Goal: Communication & Community: Answer question/provide support

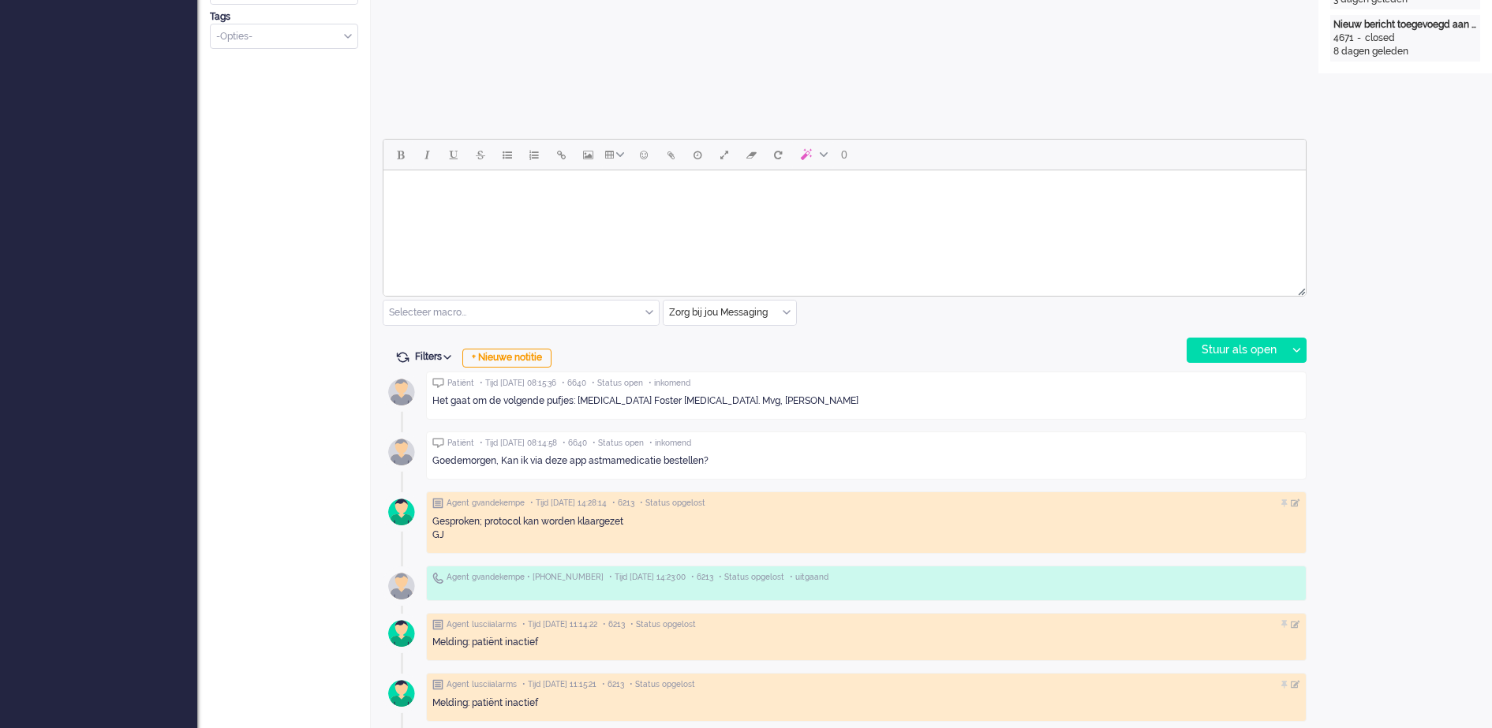
scroll to position [691, 0]
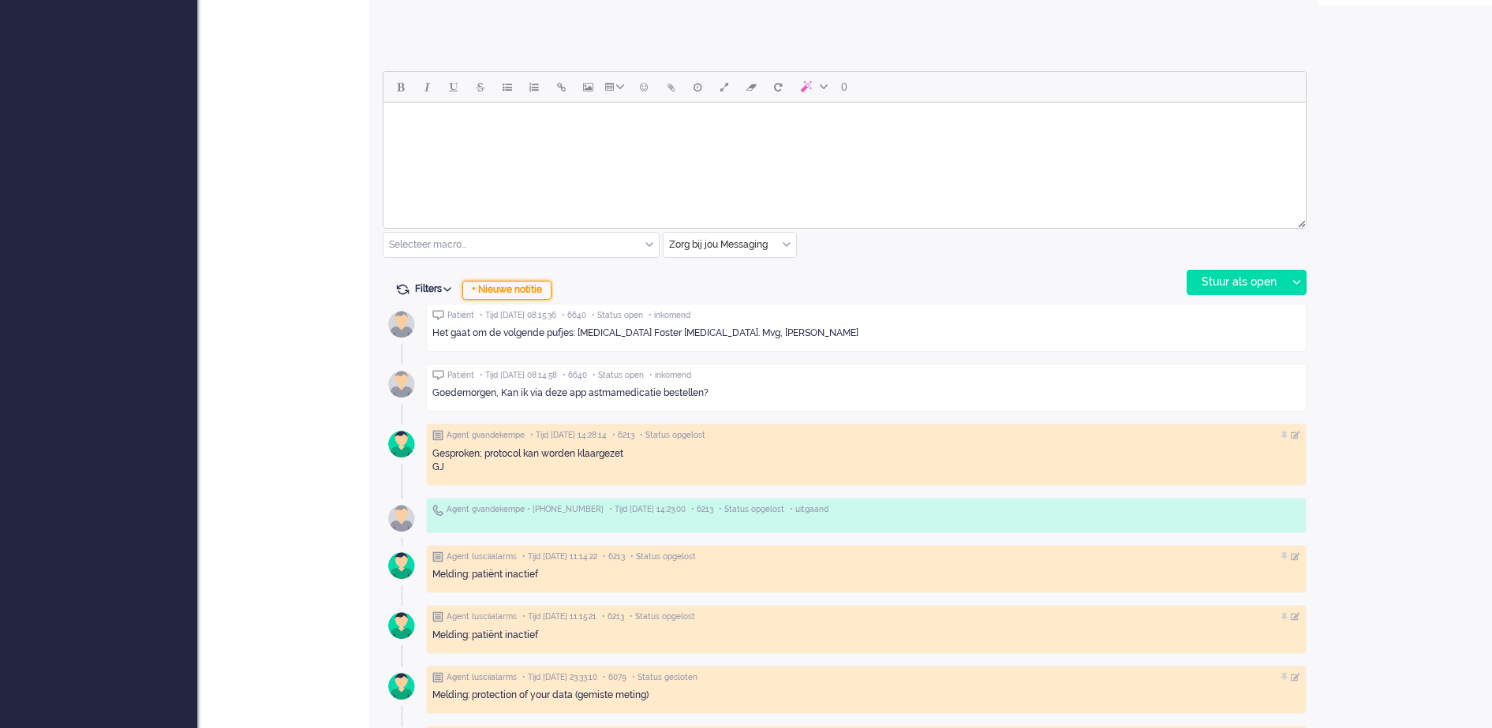
click at [544, 289] on div "+ Nieuwe notitie" at bounding box center [506, 290] width 89 height 19
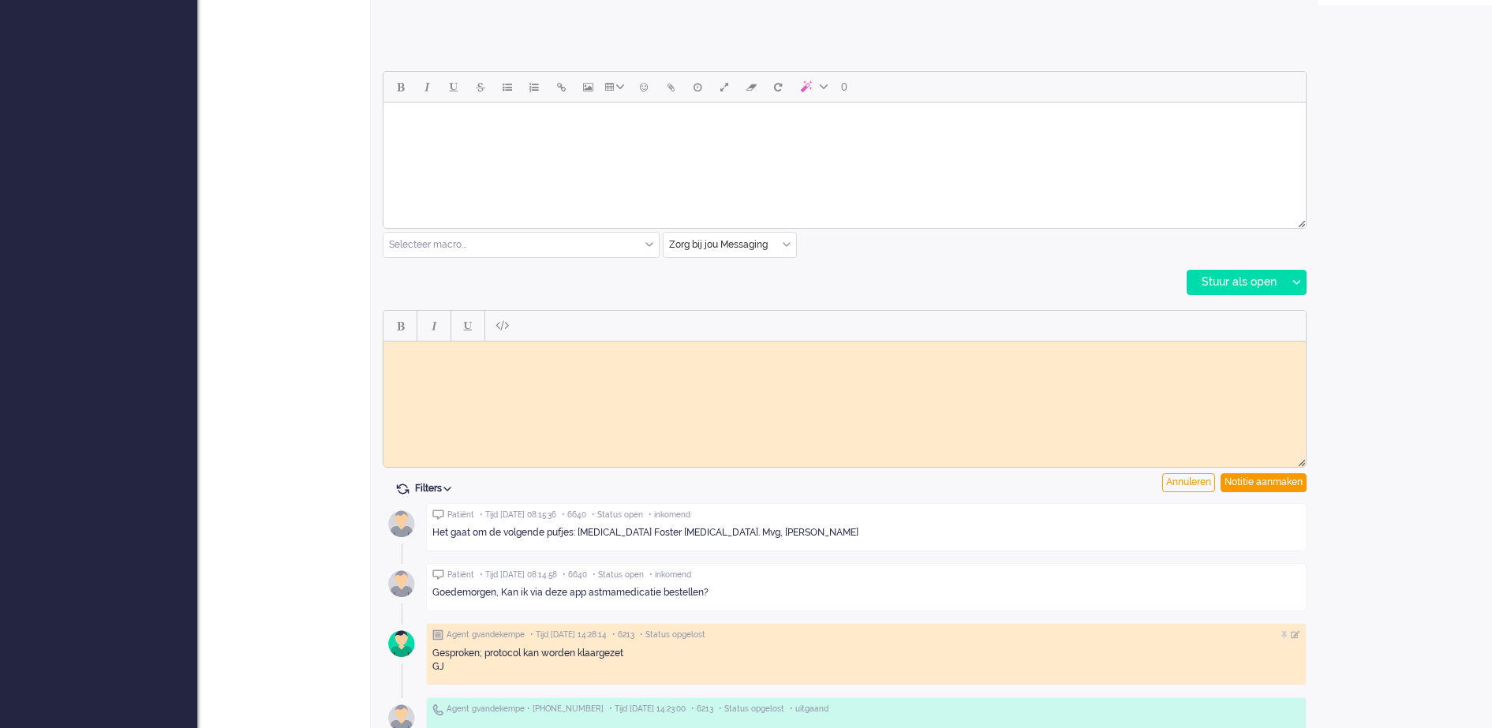
scroll to position [0, 0]
click at [502, 359] on html at bounding box center [845, 353] width 923 height 24
click at [830, 363] on body "Vraag betreffende medicatie doorgezet naar vpk-box. PS: Als er een standaardant…" at bounding box center [845, 365] width 910 height 36
click at [798, 365] on body "Vraag betreffende medicatie doorgezet naar vpk-box. PS: Als er een standaardant…" at bounding box center [845, 365] width 910 height 36
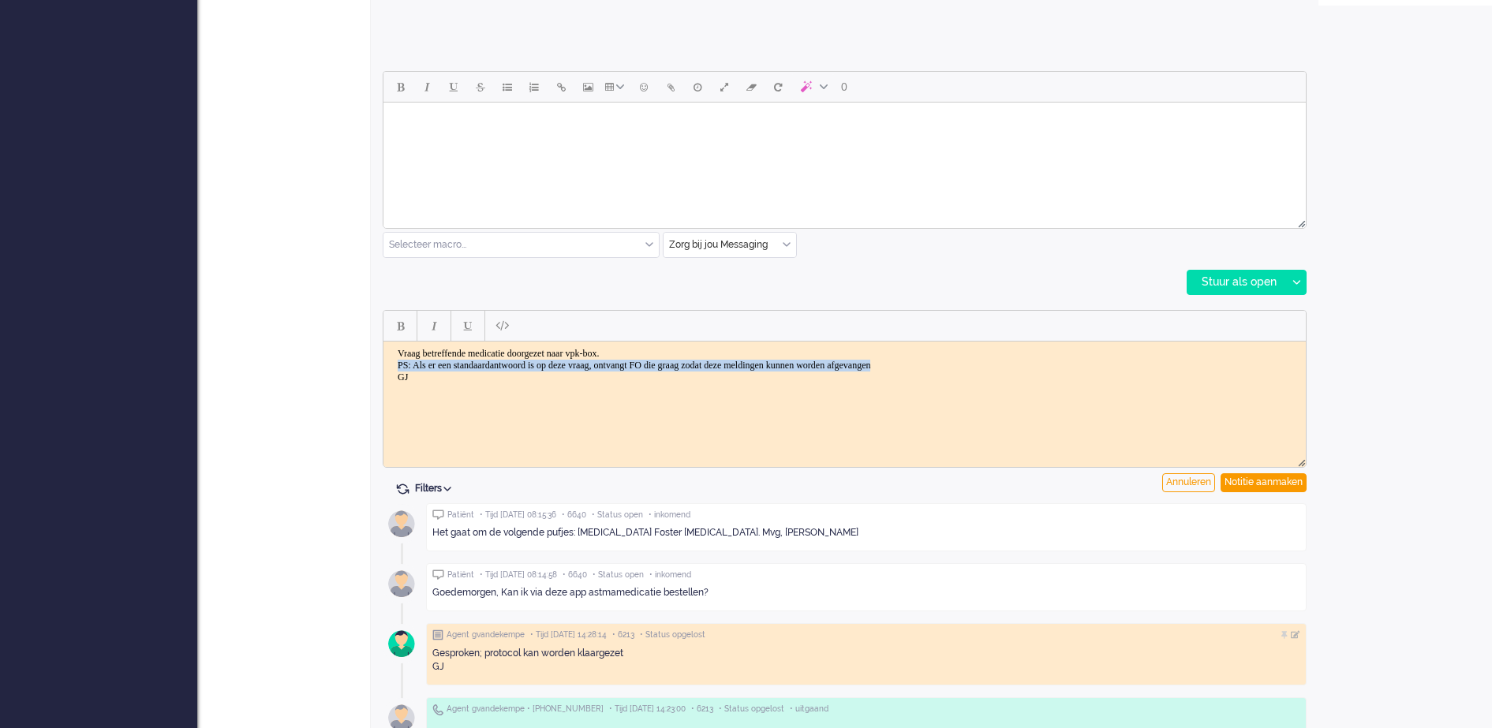
drag, startPoint x: 996, startPoint y: 364, endPoint x: 398, endPoint y: 363, distance: 598.2
click at [398, 363] on body "Vraag betreffende medicatie doorgezet naar vpk-box. PS: Als er een standaardant…" at bounding box center [845, 365] width 910 height 36
click at [402, 377] on body "Vraag betreffende medicatie doorgezet naar vpk-box. GJ" at bounding box center [845, 365] width 910 height 36
click at [433, 366] on body "Vraag betreffende medicatie doorgezet naar vpk-box. GJ" at bounding box center [845, 359] width 910 height 24
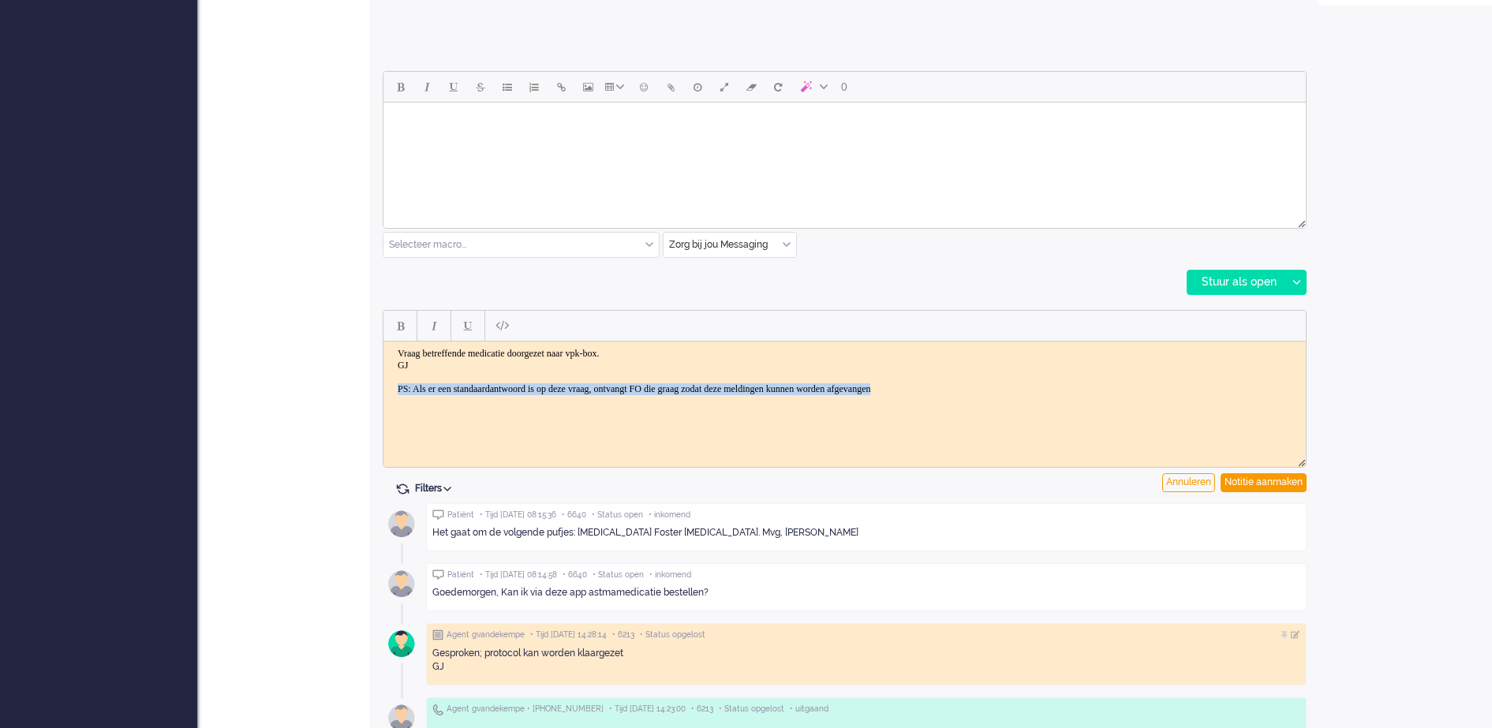
drag, startPoint x: 1007, startPoint y: 386, endPoint x: 390, endPoint y: 386, distance: 617.2
click at [390, 386] on body "Vraag betreffende medicatie doorgezet naar vpk-box. GJ PS: Als er een standaard…" at bounding box center [845, 370] width 910 height 47
drag, startPoint x: 40, startPoint y: 47, endPoint x: 1382, endPoint y: 464, distance: 1405.2
click at [1382, 464] on div "Open custom software Patiëntnaam [PERSON_NAME] van den Hoek PatiëntId 2f58f4ee-…" at bounding box center [1406, 330] width 174 height 1947
click at [1144, 401] on html "Vraag betreffende medicatie doorgezet naar vpk-box. GJ PS: Als er een standaard…" at bounding box center [845, 371] width 923 height 60
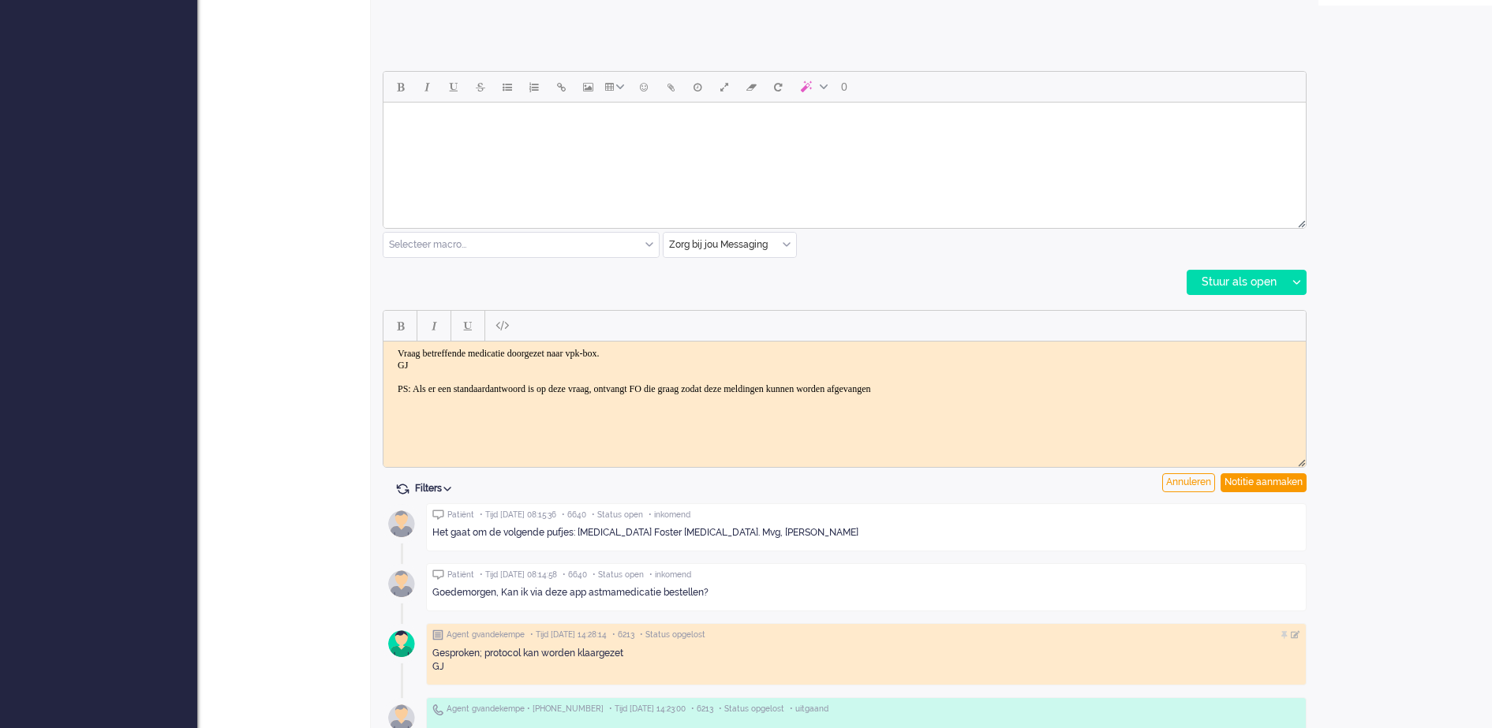
click at [611, 388] on body "Vraag betreffende medicatie doorgezet naar vpk-box. GJ PS: Als er een standaard…" at bounding box center [845, 370] width 910 height 47
click at [793, 388] on body "Vraag betreffende medicatie doorgezet naar vpk-box. GJ PS: Als er een standaard…" at bounding box center [845, 370] width 910 height 47
click at [812, 381] on body "Vraag betreffende medicatie doorgezet naar vpk-box. GJ PS: Als er een standaard…" at bounding box center [845, 370] width 910 height 47
click at [1268, 481] on div "Notitie aanmaken" at bounding box center [1264, 483] width 86 height 19
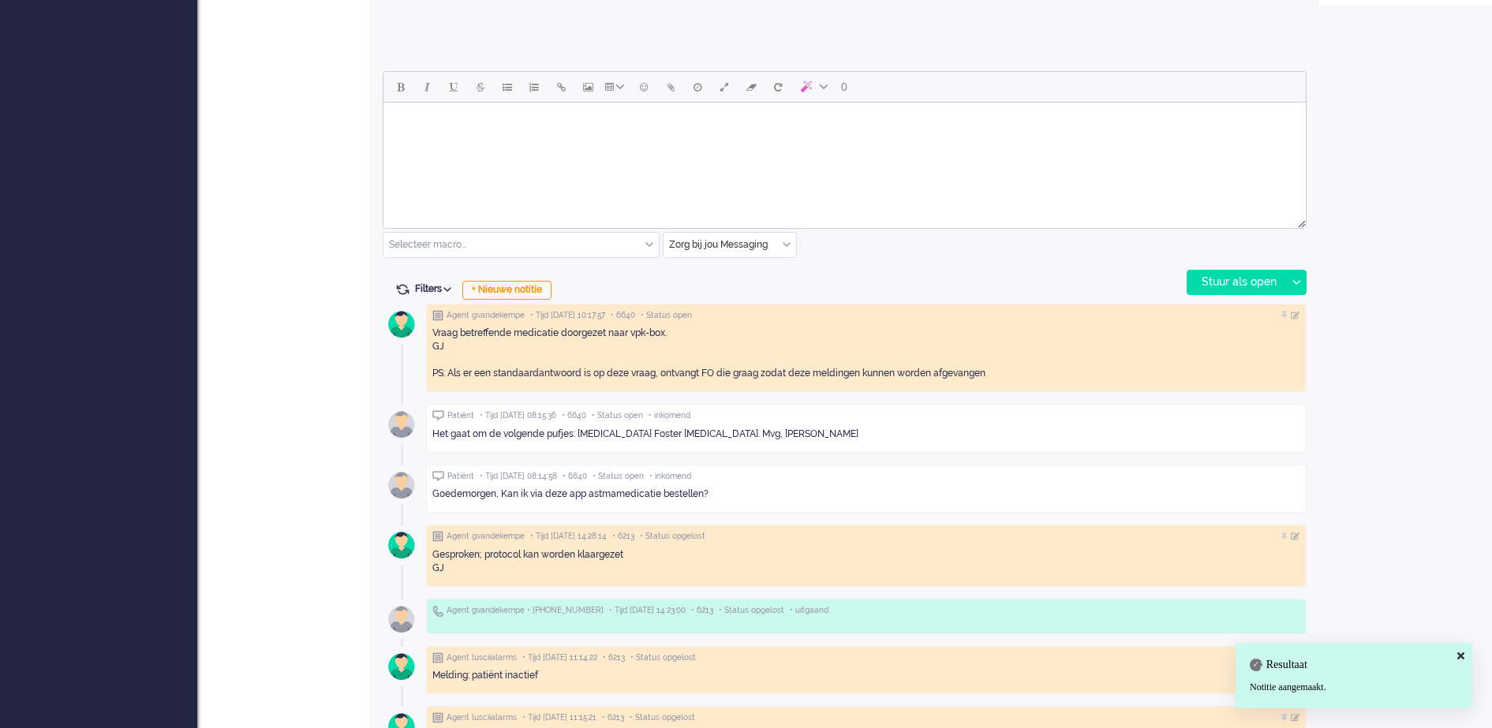
click at [523, 287] on div "+ Nieuwe notitie" at bounding box center [506, 290] width 89 height 19
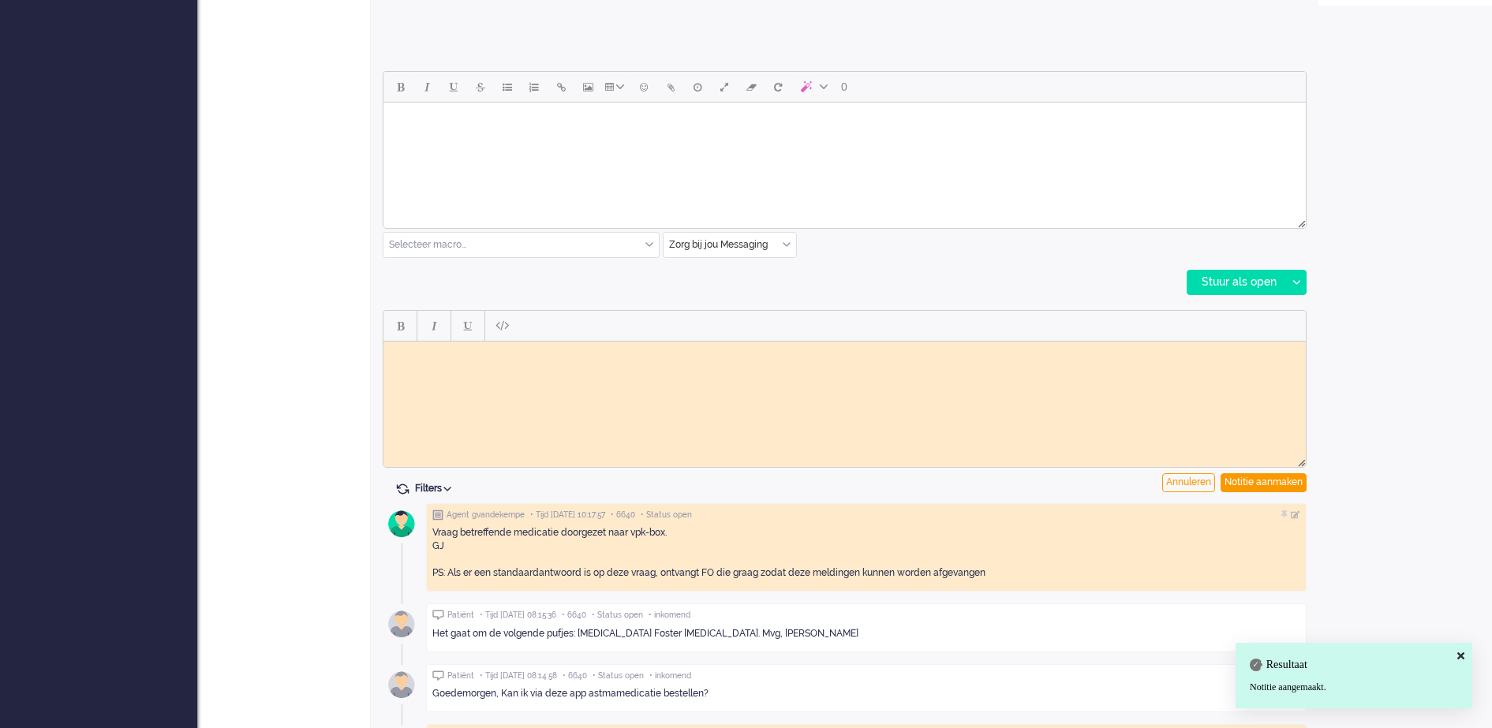
click at [523, 287] on div "0 Selecteer macro... Bericht: [PERSON_NAME] geen actie Bericht: Beantwoording B…" at bounding box center [845, 183] width 924 height 224
click at [1171, 484] on div "Annuleren" at bounding box center [1189, 483] width 53 height 19
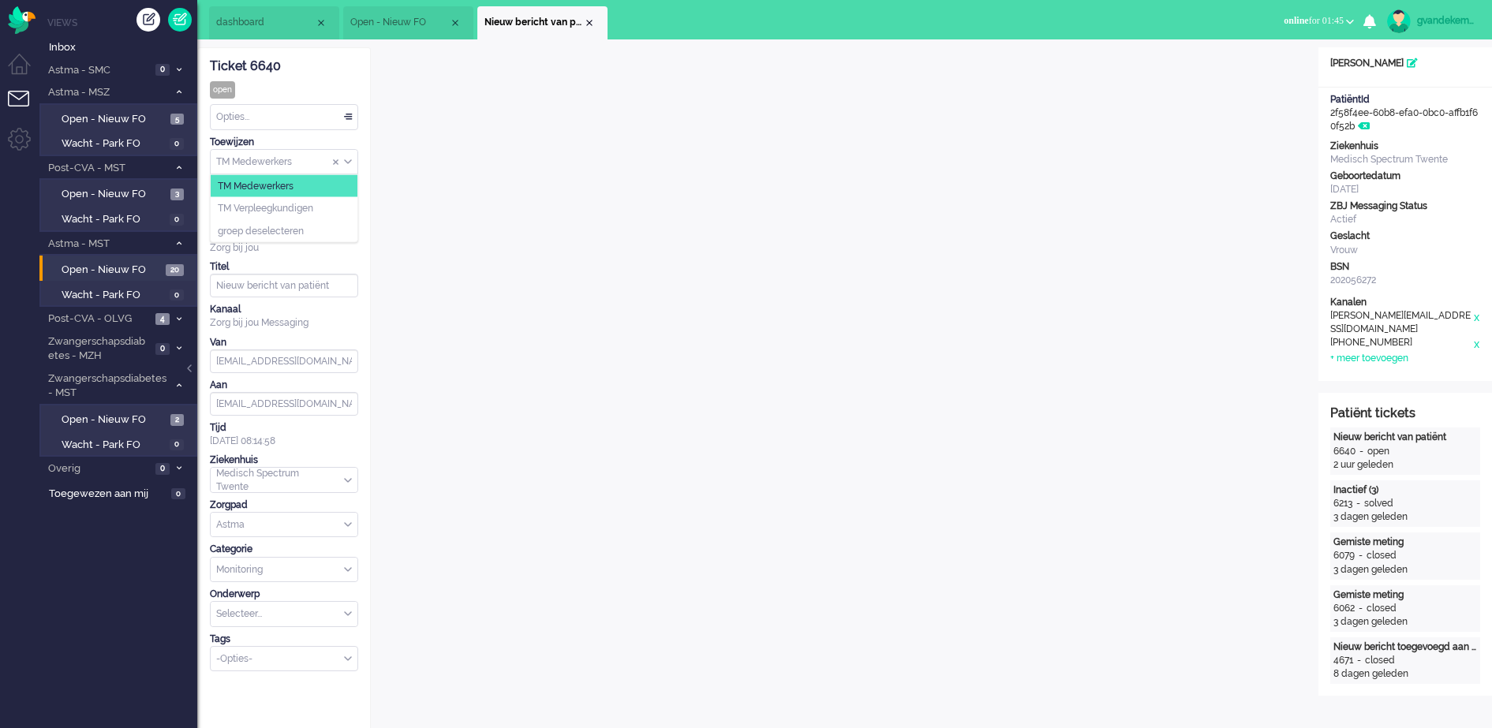
click at [348, 160] on div "TM Medewerkers" at bounding box center [284, 162] width 147 height 24
click at [310, 204] on span "TM Verpleegkundigen" at bounding box center [265, 208] width 95 height 13
click at [588, 23] on div "Close tab" at bounding box center [589, 23] width 13 height 13
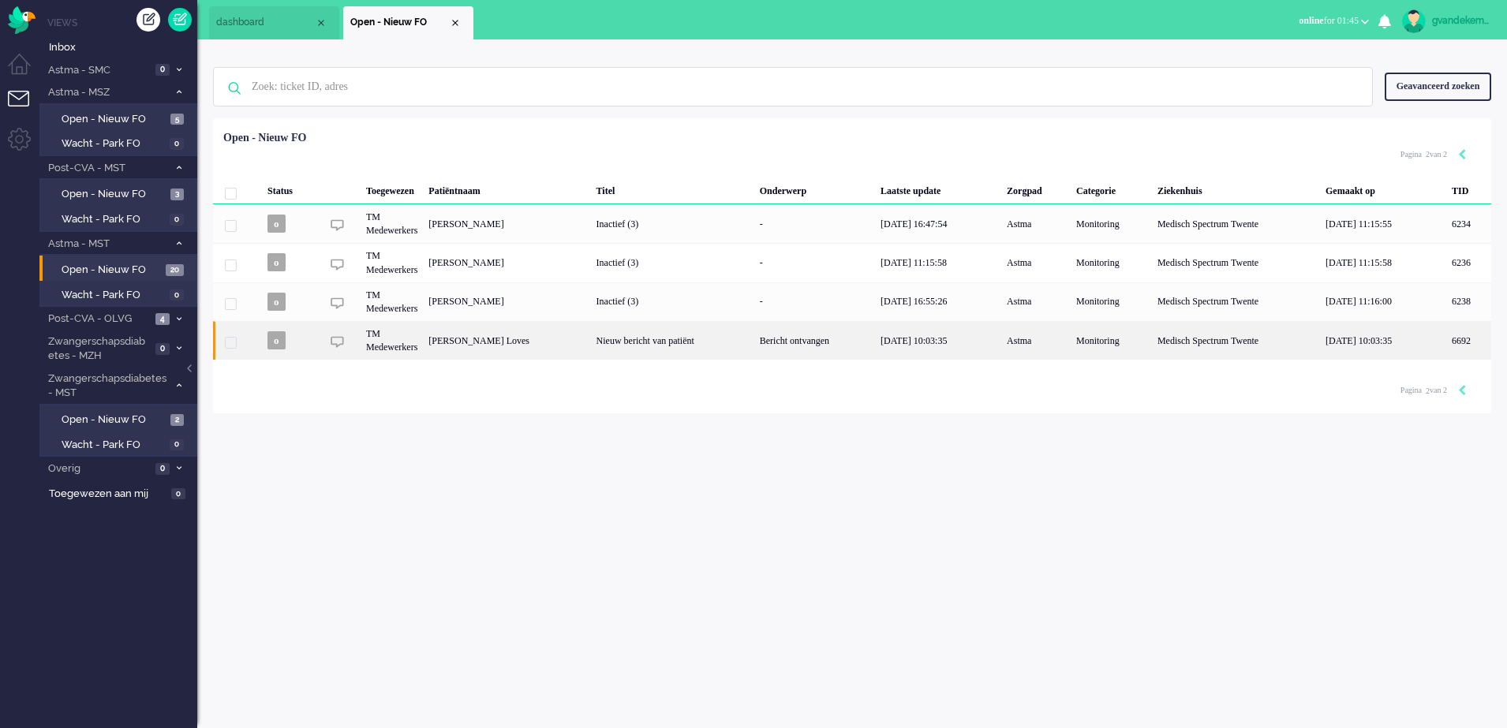
click at [1447, 349] on div "[PERSON_NAME] Loves" at bounding box center [1469, 340] width 45 height 39
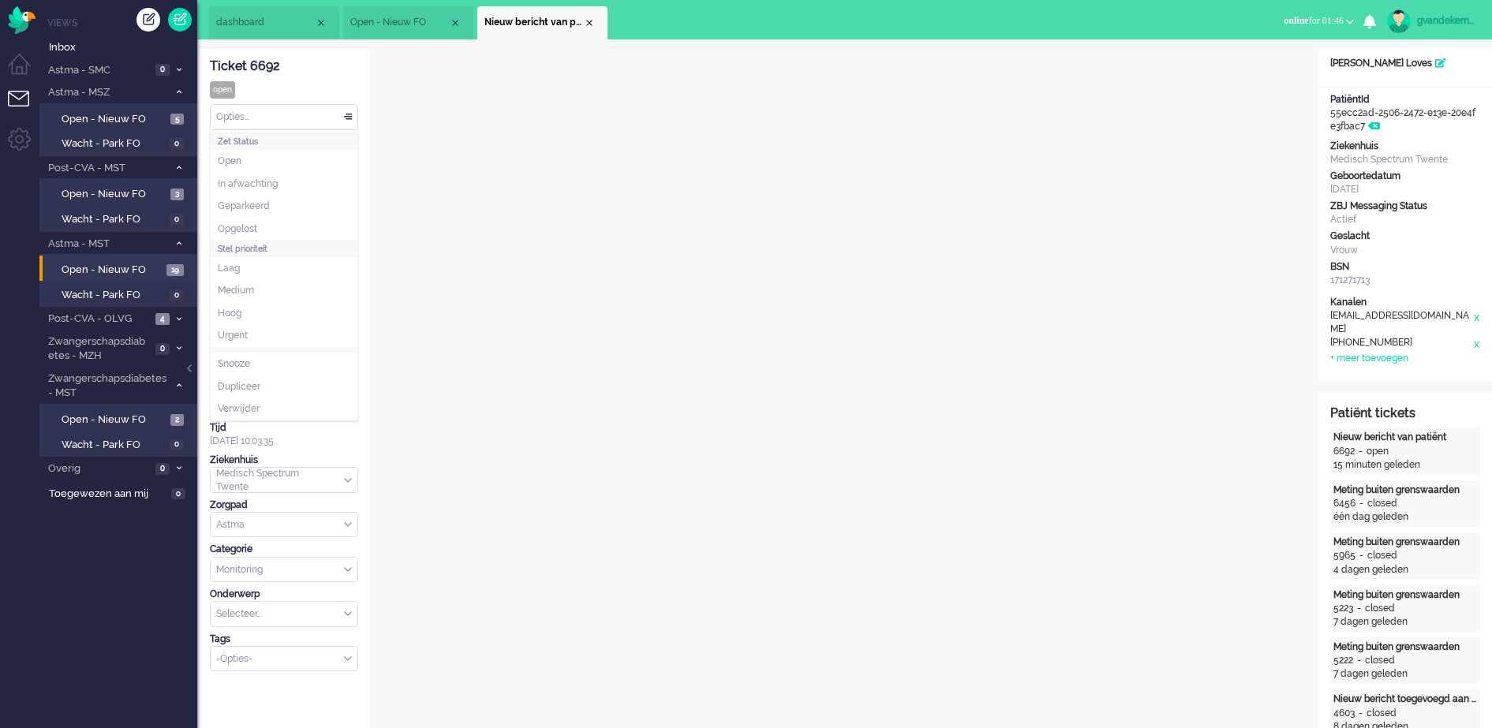
click at [346, 120] on div "Opties..." at bounding box center [284, 117] width 147 height 24
click at [242, 220] on li "Opgelost" at bounding box center [284, 229] width 147 height 23
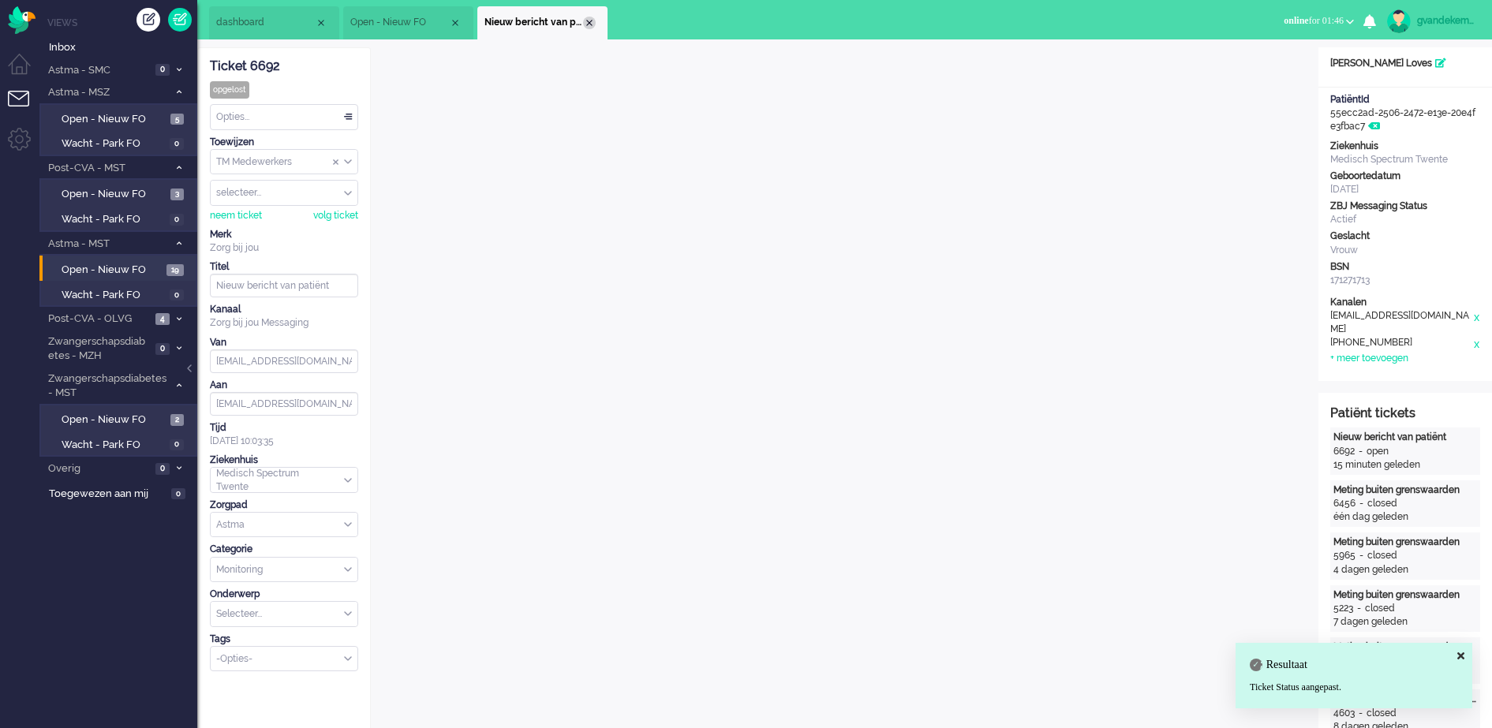
click at [593, 18] on div "Close tab" at bounding box center [589, 23] width 13 height 13
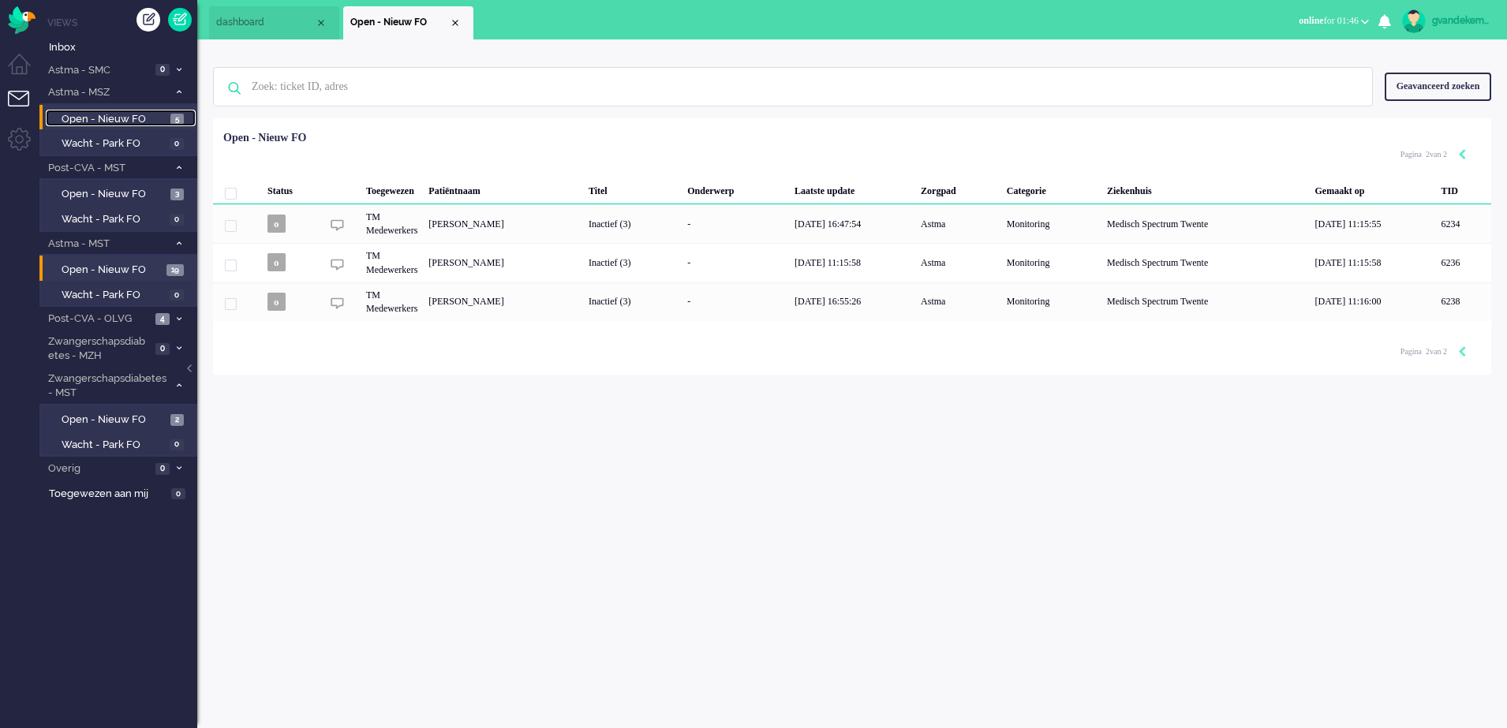
click at [128, 118] on span "Open - Nieuw FO" at bounding box center [114, 119] width 105 height 15
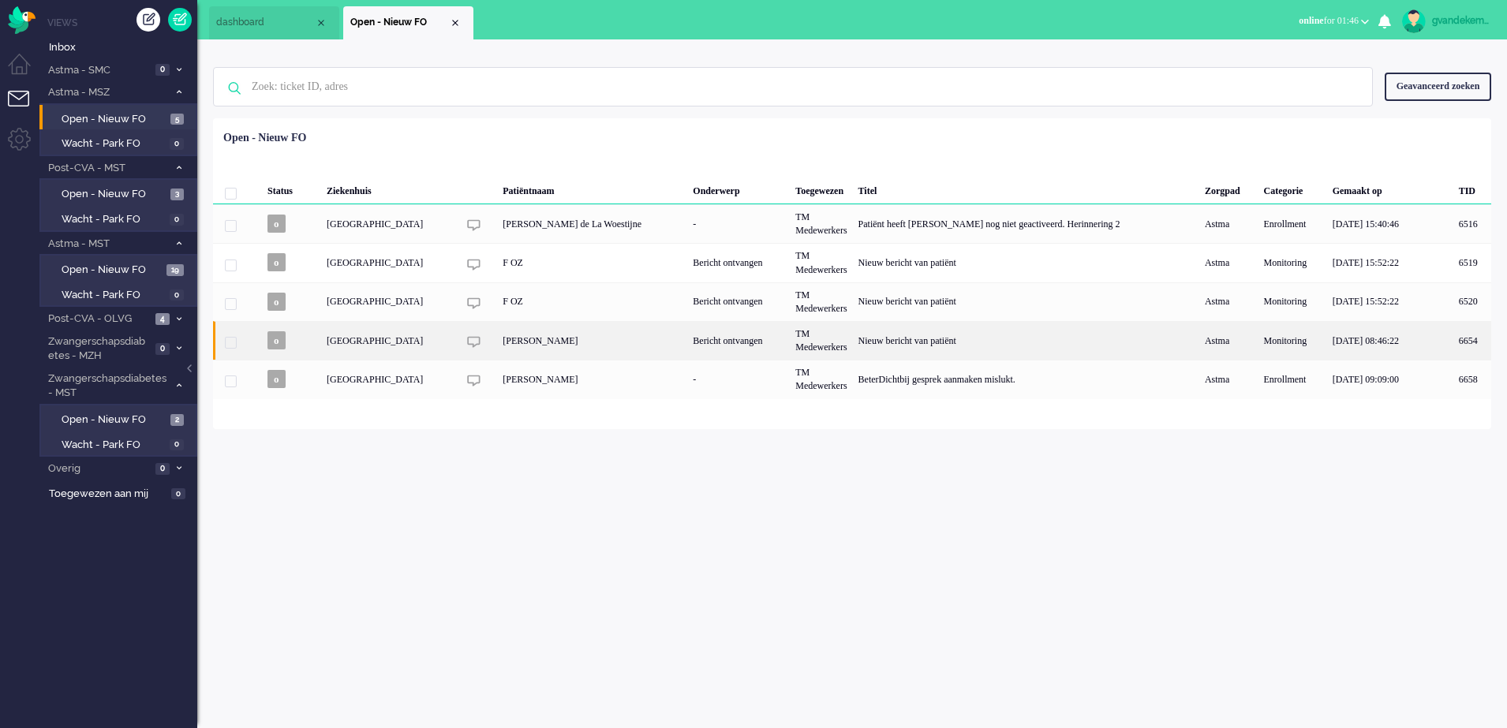
click at [826, 343] on div "TM Medewerkers" at bounding box center [821, 340] width 62 height 39
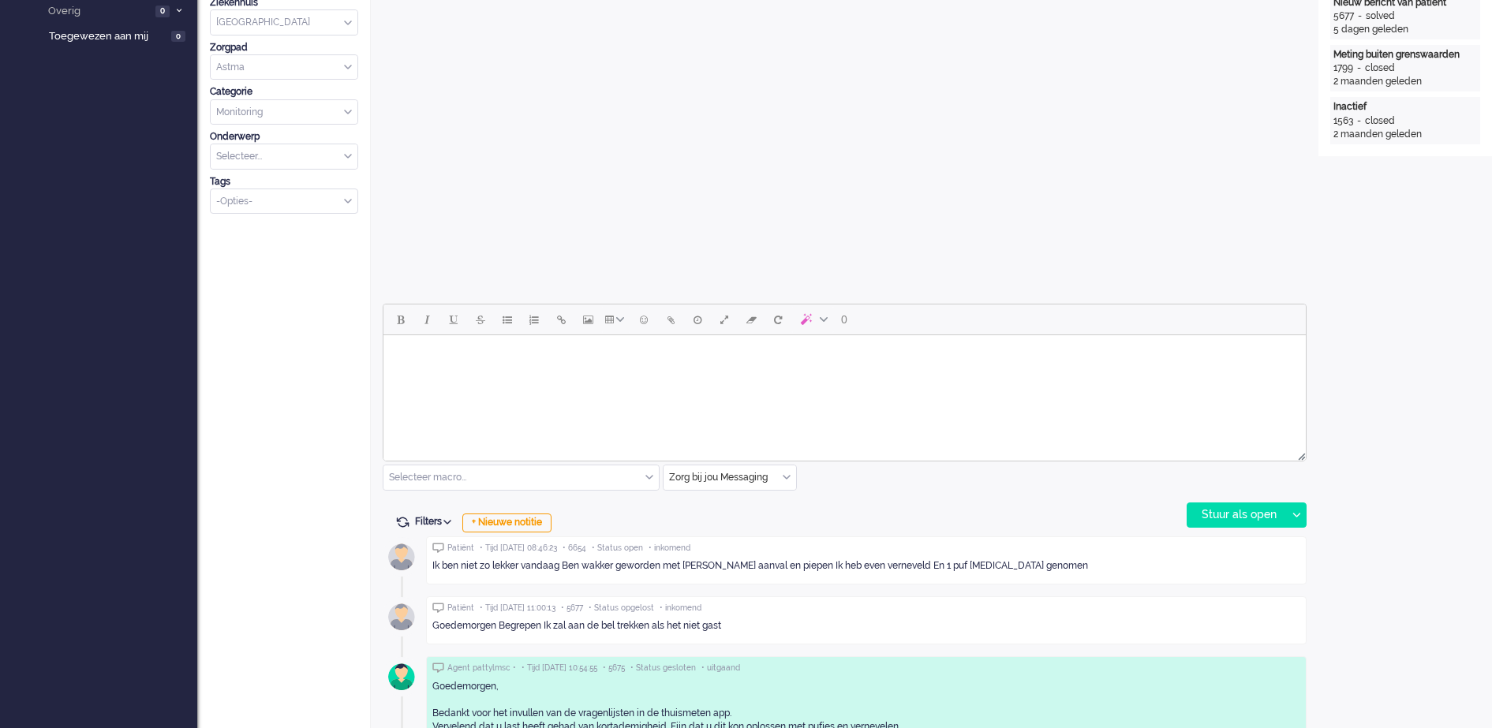
scroll to position [592, 0]
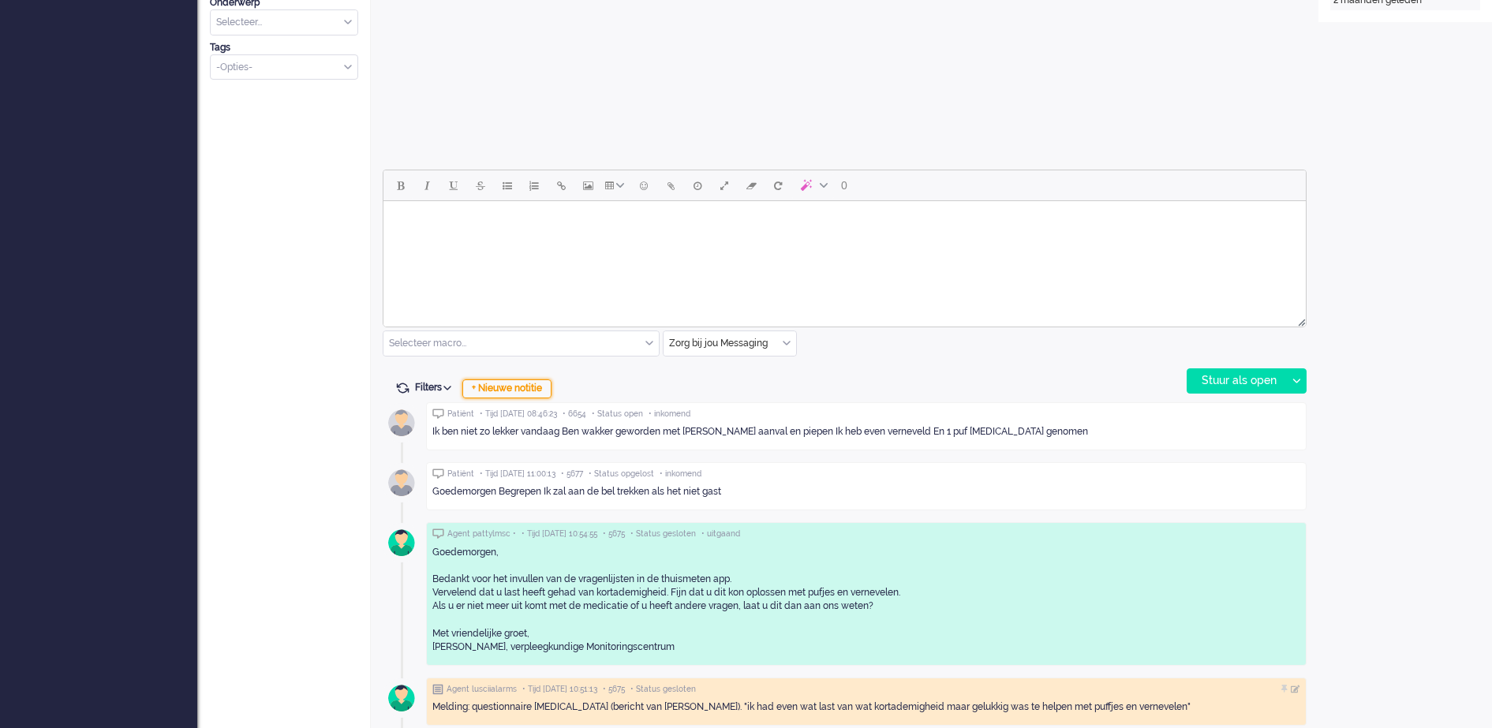
click at [525, 392] on div "+ Nieuwe notitie" at bounding box center [506, 389] width 89 height 19
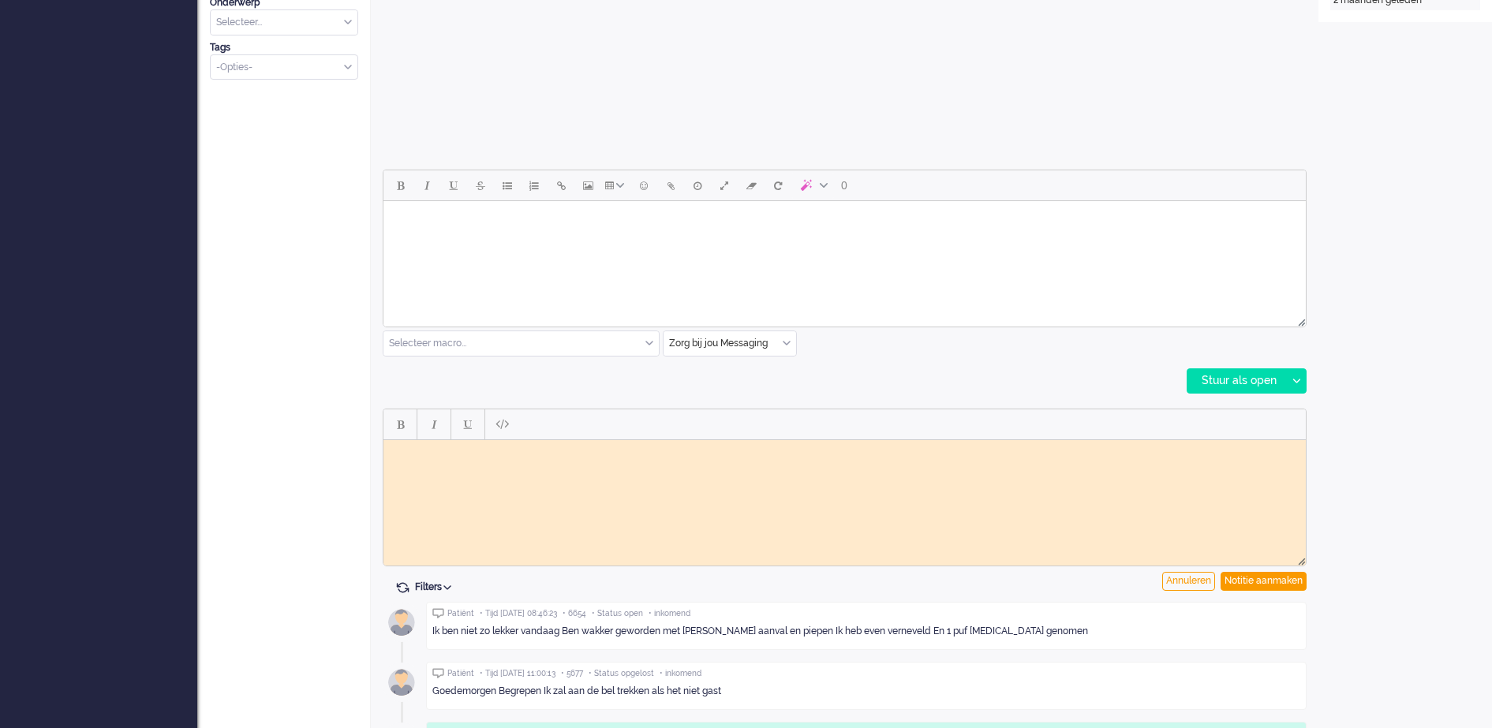
scroll to position [0, 0]
click at [530, 464] on html at bounding box center [845, 452] width 923 height 24
click at [1296, 578] on div "Notitie aanmaken" at bounding box center [1264, 581] width 86 height 19
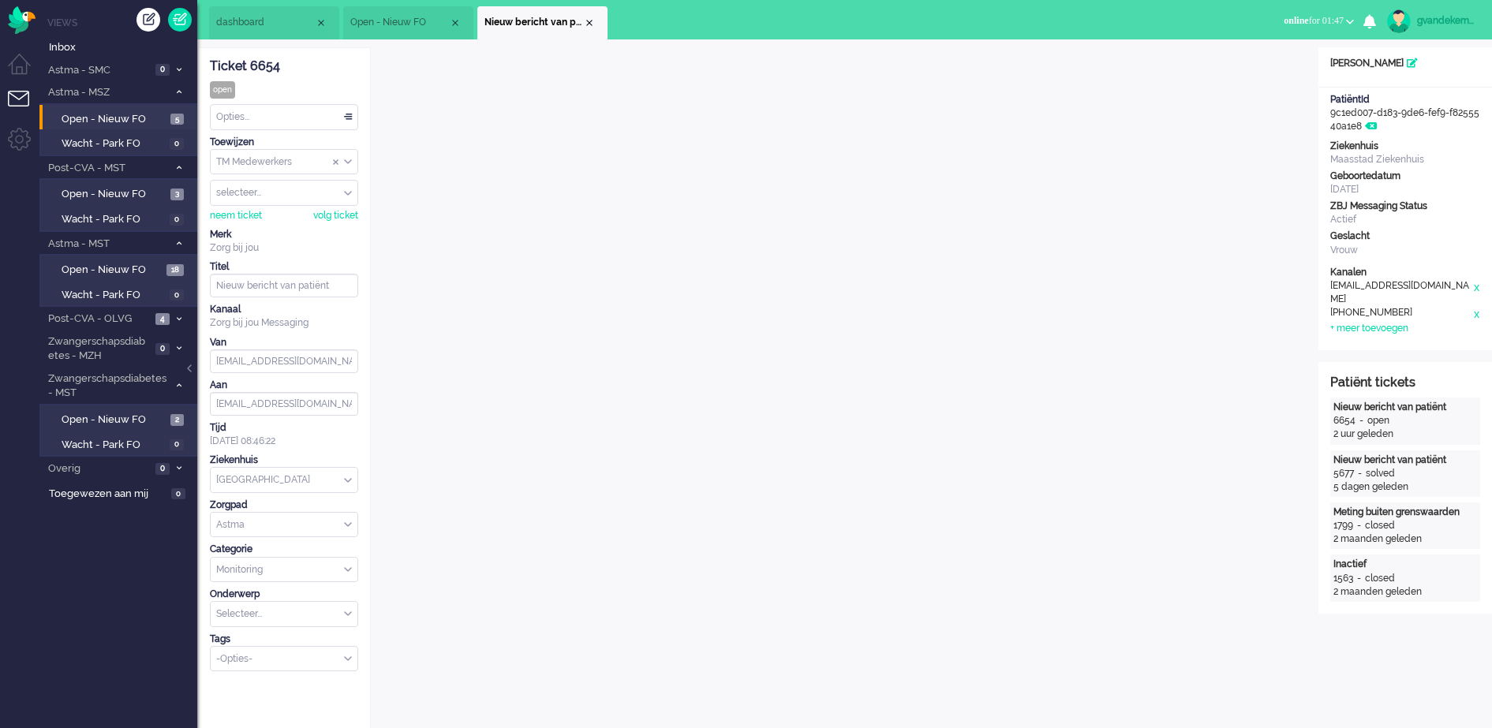
click at [348, 163] on div "TM Medewerkers" at bounding box center [284, 162] width 147 height 24
click at [313, 211] on span "TM Verpleegkundigen" at bounding box center [265, 208] width 95 height 13
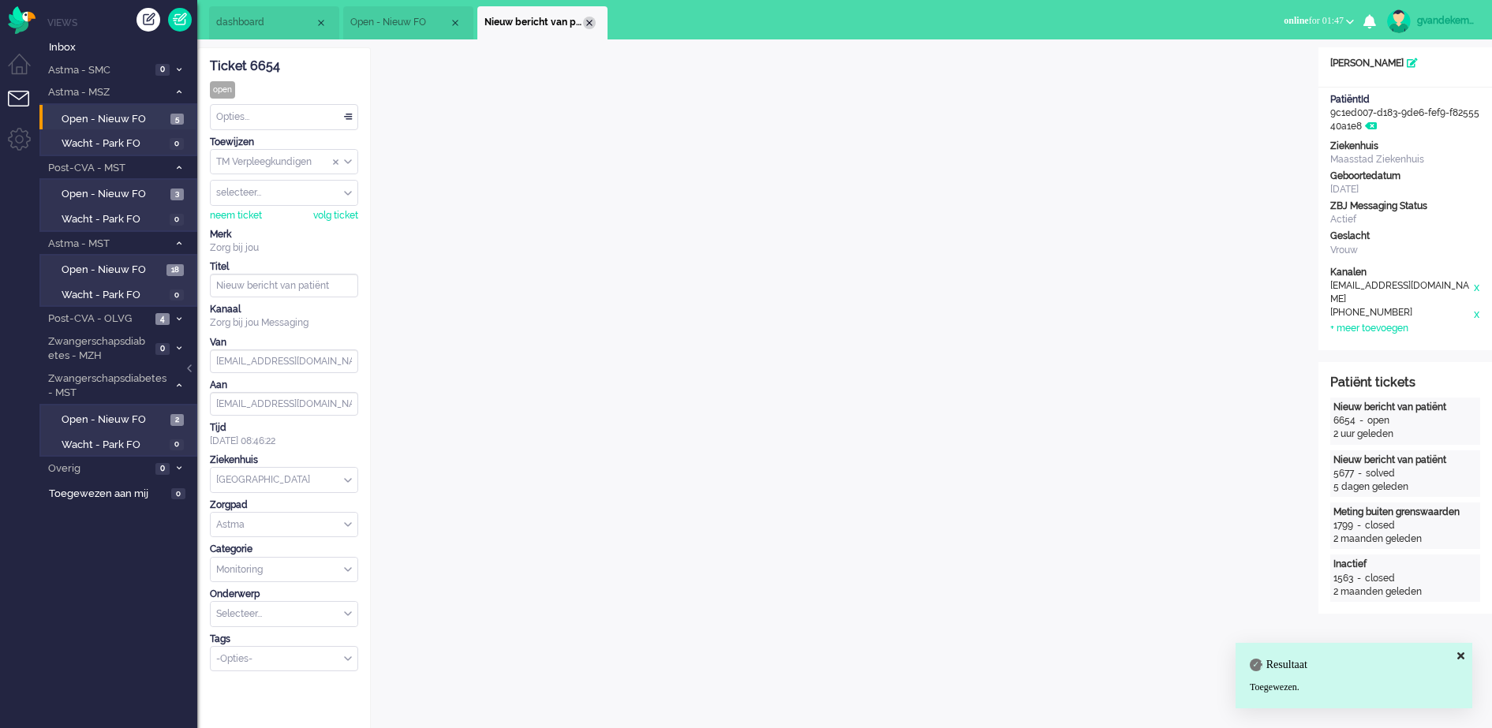
click at [593, 20] on div "Close tab" at bounding box center [589, 23] width 13 height 13
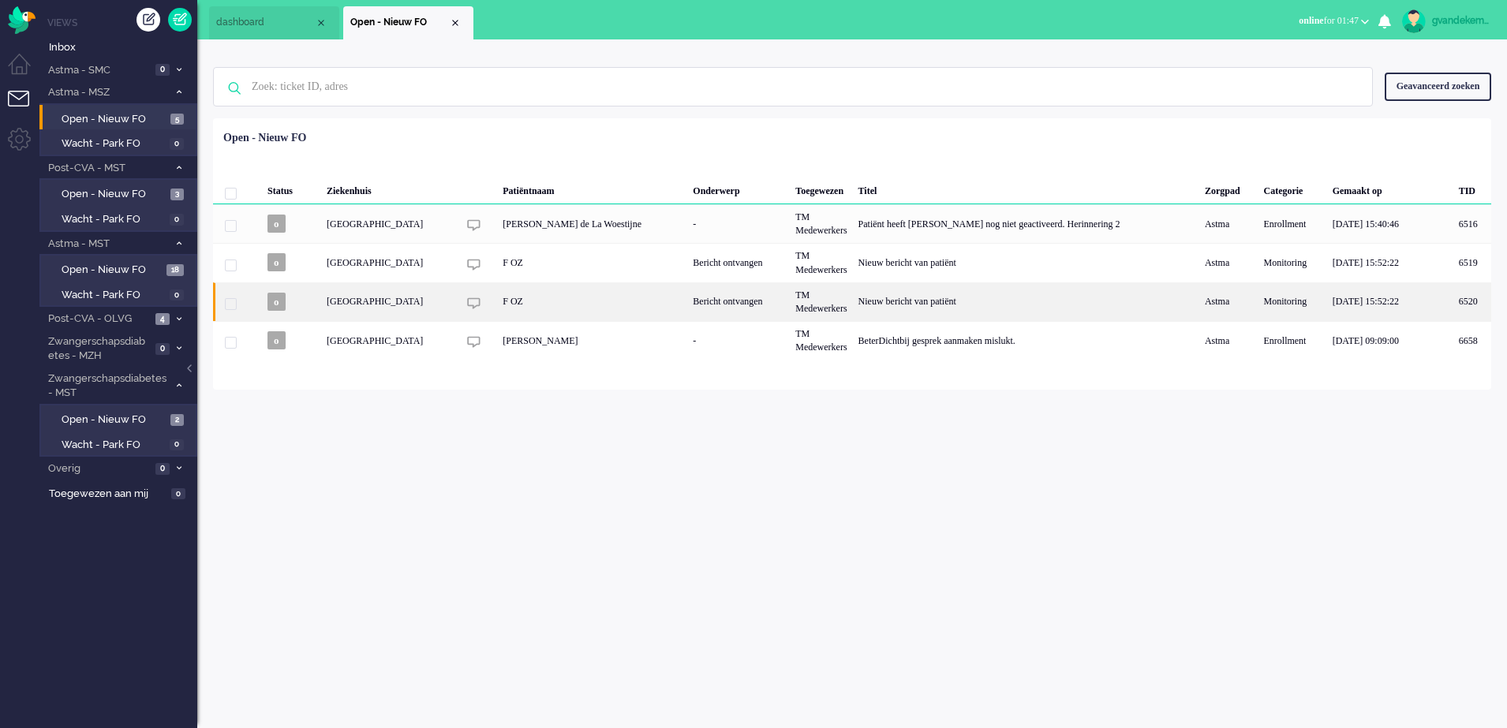
click at [762, 292] on div "Bericht ontvangen" at bounding box center [738, 302] width 103 height 39
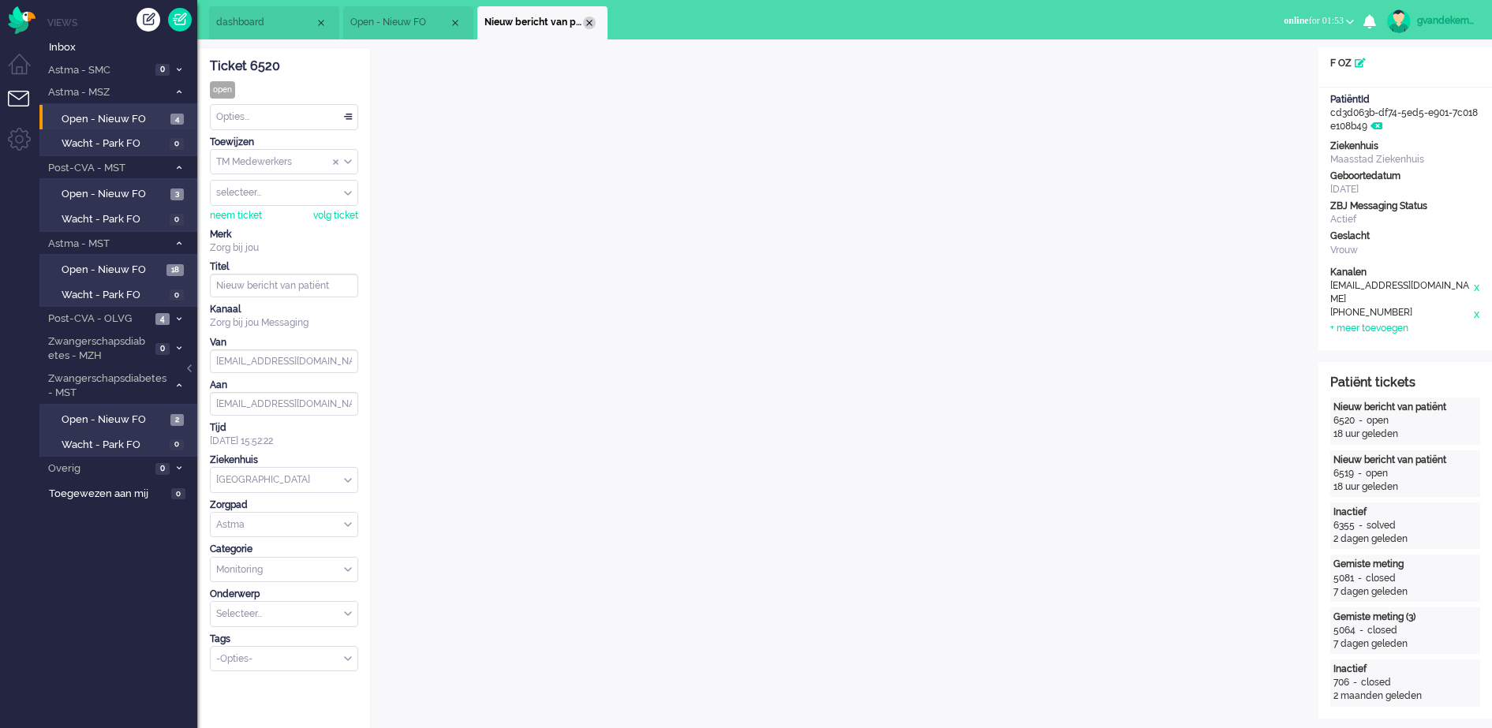
click at [587, 21] on div "Close tab" at bounding box center [589, 23] width 13 height 13
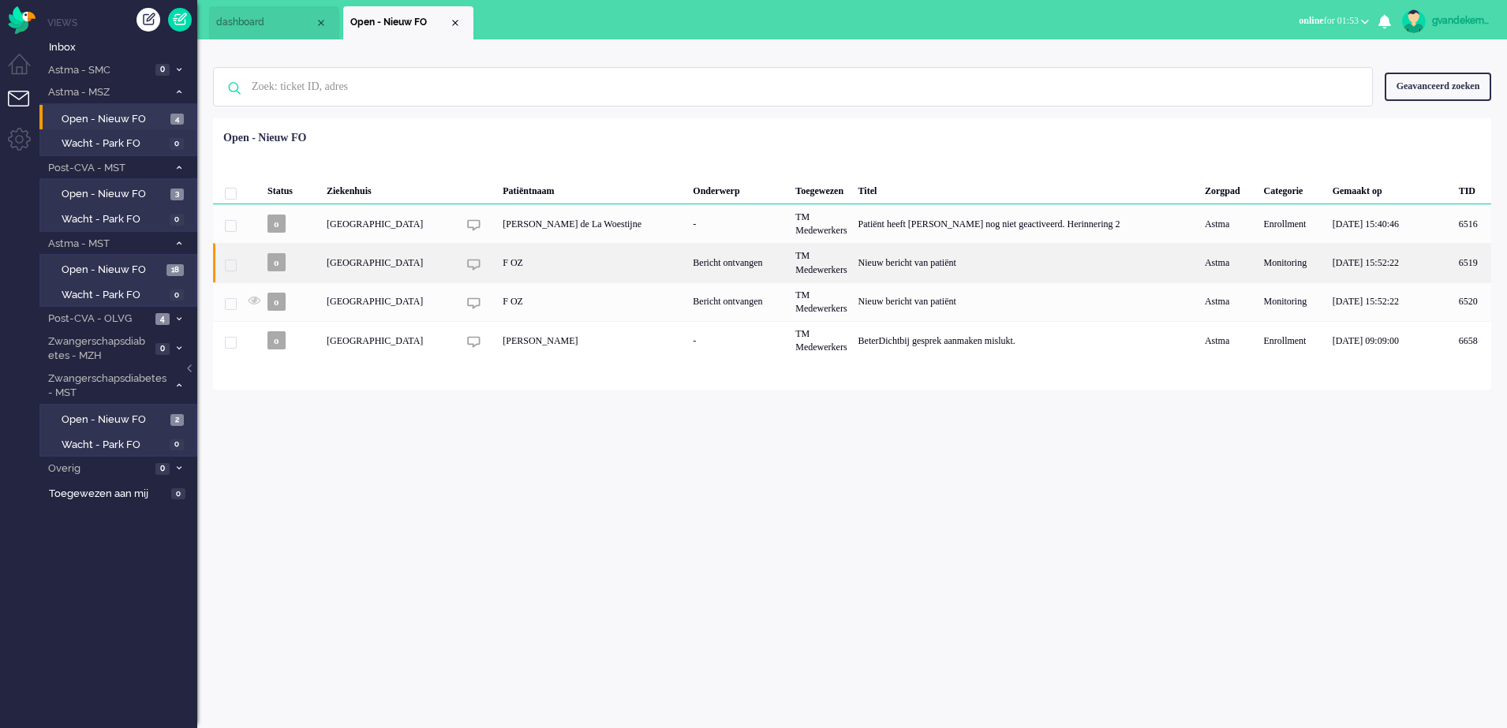
click at [852, 264] on div "TM Medewerkers" at bounding box center [821, 262] width 62 height 39
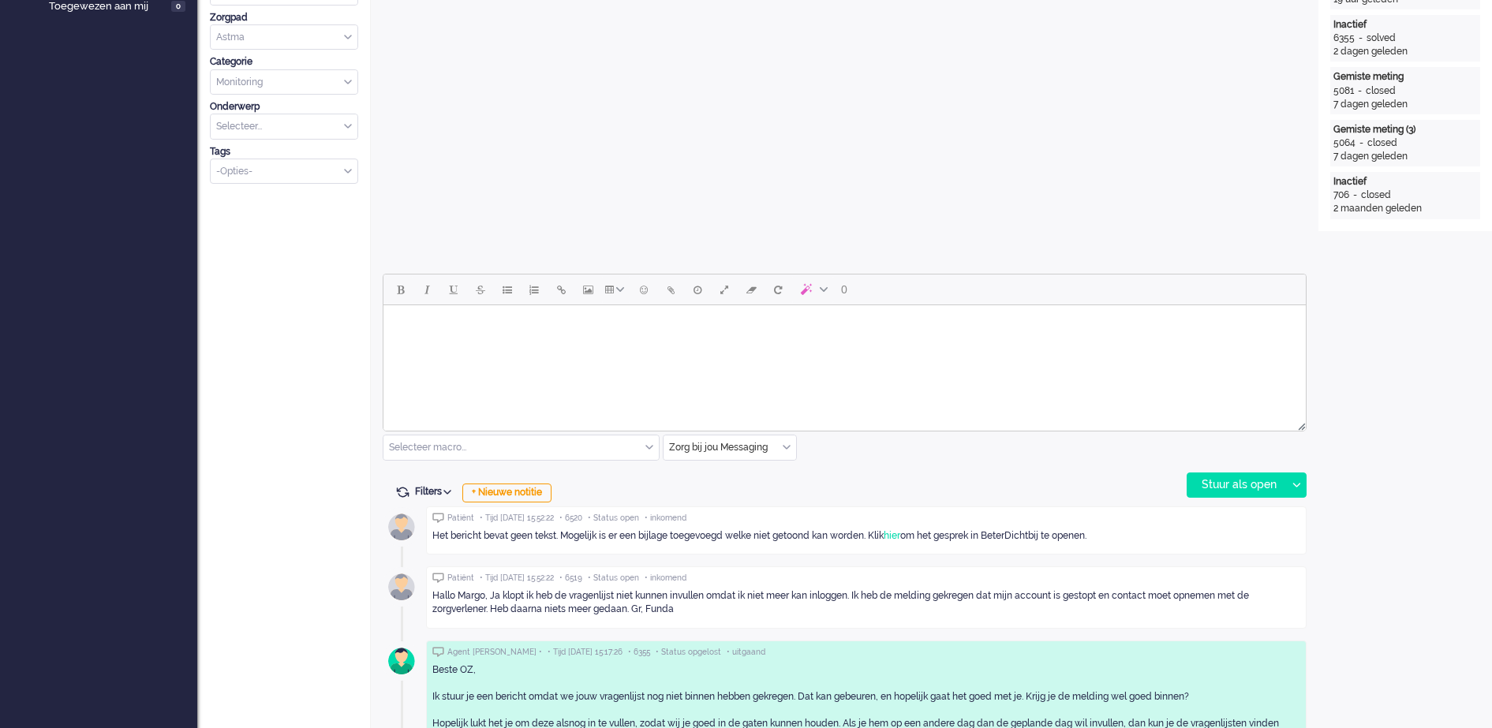
scroll to position [592, 0]
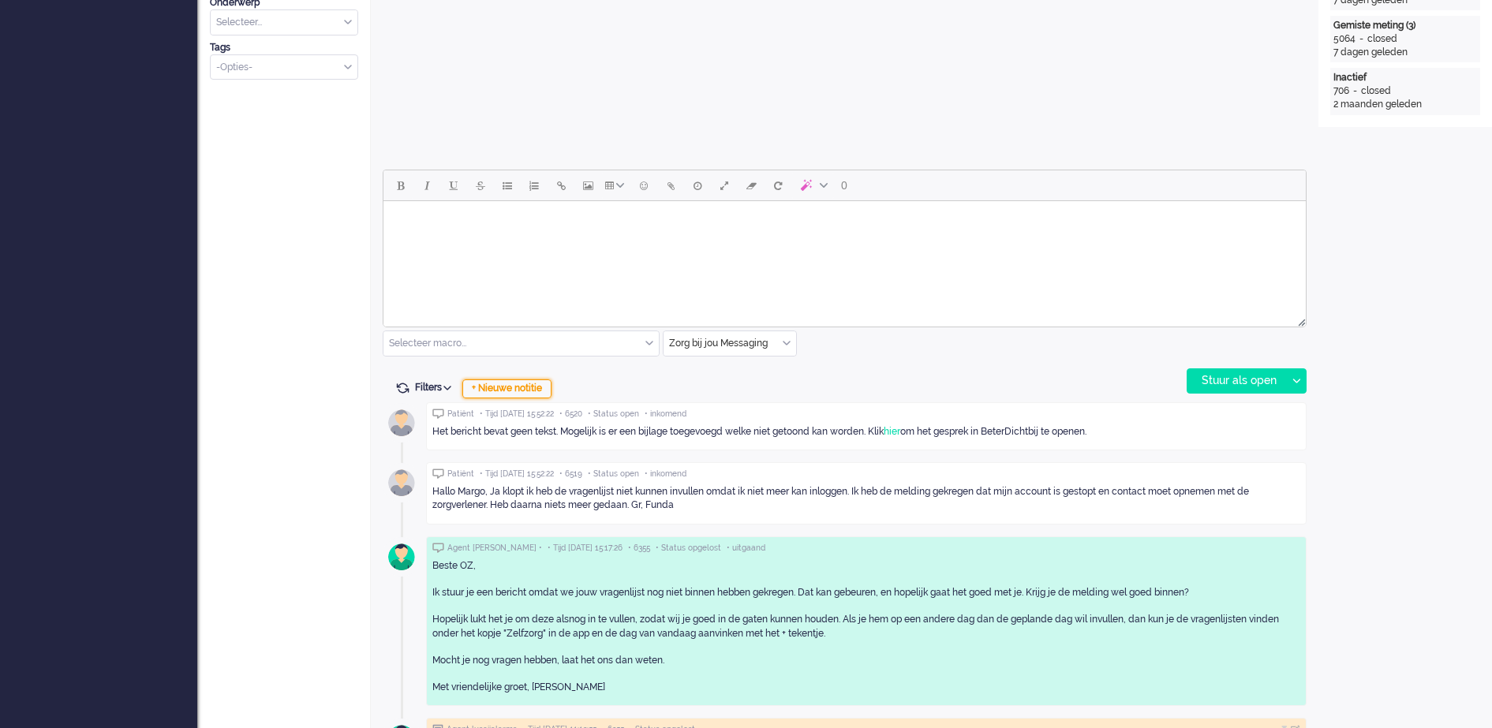
click at [538, 388] on div "+ Nieuwe notitie" at bounding box center [506, 389] width 89 height 19
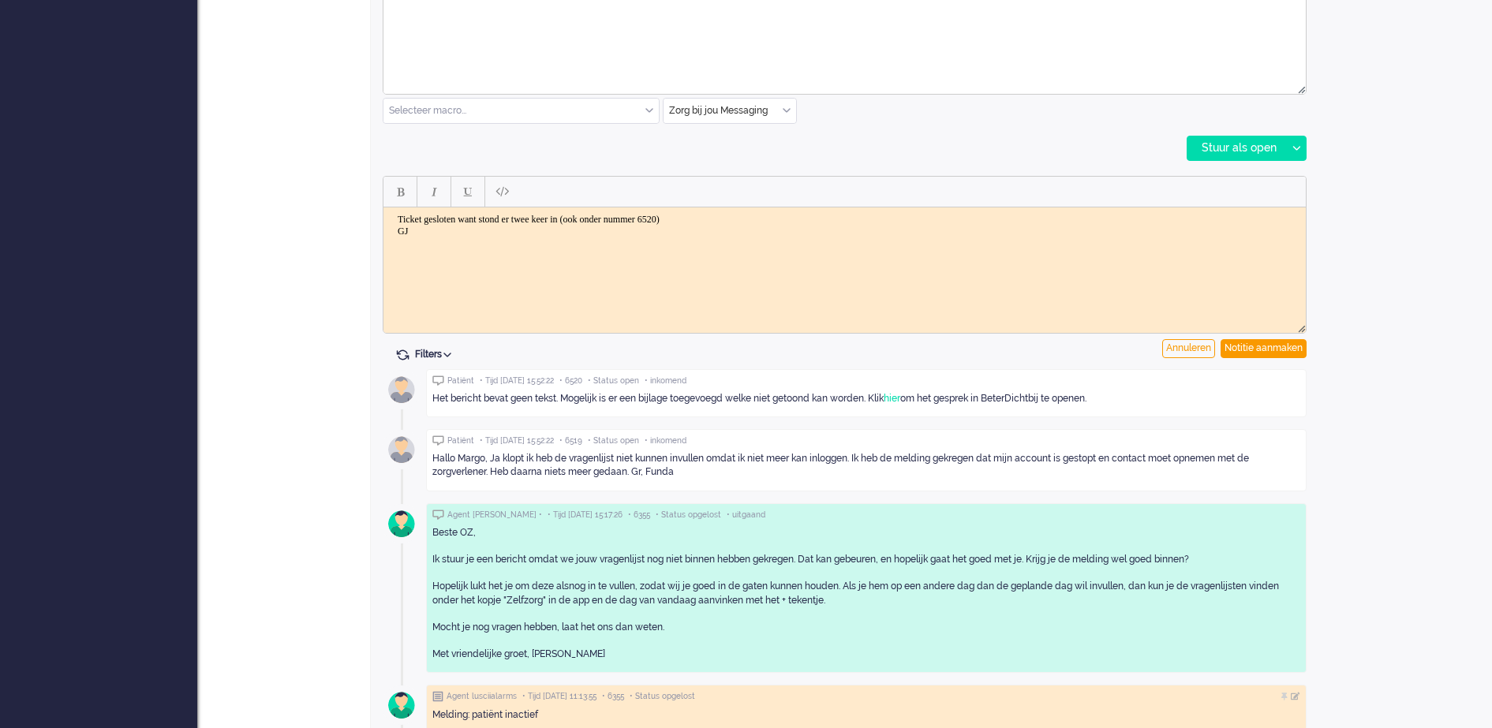
scroll to position [888, 0]
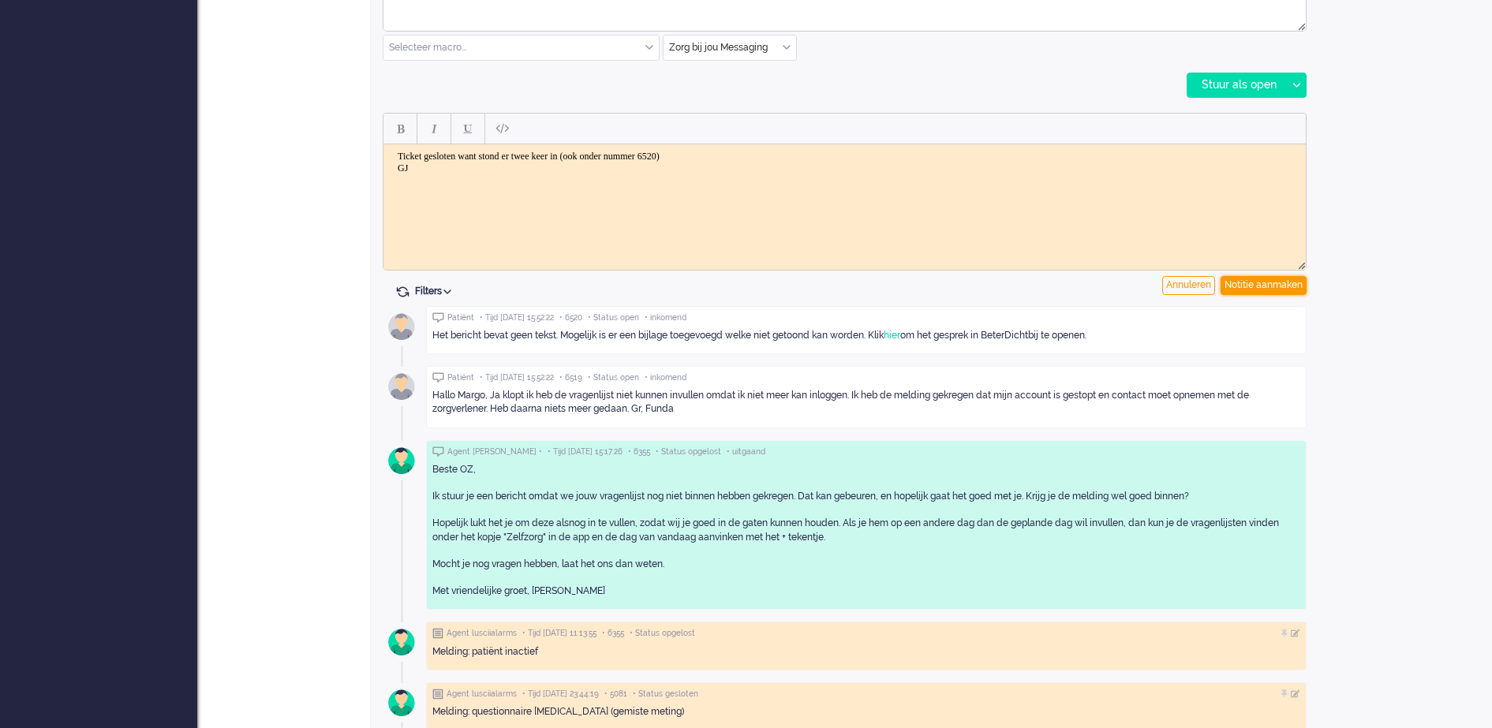
click at [1274, 284] on div "Notitie aanmaken" at bounding box center [1264, 285] width 86 height 19
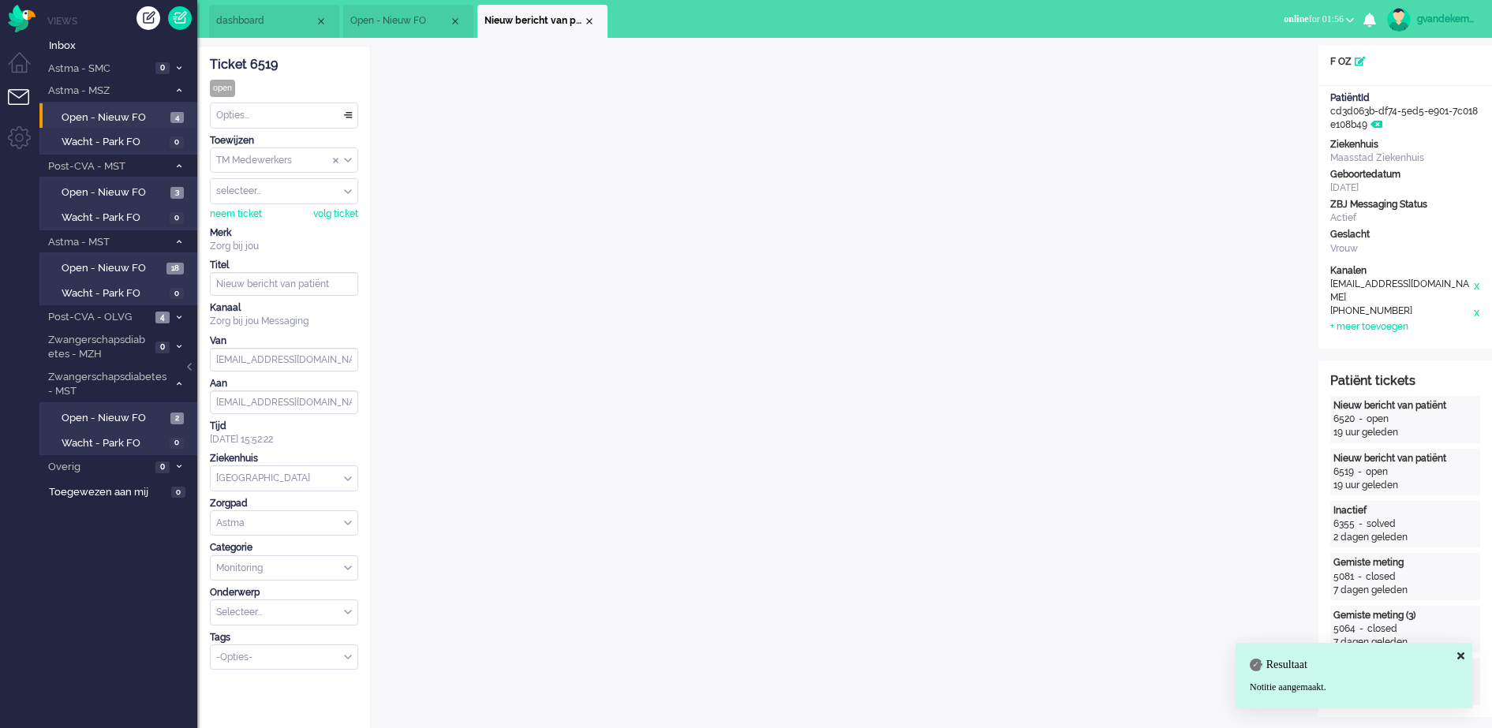
scroll to position [0, 0]
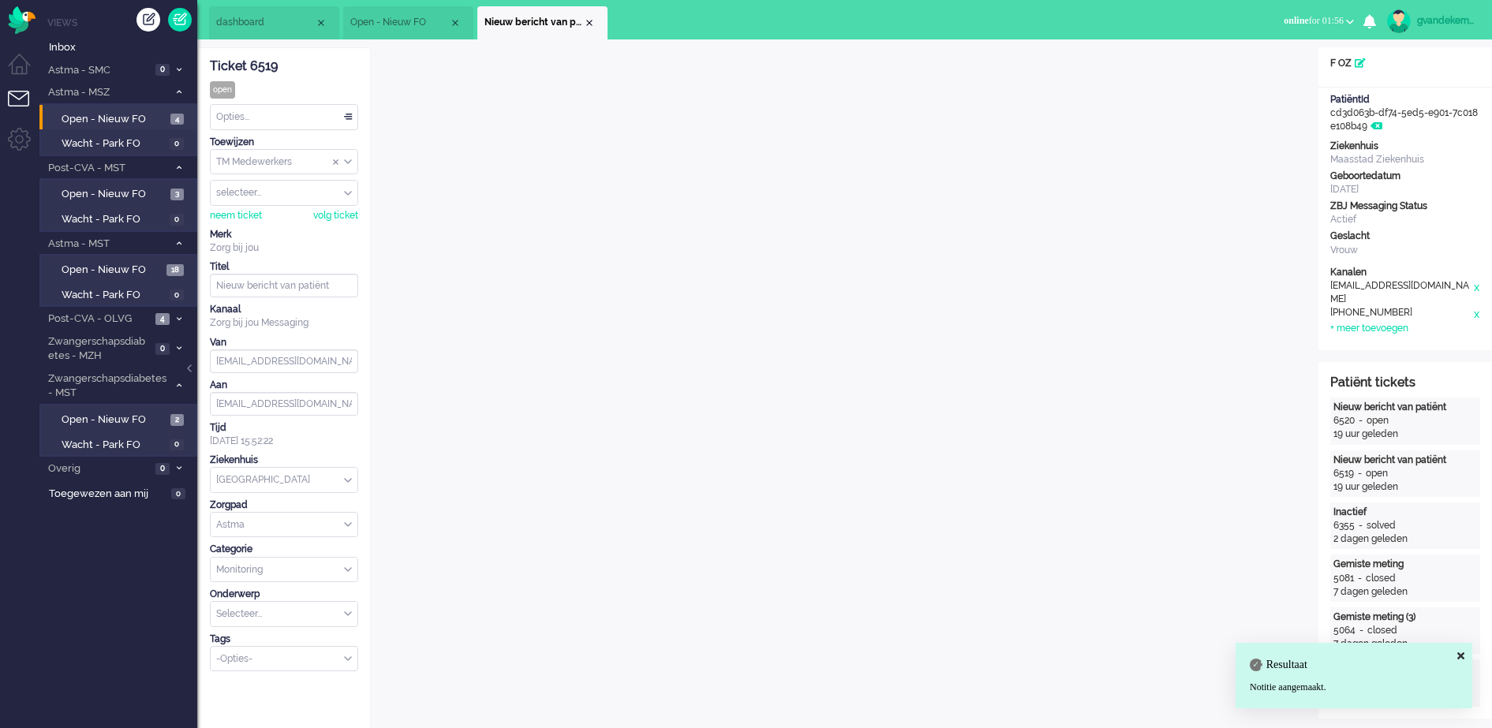
click at [345, 114] on div "Opties..." at bounding box center [284, 117] width 147 height 24
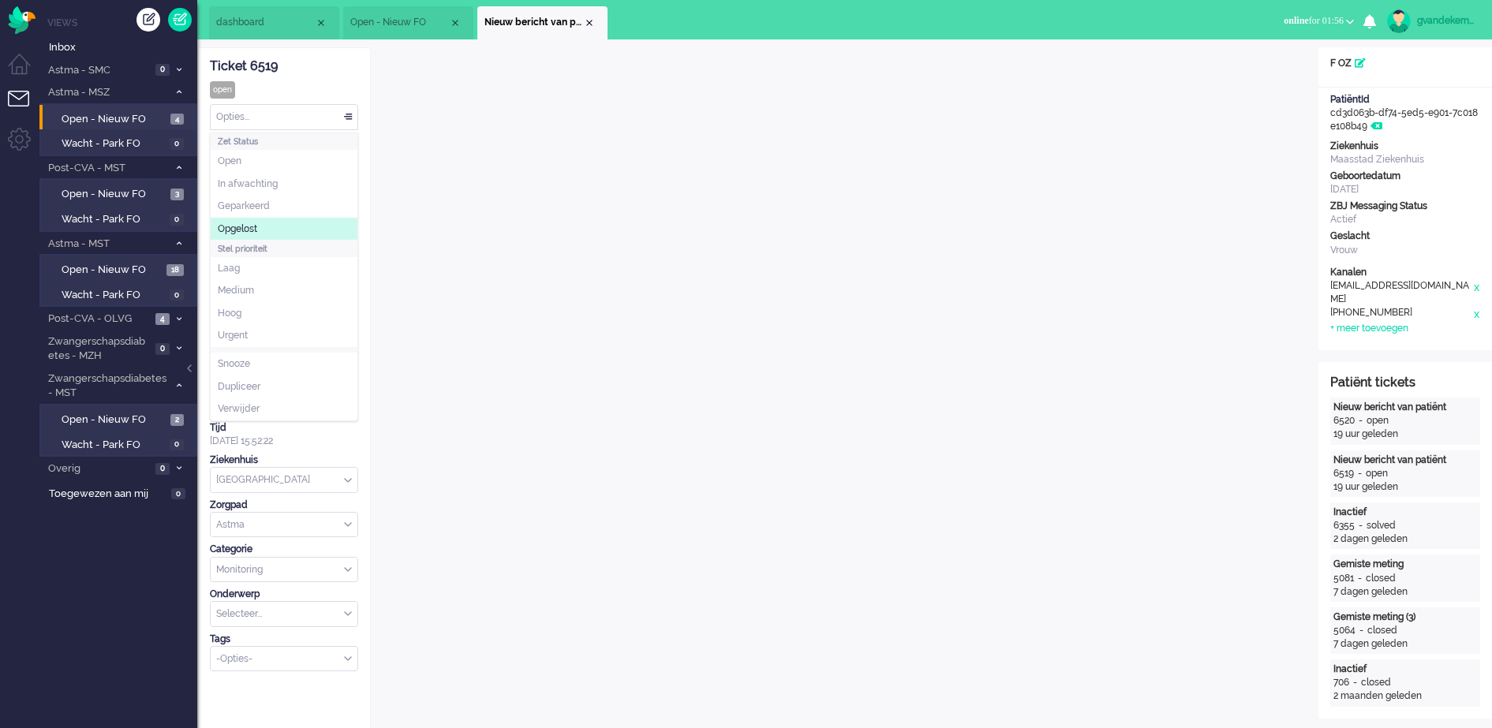
click at [245, 223] on span "Opgelost" at bounding box center [237, 229] width 39 height 13
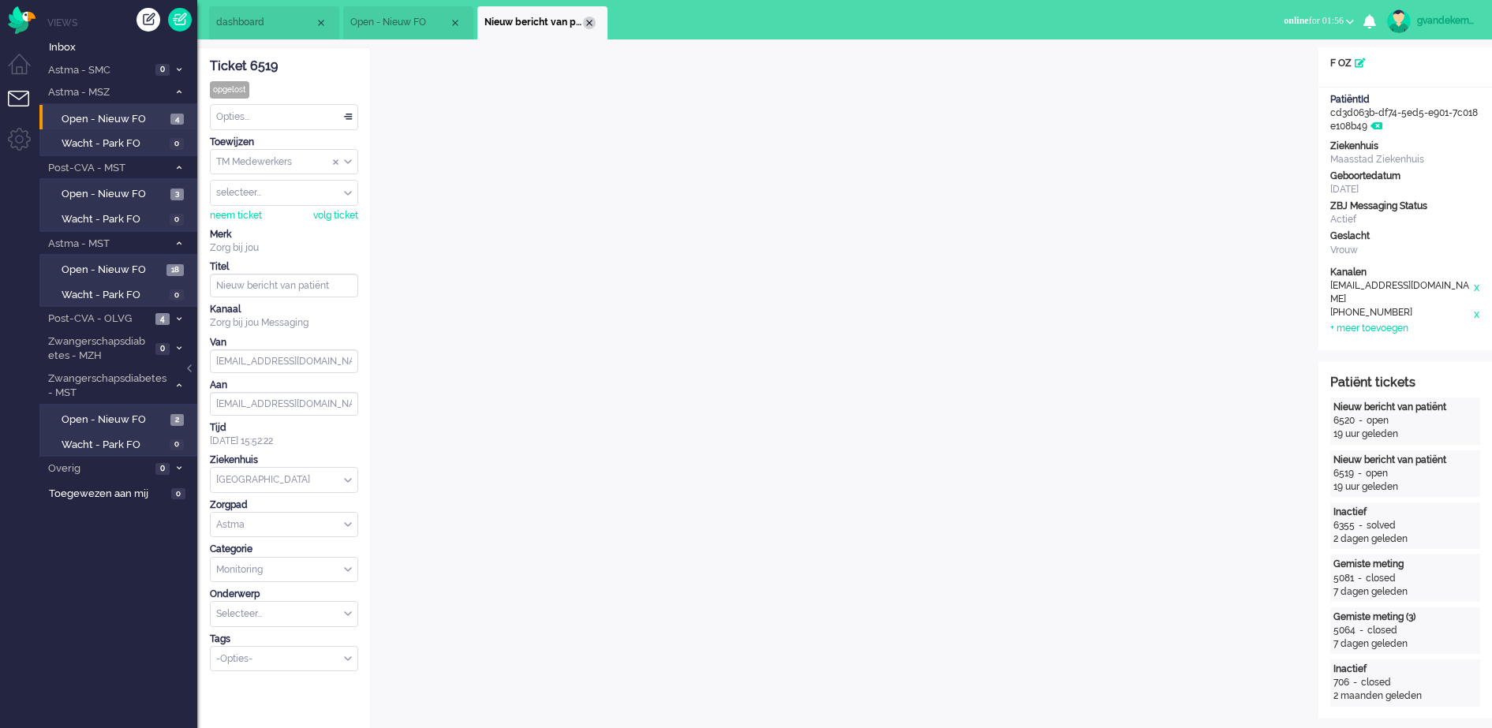
click at [587, 22] on div "Close tab" at bounding box center [589, 23] width 13 height 13
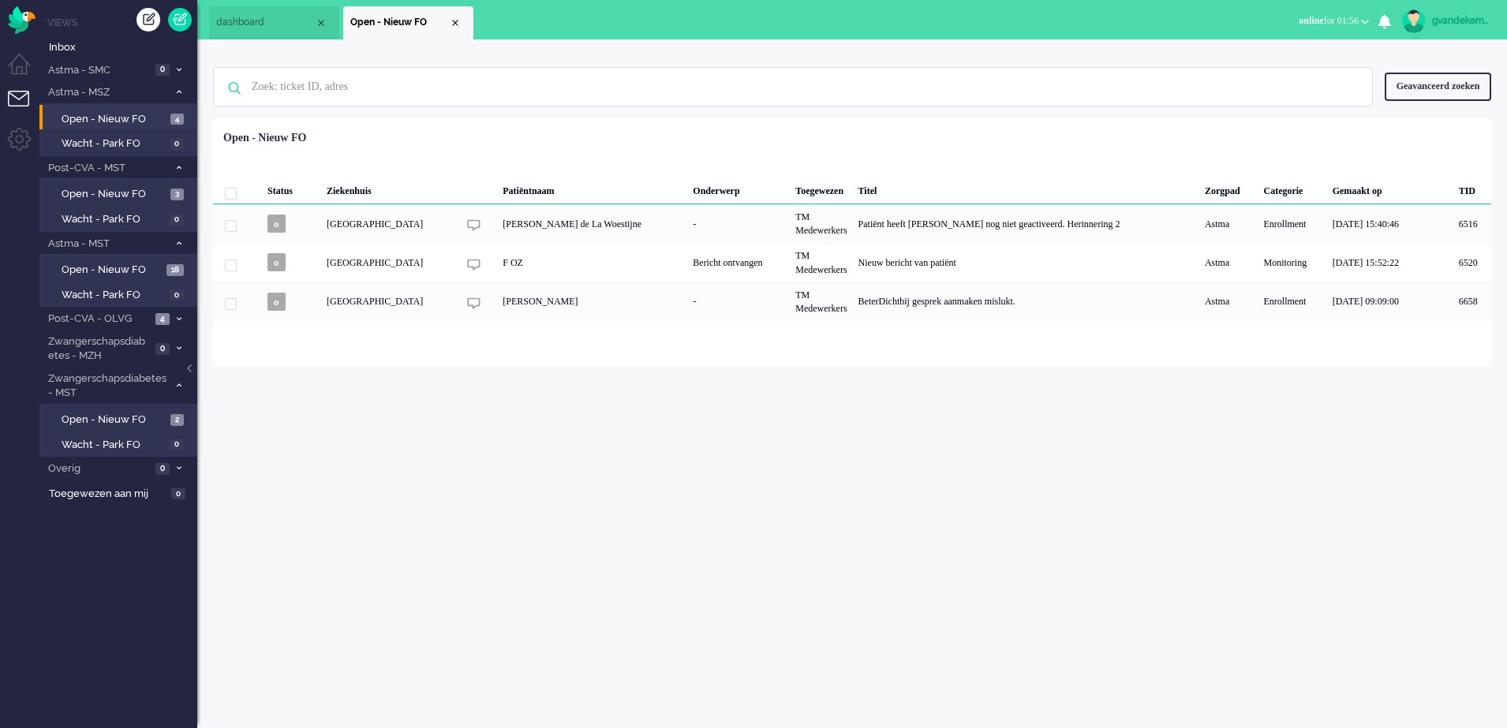
click at [1478, 19] on div "gvandekempe" at bounding box center [1461, 21] width 59 height 16
click at [1409, 110] on link "Instellingen" at bounding box center [1440, 107] width 118 height 16
select select
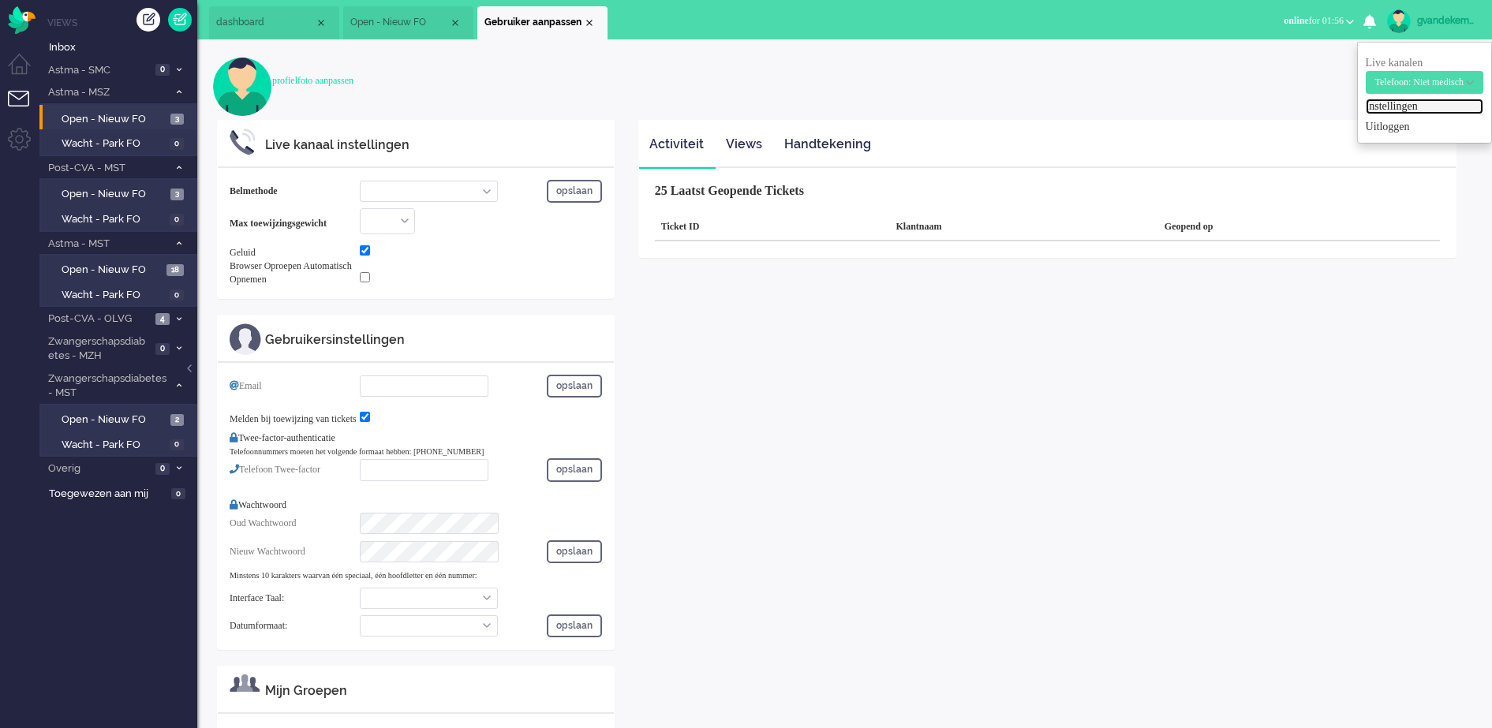
select select "browser"
checkbox input "true"
type input "g.vandekempe@zorgbijjou.nl"
checkbox input "true"
type input "+31123456789"
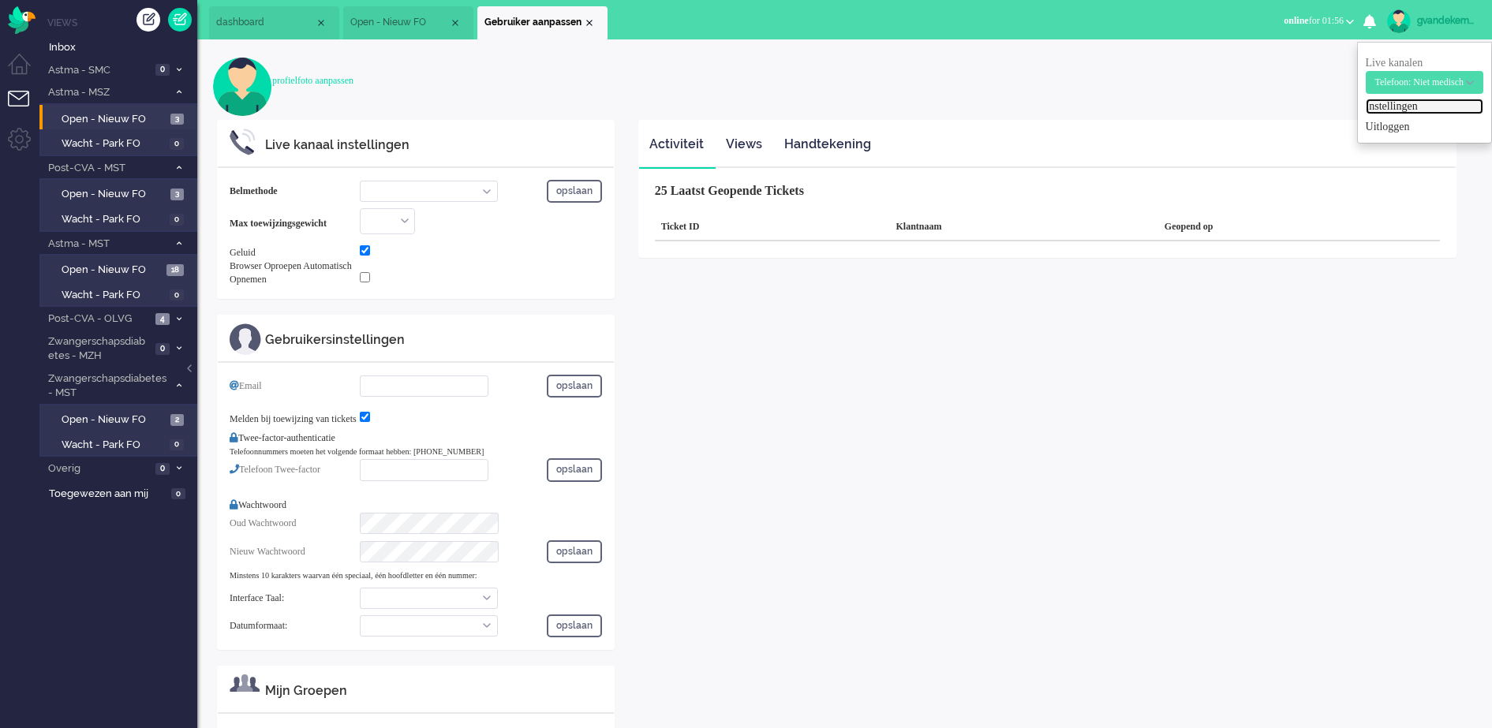
select select "nl"
select select "en_GB"
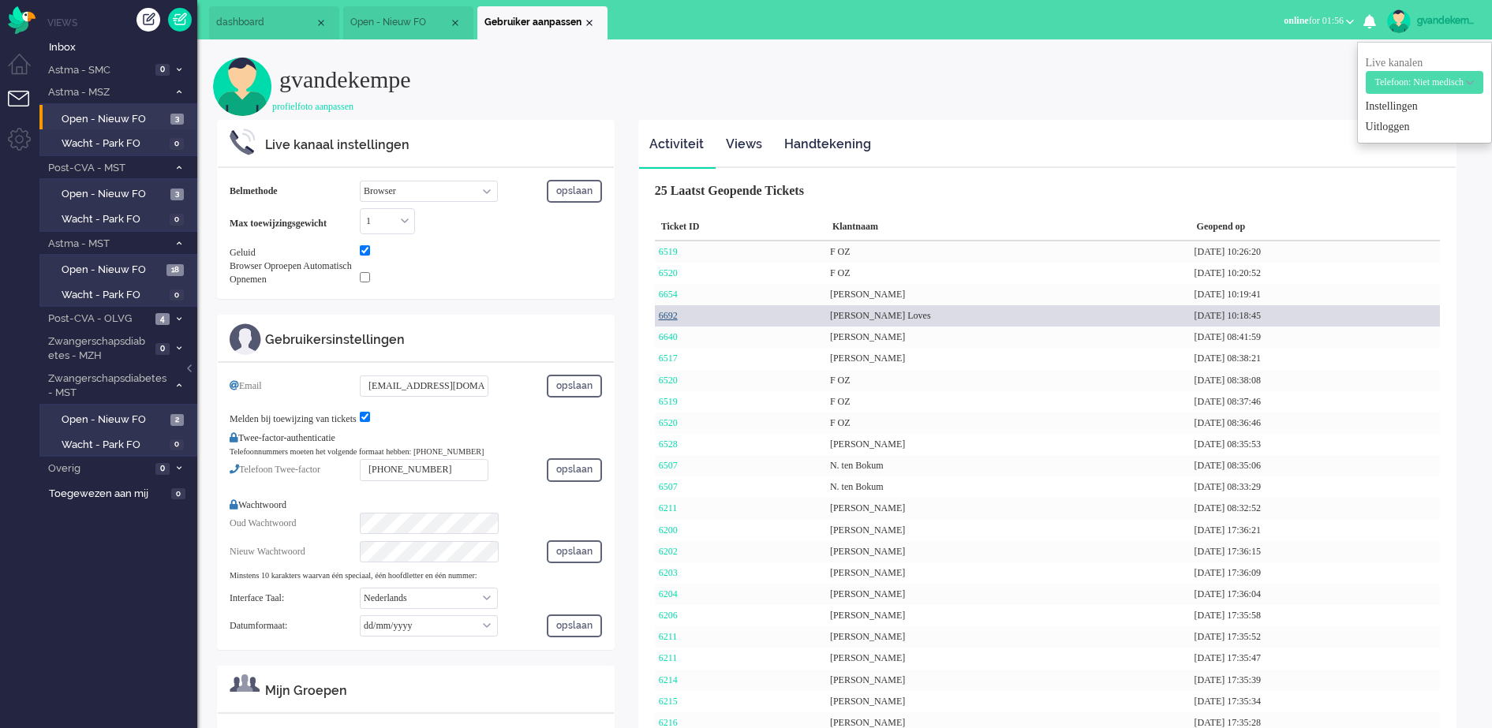
click at [671, 313] on link "6692" at bounding box center [668, 315] width 19 height 11
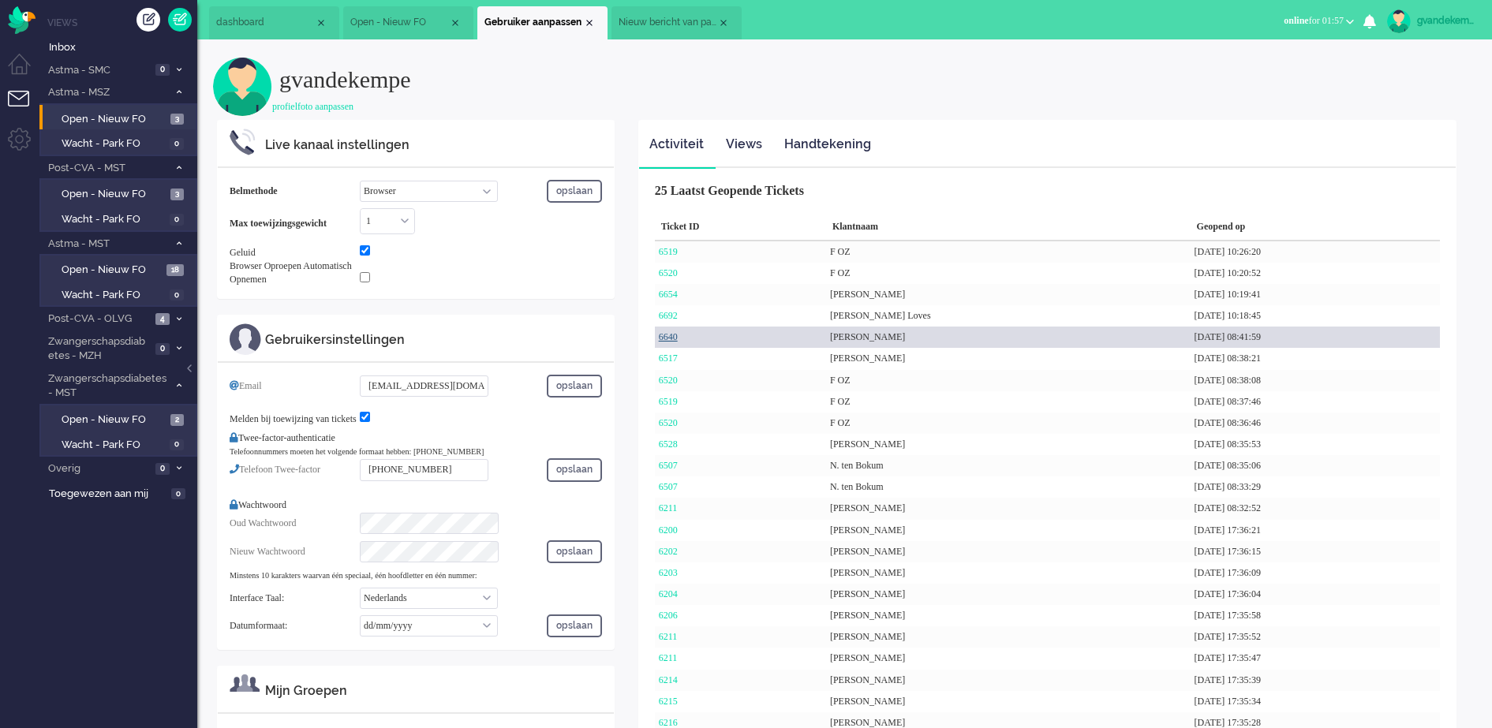
click at [674, 340] on link "6640" at bounding box center [668, 336] width 19 height 11
click at [674, 335] on link "6640" at bounding box center [668, 336] width 19 height 11
drag, startPoint x: 674, startPoint y: 335, endPoint x: 827, endPoint y: 343, distance: 153.3
click at [827, 343] on div "Nadia Mohdadi van den Hoek" at bounding box center [1008, 337] width 365 height 21
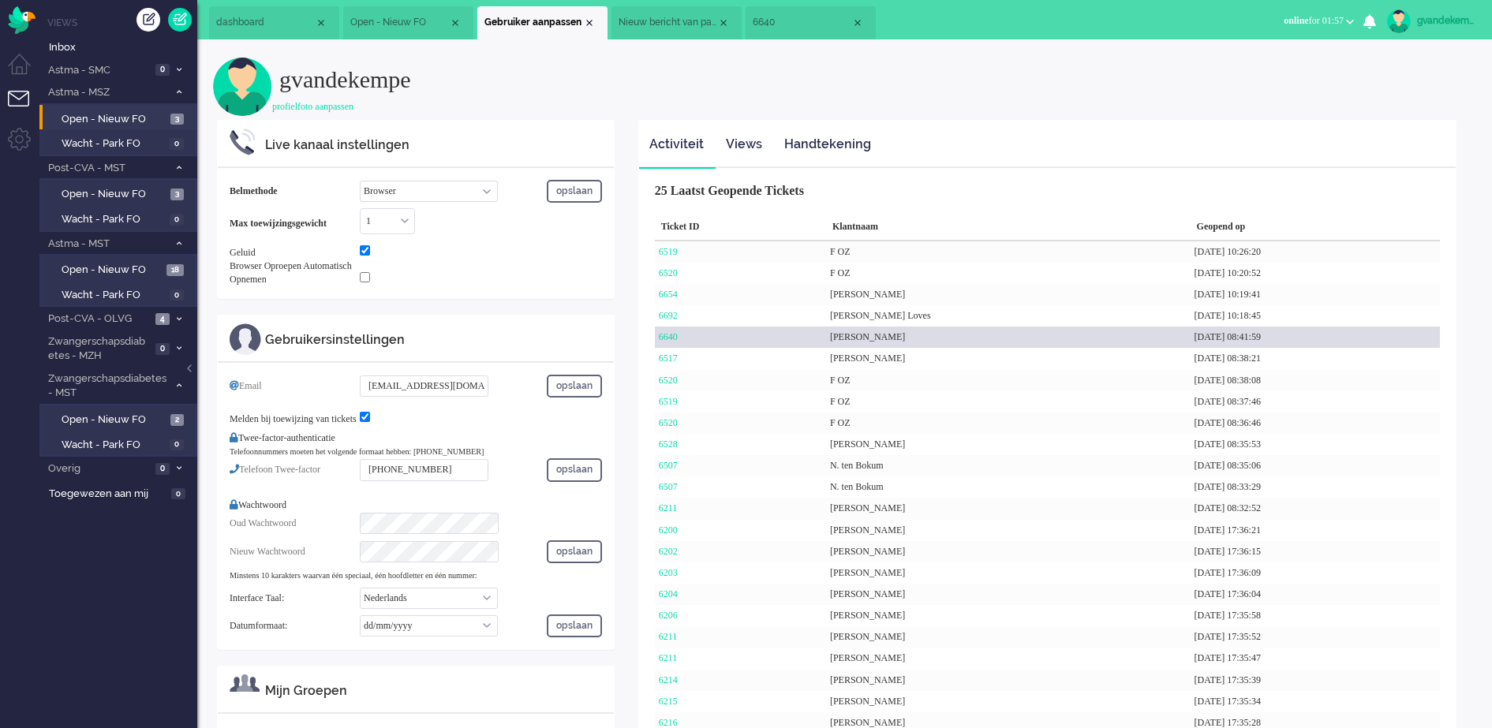
click at [827, 343] on div "Nadia Mohdadi van den Hoek" at bounding box center [1008, 337] width 365 height 21
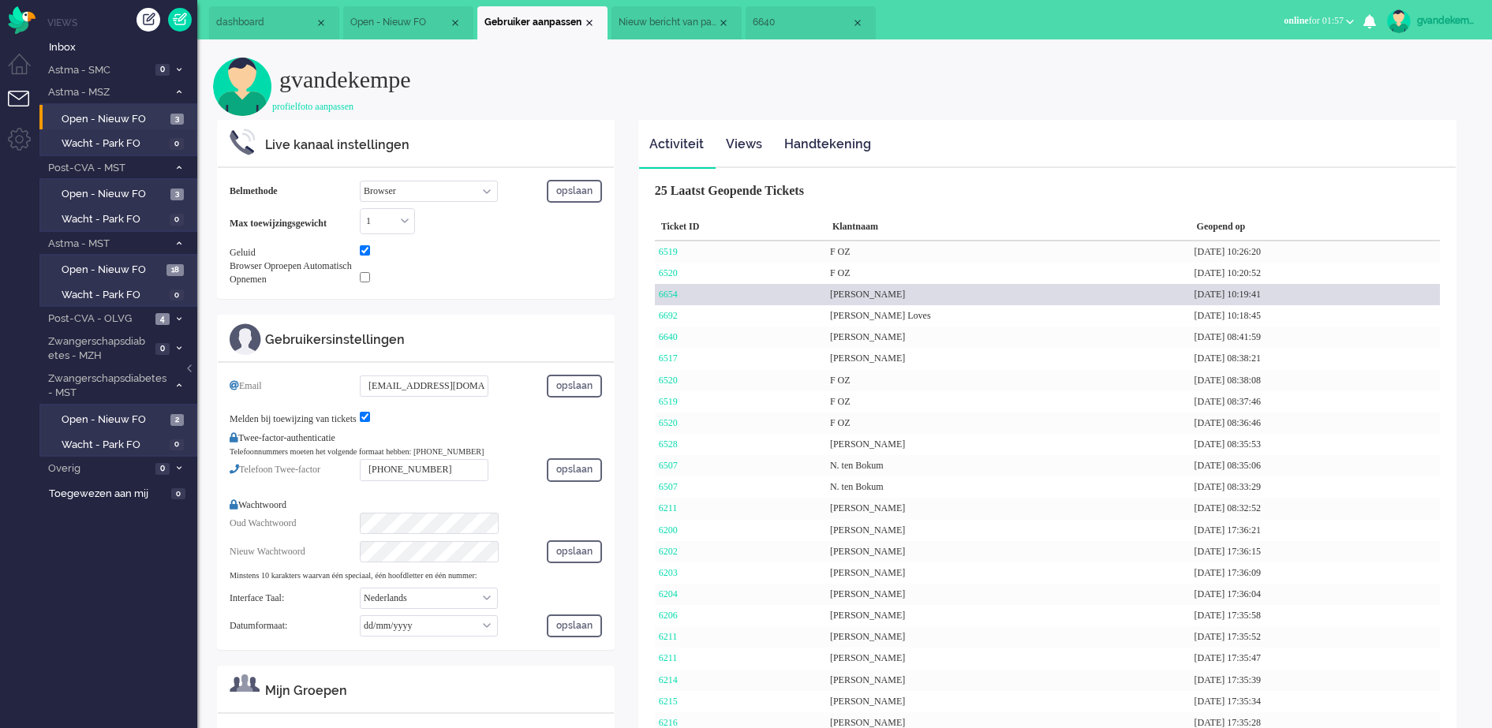
drag, startPoint x: 827, startPoint y: 343, endPoint x: 1034, endPoint y: 301, distance: 211.1
click at [1034, 301] on div "Kátia Patrícia Delgado Dos Santos" at bounding box center [1008, 294] width 365 height 21
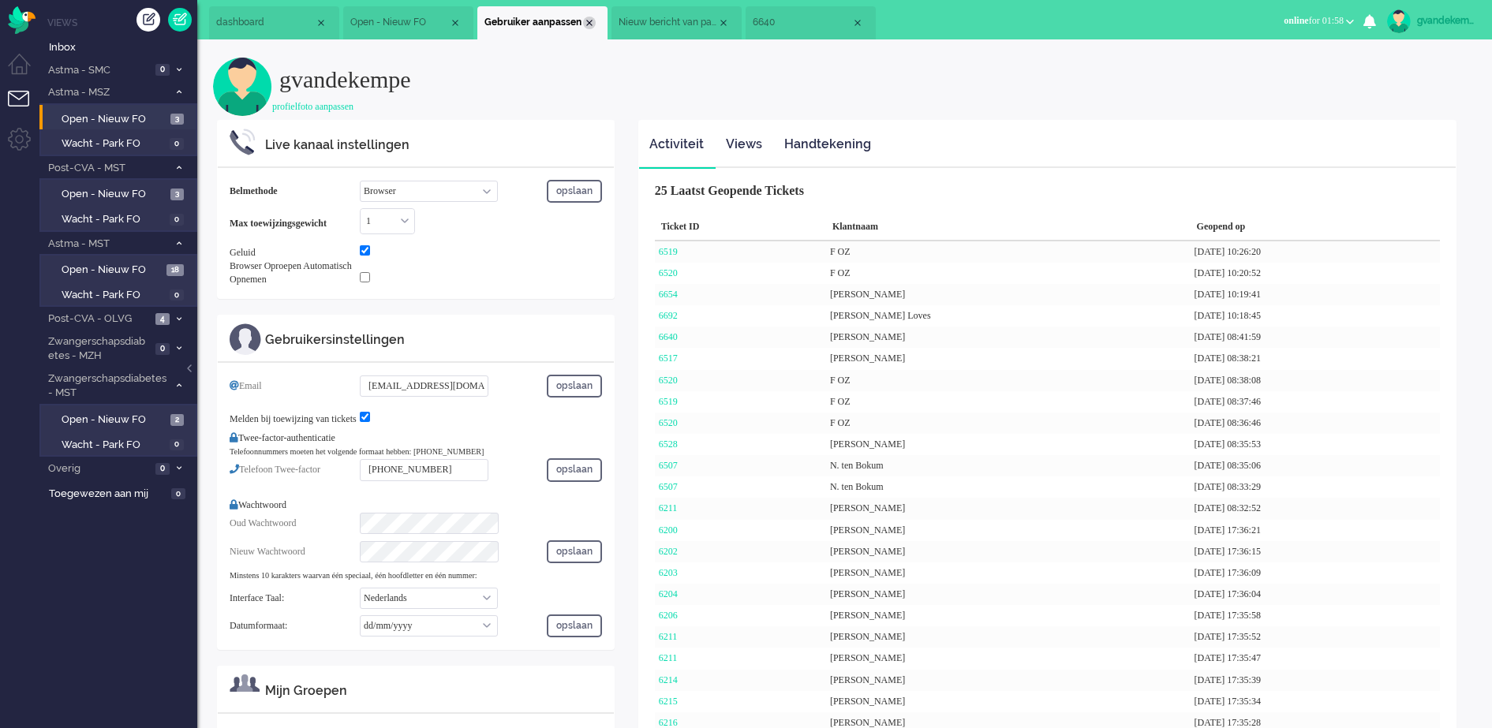
click at [589, 23] on div "Close tab" at bounding box center [589, 23] width 13 height 13
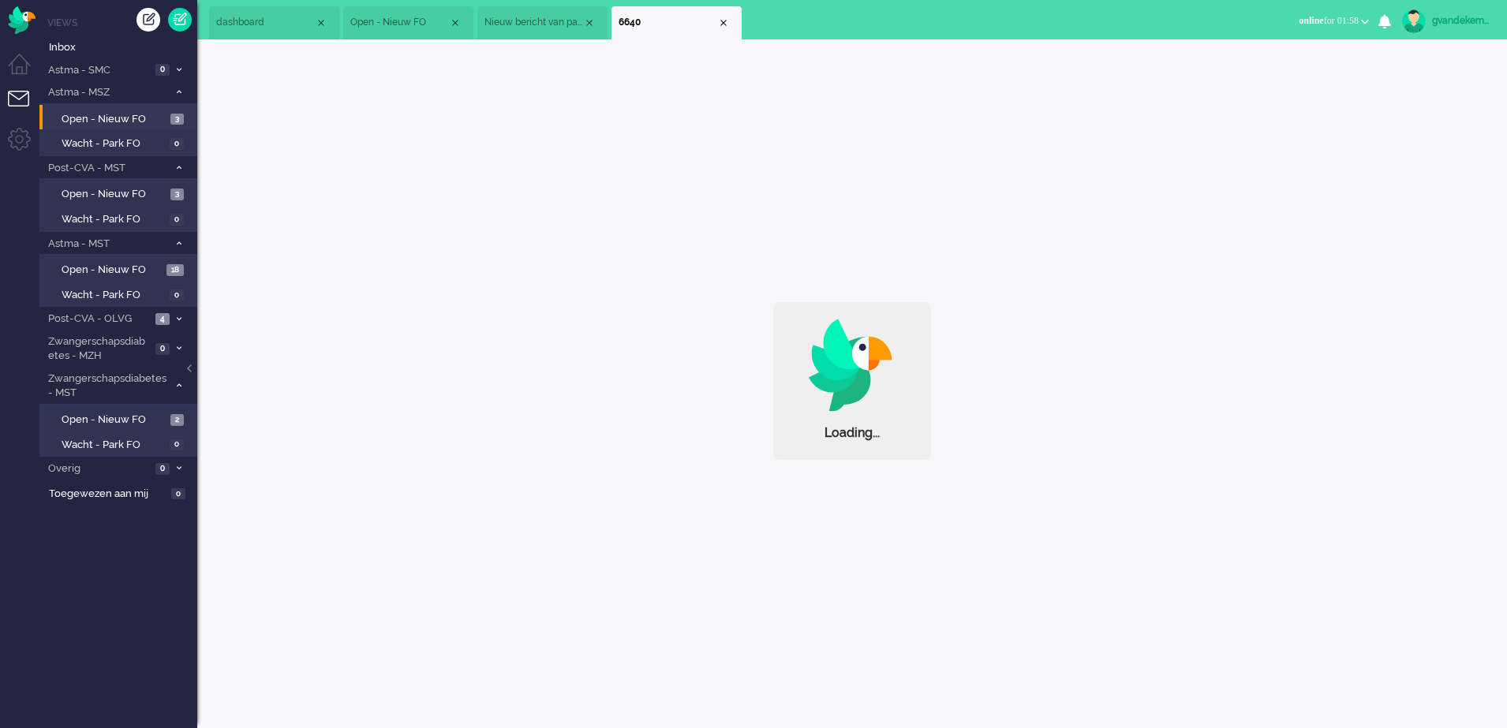
click at [544, 21] on span "Nieuw bericht van patiënt" at bounding box center [534, 22] width 99 height 13
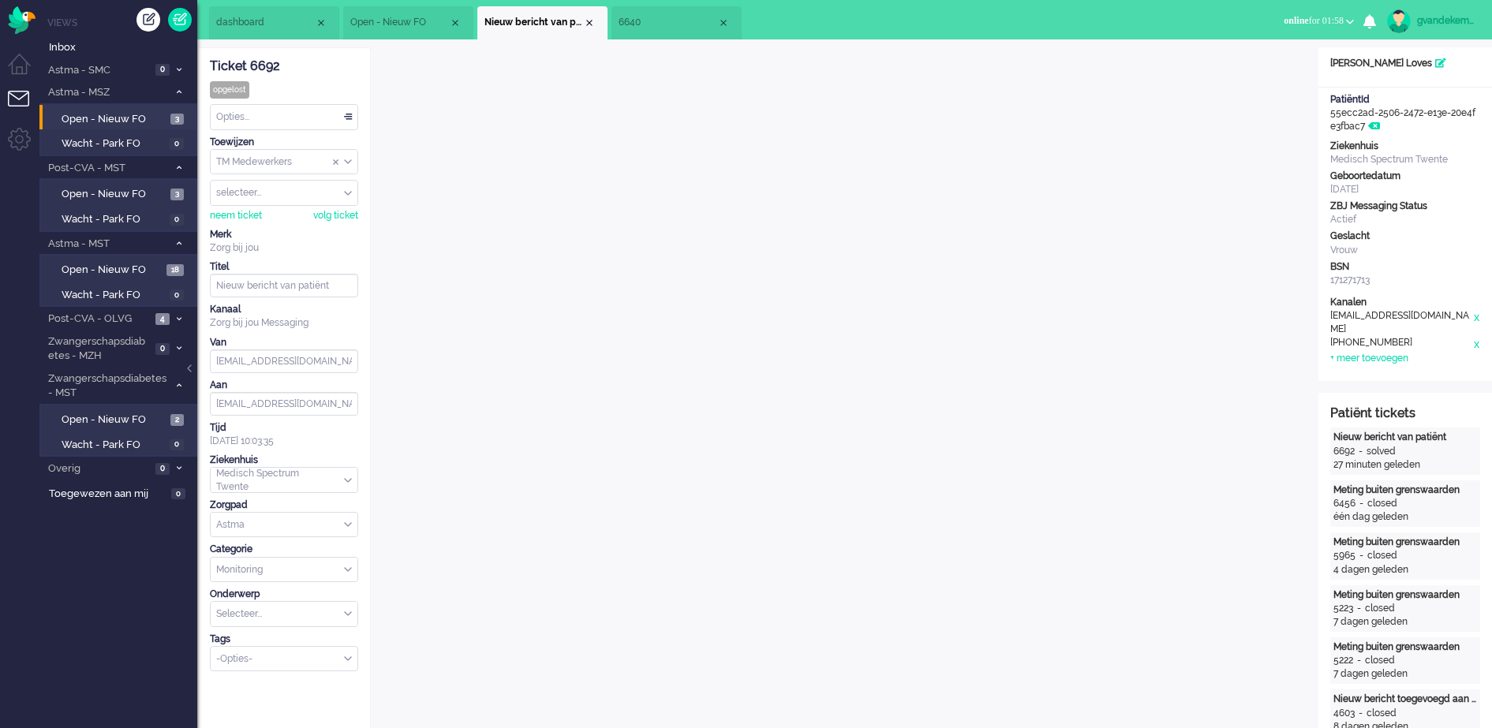
click at [676, 23] on span "6640" at bounding box center [668, 22] width 99 height 13
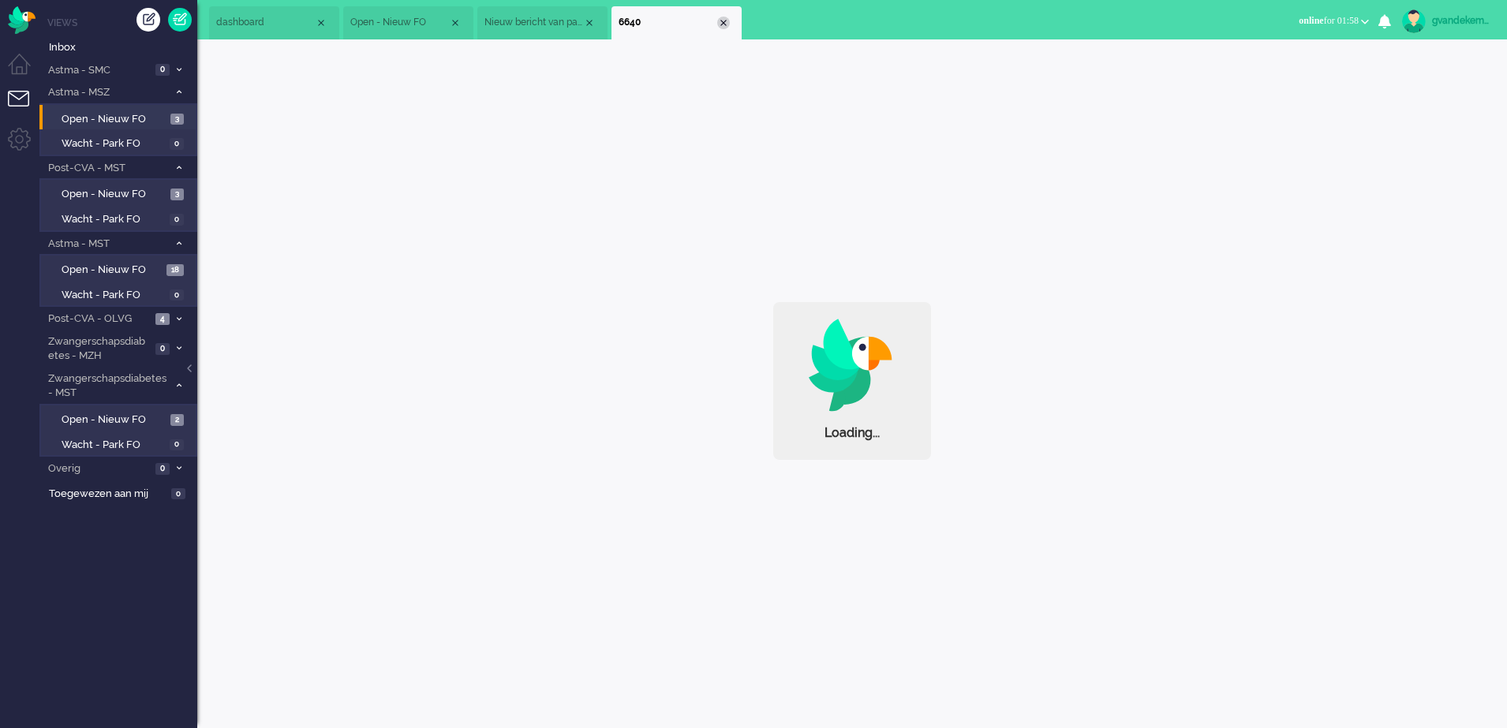
click at [725, 24] on div "Close tab" at bounding box center [723, 23] width 13 height 13
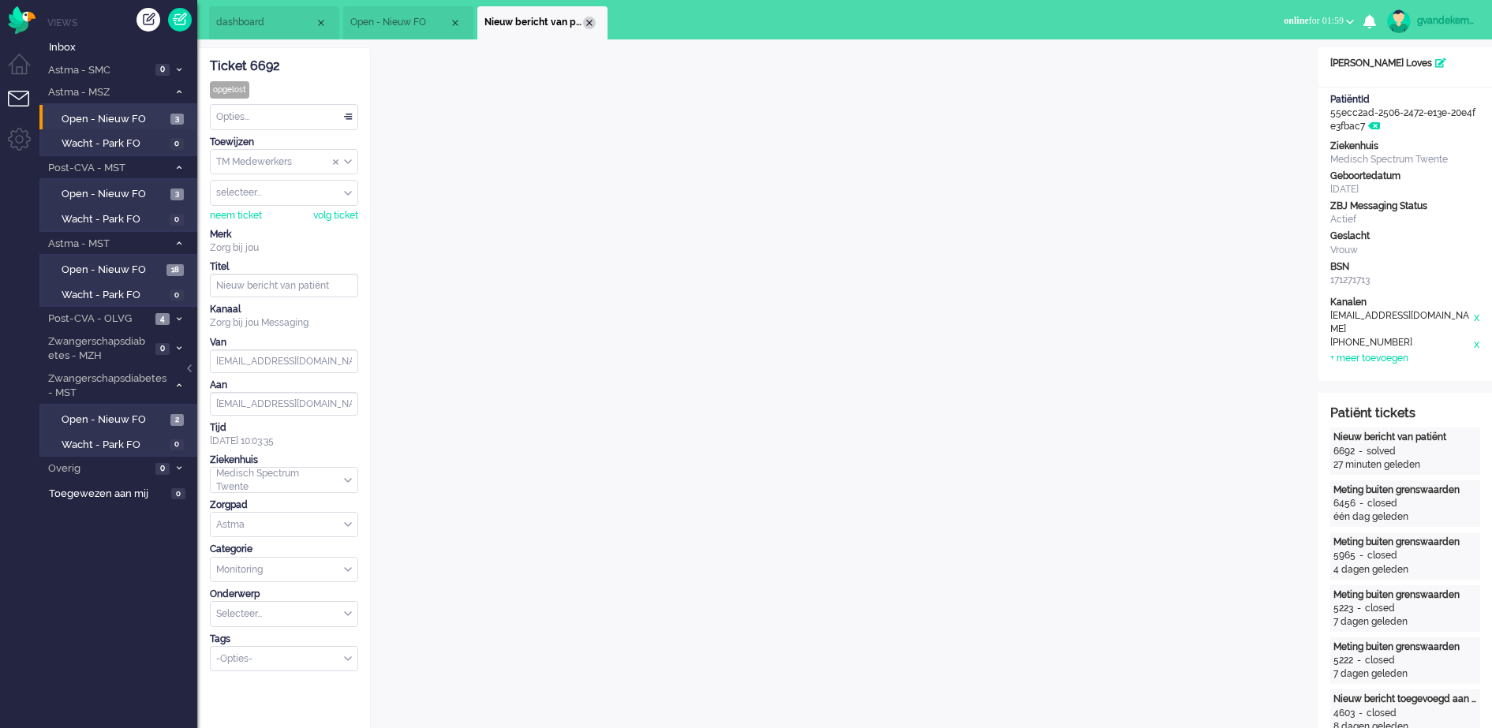
click at [591, 25] on div "Close tab" at bounding box center [589, 23] width 13 height 13
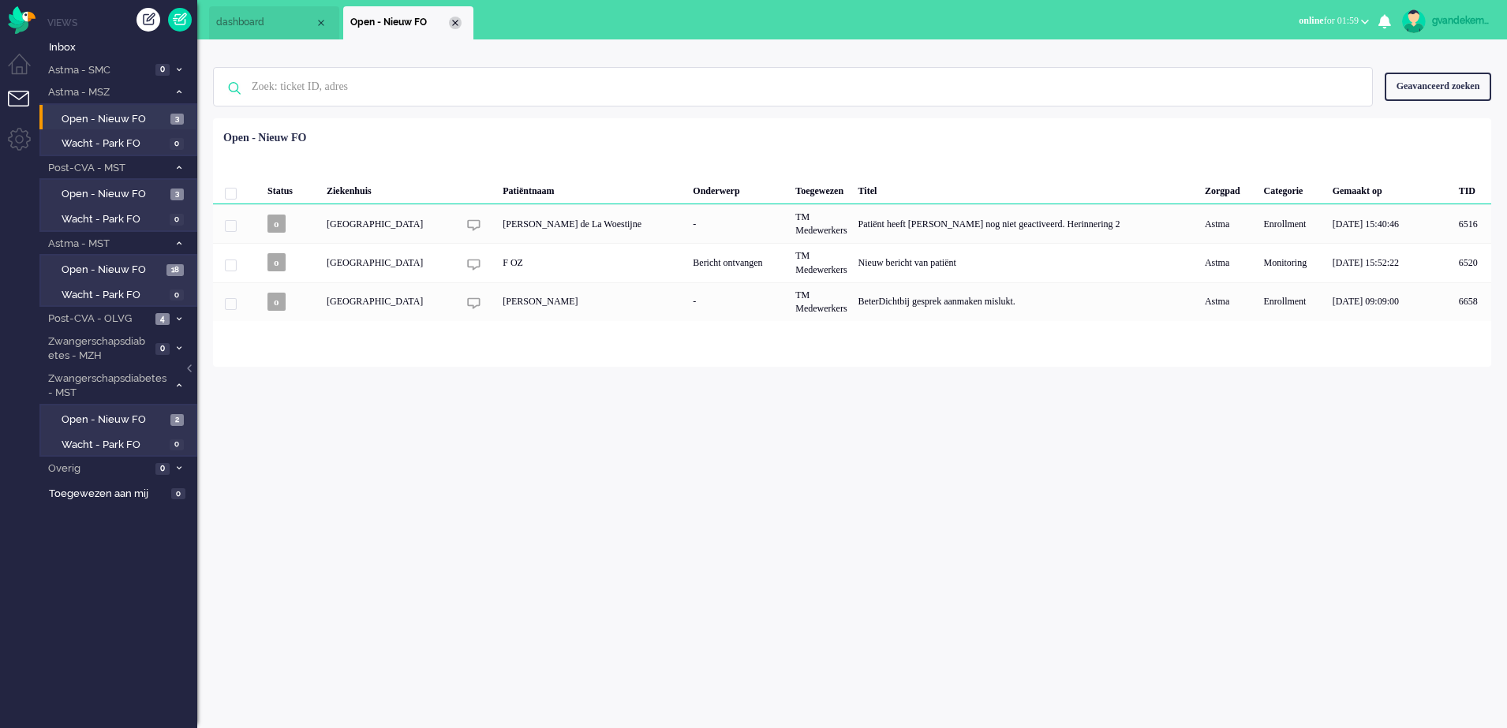
click at [457, 24] on div "Close tab" at bounding box center [455, 23] width 13 height 13
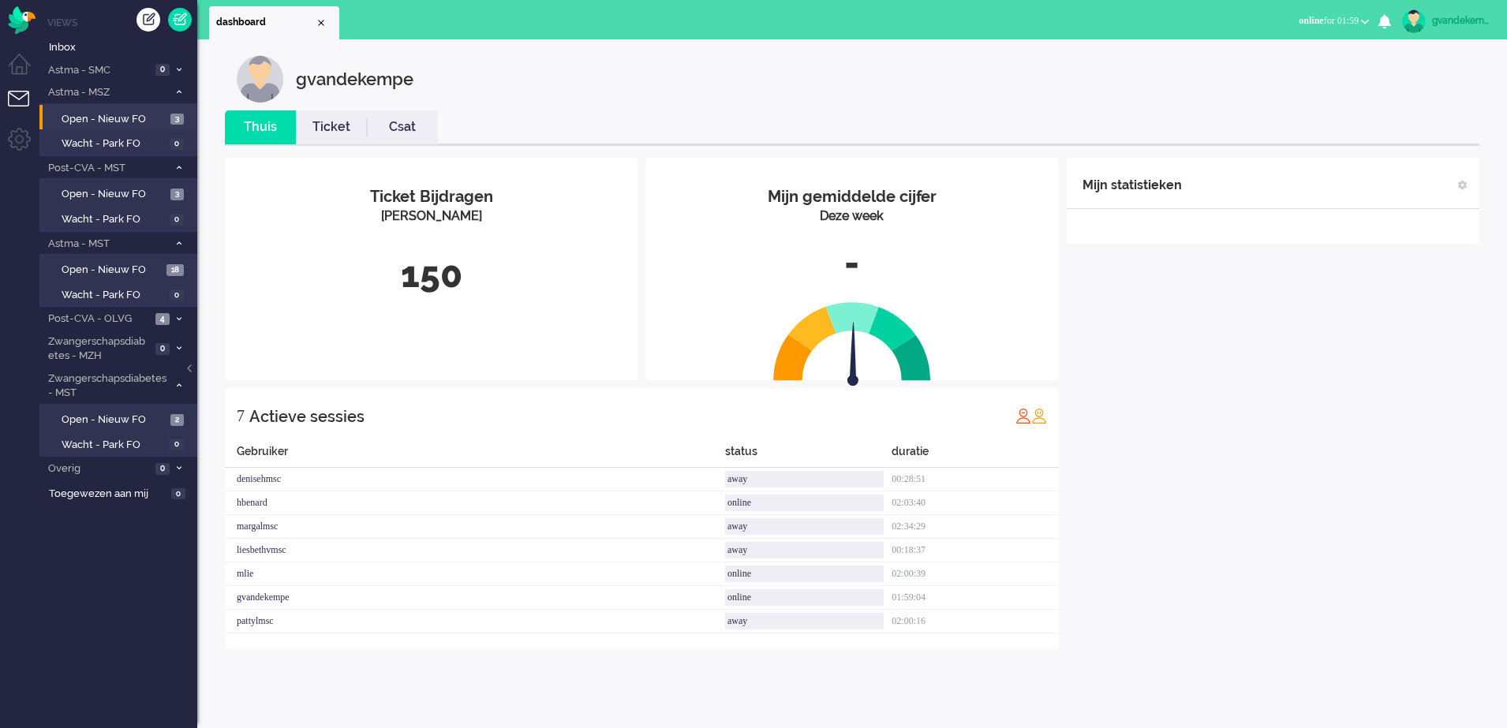
click at [363, 134] on link "Ticket" at bounding box center [331, 127] width 71 height 18
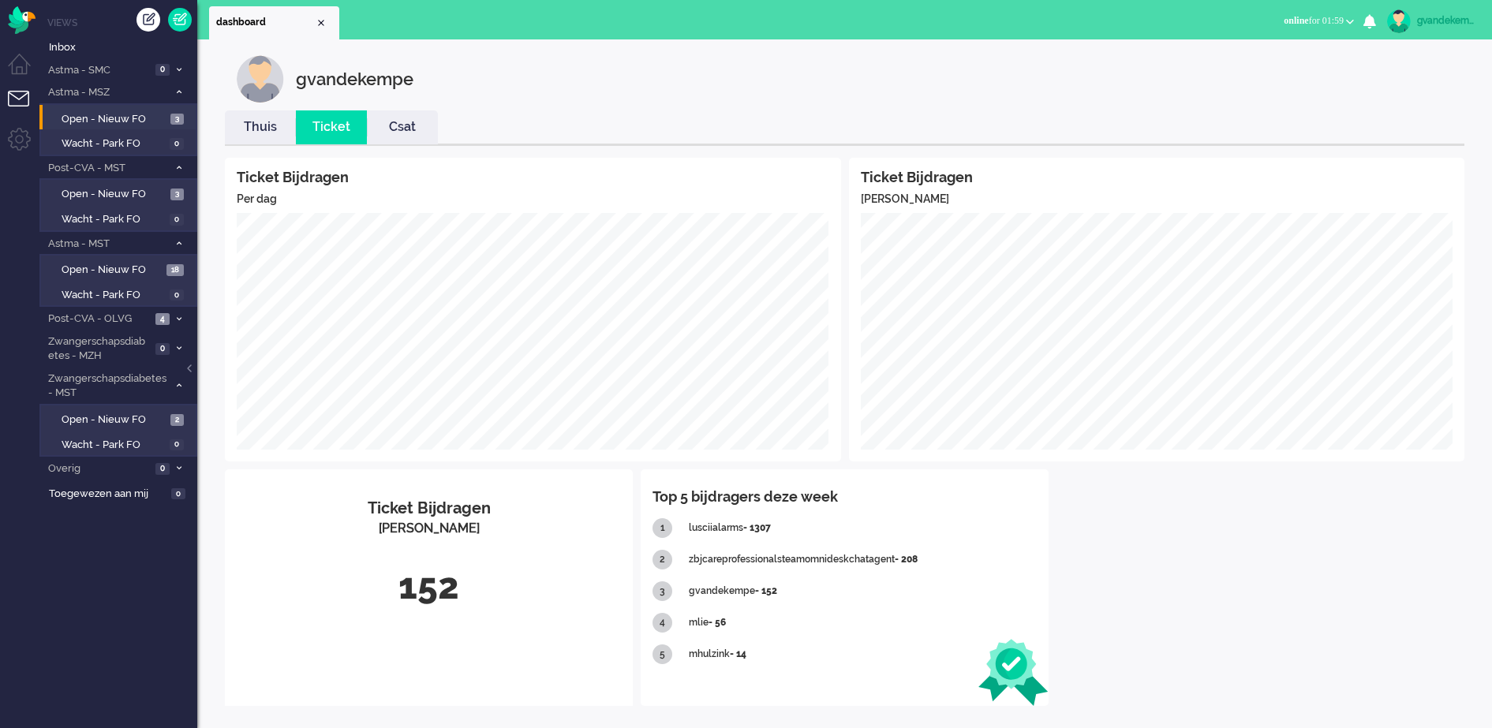
click at [252, 128] on link "Thuis" at bounding box center [260, 127] width 71 height 18
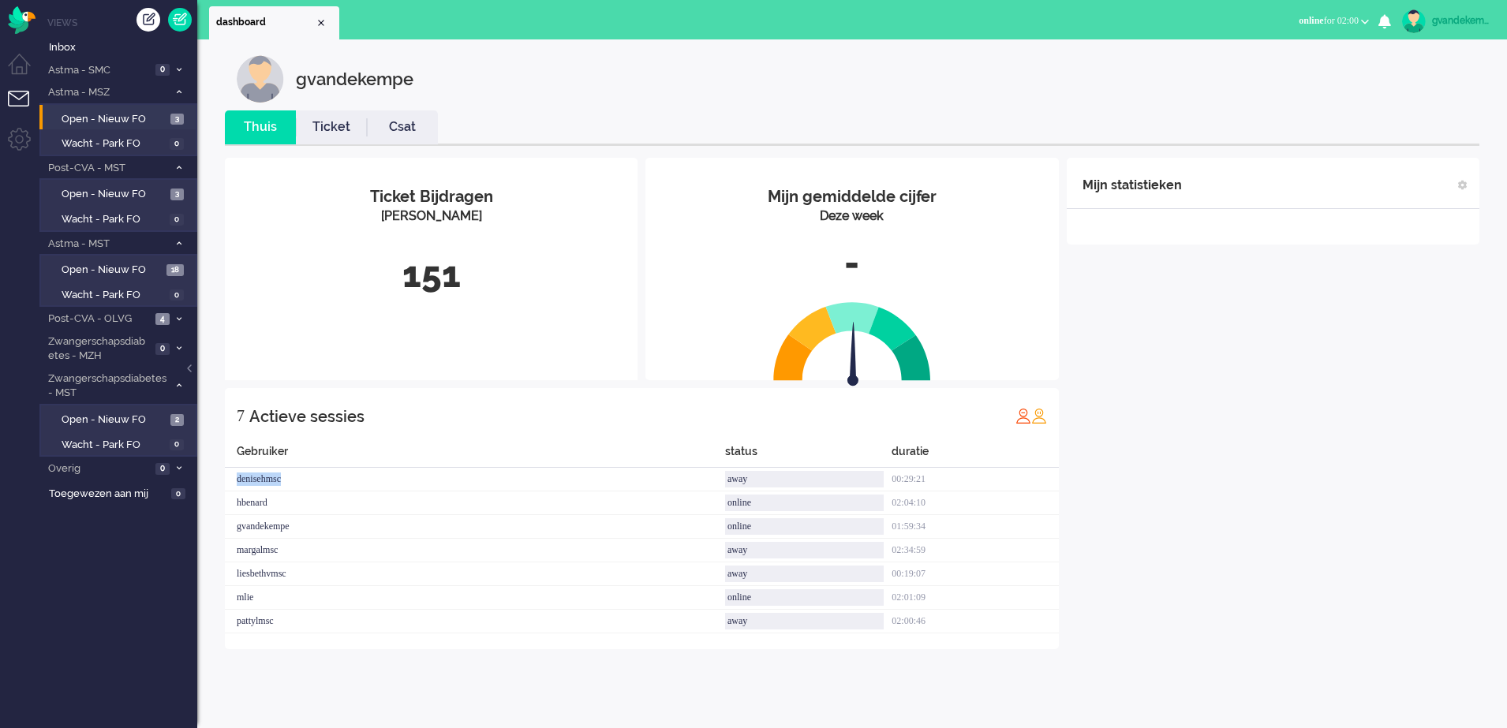
drag, startPoint x: 291, startPoint y: 481, endPoint x: 233, endPoint y: 478, distance: 58.5
click at [233, 478] on div "denisehmsc" at bounding box center [475, 480] width 500 height 24
copy div "denisehmsc"
click at [1283, 550] on div "Mijn statistieken + Statistieken toevoegen Bel tijd (gemiddelde dag) Wrapup tij…" at bounding box center [1273, 404] width 413 height 492
click at [1462, 21] on div "gvandekempe" at bounding box center [1461, 21] width 59 height 16
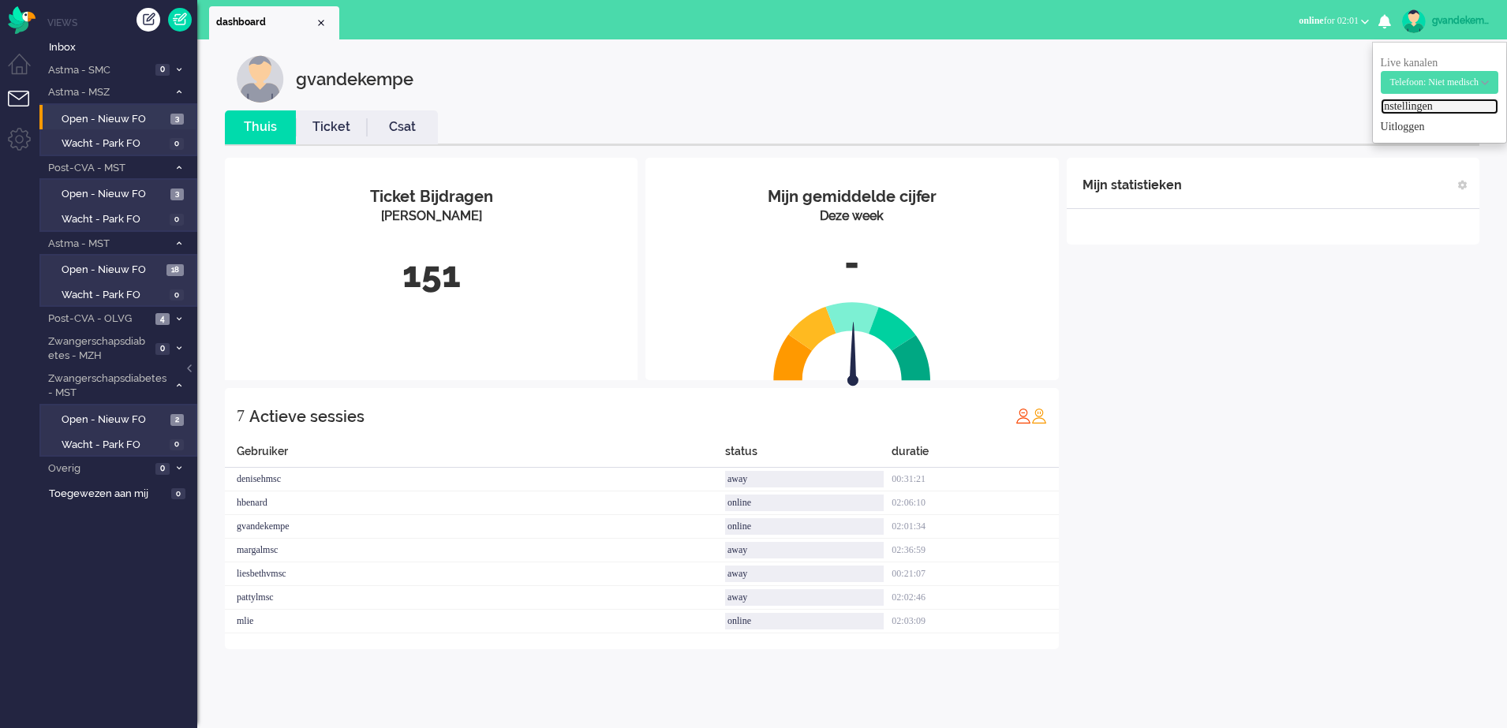
click at [1420, 108] on link "Instellingen" at bounding box center [1440, 107] width 118 height 16
select select "browser"
select select "nl"
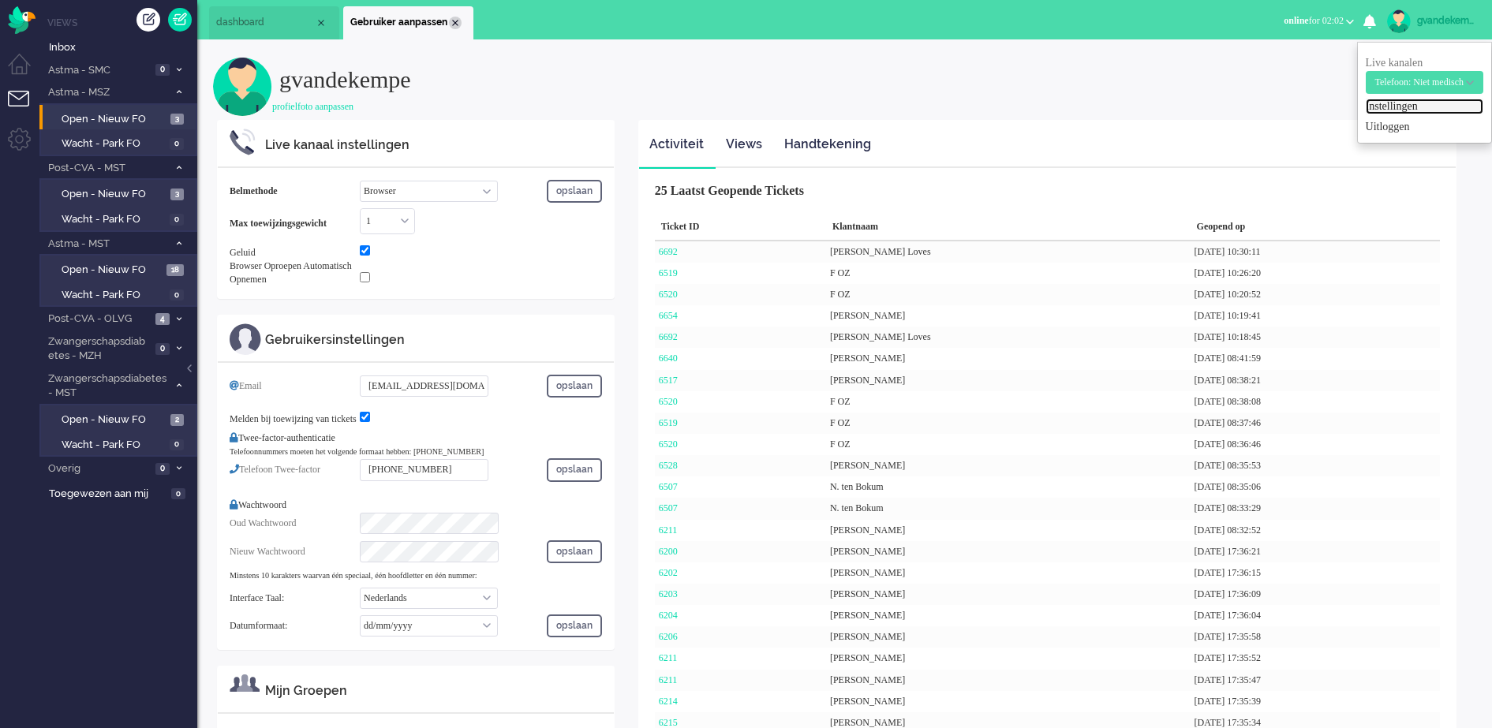
click at [453, 21] on div "Close tab" at bounding box center [455, 23] width 13 height 13
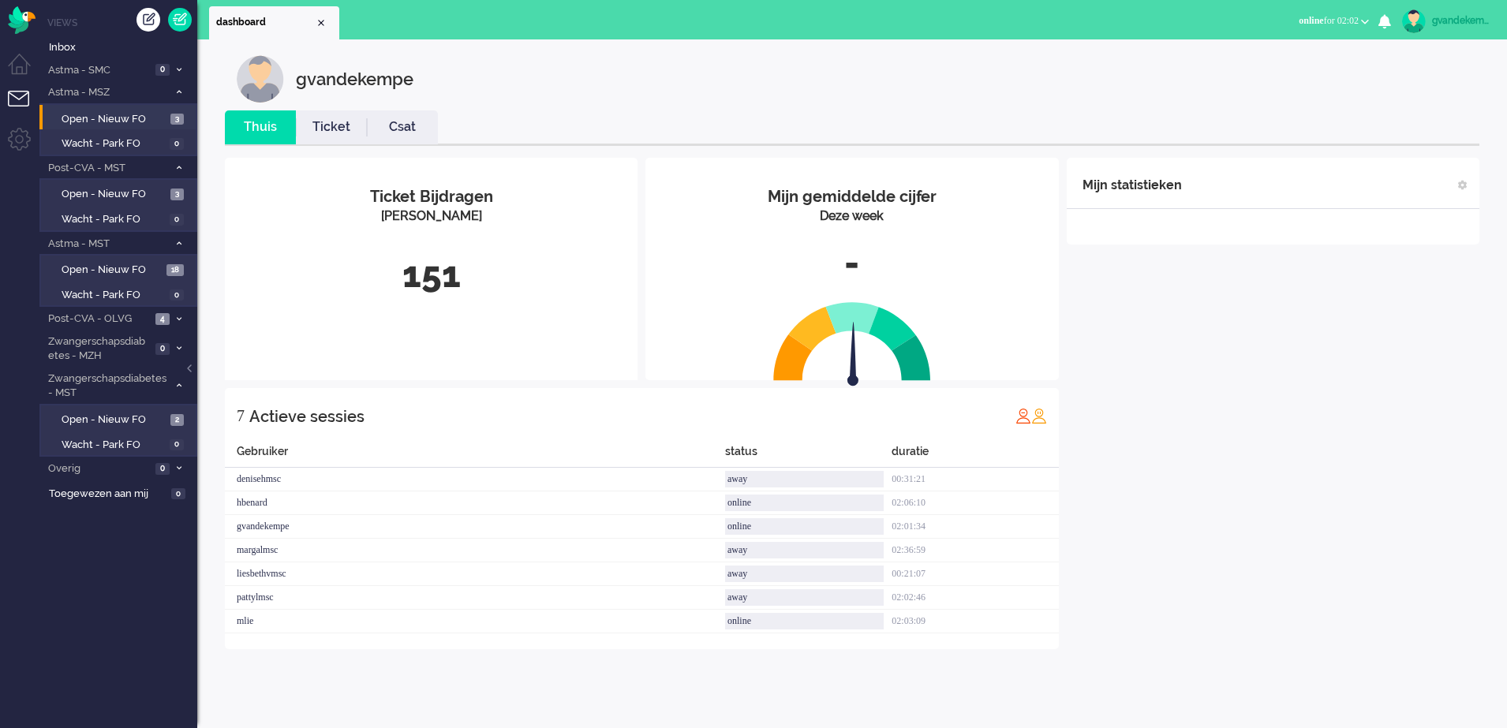
click at [339, 131] on link "Ticket" at bounding box center [331, 127] width 71 height 18
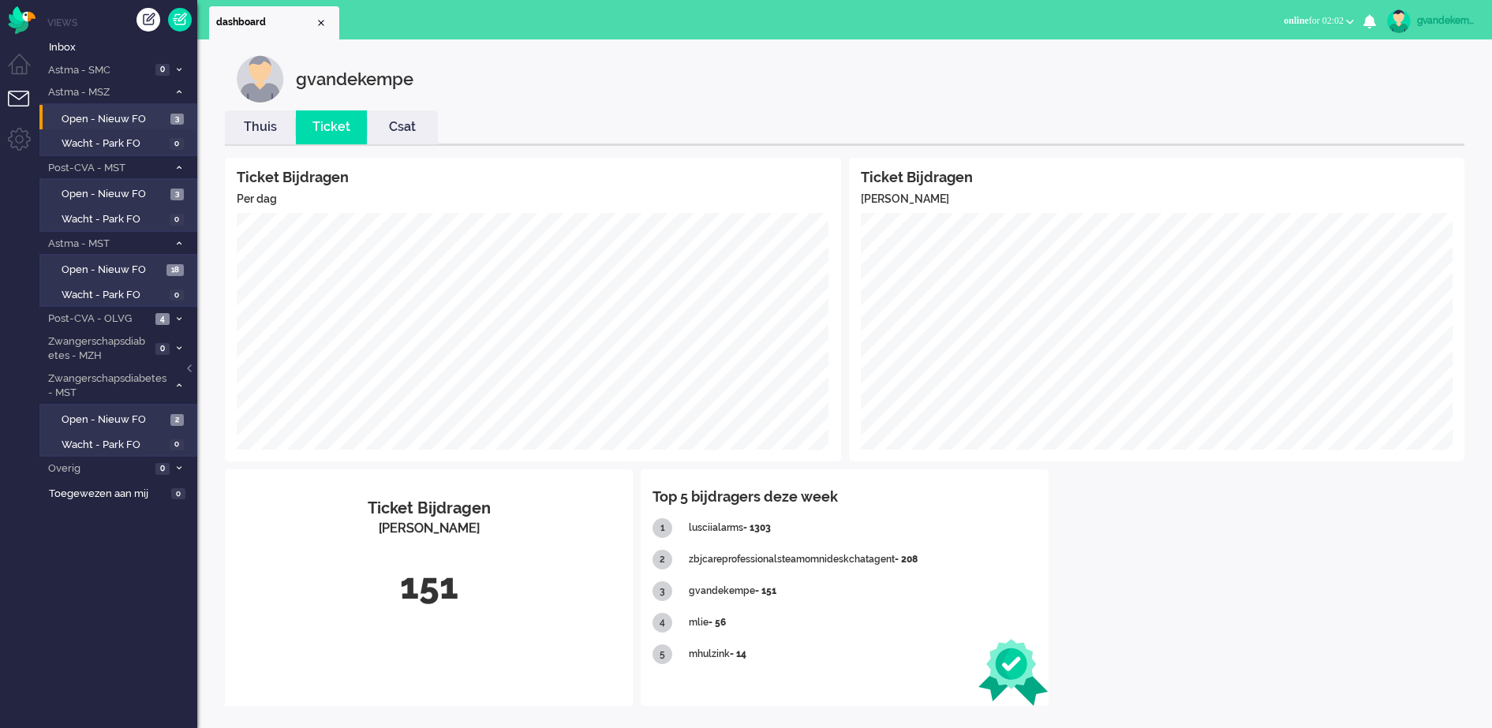
click at [397, 124] on link "Csat" at bounding box center [402, 127] width 71 height 18
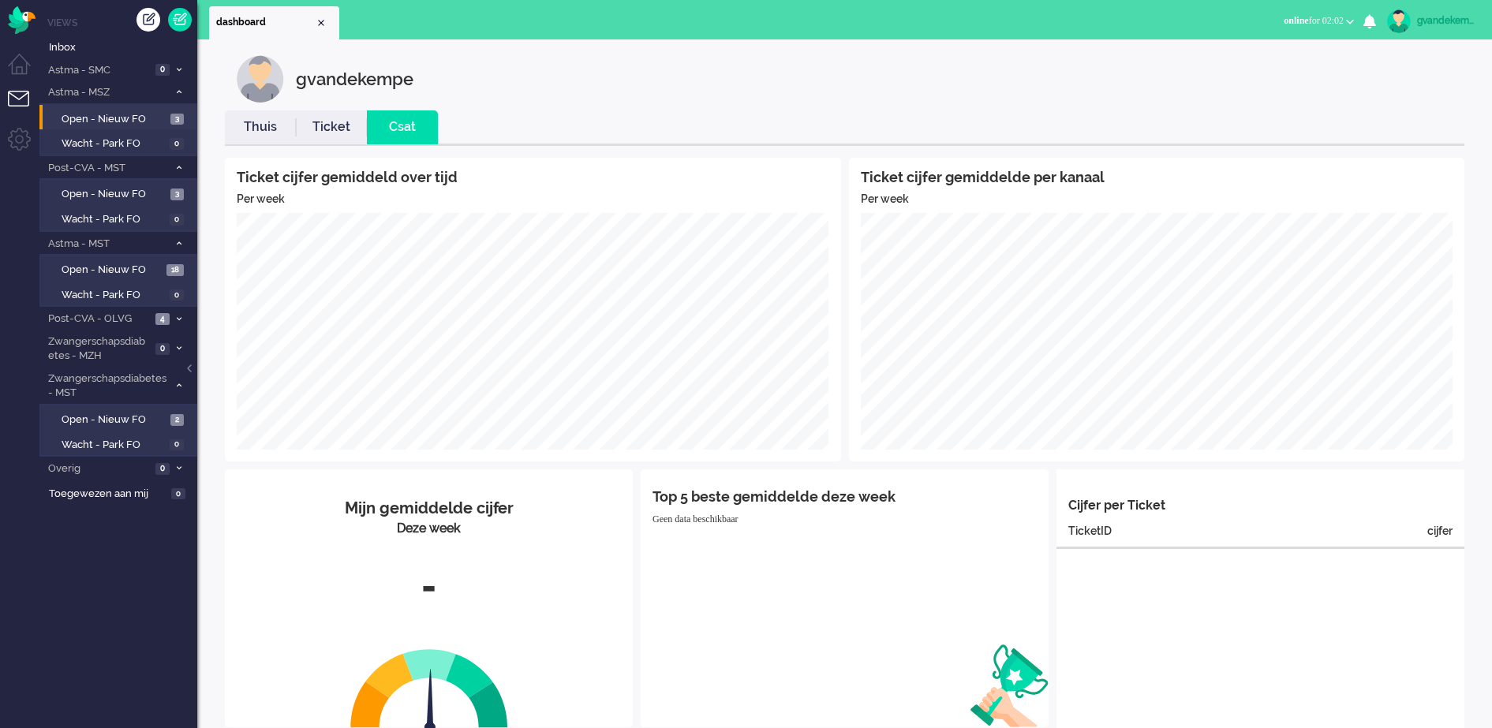
scroll to position [35, 0]
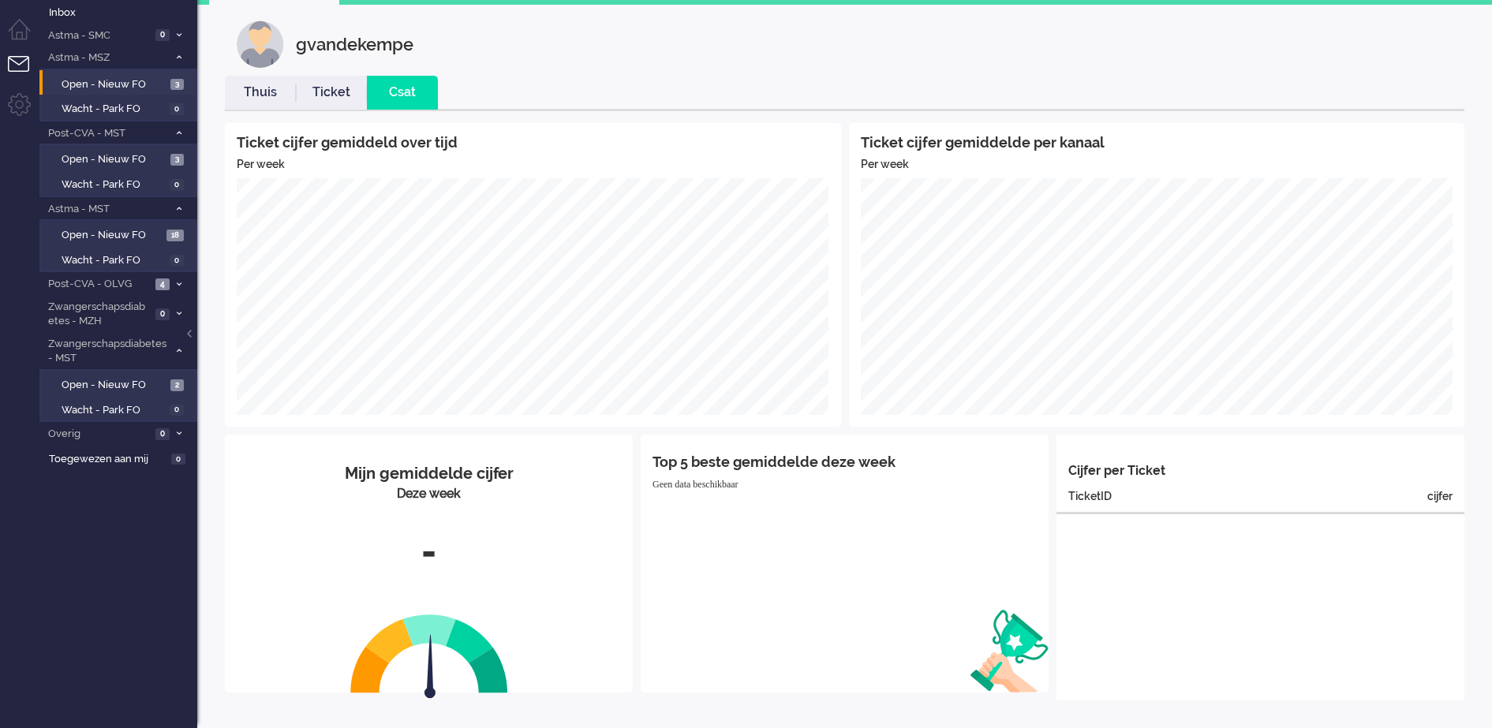
click at [255, 99] on link "Thuis" at bounding box center [260, 93] width 71 height 18
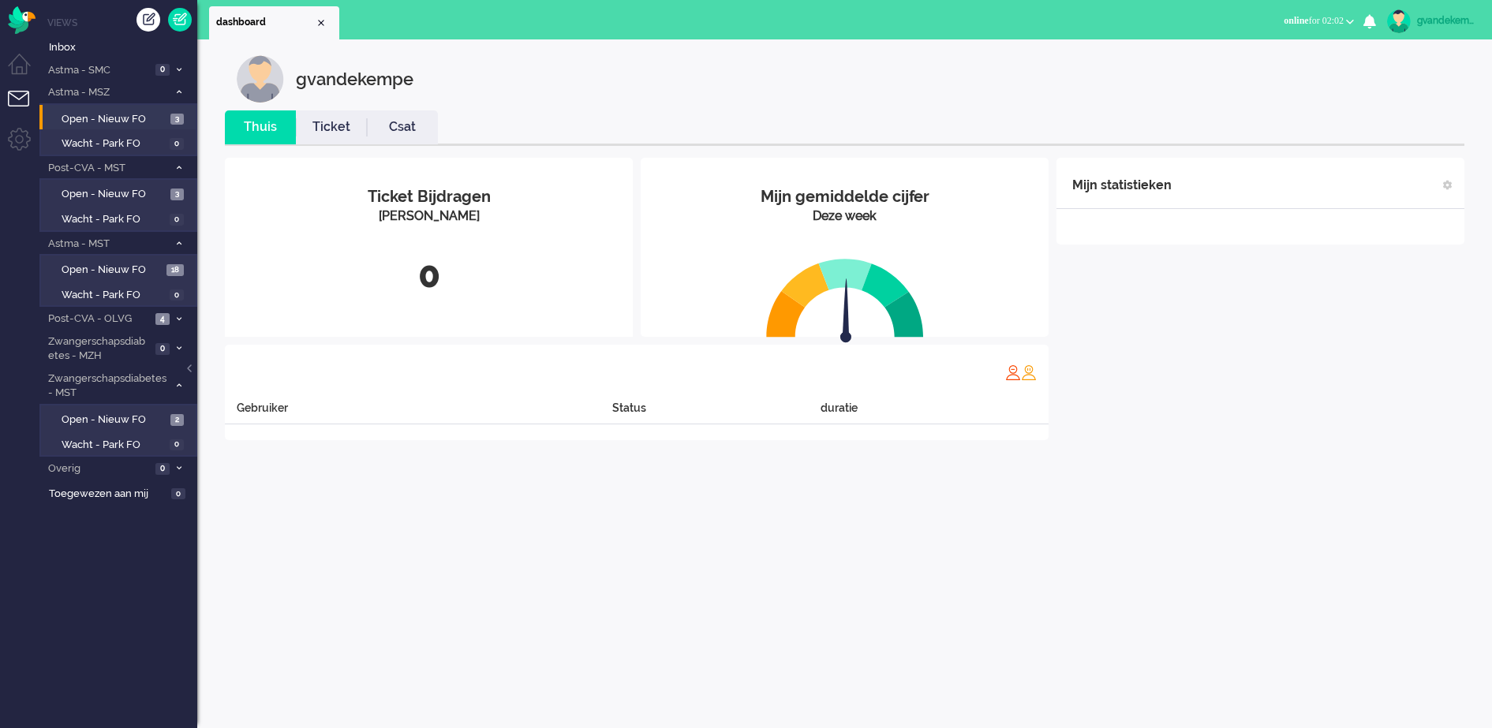
scroll to position [0, 0]
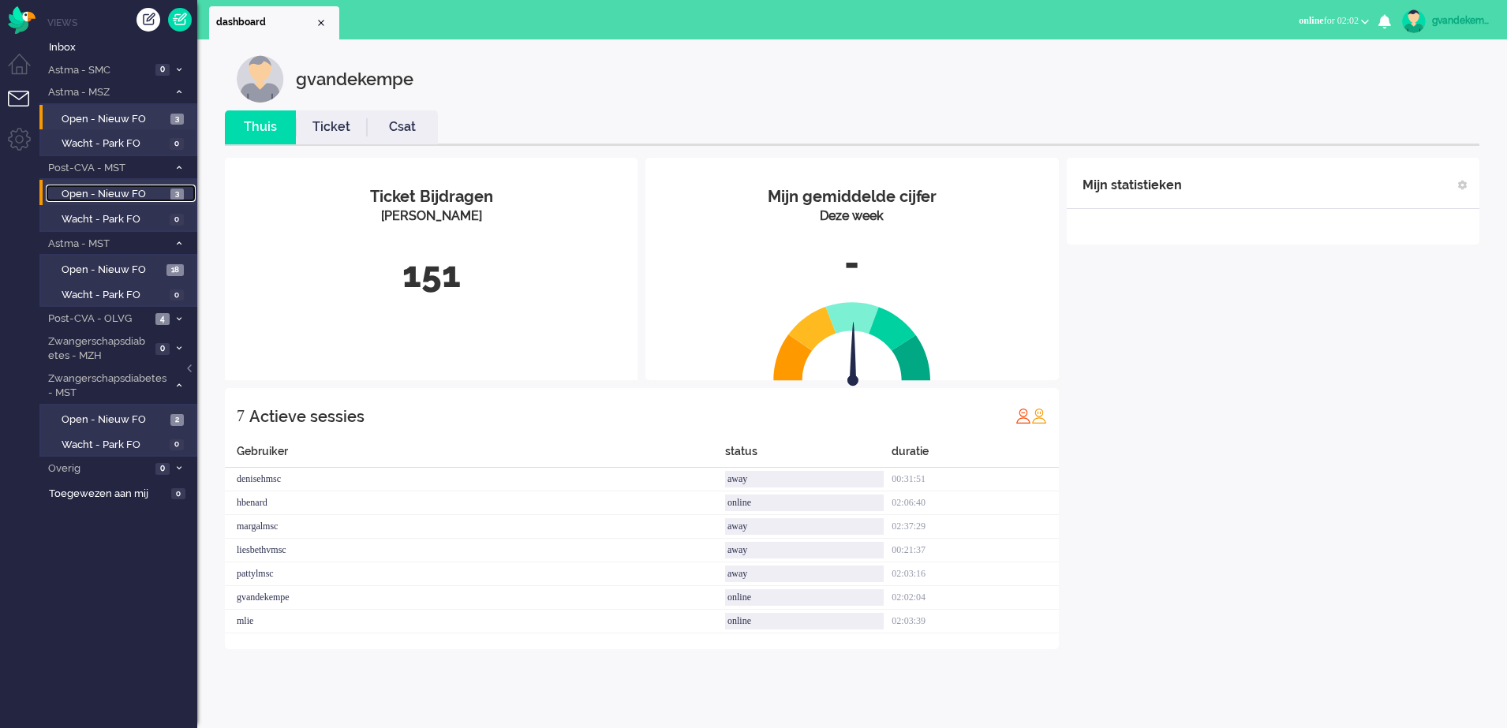
click at [106, 196] on span "Open - Nieuw FO" at bounding box center [114, 194] width 105 height 15
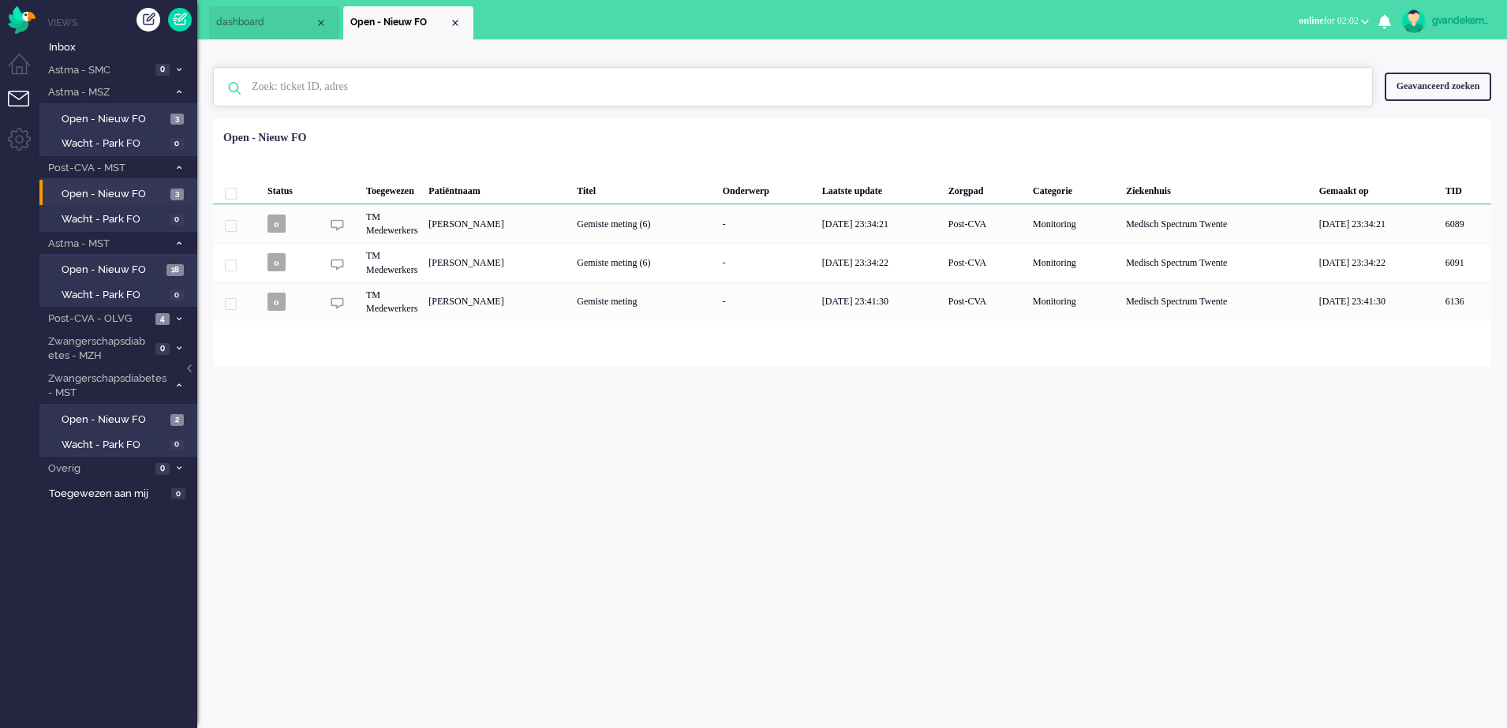
click at [286, 84] on input "text" at bounding box center [795, 87] width 1111 height 38
paste input "denisehmsc"
type input "denisehmsc"
click at [301, 87] on input "denisehmsc" at bounding box center [795, 87] width 1111 height 38
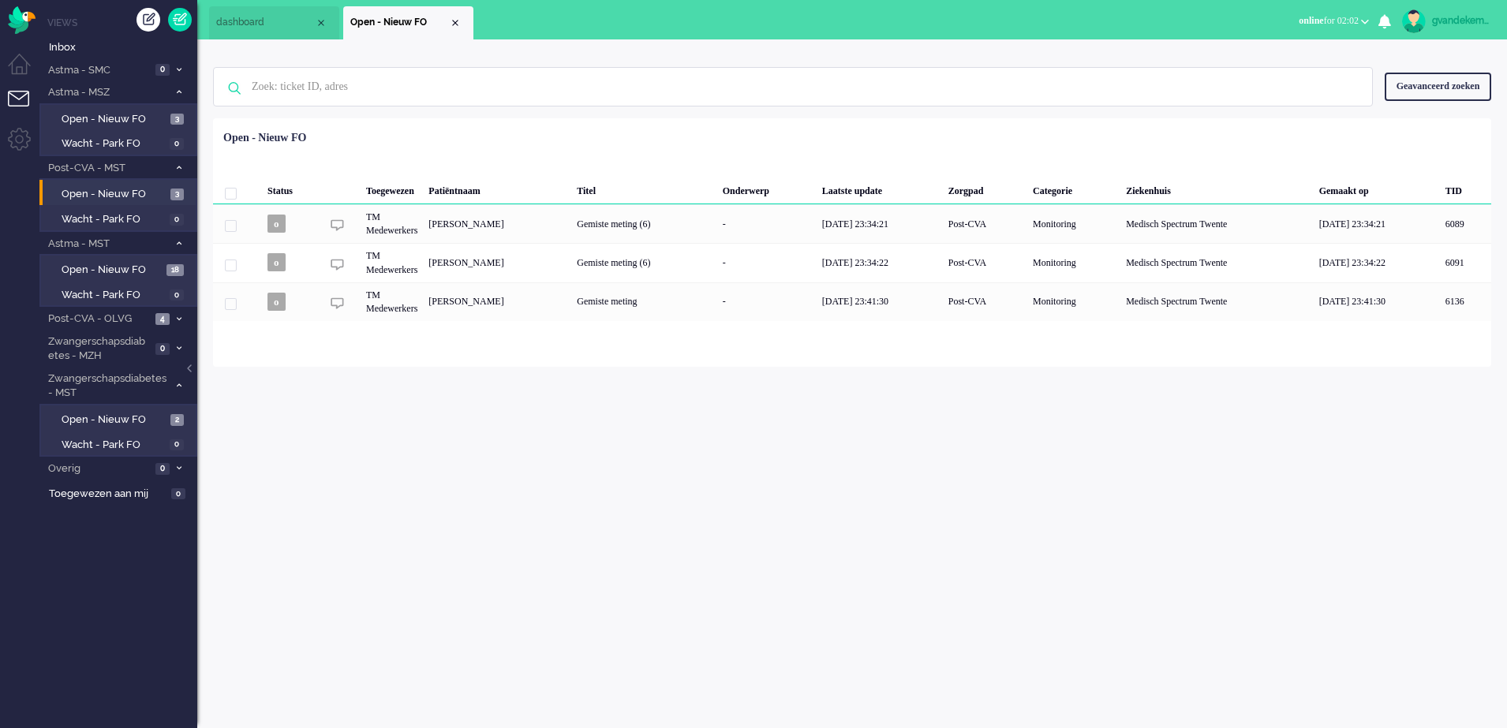
click at [1474, 17] on div "gvandekempe" at bounding box center [1461, 21] width 59 height 16
click at [1381, 107] on link "Instellingen" at bounding box center [1440, 107] width 118 height 16
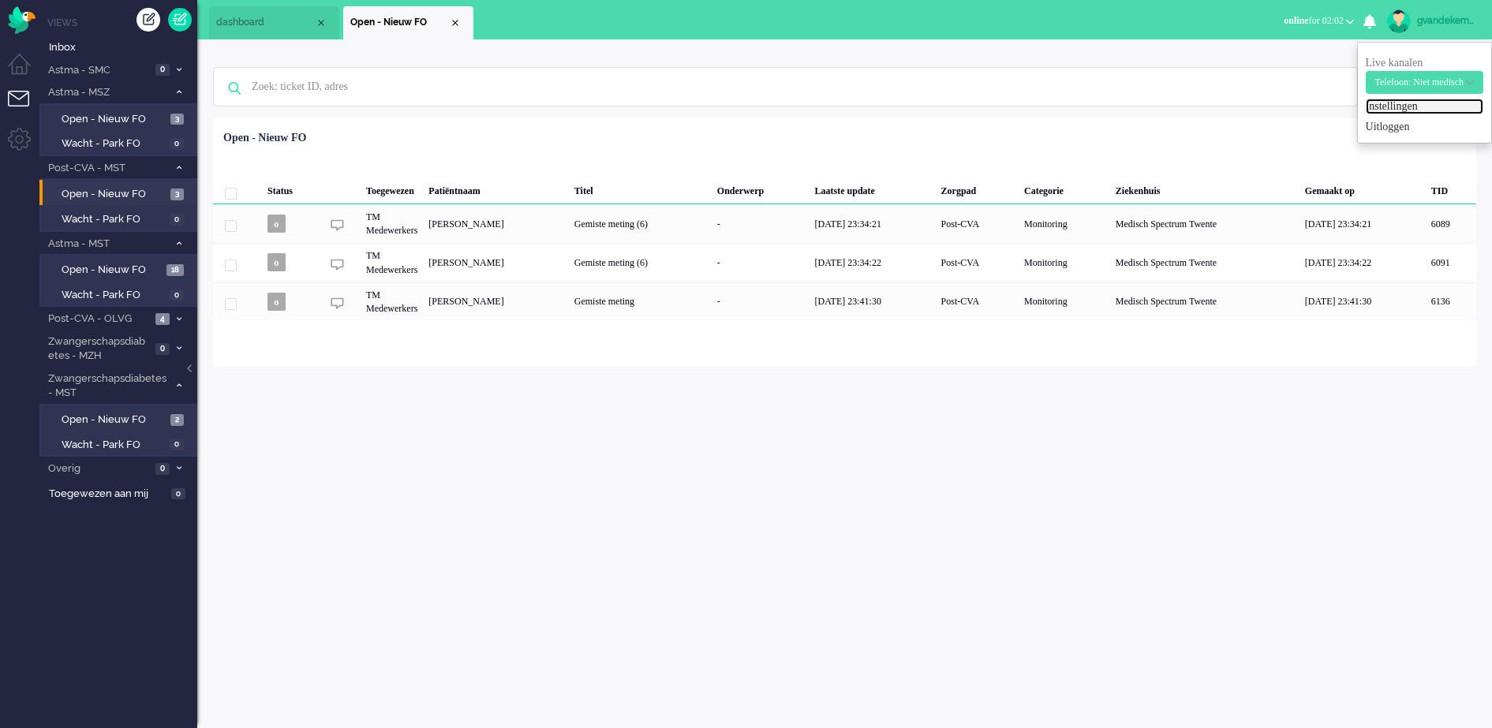
select select "browser"
select select "nl"
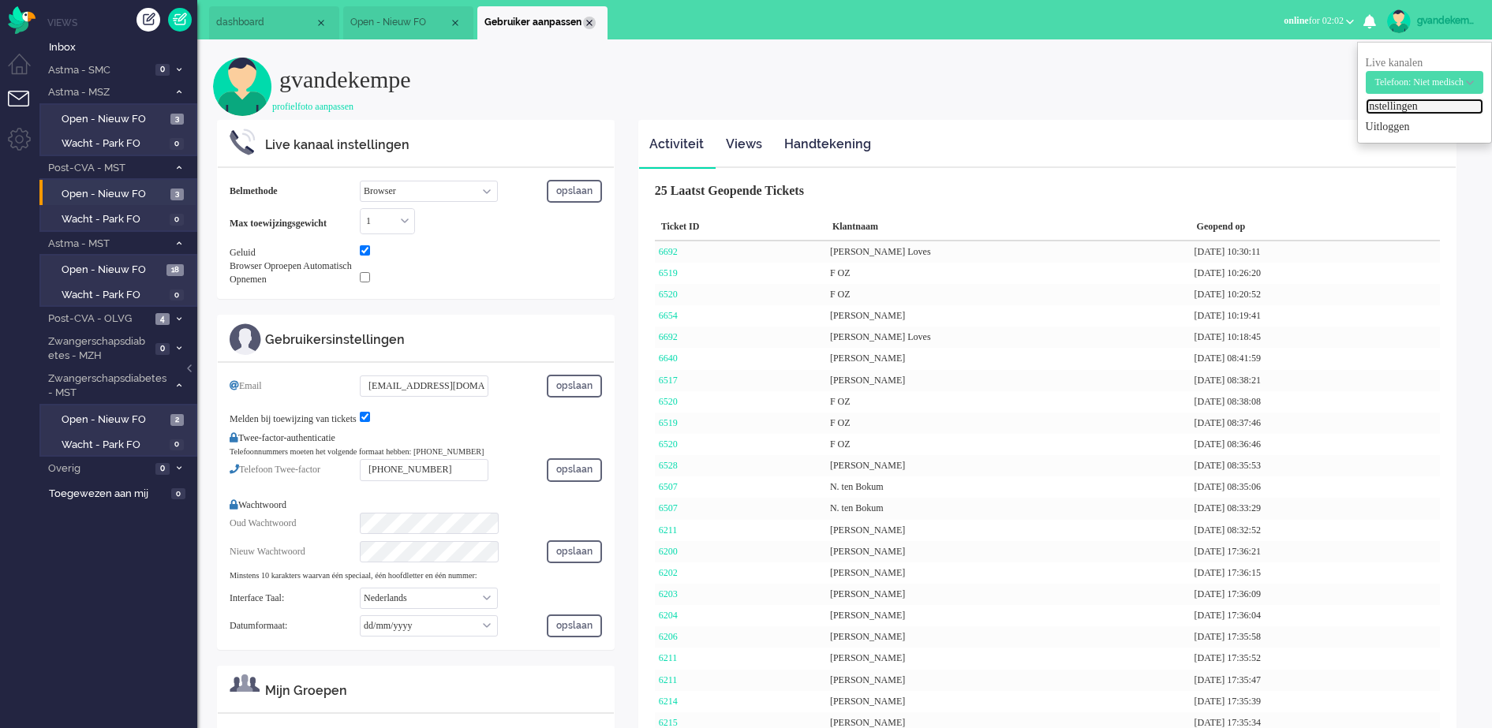
click at [589, 26] on div "Close tab" at bounding box center [589, 23] width 13 height 13
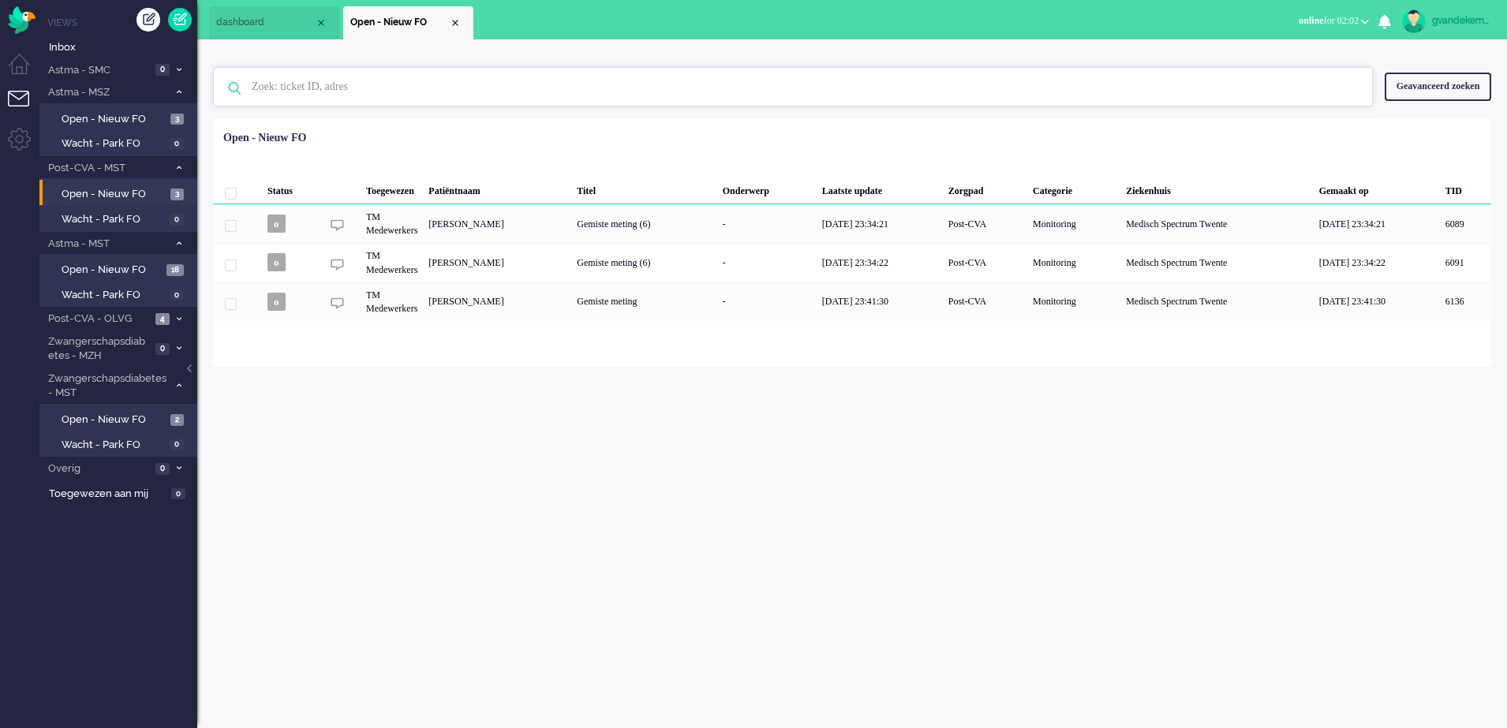
click at [371, 81] on input "text" at bounding box center [795, 87] width 1111 height 38
type input "6640"
click at [1418, 93] on div "Geavanceerd zoeken" at bounding box center [1438, 87] width 107 height 28
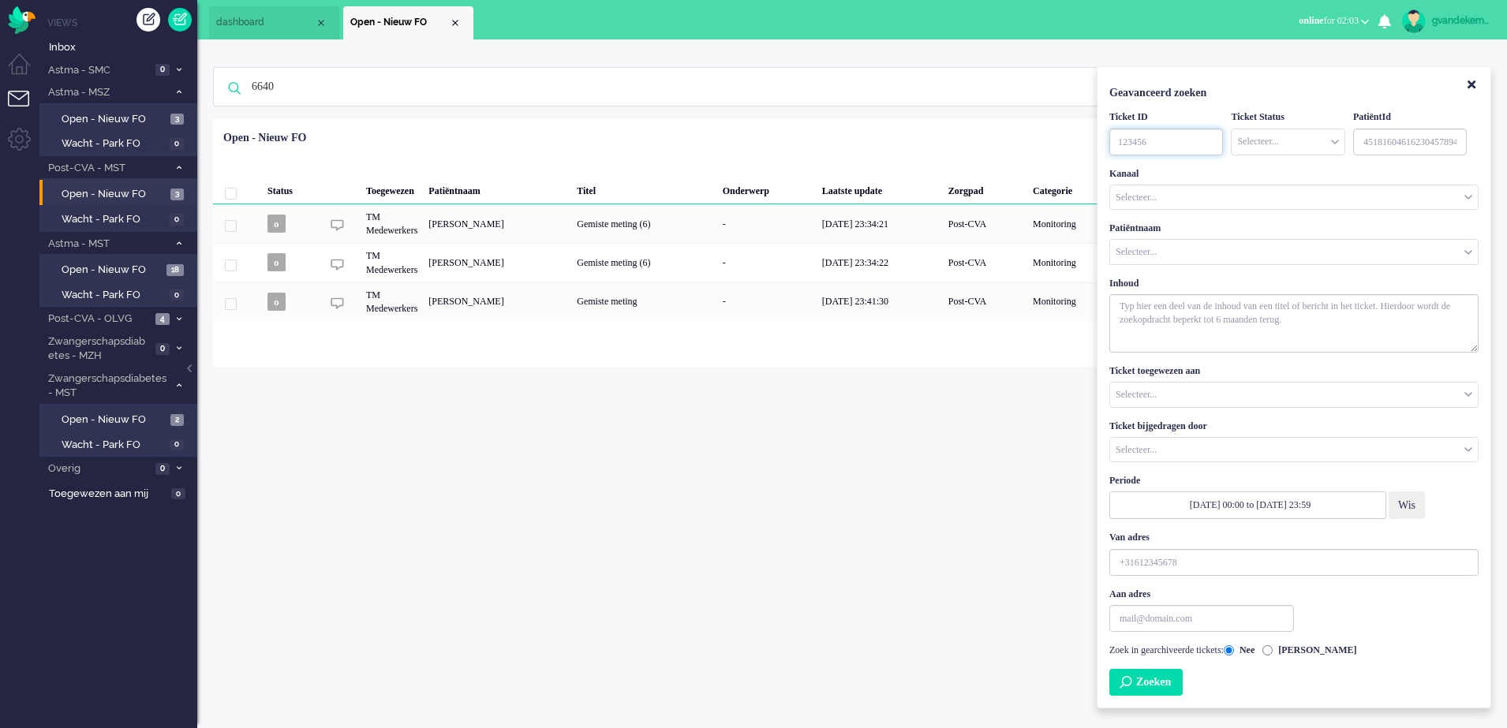
click at [1153, 139] on input "TicketID" at bounding box center [1167, 142] width 114 height 27
type input "6640"
click at [1170, 688] on button "Zoeken" at bounding box center [1146, 682] width 73 height 27
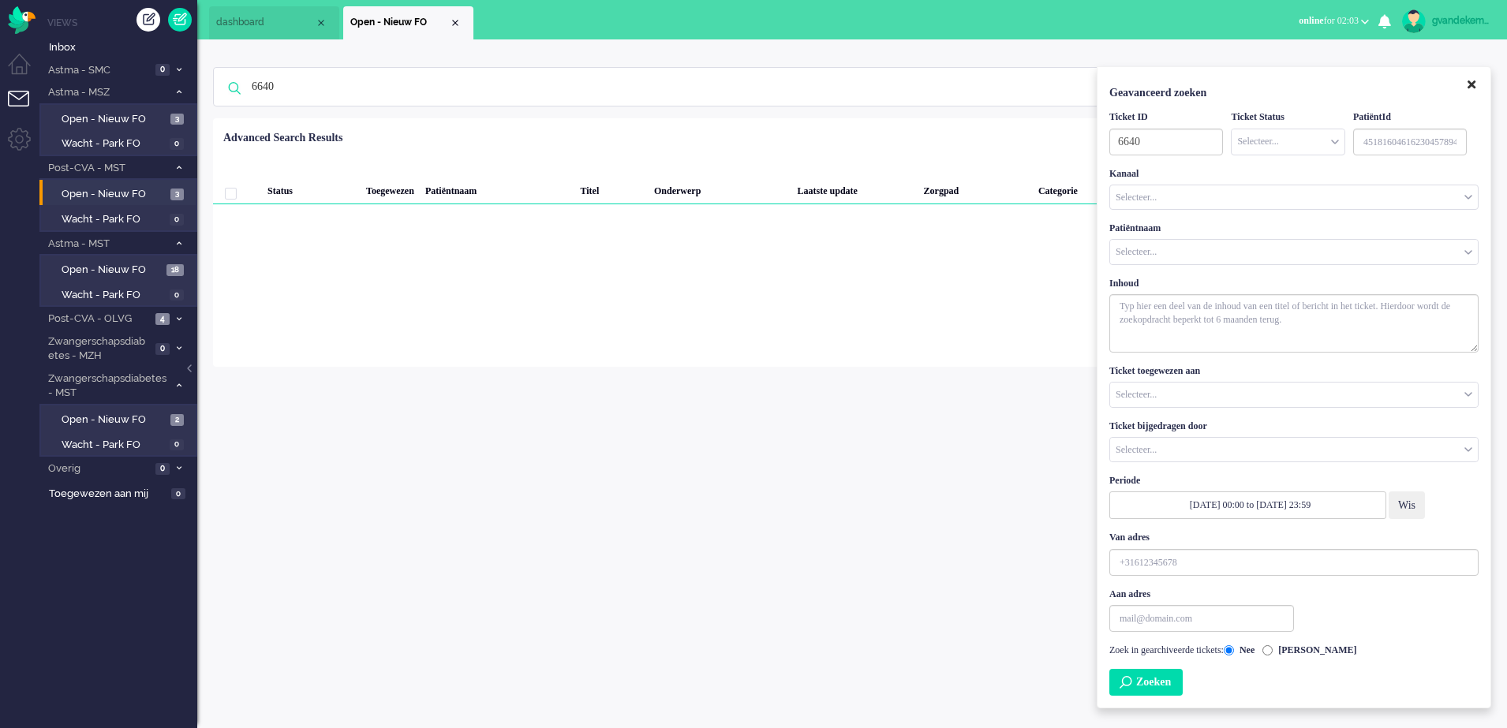
click at [1466, 88] on button "Close" at bounding box center [1472, 86] width 27 height 26
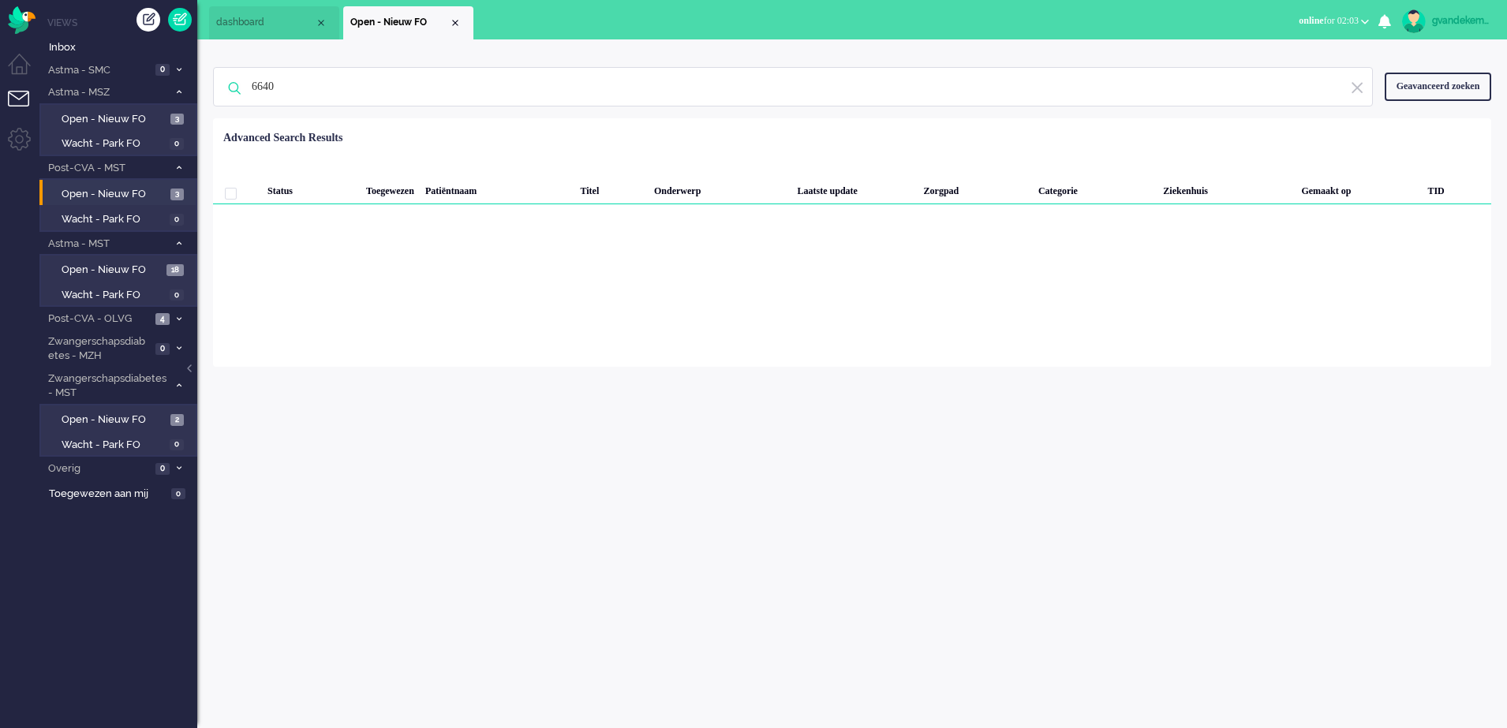
click at [1358, 88] on img at bounding box center [1357, 88] width 14 height 15
click at [70, 44] on span "Inbox" at bounding box center [123, 47] width 148 height 15
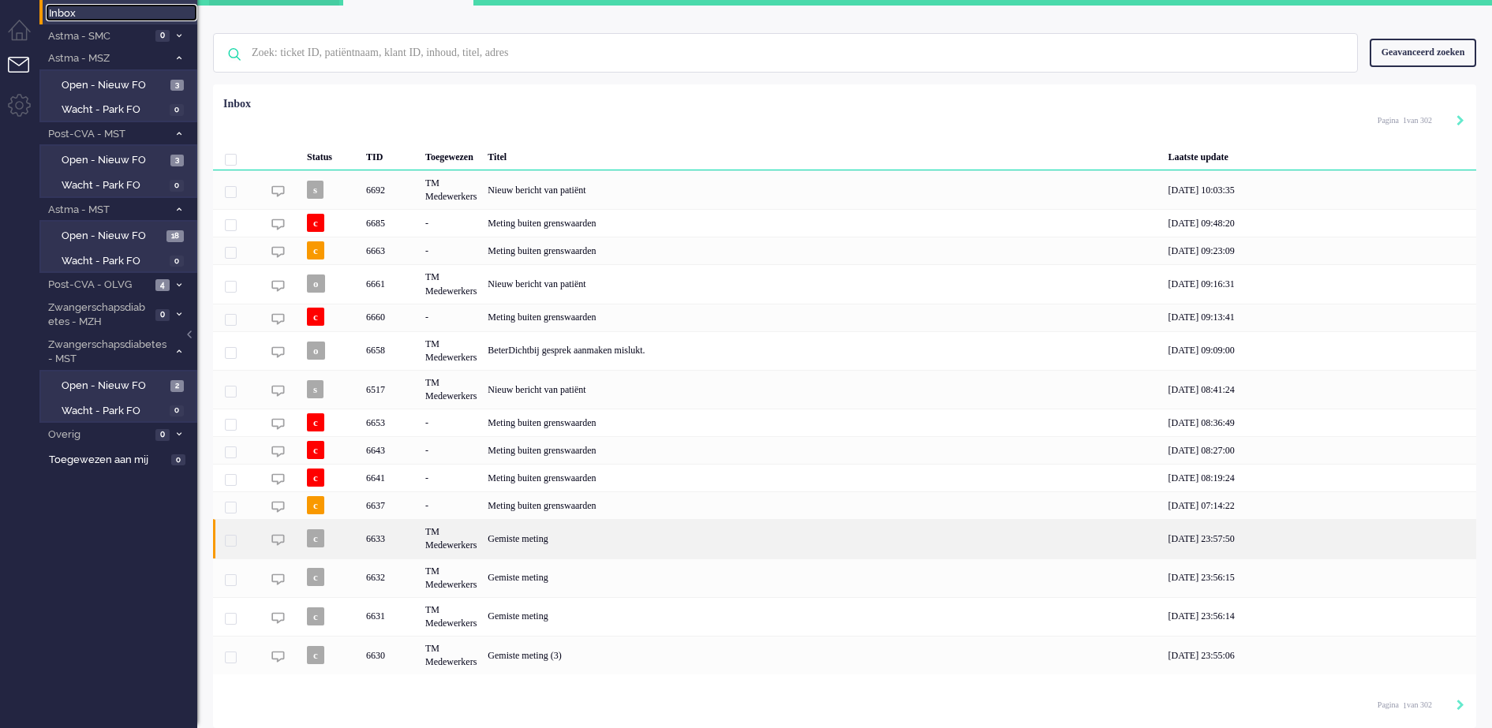
scroll to position [36, 0]
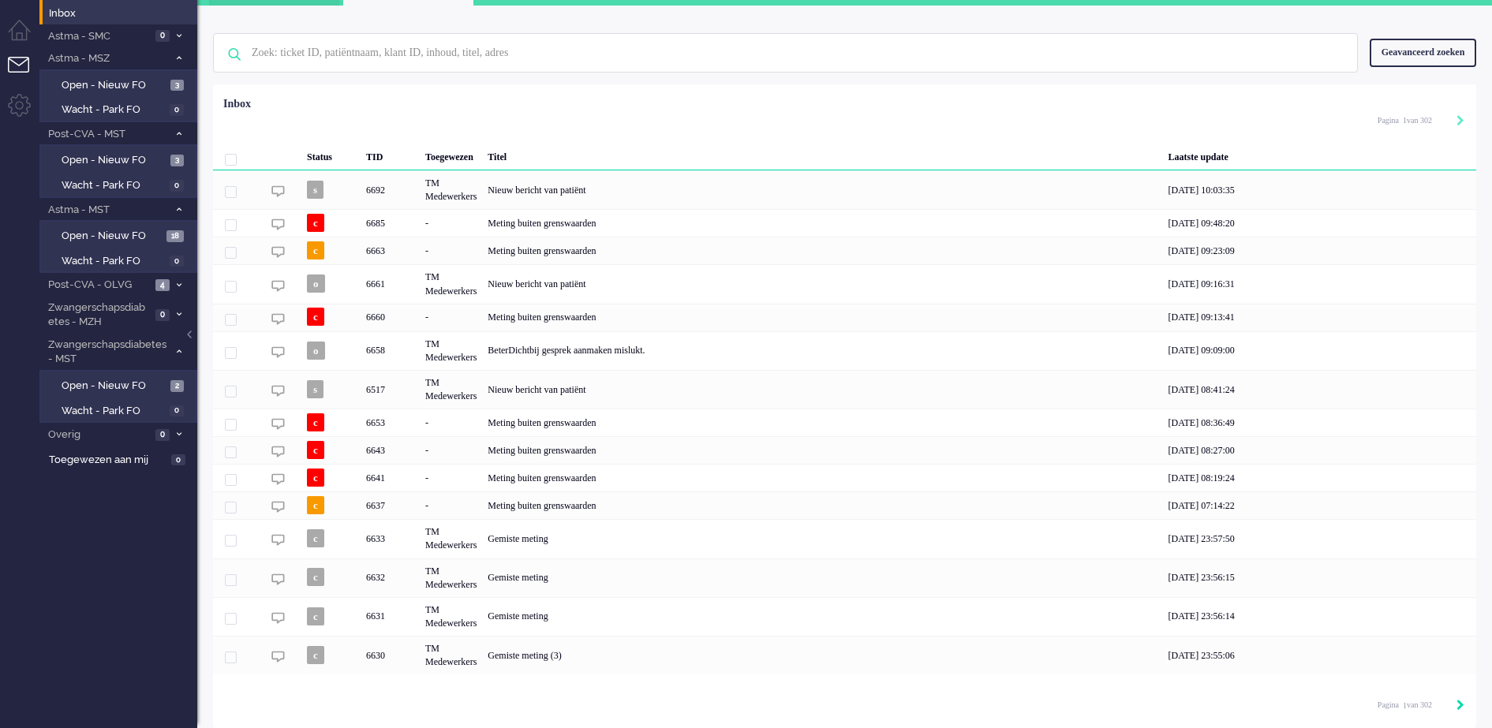
click at [1459, 702] on icon "Next" at bounding box center [1461, 705] width 8 height 11
type input "2"
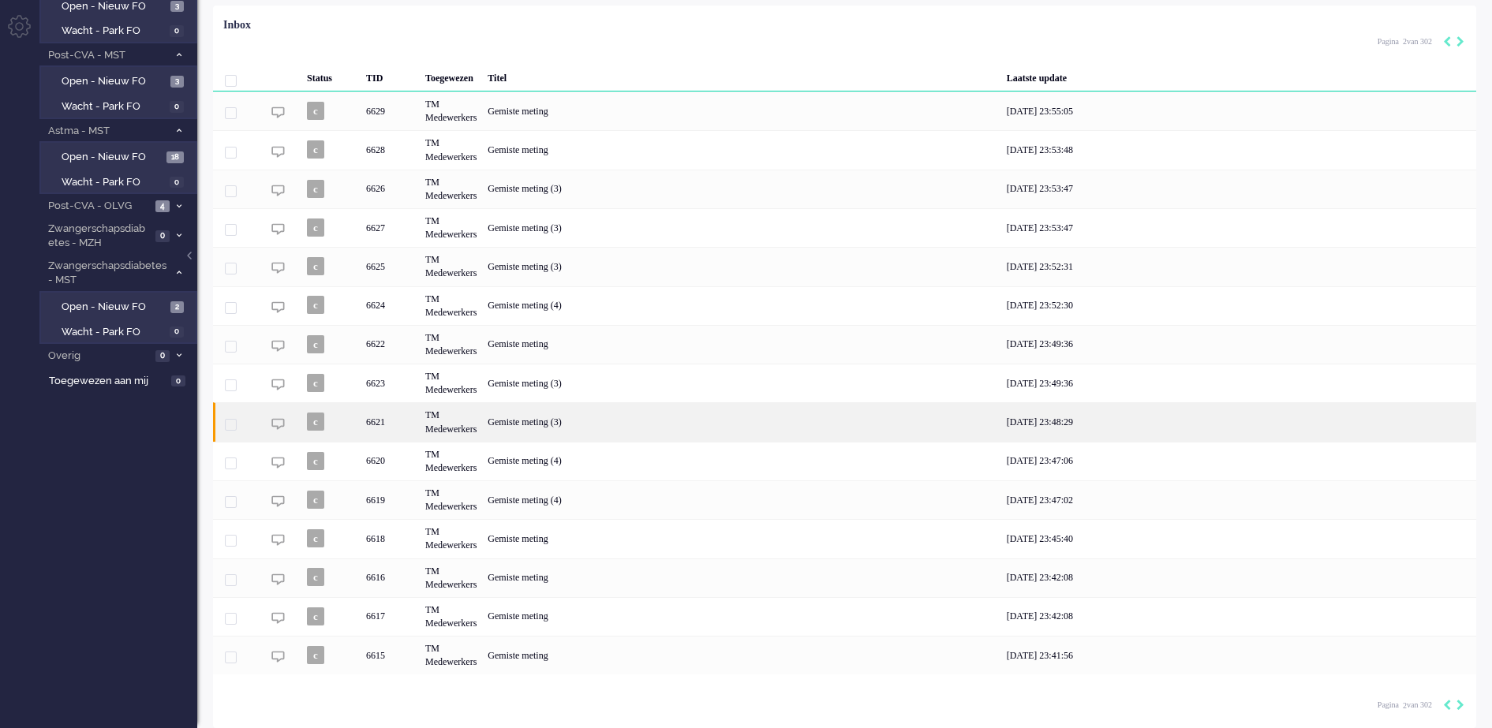
scroll to position [0, 0]
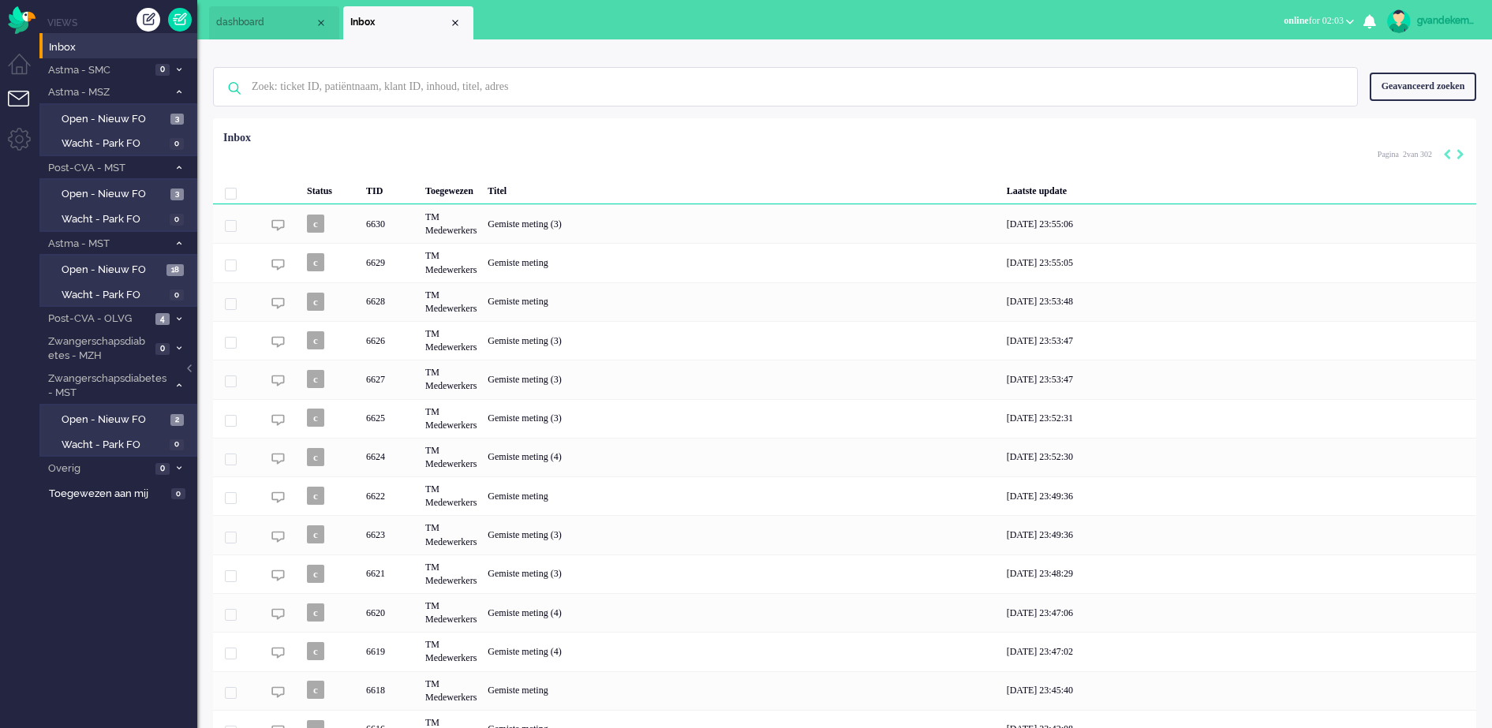
click at [466, 23] on li "Inbox" at bounding box center [408, 22] width 130 height 33
click at [98, 185] on link "Open - Nieuw FO 3" at bounding box center [121, 193] width 150 height 17
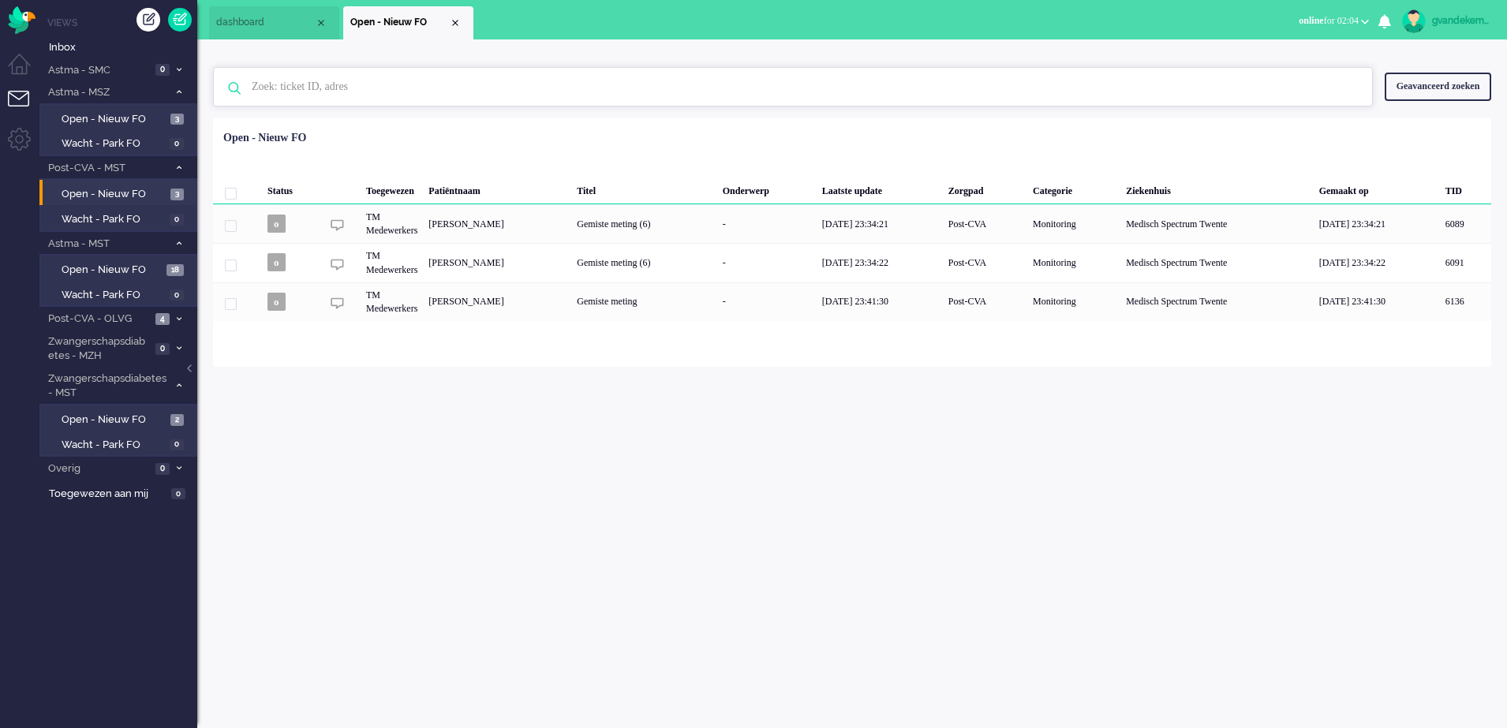
click at [375, 82] on input "text" at bounding box center [795, 87] width 1111 height 38
type input "van den hoek"
click at [1420, 87] on div "Geavanceerd zoeken" at bounding box center [1438, 87] width 107 height 28
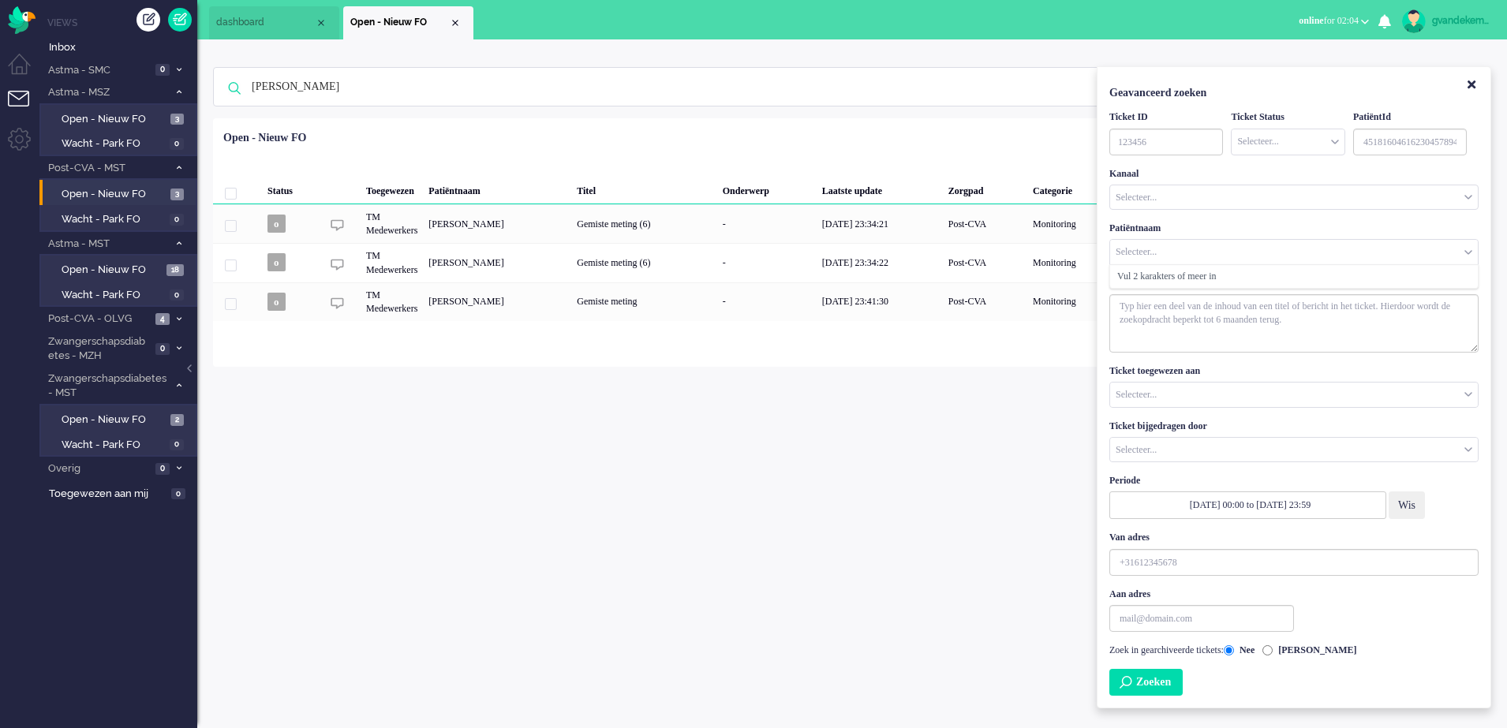
click at [1170, 249] on input "Customer Name" at bounding box center [1294, 252] width 368 height 24
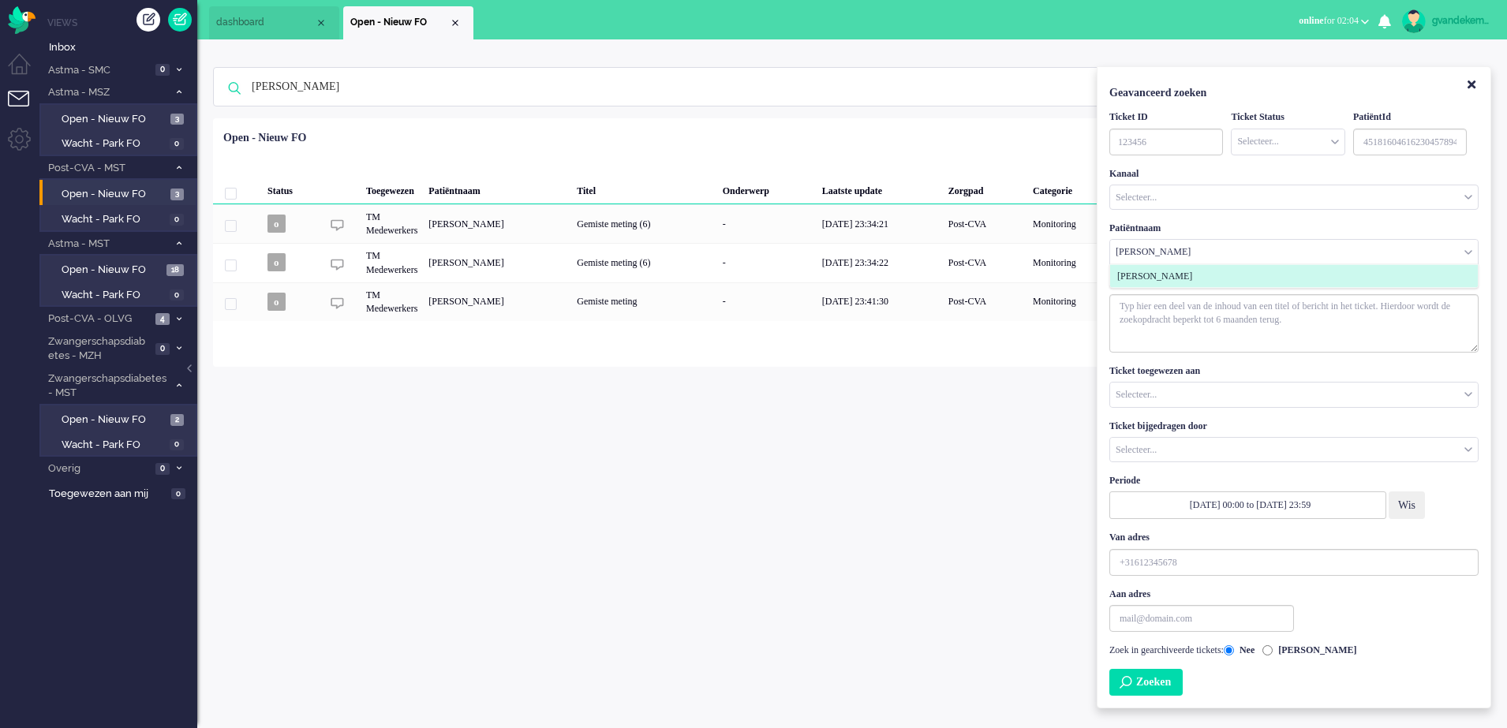
type input "van den hoek"
click at [1168, 688] on button "Zoeken" at bounding box center [1146, 682] width 73 height 27
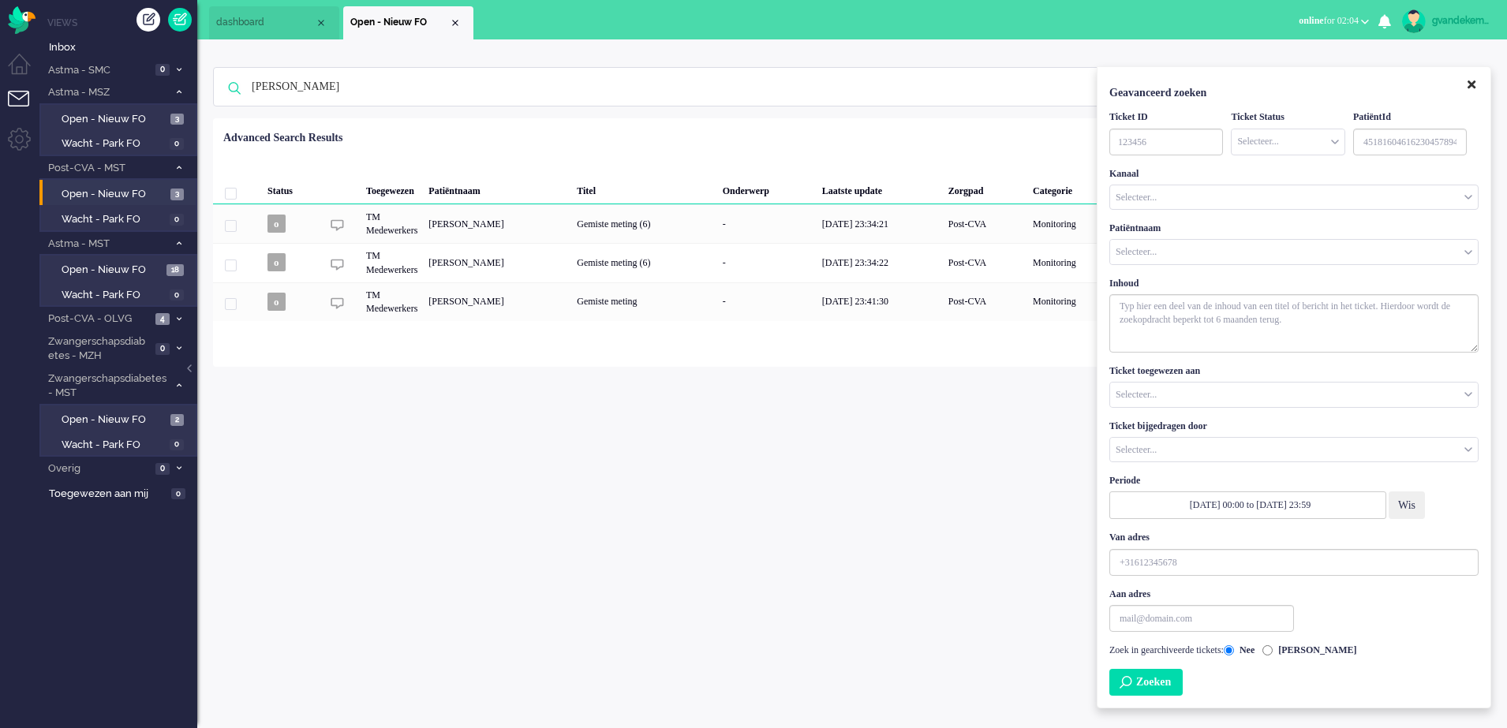
click at [1468, 82] on icon "Close" at bounding box center [1472, 85] width 8 height 12
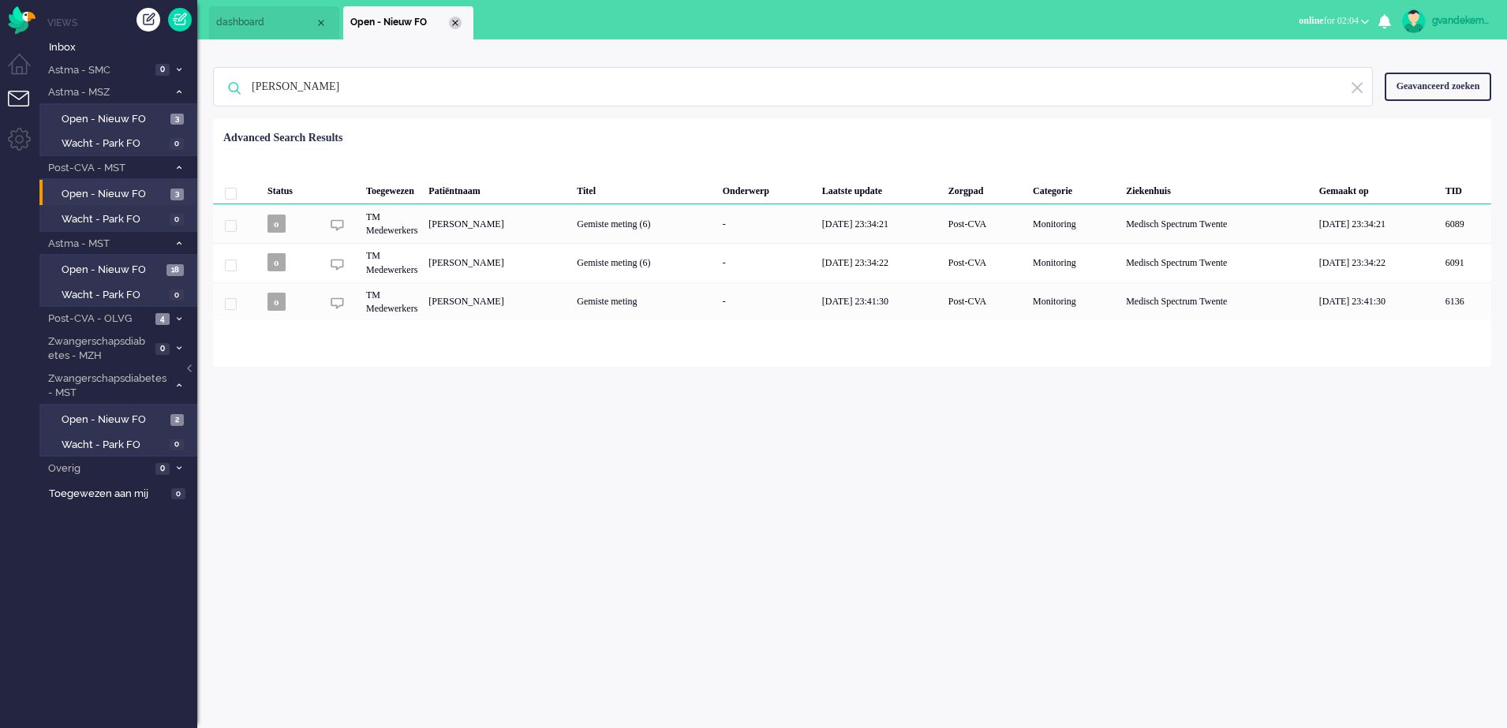
click at [455, 17] on div "Close tab" at bounding box center [455, 23] width 13 height 13
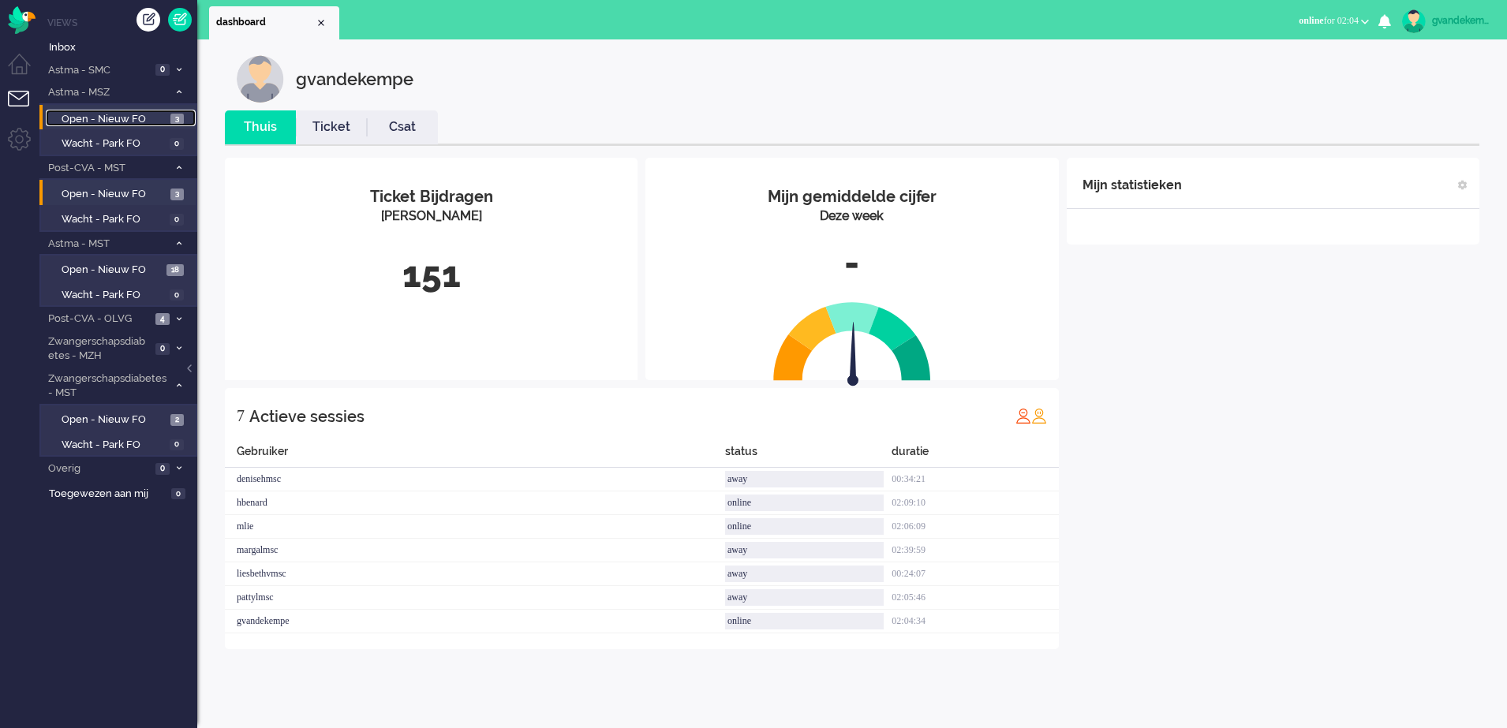
click at [125, 123] on span "Open - Nieuw FO" at bounding box center [114, 119] width 105 height 15
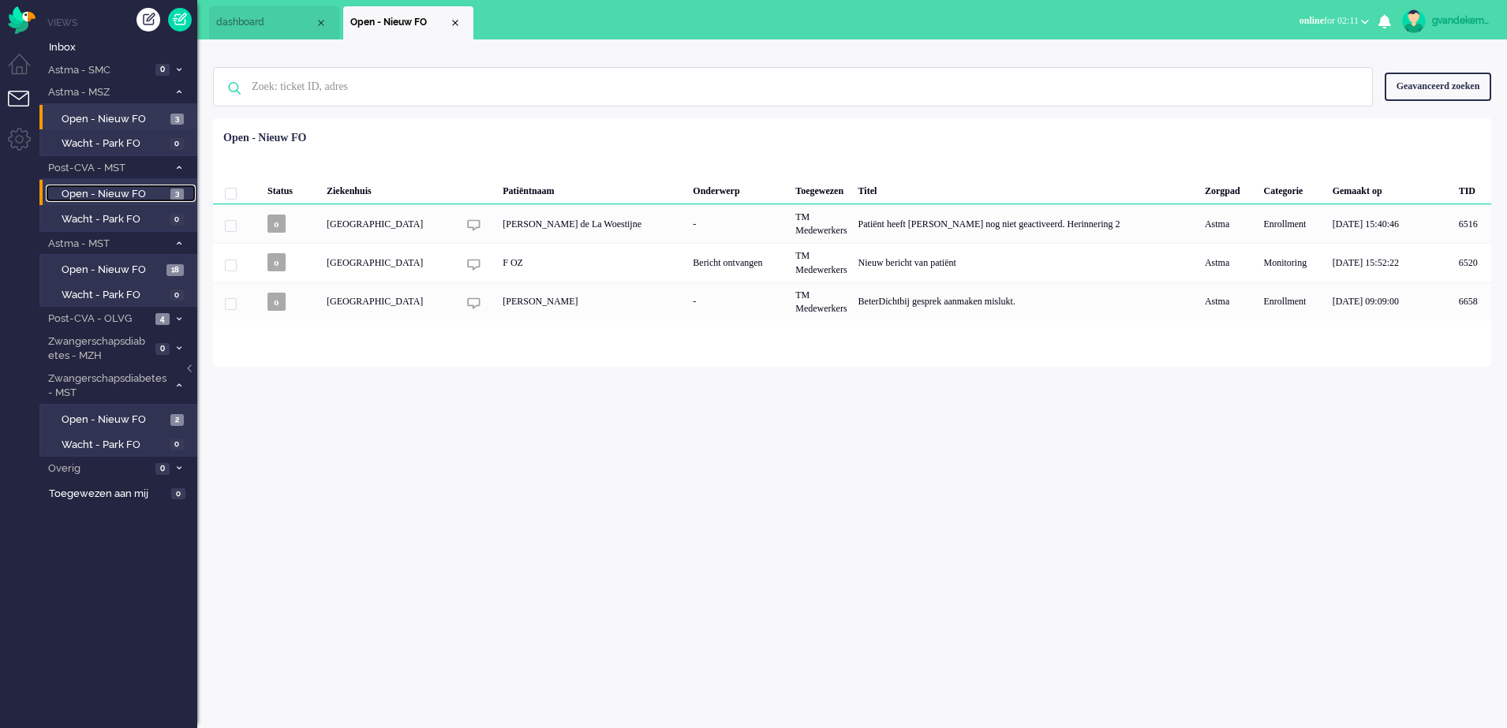
click at [144, 193] on span "Open - Nieuw FO" at bounding box center [114, 194] width 105 height 15
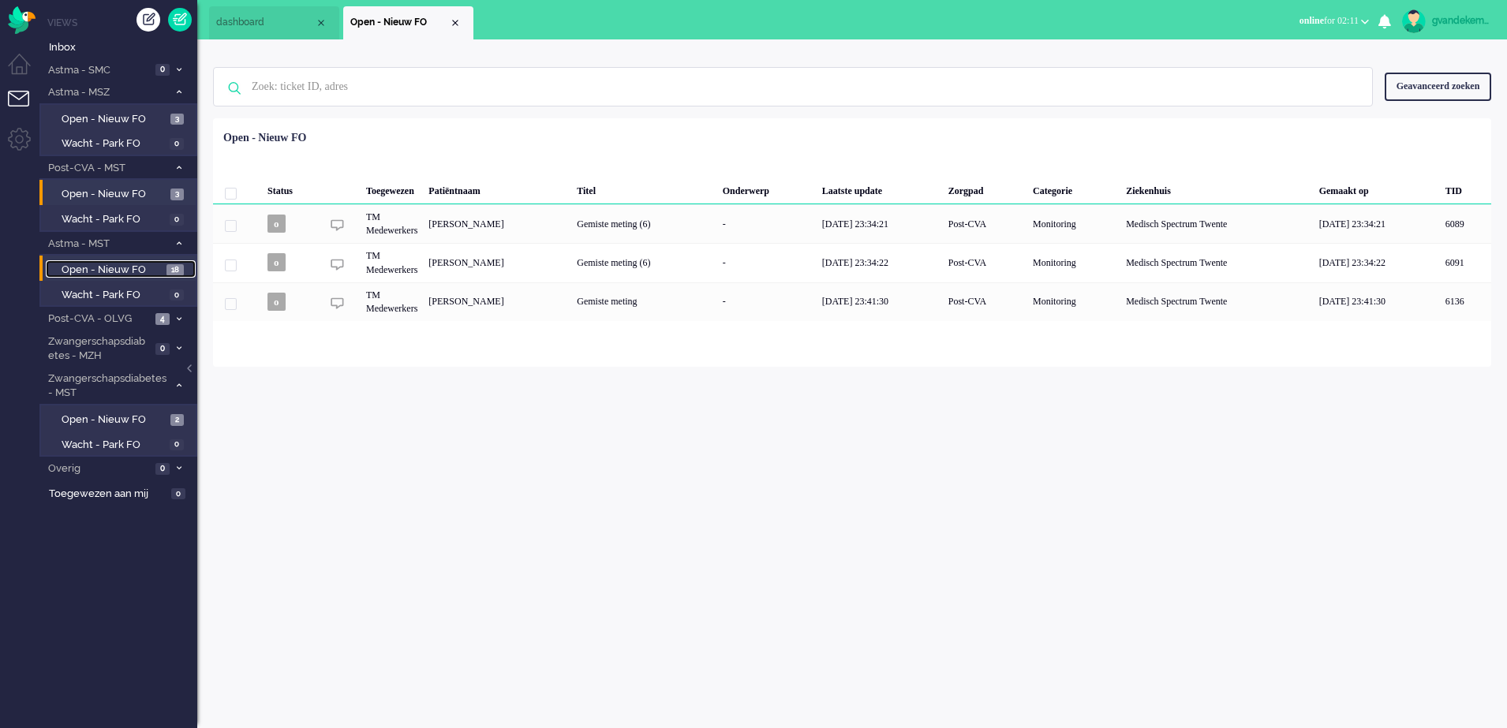
click at [134, 272] on span "Open - Nieuw FO" at bounding box center [112, 270] width 101 height 15
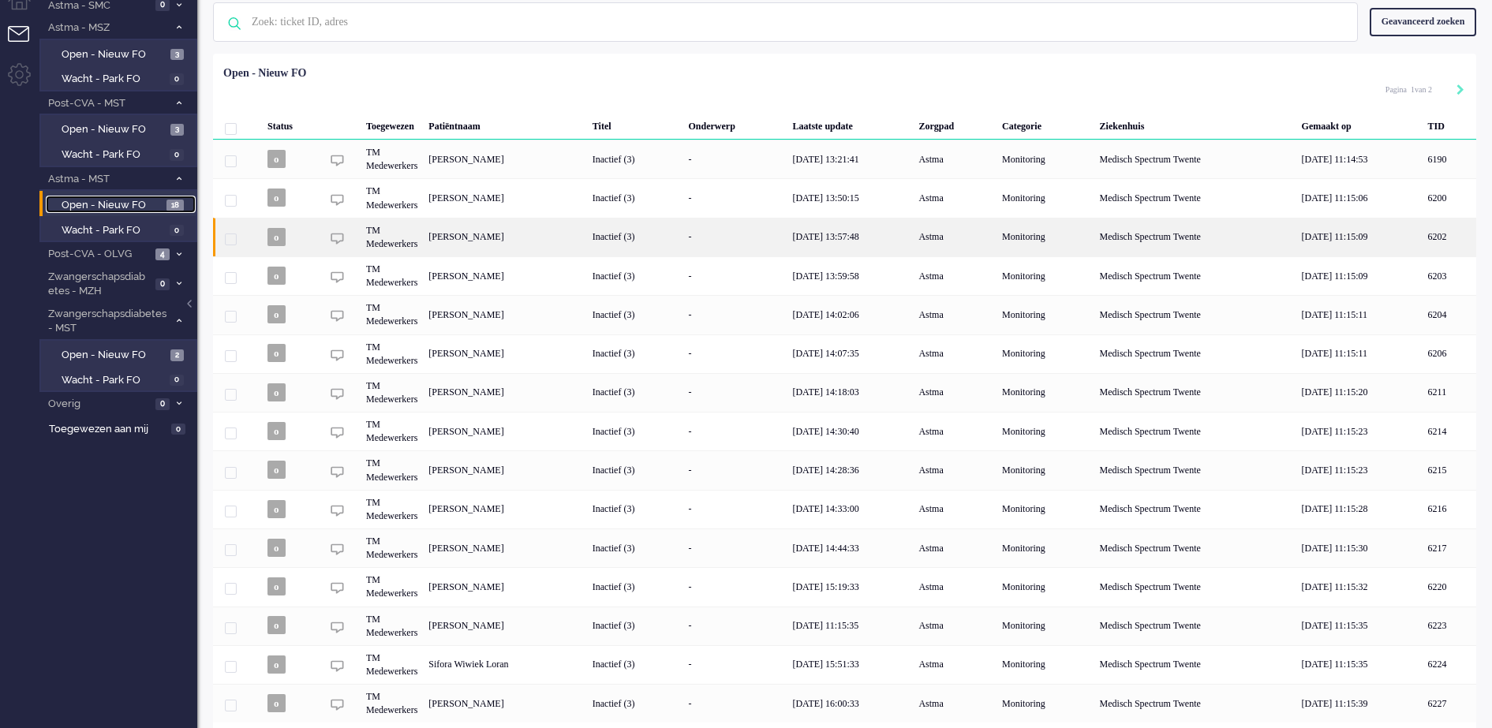
scroll to position [115, 0]
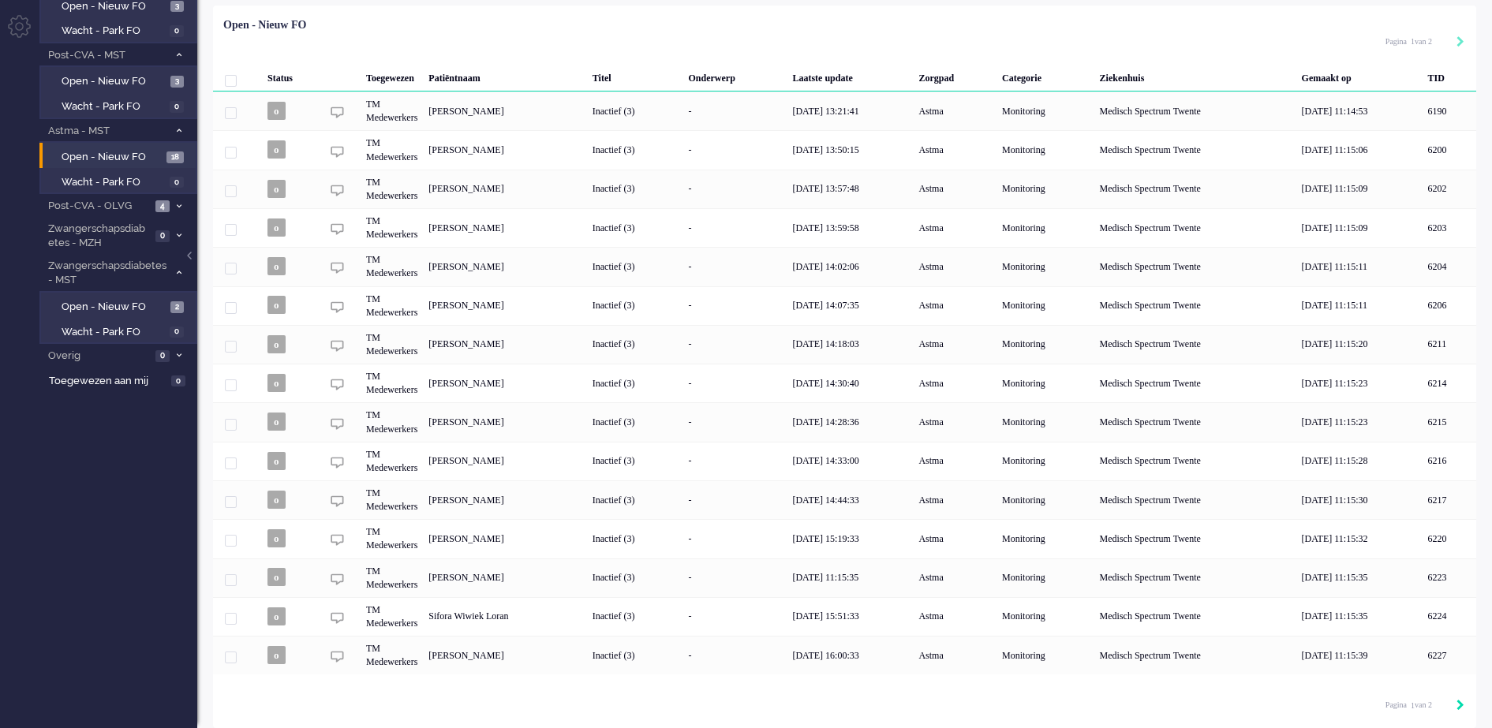
click at [1458, 707] on icon "Next" at bounding box center [1461, 705] width 8 height 11
type input "2"
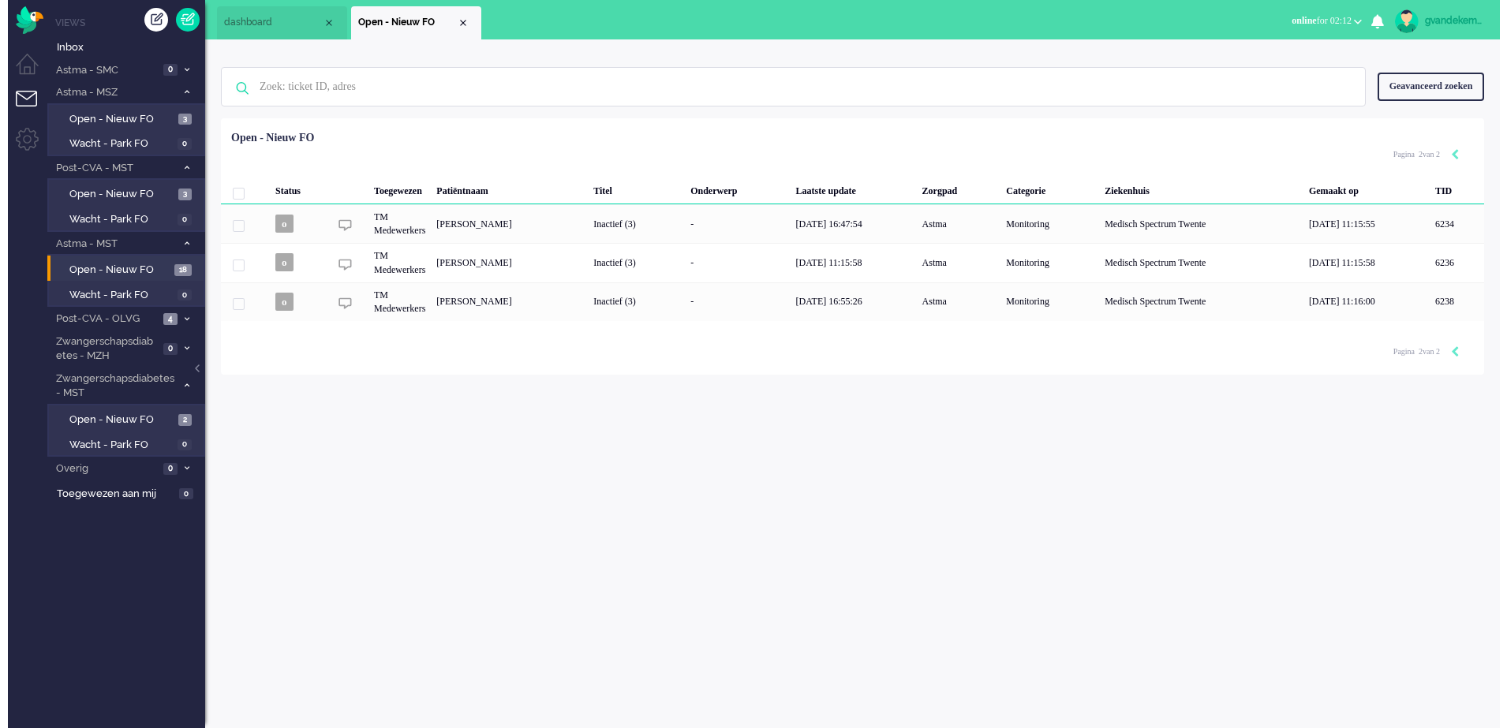
scroll to position [0, 0]
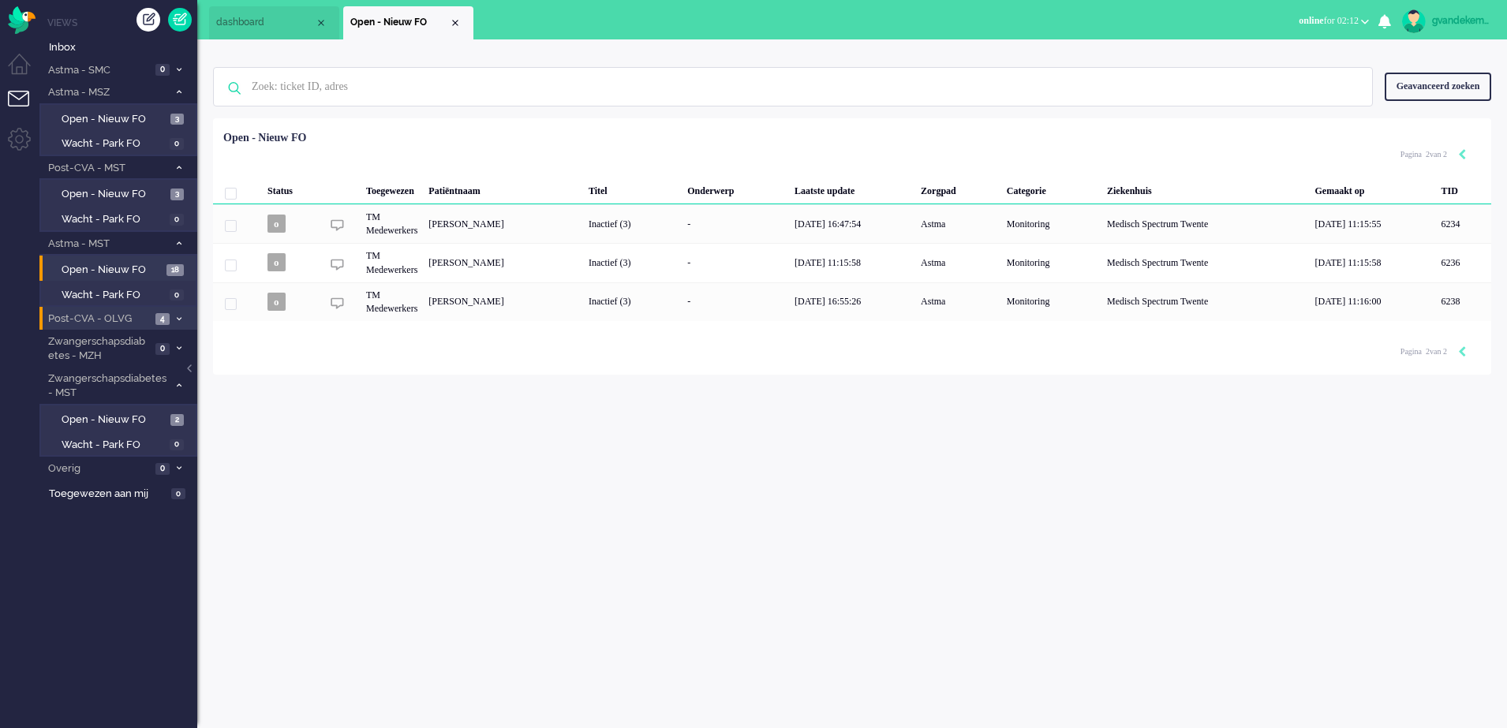
click at [178, 317] on icon at bounding box center [179, 319] width 5 height 6
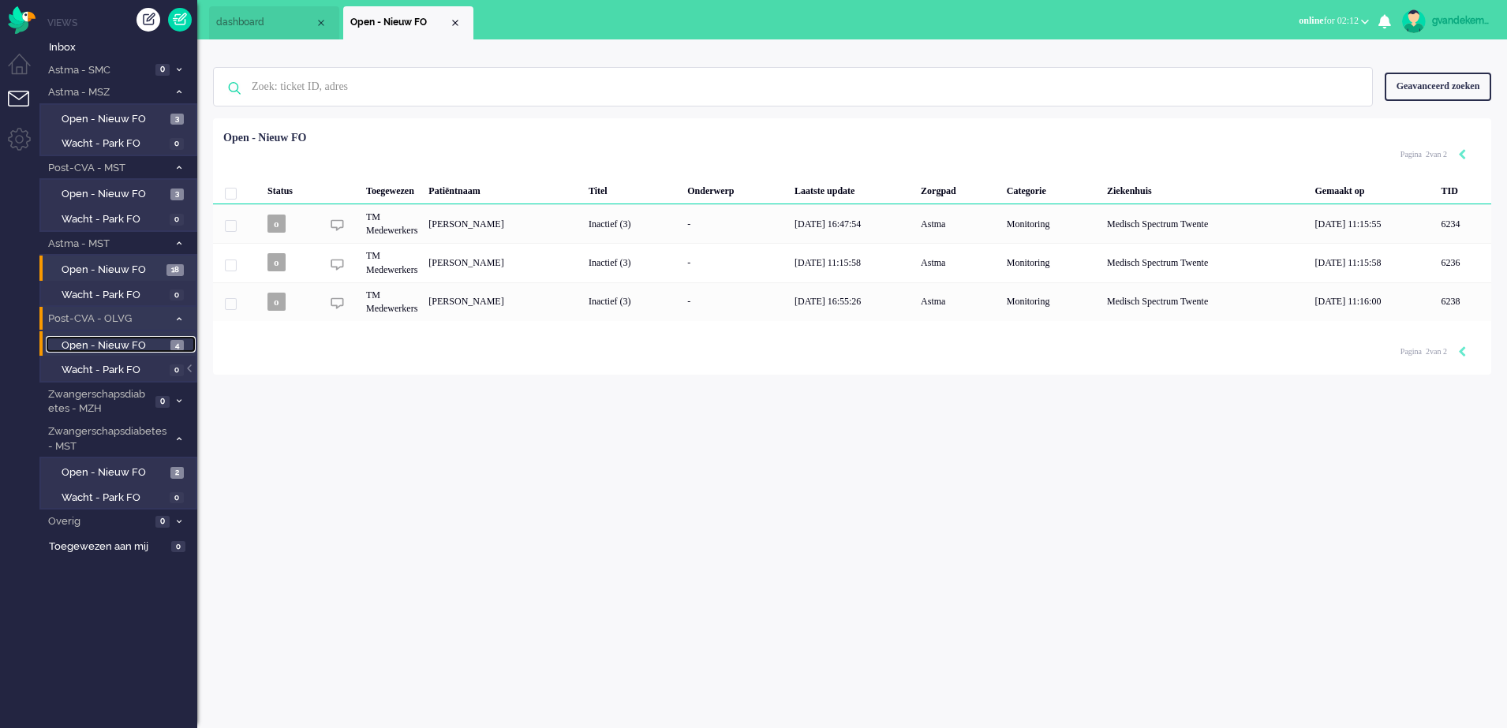
click at [140, 343] on span "Open - Nieuw FO" at bounding box center [114, 346] width 105 height 15
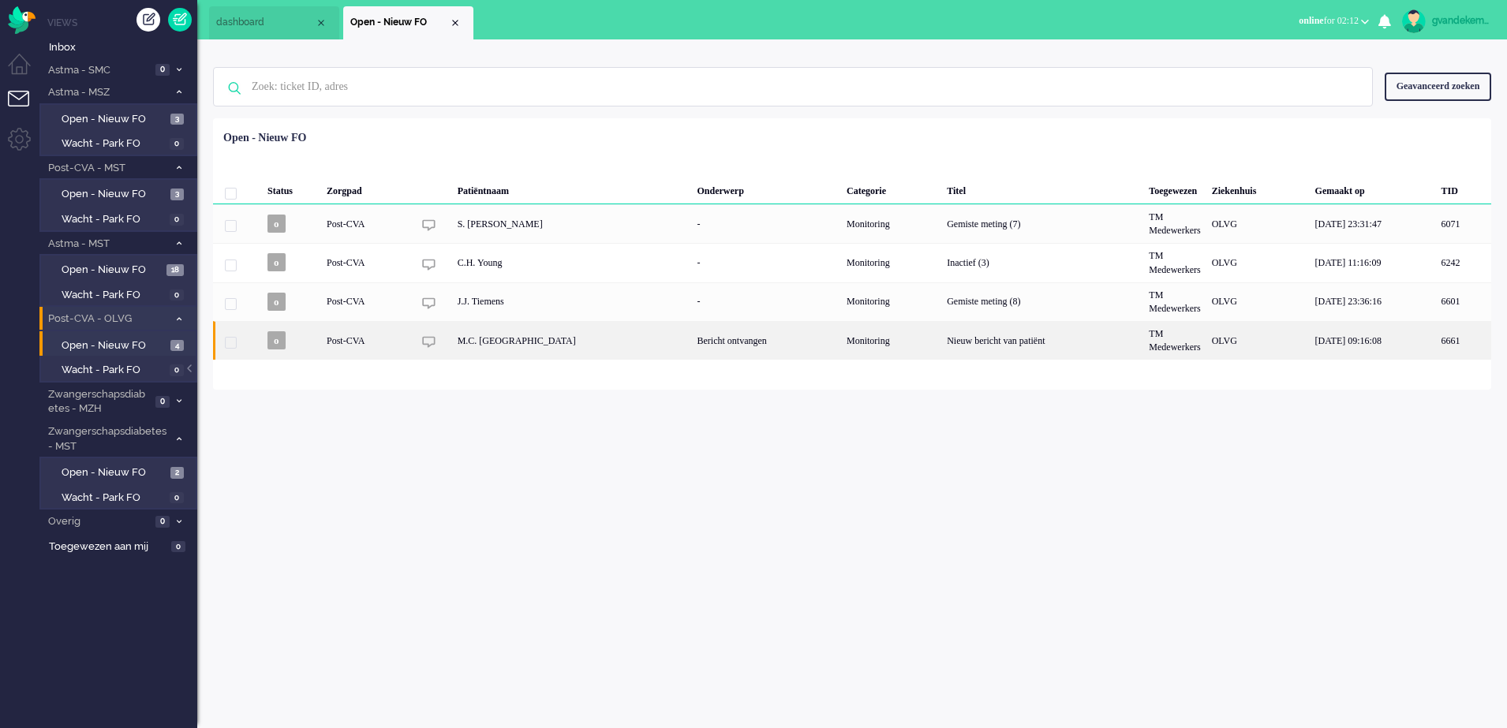
click at [692, 346] on div "Bericht ontvangen" at bounding box center [766, 340] width 149 height 39
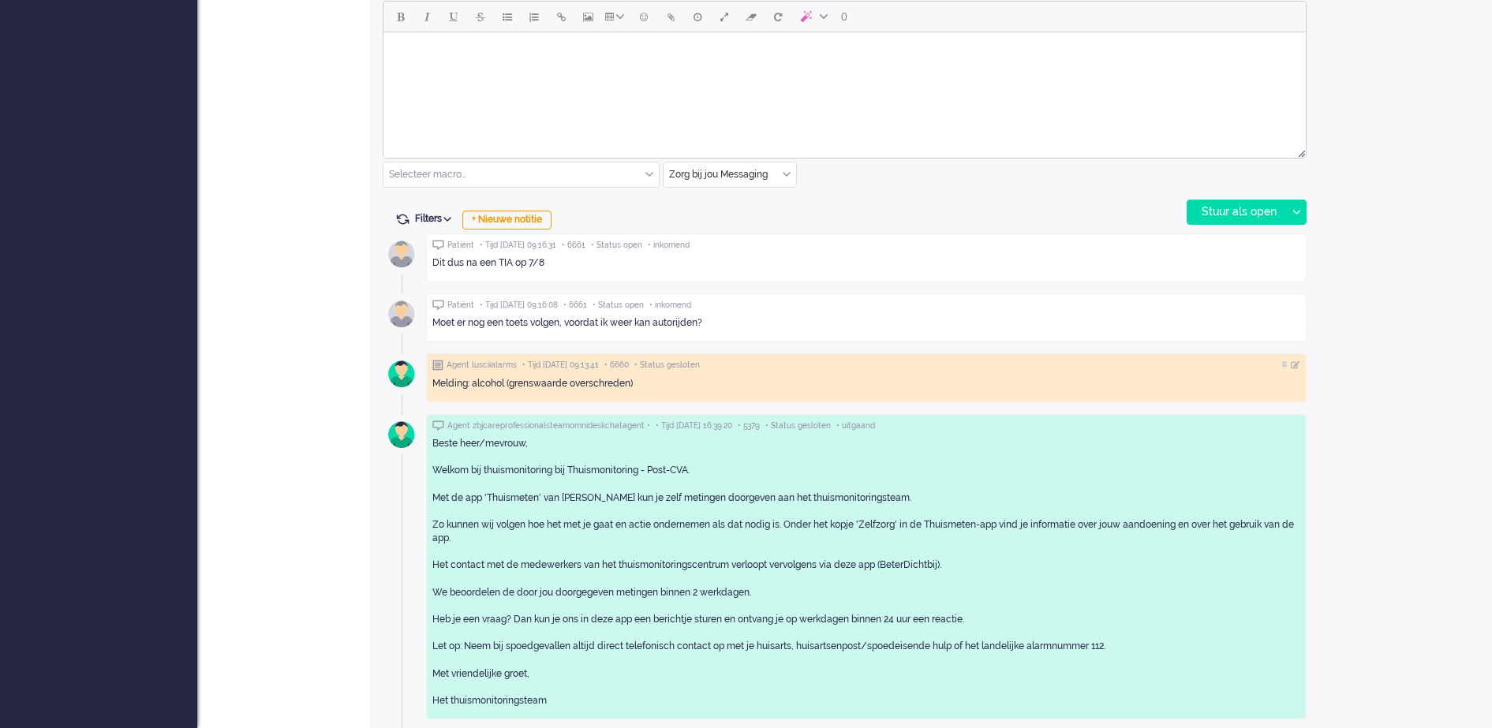
scroll to position [764, 0]
click at [537, 217] on div "+ Nieuwe notitie" at bounding box center [506, 217] width 89 height 19
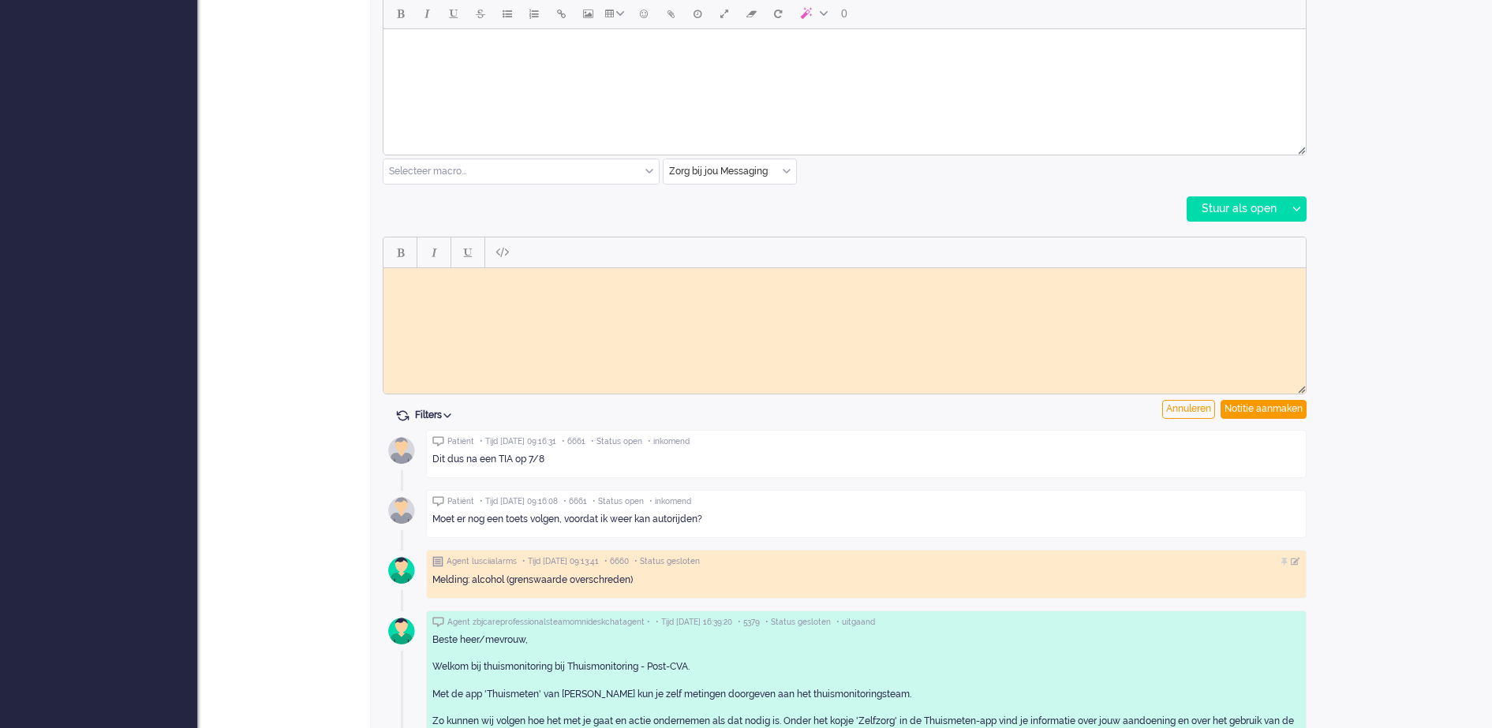
scroll to position [0, 0]
click at [1282, 407] on div "Notitie aanmaken" at bounding box center [1264, 409] width 86 height 19
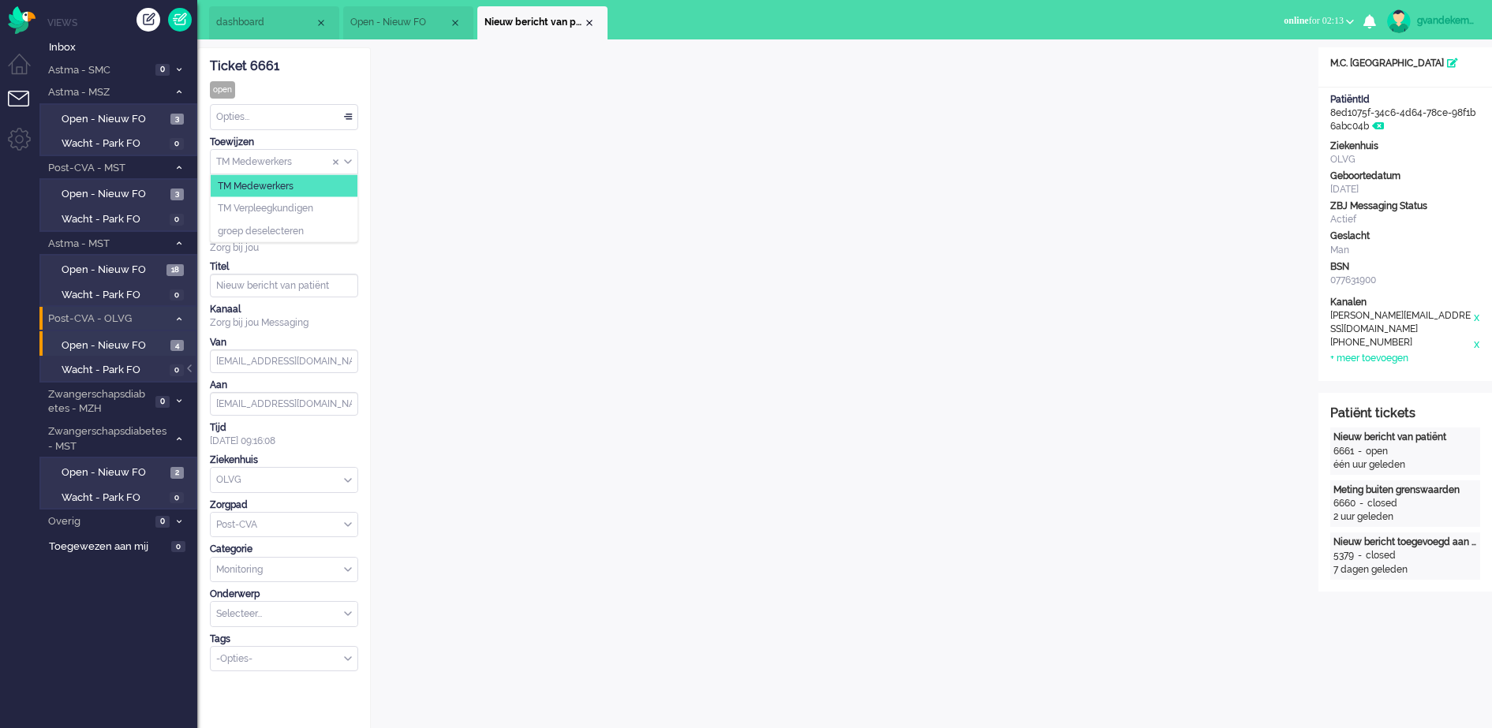
click at [346, 160] on div "TM Medewerkers" at bounding box center [284, 162] width 147 height 24
click at [309, 208] on span "TM Verpleegkundigen" at bounding box center [265, 208] width 95 height 13
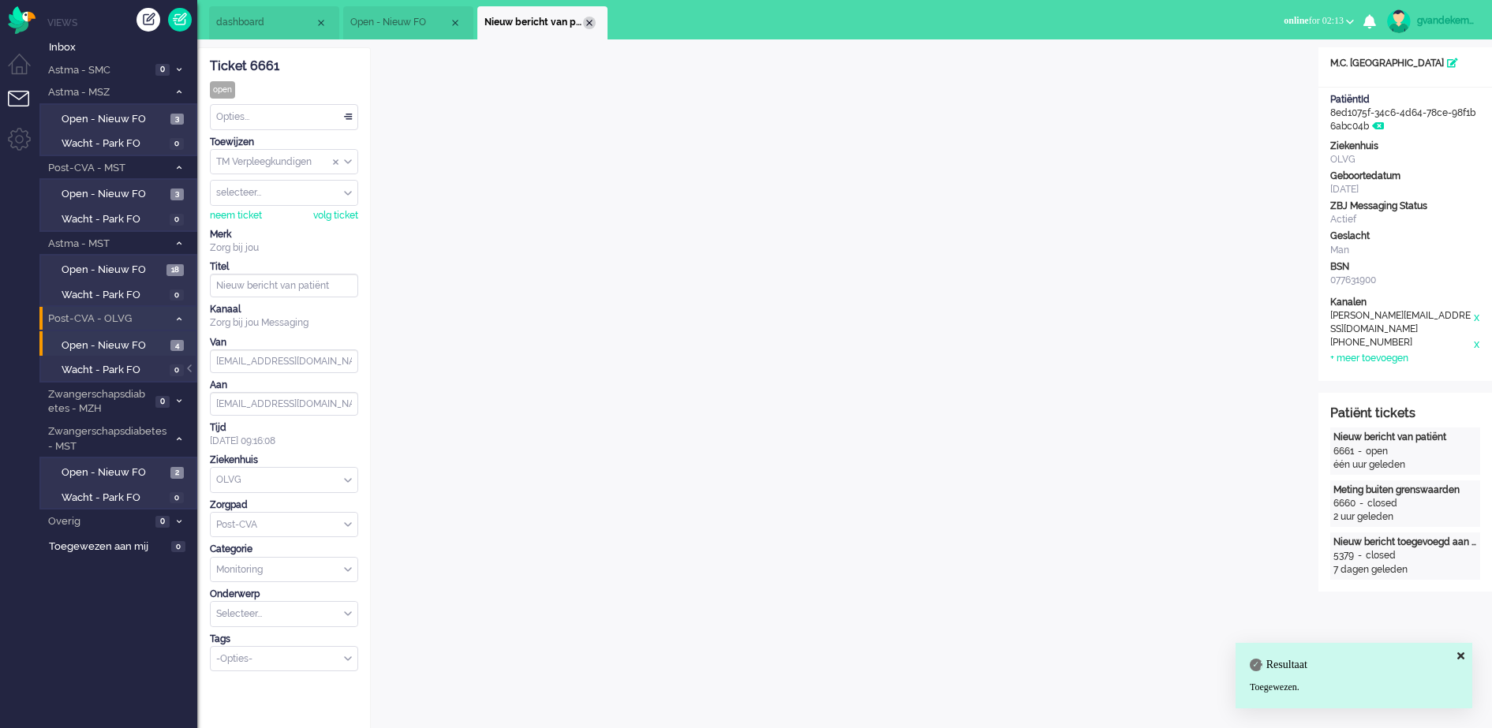
click at [589, 25] on div "Close tab" at bounding box center [589, 23] width 13 height 13
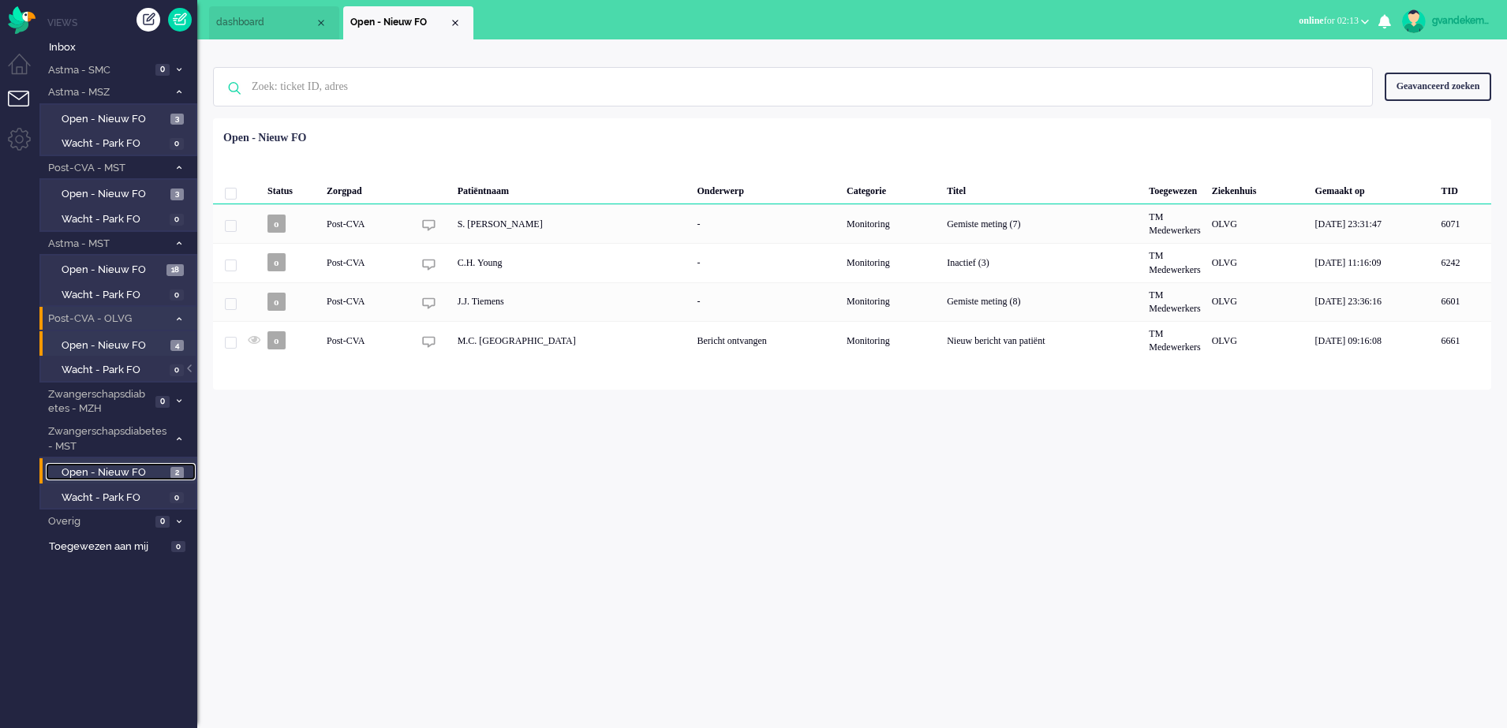
click at [114, 470] on span "Open - Nieuw FO" at bounding box center [114, 473] width 105 height 15
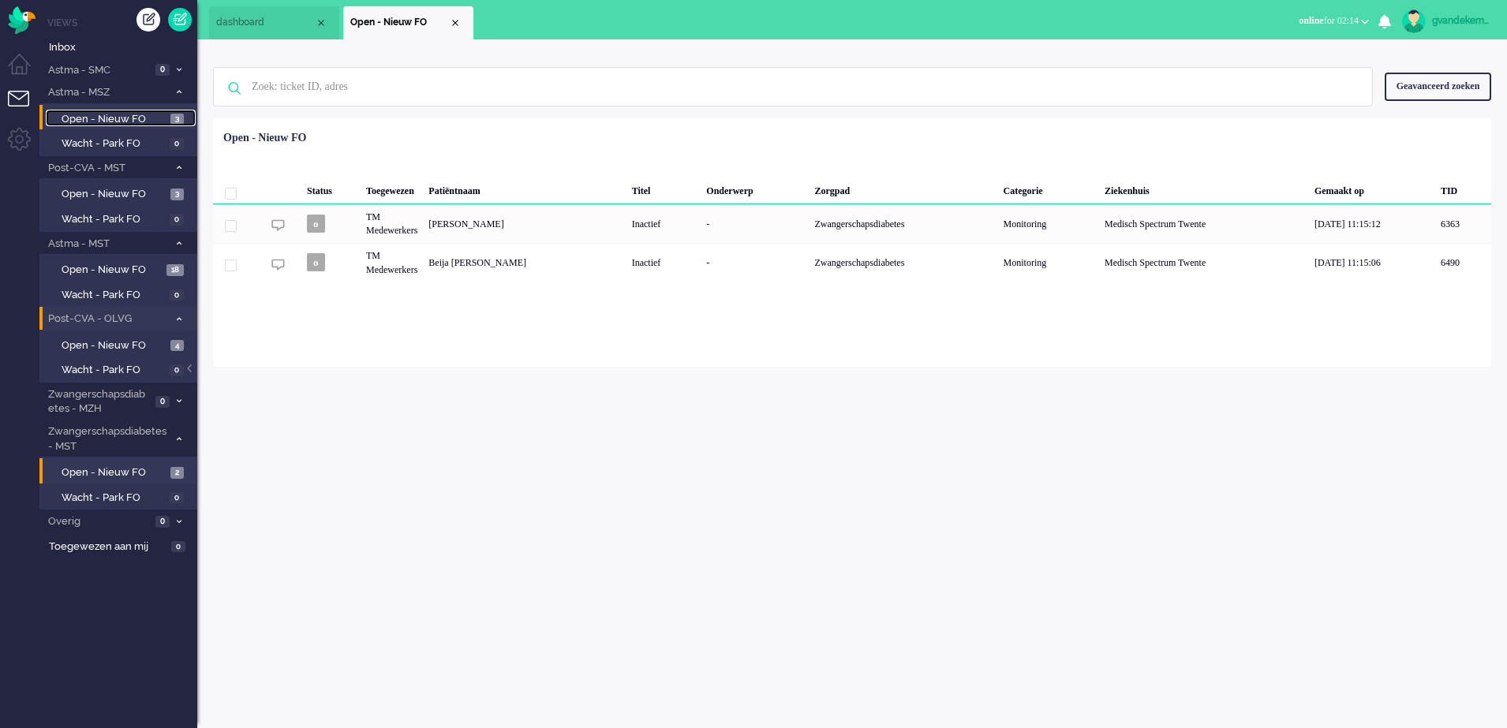
click at [148, 119] on span "Open - Nieuw FO" at bounding box center [114, 119] width 105 height 15
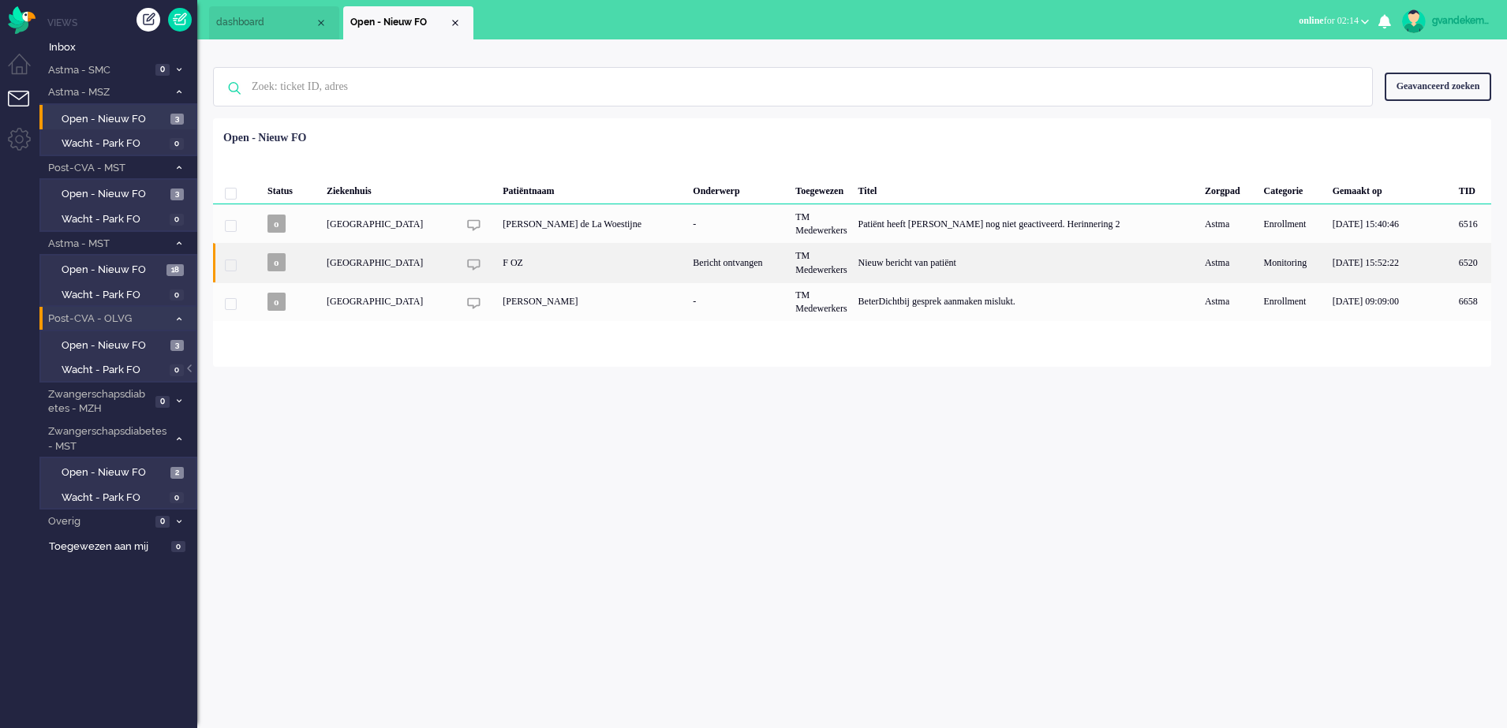
click at [950, 269] on div "Nieuw bericht van patiënt" at bounding box center [1026, 262] width 346 height 39
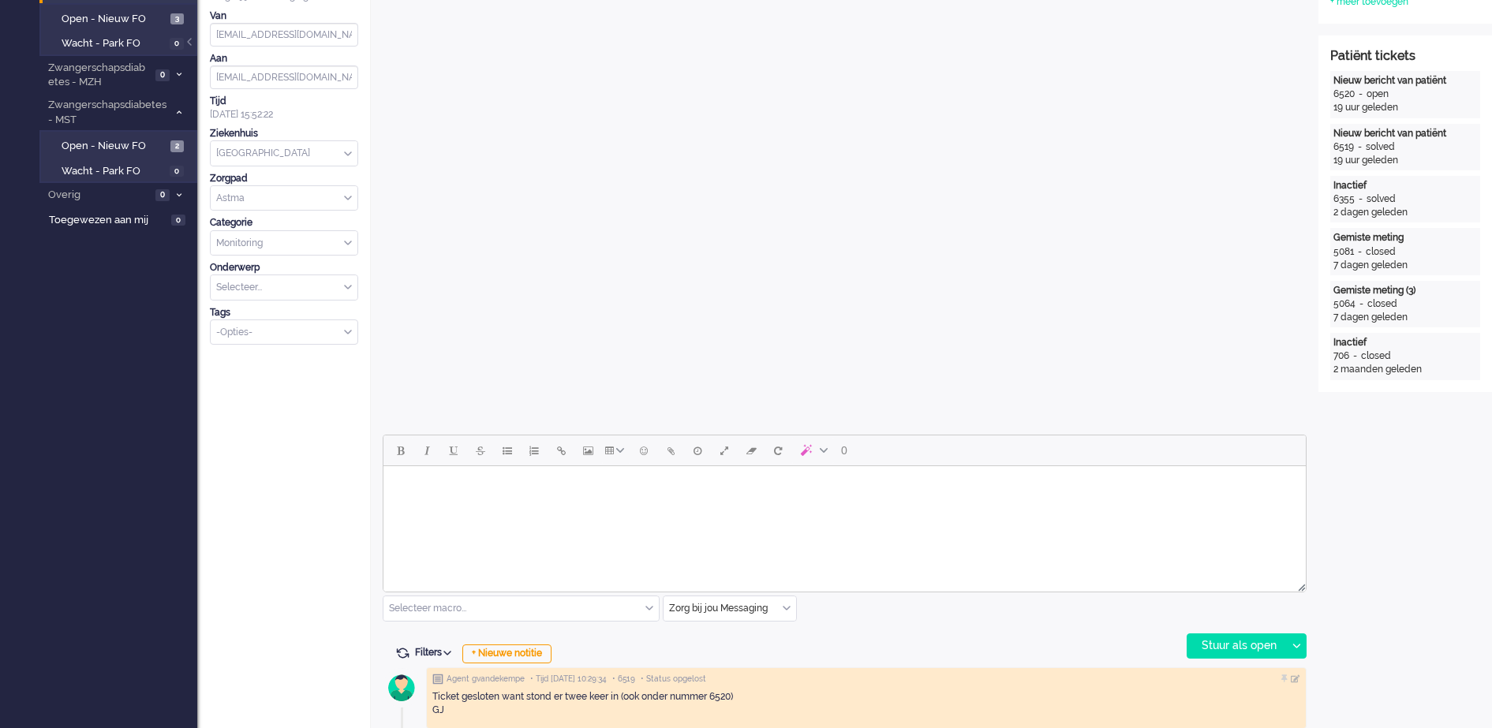
scroll to position [541, 0]
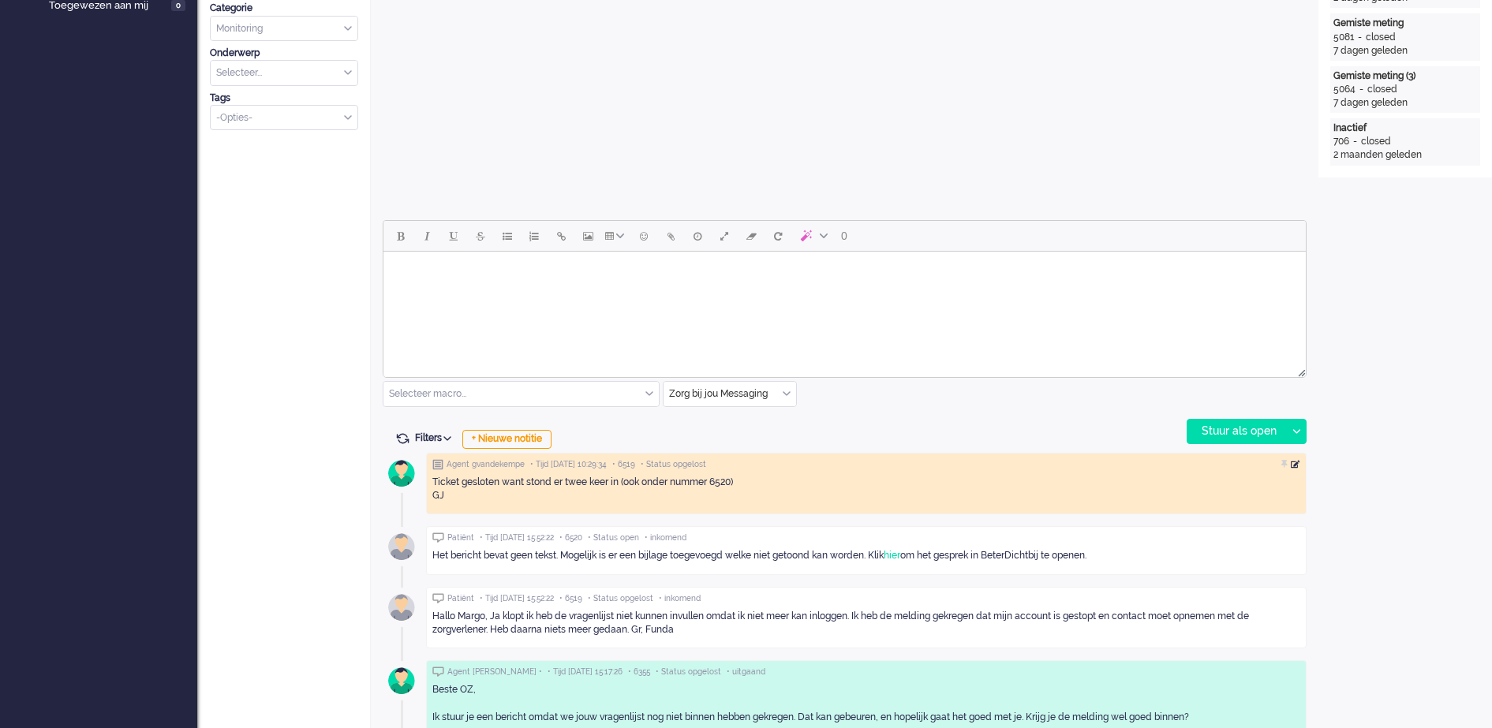
click at [1292, 466] on div at bounding box center [1295, 464] width 9 height 9
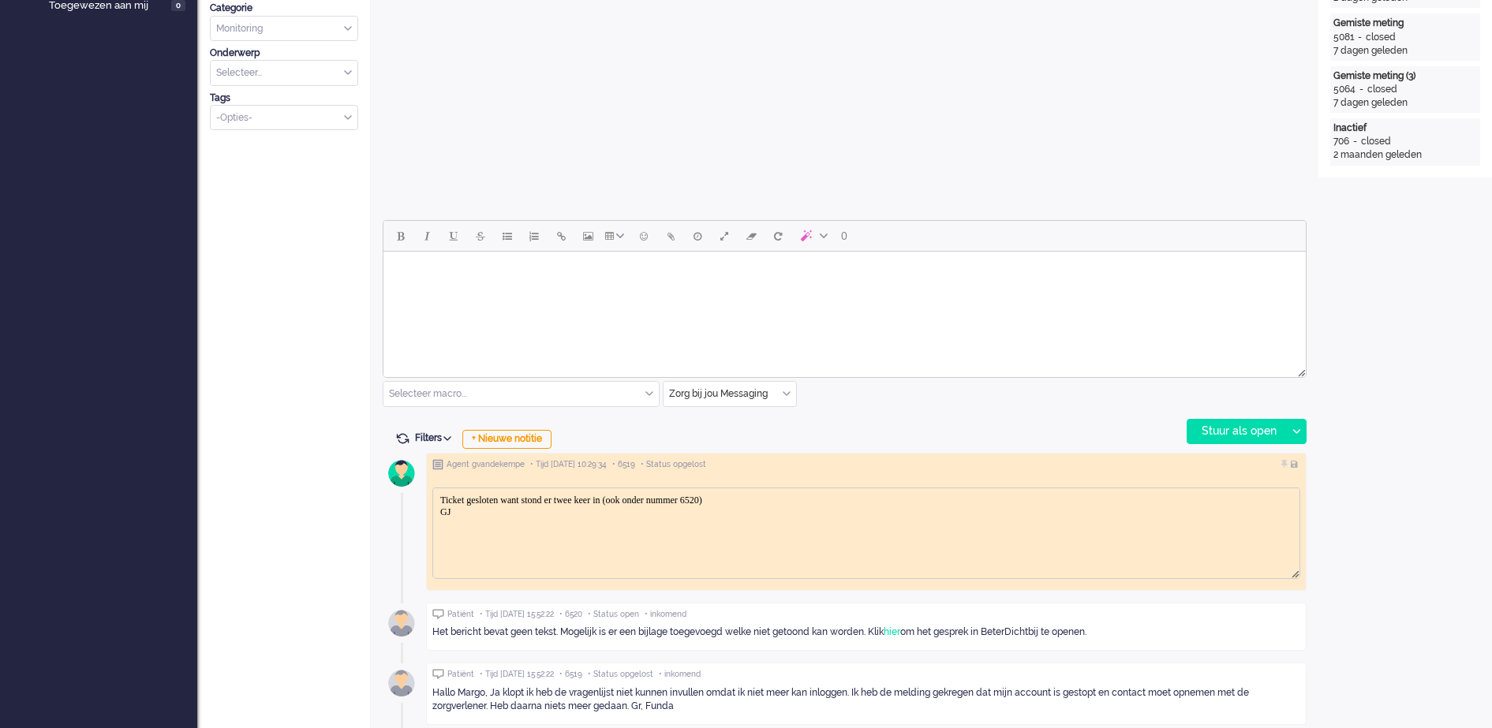
scroll to position [0, 0]
click at [470, 496] on body "Ticket gesloten want stond er twee keer in (ook onder nummer 6520) GJ" at bounding box center [867, 506] width 854 height 24
click at [1353, 522] on div "Open custom software Patiëntnaam F OZ PatiëntId cd3d063b-df74-5ed5-e901-7c018e1…" at bounding box center [1406, 461] width 174 height 1911
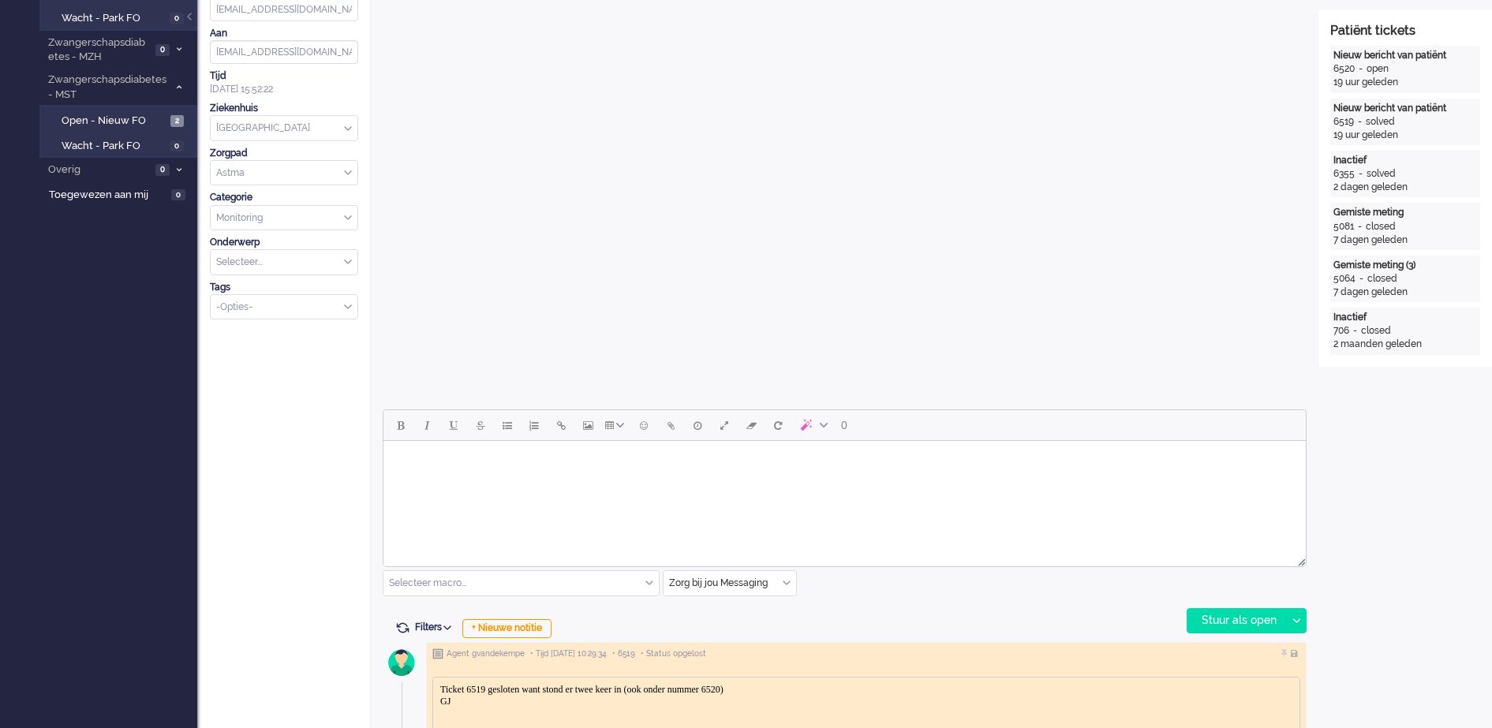
scroll to position [493, 0]
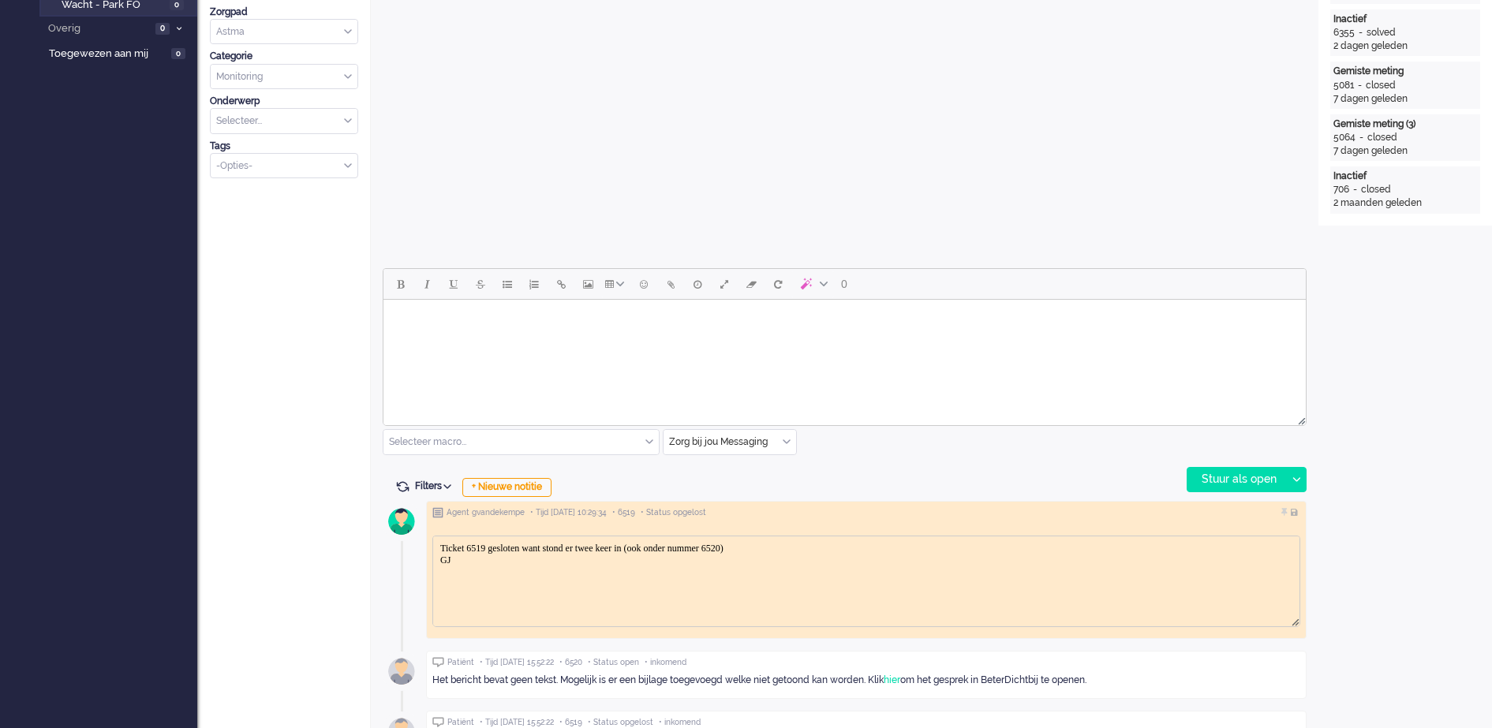
click at [525, 320] on body "Rich Text Area. Press ALT-0 for help." at bounding box center [845, 320] width 910 height 28
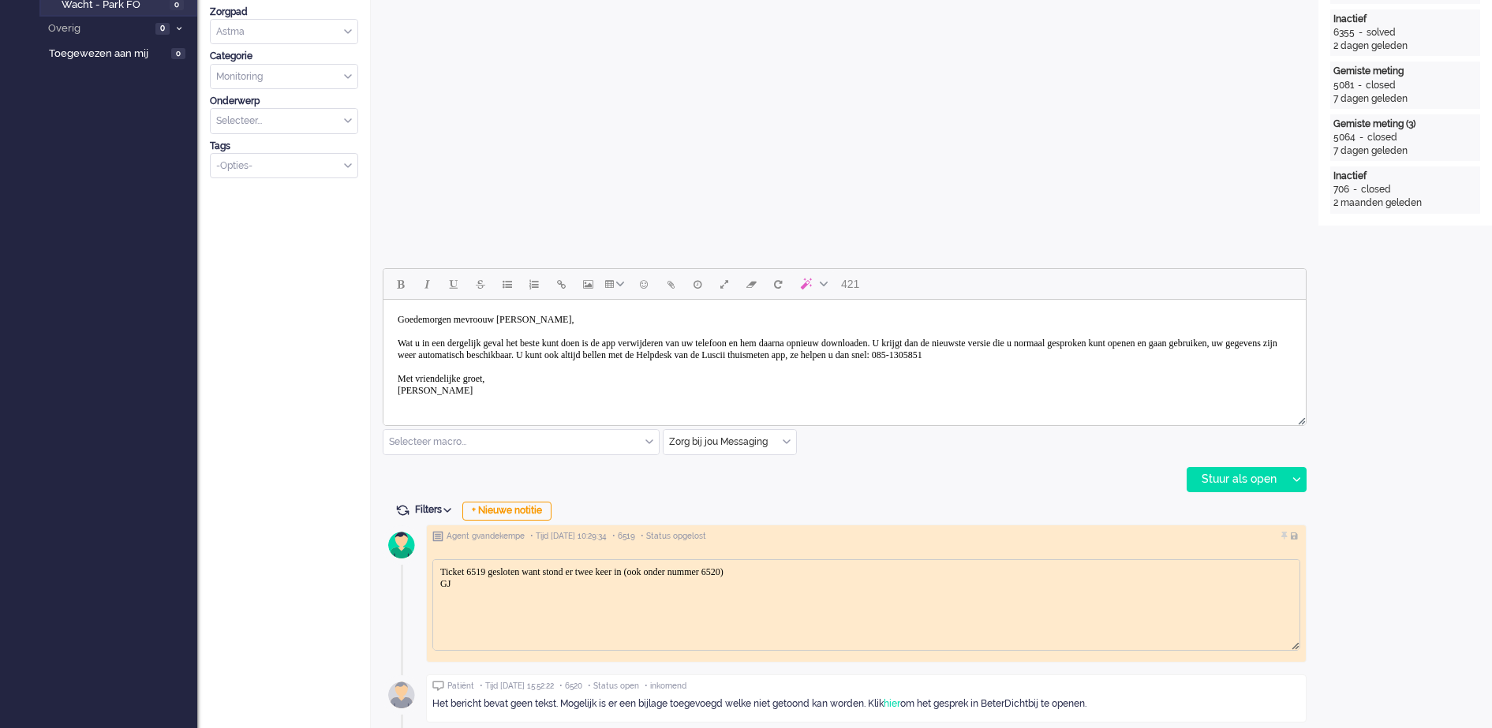
click at [792, 358] on body "Goedemorgen mevroouw Oz, Wat u in een dergelijk geval het beste kunt doen is de…" at bounding box center [845, 355] width 910 height 99
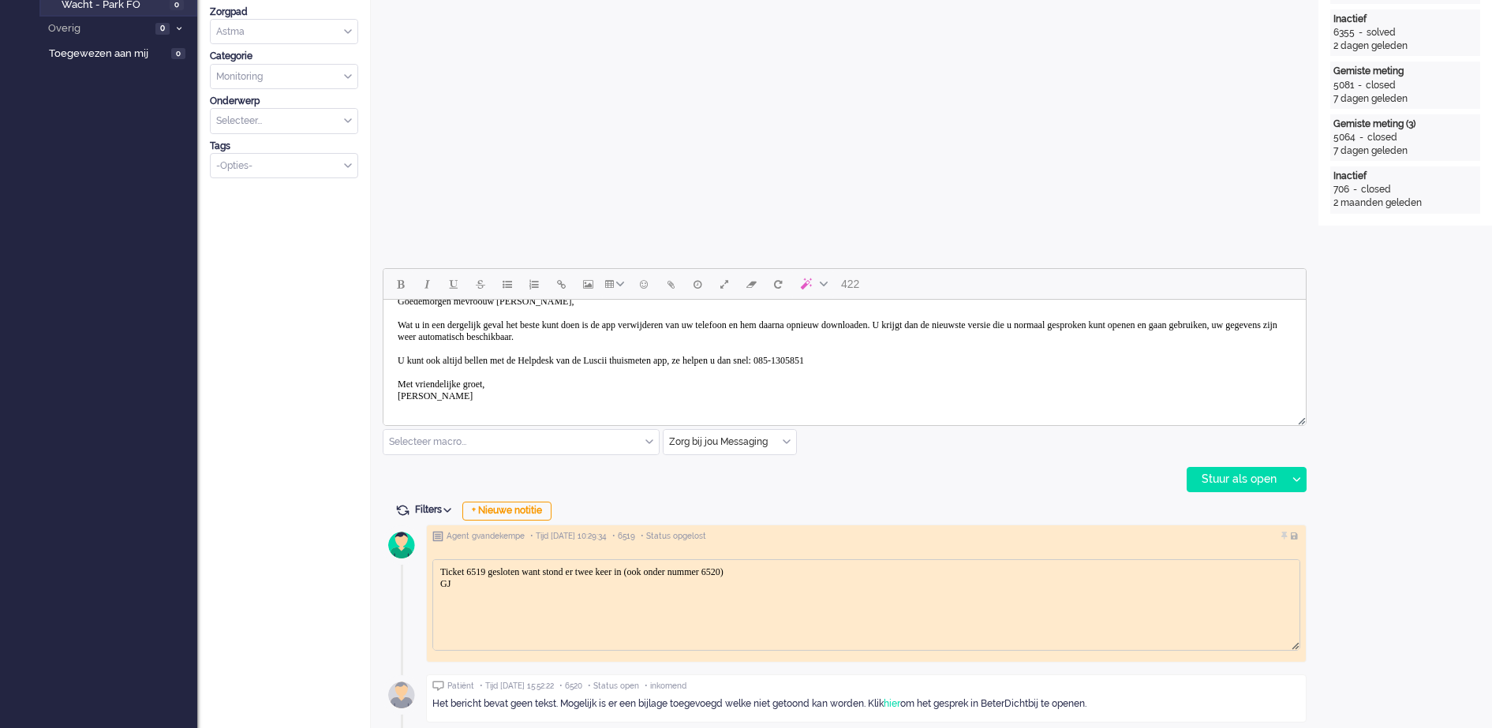
scroll to position [24, 0]
click at [1238, 477] on div "Stuur als open" at bounding box center [1237, 480] width 99 height 24
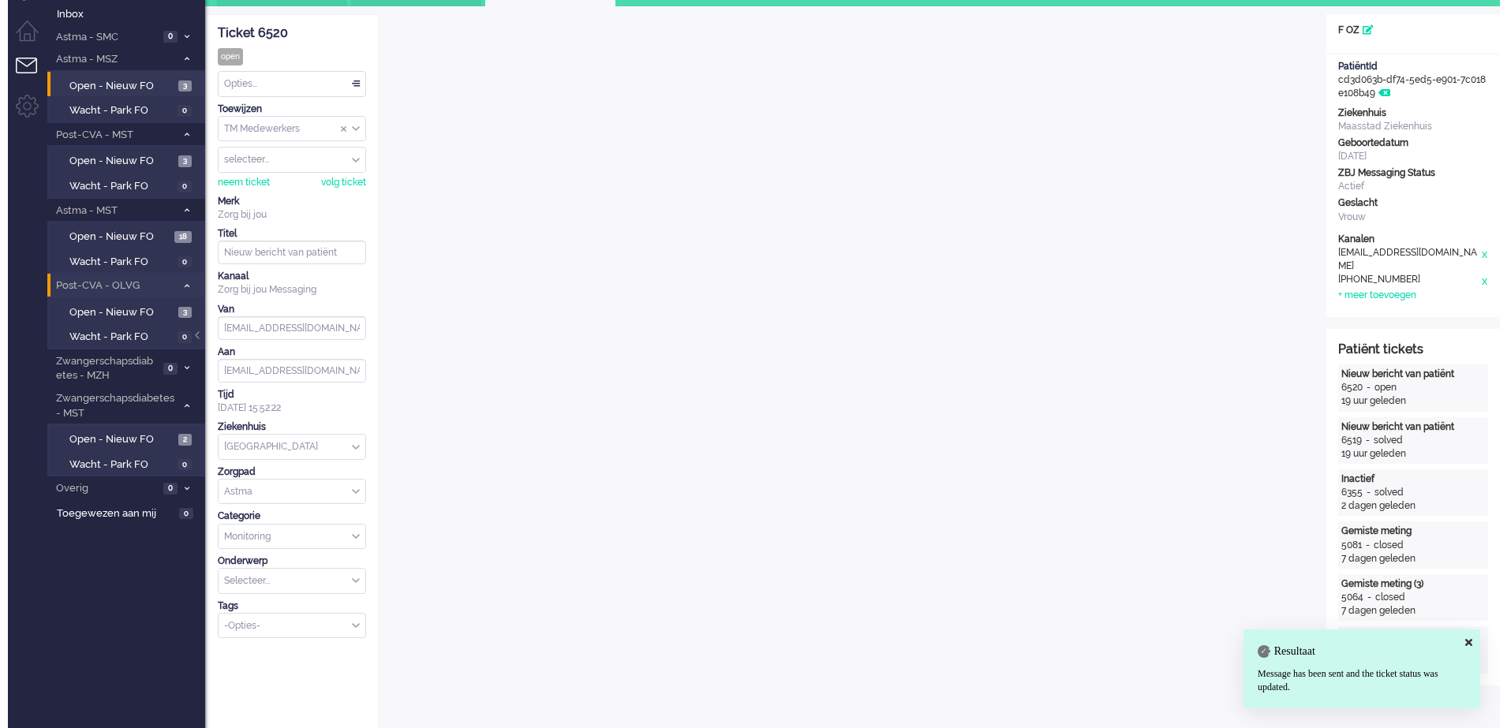
scroll to position [0, 0]
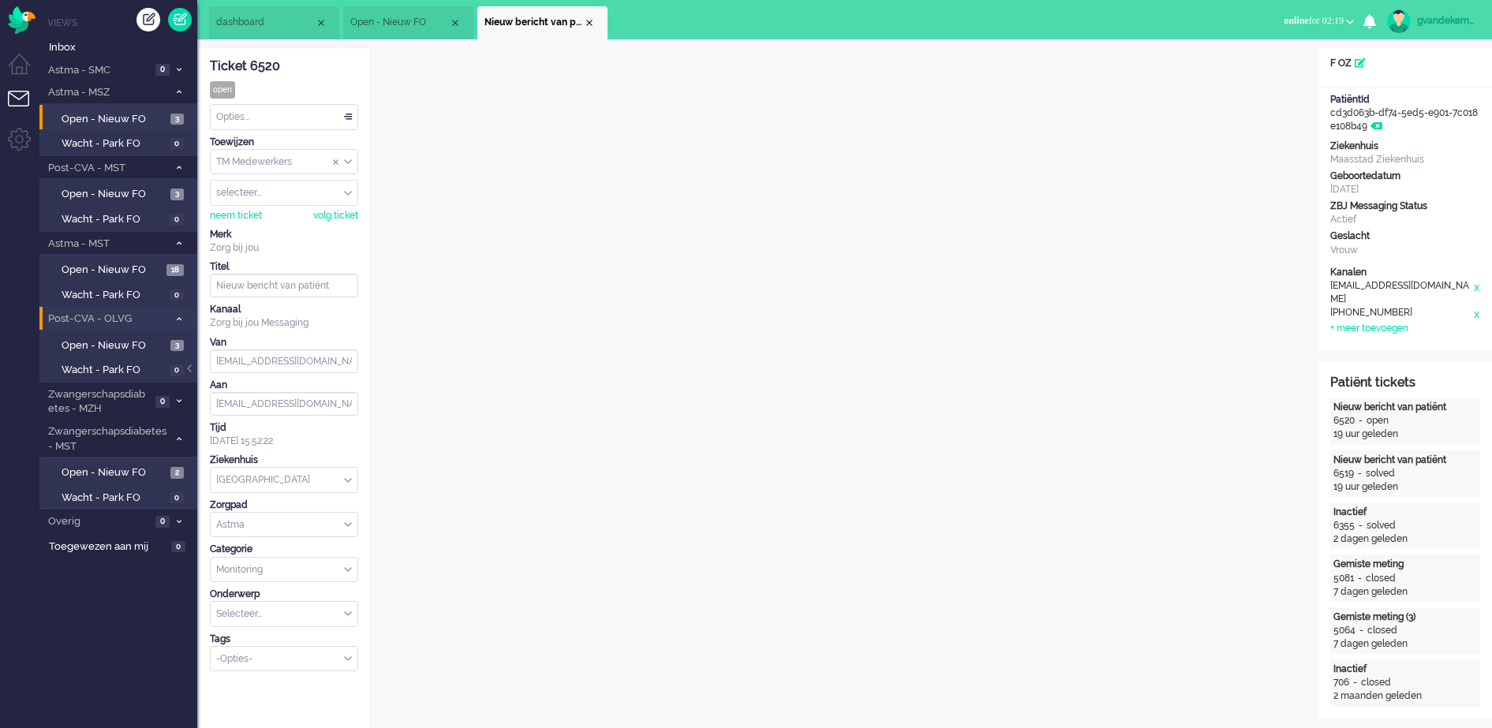
click at [346, 113] on div "Opties..." at bounding box center [284, 117] width 147 height 24
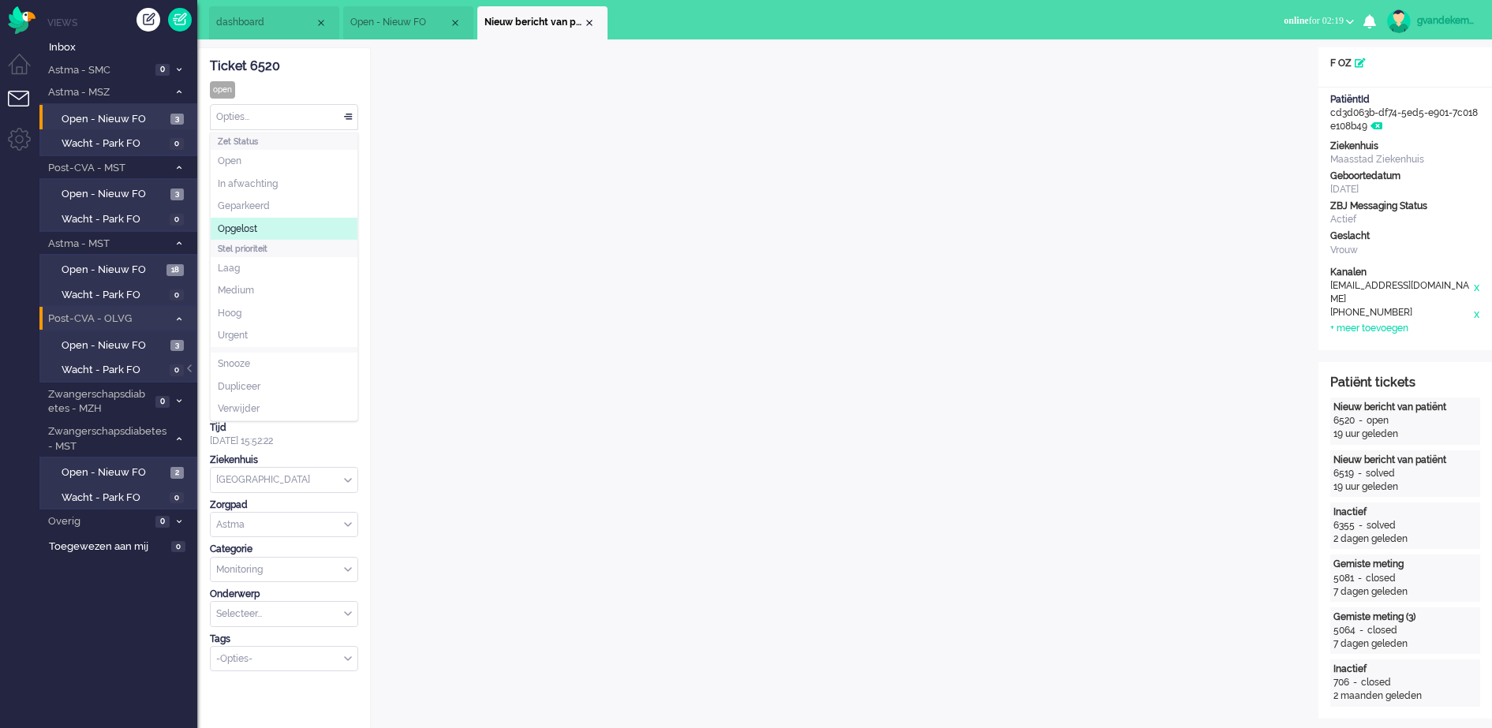
click at [253, 233] on span "Opgelost" at bounding box center [237, 229] width 39 height 13
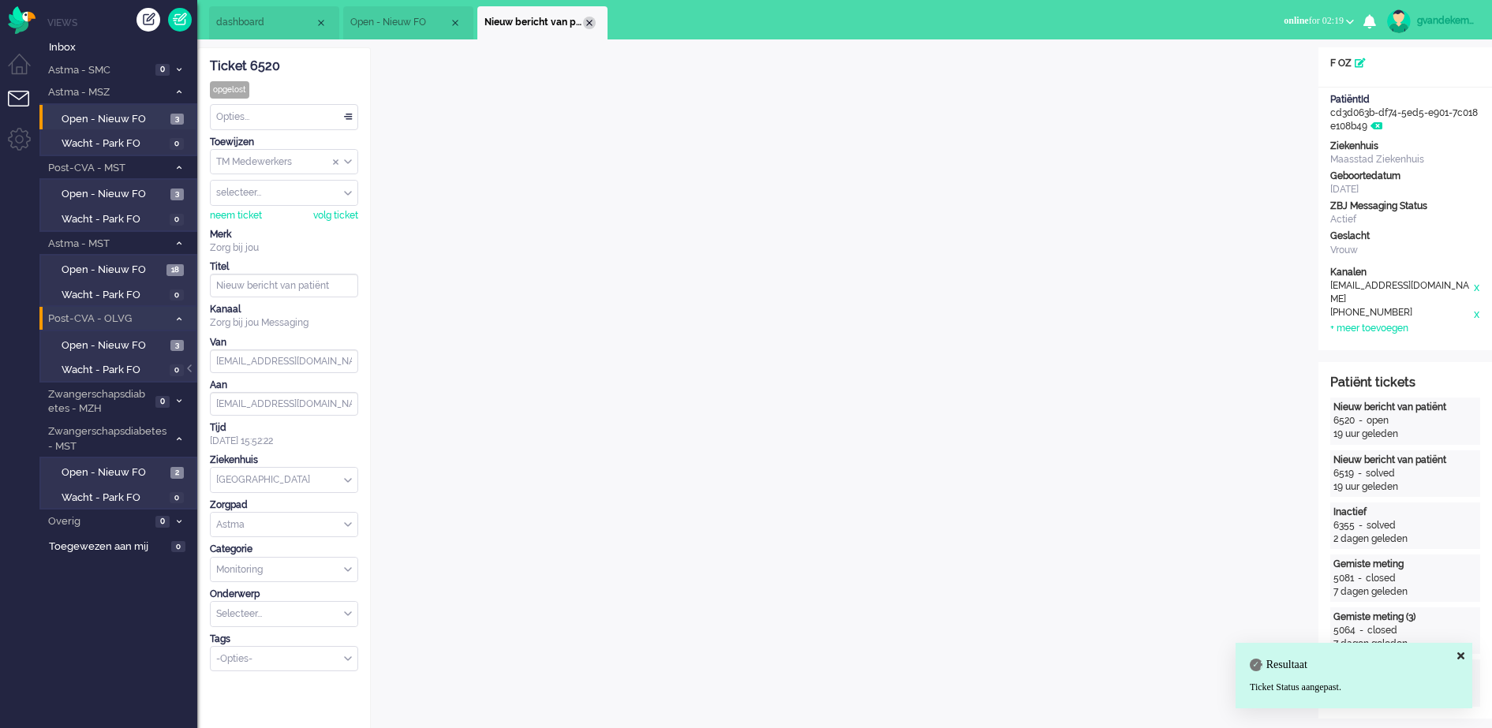
click at [593, 20] on div "Close tab" at bounding box center [589, 23] width 13 height 13
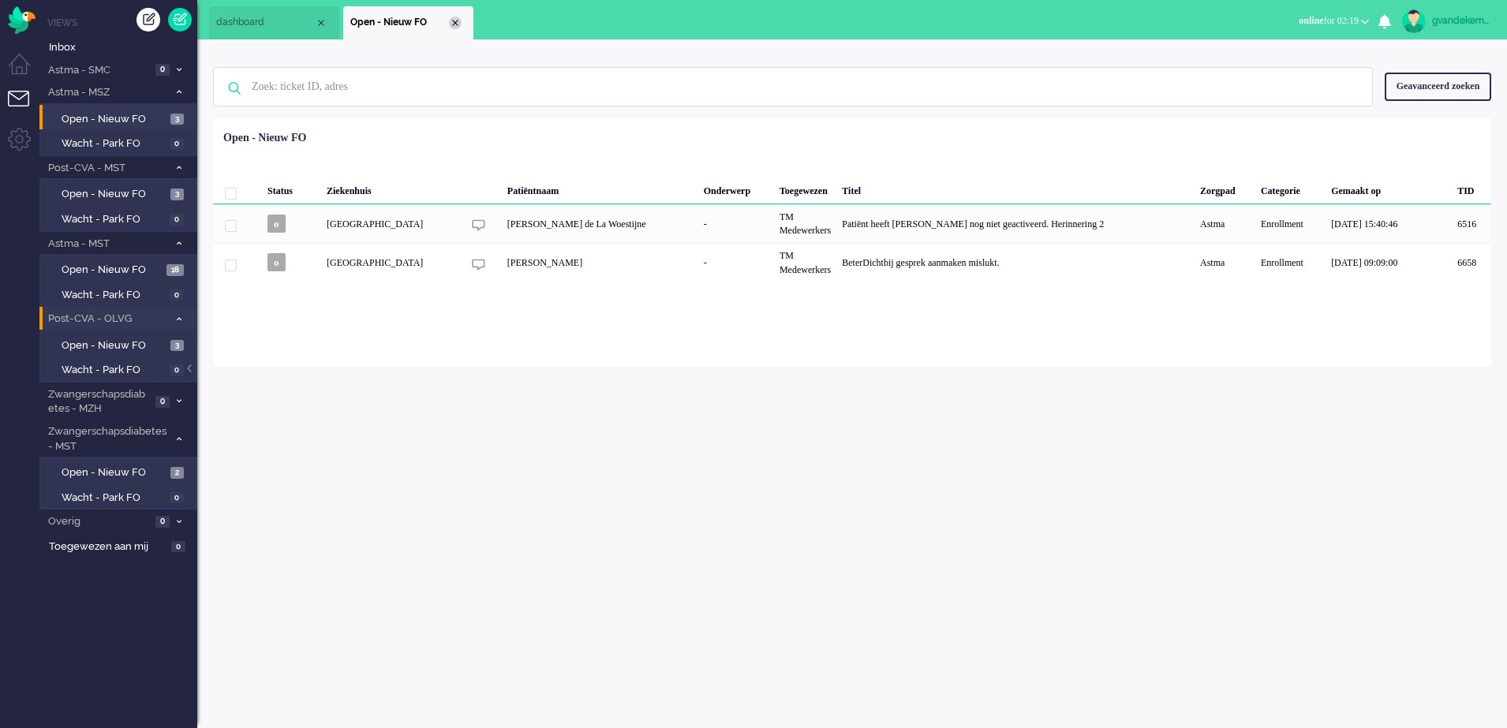
click at [451, 20] on div "Close tab" at bounding box center [455, 23] width 13 height 13
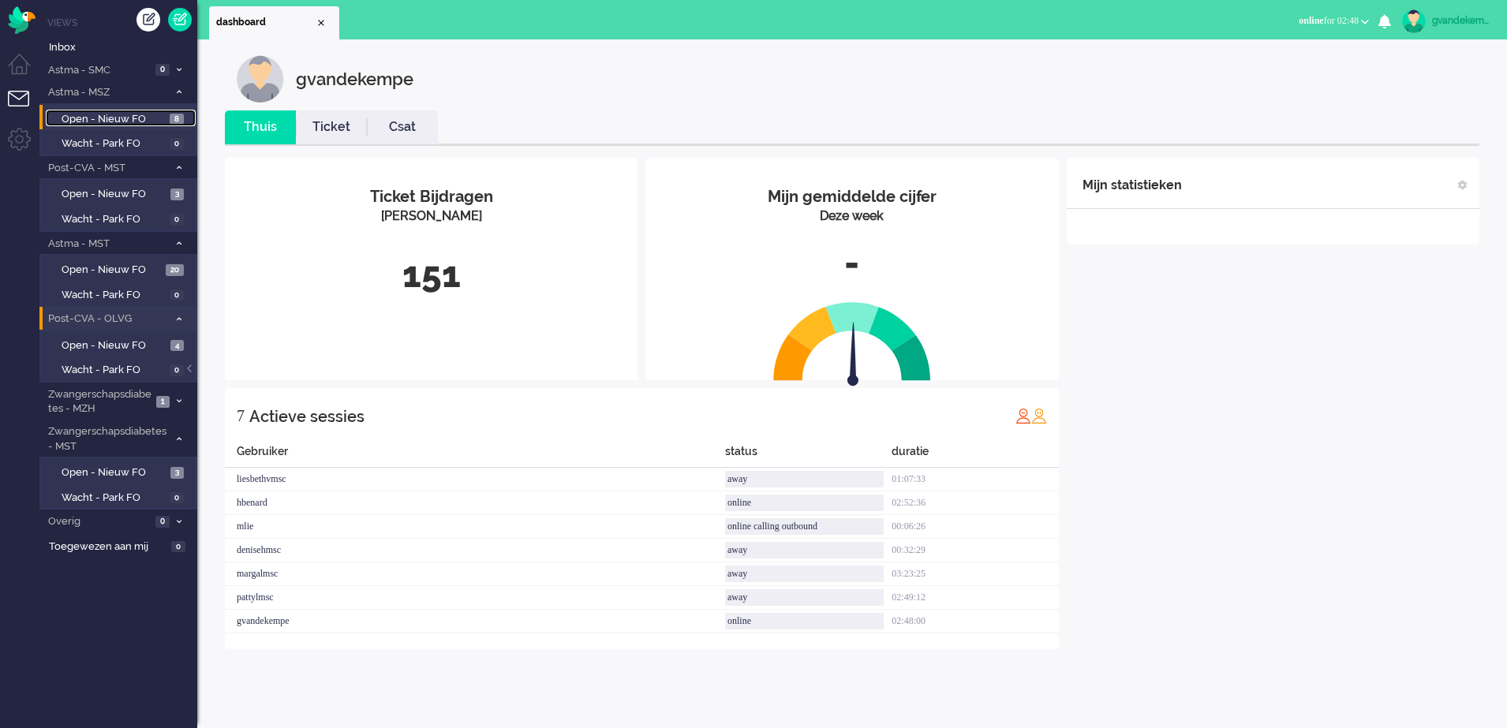
click at [122, 115] on span "Open - Nieuw FO" at bounding box center [114, 119] width 104 height 15
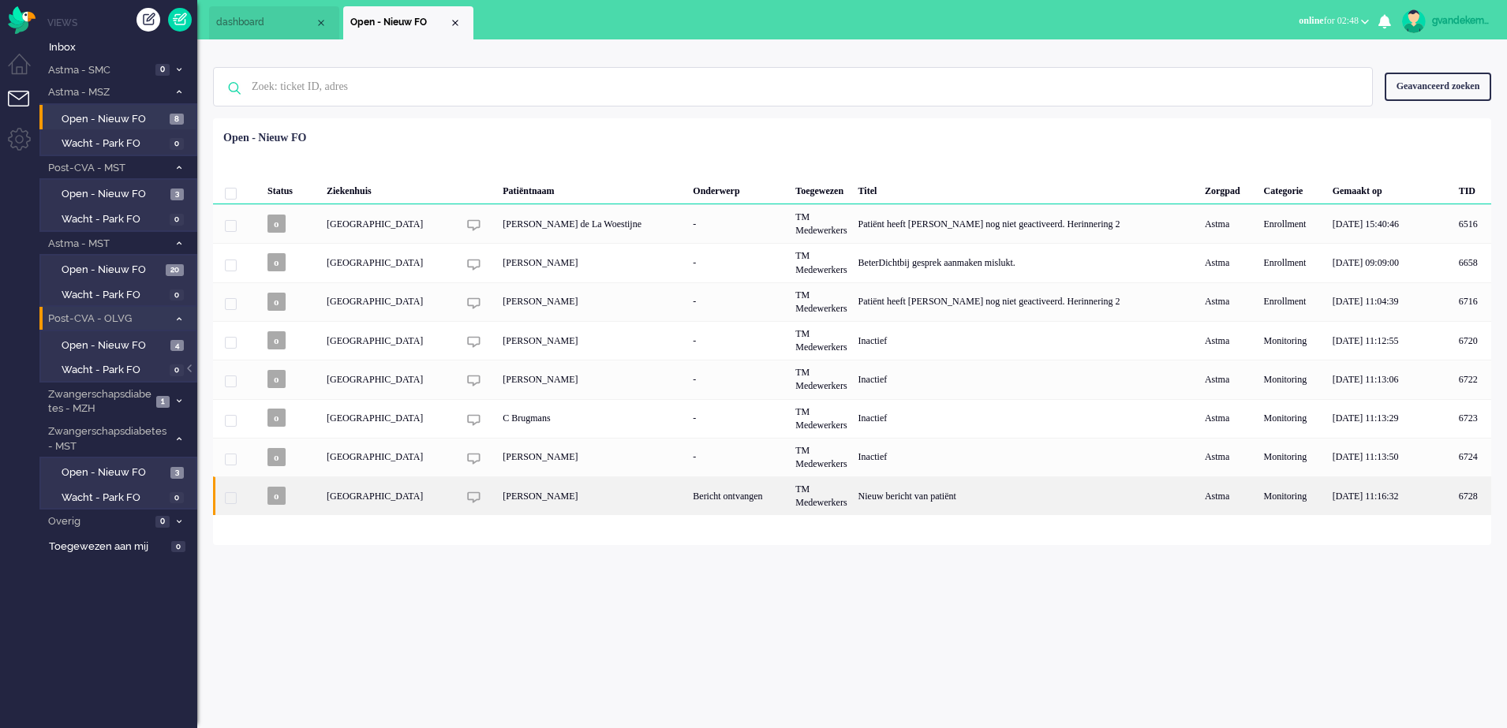
click at [852, 497] on div "TM Medewerkers" at bounding box center [821, 496] width 62 height 39
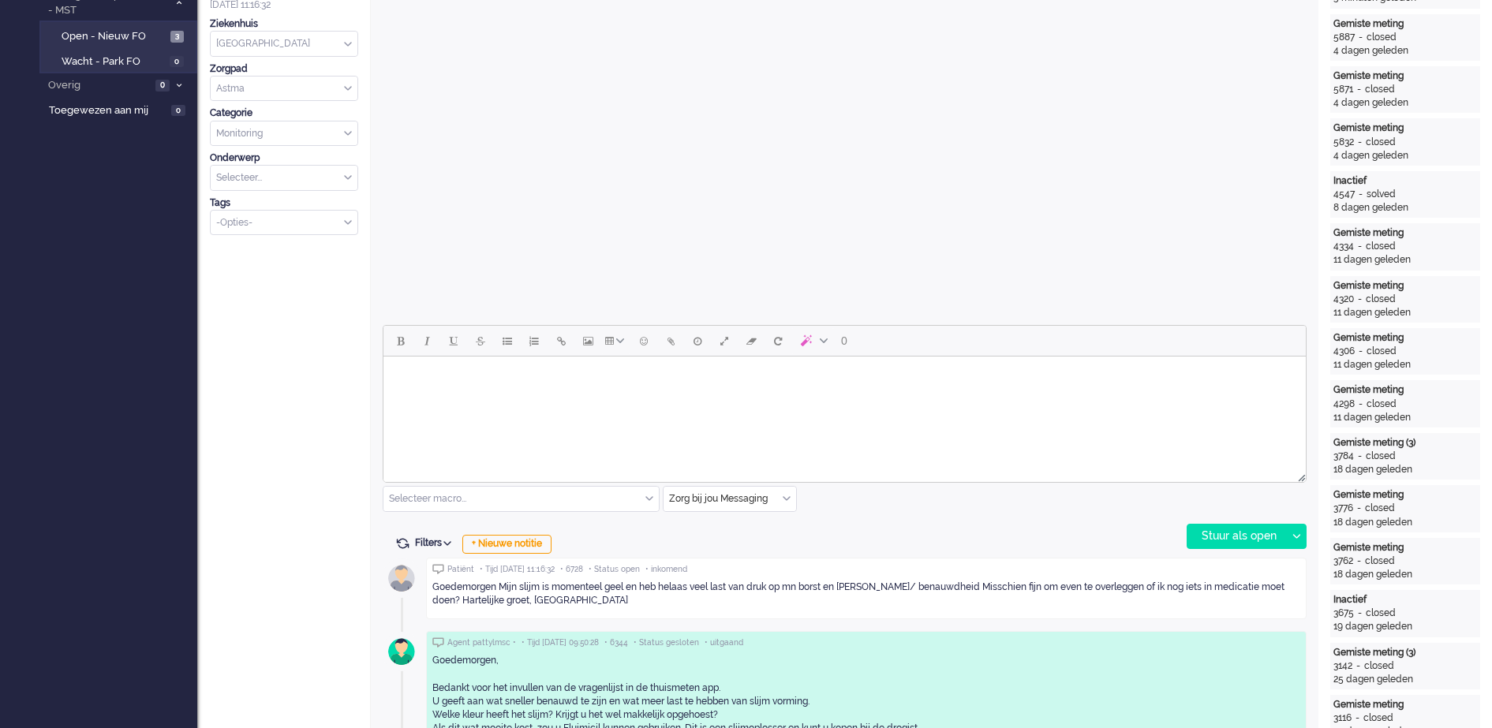
scroll to position [493, 0]
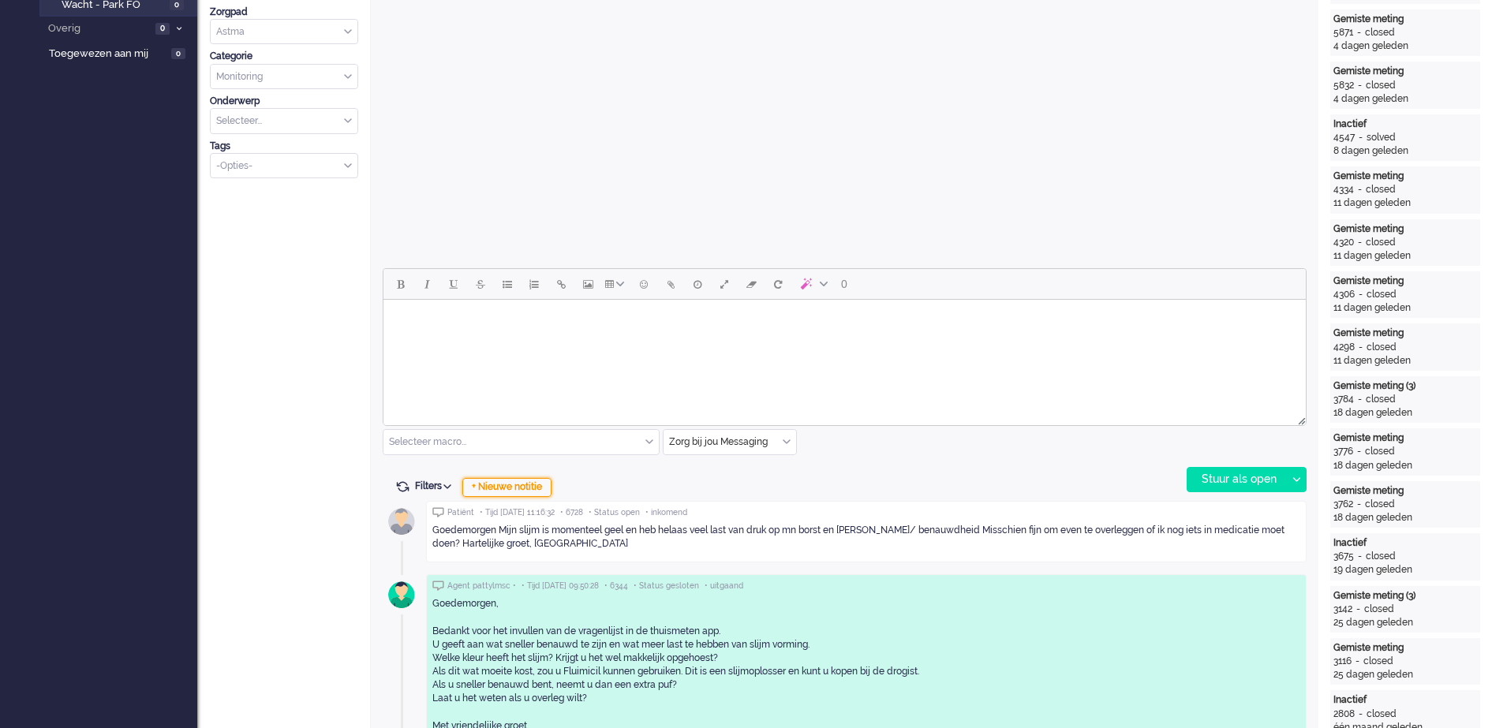
click at [537, 487] on div "+ Nieuwe notitie" at bounding box center [506, 487] width 89 height 19
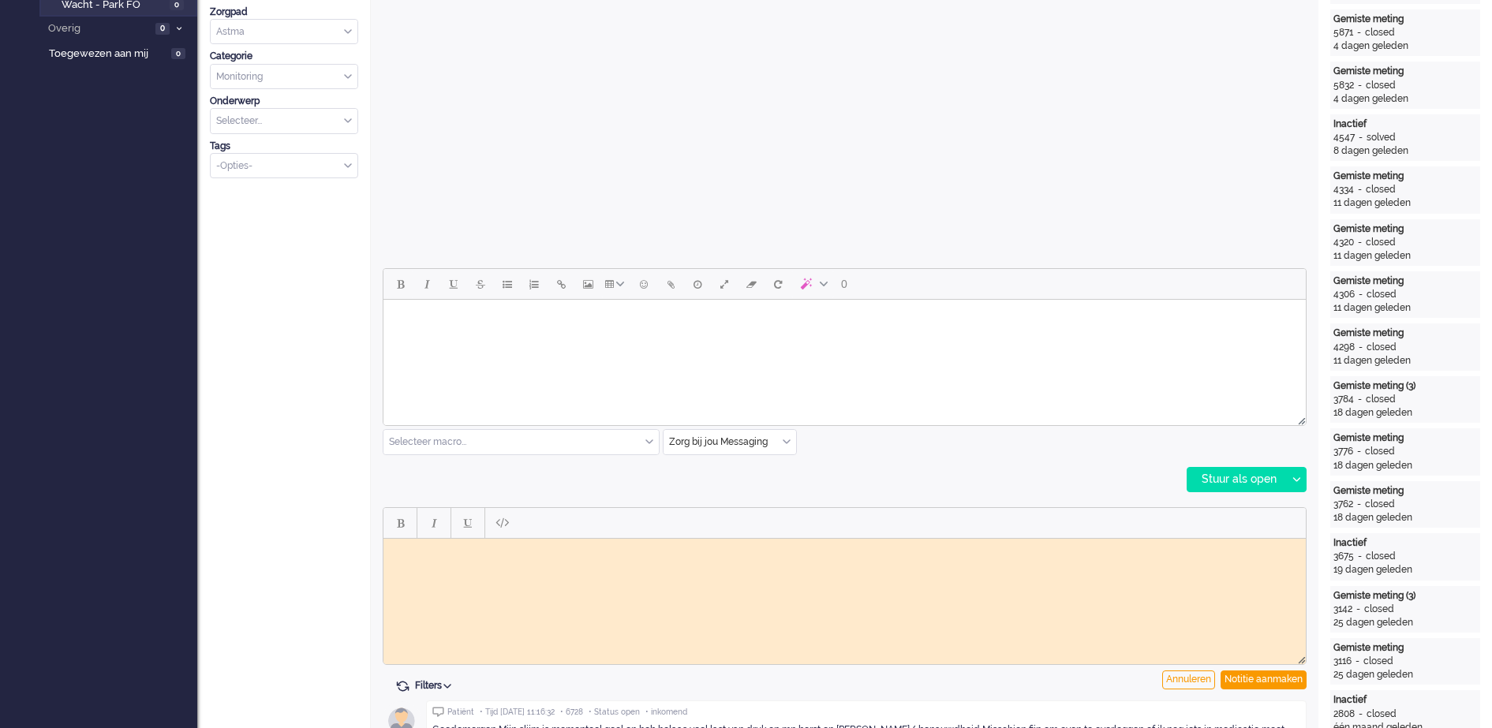
scroll to position [0, 0]
click at [513, 552] on body "Rich Text Area. Press ALT-0 for help." at bounding box center [845, 551] width 910 height 12
click at [1282, 681] on div "Notitie aanmaken" at bounding box center [1264, 680] width 86 height 19
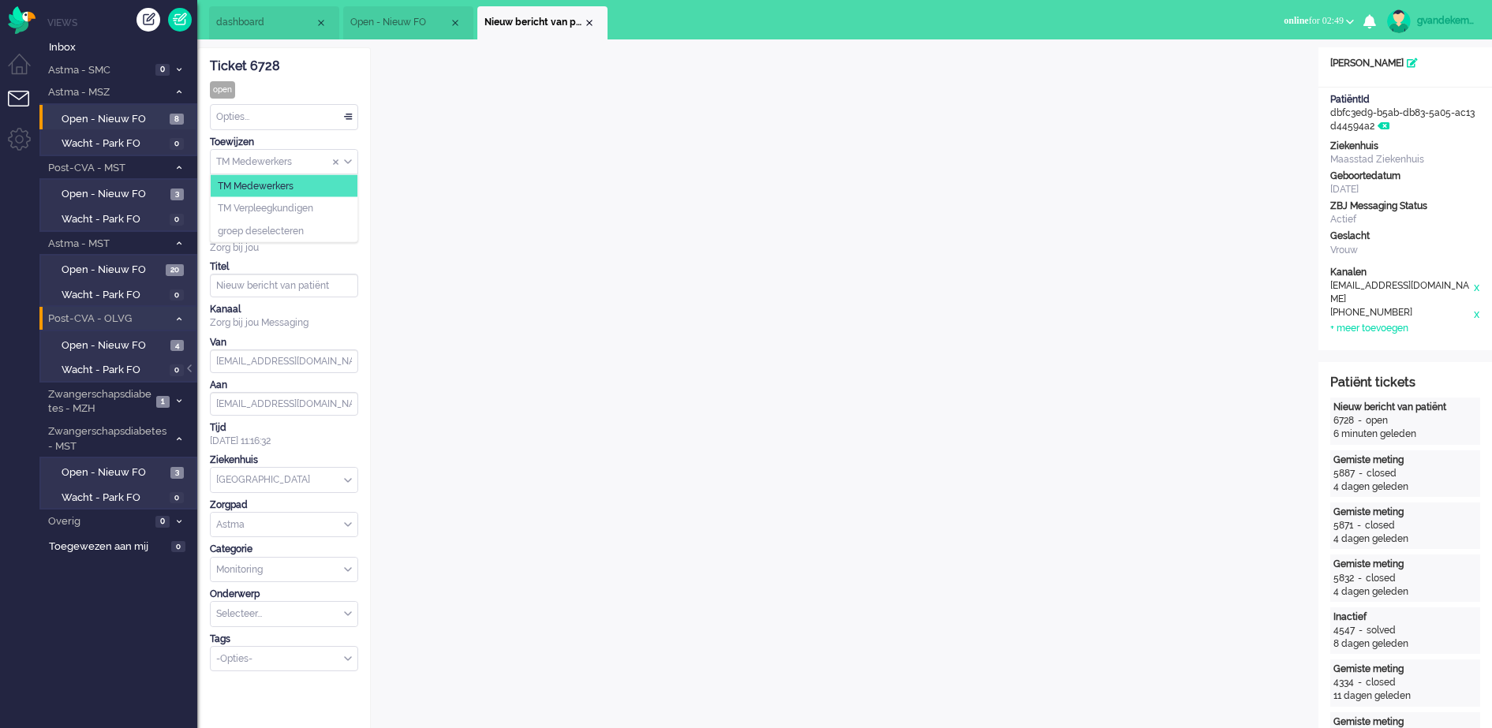
click at [350, 163] on div "TM Medewerkers" at bounding box center [284, 162] width 147 height 24
click at [290, 204] on span "TM Verpleegkundigen" at bounding box center [265, 208] width 95 height 13
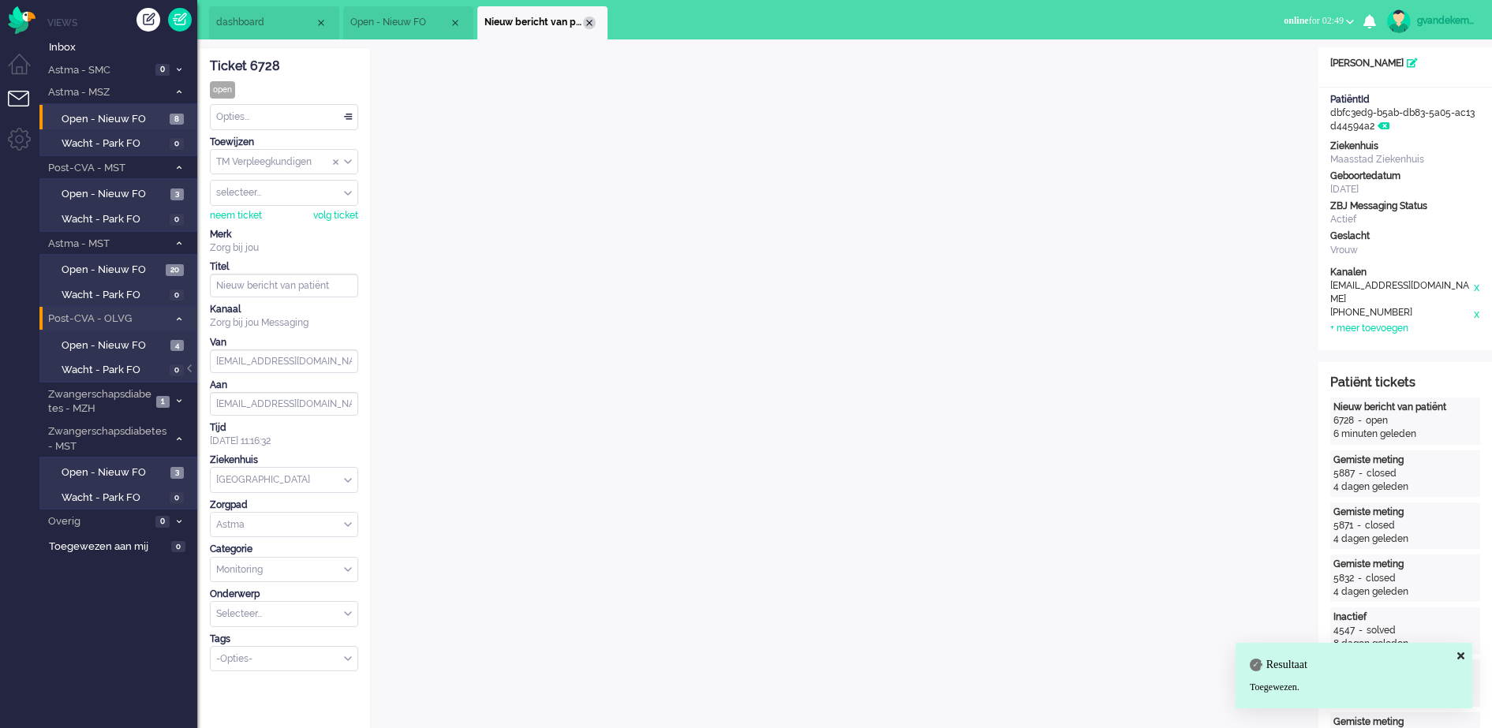
click at [592, 22] on div "Close tab" at bounding box center [589, 23] width 13 height 13
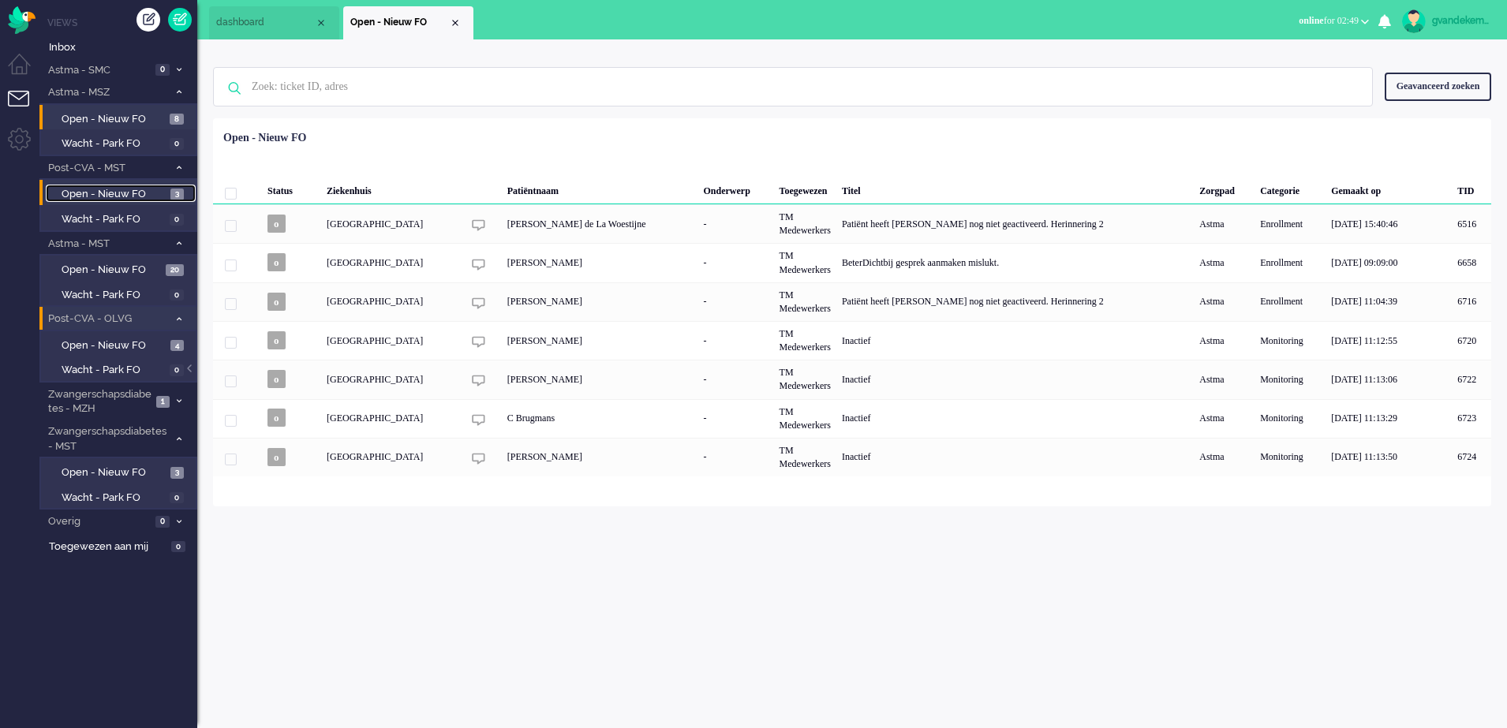
click at [116, 193] on span "Open - Nieuw FO" at bounding box center [114, 194] width 105 height 15
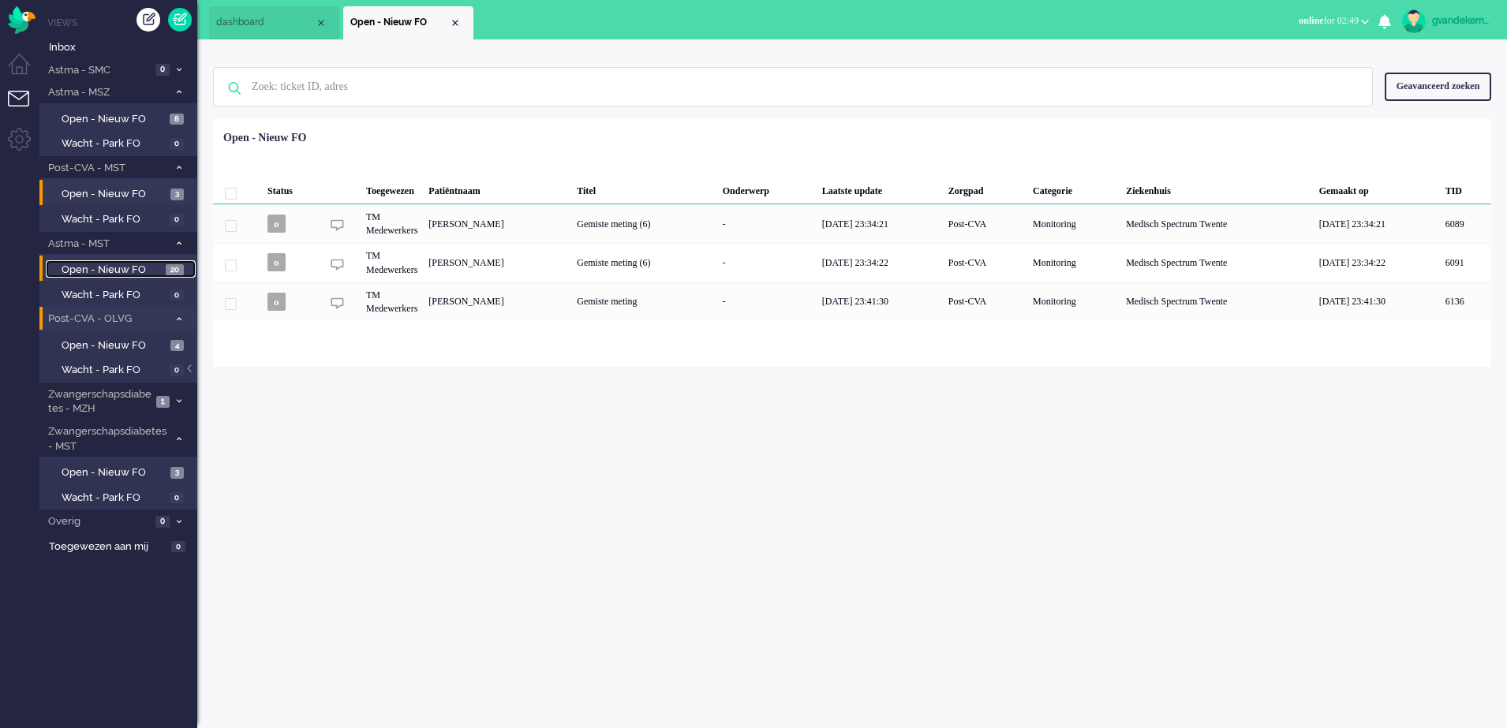
click at [133, 264] on span "Open - Nieuw FO" at bounding box center [112, 270] width 100 height 15
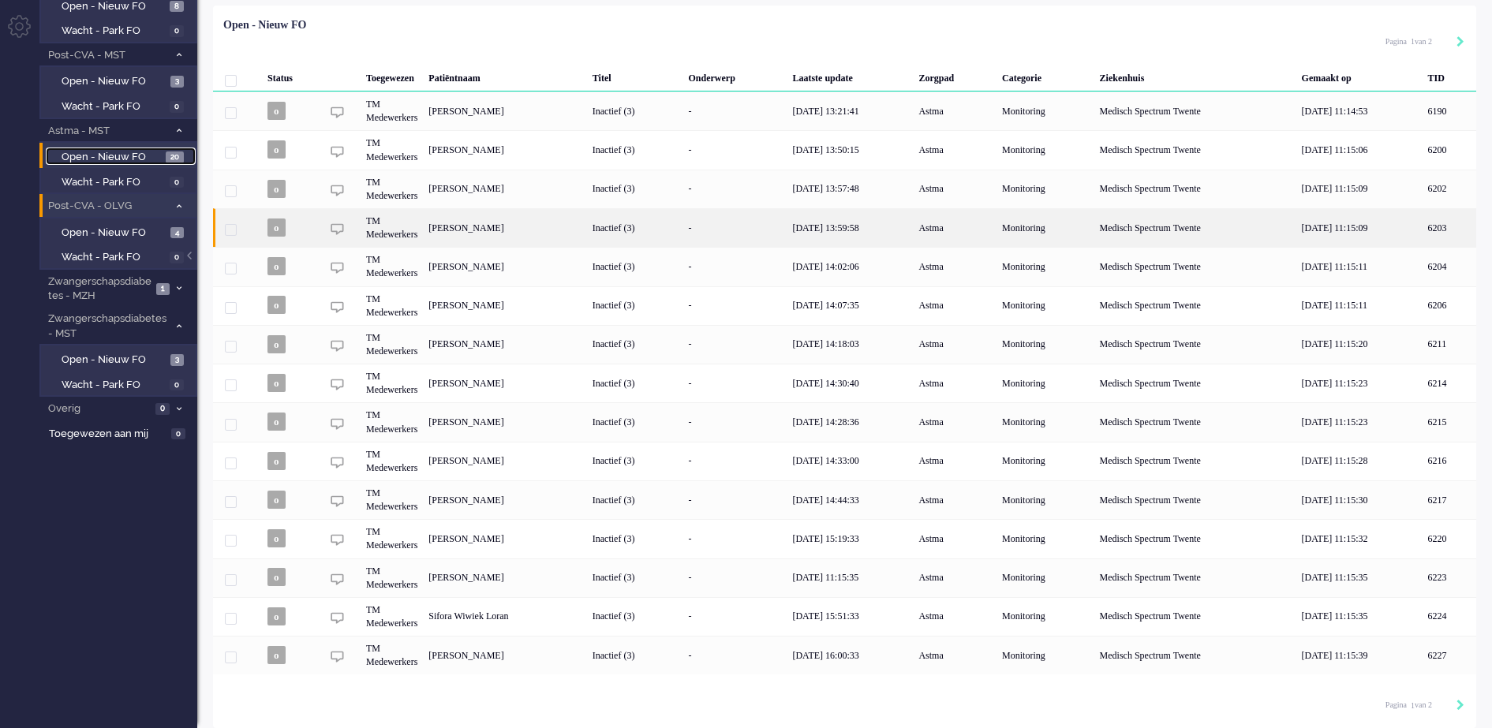
scroll to position [115, 0]
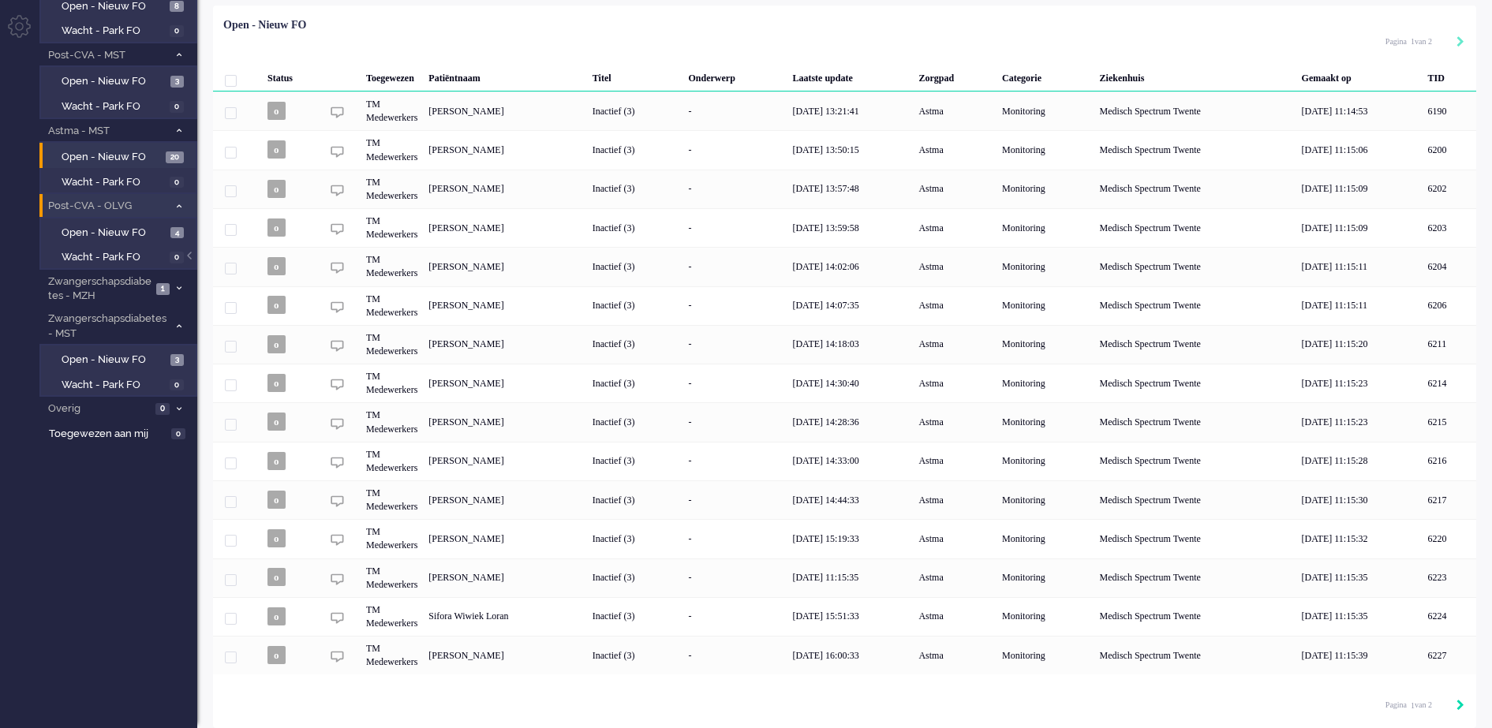
click at [1459, 705] on icon "Next" at bounding box center [1461, 705] width 8 height 11
type input "2"
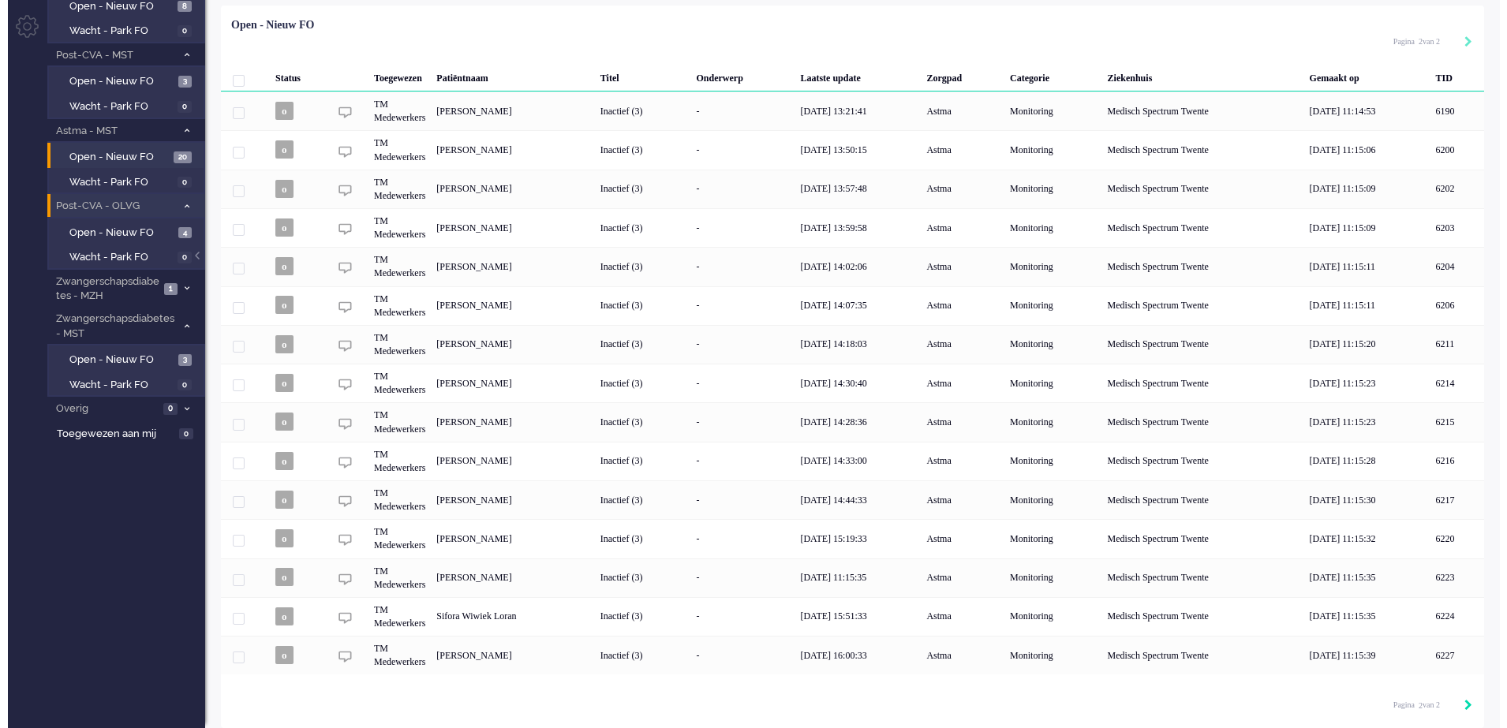
scroll to position [0, 0]
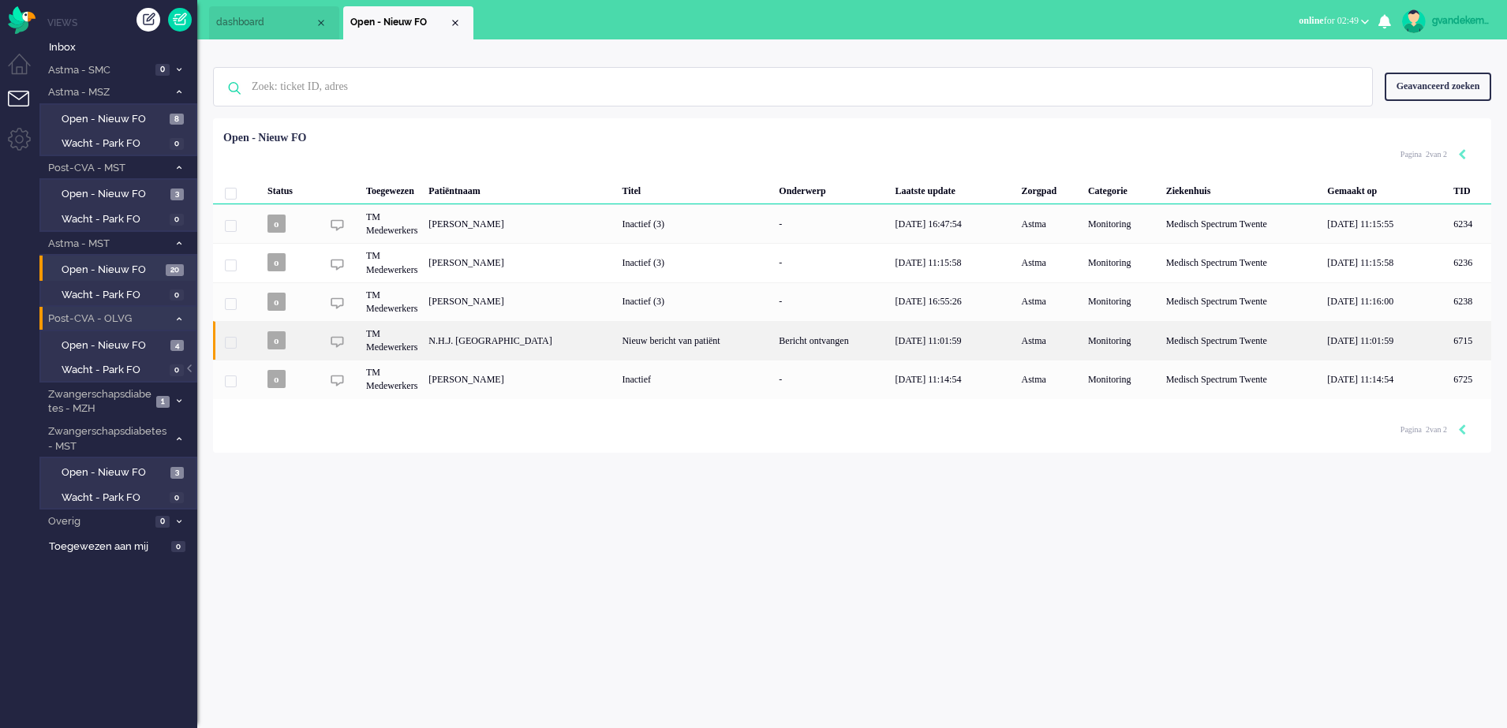
click at [727, 346] on div "Nieuw bericht van patiënt" at bounding box center [694, 340] width 157 height 39
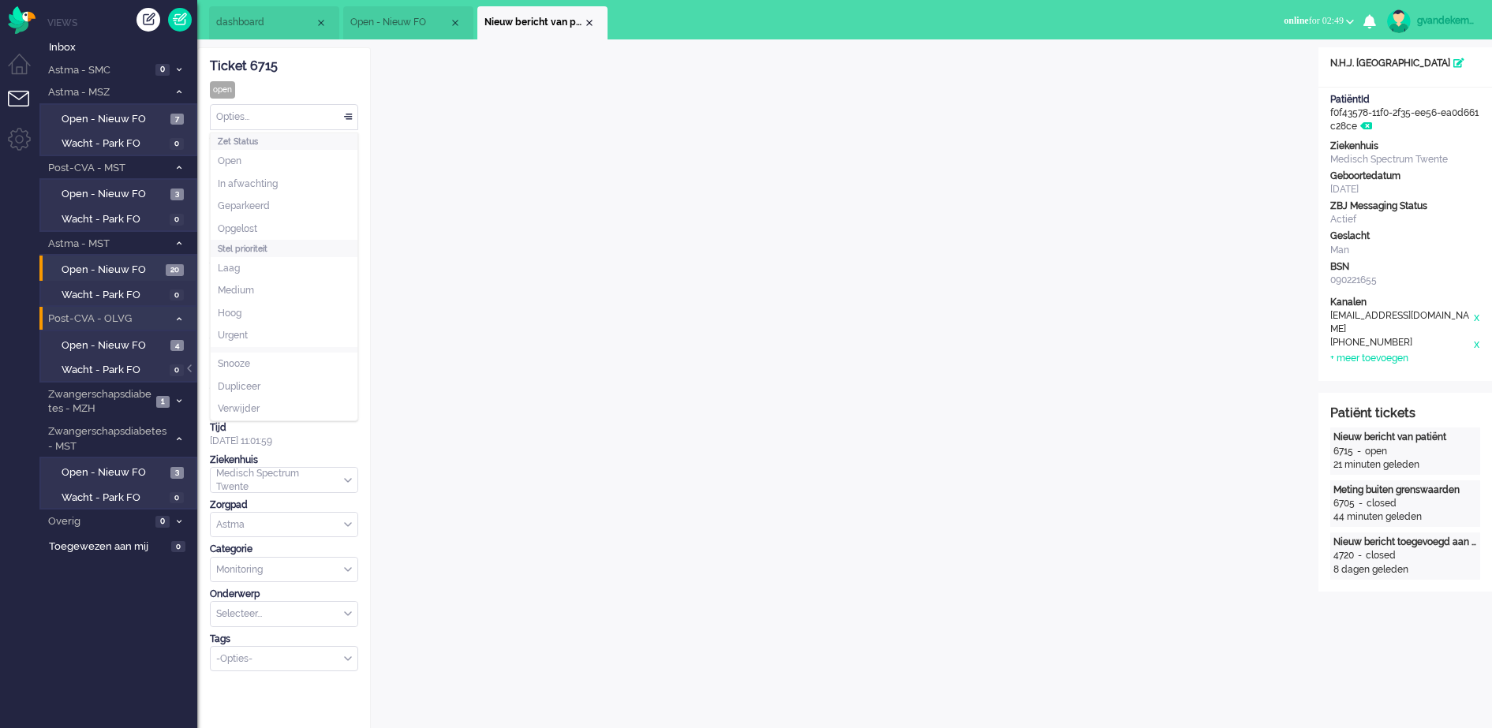
click at [349, 118] on div "Opties..." at bounding box center [284, 117] width 147 height 24
click at [247, 225] on span "Opgelost" at bounding box center [237, 229] width 39 height 13
click at [591, 21] on div "Close tab" at bounding box center [589, 23] width 13 height 13
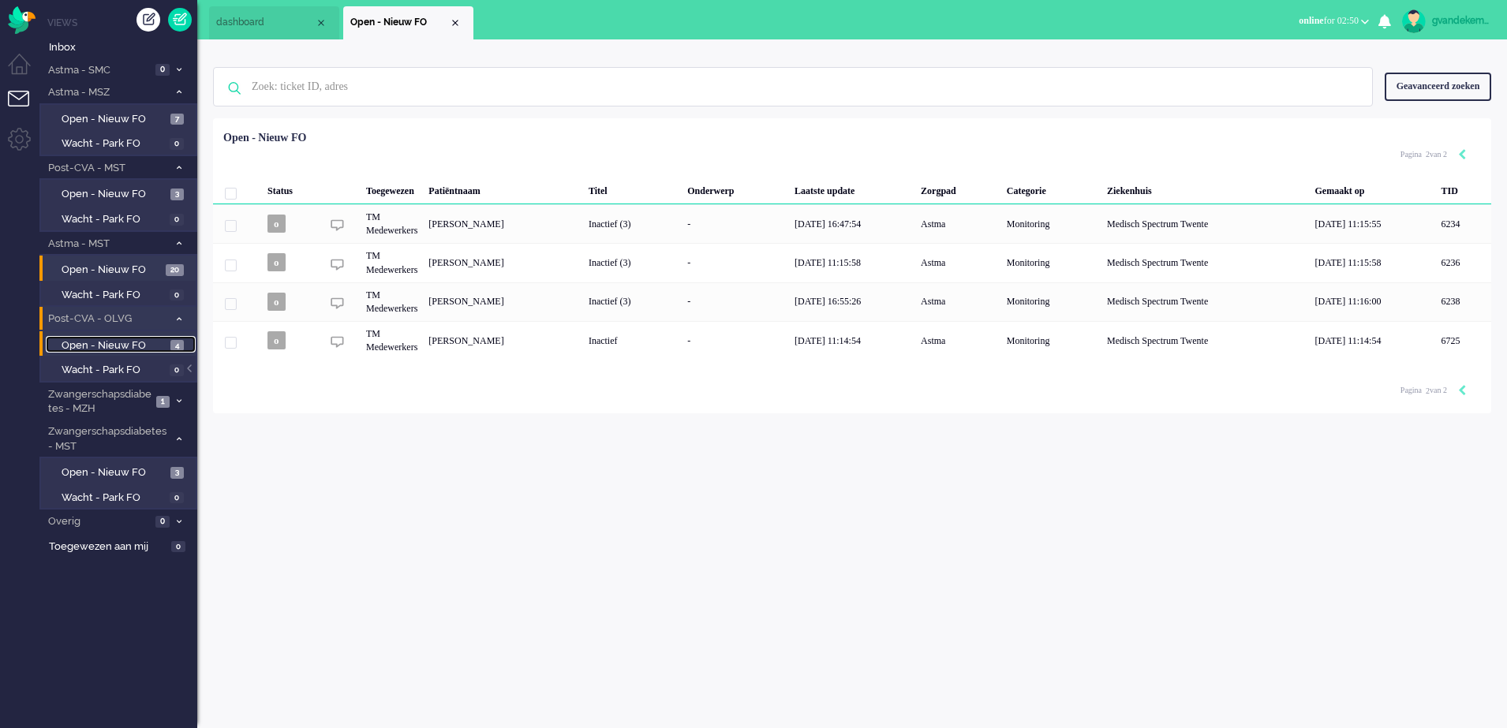
click at [118, 339] on span "Open - Nieuw FO" at bounding box center [114, 346] width 105 height 15
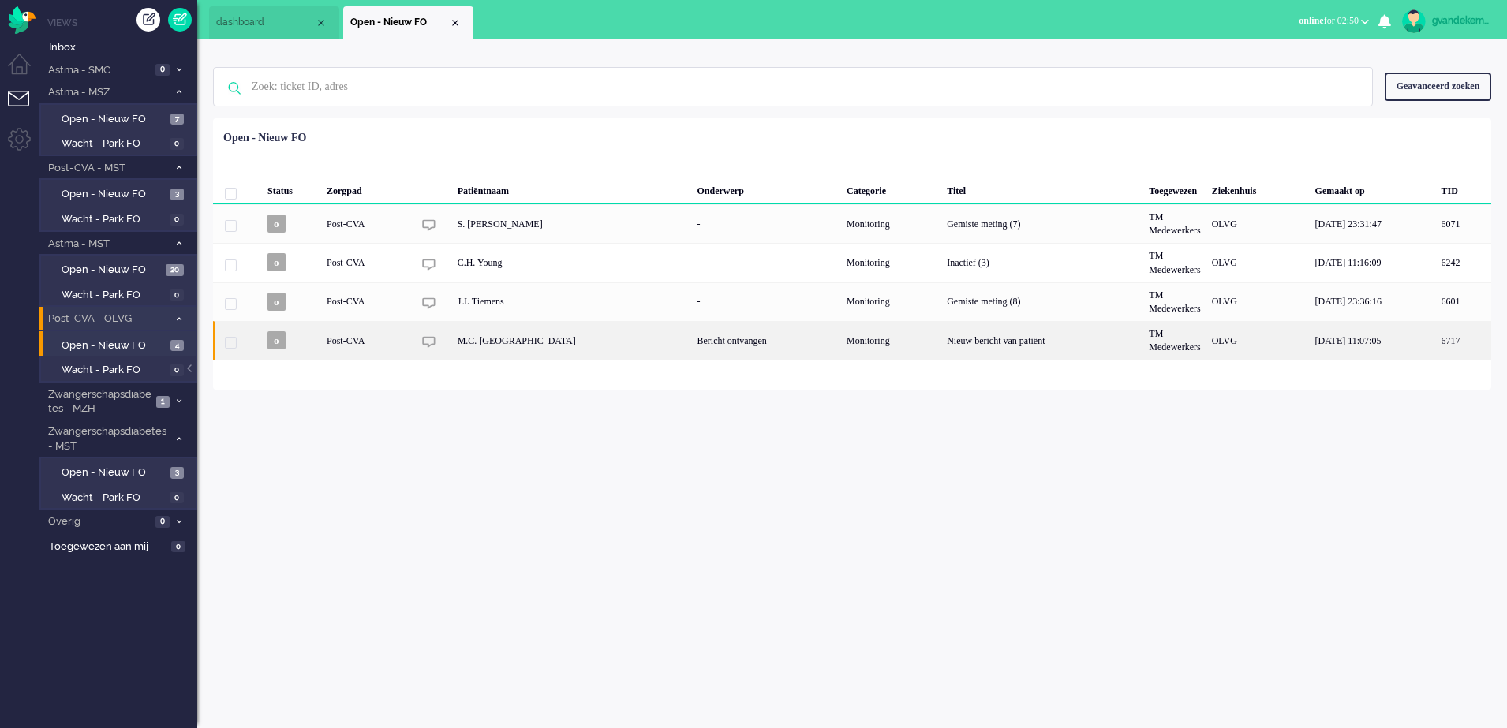
click at [841, 348] on div "Monitoring" at bounding box center [891, 340] width 100 height 39
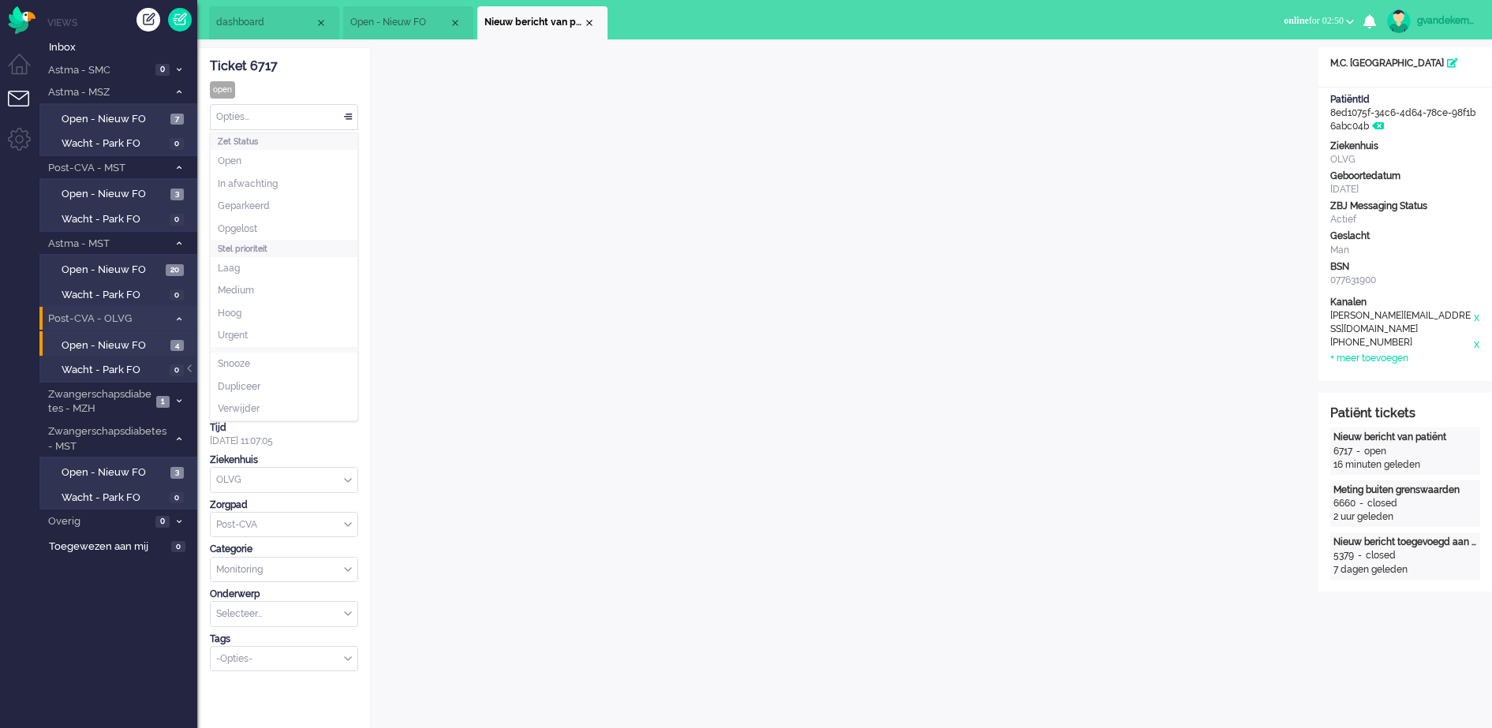
click at [344, 117] on div "Opties..." at bounding box center [284, 117] width 147 height 24
click at [234, 219] on li "Opgelost" at bounding box center [284, 229] width 147 height 23
click at [590, 22] on div "Close tab" at bounding box center [589, 23] width 13 height 13
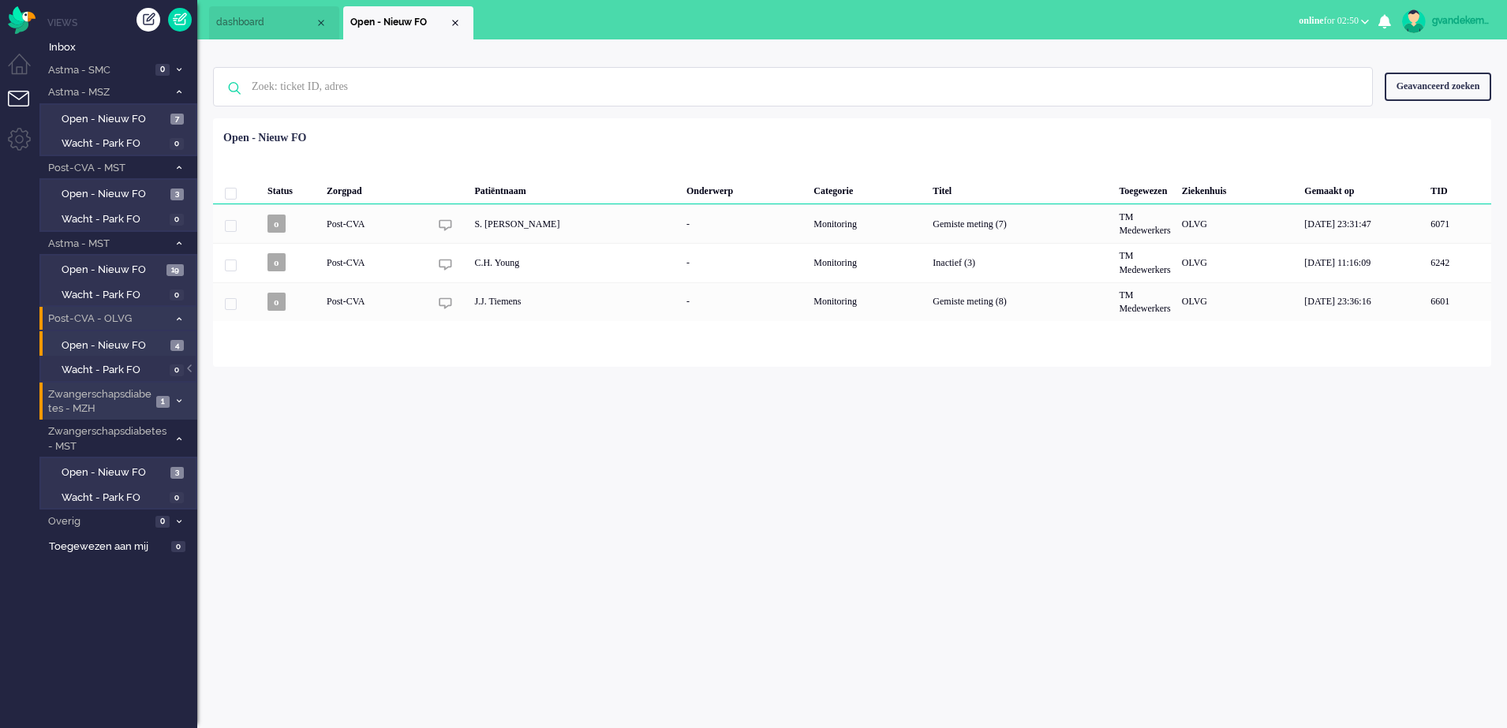
click at [176, 395] on li "Zwangerschapsdiabetes - MZH 1" at bounding box center [118, 401] width 158 height 37
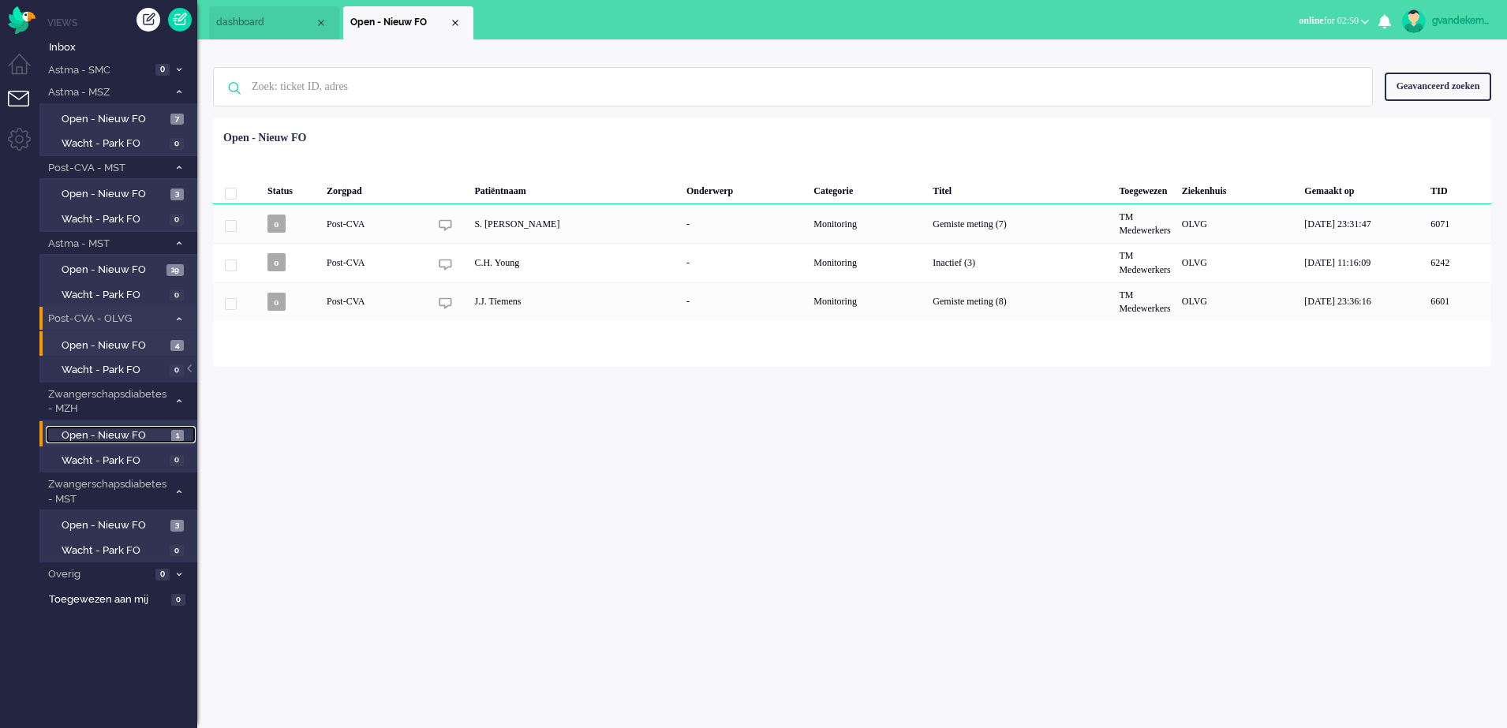
click at [137, 435] on span "Open - Nieuw FO" at bounding box center [115, 436] width 106 height 15
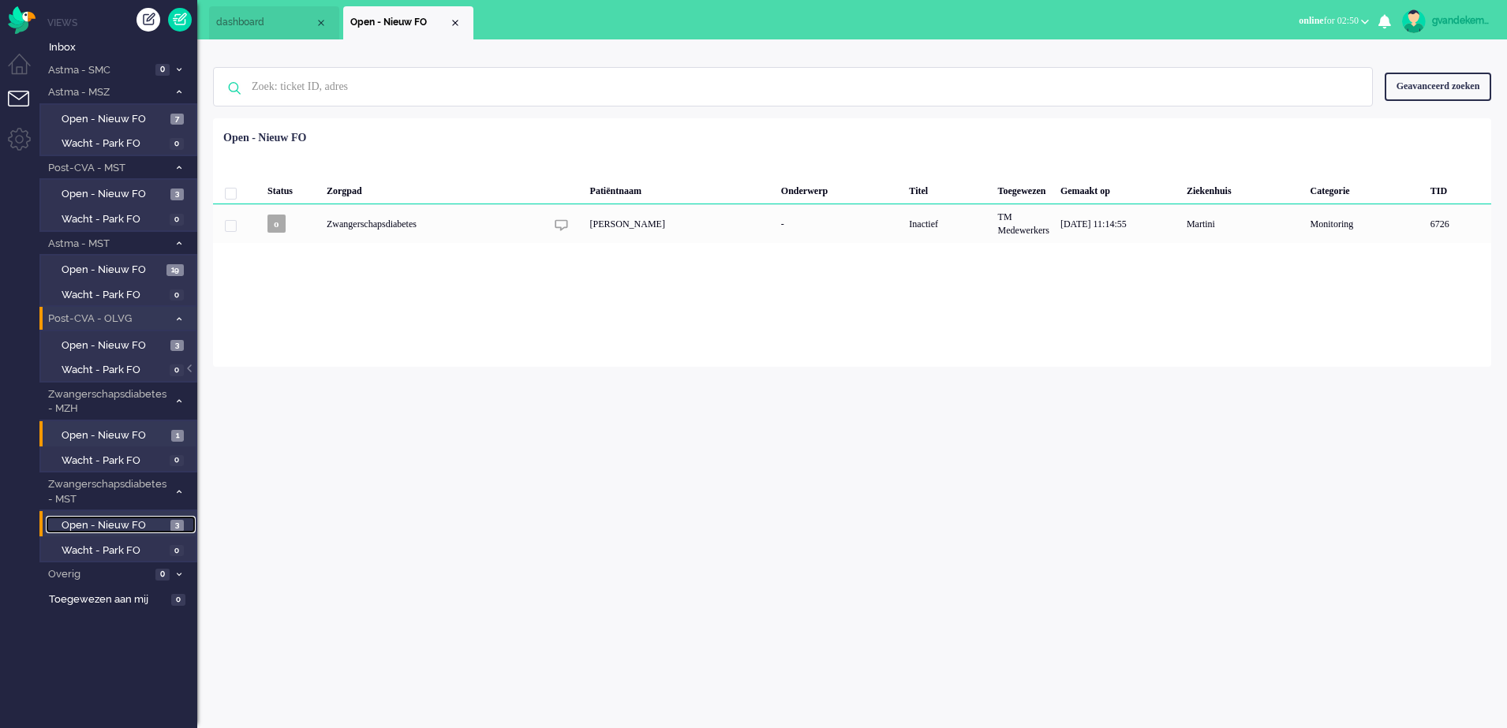
click at [133, 524] on span "Open - Nieuw FO" at bounding box center [114, 526] width 105 height 15
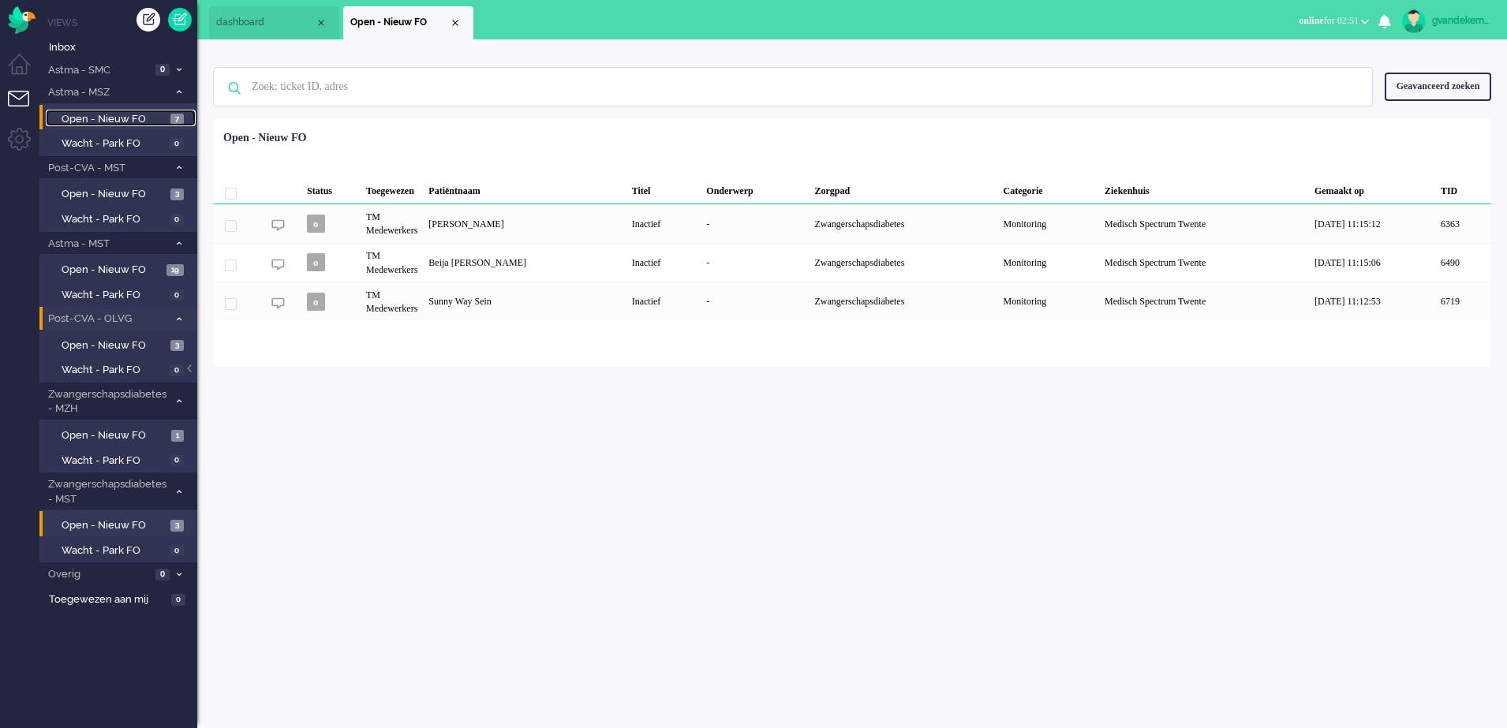
click at [109, 114] on span "Open - Nieuw FO" at bounding box center [114, 119] width 105 height 15
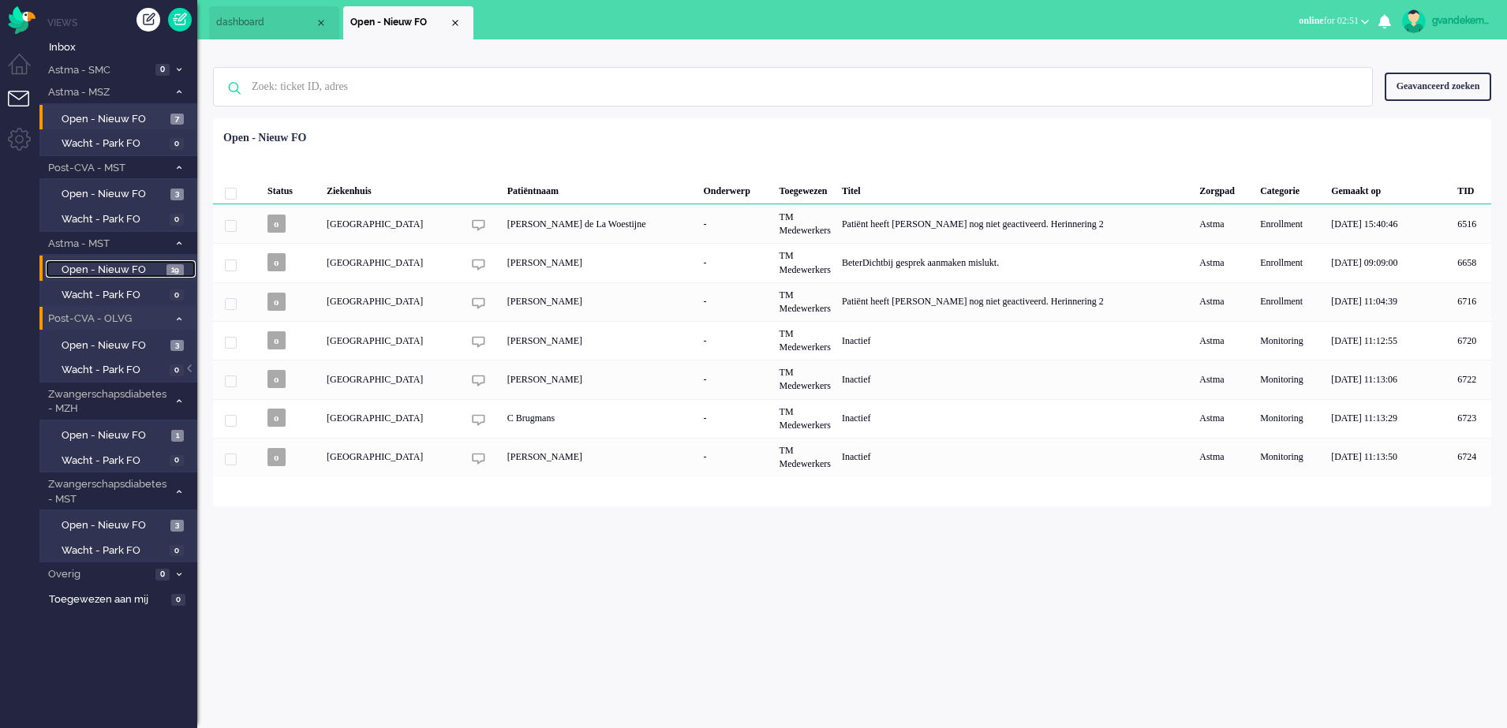
click at [127, 266] on span "Open - Nieuw FO" at bounding box center [112, 270] width 101 height 15
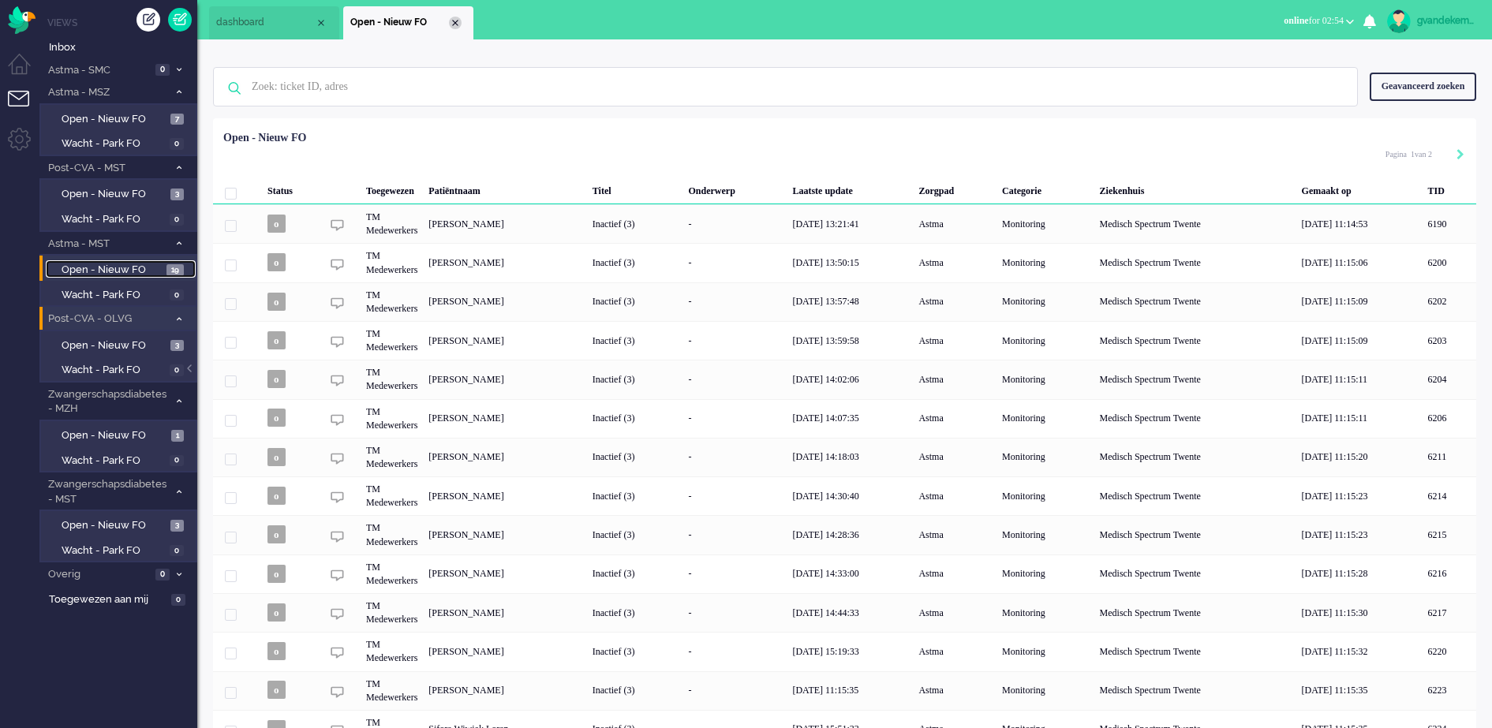
click at [459, 22] on div "Close tab" at bounding box center [455, 23] width 13 height 13
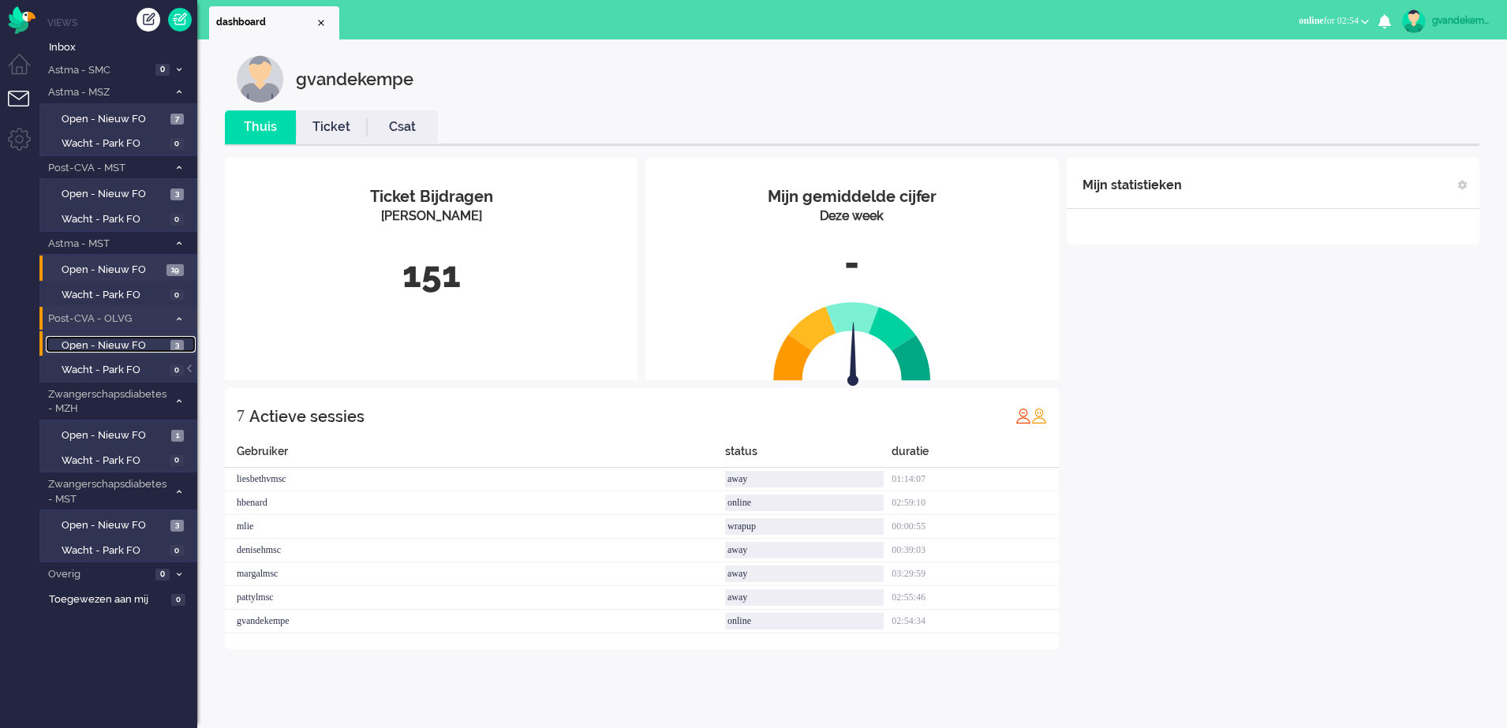
click at [145, 346] on span "Open - Nieuw FO" at bounding box center [114, 346] width 105 height 15
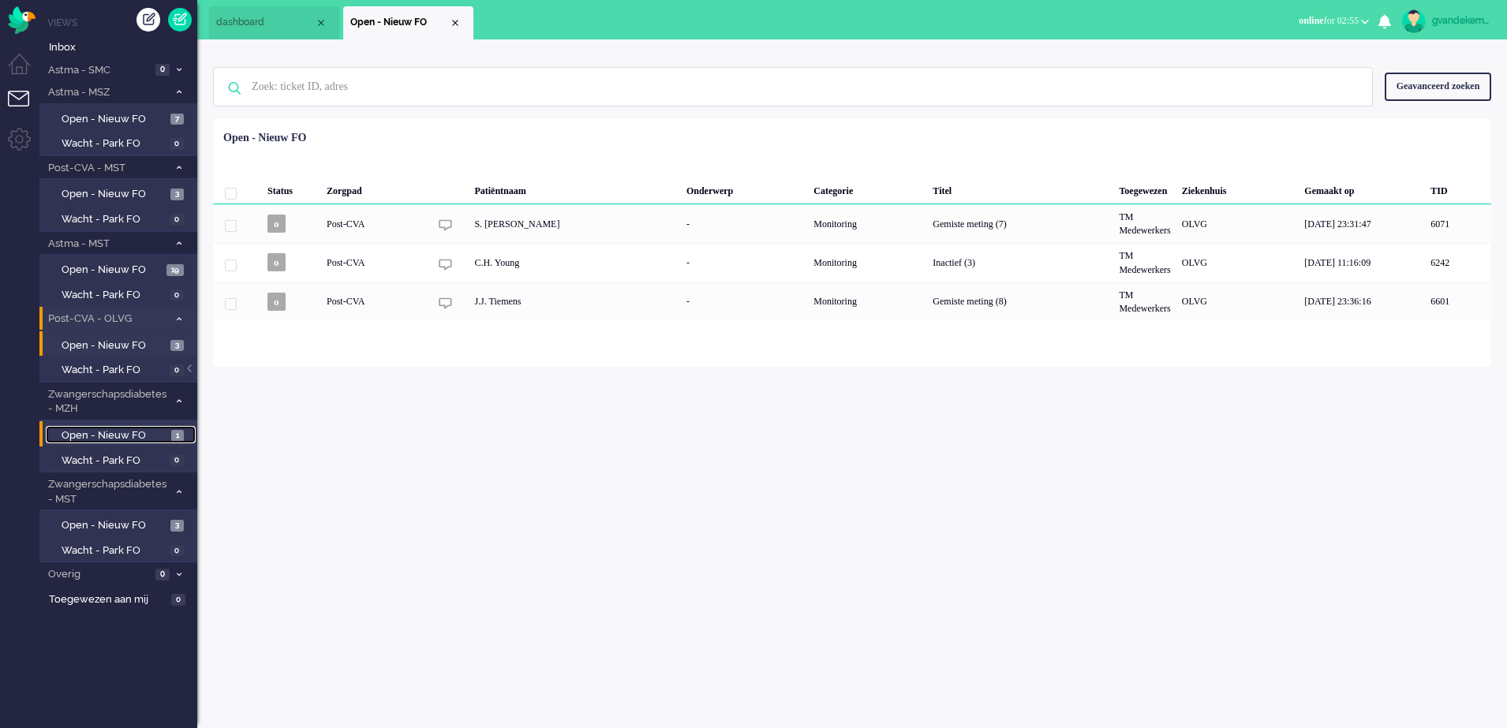
click at [142, 430] on span "Open - Nieuw FO" at bounding box center [115, 436] width 106 height 15
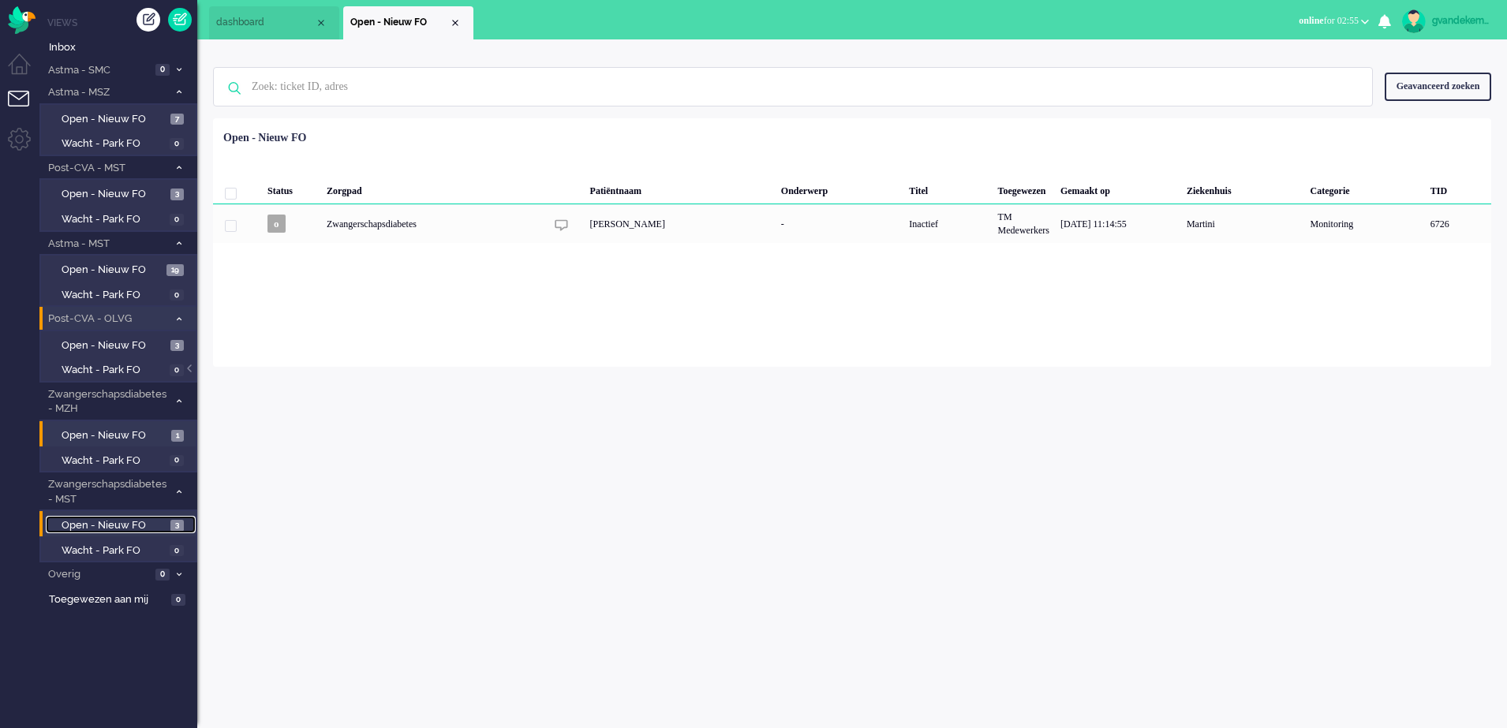
click at [128, 522] on span "Open - Nieuw FO" at bounding box center [114, 526] width 105 height 15
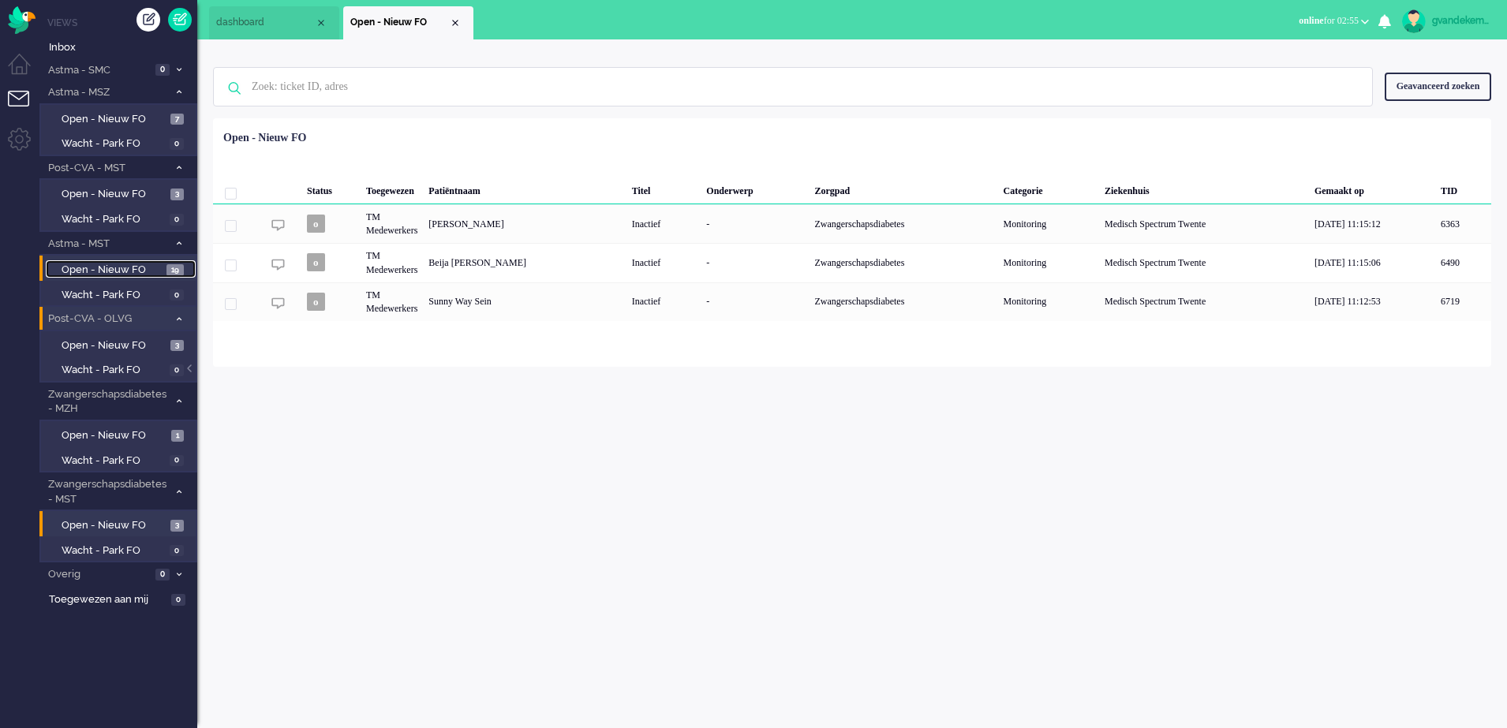
click at [144, 268] on span "Open - Nieuw FO" at bounding box center [112, 270] width 101 height 15
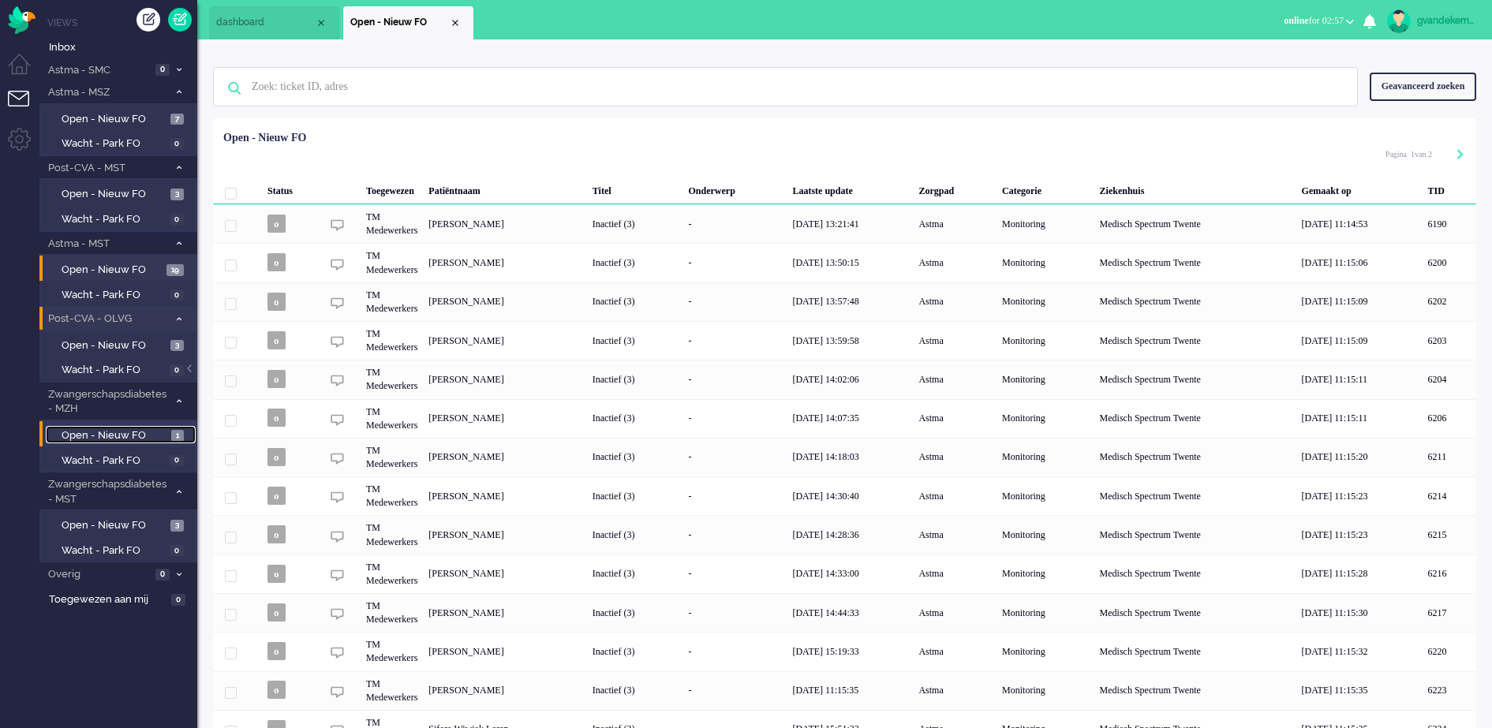
click at [130, 435] on span "Open - Nieuw FO" at bounding box center [115, 436] width 106 height 15
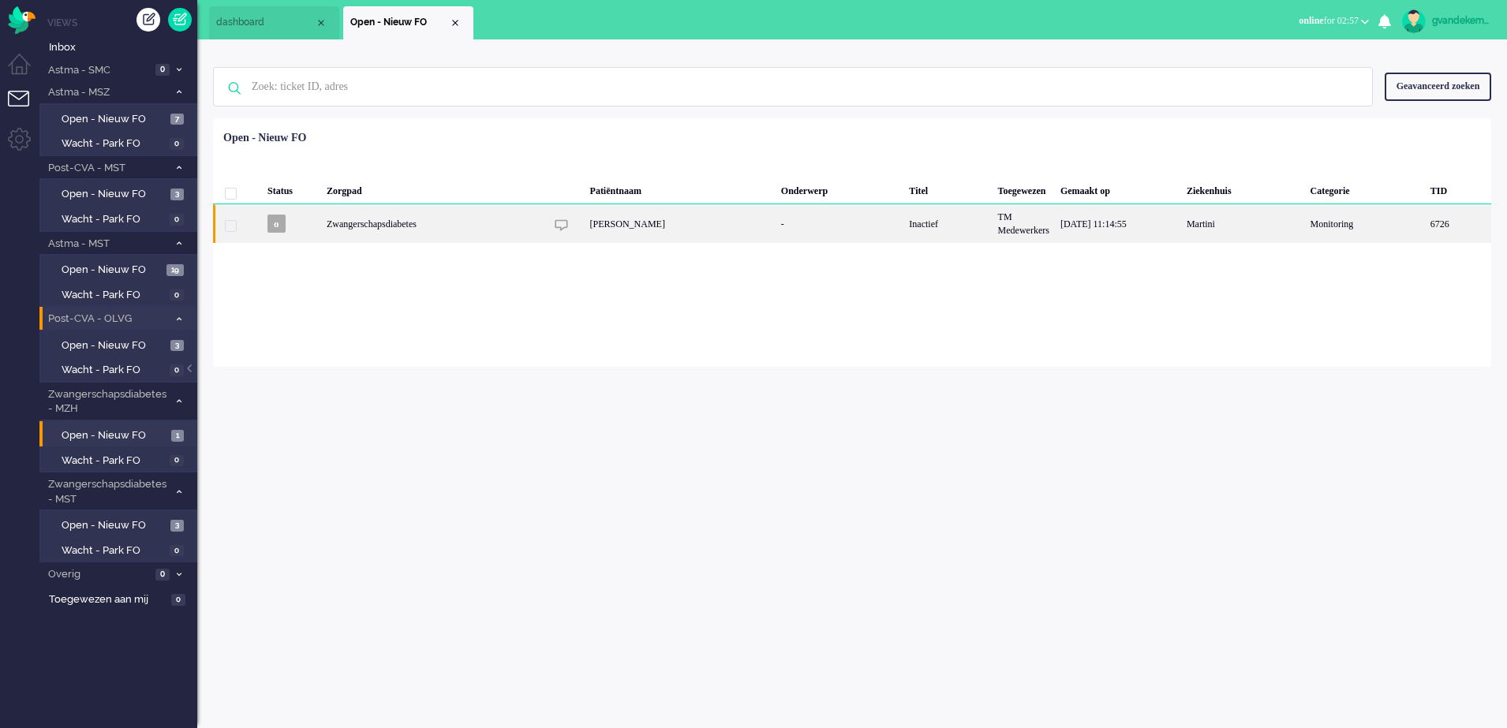
click at [686, 219] on div "Corine Janine Norden" at bounding box center [680, 223] width 191 height 39
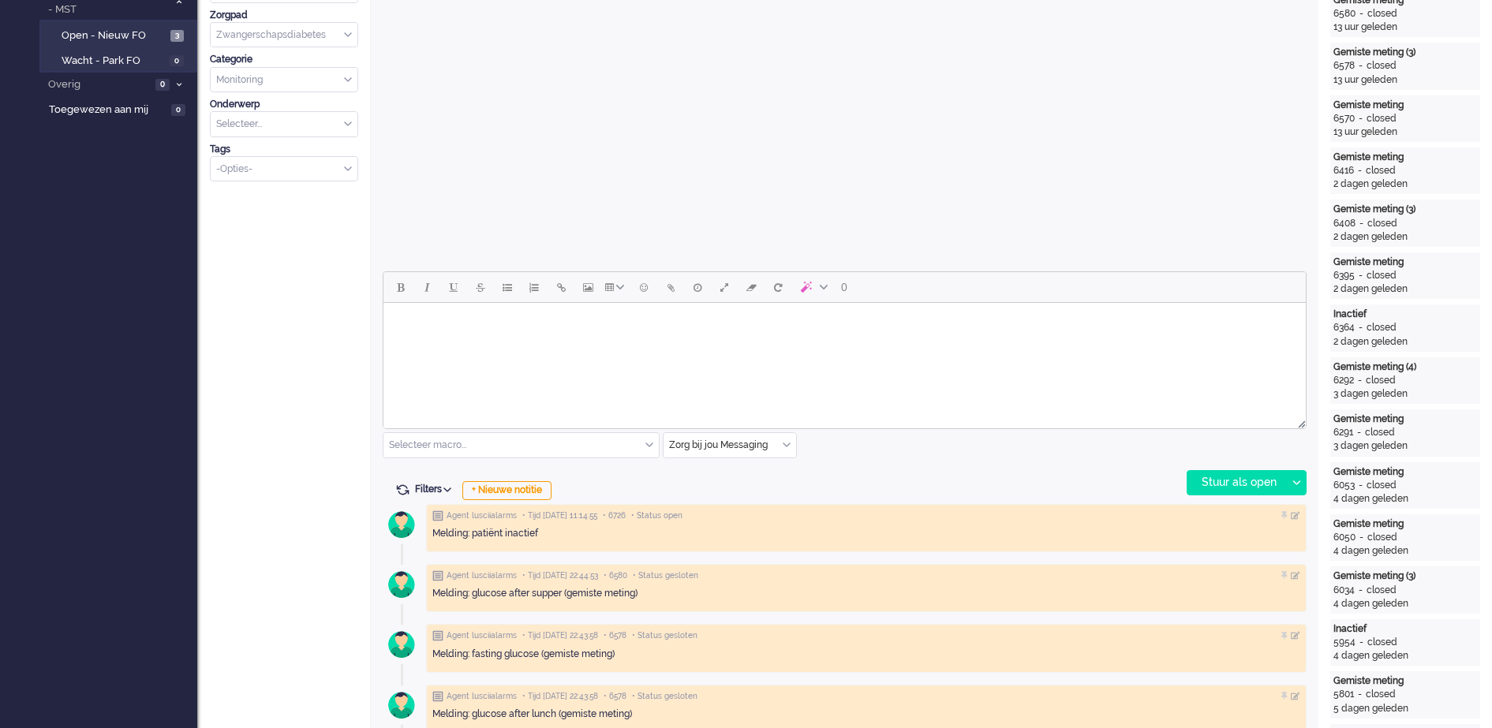
scroll to position [493, 0]
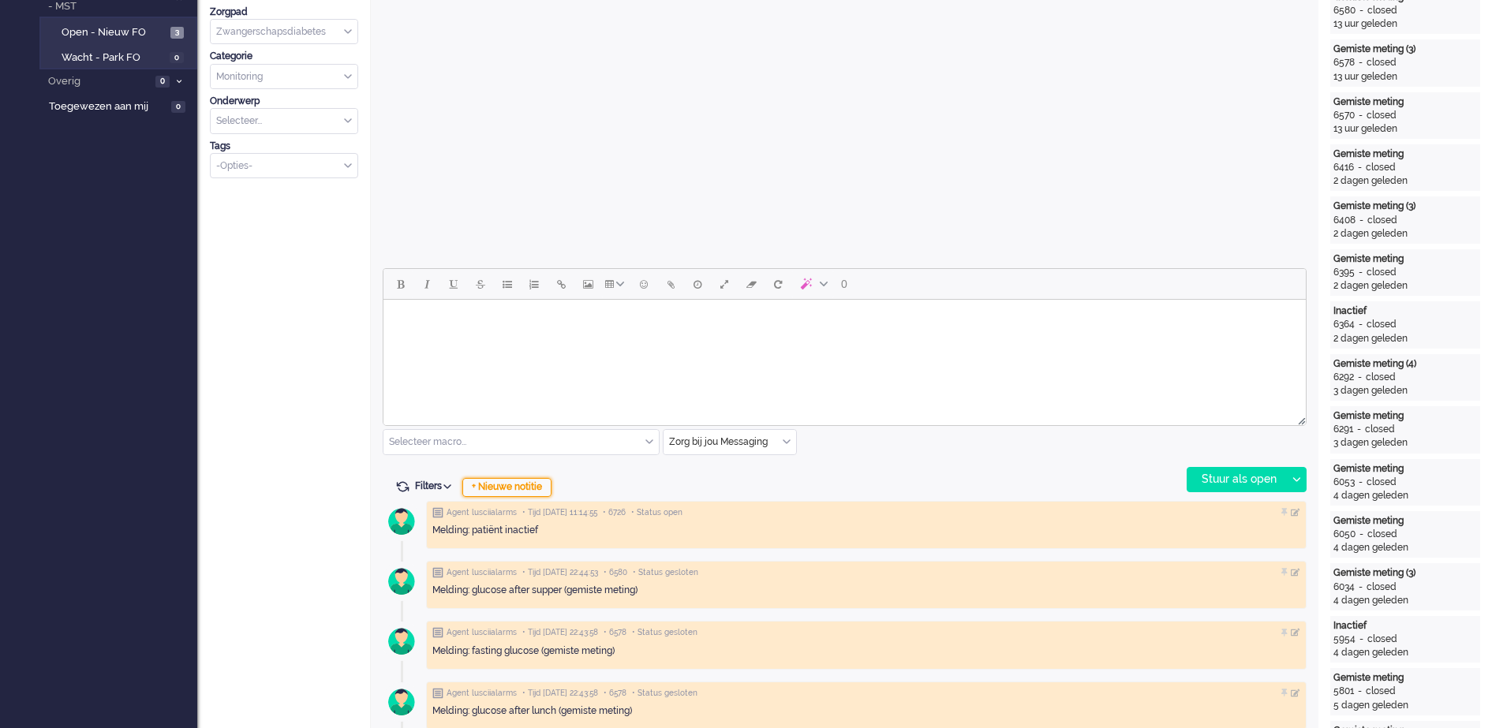
click at [539, 490] on div "+ Nieuwe notitie" at bounding box center [506, 487] width 89 height 19
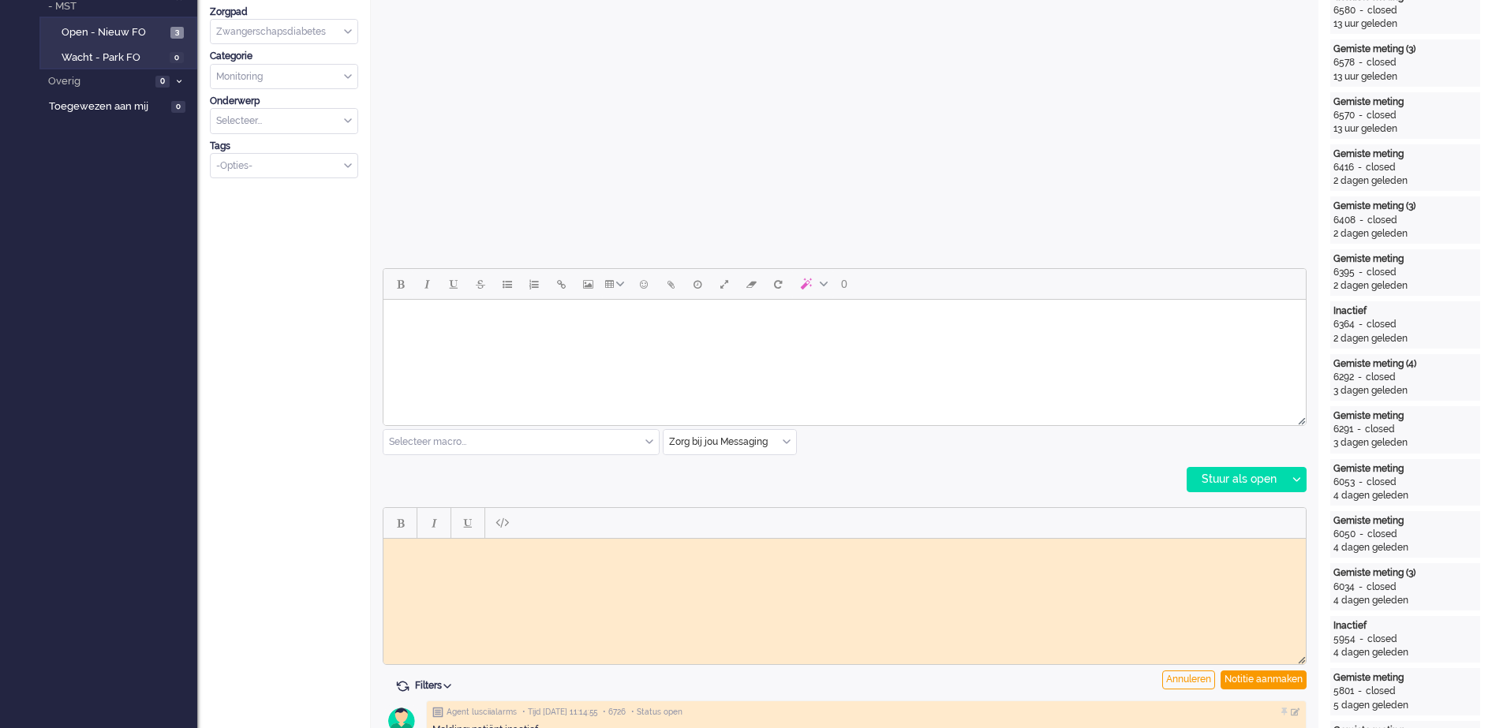
scroll to position [0, 0]
click at [518, 549] on body "Rich Text Area. Press ALT-0 for help." at bounding box center [845, 551] width 910 height 12
click at [622, 552] on body "Omdat ik in de notities in Luscii zie dat patient is ingeleid, bericht doorgeze…" at bounding box center [845, 557] width 910 height 24
click at [1249, 679] on div "Notitie aanmaken" at bounding box center [1264, 680] width 86 height 19
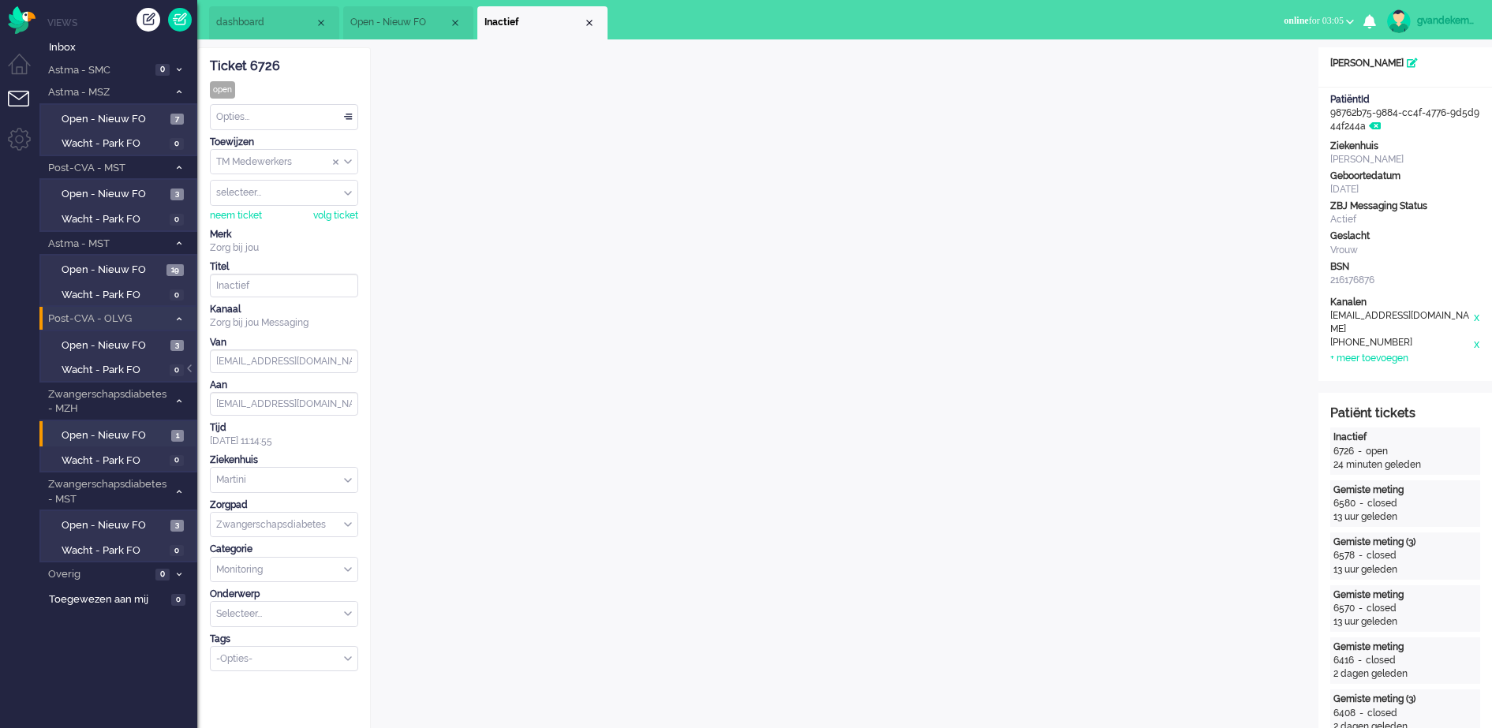
click at [348, 162] on div "TM Medewerkers" at bounding box center [284, 162] width 147 height 24
click at [298, 205] on span "TM Verpleegkundigen" at bounding box center [265, 208] width 95 height 13
click at [590, 25] on div "Close tab" at bounding box center [589, 23] width 13 height 13
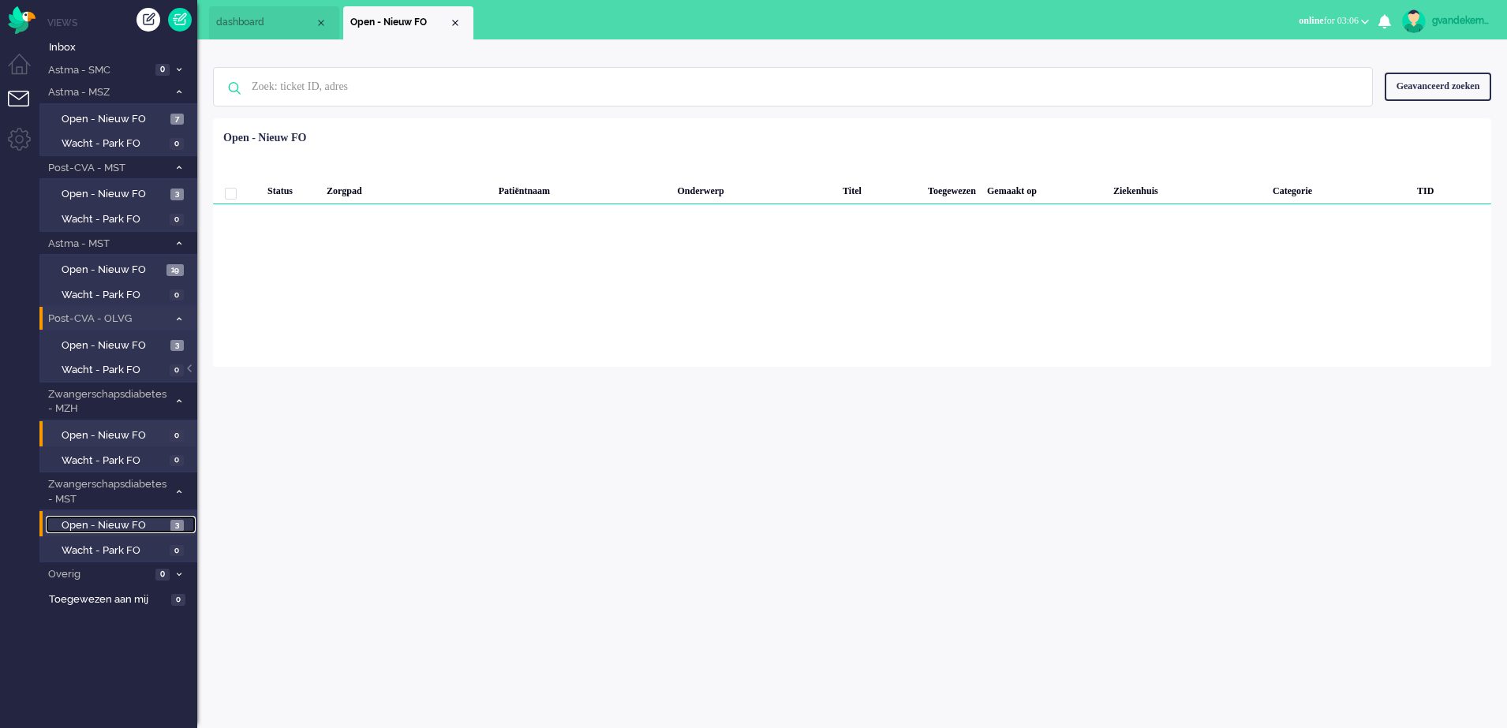
click at [134, 527] on span "Open - Nieuw FO" at bounding box center [114, 526] width 105 height 15
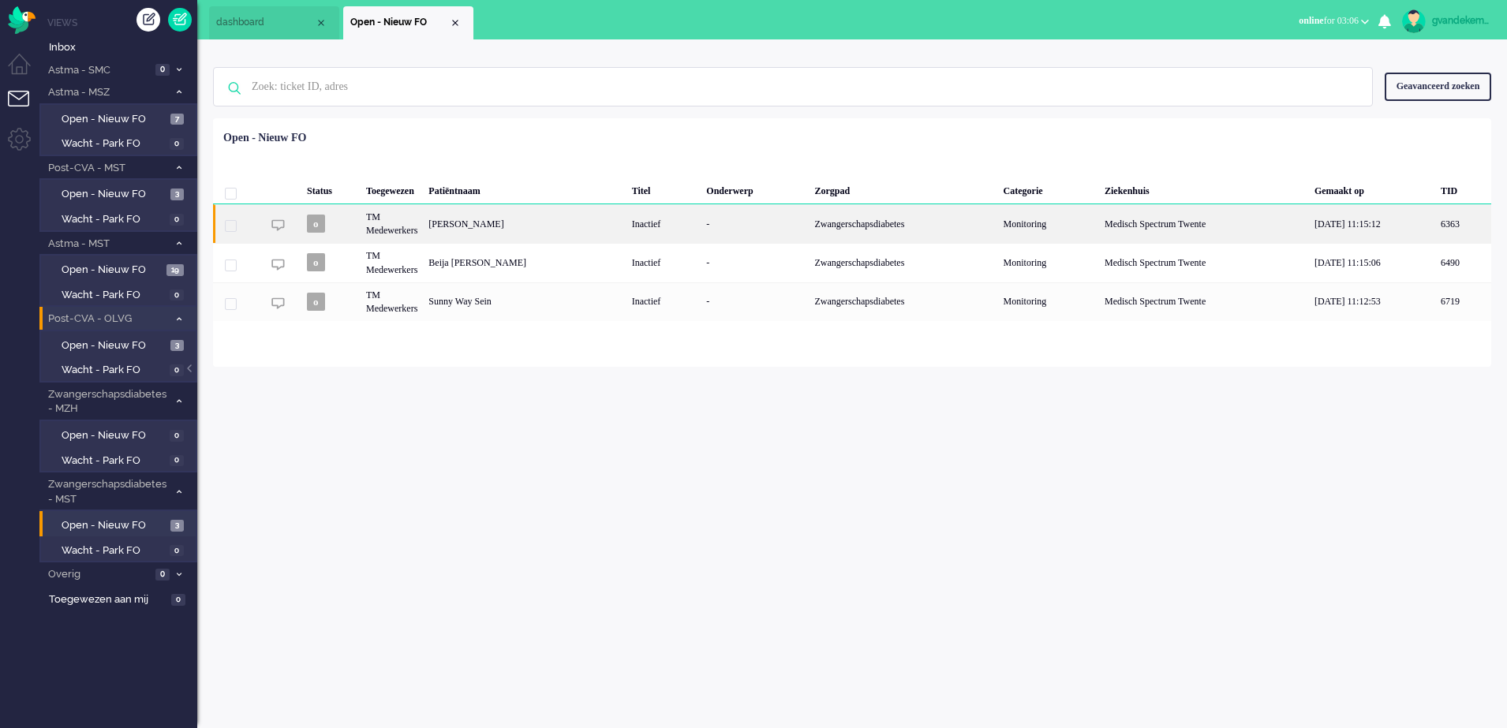
click at [877, 215] on div "Zwangerschapsdiabetes" at bounding box center [903, 223] width 189 height 39
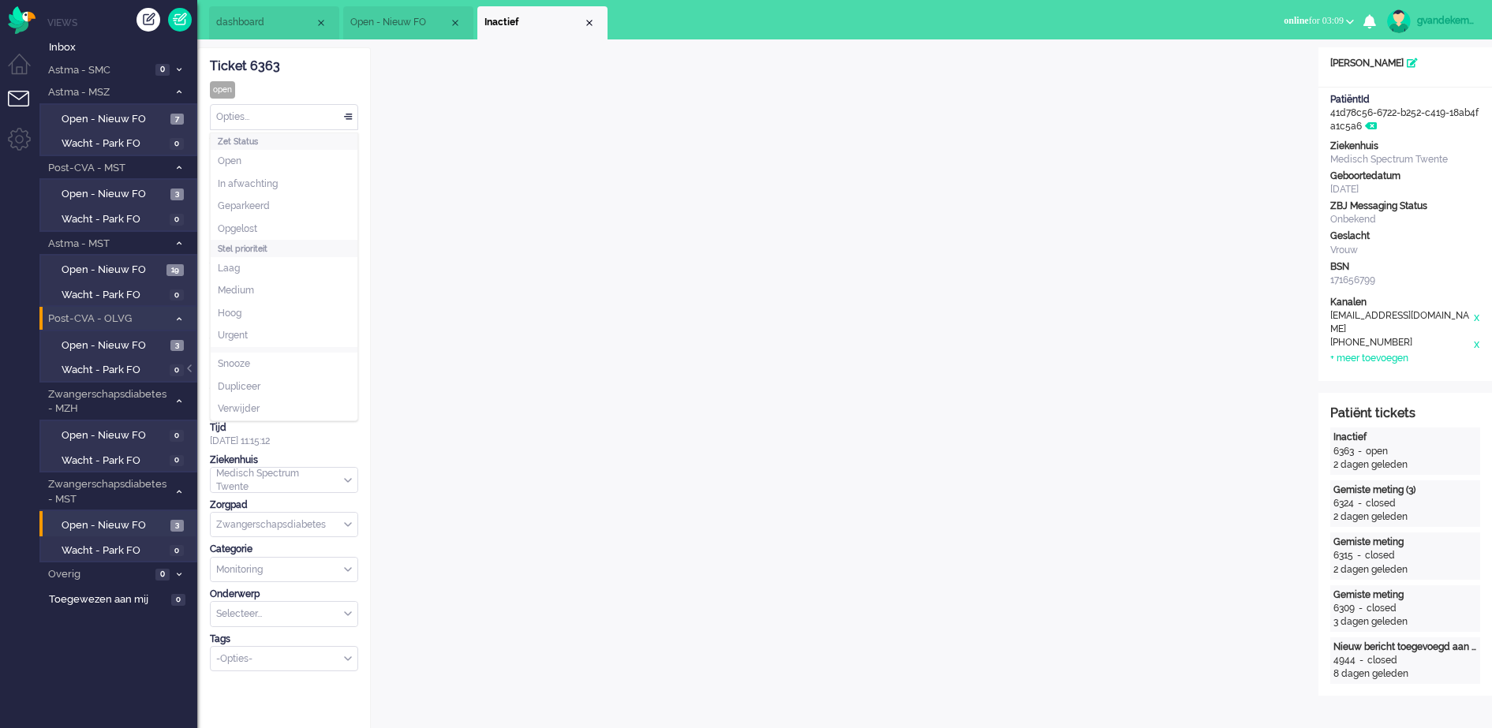
click at [348, 117] on div "Opties..." at bounding box center [284, 117] width 147 height 24
click at [242, 223] on span "Opgelost" at bounding box center [237, 229] width 39 height 13
click at [586, 21] on div "Close tab" at bounding box center [589, 23] width 13 height 13
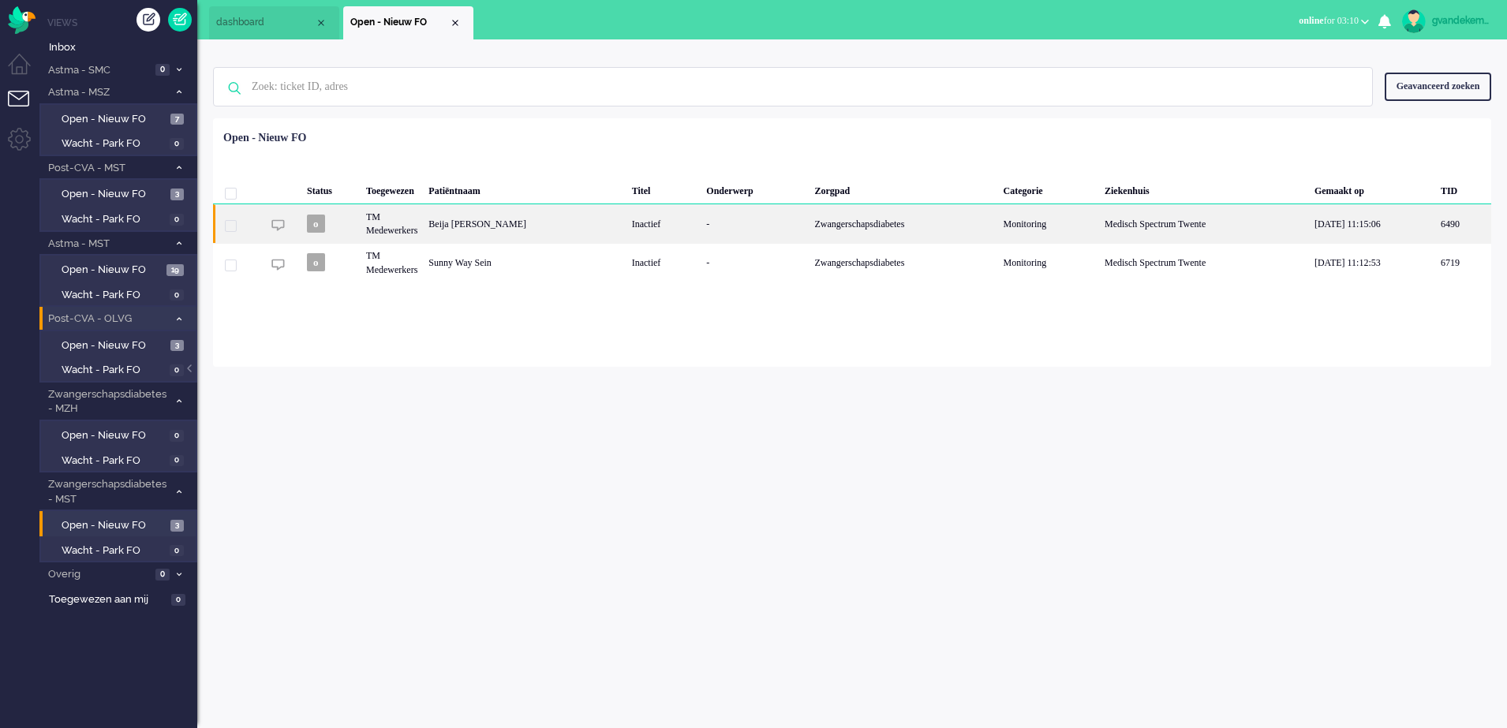
click at [601, 223] on div "Beija Kirsty Nordsiek" at bounding box center [524, 223] width 203 height 39
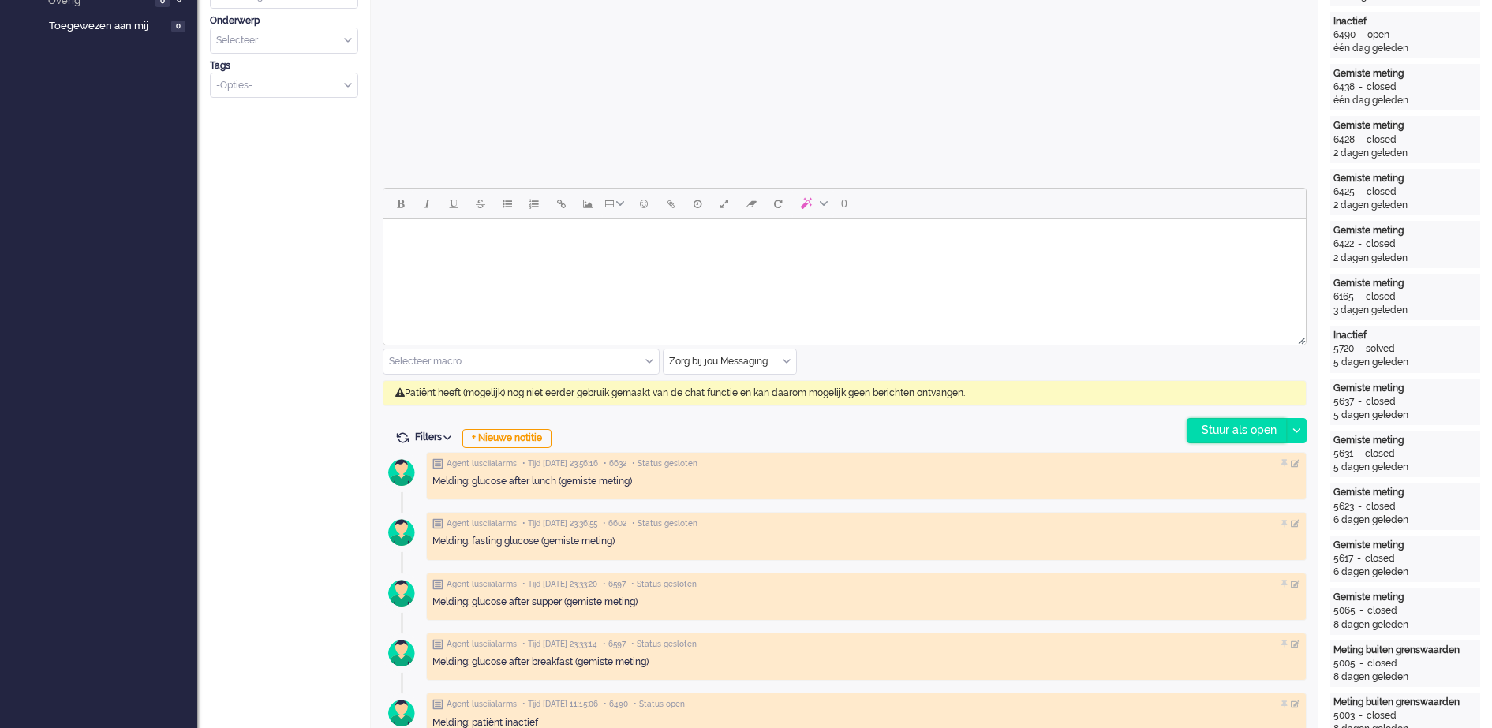
scroll to position [592, 0]
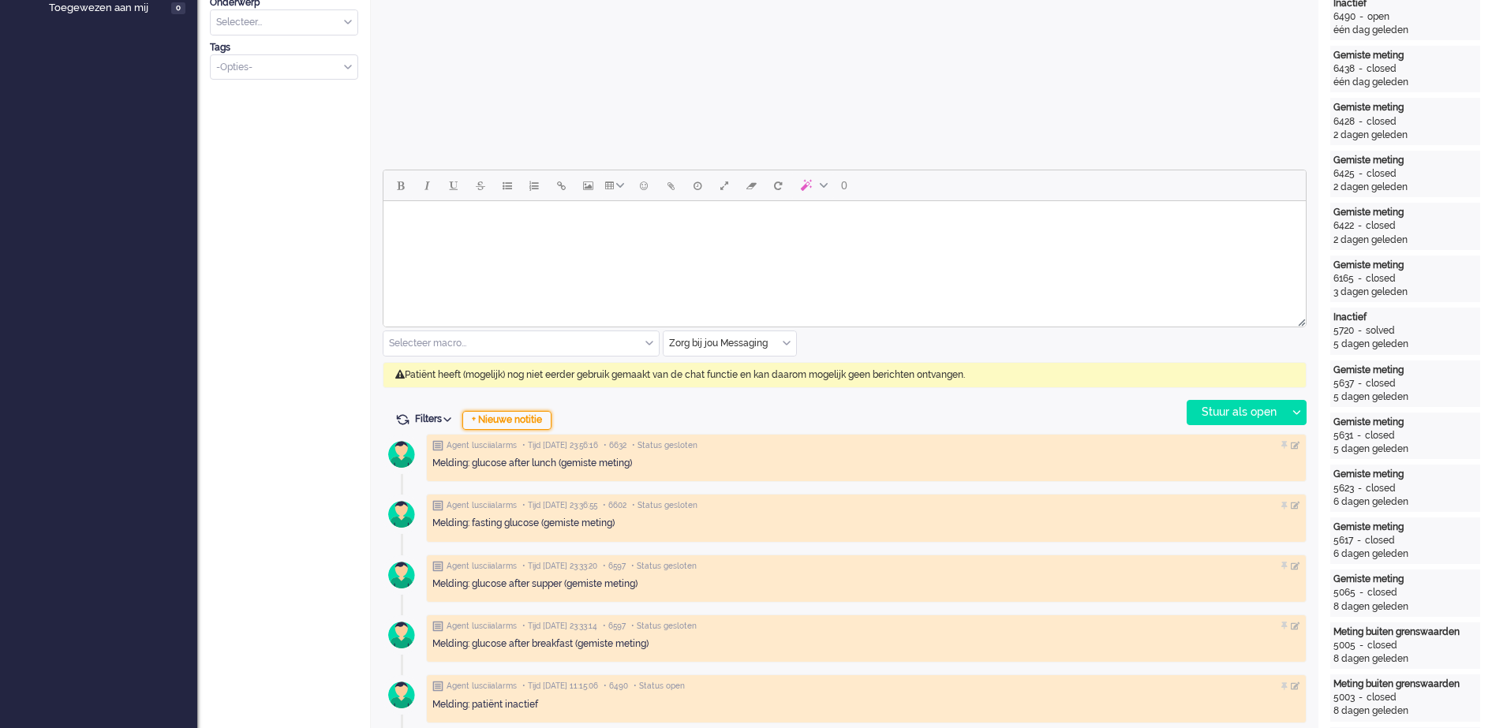
click at [541, 419] on div "+ Nieuwe notitie" at bounding box center [506, 420] width 89 height 19
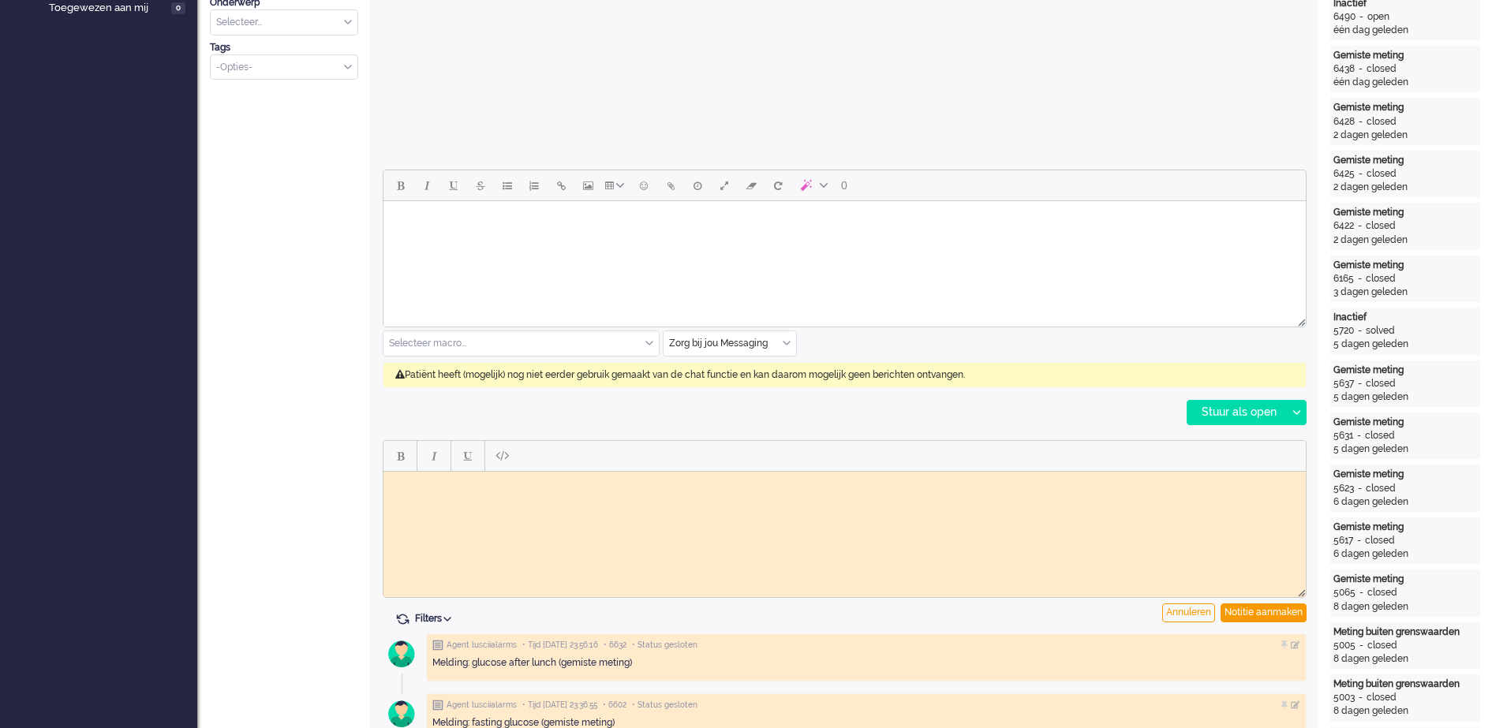
scroll to position [0, 0]
click at [1259, 611] on div "Notitie aanmaken" at bounding box center [1264, 613] width 86 height 19
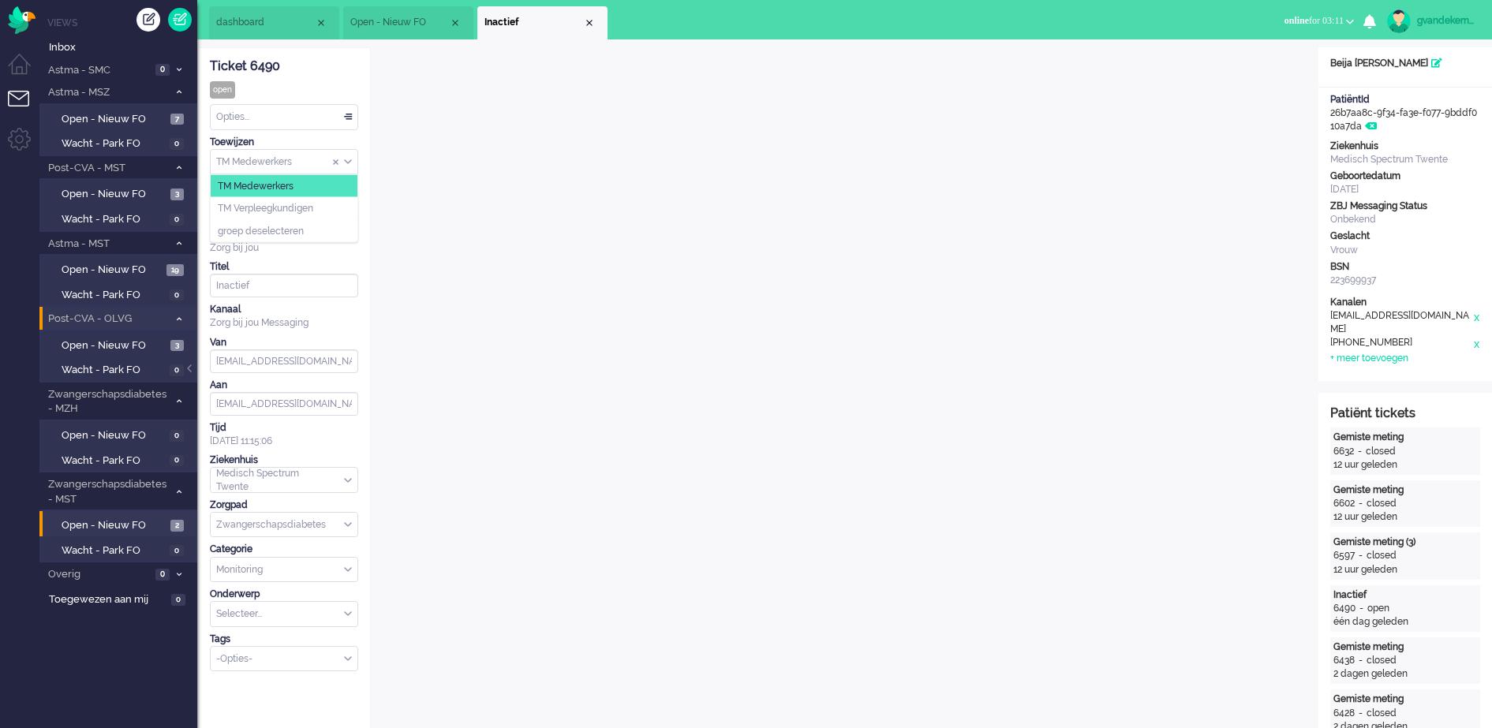
click at [345, 160] on div "TM Medewerkers" at bounding box center [284, 162] width 147 height 24
click at [299, 208] on span "TM Verpleegkundigen" at bounding box center [265, 208] width 95 height 13
click at [588, 23] on div "Close tab" at bounding box center [589, 23] width 13 height 13
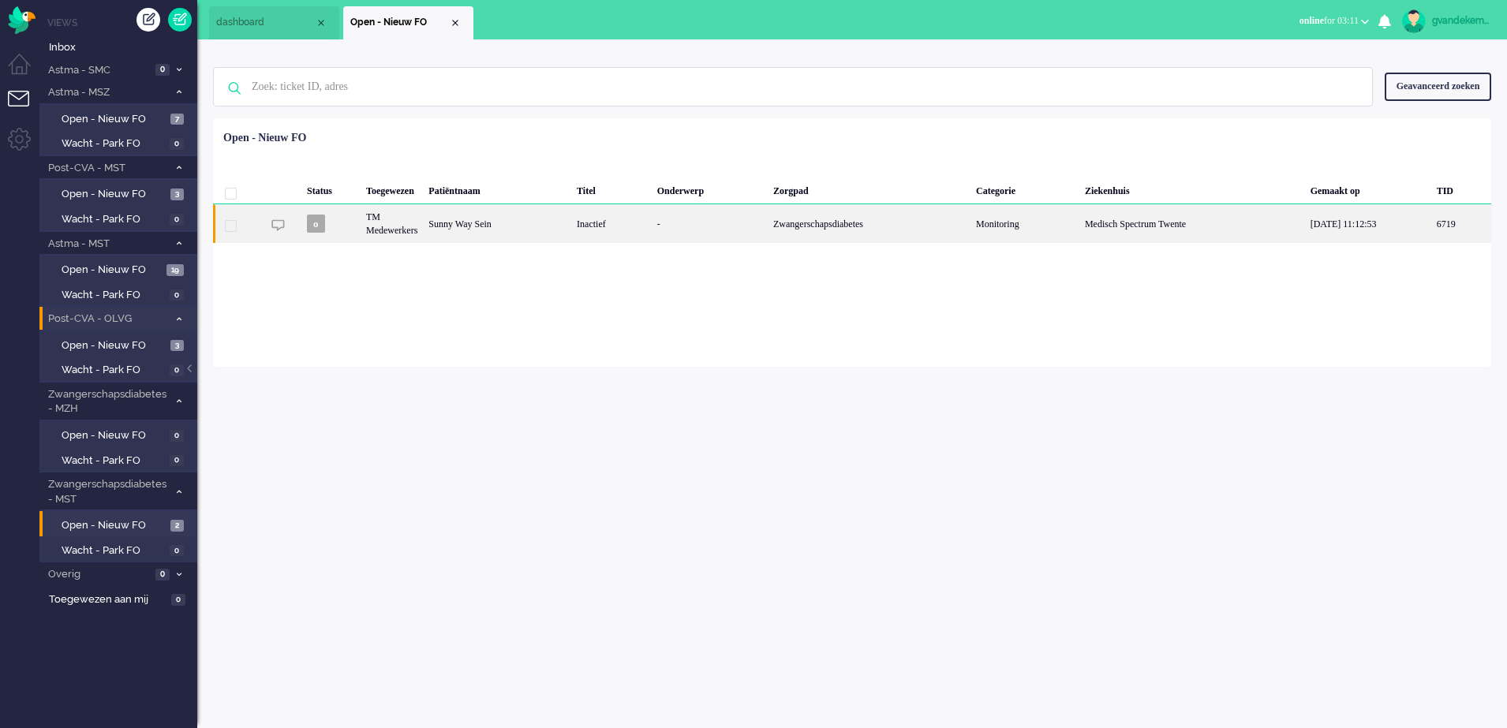
click at [912, 213] on div "Zwangerschapsdiabetes" at bounding box center [869, 223] width 203 height 39
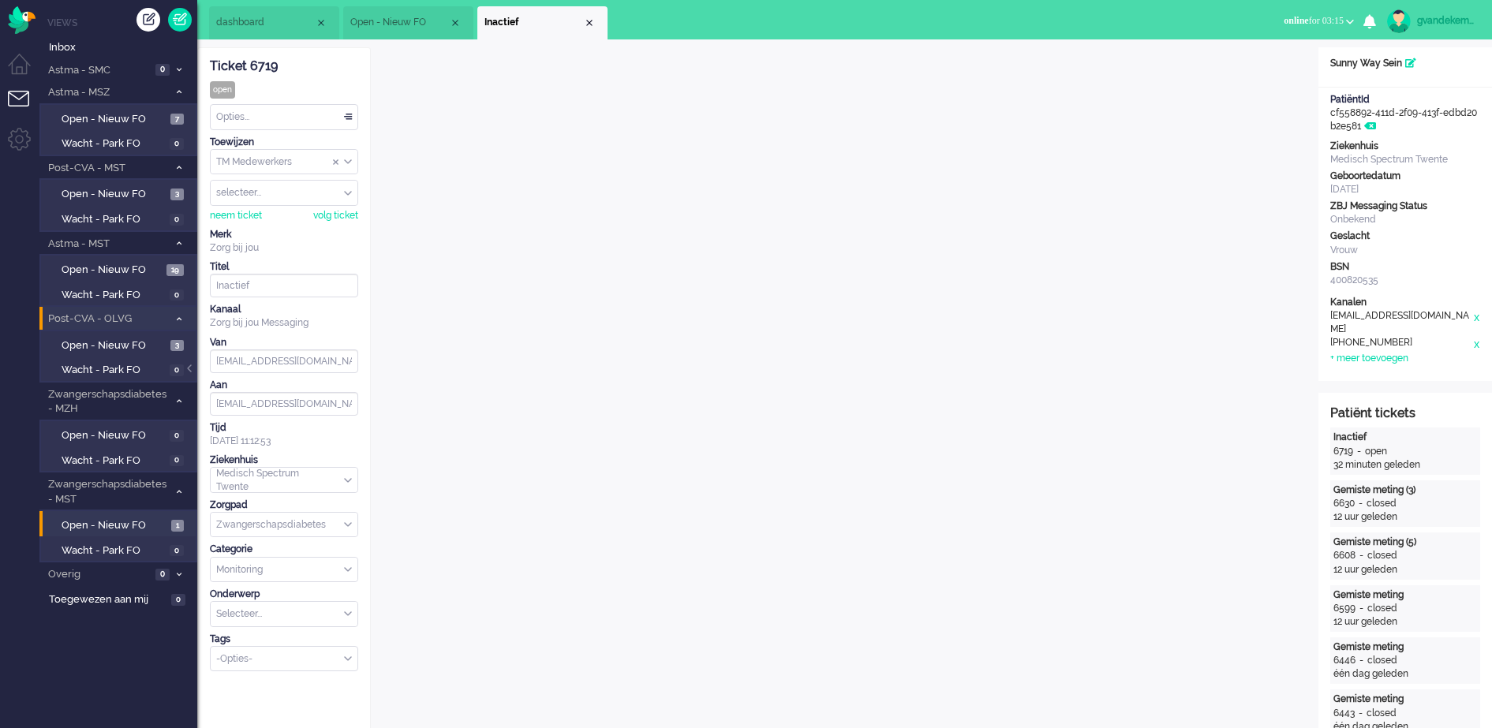
click at [345, 114] on div "Opties..." at bounding box center [284, 117] width 147 height 24
click at [241, 224] on span "Opgelost" at bounding box center [237, 229] width 39 height 13
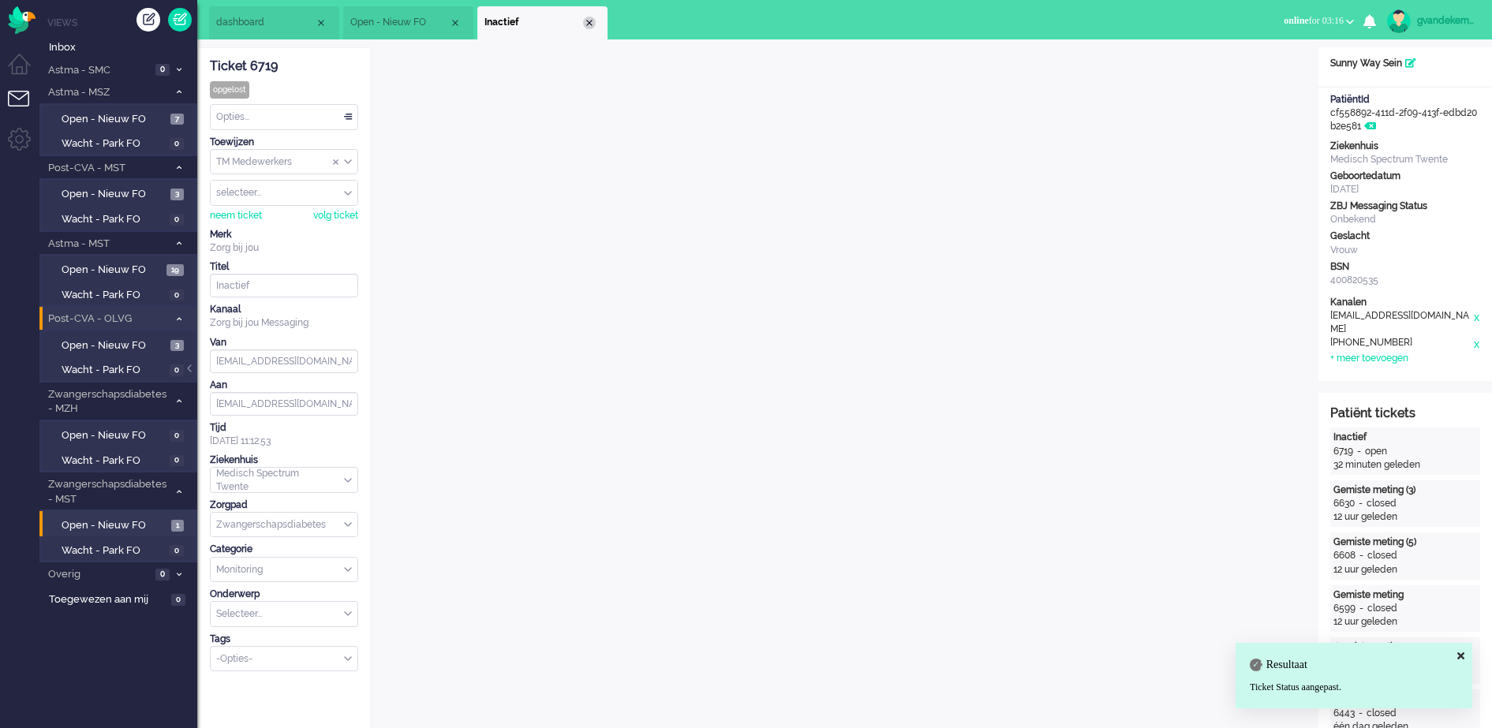
click at [590, 23] on div "Close tab" at bounding box center [589, 23] width 13 height 13
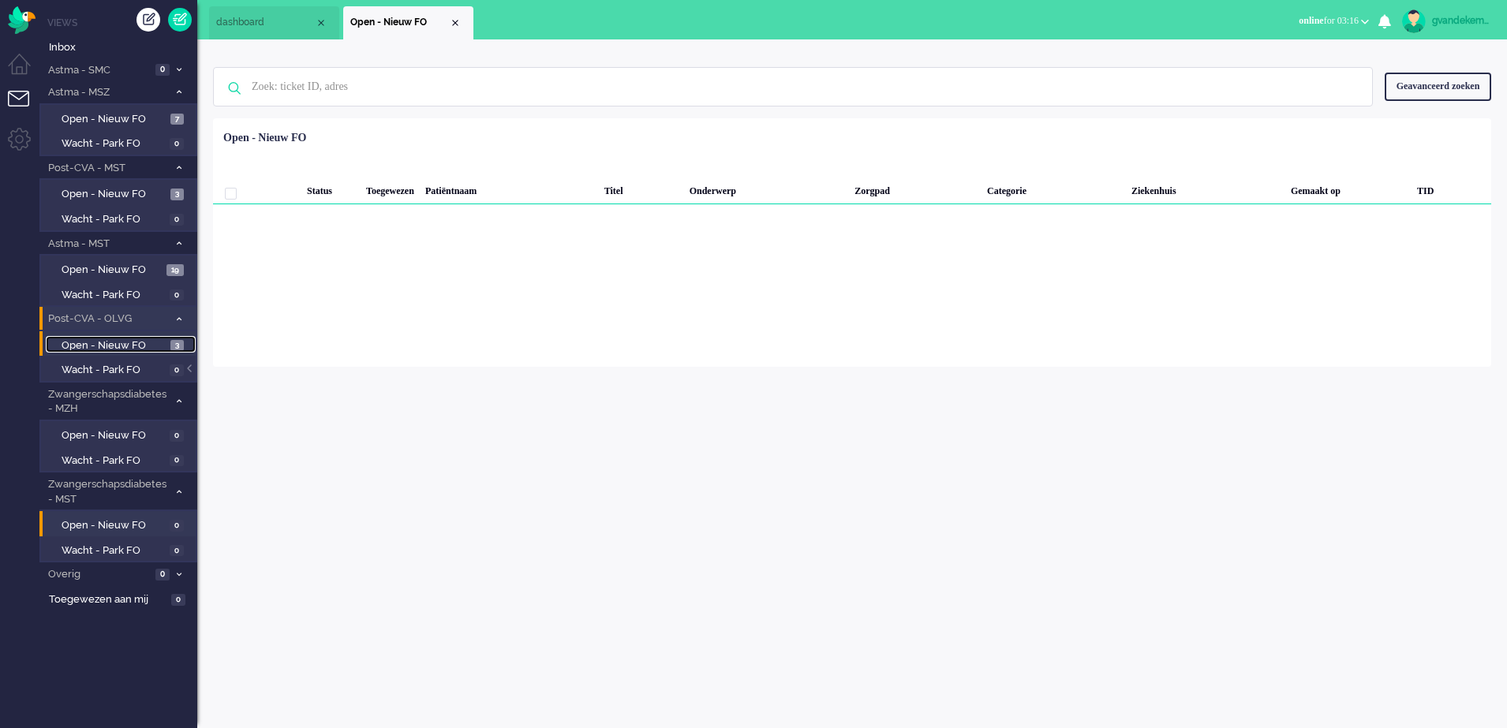
click at [133, 343] on span "Open - Nieuw FO" at bounding box center [114, 346] width 105 height 15
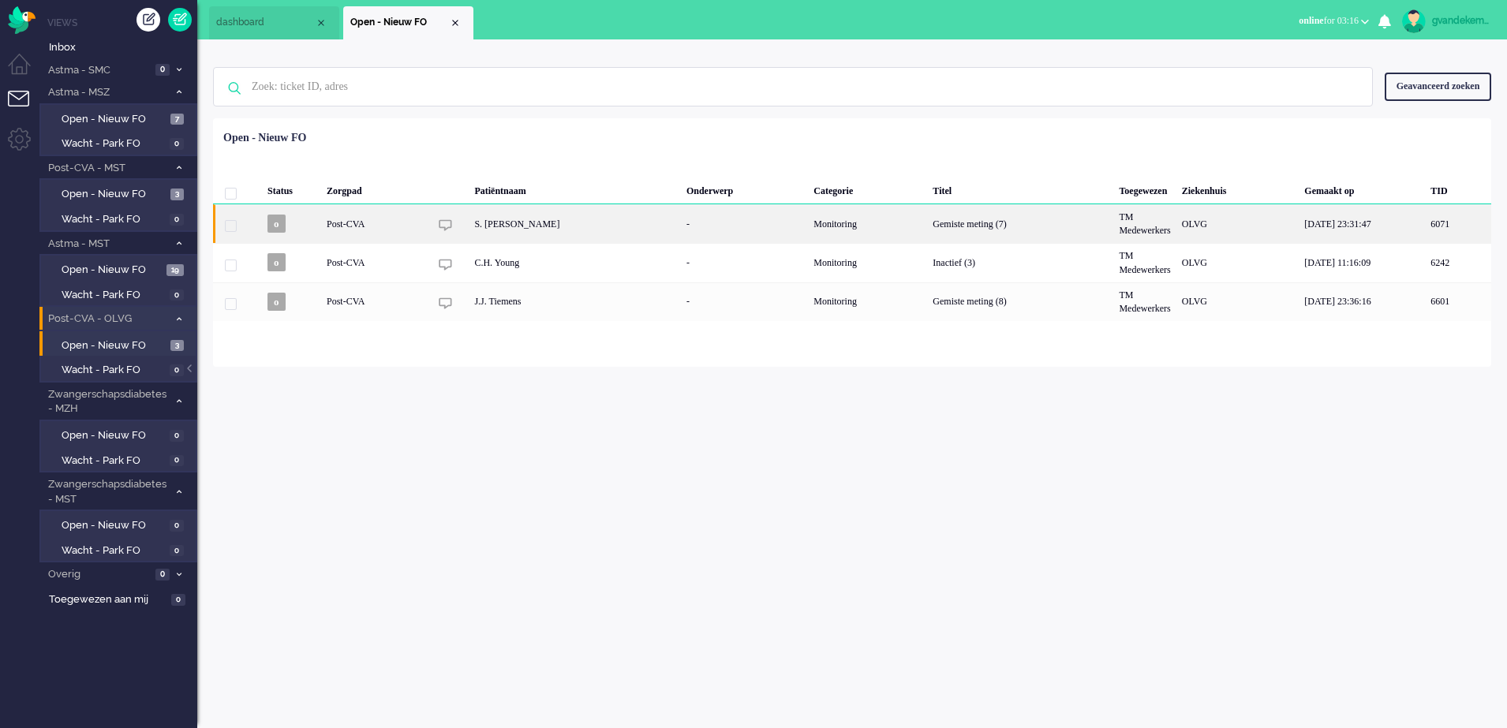
click at [961, 217] on div "Gemiste meting (7)" at bounding box center [1020, 223] width 186 height 39
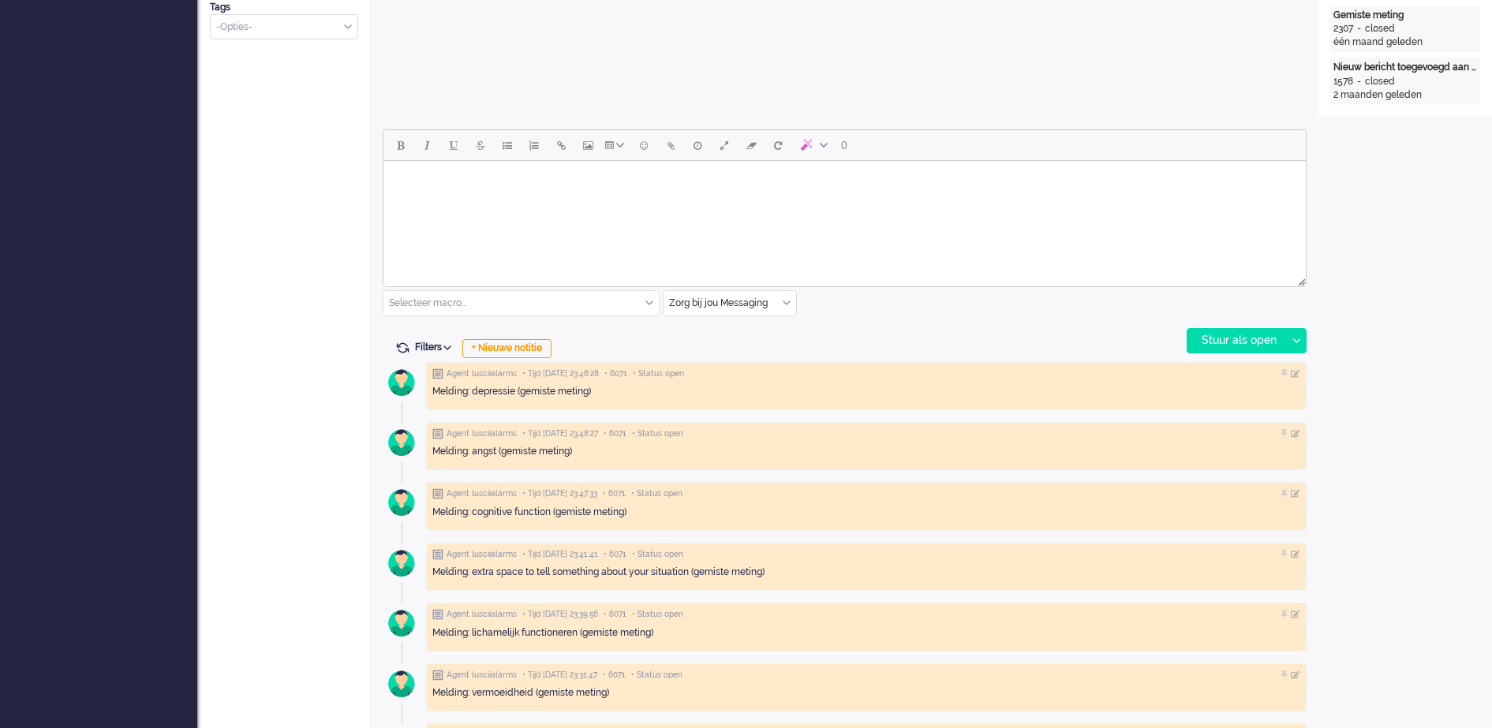
scroll to position [691, 0]
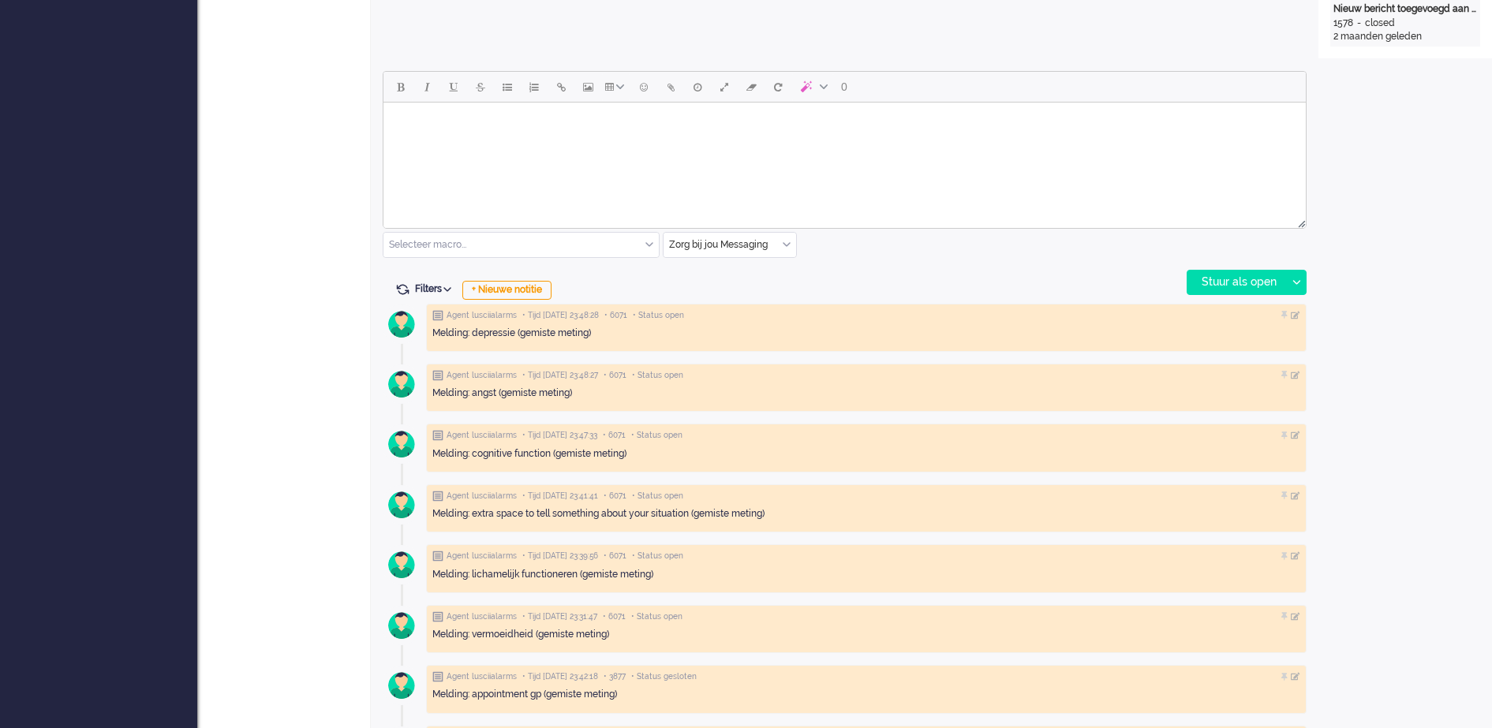
click at [722, 124] on body "Rich Text Area. Press ALT-0 for help." at bounding box center [845, 123] width 910 height 28
click at [588, 129] on body "Rich Text Area. Press ALT-0 for help." at bounding box center [845, 123] width 910 height 28
paste body "Rich Text Area. Press ALT-0 for help."
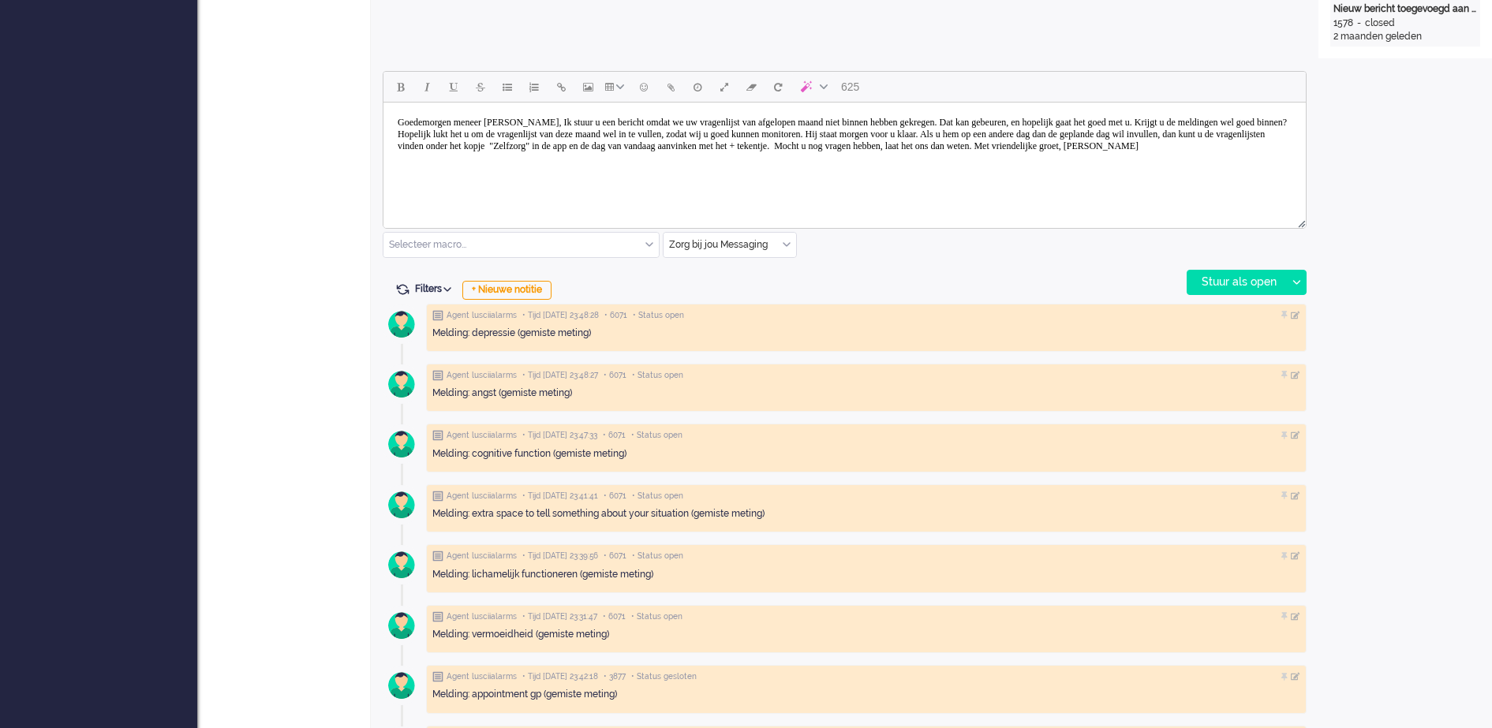
click at [560, 123] on body "Goedemorgen meneer Van Beek, Ik stuur u een bericht omdat we uw vragenlijst van…" at bounding box center [845, 134] width 910 height 51
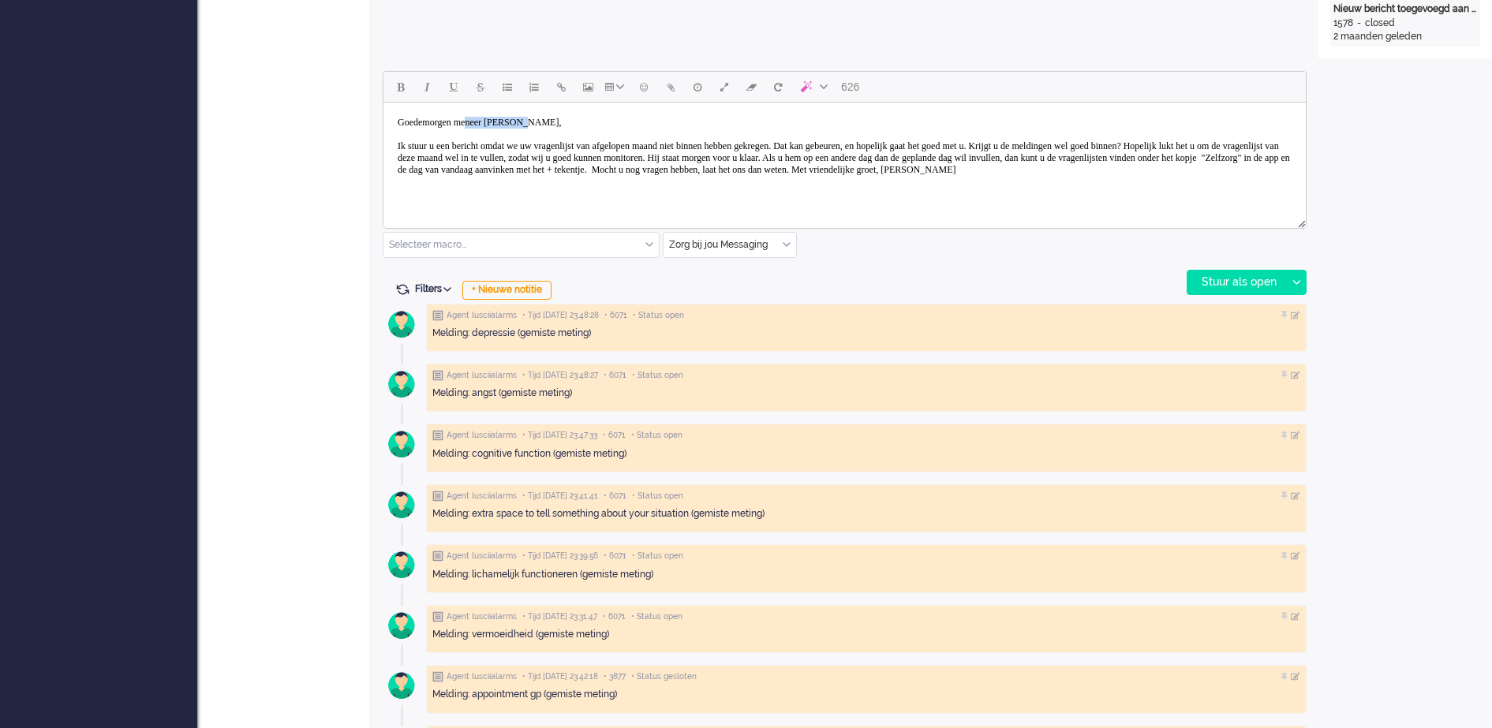
drag, startPoint x: 552, startPoint y: 120, endPoint x: 484, endPoint y: 108, distance: 69.7
click at [484, 109] on body "Goedemorgen meneer Van Beek, Ik stuur u een bericht omdat we uw vragenlijst van…" at bounding box center [845, 146] width 910 height 75
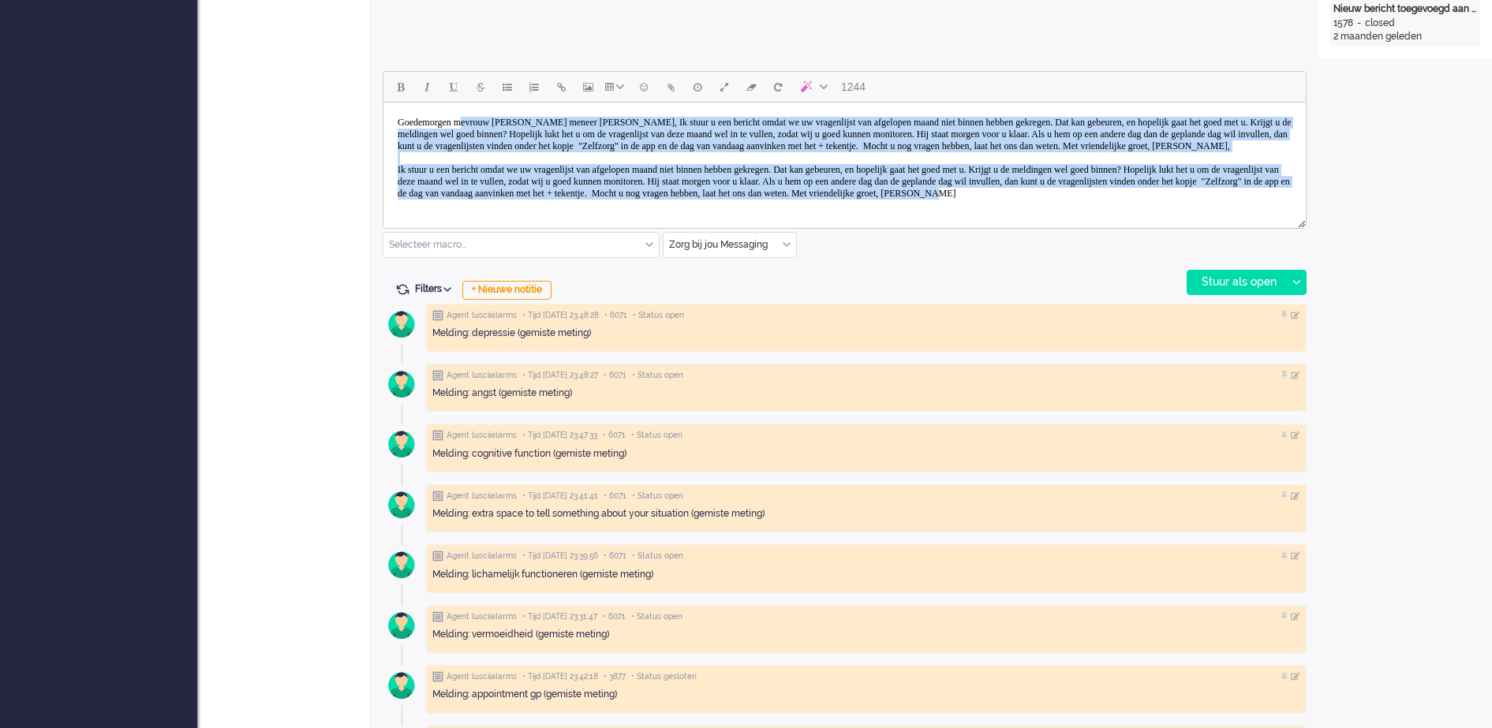
scroll to position [0, 0]
drag, startPoint x: 688, startPoint y: 195, endPoint x: 753, endPoint y: 185, distance: 65.4
click at [384, 103] on html "Goedemorgen mevrouw Goedemorgen meneer Van Beek, Ik stuur u een bericht omdat w…" at bounding box center [845, 158] width 923 height 111
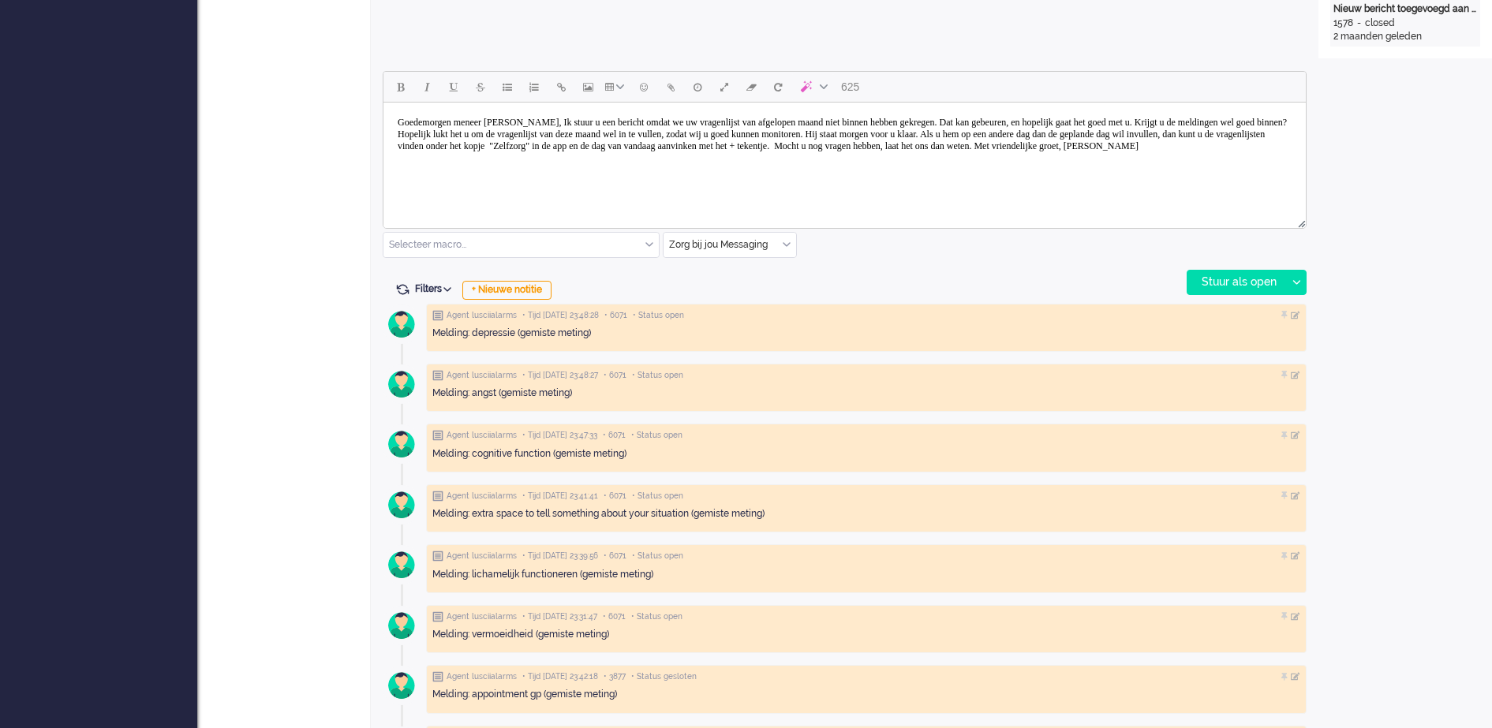
click at [558, 114] on body "Goedemorgen meneer Van Beek, Ik stuur u een bericht omdat we uw vragenlijst van…" at bounding box center [845, 134] width 910 height 51
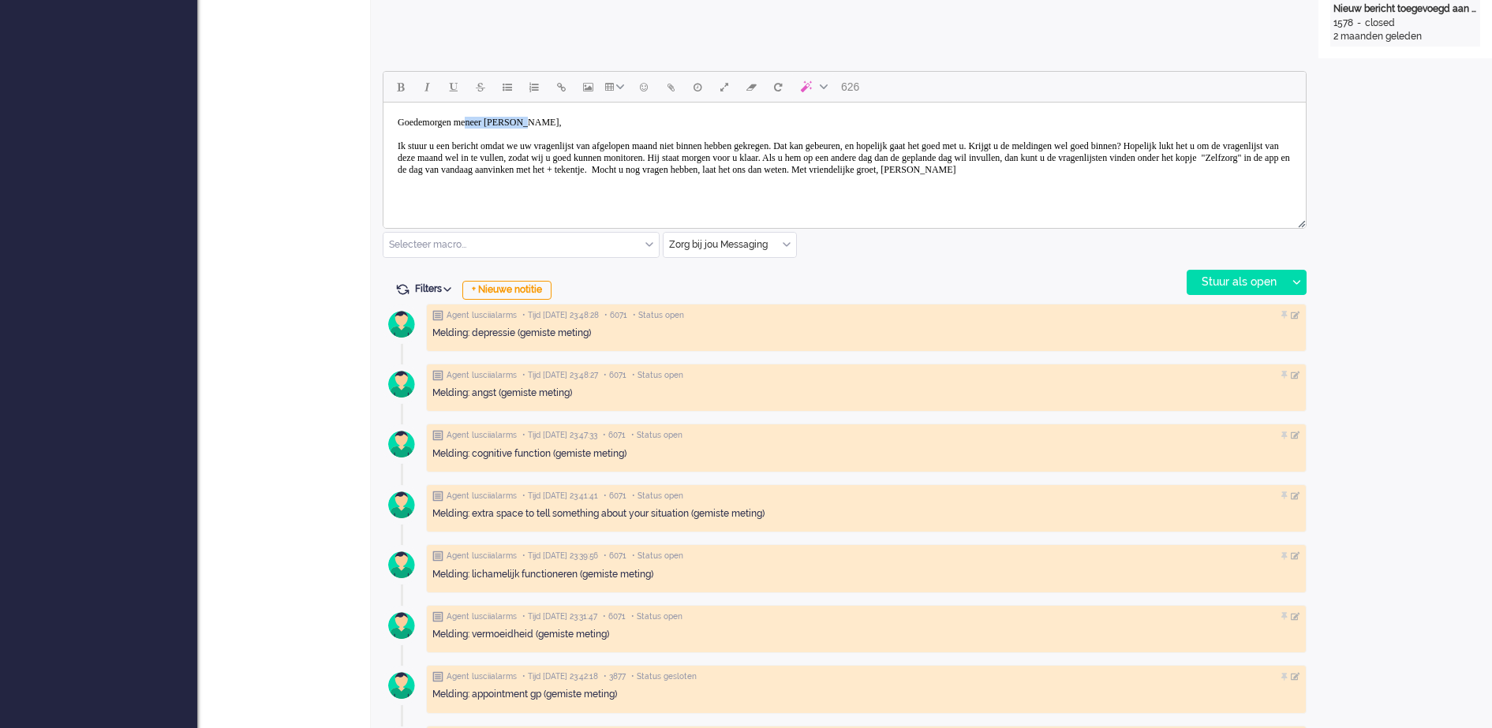
drag, startPoint x: 550, startPoint y: 114, endPoint x: 485, endPoint y: 125, distance: 66.4
click at [485, 125] on body "Goedemorgen meneer Van Beek, Ik stuur u een bericht omdat we uw vragenlijst van…" at bounding box center [845, 146] width 910 height 75
drag, startPoint x: 436, startPoint y: 139, endPoint x: 417, endPoint y: 145, distance: 20.0
click at [417, 145] on body "Goedemorgen mevrouw Göngür, Ik stuur u een bericht omdat we uw vragenlijst van …" at bounding box center [845, 146] width 910 height 75
drag, startPoint x: 440, startPoint y: 144, endPoint x: 392, endPoint y: 150, distance: 47.7
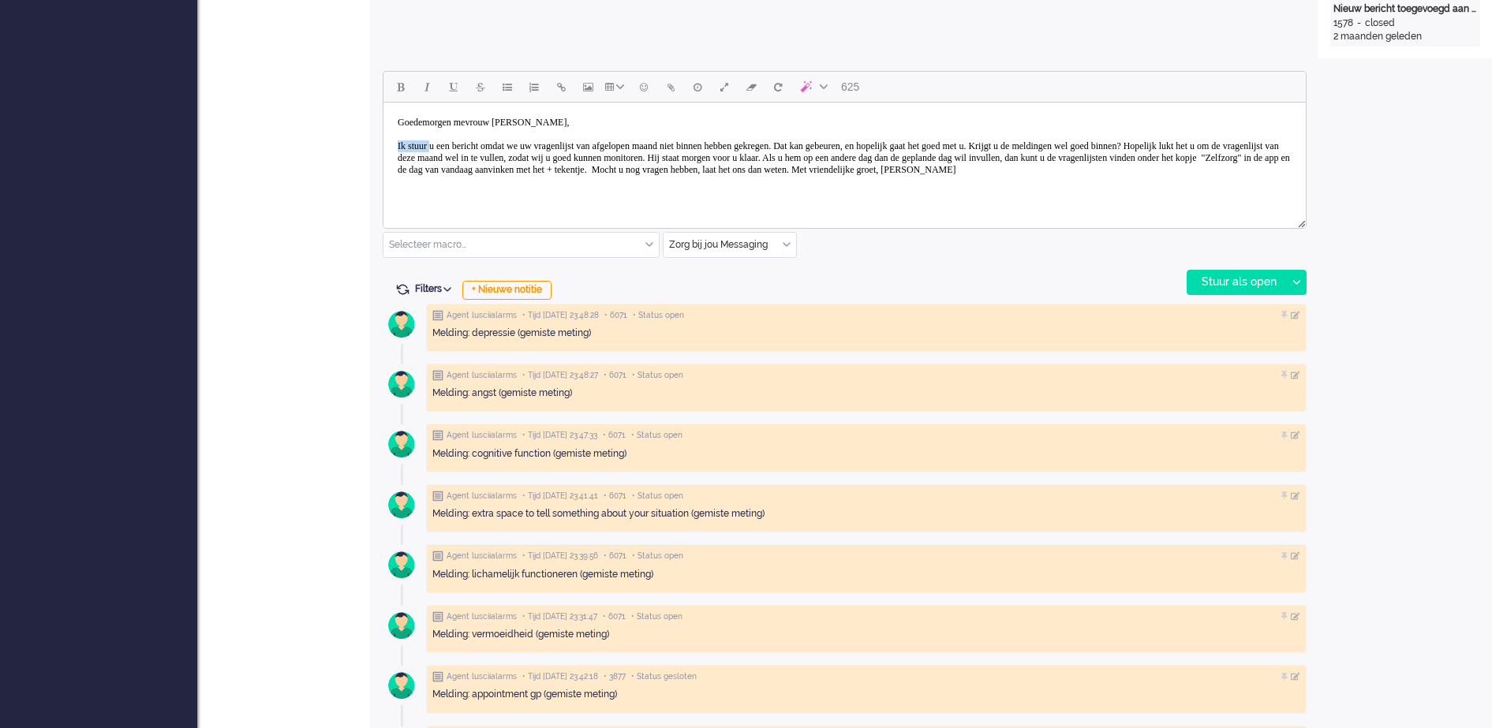
click at [392, 150] on body "Goedemorgen mevrouw Göngür, Ik stuur u een bericht omdat we uw vragenlijst van …" at bounding box center [845, 146] width 910 height 75
click at [439, 155] on body "Goedemorgen mevrouw Göngür, We sturen u een bericht omdat we uw vragenlijst van…" at bounding box center [845, 146] width 910 height 75
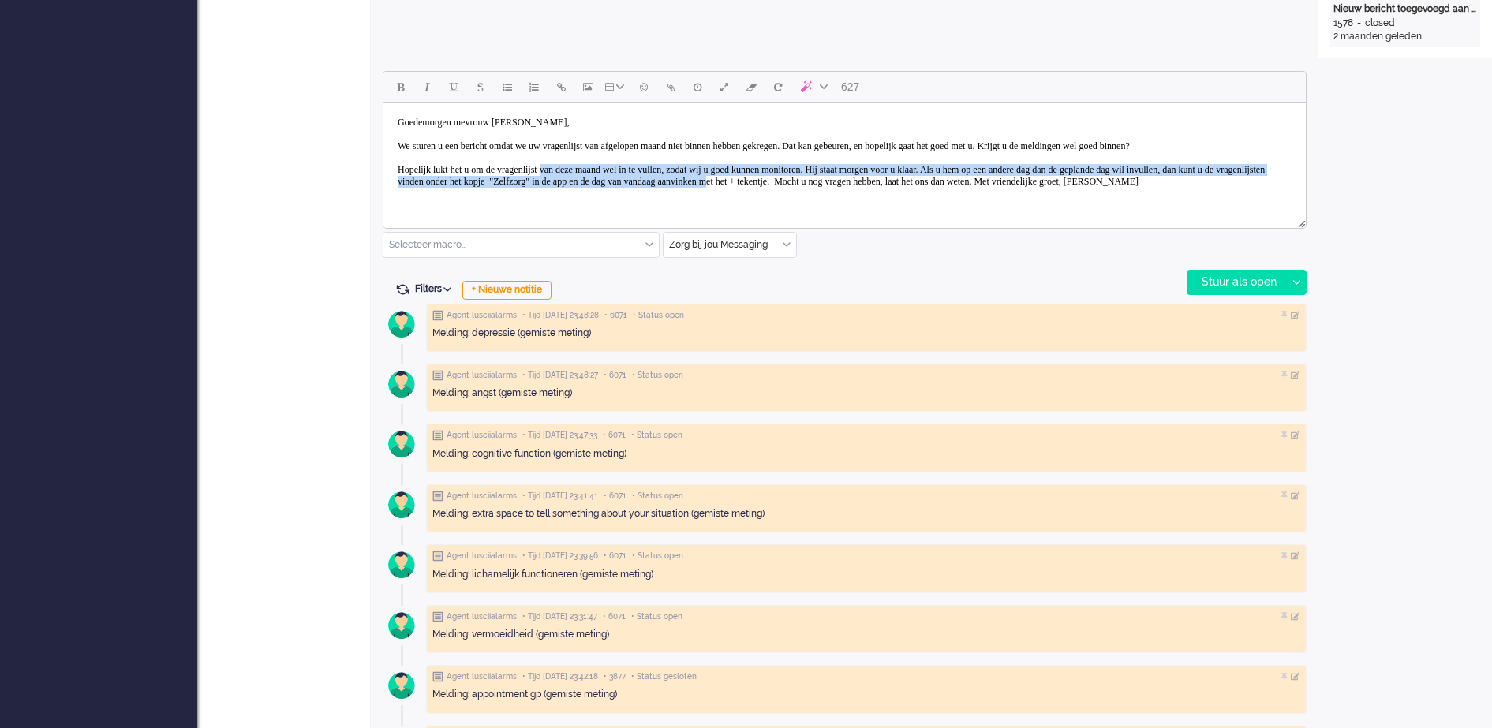
scroll to position [12, 0]
drag, startPoint x: 575, startPoint y: 180, endPoint x: 519, endPoint y: 185, distance: 56.3
click at [519, 185] on body "Goedemorgen mevrouw Göngür, We sturen u een bericht omdat we uw vragenlijst van…" at bounding box center [845, 152] width 910 height 87
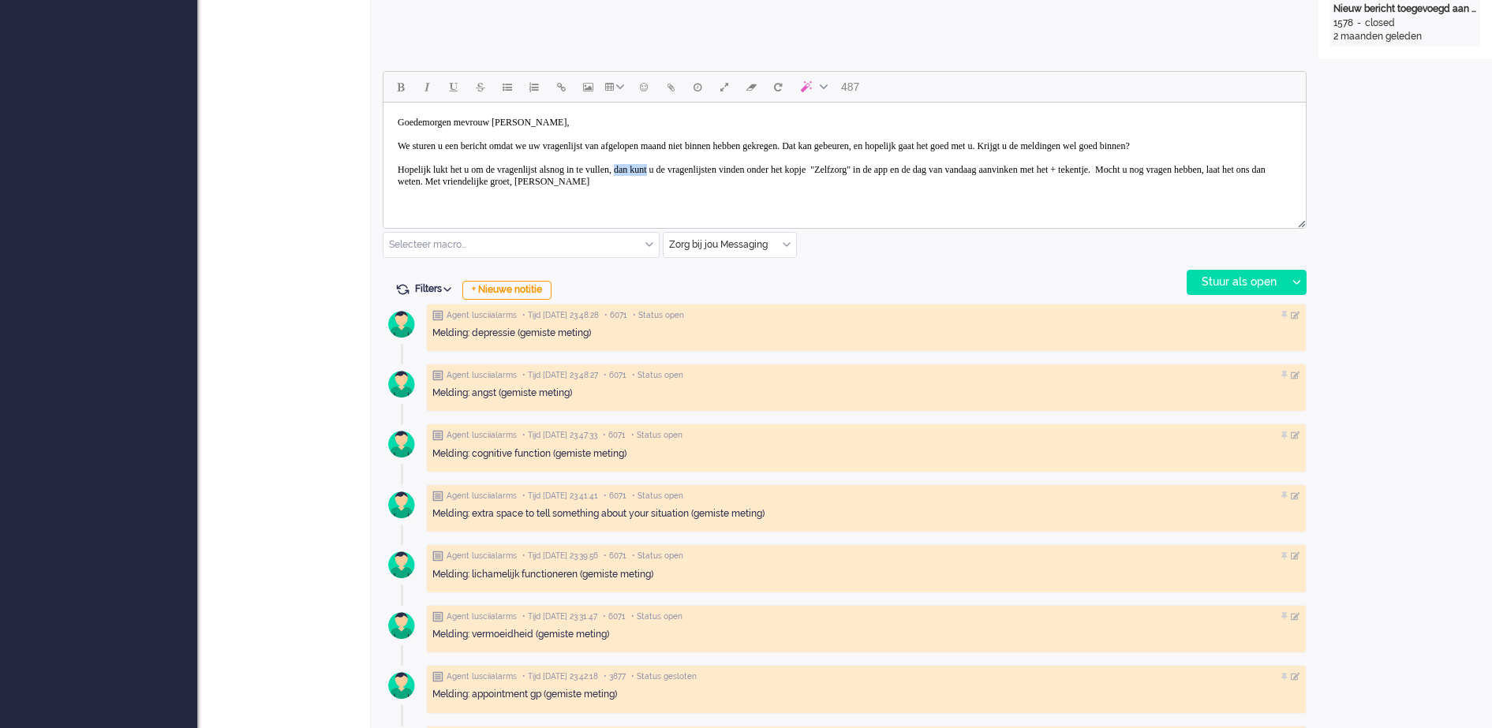
drag, startPoint x: 670, startPoint y: 180, endPoint x: 712, endPoint y: 182, distance: 41.9
click at [712, 182] on body "Goedemorgen mevrouw Göngür, We sturen u een bericht omdat we uw vragenlijst van…" at bounding box center [845, 152] width 910 height 87
click at [677, 175] on body "Goedemorgen mevrouw Göngür, We sturen u een bericht omdat we uw vragenlijst van…" at bounding box center [845, 152] width 910 height 87
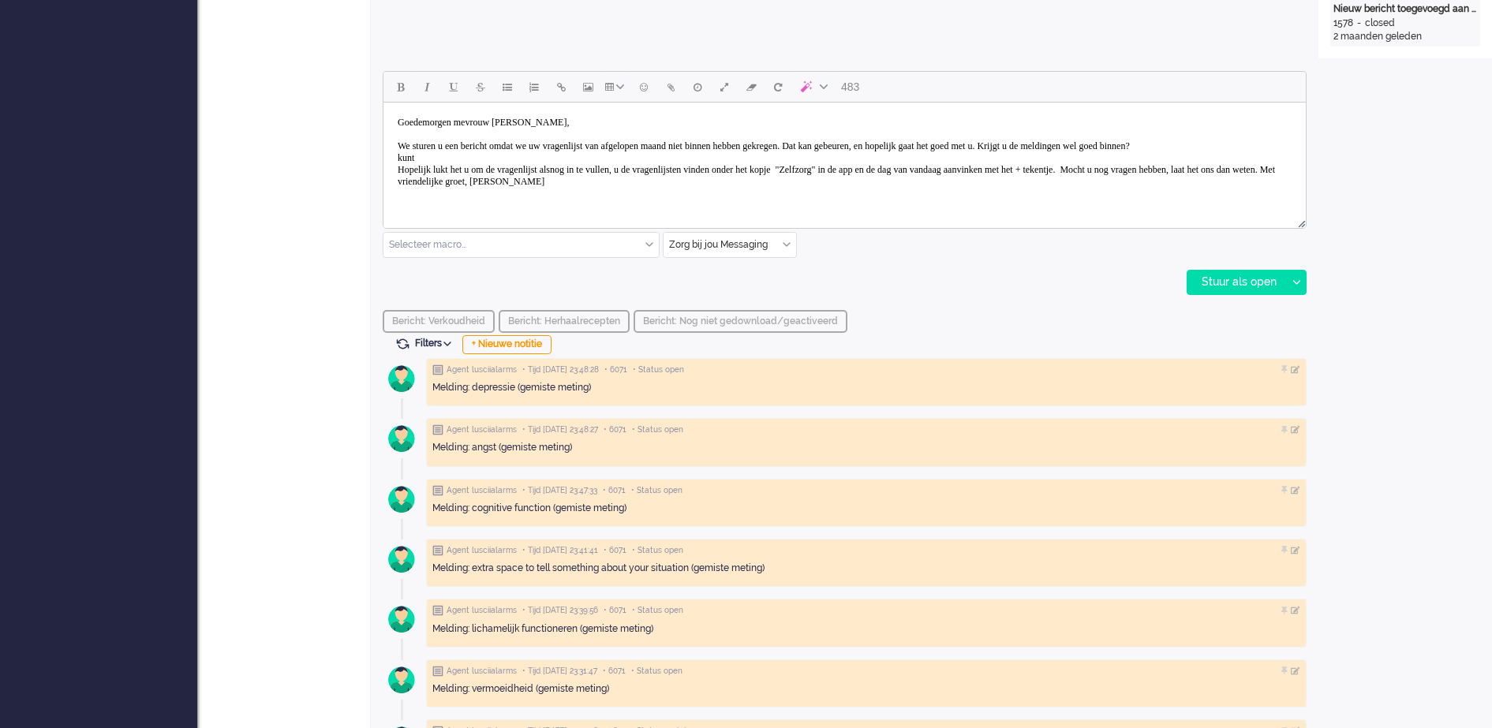
click at [402, 165] on body "Goedemorgen mevrouw Göngür, We sturen u een bericht omdat we uw vragenlijst van…" at bounding box center [845, 152] width 910 height 87
click at [677, 178] on body "Goedemorgen mevrouw Göngür, We sturen u een bericht omdat we uw vragenlijst van…" at bounding box center [845, 152] width 910 height 87
drag, startPoint x: 667, startPoint y: 180, endPoint x: 809, endPoint y: 186, distance: 142.2
click at [809, 186] on body "Goedemorgen mevrouw Göngür, We sturen u een bericht omdat we uw vragenlijst van…" at bounding box center [845, 152] width 910 height 87
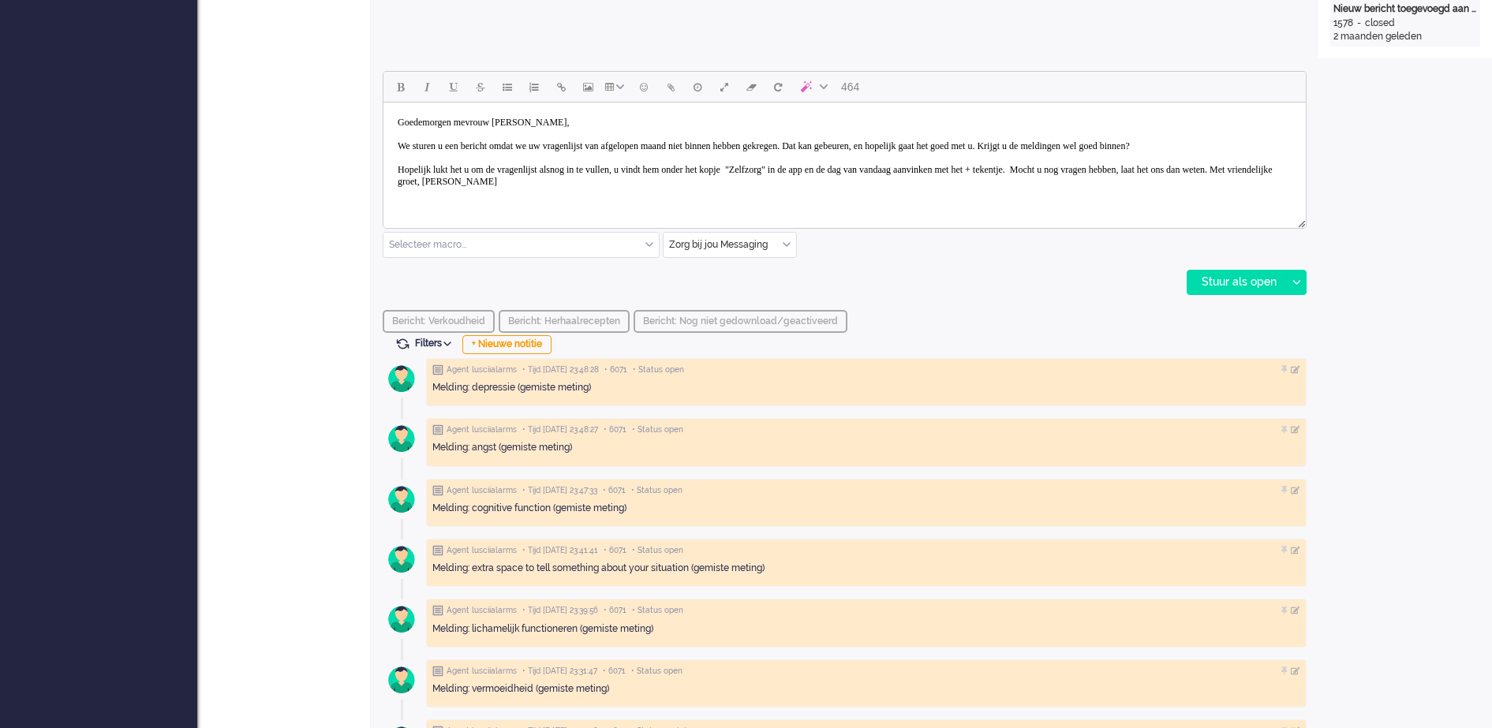
click at [906, 185] on body "Goedemorgen mevrouw Göngür, We sturen u een bericht omdat we uw vragenlijst van…" at bounding box center [845, 152] width 910 height 87
click at [809, 178] on body "Goedemorgen mevrouw Göngür, We sturen u een bericht omdat we uw vragenlijst van…" at bounding box center [845, 152] width 910 height 87
click at [813, 177] on body "Goedemorgen mevrouw Göngür, We sturen u een bericht omdat we uw vragenlijst van…" at bounding box center [845, 152] width 910 height 87
click at [903, 178] on body "Goedemorgen mevrouw Göngür, We sturen u een bericht omdat we uw vragenlijst van…" at bounding box center [845, 152] width 910 height 87
drag, startPoint x: 679, startPoint y: 182, endPoint x: 728, endPoint y: 177, distance: 49.9
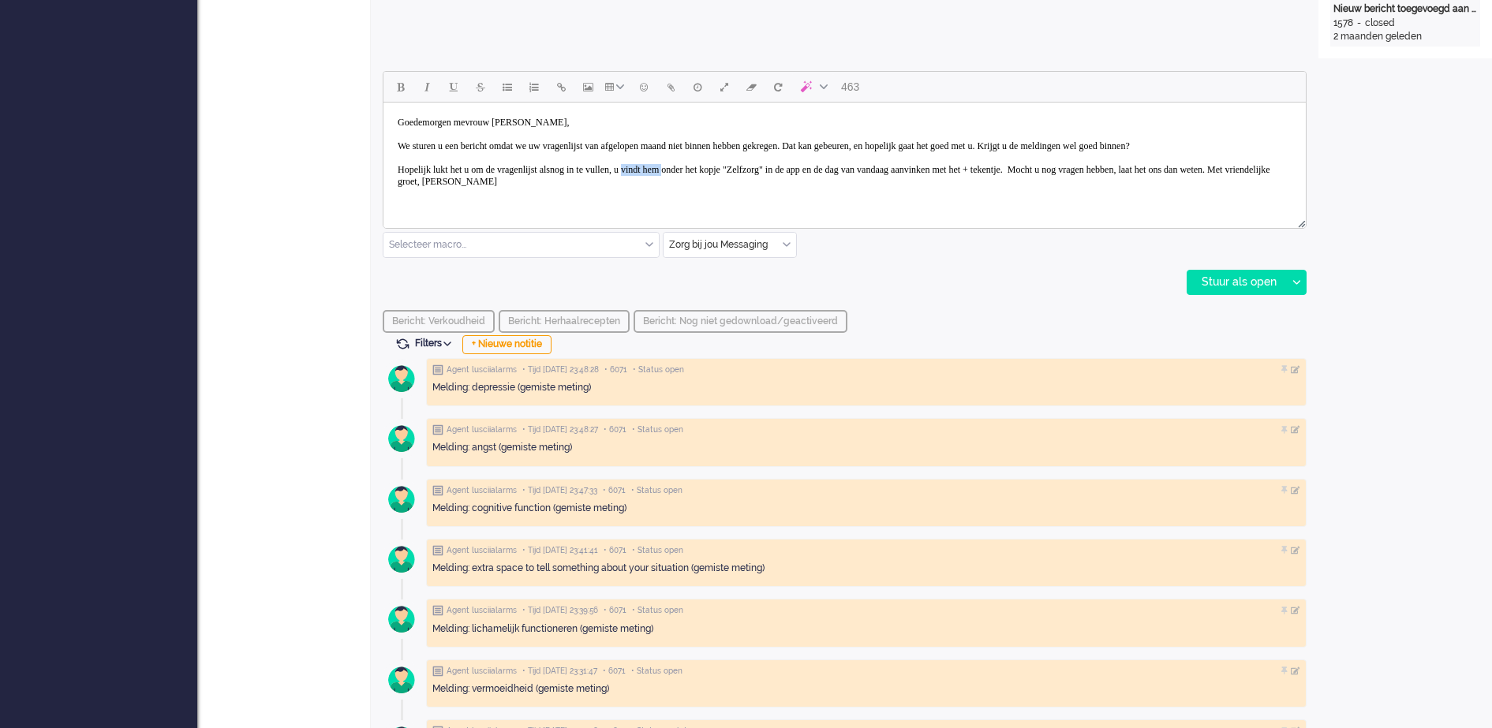
click at [728, 177] on body "Goedemorgen mevrouw Göngür, We sturen u een bericht omdat we uw vragenlijst van…" at bounding box center [845, 152] width 910 height 87
click at [953, 183] on body "Goedemorgen mevrouw Göngür, We sturen u een bericht omdat we uw vragenlijst van…" at bounding box center [845, 152] width 910 height 87
click at [1069, 186] on body "Goedemorgen mevrouw Göngür, We sturen u een bericht omdat we uw vragenlijst van…" at bounding box center [845, 152] width 910 height 87
click at [1220, 180] on body "Goedemorgen mevrouw Göngür, We sturen u een bericht omdat we uw vragenlijst van…" at bounding box center [845, 152] width 910 height 87
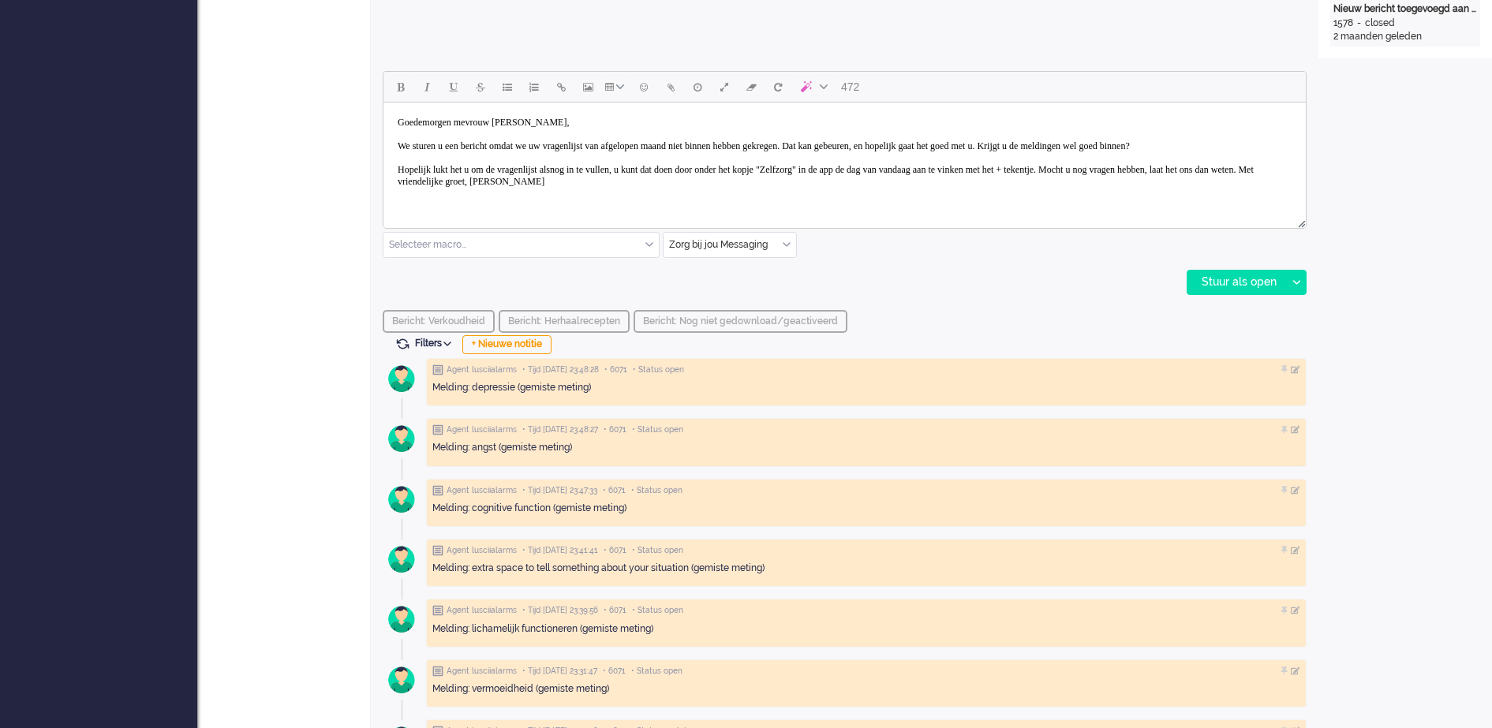
click at [589, 194] on body "Goedemorgen mevrouw Göngür, We sturen u een bericht omdat we uw vragenlijst van…" at bounding box center [845, 152] width 910 height 87
click at [592, 185] on body "Goedemorgen mevrouw Göngür, We sturen u een bericht omdat we uw vragenlijst van…" at bounding box center [845, 152] width 910 height 87
click at [593, 191] on body "Goedemorgen mevrouw Göngür, We sturen u een bericht omdat we uw vragenlijst van…" at bounding box center [845, 152] width 910 height 87
click at [508, 208] on body "Goedemorgen mevrouw Göngür, We sturen u een bericht omdat we uw vragenlijst van…" at bounding box center [845, 158] width 910 height 99
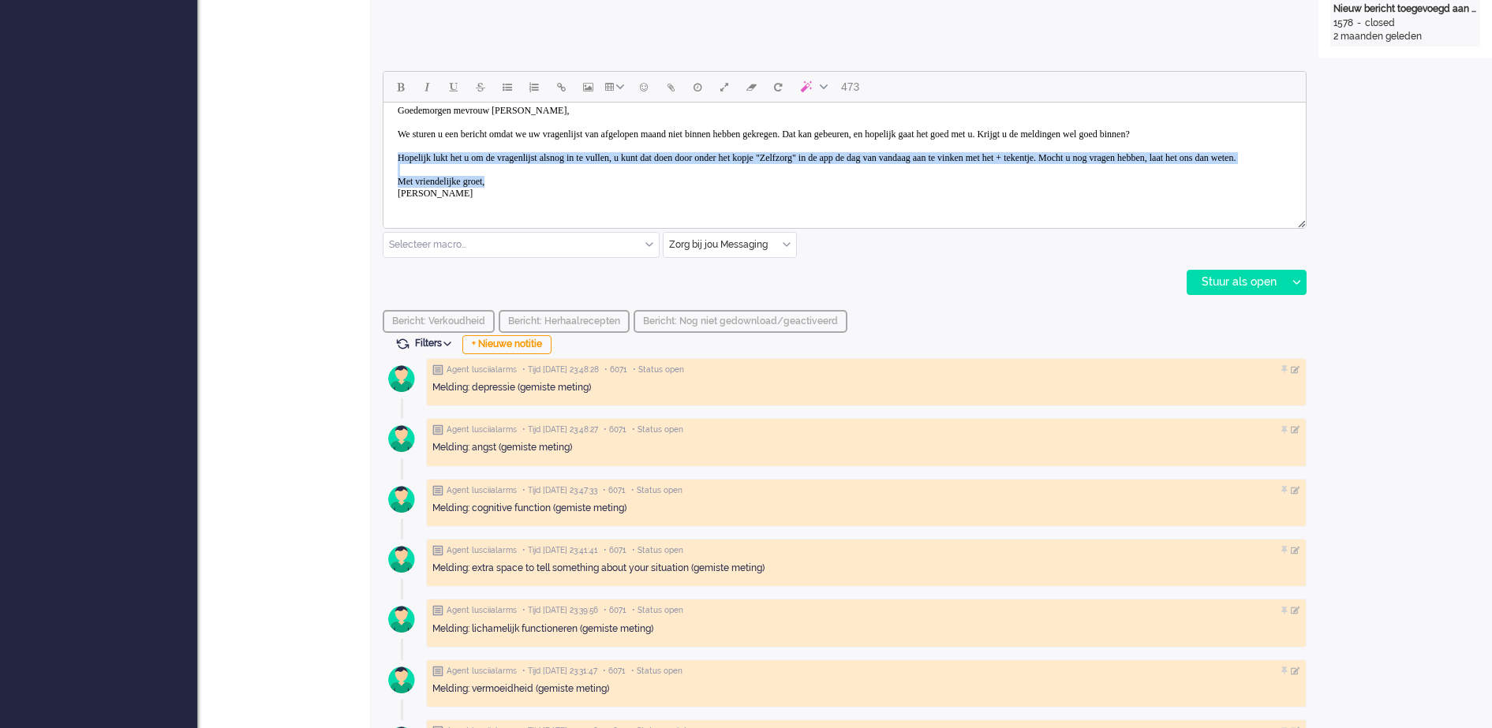
scroll to position [36, 0]
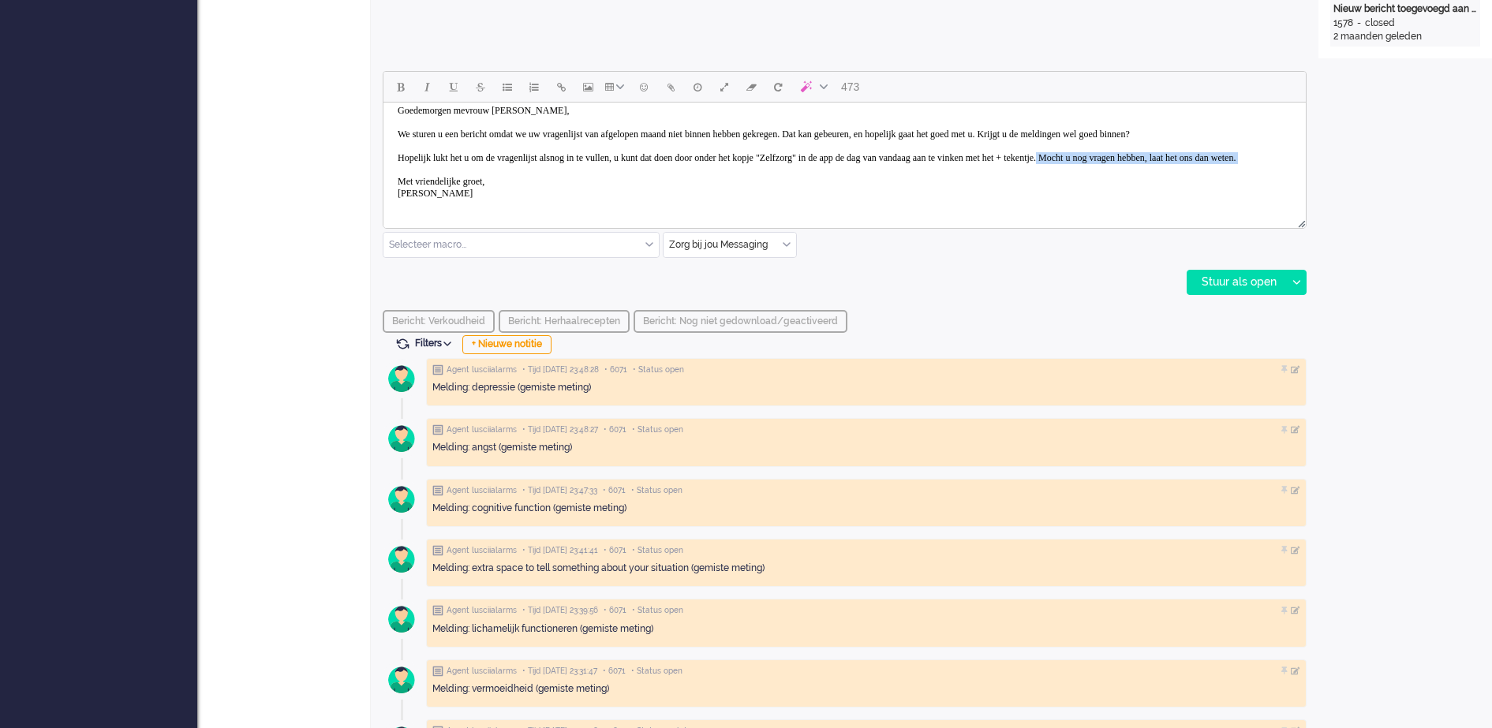
drag, startPoint x: 588, startPoint y: 174, endPoint x: 750, endPoint y: 165, distance: 162.1
click at [750, 165] on body "Goedemorgen mevrouw Göngür, We sturen u een bericht omdat we uw vragenlijst van…" at bounding box center [845, 152] width 910 height 110
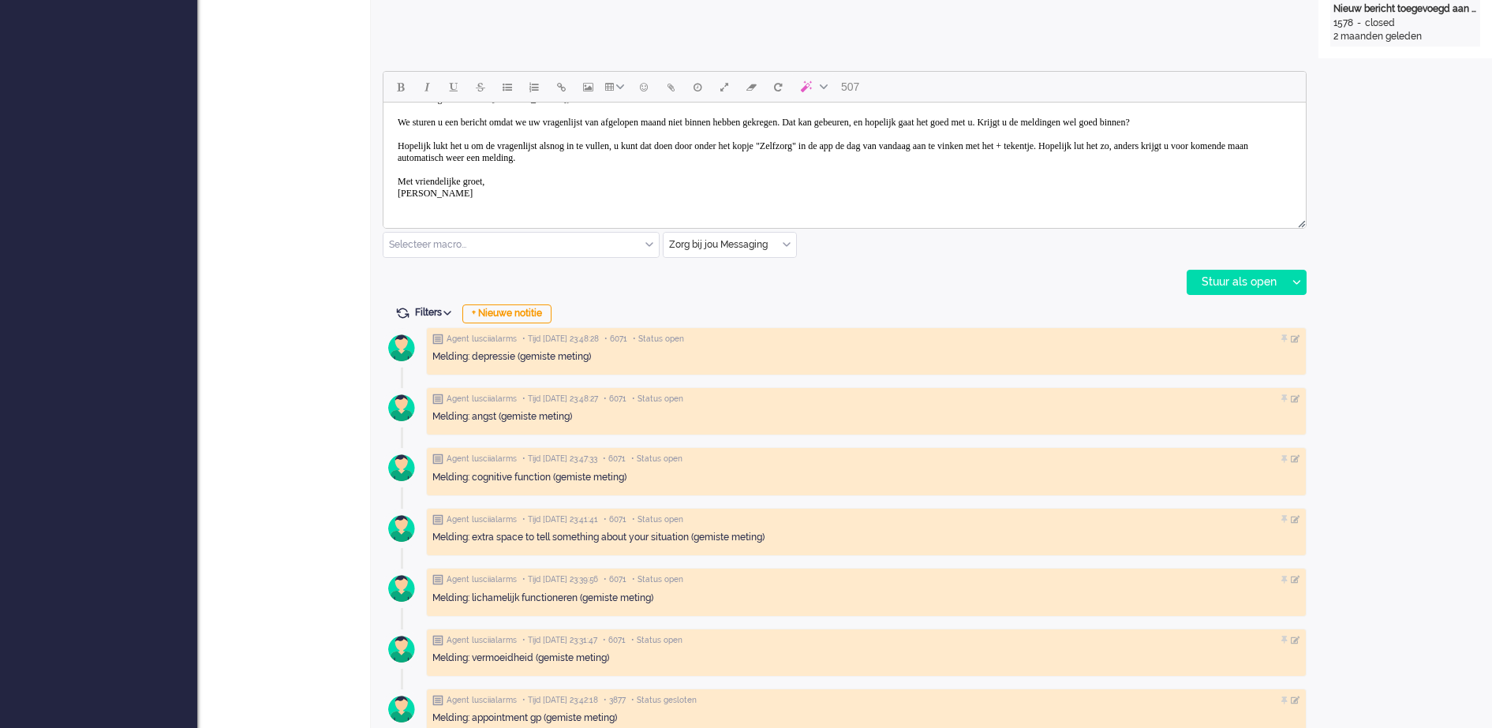
click at [1264, 147] on body "Goedemorgen mevrouw Göngür, We sturen u een bericht omdat we uw vragenlijst van…" at bounding box center [845, 146] width 910 height 122
click at [602, 154] on body "Goedemorgen mevrouw Göngür, We sturen u een bericht omdat we uw vragenlijst van…" at bounding box center [845, 146] width 910 height 122
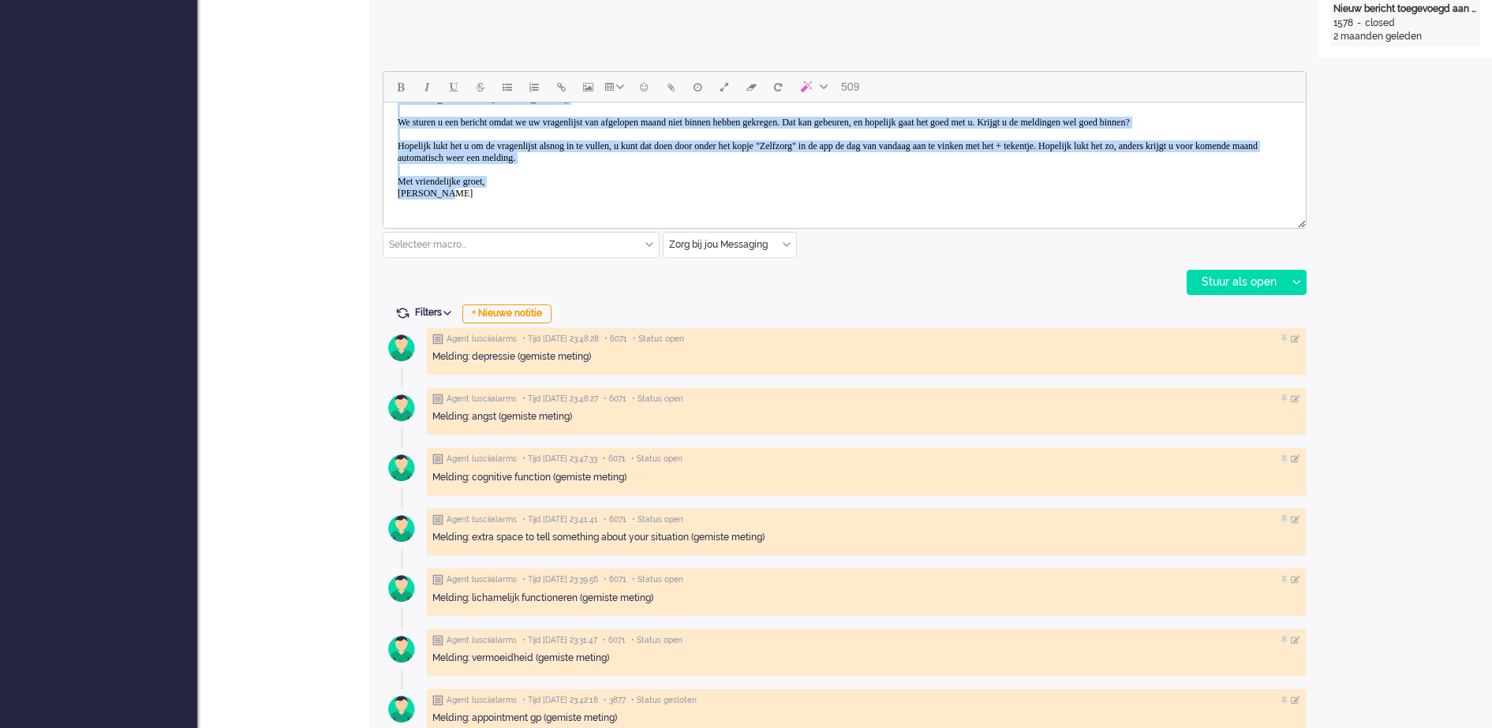
scroll to position [0, 0]
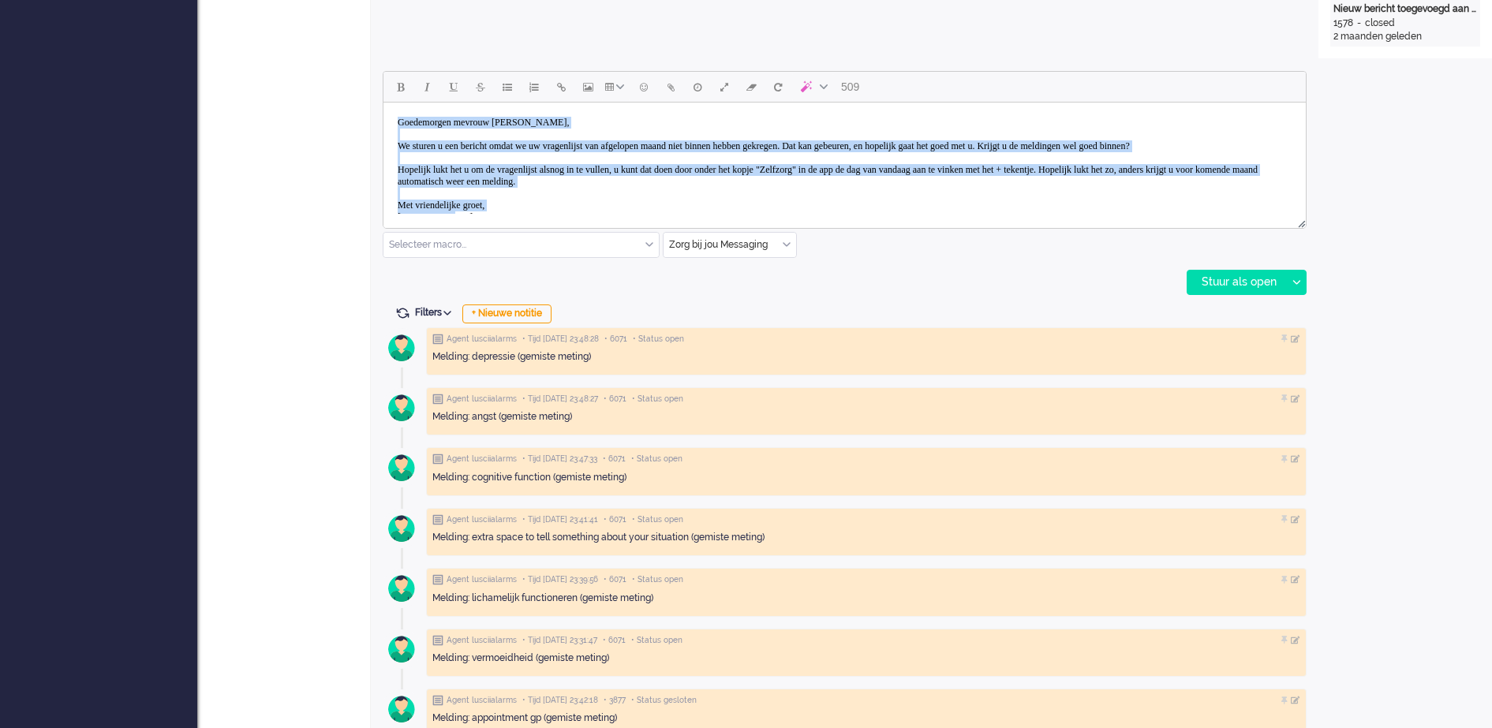
drag, startPoint x: 445, startPoint y: 191, endPoint x: 396, endPoint y: 95, distance: 108.0
click at [396, 103] on html "Goedemorgen mevrouw Göngür, We sturen u een bericht omdat we uw vragenlijst van…" at bounding box center [845, 170] width 923 height 135
copy body "Goedemorgen mevrouw Göngür, We sturen u een bericht omdat we uw vragenlijst van…"
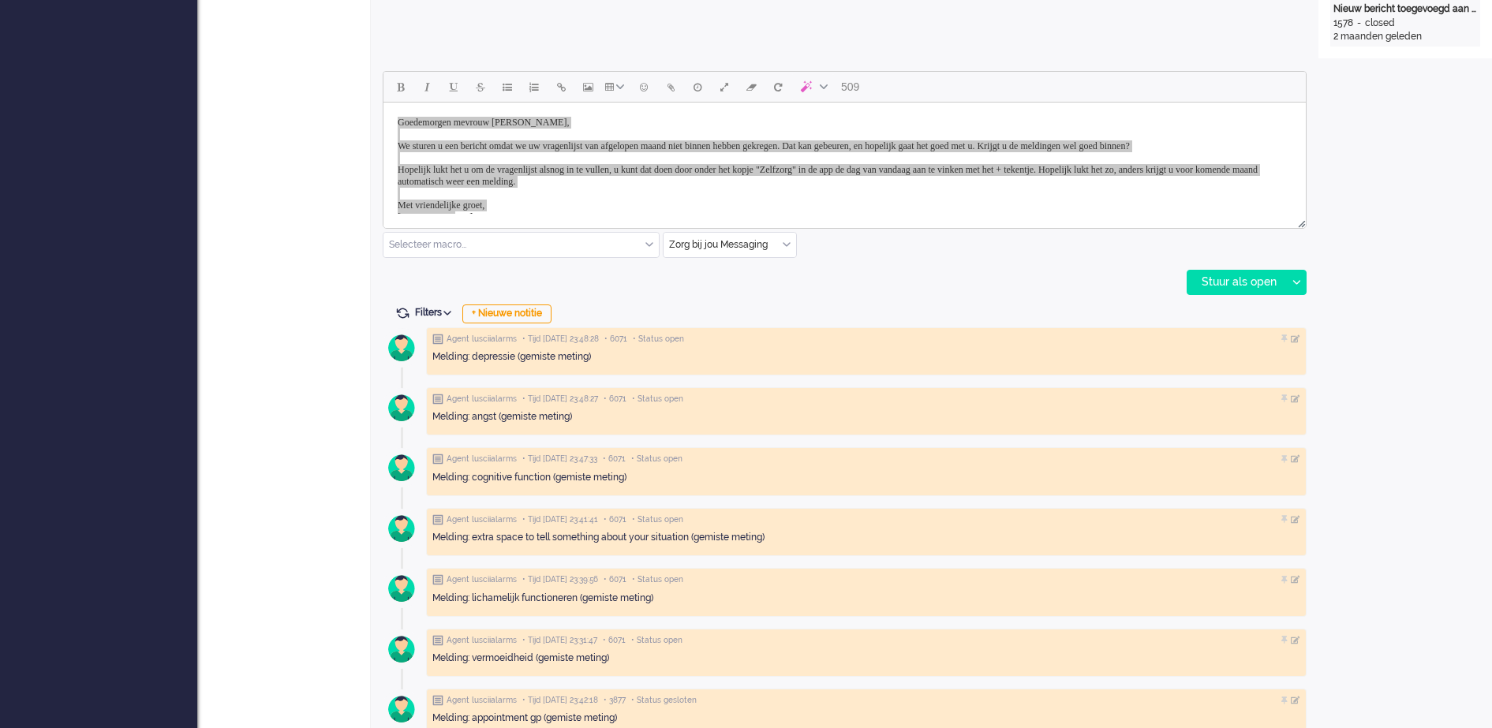
click at [1352, 152] on div "Open custom software Patiëntnaam S. Göngür-Kuloglu PatiëntId cad4ee62-1906-749a…" at bounding box center [1406, 302] width 174 height 1891
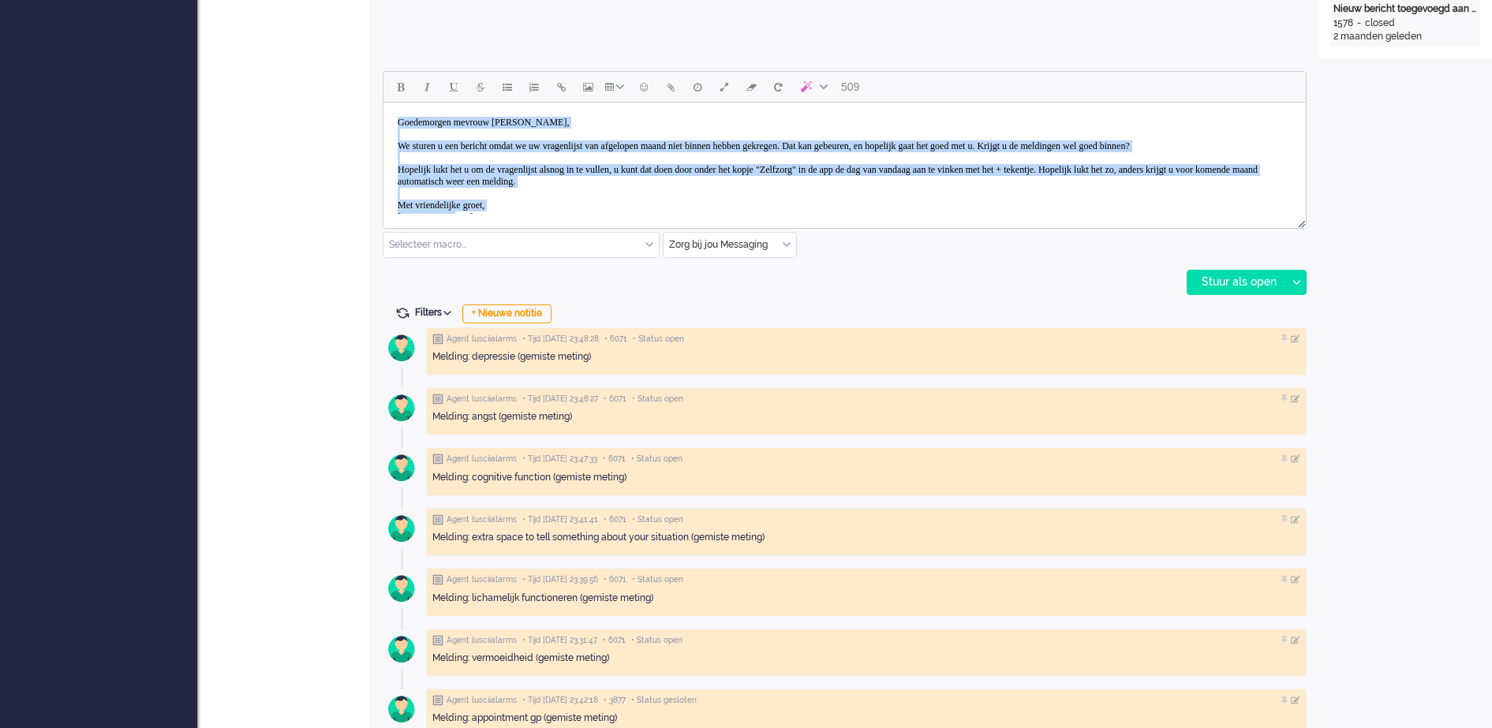
click at [1216, 122] on body "Goedemorgen mevrouw Göngür, We sturen u een bericht omdat we uw vragenlijst van…" at bounding box center [845, 170] width 910 height 122
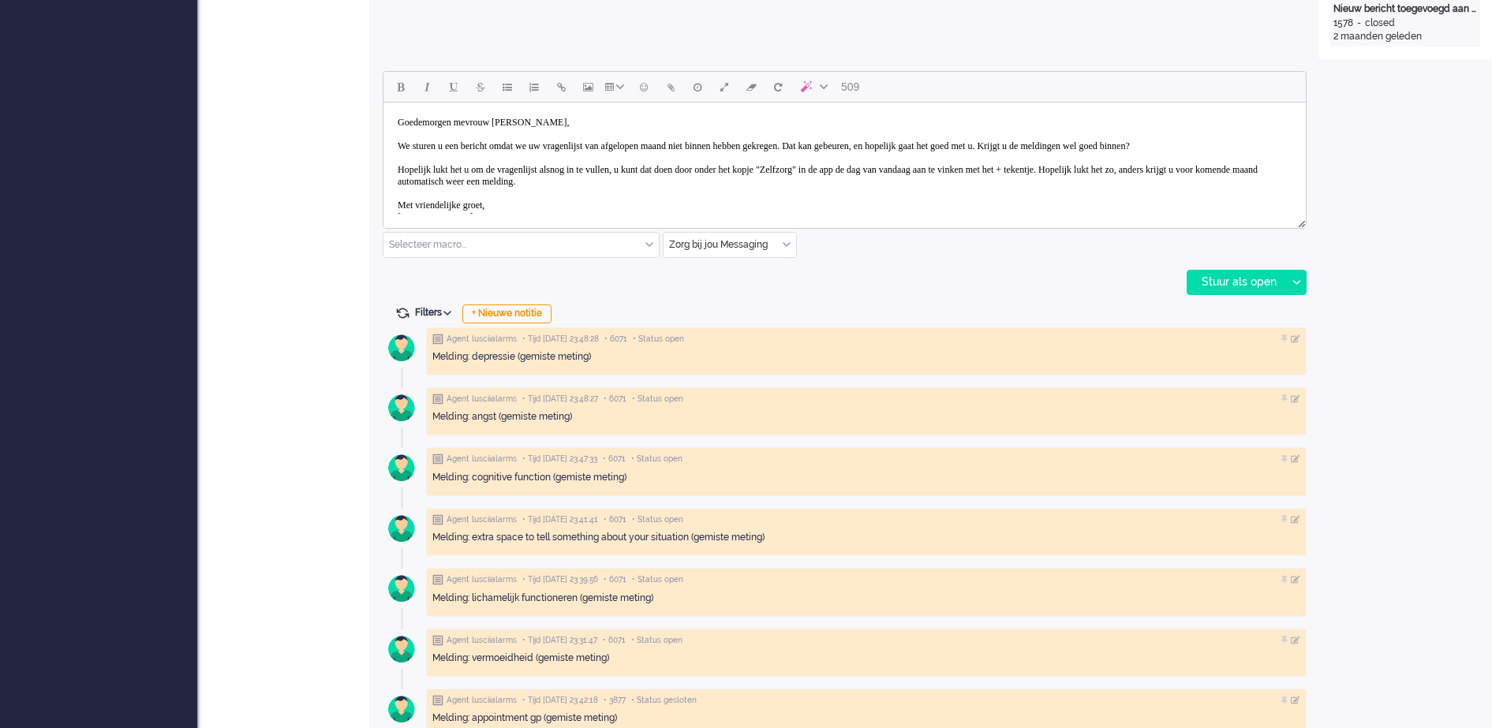
scroll to position [36, 0]
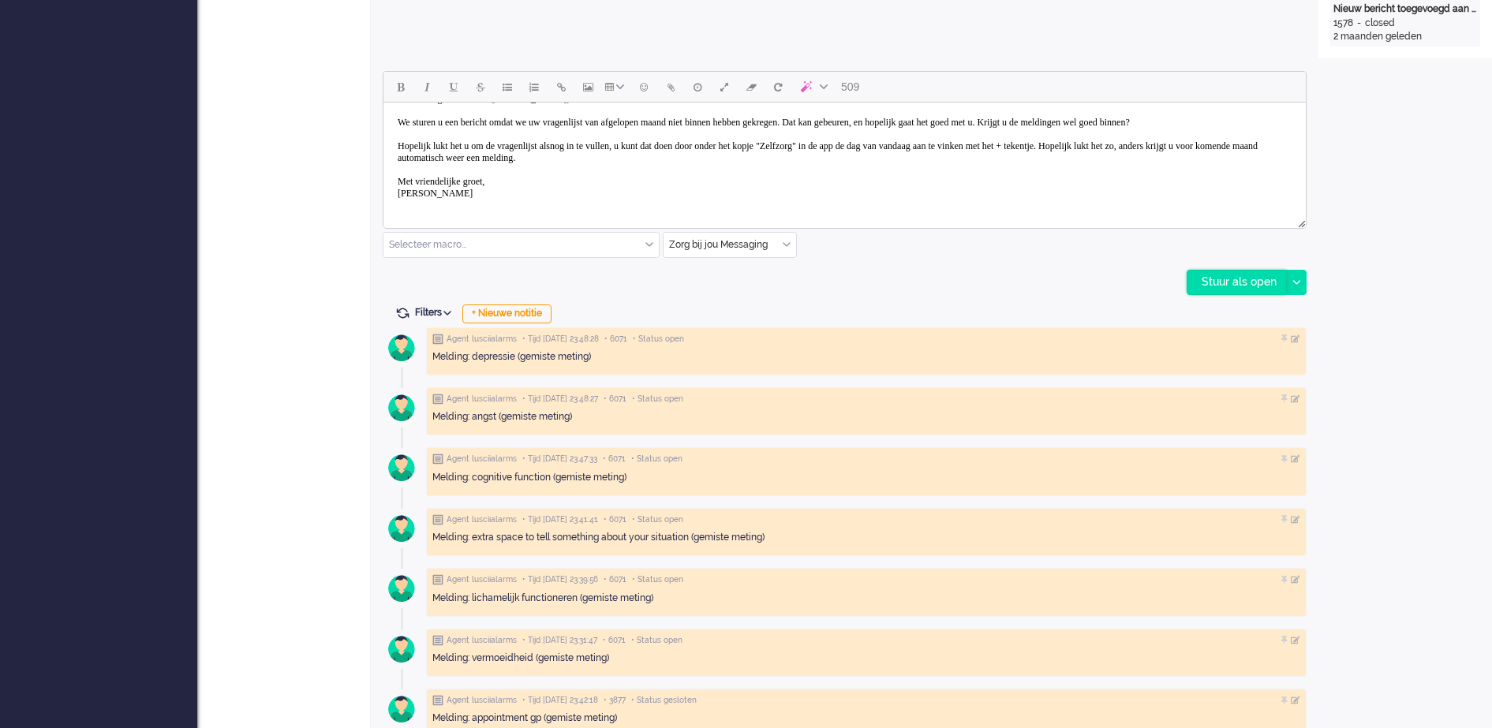
click at [1230, 279] on div "Stuur als open" at bounding box center [1237, 283] width 99 height 24
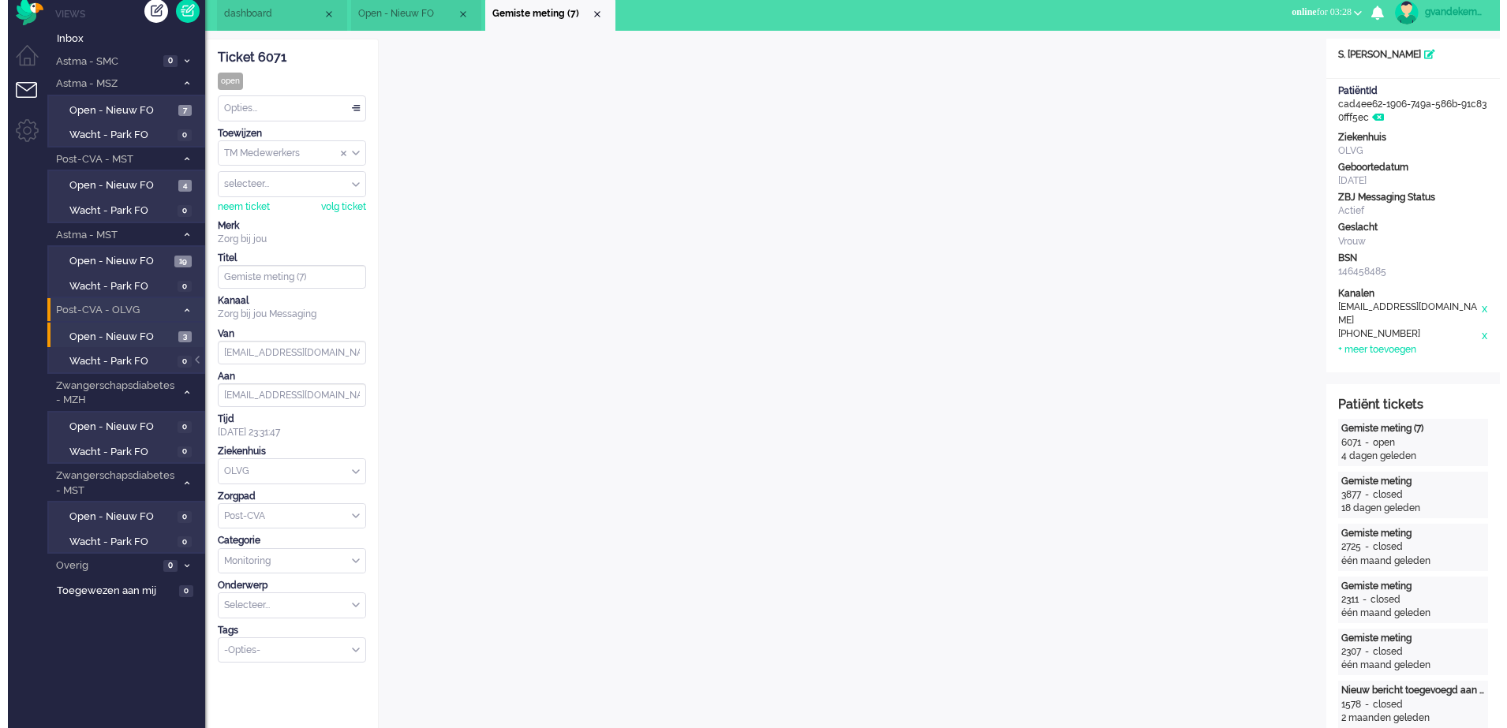
scroll to position [0, 0]
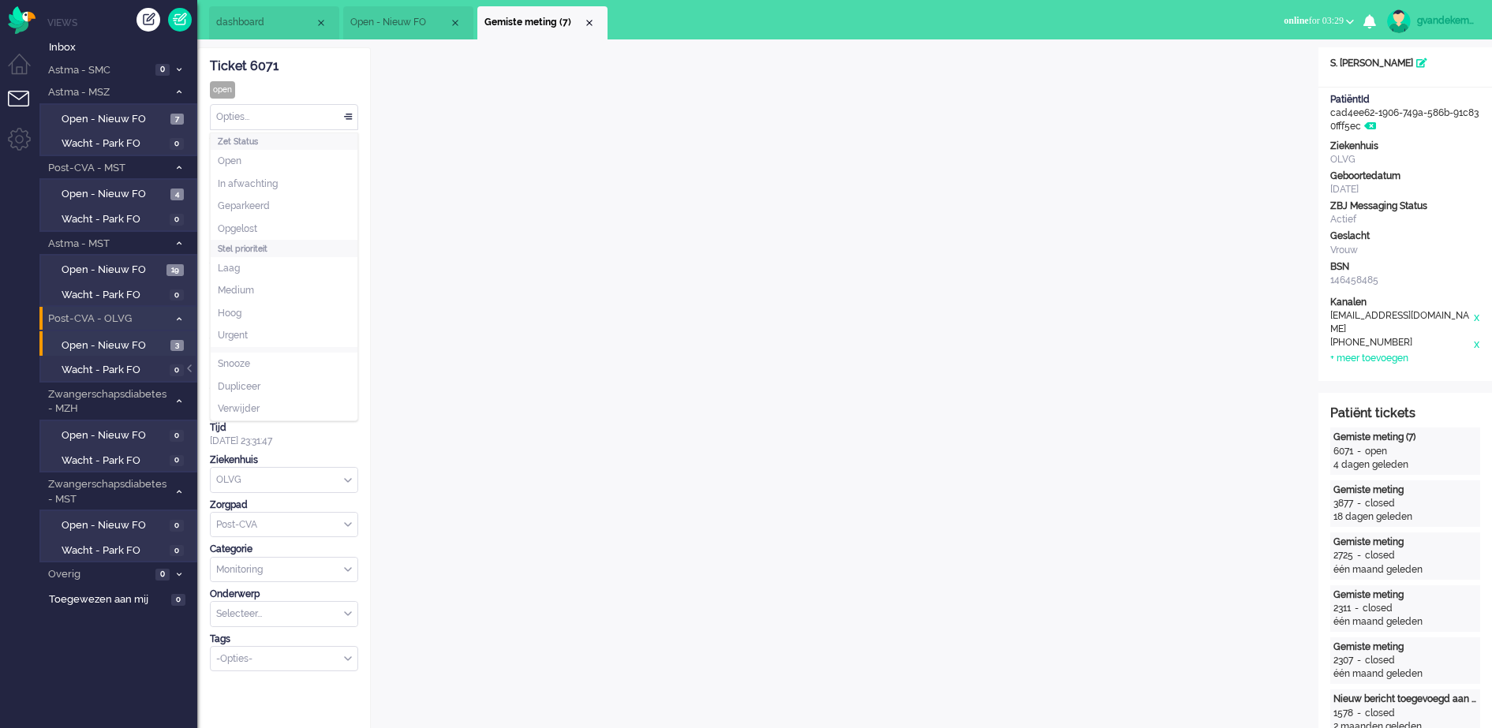
click at [347, 114] on div "Opties..." at bounding box center [284, 117] width 147 height 24
click at [290, 223] on li "Opgelost" at bounding box center [284, 229] width 147 height 23
click at [588, 21] on div "Close tab" at bounding box center [588, 23] width 13 height 13
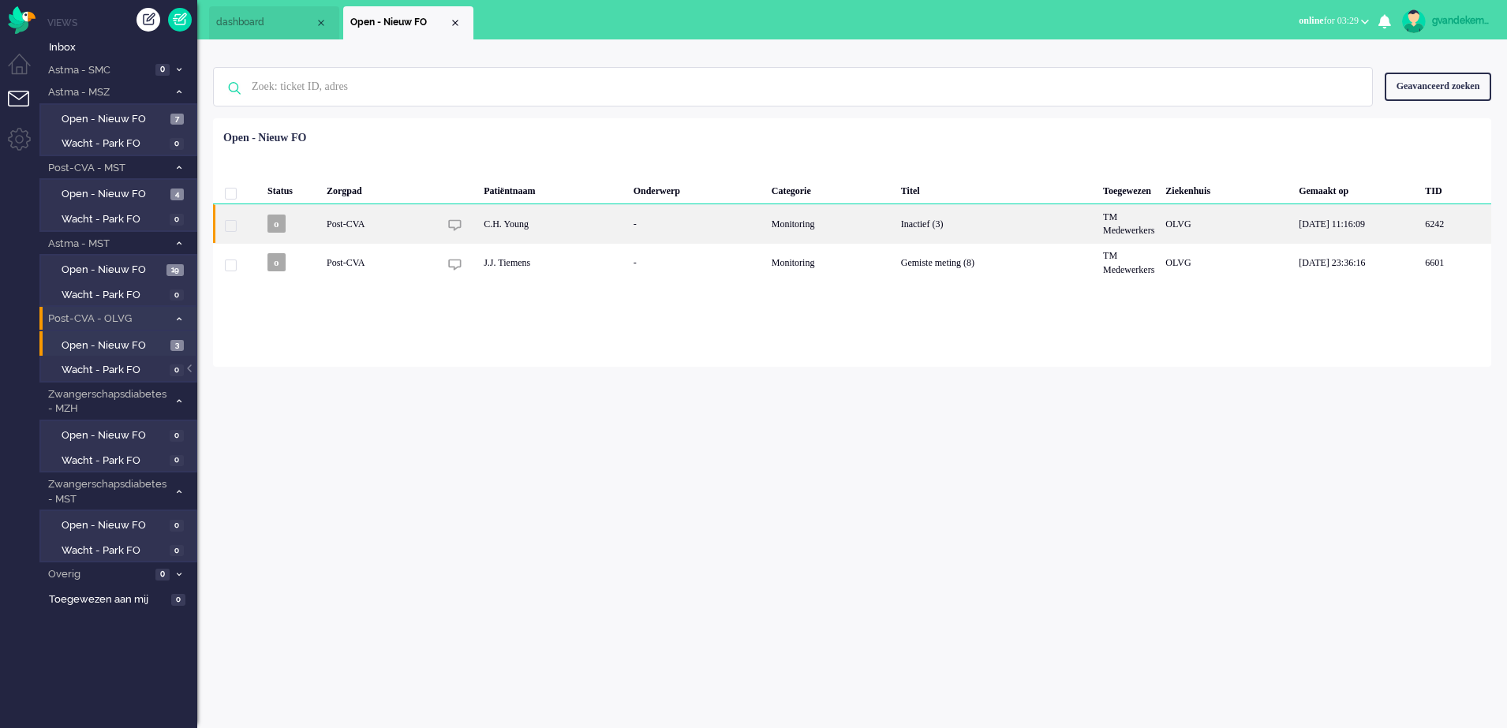
click at [1002, 227] on div "Inactief (3)" at bounding box center [997, 223] width 202 height 39
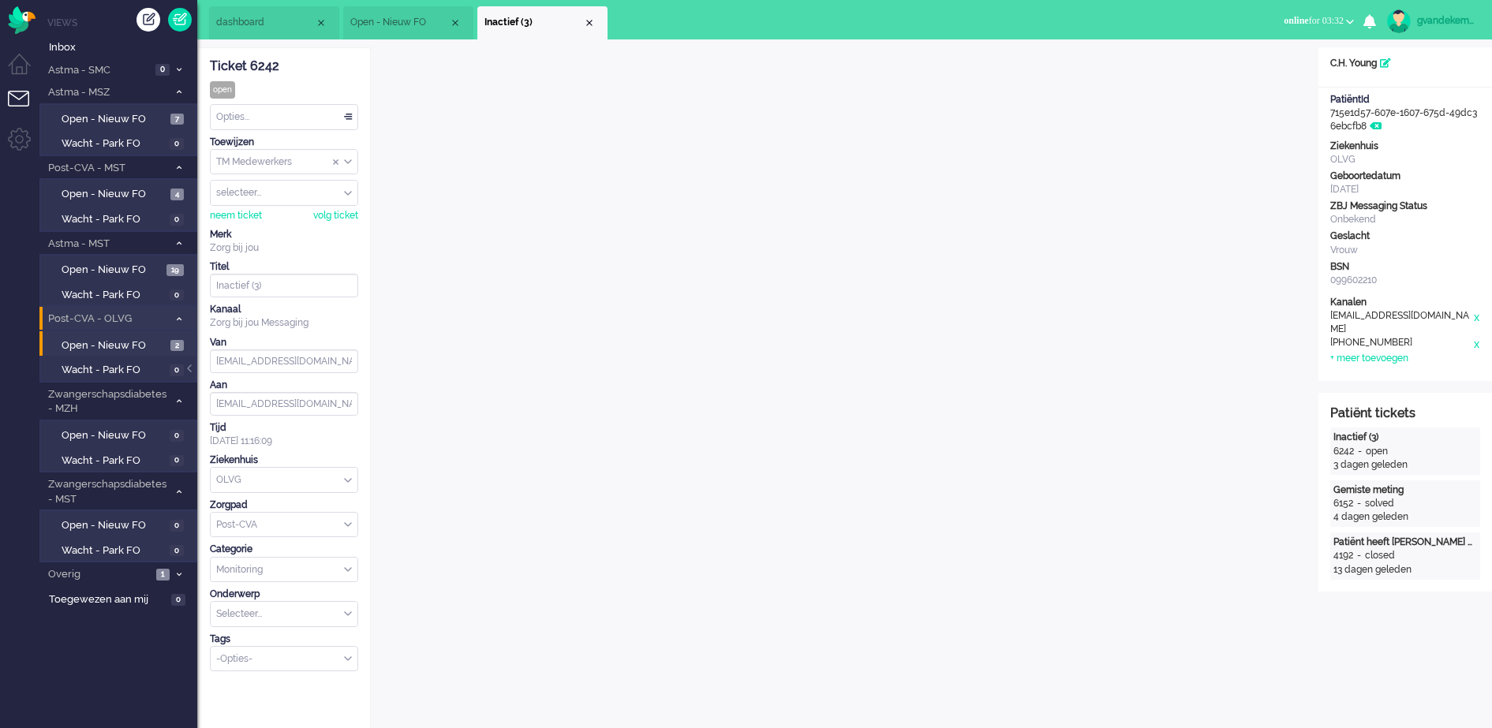
click at [346, 114] on div "Opties..." at bounding box center [284, 117] width 147 height 24
click at [236, 223] on span "Opgelost" at bounding box center [237, 229] width 39 height 13
click at [351, 112] on div "Opties..." at bounding box center [284, 117] width 147 height 24
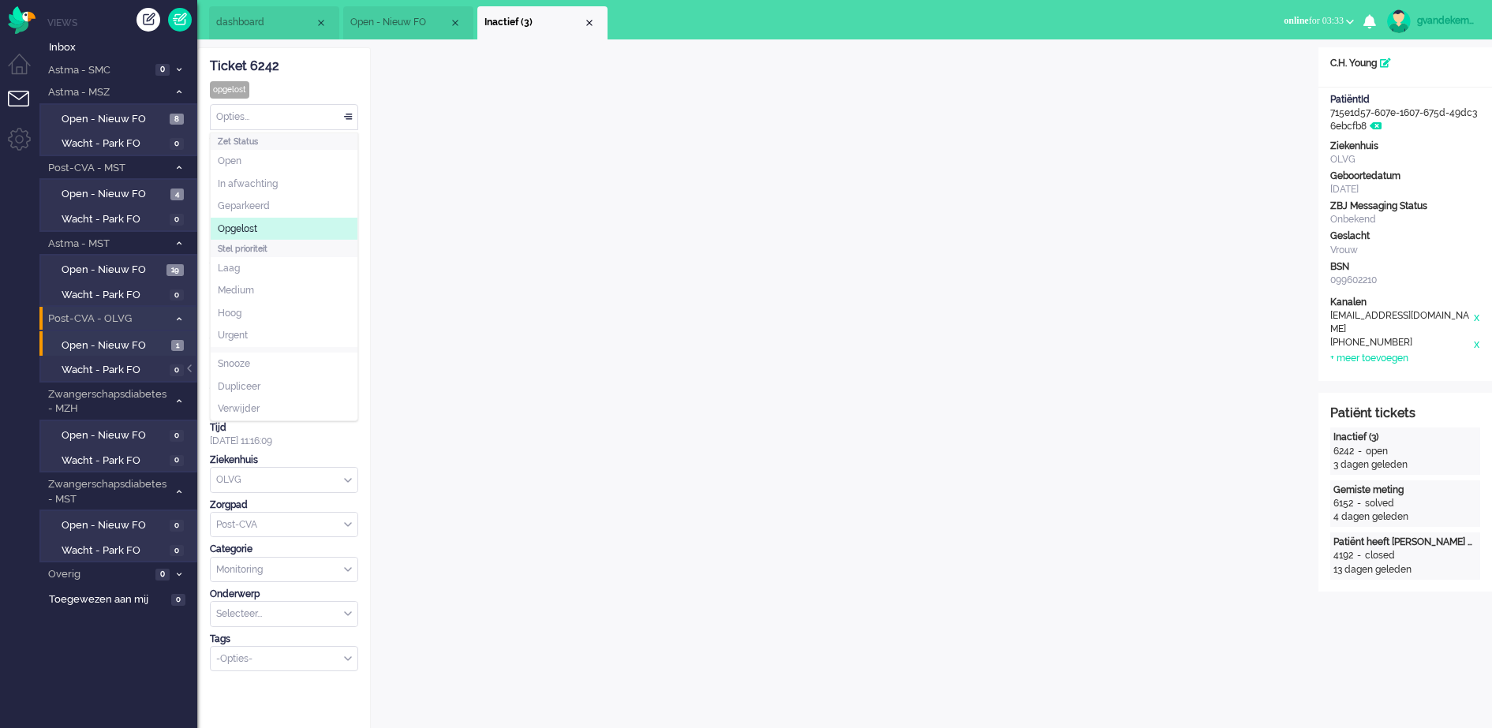
click at [257, 229] on span "Opgelost" at bounding box center [237, 229] width 39 height 13
click at [590, 23] on div "Close tab" at bounding box center [589, 23] width 13 height 13
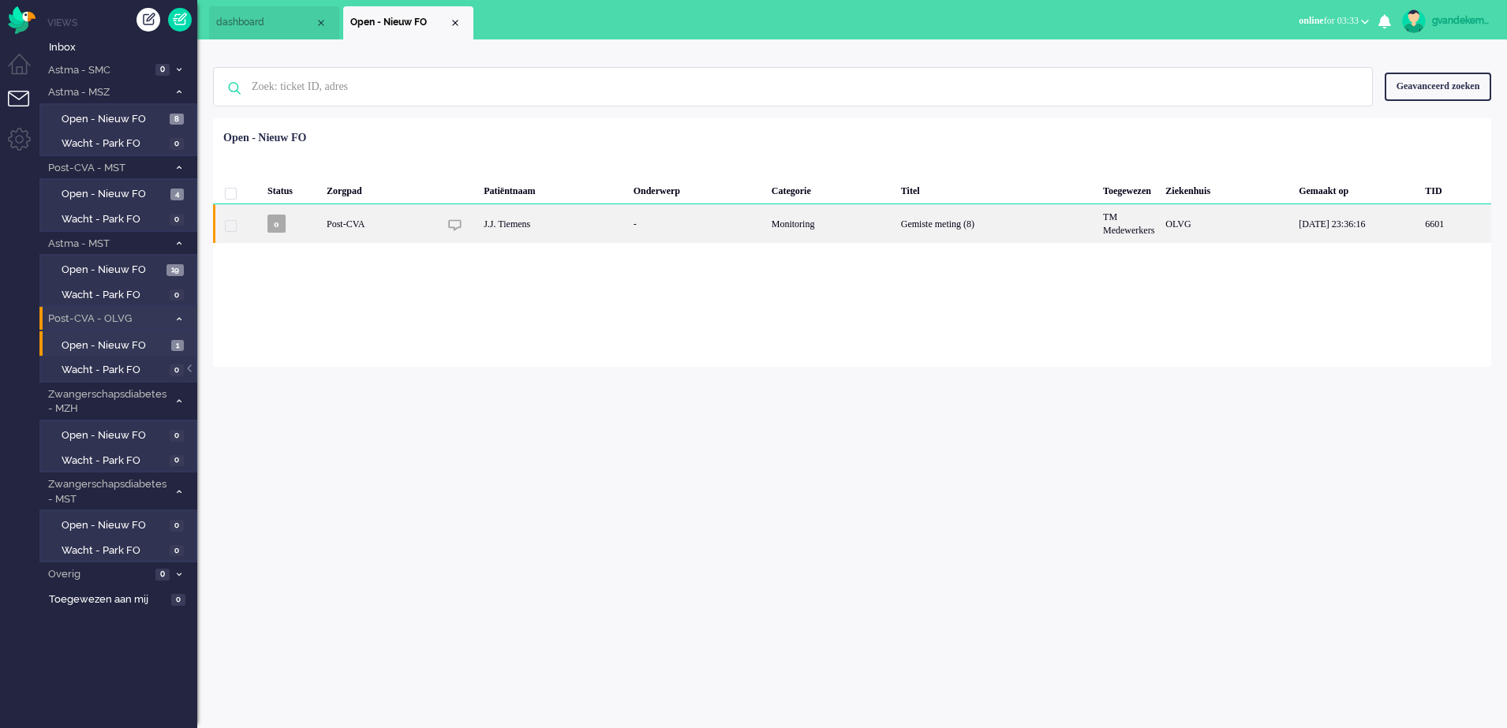
click at [1058, 223] on div "Gemiste meting (8)" at bounding box center [997, 223] width 202 height 39
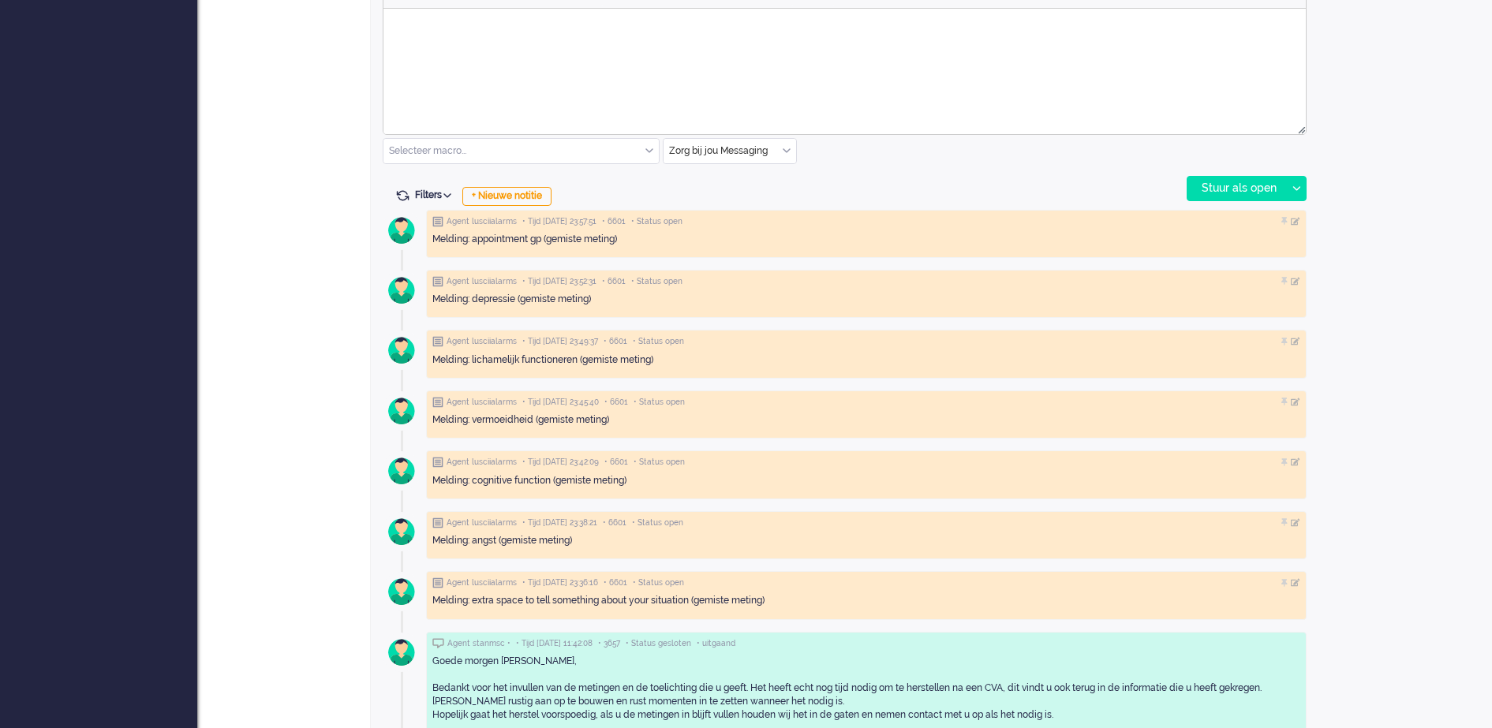
scroll to position [789, 0]
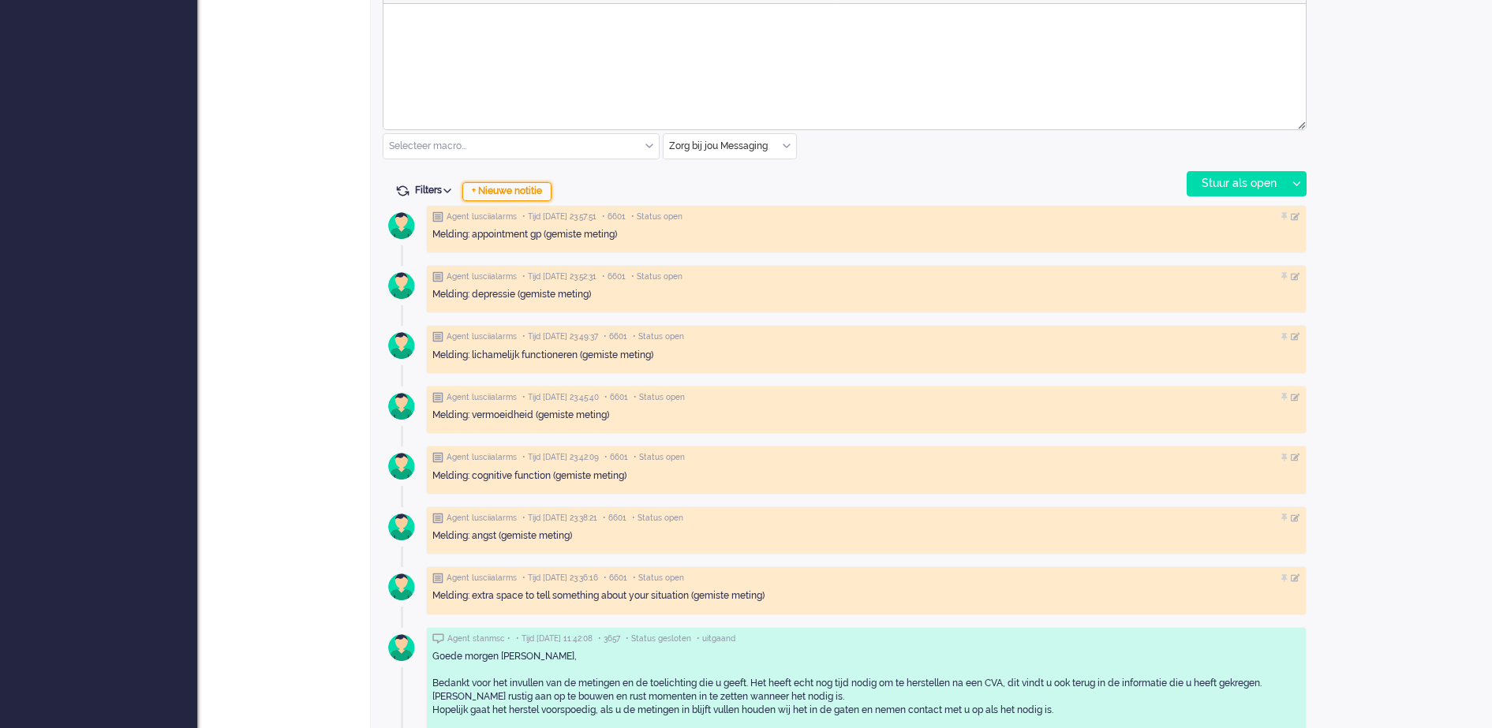
click at [530, 189] on div "+ Nieuwe notitie" at bounding box center [506, 191] width 89 height 19
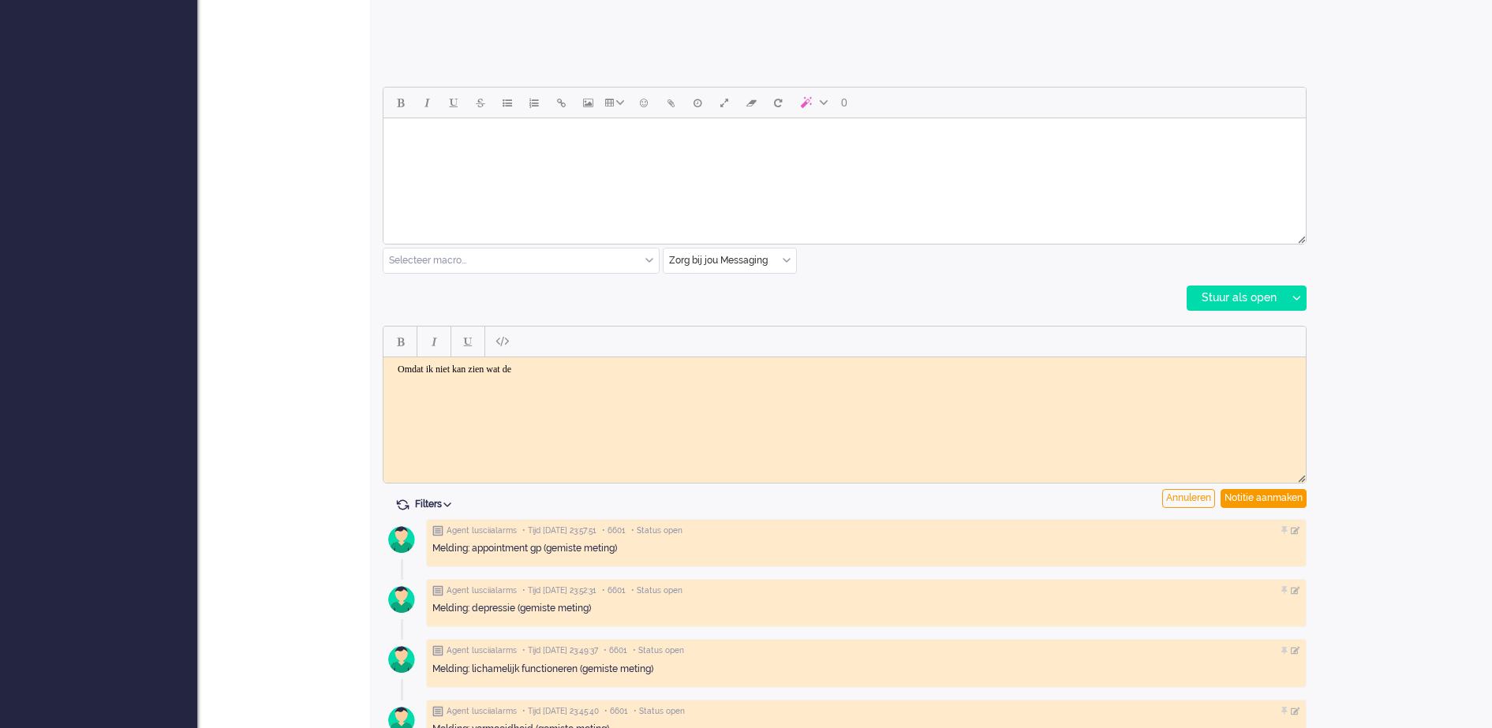
scroll to position [691, 0]
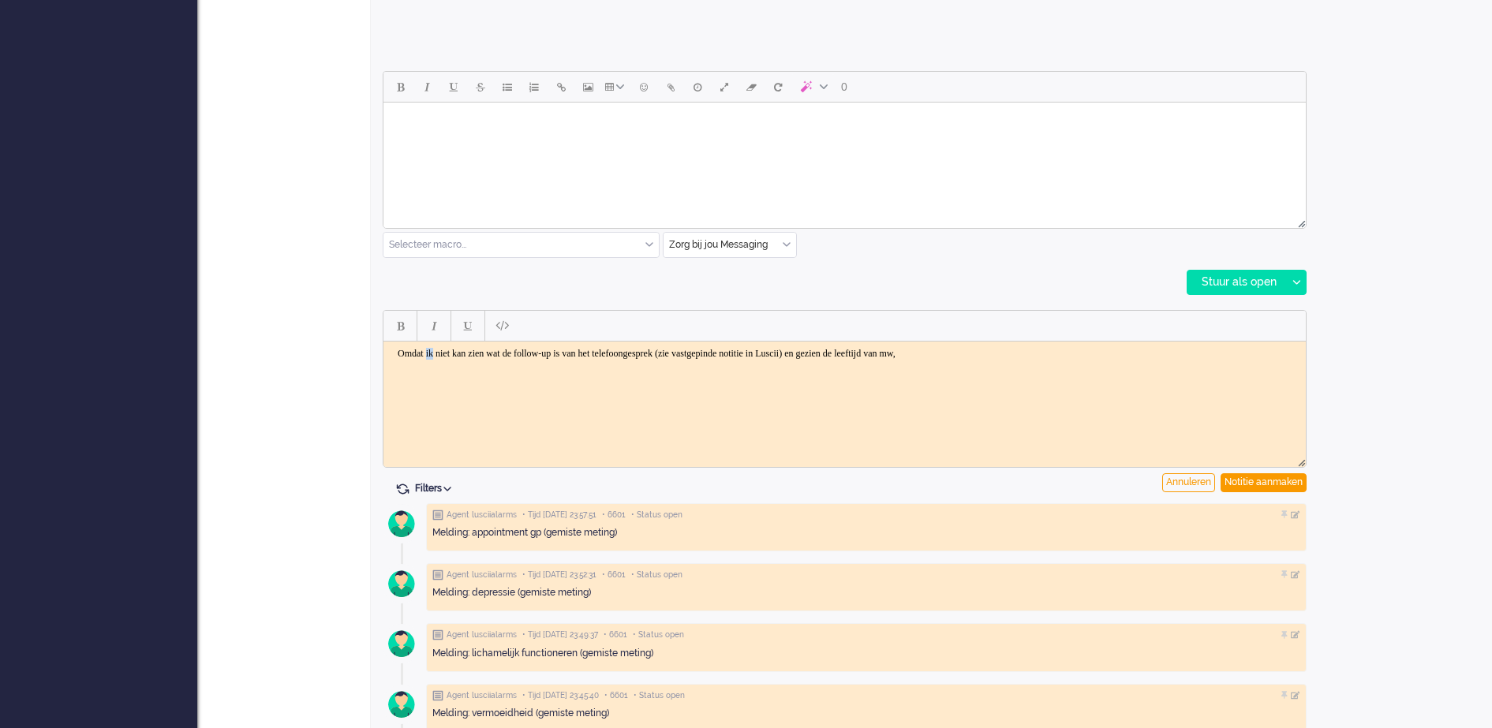
click at [440, 354] on body "Omdat ik niet kan zien wat de follow-up is van het telefoongesprek (zie vastgep…" at bounding box center [845, 353] width 910 height 12
click at [1047, 356] on body "Omdat FO niet kan zien wat de follow-up is van het telefoongesprek (zie vastgep…" at bounding box center [845, 353] width 910 height 12
click at [1282, 482] on div "Notitie aanmaken" at bounding box center [1264, 483] width 86 height 19
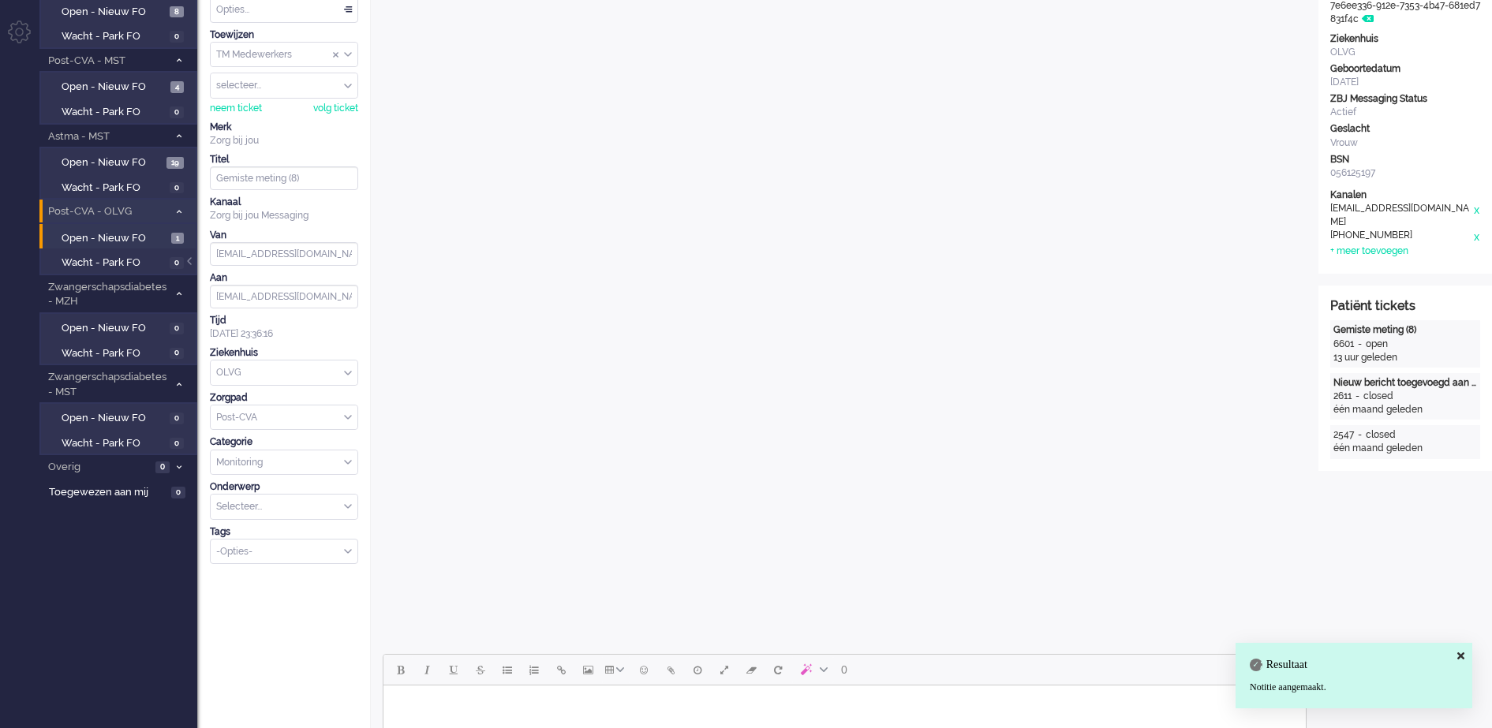
scroll to position [99, 0]
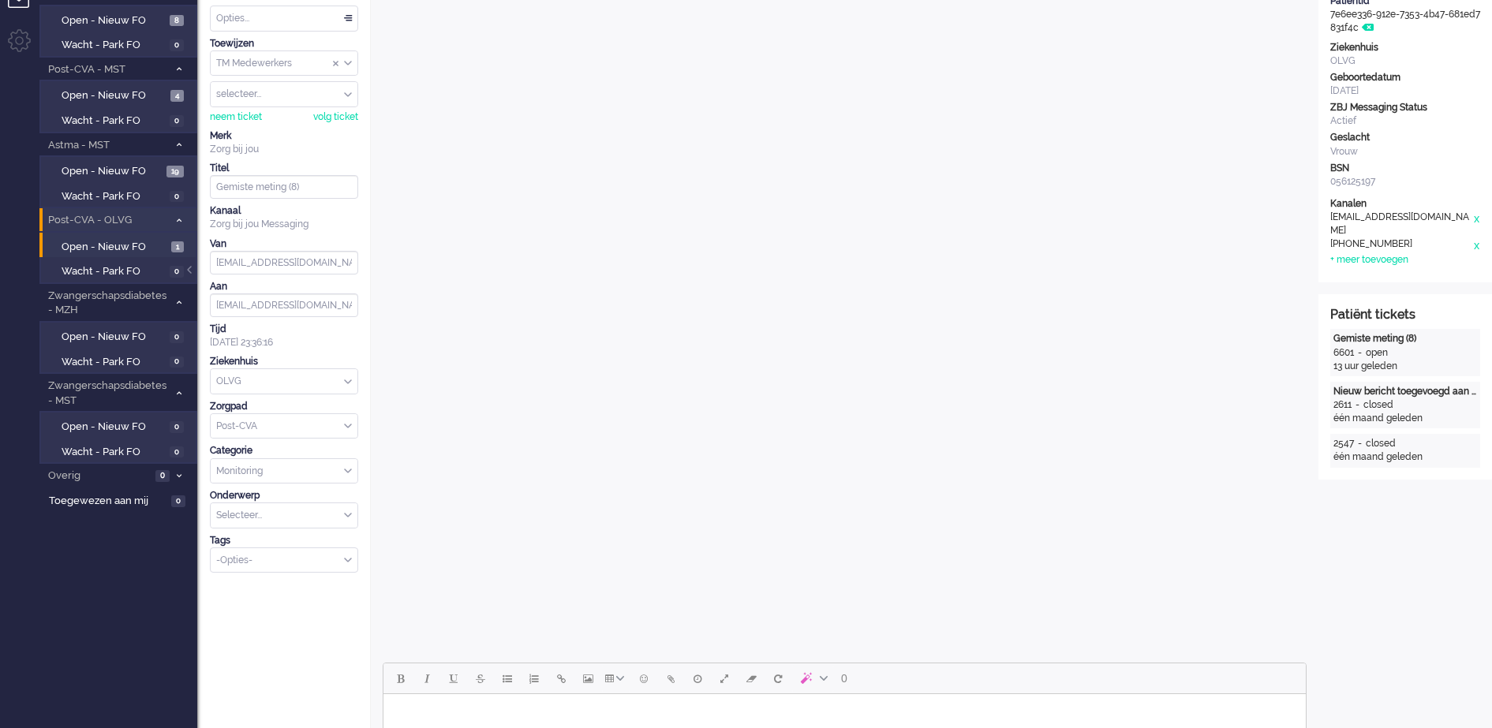
click at [348, 65] on div "TM Medewerkers" at bounding box center [284, 63] width 147 height 24
click at [303, 109] on span "TM Verpleegkundigen" at bounding box center [265, 109] width 95 height 13
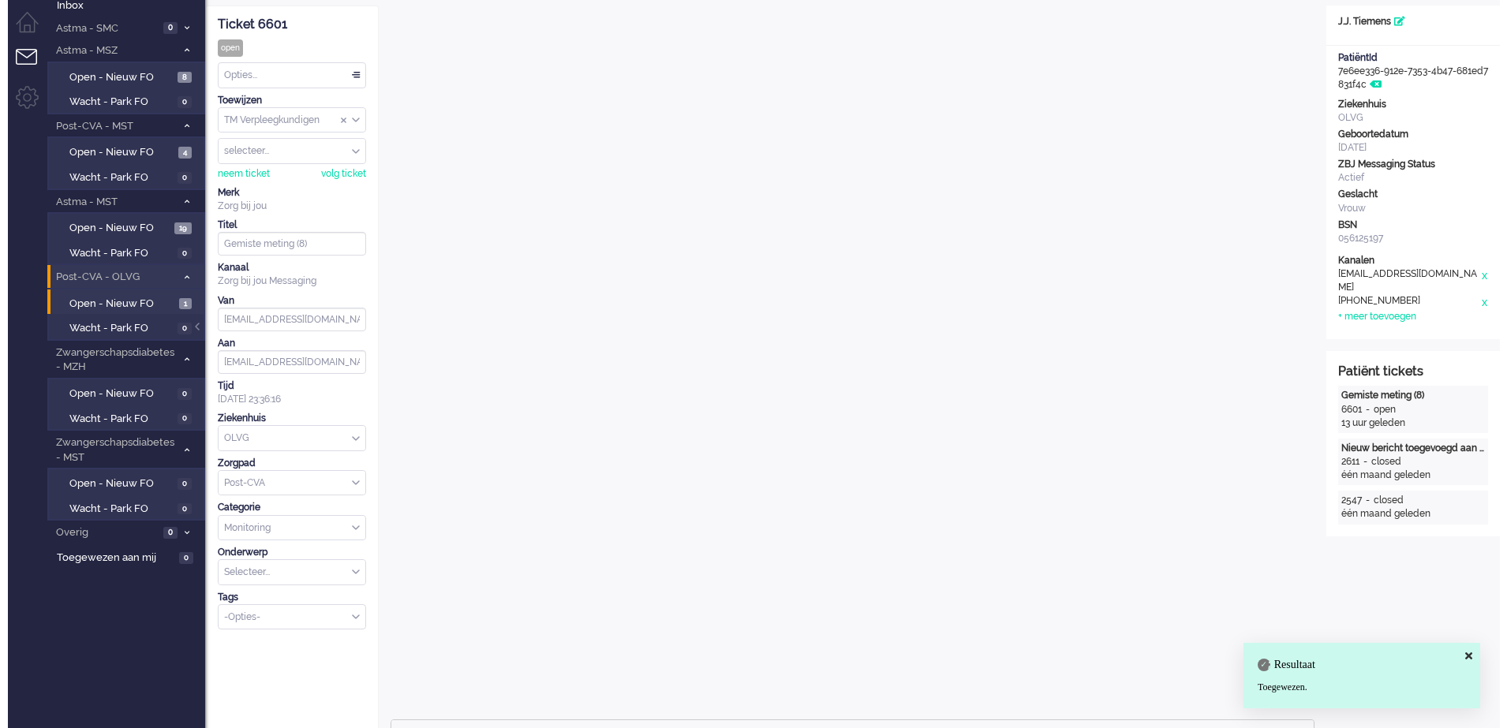
scroll to position [0, 0]
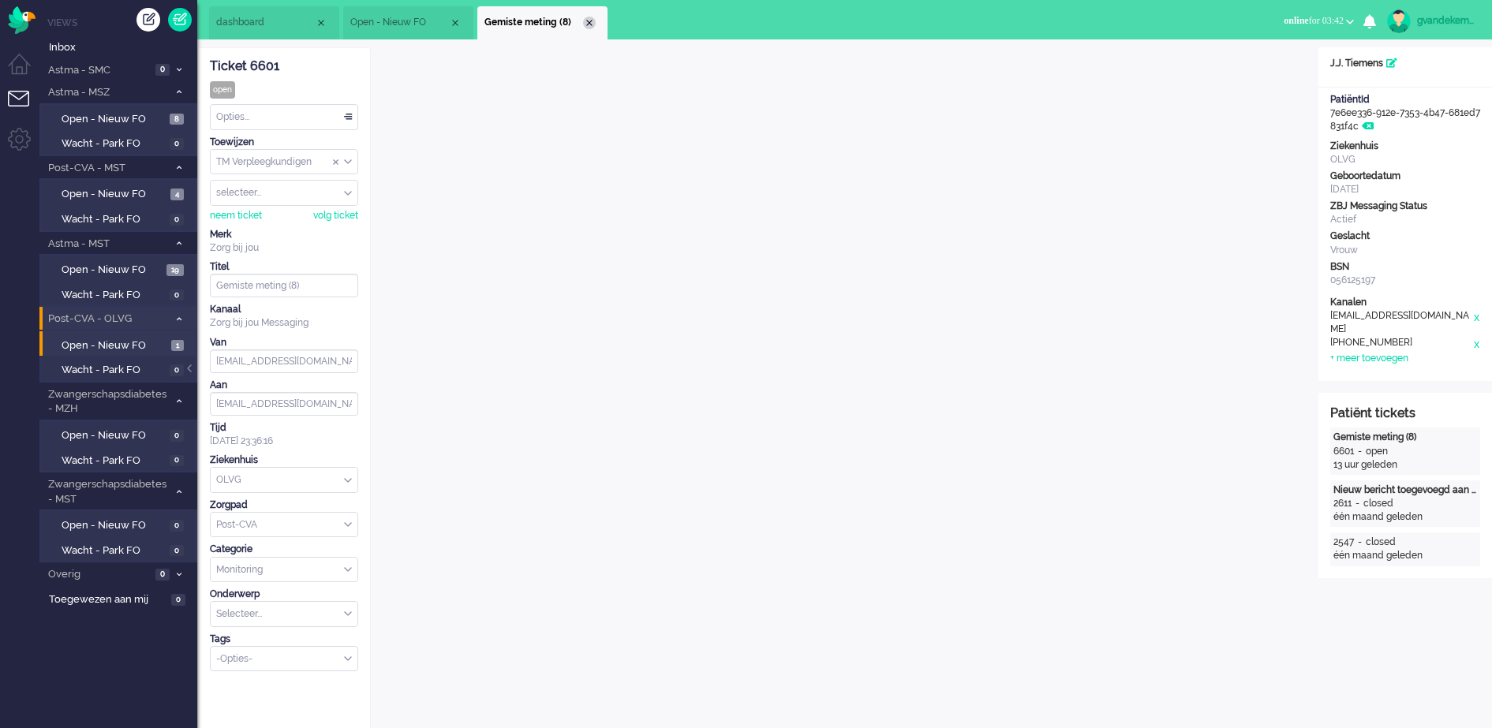
click at [587, 22] on div "Close tab" at bounding box center [589, 23] width 13 height 13
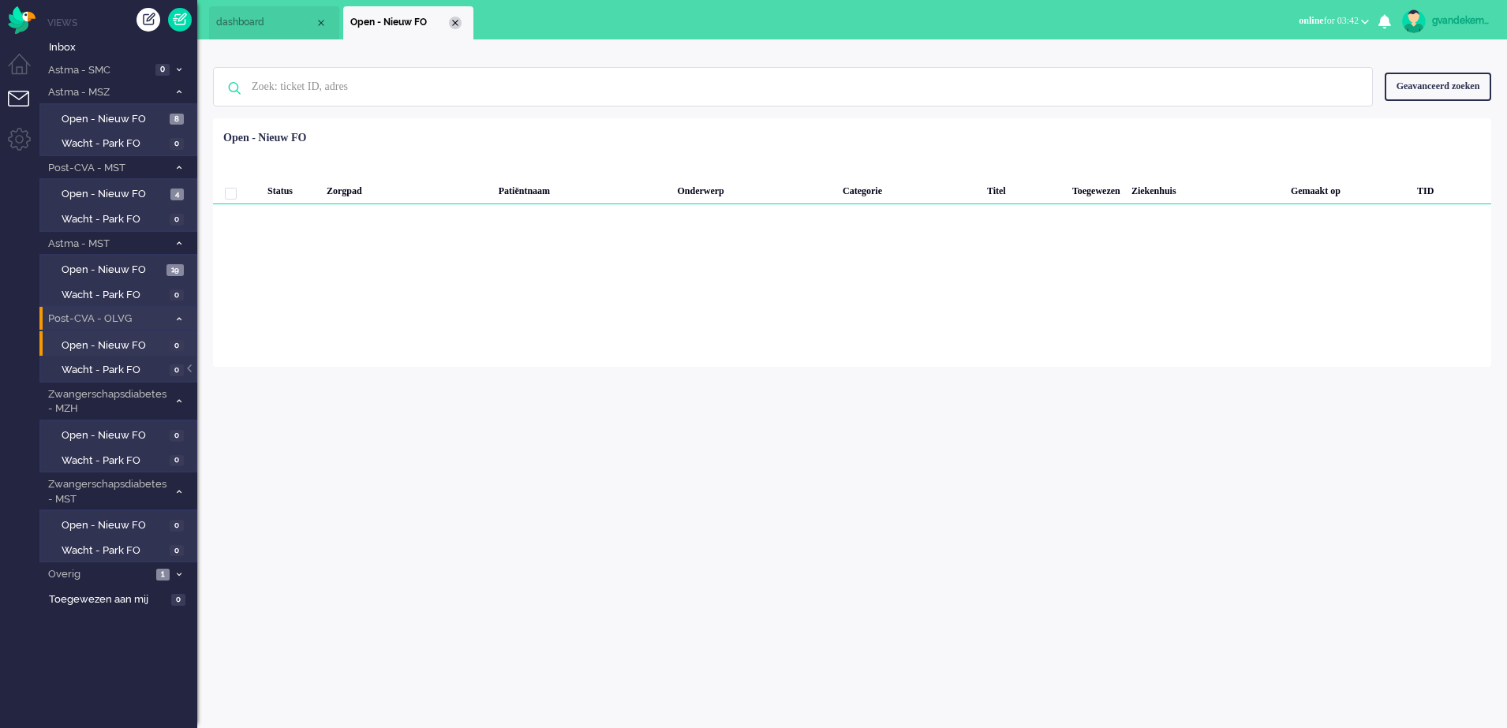
click at [459, 22] on div "Close tab" at bounding box center [455, 23] width 13 height 13
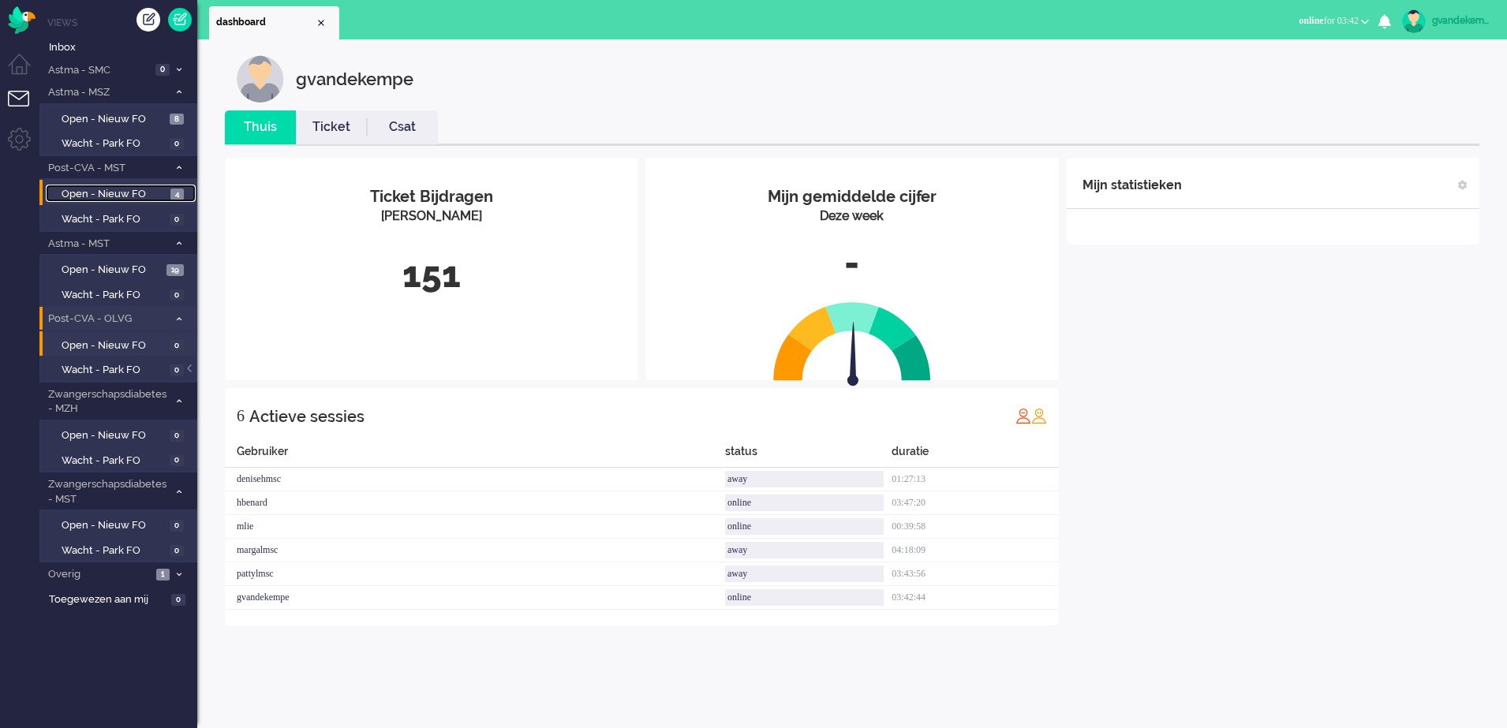
click at [122, 188] on span "Open - Nieuw FO" at bounding box center [114, 194] width 105 height 15
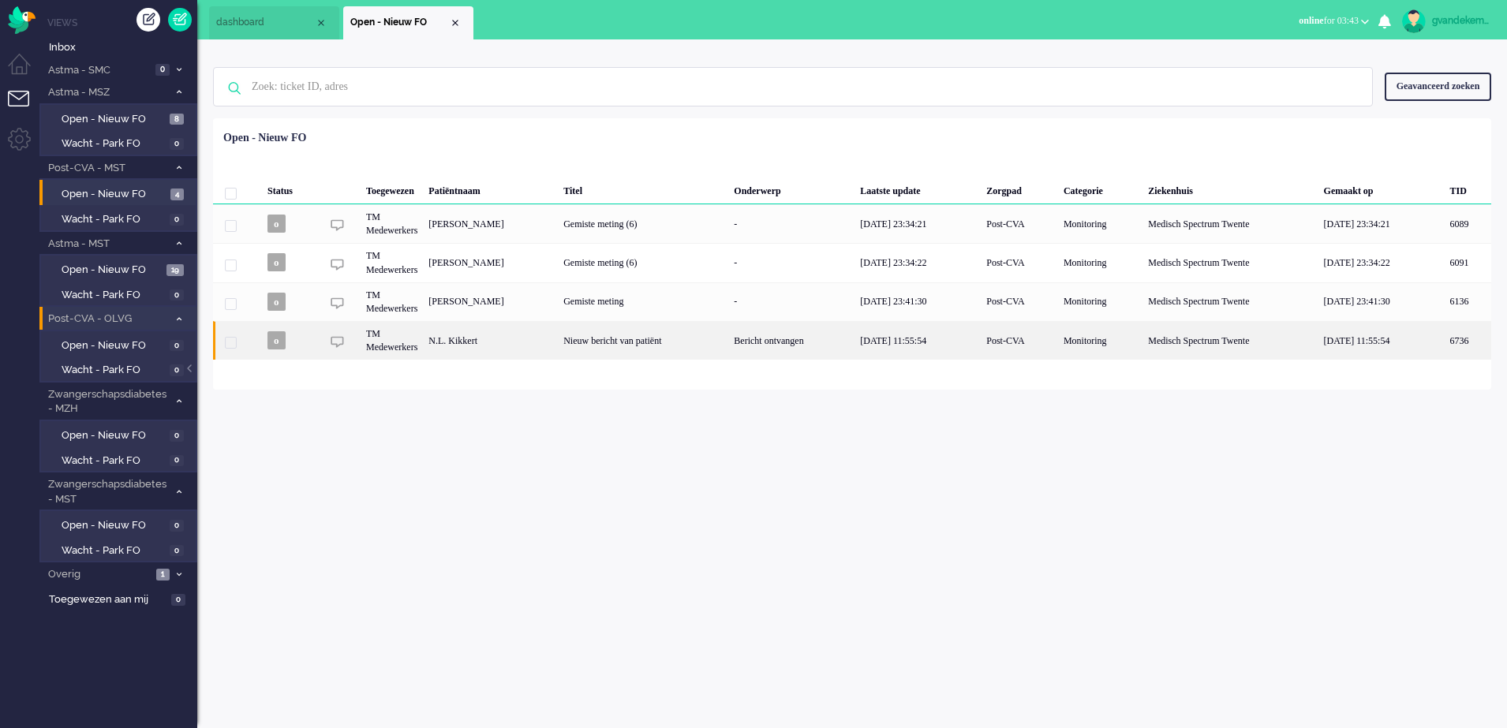
click at [758, 344] on div "Bericht ontvangen" at bounding box center [791, 340] width 126 height 39
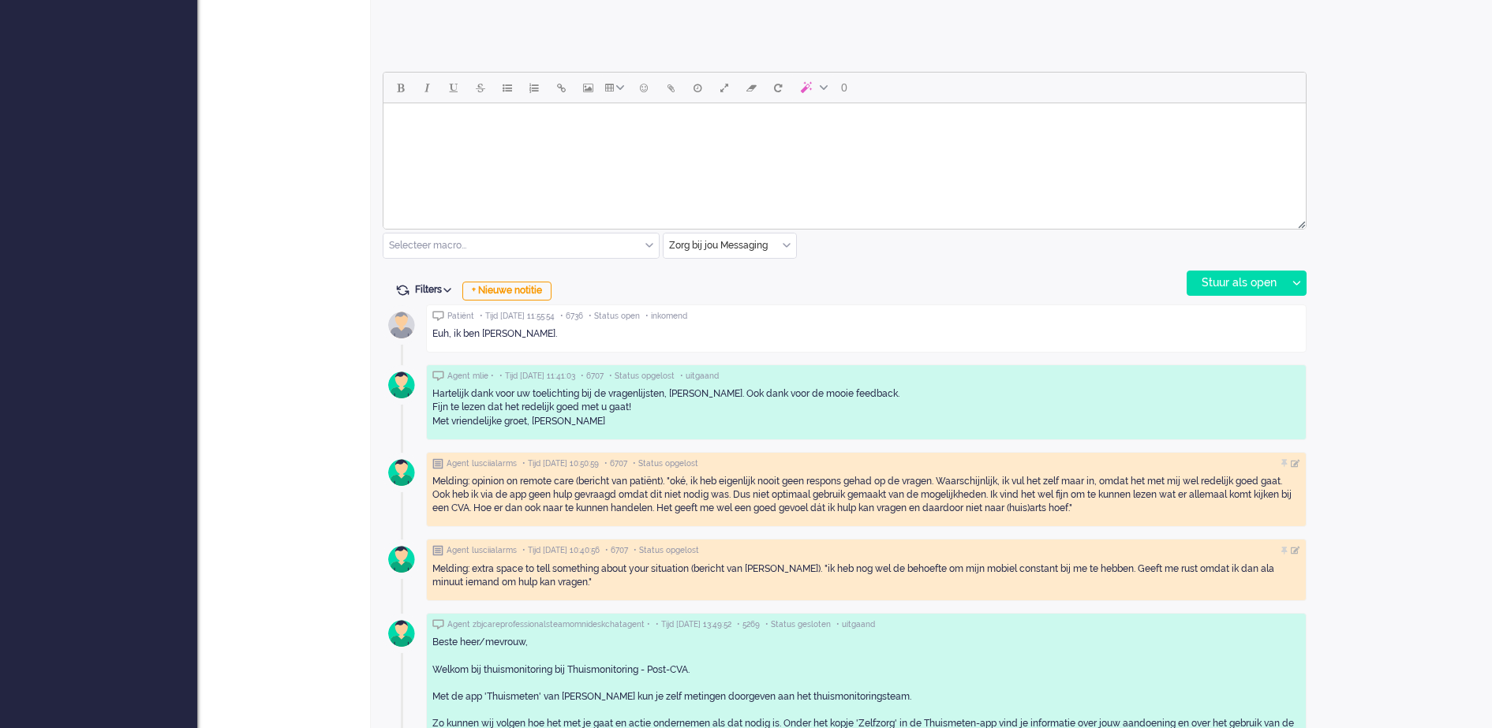
scroll to position [640, 0]
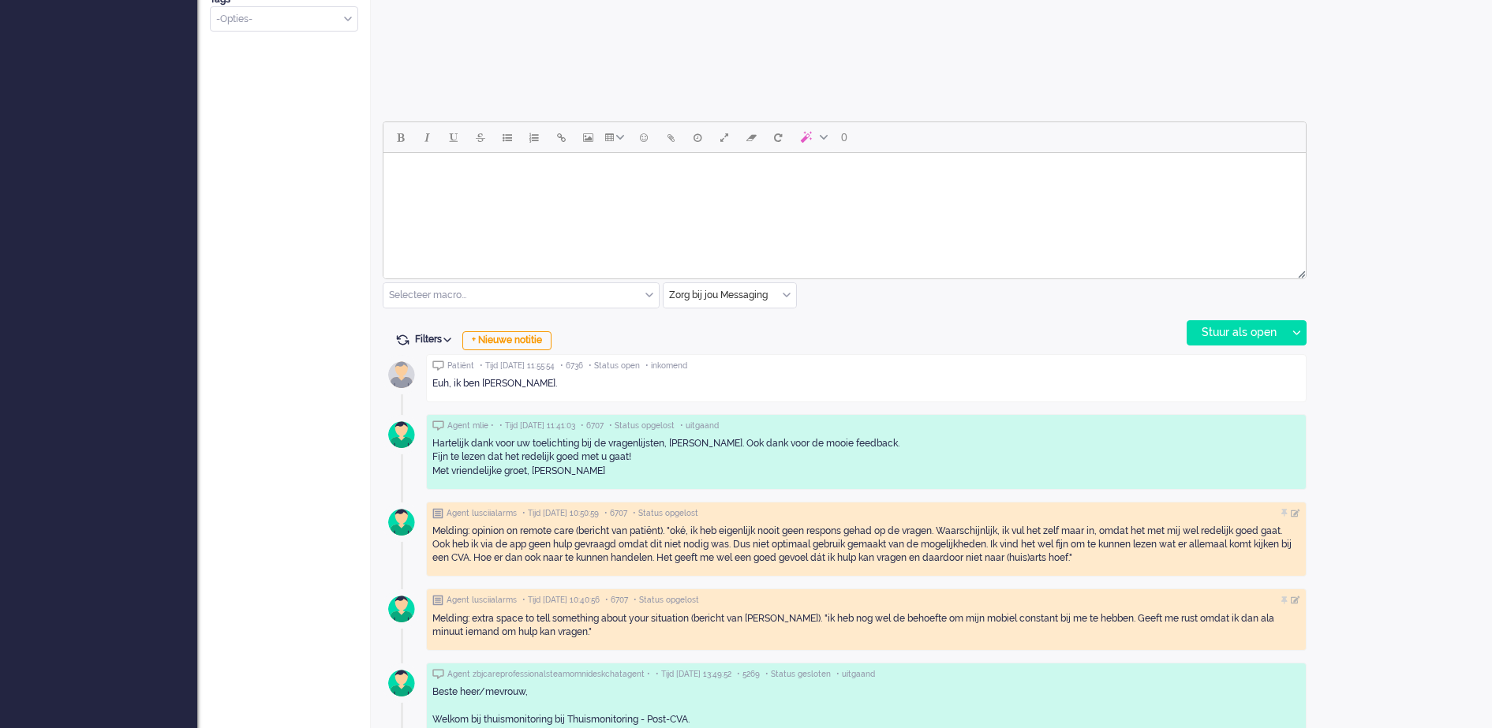
click at [731, 166] on body "Rich Text Area. Press ALT-0 for help." at bounding box center [845, 173] width 910 height 28
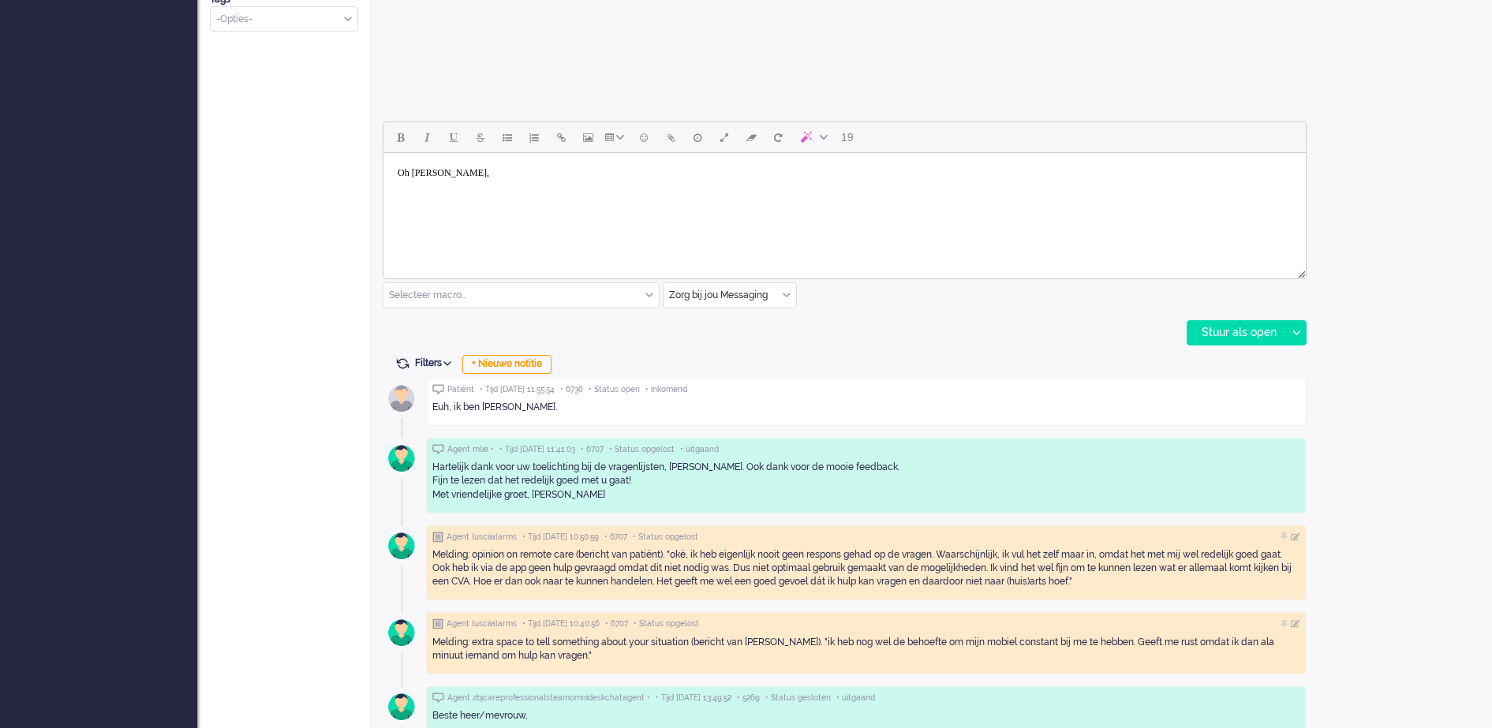
click at [471, 171] on body "Oh mevrouw Kikkert," at bounding box center [845, 173] width 910 height 28
click at [576, 172] on body "Oh mevrouw Van den Dolder," at bounding box center [845, 173] width 910 height 28
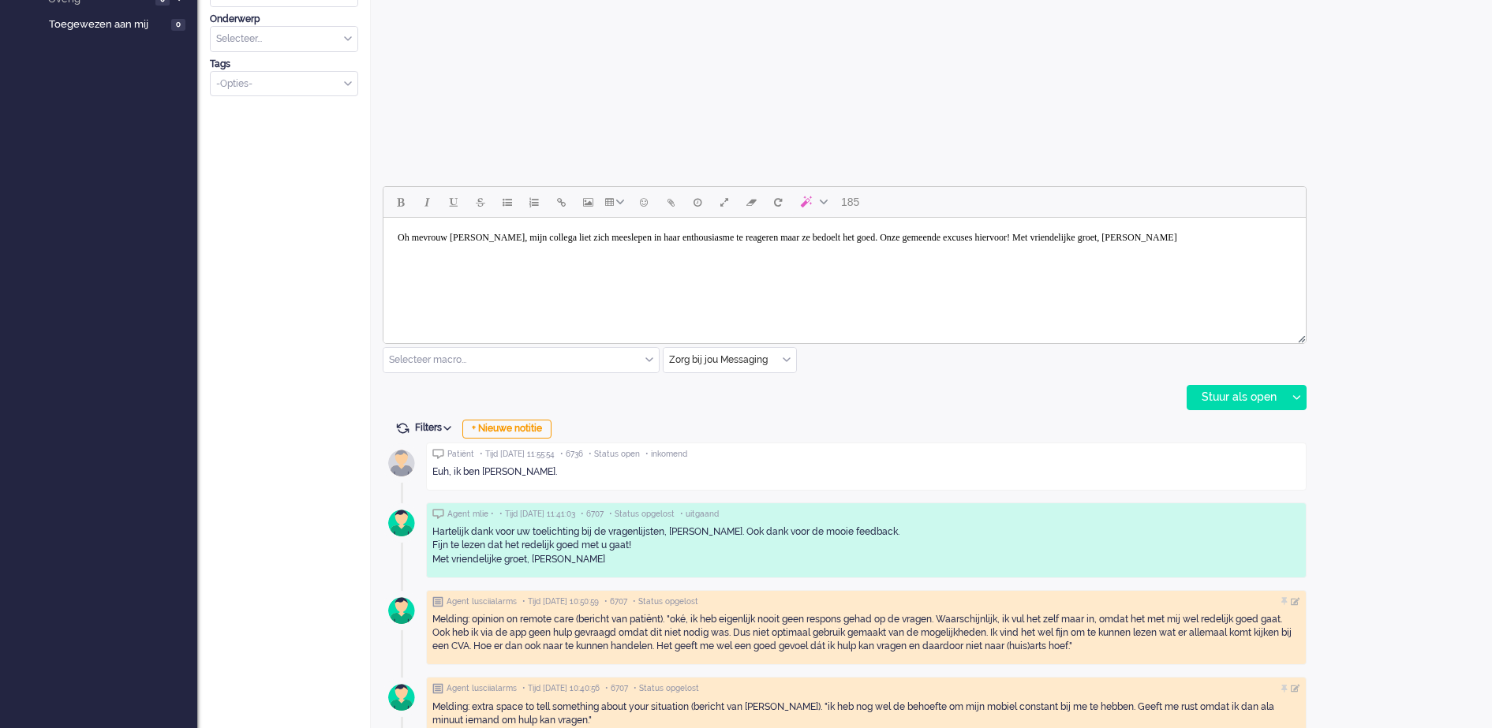
scroll to position [541, 0]
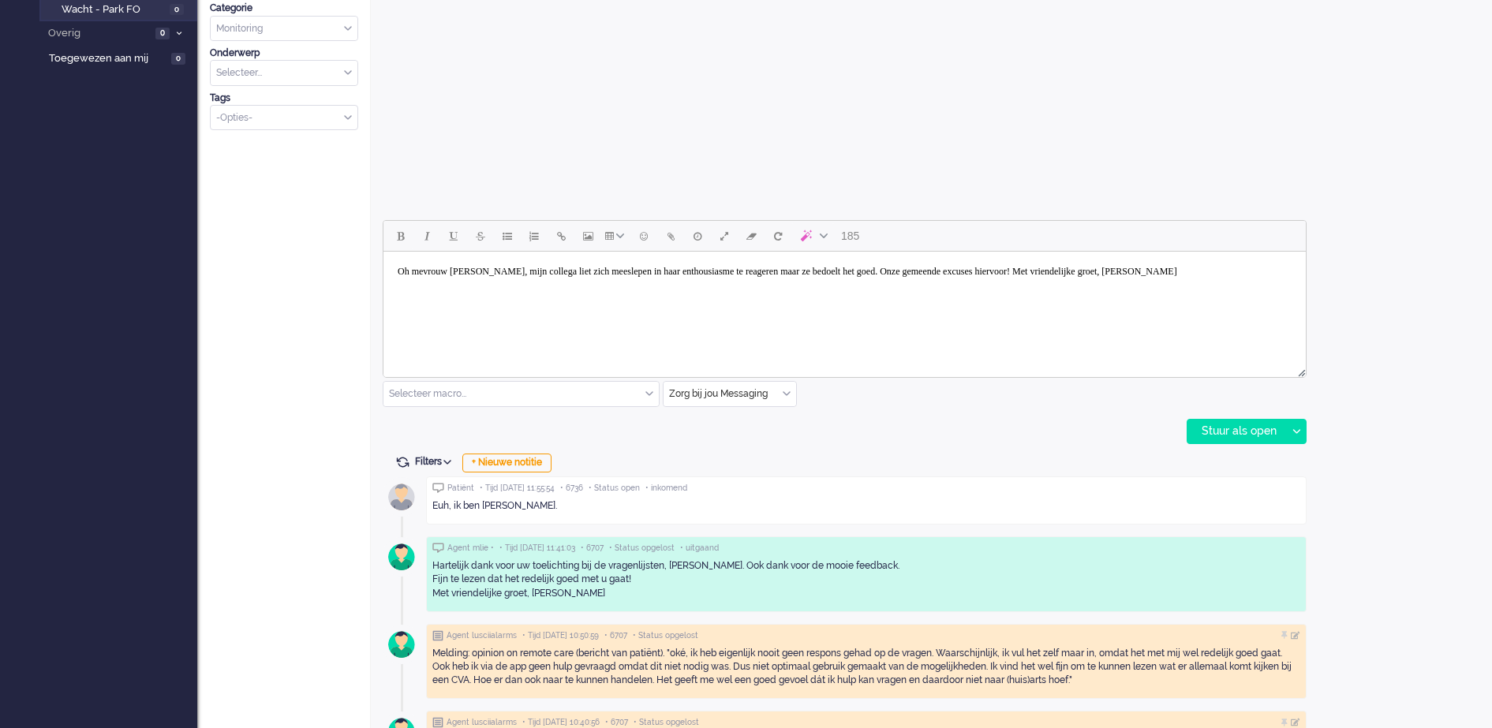
click at [1016, 272] on body "Oh mevrouw Van den Dolder, mijn collega liet zich meeslepen in haar enthousiasm…" at bounding box center [845, 272] width 910 height 28
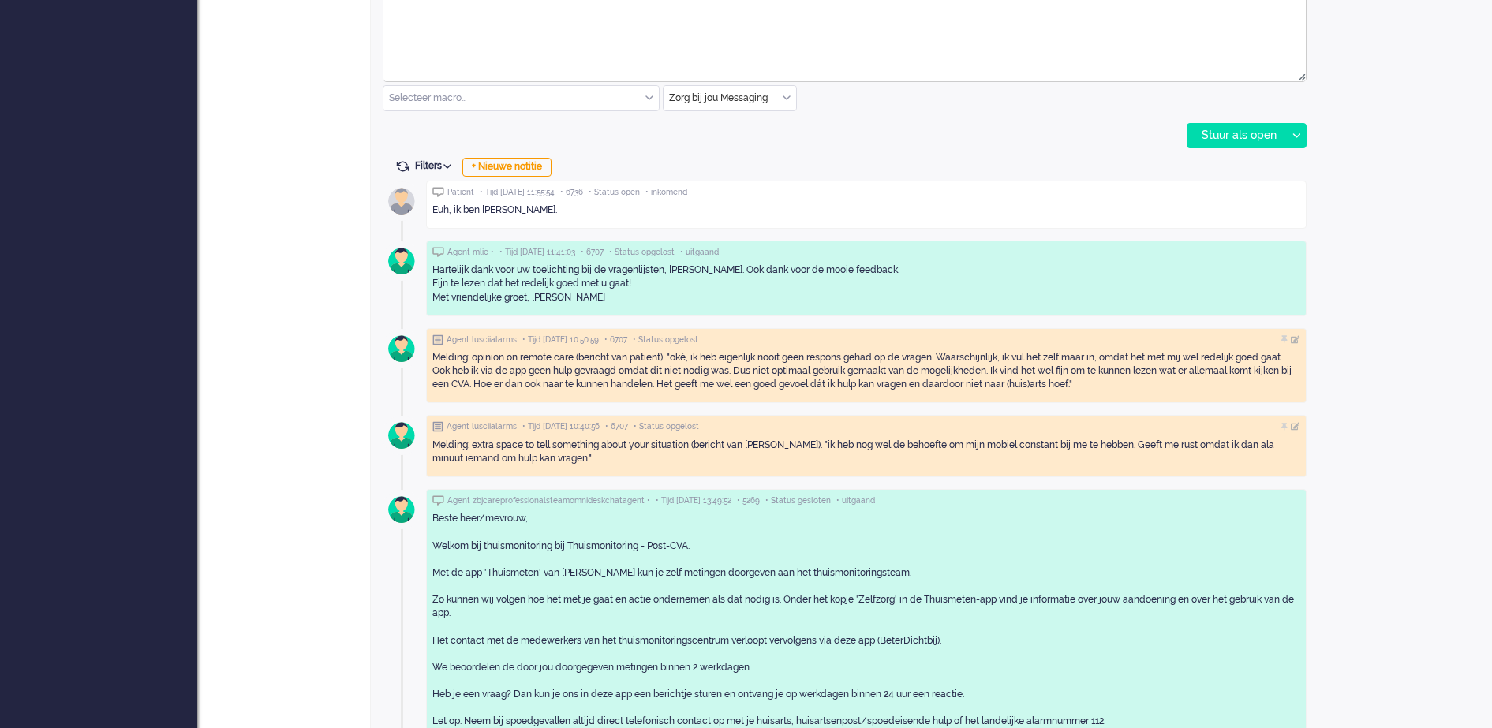
scroll to position [739, 0]
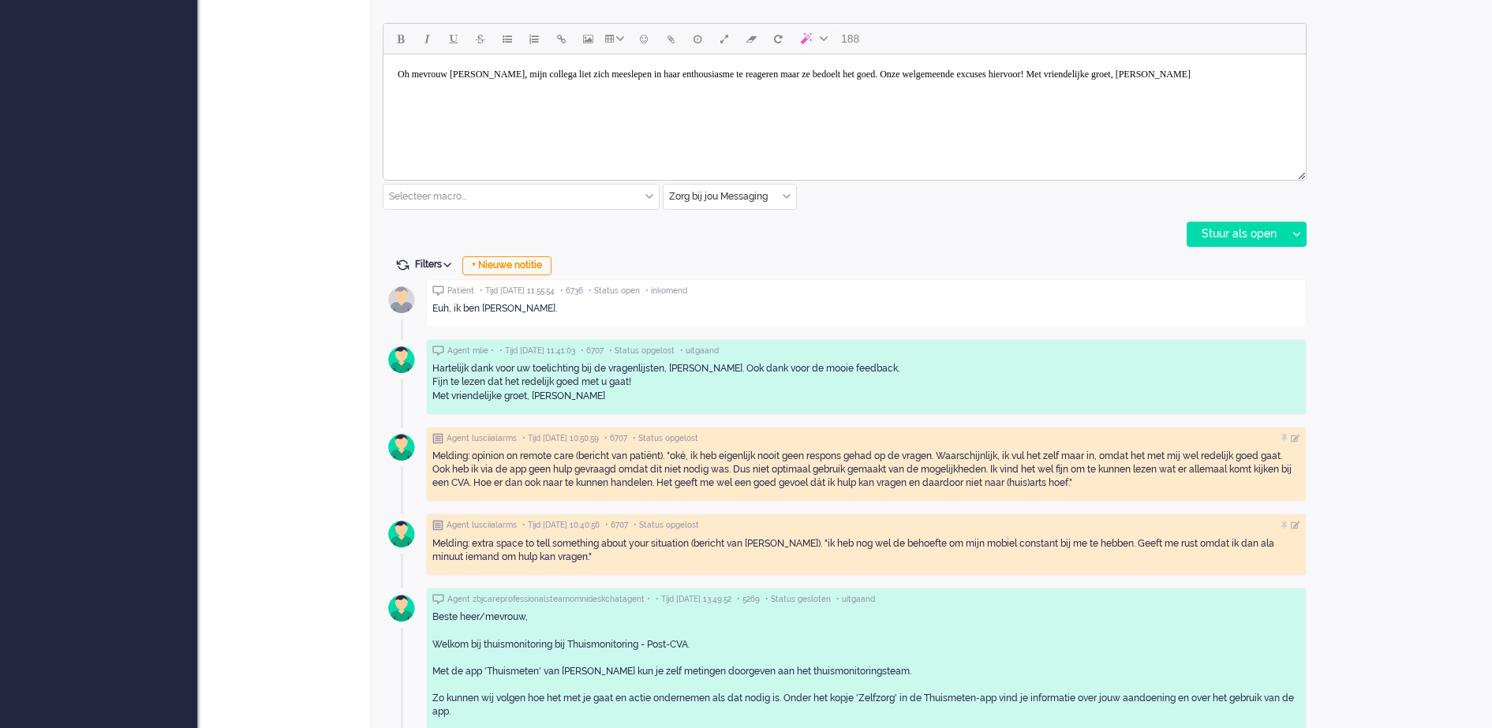
click at [1174, 69] on body "Oh mevrouw Van den Dolder, mijn collega liet zich meeslepen in haar enthousiasm…" at bounding box center [845, 75] width 910 height 28
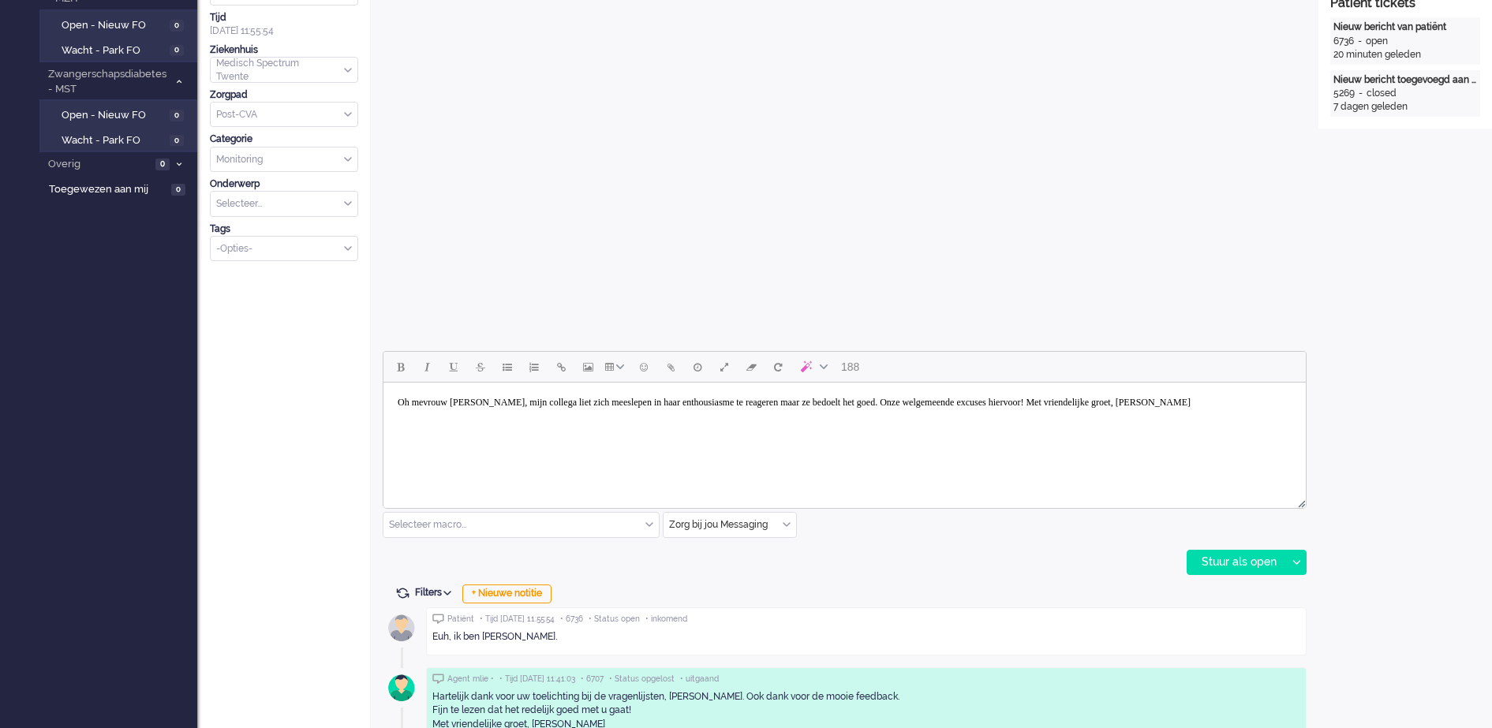
scroll to position [592, 0]
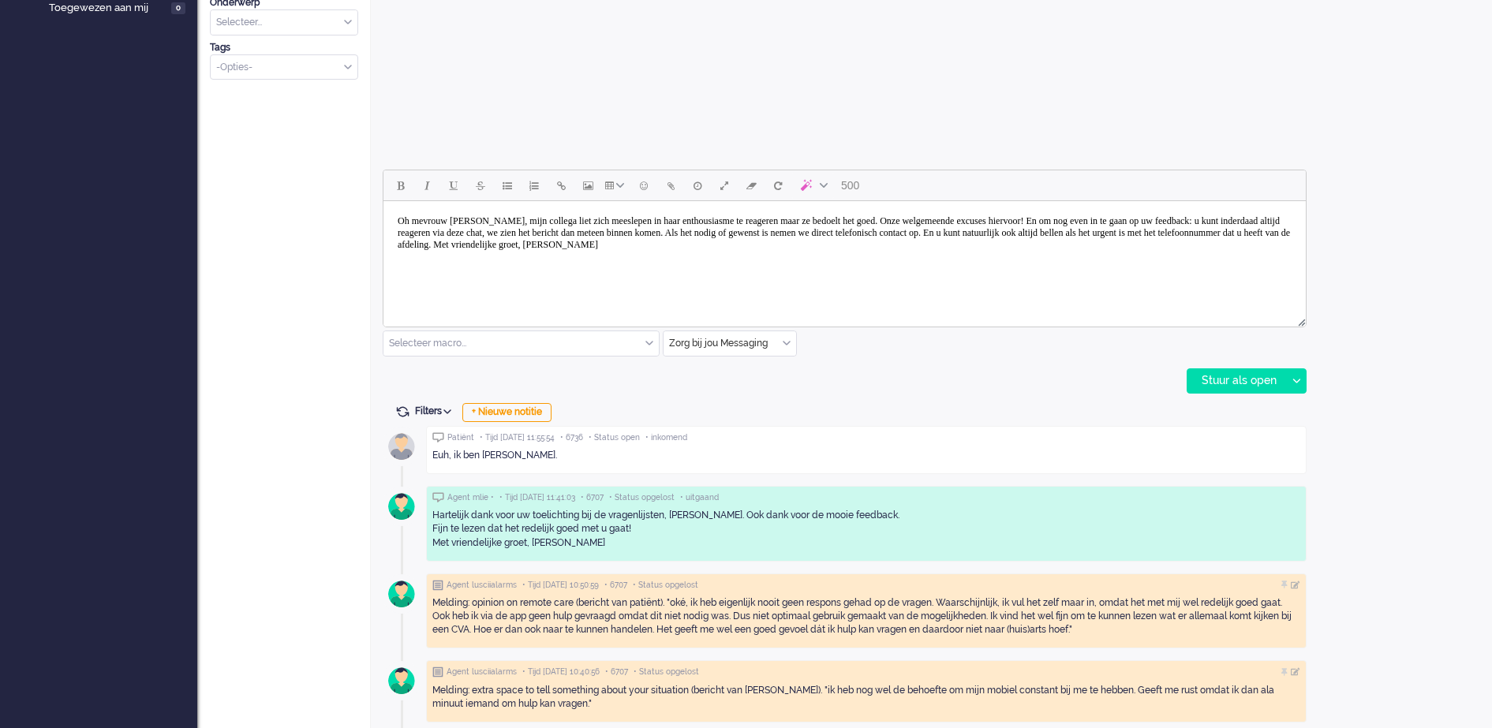
click at [403, 220] on body "Oh mevrouw Van den Dolder, mijn collega liet zich meeslepen in haar enthousiasm…" at bounding box center [845, 233] width 910 height 51
click at [593, 220] on body "Goedemiddag mevrouw Van den Dolder, mijn collega liet zich meeslepen in haar en…" at bounding box center [845, 233] width 910 height 51
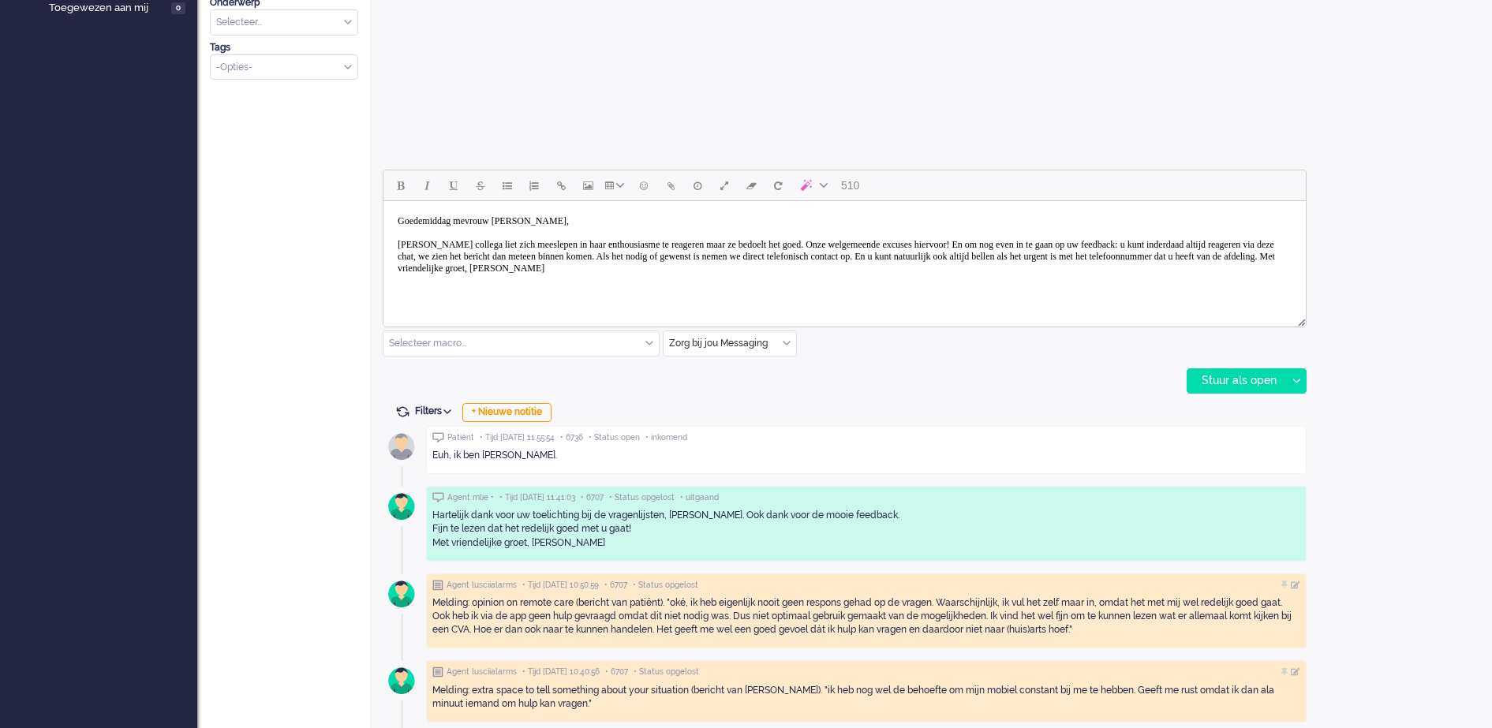
click at [1030, 242] on body "Goedemiddag mevrouw Van den Dolder, Mijn collega liet zich meeslepen in haar en…" at bounding box center [845, 245] width 910 height 75
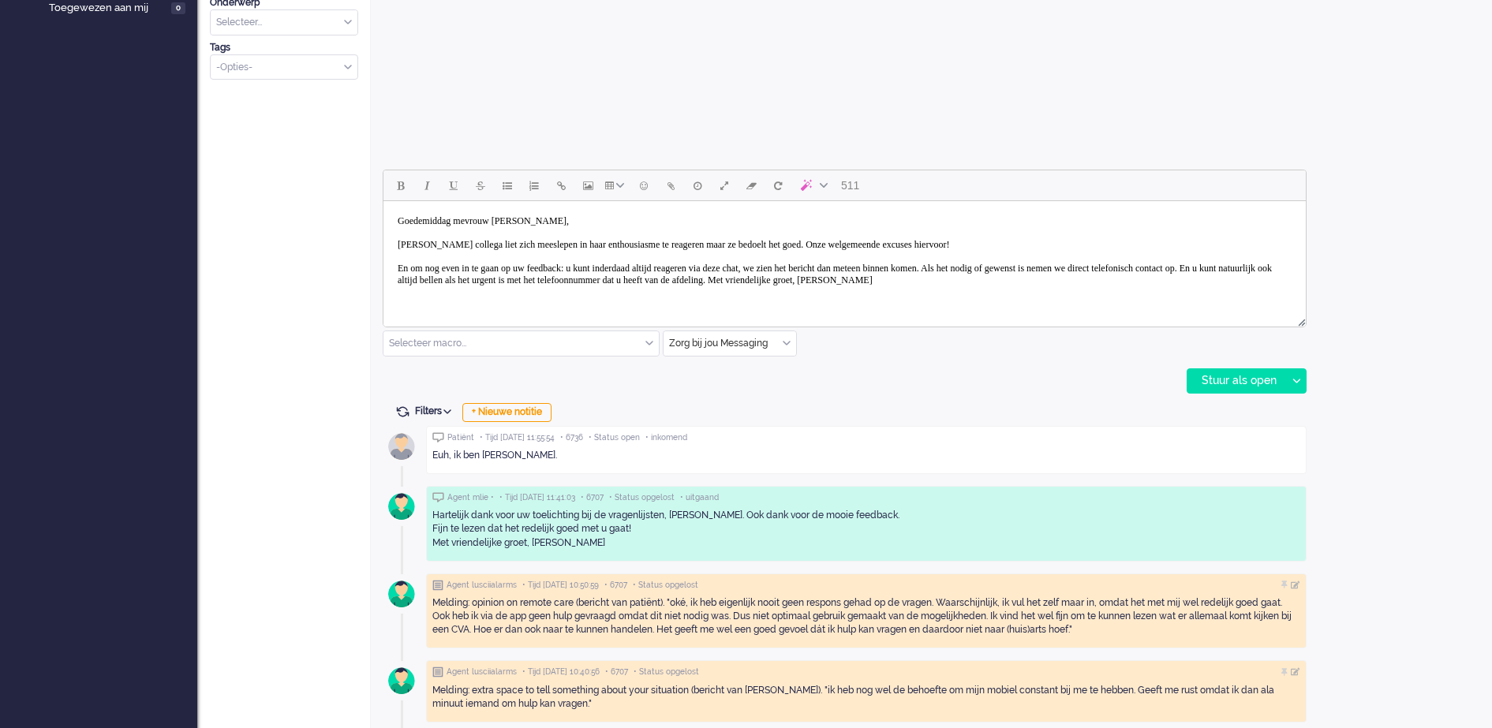
click at [1025, 279] on body "Goedemiddag mevrouw Van den Dolder, Mijn collega liet zich meeslepen in haar en…" at bounding box center [845, 251] width 910 height 87
click at [511, 305] on body "Goedemiddag mevrouw Van den Dolder, Mijn collega liet zich meeslepen in haar en…" at bounding box center [845, 263] width 910 height 110
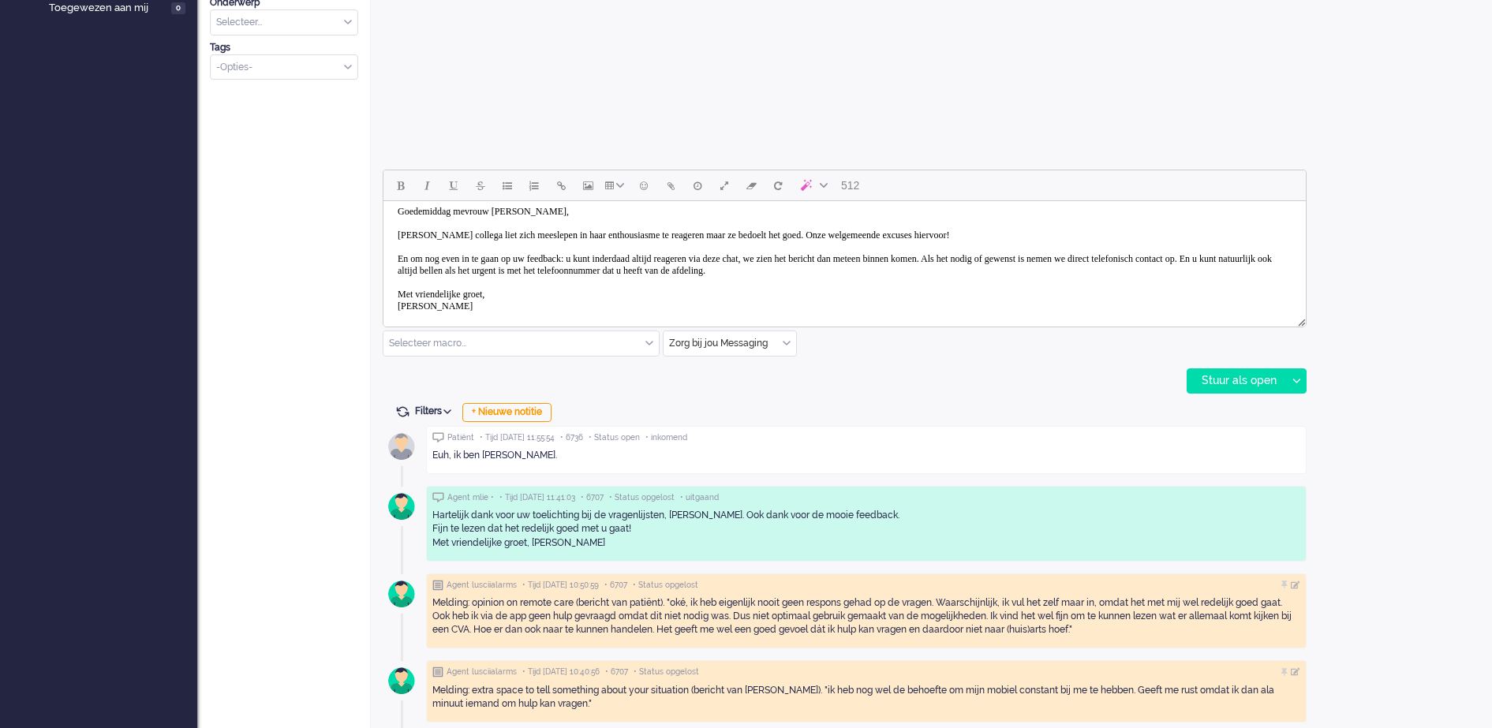
click at [1084, 275] on body "Goedemiddag mevrouw Van den Dolder, Mijn collega liet zich meeslepen in haar en…" at bounding box center [845, 259] width 910 height 122
click at [421, 294] on body "Goedemiddag mevrouw Van den Dolder, Mijn collega liet zich meeslepen in haar en…" at bounding box center [845, 271] width 910 height 146
click at [444, 296] on body "Goedemiddag mevrouw Van den Dolder, Mijn collega liet zich meeslepen in haar en…" at bounding box center [845, 271] width 910 height 146
click at [444, 290] on body "Goedemiddag mevrouw Van den Dolder, Mijn collega liet zich meeslepen in haar en…" at bounding box center [845, 271] width 910 height 146
click at [676, 291] on body "Goedemiddag mevrouw Van den Dolder, Mijn collega liet zich meeslepen in haar en…" at bounding box center [845, 271] width 910 height 146
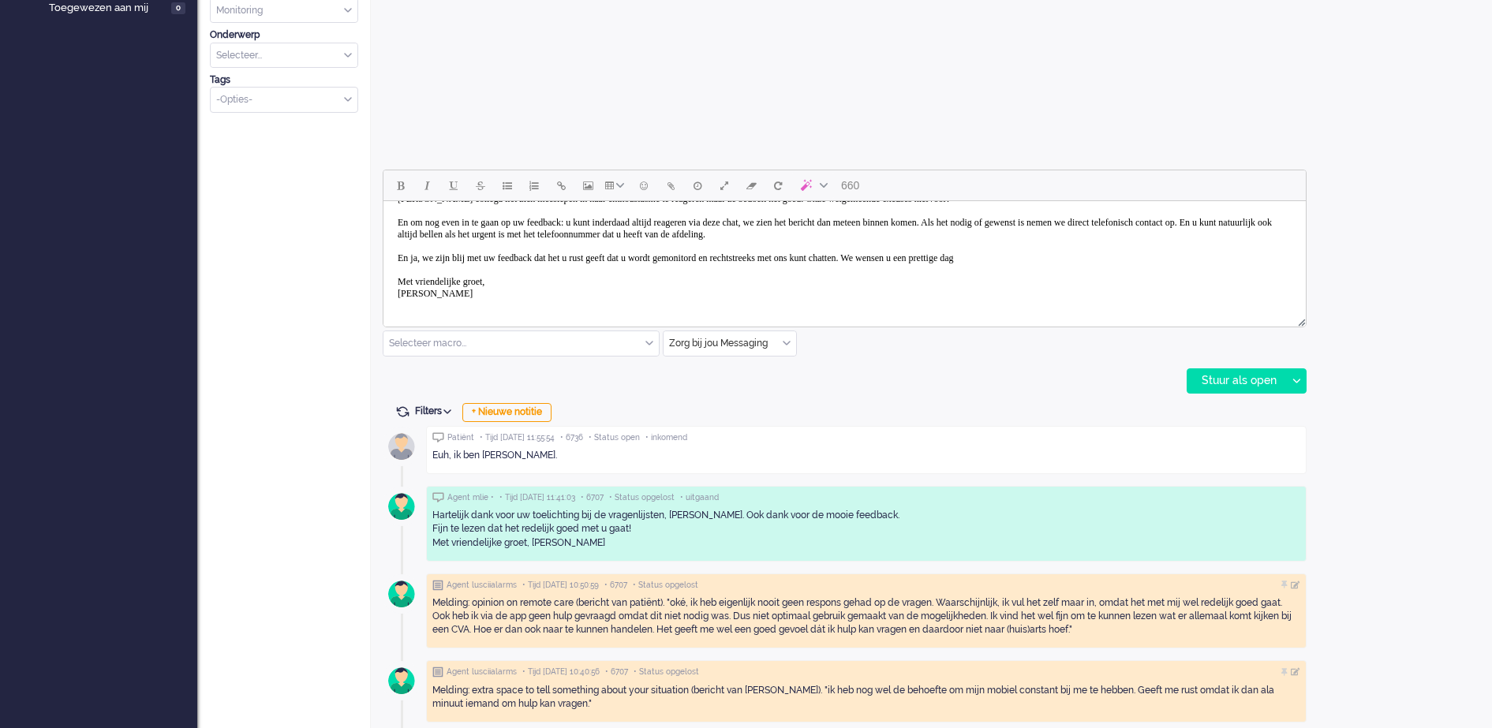
scroll to position [47, 0]
click at [1035, 251] on body "Goedemiddag mevrouw Van den Dolder, Mijn collega liet zich meeslepen in haar en…" at bounding box center [845, 233] width 910 height 146
click at [1083, 253] on body "Goedemiddag mevrouw Van den Dolder, Mijn collega liet zich meeslepen in haar en…" at bounding box center [845, 233] width 910 height 146
click at [1180, 254] on body "Goedemiddag mevrouw Van den Dolder, Mijn collega liet zich meeslepen in haar en…" at bounding box center [845, 233] width 910 height 146
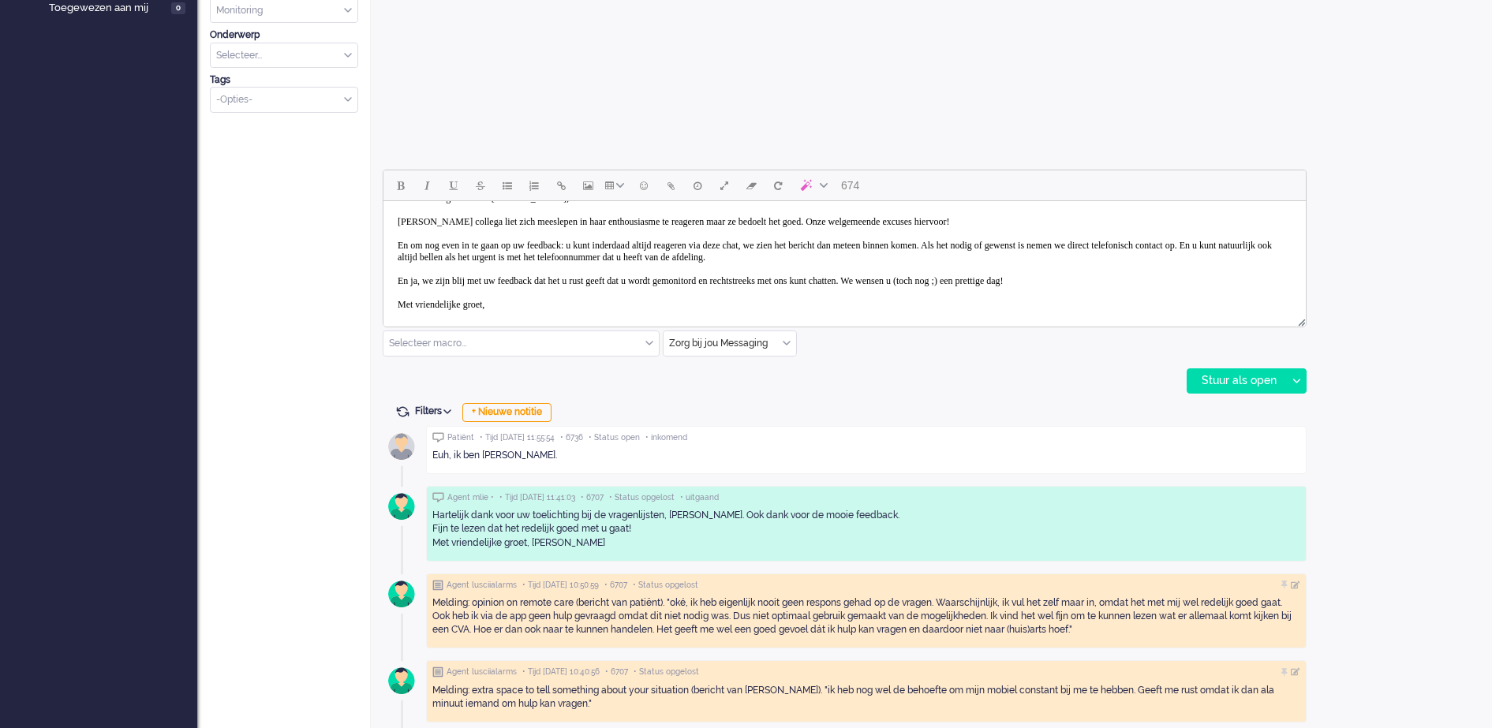
scroll to position [0, 0]
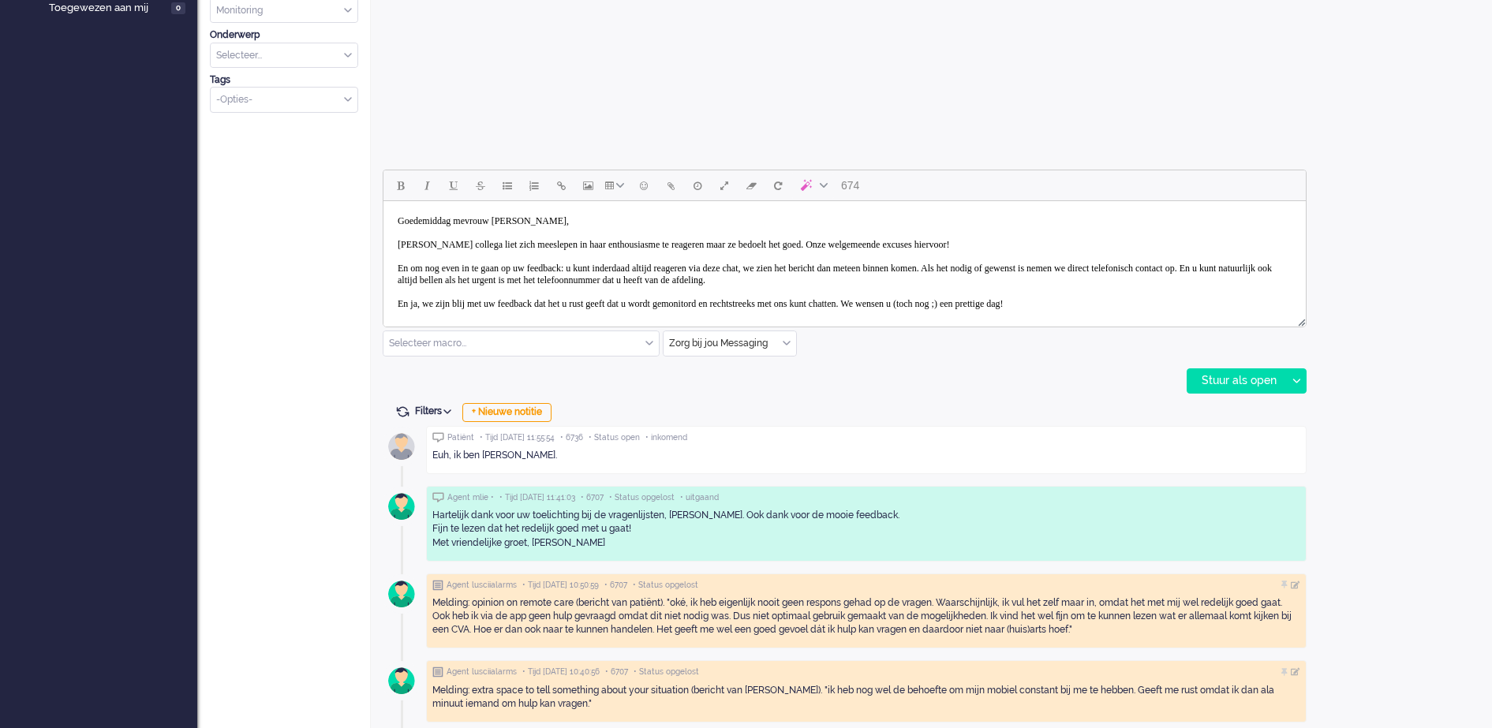
click at [418, 268] on body "Goedemiddag mevrouw Van den Dolder, Mijn collega liet zich meeslepen in haar en…" at bounding box center [845, 281] width 910 height 146
drag, startPoint x: 419, startPoint y: 266, endPoint x: 397, endPoint y: 267, distance: 22.1
click at [397, 267] on body "Goedemiddag mevrouw Van den Dolder, Mijn collega liet zich meeslepen in haar en…" at bounding box center [845, 281] width 910 height 146
click at [1080, 303] on body "Goedemiddag mevrouw Van den Dolder, Mijn collega liet zich meeslepen in haar en…" at bounding box center [845, 281] width 910 height 146
click at [1050, 279] on body "Goedemiddag mevrouw Van den Dolder, Mijn collega liet zich meeslepen in haar en…" at bounding box center [845, 281] width 910 height 146
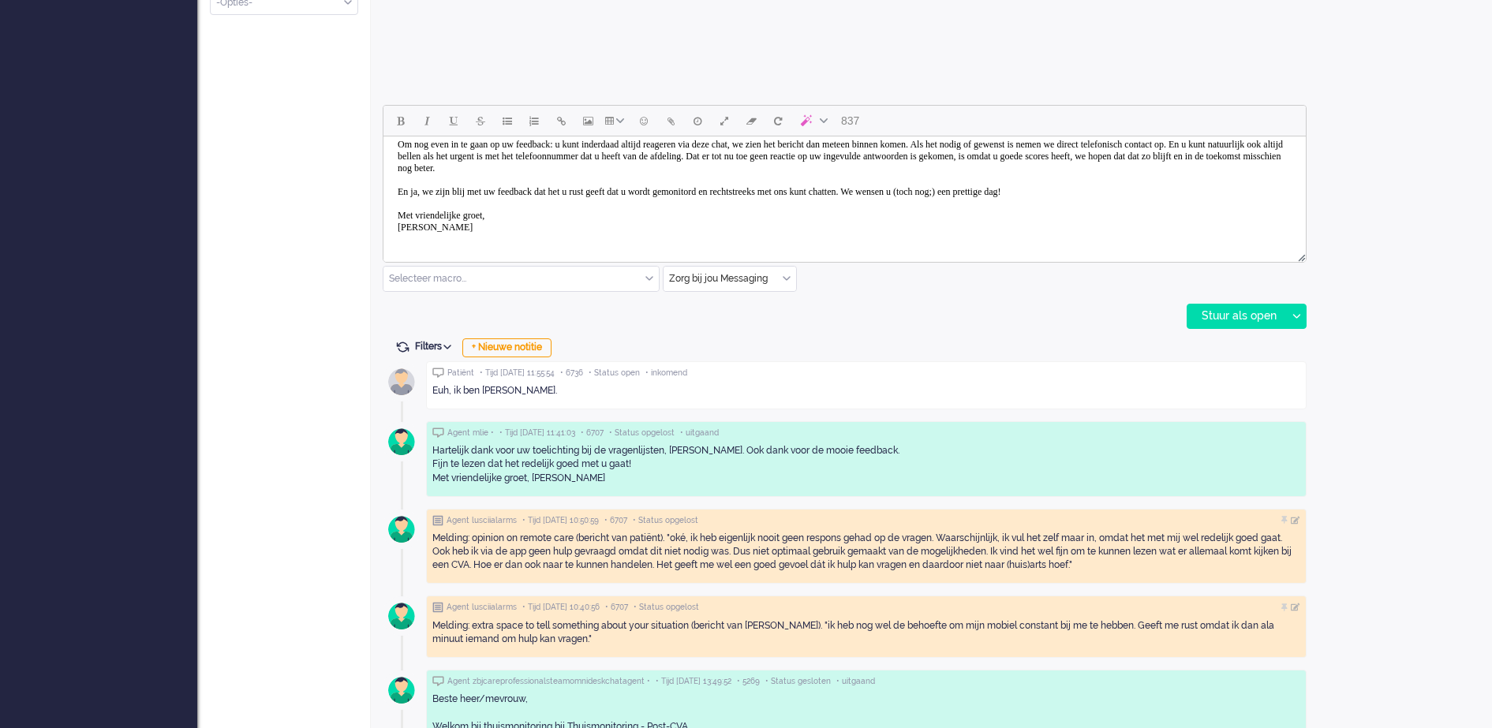
scroll to position [691, 0]
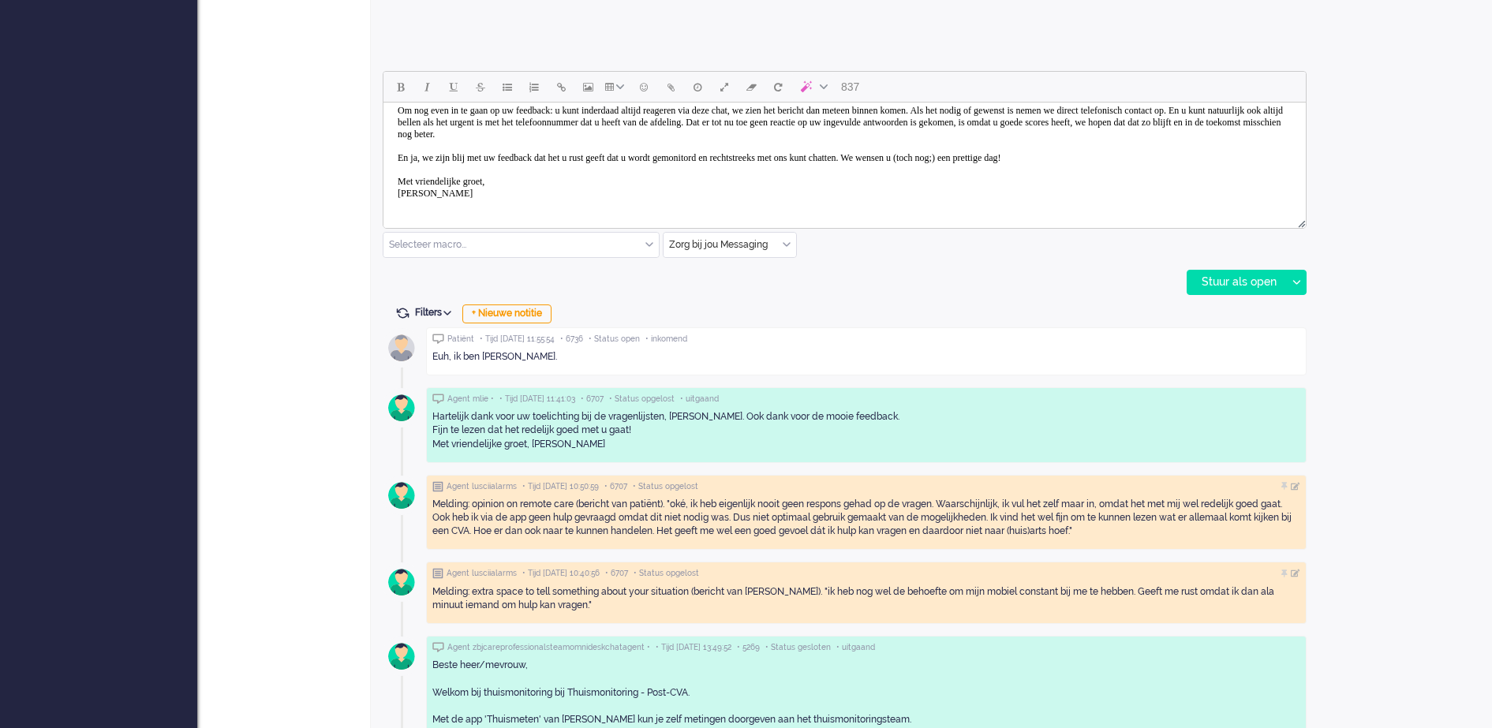
click at [965, 154] on body "Goedemiddag mevrouw Van den Dolder, Mijn collega liet zich meeslepen in haar en…" at bounding box center [845, 129] width 910 height 158
click at [969, 158] on body "Goedemiddag mevrouw Van den Dolder, Mijn collega liet zich meeslepen in haar en…" at bounding box center [845, 129] width 910 height 158
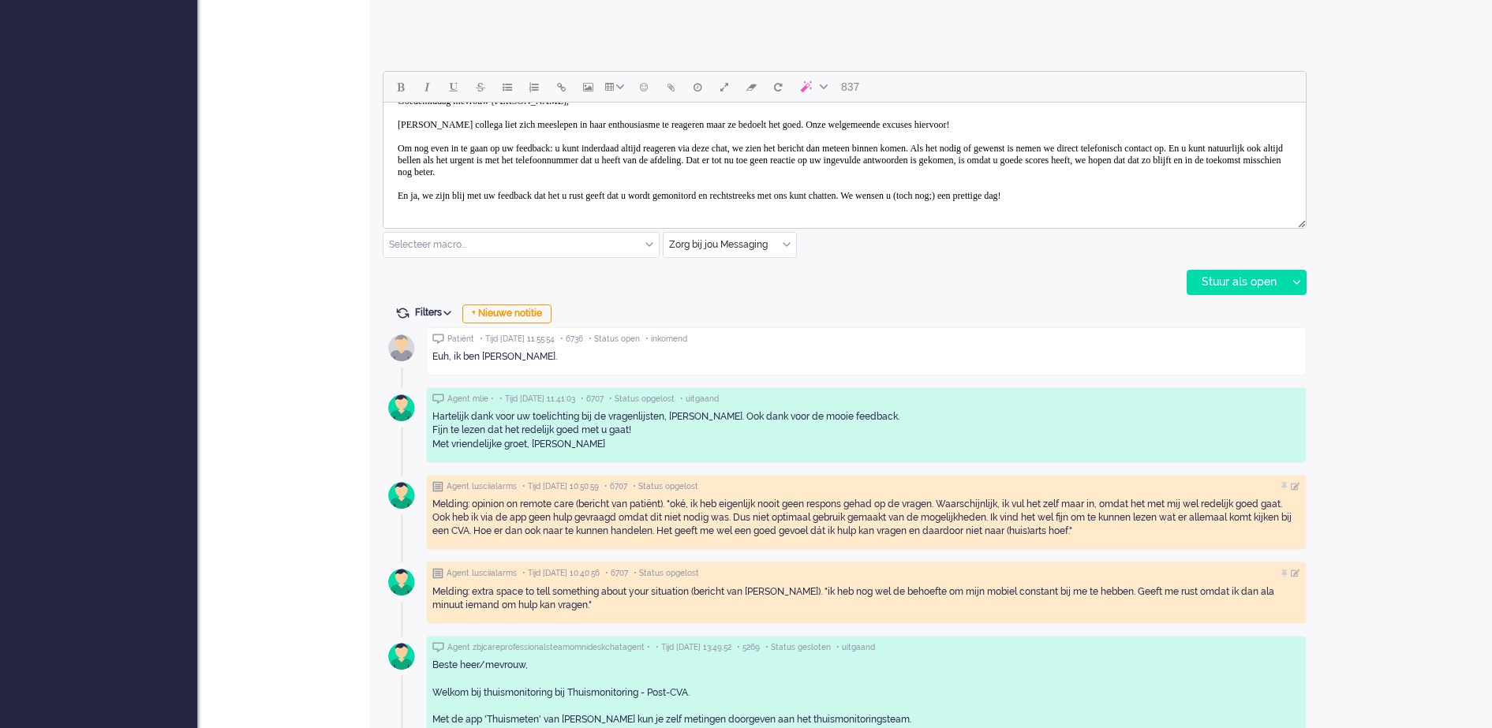
scroll to position [0, 0]
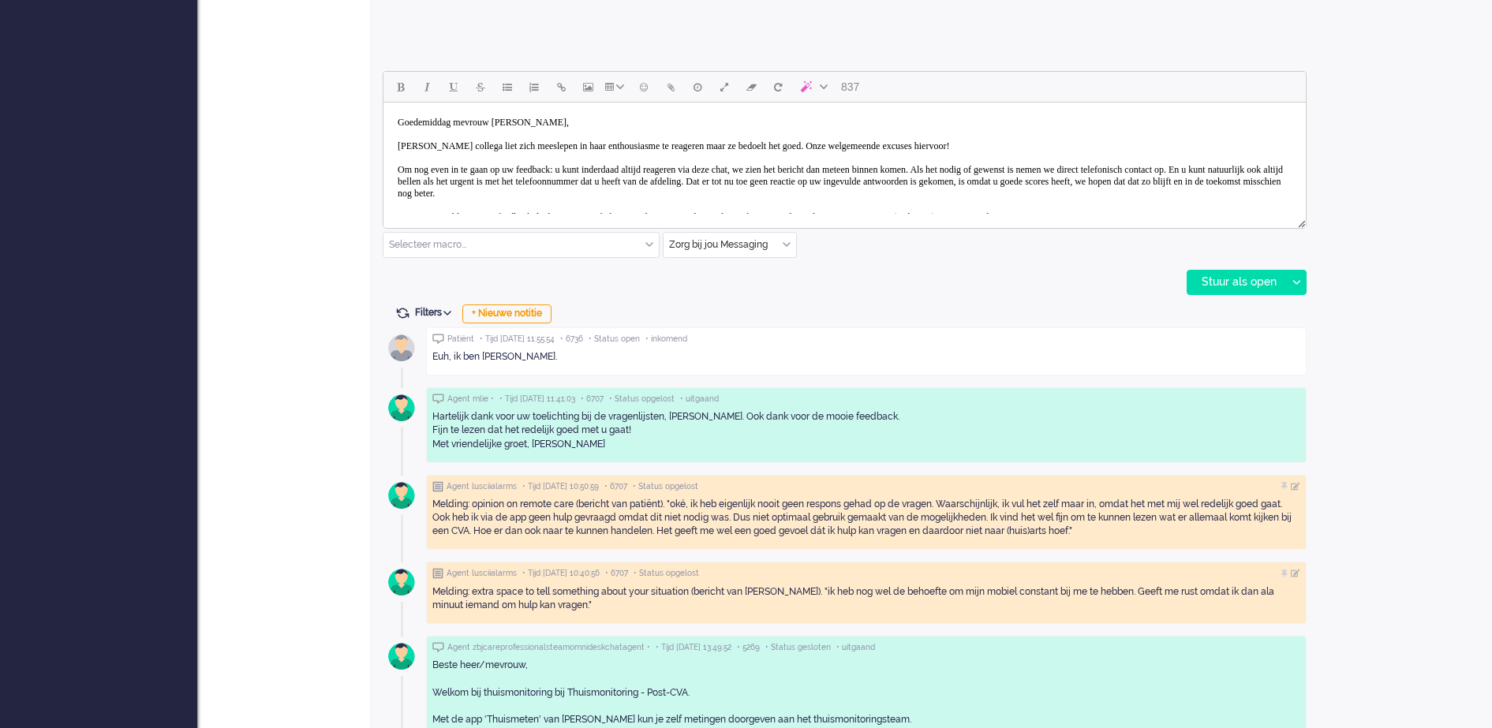
click at [395, 181] on body "Goedemiddag mevrouw Van den Dolder, Mijn collega liet zich meeslepen in haar en…" at bounding box center [845, 188] width 910 height 158
click at [419, 182] on body "Goedemiddag mevrouw Van den Dolder, Mijn collega liet zich meeslepen in haar en…" at bounding box center [845, 188] width 910 height 158
click at [446, 185] on body "Goedemiddag mevrouw Van den Dolder, Mijn collega liet zich meeslepen in haar en…" at bounding box center [845, 182] width 910 height 146
drag, startPoint x: 618, startPoint y: 182, endPoint x: 673, endPoint y: 186, distance: 55.4
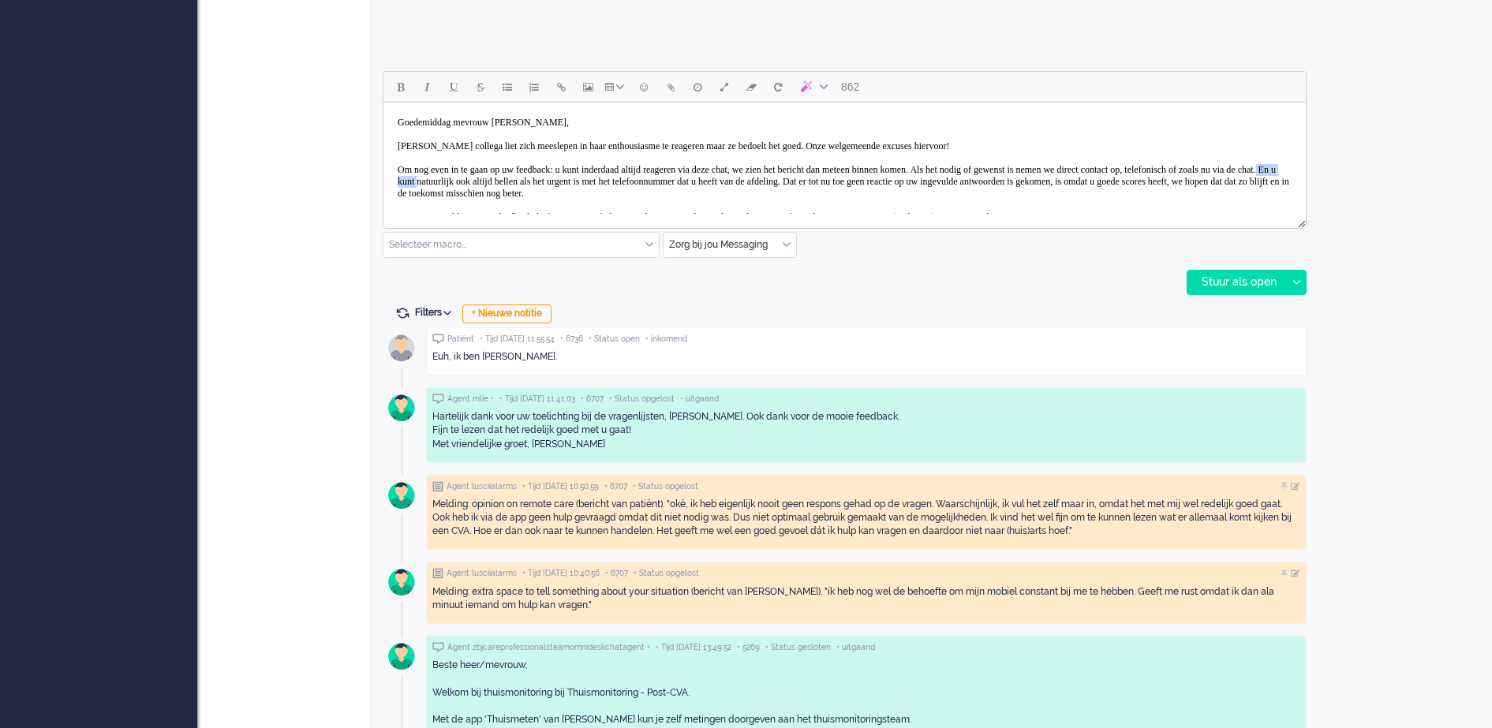
click at [673, 186] on body "Goedemiddag mevrouw Van den Dolder, Mijn collega liet zich meeslepen in haar en…" at bounding box center [845, 188] width 910 height 158
click at [658, 180] on body "Goedemiddag mevrouw Van den Dolder, Mijn collega liet zich meeslepen in haar en…" at bounding box center [845, 188] width 910 height 158
click at [1138, 180] on body "Goedemiddag mevrouw Van den Dolder, Mijn collega liet zich meeslepen in haar en…" at bounding box center [845, 188] width 910 height 158
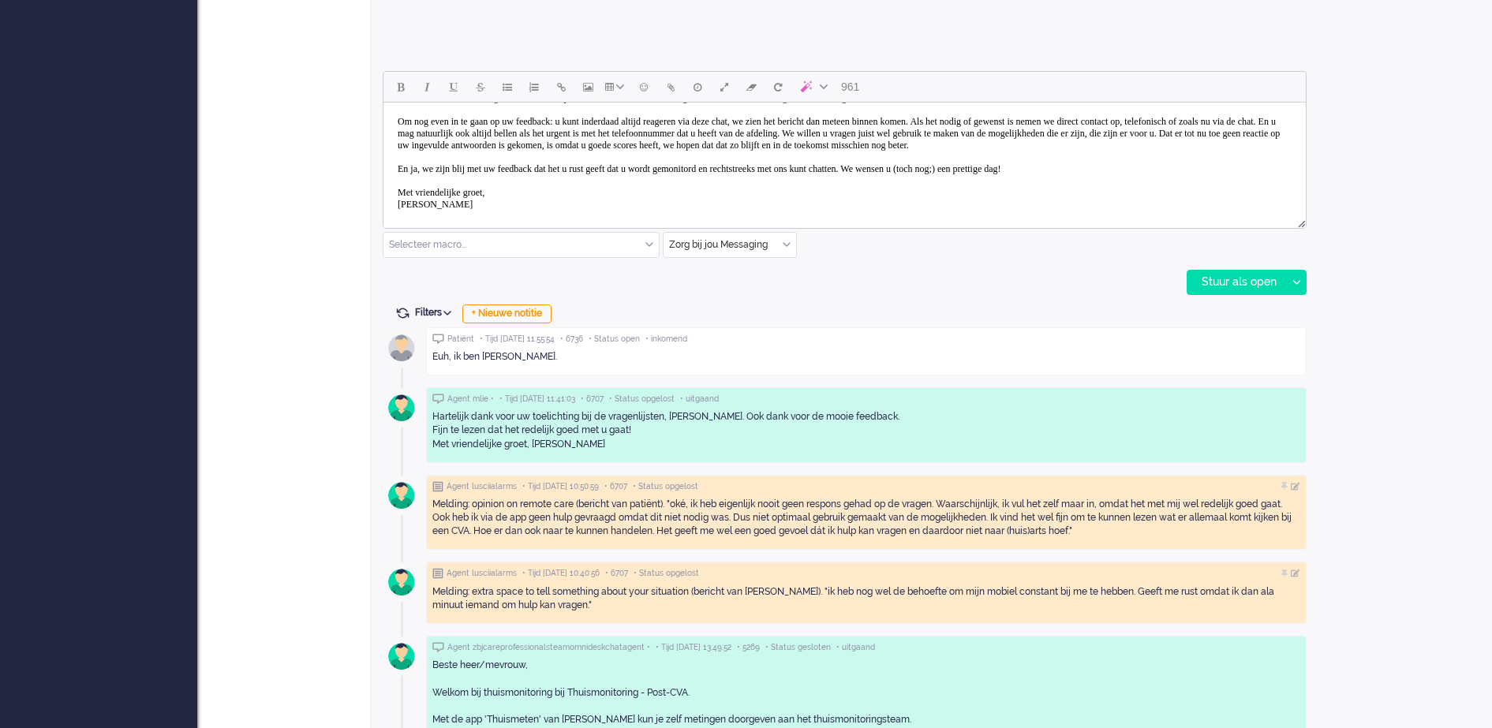
scroll to position [71, 0]
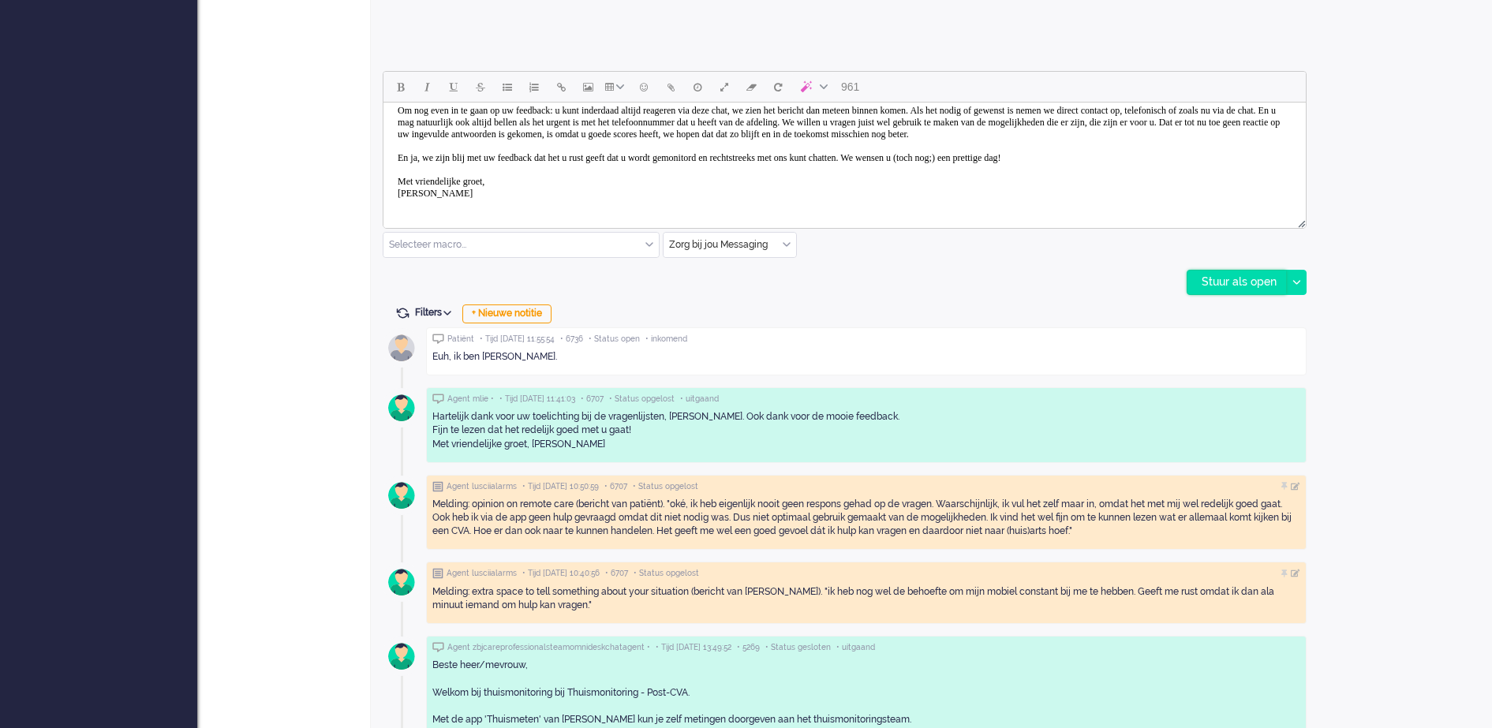
click at [1260, 278] on div "Stuur als open" at bounding box center [1237, 283] width 99 height 24
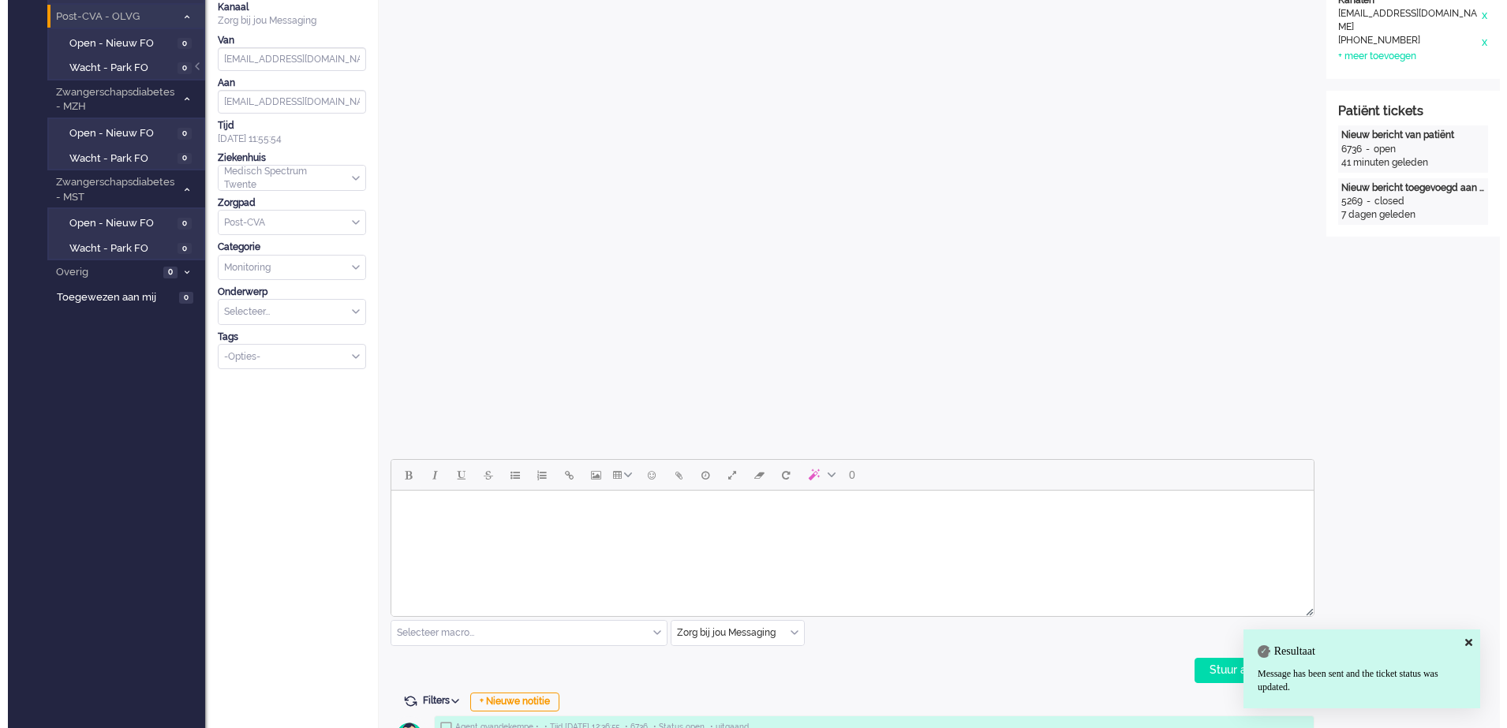
scroll to position [0, 0]
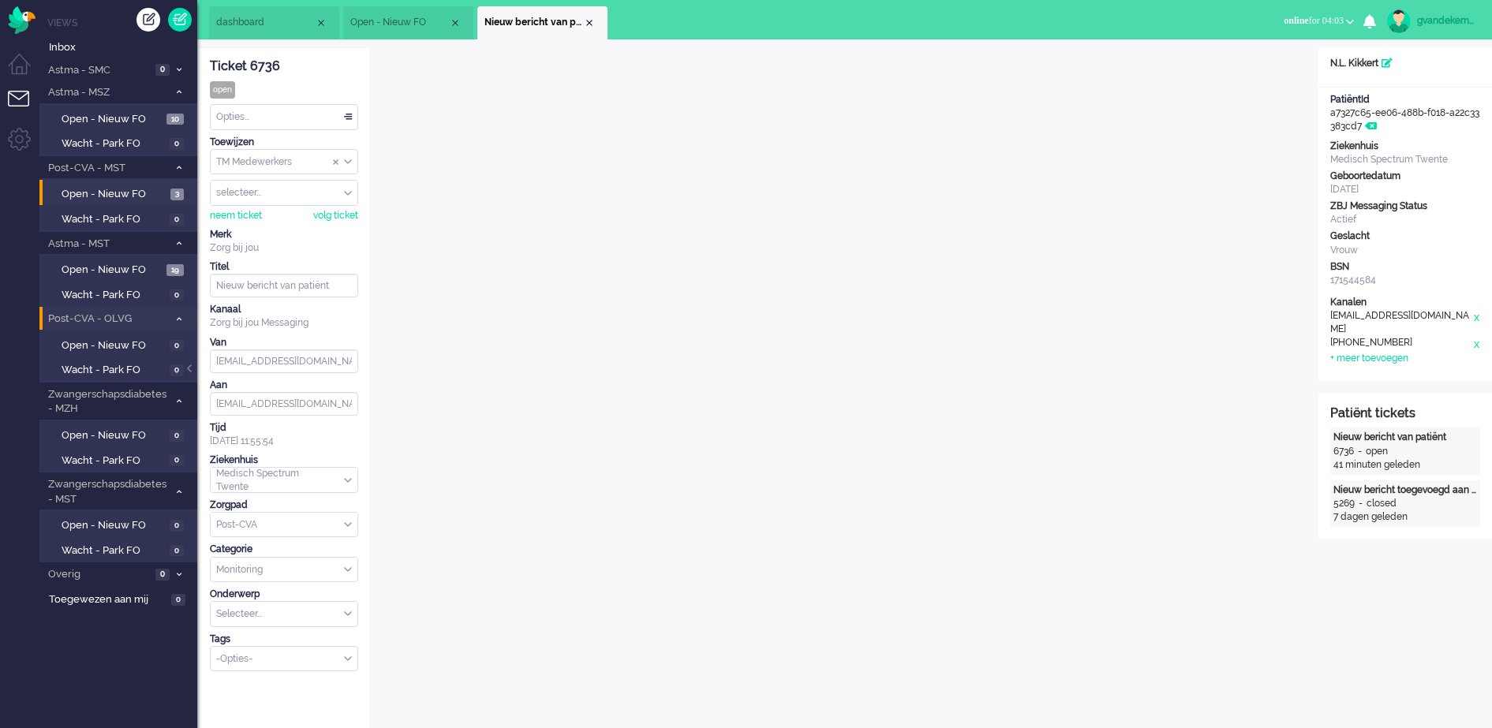
click at [349, 118] on div "Opties..." at bounding box center [284, 117] width 147 height 24
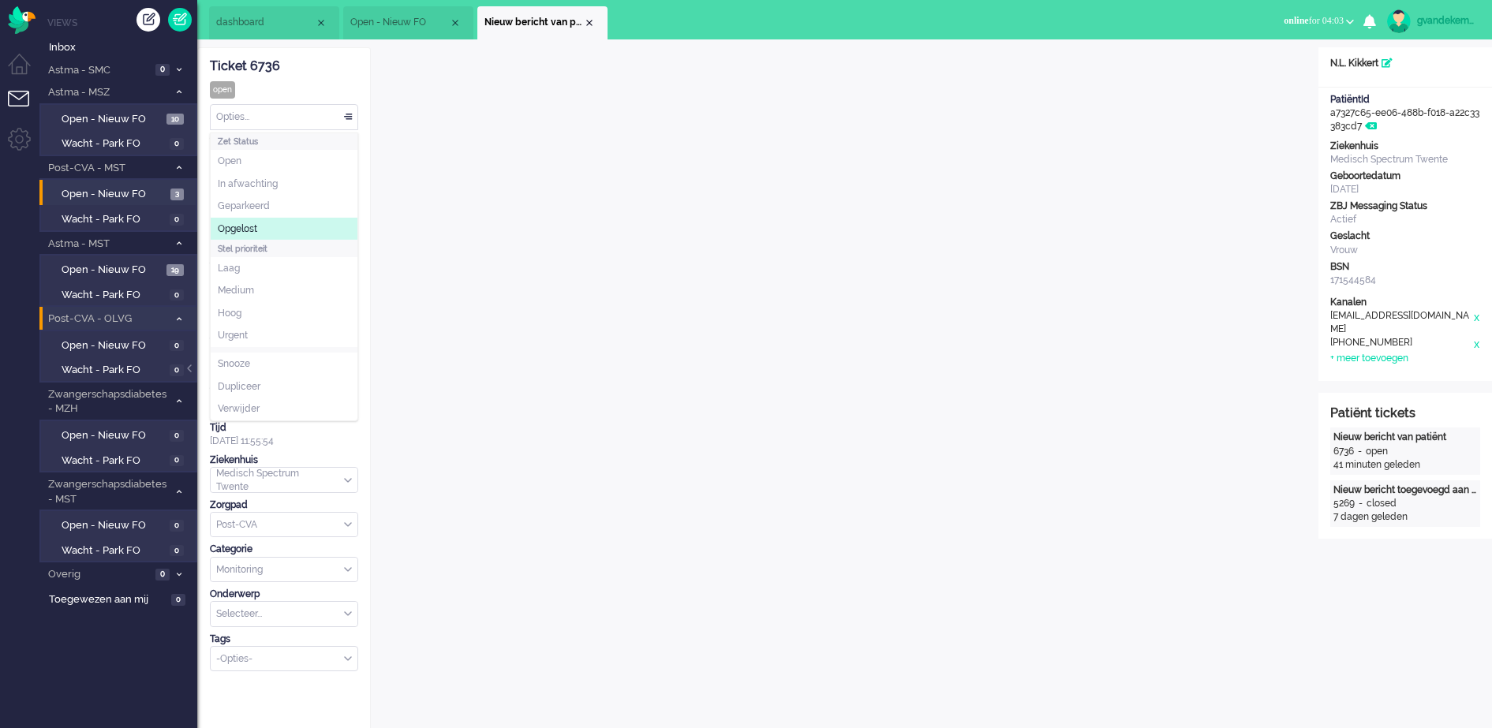
click at [252, 225] on span "Opgelost" at bounding box center [237, 229] width 39 height 13
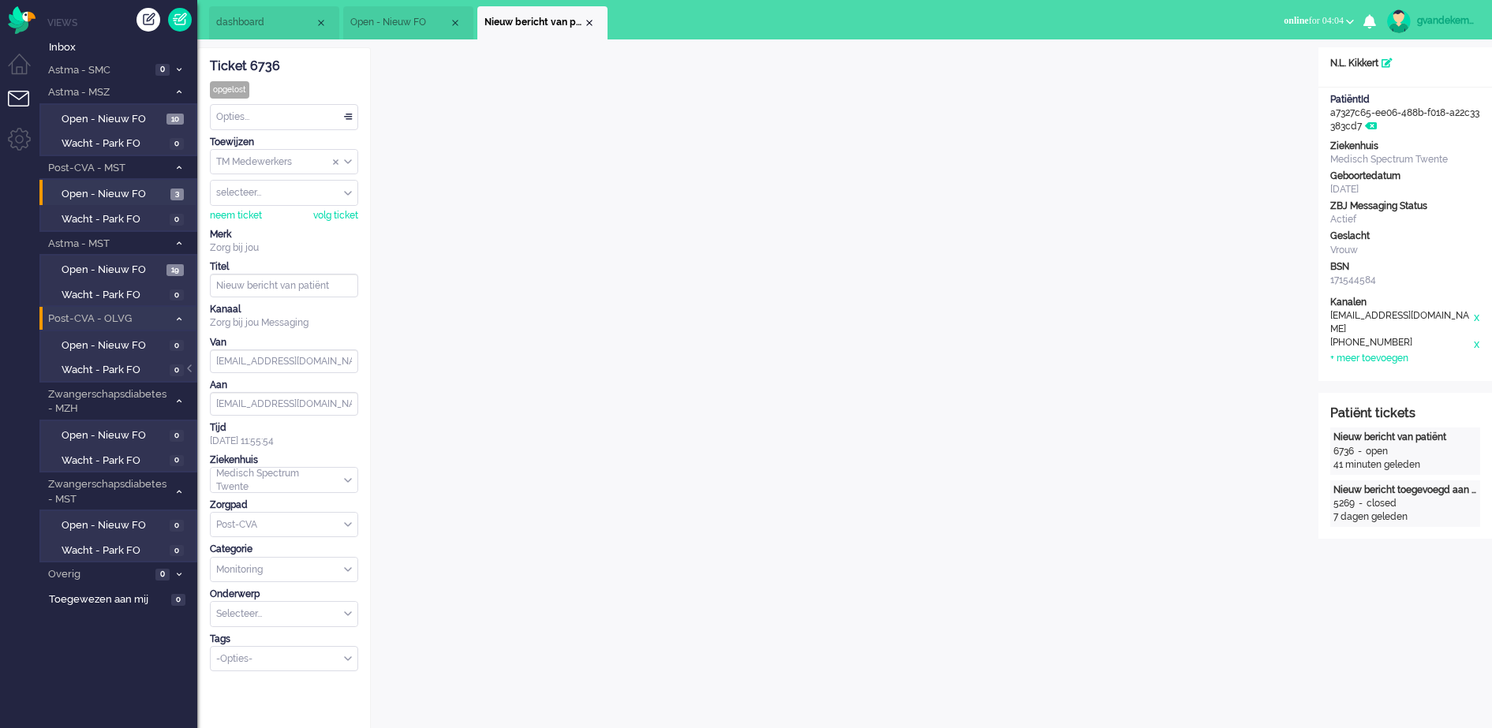
click at [346, 118] on div "Opties..." at bounding box center [284, 117] width 147 height 24
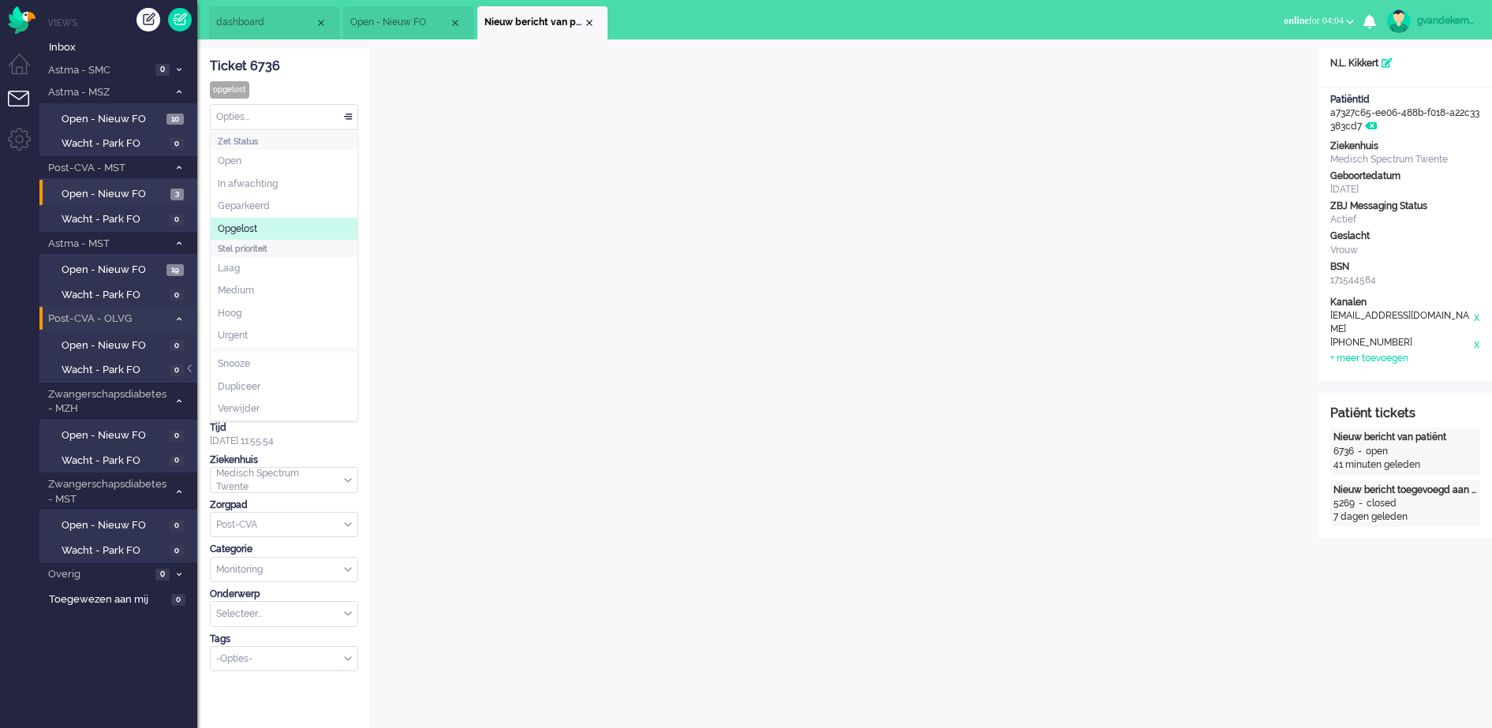
click at [249, 225] on span "Opgelost" at bounding box center [237, 229] width 39 height 13
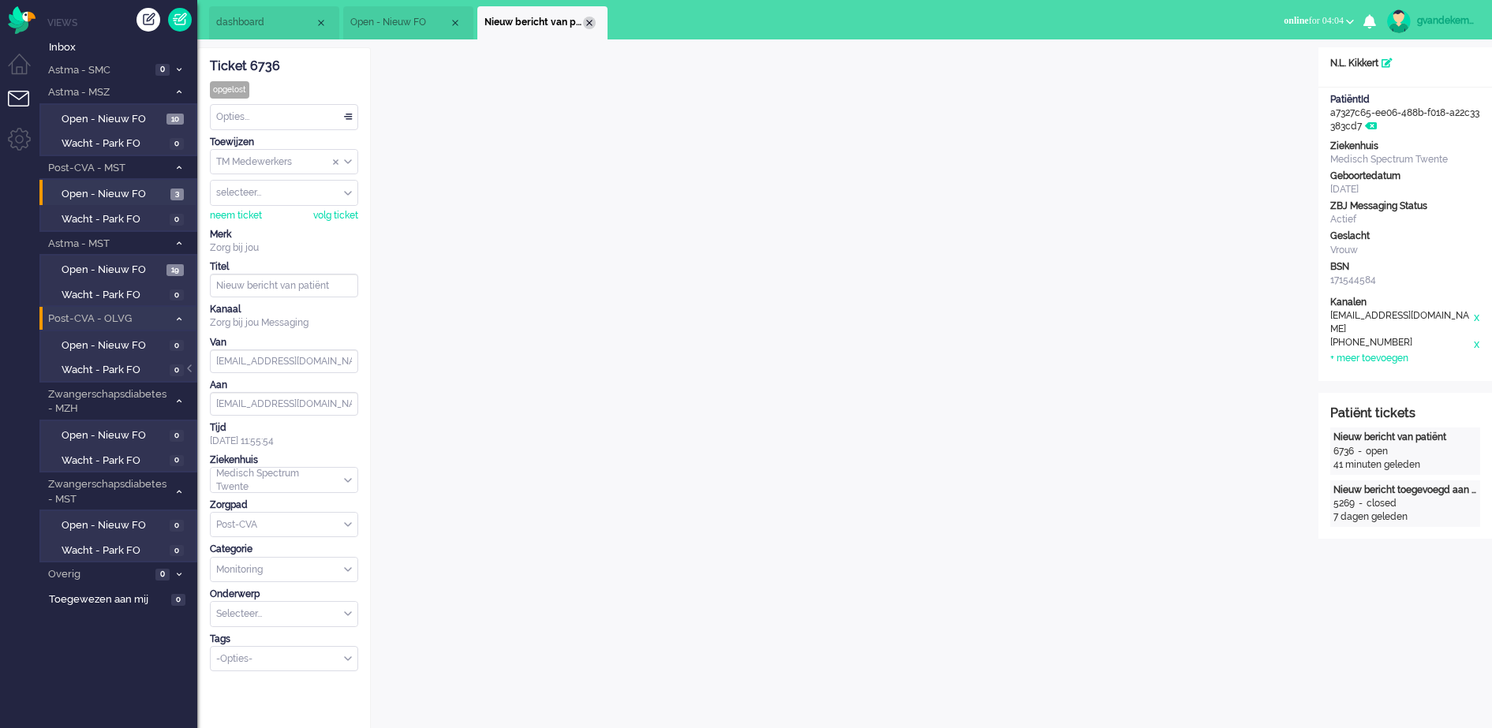
click at [589, 24] on div "Close tab" at bounding box center [589, 23] width 13 height 13
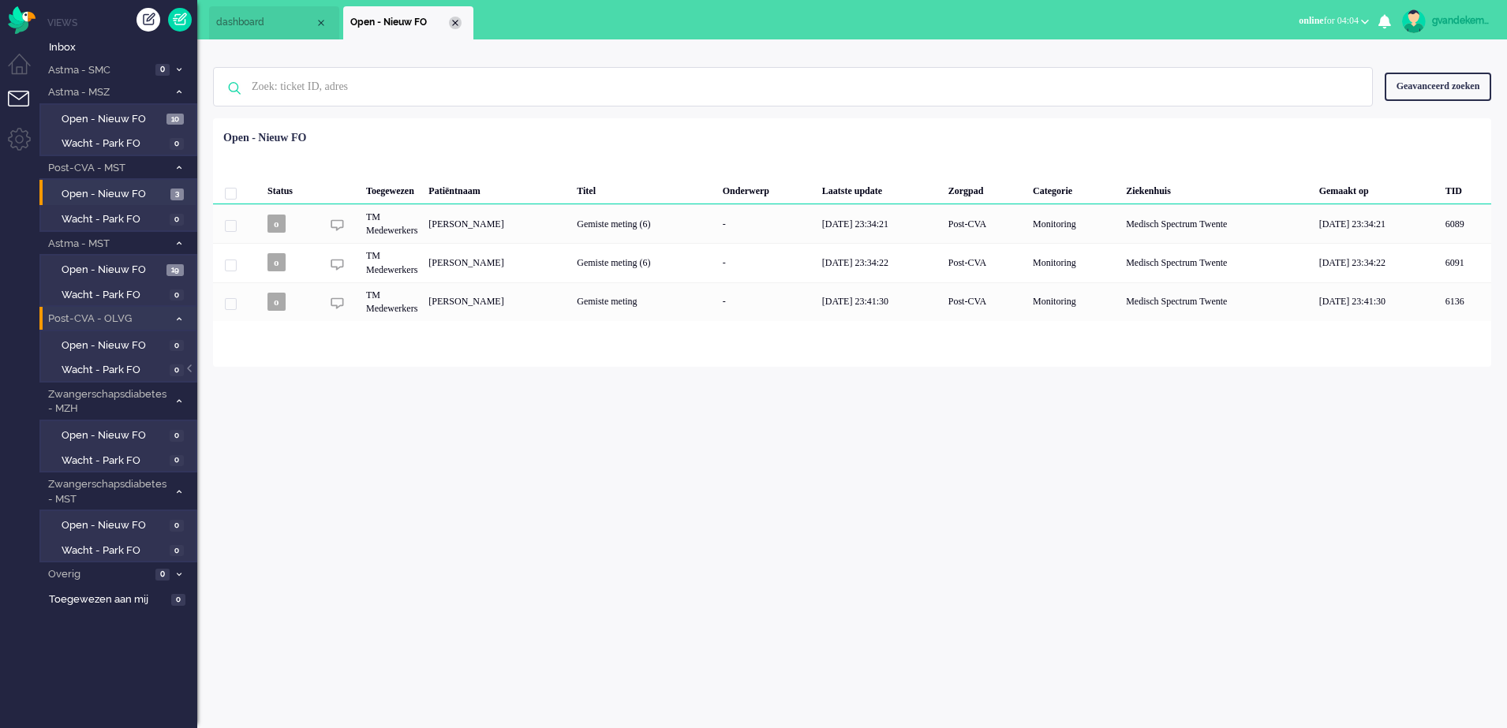
click at [459, 19] on div "Close tab" at bounding box center [455, 23] width 13 height 13
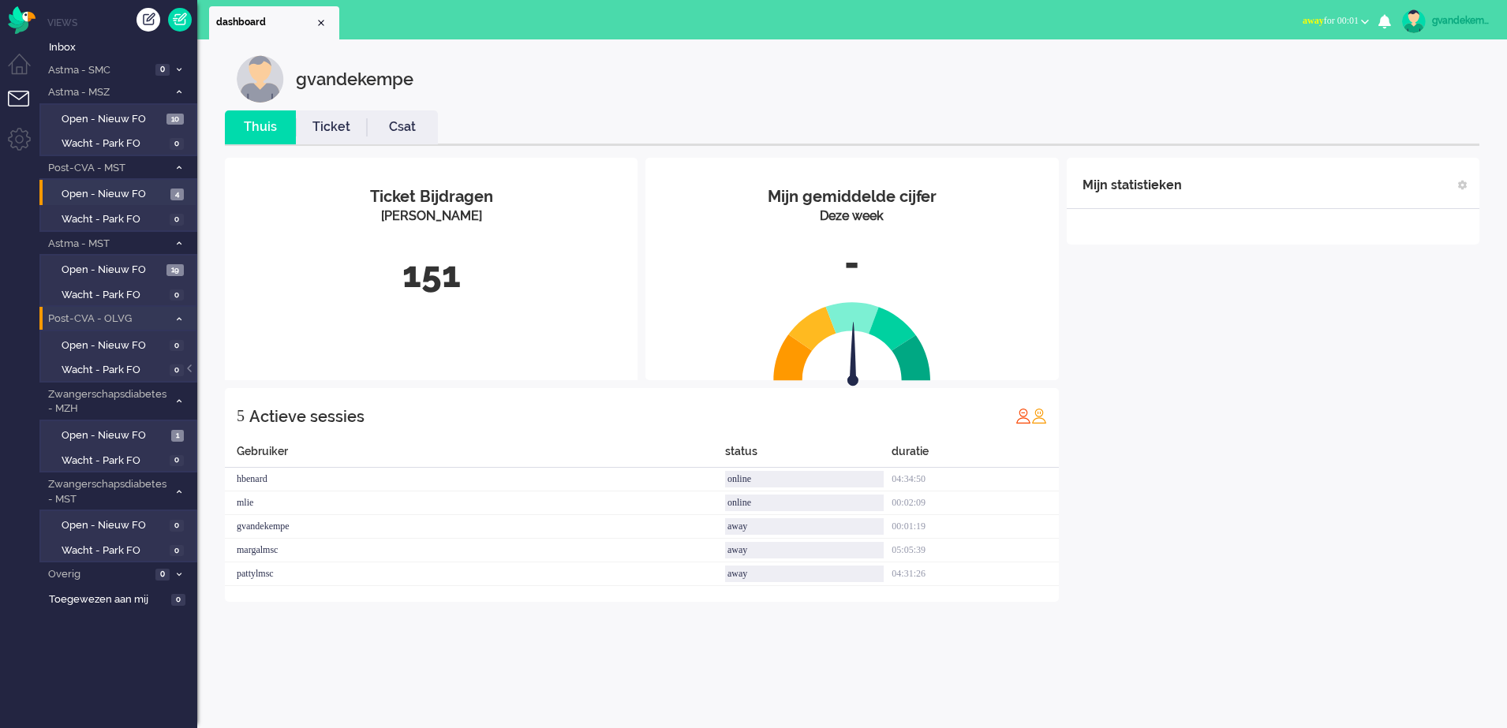
click at [1362, 14] on button "away for 00:01" at bounding box center [1336, 20] width 85 height 23
click at [1261, 71] on label "Online" at bounding box center [1303, 70] width 125 height 13
click at [1436, 471] on div "Mijn statistieken + Statistieken toevoegen Bel tijd (gemiddelde dag) Wrapup tij…" at bounding box center [1273, 380] width 413 height 444
click at [119, 193] on span "Open - Nieuw FO" at bounding box center [114, 194] width 105 height 15
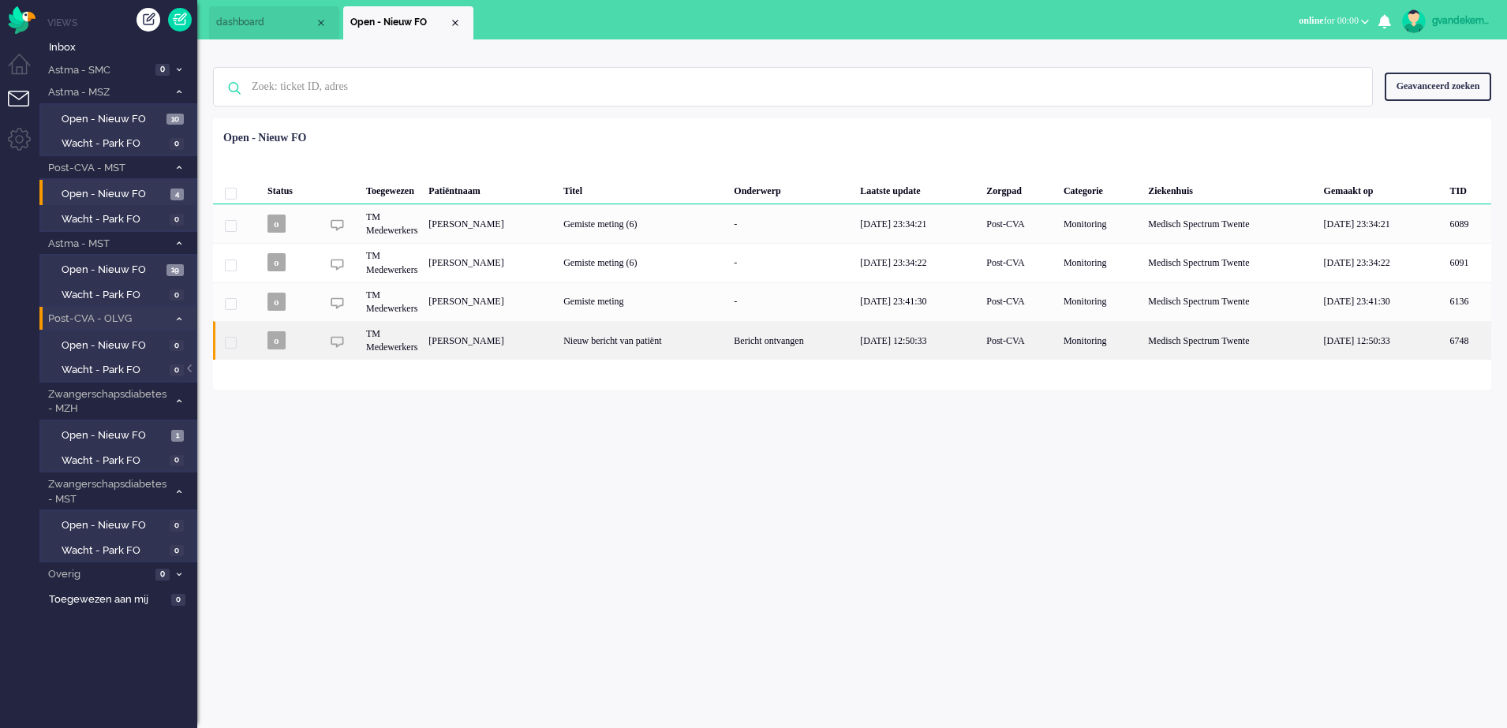
click at [908, 340] on div "19/08/2025 12:50:33" at bounding box center [918, 340] width 126 height 39
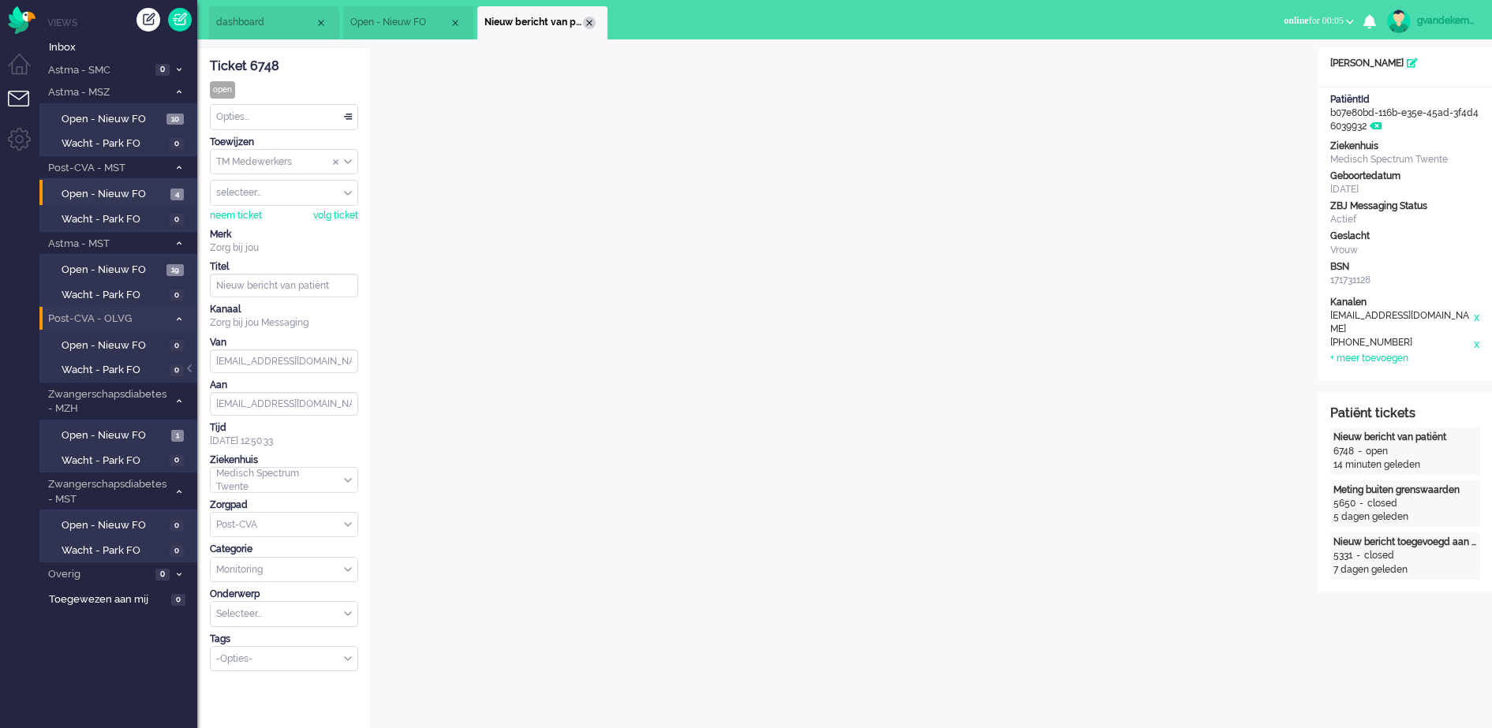
click at [588, 19] on div "Close tab" at bounding box center [589, 23] width 13 height 13
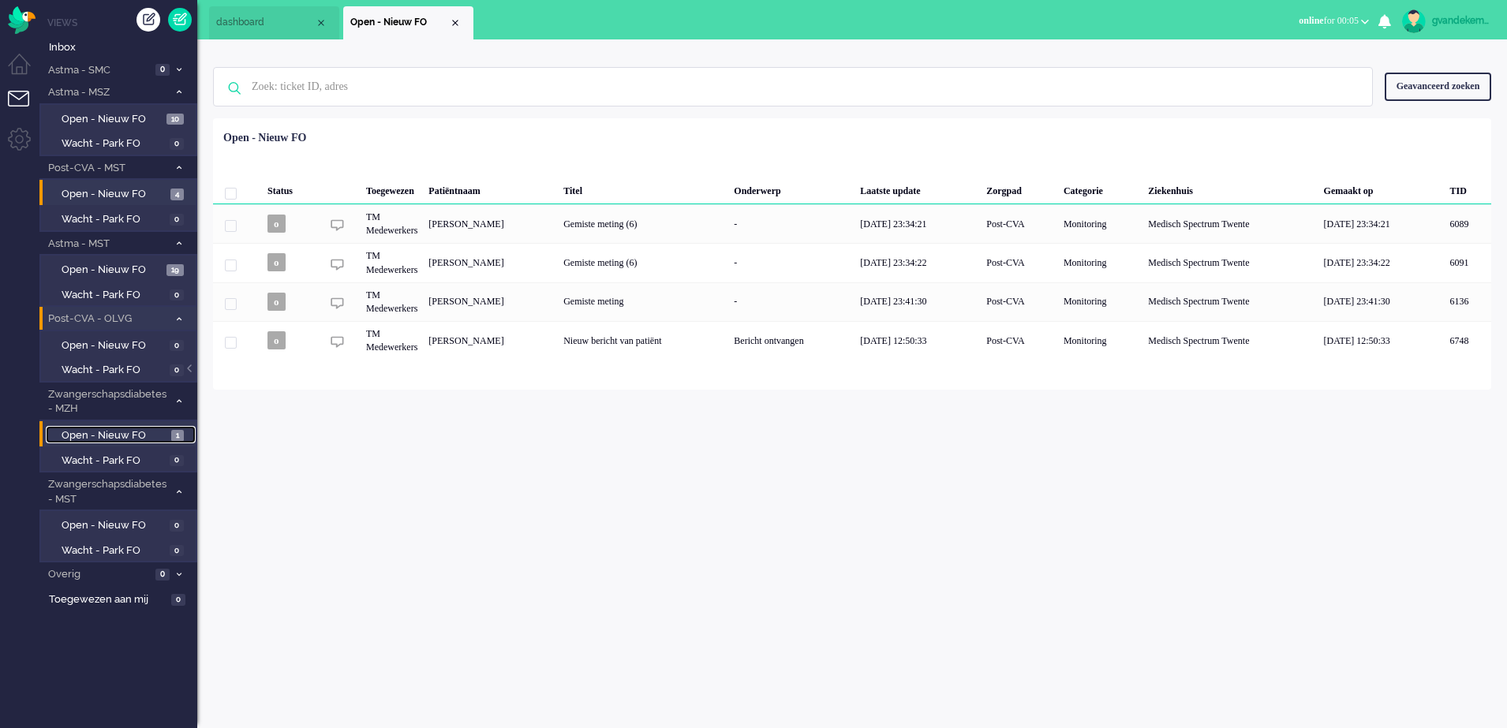
click at [111, 436] on span "Open - Nieuw FO" at bounding box center [115, 436] width 106 height 15
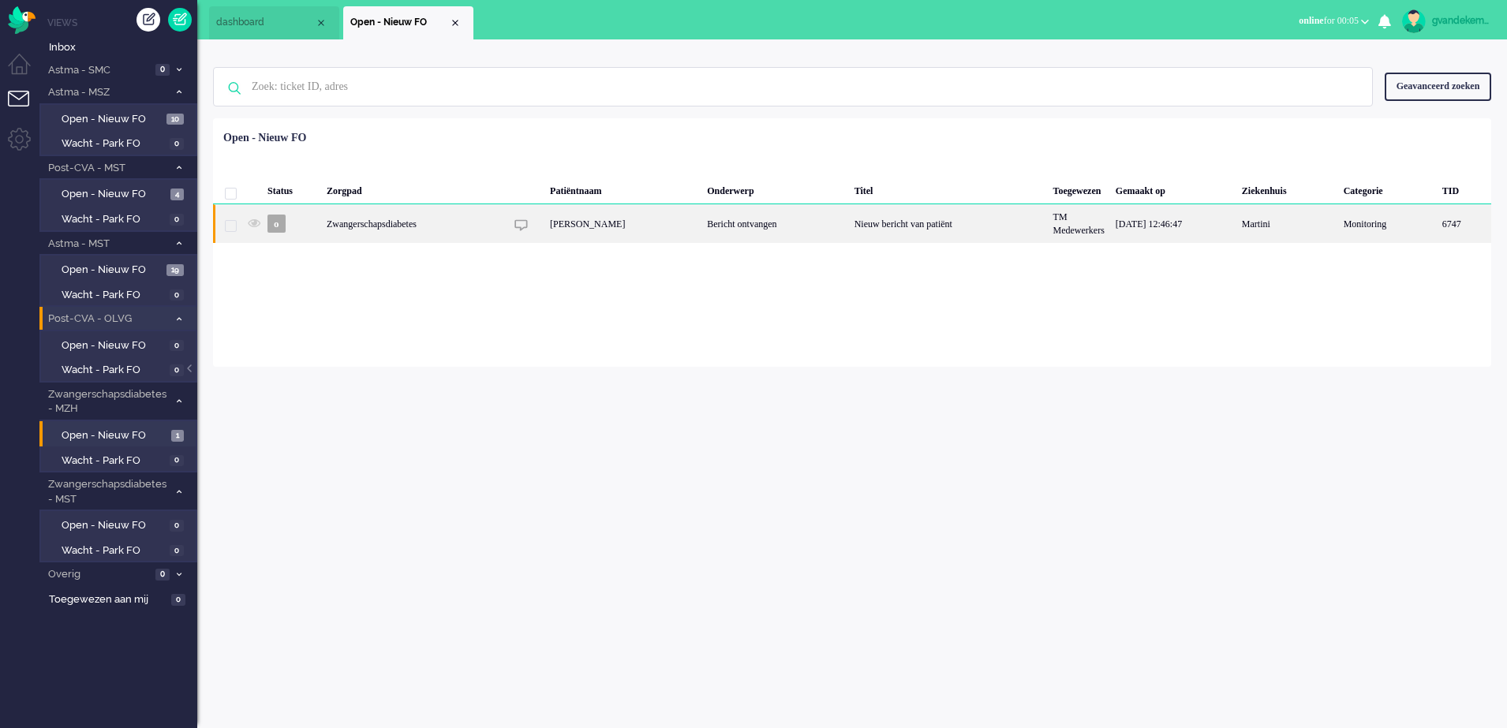
click at [801, 227] on div "Bericht ontvangen" at bounding box center [775, 223] width 147 height 39
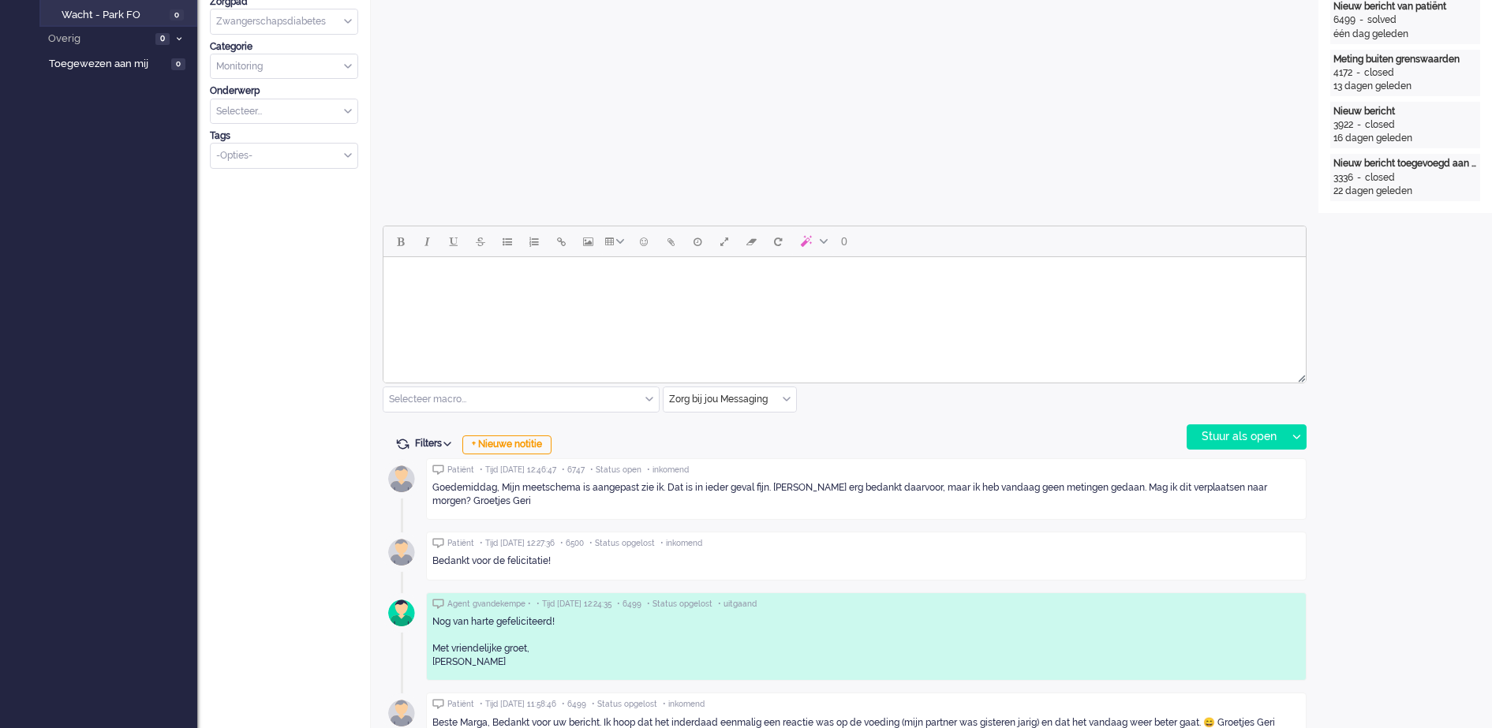
scroll to position [541, 0]
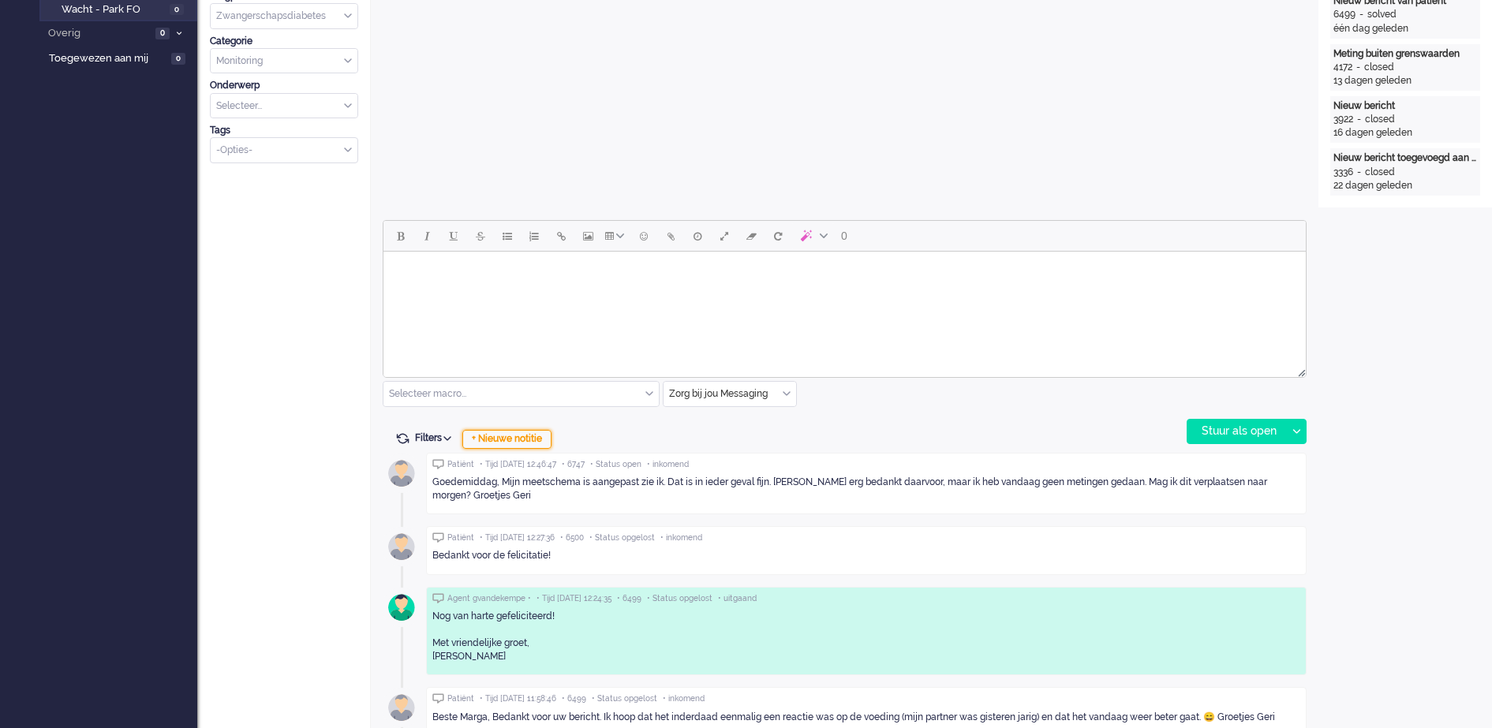
click at [494, 438] on div "+ Nieuwe notitie" at bounding box center [506, 439] width 89 height 19
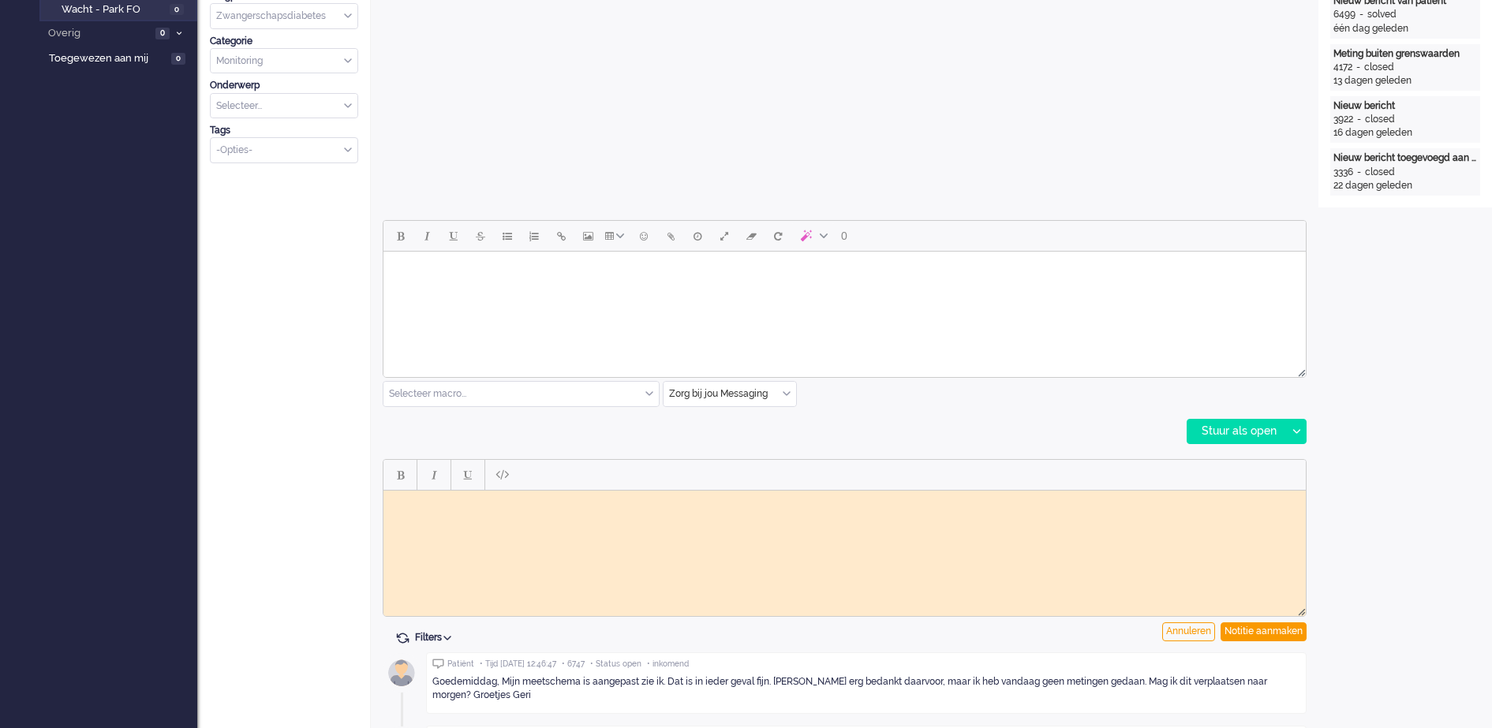
scroll to position [0, 0]
click at [494, 438] on div "0 Selecteer macro... Bericht: Activiteit Bericht: Activiteit aanpassen Bericht:…" at bounding box center [845, 332] width 924 height 224
click at [524, 515] on html at bounding box center [845, 502] width 923 height 24
click at [1262, 632] on div "Notitie aanmaken" at bounding box center [1264, 632] width 86 height 19
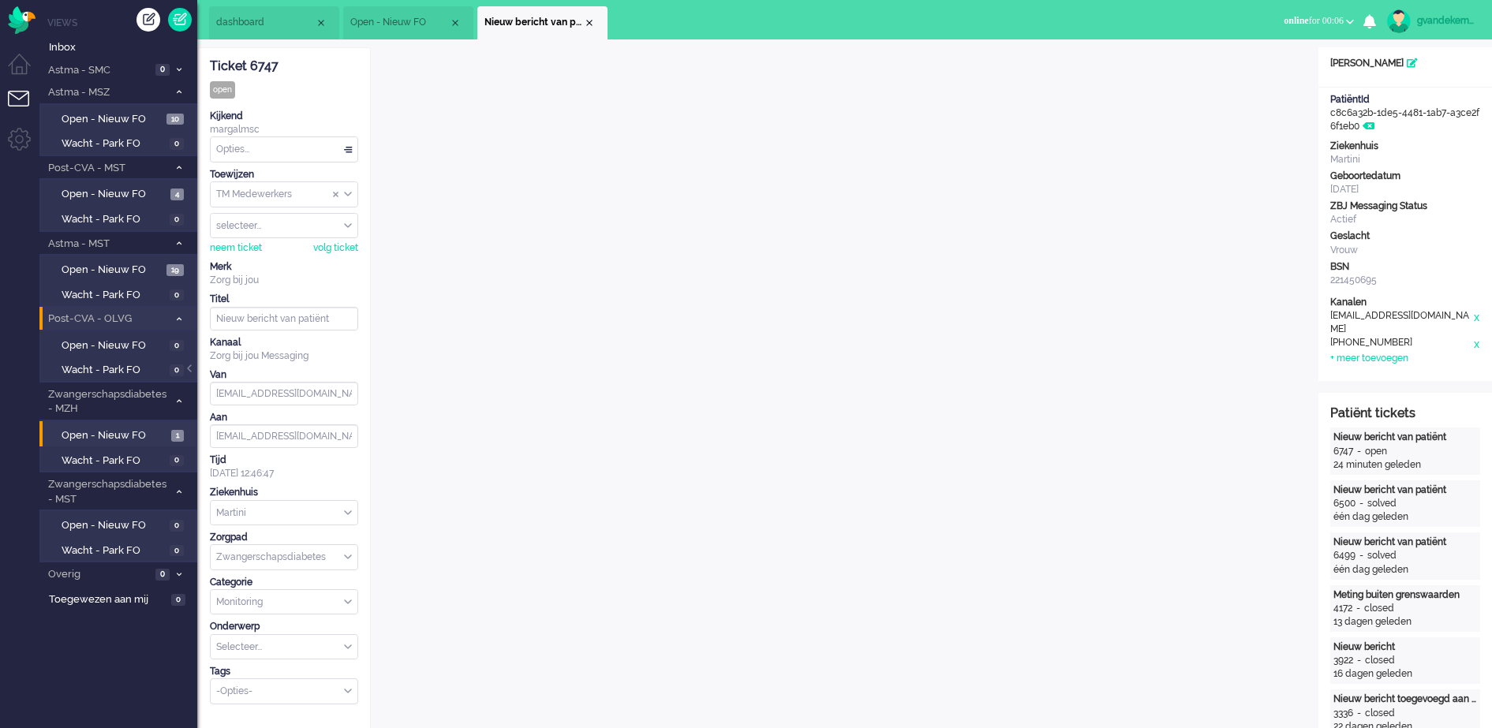
click at [346, 191] on div "TM Medewerkers" at bounding box center [284, 194] width 147 height 24
click at [301, 236] on span "TM Verpleegkundigen" at bounding box center [265, 240] width 95 height 13
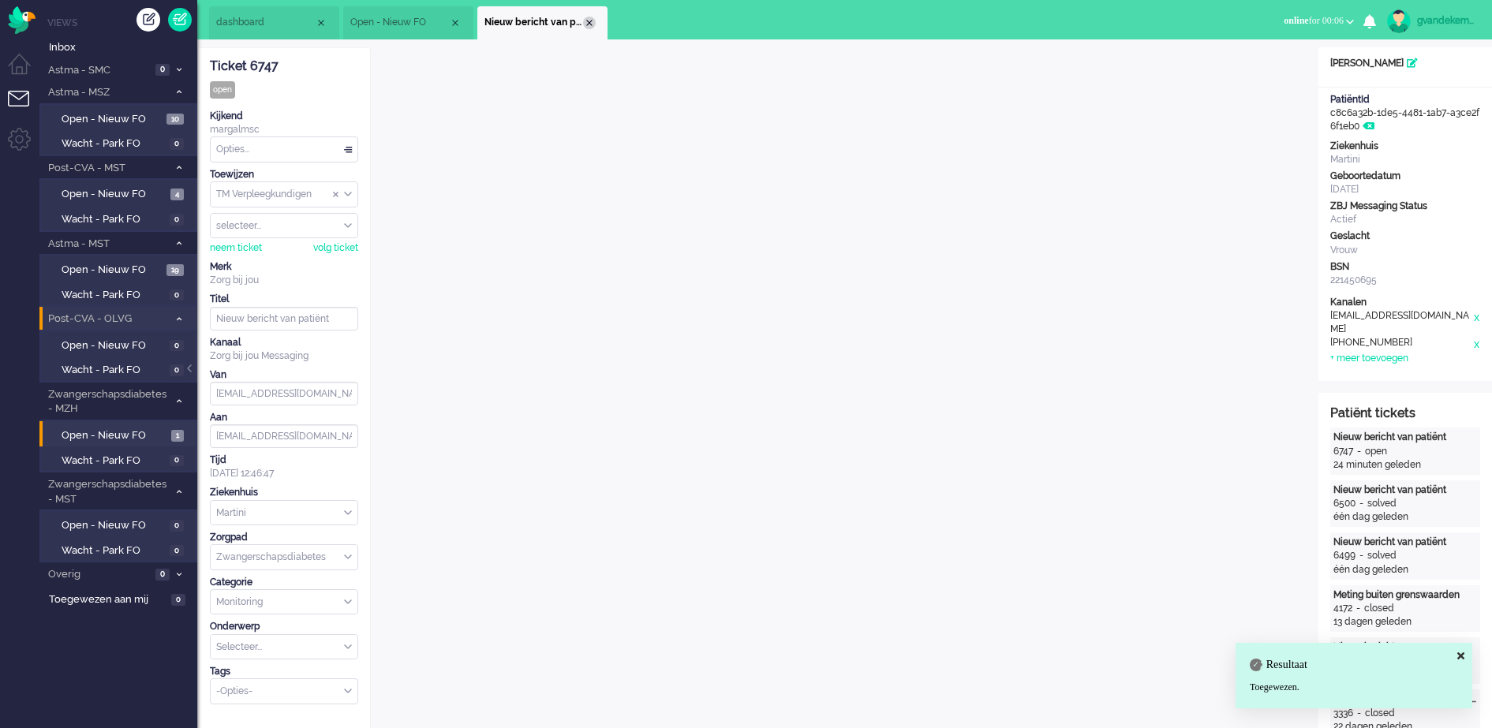
click at [587, 22] on div "Close tab" at bounding box center [589, 23] width 13 height 13
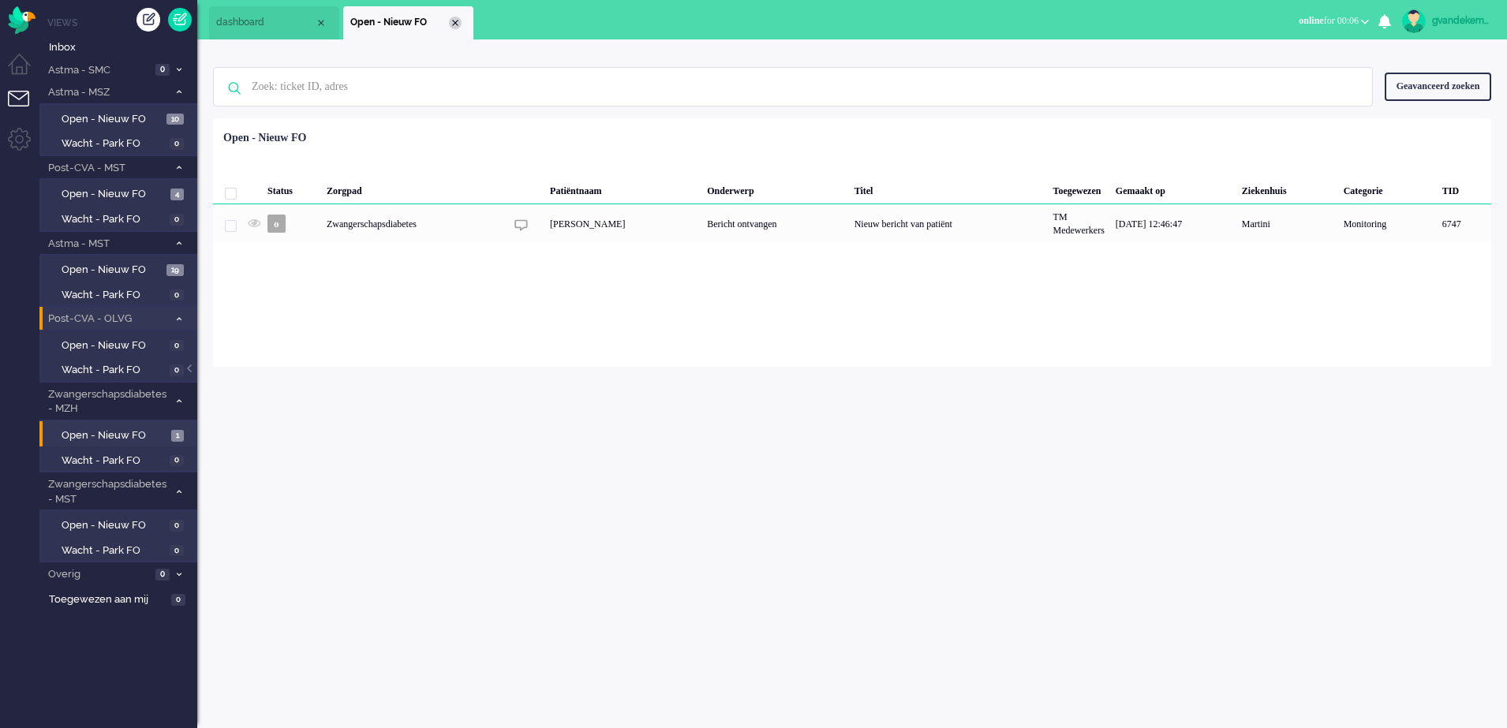
click at [459, 20] on div "Close tab" at bounding box center [455, 23] width 13 height 13
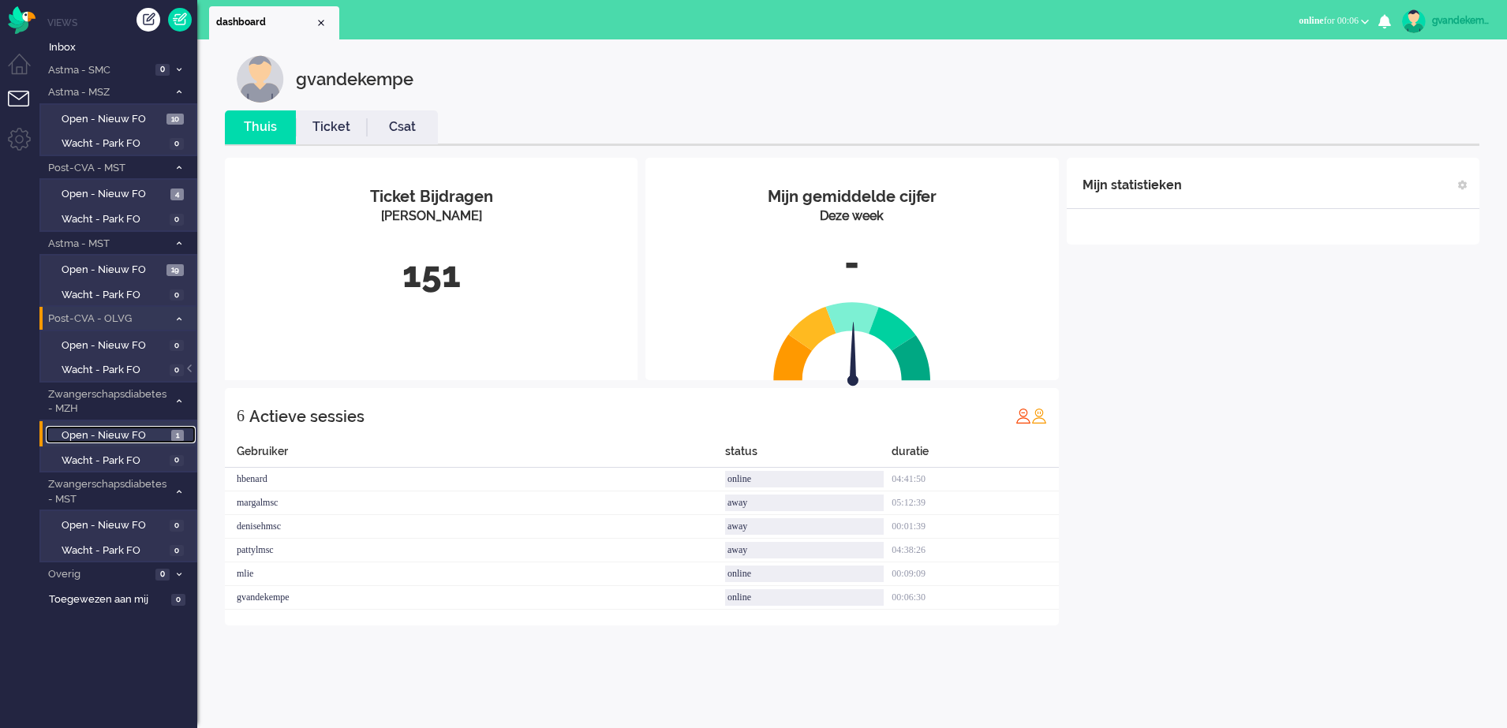
click at [118, 431] on span "Open - Nieuw FO" at bounding box center [115, 436] width 106 height 15
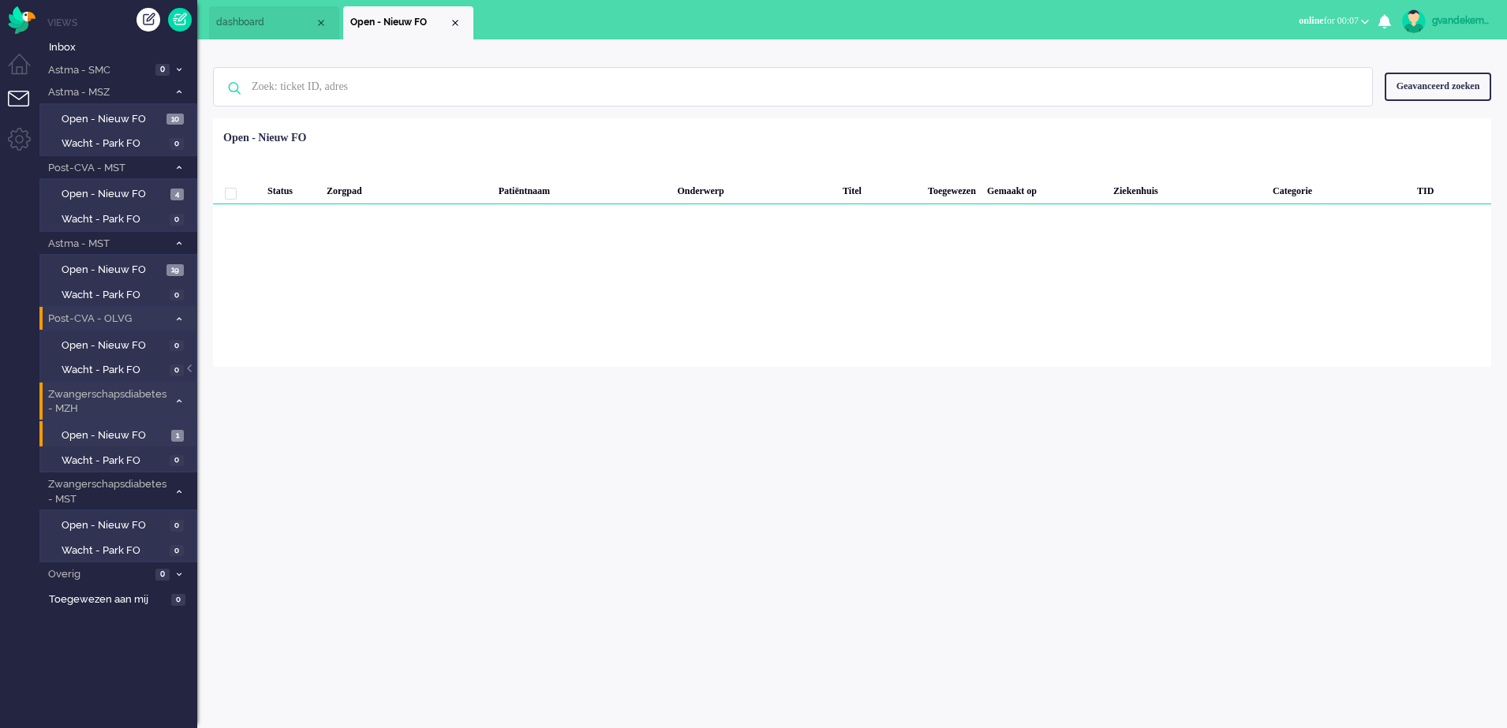
click at [178, 403] on icon at bounding box center [179, 402] width 5 height 6
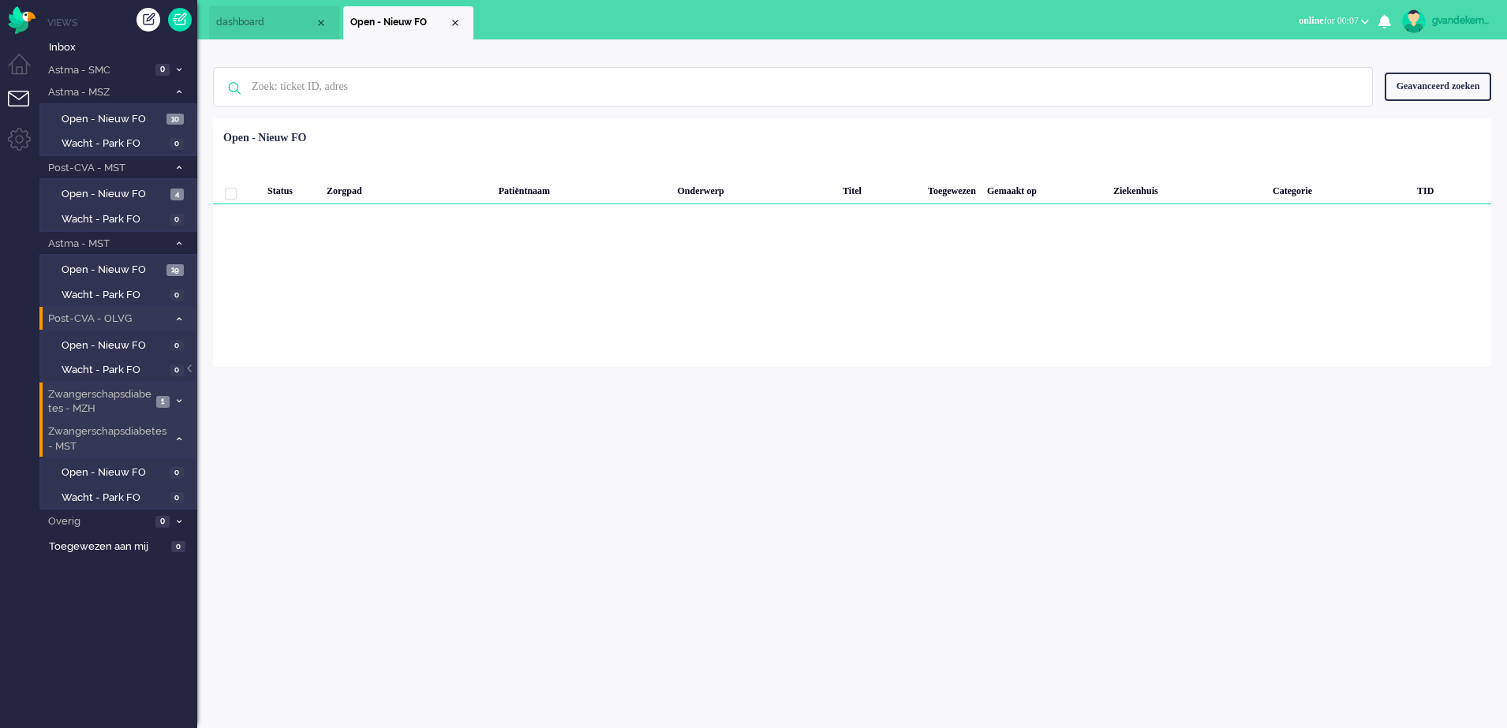
click at [177, 438] on icon at bounding box center [179, 439] width 5 height 6
click at [179, 400] on icon at bounding box center [179, 402] width 5 height 6
click at [137, 436] on span "Open - Nieuw FO" at bounding box center [114, 436] width 104 height 15
click at [180, 492] on icon at bounding box center [179, 492] width 5 height 6
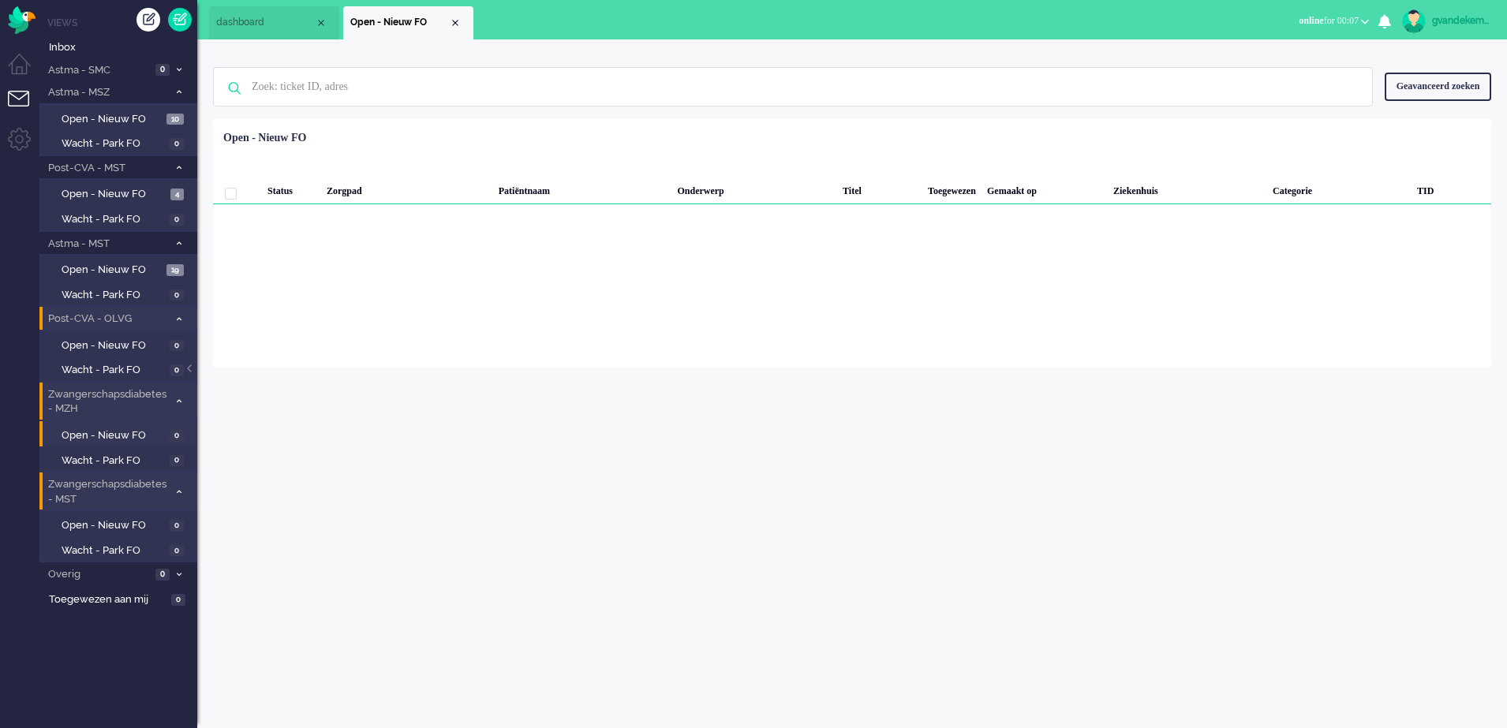
click at [180, 492] on icon at bounding box center [179, 492] width 5 height 6
click at [180, 401] on icon at bounding box center [179, 402] width 5 height 6
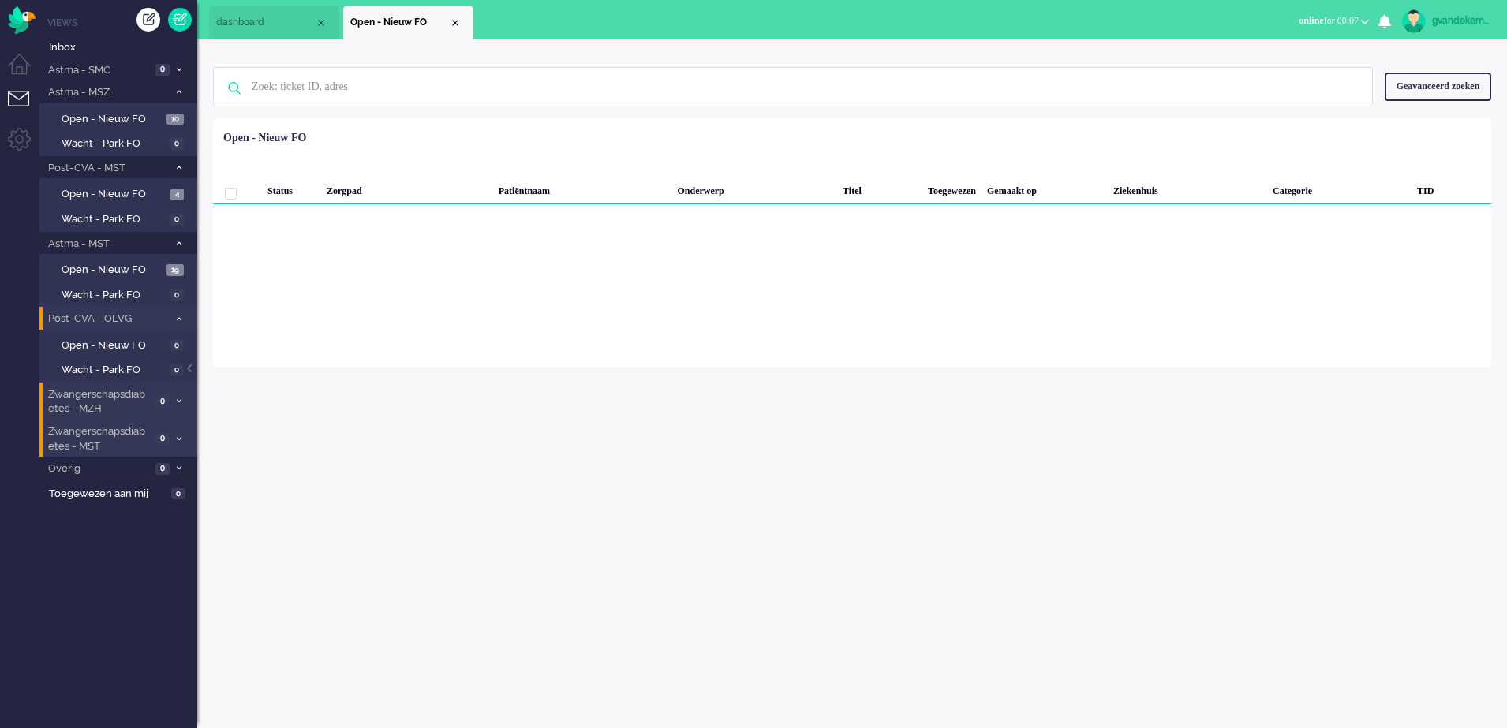
click at [175, 320] on span at bounding box center [179, 319] width 12 height 9
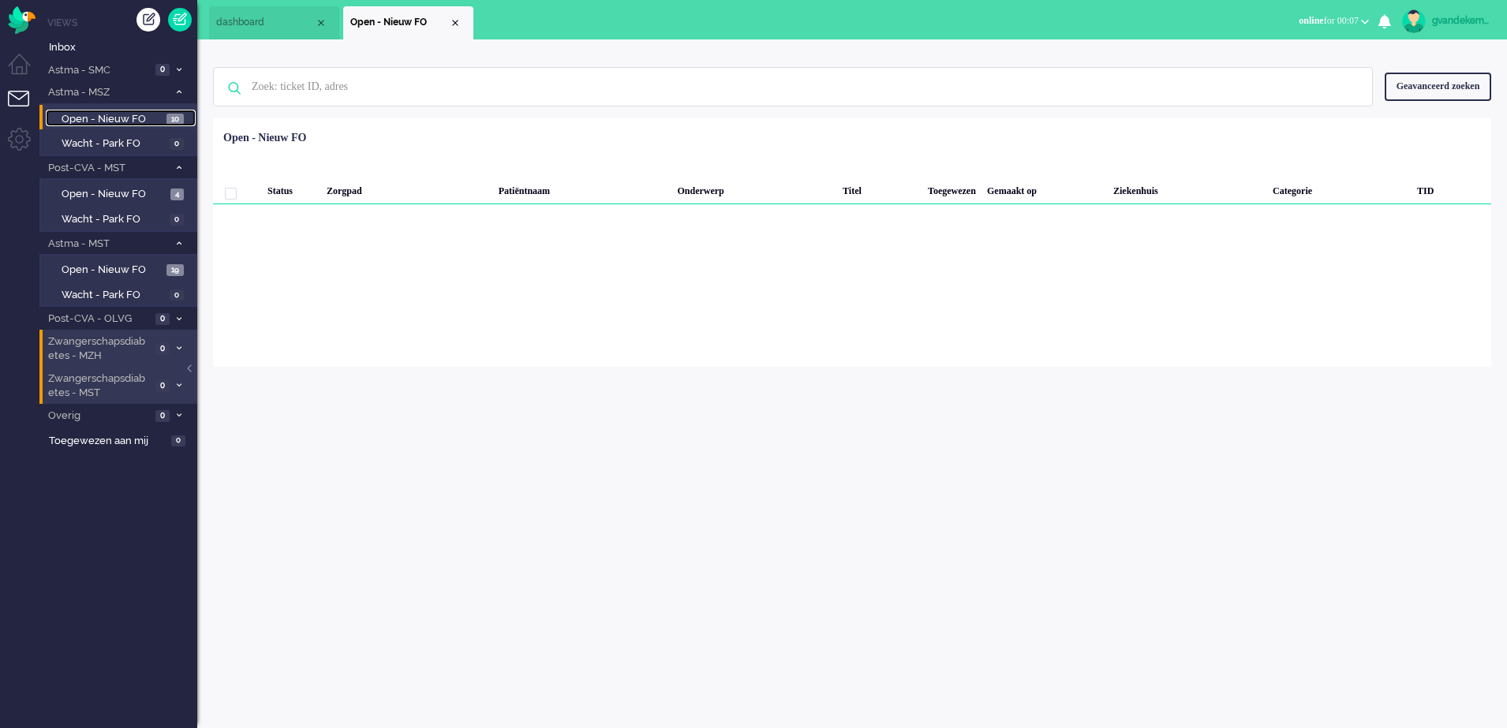
click at [163, 117] on link "Open - Nieuw FO 10" at bounding box center [121, 118] width 150 height 17
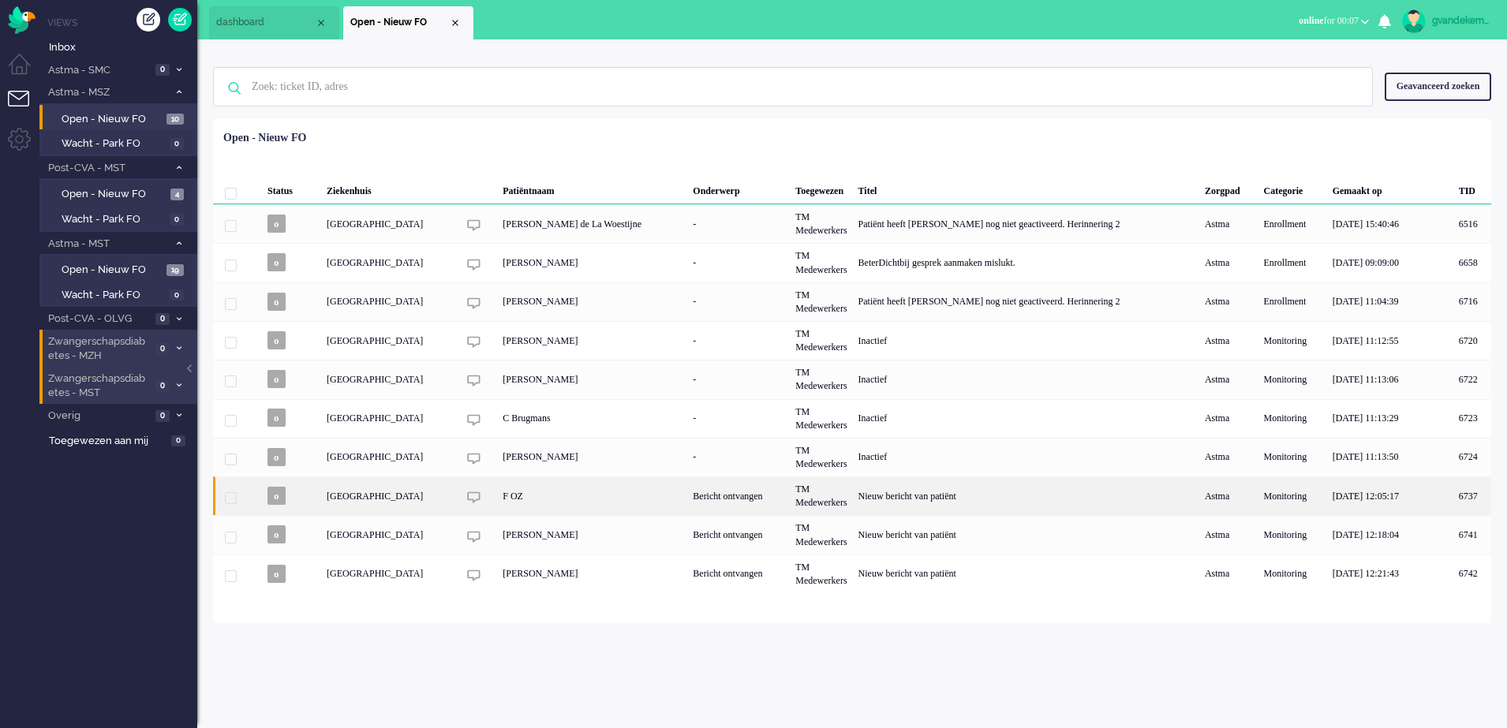
click at [770, 496] on div "Bericht ontvangen" at bounding box center [738, 496] width 103 height 39
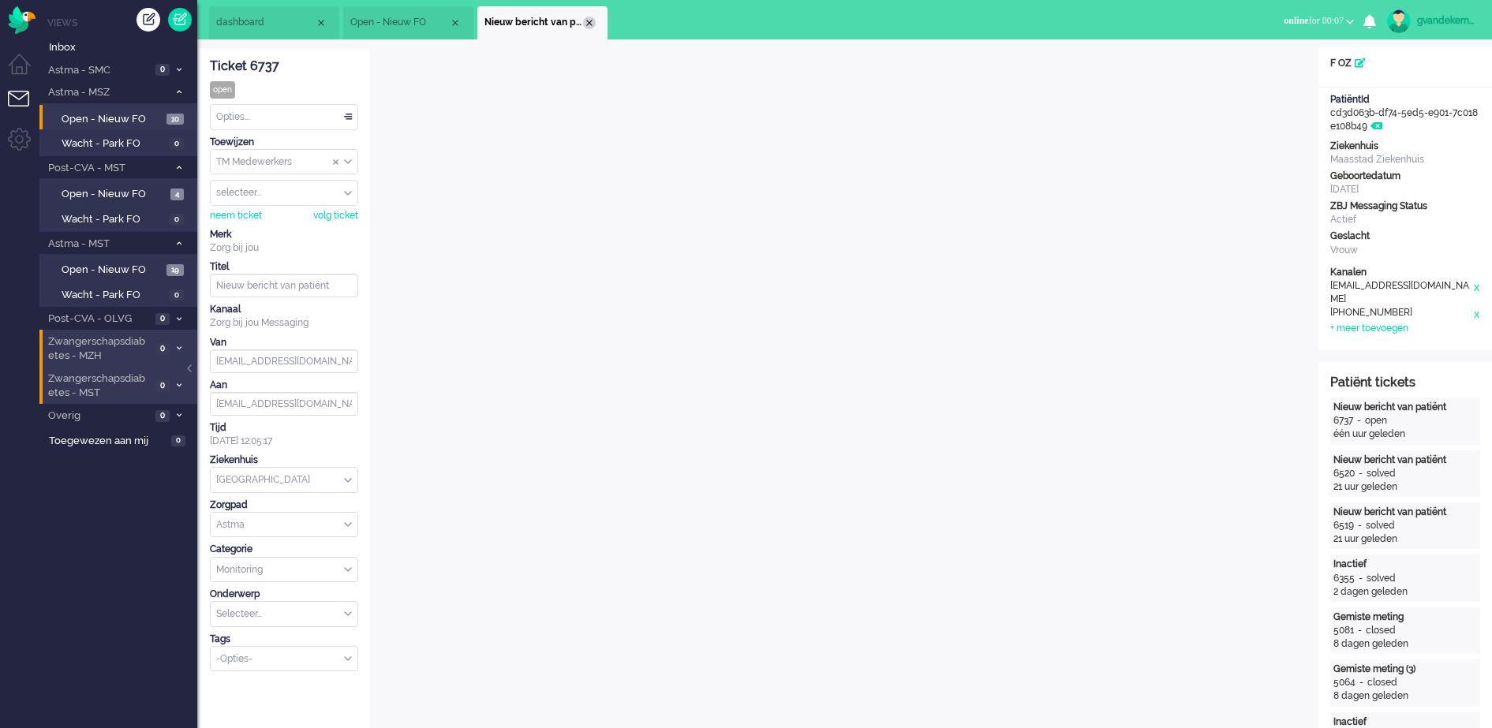
click at [591, 21] on div "Close tab" at bounding box center [589, 23] width 13 height 13
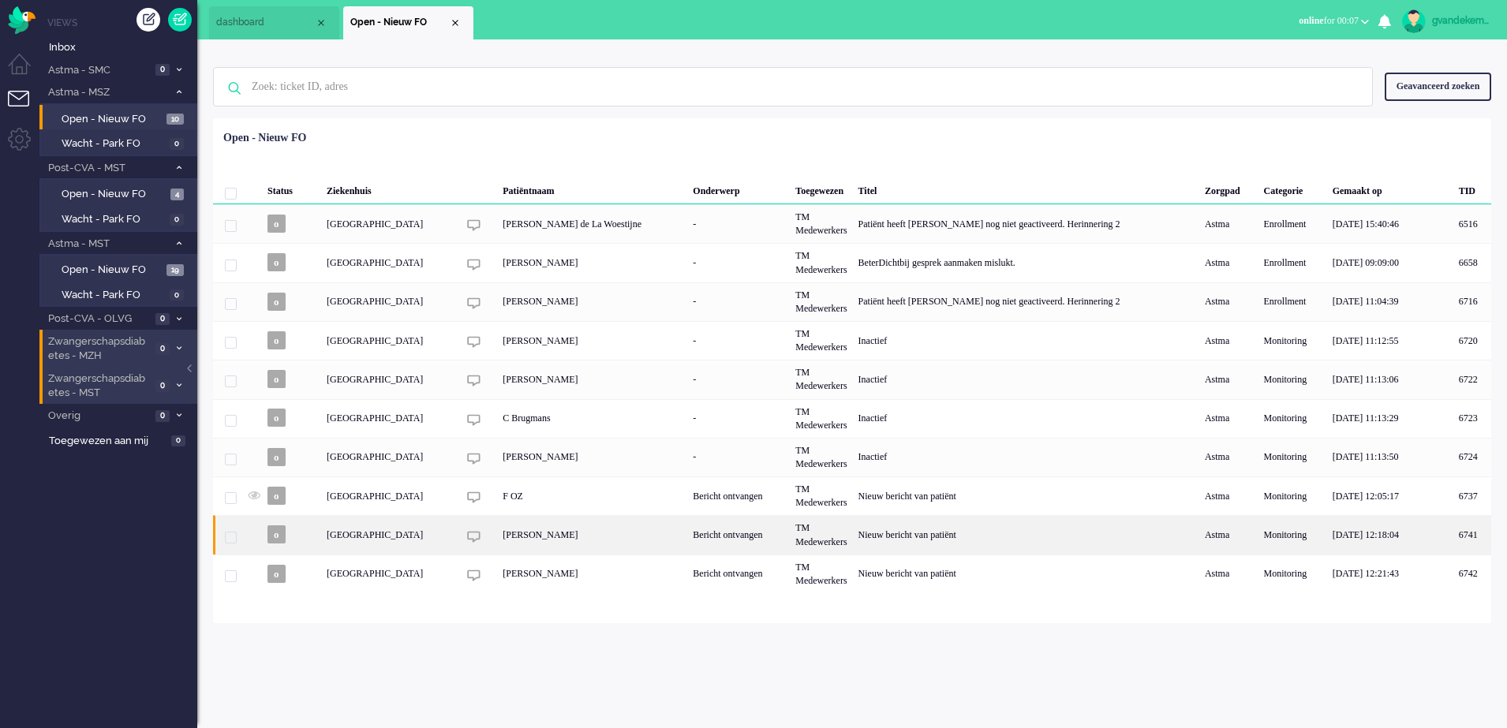
click at [852, 532] on div "TM Medewerkers" at bounding box center [821, 534] width 62 height 39
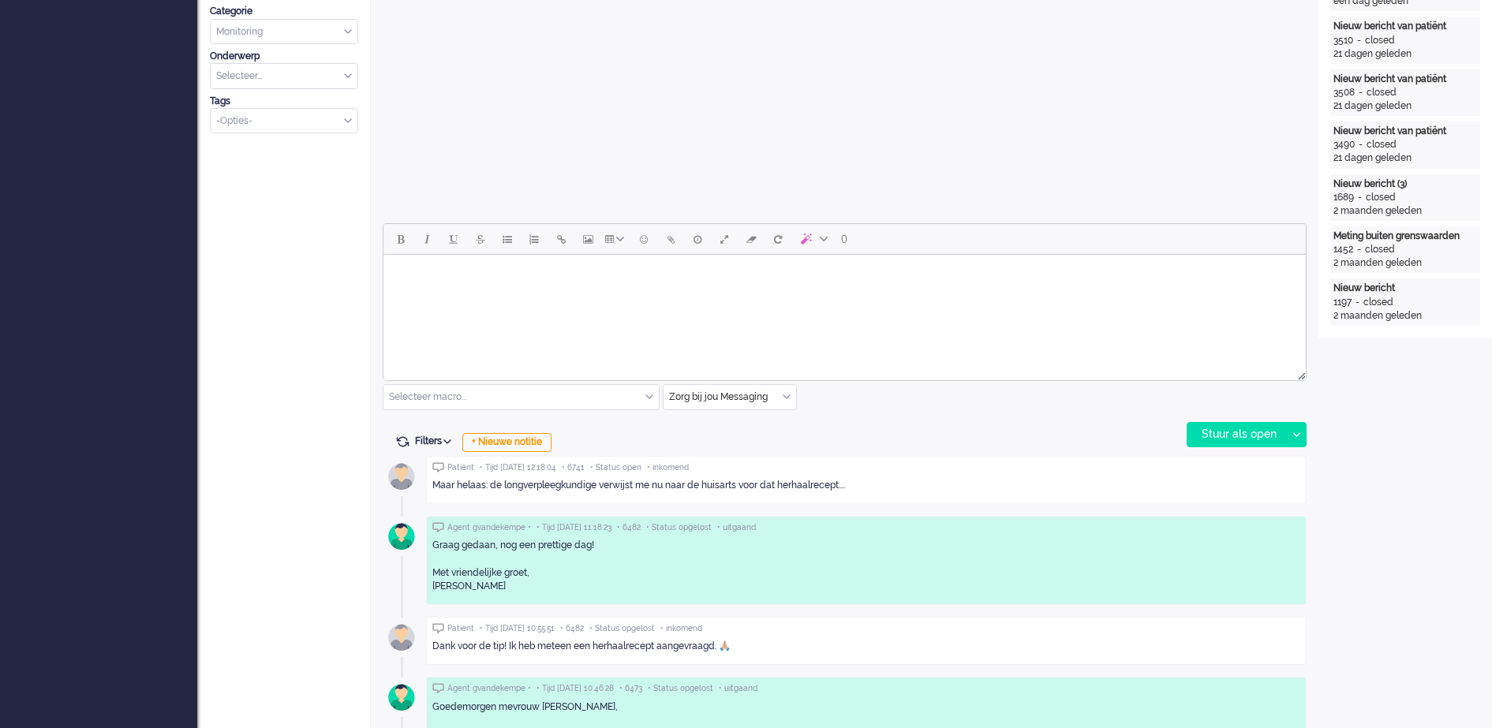
scroll to position [541, 0]
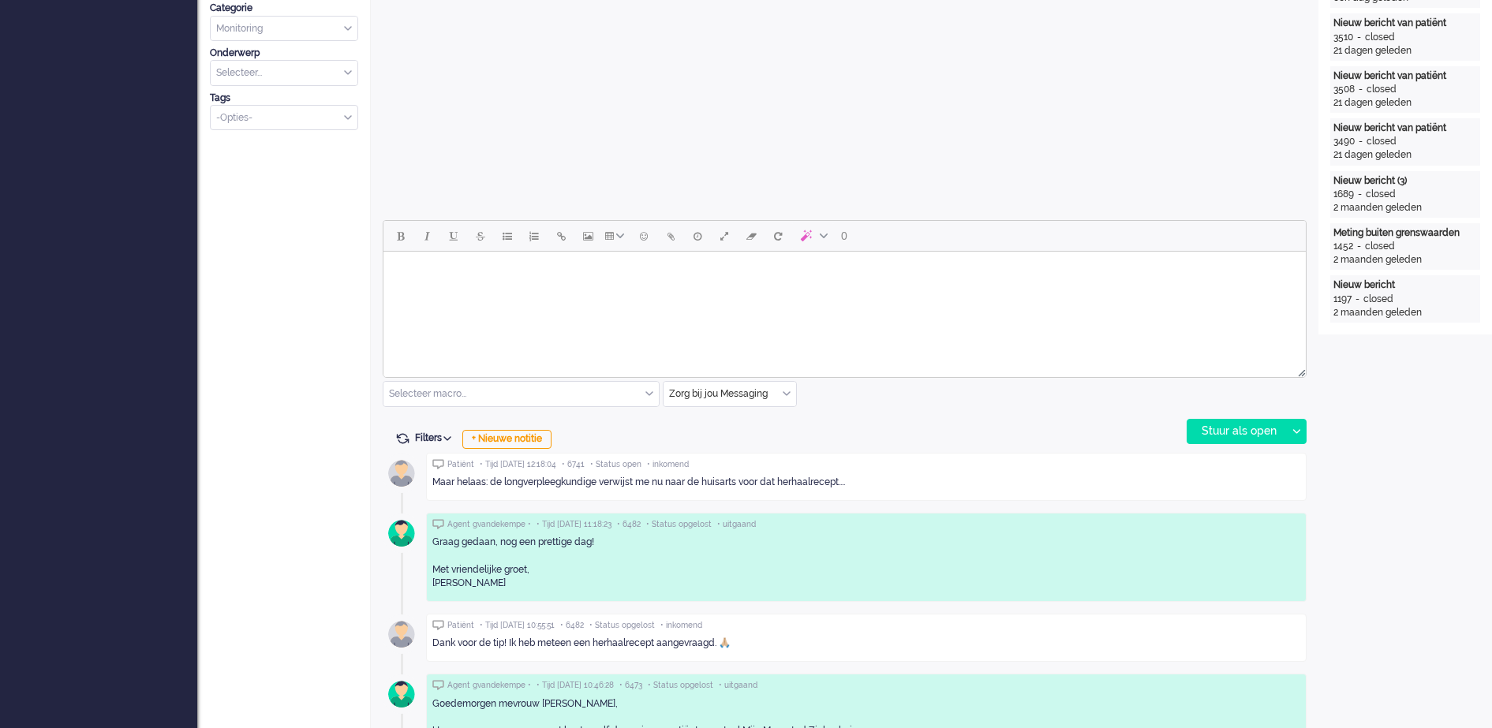
click at [522, 270] on body "Rich Text Area. Press ALT-0 for help." at bounding box center [845, 272] width 910 height 28
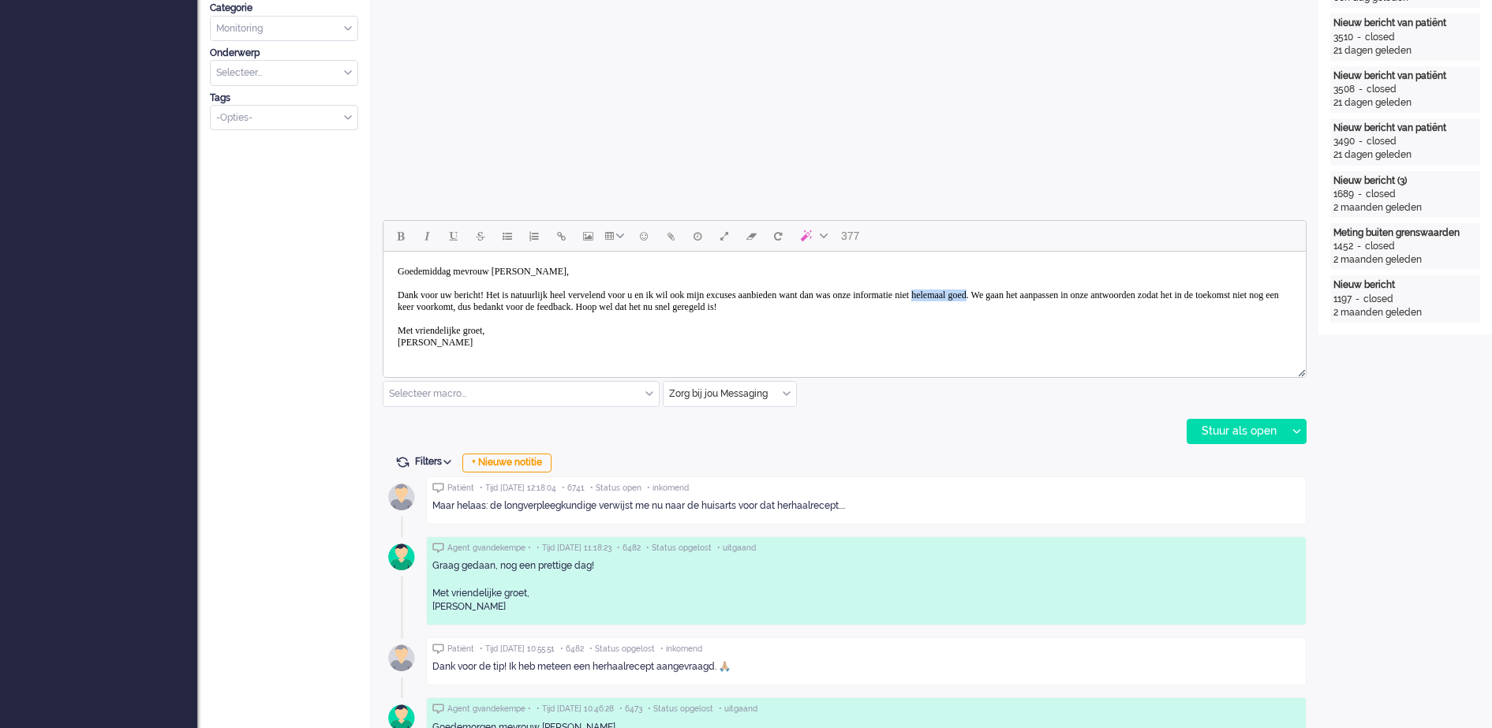
drag, startPoint x: 1042, startPoint y: 295, endPoint x: 1111, endPoint y: 294, distance: 69.5
click at [1111, 294] on body "Goedemiddag mevrouw Roelevink, Dank voor uw bericht! Het is natuurlijk heel ver…" at bounding box center [845, 307] width 910 height 99
click at [757, 306] on body "Goedemiddag mevrouw Roelevink, Dank voor uw bericht! Het is natuurlijk heel ver…" at bounding box center [845, 307] width 910 height 99
click at [785, 303] on body "Goedemiddag mevrouw Roelevink, Dank voor uw bericht! Het is natuurlijk heel ver…" at bounding box center [845, 307] width 910 height 99
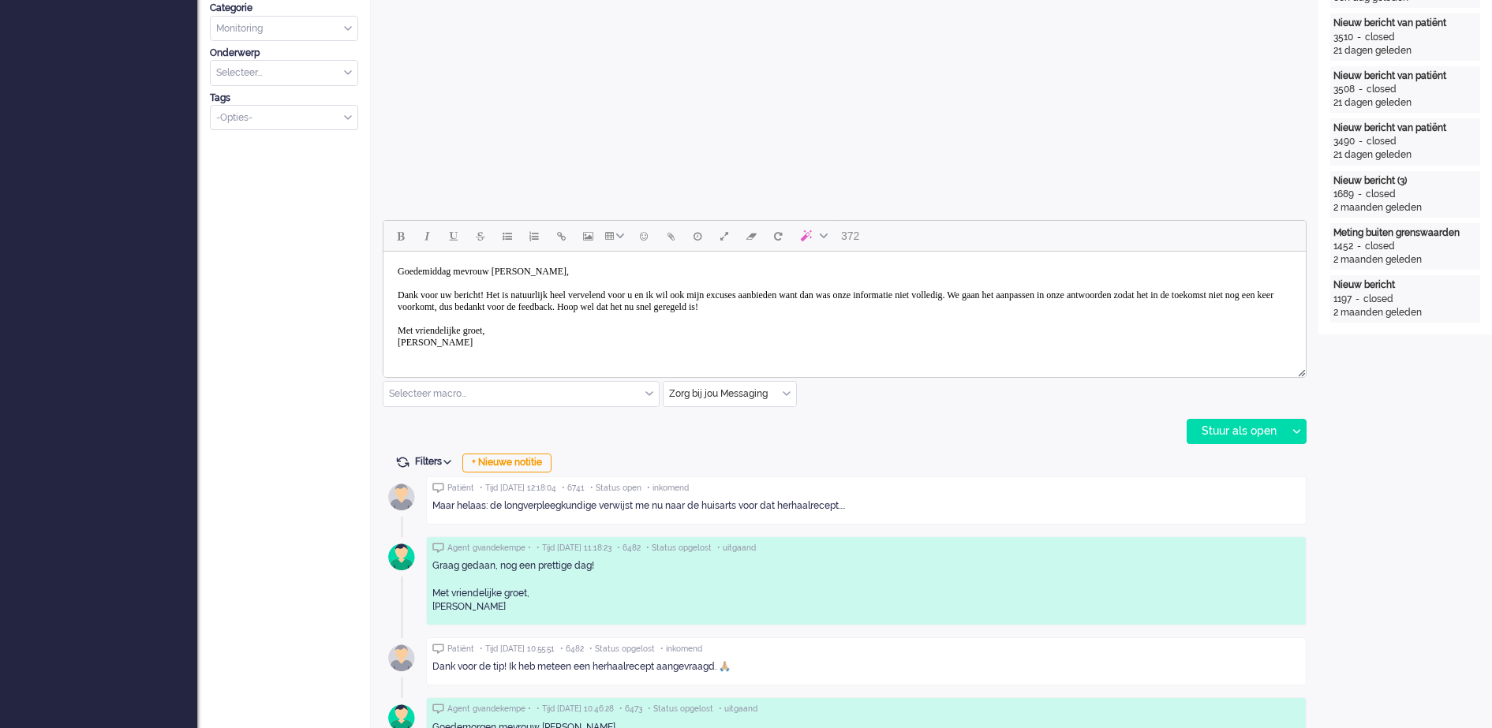
click at [900, 303] on body "Goedemiddag mevrouw Roelevink, Dank voor uw bericht! Het is natuurlijk heel ver…" at bounding box center [845, 307] width 910 height 99
click at [1248, 425] on div "Stuur als open" at bounding box center [1237, 432] width 99 height 24
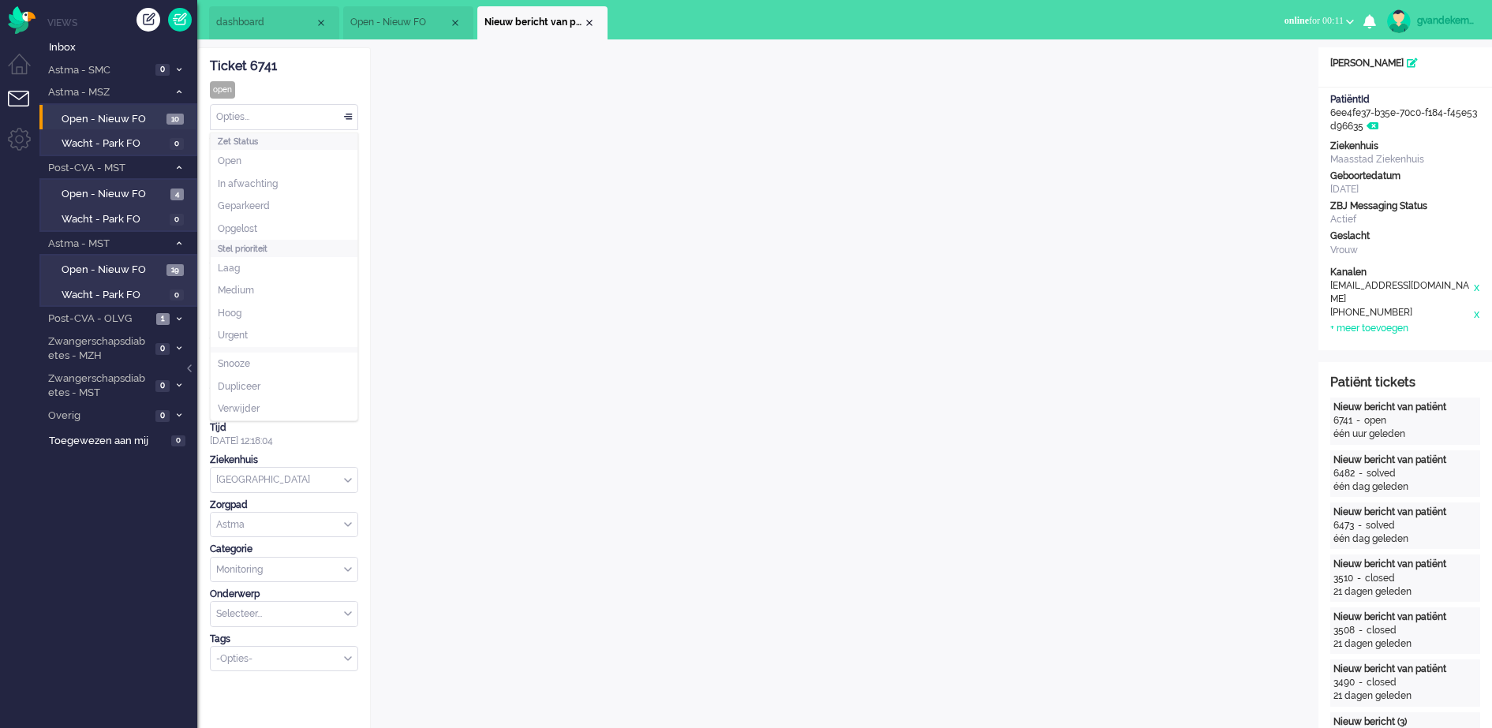
click at [346, 117] on div "Opties..." at bounding box center [284, 117] width 147 height 24
click at [281, 223] on li "Opgelost" at bounding box center [284, 229] width 147 height 23
click at [345, 117] on div "Opties..." at bounding box center [284, 117] width 147 height 24
click at [297, 227] on li "Opgelost" at bounding box center [284, 229] width 147 height 23
click at [589, 21] on div "Close tab" at bounding box center [589, 23] width 13 height 13
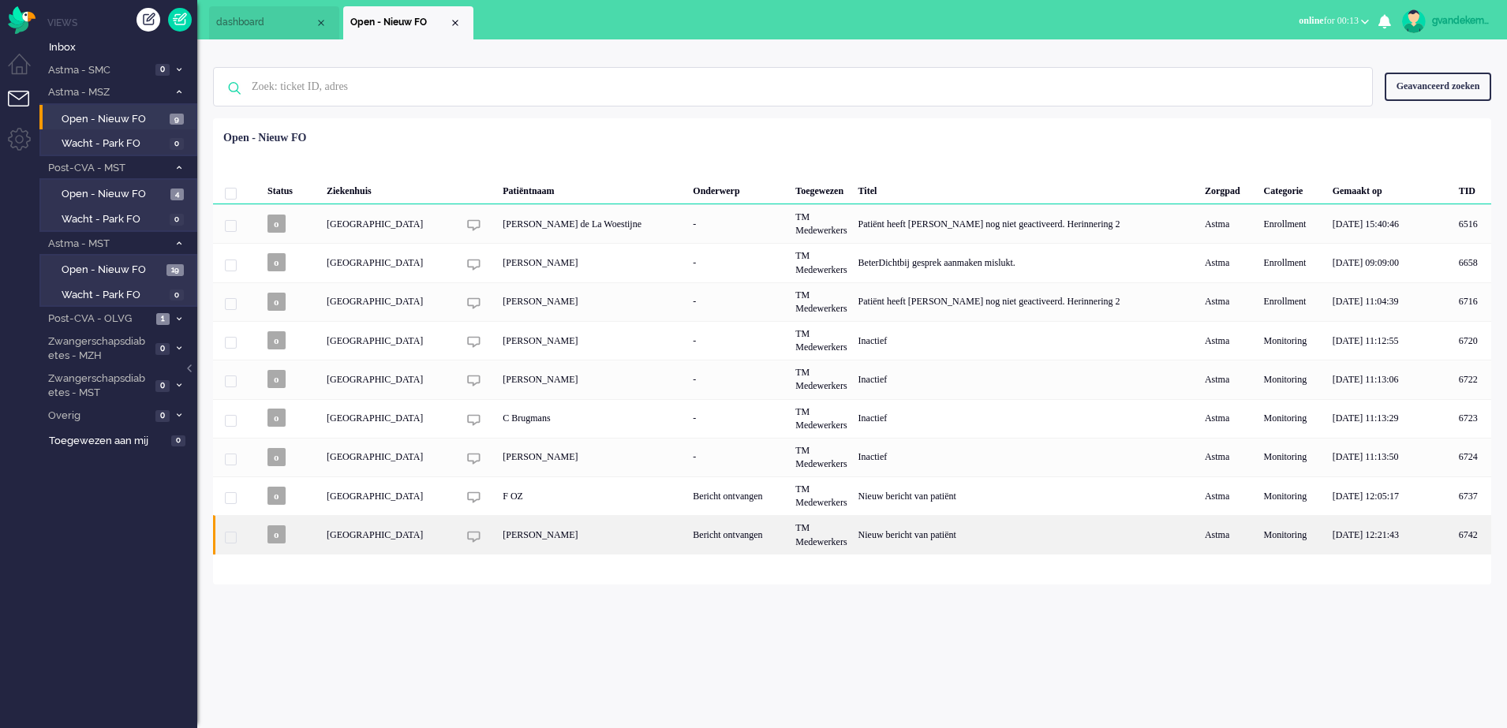
click at [736, 537] on div "Bericht ontvangen" at bounding box center [738, 534] width 103 height 39
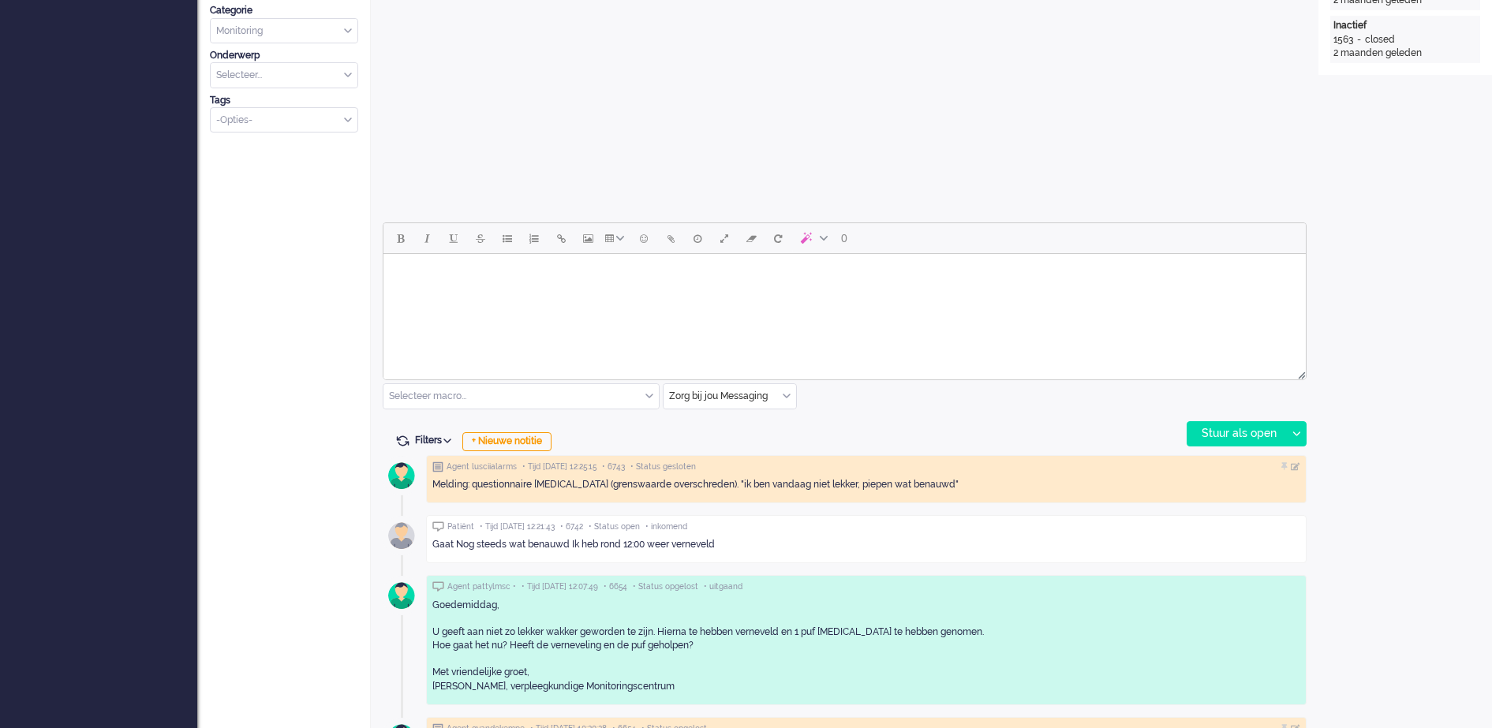
scroll to position [739, 0]
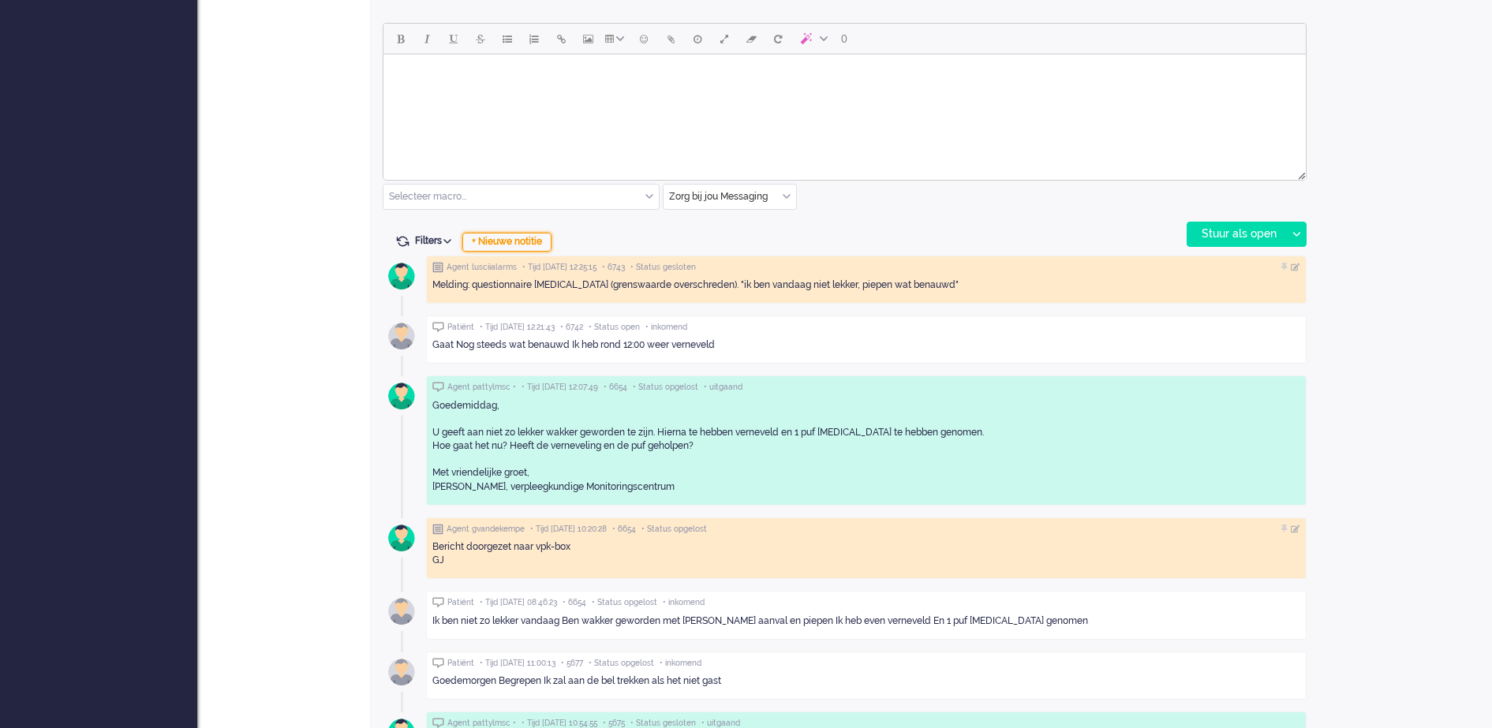
click at [548, 241] on div "+ Nieuwe notitie" at bounding box center [506, 242] width 89 height 19
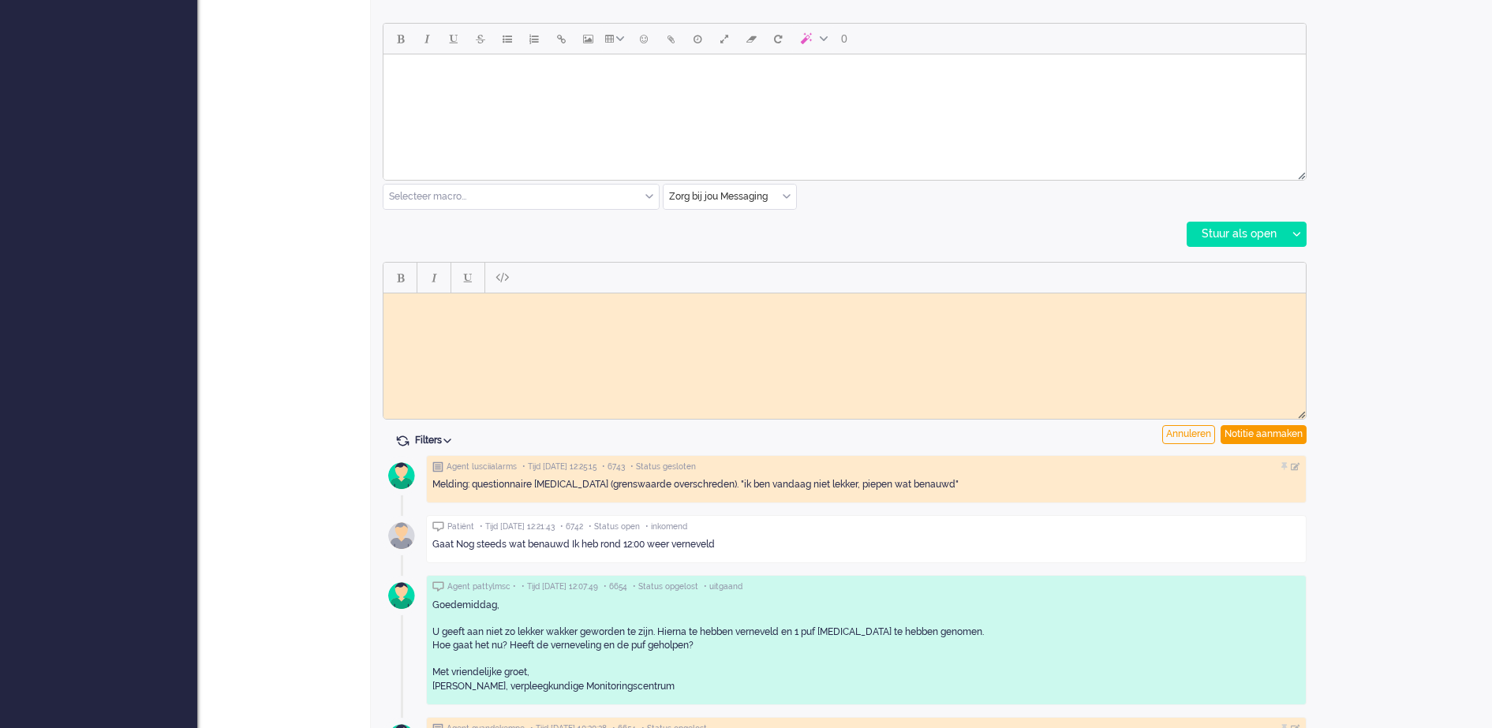
scroll to position [0, 0]
click at [560, 312] on html at bounding box center [845, 305] width 923 height 24
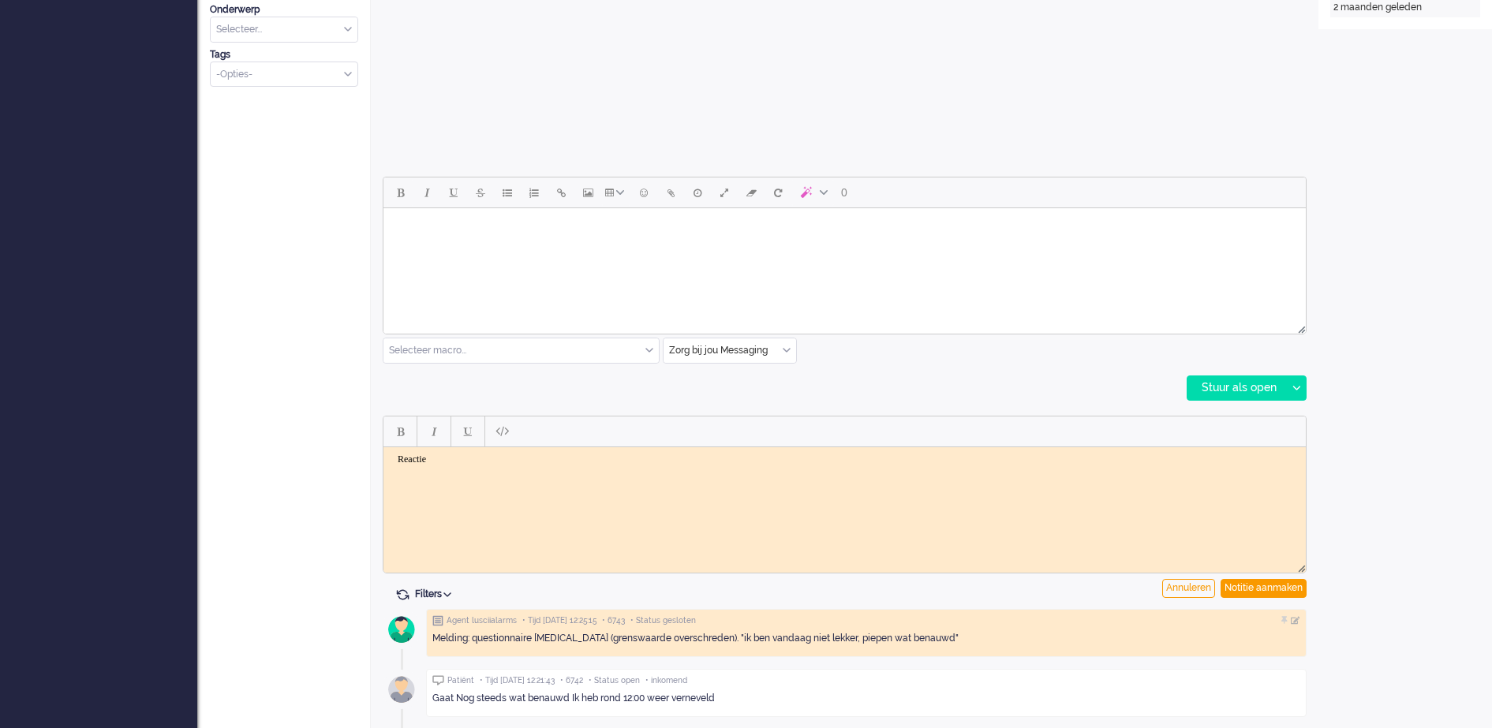
scroll to position [592, 0]
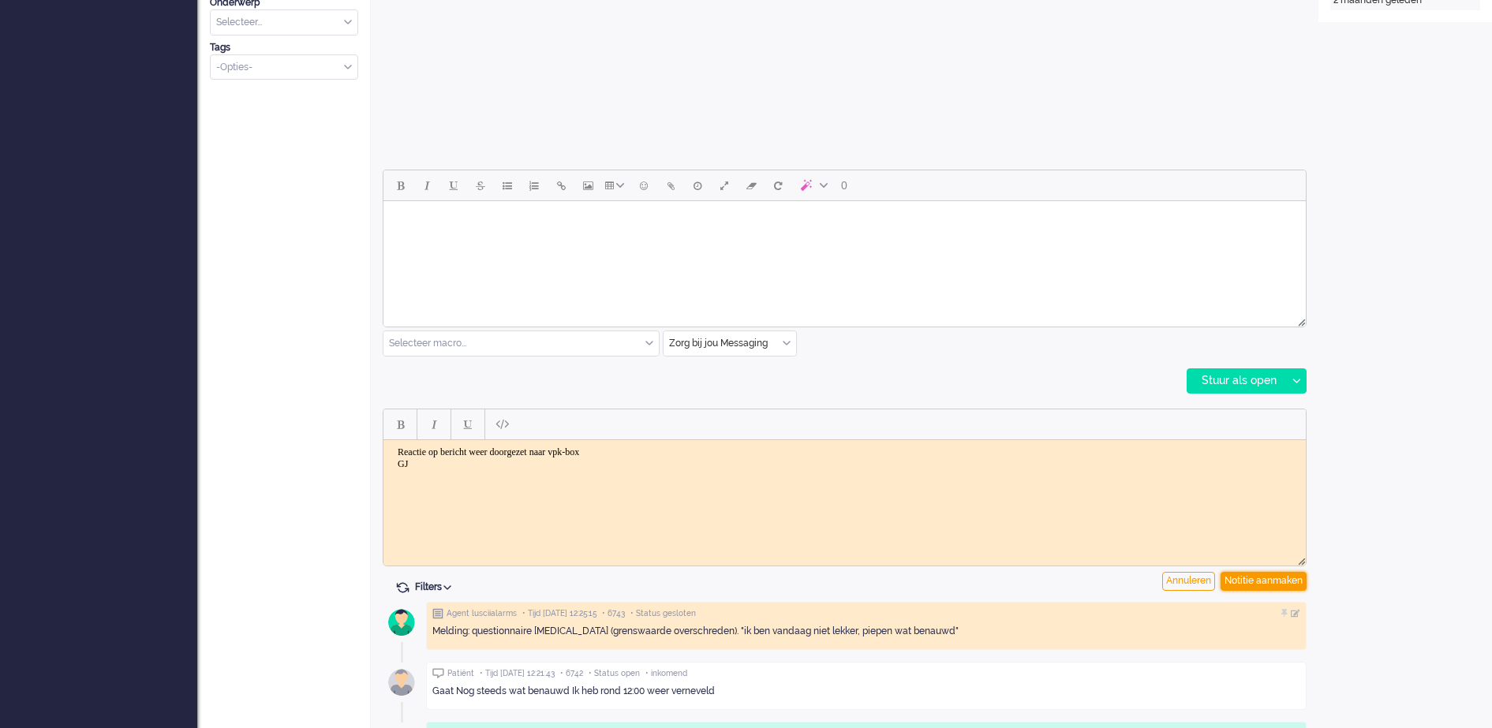
click at [1253, 577] on div "Notitie aanmaken" at bounding box center [1264, 581] width 86 height 19
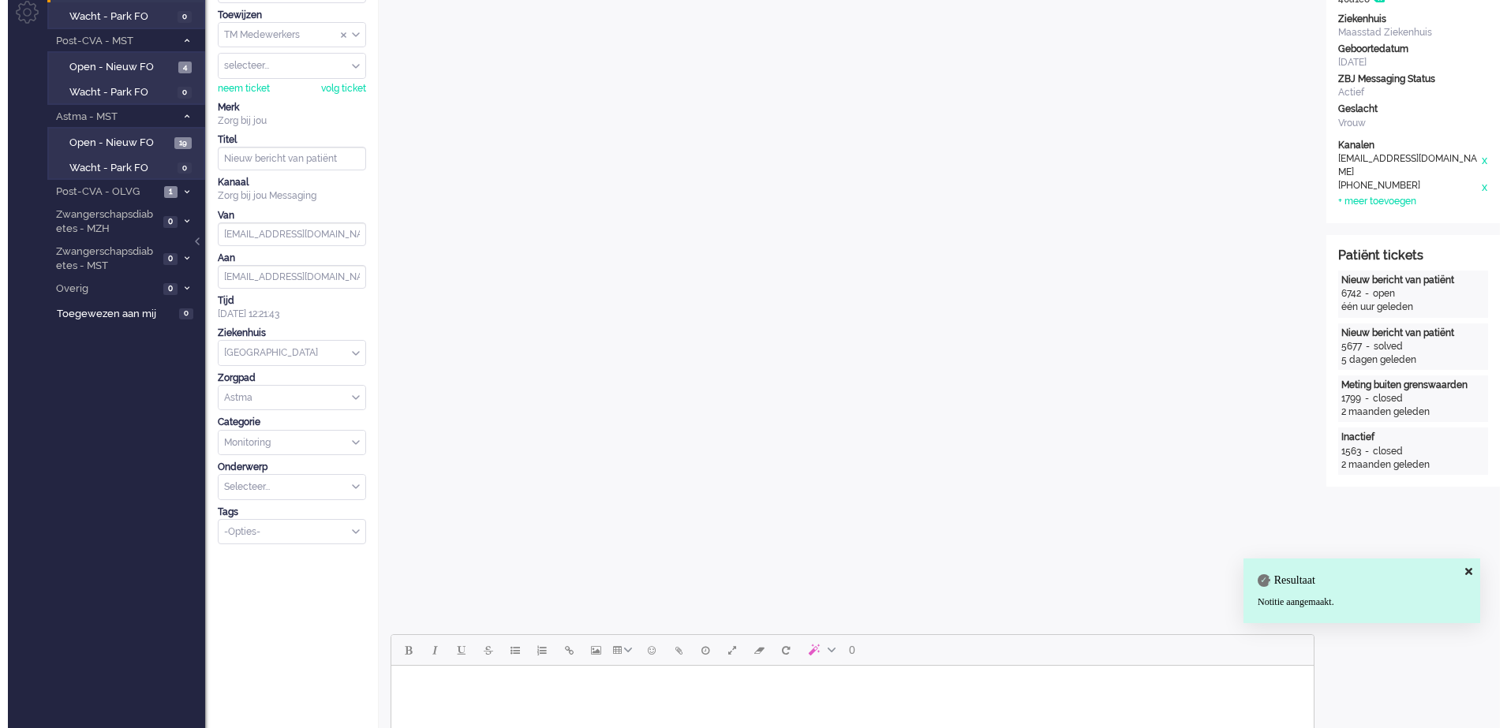
scroll to position [0, 0]
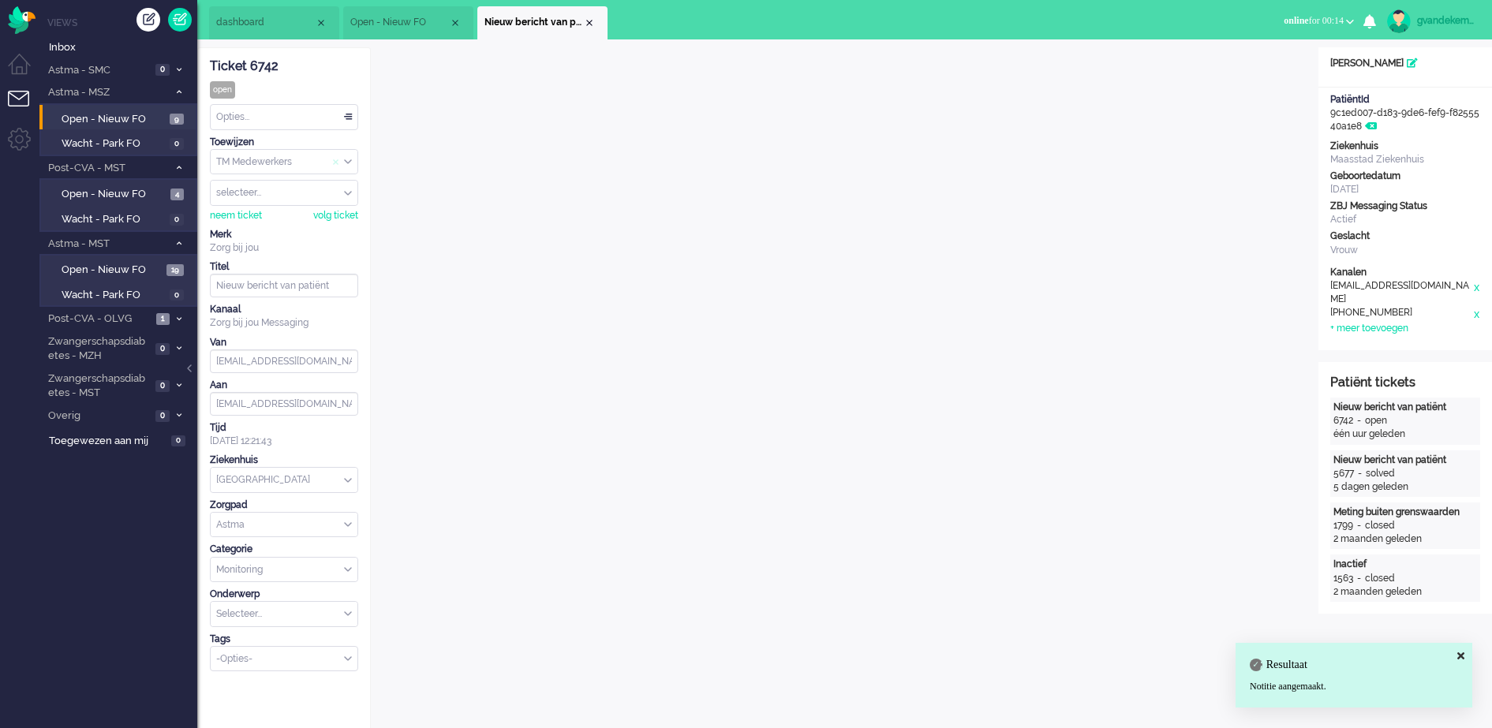
click at [343, 163] on span "Assign Group" at bounding box center [339, 161] width 12 height 11
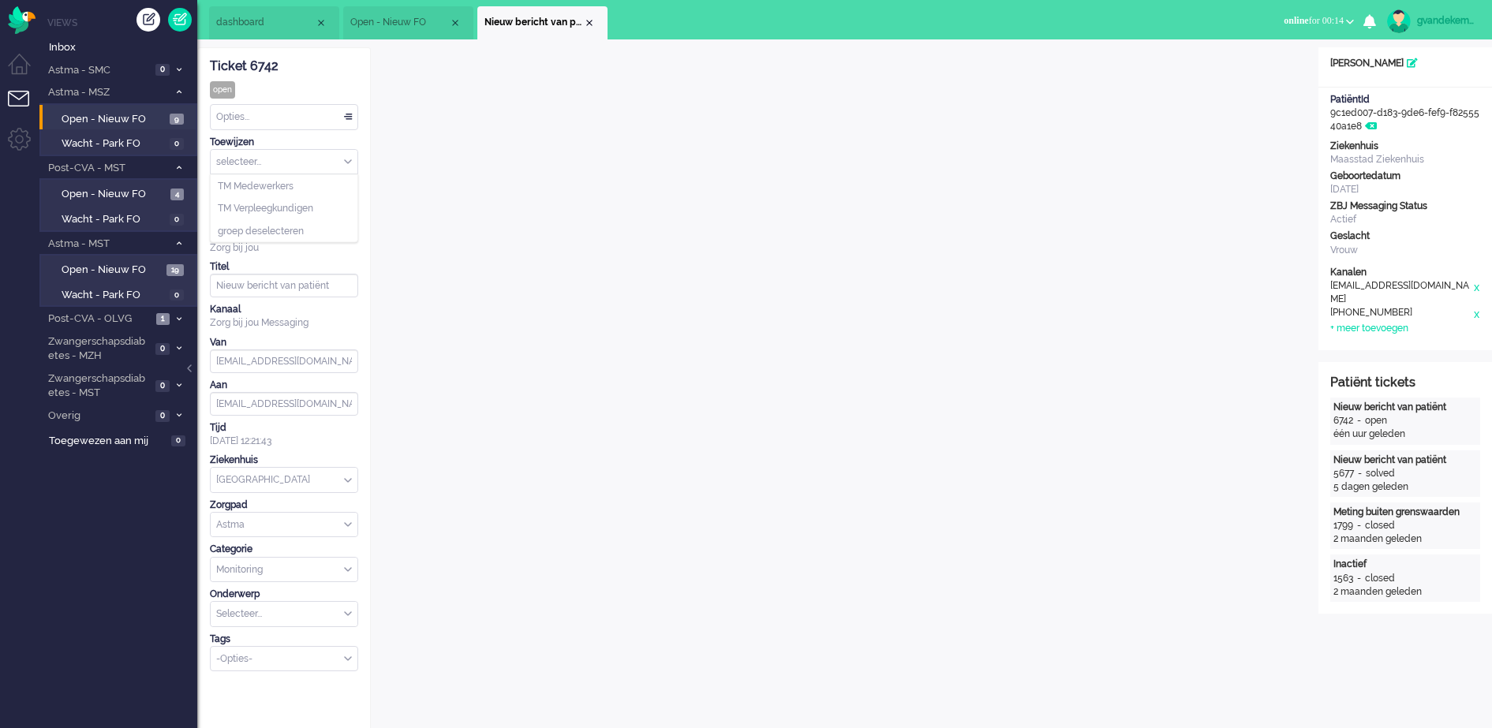
click at [348, 162] on div "selecteer..." at bounding box center [284, 162] width 147 height 24
click at [324, 204] on li "TM Verpleegkundigen" at bounding box center [284, 208] width 147 height 23
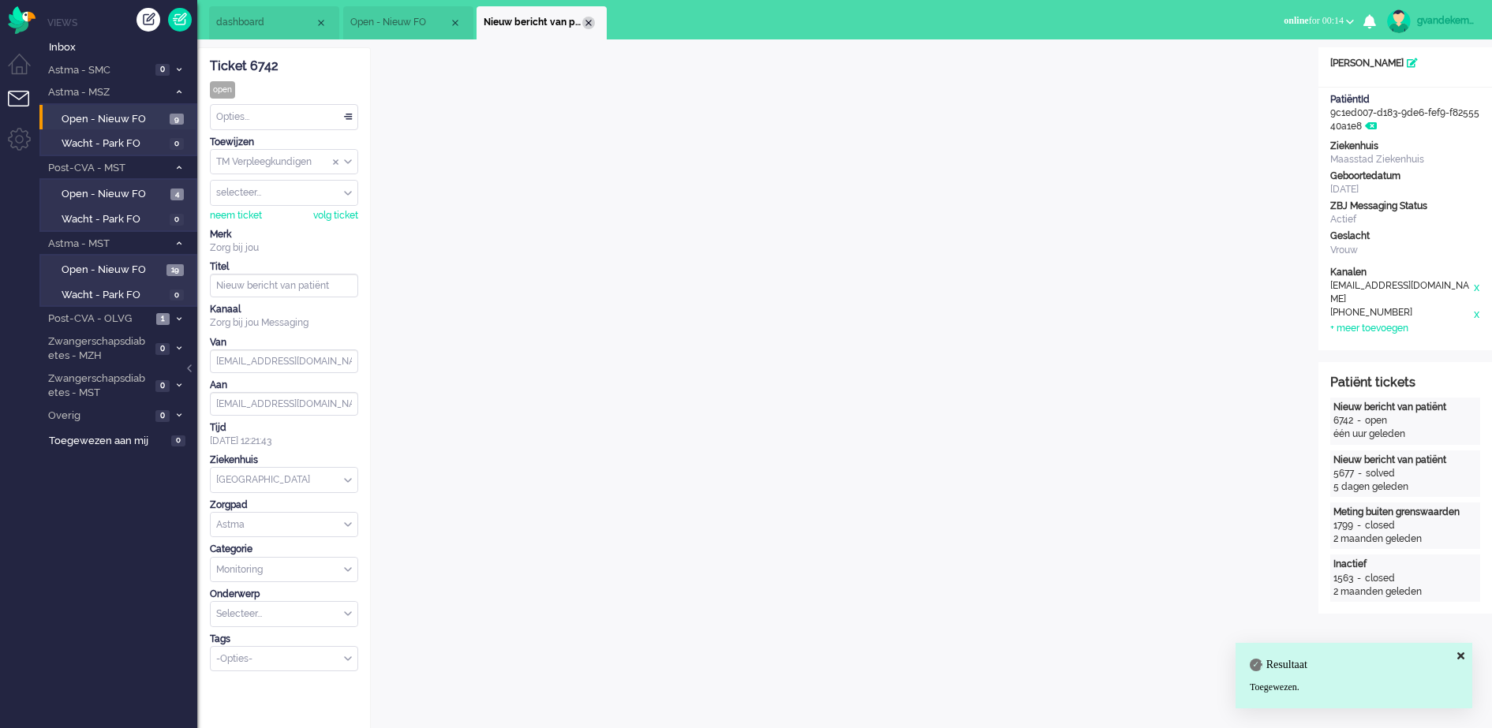
click at [586, 21] on div "Close tab" at bounding box center [588, 23] width 13 height 13
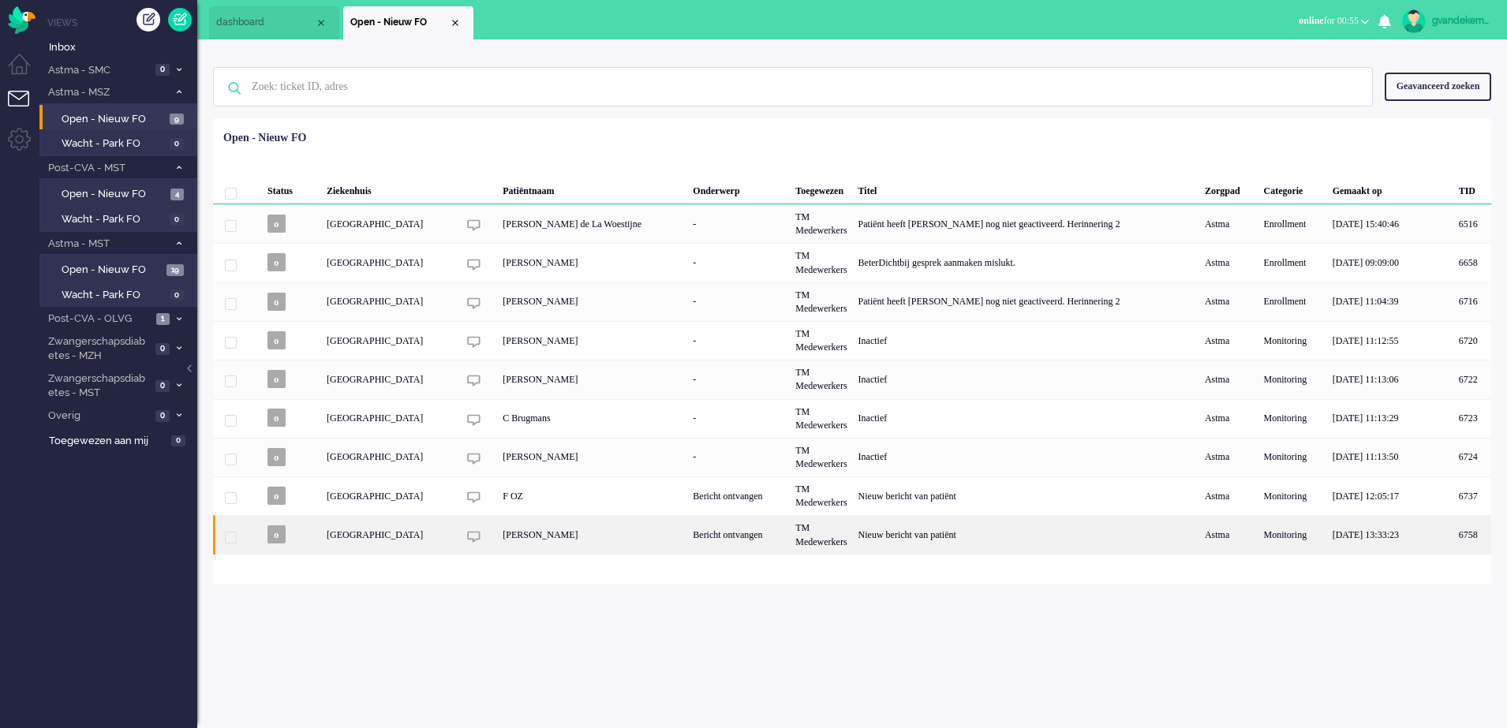
click at [783, 537] on div "Bericht ontvangen" at bounding box center [738, 534] width 103 height 39
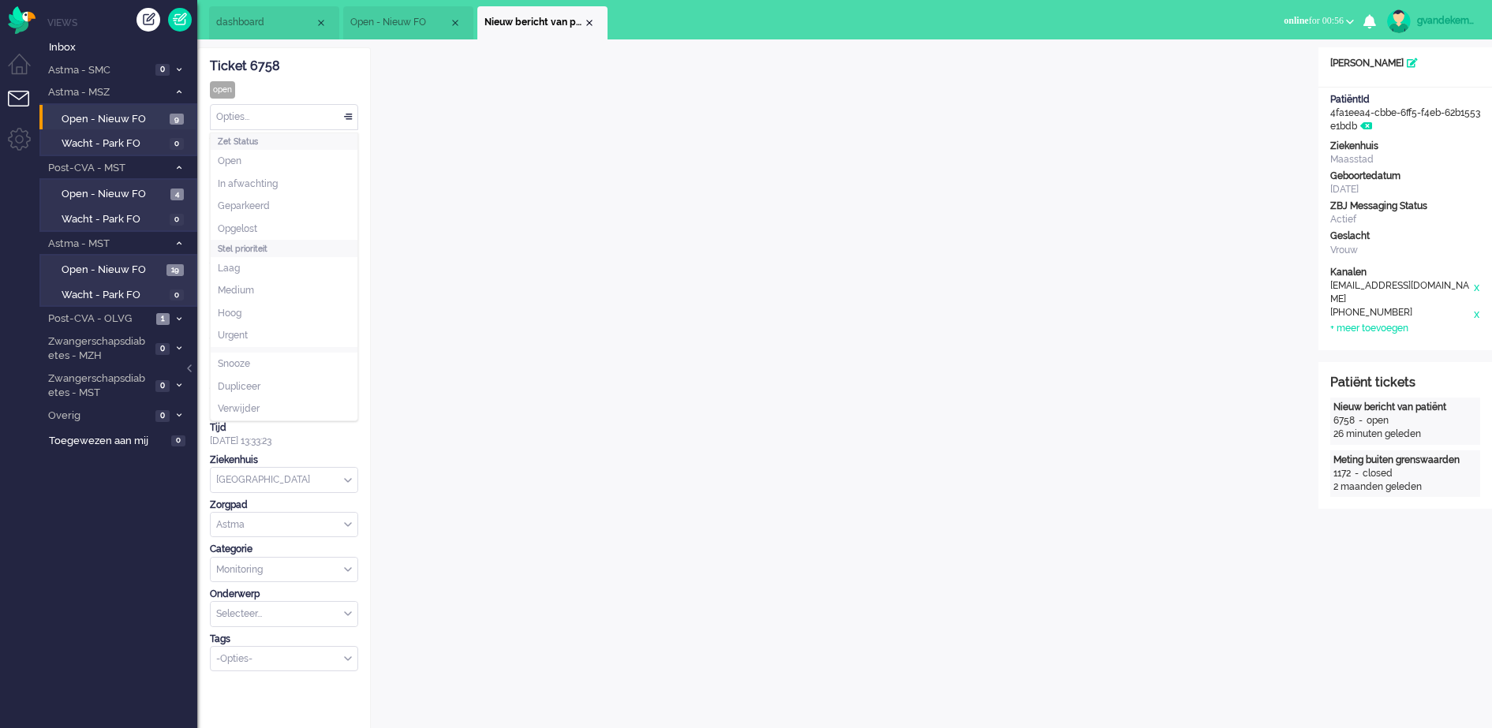
click at [350, 119] on div "Opties..." at bounding box center [284, 117] width 147 height 24
click at [273, 223] on li "Opgelost" at bounding box center [284, 229] width 147 height 23
click at [585, 28] on li "Nieuw bericht van patiënt" at bounding box center [542, 22] width 130 height 33
click at [587, 21] on div "Close tab" at bounding box center [589, 23] width 13 height 13
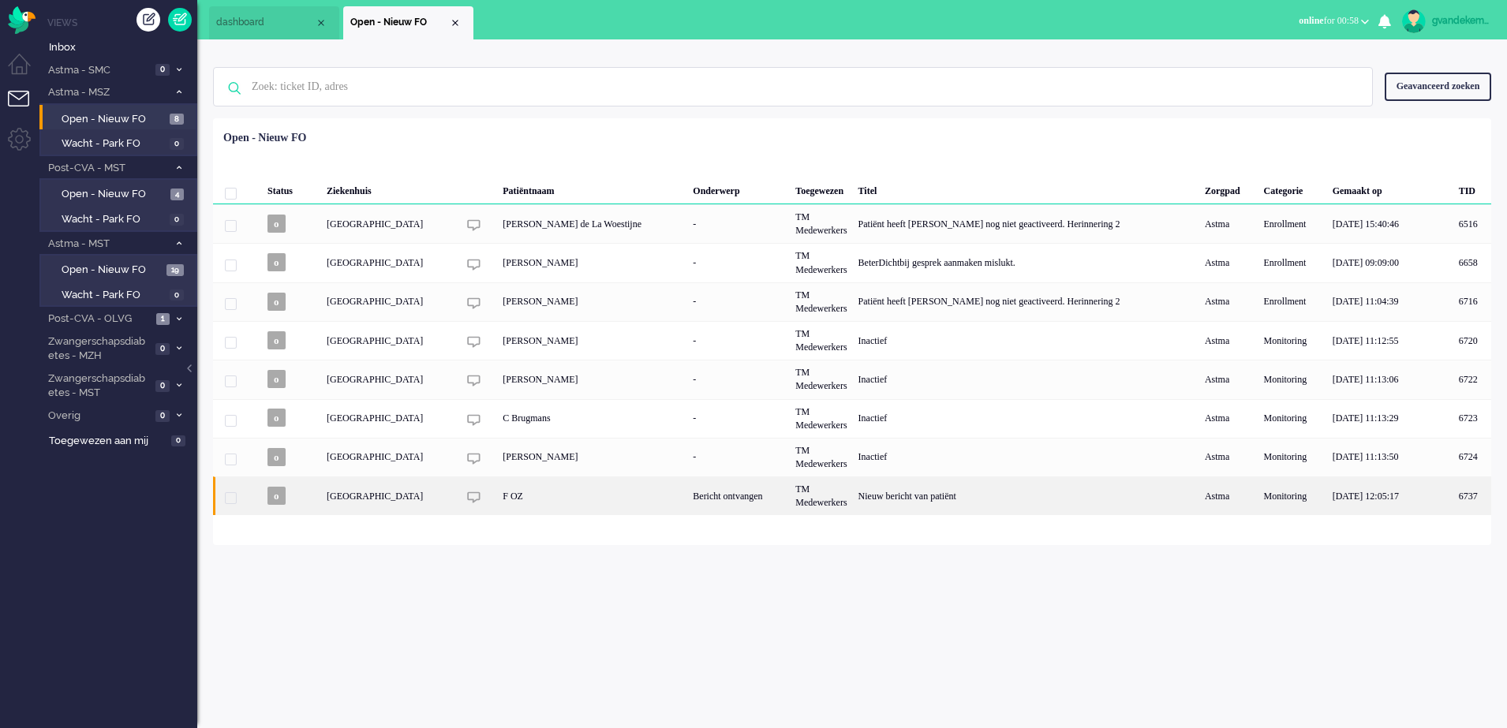
click at [825, 490] on div "TM Medewerkers" at bounding box center [821, 496] width 62 height 39
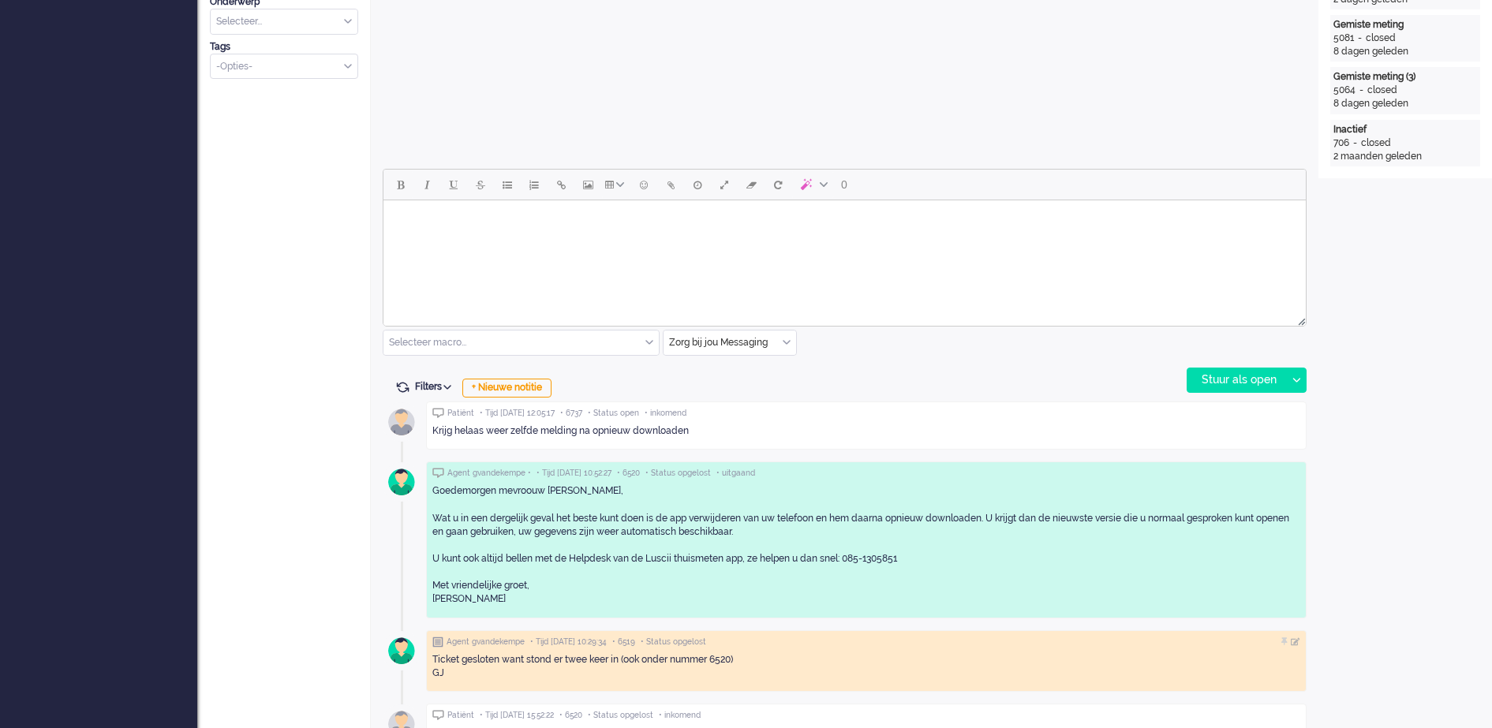
scroll to position [640, 0]
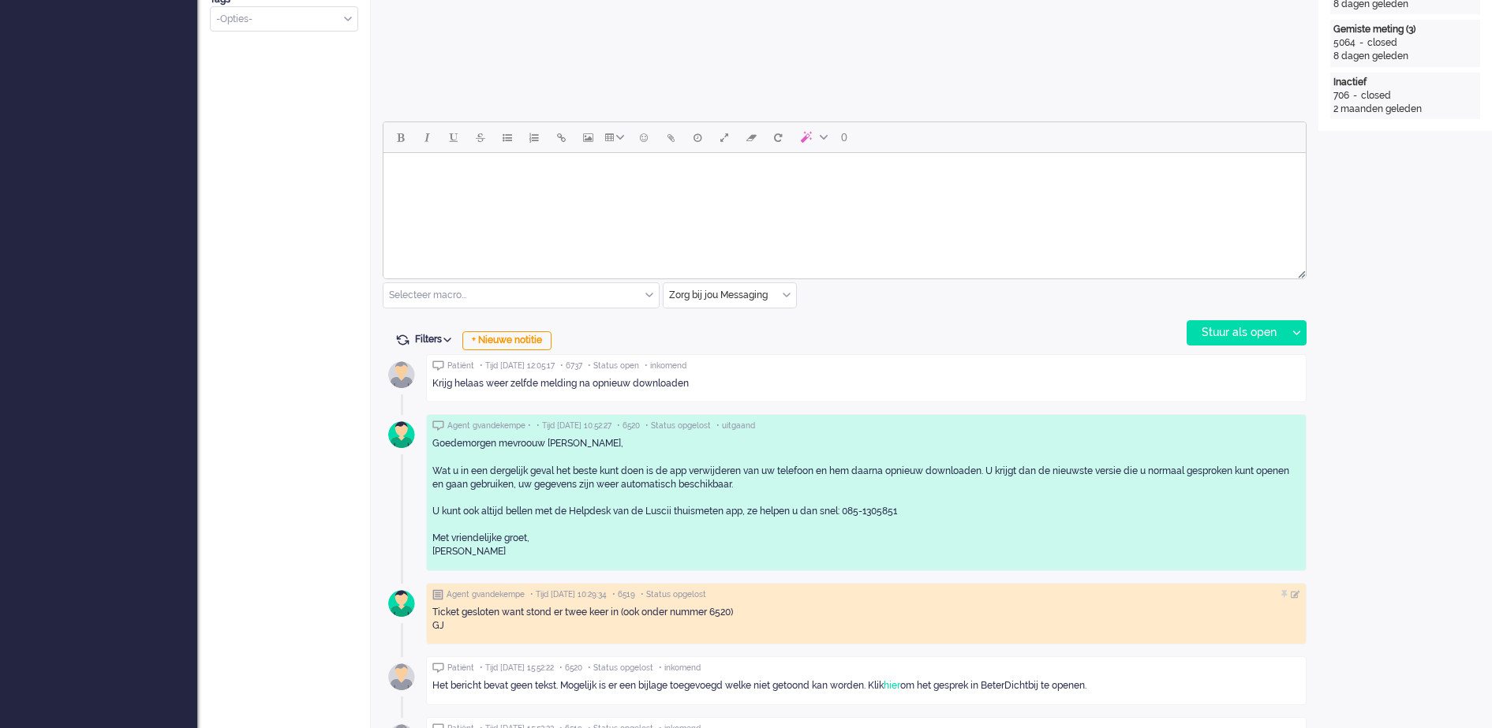
click at [594, 172] on body "Rich Text Area. Press ALT-0 for help." at bounding box center [845, 173] width 910 height 28
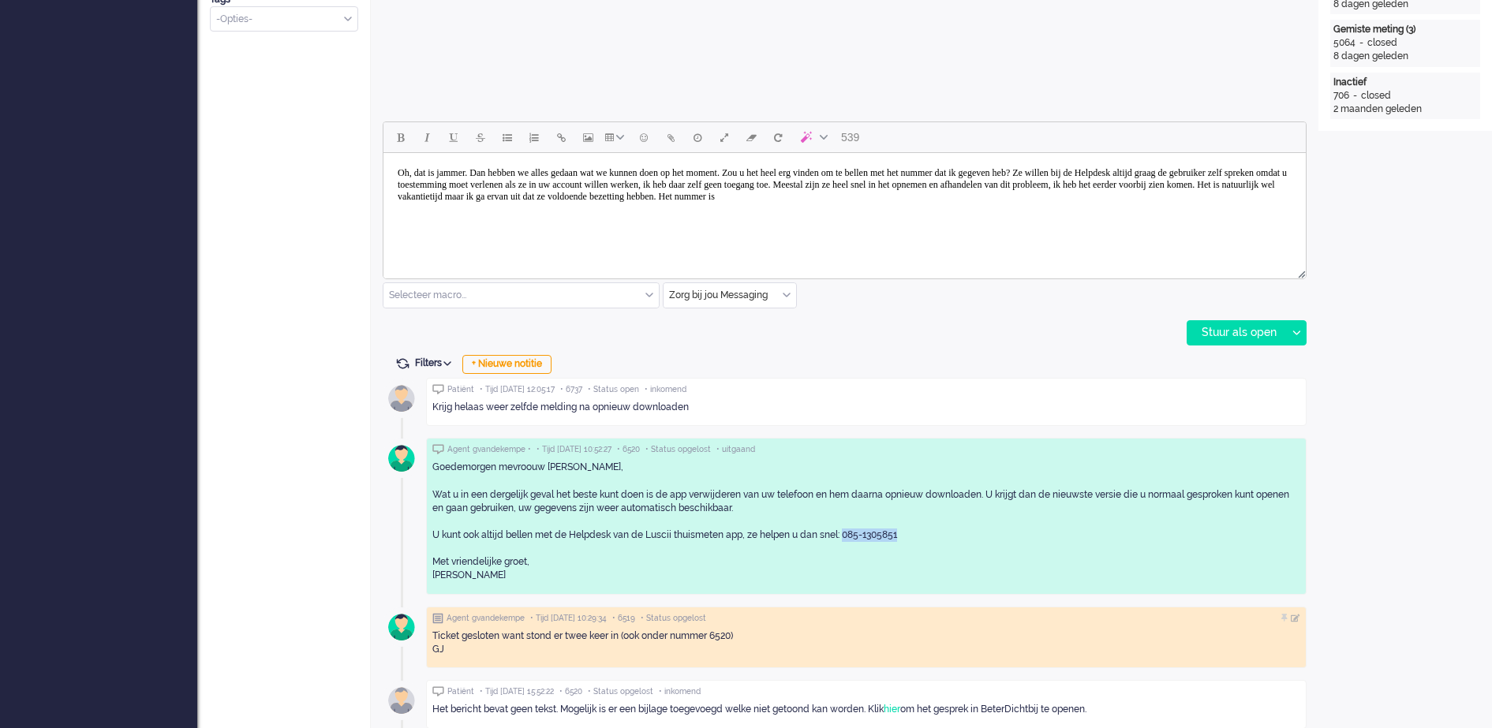
drag, startPoint x: 847, startPoint y: 532, endPoint x: 909, endPoint y: 533, distance: 62.4
click at [909, 533] on div "Goedemorgen mevroouw Oz, Wat u in een dergelijk geval het beste kunt doen is de…" at bounding box center [867, 522] width 868 height 122
copy div "085-1305851"
click at [922, 481] on div "Goedemorgen mevroouw Oz, Wat u in een dergelijk geval het beste kunt doen is de…" at bounding box center [867, 522] width 868 height 122
click at [544, 211] on body "Oh, dat is jammer. Dan hebben we alles gedaan wat we kunnen doen op het moment.…" at bounding box center [845, 184] width 910 height 51
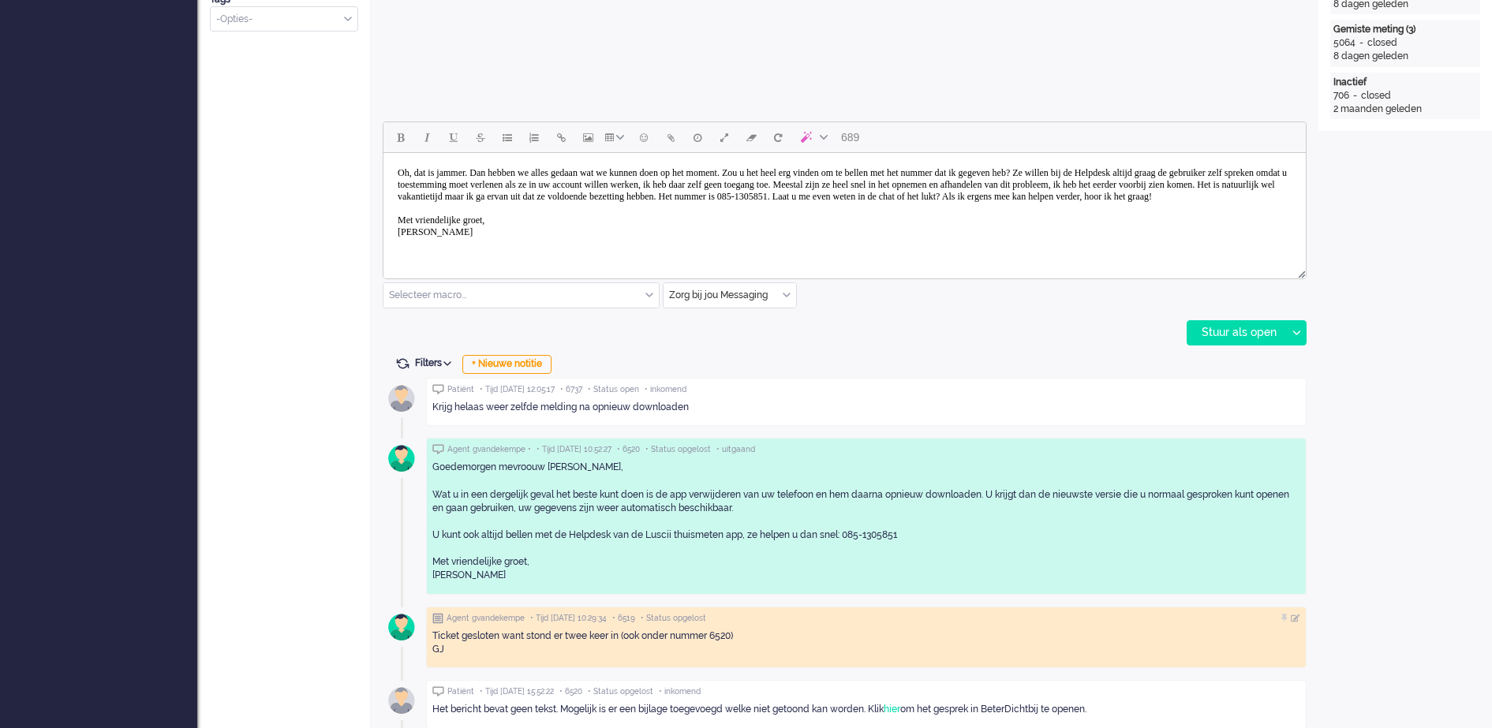
click at [655, 208] on body "Oh, dat is jammer. Dan hebben we alles gedaan wat we kunnen doen op het moment.…" at bounding box center [845, 202] width 910 height 87
click at [1237, 331] on div "Stuur als open" at bounding box center [1237, 333] width 99 height 24
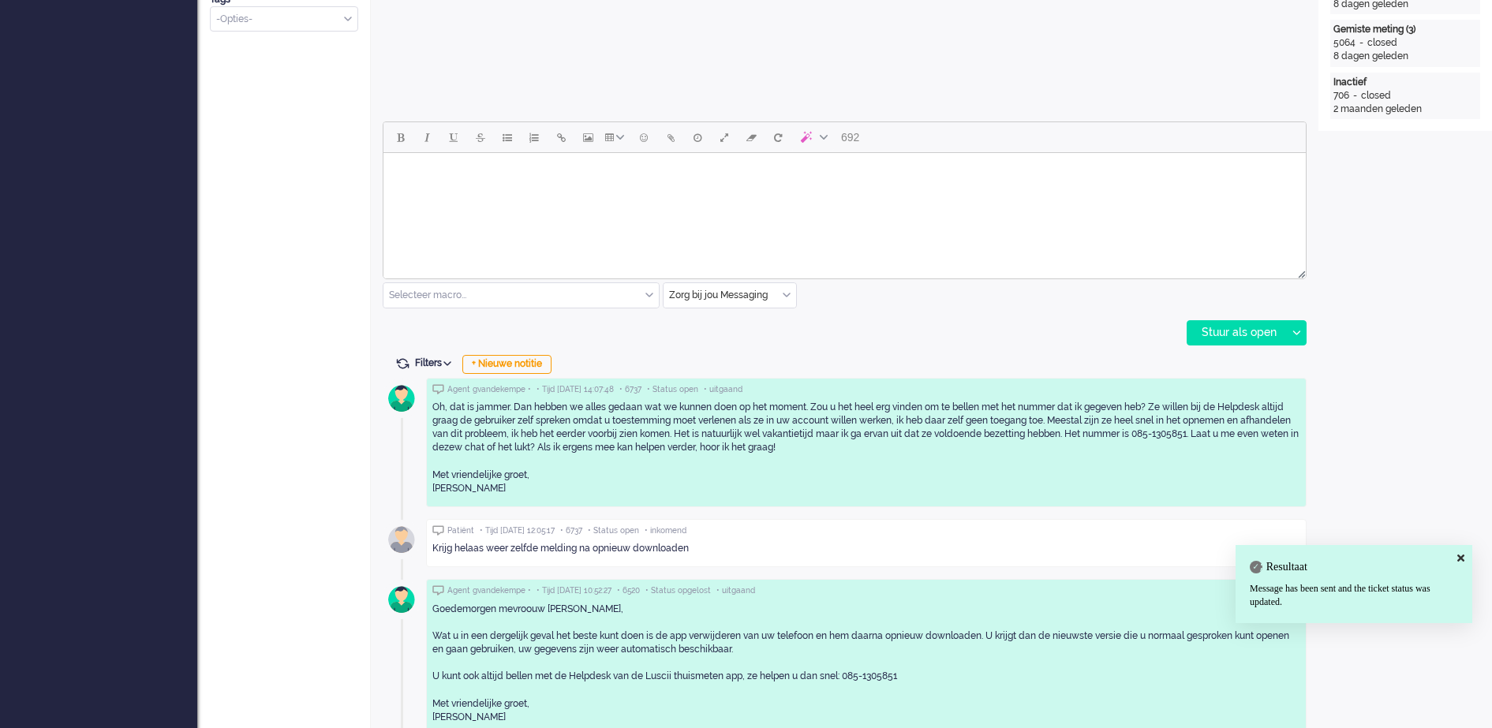
scroll to position [0, 0]
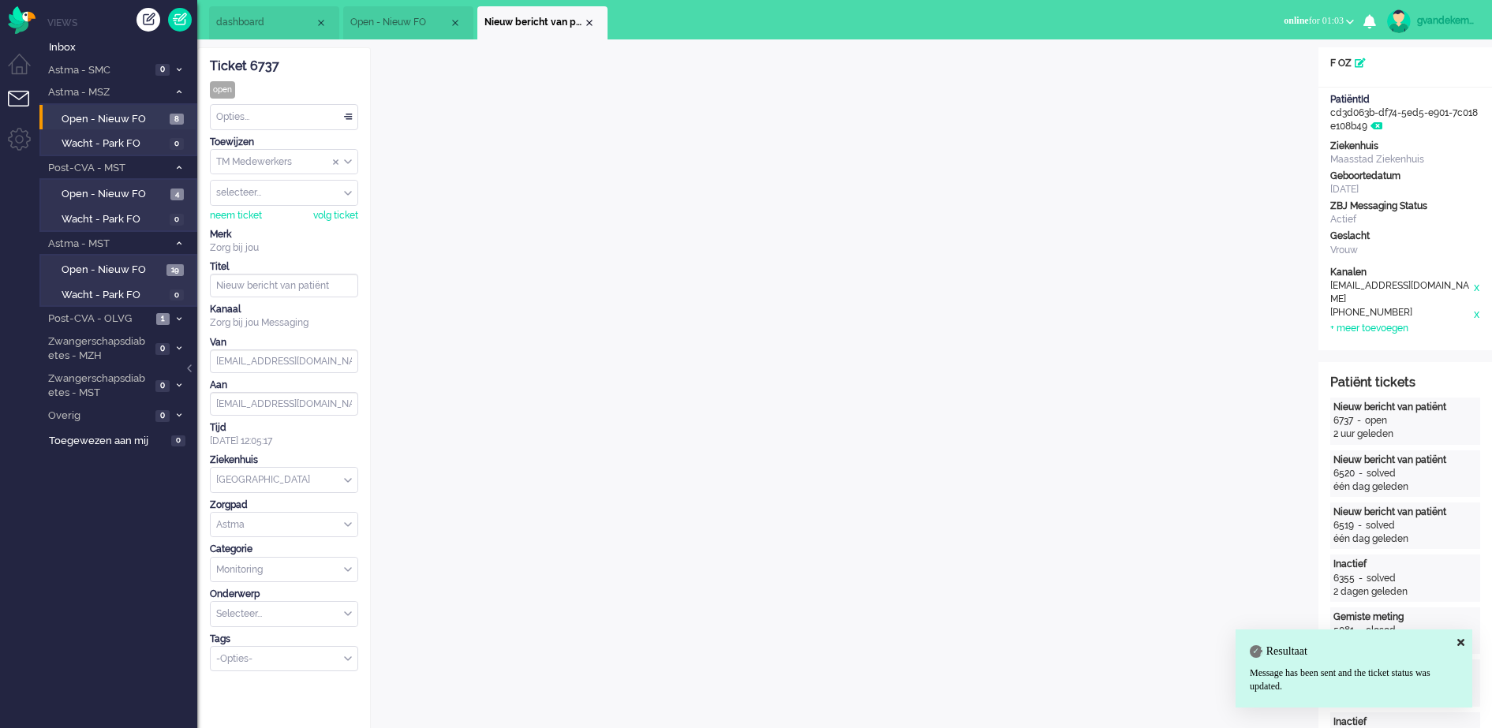
click at [349, 118] on div "Opties..." at bounding box center [284, 117] width 147 height 24
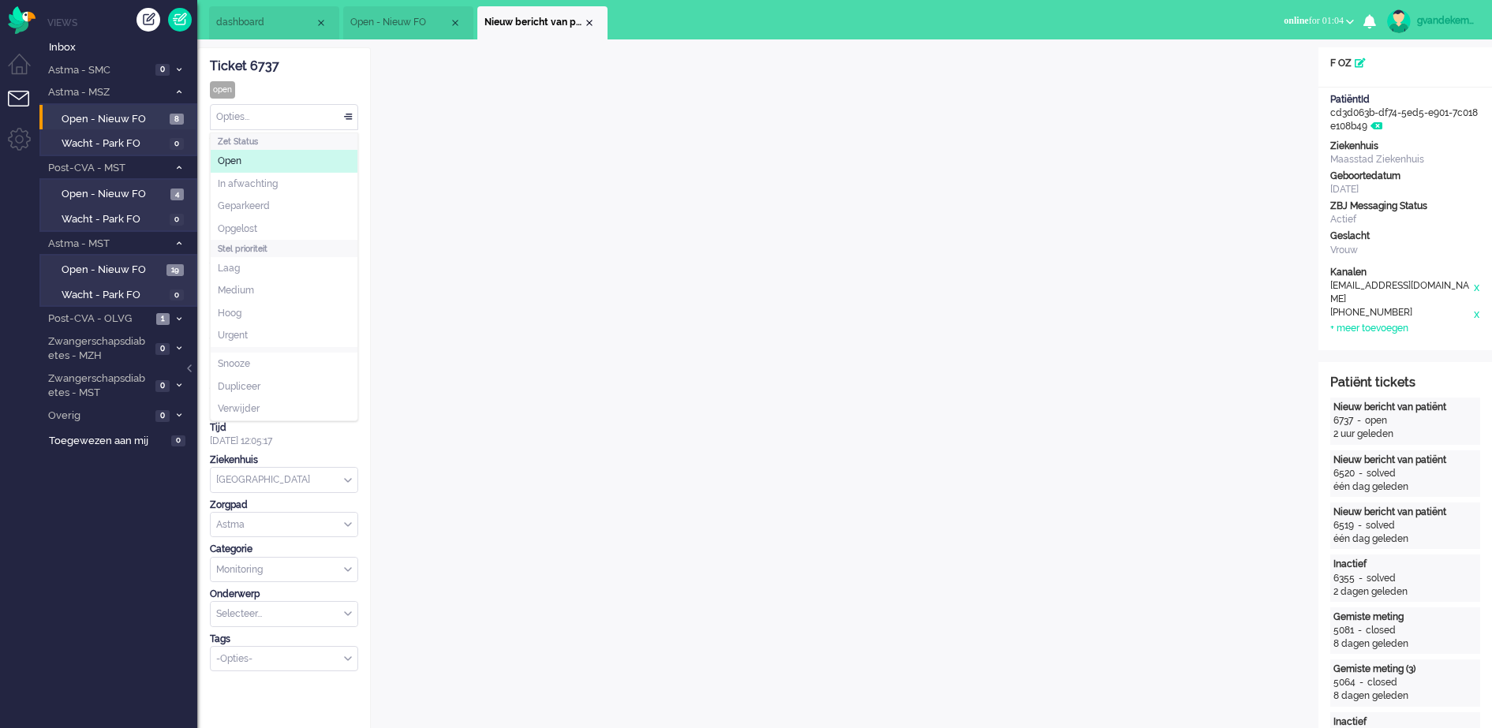
click at [346, 115] on span at bounding box center [348, 117] width 16 height 11
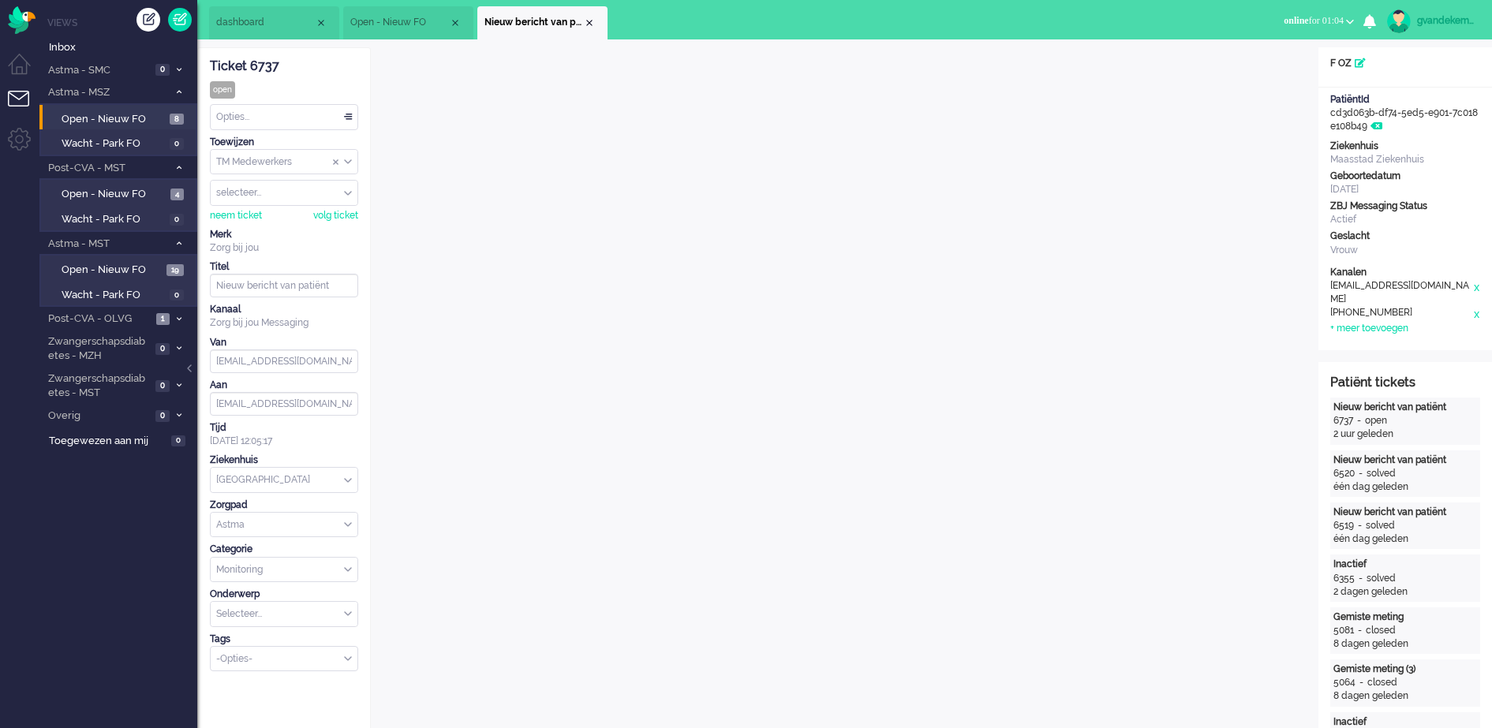
click at [347, 118] on div "Opties..." at bounding box center [284, 117] width 147 height 24
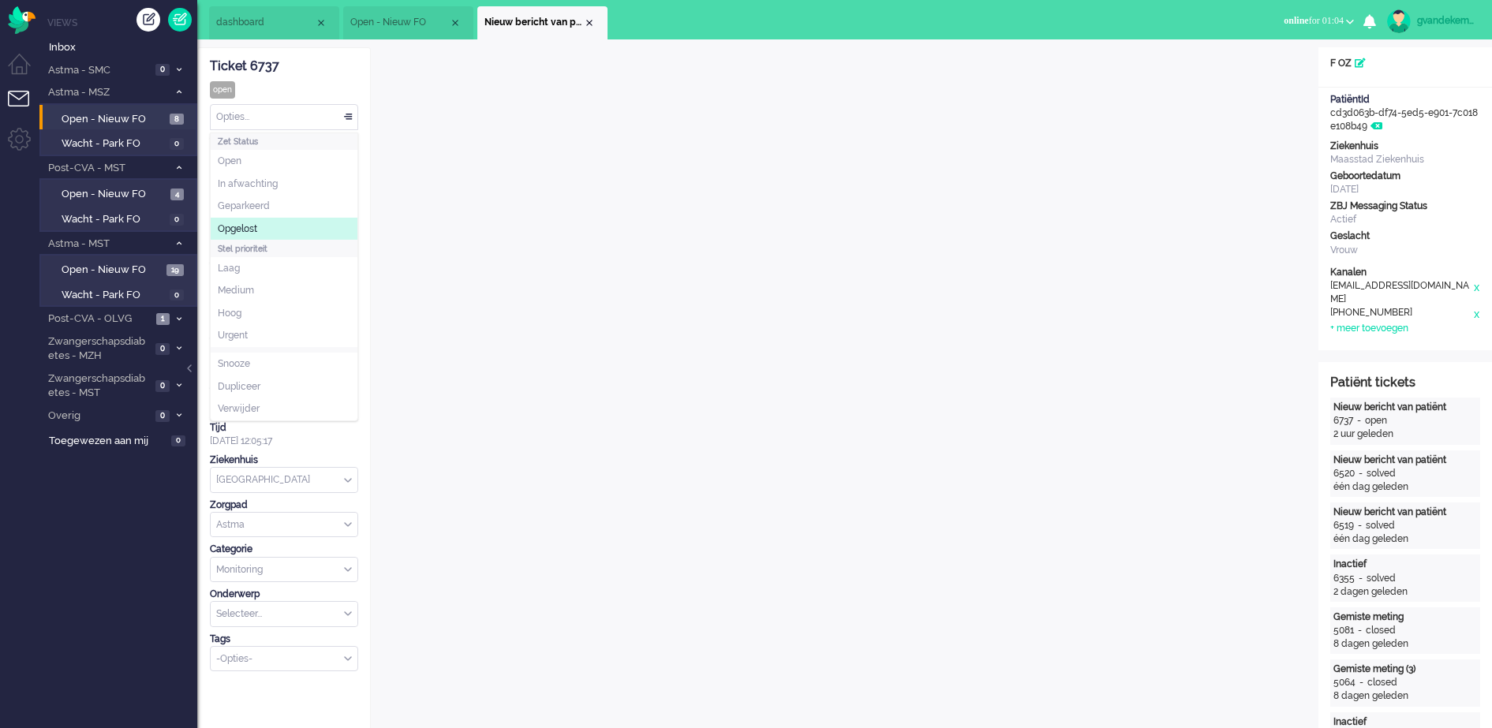
click at [233, 227] on span "Opgelost" at bounding box center [237, 229] width 39 height 13
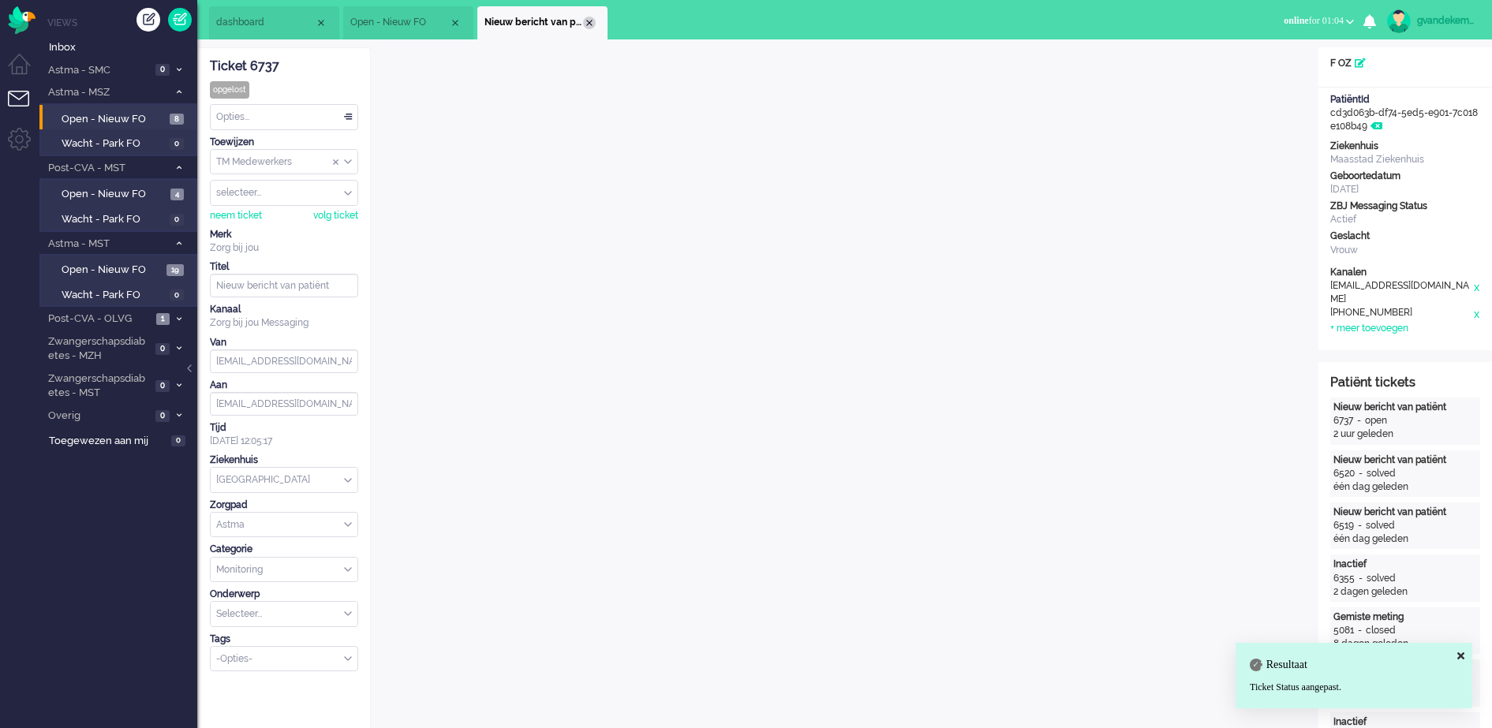
click at [592, 24] on div "Close tab" at bounding box center [589, 23] width 13 height 13
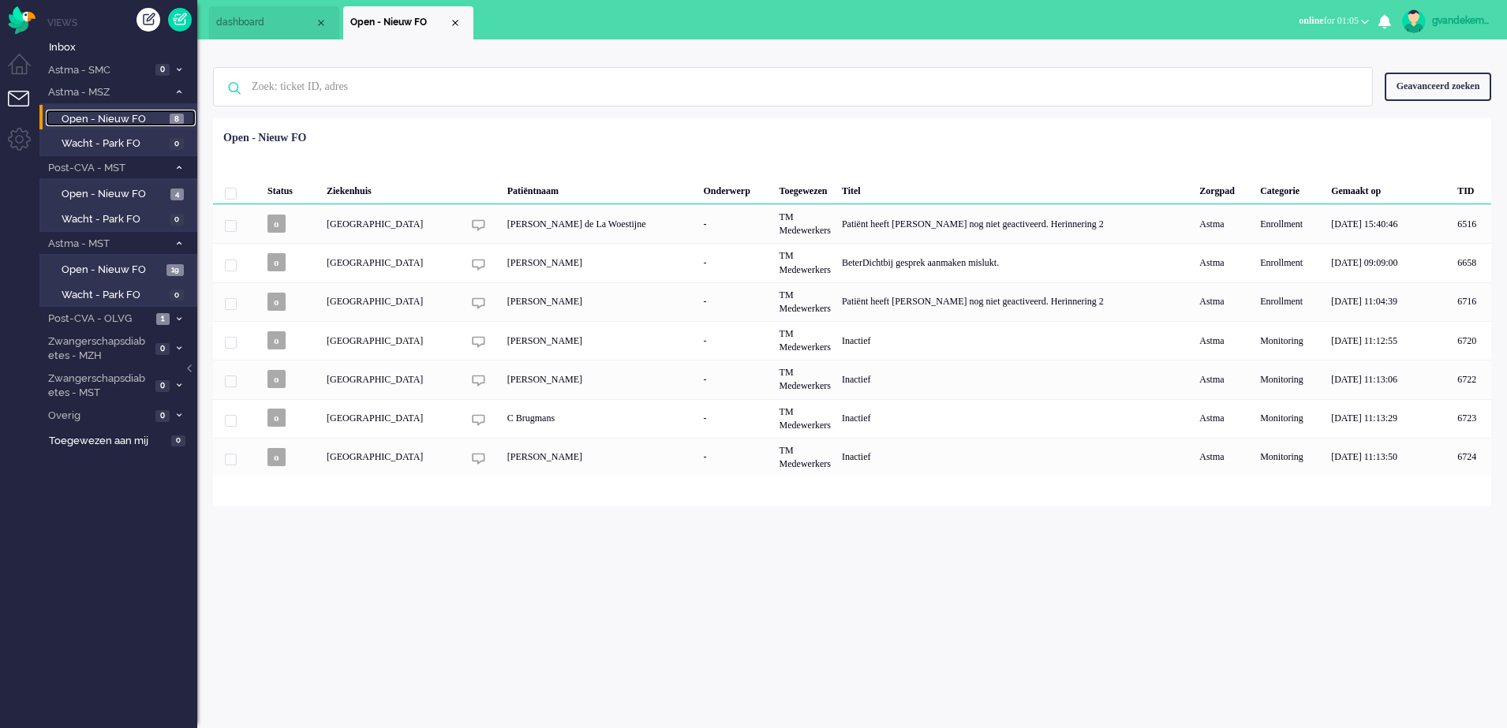
click at [135, 119] on span "Open - Nieuw FO" at bounding box center [114, 119] width 104 height 15
click at [145, 195] on span "Open - Nieuw FO" at bounding box center [114, 194] width 105 height 15
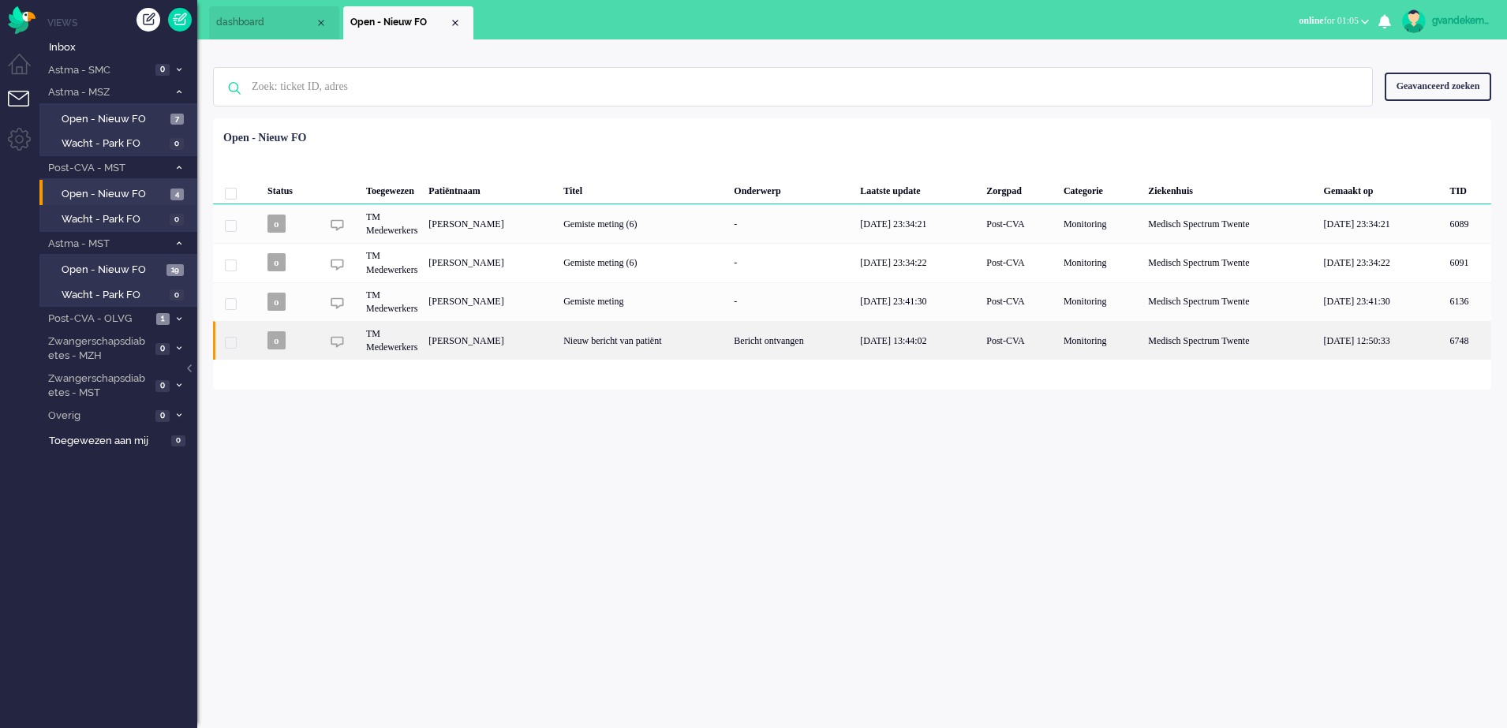
click at [728, 341] on div "Nieuw bericht van patiënt" at bounding box center [643, 340] width 170 height 39
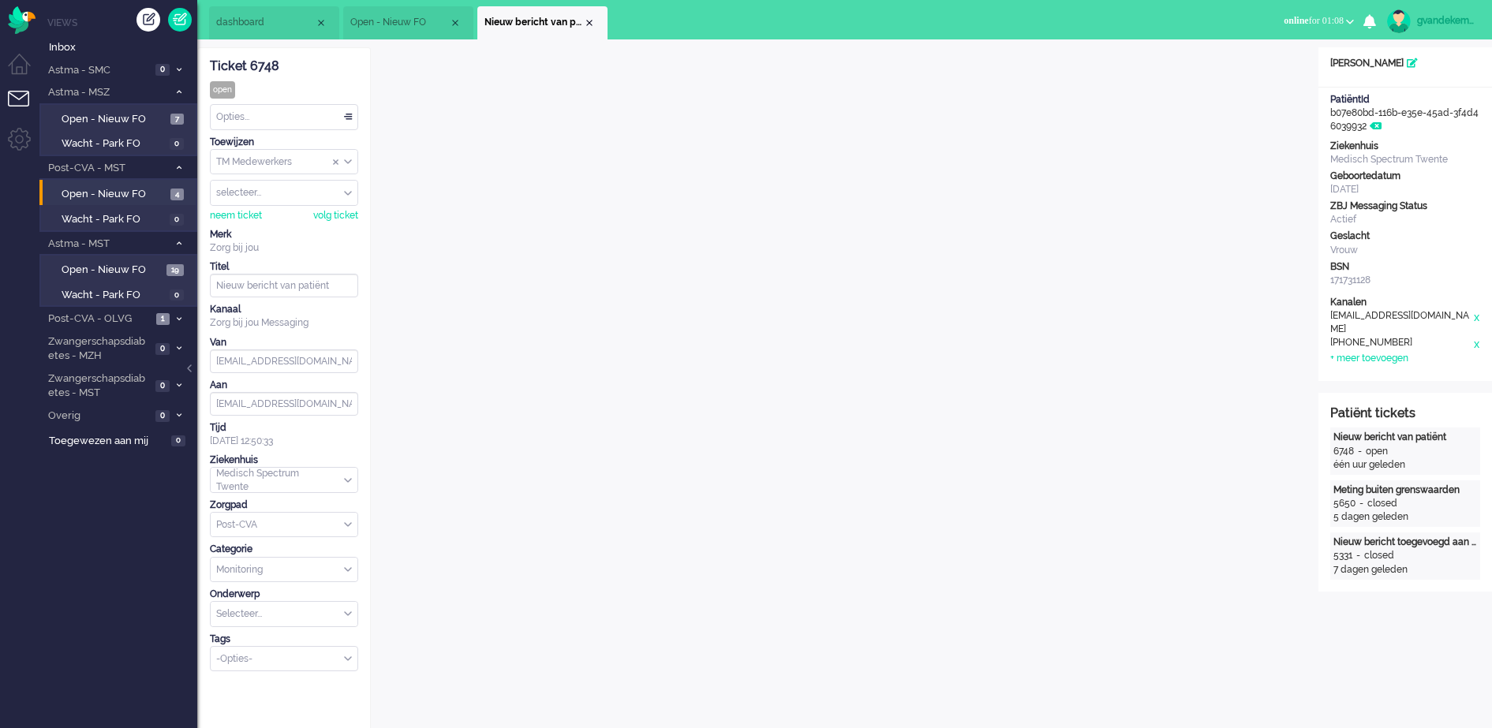
click at [345, 116] on div "Opties..." at bounding box center [284, 117] width 147 height 24
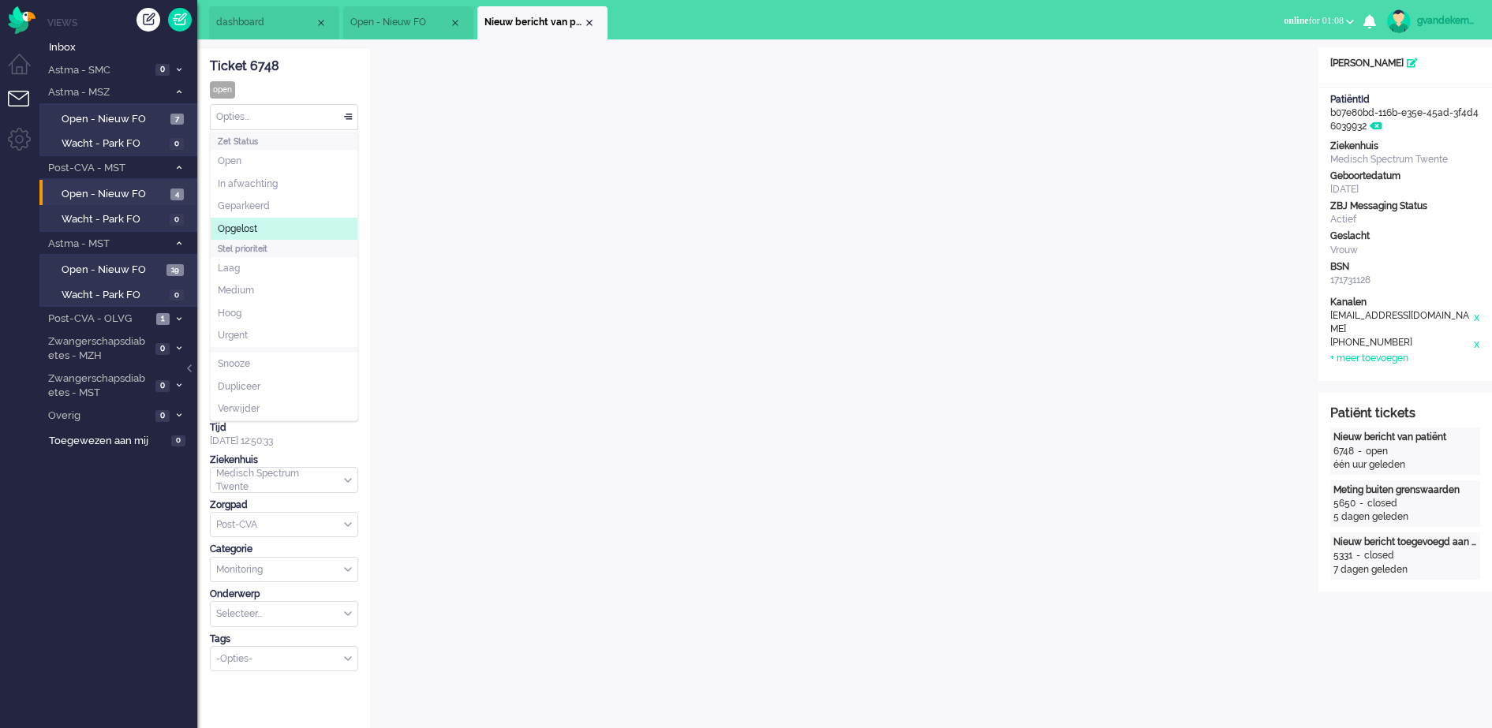
click at [245, 223] on span "Opgelost" at bounding box center [237, 229] width 39 height 13
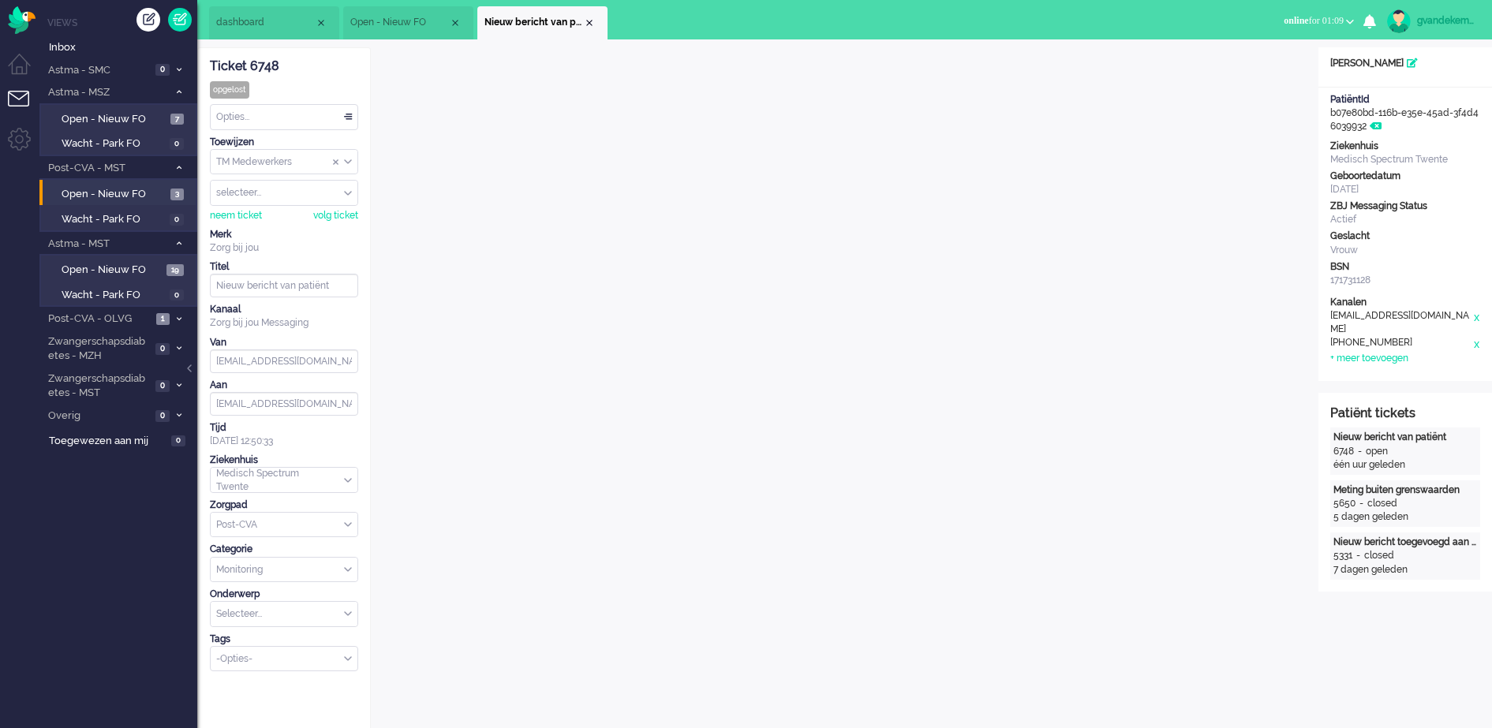
click at [348, 119] on div "Opties..." at bounding box center [284, 117] width 147 height 24
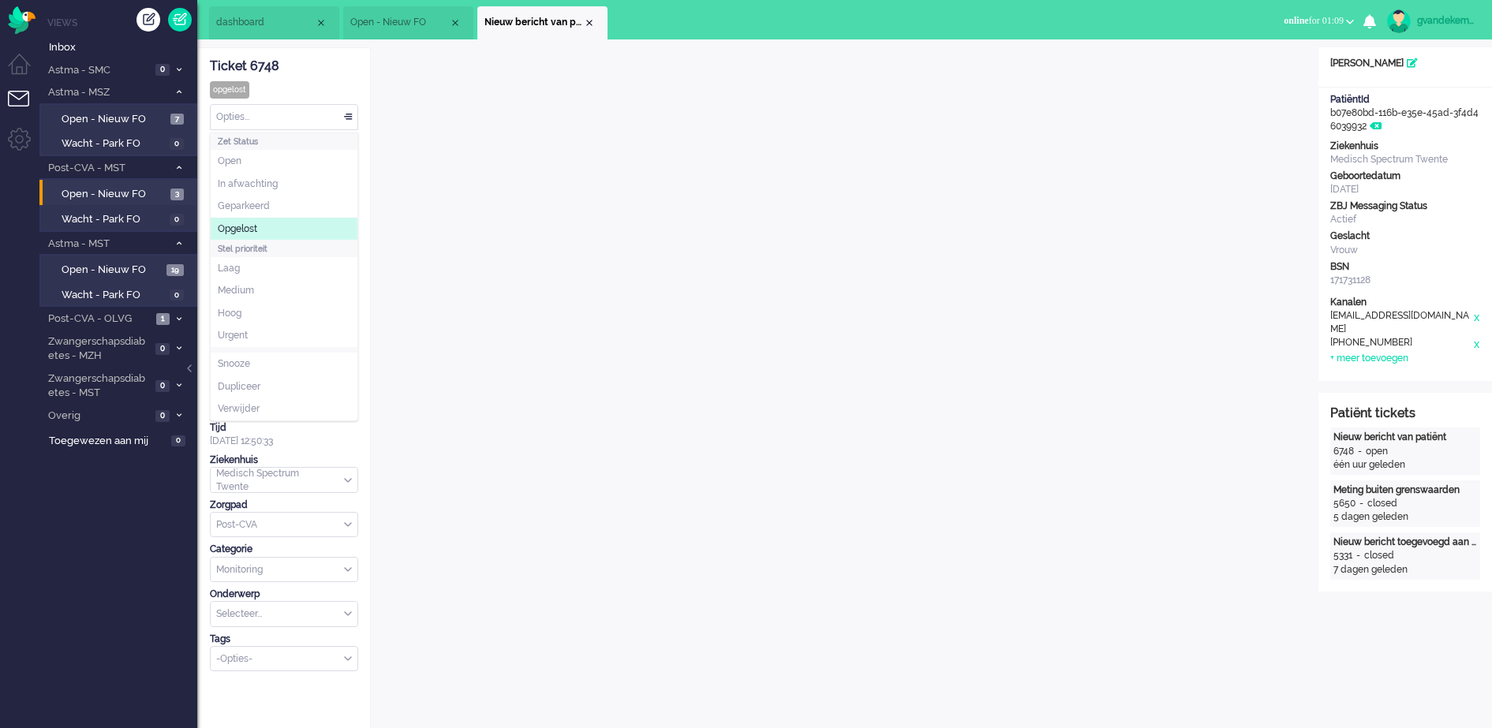
click at [269, 224] on li "Opgelost" at bounding box center [284, 229] width 147 height 23
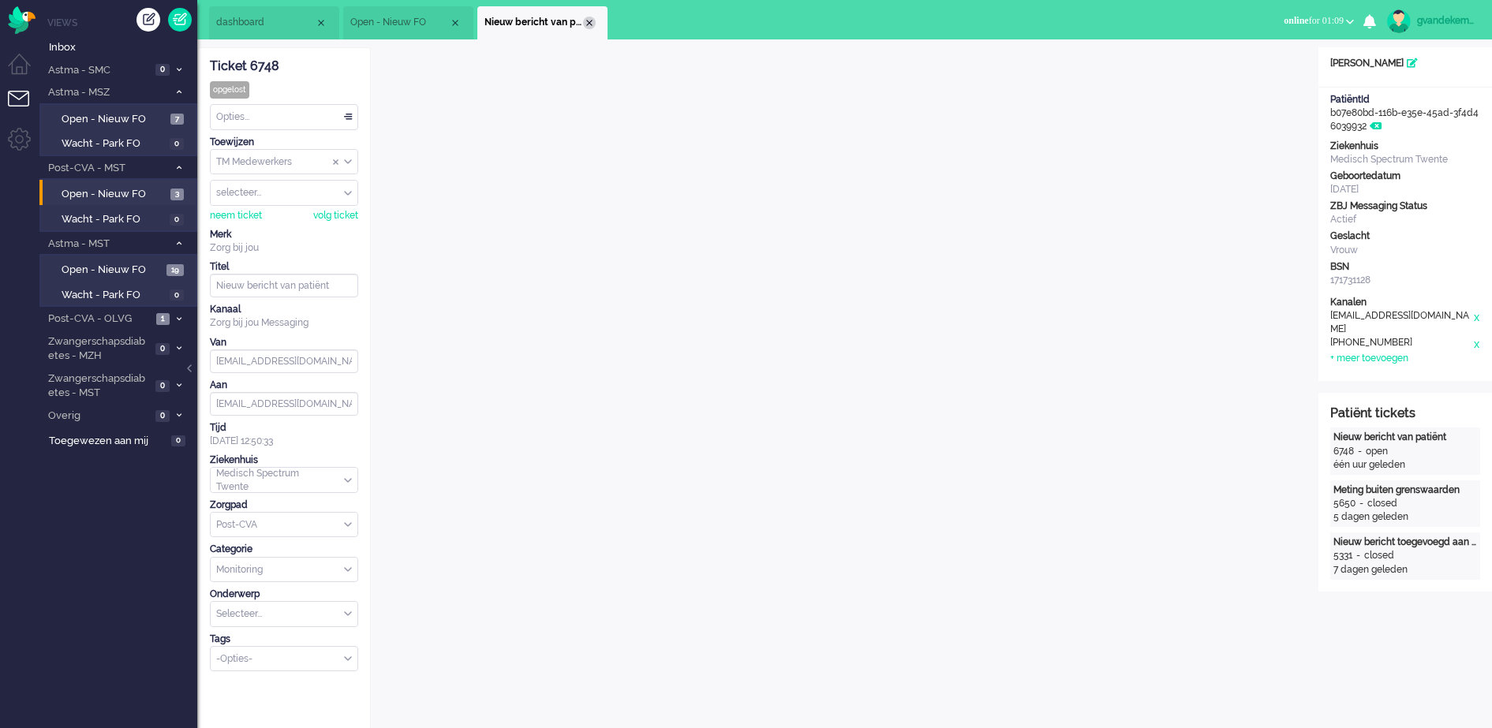
click at [591, 24] on div "Close tab" at bounding box center [589, 23] width 13 height 13
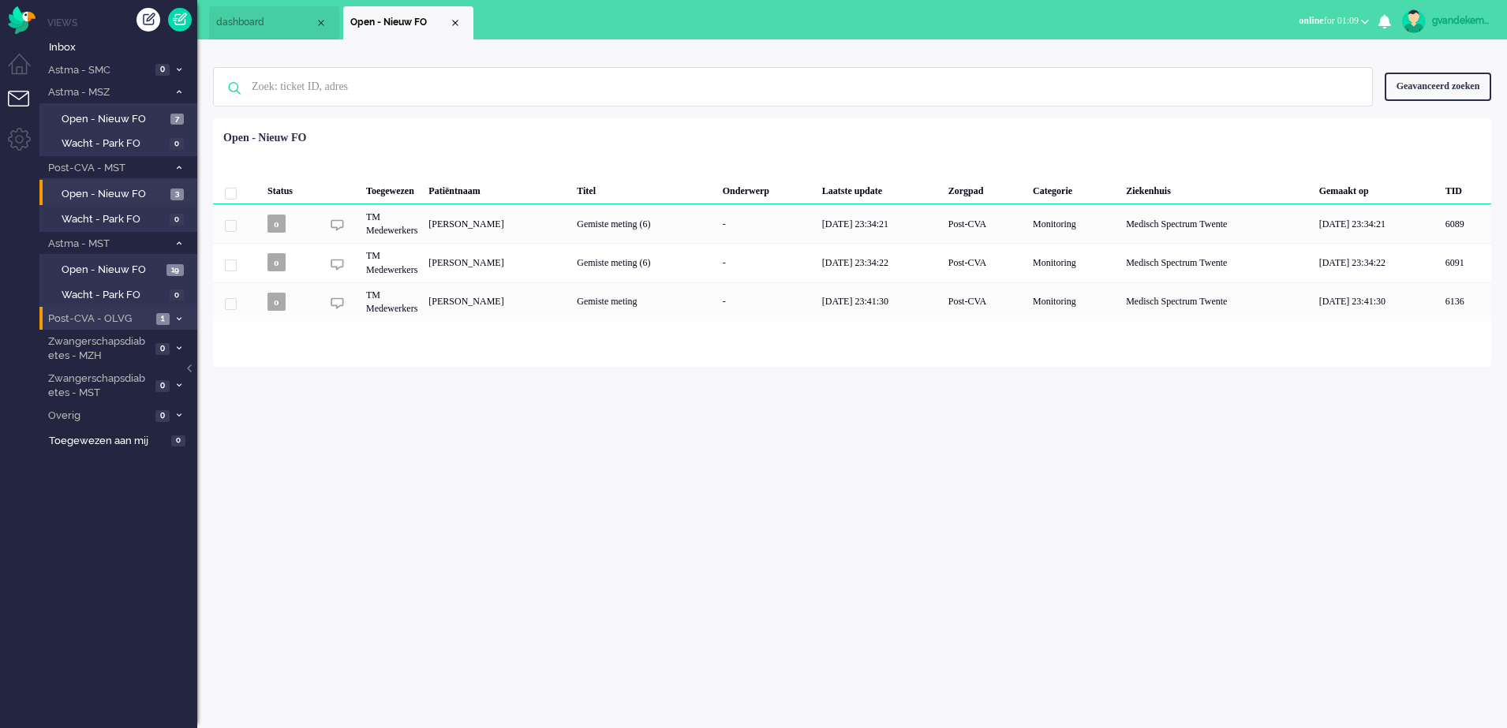
click at [176, 315] on span at bounding box center [179, 319] width 12 height 9
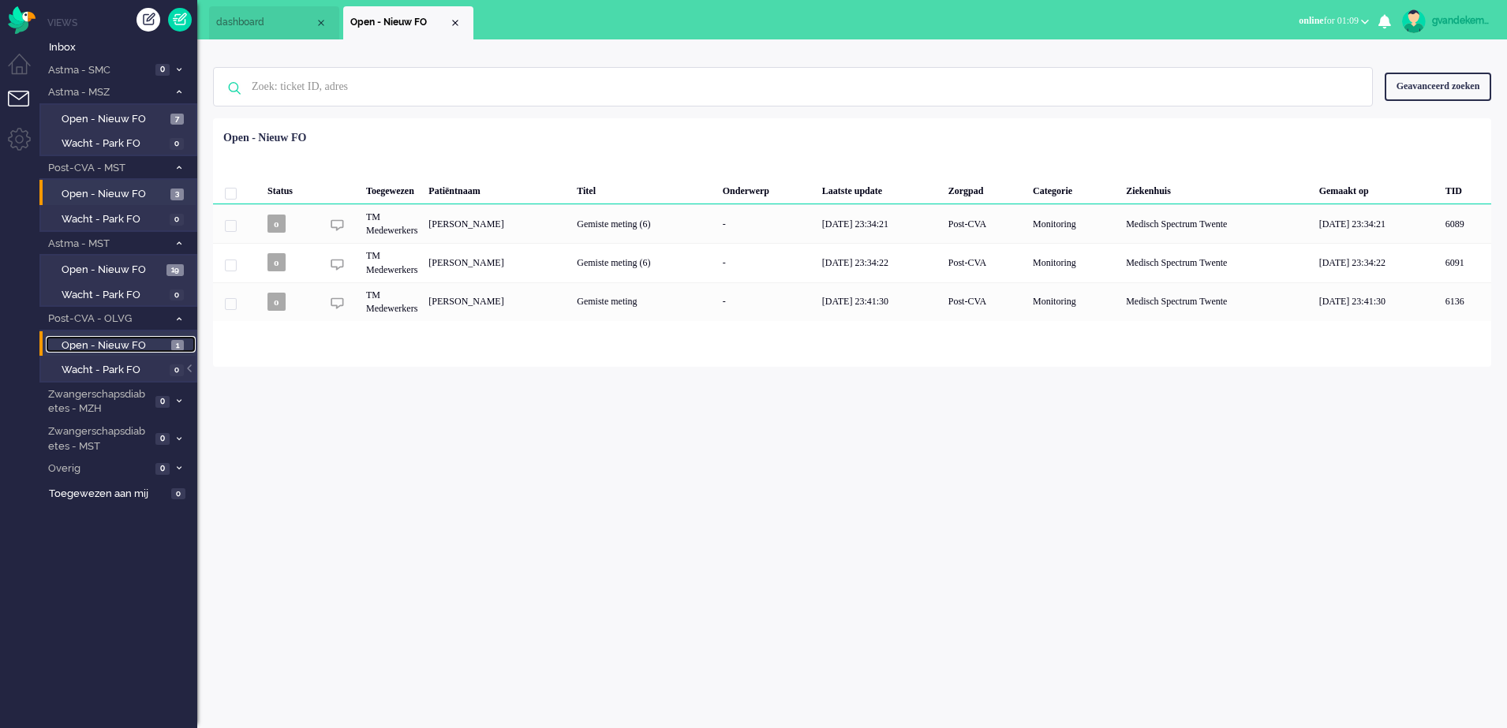
click at [133, 346] on span "Open - Nieuw FO" at bounding box center [115, 346] width 106 height 15
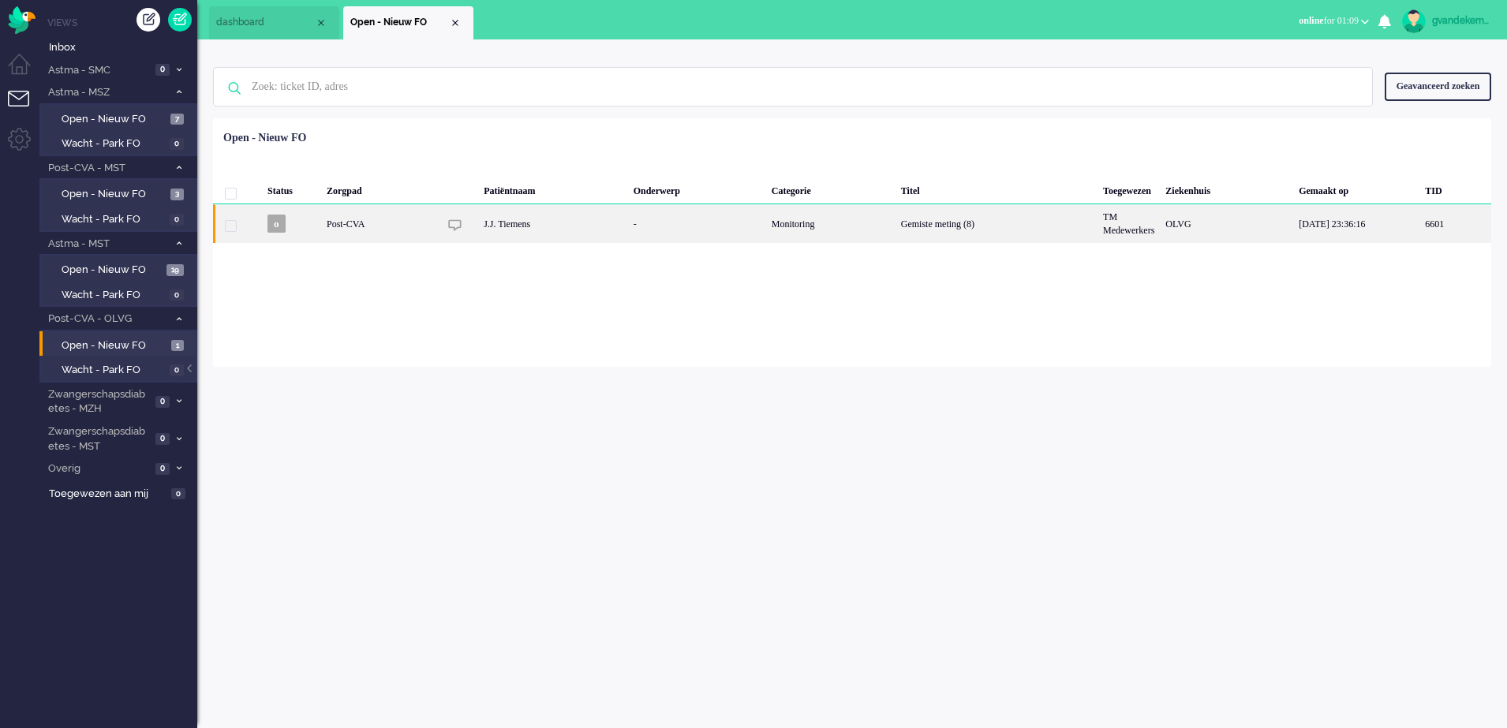
click at [956, 222] on div "Gemiste meting (8)" at bounding box center [997, 223] width 202 height 39
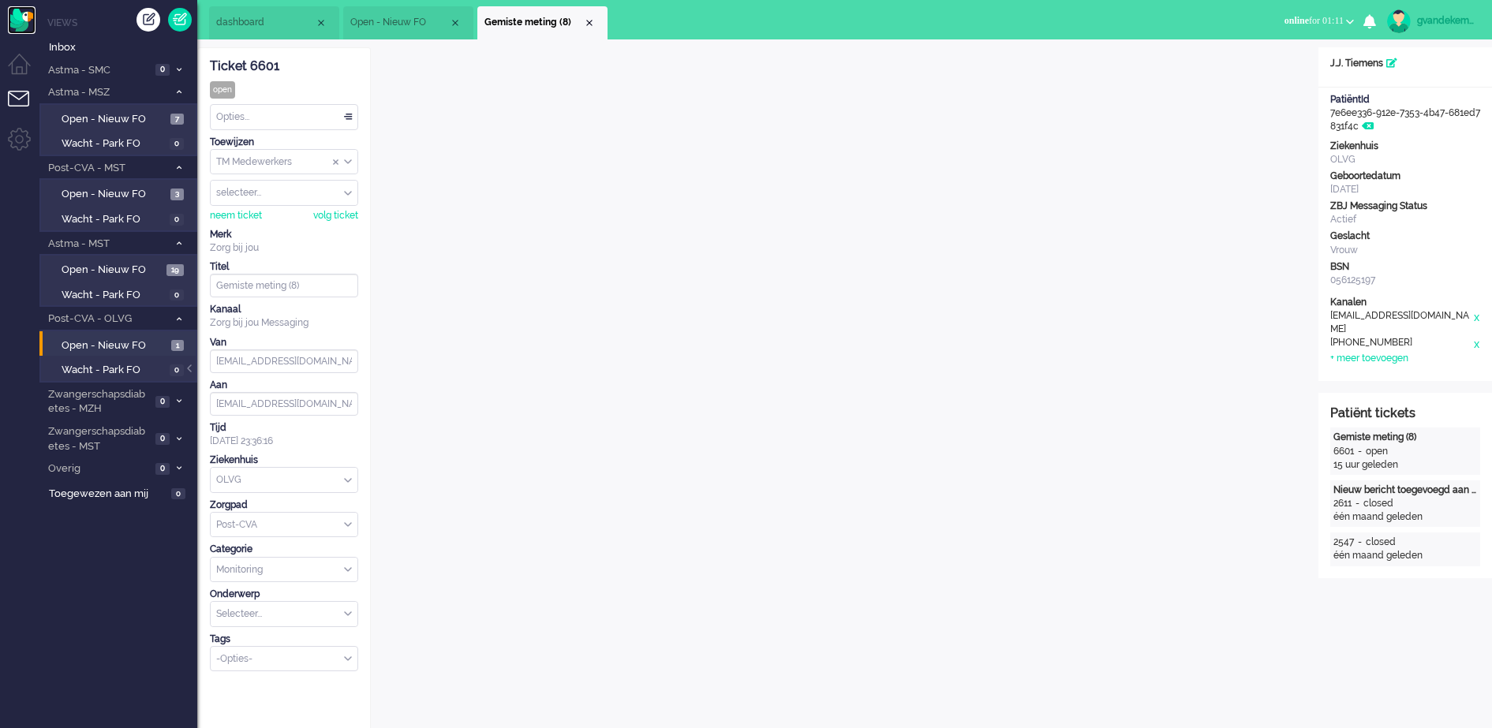
click at [18, 18] on img "Omnidesk" at bounding box center [22, 20] width 28 height 28
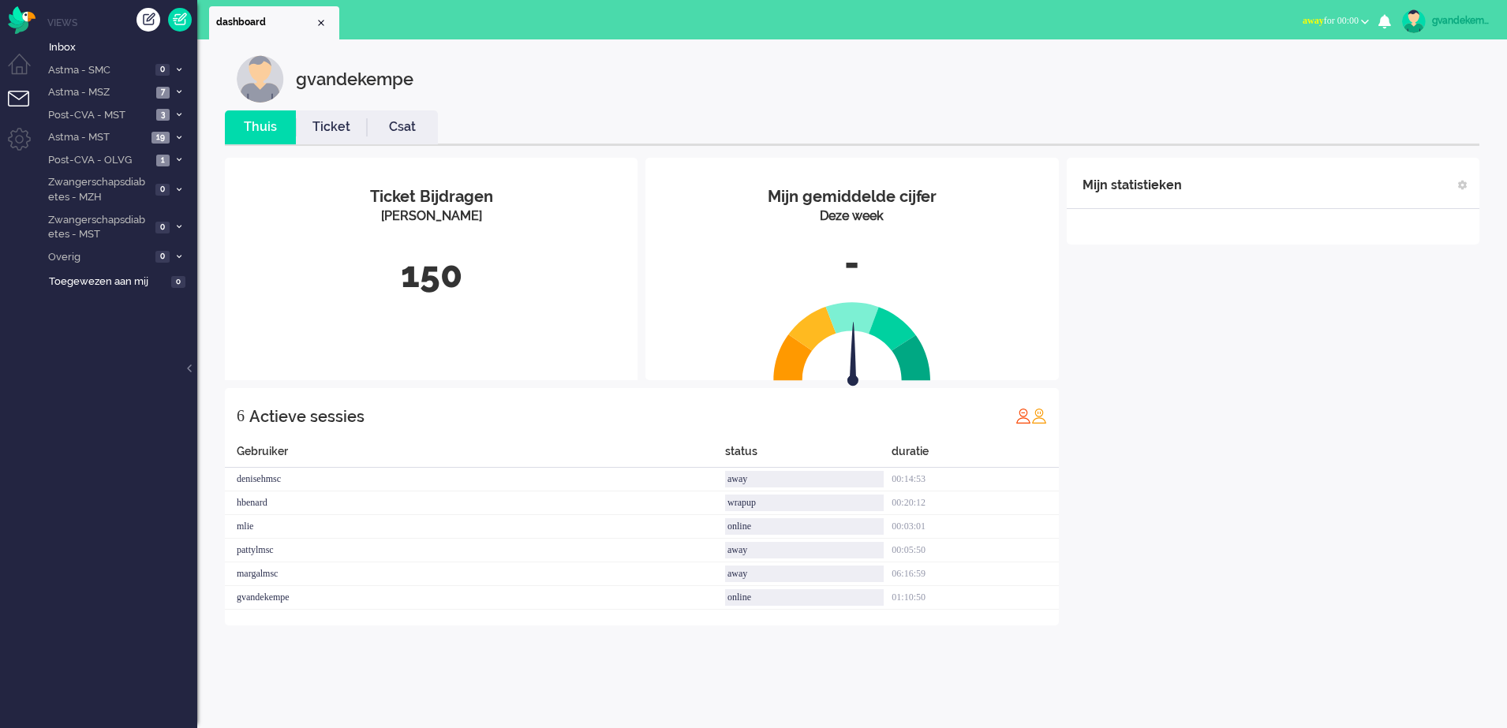
click at [1365, 20] on b "button" at bounding box center [1365, 22] width 8 height 6
click at [1265, 69] on label "Online" at bounding box center [1303, 70] width 125 height 13
click at [118, 92] on span "Astma - MSZ" at bounding box center [99, 92] width 106 height 15
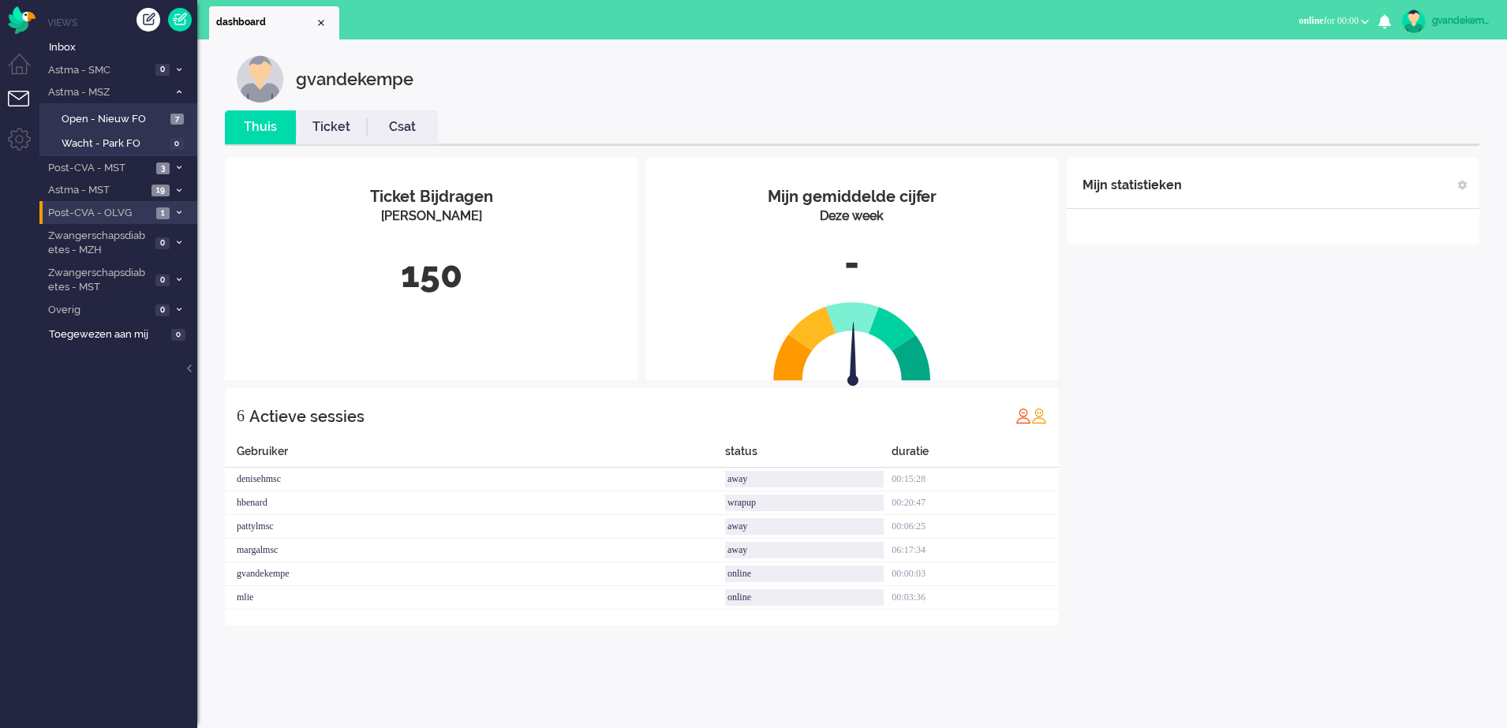
click at [169, 212] on span "1" at bounding box center [162, 214] width 13 height 12
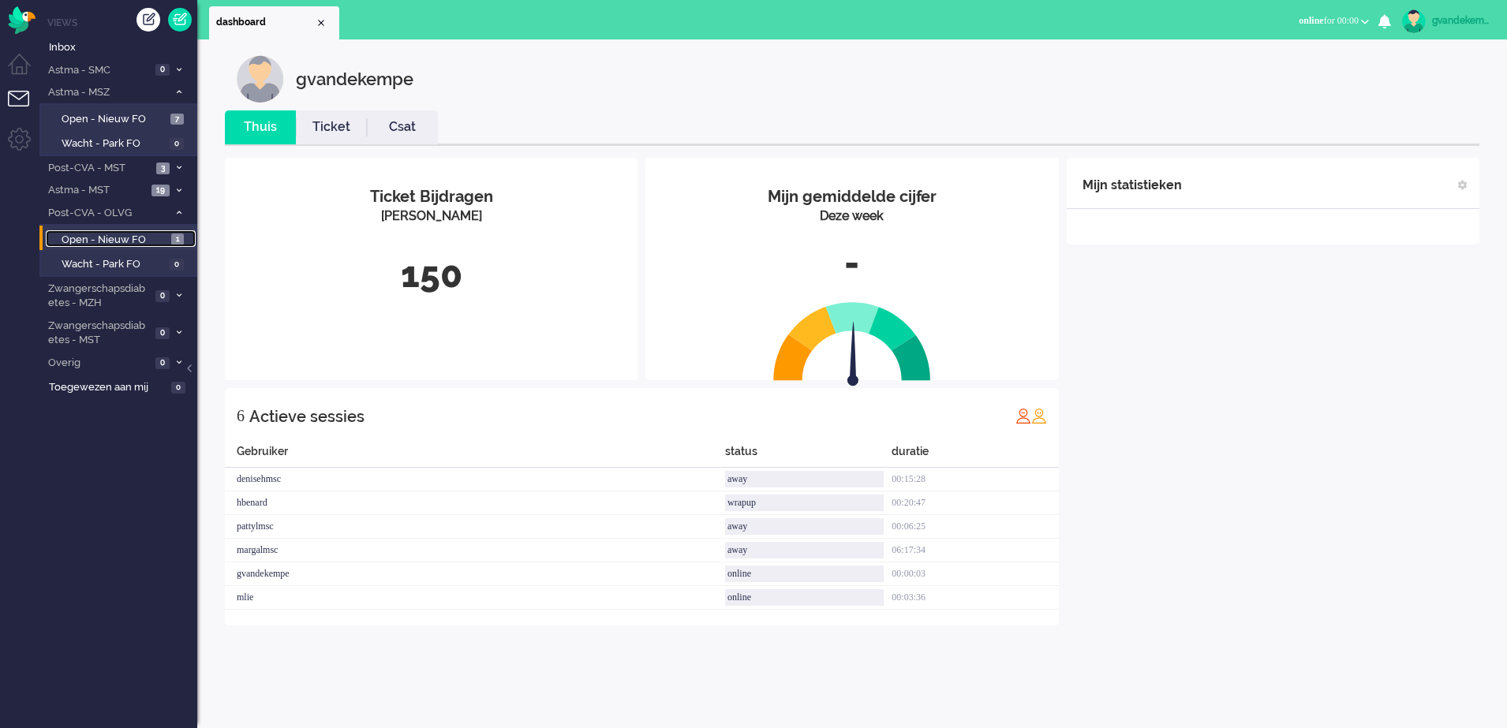
click at [137, 238] on span "Open - Nieuw FO" at bounding box center [115, 240] width 106 height 15
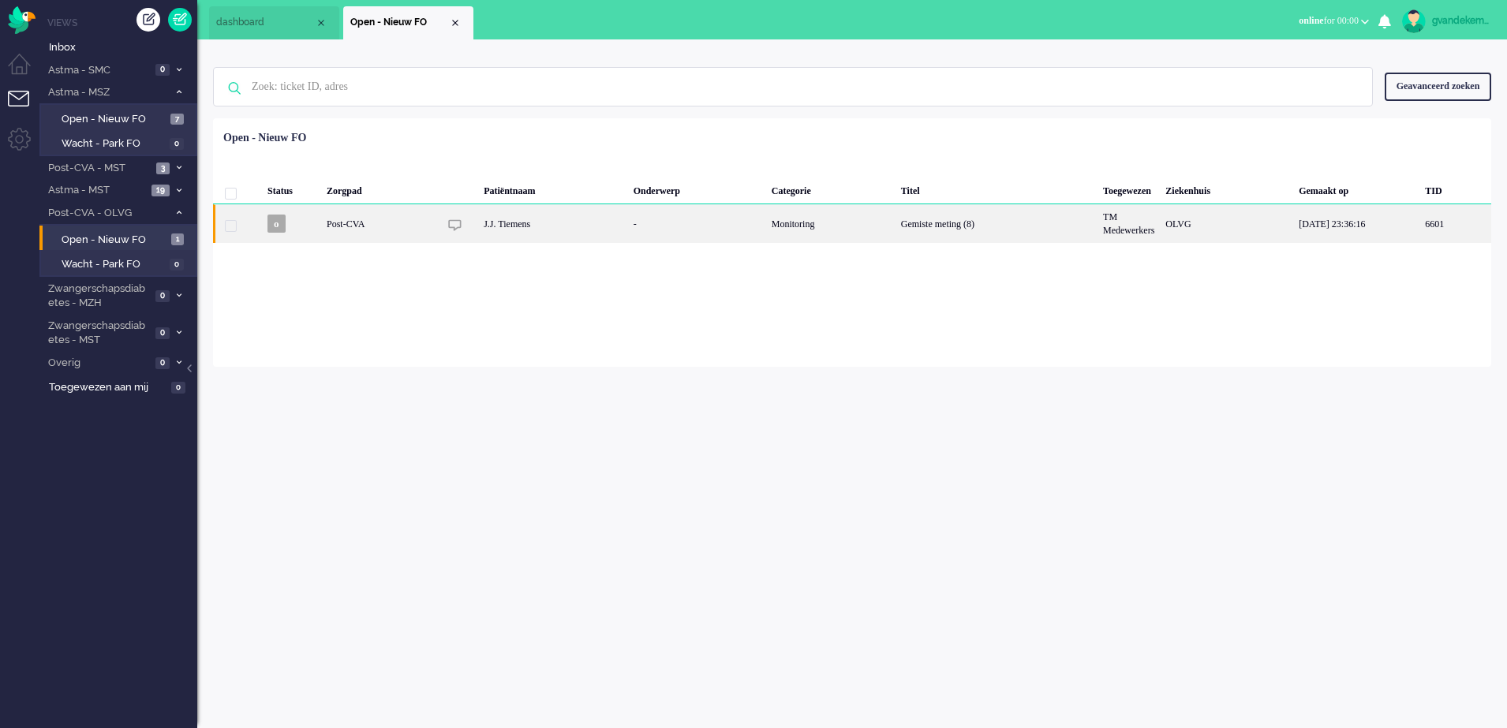
click at [985, 219] on div "Gemiste meting (8)" at bounding box center [997, 223] width 202 height 39
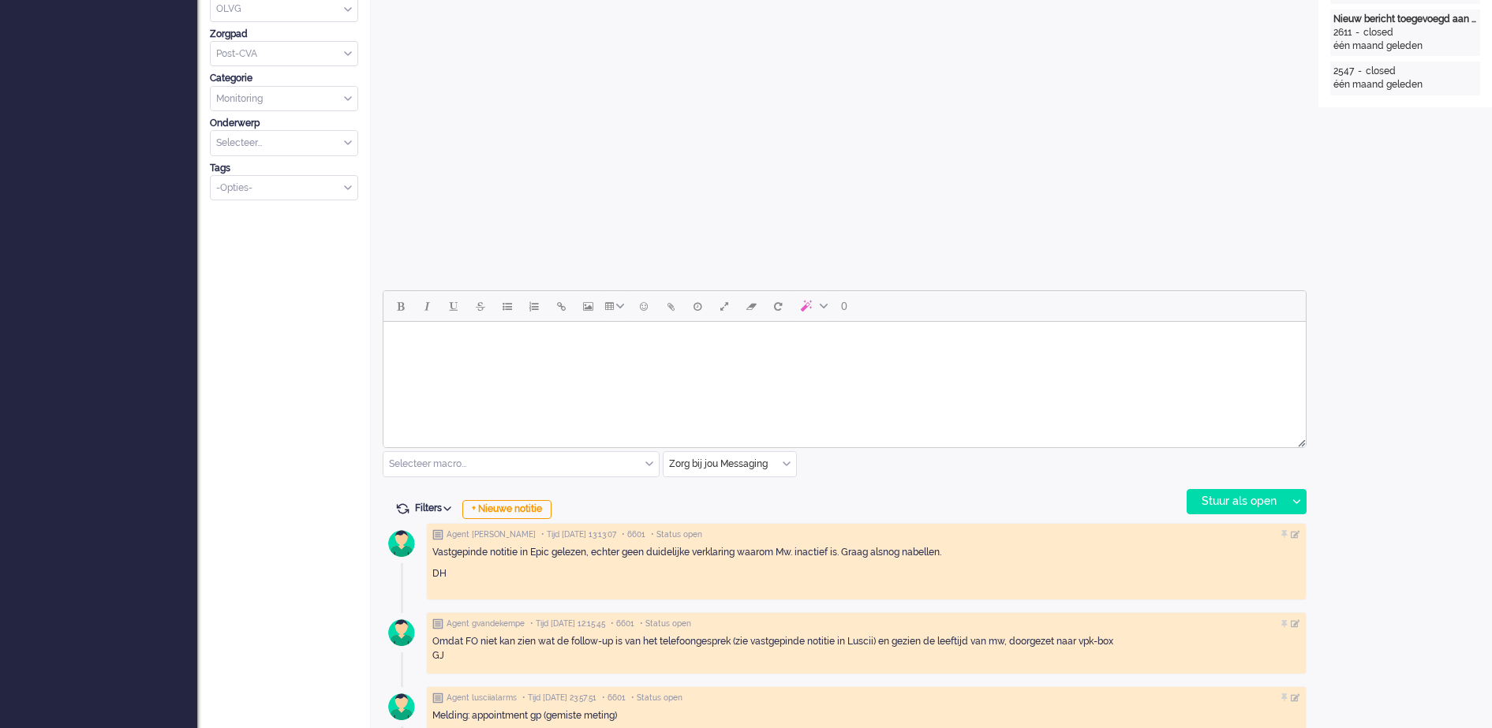
scroll to position [493, 0]
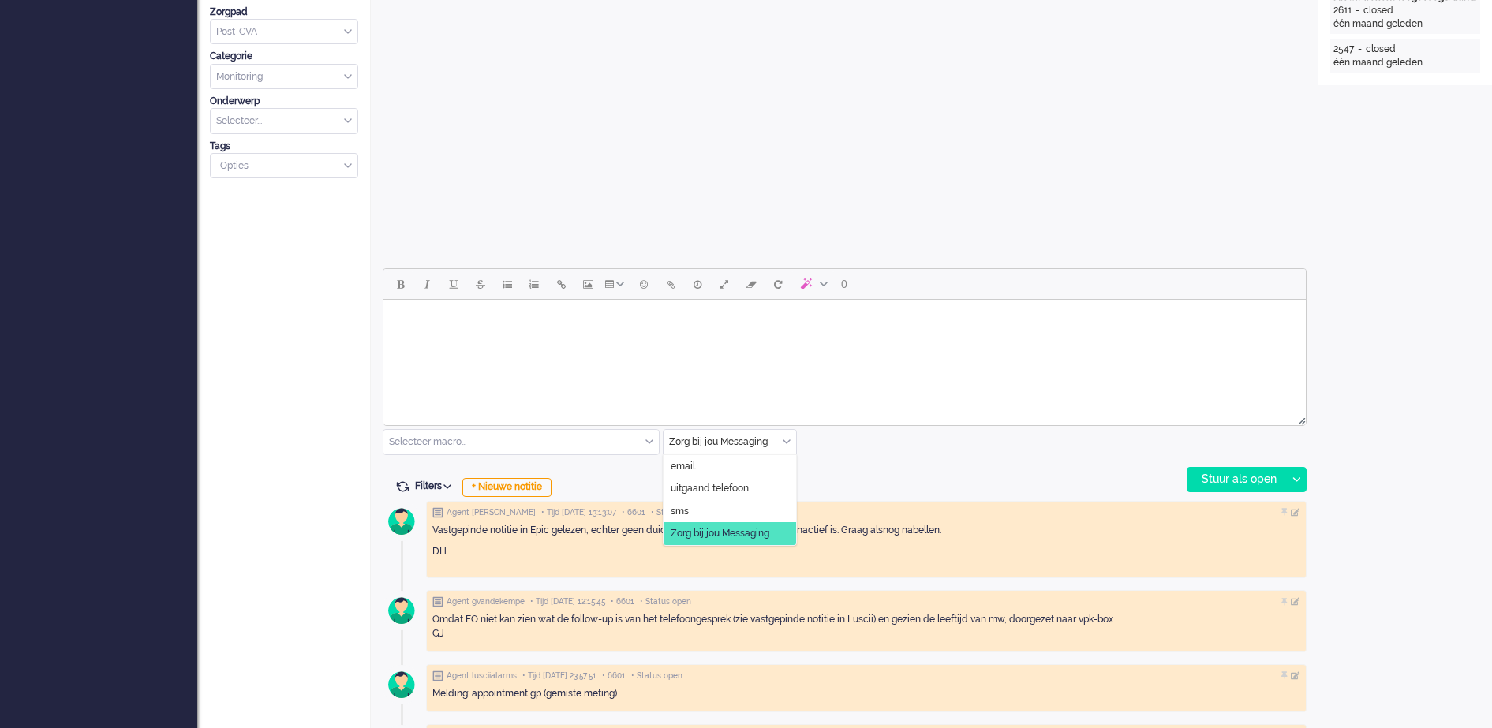
click at [785, 441] on div "Zorg bij jou Messaging" at bounding box center [730, 442] width 133 height 24
click at [707, 486] on span "uitgaand telefoon" at bounding box center [710, 488] width 78 height 13
click at [1221, 482] on div "Stuur als open" at bounding box center [1237, 480] width 99 height 24
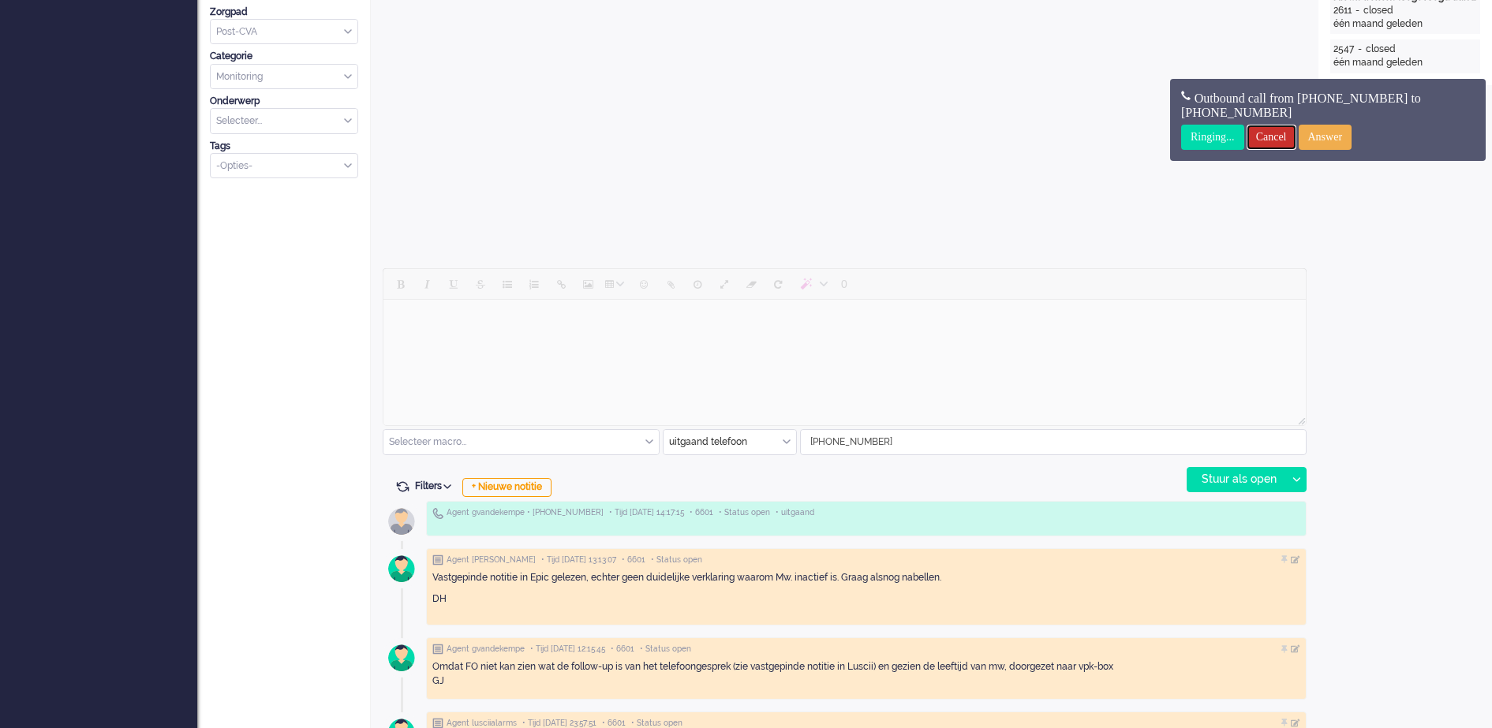
click at [1286, 132] on input "Cancel" at bounding box center [1272, 137] width 50 height 25
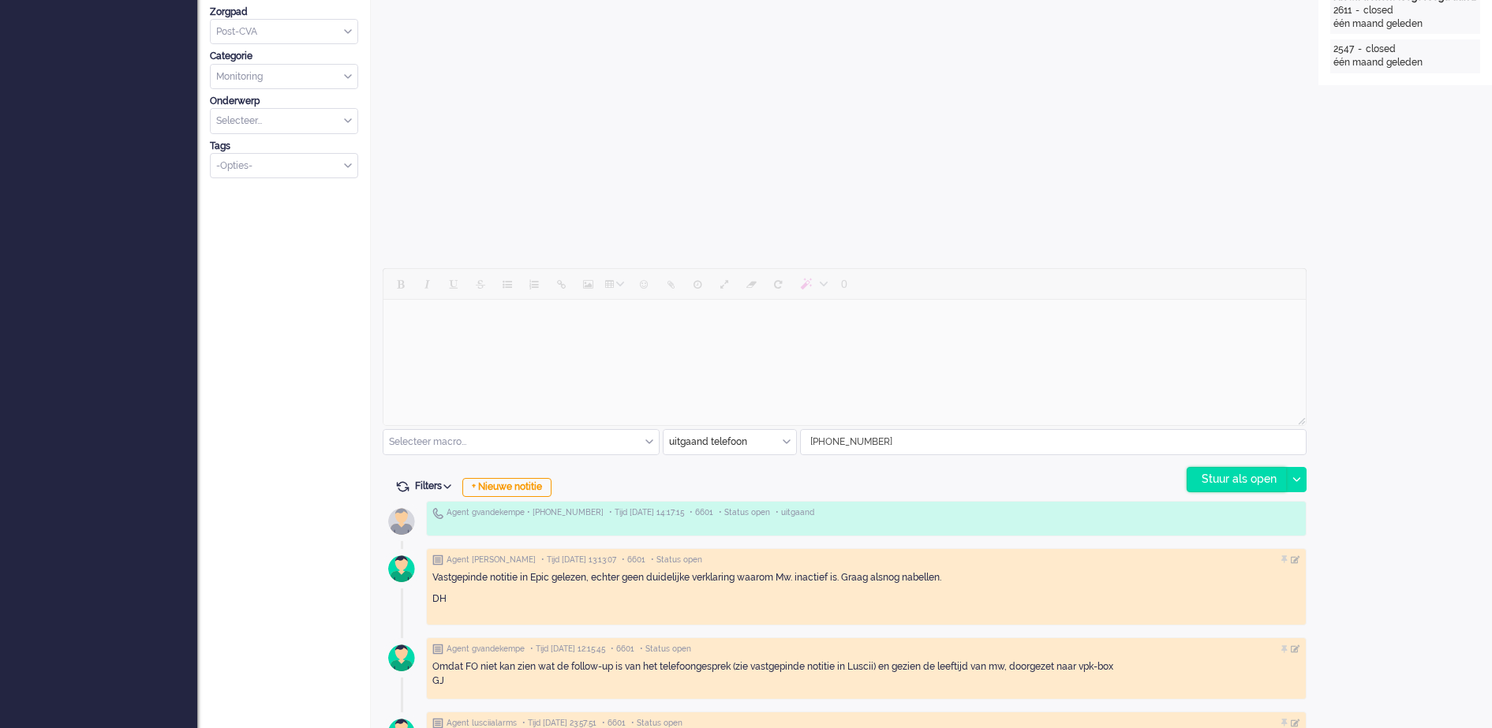
click at [1239, 474] on div "Stuur als open" at bounding box center [1237, 480] width 99 height 24
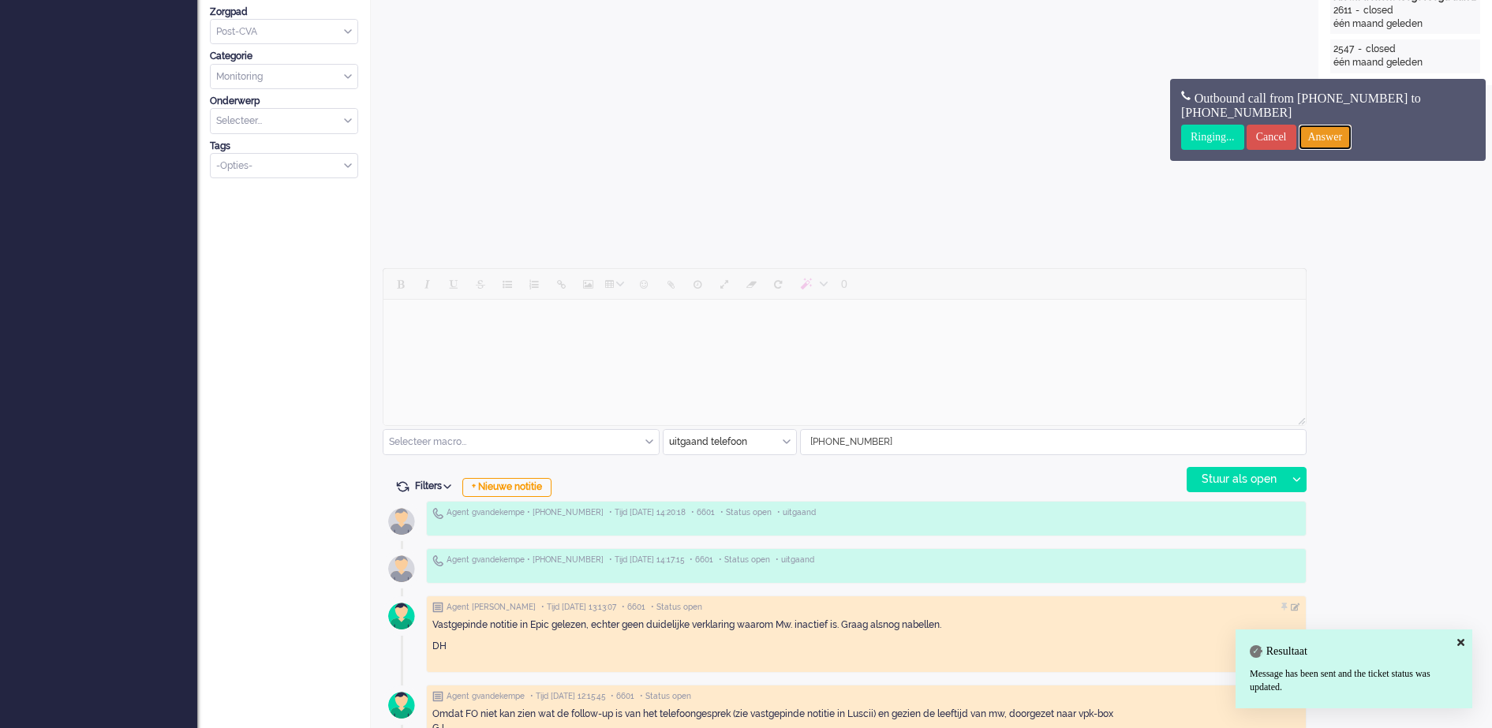
click at [1346, 129] on input "Answer" at bounding box center [1326, 137] width 54 height 25
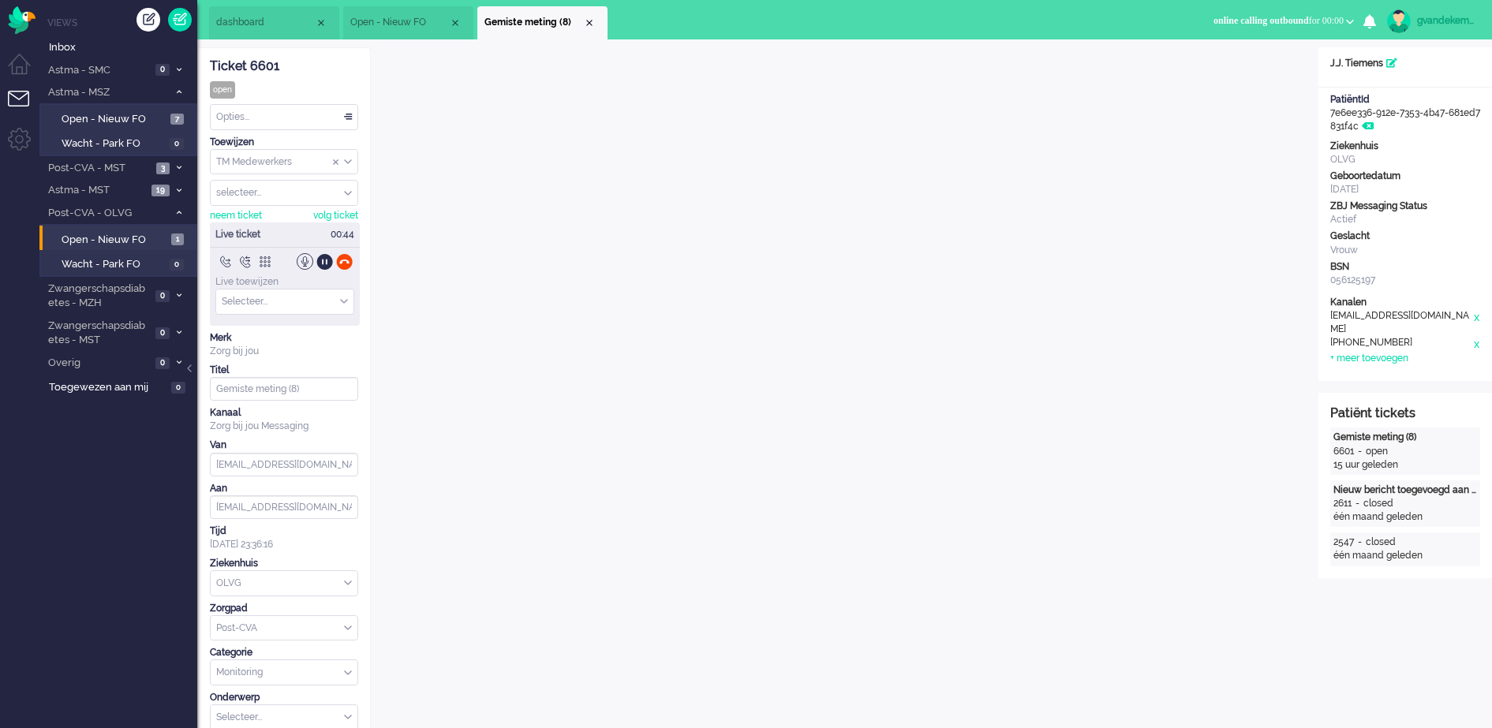
click at [347, 264] on div at bounding box center [344, 261] width 17 height 17
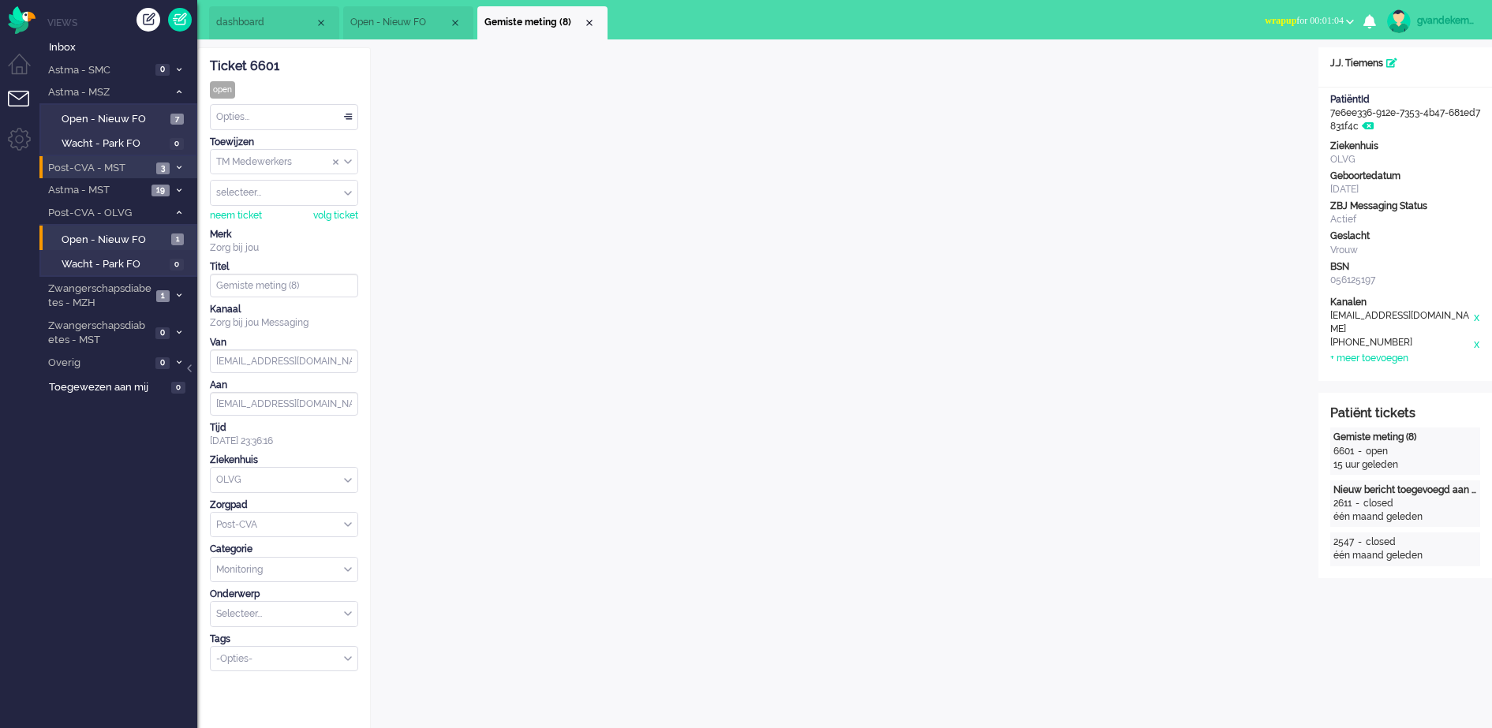
click at [171, 166] on li "Post-CVA - MST 3" at bounding box center [118, 167] width 158 height 23
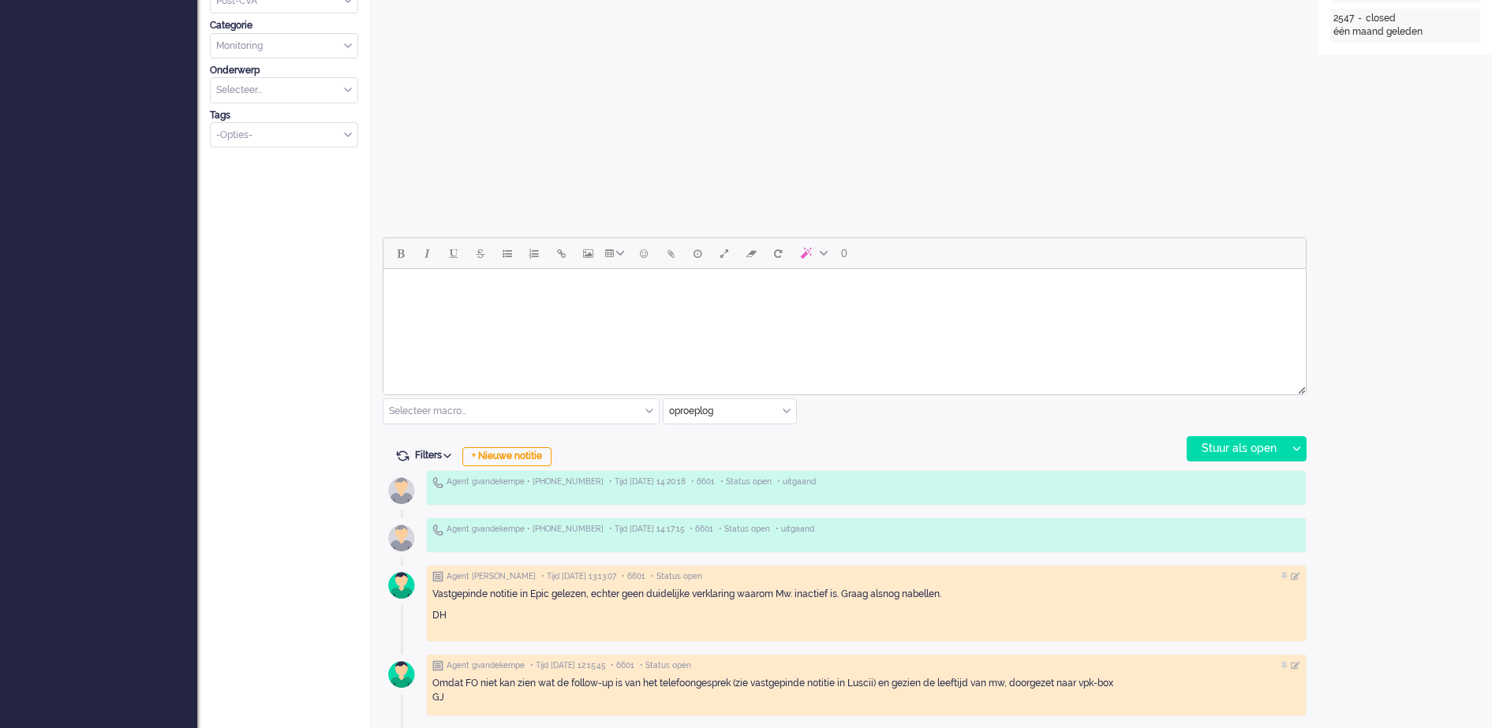
scroll to position [592, 0]
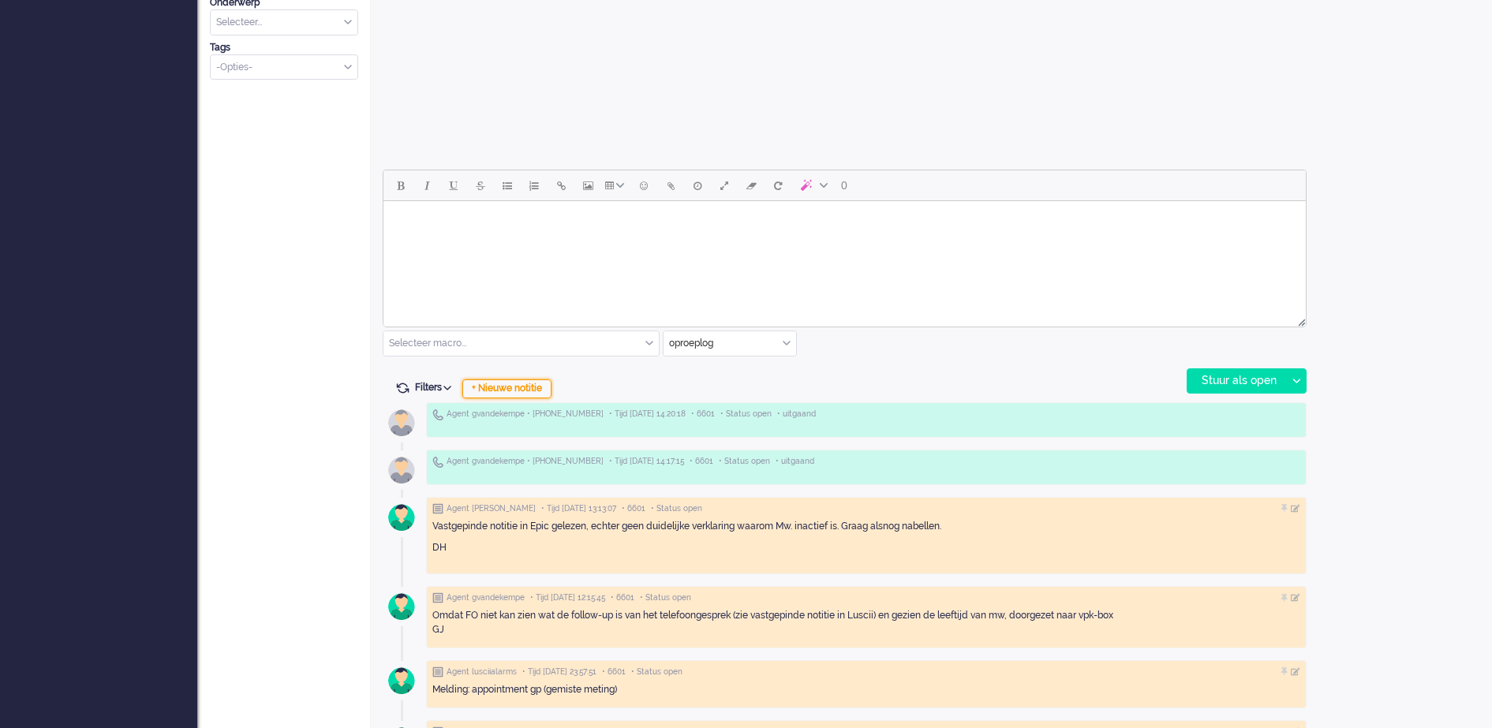
click at [540, 390] on div "+ Nieuwe notitie" at bounding box center [506, 389] width 89 height 19
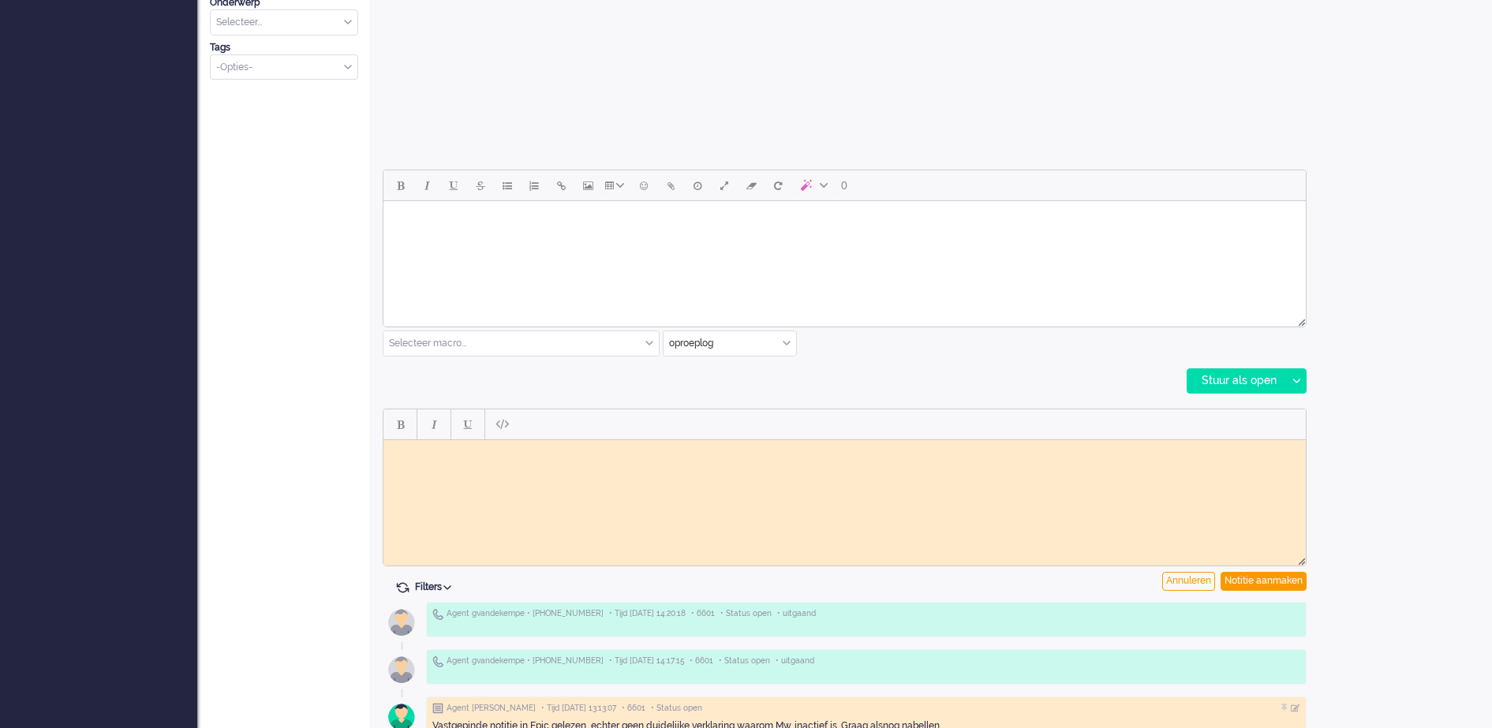
scroll to position [0, 0]
click at [475, 459] on html at bounding box center [845, 452] width 923 height 24
paste body "Rich Text Area. Press ALT-0 for help."
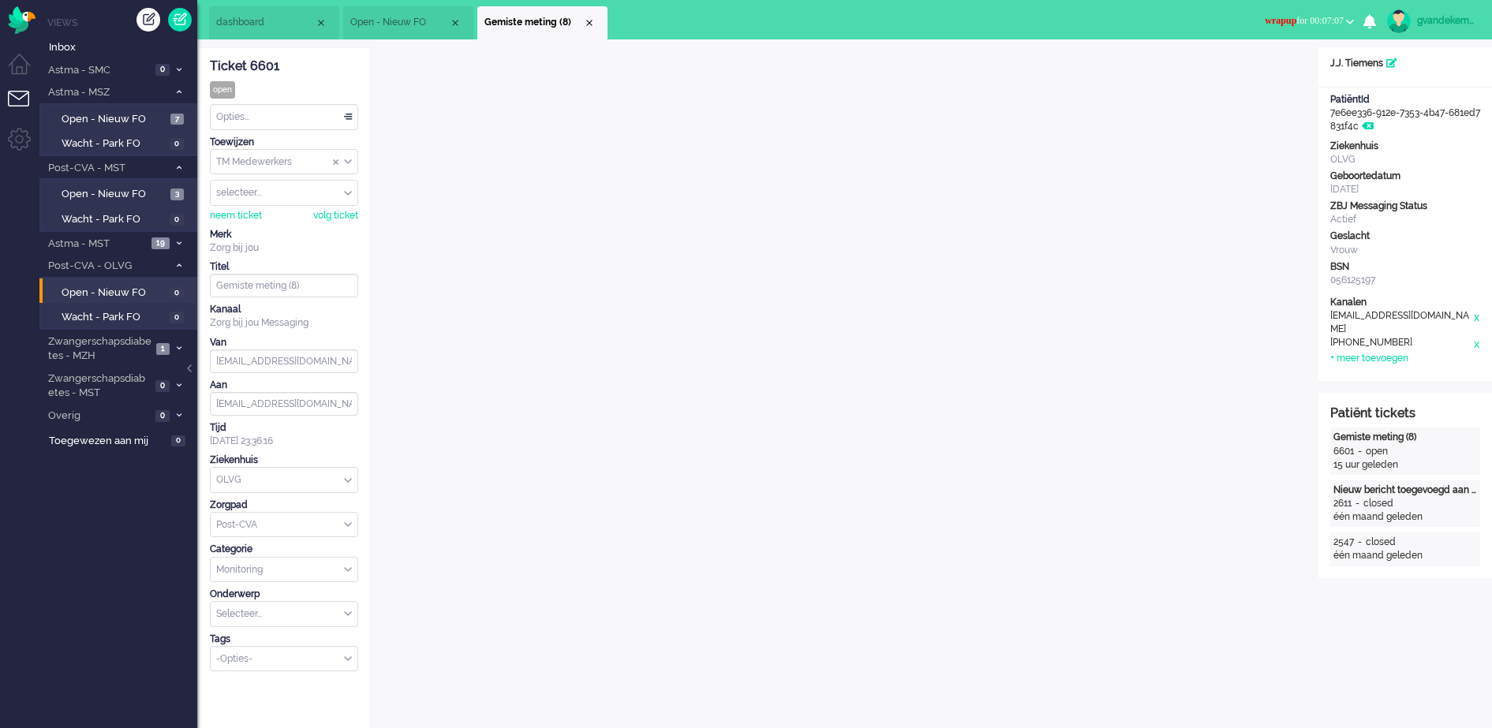
click at [348, 114] on div "Opties..." at bounding box center [284, 117] width 147 height 24
click at [275, 226] on li "Opgelost" at bounding box center [284, 229] width 147 height 23
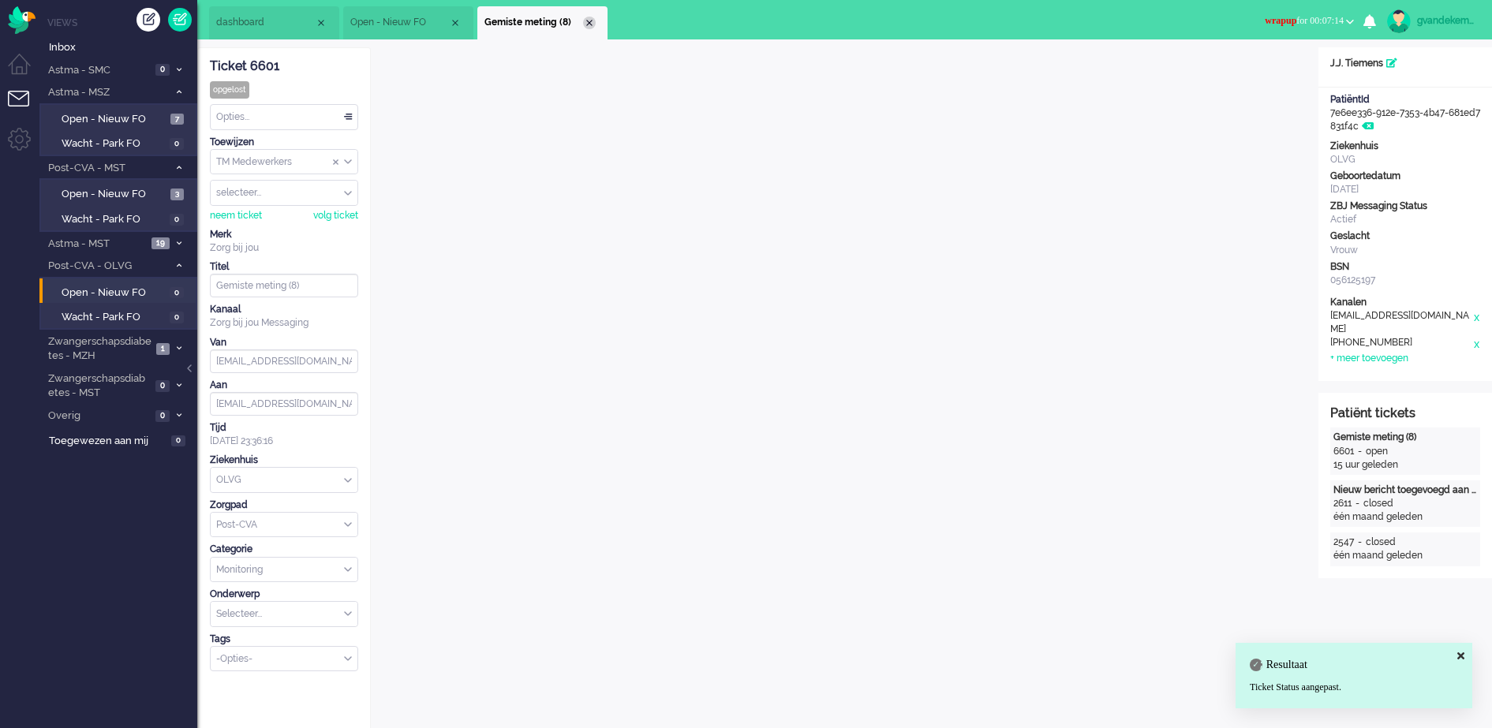
click at [590, 21] on div "Close tab" at bounding box center [589, 23] width 13 height 13
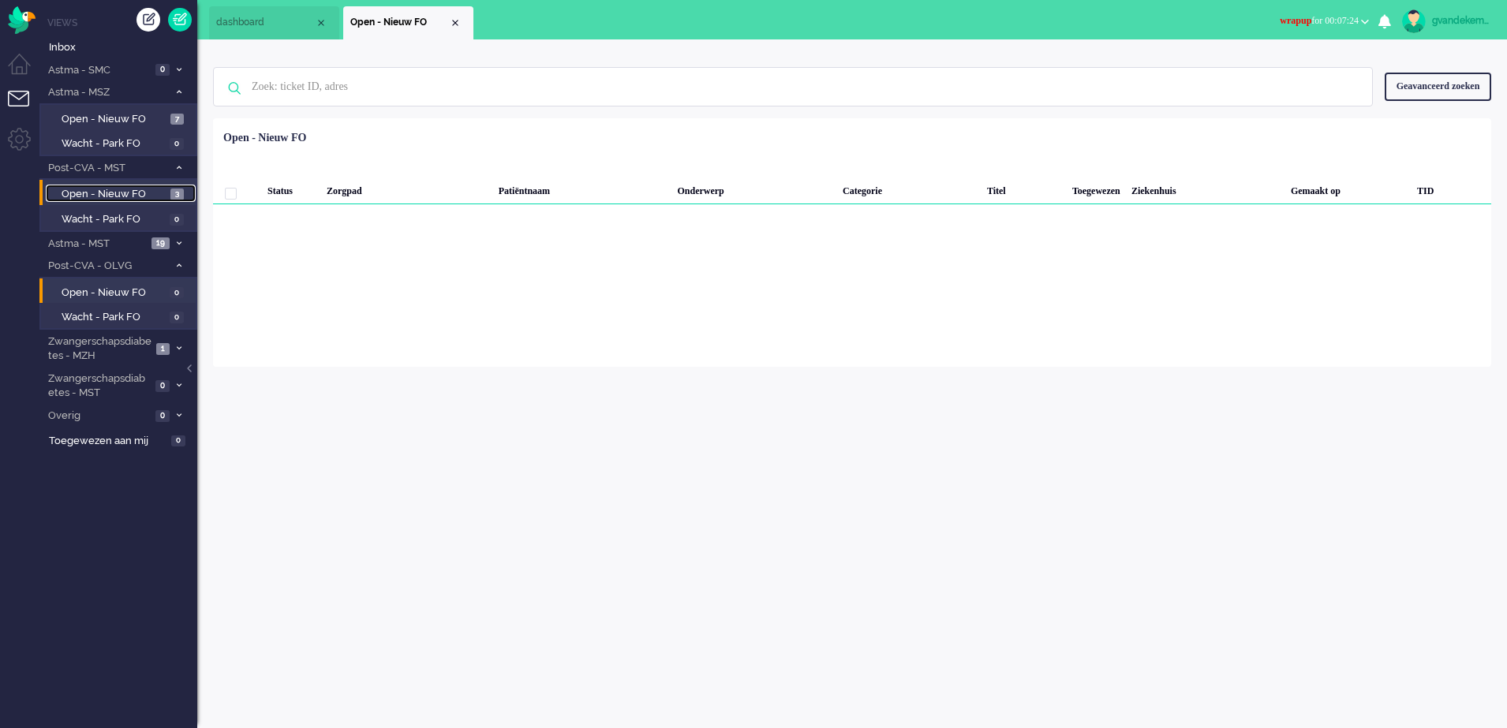
click at [166, 194] on span "Open - Nieuw FO" at bounding box center [114, 194] width 105 height 15
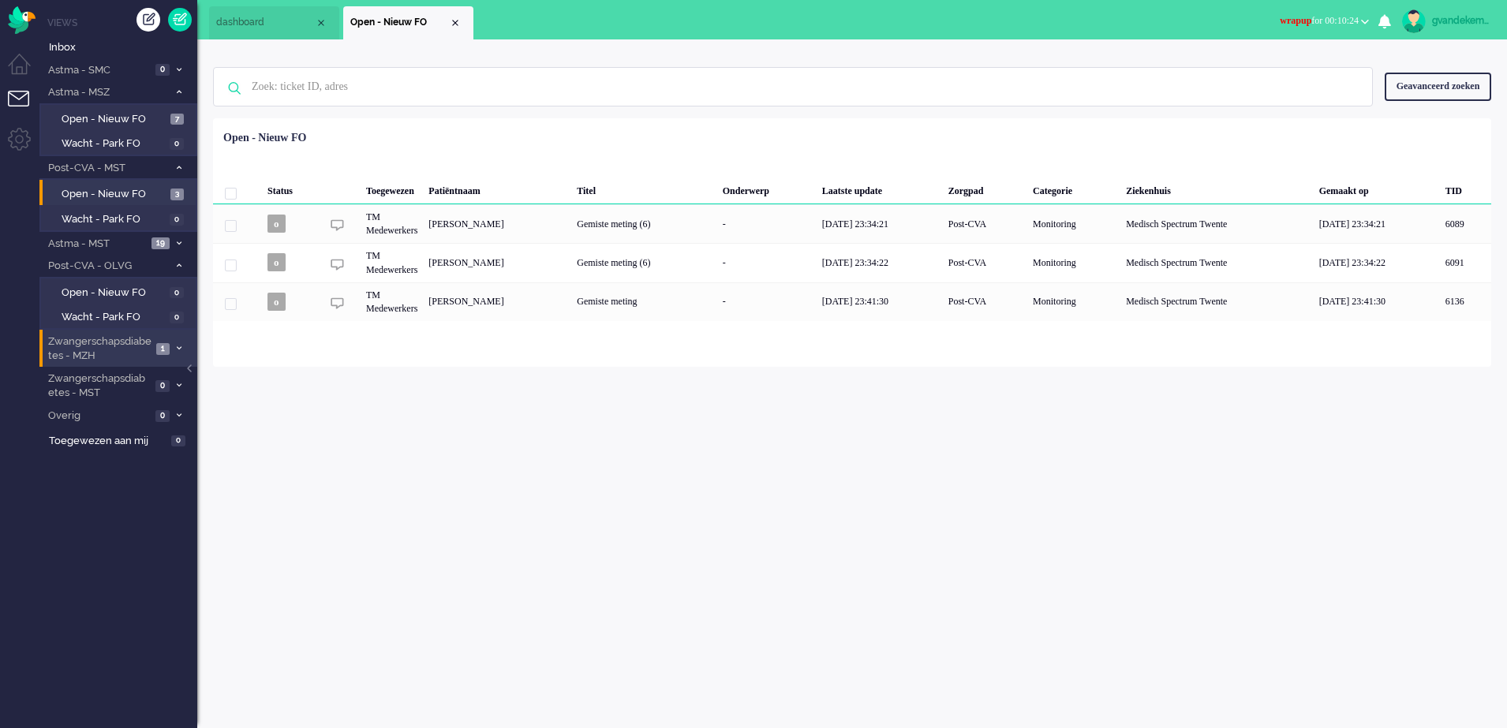
click at [159, 346] on span "1" at bounding box center [162, 349] width 13 height 12
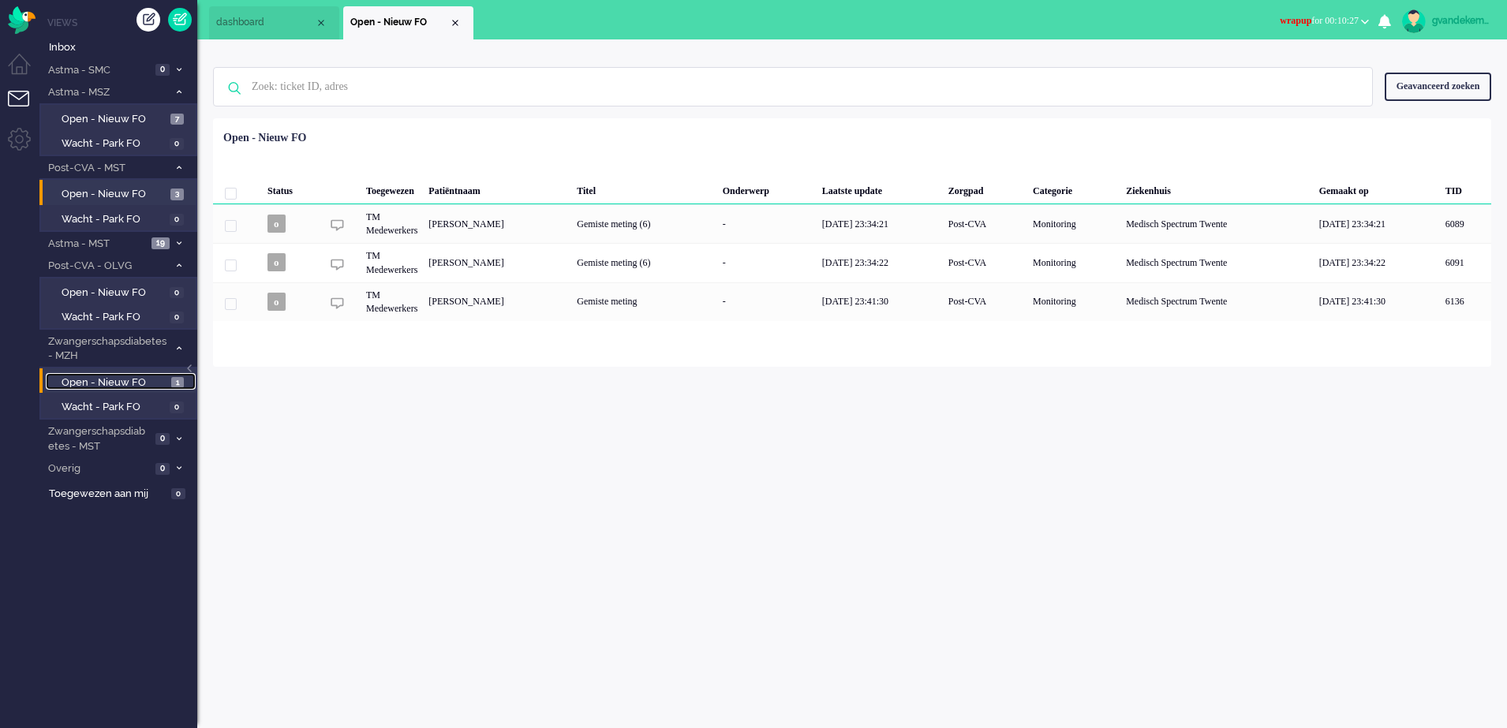
click at [99, 378] on span "Open - Nieuw FO" at bounding box center [115, 383] width 106 height 15
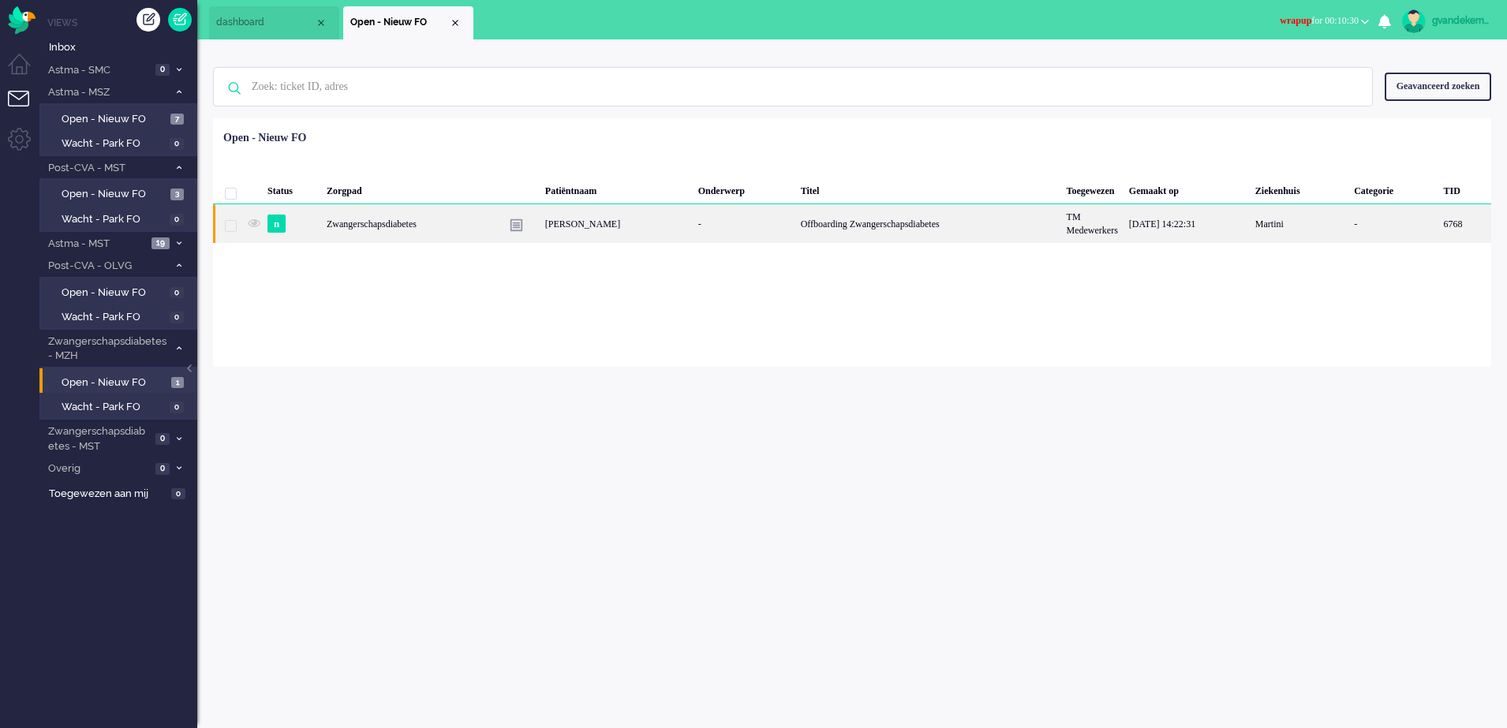
click at [706, 219] on div "-" at bounding box center [744, 223] width 103 height 39
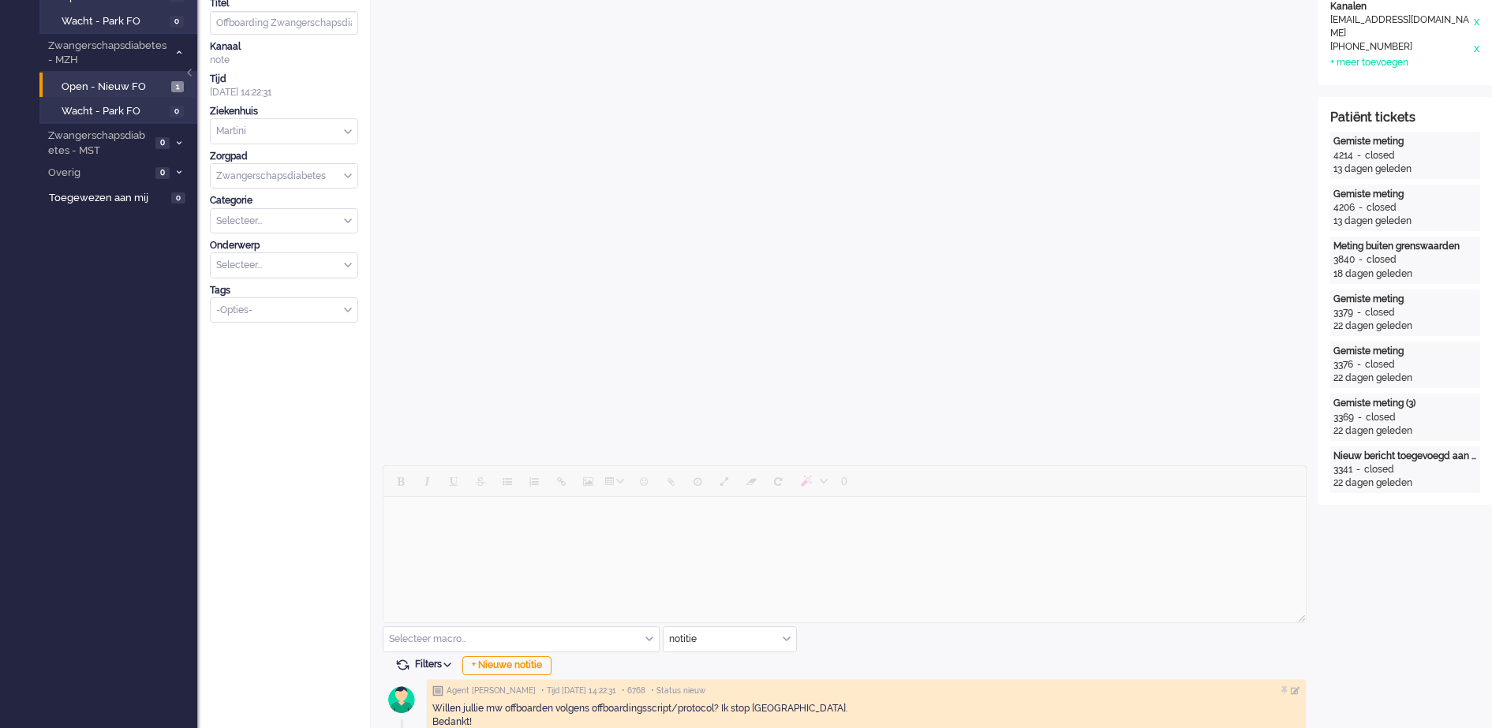
scroll to position [320, 0]
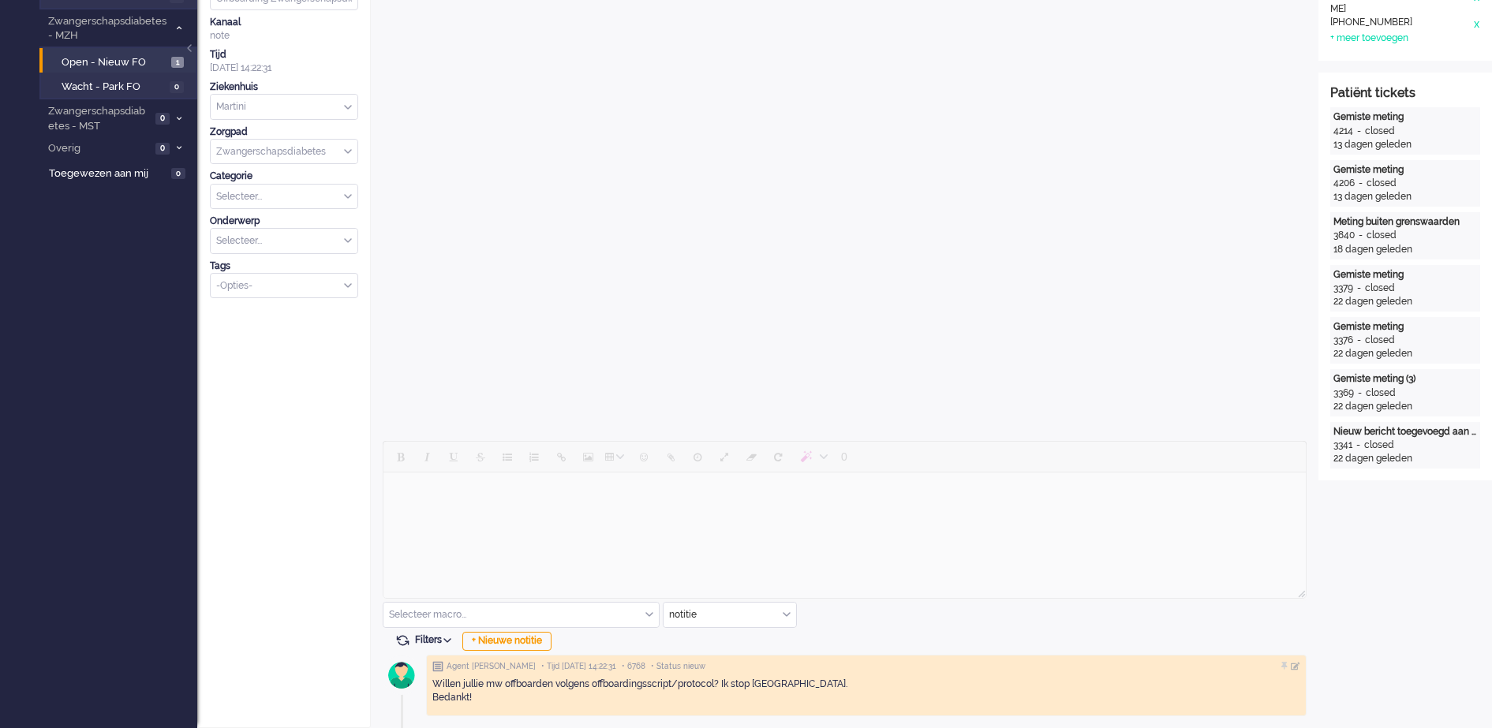
click at [1404, 529] on div "Open custom software Patiëntnaam Iris Uilenberg PatiëntId 8798ab8f-83b9-e251-0b…" at bounding box center [1406, 228] width 174 height 1002
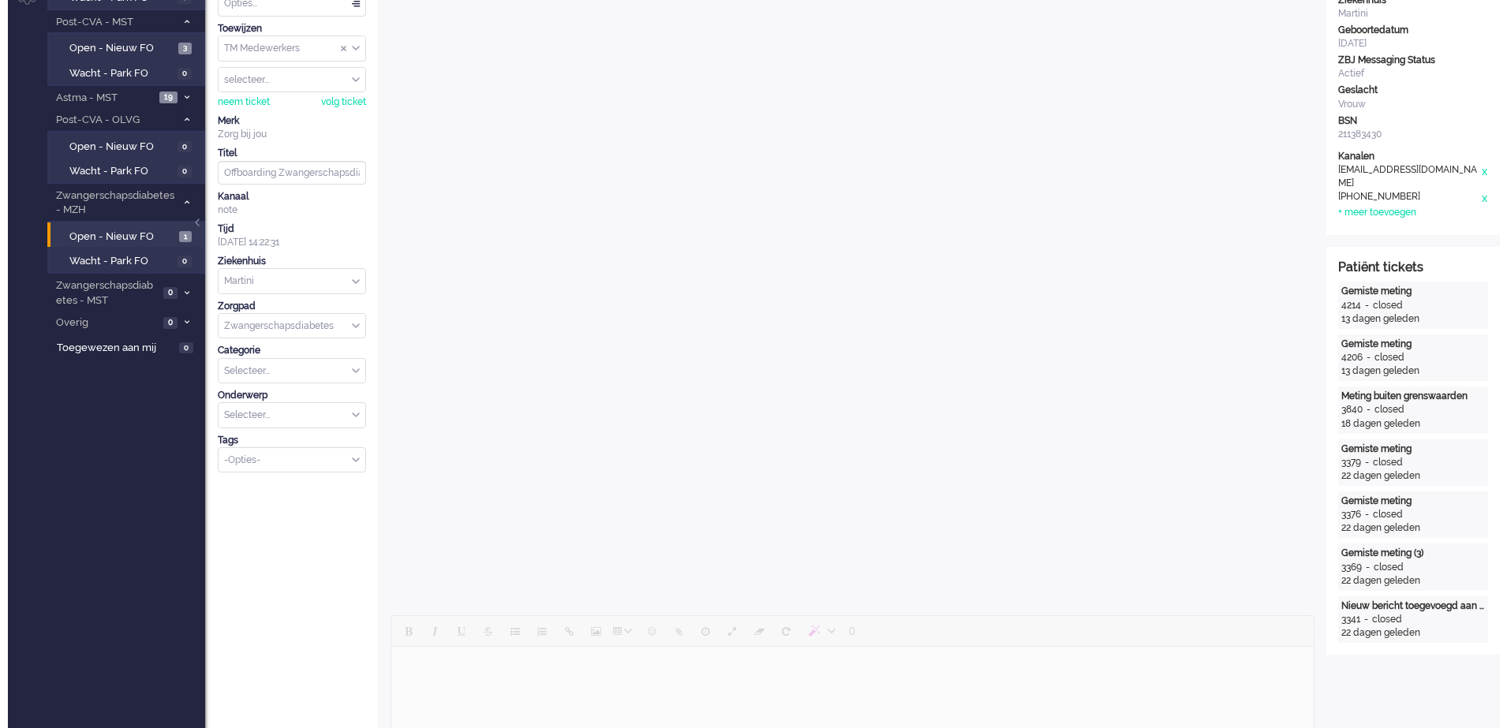
scroll to position [0, 0]
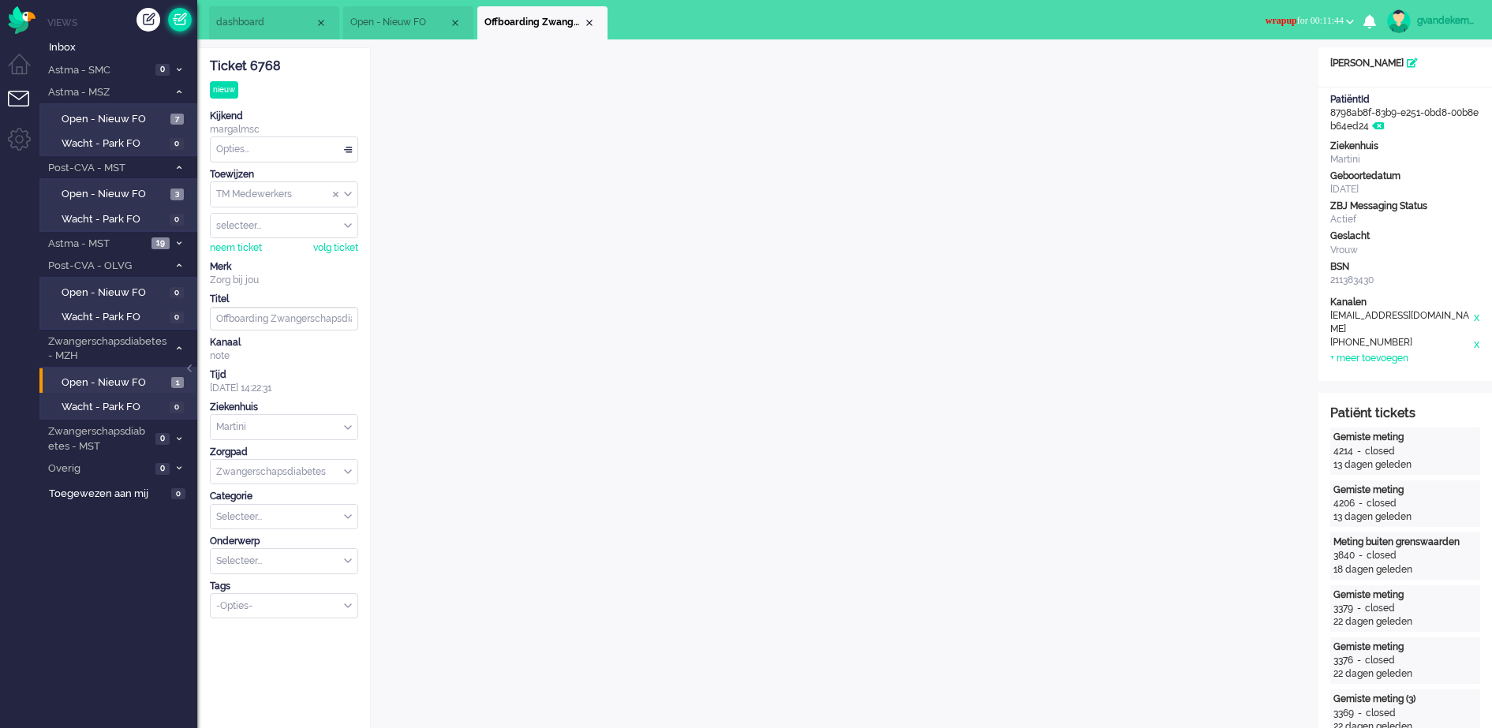
click at [181, 18] on link at bounding box center [180, 20] width 24 height 24
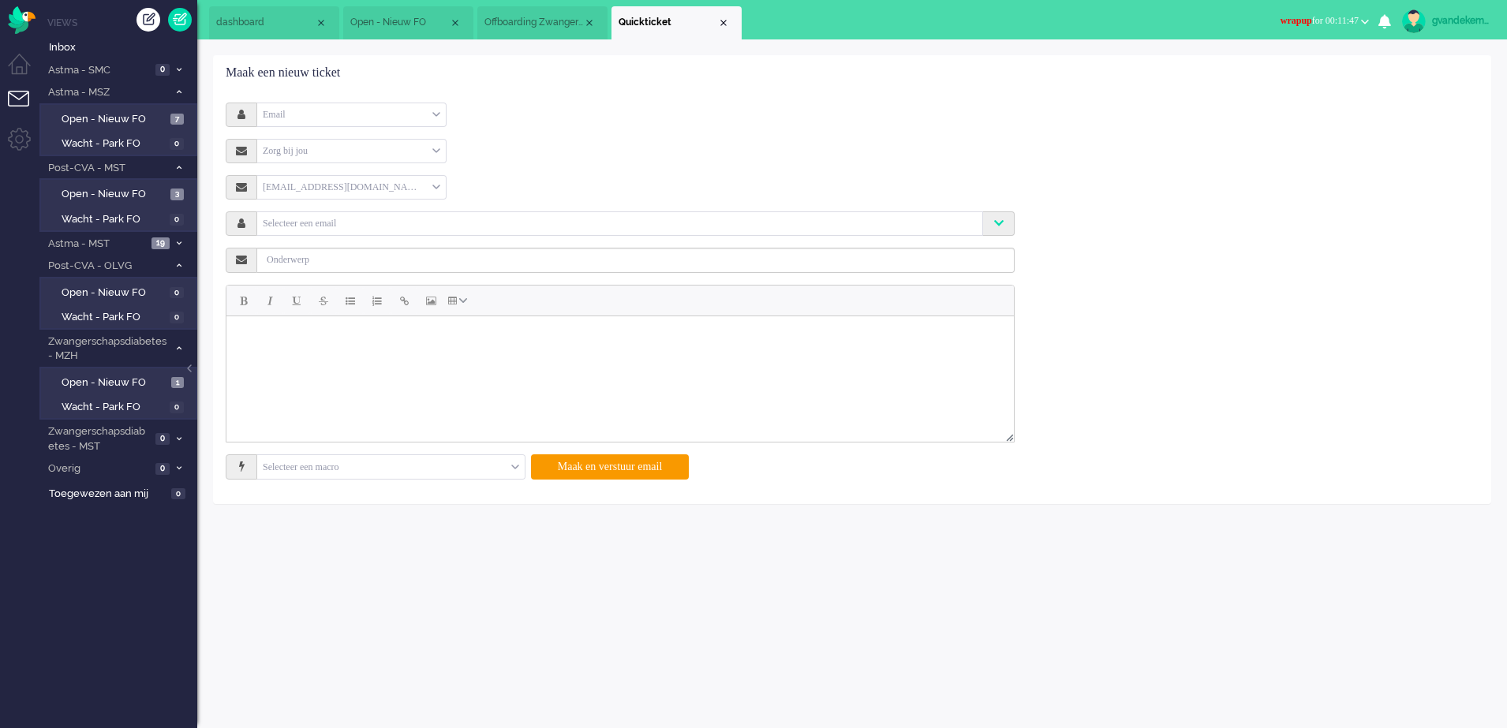
click at [434, 113] on div "Email" at bounding box center [351, 115] width 189 height 24
click at [339, 157] on li "Telefoon" at bounding box center [351, 161] width 189 height 23
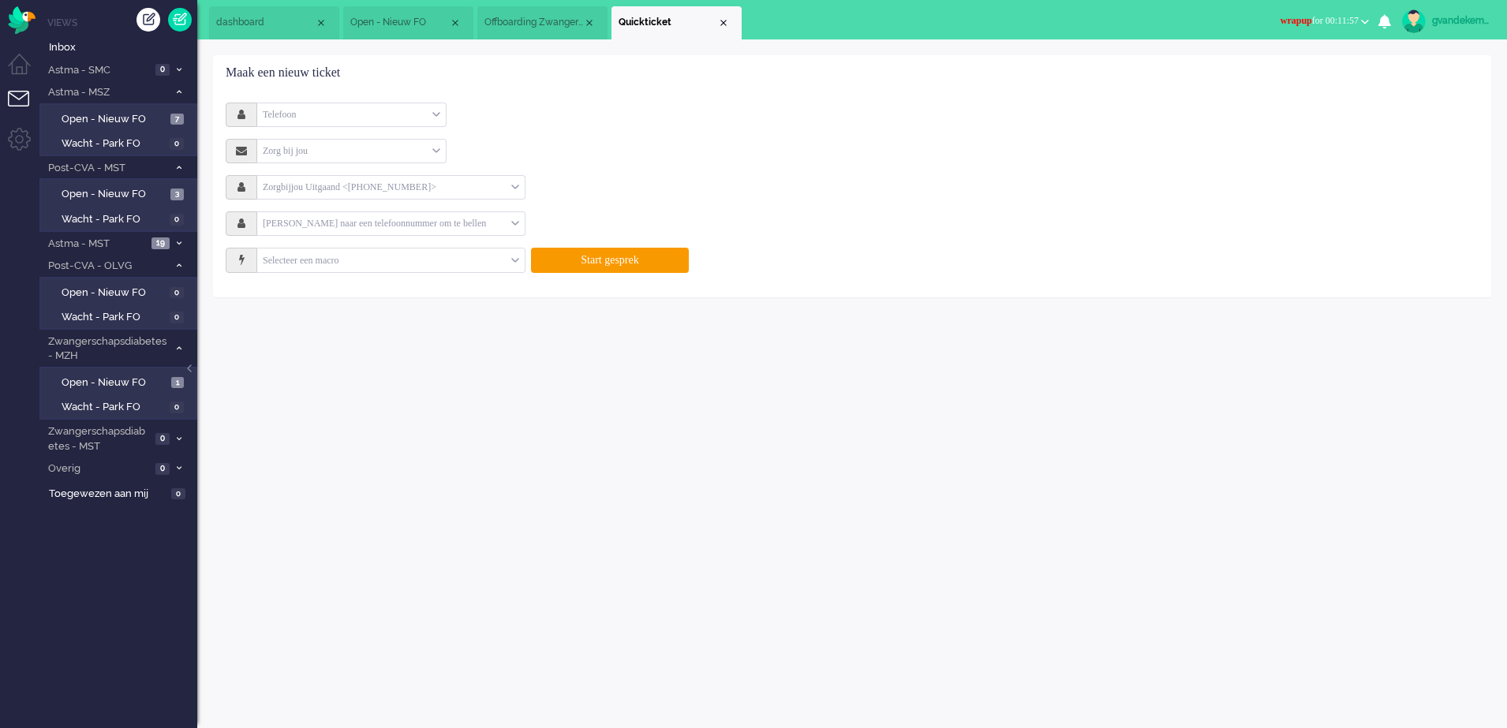
click at [266, 180] on input "text" at bounding box center [384, 187] width 254 height 18
click at [317, 185] on input "+31tel:+31636510254" at bounding box center [384, 187] width 254 height 18
type input "+31636510254"
click at [440, 219] on div "No results found" at bounding box center [391, 211] width 268 height 23
click at [514, 188] on span at bounding box center [515, 187] width 8 height 11
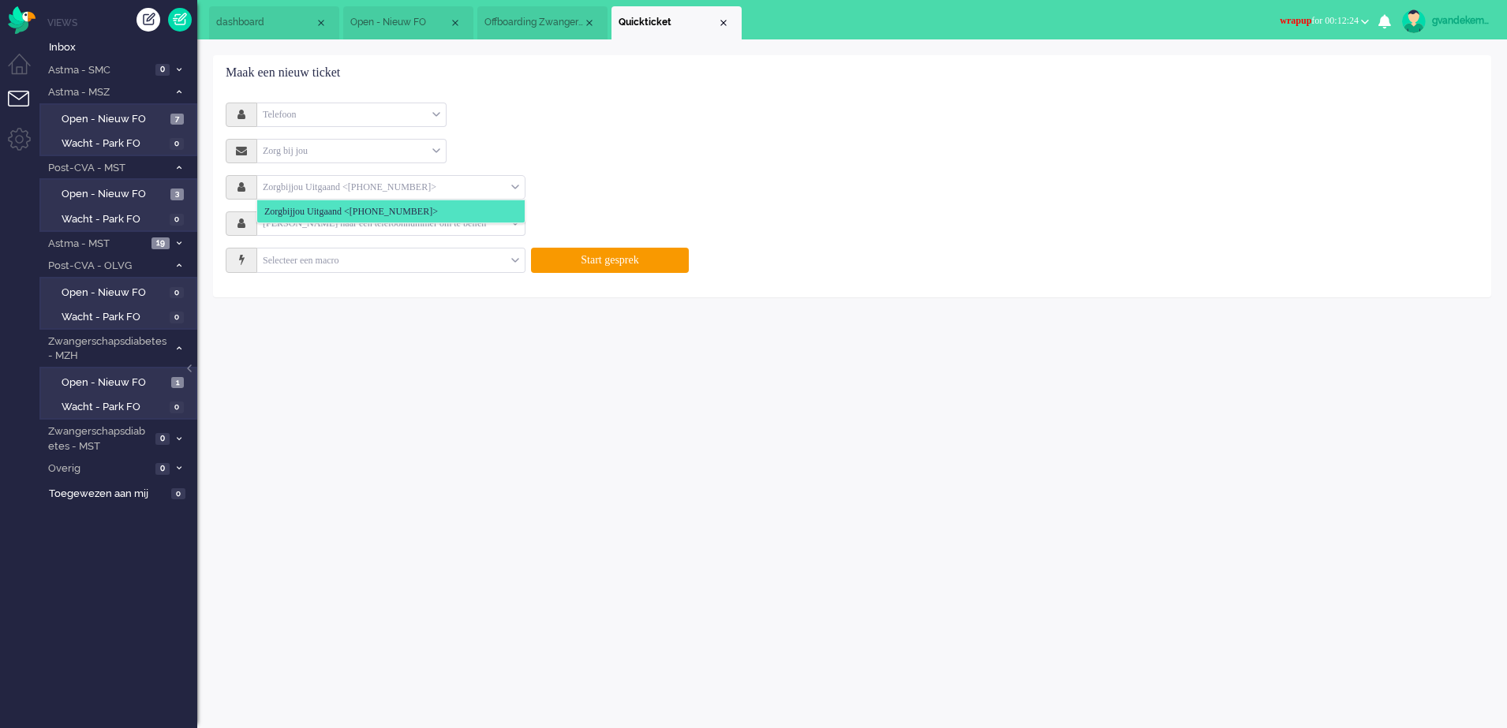
click at [397, 183] on input "text" at bounding box center [384, 187] width 254 height 18
click at [455, 208] on li "Zorgbijjou Uitgaand <+31850703139>" at bounding box center [391, 211] width 268 height 23
click at [519, 186] on div "Zoek naar een telefoonnummer om vandaan te bellen" at bounding box center [391, 187] width 268 height 24
click at [275, 220] on input "text" at bounding box center [384, 224] width 254 height 18
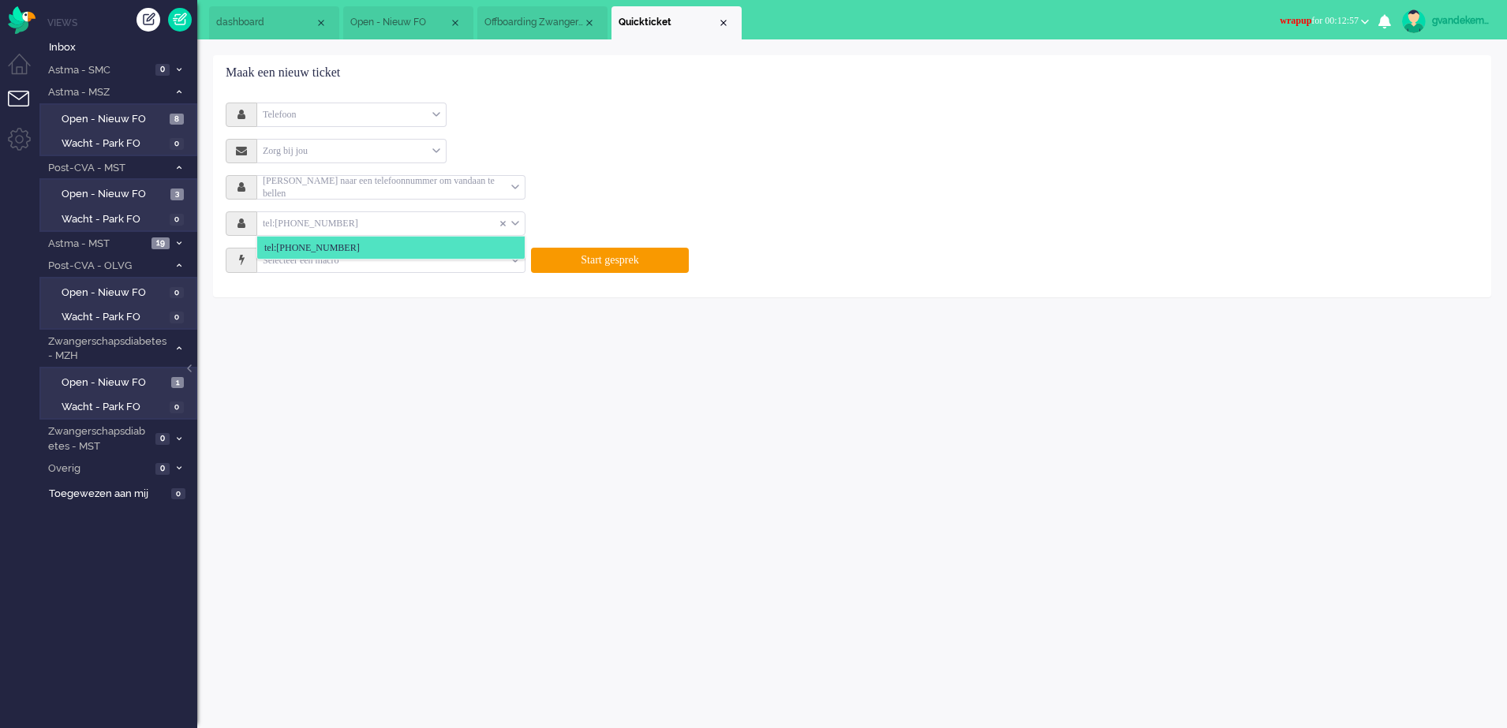
click at [281, 221] on input "tel:+31636510254" at bounding box center [378, 224] width 243 height 18
type input "+31636510254"
click at [306, 249] on span "+31636510254" at bounding box center [305, 248] width 83 height 13
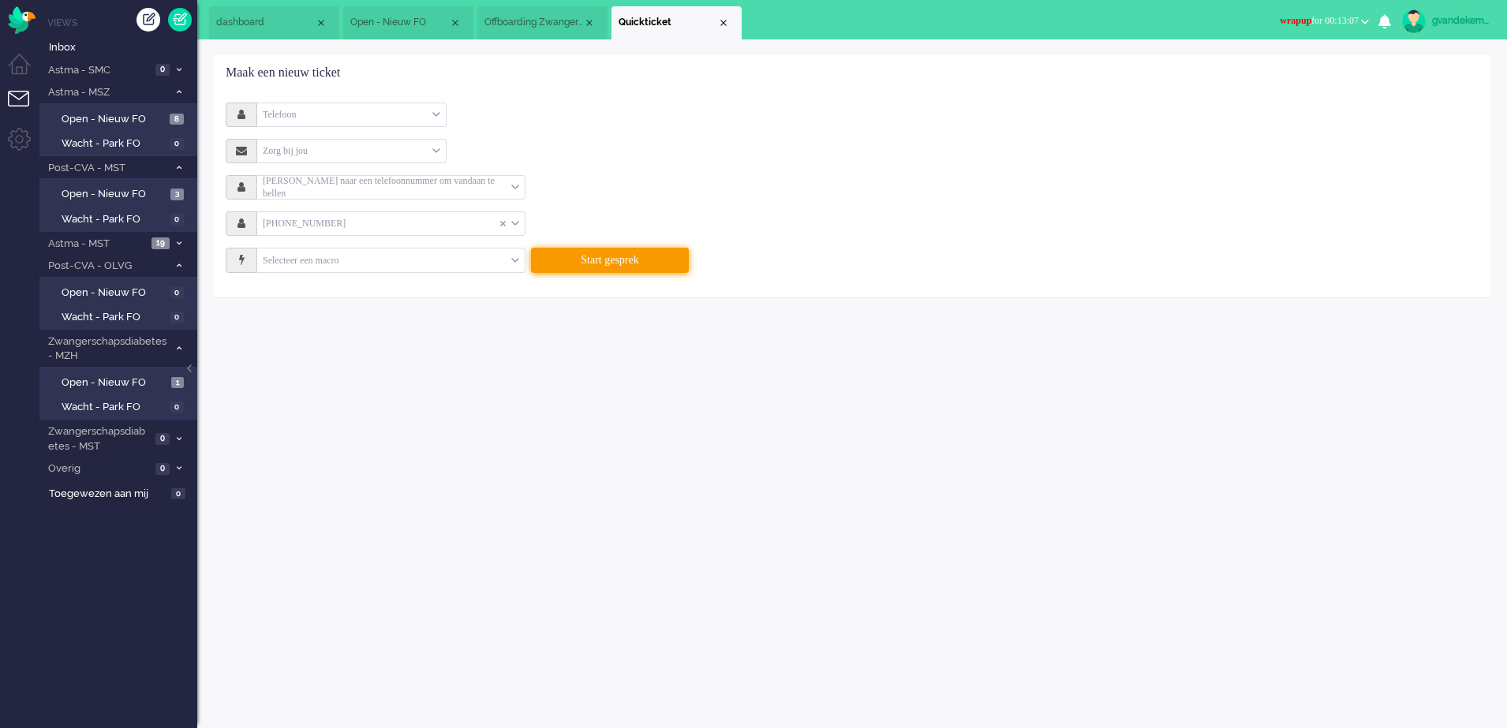
click at [597, 264] on button "Start gesprek" at bounding box center [610, 260] width 158 height 25
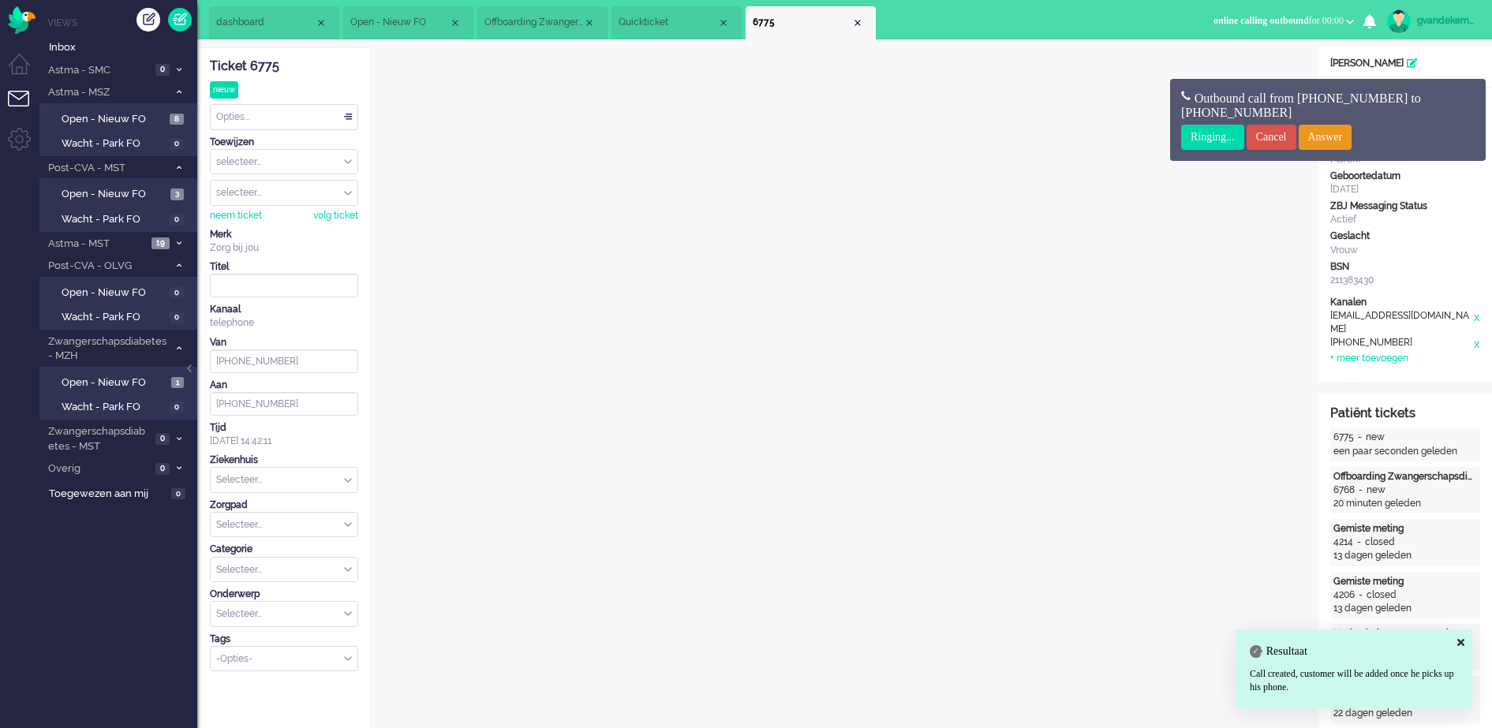
scroll to position [28, 0]
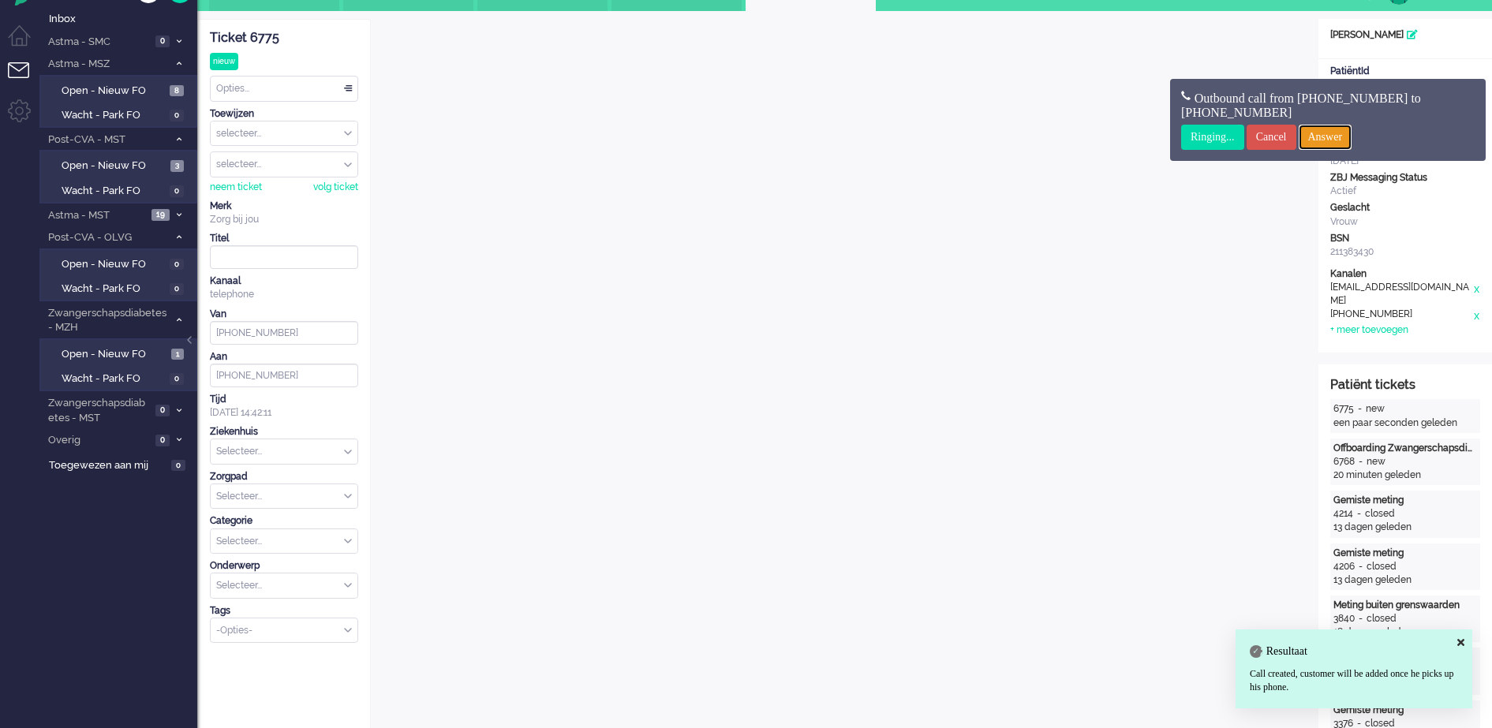
click at [1342, 130] on input "Answer" at bounding box center [1326, 137] width 54 height 25
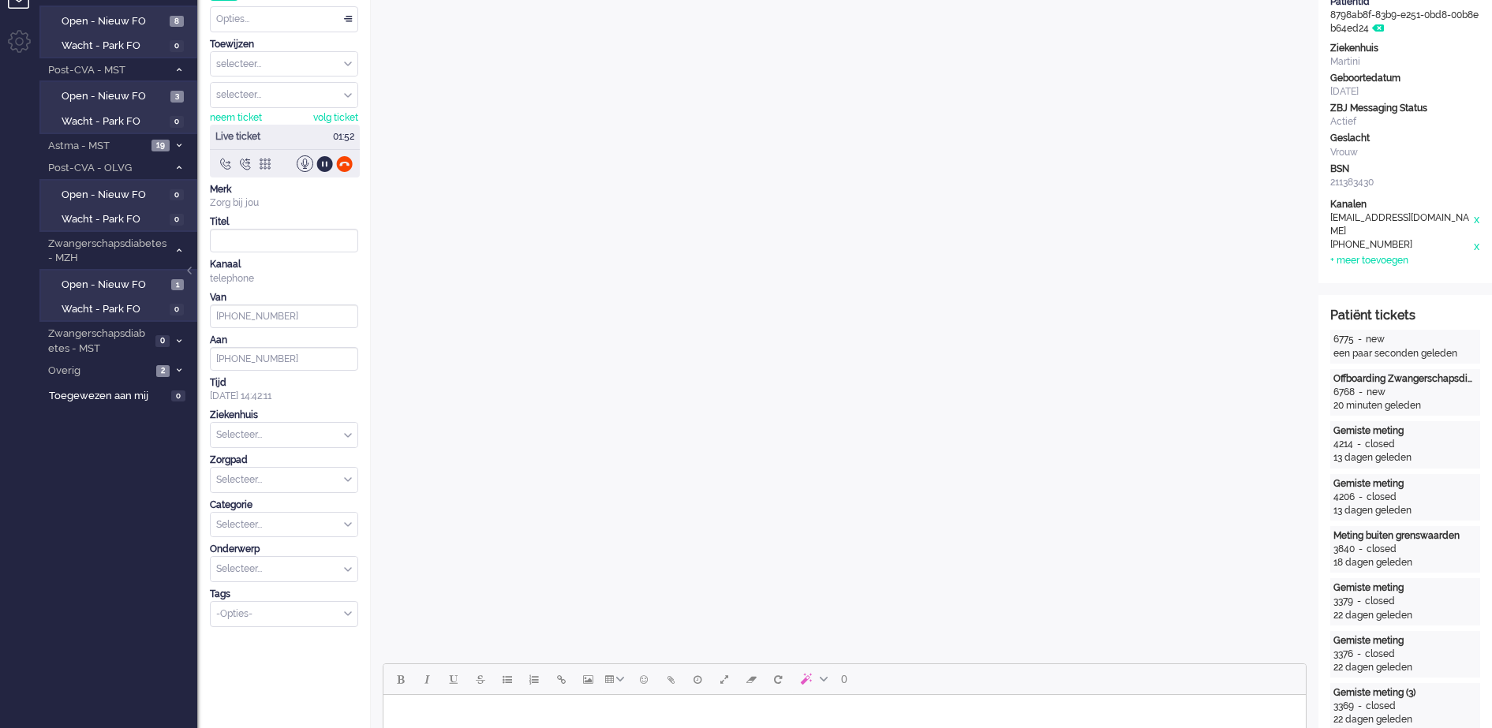
scroll to position [0, 0]
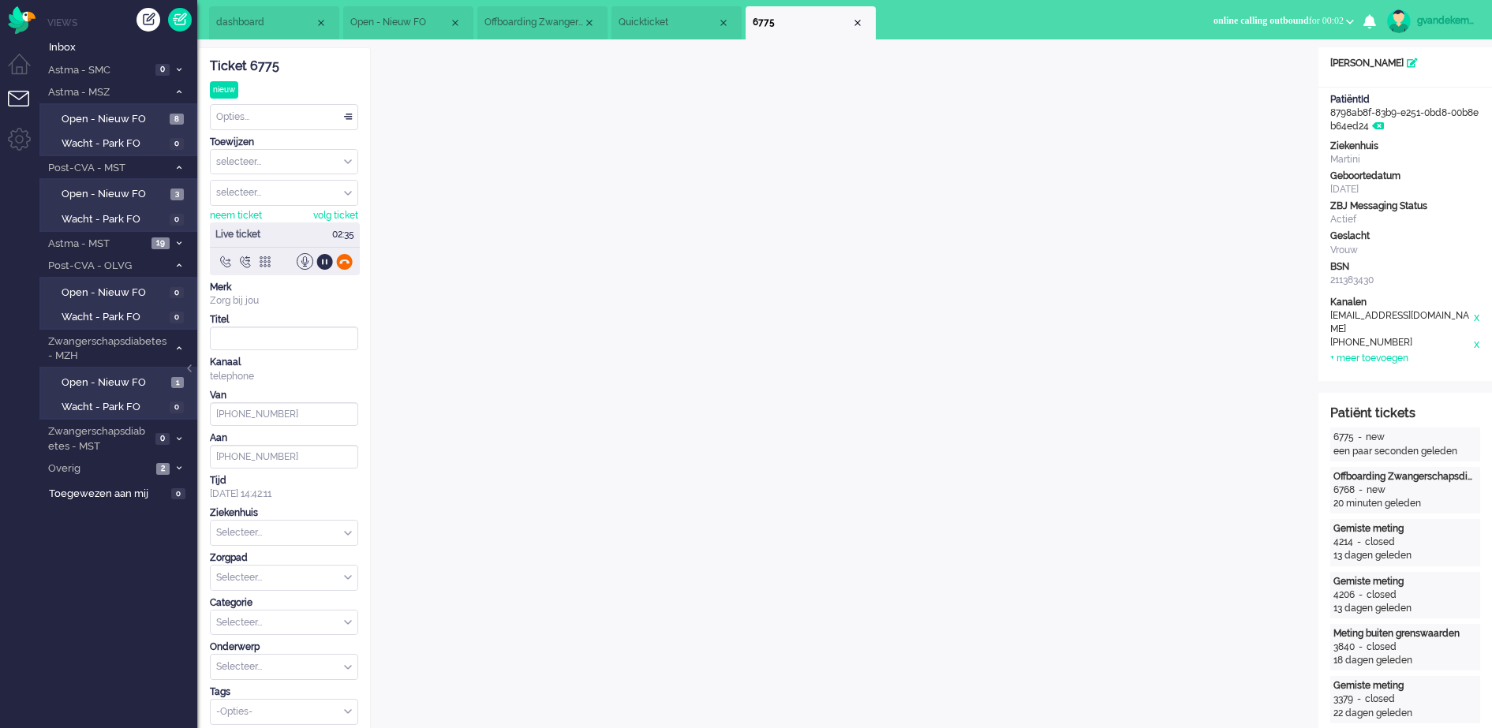
click at [346, 261] on div at bounding box center [344, 261] width 17 height 17
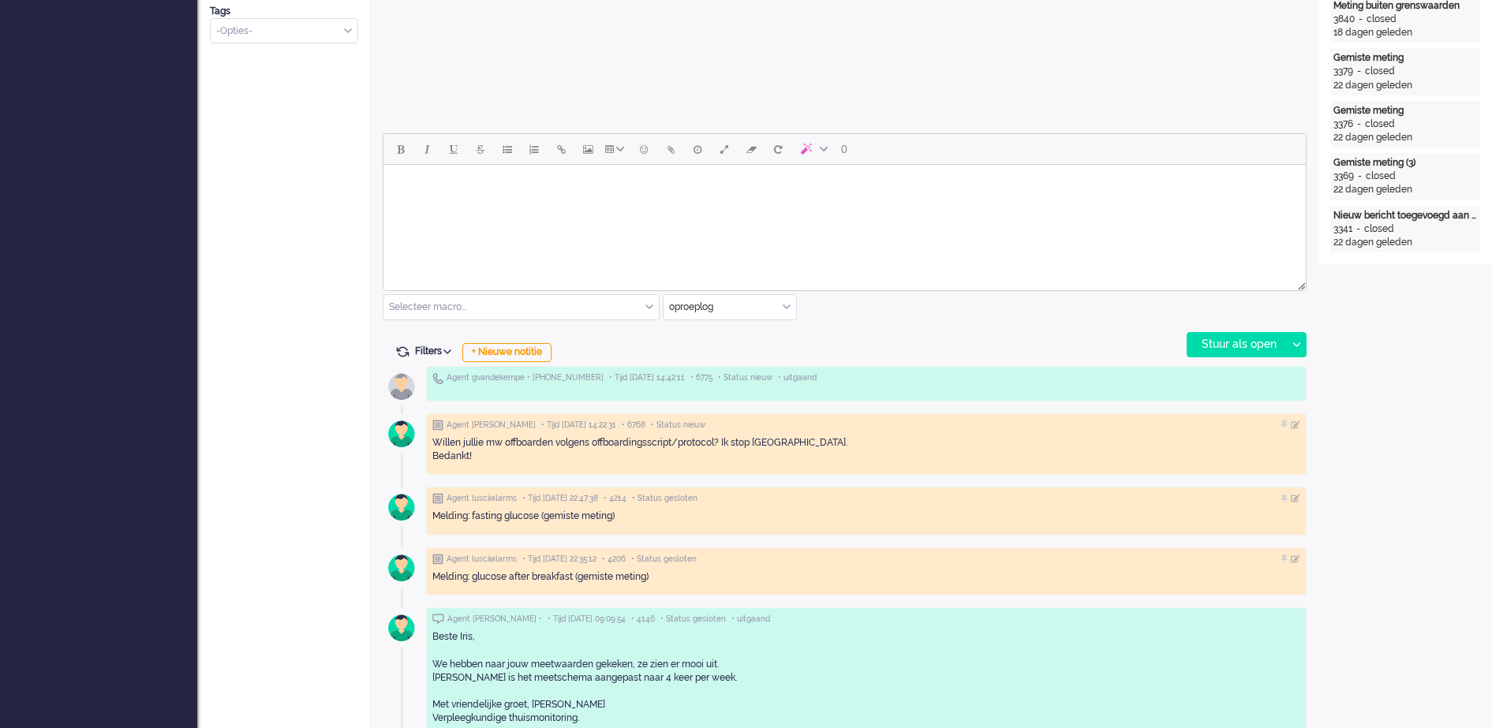
scroll to position [691, 0]
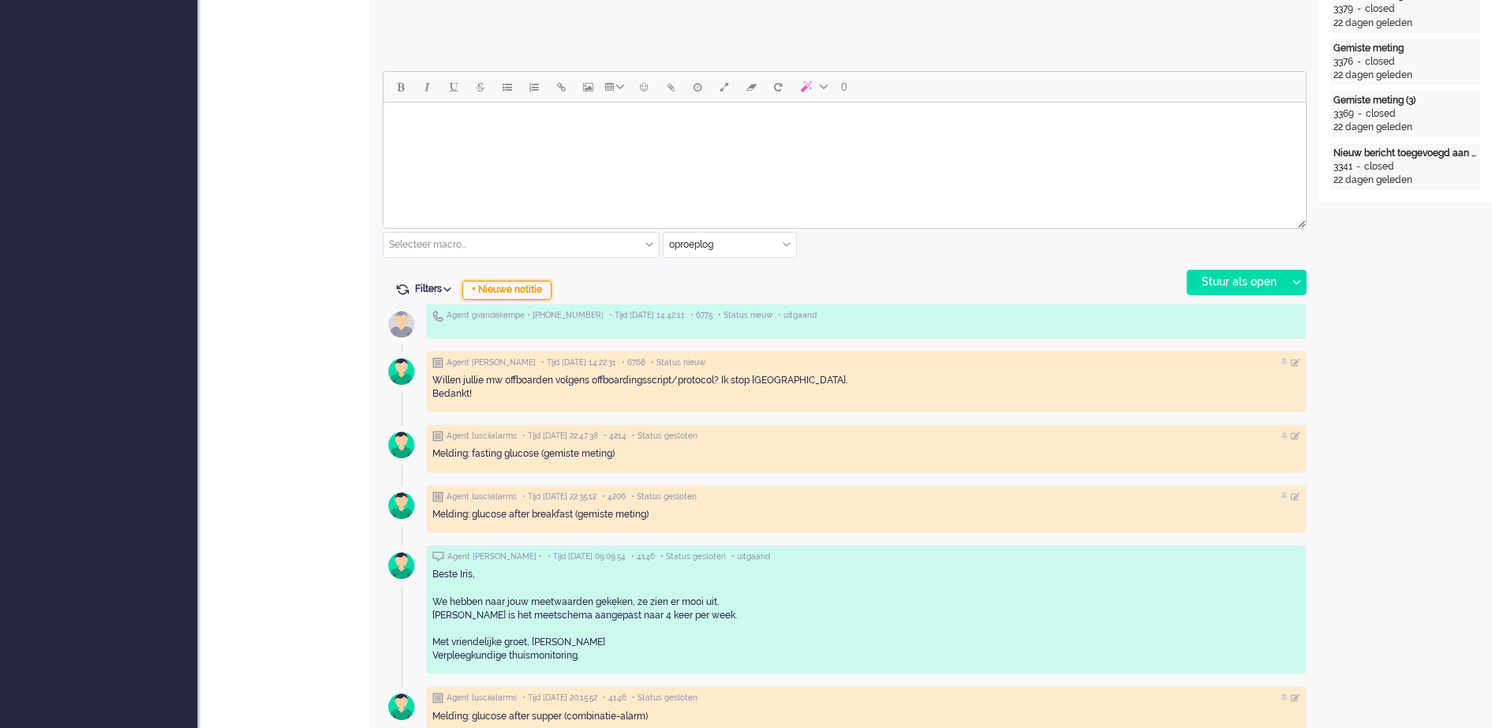
click at [507, 289] on div "+ Nieuwe notitie" at bounding box center [506, 290] width 89 height 19
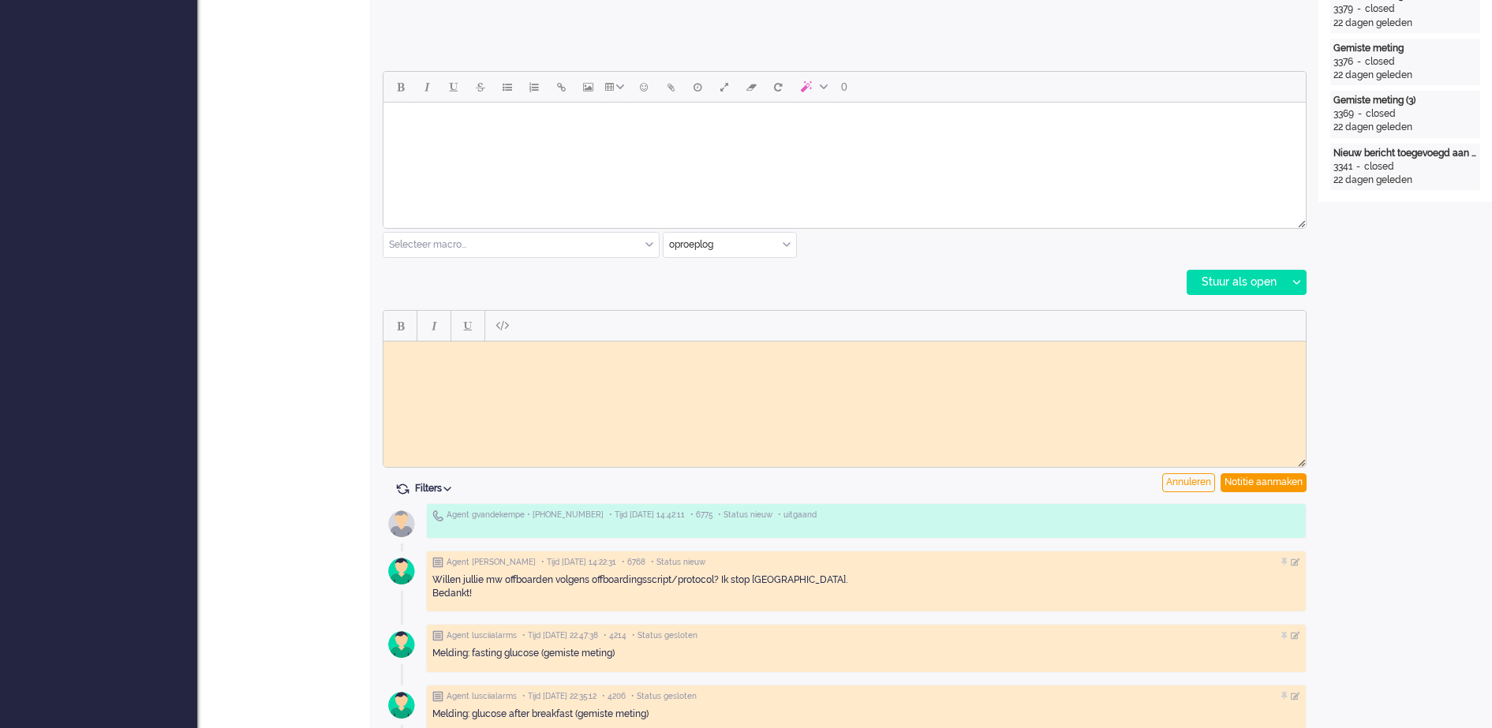
scroll to position [0, 0]
click at [609, 361] on html at bounding box center [845, 353] width 923 height 24
click at [1267, 478] on div "Notitie aanmaken" at bounding box center [1264, 483] width 86 height 19
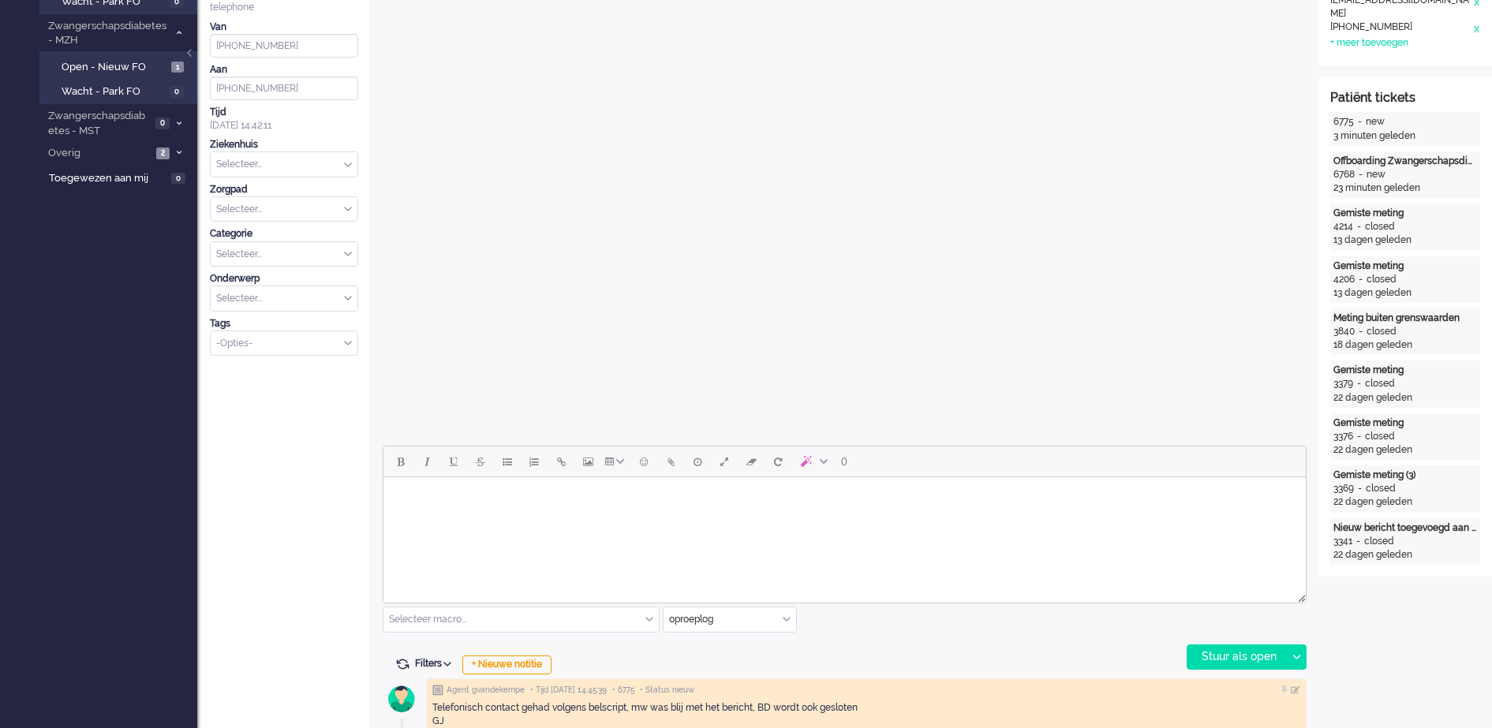
scroll to position [395, 0]
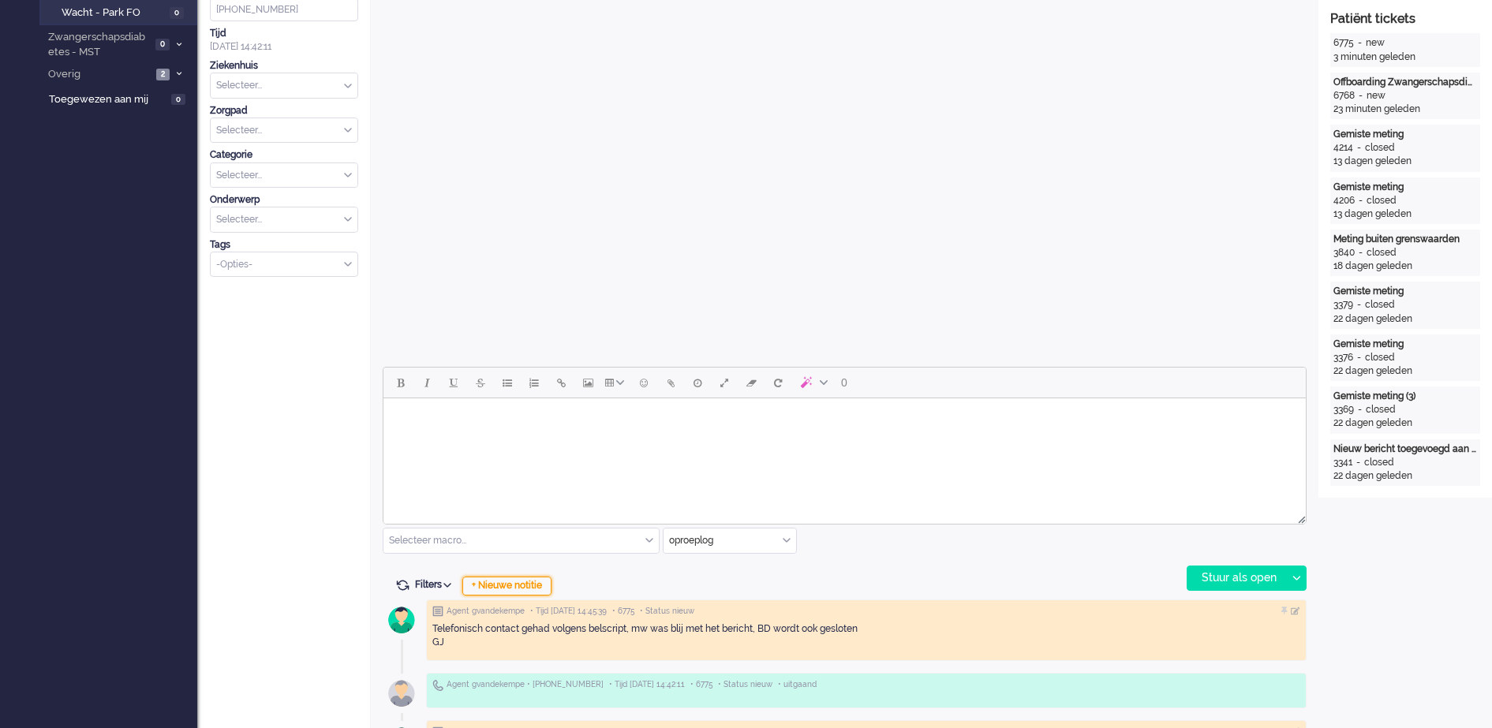
click at [532, 583] on div "+ Nieuwe notitie" at bounding box center [506, 586] width 89 height 19
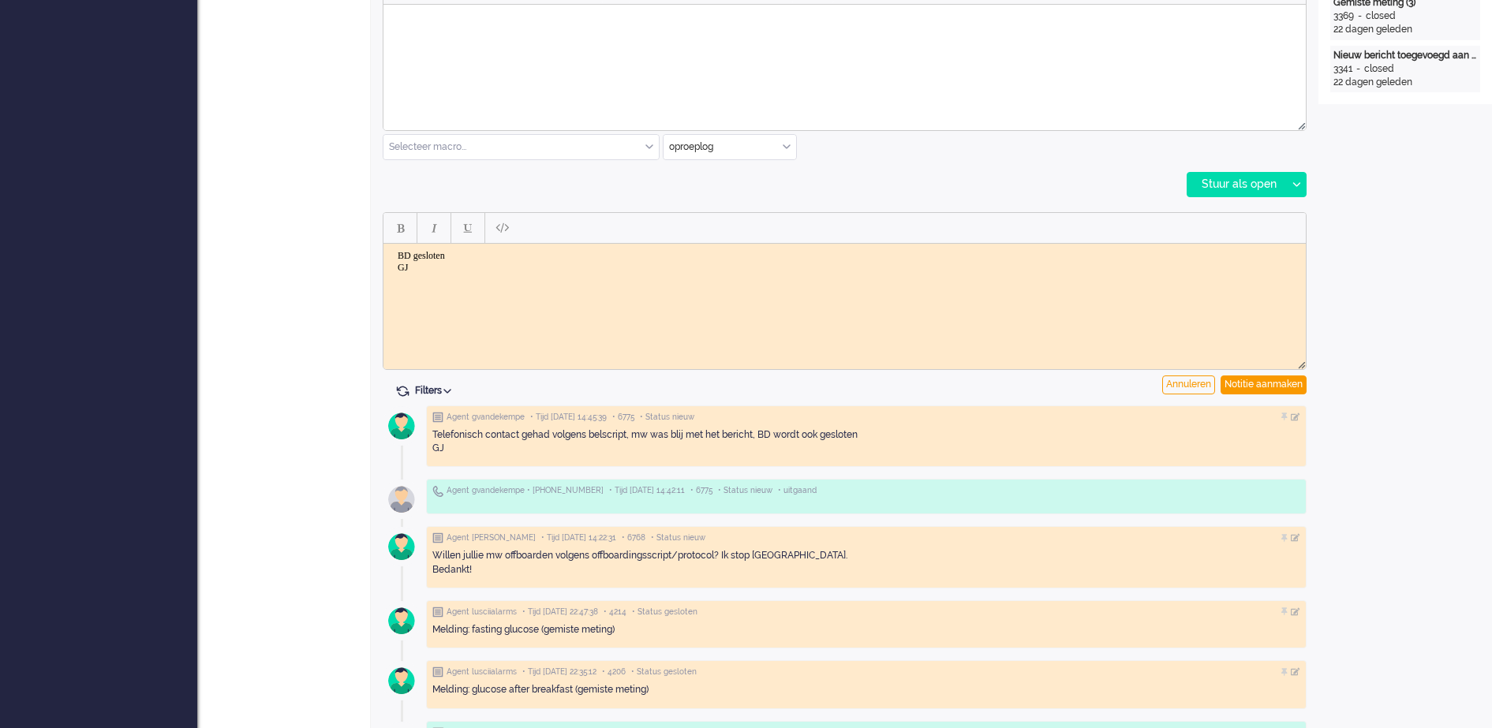
scroll to position [789, 0]
click at [1287, 385] on div "Notitie aanmaken" at bounding box center [1264, 384] width 86 height 19
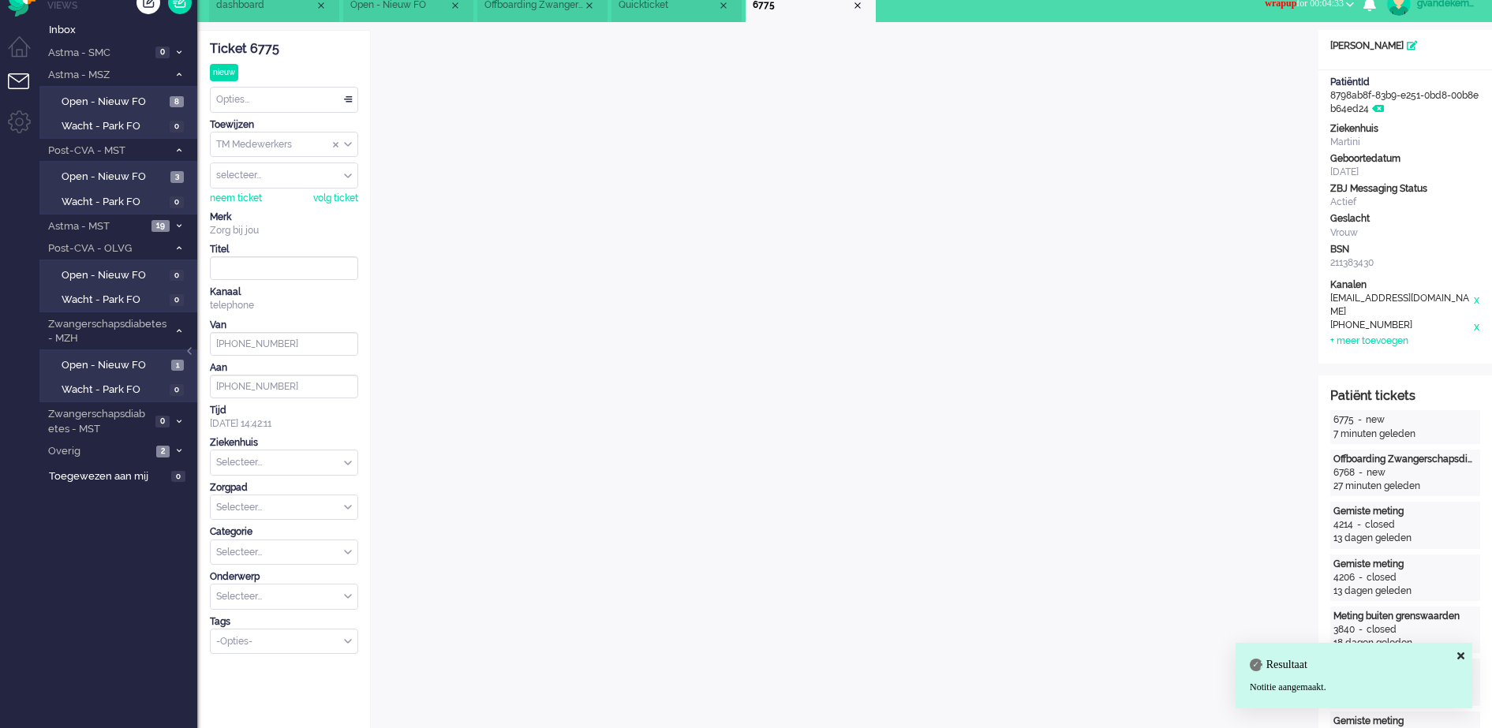
scroll to position [0, 0]
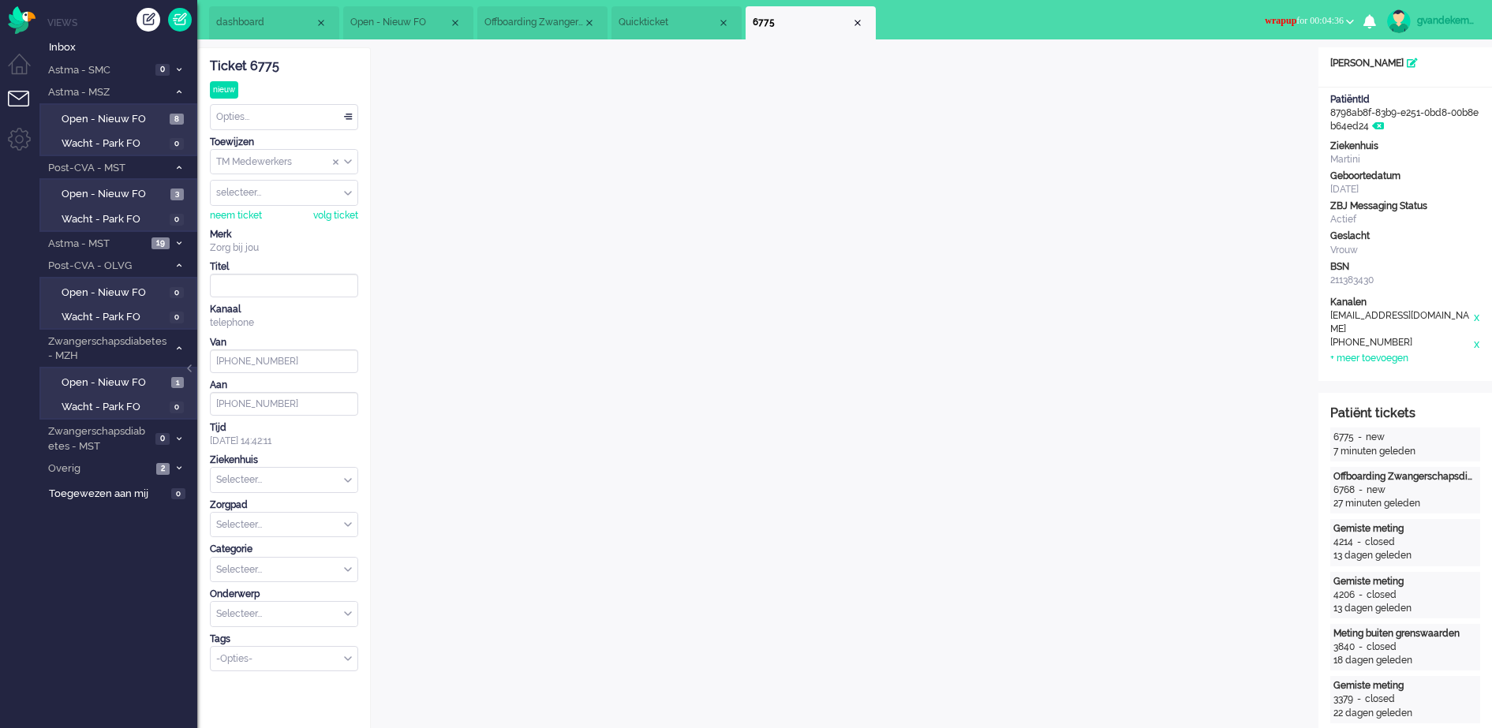
click at [344, 115] on div "Opties..." at bounding box center [284, 117] width 147 height 24
click at [290, 223] on li "Opgelost" at bounding box center [284, 229] width 147 height 23
click at [859, 23] on div "Close tab" at bounding box center [858, 23] width 13 height 13
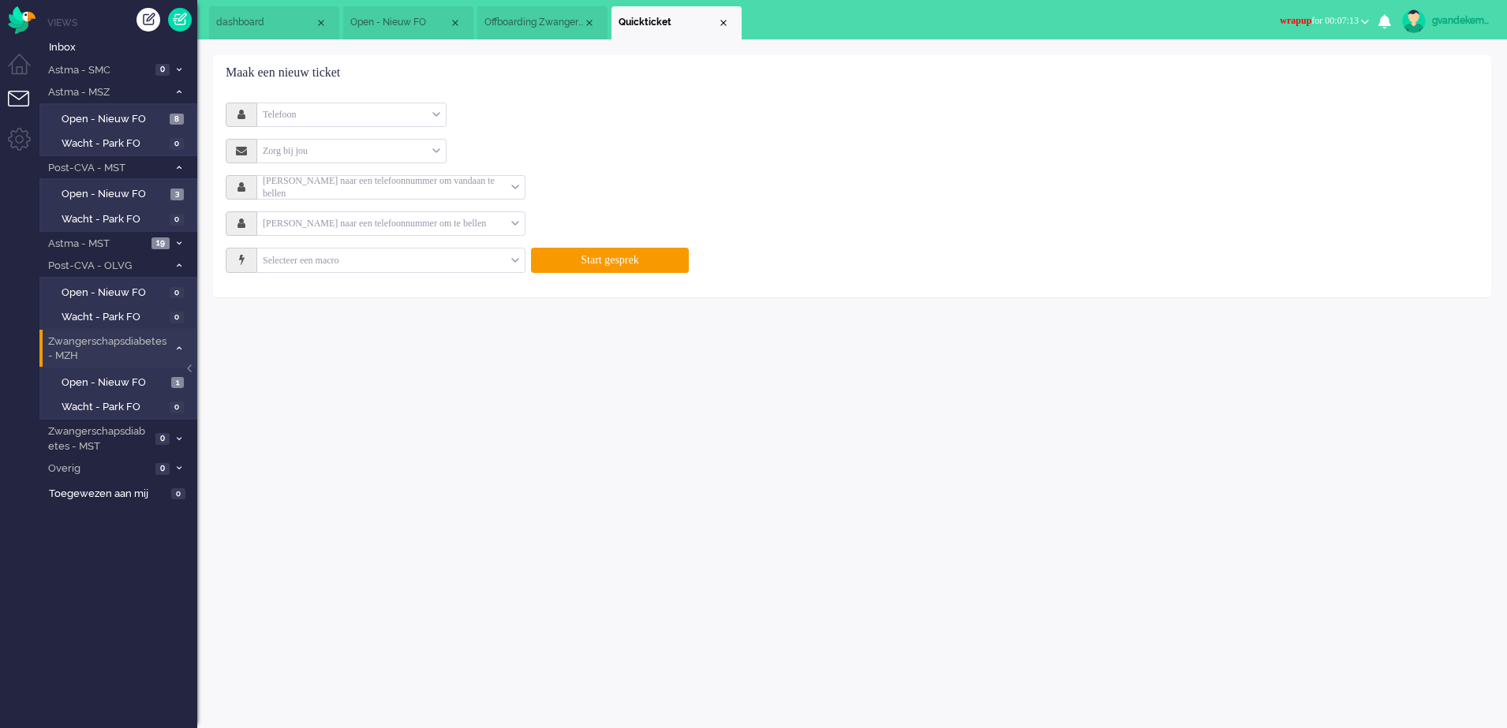
click at [174, 346] on span at bounding box center [179, 349] width 12 height 9
click at [180, 348] on icon at bounding box center [179, 349] width 5 height 6
click at [720, 23] on div "Close tab" at bounding box center [723, 23] width 13 height 13
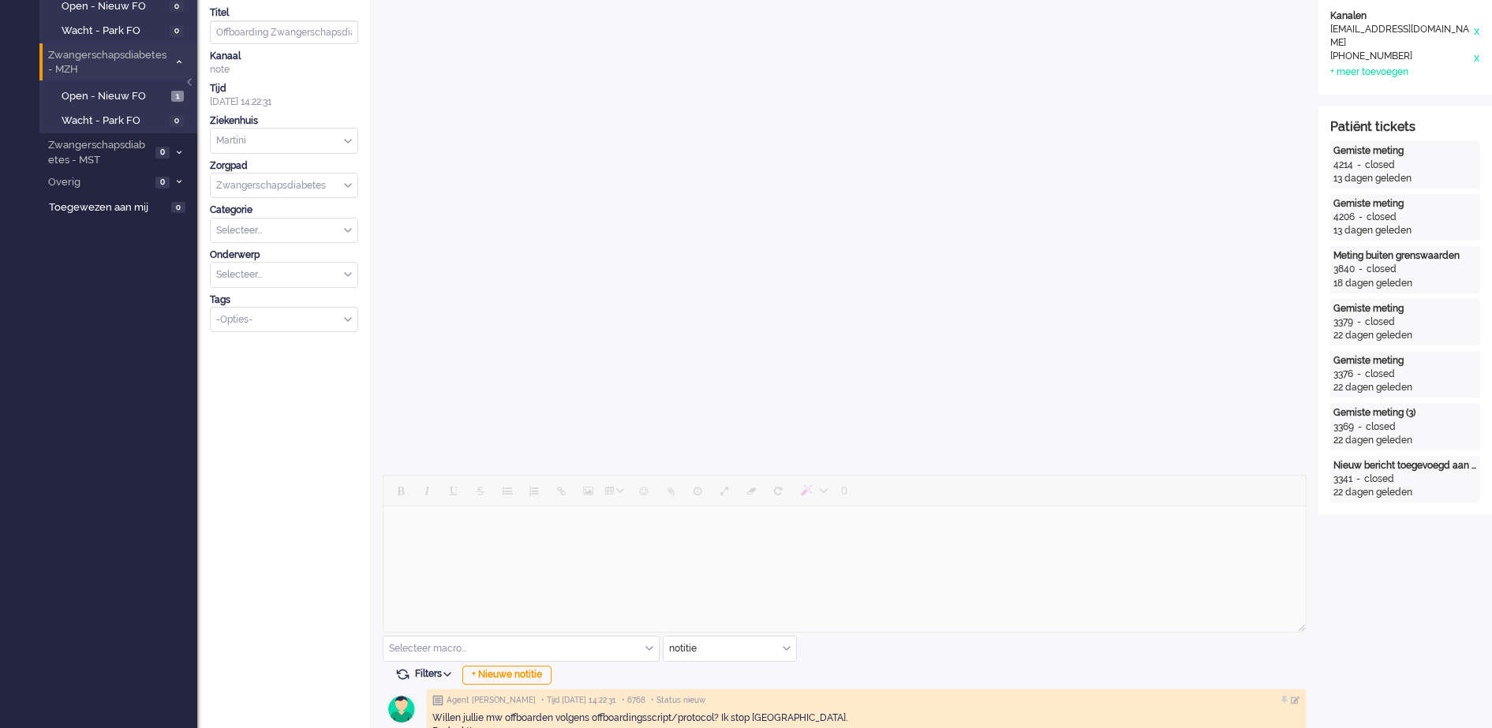
scroll to position [320, 0]
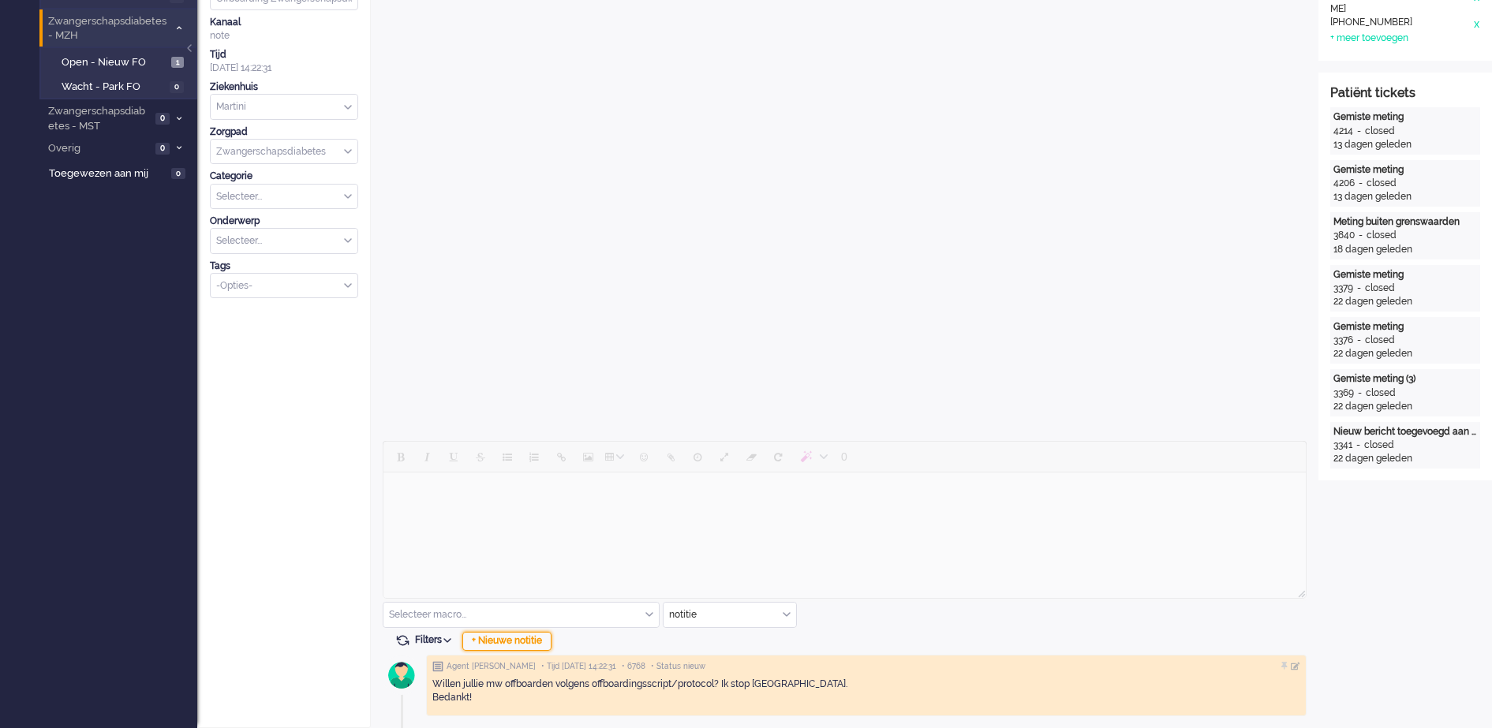
click at [543, 636] on div "+ Nieuwe notitie" at bounding box center [506, 641] width 89 height 19
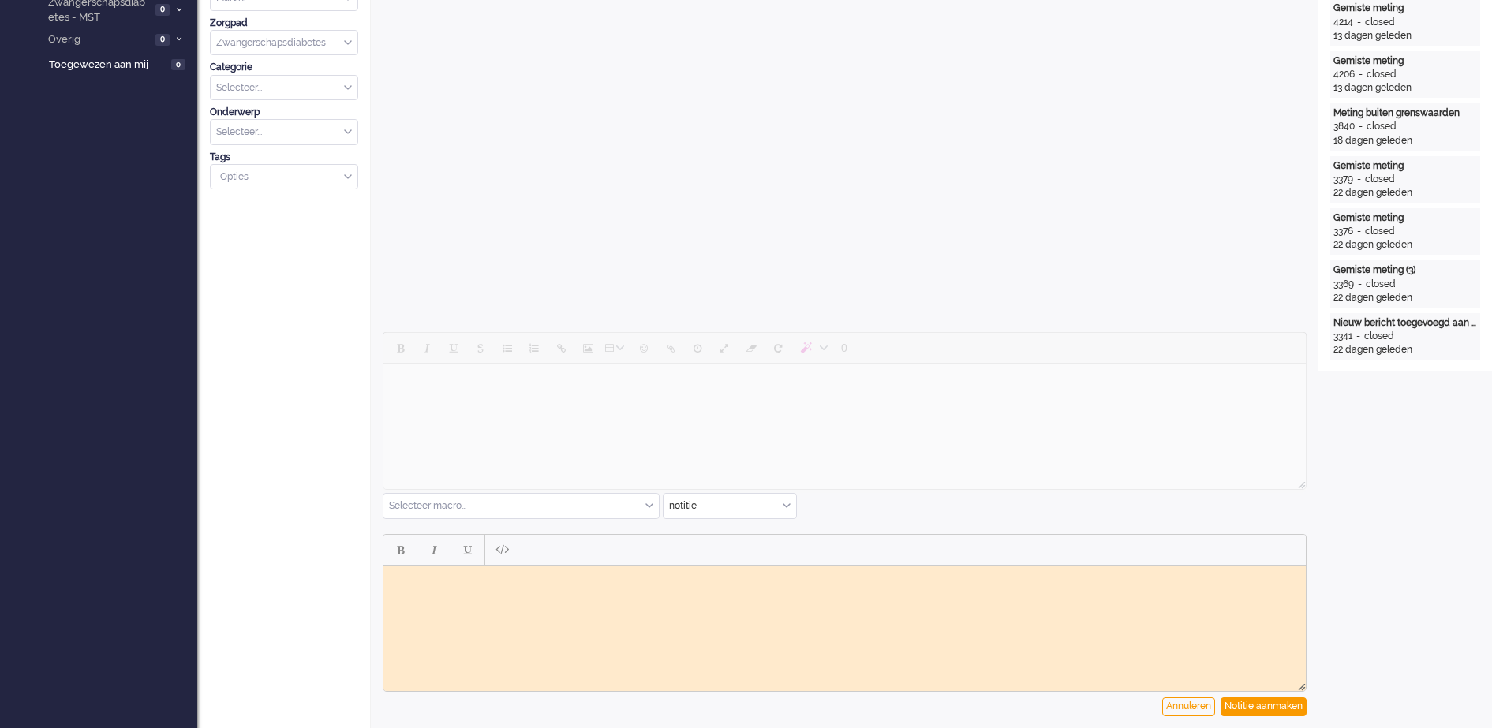
scroll to position [425, 0]
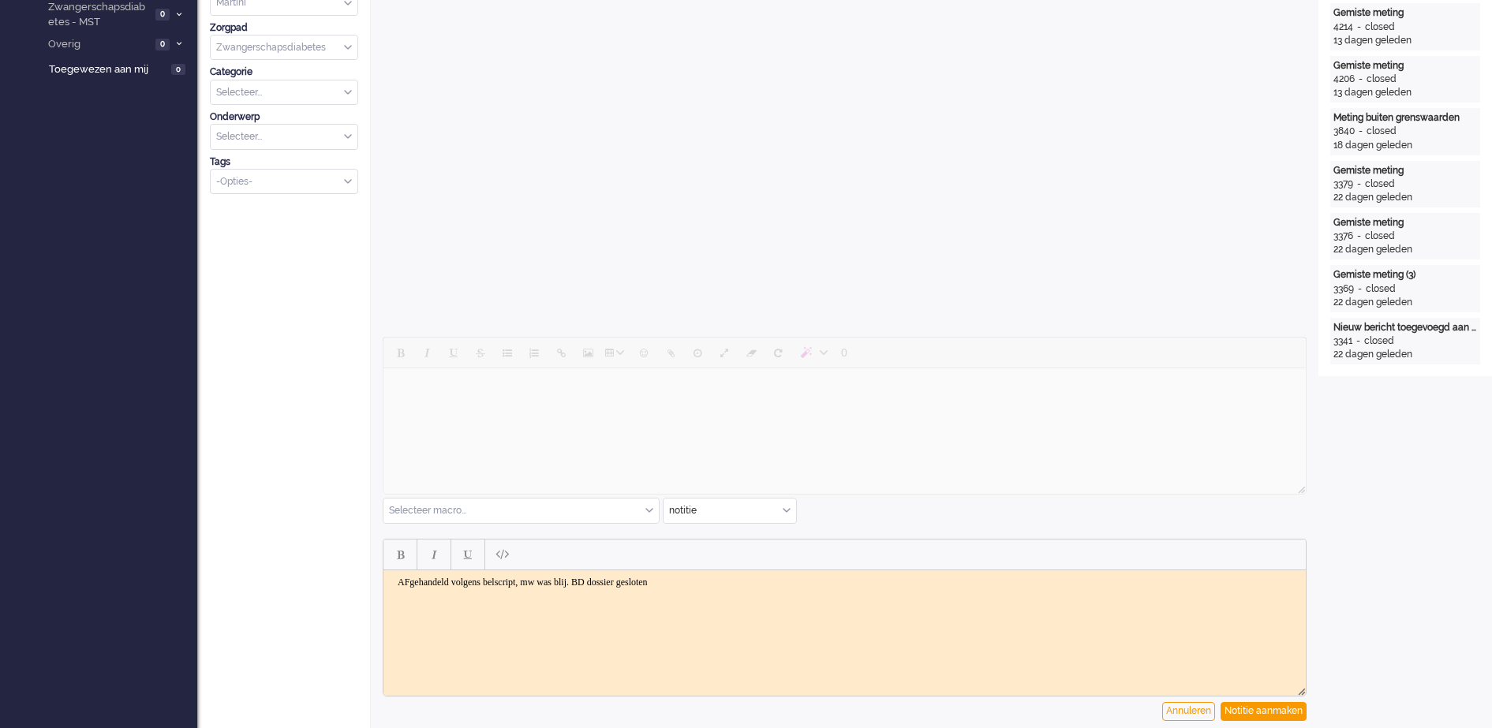
click at [408, 582] on body "AFgehandeld volgens belscript, mw was blij. BD dossier gesloten" at bounding box center [845, 582] width 910 height 12
click at [711, 583] on body "Afgehandeld volgens belscript, mw was blij. BD dossier gesloten" at bounding box center [845, 582] width 910 height 12
click at [1256, 713] on div "Notitie aanmaken" at bounding box center [1264, 711] width 86 height 19
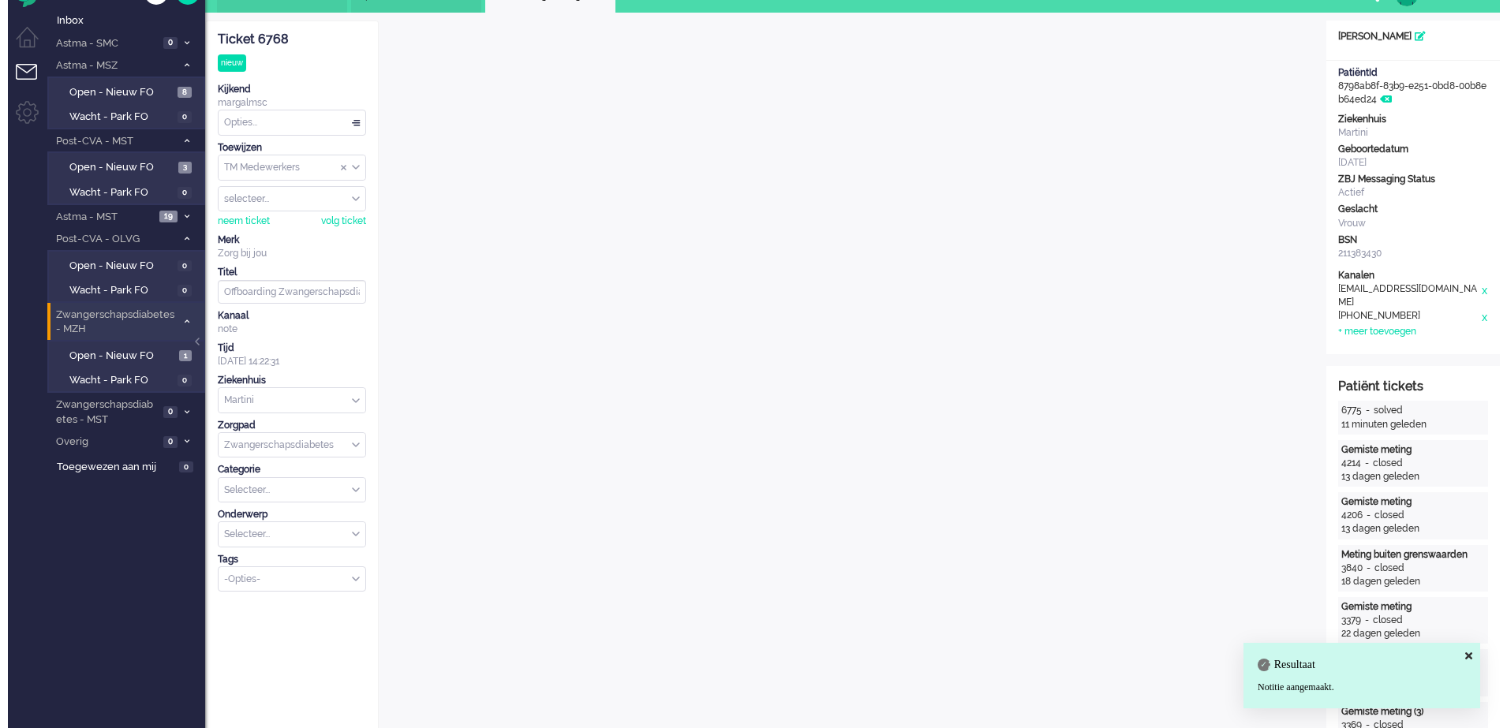
scroll to position [0, 0]
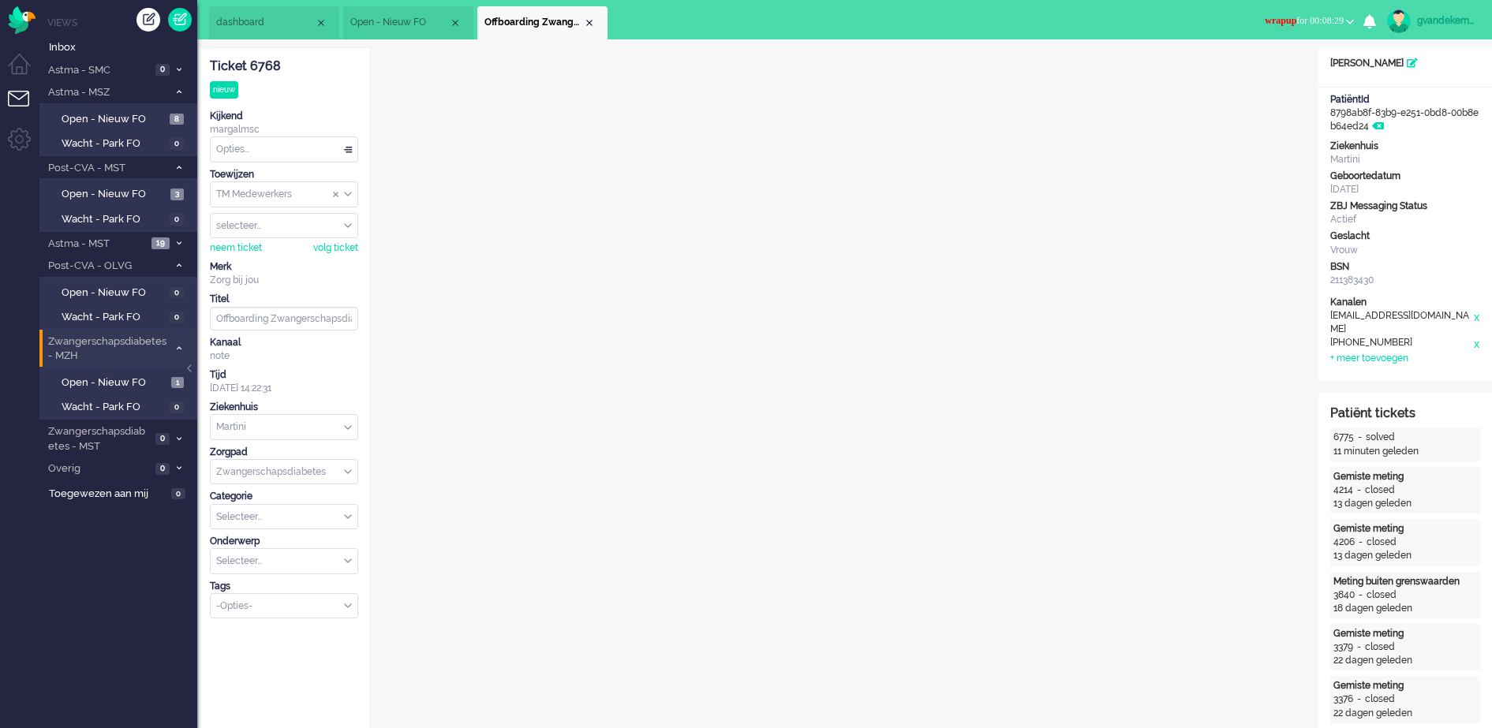
click at [351, 155] on div "Opties..." at bounding box center [284, 149] width 147 height 24
click at [252, 260] on span "Opgelost" at bounding box center [237, 261] width 39 height 13
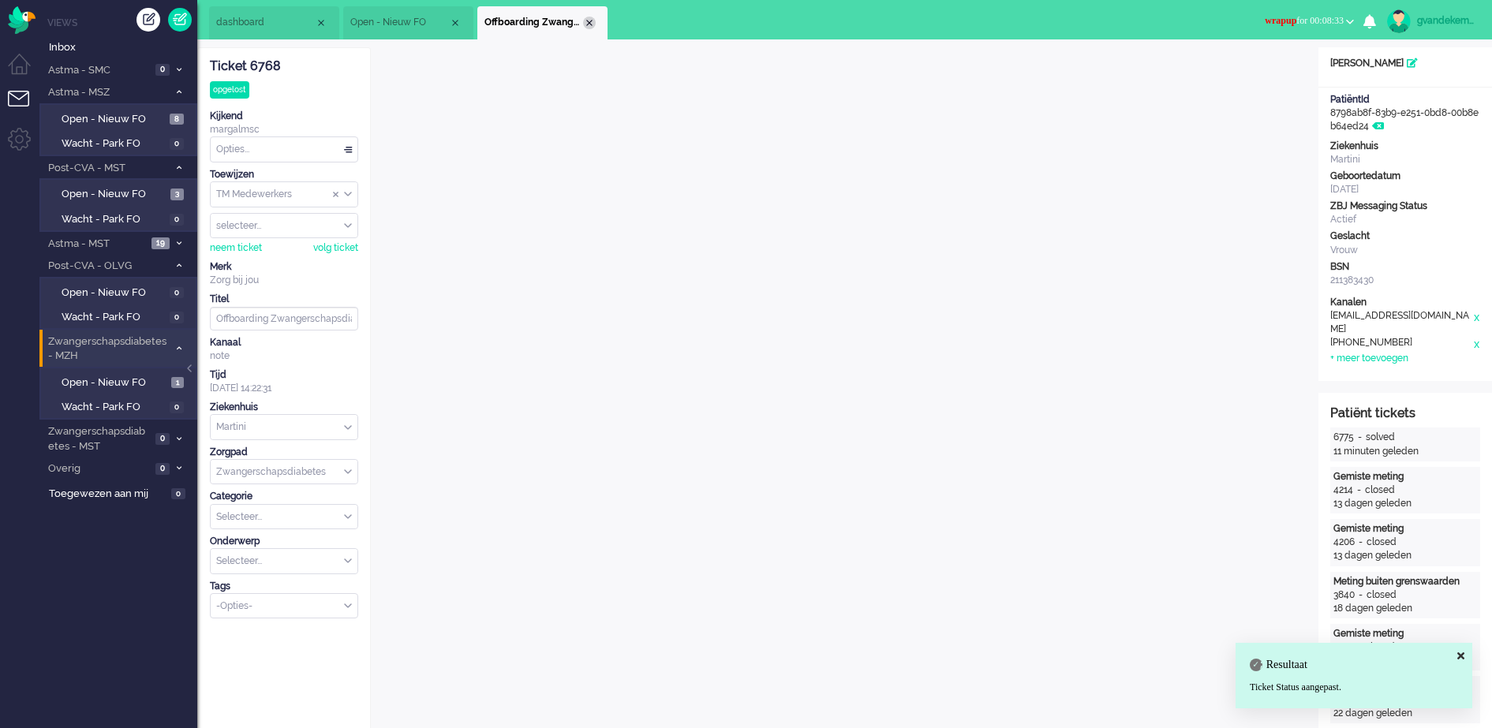
click at [589, 21] on div "Close tab" at bounding box center [589, 23] width 13 height 13
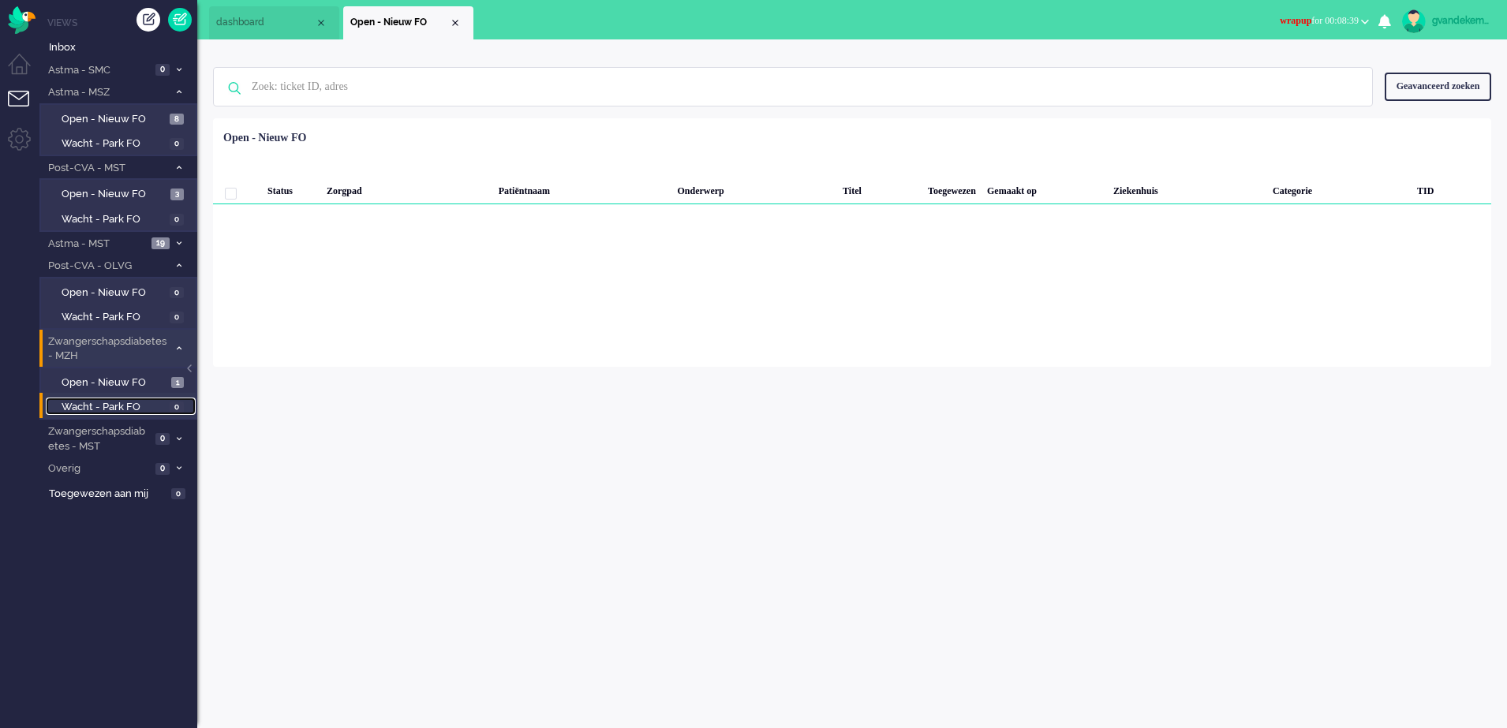
click at [174, 403] on span "0" at bounding box center [177, 408] width 14 height 12
click at [168, 376] on link "Open - Nieuw FO 1" at bounding box center [121, 381] width 150 height 17
click at [174, 242] on span at bounding box center [179, 243] width 12 height 9
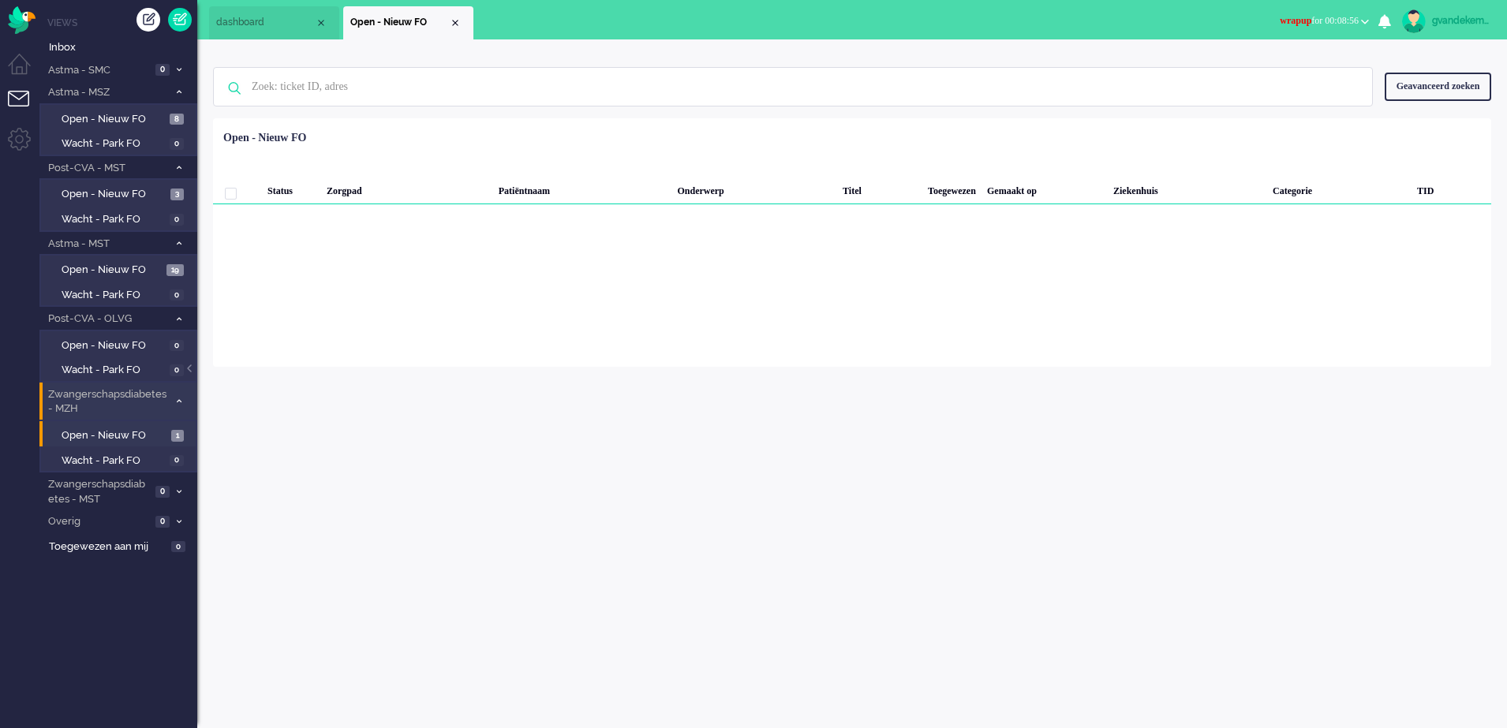
click at [1365, 19] on b "button" at bounding box center [1365, 22] width 8 height 6
click at [1253, 69] on label "Online" at bounding box center [1303, 70] width 125 height 13
click at [177, 399] on icon at bounding box center [179, 402] width 5 height 6
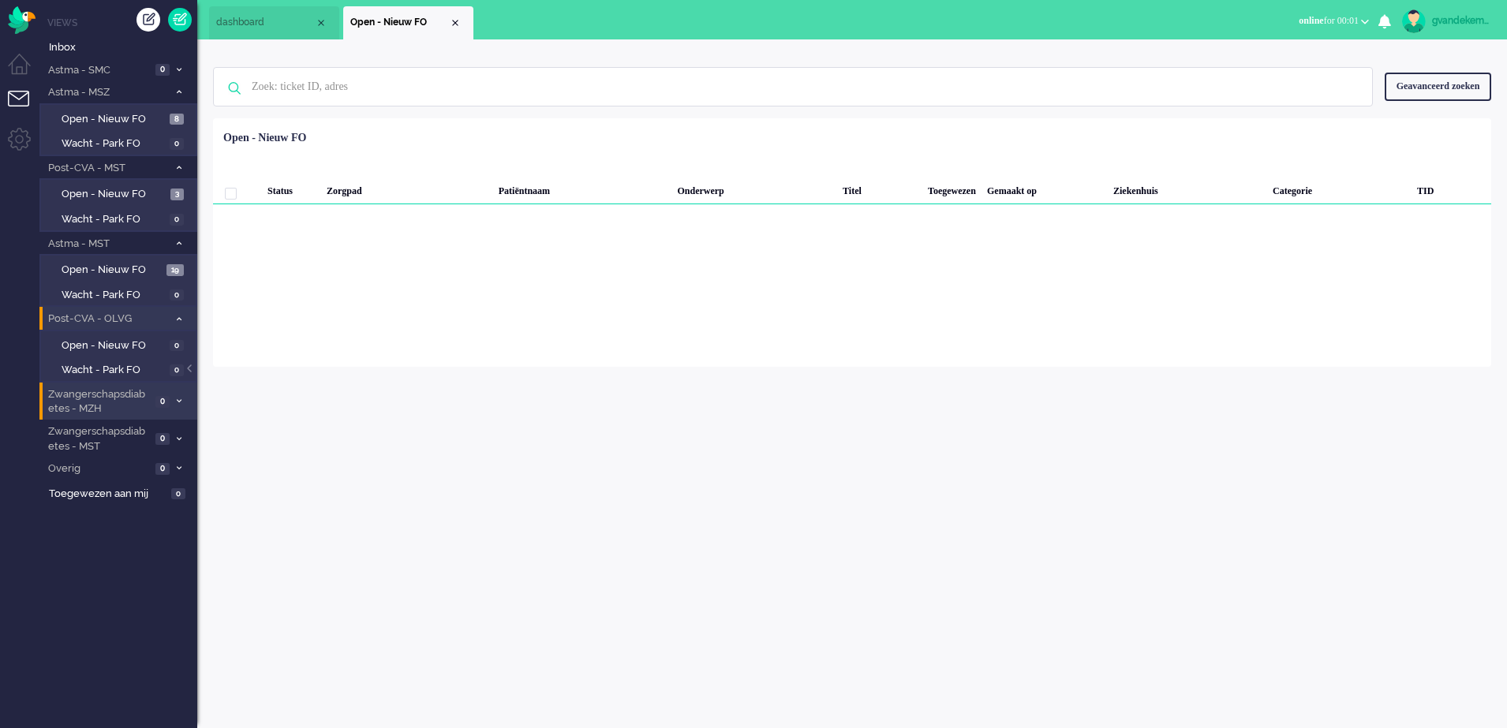
click at [175, 319] on span at bounding box center [179, 319] width 12 height 9
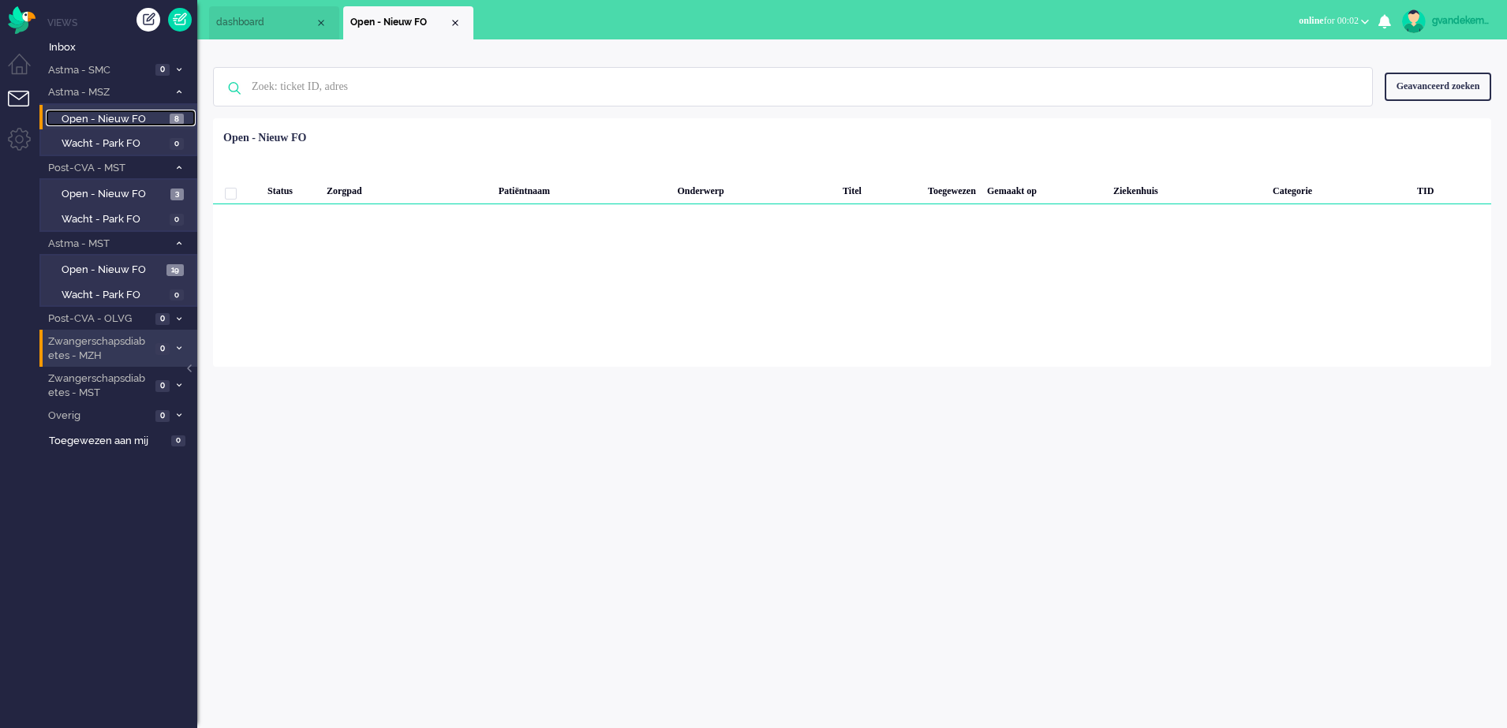
click at [155, 114] on span "Open - Nieuw FO" at bounding box center [114, 119] width 104 height 15
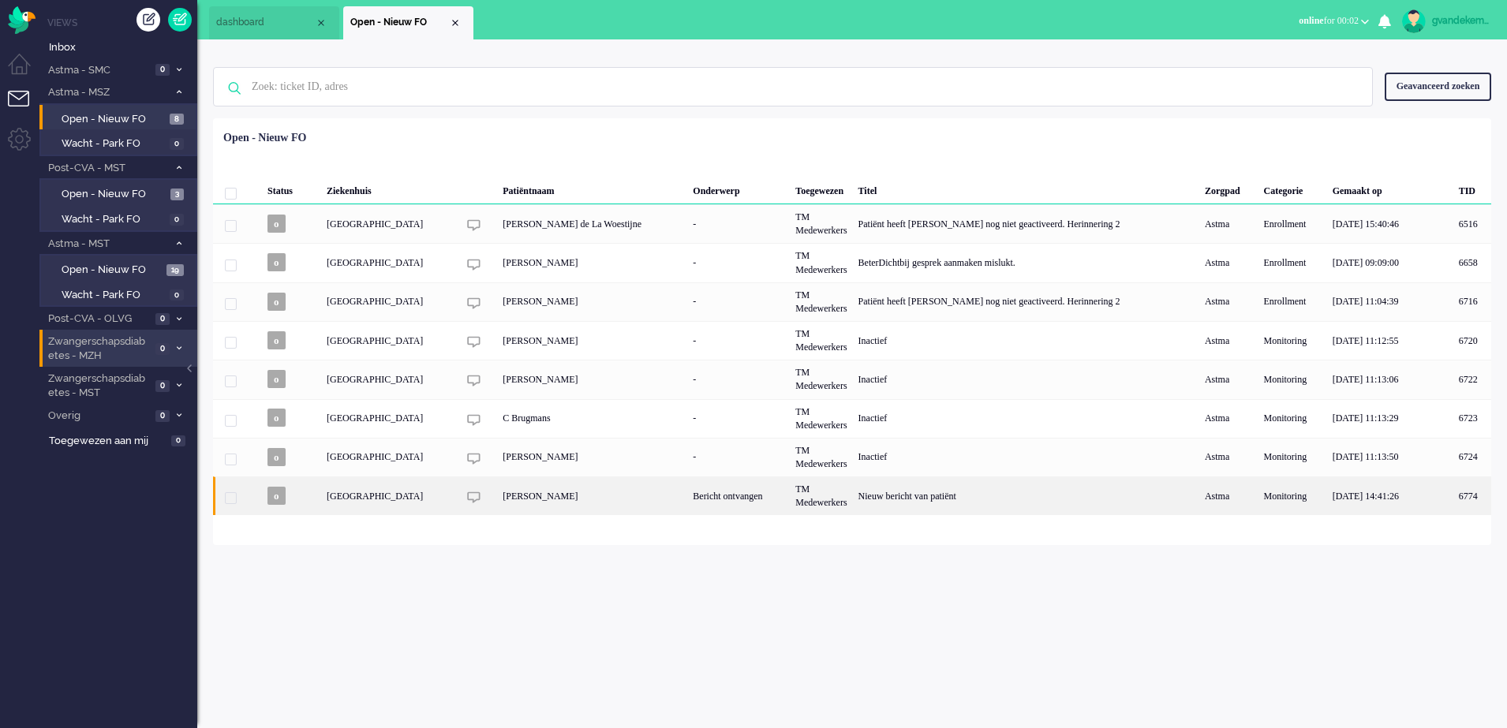
click at [936, 493] on div "Nieuw bericht van patiënt" at bounding box center [1026, 496] width 346 height 39
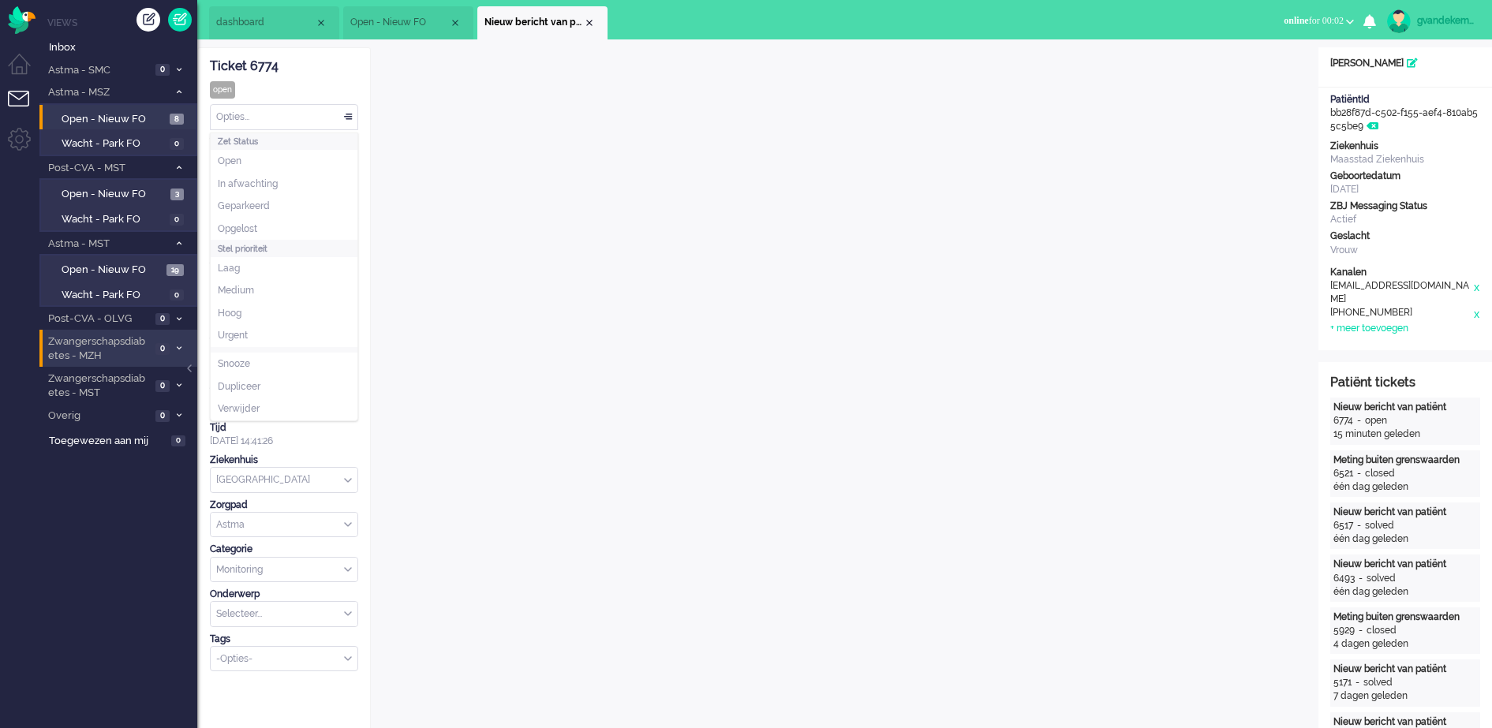
click at [350, 117] on div "Opties..." at bounding box center [284, 117] width 147 height 24
click at [251, 225] on span "Opgelost" at bounding box center [237, 229] width 39 height 13
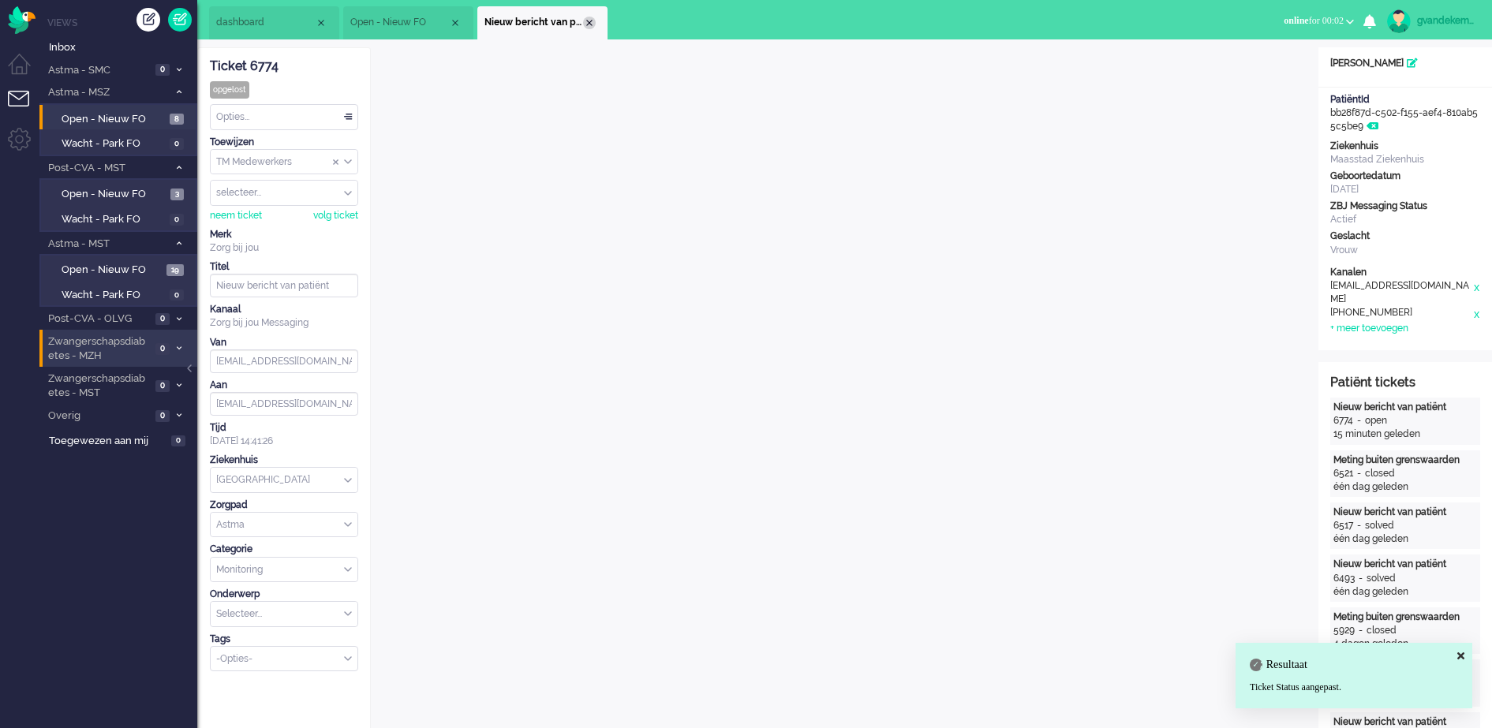
click at [586, 18] on div "Close tab" at bounding box center [589, 23] width 13 height 13
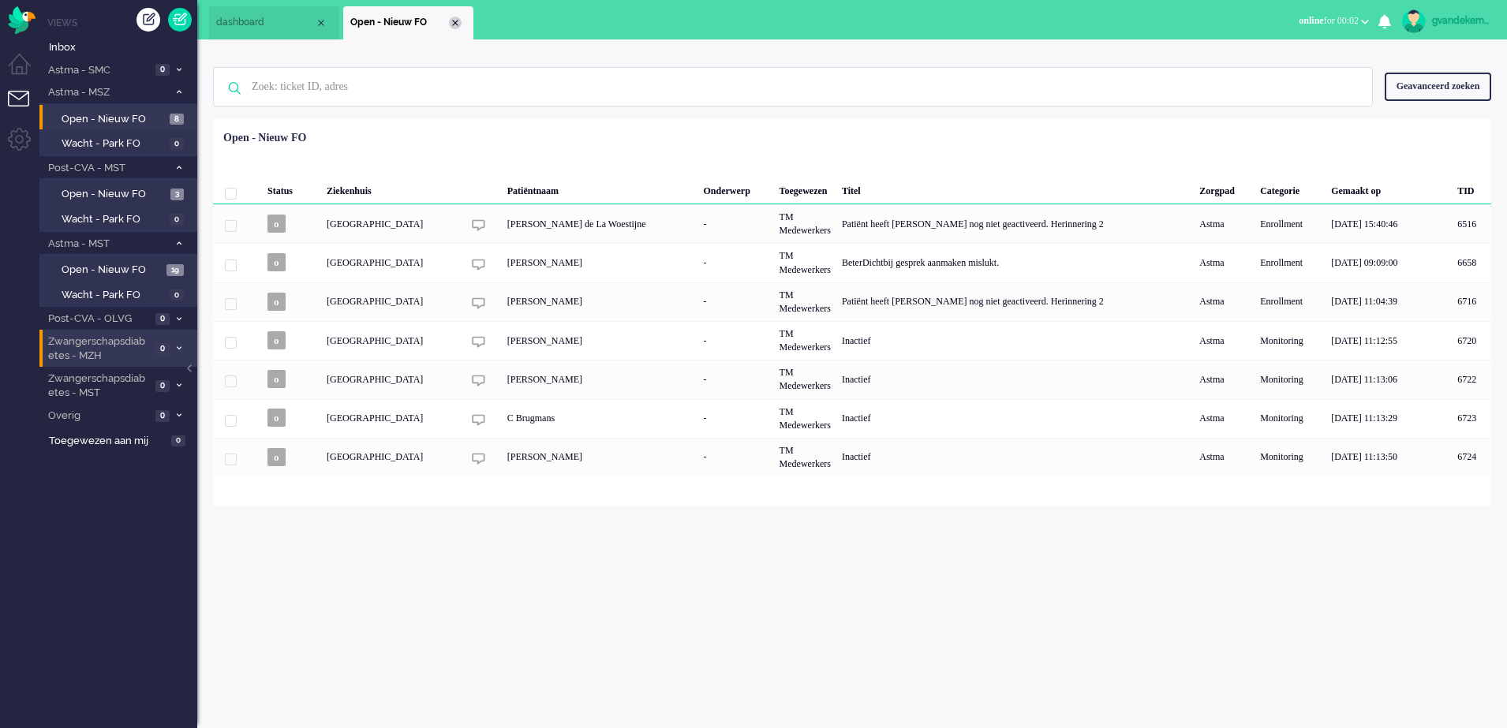
click at [451, 23] on div "Close tab" at bounding box center [455, 23] width 13 height 13
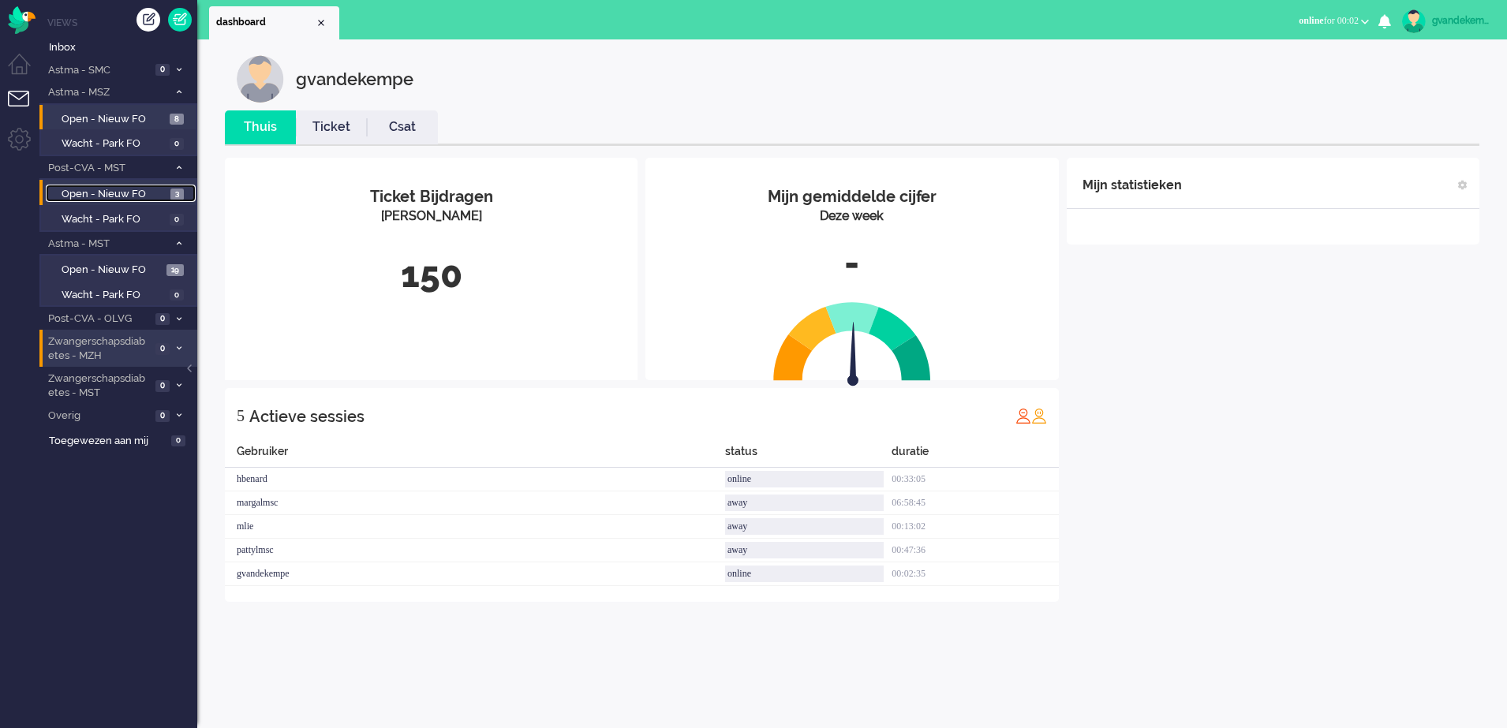
click at [133, 193] on span "Open - Nieuw FO" at bounding box center [114, 194] width 105 height 15
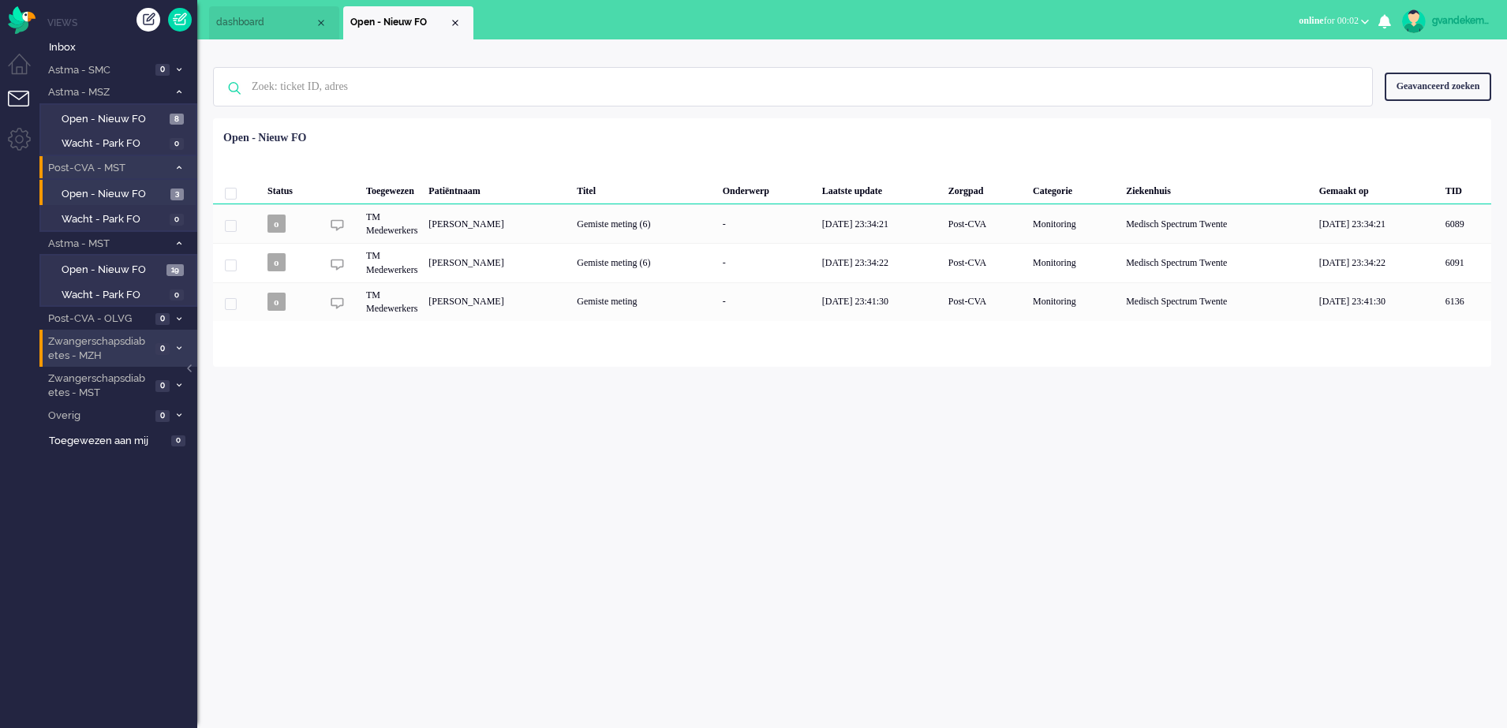
click at [182, 168] on span at bounding box center [179, 168] width 12 height 9
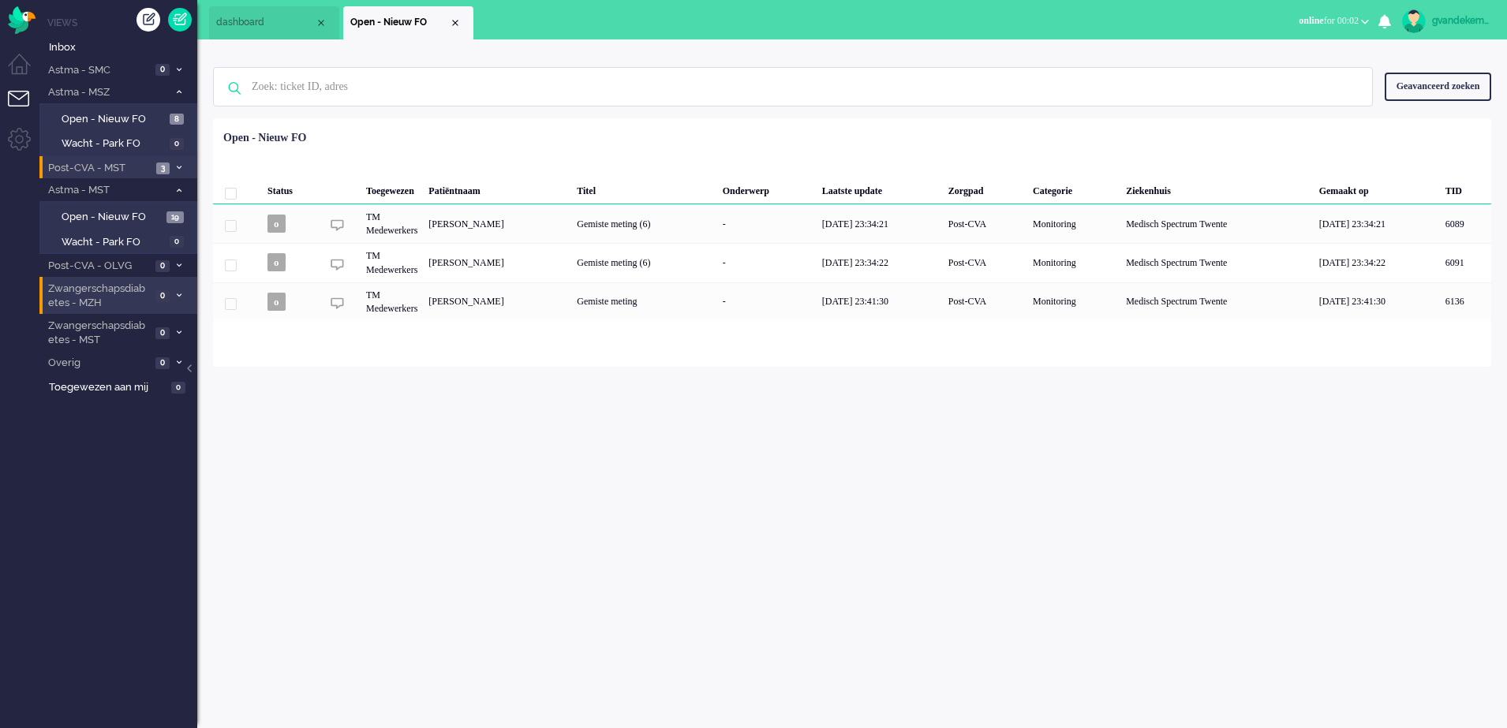
click at [182, 168] on span at bounding box center [179, 168] width 12 height 9
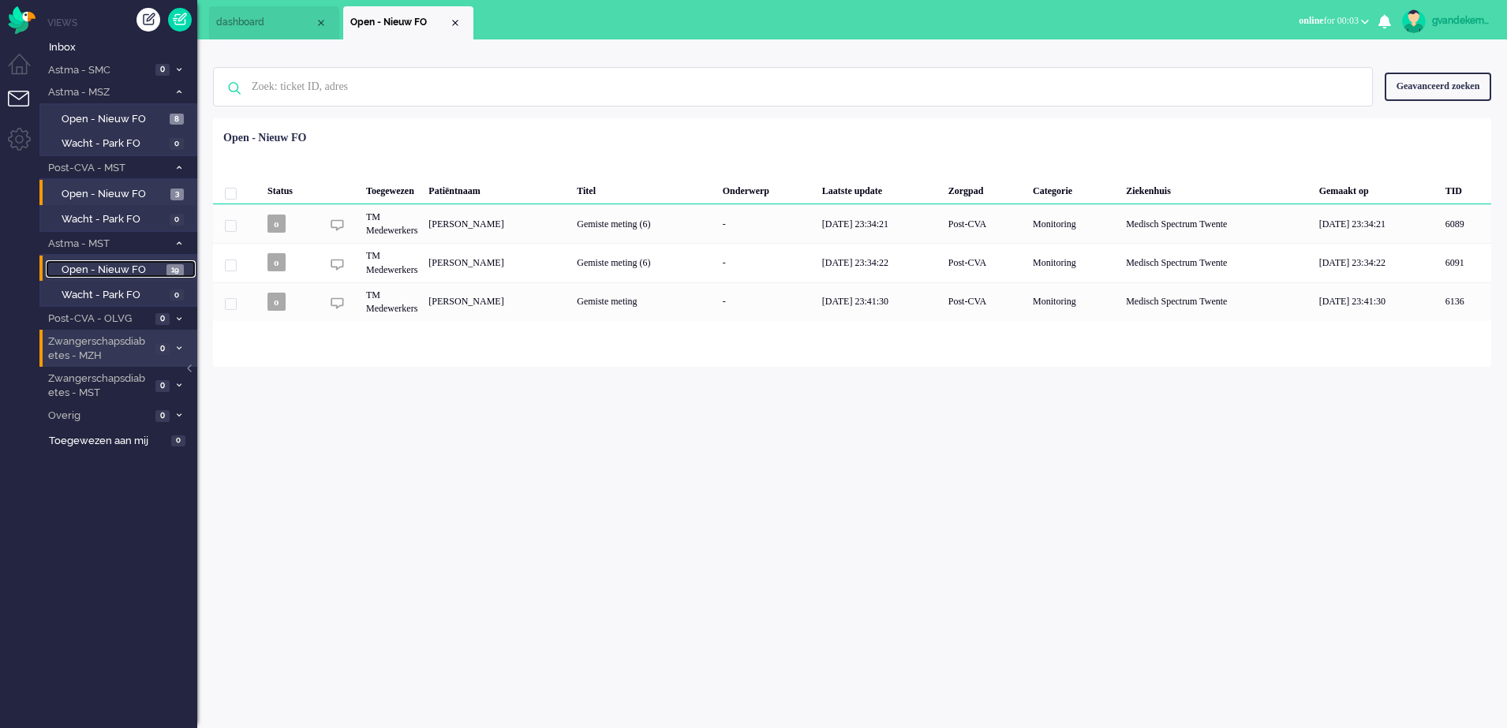
click at [147, 263] on span "Open - Nieuw FO" at bounding box center [112, 270] width 101 height 15
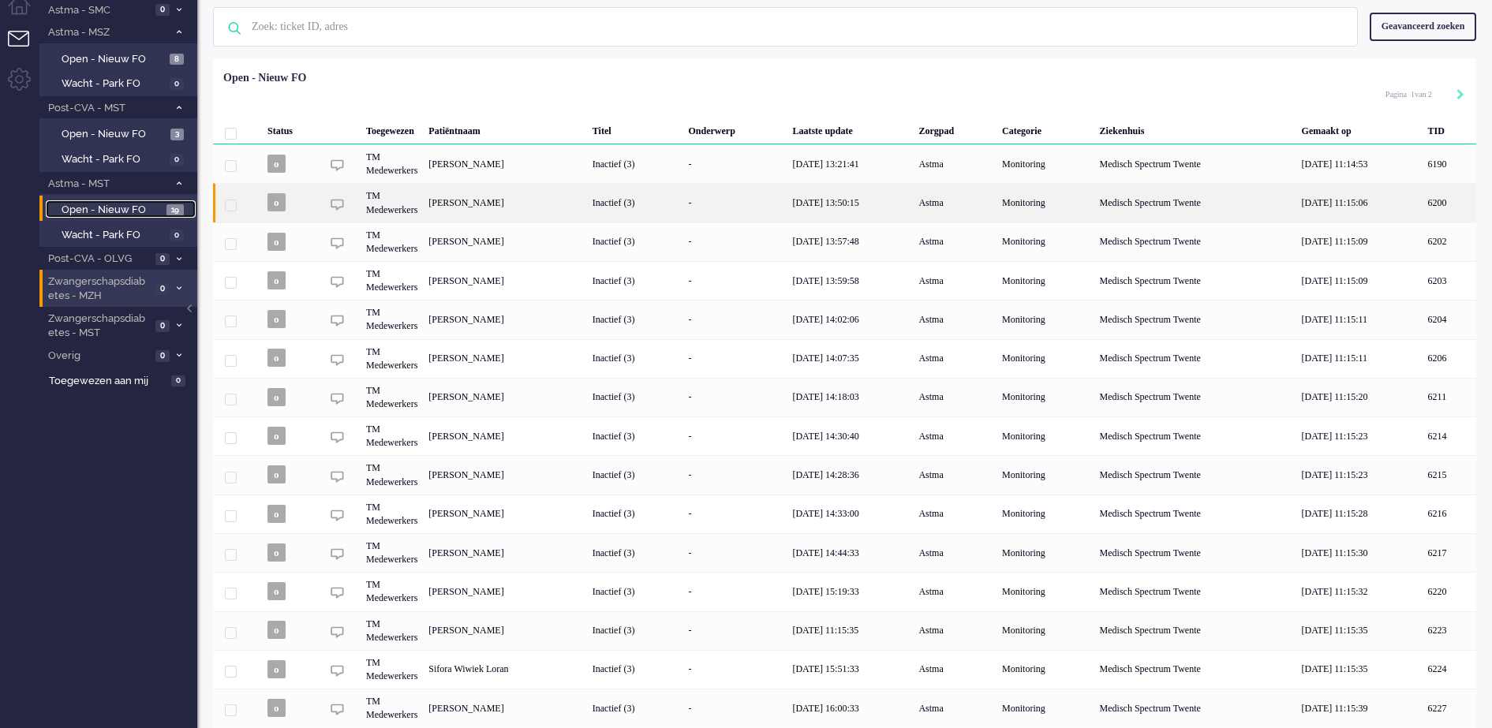
scroll to position [115, 0]
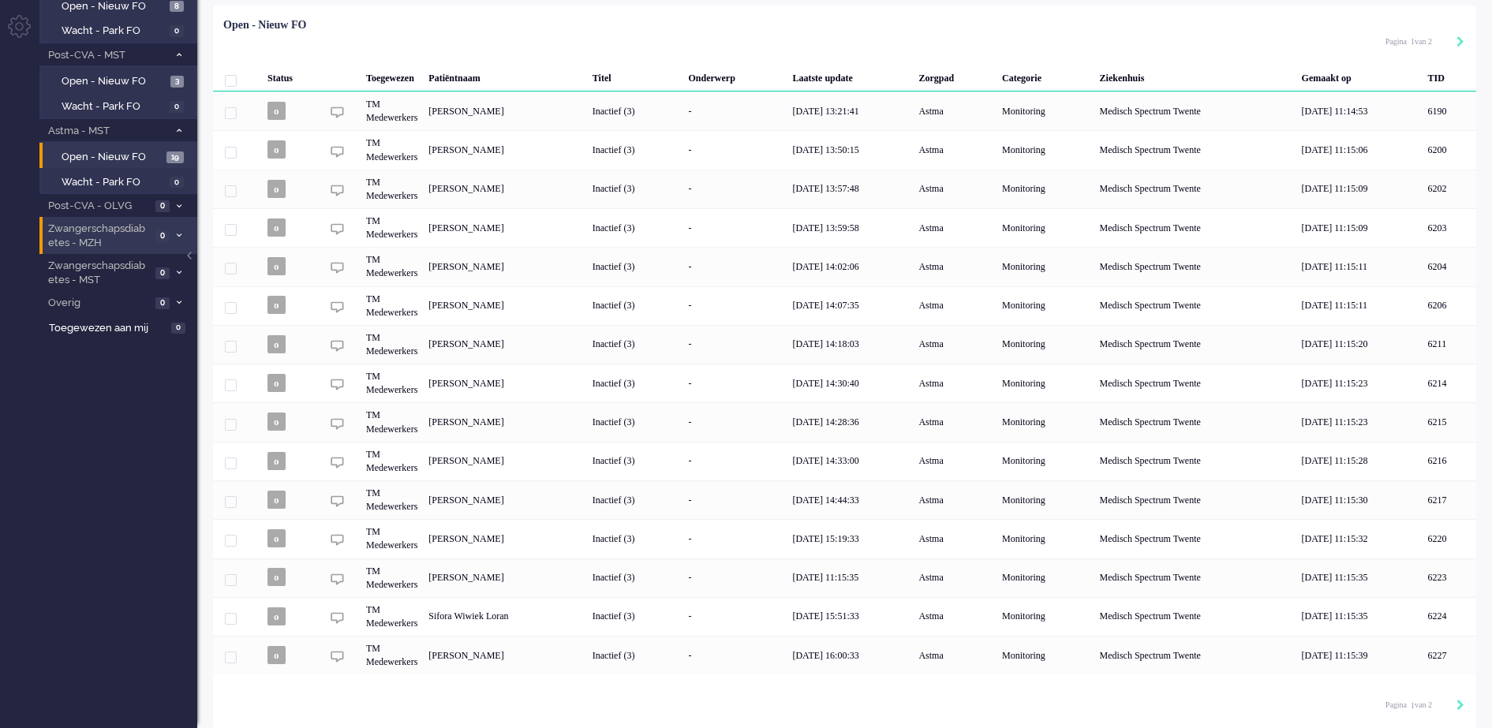
click at [1456, 704] on div "Pagination" at bounding box center [1451, 706] width 27 height 16
click at [1459, 704] on icon "Next" at bounding box center [1461, 705] width 8 height 11
type input "2"
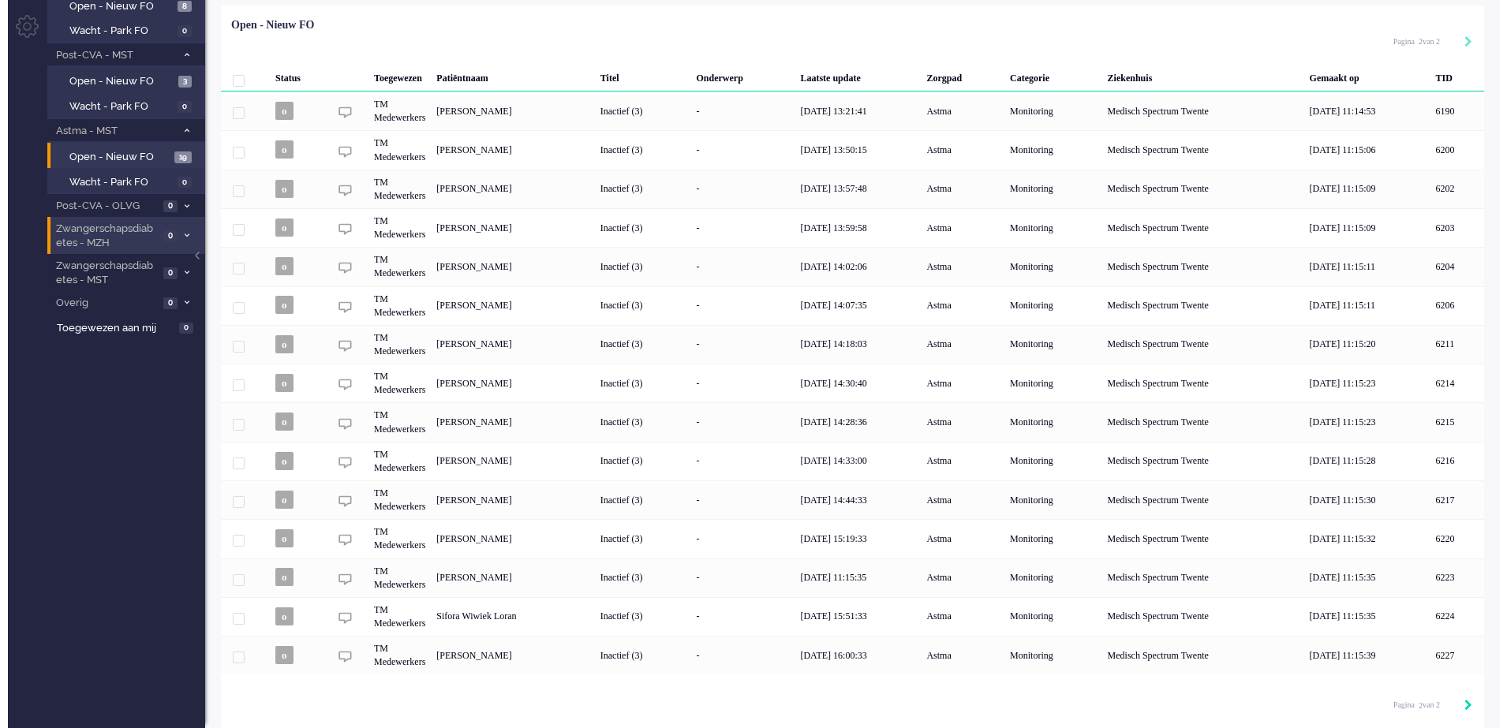
scroll to position [0, 0]
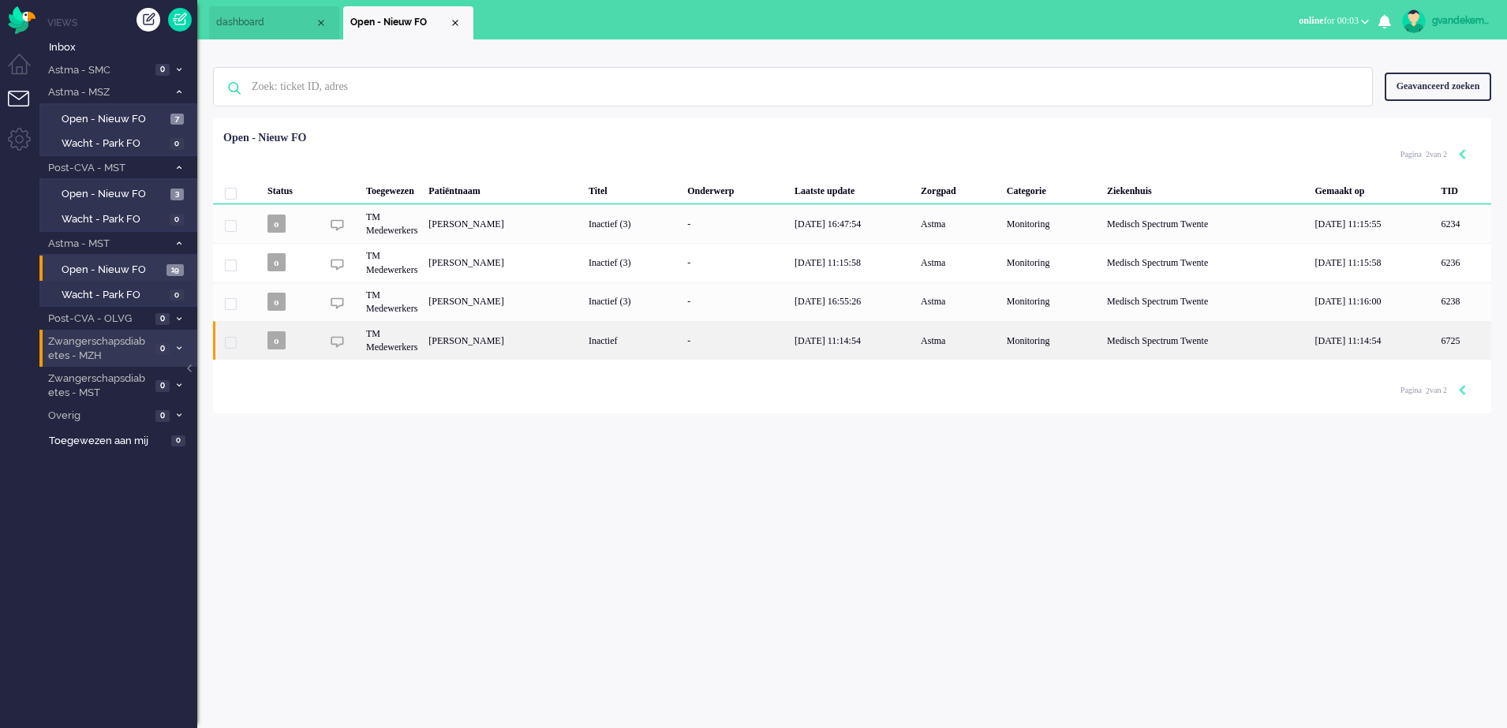
click at [789, 339] on div "-" at bounding box center [735, 340] width 107 height 39
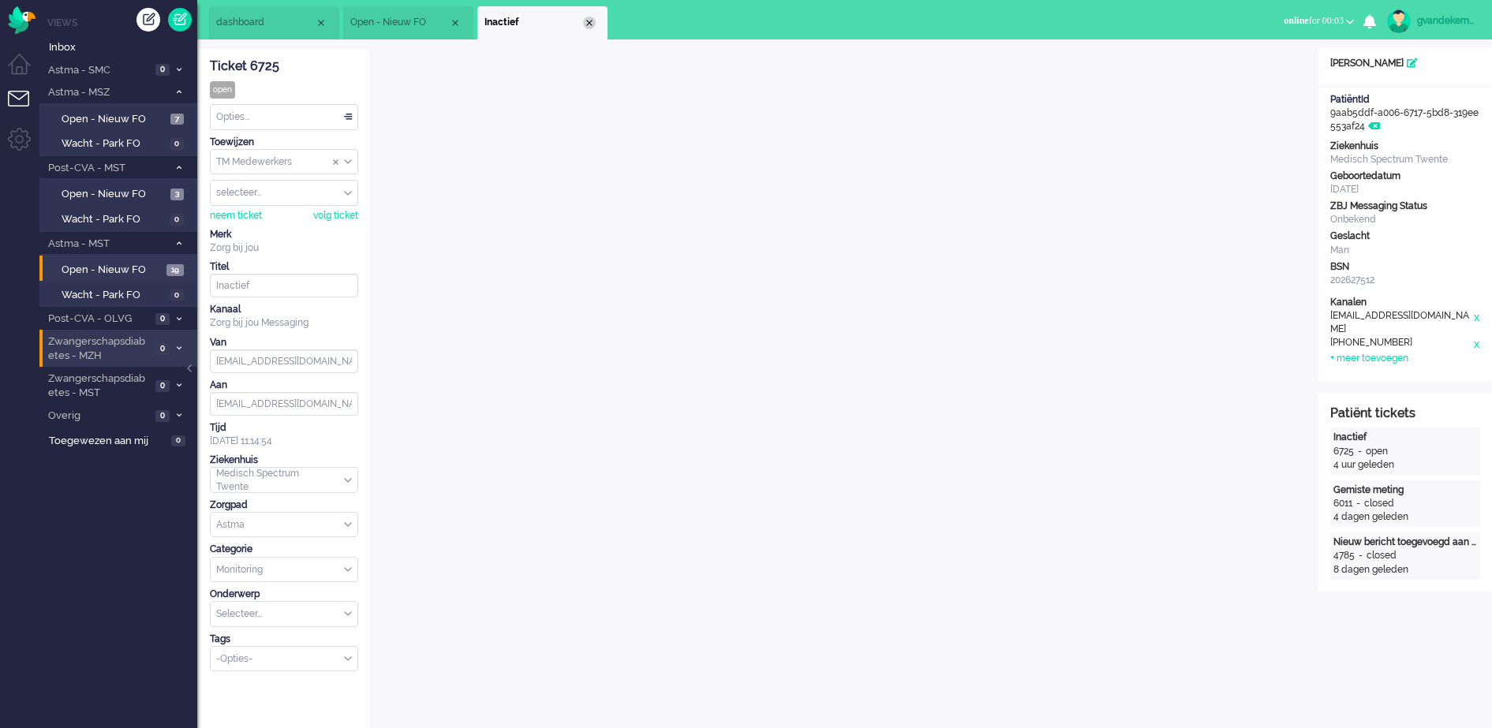
click at [590, 23] on div "Close tab" at bounding box center [589, 23] width 13 height 13
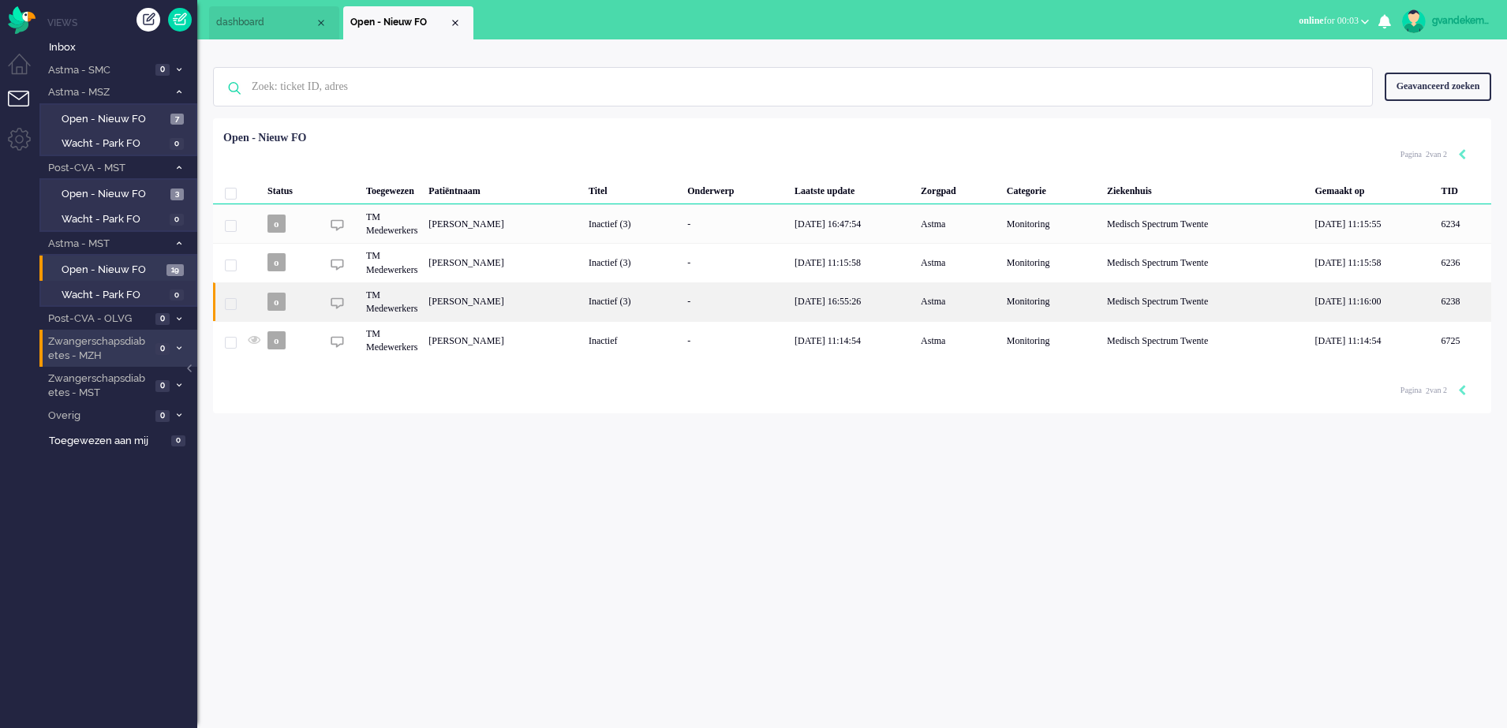
click at [682, 303] on div "Inactief (3)" at bounding box center [632, 302] width 99 height 39
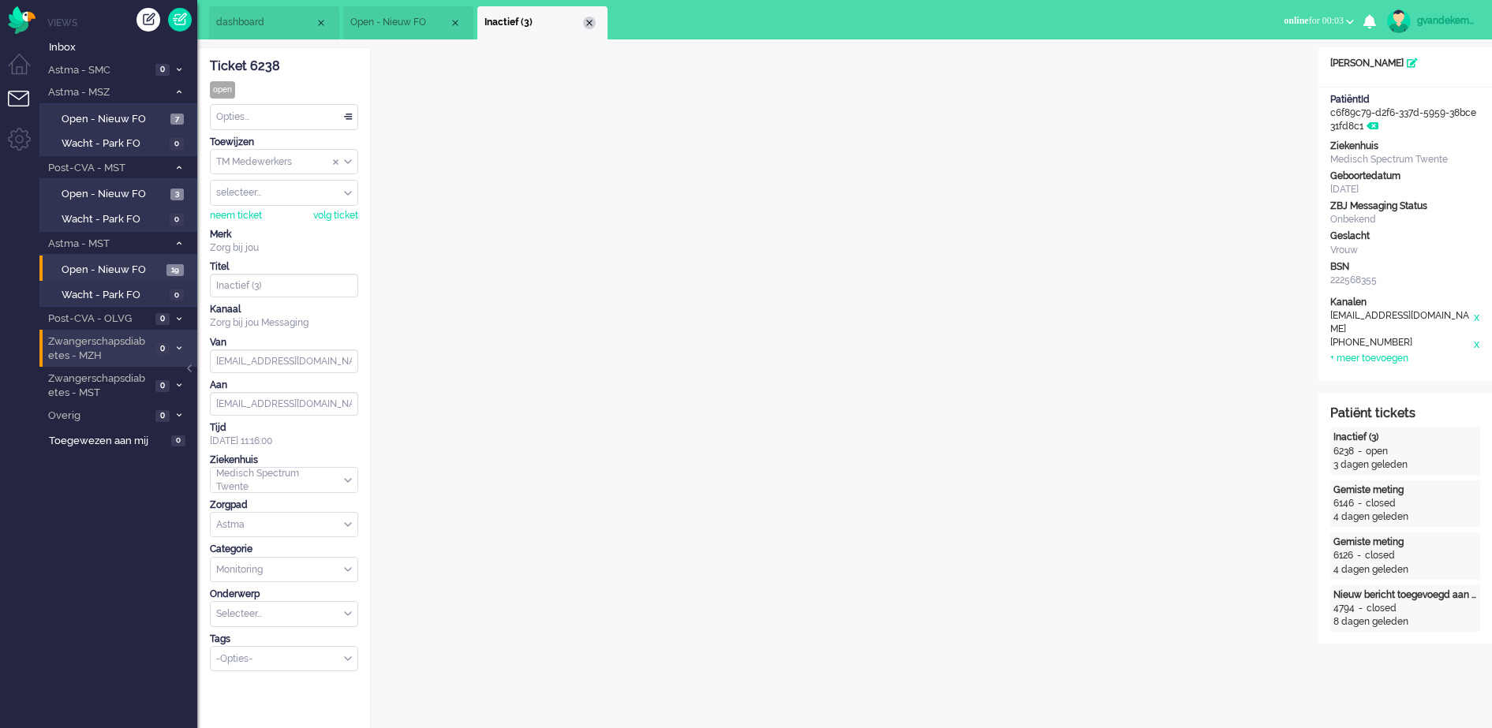
click at [593, 27] on div "Close tab" at bounding box center [589, 23] width 13 height 13
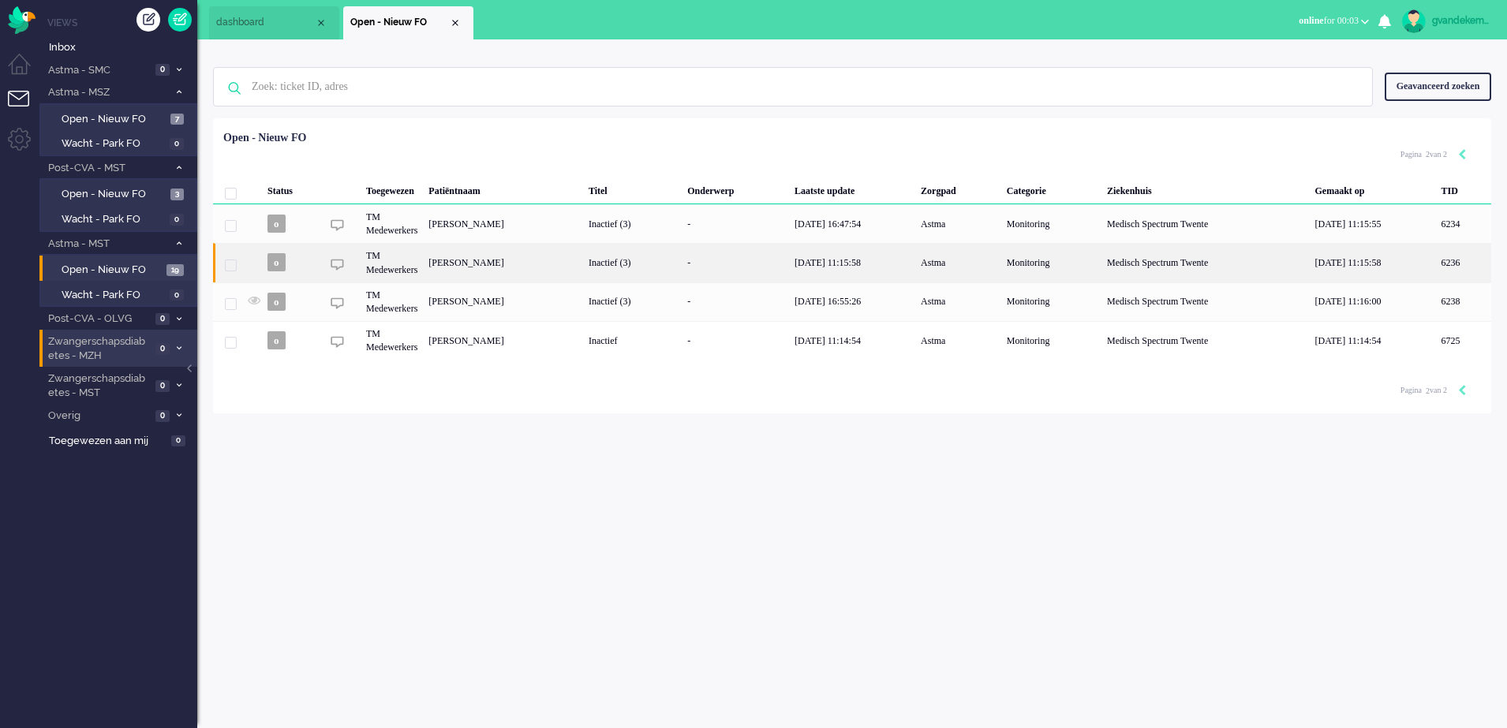
click at [682, 268] on div "Inactief (3)" at bounding box center [632, 262] width 99 height 39
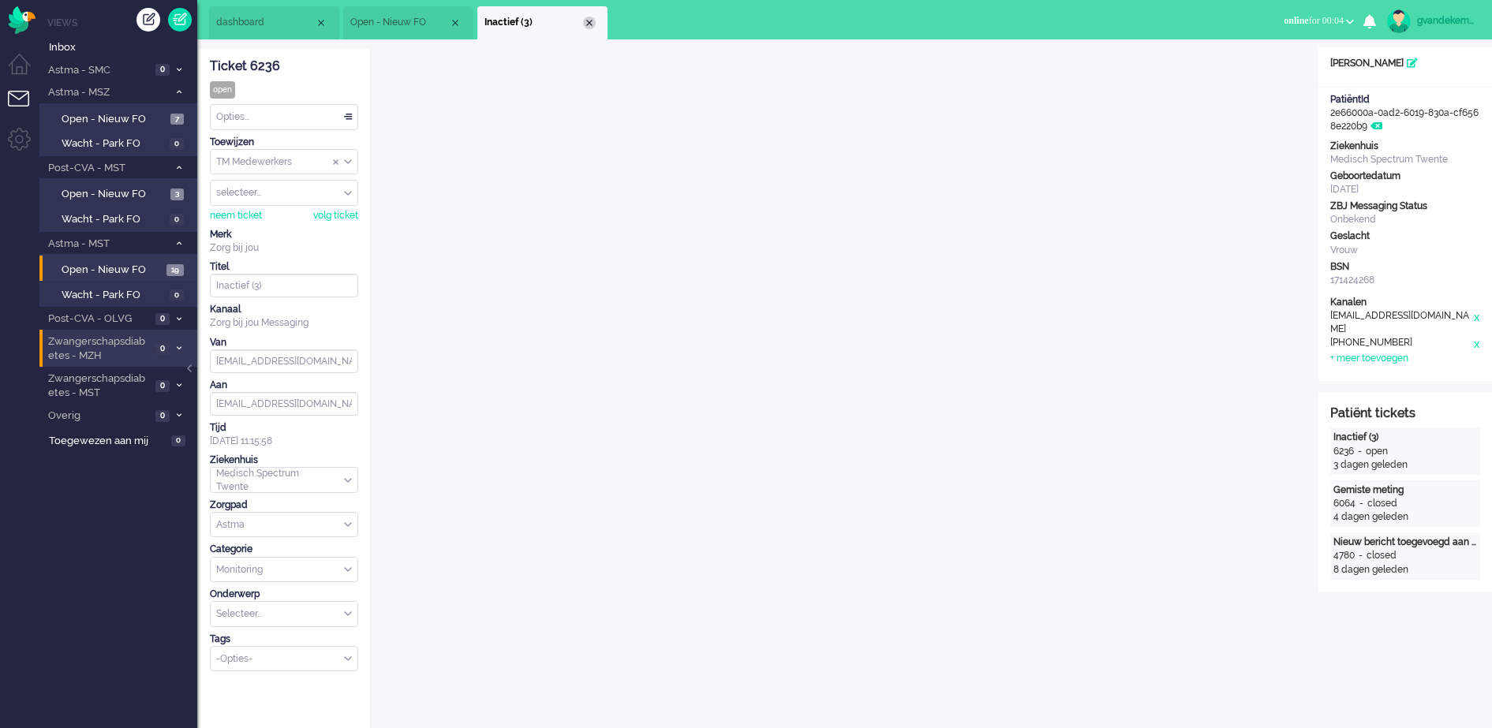
click at [589, 21] on div "Close tab" at bounding box center [589, 23] width 13 height 13
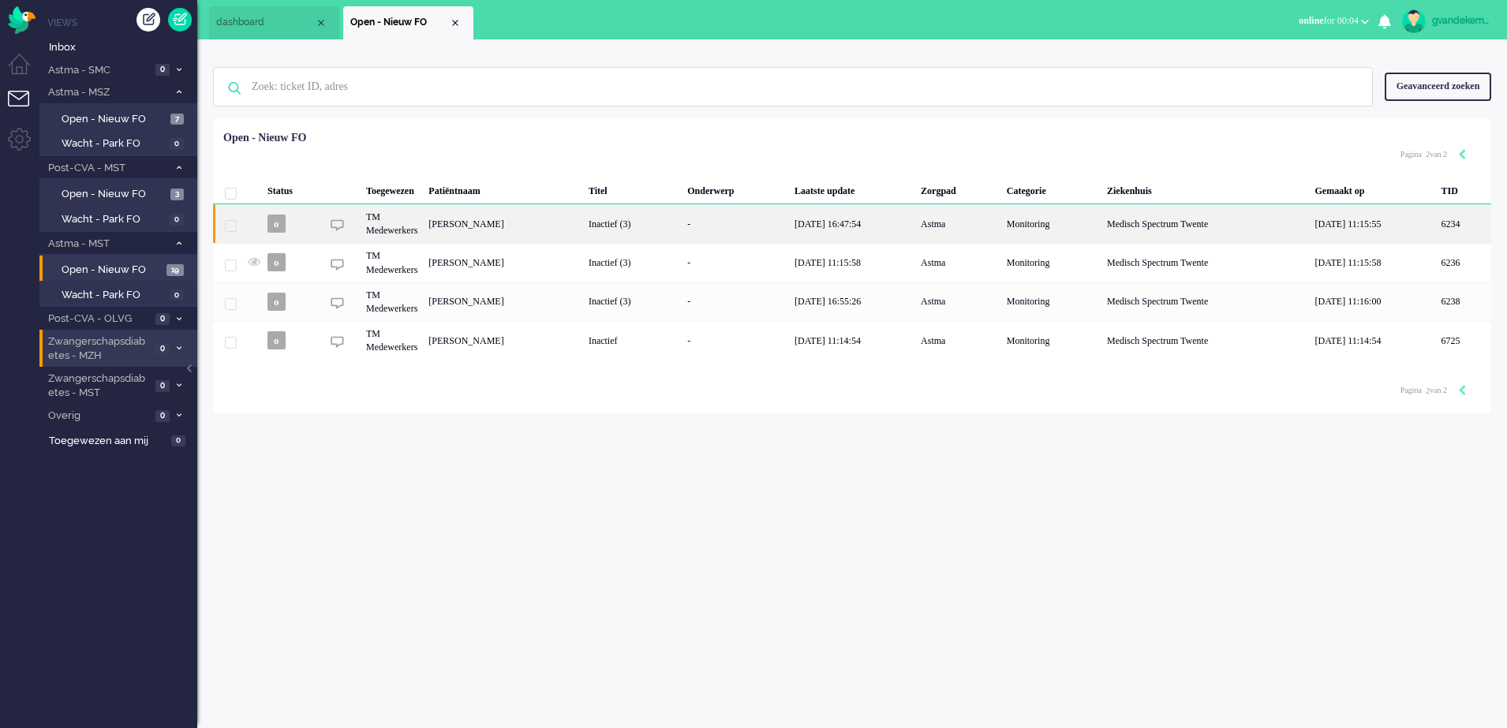
click at [789, 228] on div "-" at bounding box center [735, 223] width 107 height 39
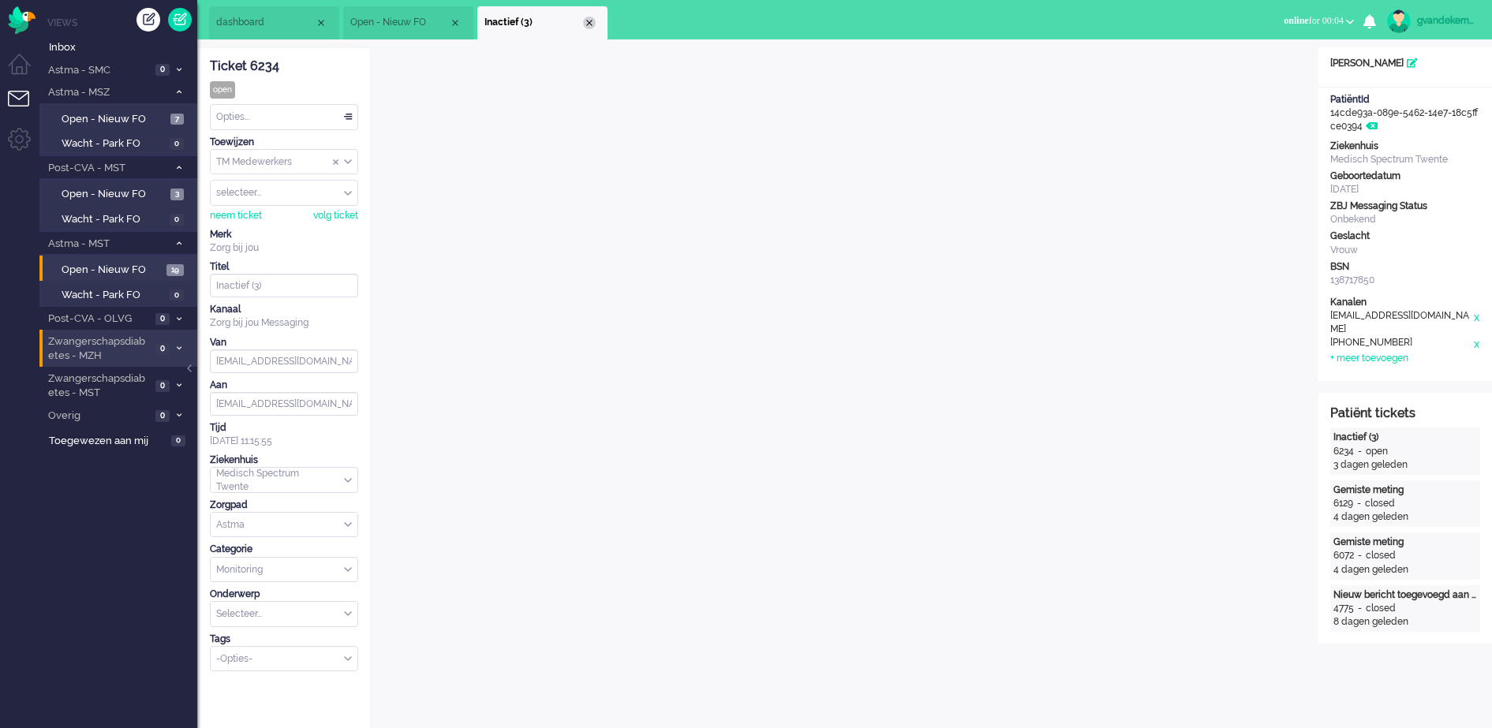
click at [589, 21] on div "Close tab" at bounding box center [589, 23] width 13 height 13
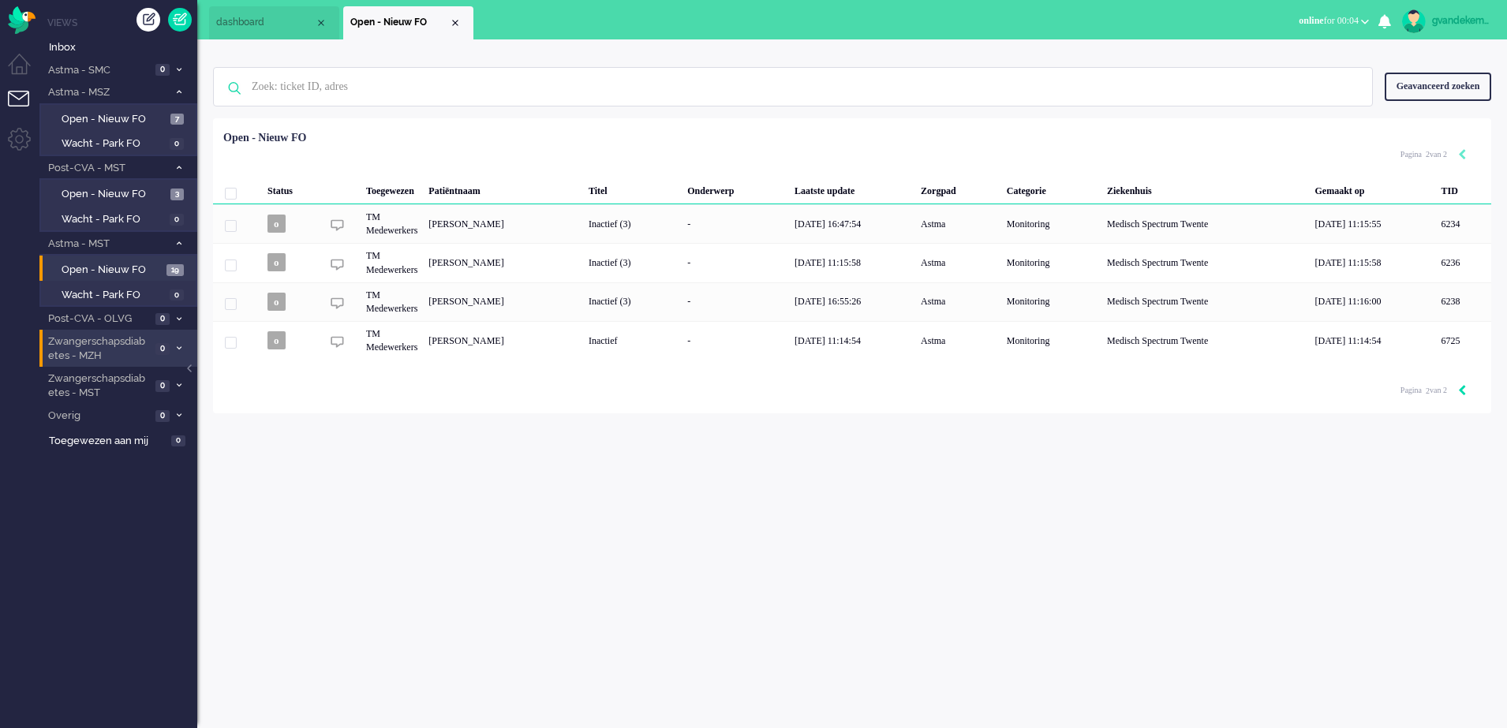
click at [1460, 391] on icon "Previous" at bounding box center [1463, 390] width 8 height 11
type input "1"
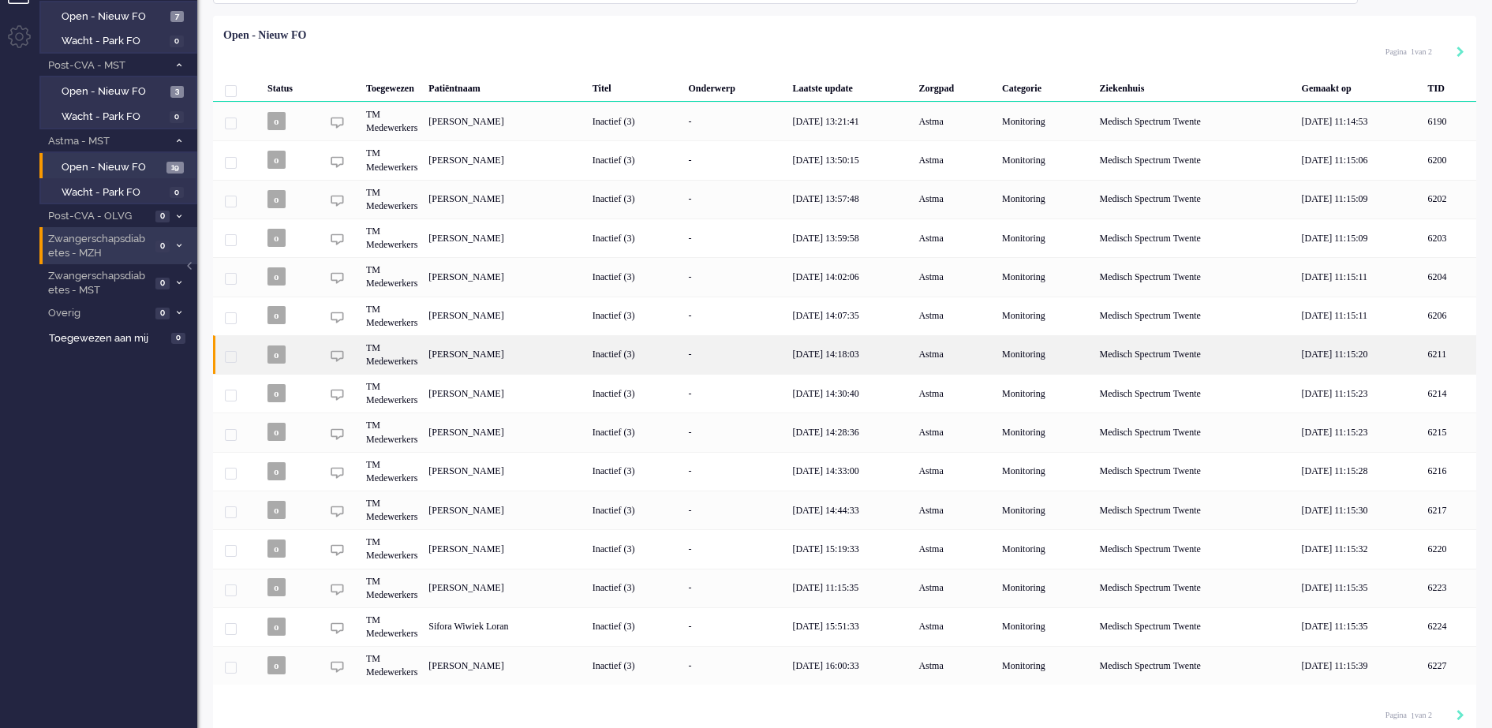
scroll to position [115, 0]
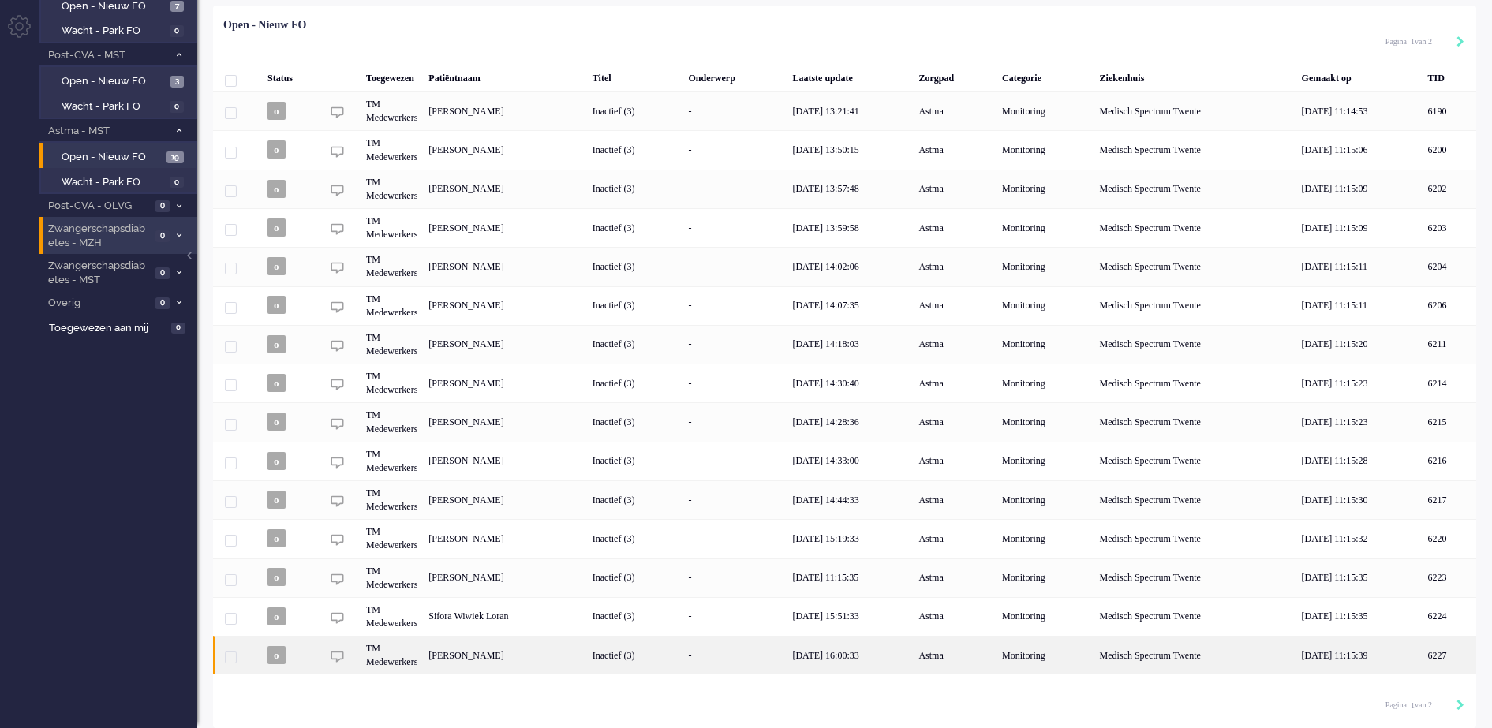
click at [683, 657] on div "Inactief (3)" at bounding box center [635, 655] width 96 height 39
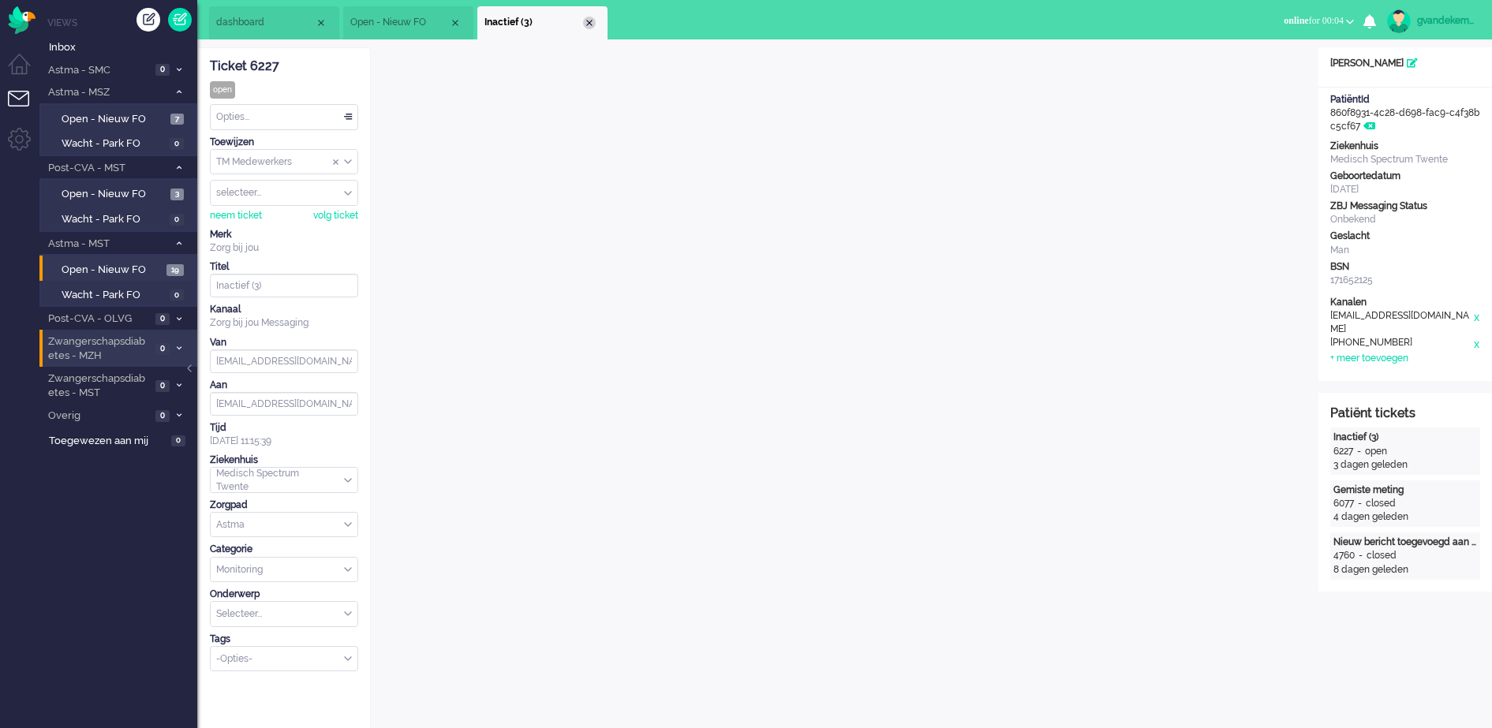
click at [586, 17] on div "Close tab" at bounding box center [589, 23] width 13 height 13
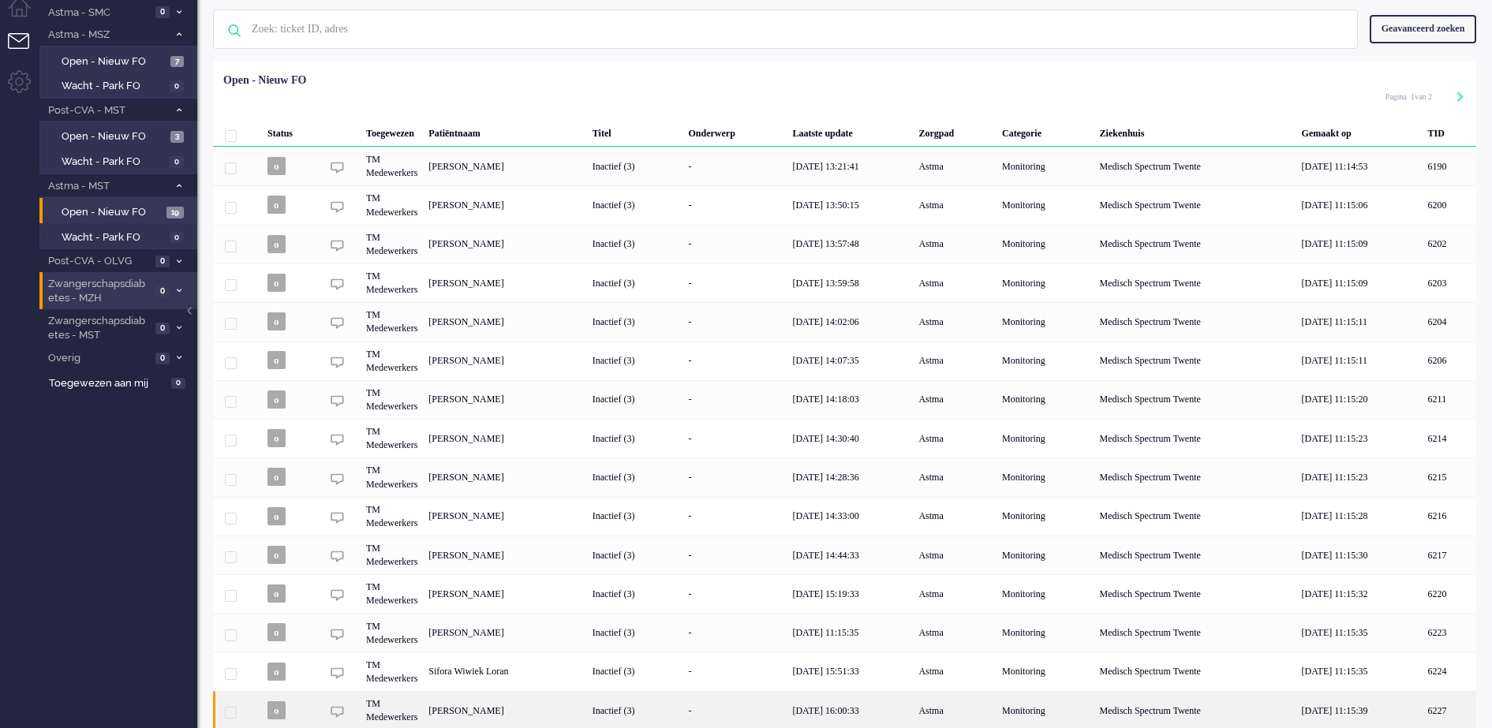
scroll to position [115, 0]
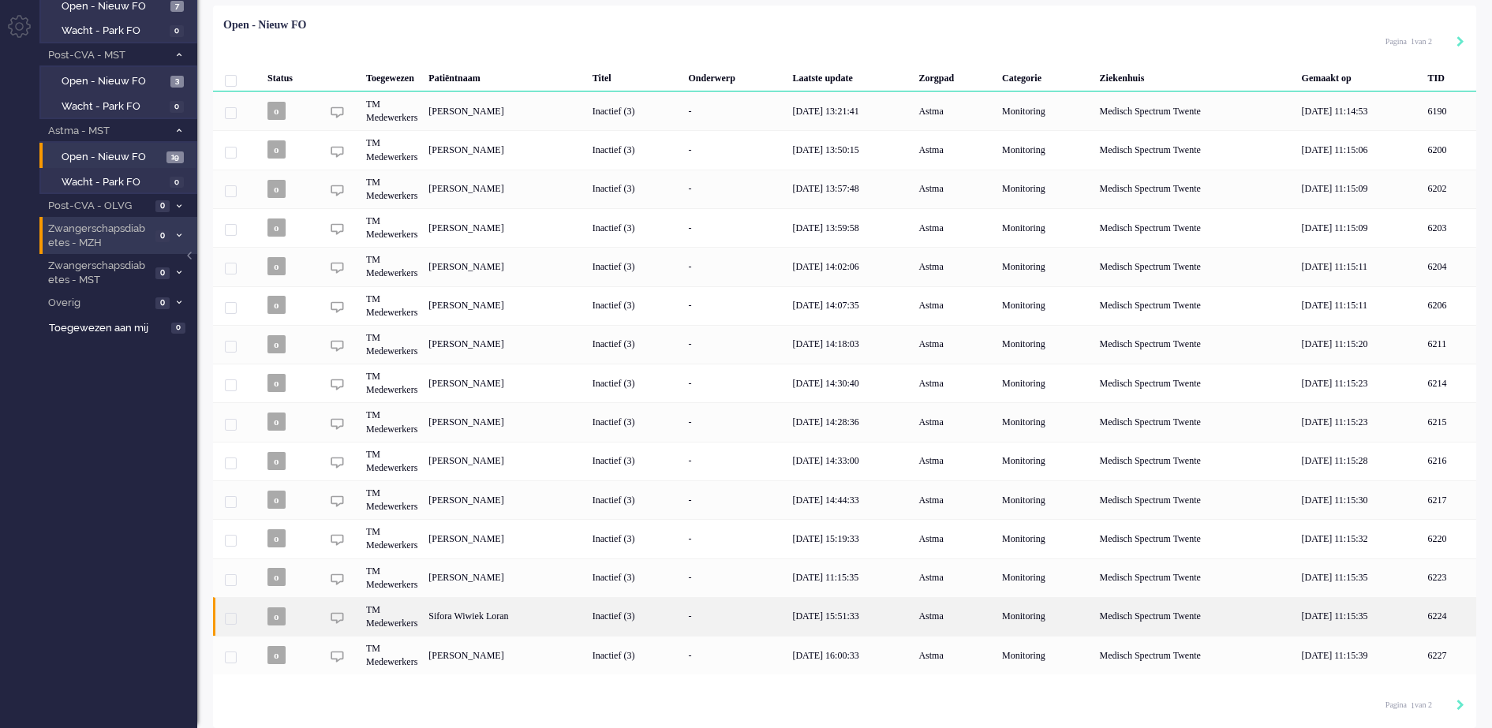
click at [787, 609] on div "-" at bounding box center [735, 616] width 104 height 39
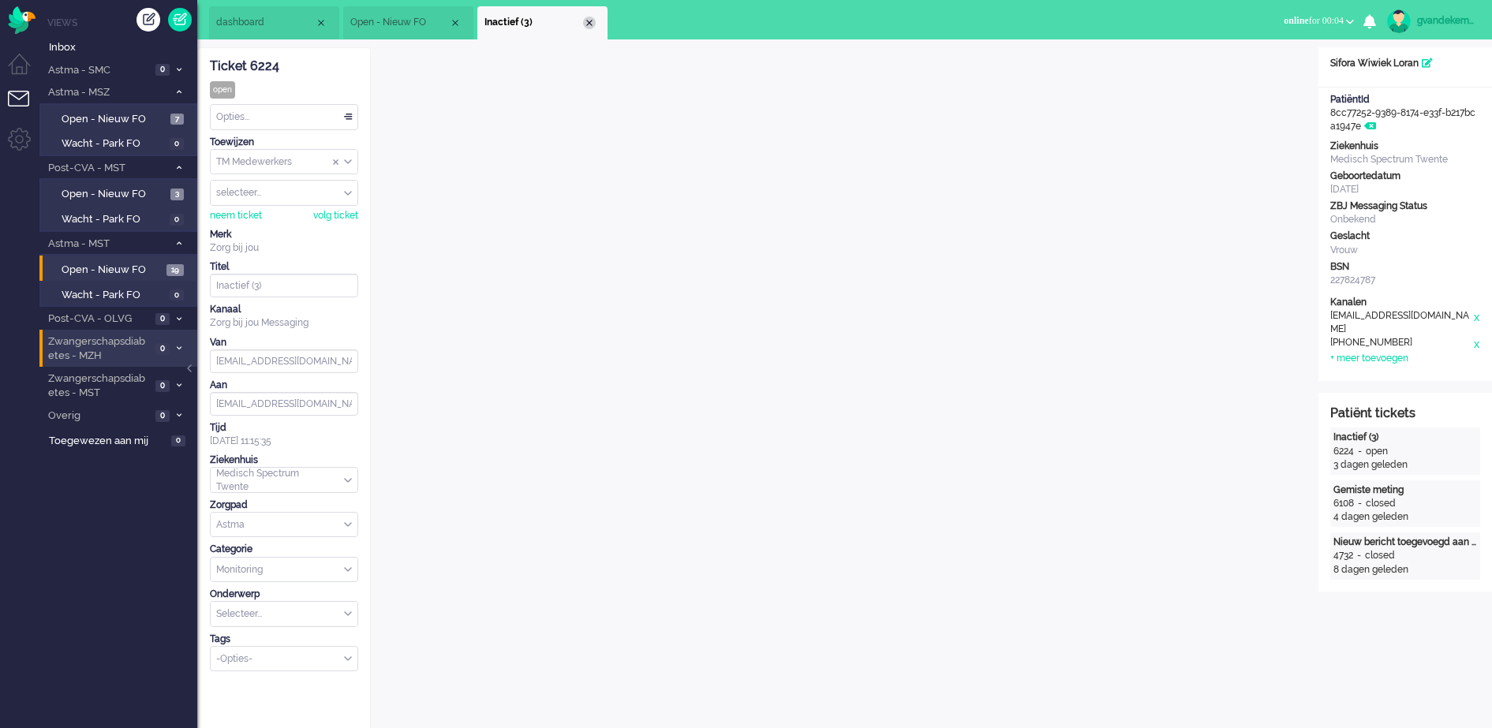
click at [594, 22] on div "Close tab" at bounding box center [589, 23] width 13 height 13
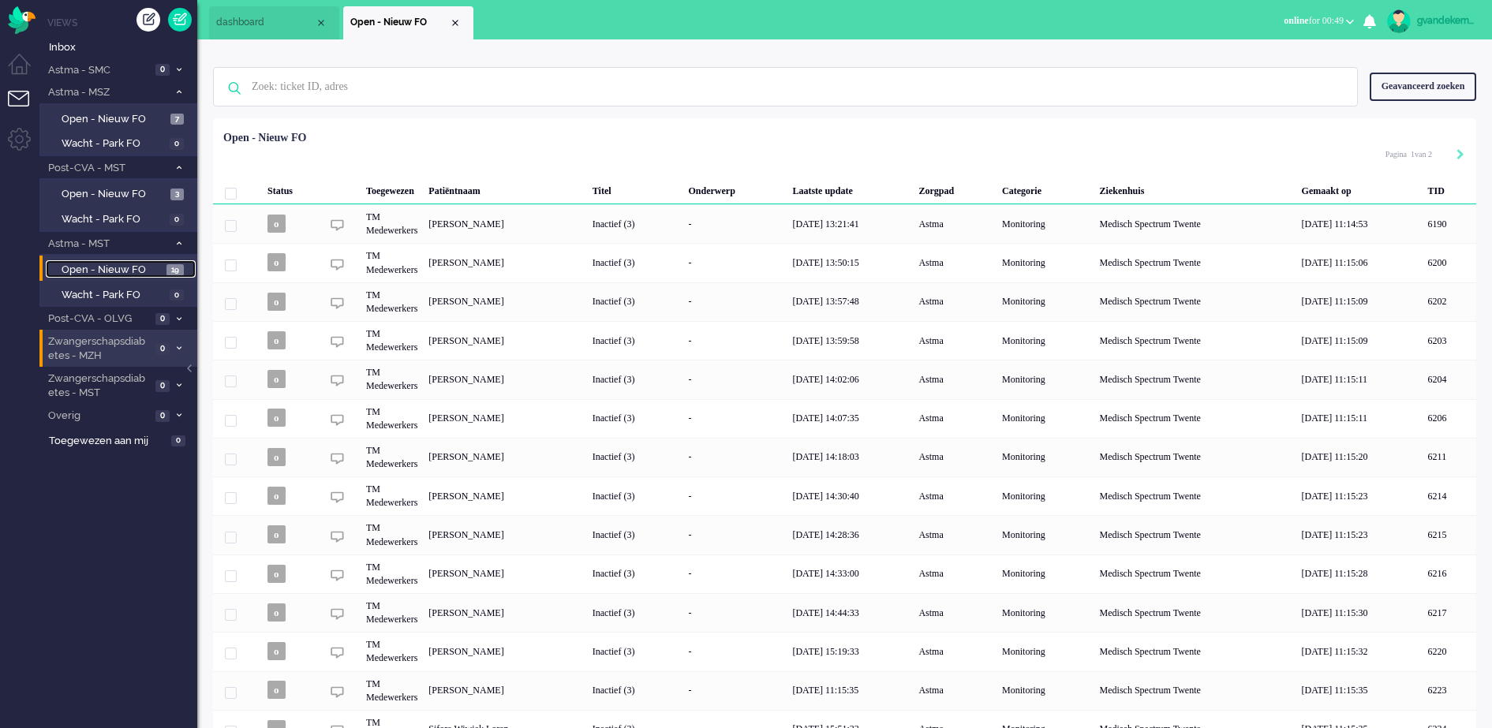
click at [112, 267] on span "Open - Nieuw FO" at bounding box center [112, 270] width 101 height 15
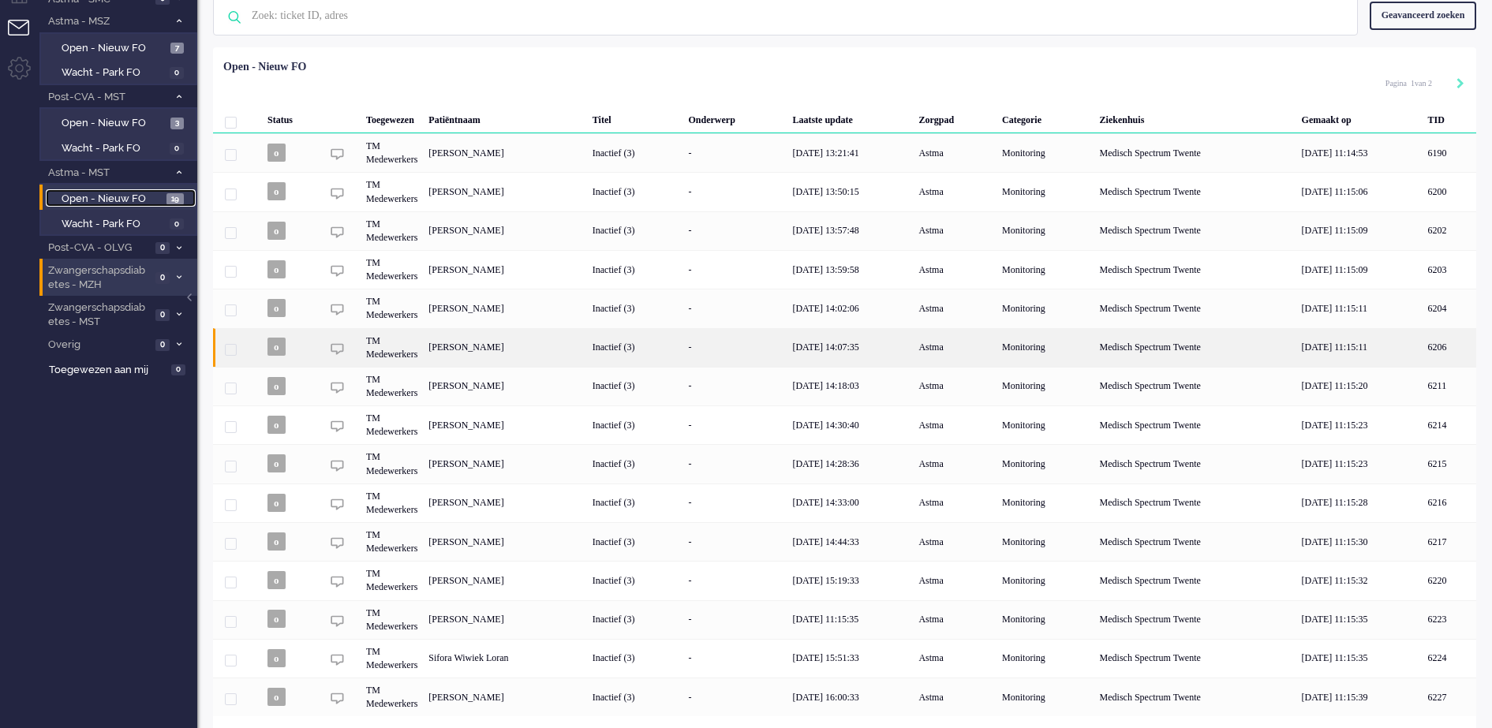
scroll to position [115, 0]
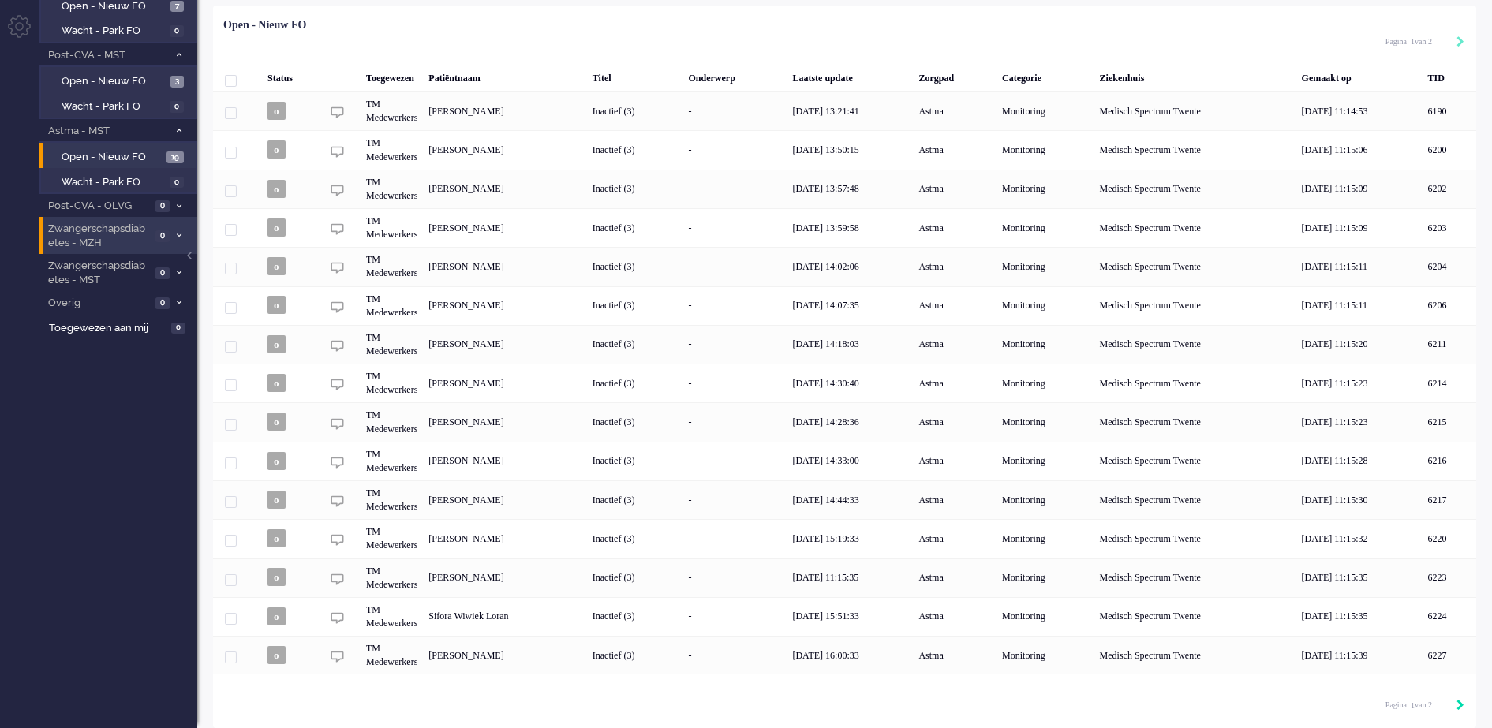
click at [1459, 708] on icon "Next" at bounding box center [1461, 705] width 8 height 11
type input "2"
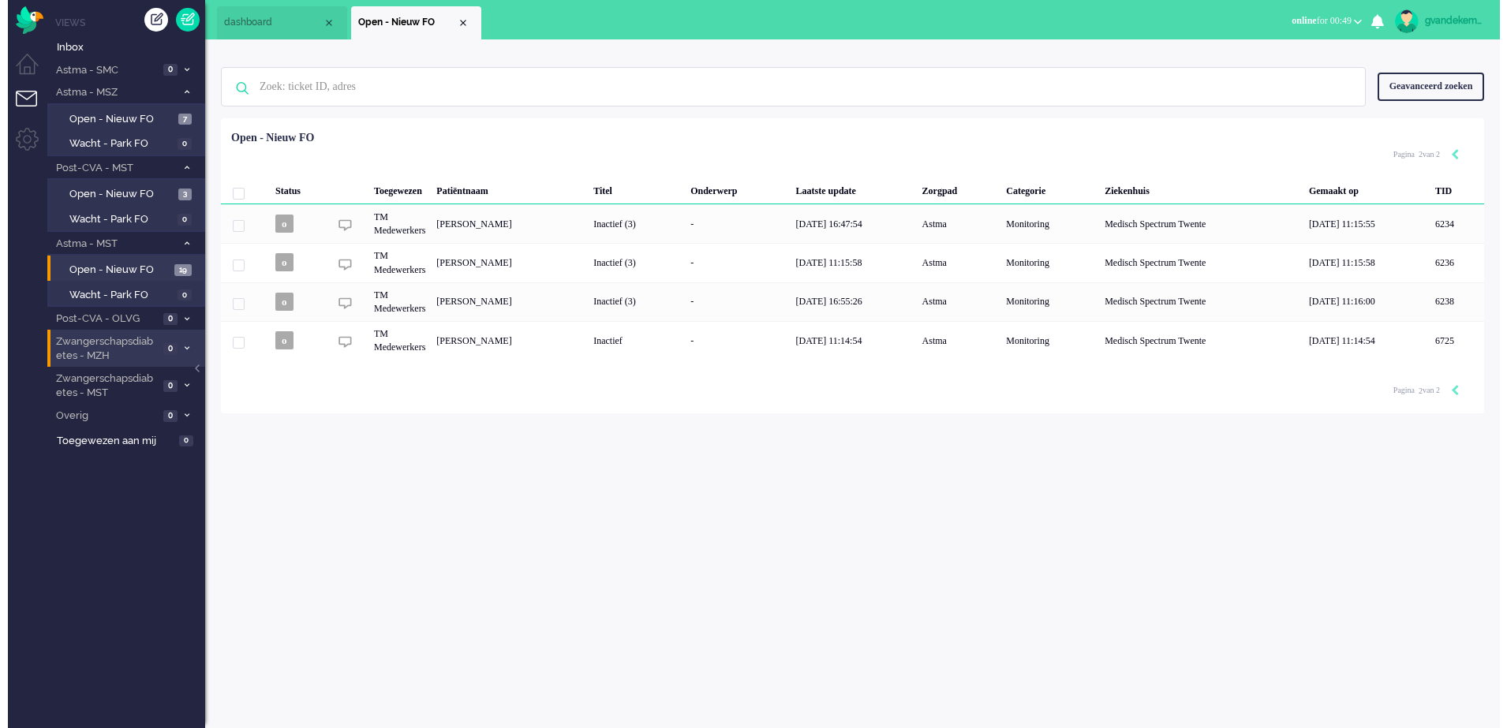
scroll to position [0, 0]
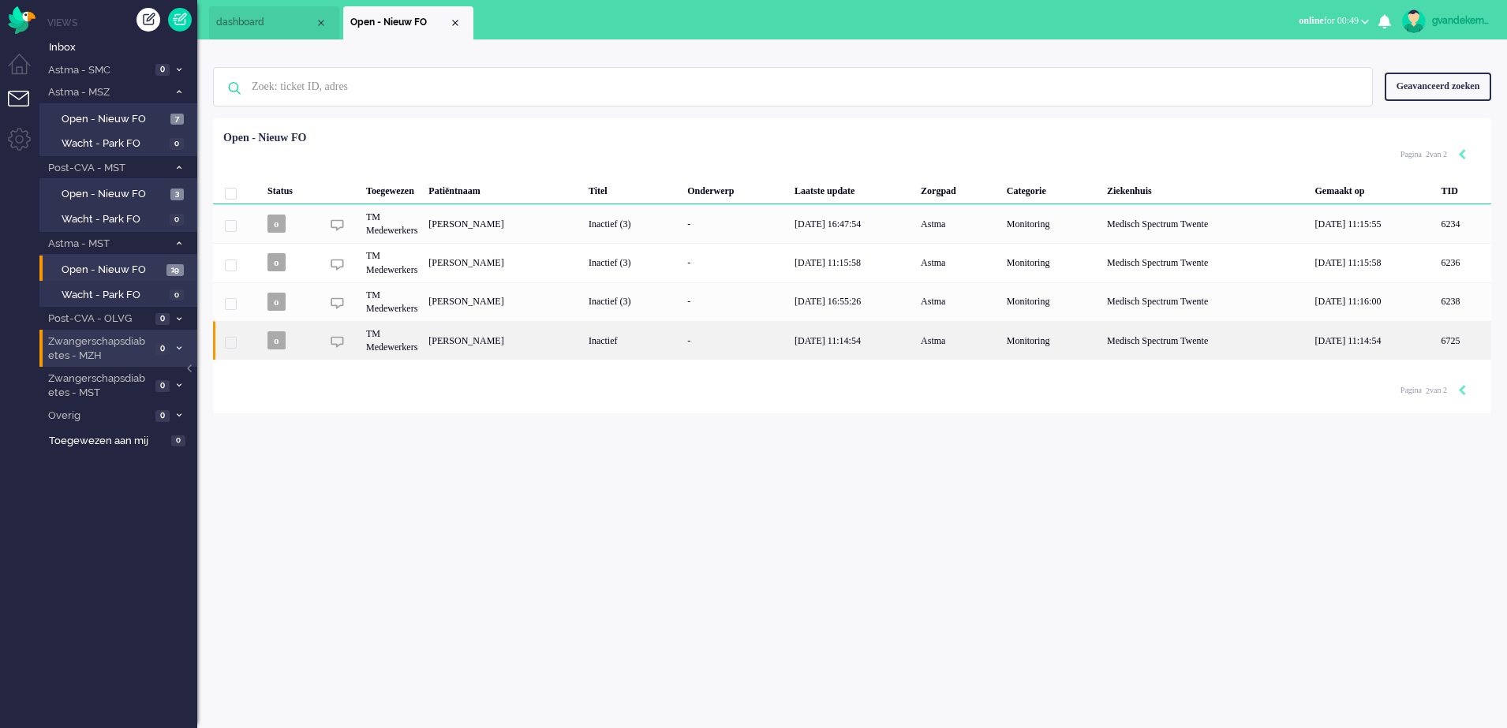
click at [916, 343] on div "19/08/2025 11:14:54" at bounding box center [852, 340] width 126 height 39
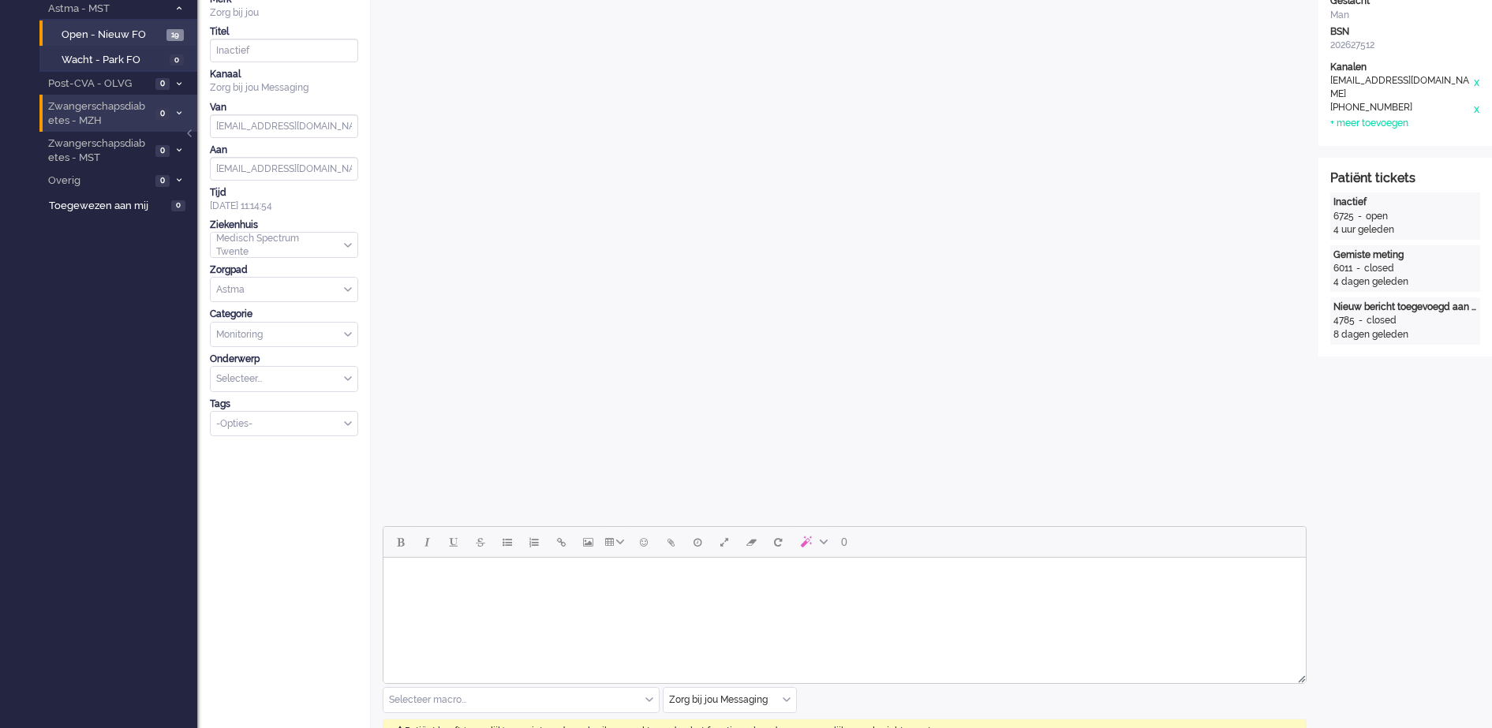
scroll to position [640, 0]
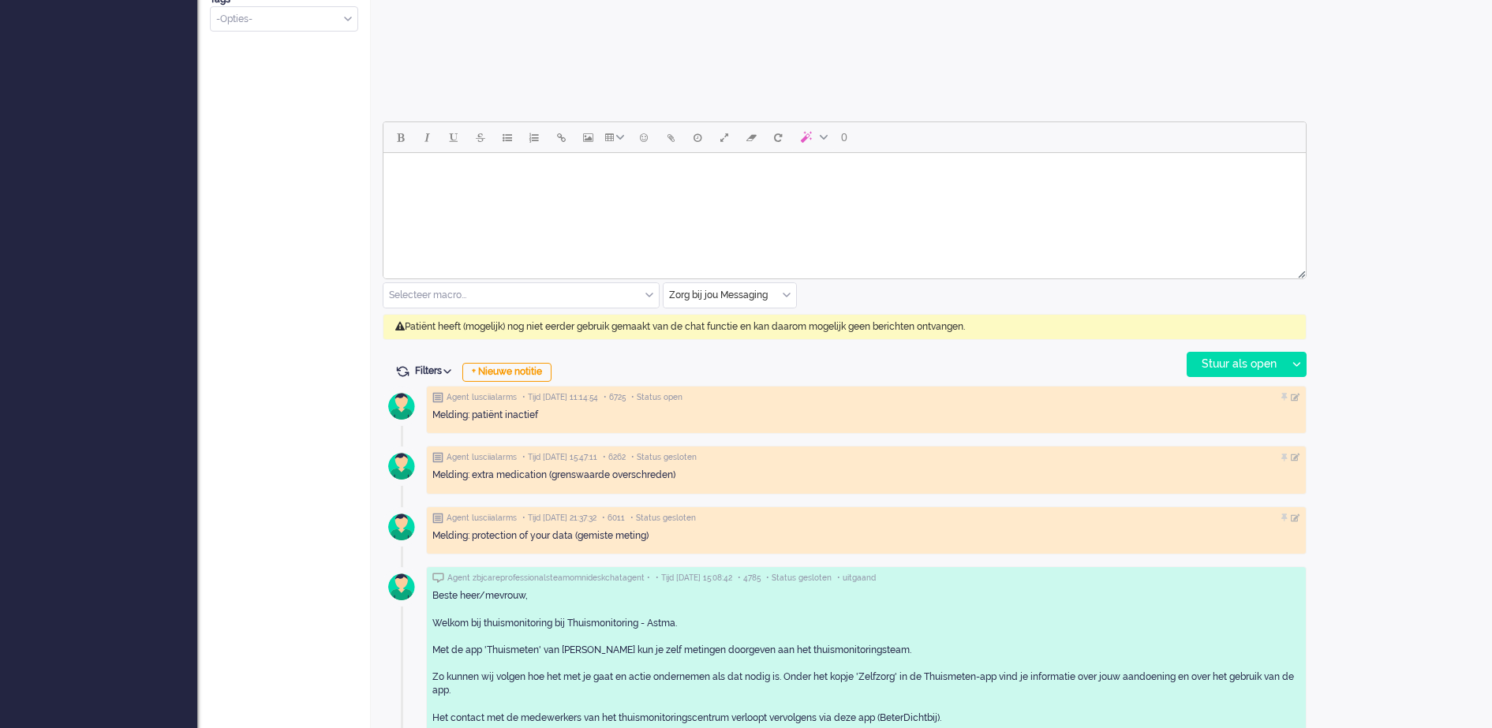
click at [785, 294] on div "Zorg bij jou Messaging" at bounding box center [730, 295] width 133 height 24
click at [746, 340] on span "uitgaand telefoon" at bounding box center [710, 341] width 78 height 13
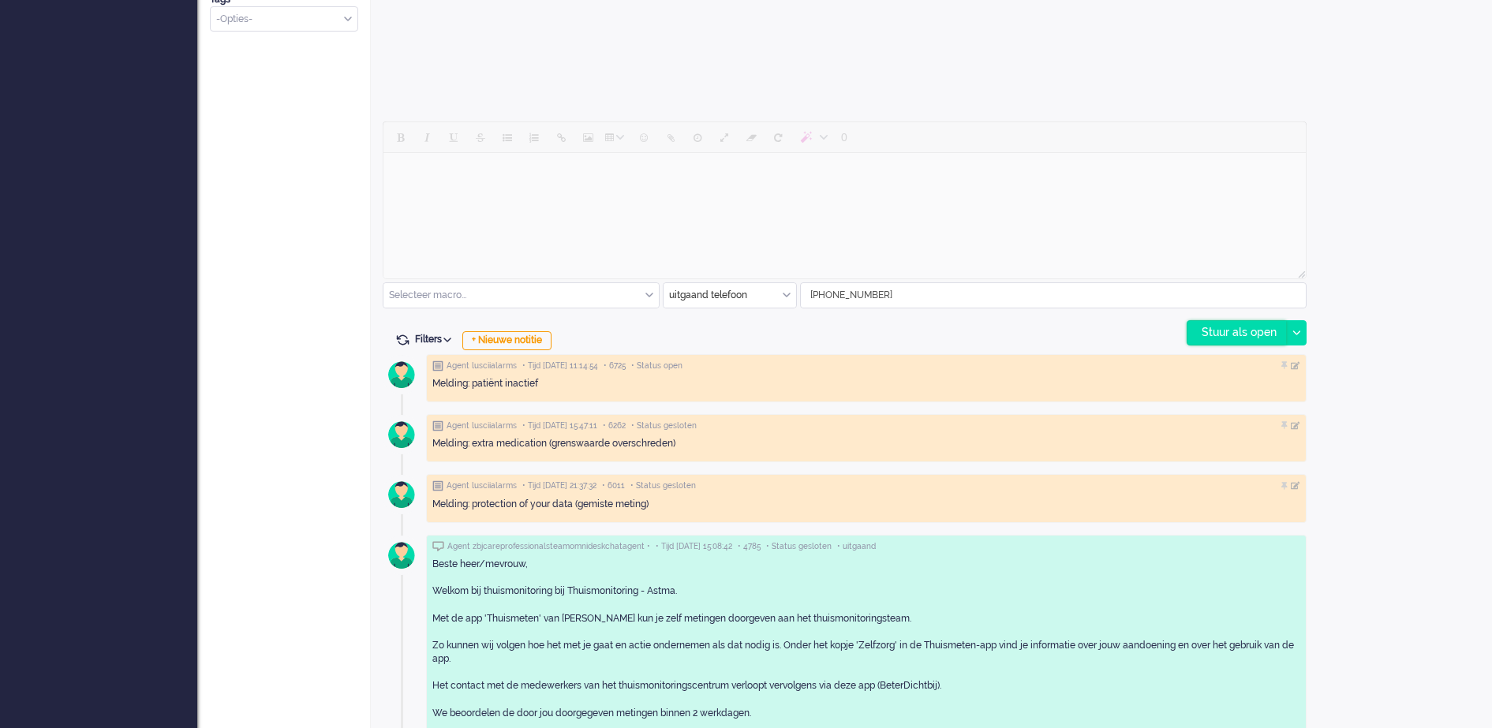
click at [1261, 328] on div "Stuur als open" at bounding box center [1237, 333] width 99 height 24
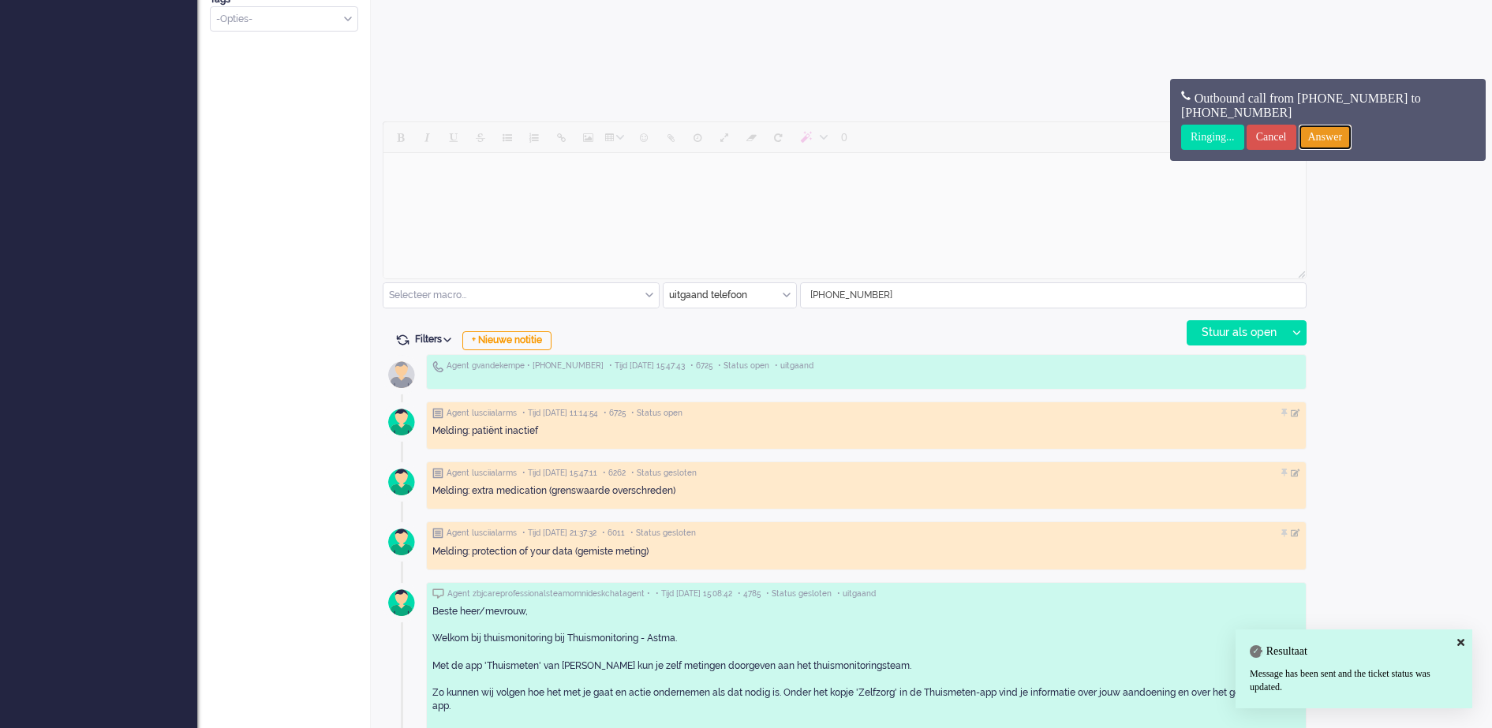
click at [1353, 137] on input "Answer" at bounding box center [1326, 137] width 54 height 25
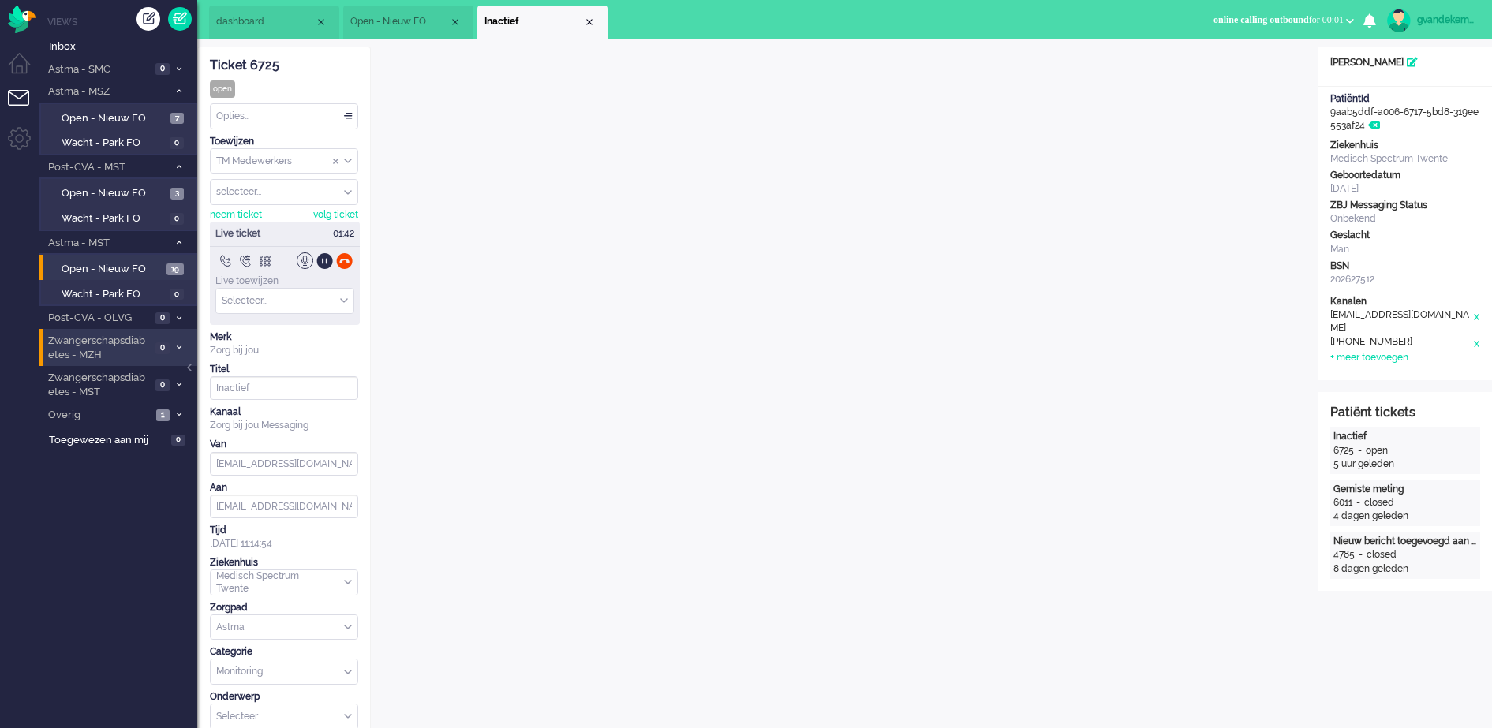
scroll to position [0, 0]
click at [346, 263] on div at bounding box center [344, 261] width 17 height 17
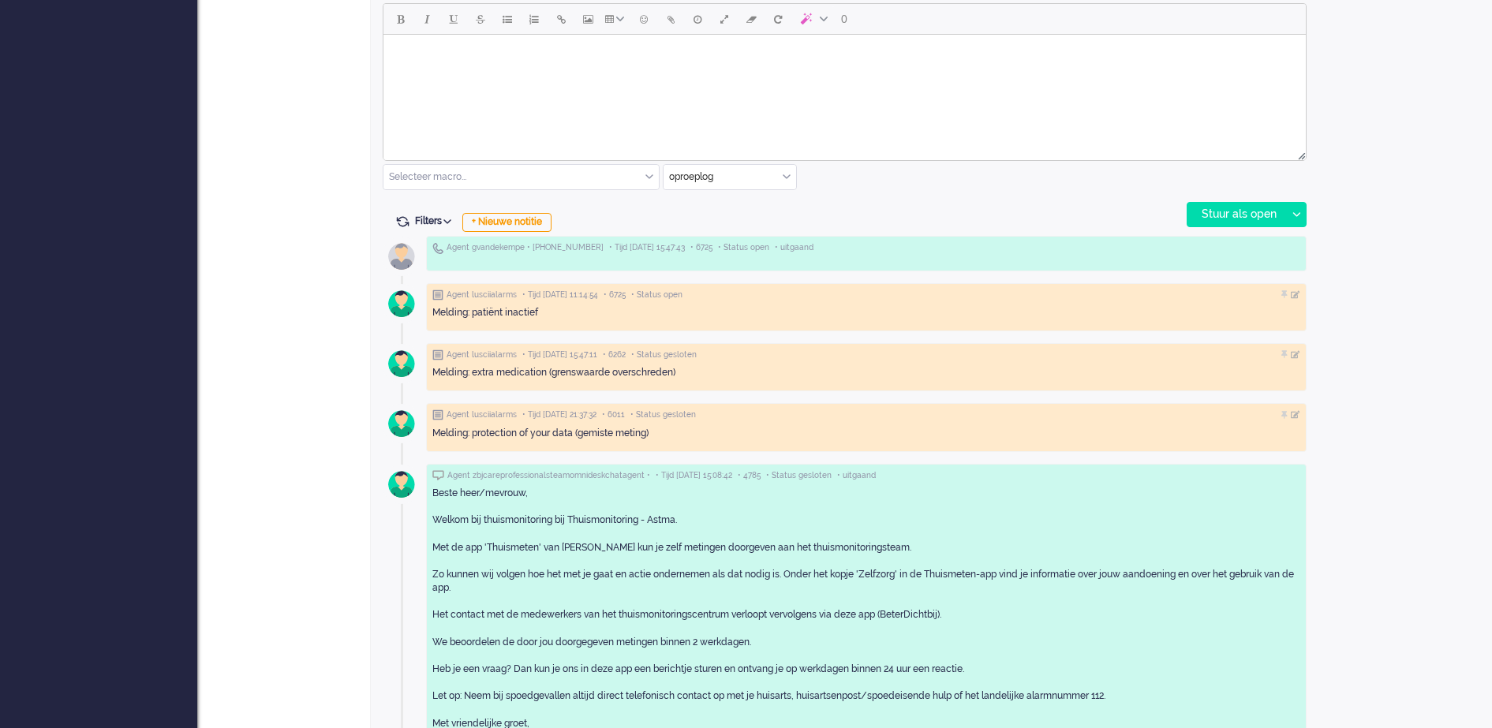
scroll to position [789, 0]
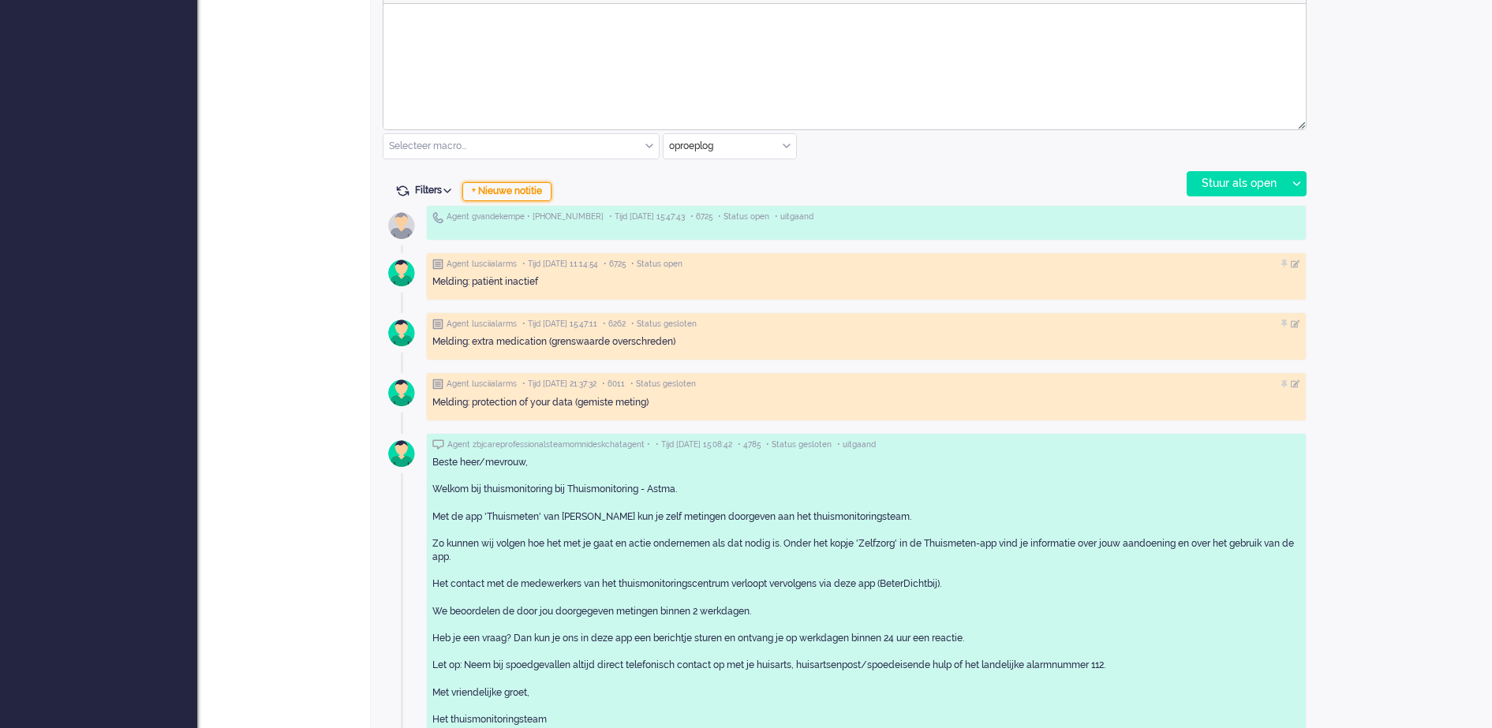
click at [512, 194] on div "+ Nieuwe notitie" at bounding box center [506, 191] width 89 height 19
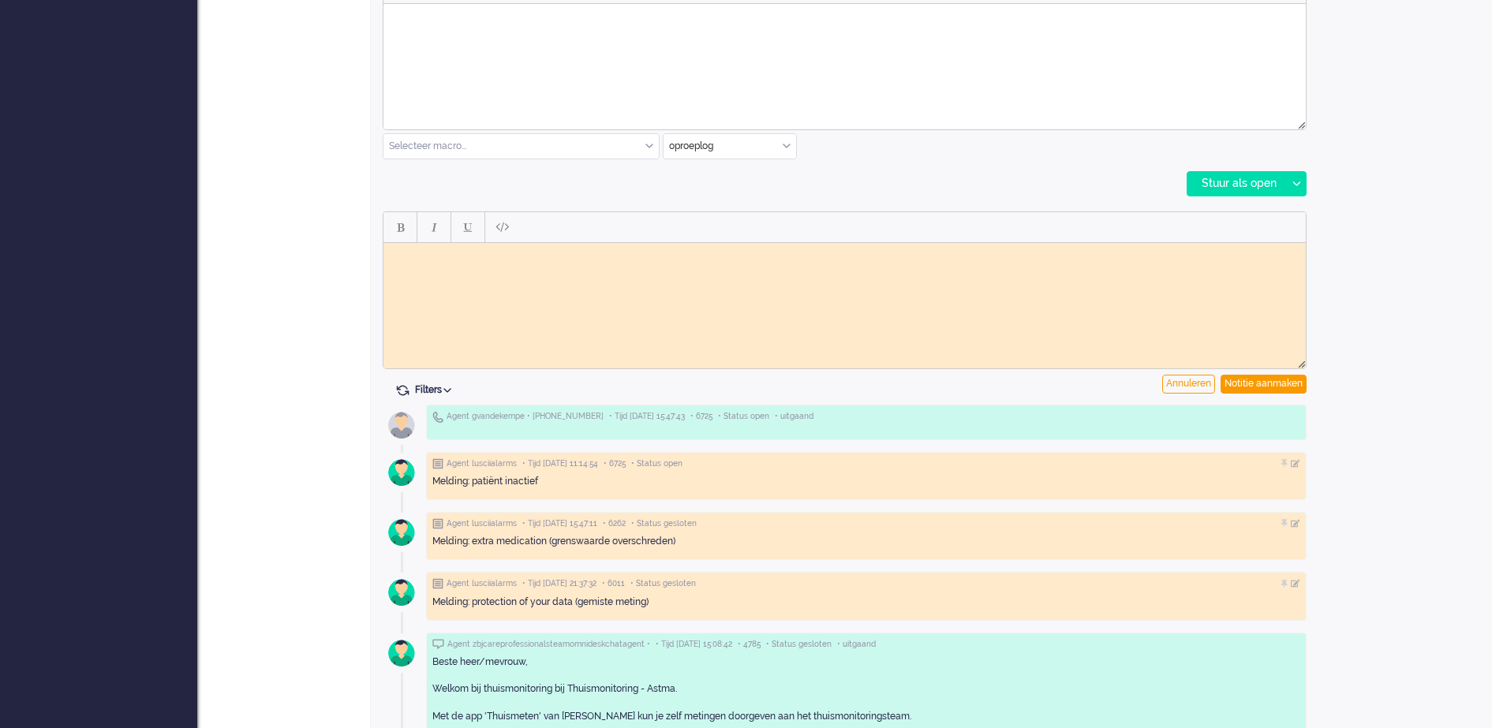
scroll to position [0, 0]
click at [457, 263] on html at bounding box center [845, 254] width 923 height 24
click at [399, 253] on body "Geen gehoor, later terugbellen GJ" at bounding box center [845, 261] width 910 height 24
click at [1264, 381] on div "Notitie aanmaken" at bounding box center [1264, 384] width 86 height 19
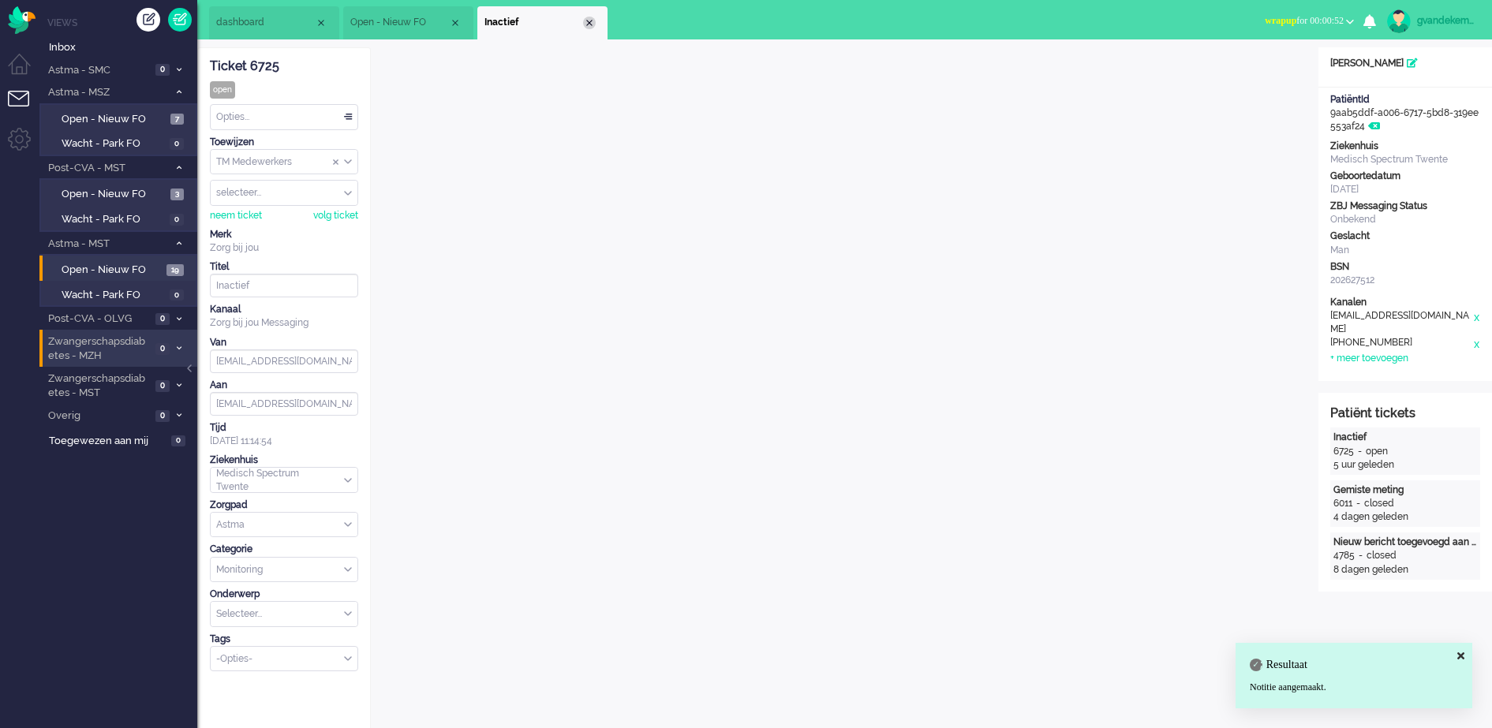
click at [586, 21] on div "Close tab" at bounding box center [589, 23] width 13 height 13
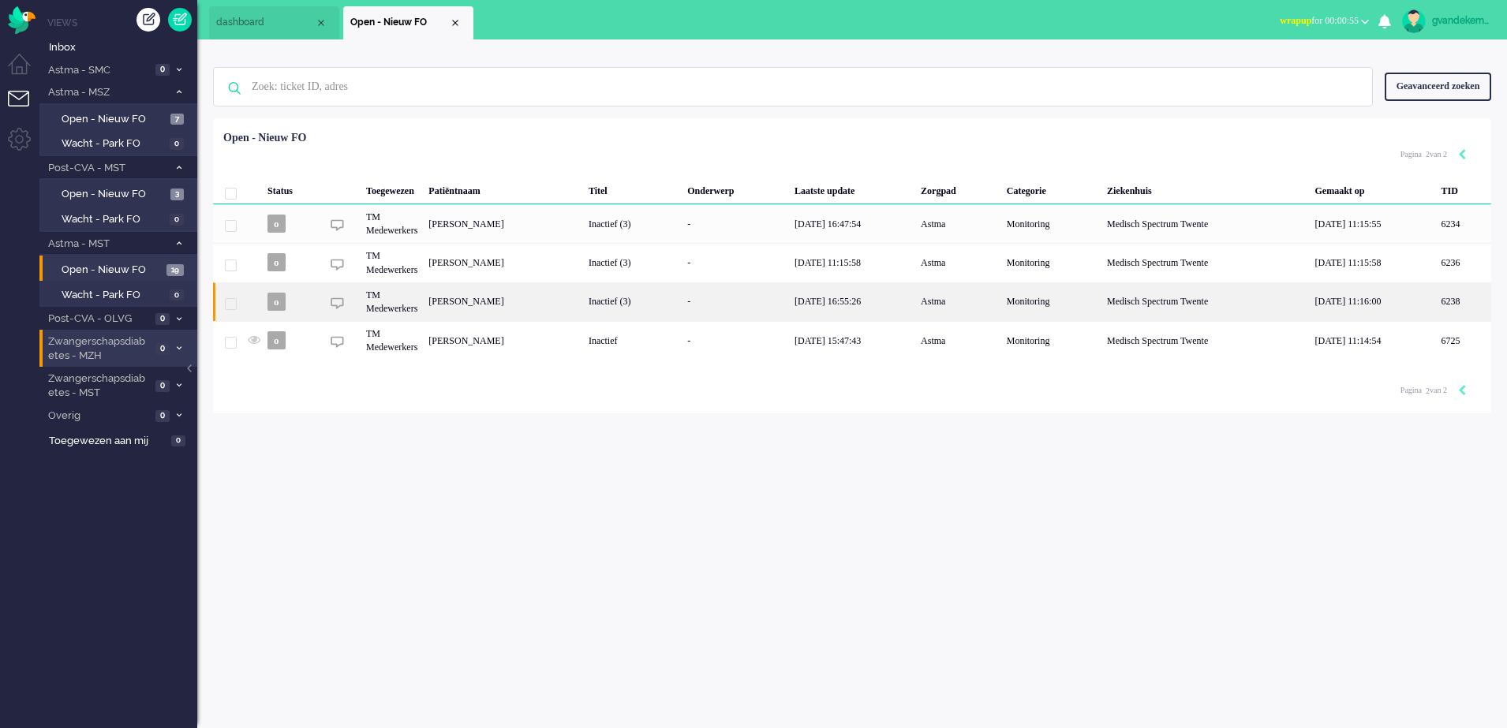
click at [682, 304] on div "Inactief (3)" at bounding box center [632, 302] width 99 height 39
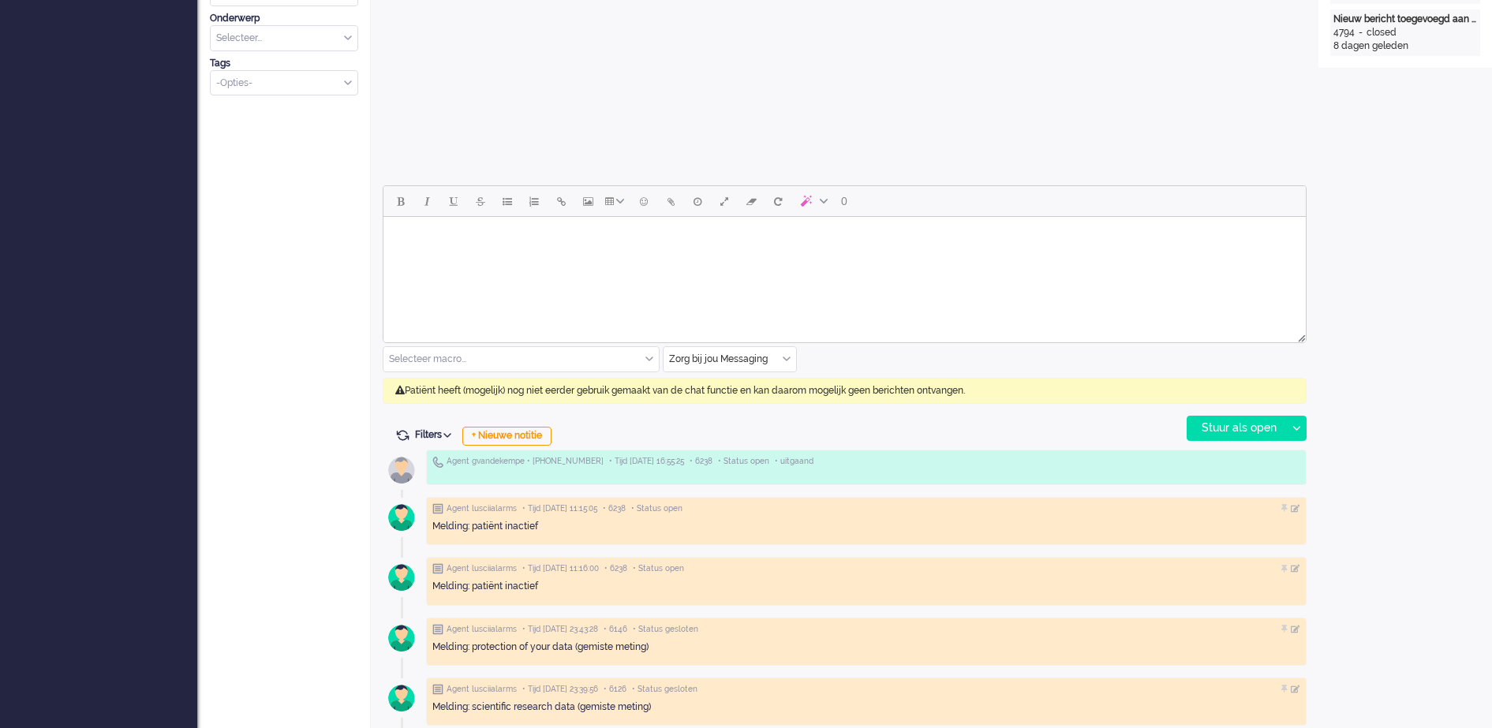
scroll to position [592, 0]
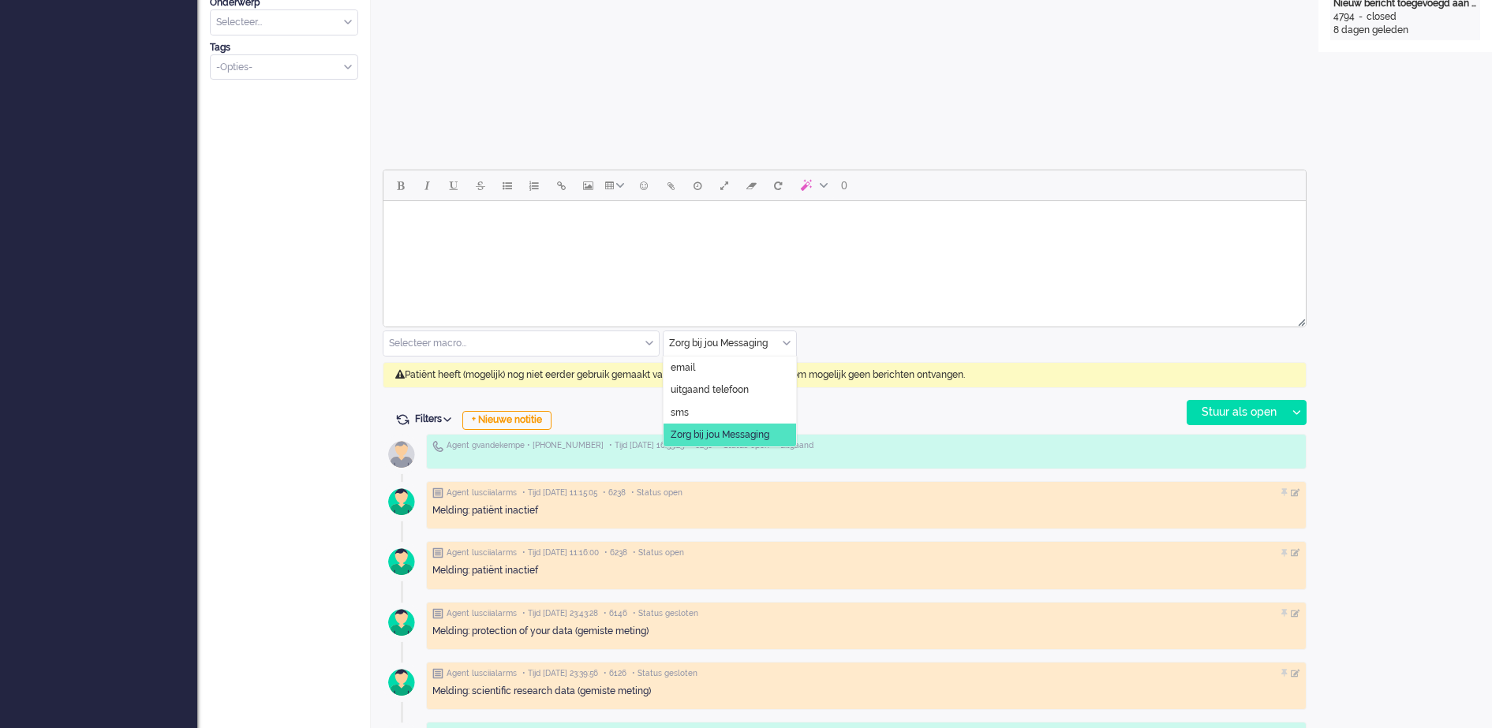
click at [790, 344] on div "Zorg bij jou Messaging" at bounding box center [730, 343] width 133 height 24
click at [713, 388] on span "uitgaand telefoon" at bounding box center [710, 390] width 78 height 13
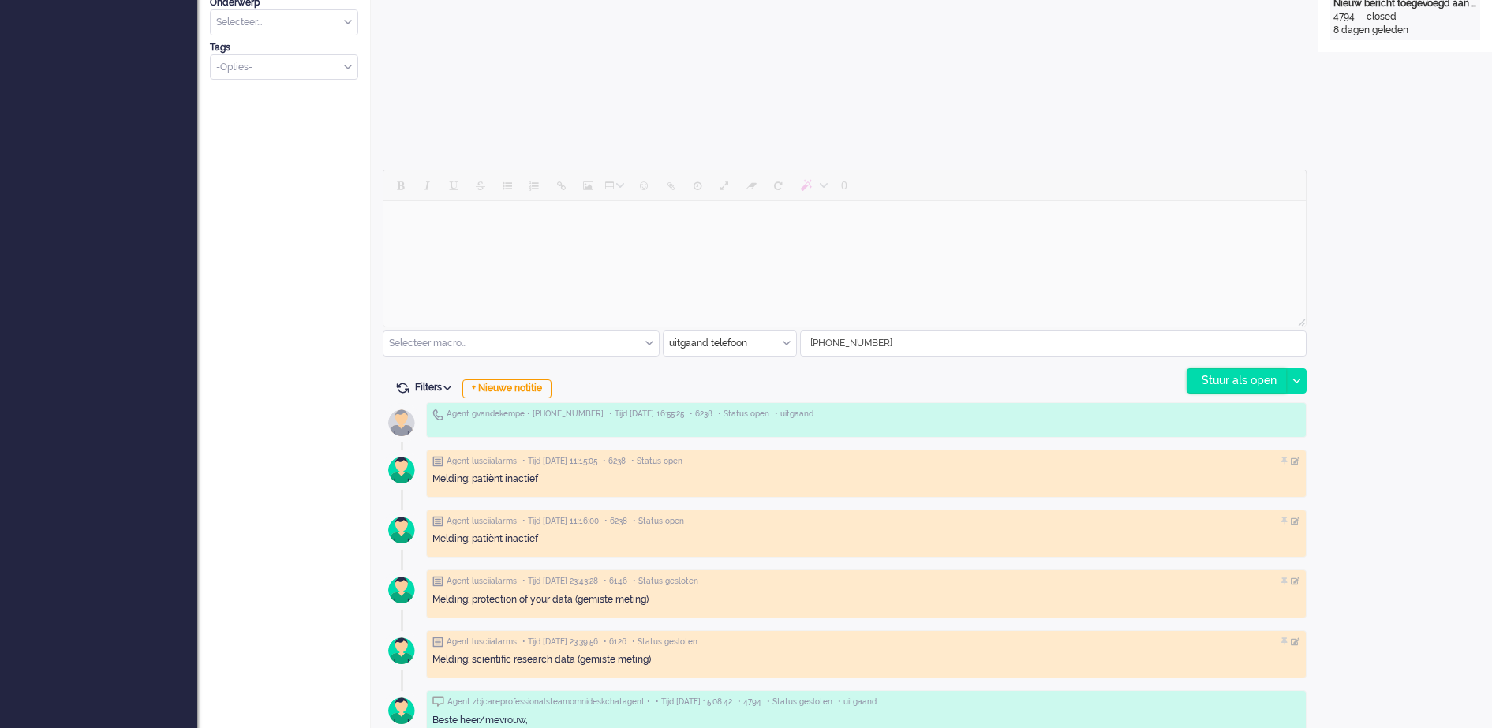
click at [1279, 386] on div "Stuur als open" at bounding box center [1237, 381] width 99 height 24
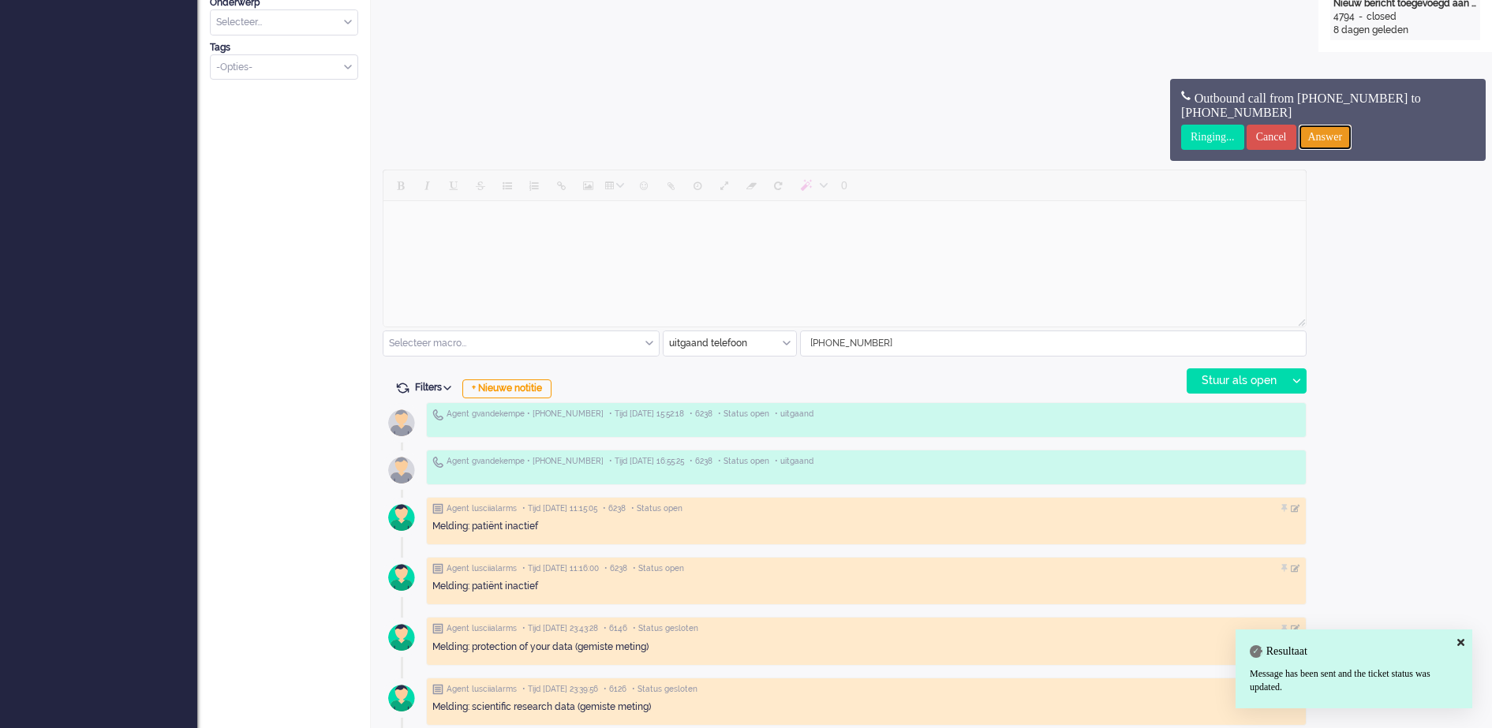
click at [1353, 136] on input "Answer" at bounding box center [1326, 137] width 54 height 25
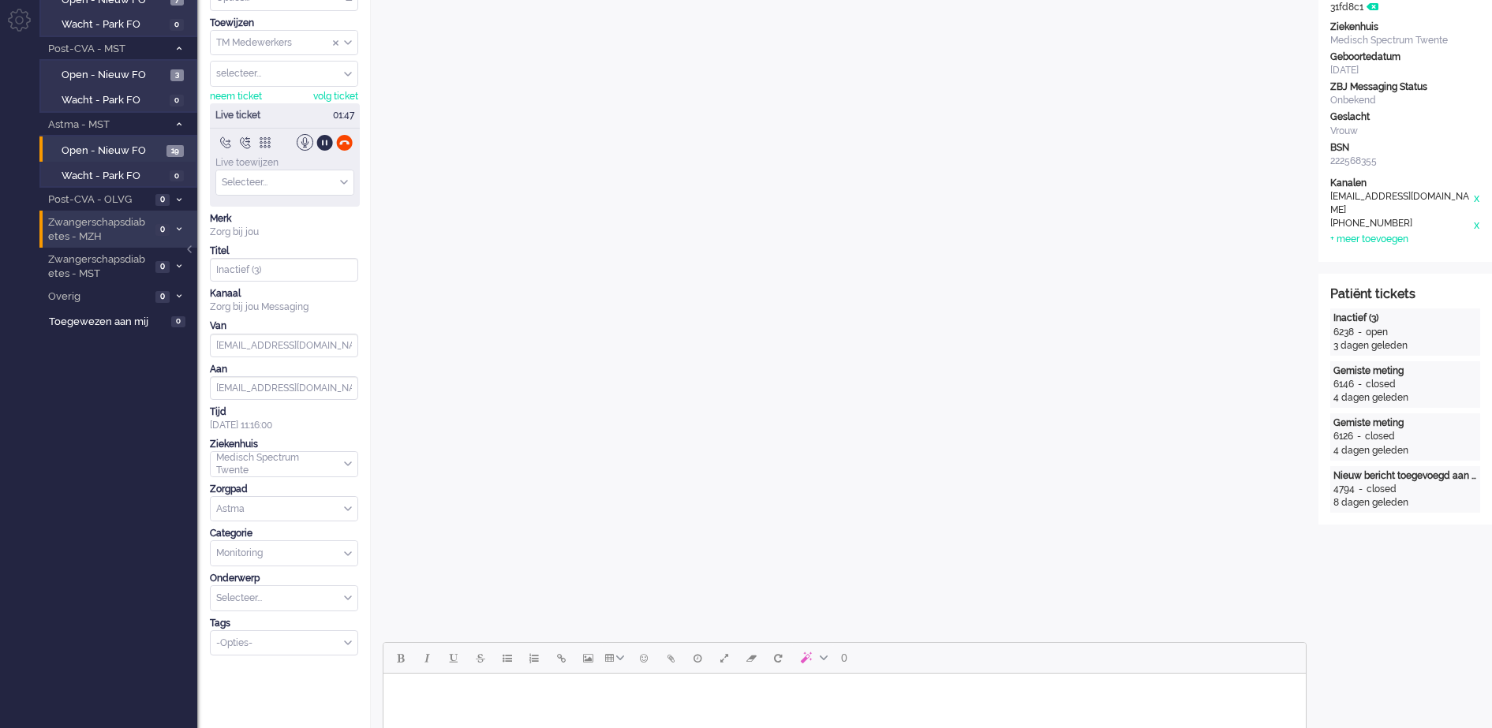
scroll to position [0, 0]
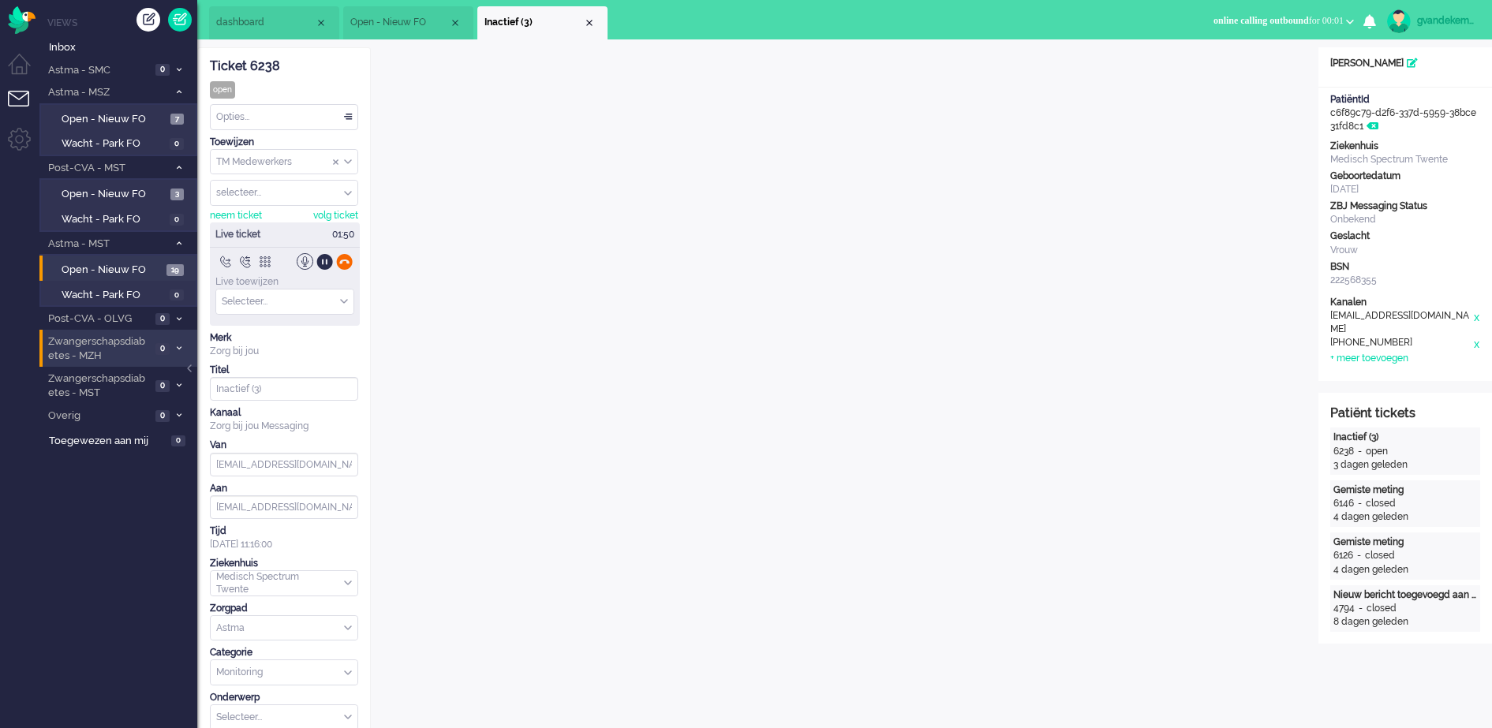
click at [341, 257] on div at bounding box center [344, 261] width 17 height 17
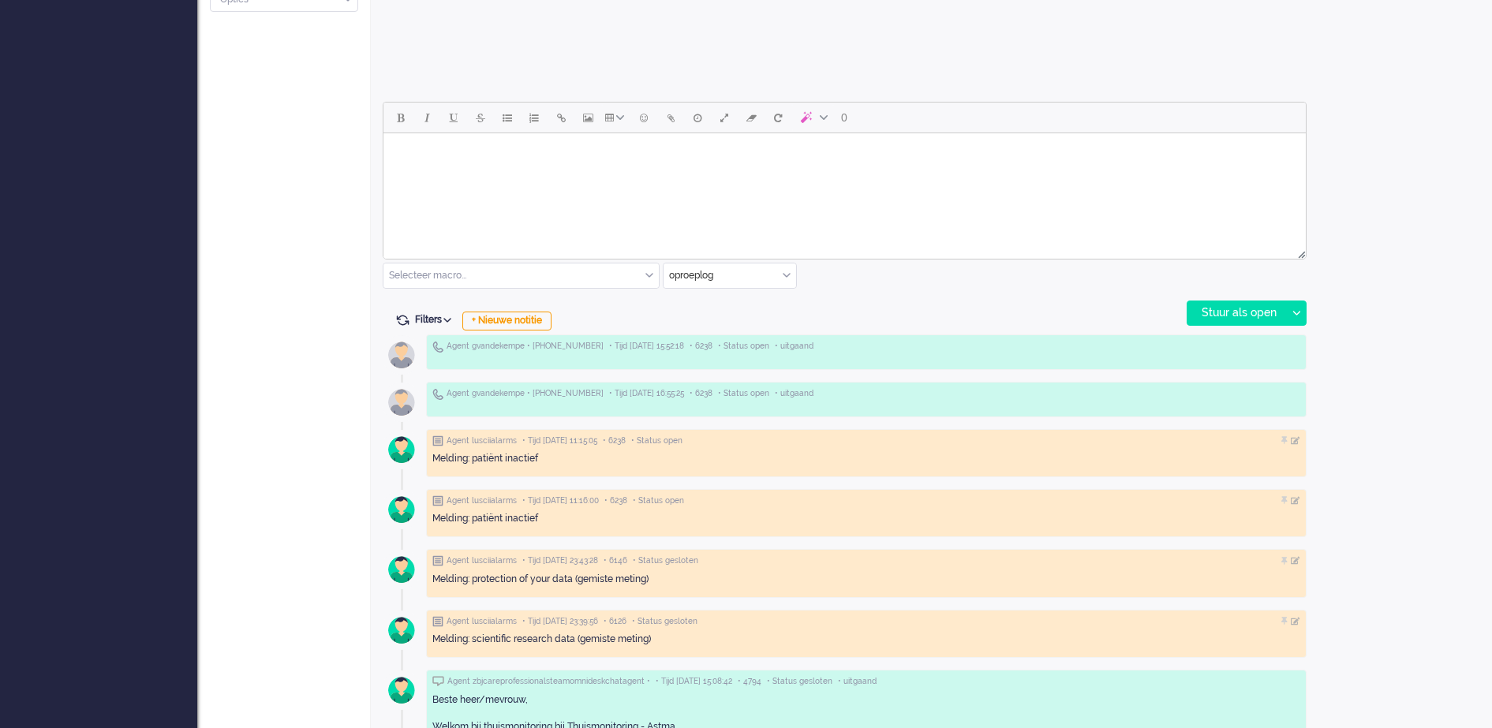
scroll to position [691, 0]
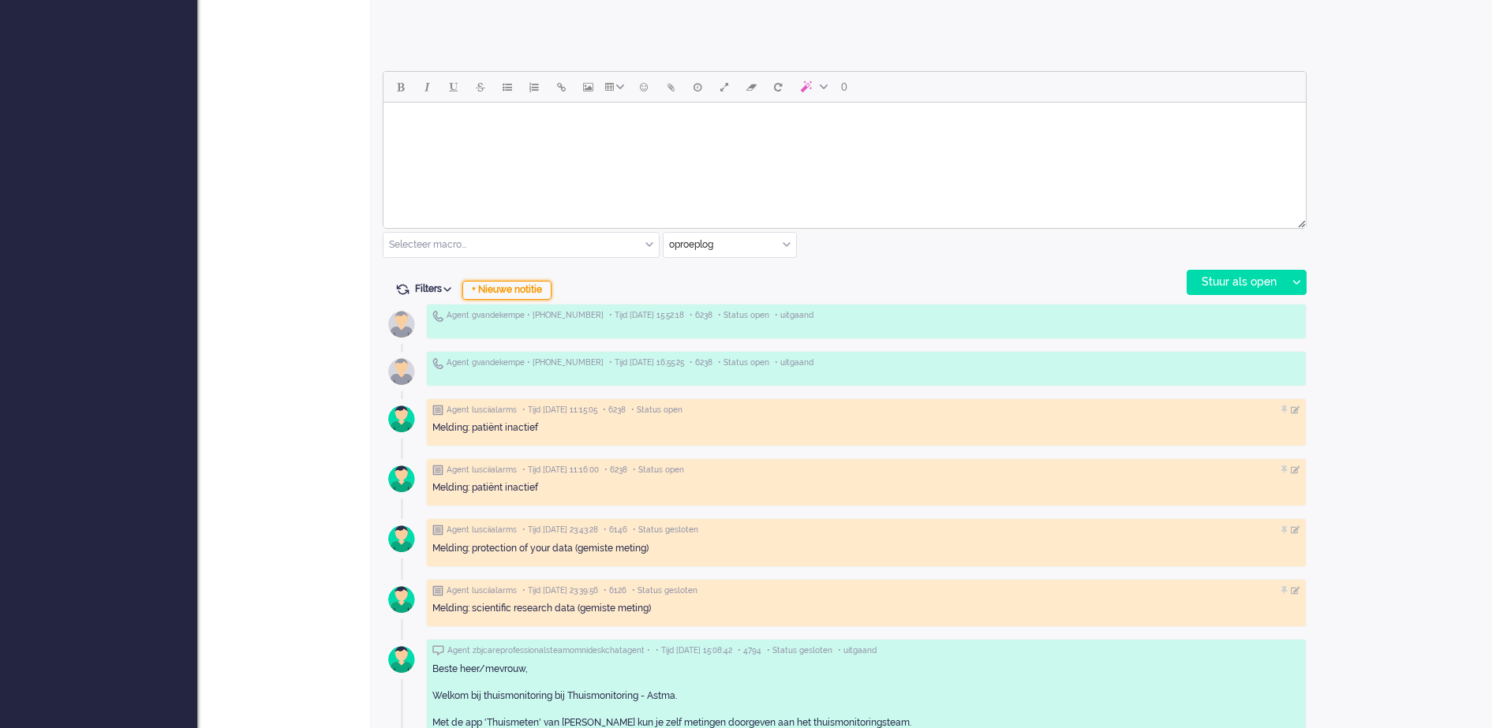
click at [533, 292] on div "+ Nieuwe notitie" at bounding box center [506, 290] width 89 height 19
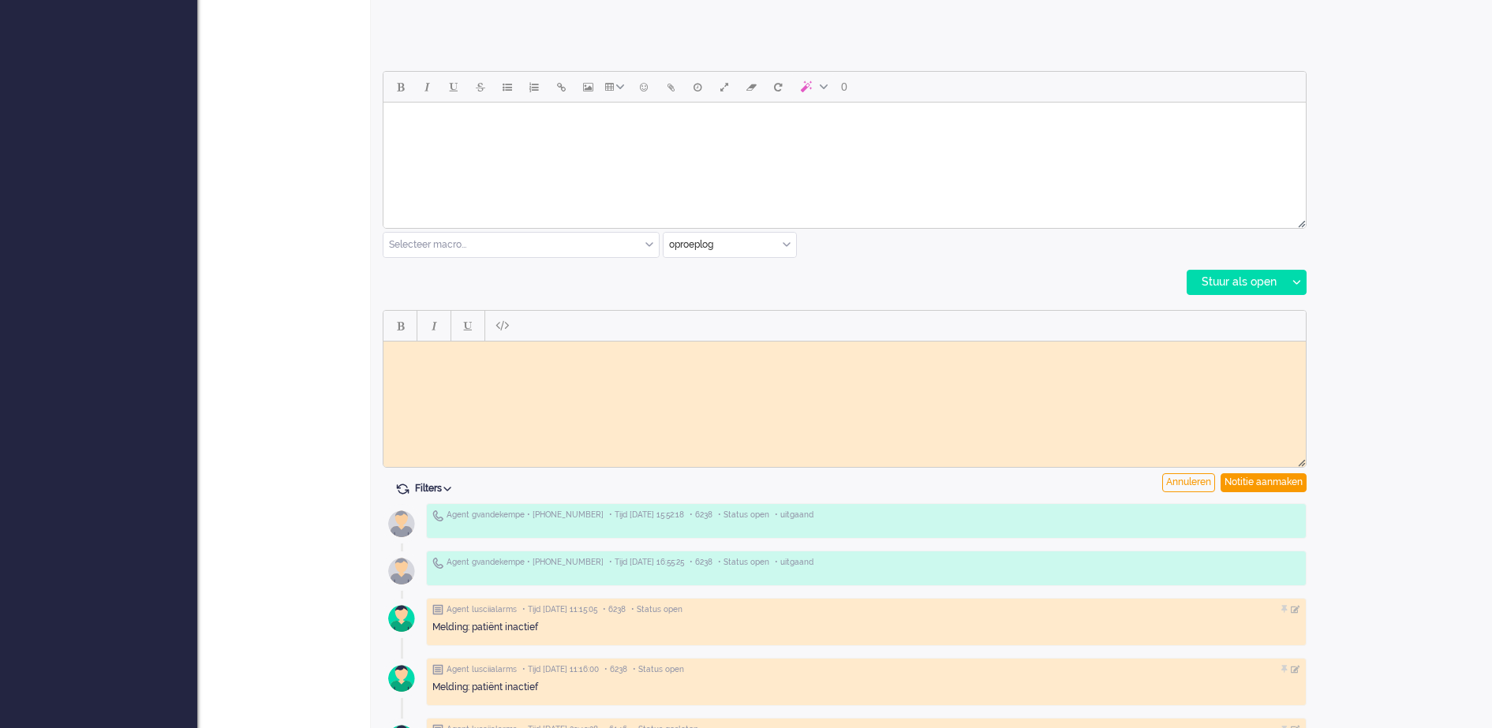
scroll to position [0, 0]
click at [479, 350] on body "Rich Text Area. Press ALT-0 for help." at bounding box center [845, 353] width 910 height 12
click at [397, 350] on body "Mw kon niet meer invullen want leeg protocol. Uitleg gegeven over bescherming p…" at bounding box center [845, 359] width 910 height 24
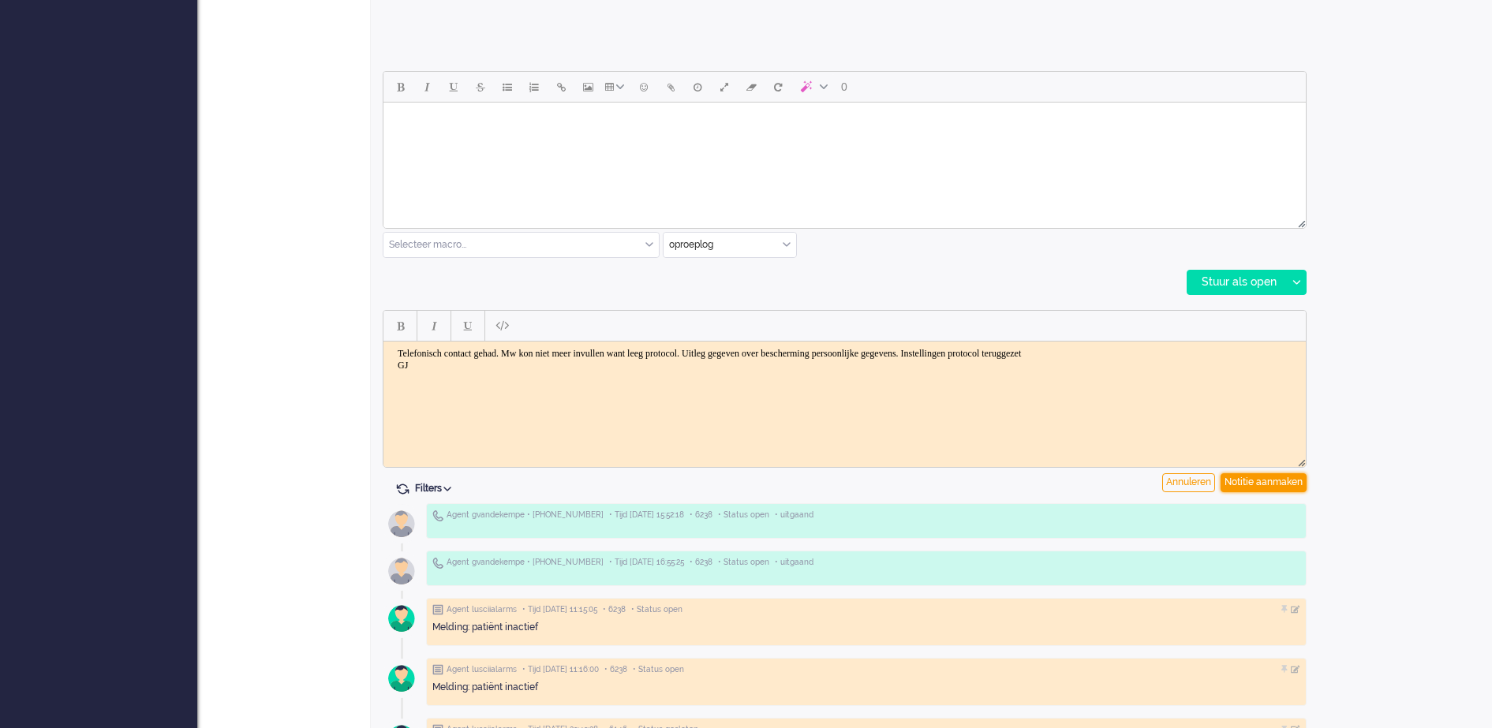
click at [1268, 481] on div "Notitie aanmaken" at bounding box center [1264, 483] width 86 height 19
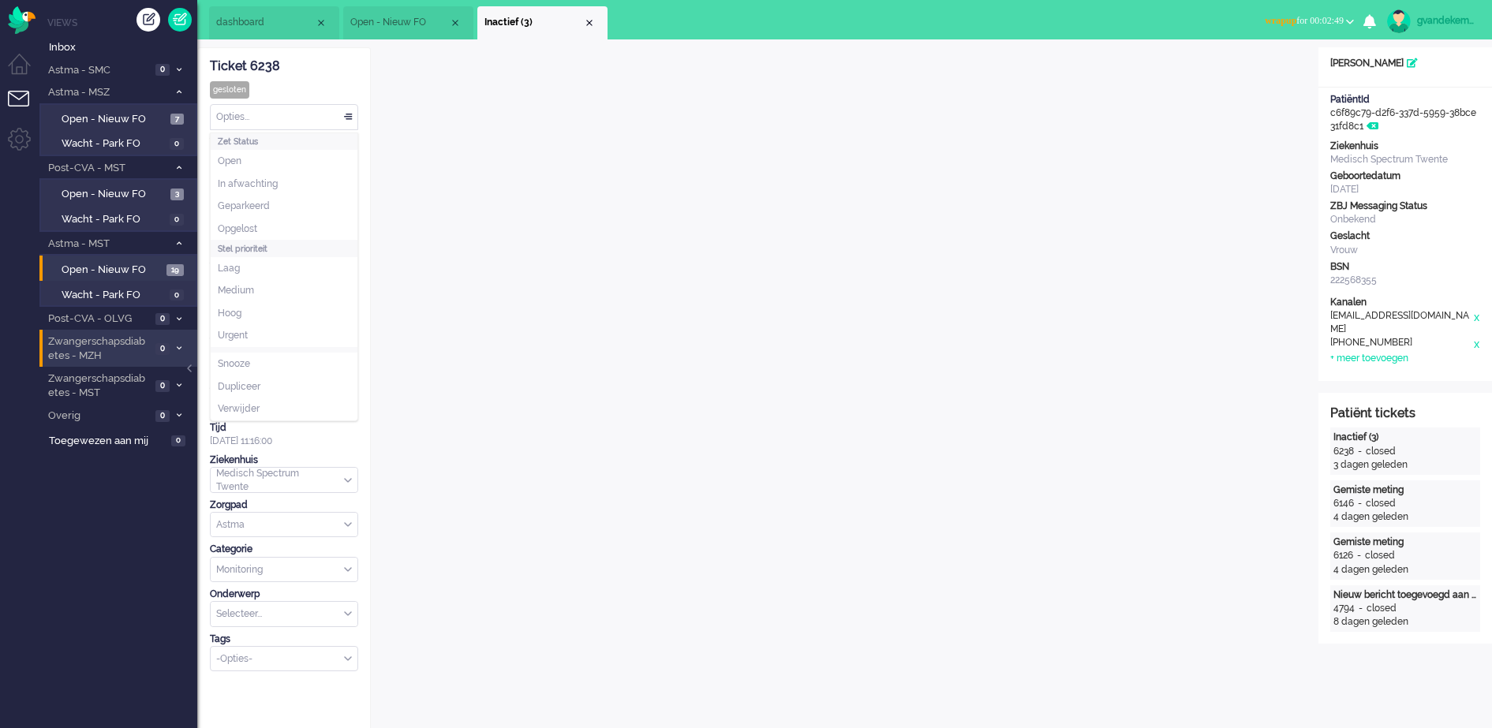
click at [345, 117] on div "Opties..." at bounding box center [284, 117] width 147 height 24
click at [250, 227] on span "Opgelost" at bounding box center [237, 229] width 39 height 13
click at [356, 120] on div "Opties..." at bounding box center [284, 117] width 147 height 24
click at [294, 229] on li "Opgelost" at bounding box center [284, 229] width 147 height 23
click at [590, 24] on div "Close tab" at bounding box center [589, 23] width 13 height 13
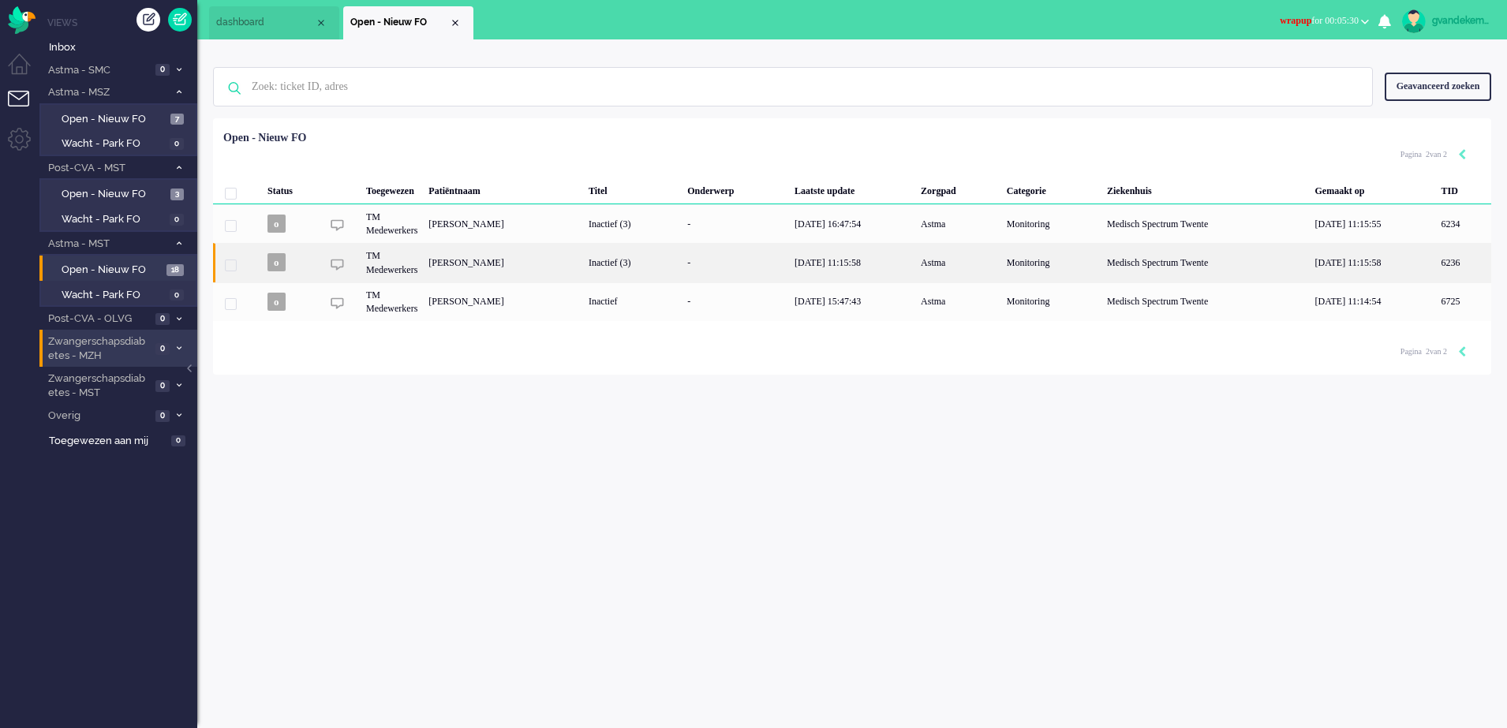
click at [682, 256] on div "Inactief (3)" at bounding box center [632, 262] width 99 height 39
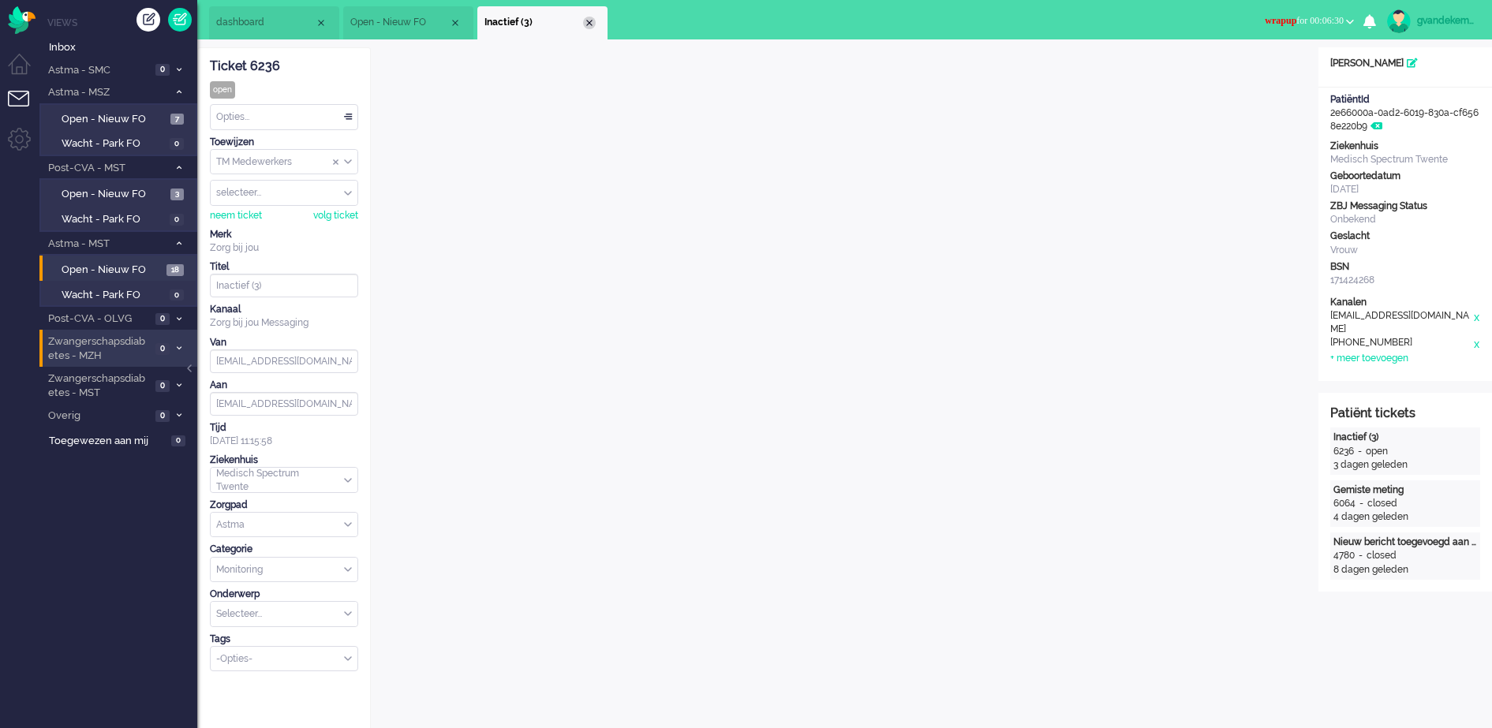
click at [595, 24] on div "Close tab" at bounding box center [589, 23] width 13 height 13
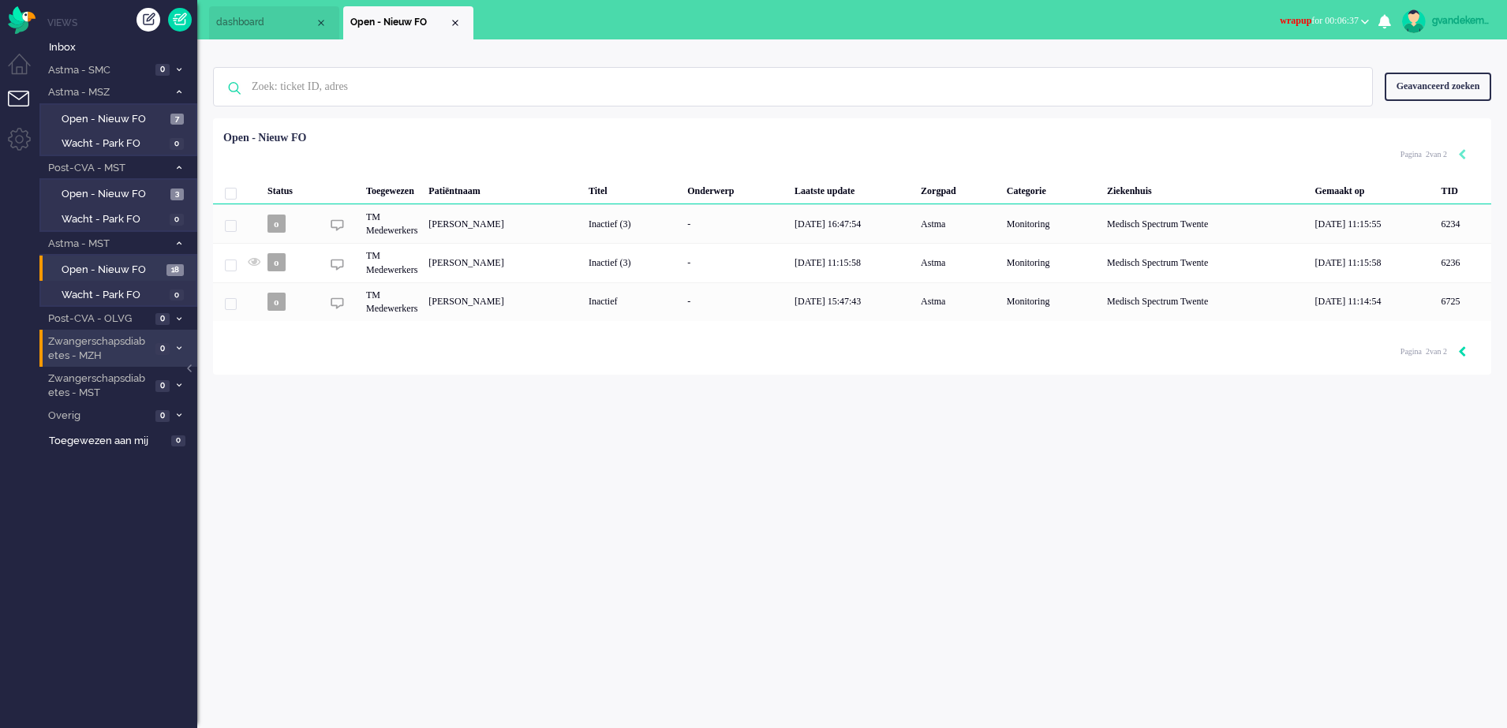
click at [1462, 354] on icon "Previous" at bounding box center [1463, 351] width 8 height 11
type input "1"
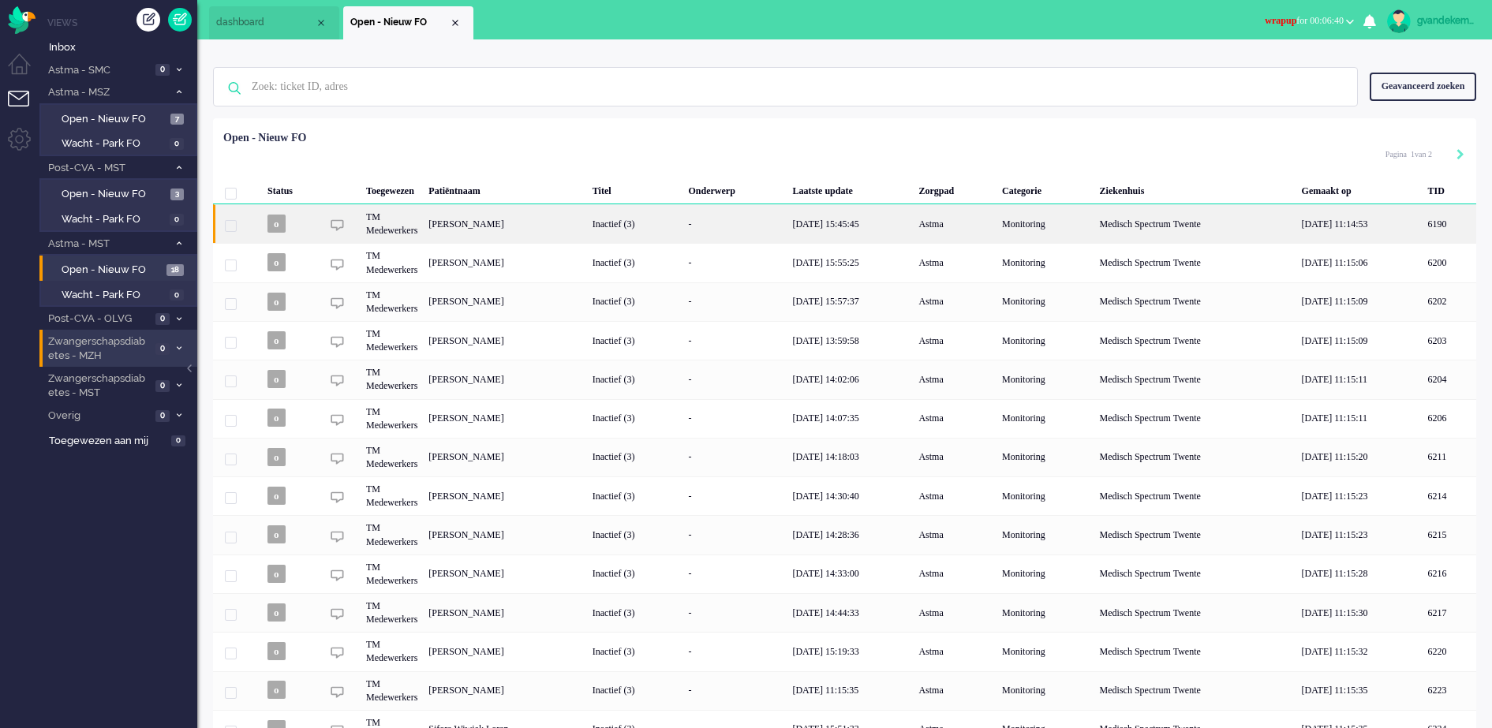
click at [1423, 226] on div "Koen Fokkens" at bounding box center [1450, 223] width 54 height 39
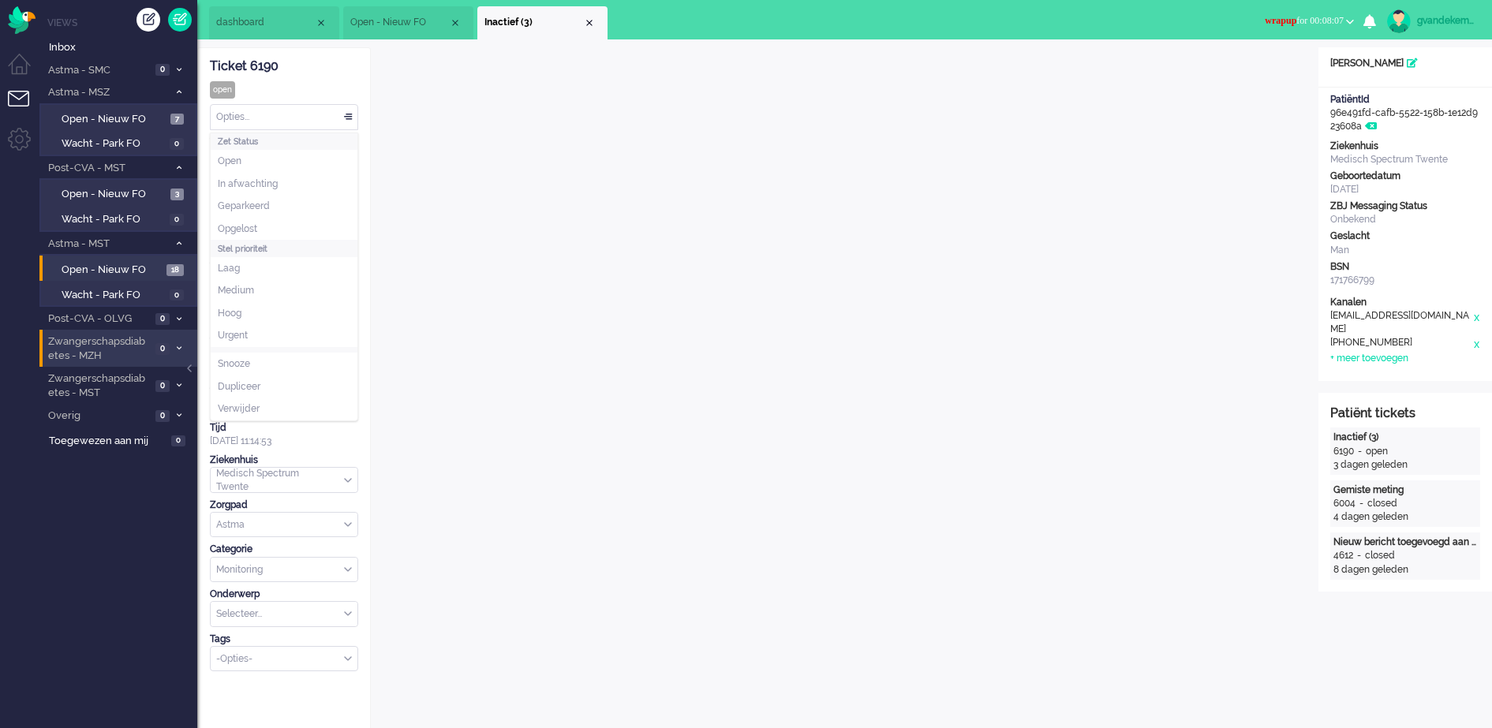
click at [348, 117] on div "Opties..." at bounding box center [284, 117] width 147 height 24
click at [245, 220] on li "Opgelost" at bounding box center [284, 229] width 147 height 23
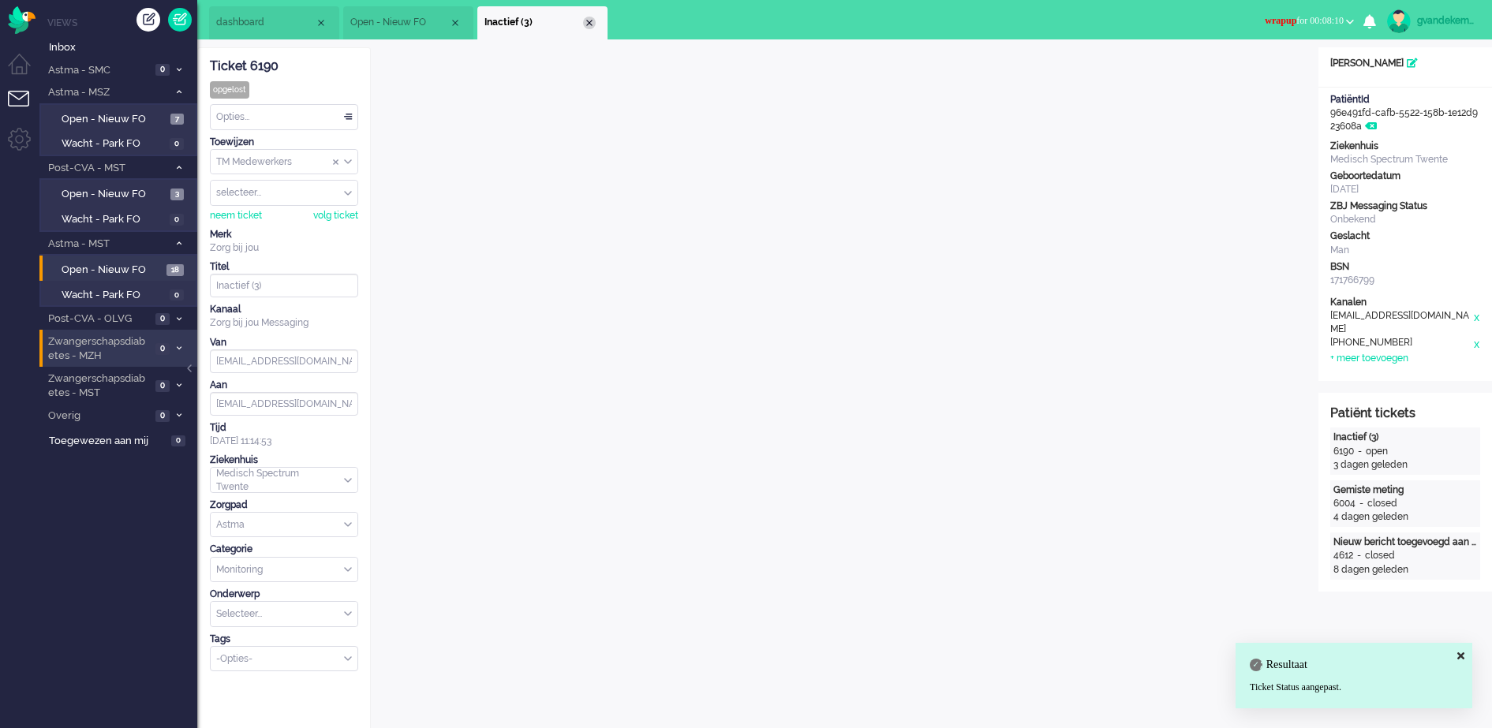
click at [590, 21] on div "Close tab" at bounding box center [589, 23] width 13 height 13
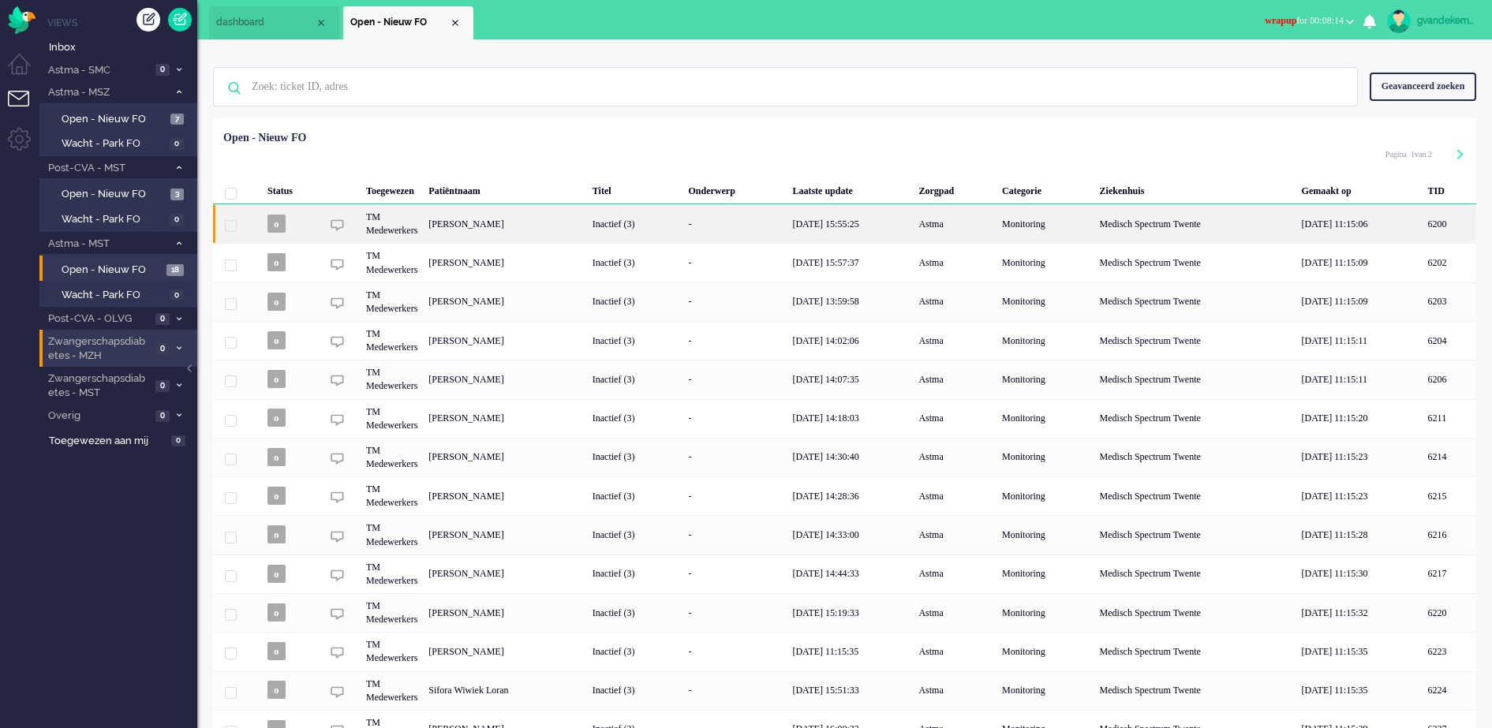
click at [913, 227] on div "19/08/2025 15:55:25" at bounding box center [850, 223] width 126 height 39
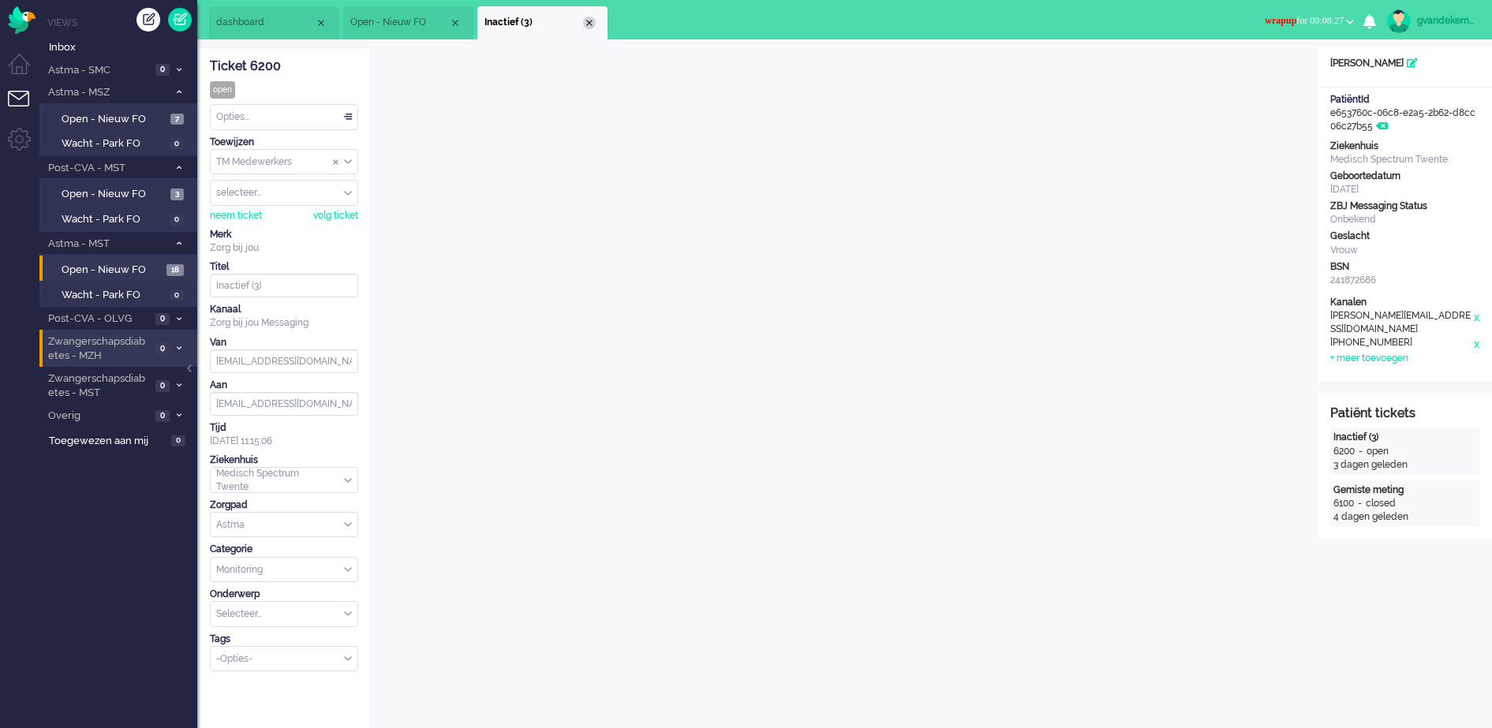
click at [589, 22] on div "Close tab" at bounding box center [589, 23] width 13 height 13
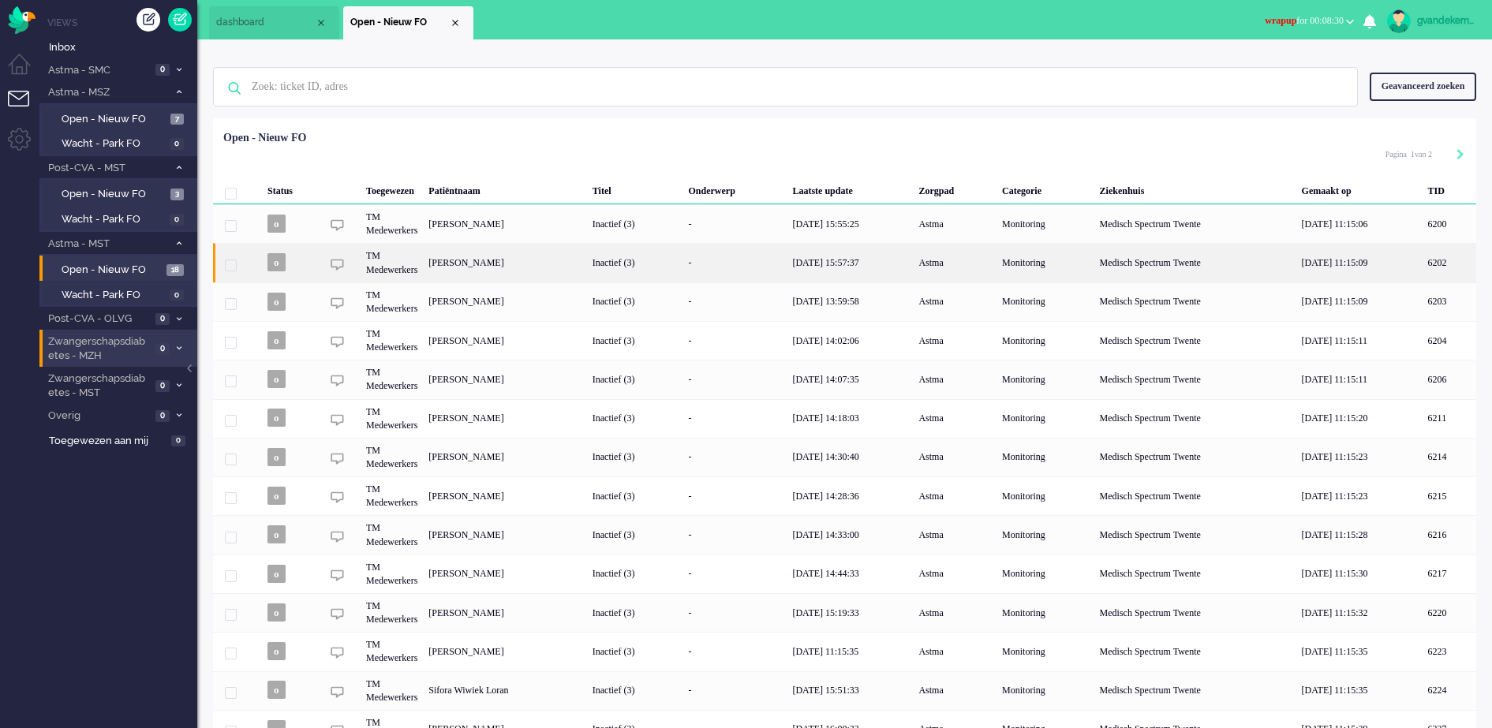
click at [1423, 263] on div "Pamela Dominique van Geldrop" at bounding box center [1450, 262] width 54 height 39
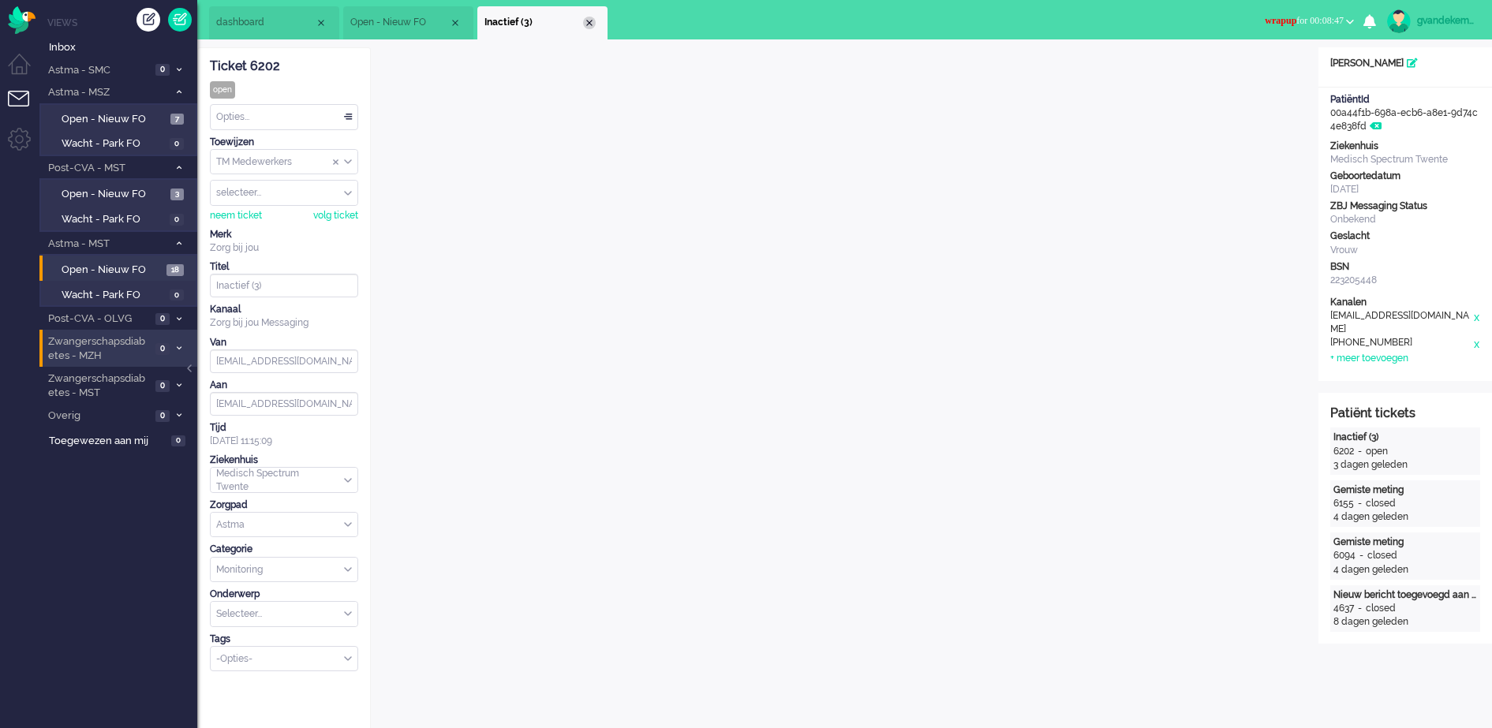
click at [590, 17] on div "Close tab" at bounding box center [589, 23] width 13 height 13
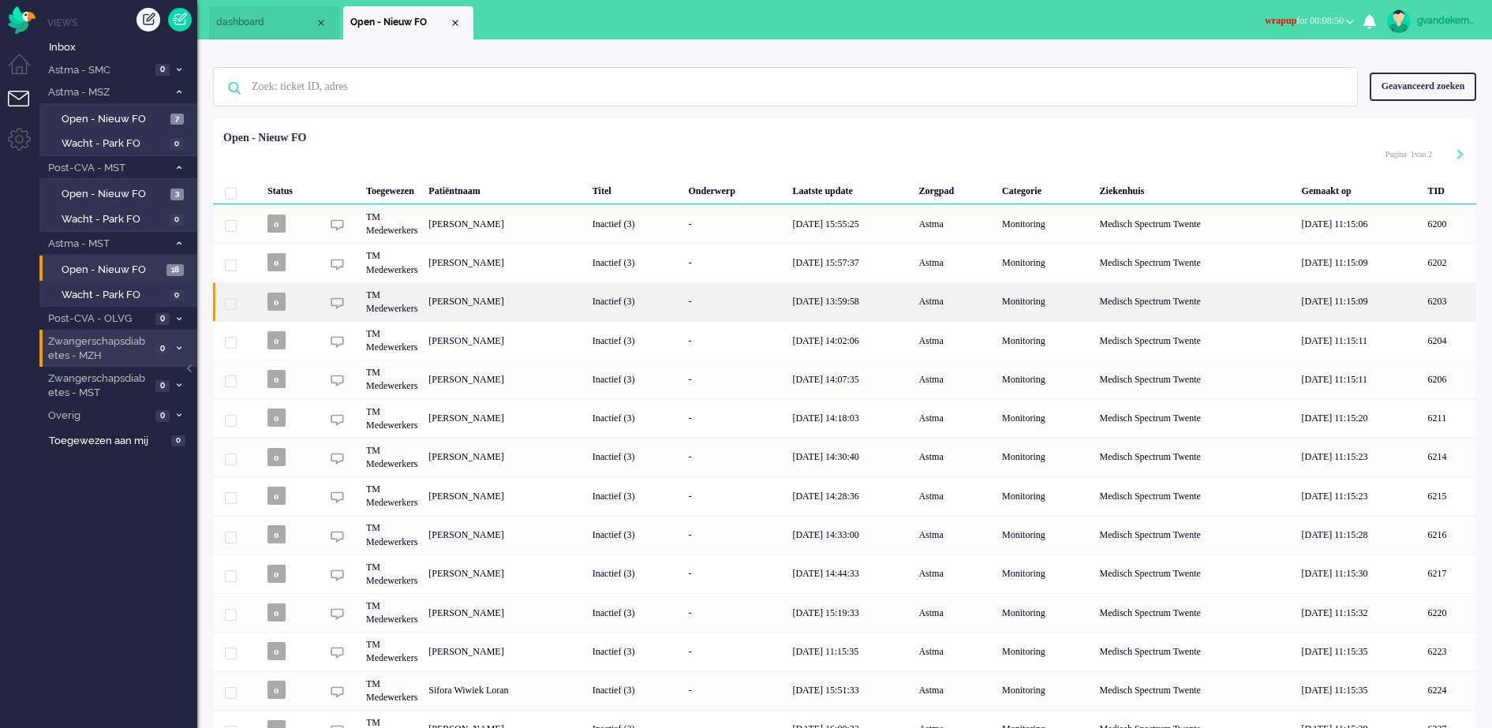
click at [1423, 301] on div "Maurits Lammertink" at bounding box center [1450, 302] width 54 height 39
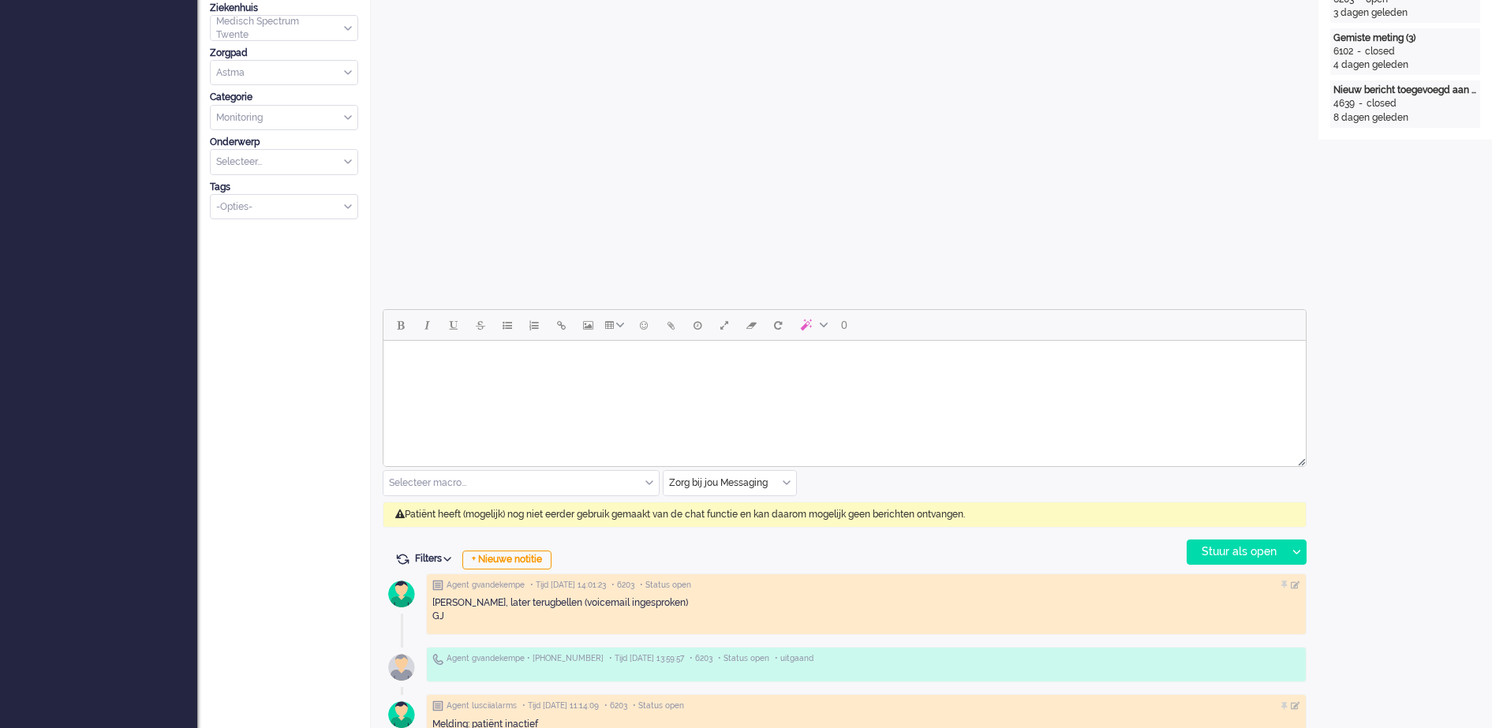
scroll to position [493, 0]
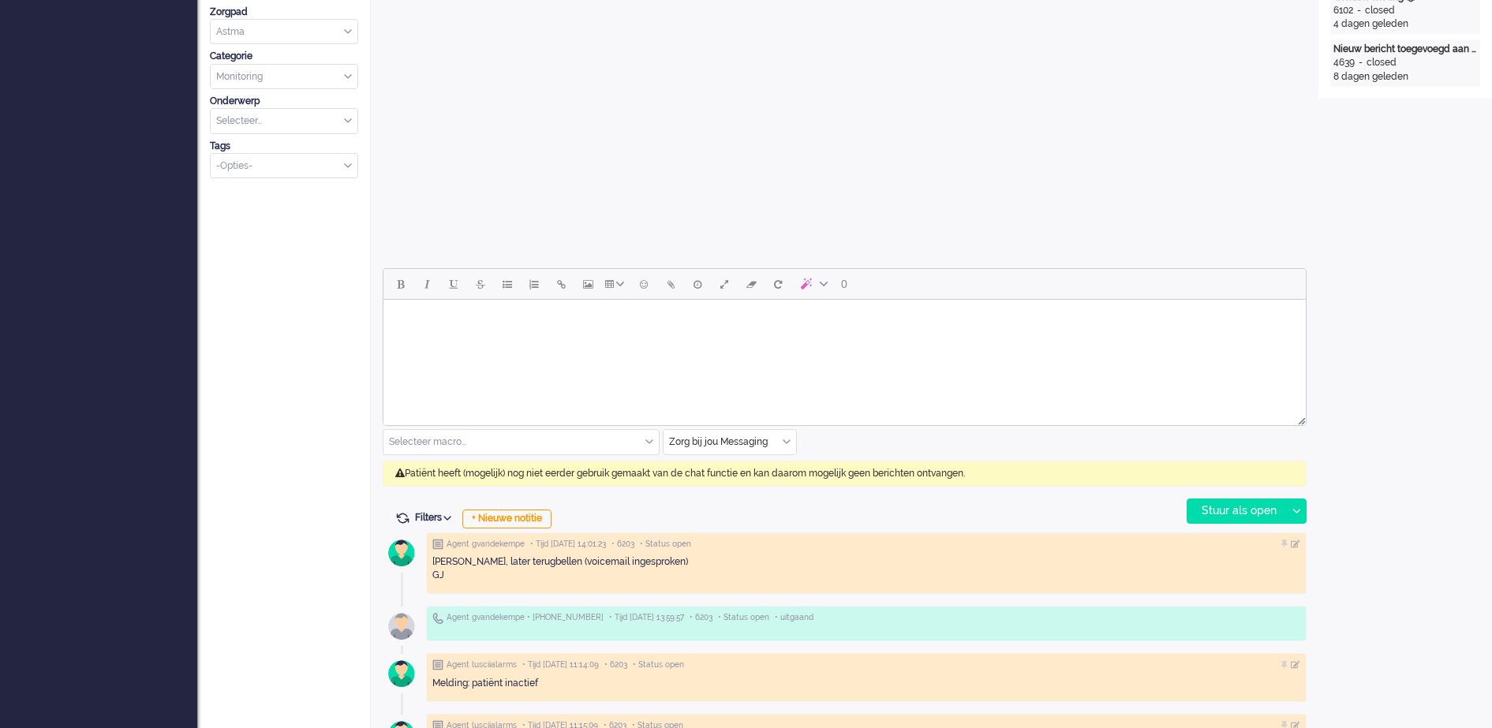
click at [788, 442] on div "Zorg bij jou Messaging" at bounding box center [730, 442] width 133 height 24
click at [699, 482] on span "uitgaand telefoon" at bounding box center [710, 488] width 78 height 13
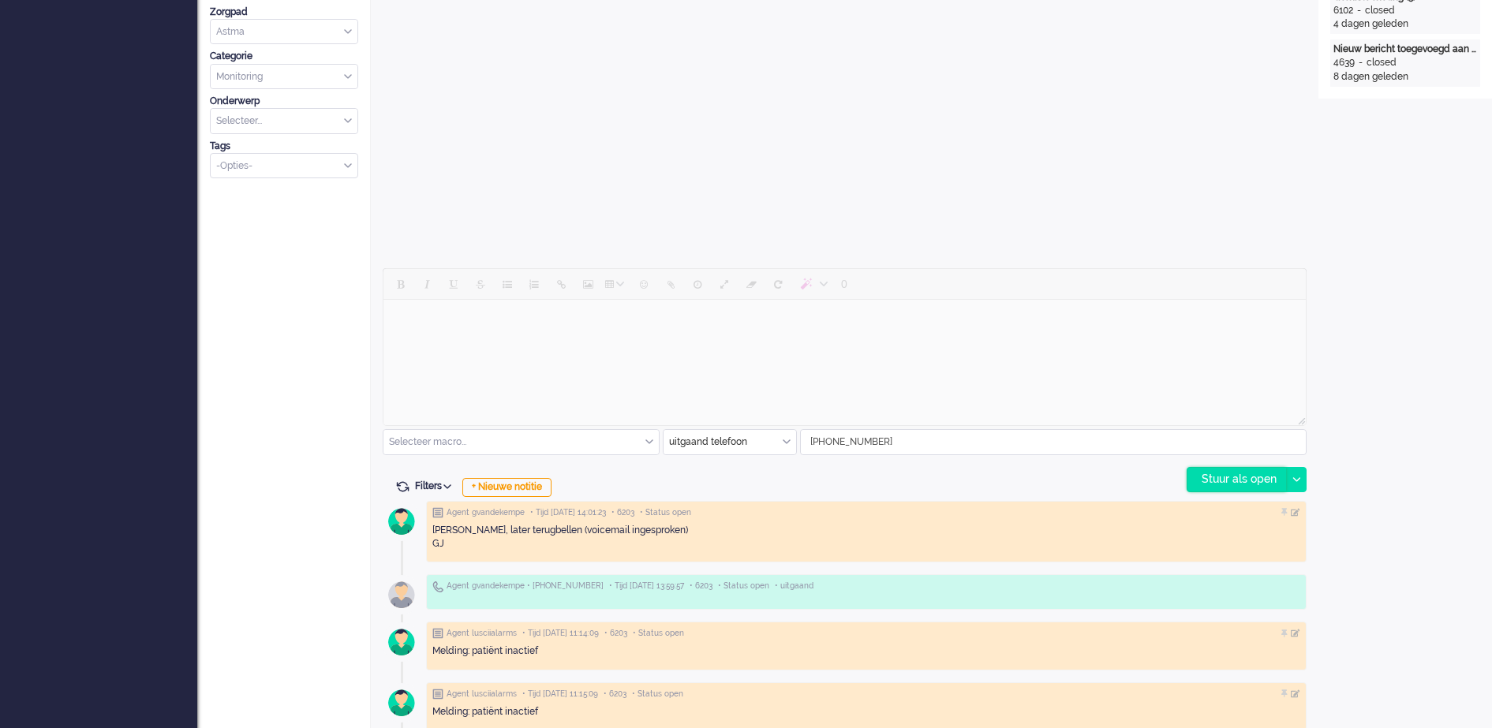
click at [1226, 474] on div "Stuur als open" at bounding box center [1237, 480] width 99 height 24
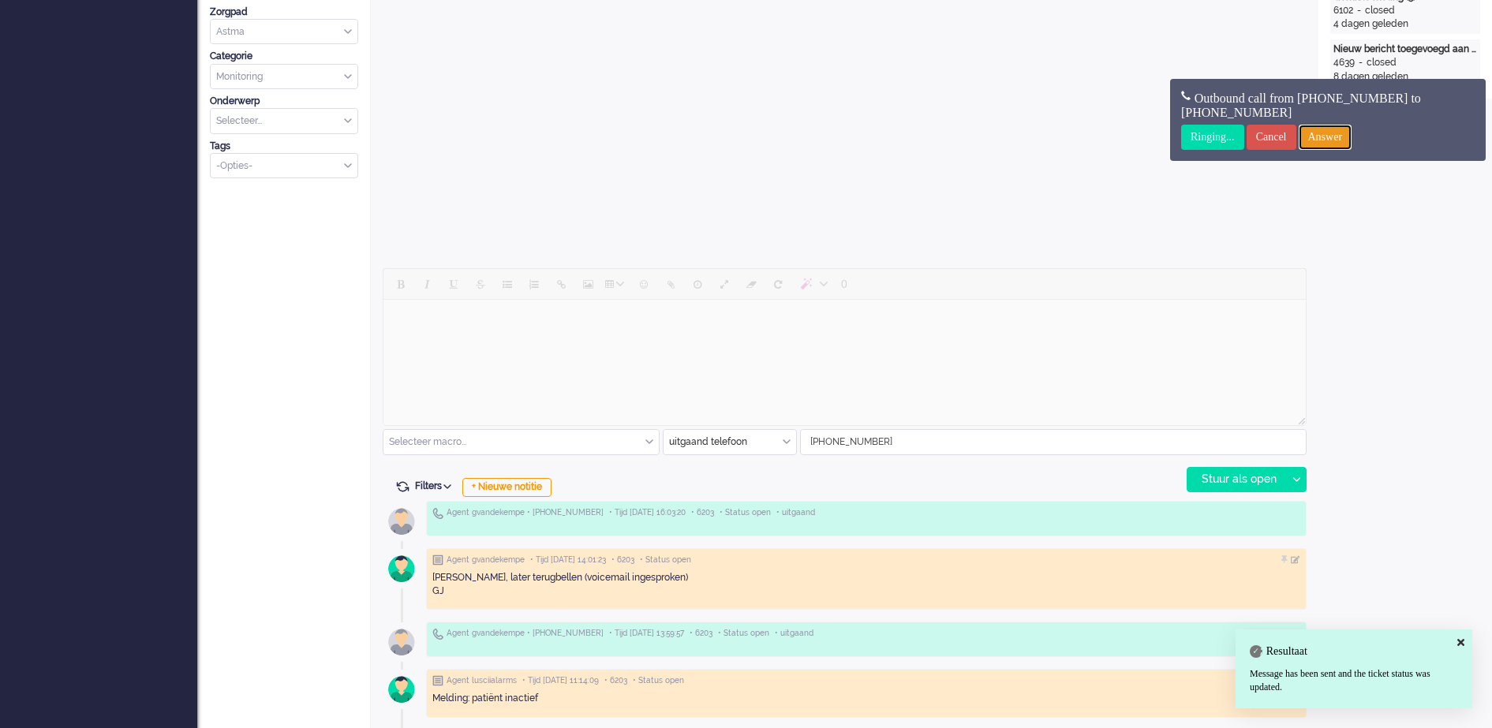
click at [1339, 134] on input "Answer" at bounding box center [1326, 137] width 54 height 25
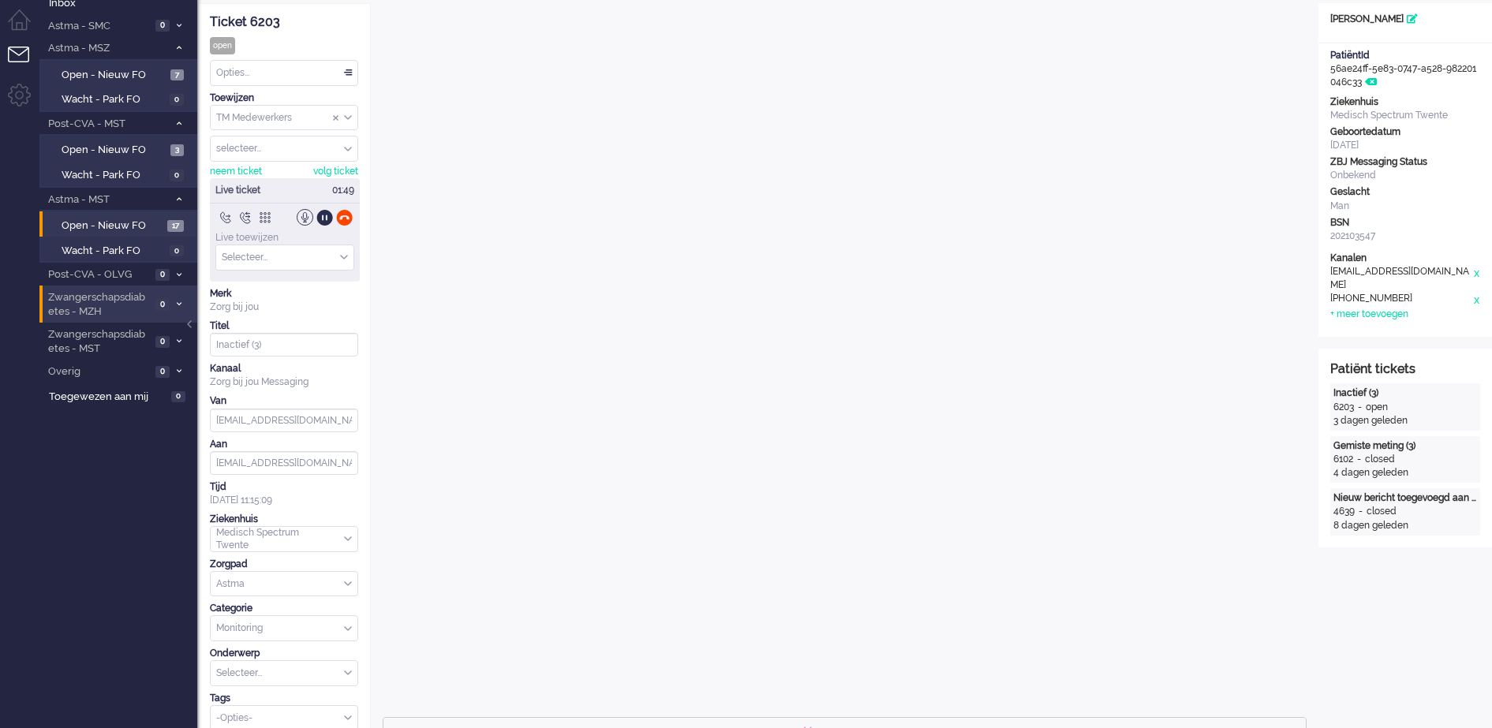
scroll to position [0, 0]
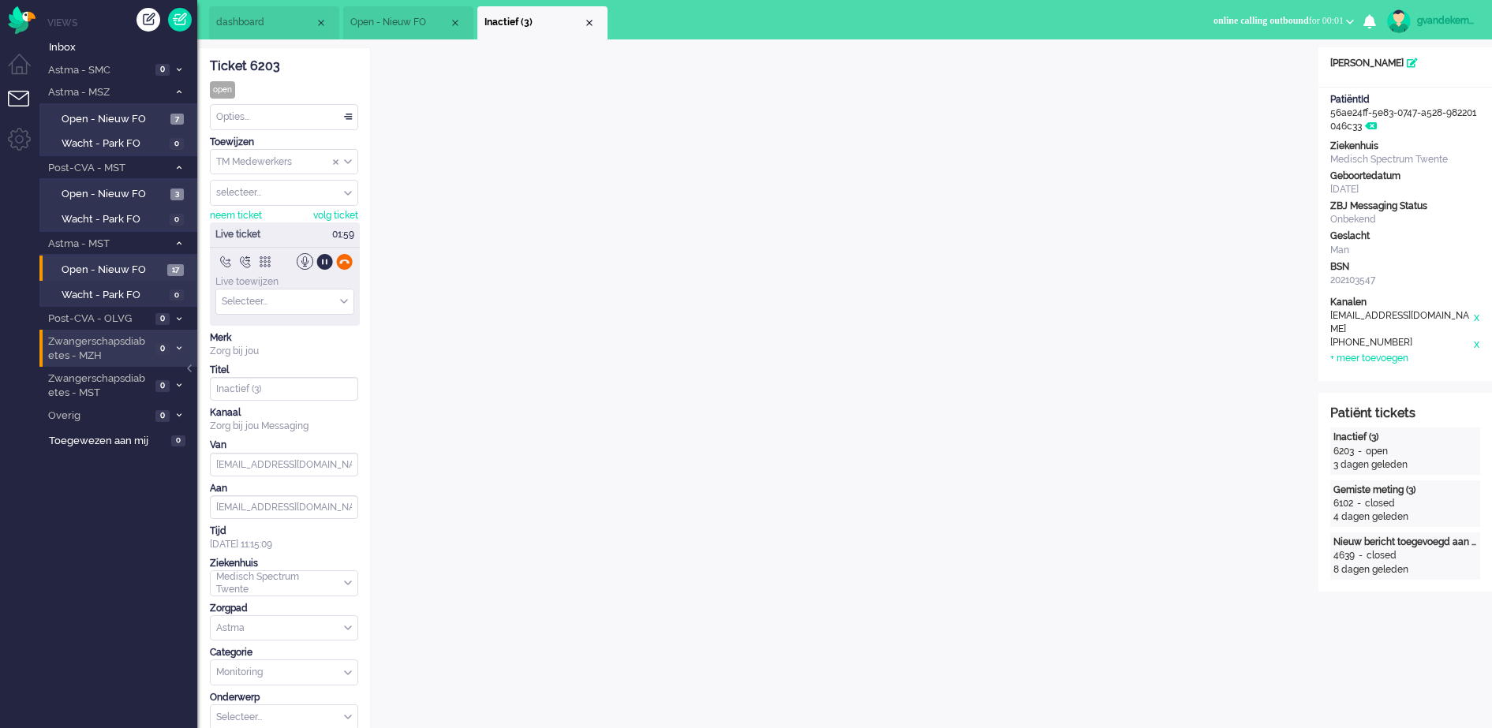
click at [344, 260] on div at bounding box center [344, 261] width 17 height 17
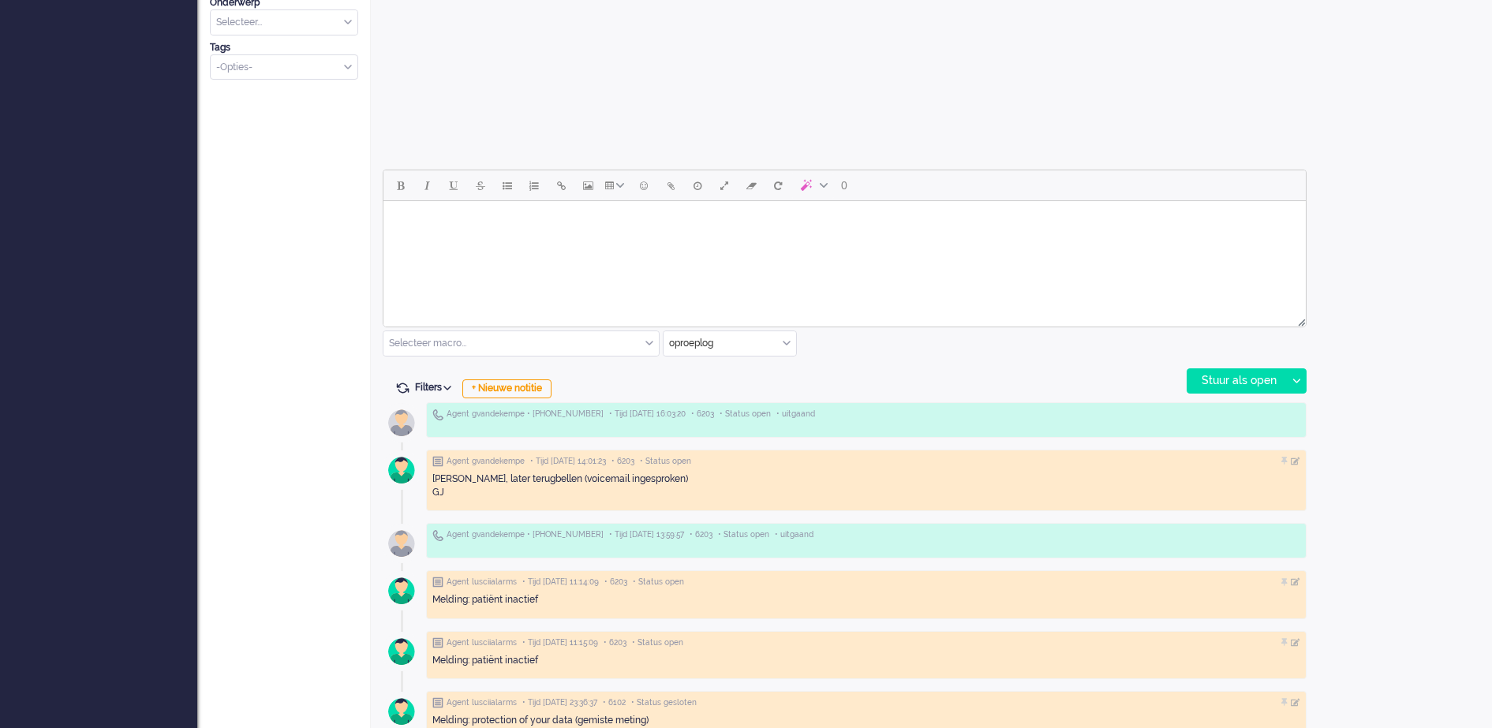
scroll to position [493, 0]
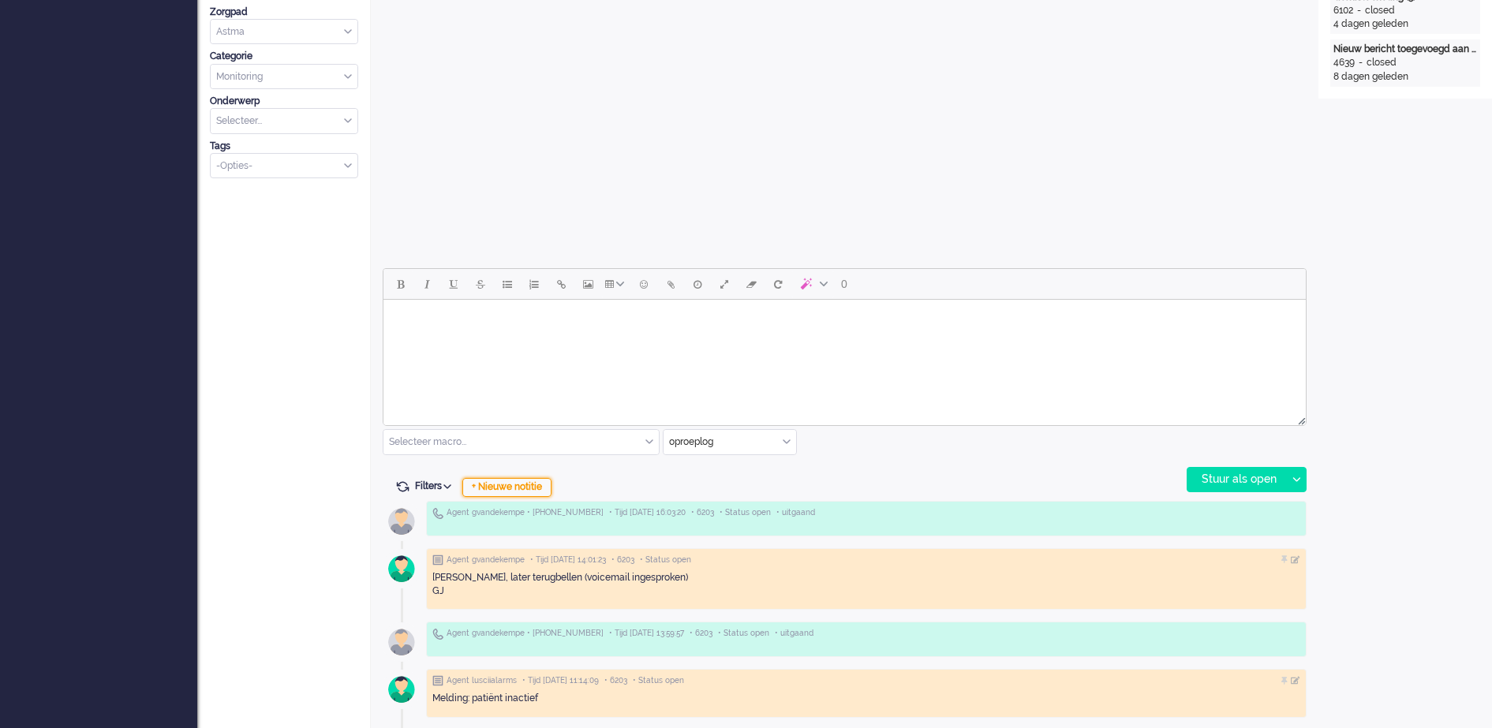
click at [543, 488] on div "+ Nieuwe notitie" at bounding box center [506, 487] width 89 height 19
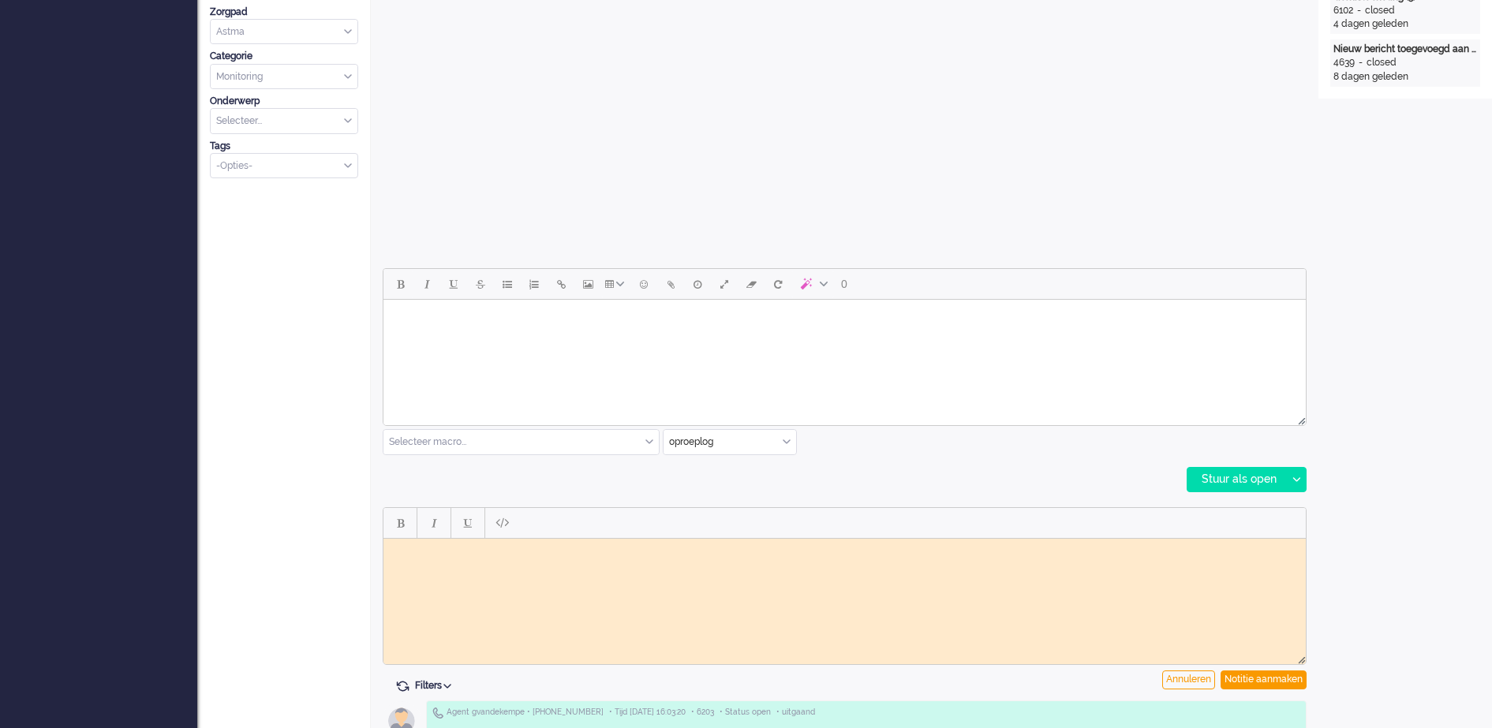
scroll to position [0, 0]
click at [519, 549] on body "Rich Text Area. Press ALT-0 for help." at bounding box center [845, 551] width 910 height 12
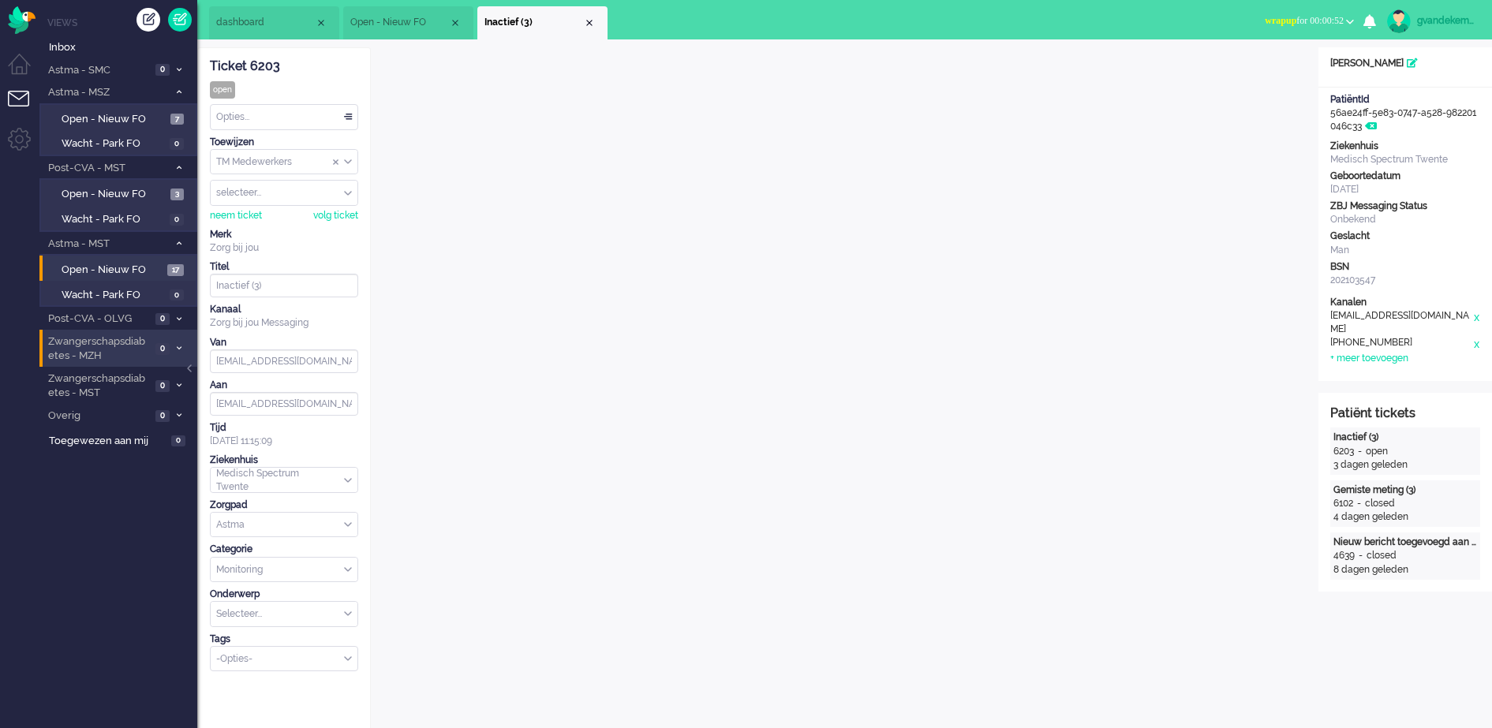
click at [346, 114] on div "Opties..." at bounding box center [284, 117] width 147 height 24
click at [240, 227] on span "Opgelost" at bounding box center [237, 229] width 39 height 13
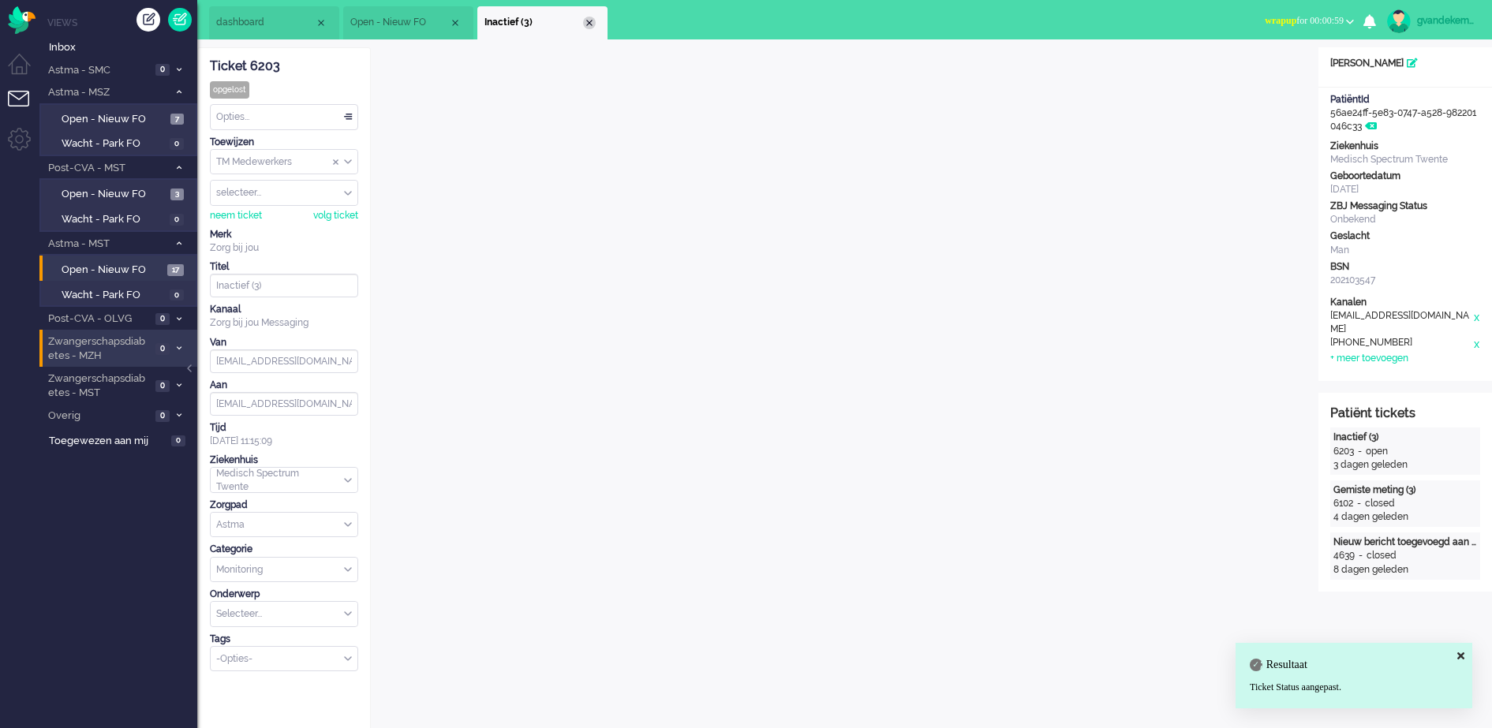
click at [585, 22] on div "Close tab" at bounding box center [589, 23] width 13 height 13
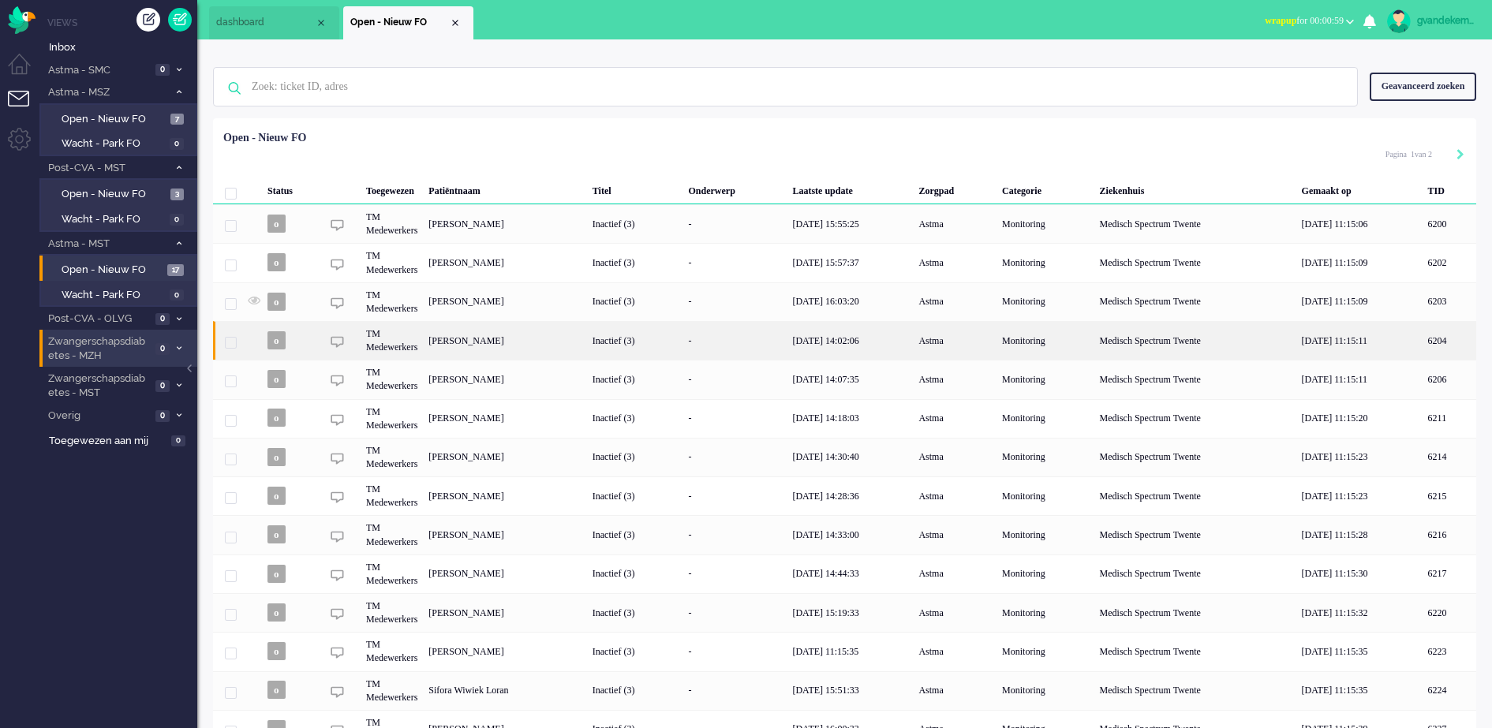
click at [1423, 335] on div "J.G. Eertink" at bounding box center [1450, 340] width 54 height 39
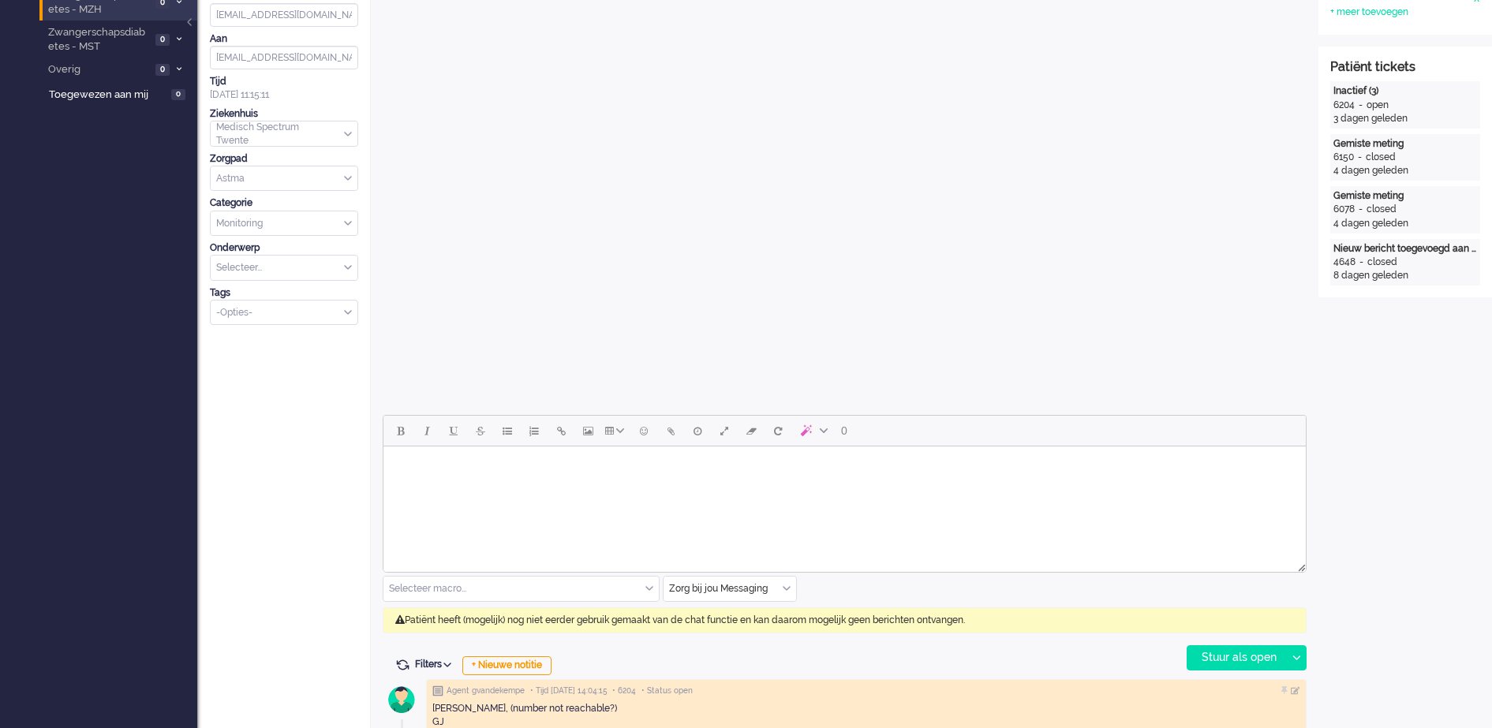
scroll to position [395, 0]
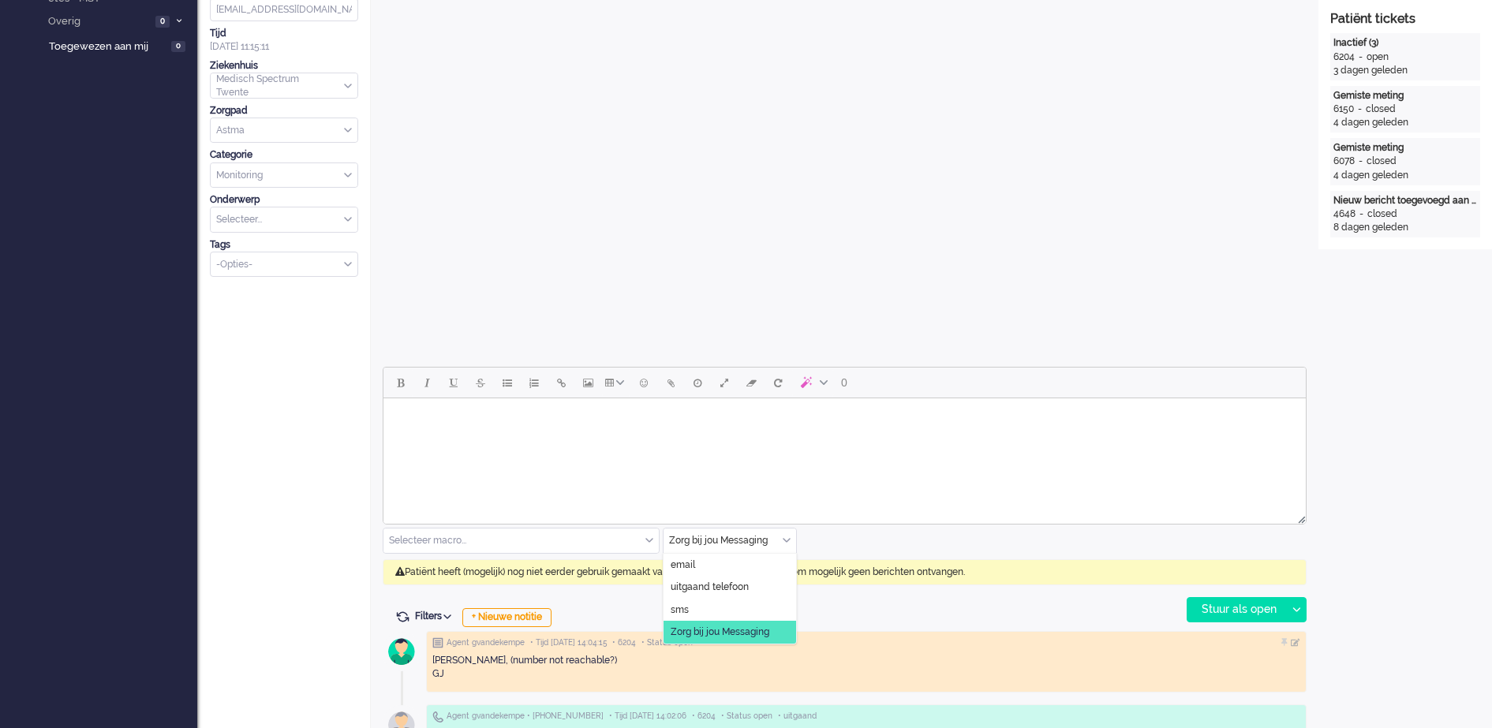
click at [787, 535] on div "Zorg bij jou Messaging" at bounding box center [730, 541] width 133 height 24
click at [747, 587] on span "uitgaand telefoon" at bounding box center [710, 587] width 78 height 13
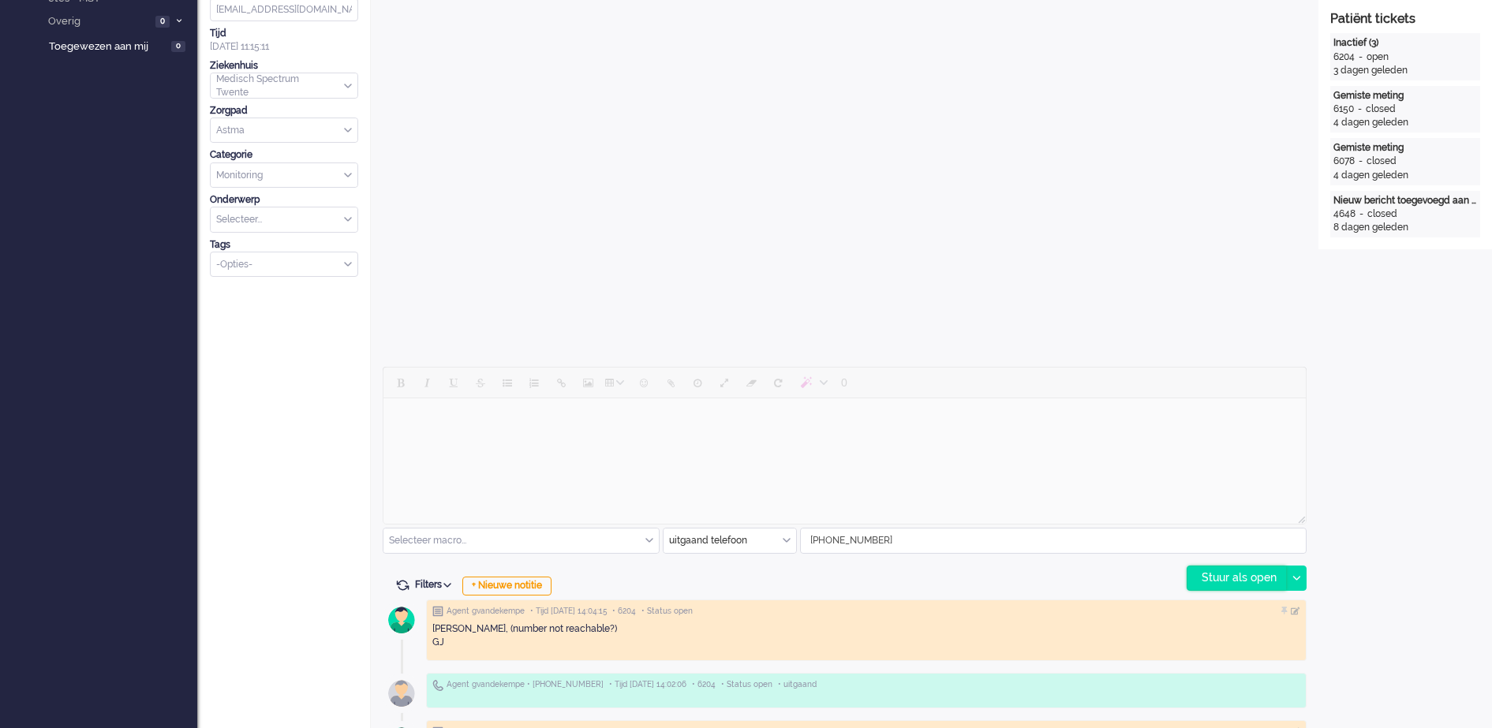
click at [1256, 572] on div "Stuur als open" at bounding box center [1237, 579] width 99 height 24
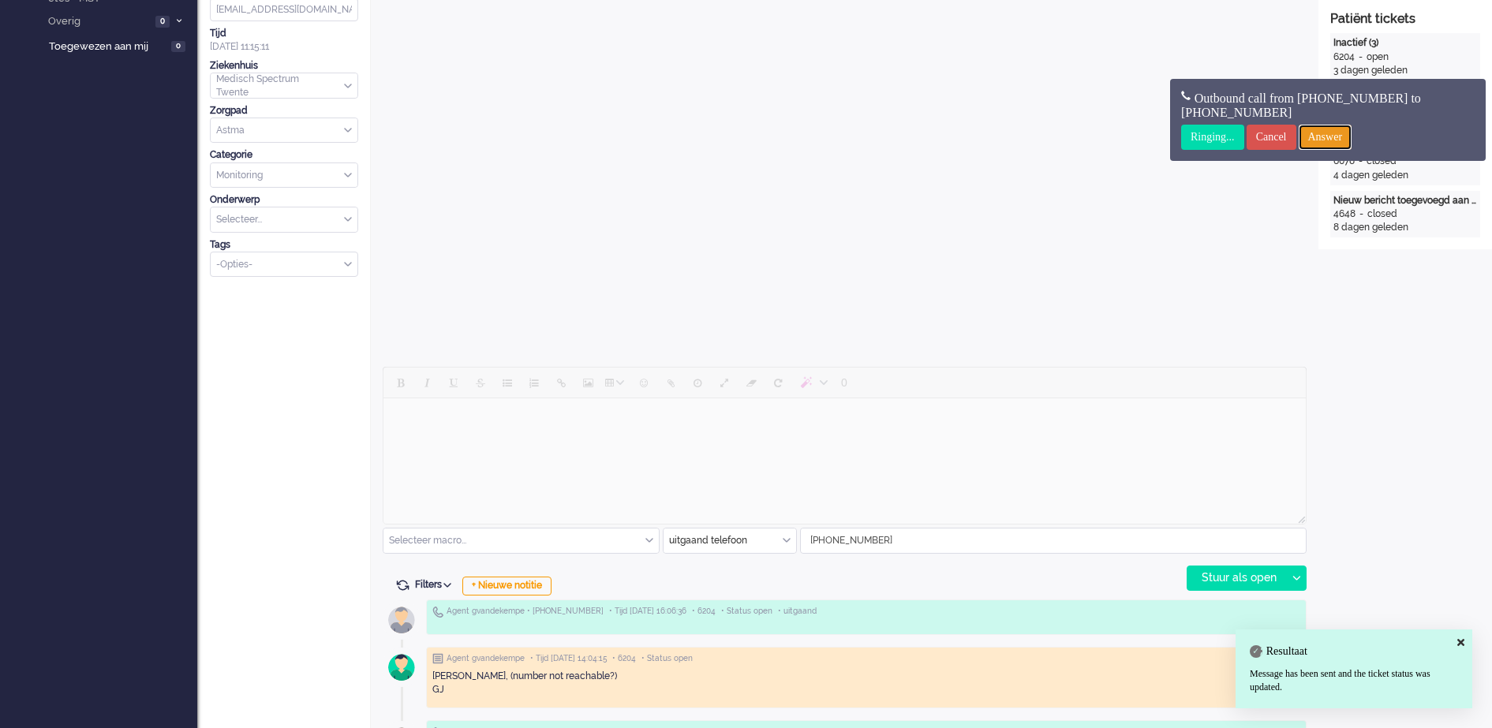
click at [1353, 135] on input "Answer" at bounding box center [1326, 137] width 54 height 25
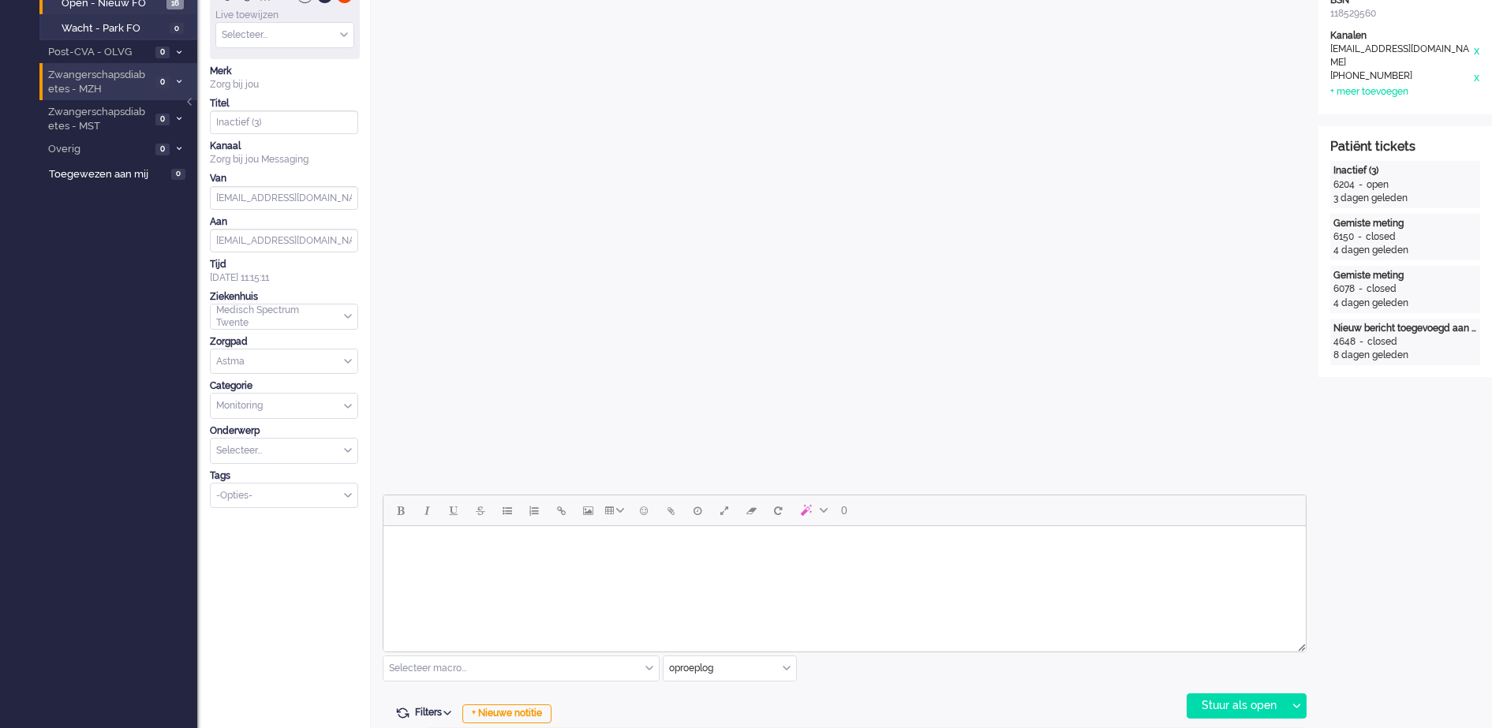
scroll to position [0, 0]
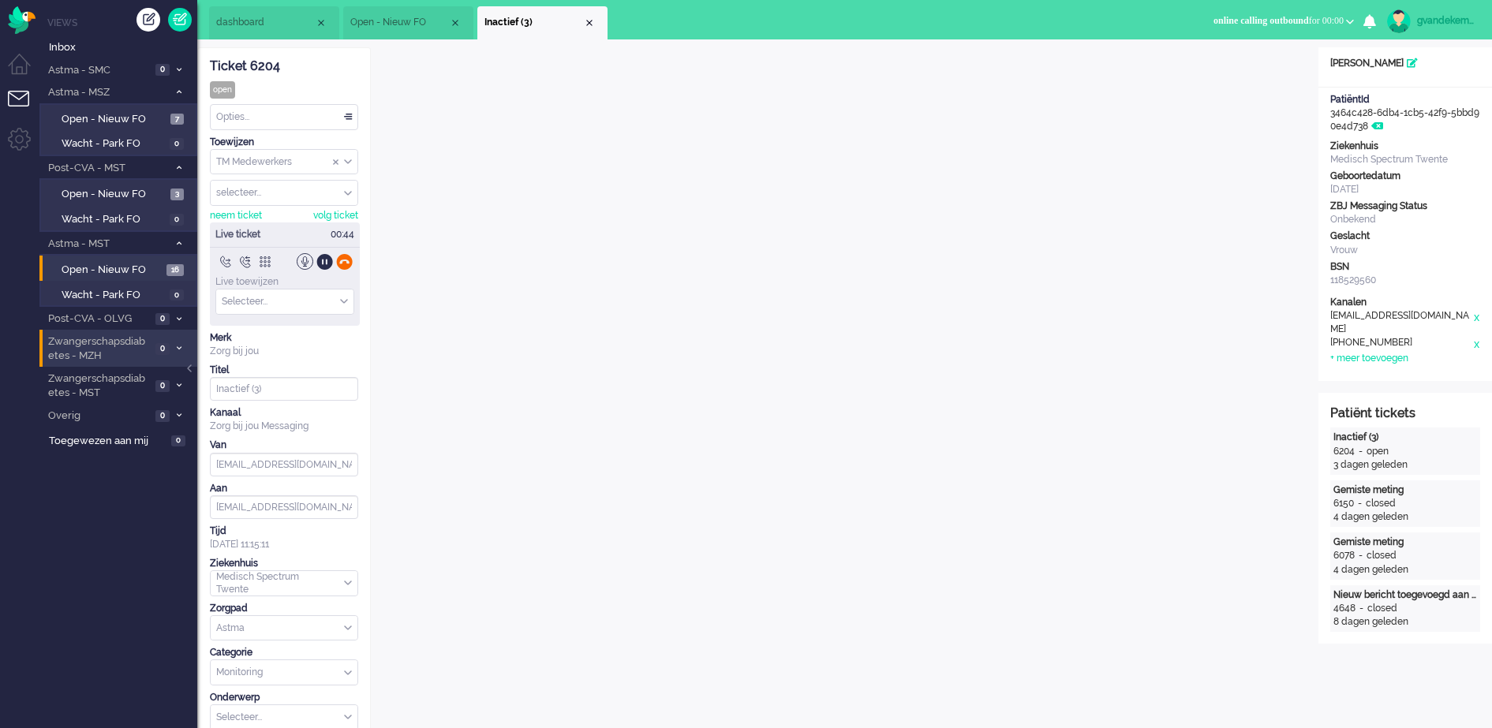
click at [342, 262] on div at bounding box center [344, 261] width 17 height 17
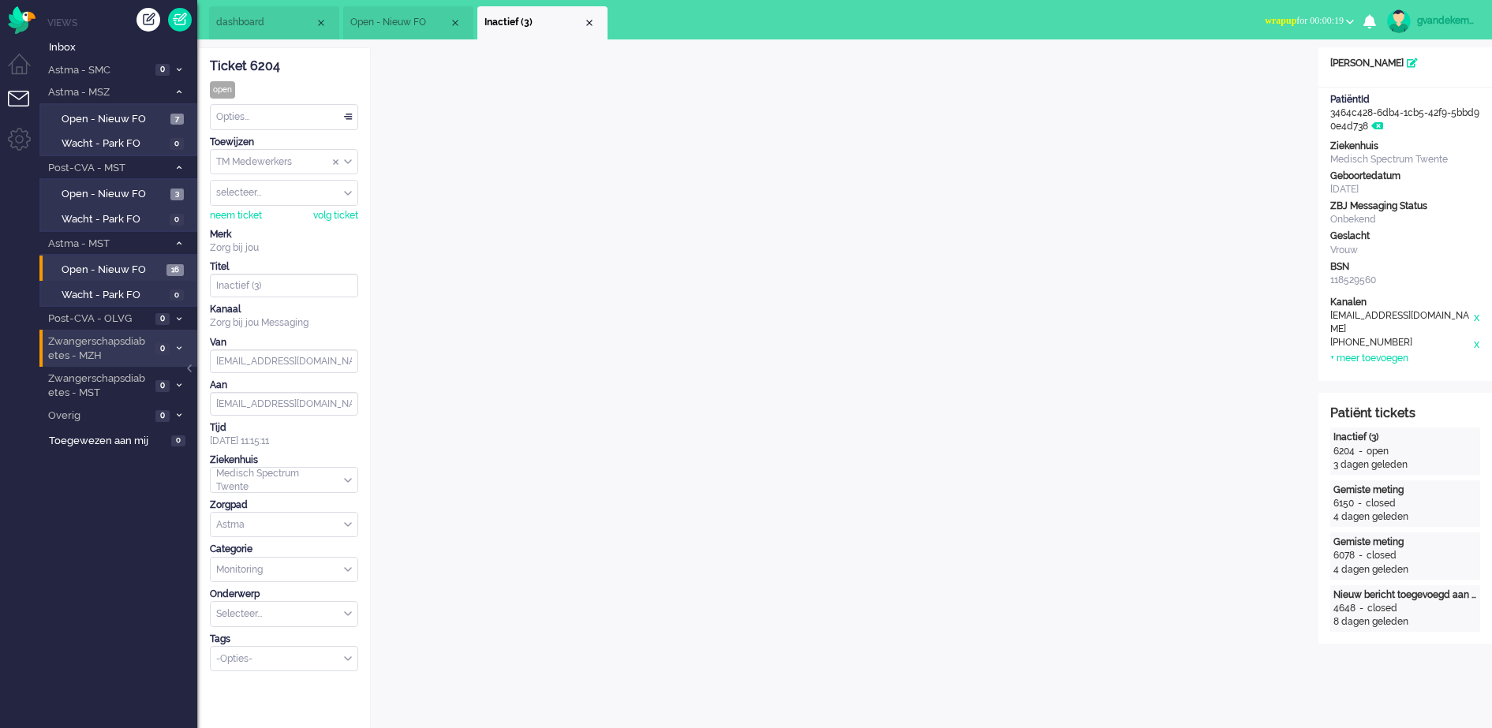
click at [587, 22] on div "Close tab" at bounding box center [589, 23] width 13 height 13
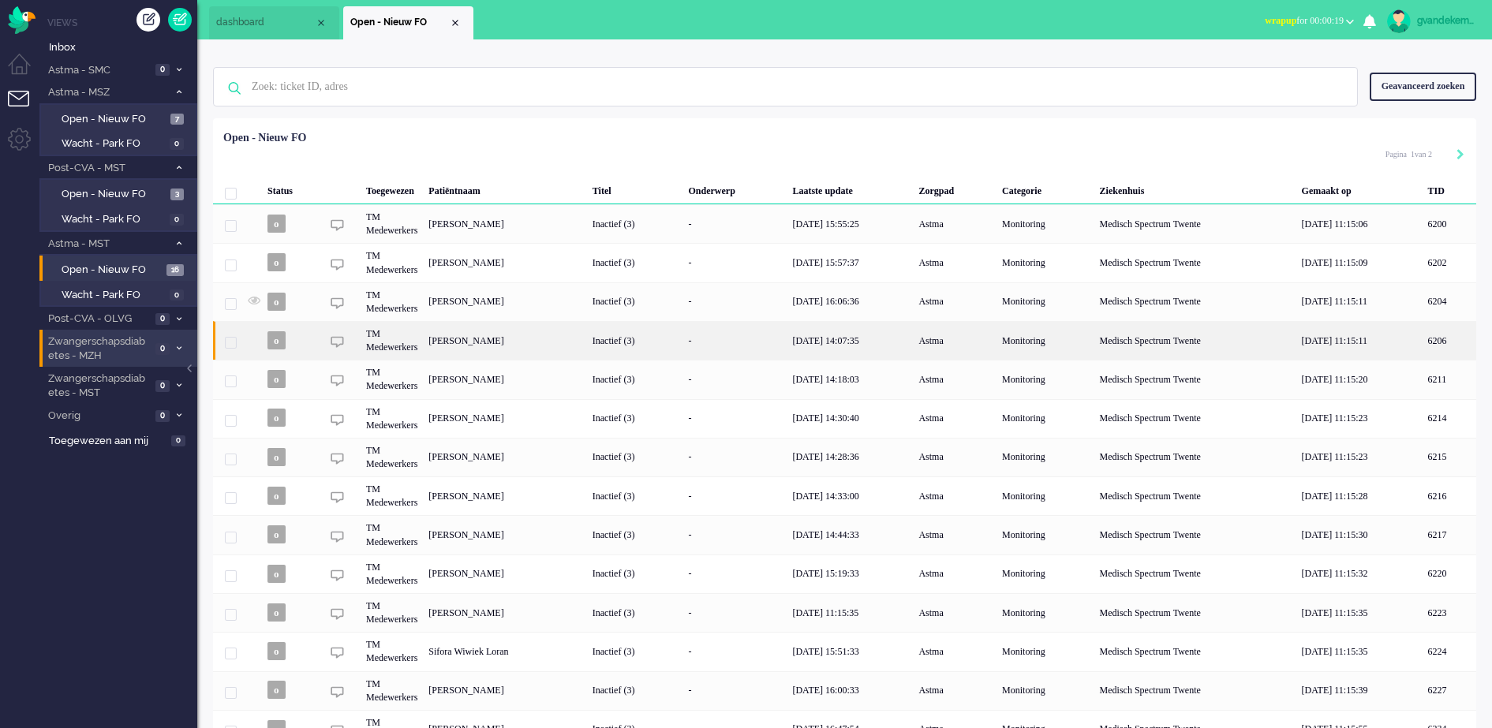
click at [683, 343] on div "Inactief (3)" at bounding box center [635, 340] width 96 height 39
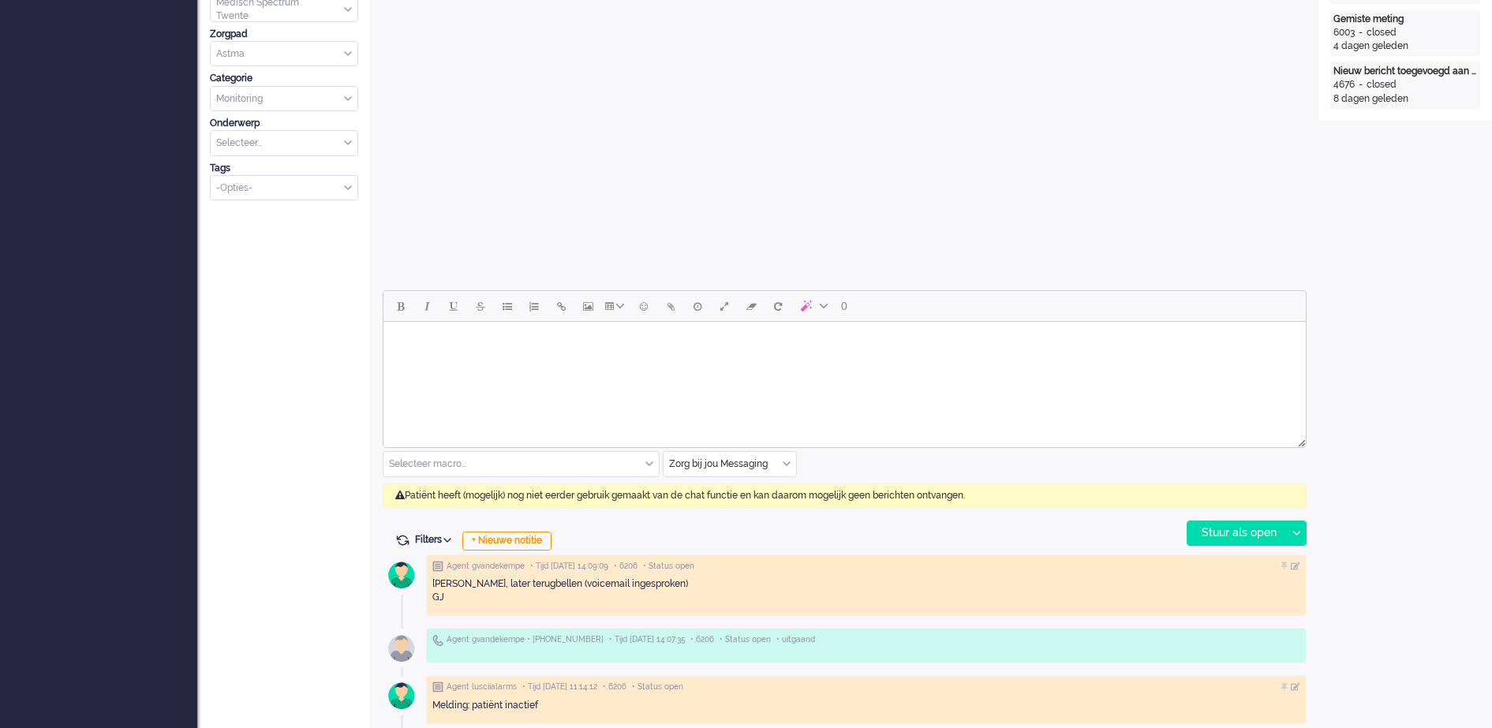
scroll to position [592, 0]
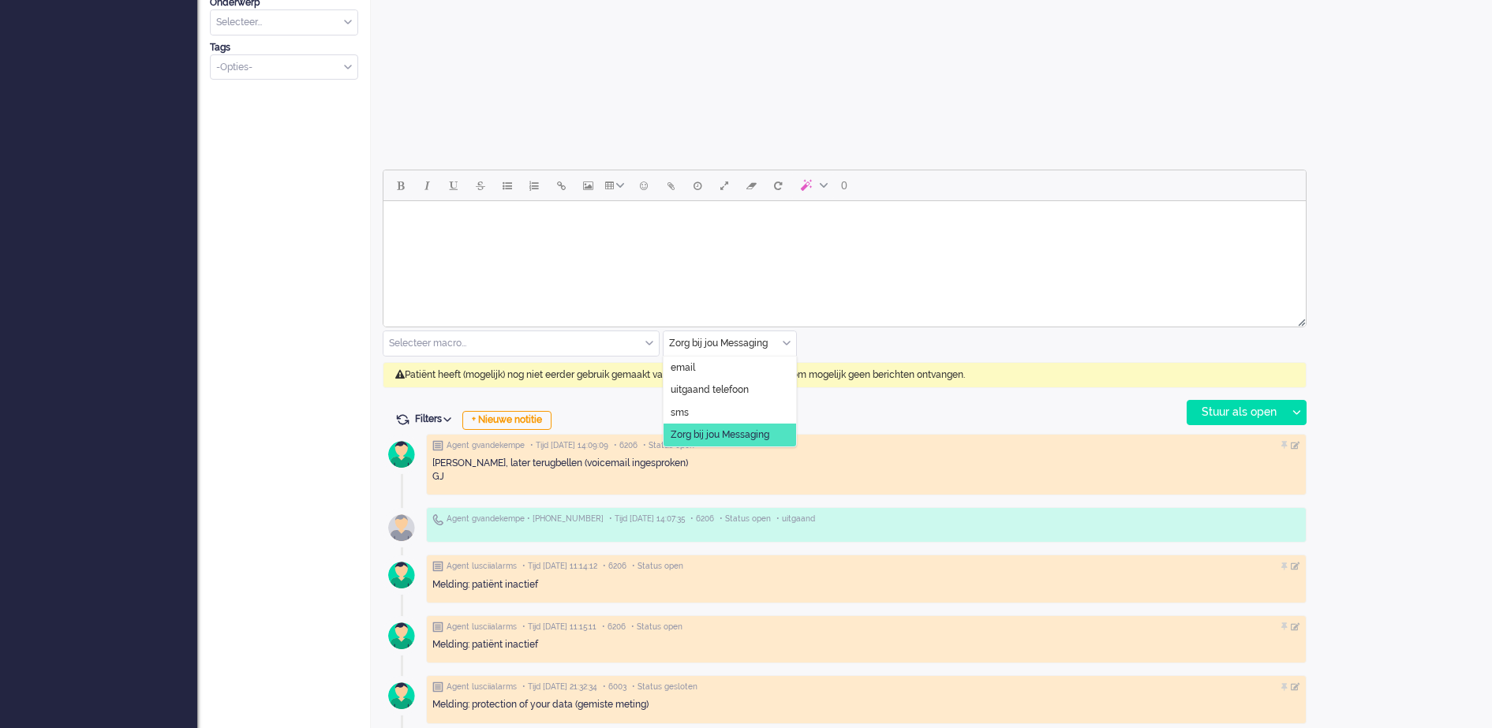
click at [790, 347] on div "Zorg bij jou Messaging" at bounding box center [730, 343] width 133 height 24
click at [711, 387] on span "uitgaand telefoon" at bounding box center [710, 390] width 78 height 13
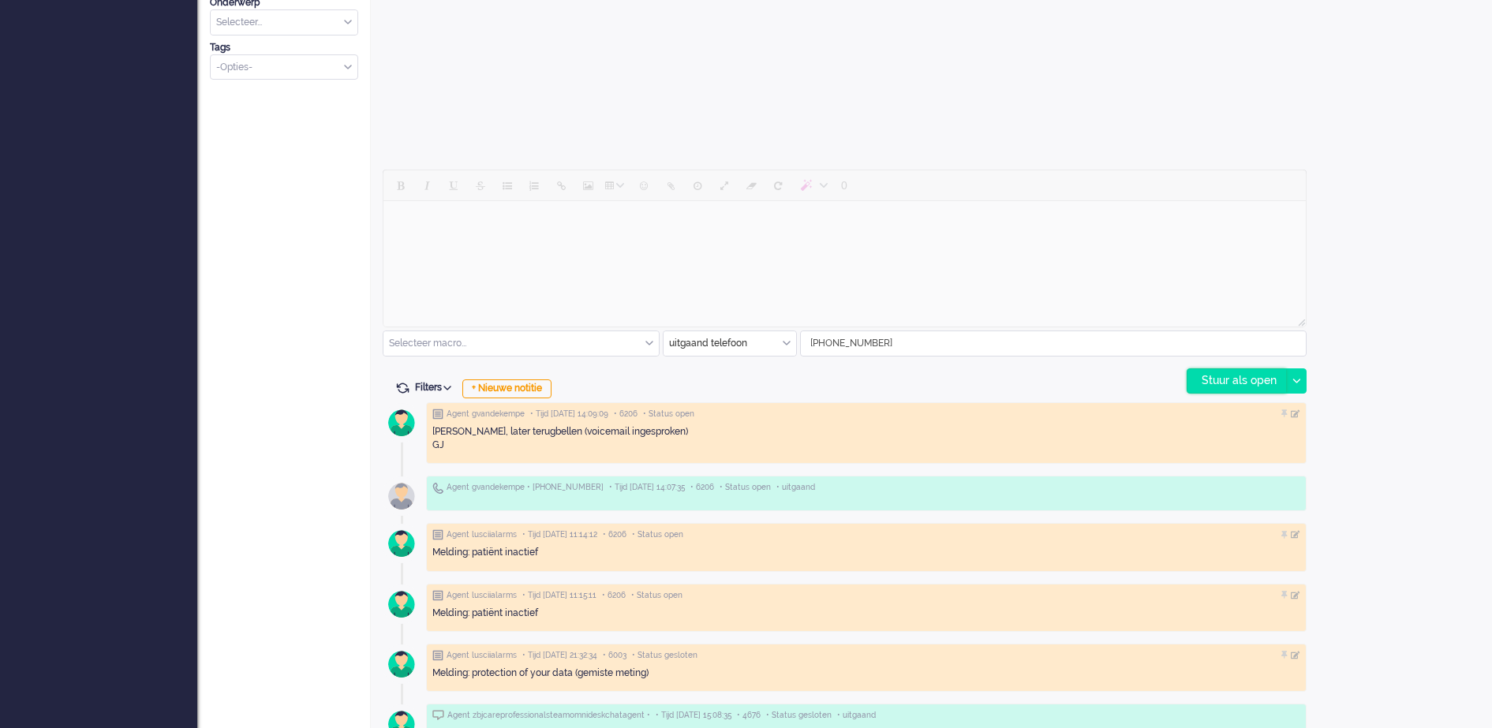
click at [1260, 382] on div "Stuur als open" at bounding box center [1237, 381] width 99 height 24
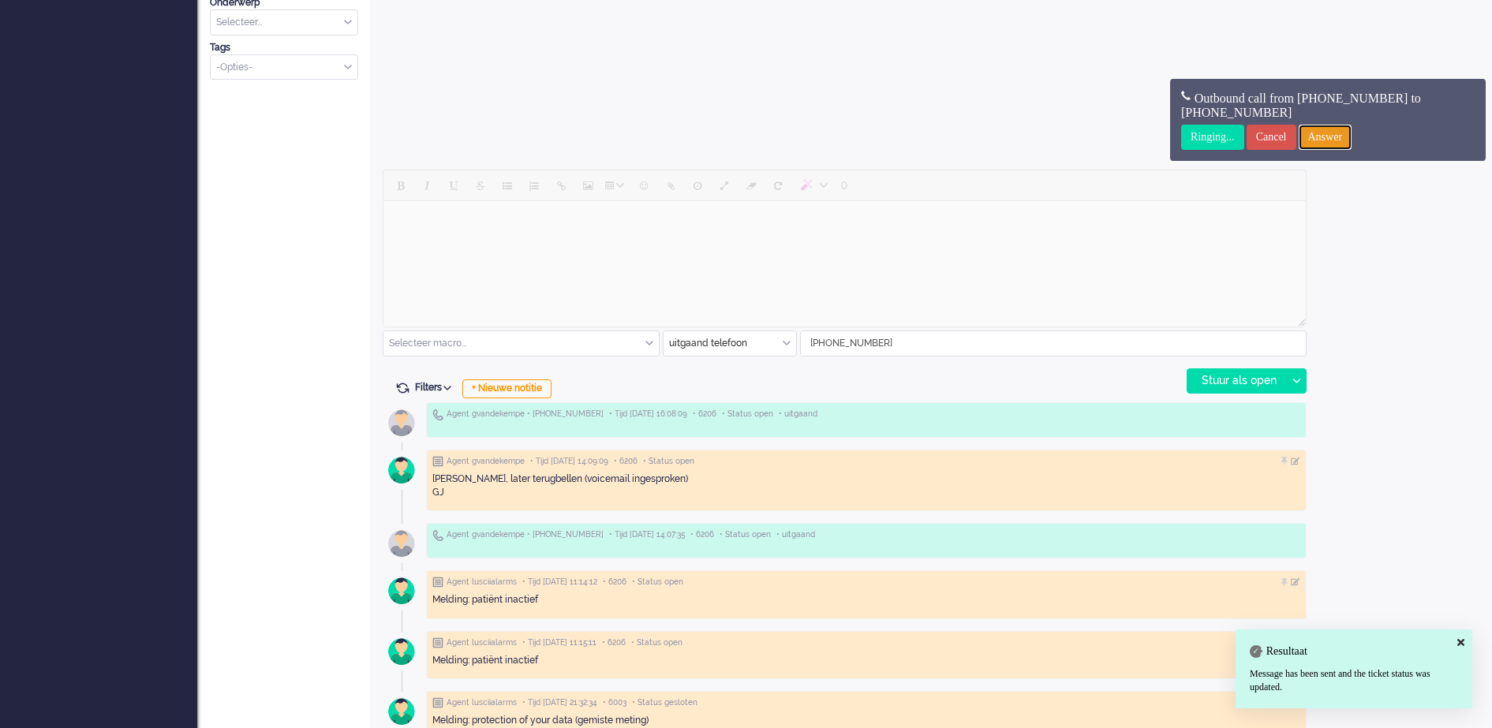
click at [1346, 134] on input "Answer" at bounding box center [1326, 137] width 54 height 25
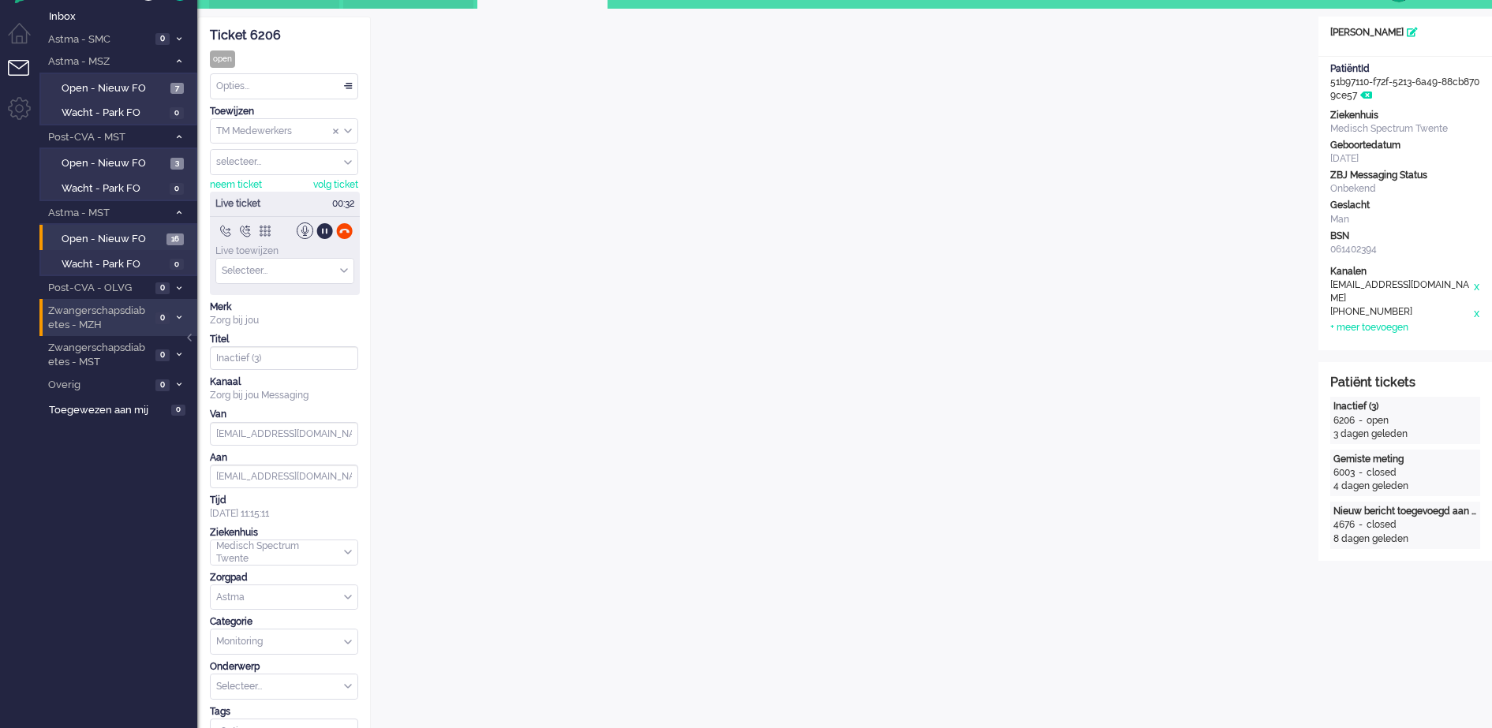
scroll to position [0, 0]
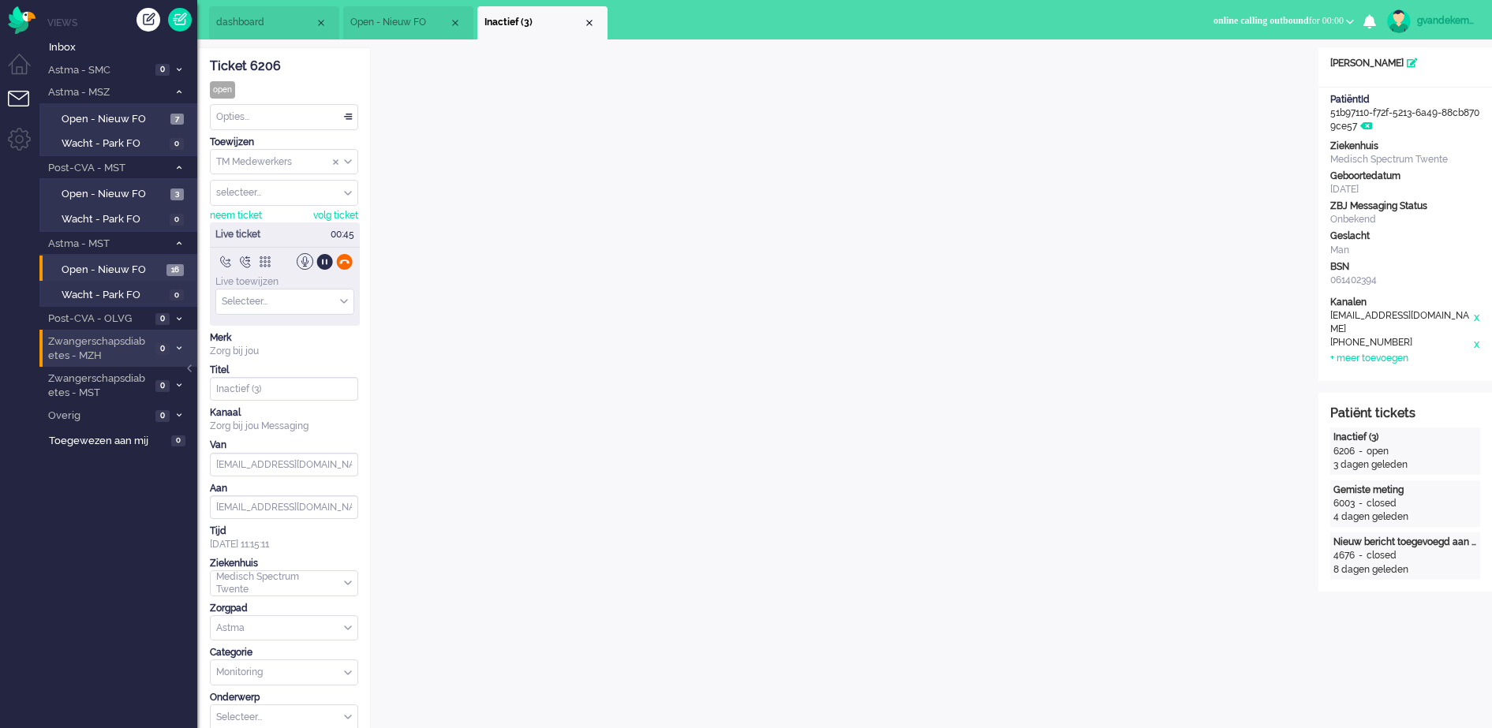
click at [346, 263] on div at bounding box center [344, 261] width 17 height 17
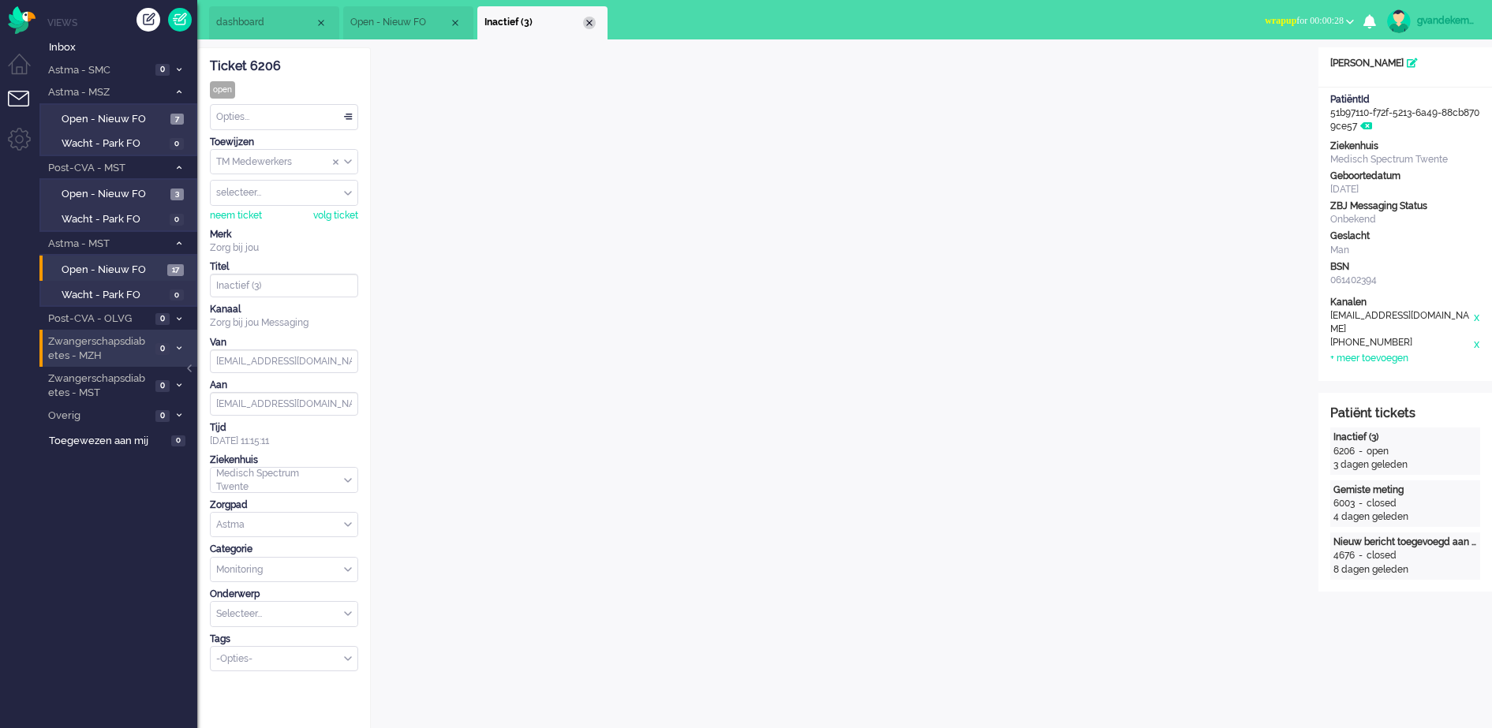
click at [586, 24] on div "Close tab" at bounding box center [589, 23] width 13 height 13
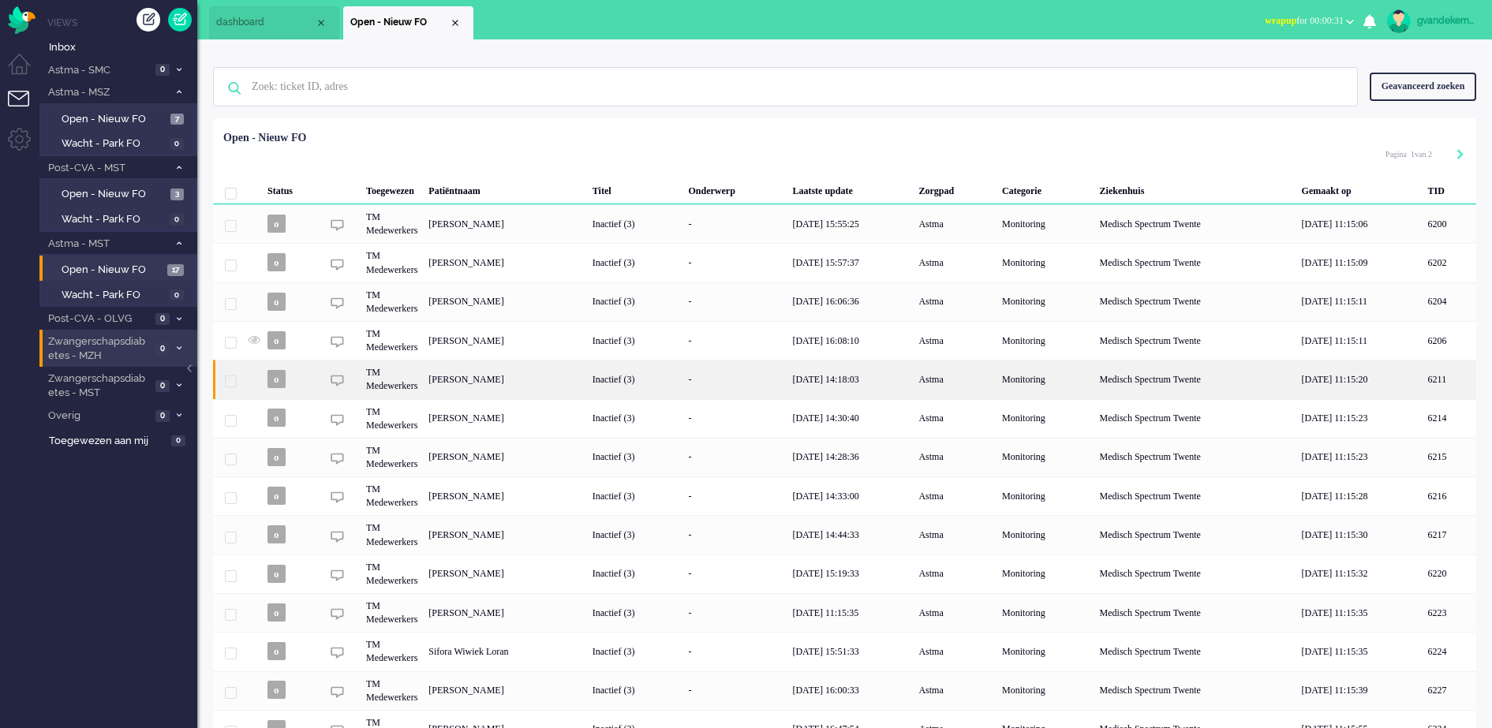
click at [683, 367] on div "Inactief (3)" at bounding box center [635, 379] width 96 height 39
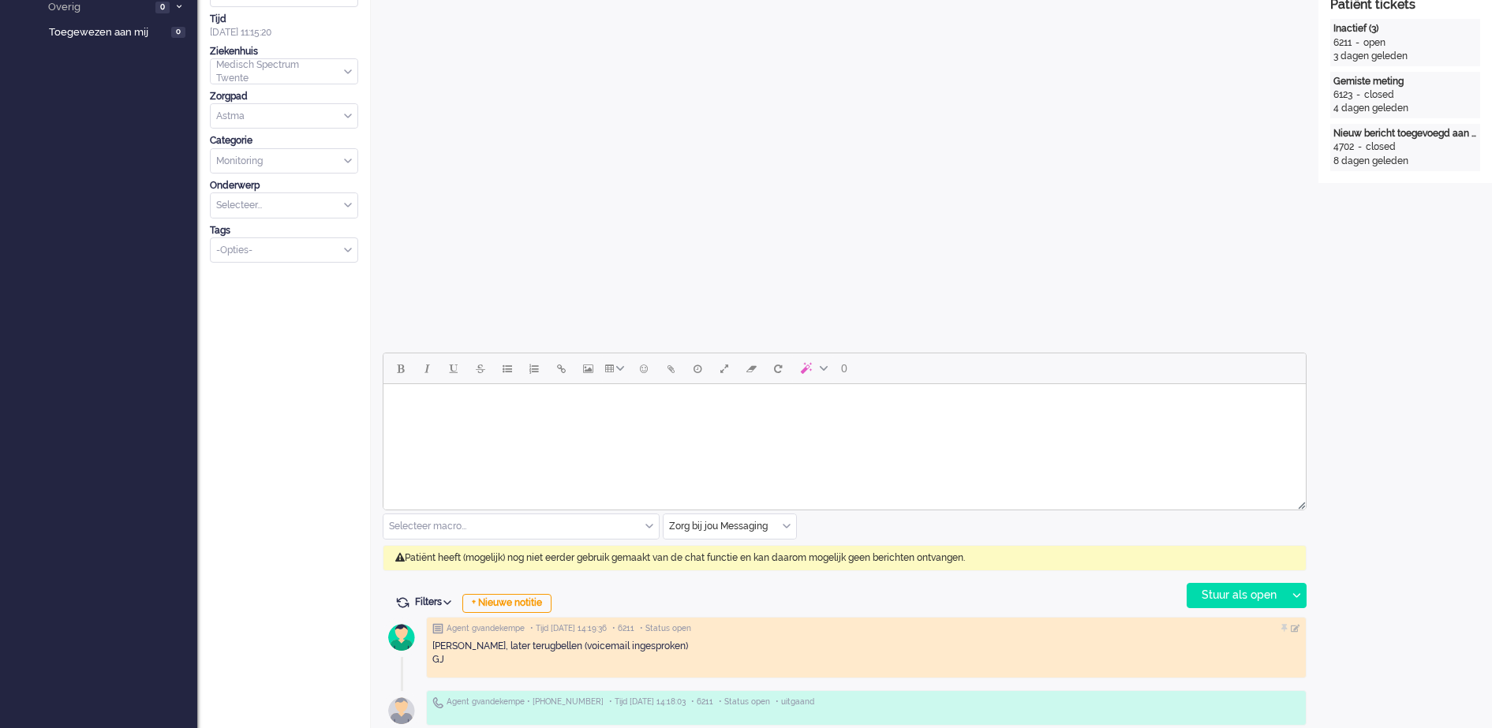
scroll to position [443, 0]
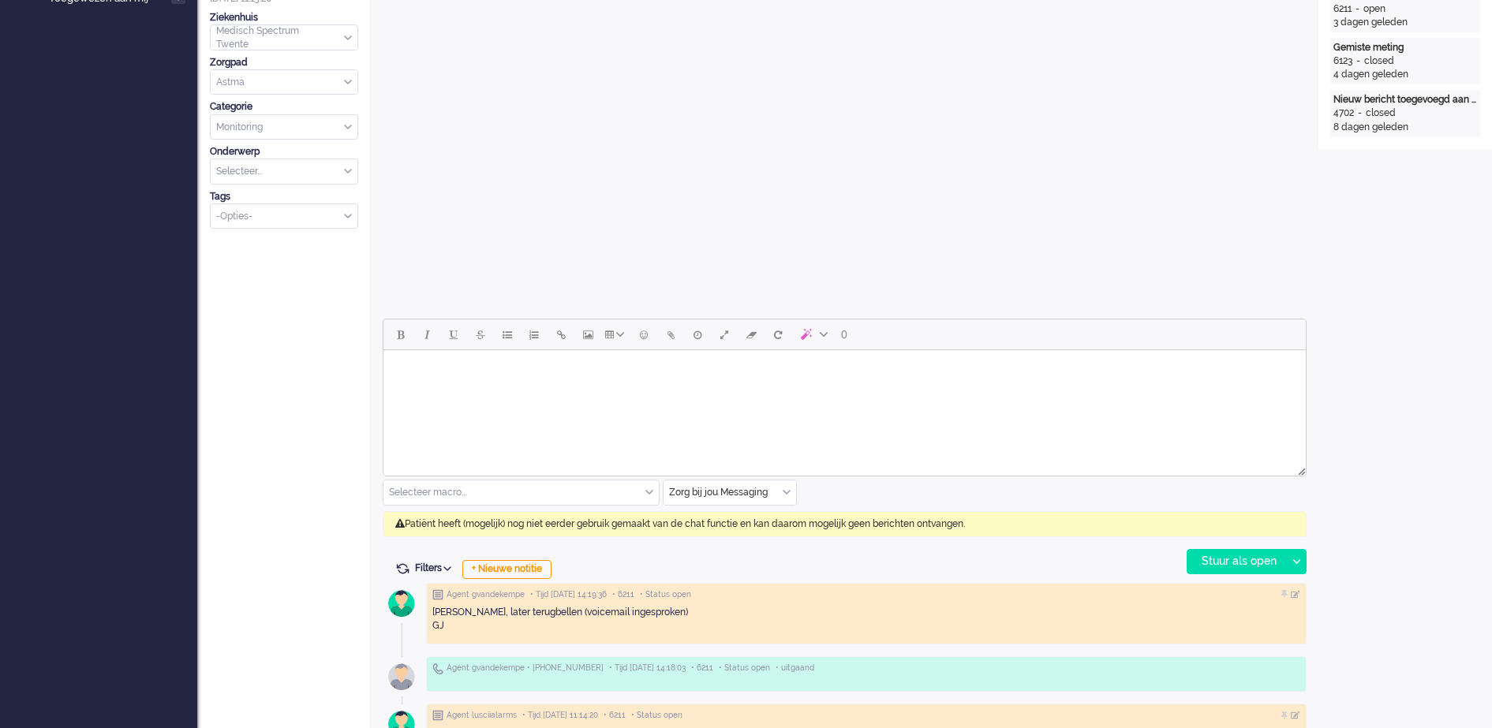
click at [785, 488] on div "Zorg bij jou Messaging" at bounding box center [730, 493] width 133 height 24
click at [729, 537] on span "uitgaand telefoon" at bounding box center [710, 539] width 78 height 13
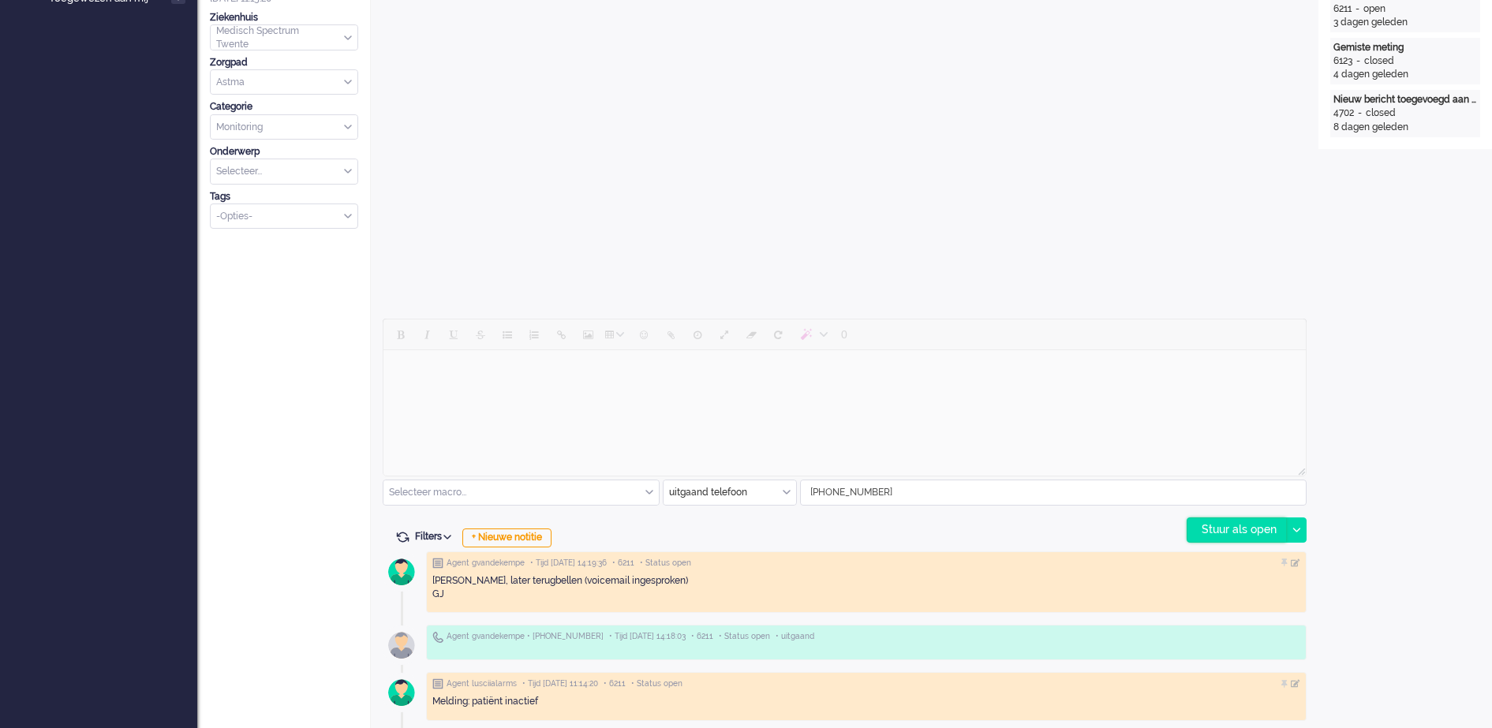
click at [1260, 532] on div "Stuur als open" at bounding box center [1237, 531] width 99 height 24
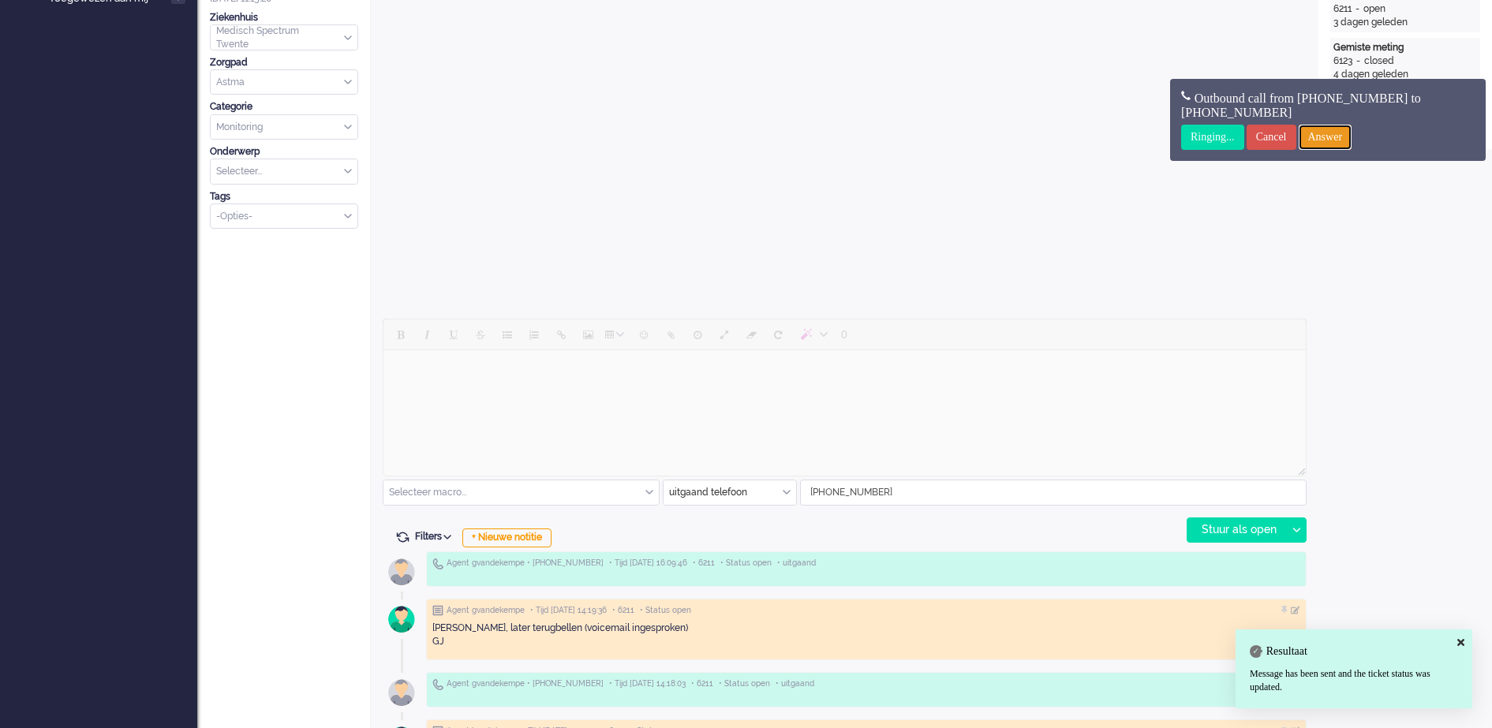
click at [1350, 137] on input "Answer" at bounding box center [1326, 137] width 54 height 25
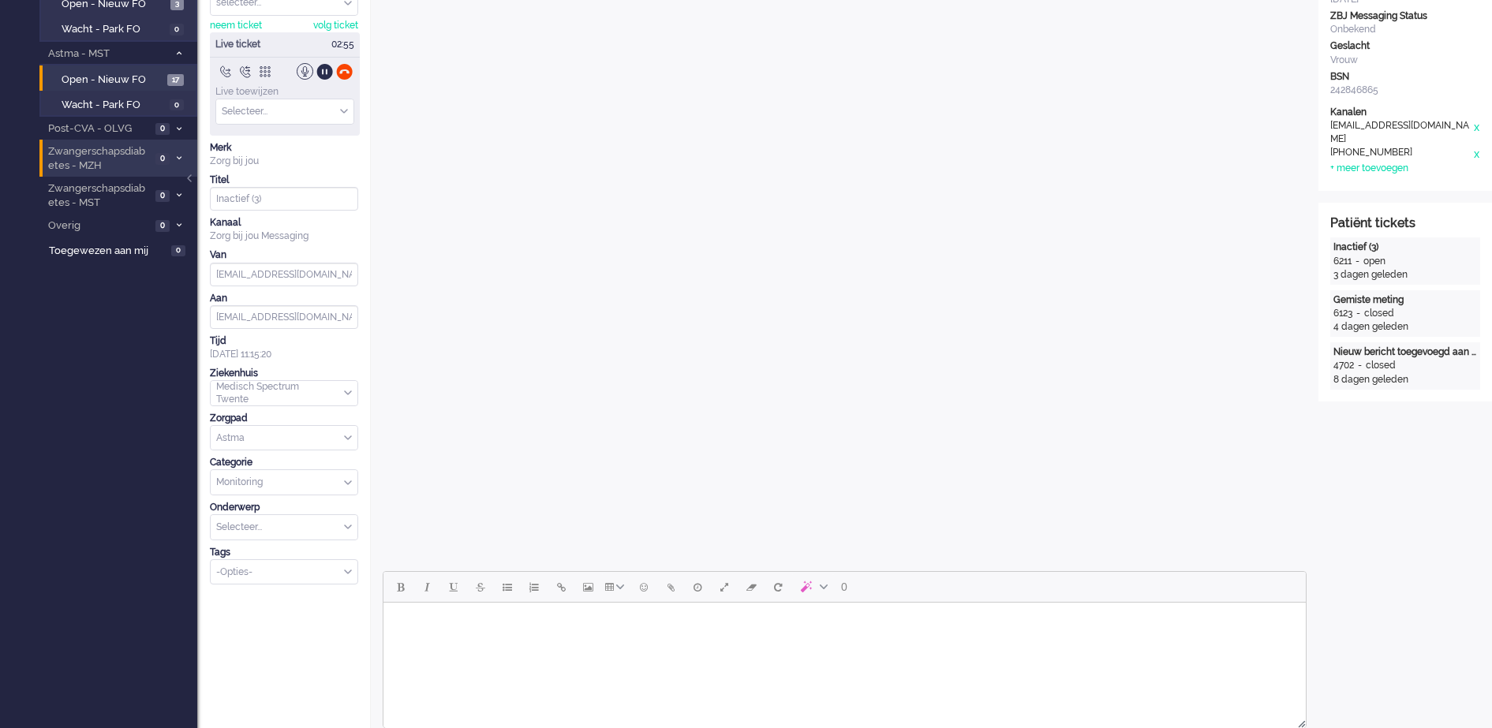
scroll to position [0, 0]
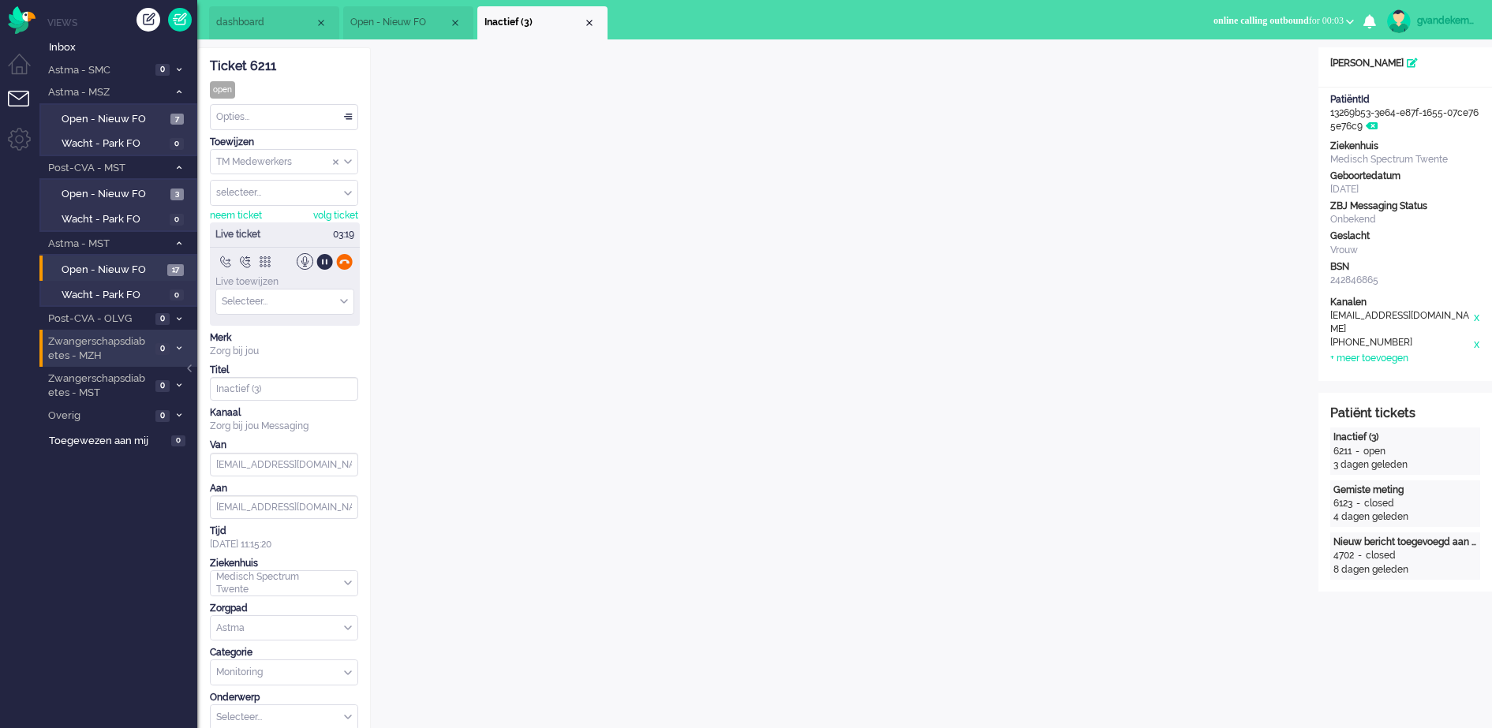
click at [348, 260] on div at bounding box center [344, 261] width 17 height 17
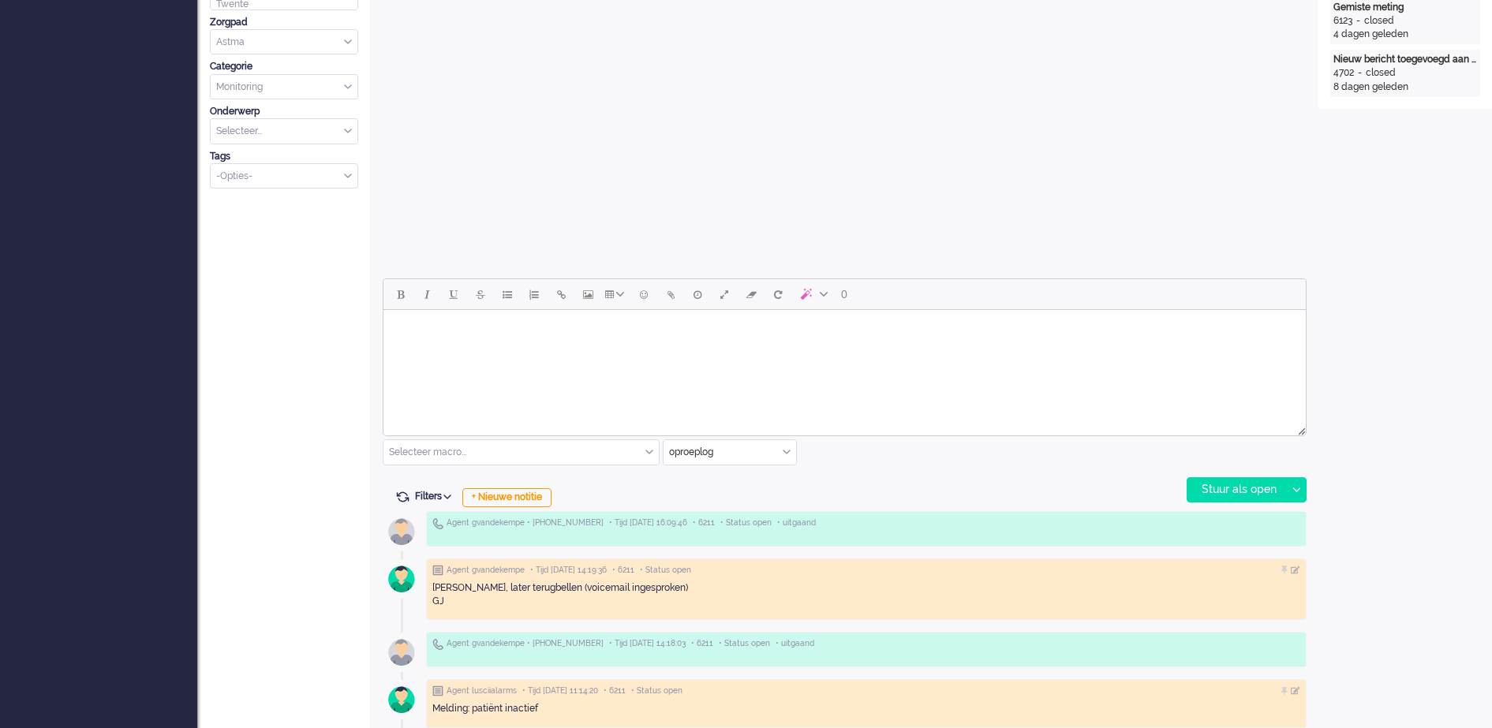
scroll to position [592, 0]
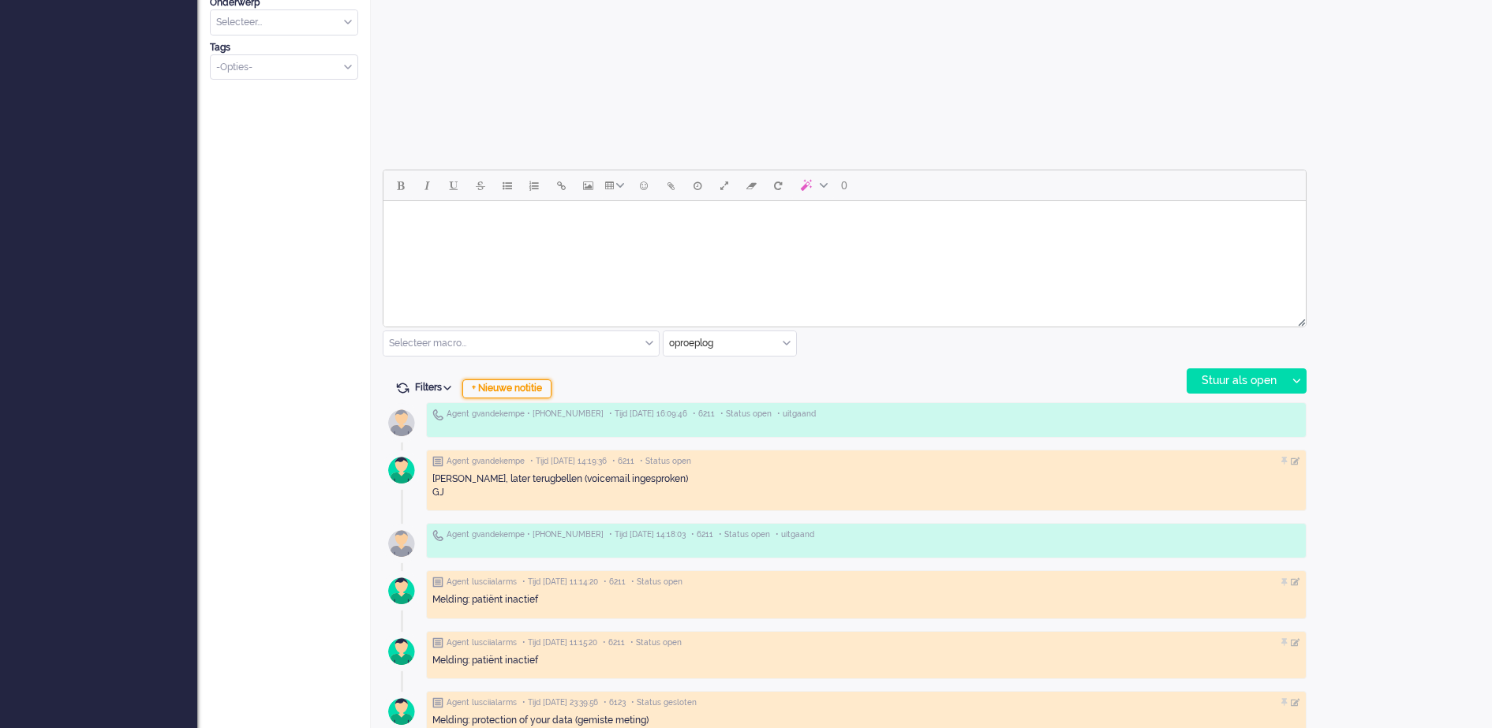
click at [534, 387] on div "+ Nieuwe notitie" at bounding box center [506, 389] width 89 height 19
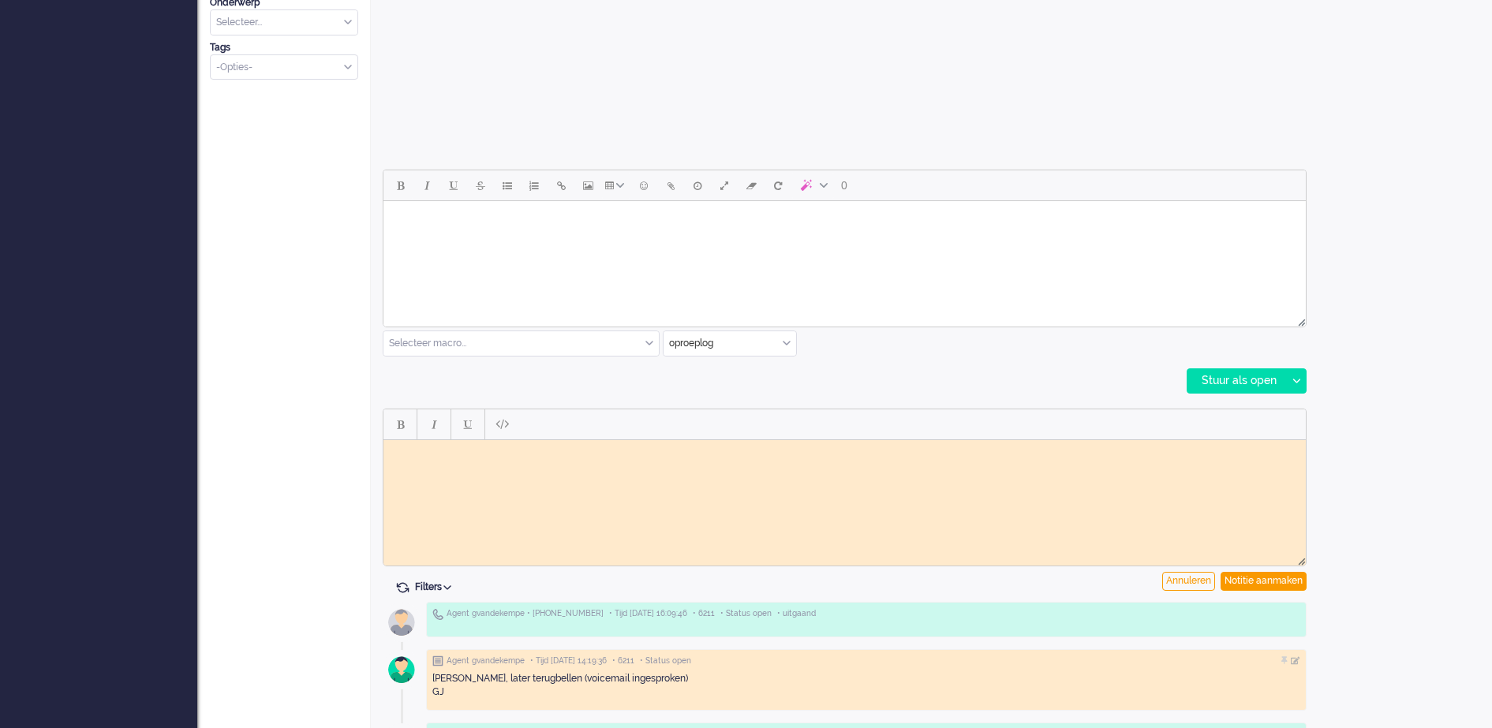
scroll to position [0, 0]
click at [522, 450] on body "Rich Text Area. Press ALT-0 for help." at bounding box center [845, 452] width 910 height 12
click at [1279, 584] on div "Notitie aanmaken" at bounding box center [1264, 581] width 86 height 19
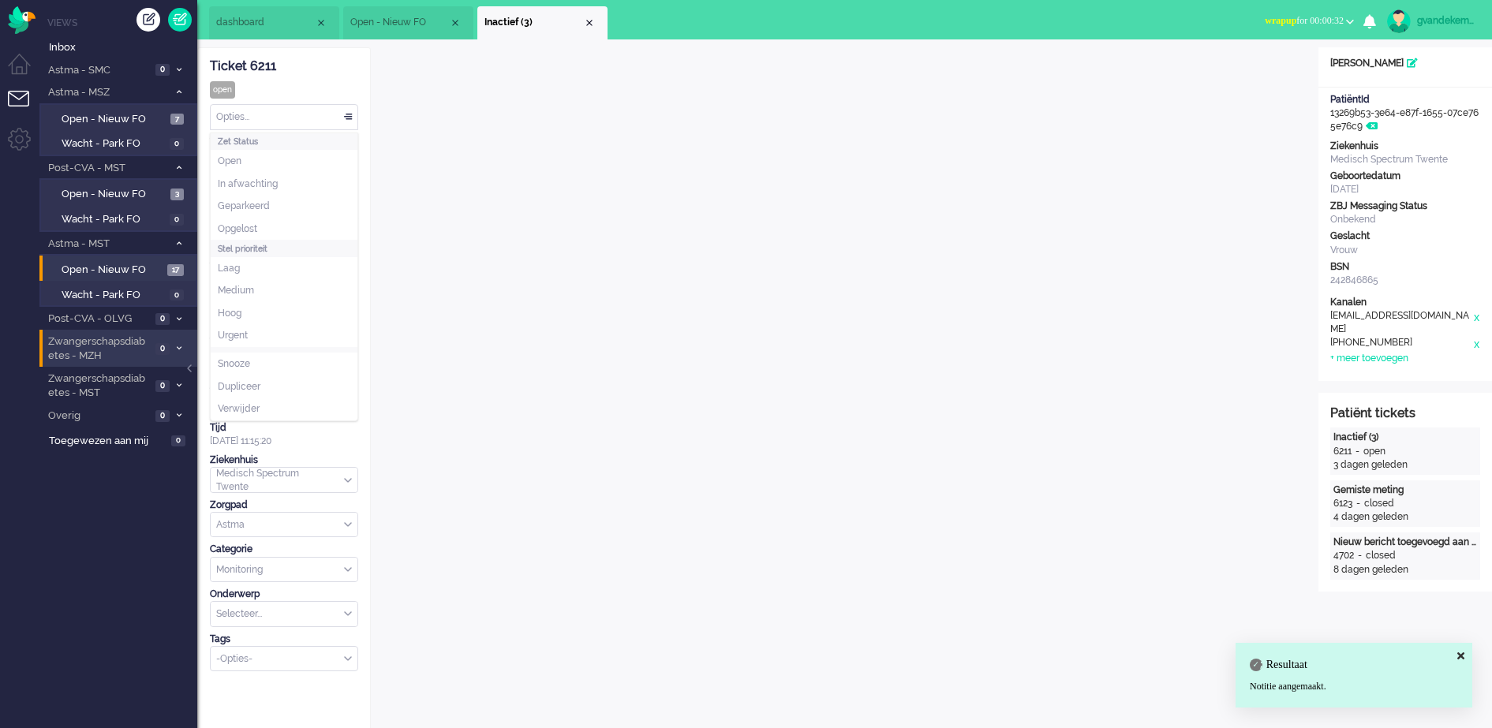
click at [347, 114] on div "Opties..." at bounding box center [284, 117] width 147 height 24
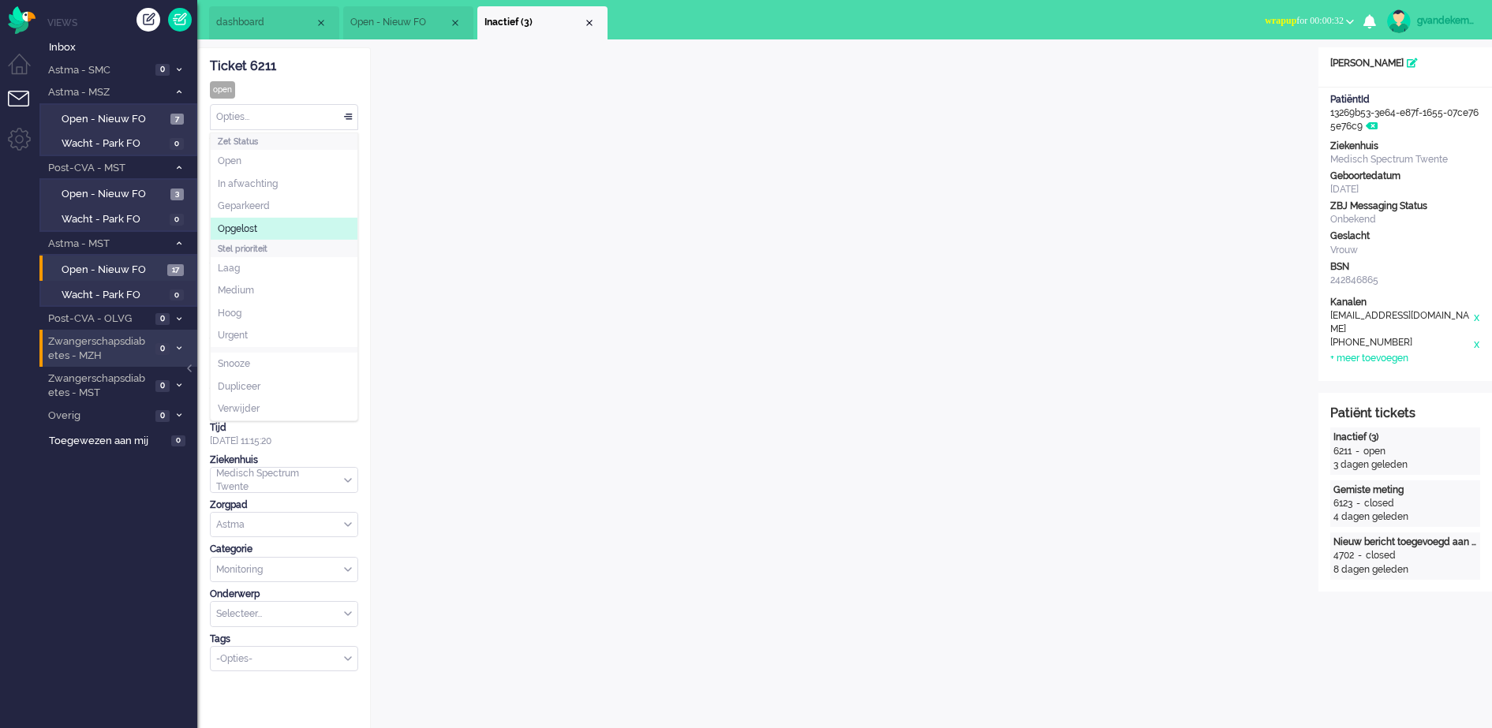
click at [251, 223] on span "Opgelost" at bounding box center [237, 229] width 39 height 13
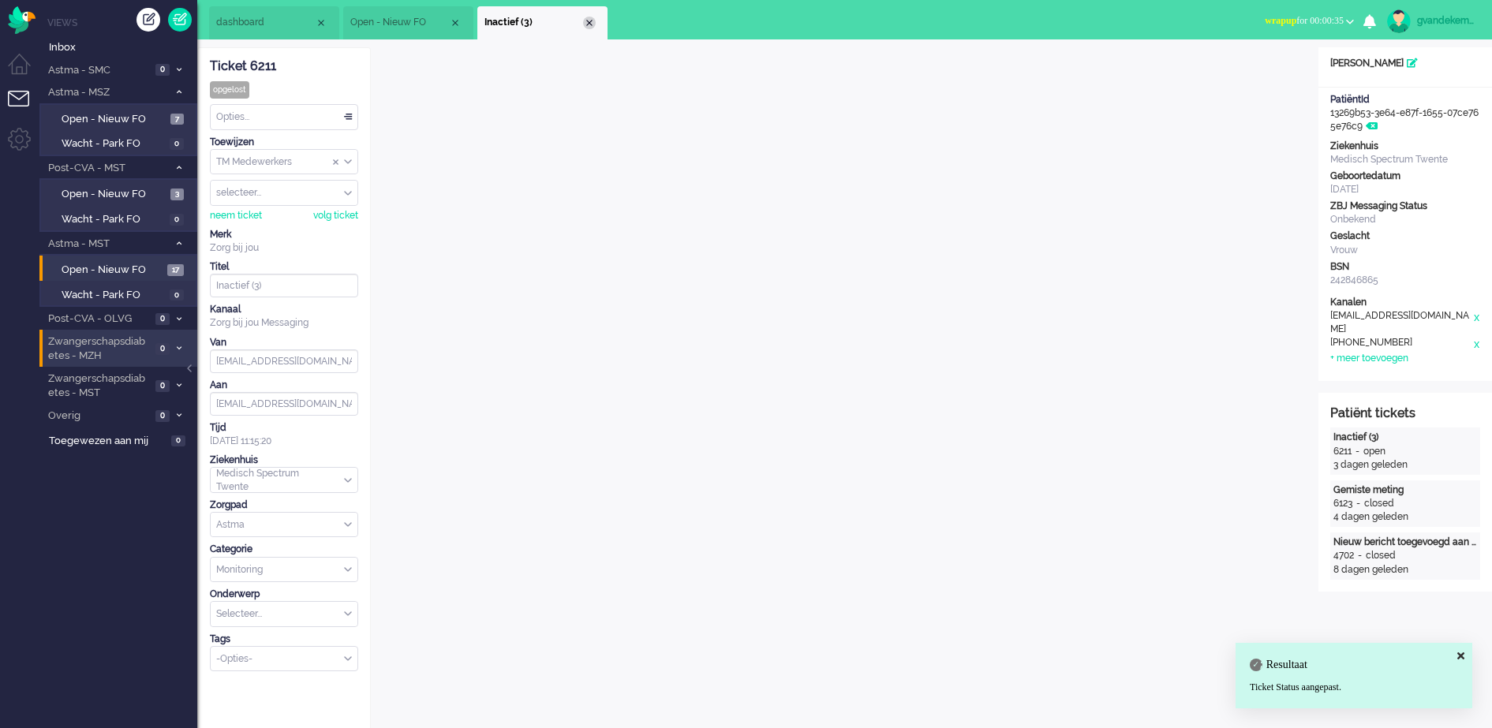
click at [584, 19] on div "Close tab" at bounding box center [589, 23] width 13 height 13
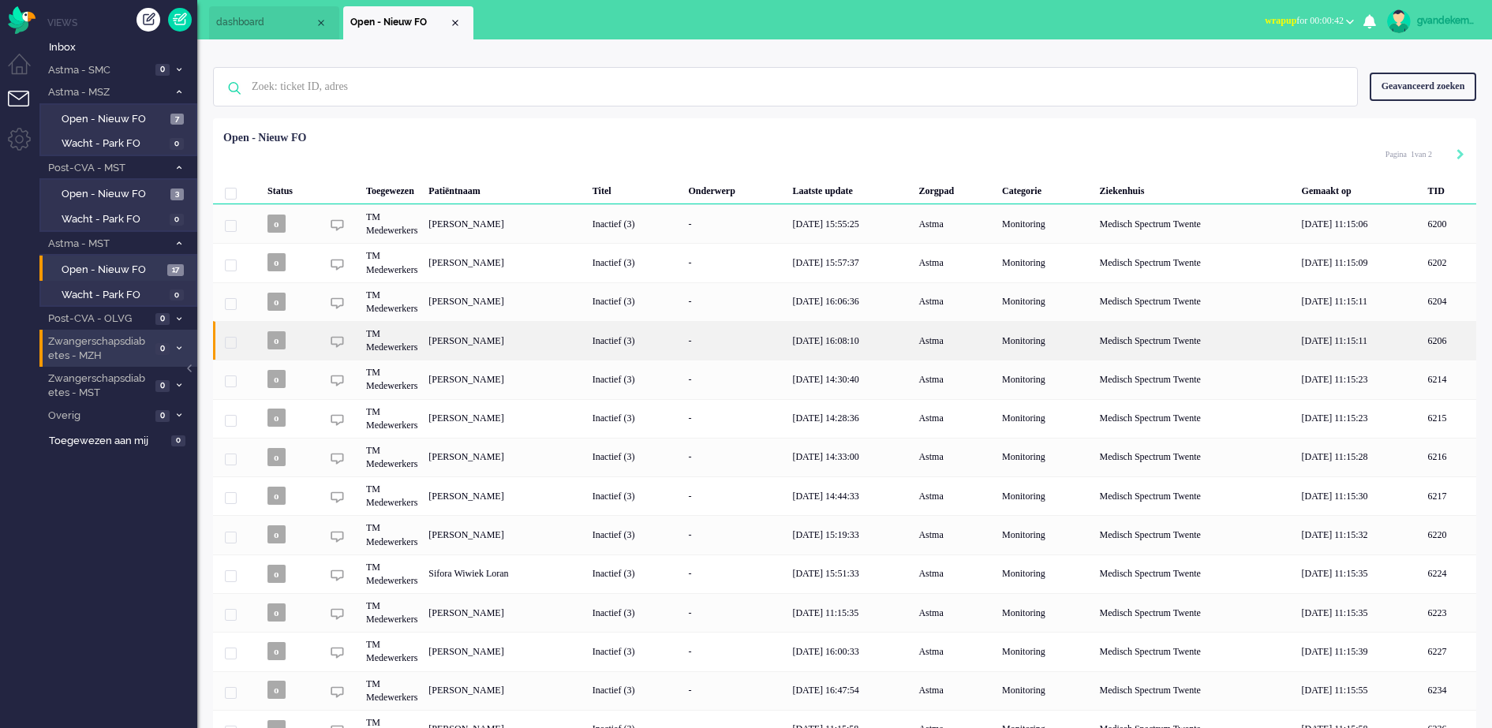
click at [786, 352] on div "-" at bounding box center [735, 340] width 104 height 39
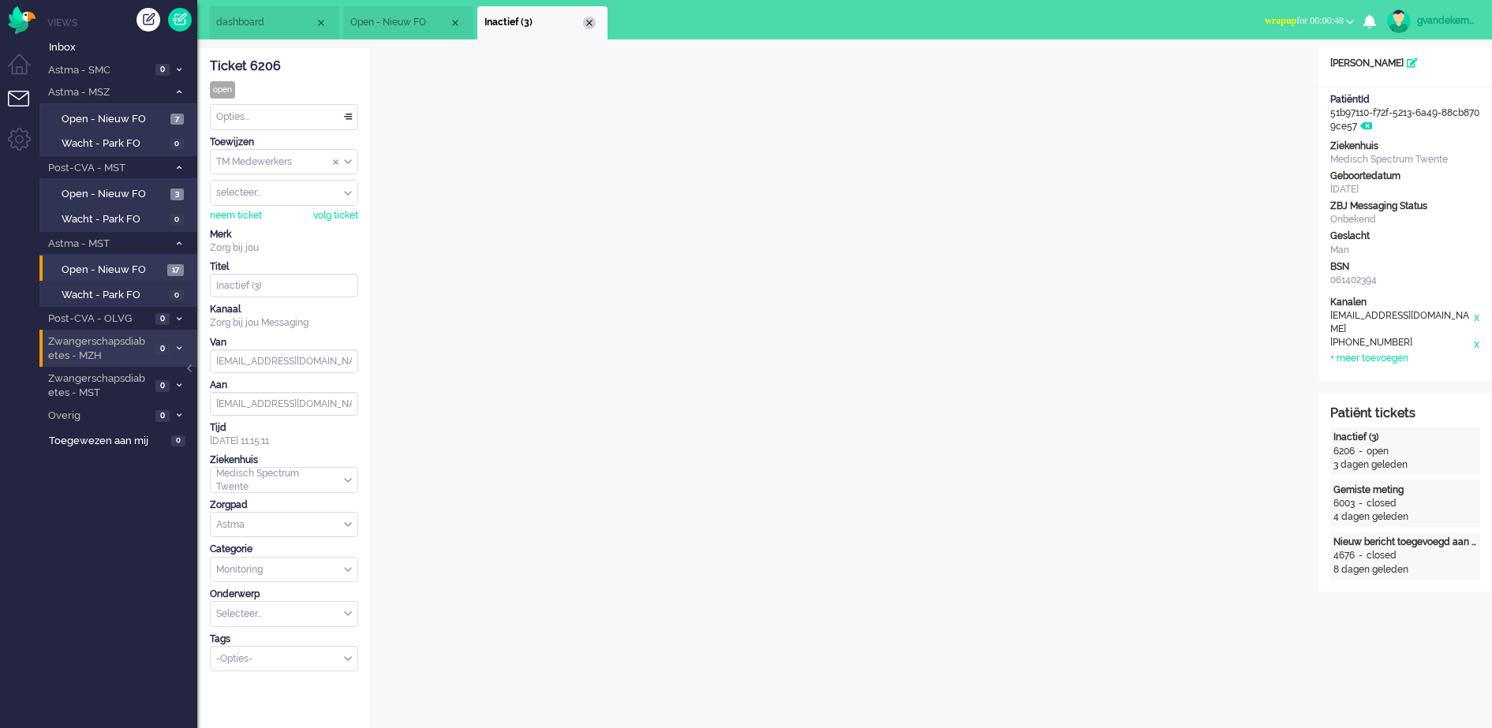
click at [590, 24] on div "Close tab" at bounding box center [589, 23] width 13 height 13
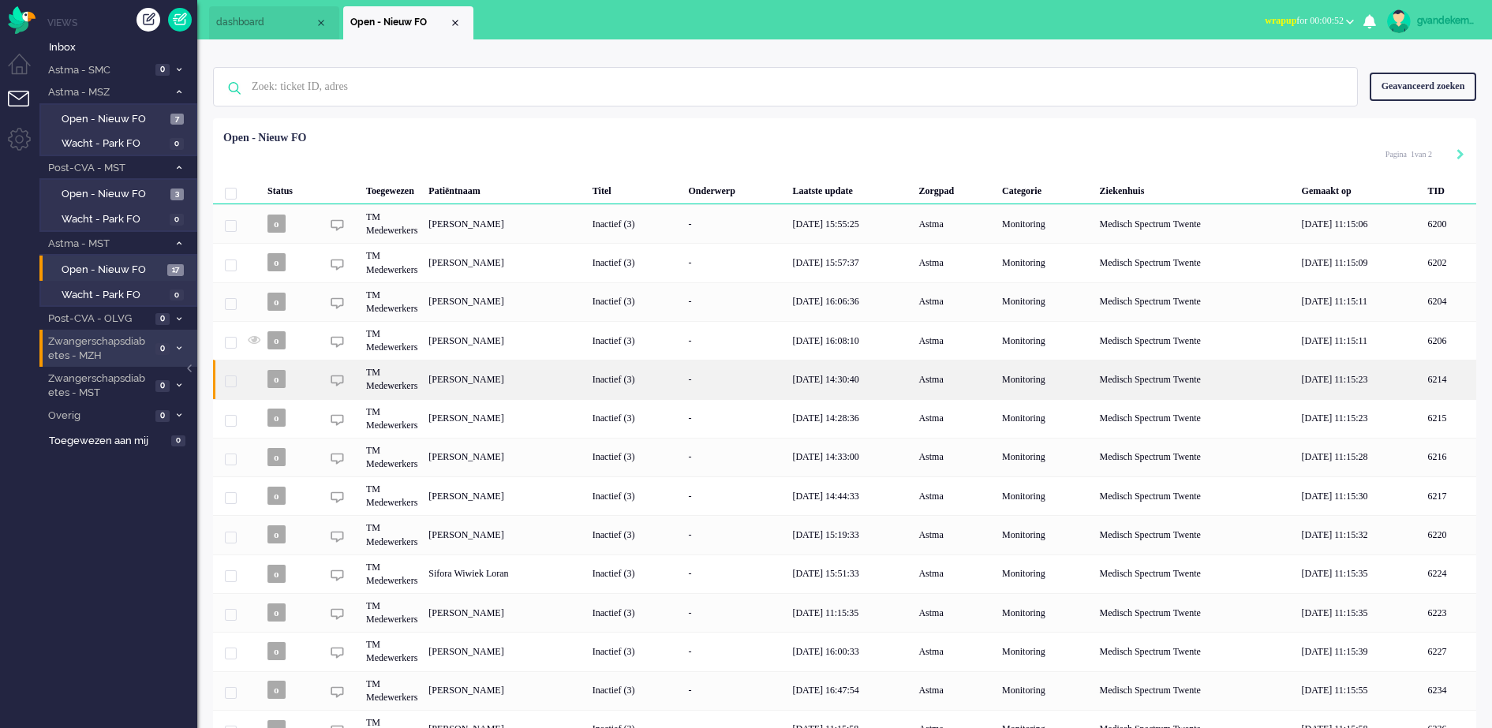
click at [1423, 377] on div "Leslie Hulskers" at bounding box center [1450, 379] width 54 height 39
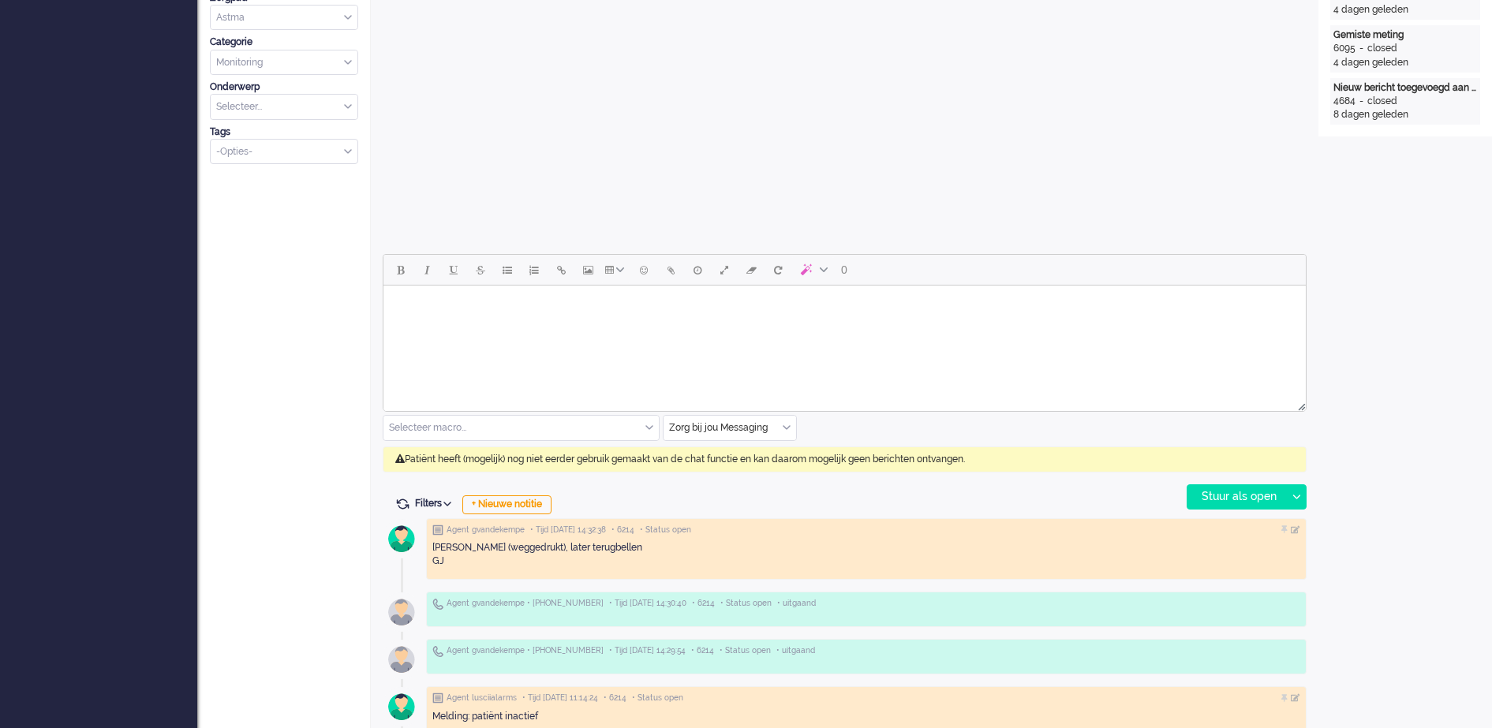
scroll to position [541, 0]
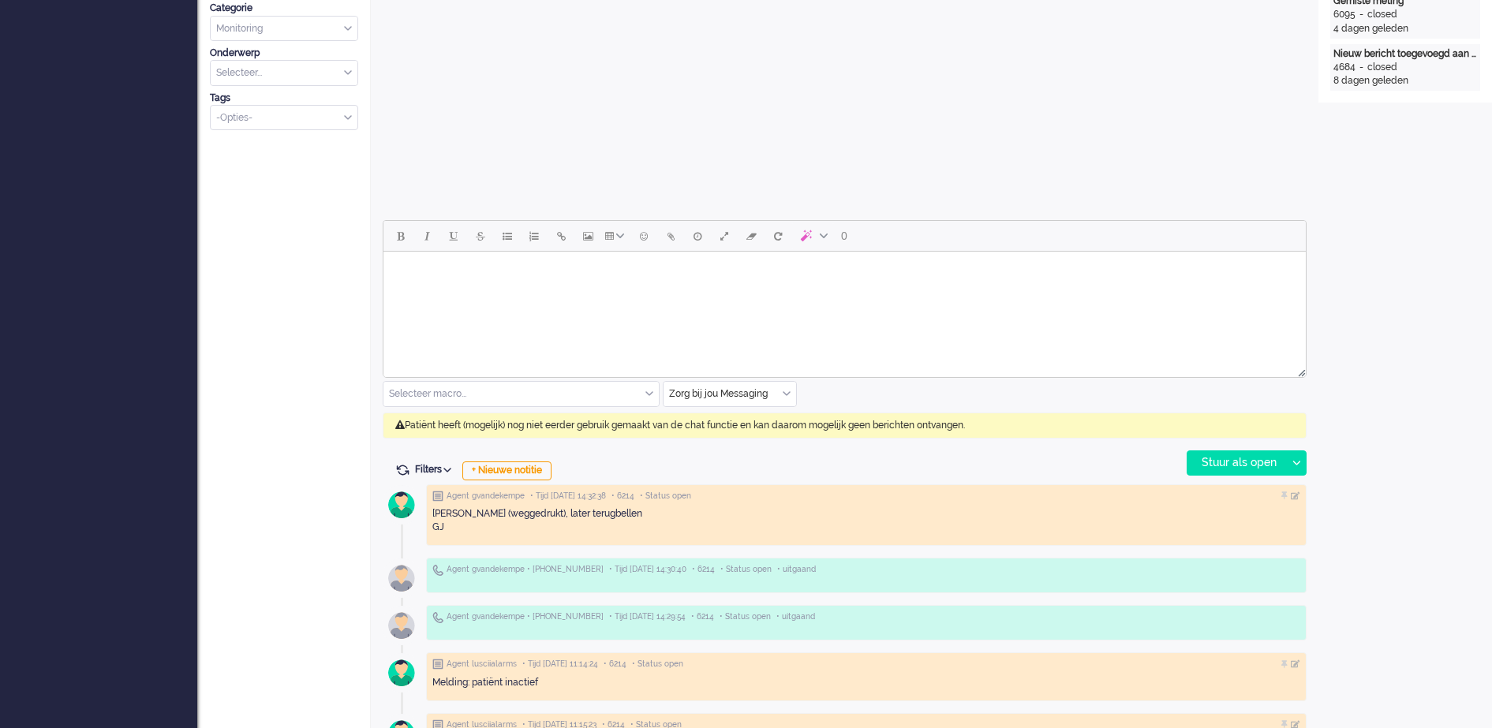
click at [792, 393] on input "text" at bounding box center [730, 394] width 133 height 24
click at [754, 443] on li "uitgaand telefoon" at bounding box center [730, 440] width 133 height 23
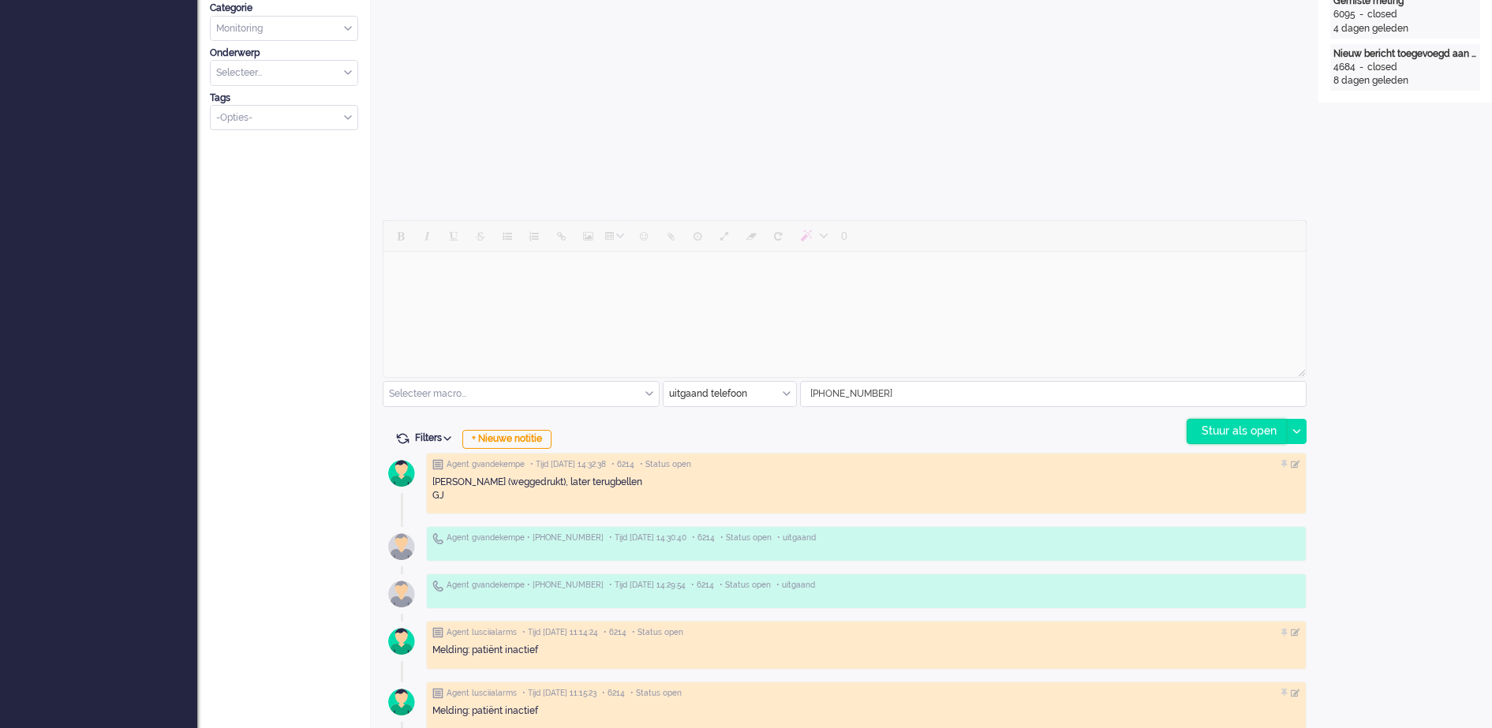
click at [1259, 433] on div "Stuur als open" at bounding box center [1237, 432] width 99 height 24
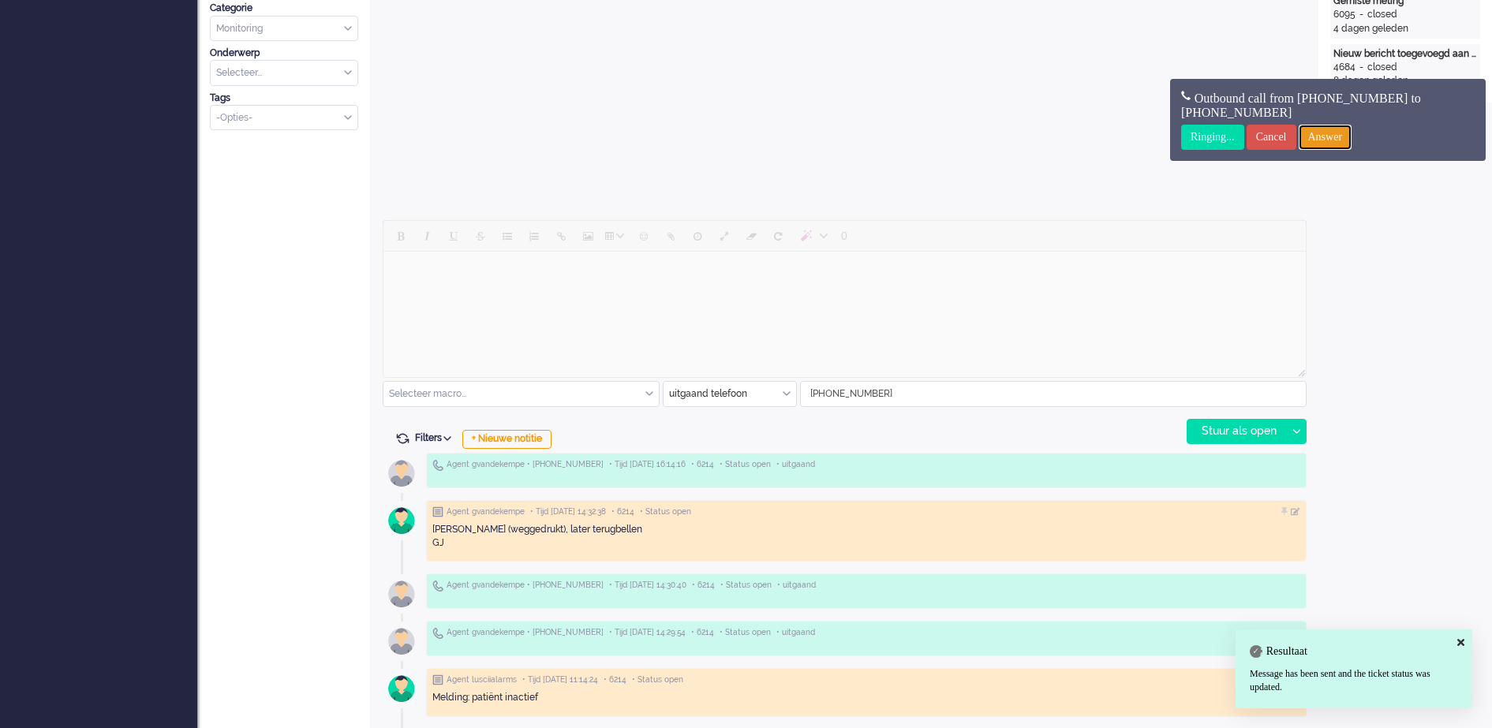
click at [1325, 131] on input "Answer" at bounding box center [1326, 137] width 54 height 25
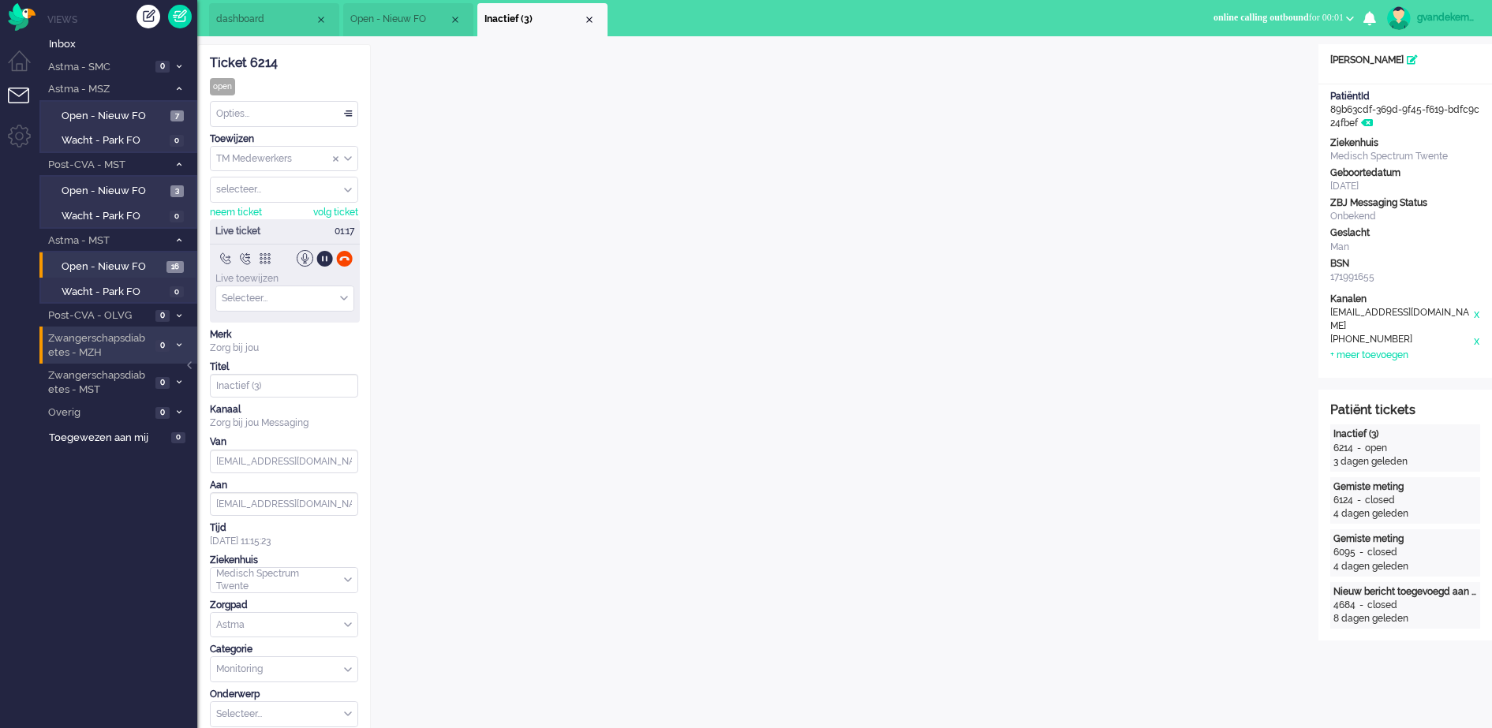
scroll to position [0, 0]
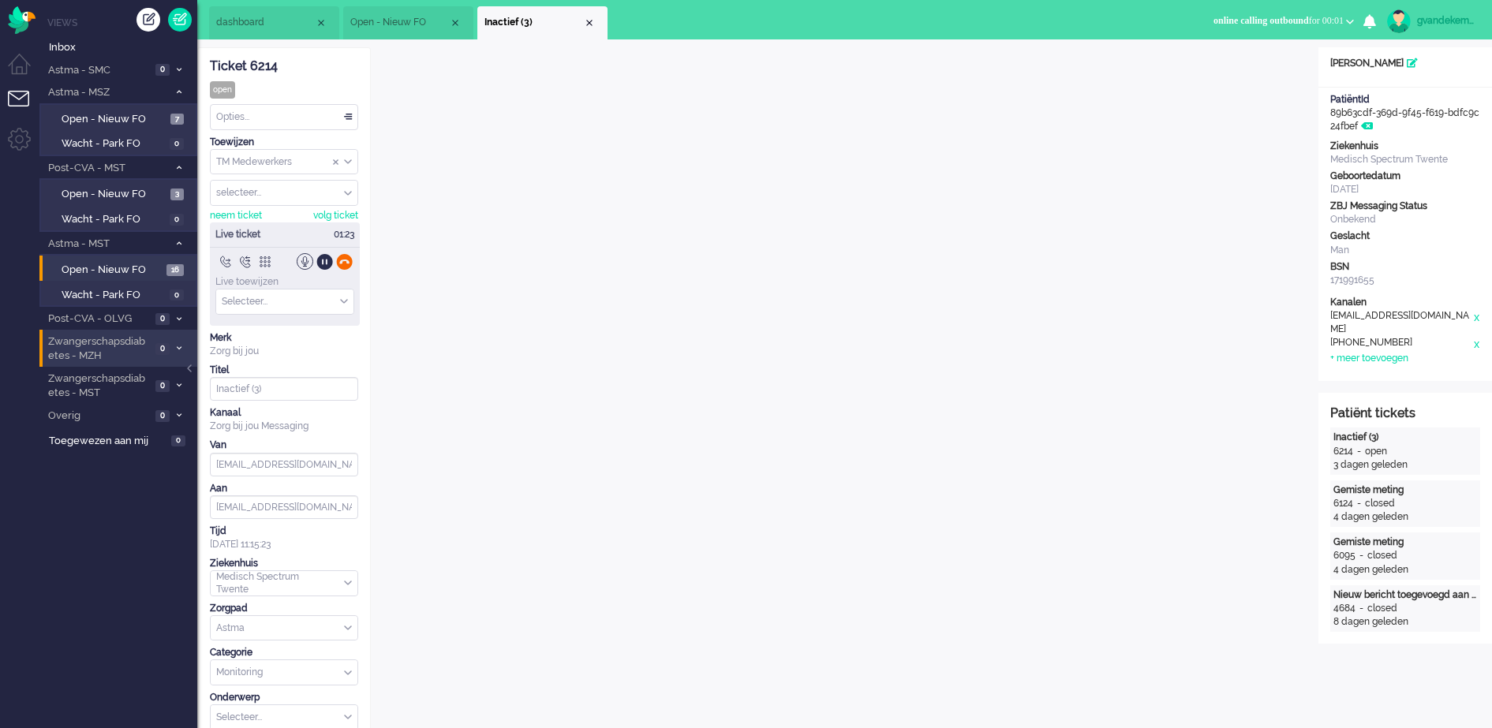
click at [346, 262] on div at bounding box center [344, 261] width 17 height 17
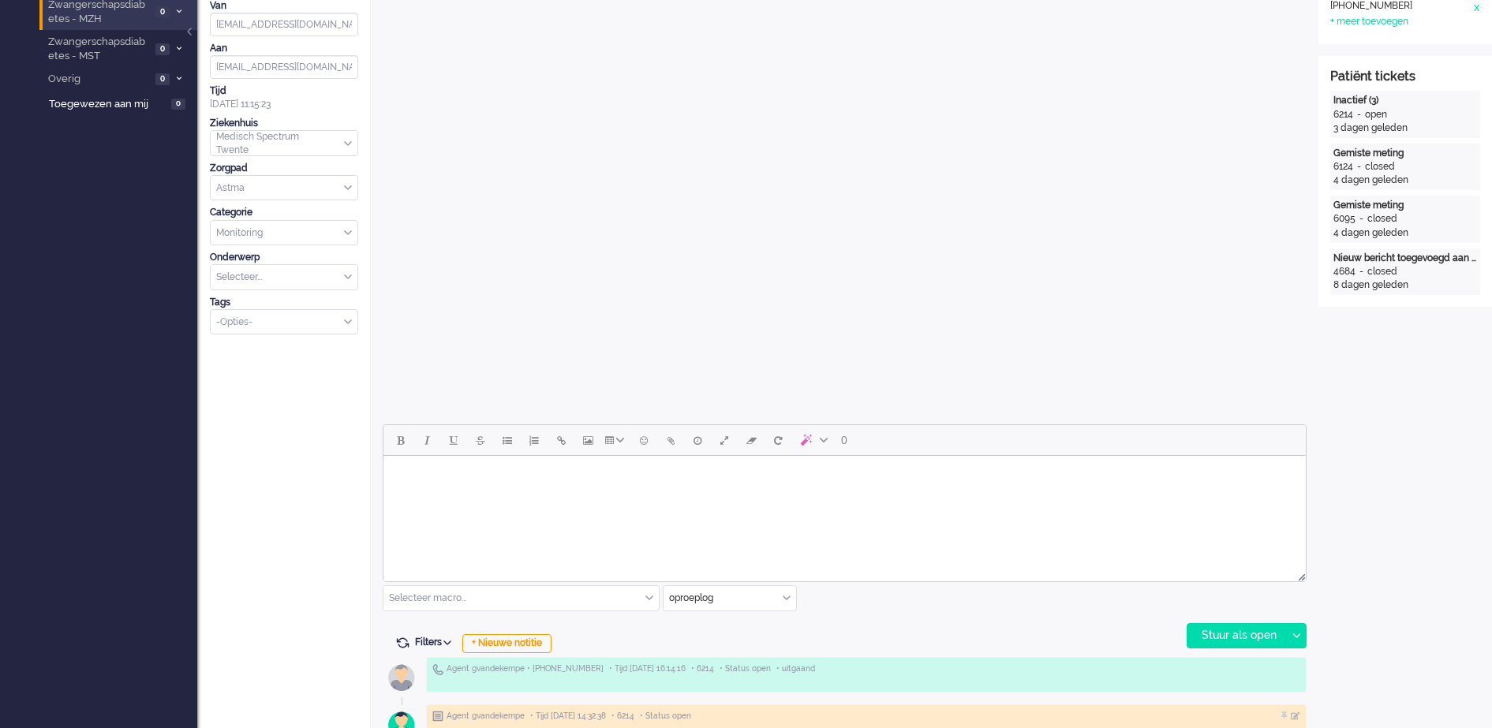
scroll to position [395, 0]
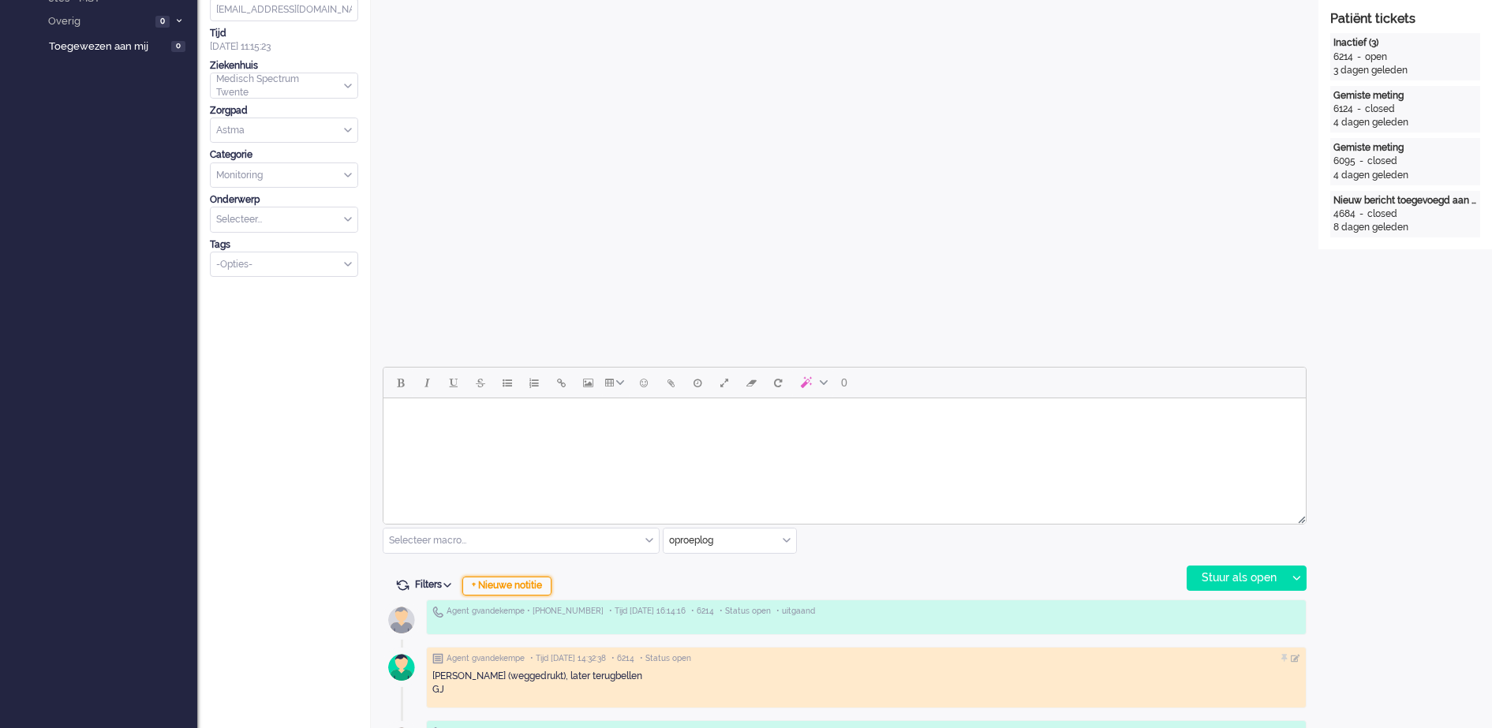
click at [510, 586] on div "+ Nieuwe notitie" at bounding box center [506, 586] width 89 height 19
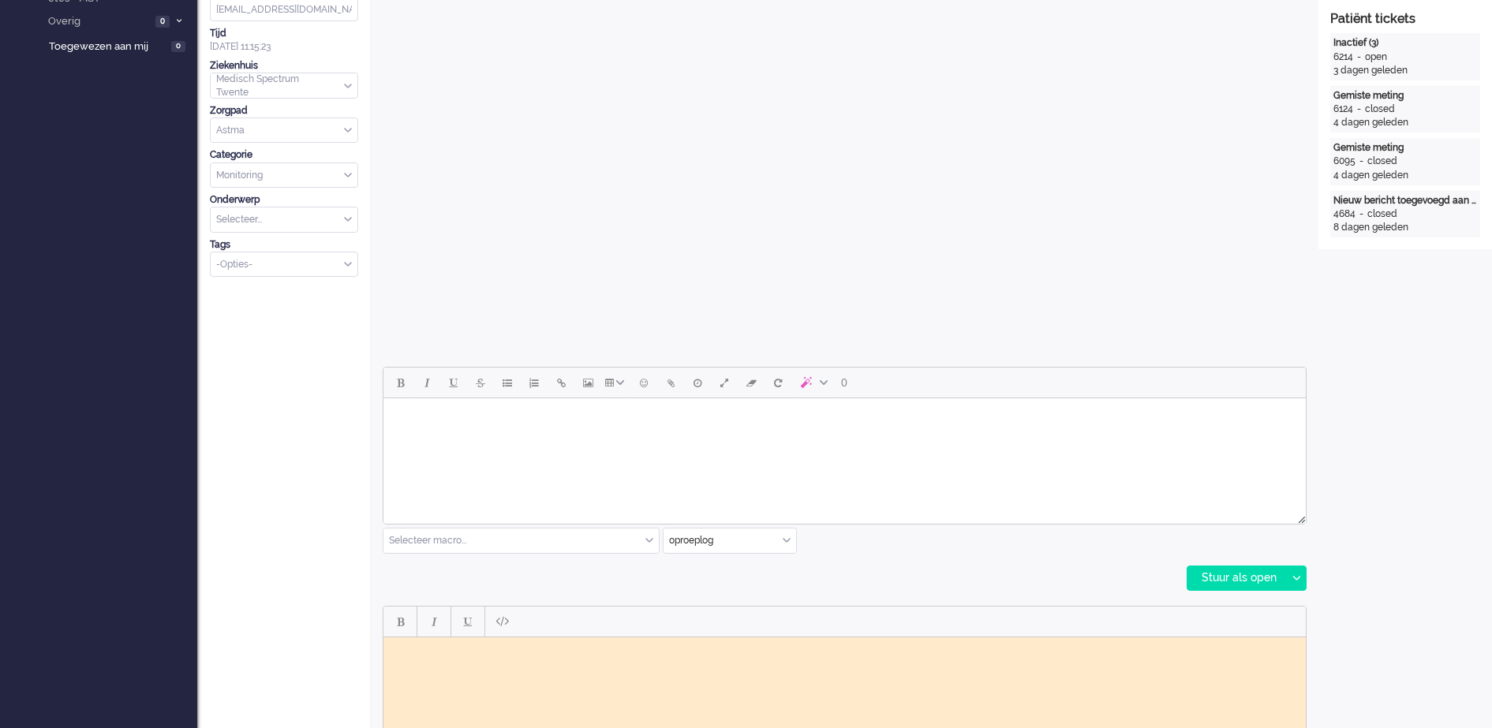
scroll to position [0, 0]
click at [492, 645] on body "Rich Text Area. Press ALT-0 for help." at bounding box center [845, 649] width 910 height 12
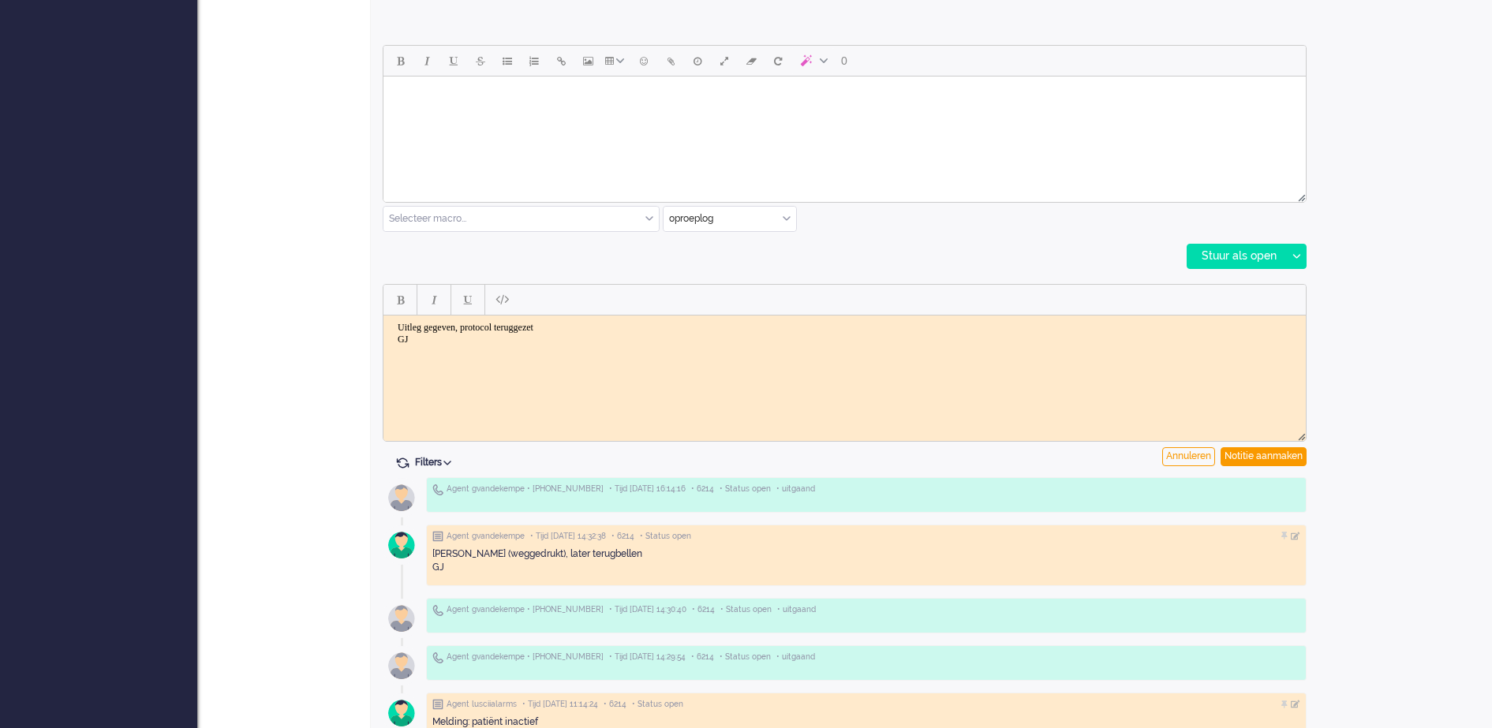
scroll to position [789, 0]
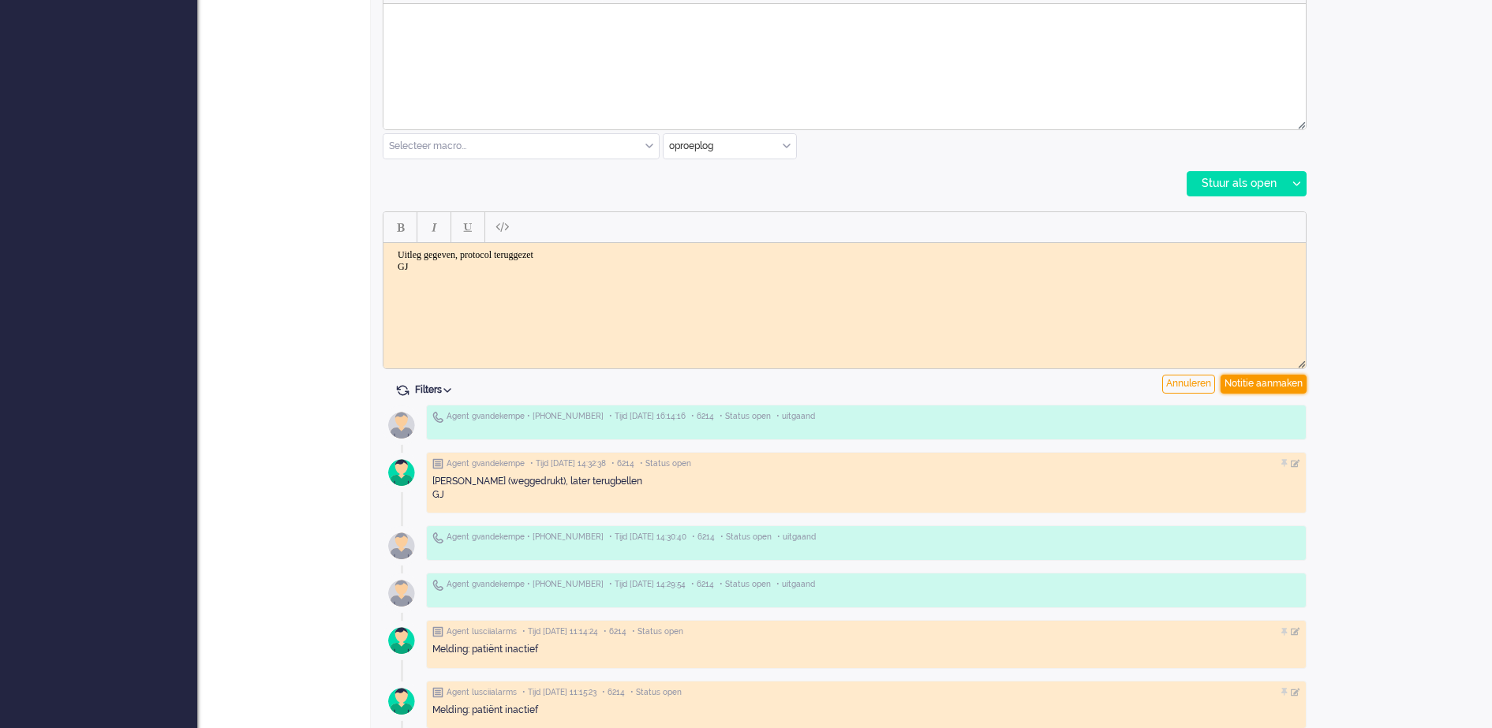
click at [1260, 384] on div "Notitie aanmaken" at bounding box center [1264, 384] width 86 height 19
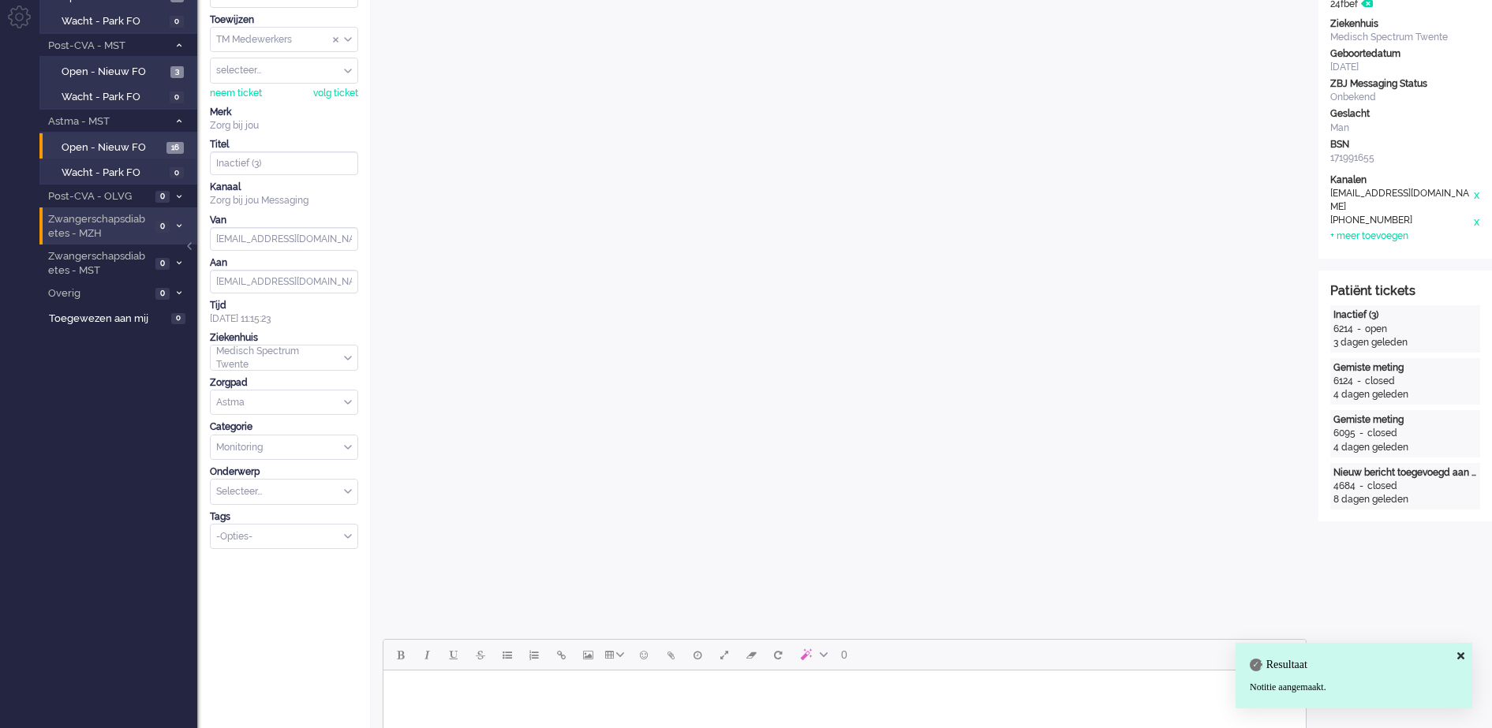
scroll to position [0, 0]
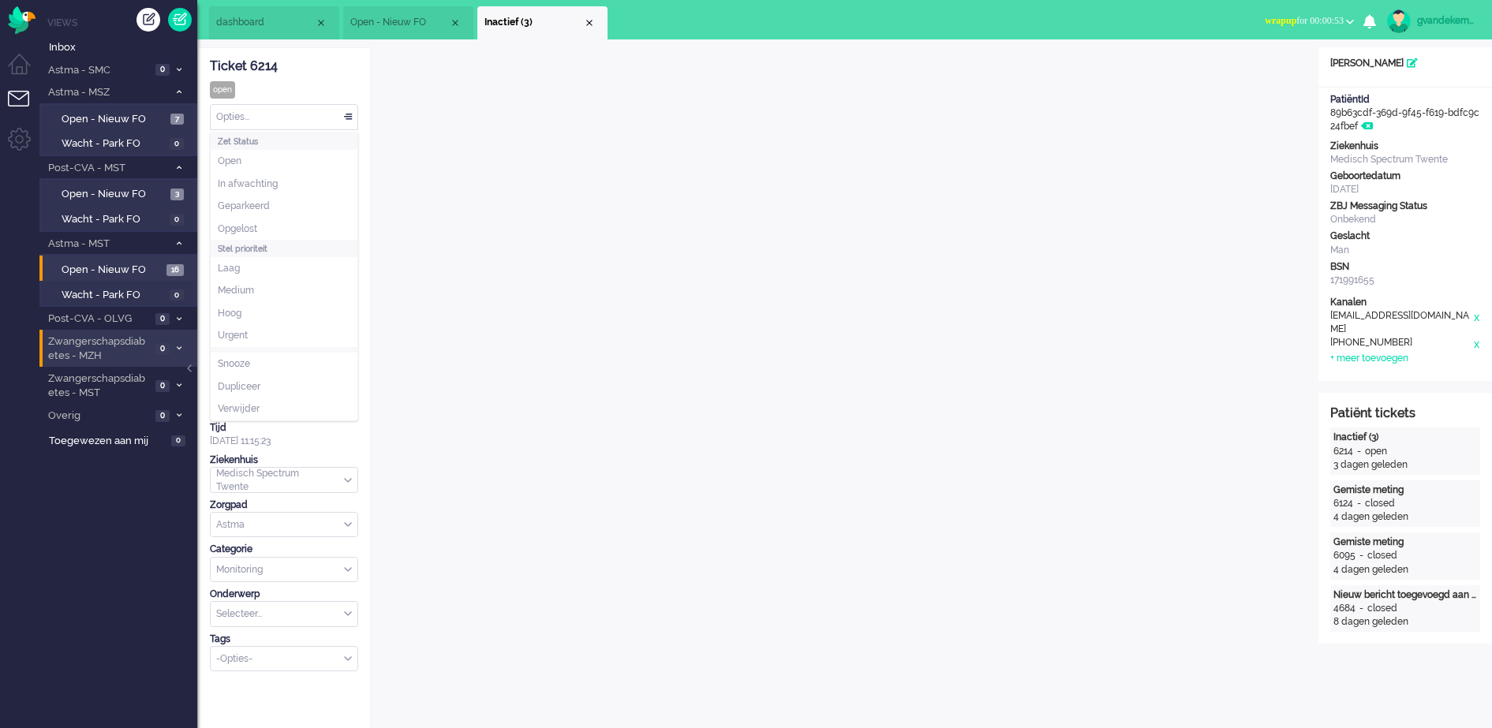
click at [348, 119] on div "Opties..." at bounding box center [284, 117] width 147 height 24
click at [278, 219] on li "Opgelost" at bounding box center [284, 229] width 147 height 23
click at [589, 24] on div "Close tab" at bounding box center [589, 23] width 13 height 13
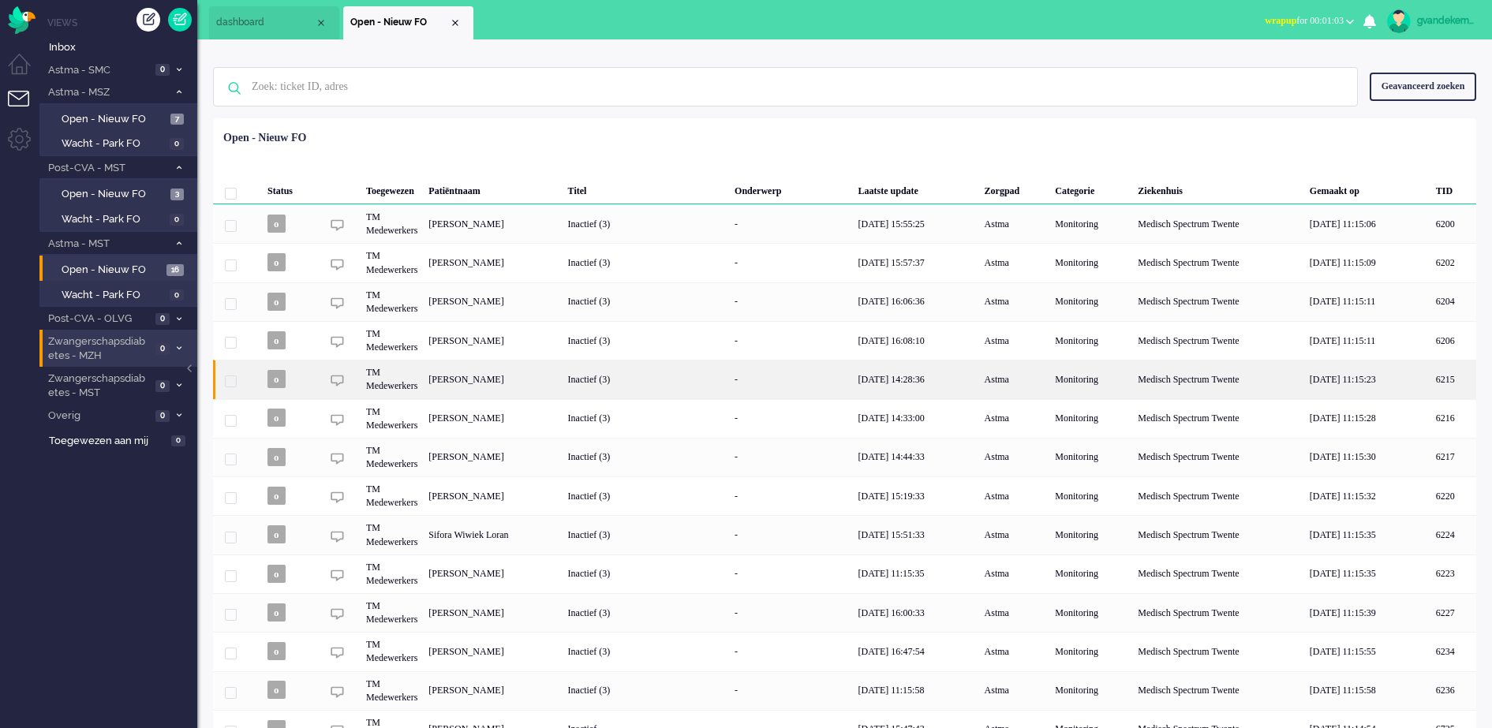
click at [1431, 390] on div "JEROEN Fleming" at bounding box center [1454, 379] width 46 height 39
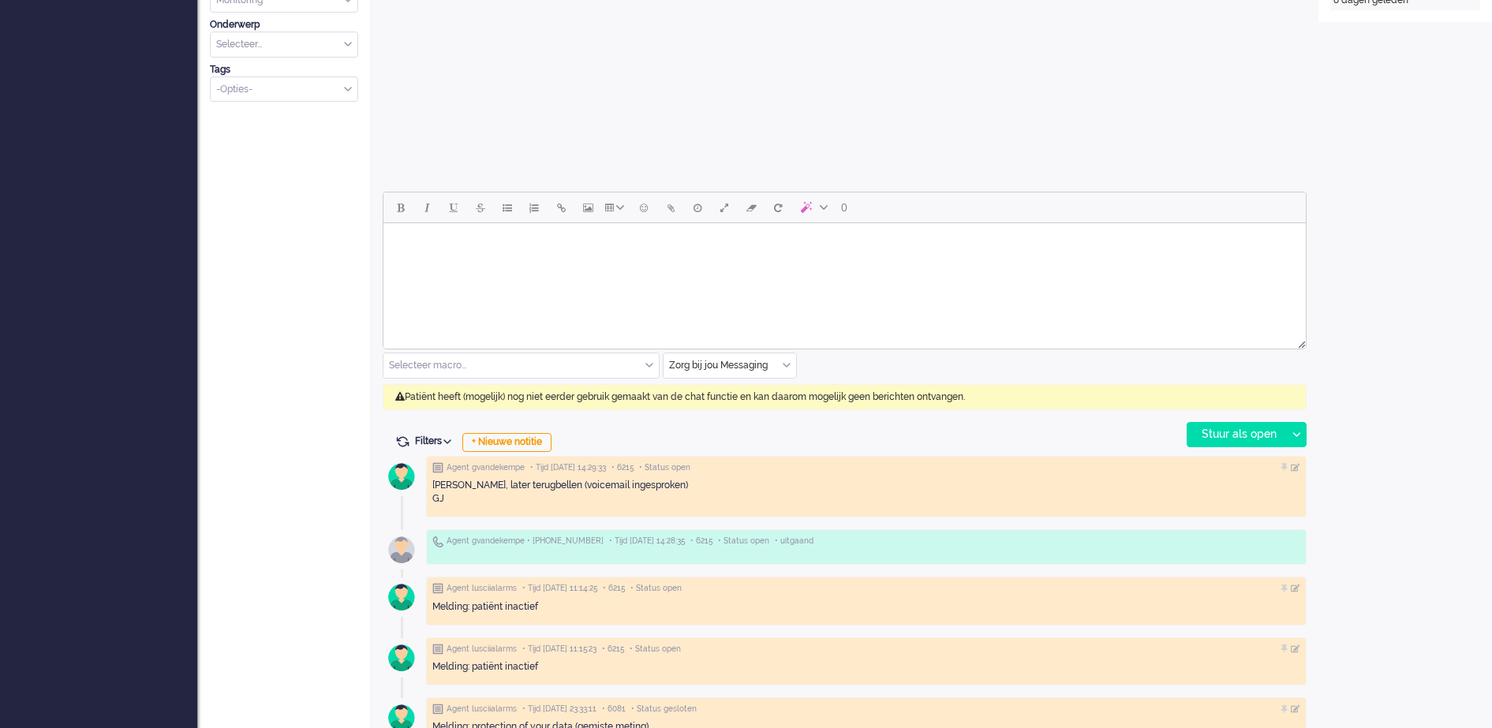
scroll to position [640, 0]
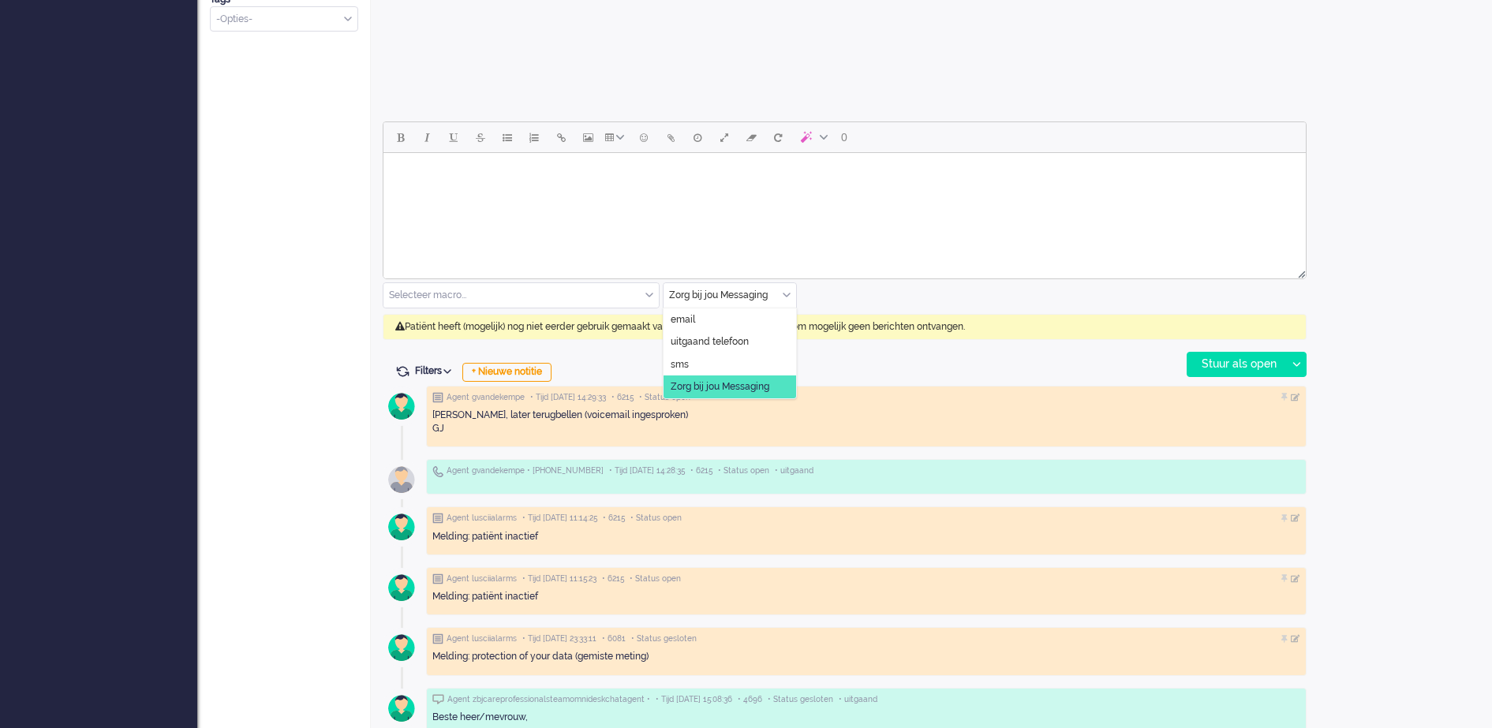
click at [787, 298] on div "Zorg bij jou Messaging" at bounding box center [730, 295] width 133 height 24
click at [695, 338] on span "uitgaand telefoon" at bounding box center [710, 341] width 78 height 13
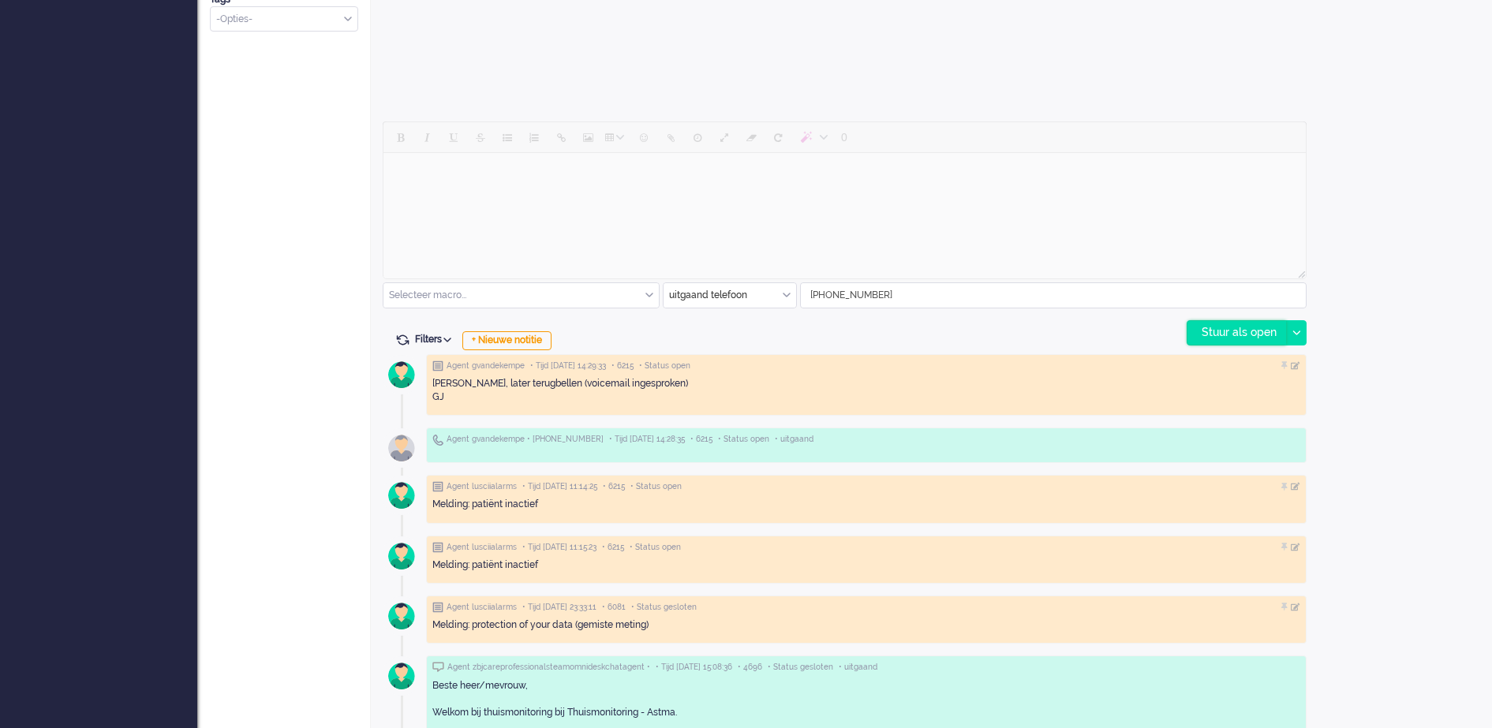
click at [1217, 323] on div "Stuur als open" at bounding box center [1237, 333] width 99 height 24
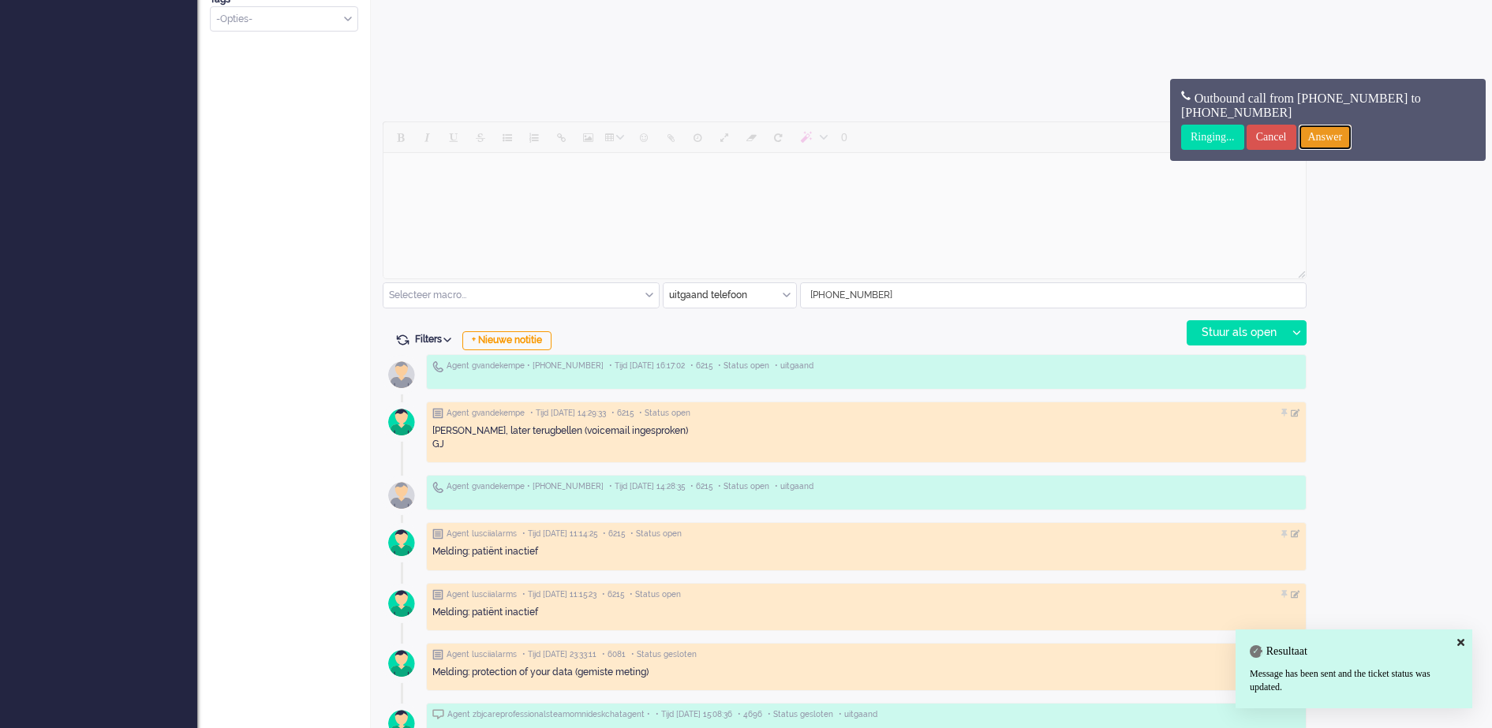
click at [1350, 132] on input "Answer" at bounding box center [1326, 137] width 54 height 25
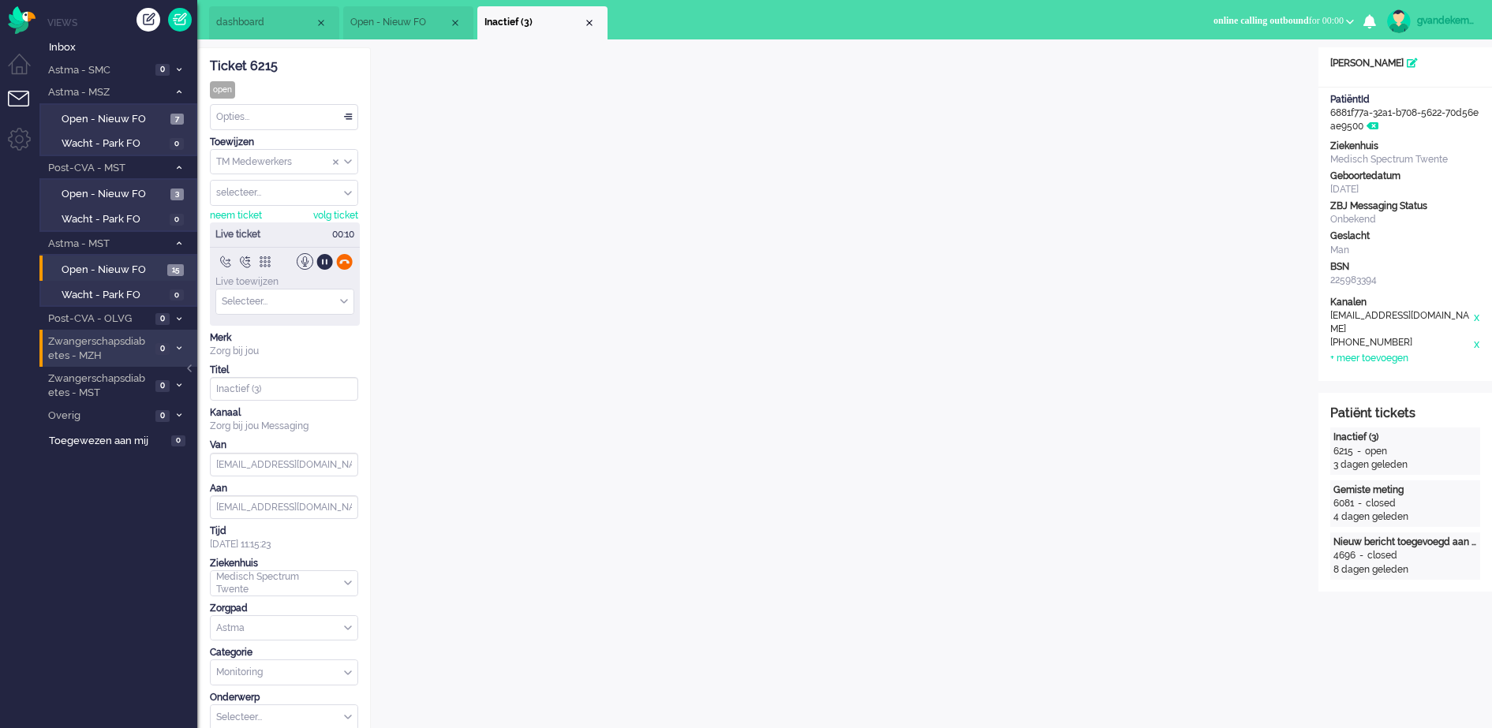
click at [342, 255] on div at bounding box center [344, 261] width 17 height 17
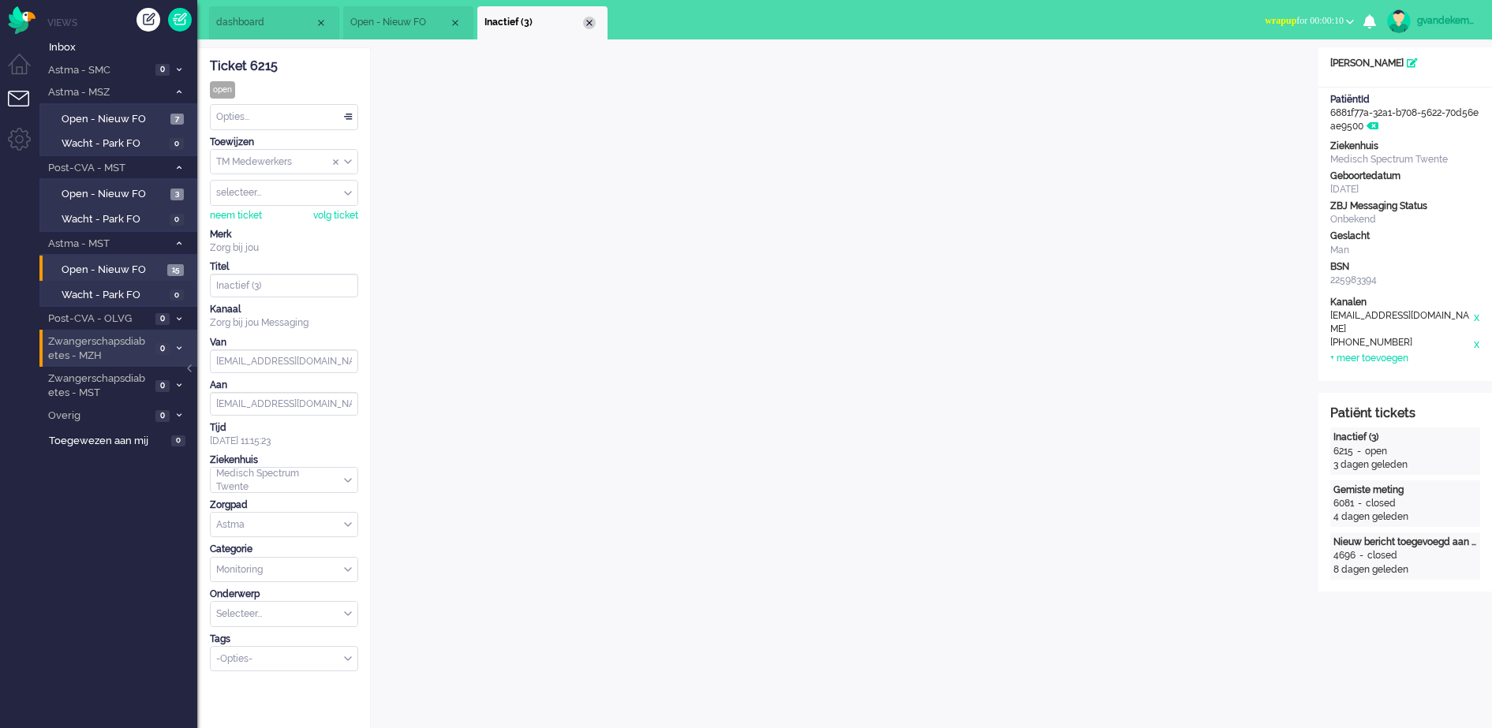
click at [593, 24] on div "Close tab" at bounding box center [589, 23] width 13 height 13
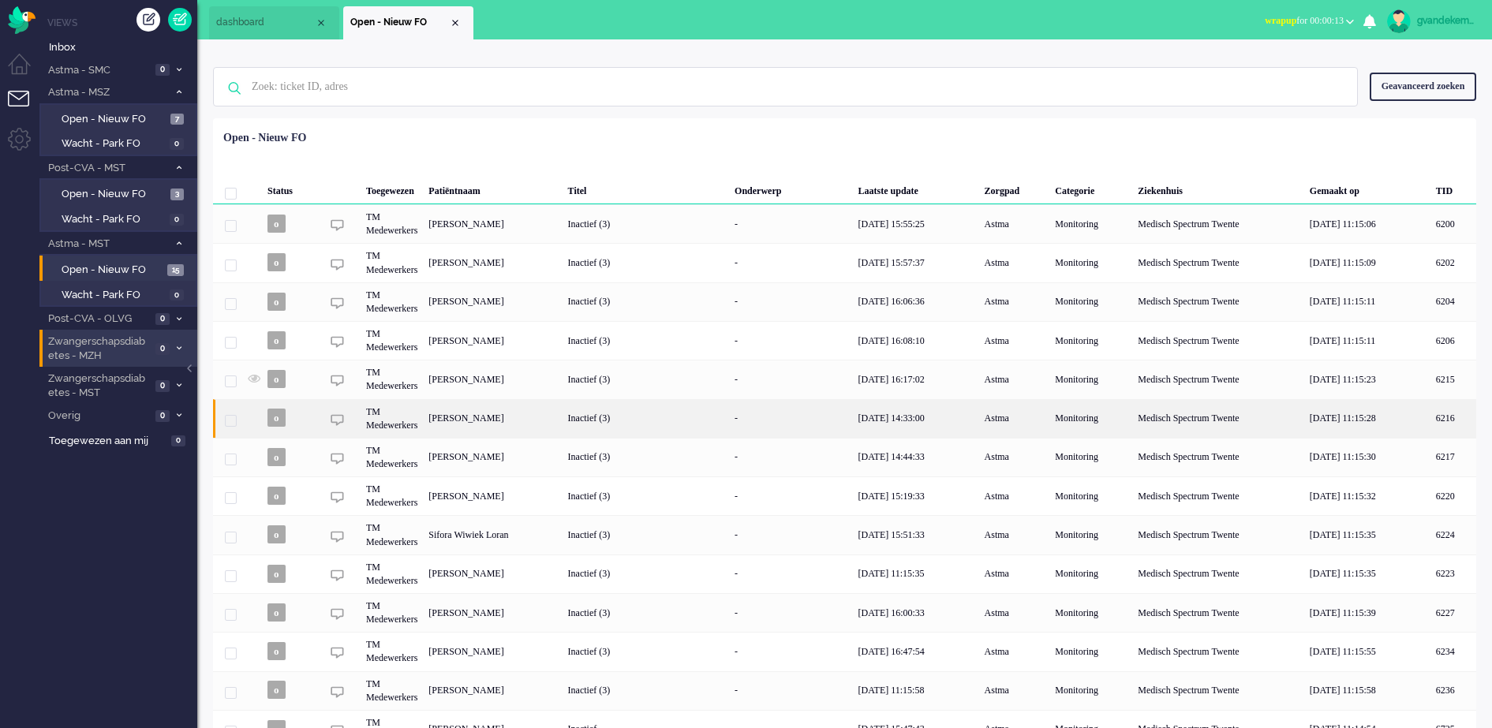
click at [1431, 418] on div "Juli Céleste van der Staaij" at bounding box center [1454, 418] width 46 height 39
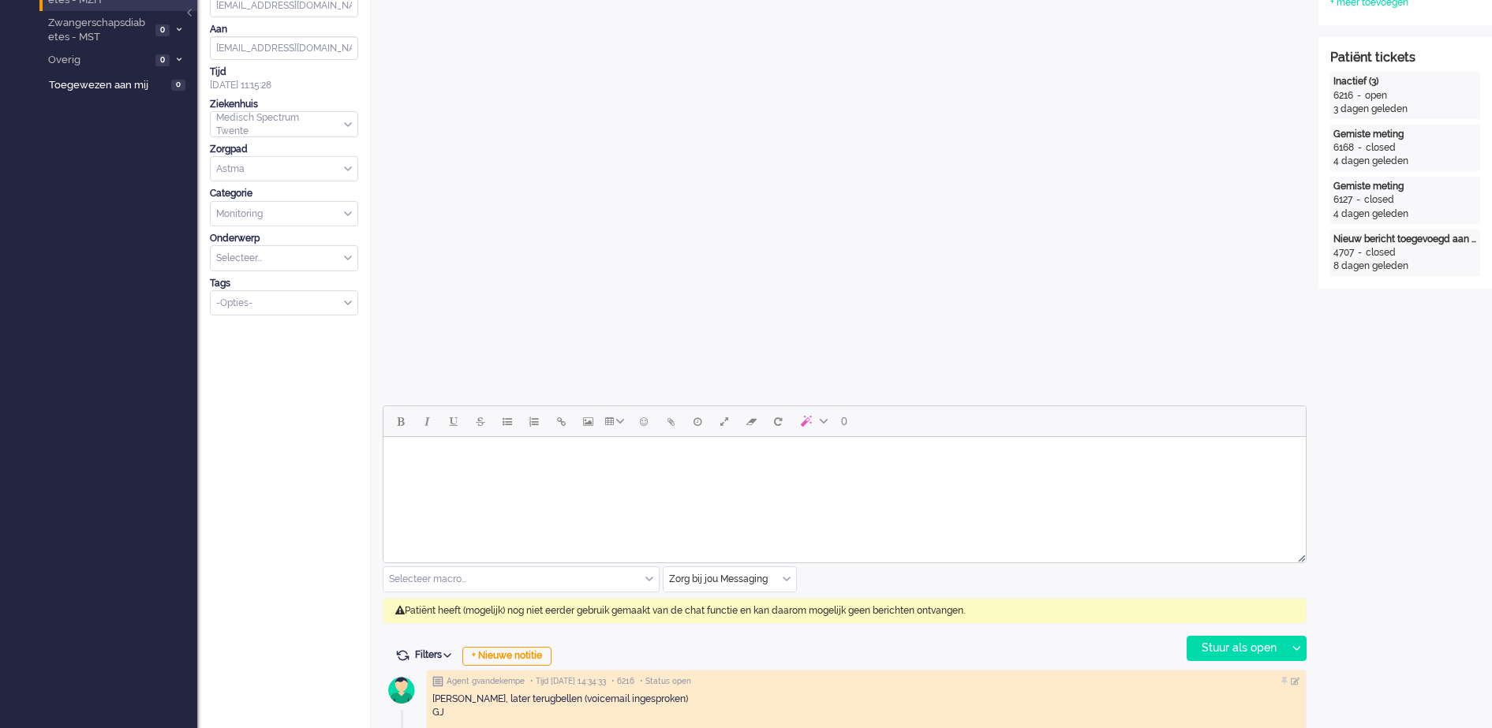
scroll to position [443, 0]
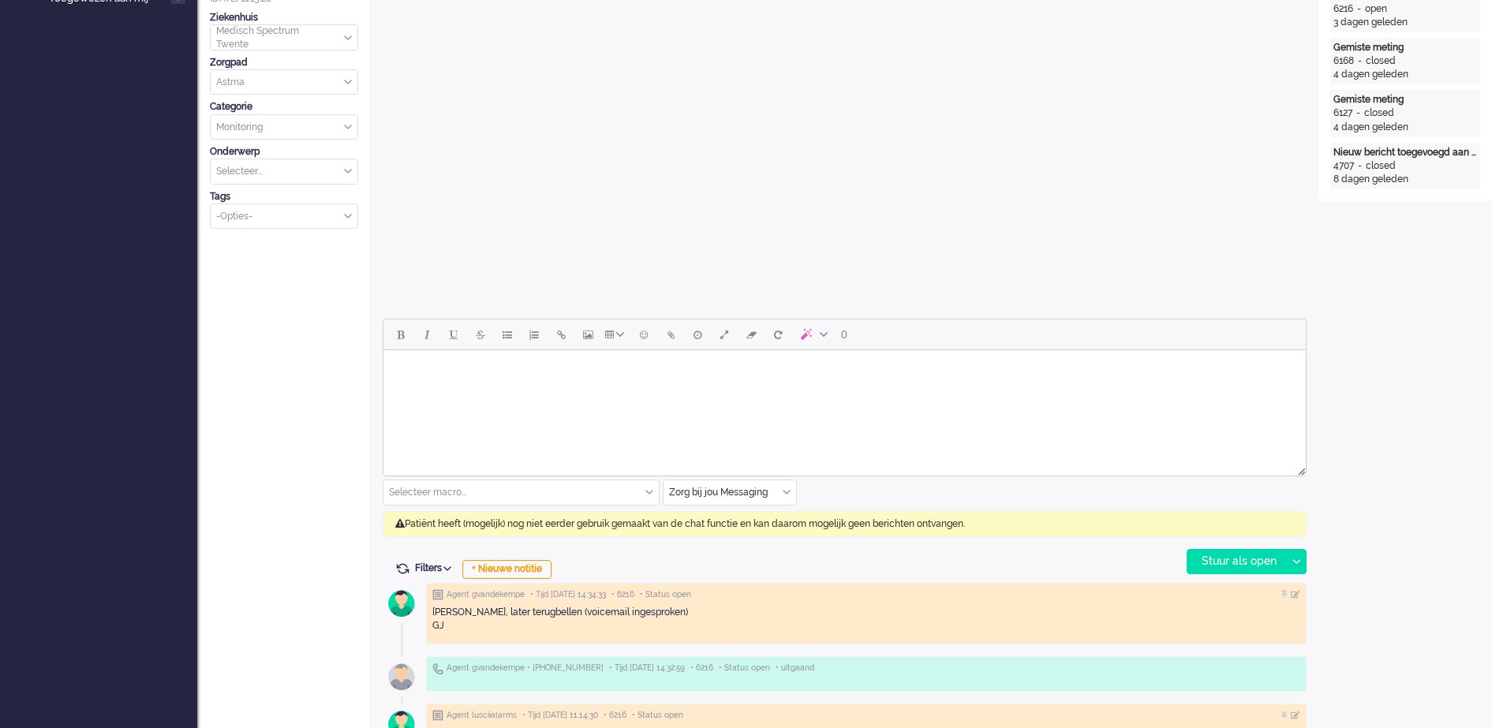
click at [789, 489] on div "Zorg bij jou Messaging" at bounding box center [730, 493] width 133 height 24
click at [732, 537] on span "uitgaand telefoon" at bounding box center [710, 539] width 78 height 13
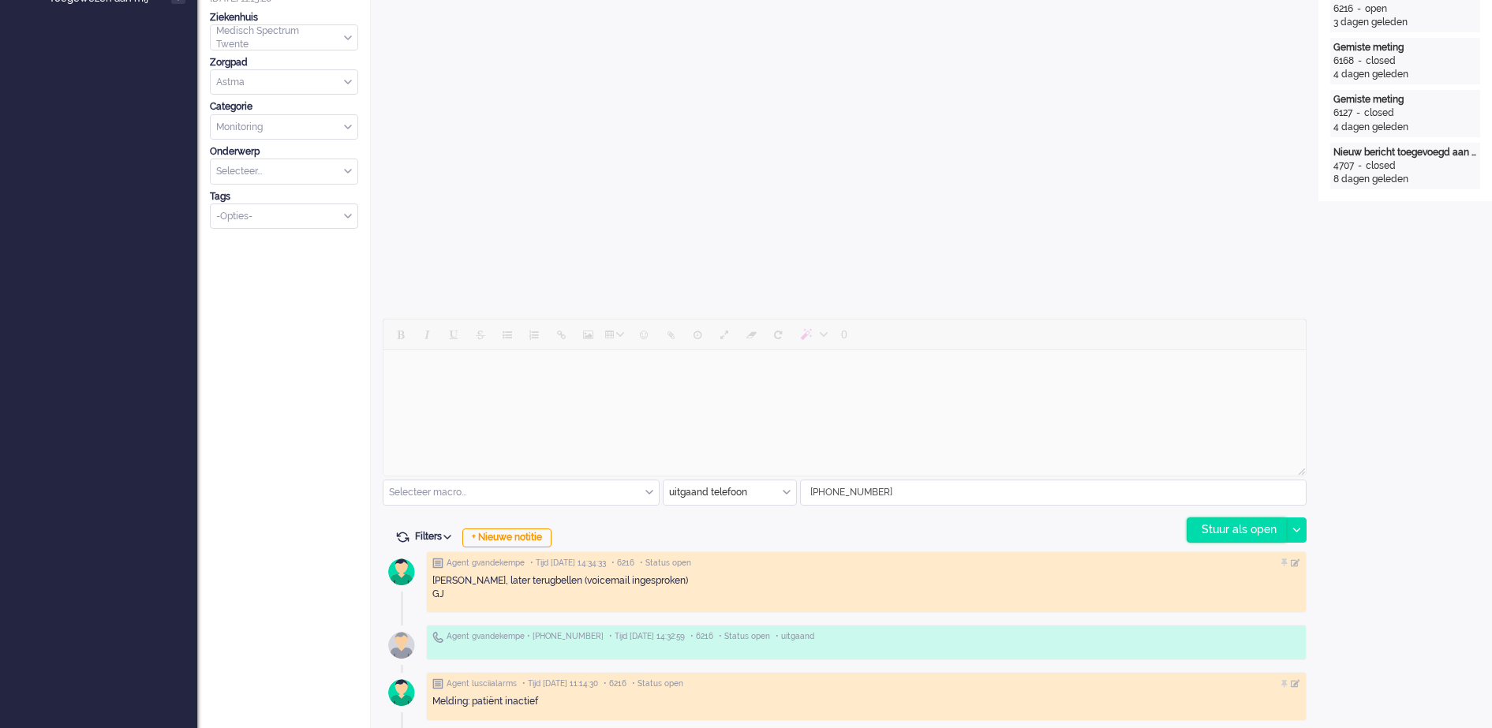
click at [1231, 530] on div "Stuur als open" at bounding box center [1237, 531] width 99 height 24
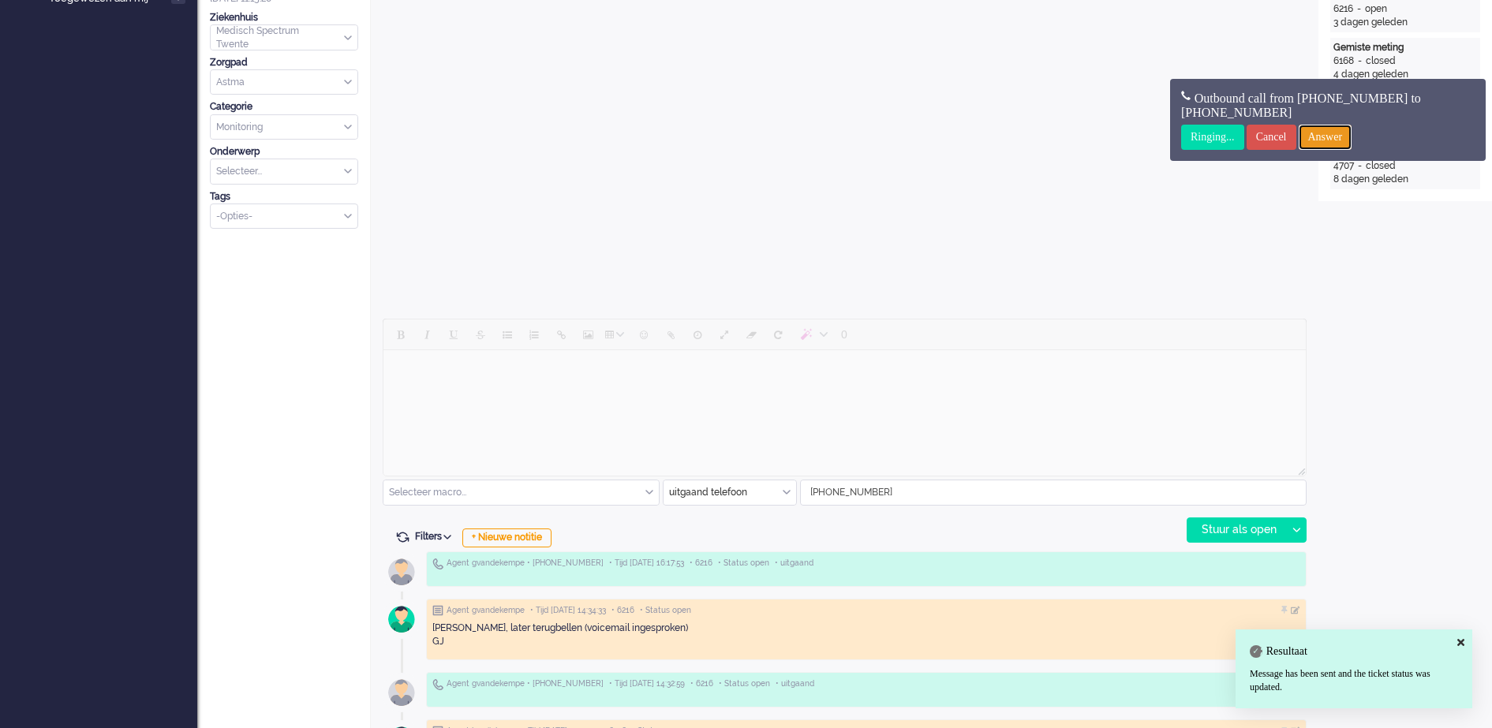
click at [1349, 136] on input "Answer" at bounding box center [1326, 137] width 54 height 25
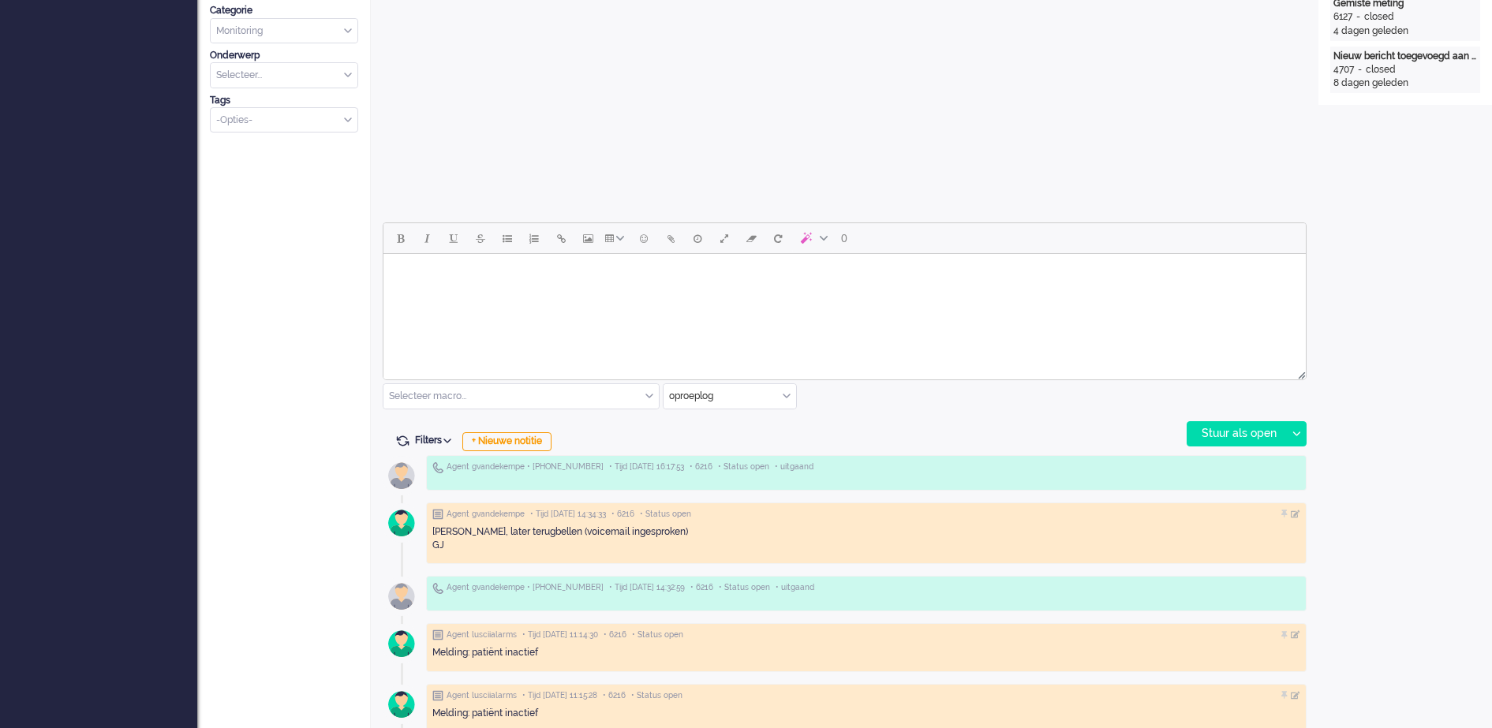
scroll to position [500, 0]
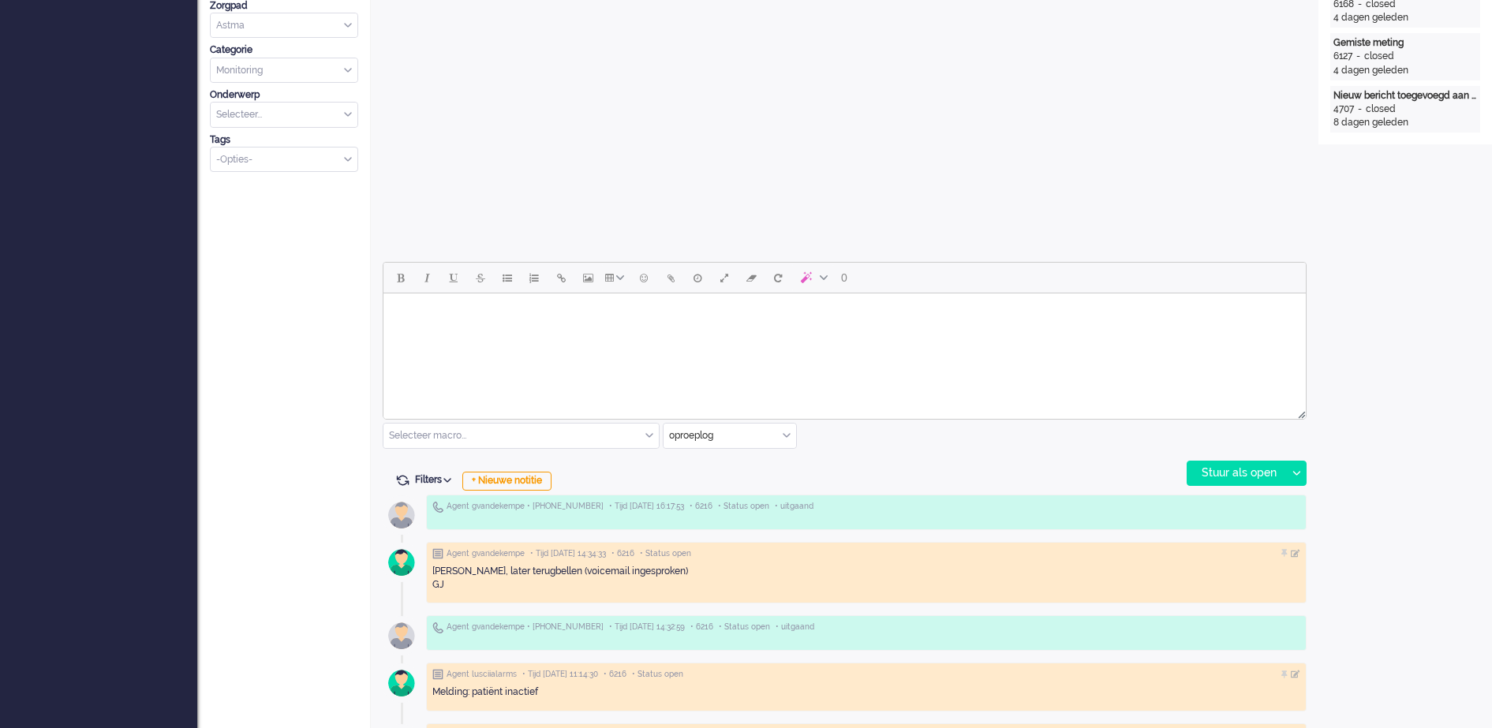
click at [786, 436] on div "oproeplog" at bounding box center [730, 436] width 133 height 24
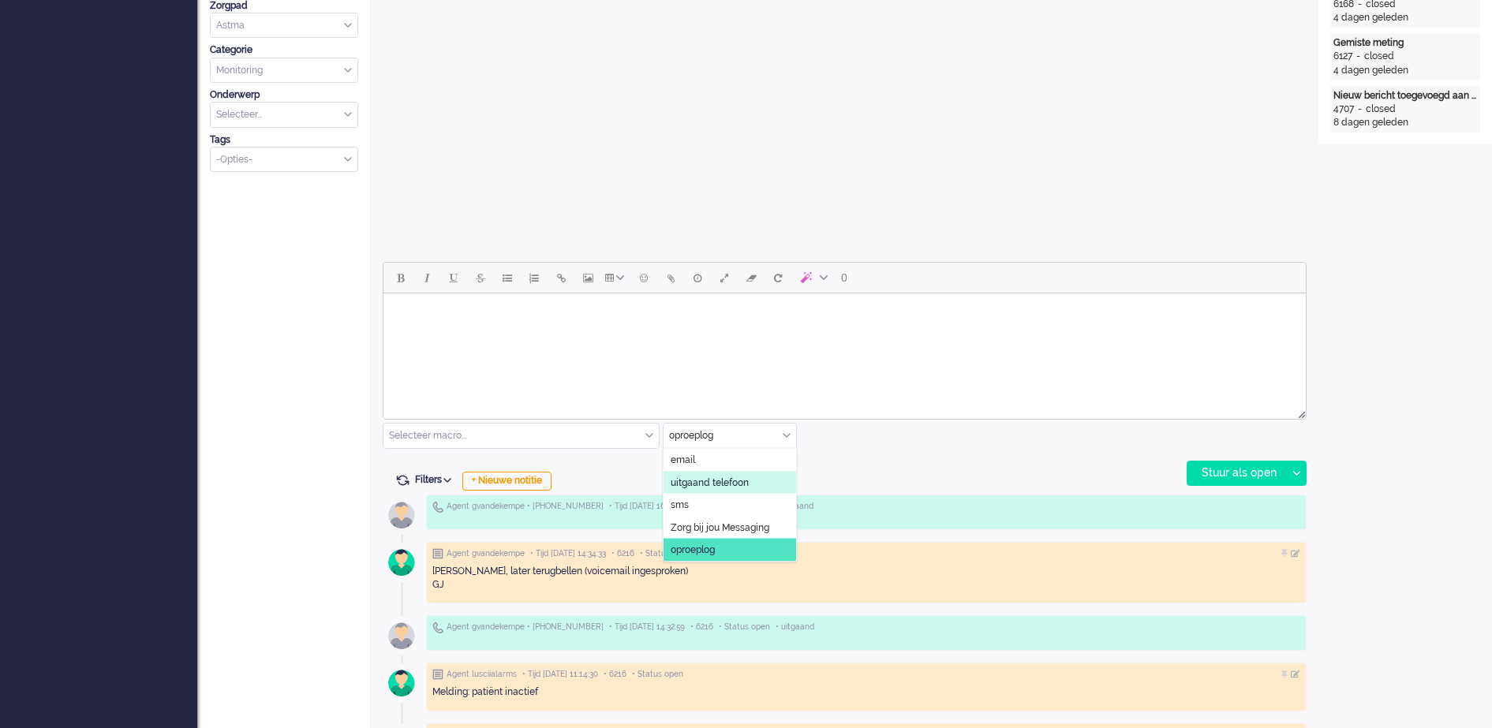
click at [737, 482] on span "uitgaand telefoon" at bounding box center [710, 482] width 78 height 13
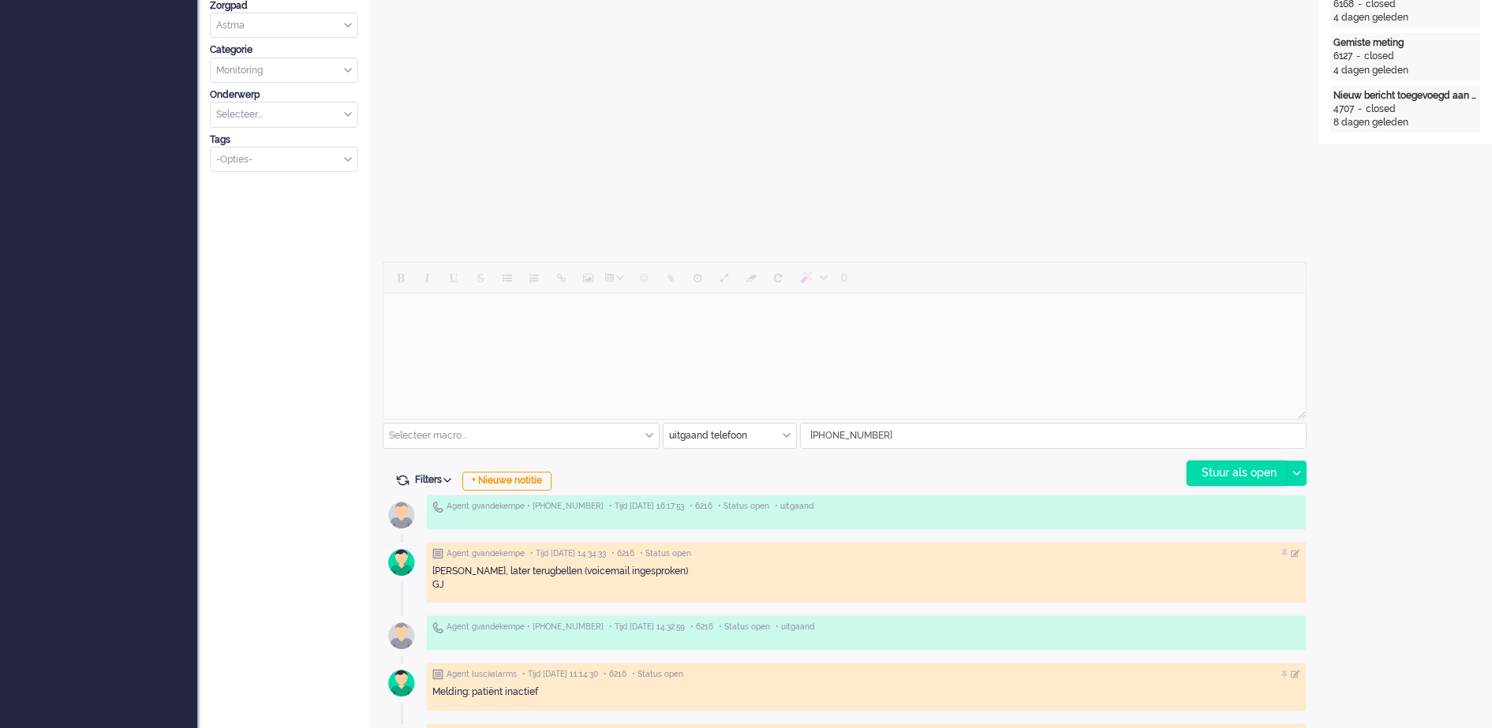
click at [1234, 473] on div "Stuur als open" at bounding box center [1237, 474] width 99 height 24
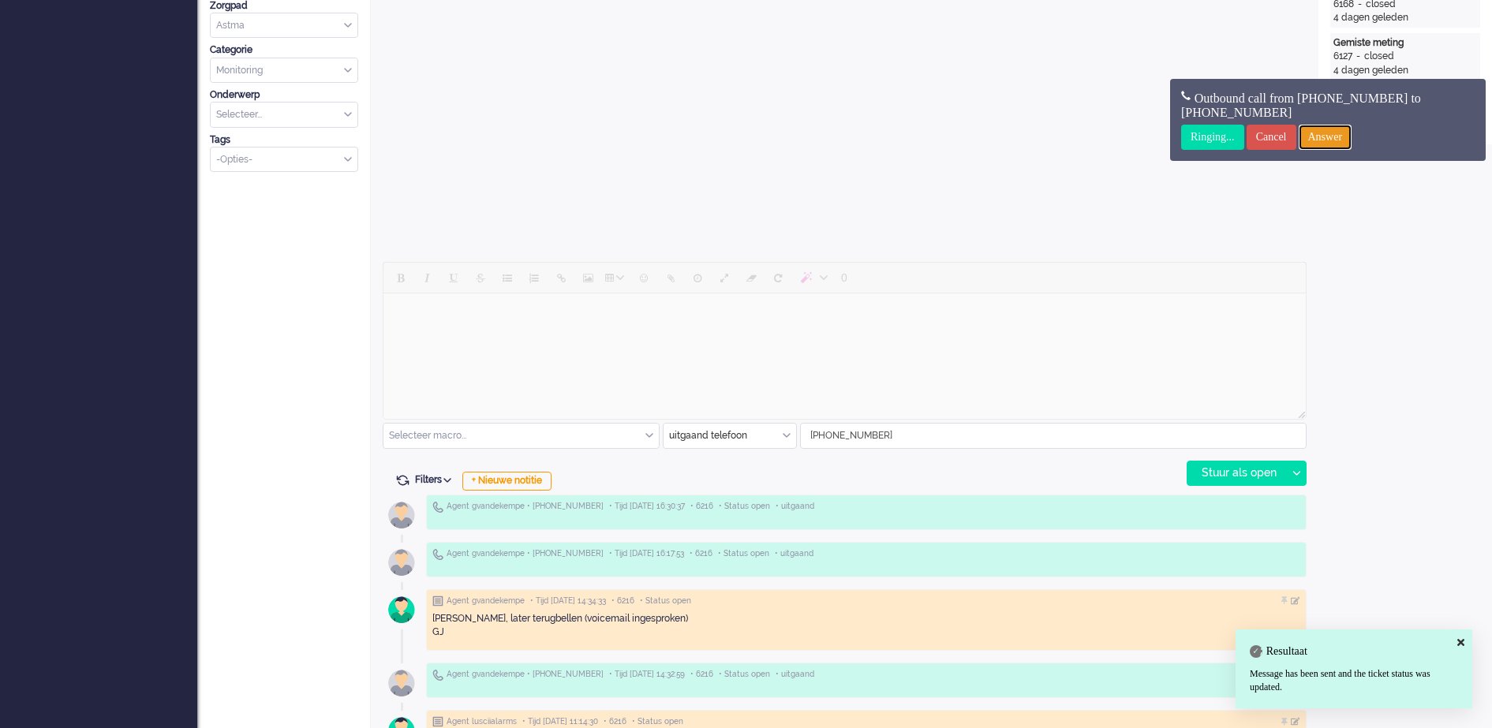
click at [1353, 141] on input "Answer" at bounding box center [1326, 137] width 54 height 25
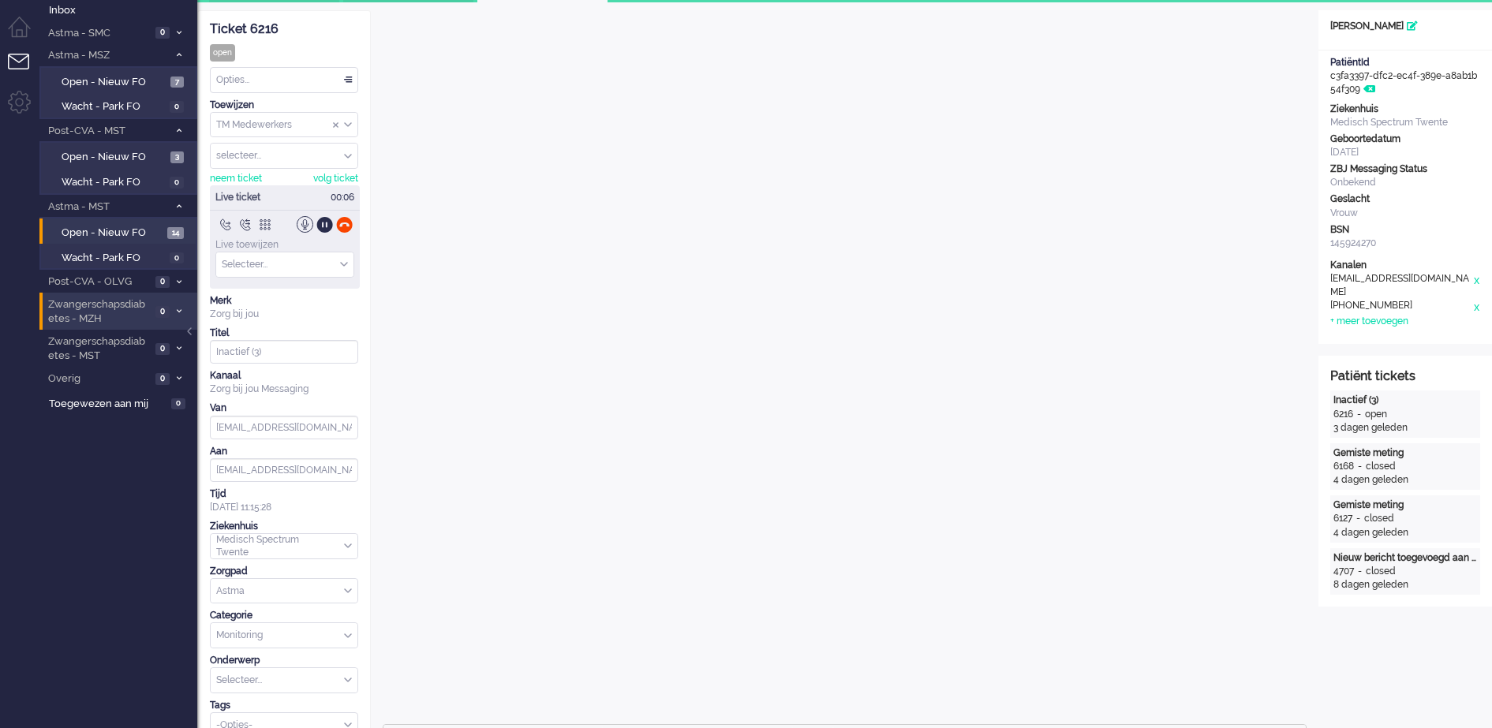
scroll to position [0, 0]
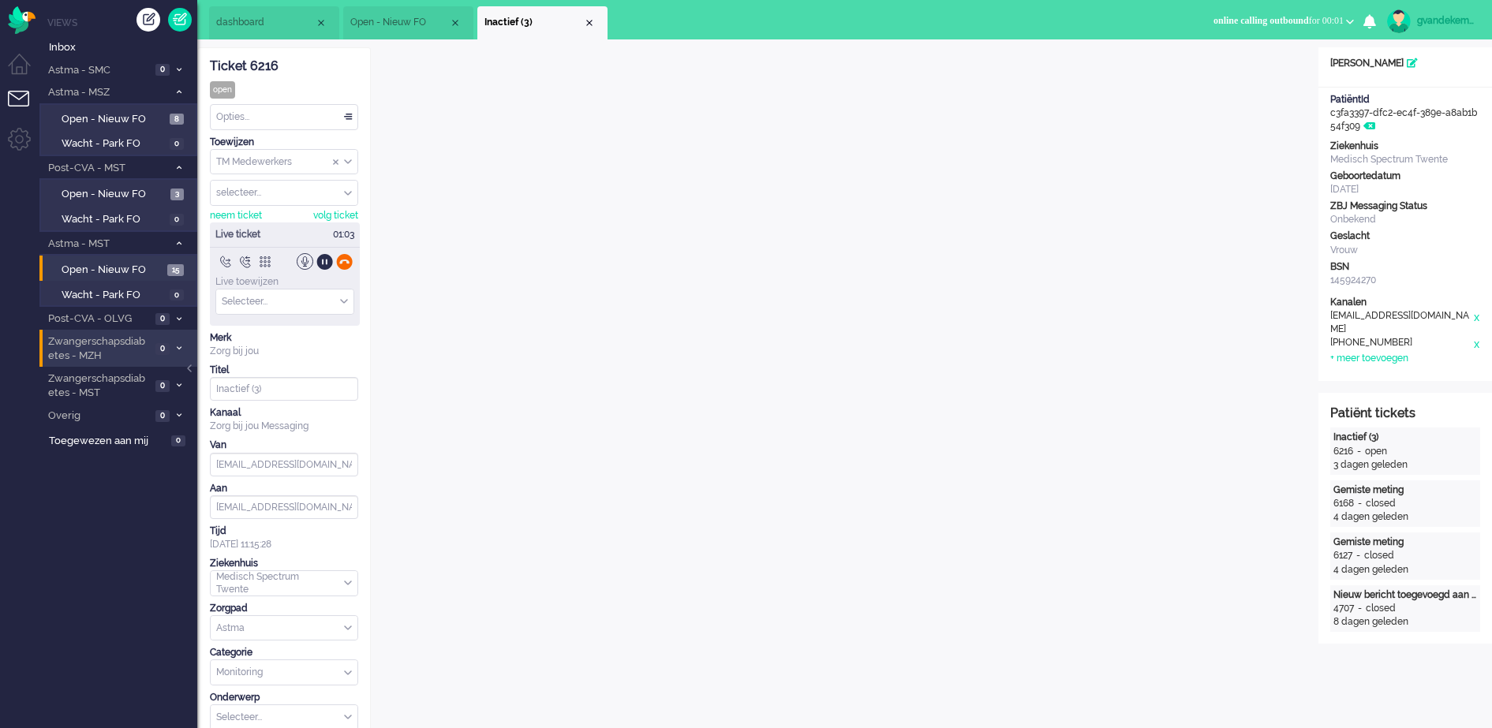
click at [342, 260] on div at bounding box center [344, 261] width 17 height 17
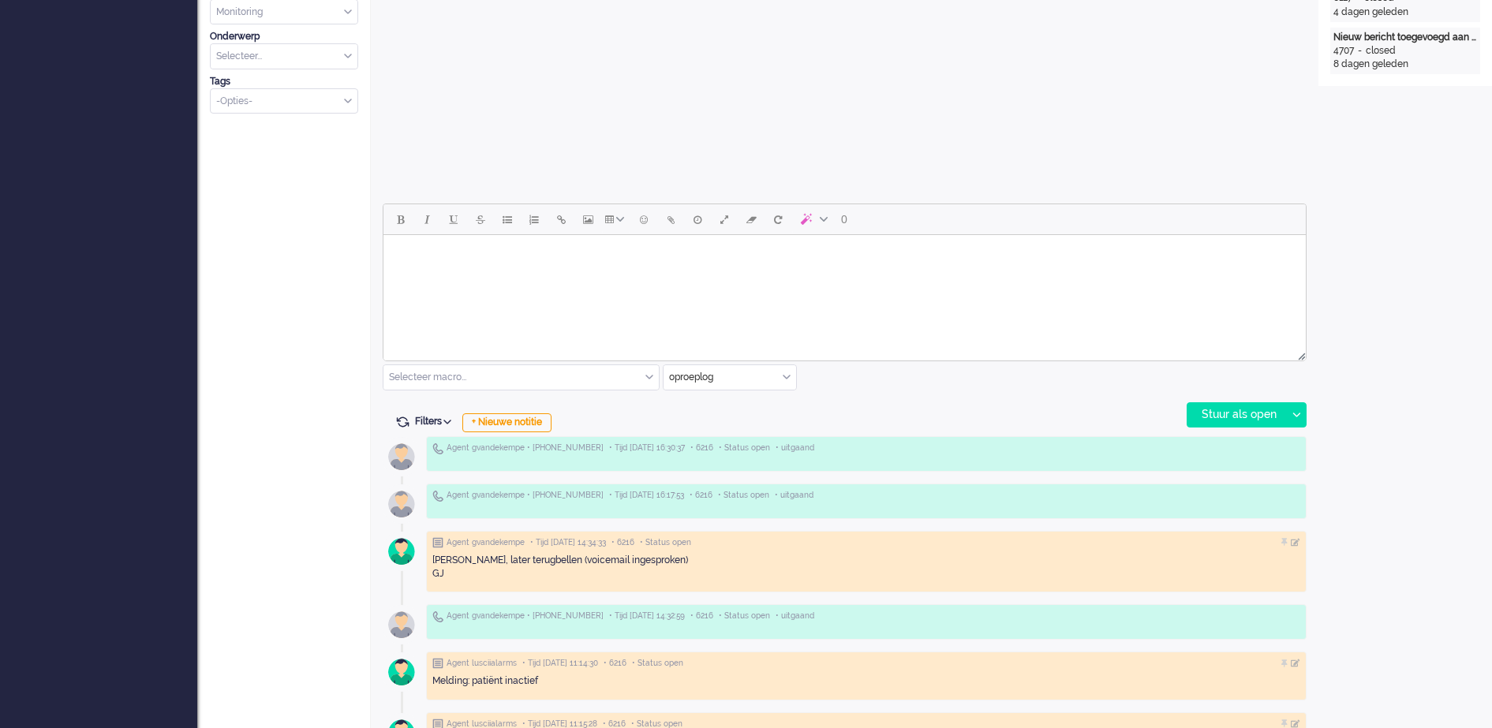
scroll to position [592, 0]
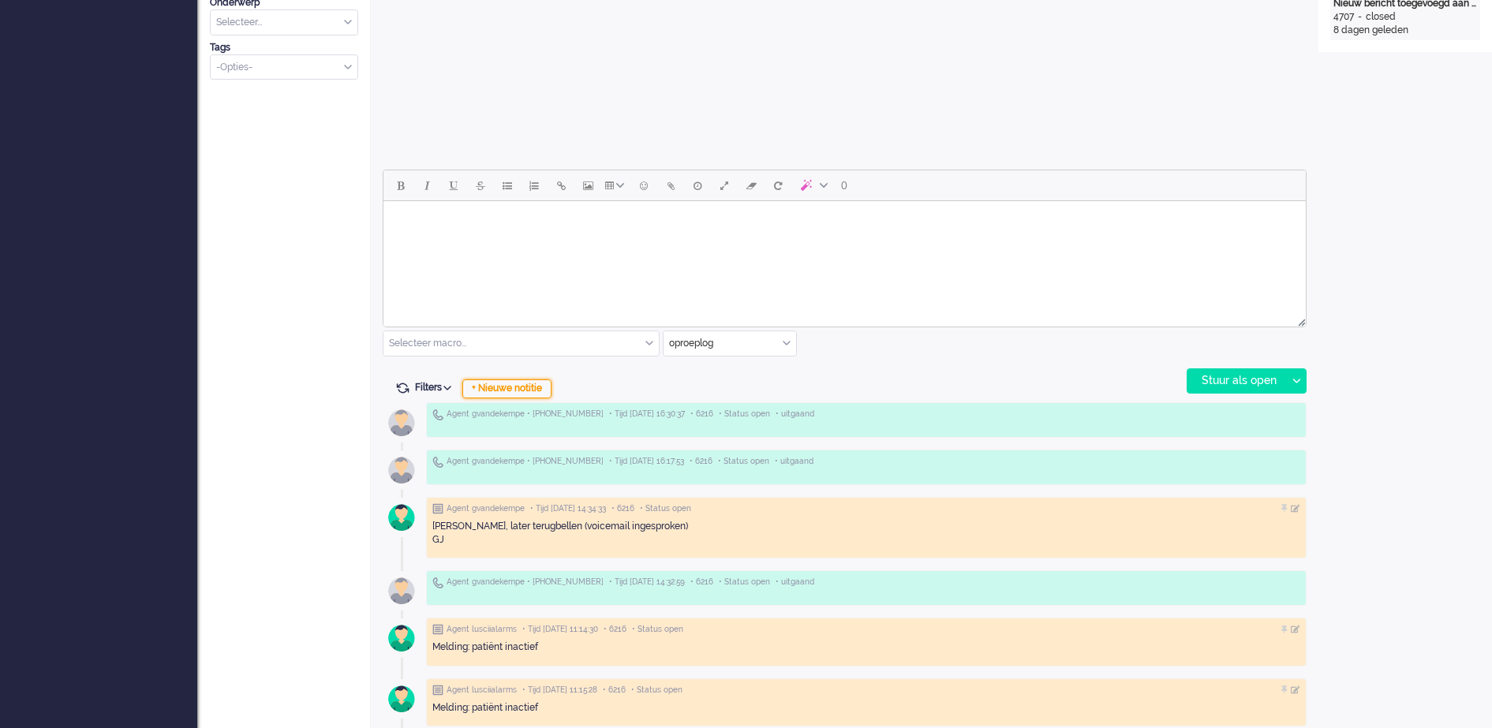
click at [517, 389] on div "+ Nieuwe notitie" at bounding box center [506, 389] width 89 height 19
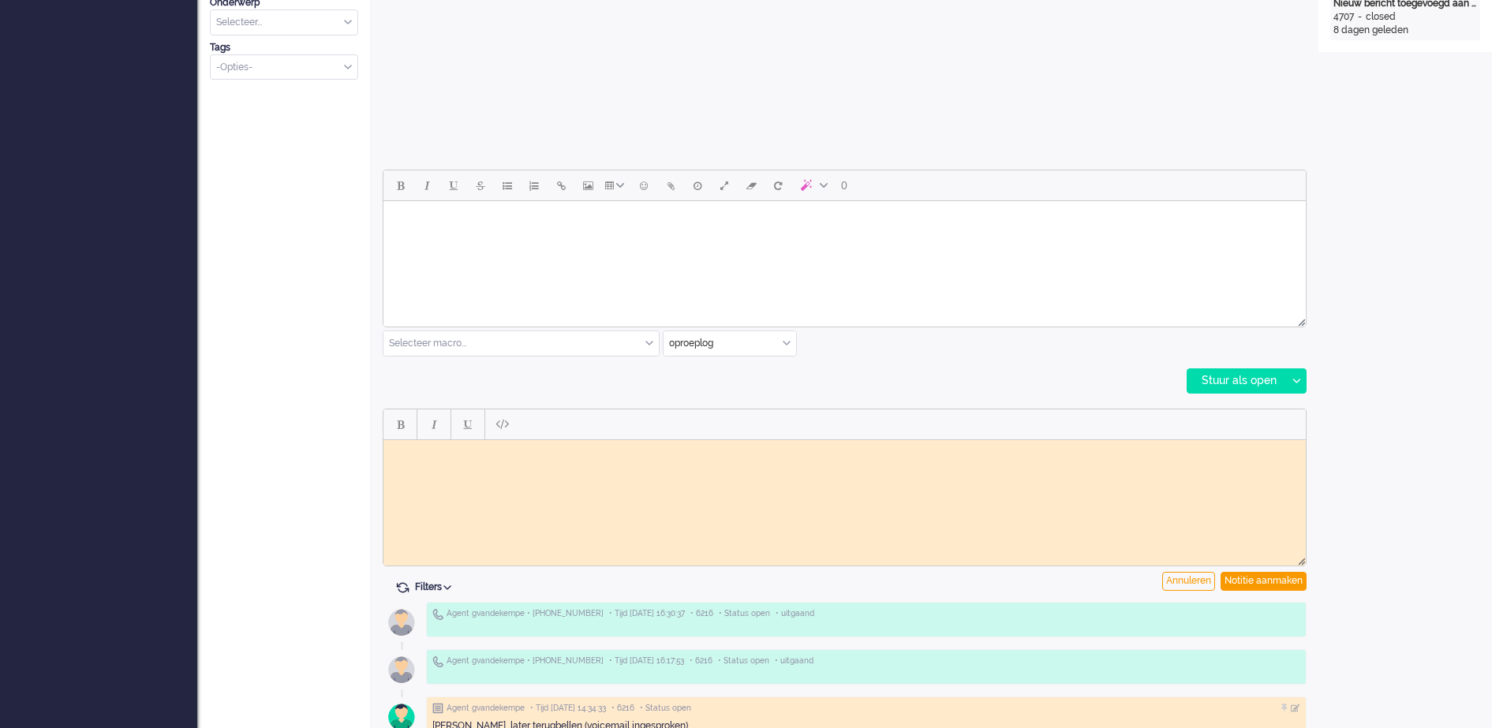
scroll to position [0, 0]
click at [594, 453] on body "Telefoonisch contact gehad, protocol opneiuw klaargezet" at bounding box center [845, 452] width 910 height 12
click at [433, 452] on body "Telefoonisch contact gehad, protocol opnieuw klaargezet" at bounding box center [845, 452] width 910 height 12
click at [694, 451] on body "Telefonisch contact gehad, protocol opnieuw klaargezet" at bounding box center [845, 452] width 910 height 12
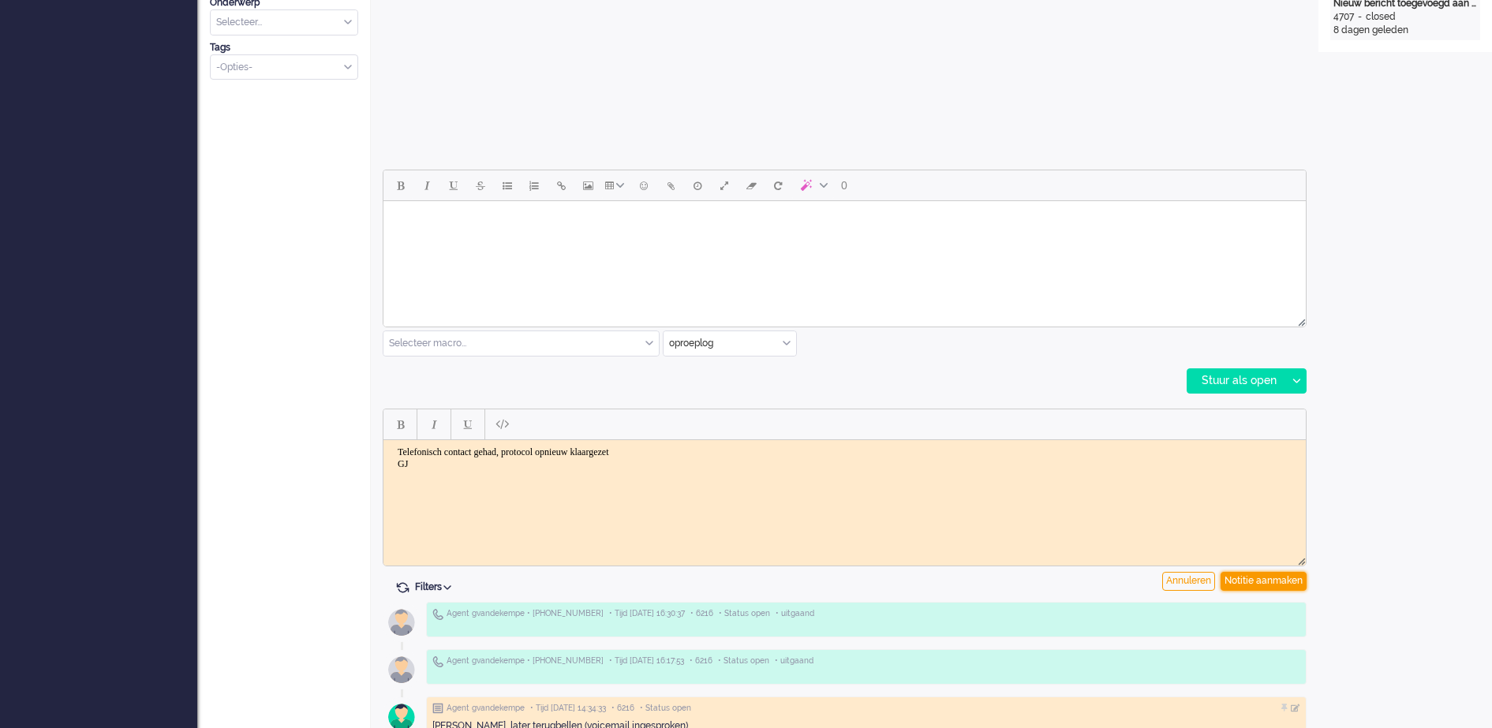
click at [1240, 586] on div "Notitie aanmaken" at bounding box center [1264, 581] width 86 height 19
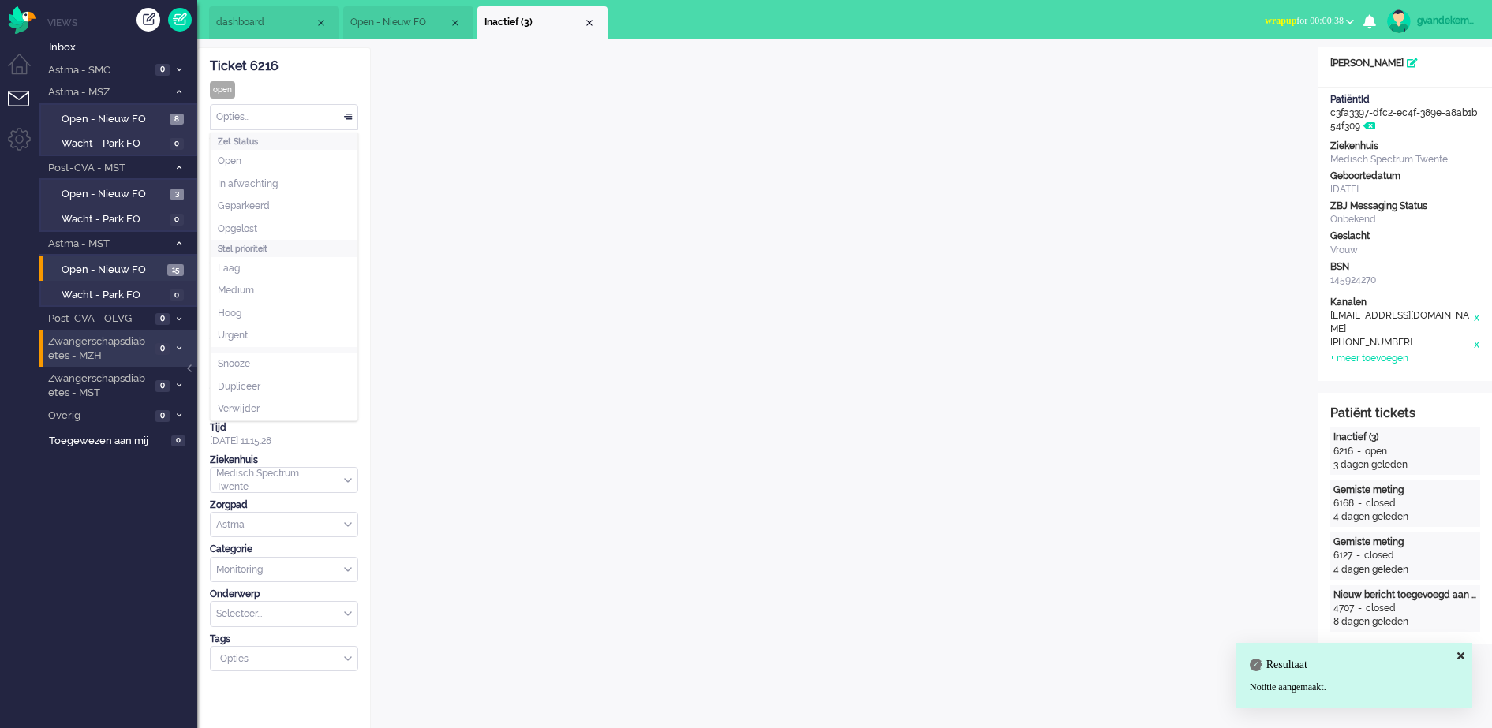
click at [344, 115] on div "Opties..." at bounding box center [284, 117] width 147 height 24
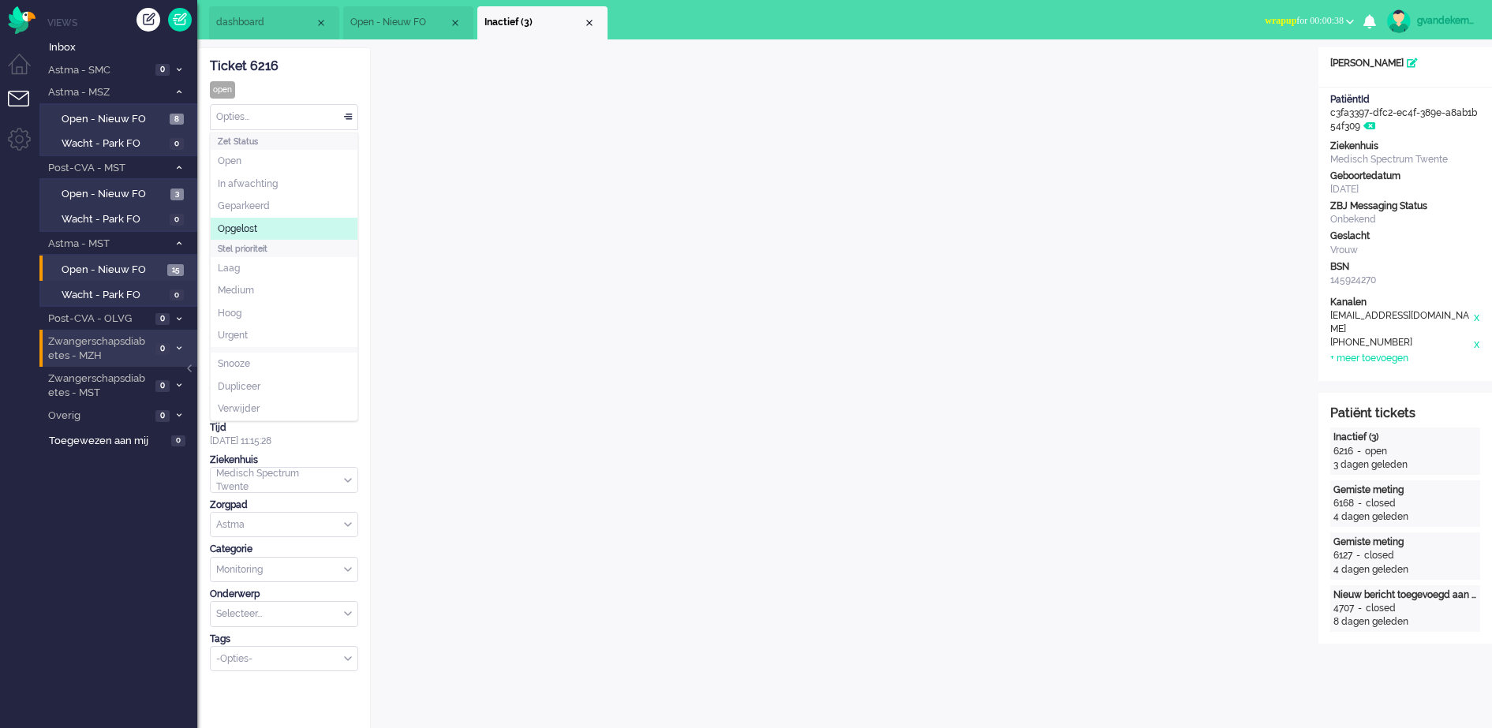
click at [280, 222] on li "Opgelost" at bounding box center [284, 229] width 147 height 23
click at [594, 23] on div "Close tab" at bounding box center [589, 23] width 13 height 13
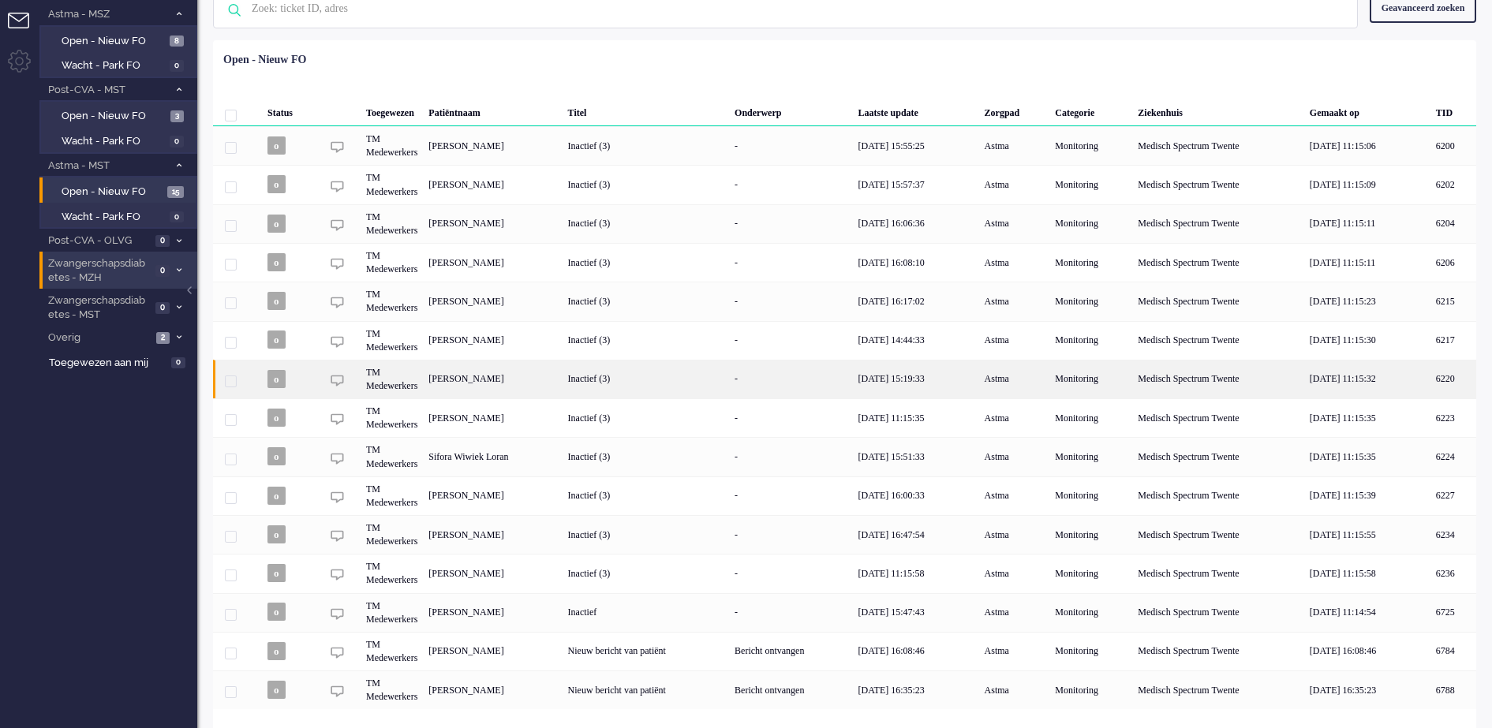
scroll to position [92, 0]
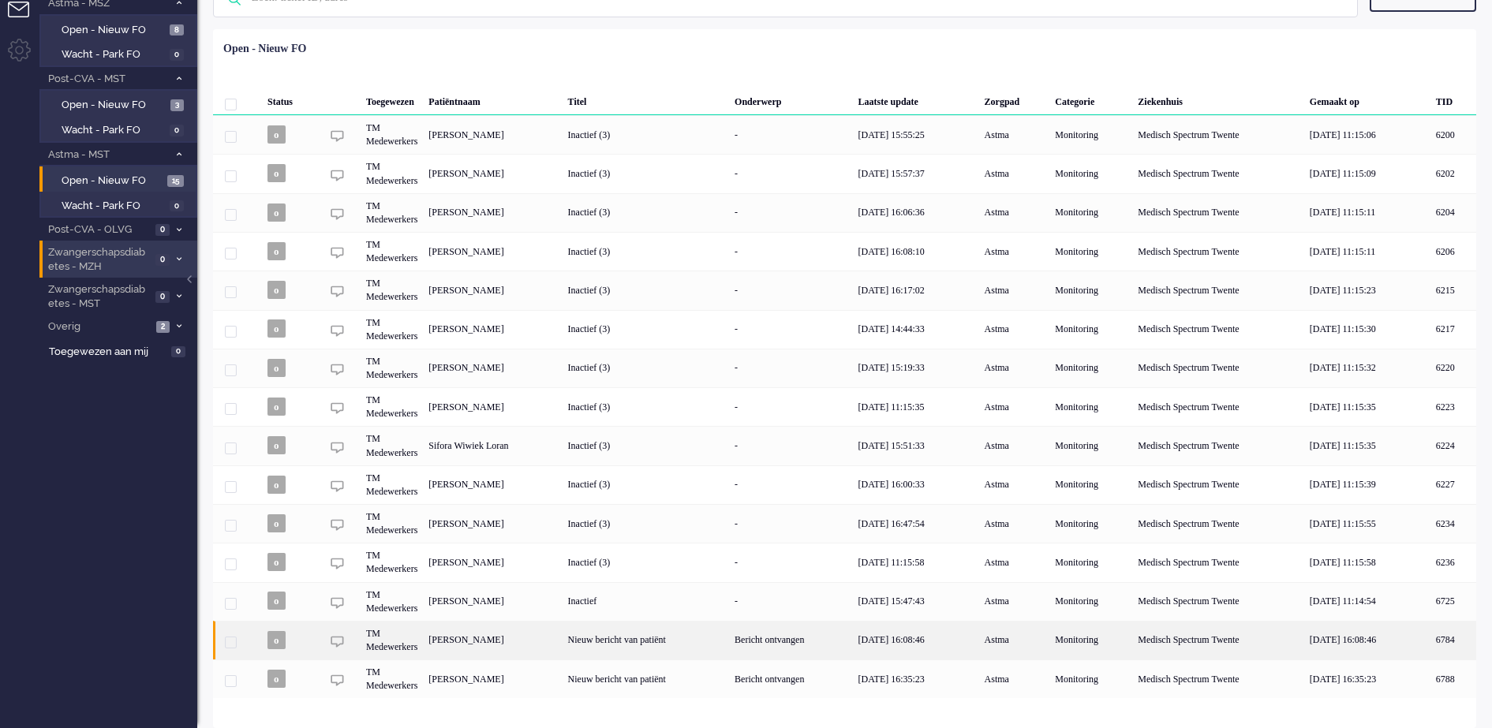
click at [729, 644] on div "Nieuw bericht van patiënt" at bounding box center [646, 640] width 167 height 39
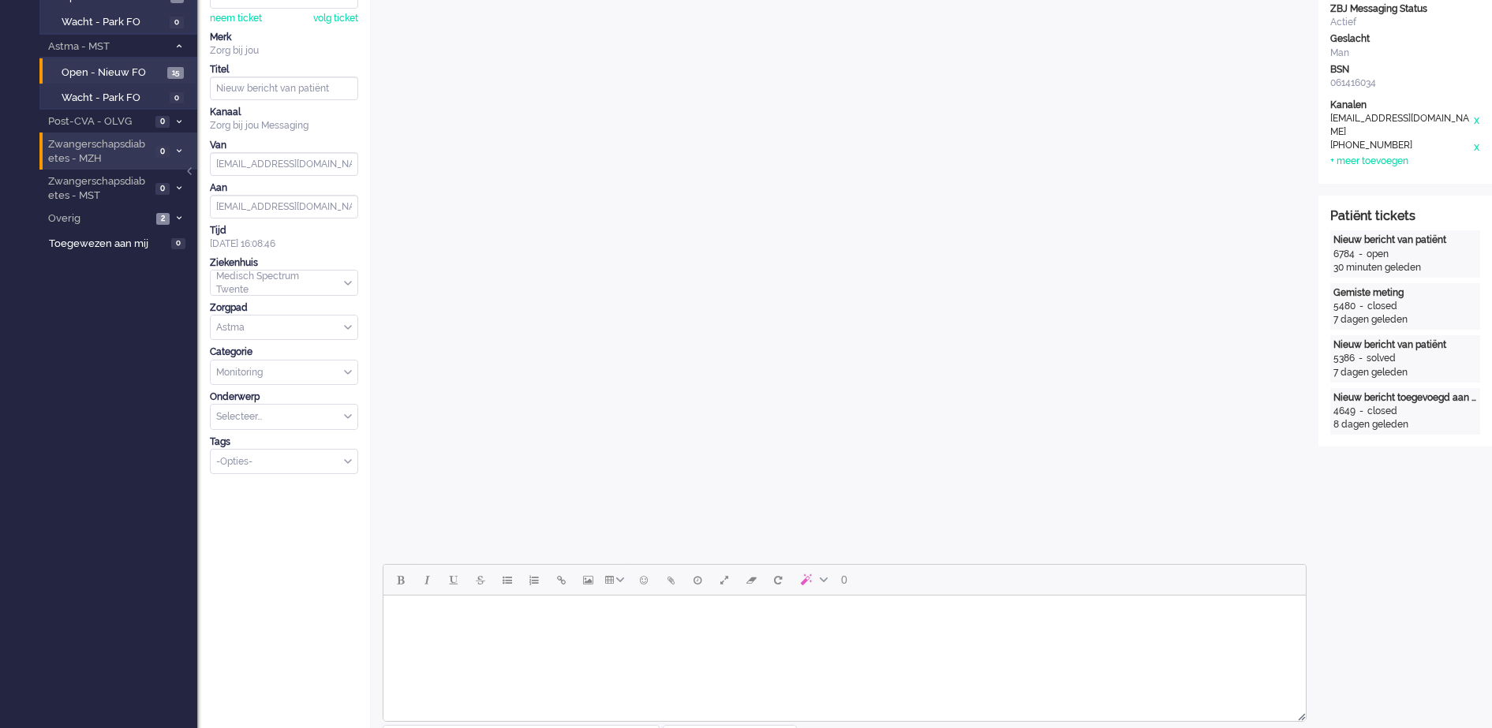
scroll to position [691, 0]
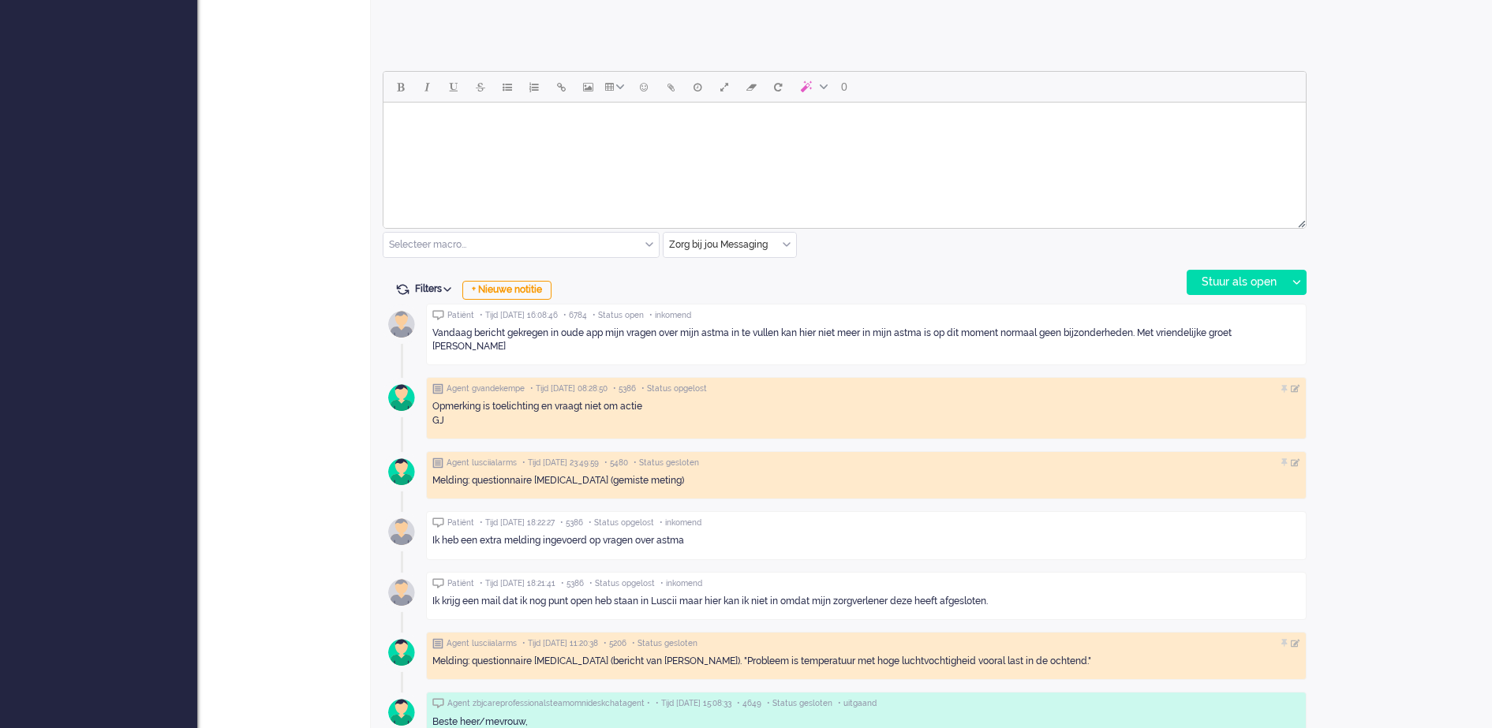
click at [507, 125] on body "Rich Text Area. Press ALT-0 for help." at bounding box center [845, 123] width 910 height 28
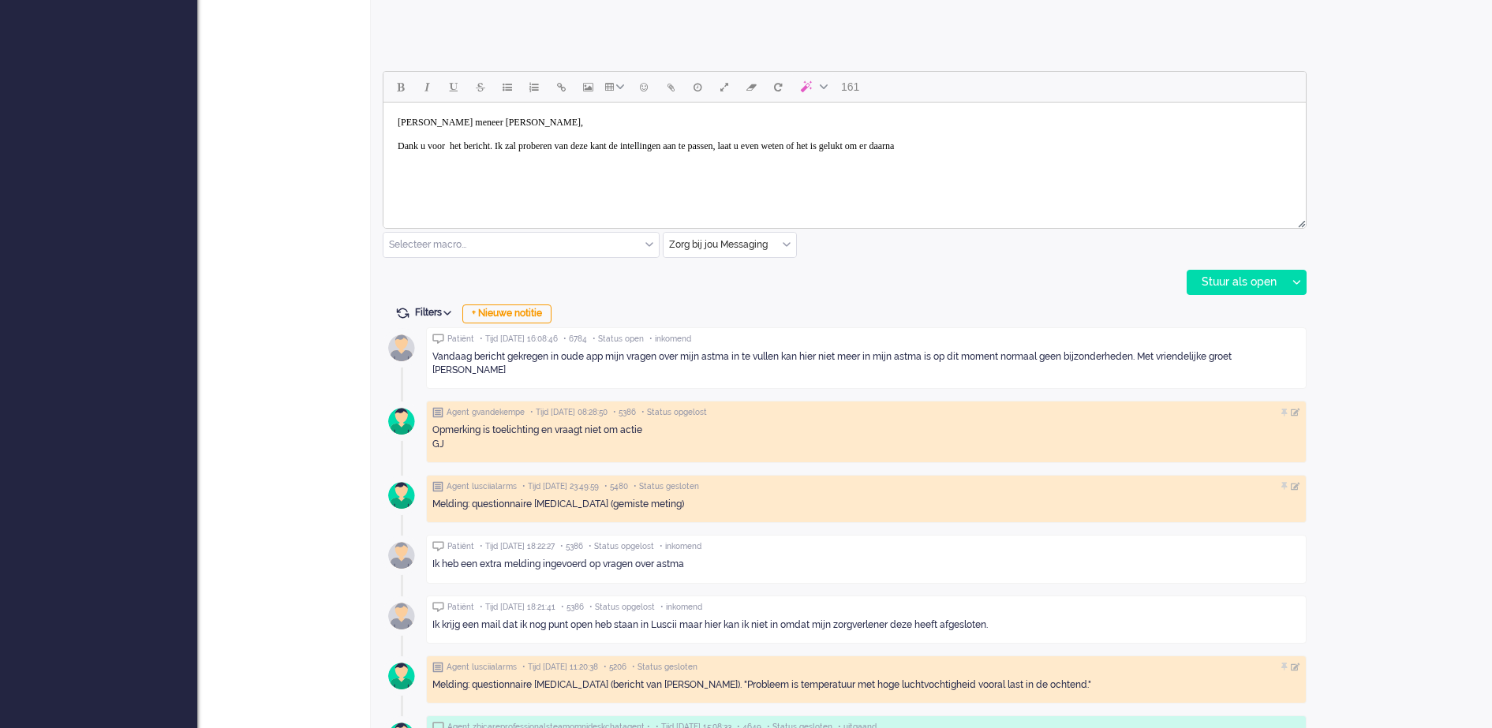
click at [691, 144] on body "Goedemiddag meneer Welles, Dank u voor het bericht. Ik zal proberen van deze ka…" at bounding box center [845, 134] width 910 height 51
click at [1046, 146] on body "Goedemiddag meneer Welles, Dank u voor het bericht. Ik zal proberen van deze ka…" at bounding box center [845, 134] width 910 height 51
click at [522, 144] on body "Goedemiddag meneer Welles, Dank u voor het bericht. Ik zal proberen van deze ka…" at bounding box center [845, 134] width 910 height 51
click at [533, 144] on body "Goedemiddag meneer Welles, Dank u voor het bericht. Ik zal proberen van deze ka…" at bounding box center [845, 134] width 910 height 51
click at [710, 153] on body "Goedemiddag meneer Welles, Dank u voor het bericht. Ik maak een aantekening in …" at bounding box center [845, 140] width 910 height 63
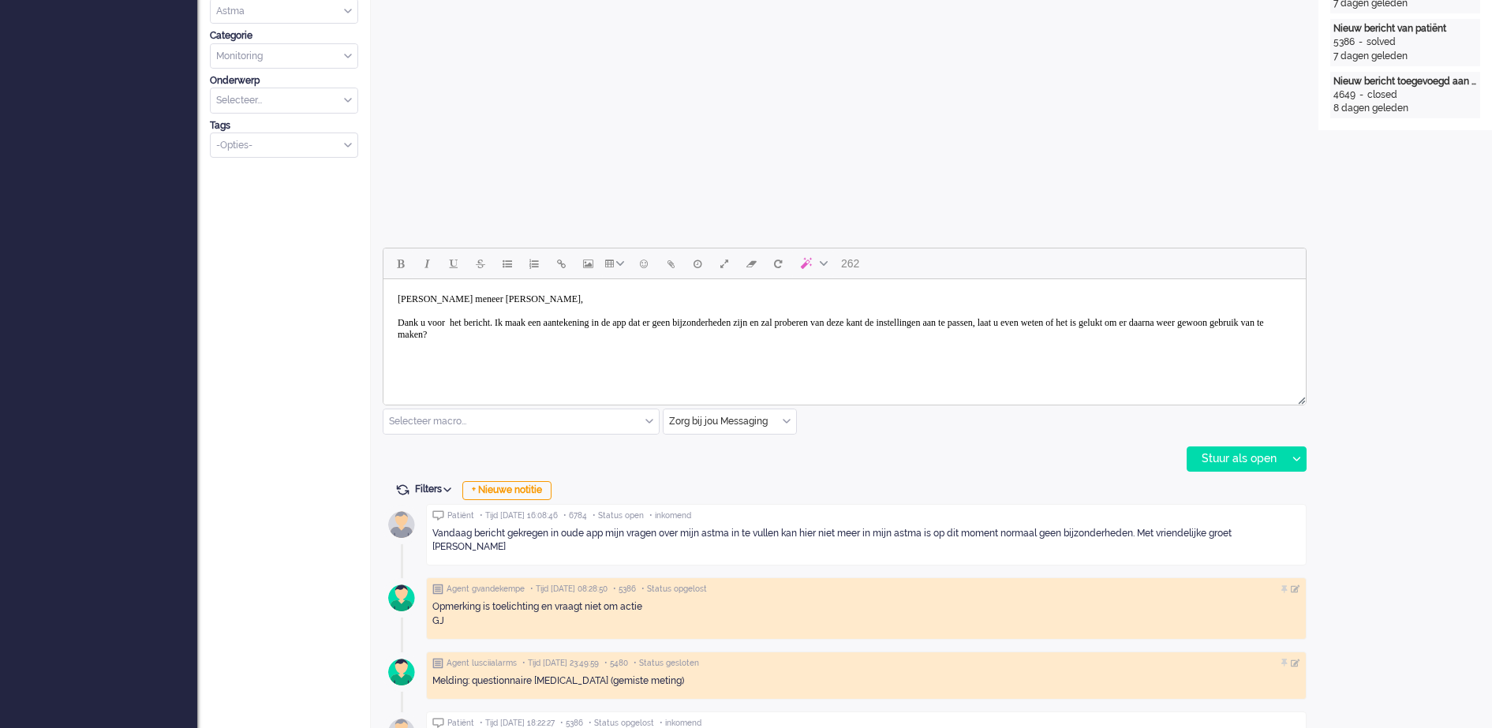
scroll to position [592, 0]
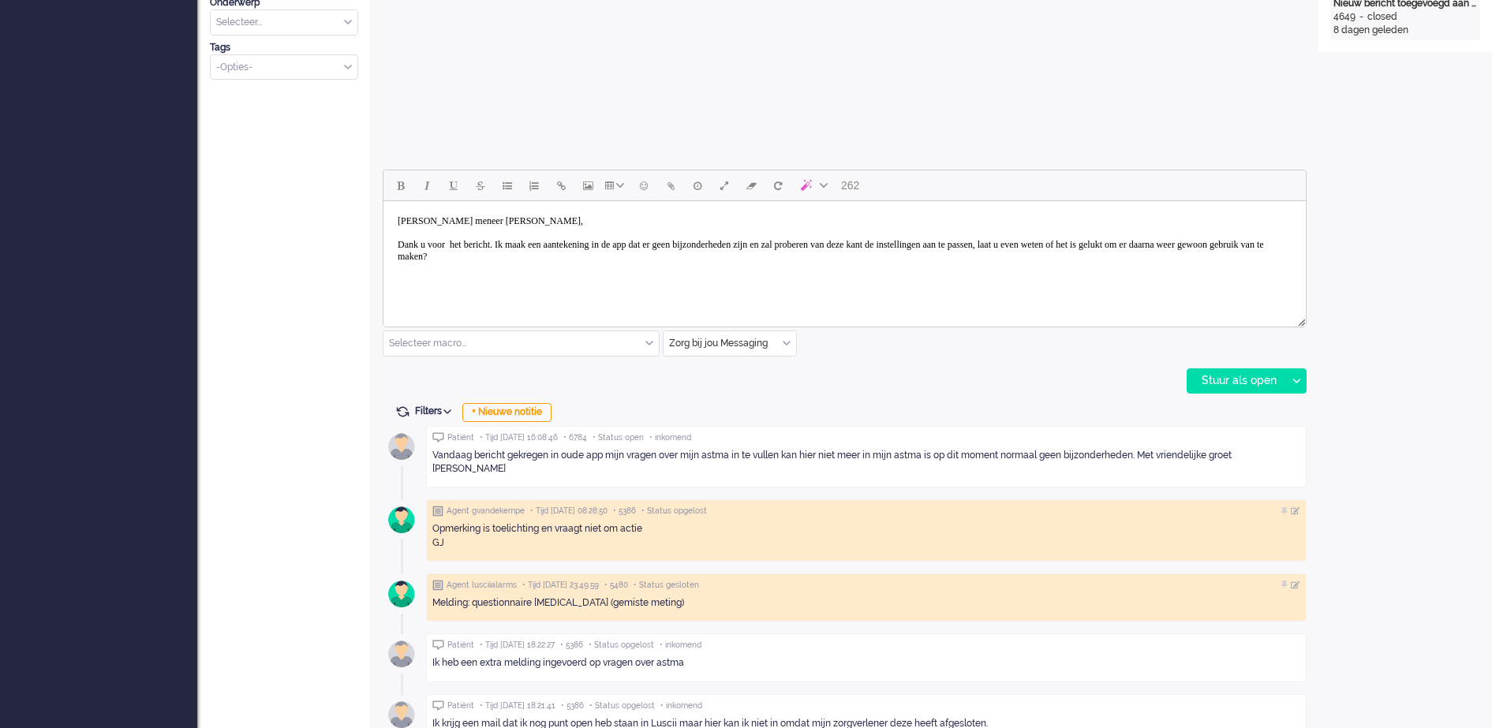
drag, startPoint x: 713, startPoint y: 266, endPoint x: 340, endPoint y: 205, distance: 377.4
click at [384, 205] on html "Goedemiddag meneer Welles, Dank u voor het bericht. Ik maak een aantekening in …" at bounding box center [845, 239] width 923 height 76
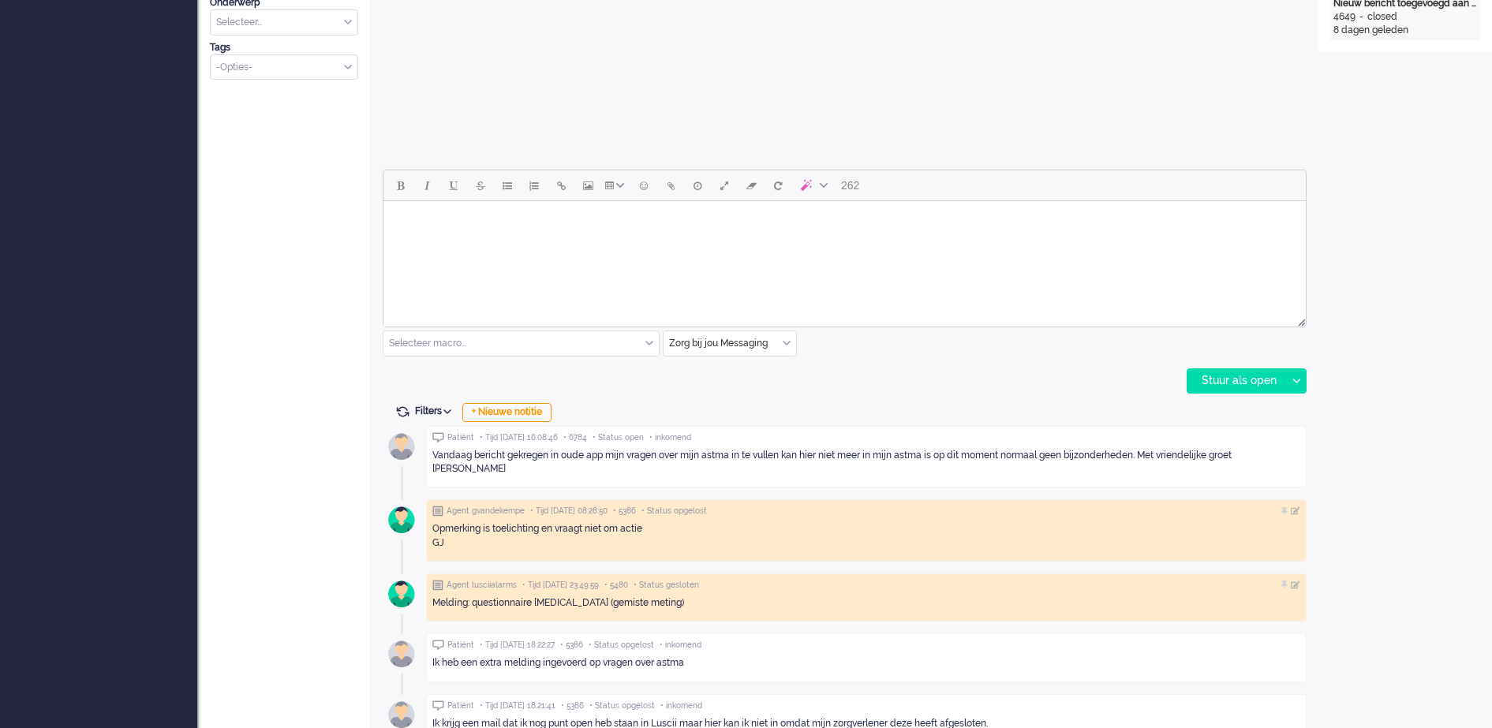
click at [1351, 173] on div "Open custom software Patiëntnaam Johannes Siebren Welles PatiëntId 6142f424-fb3…" at bounding box center [1406, 293] width 174 height 1677
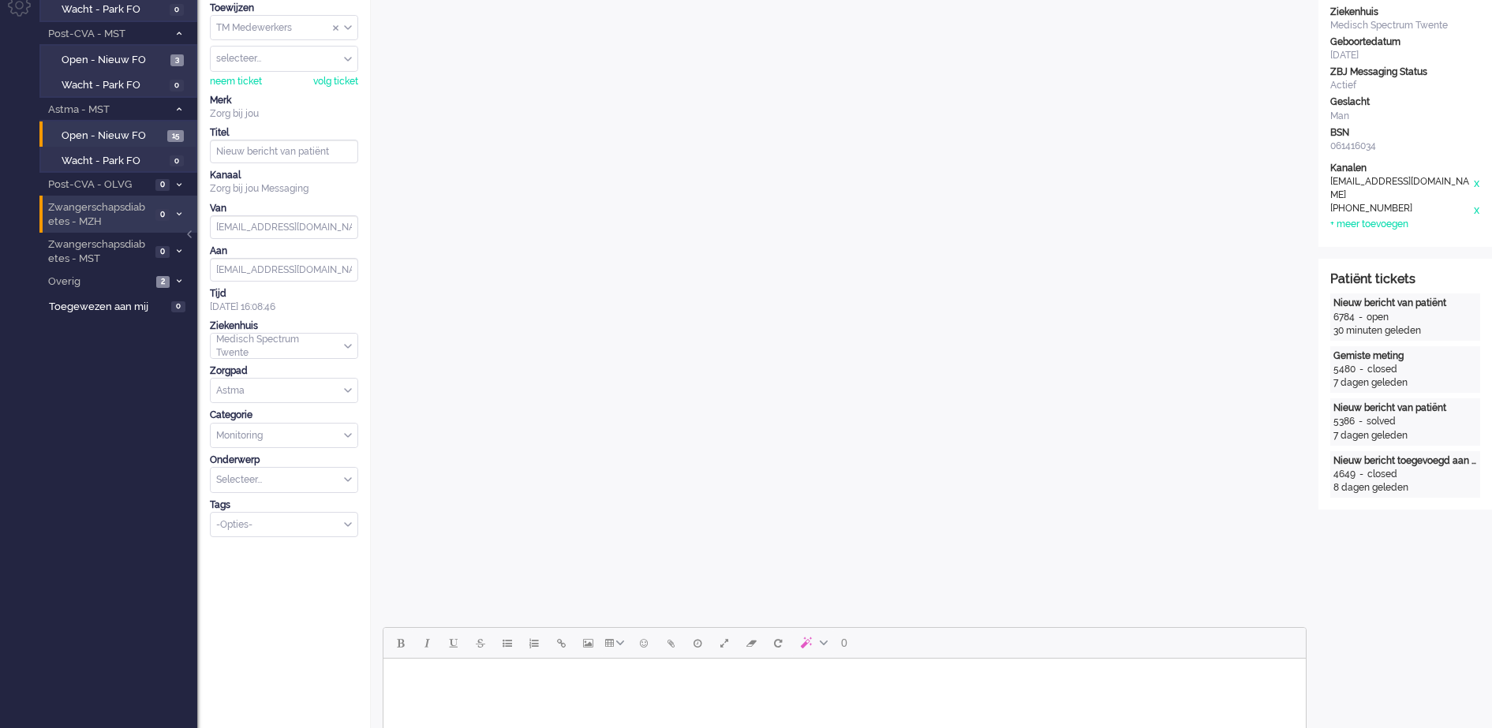
scroll to position [0, 0]
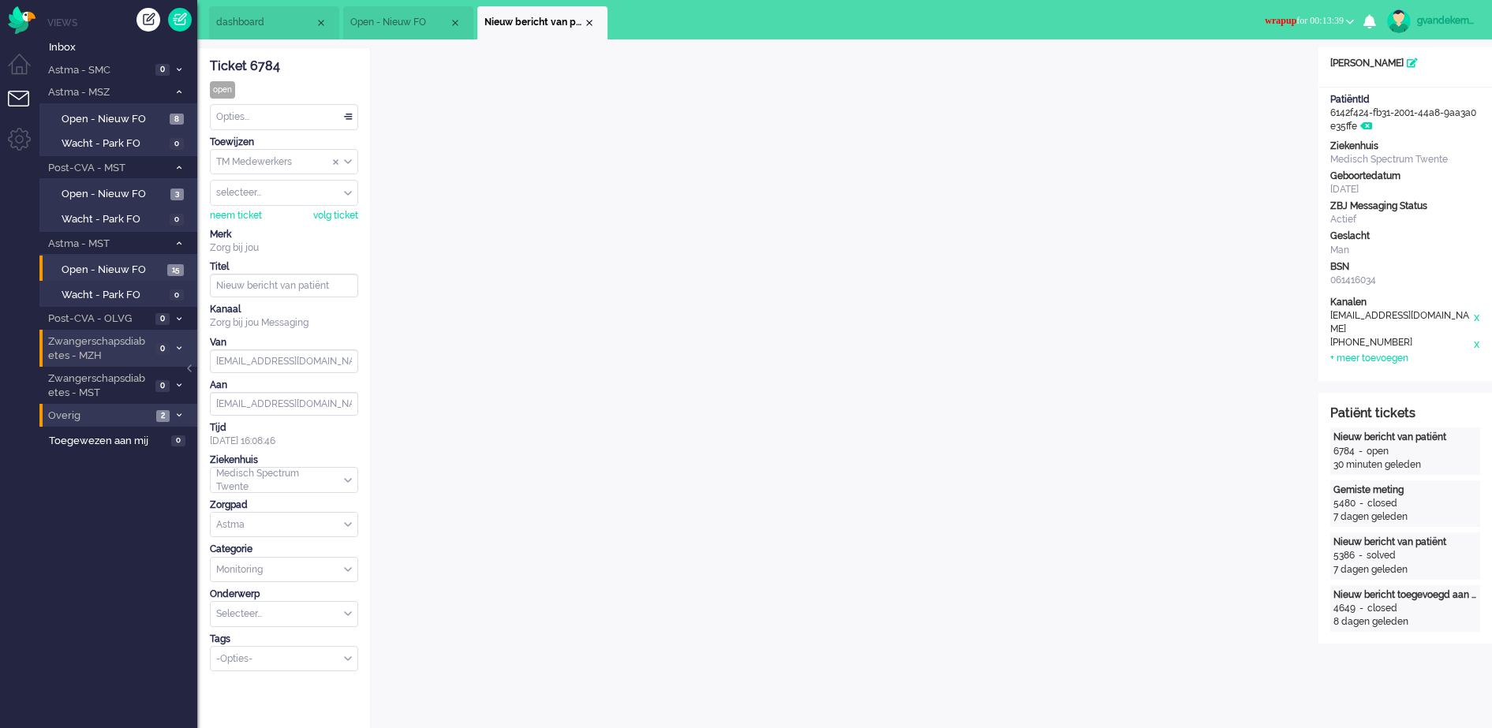
click at [118, 410] on span "Overig" at bounding box center [99, 416] width 106 height 15
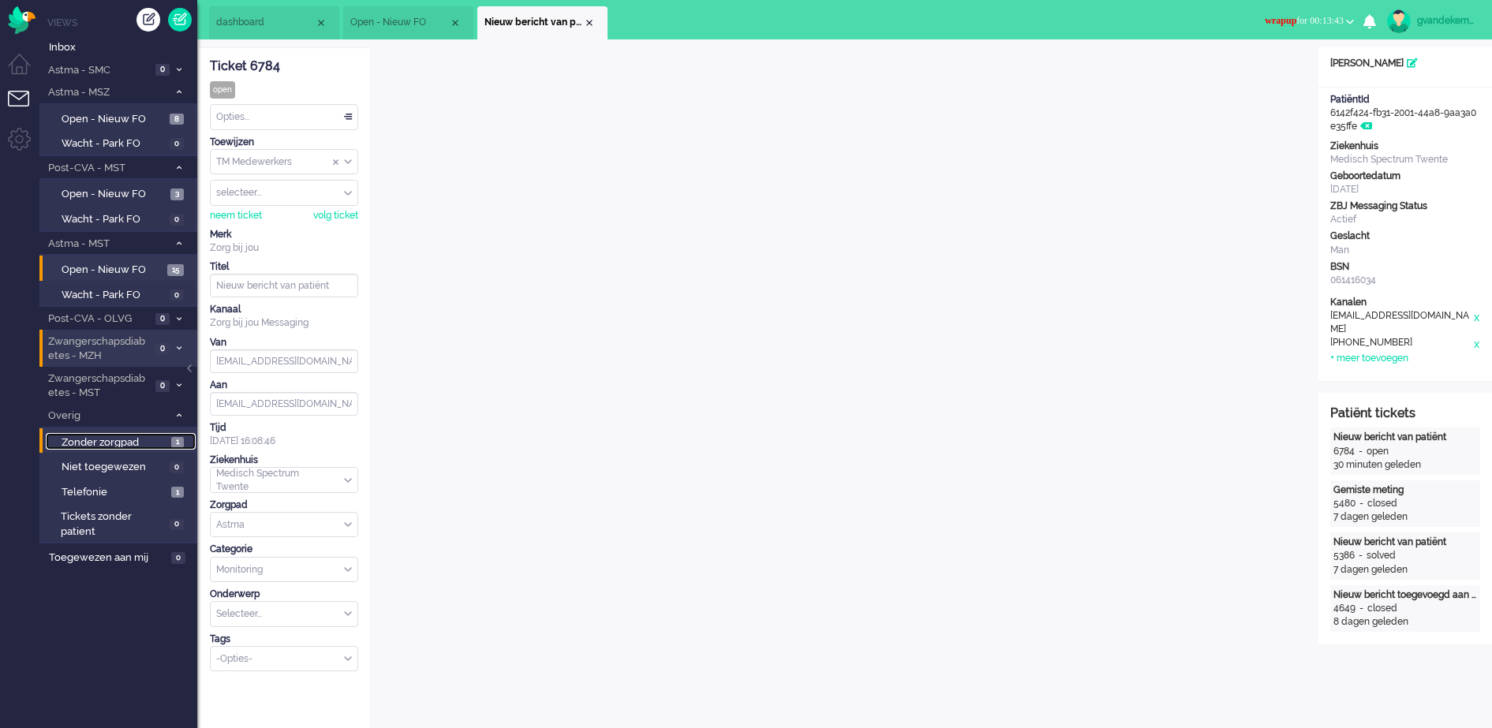
click at [155, 441] on span "Zonder zorgpad" at bounding box center [115, 443] width 106 height 15
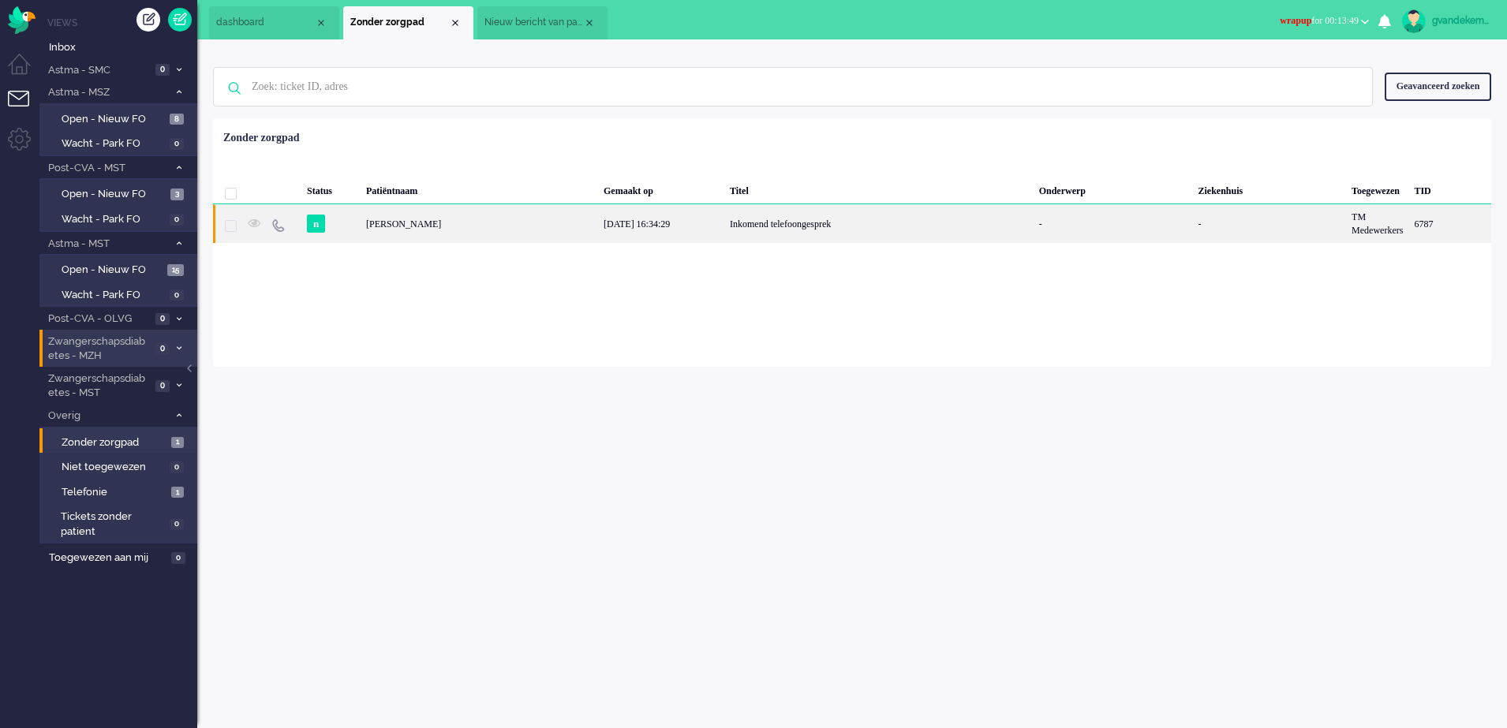
click at [897, 220] on div "Inkomend telefoongesprek" at bounding box center [879, 223] width 309 height 39
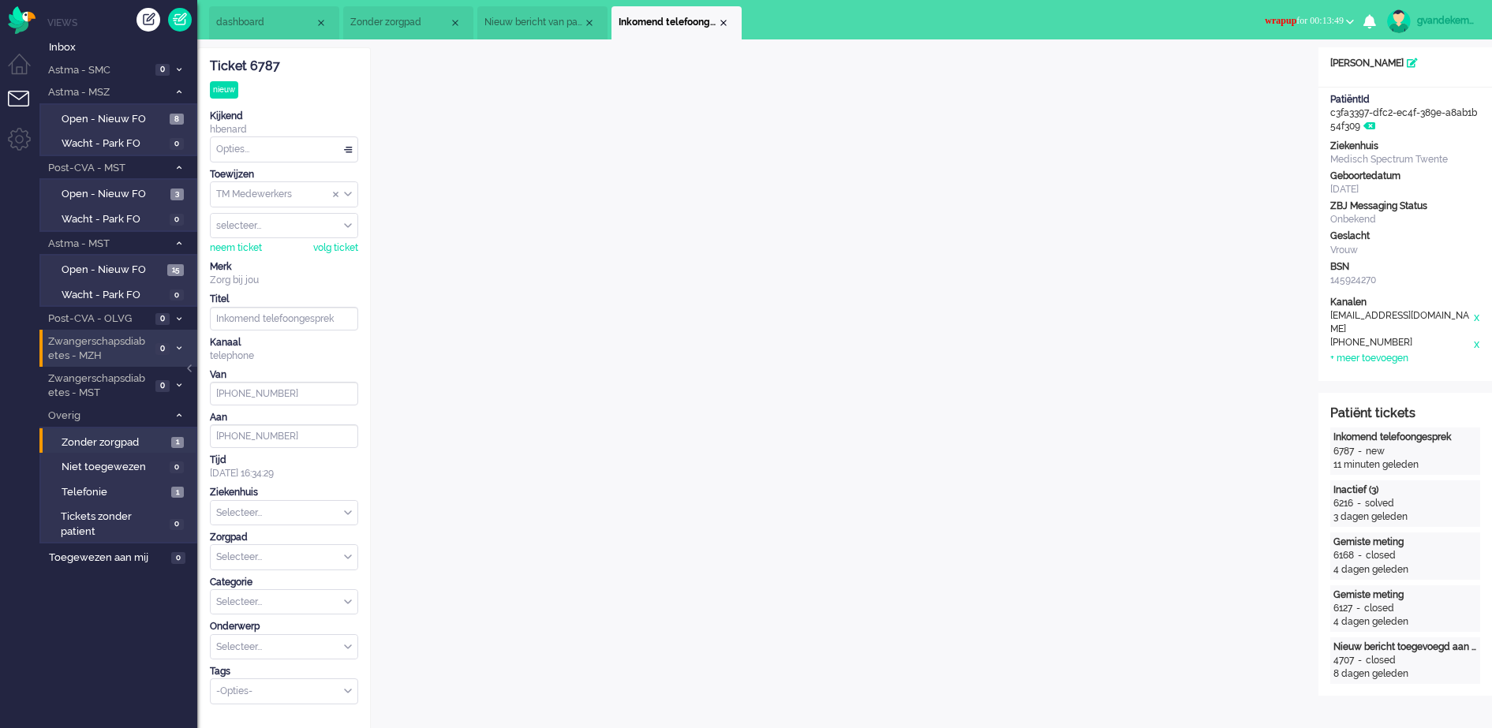
scroll to position [28, 0]
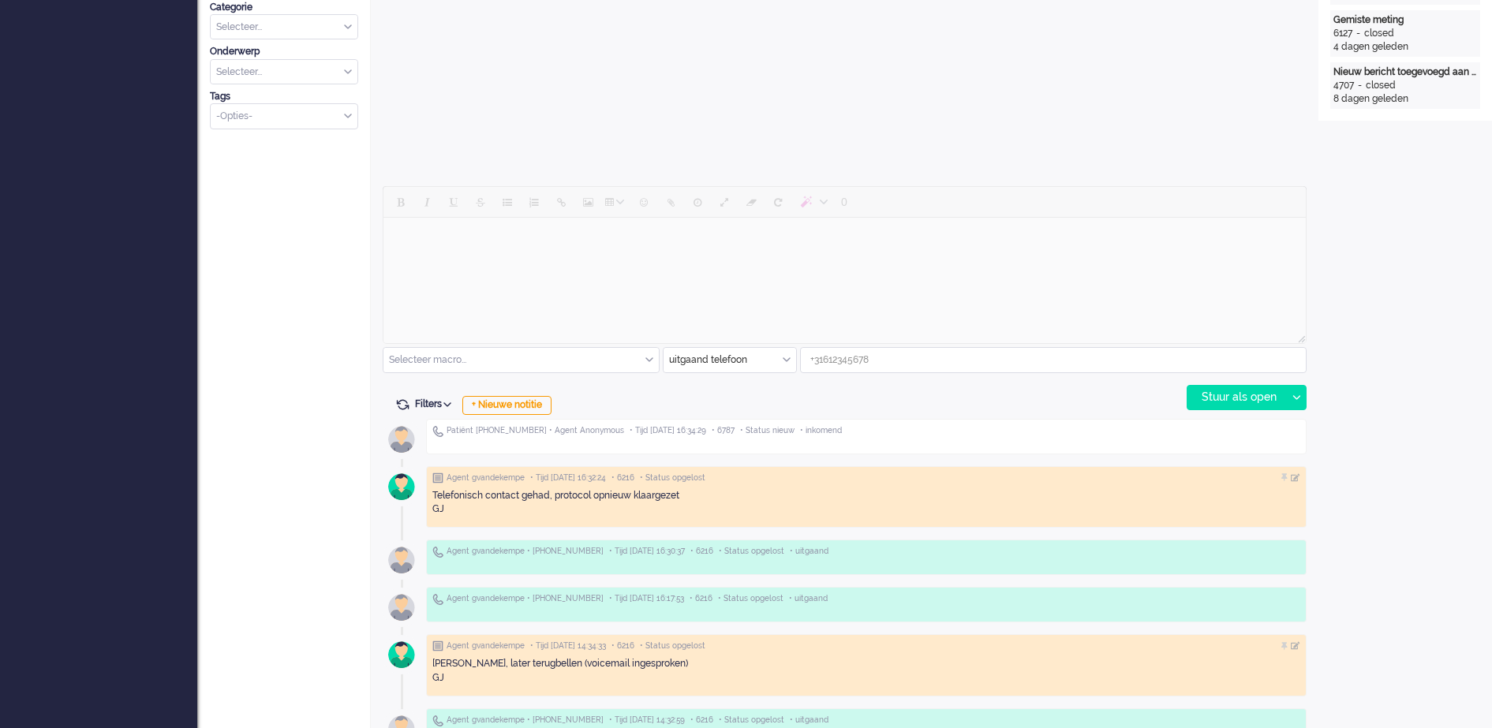
scroll to position [691, 0]
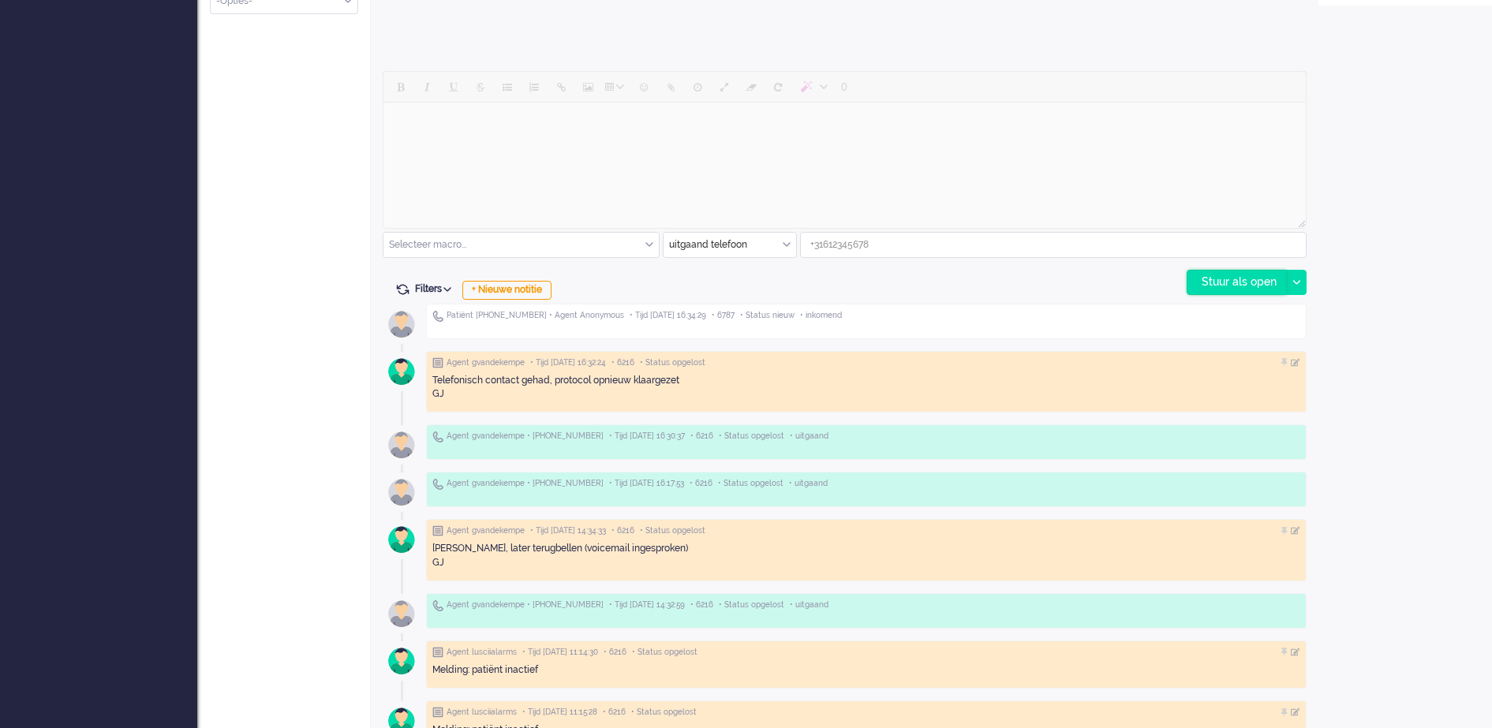
click at [1238, 282] on div "Stuur als open" at bounding box center [1237, 283] width 99 height 24
type input "[PHONE_NUMBER]"
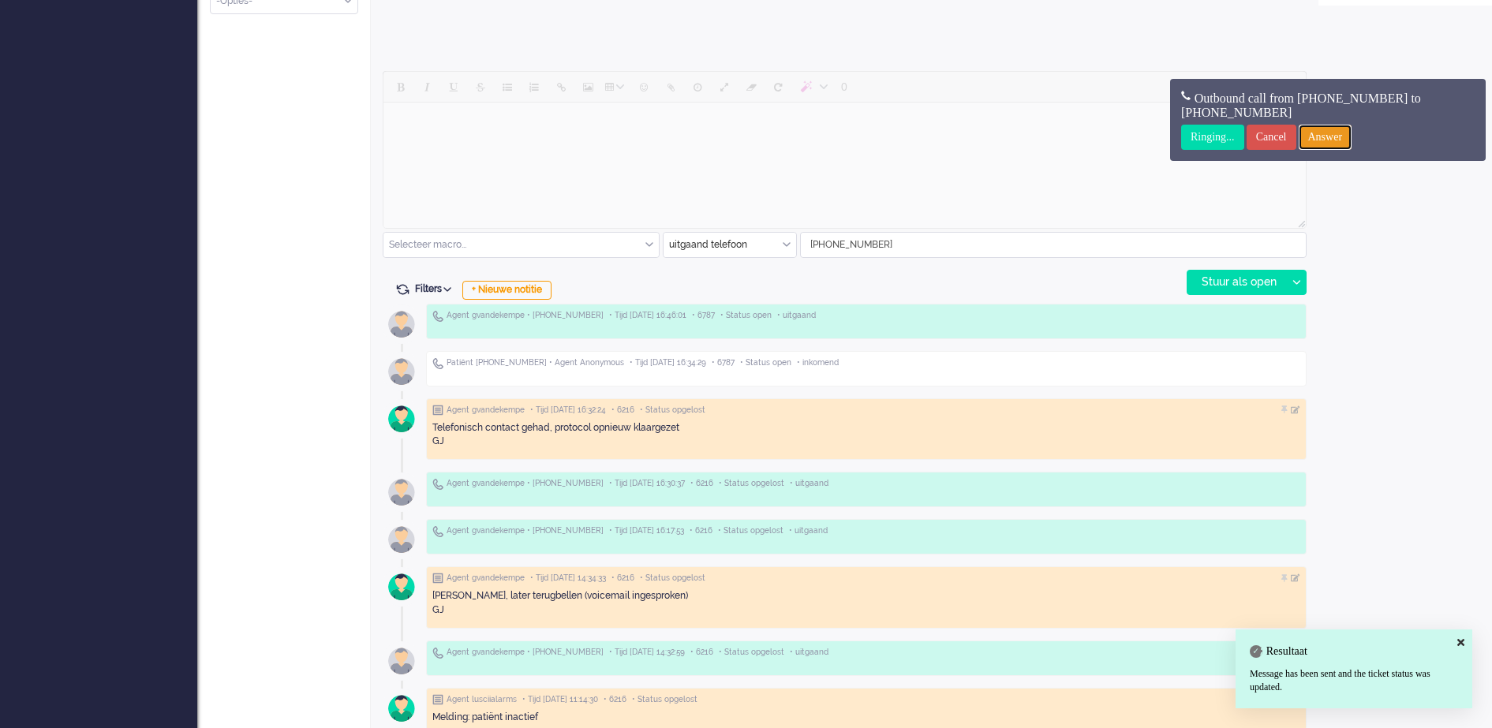
click at [1353, 140] on input "Answer" at bounding box center [1326, 137] width 54 height 25
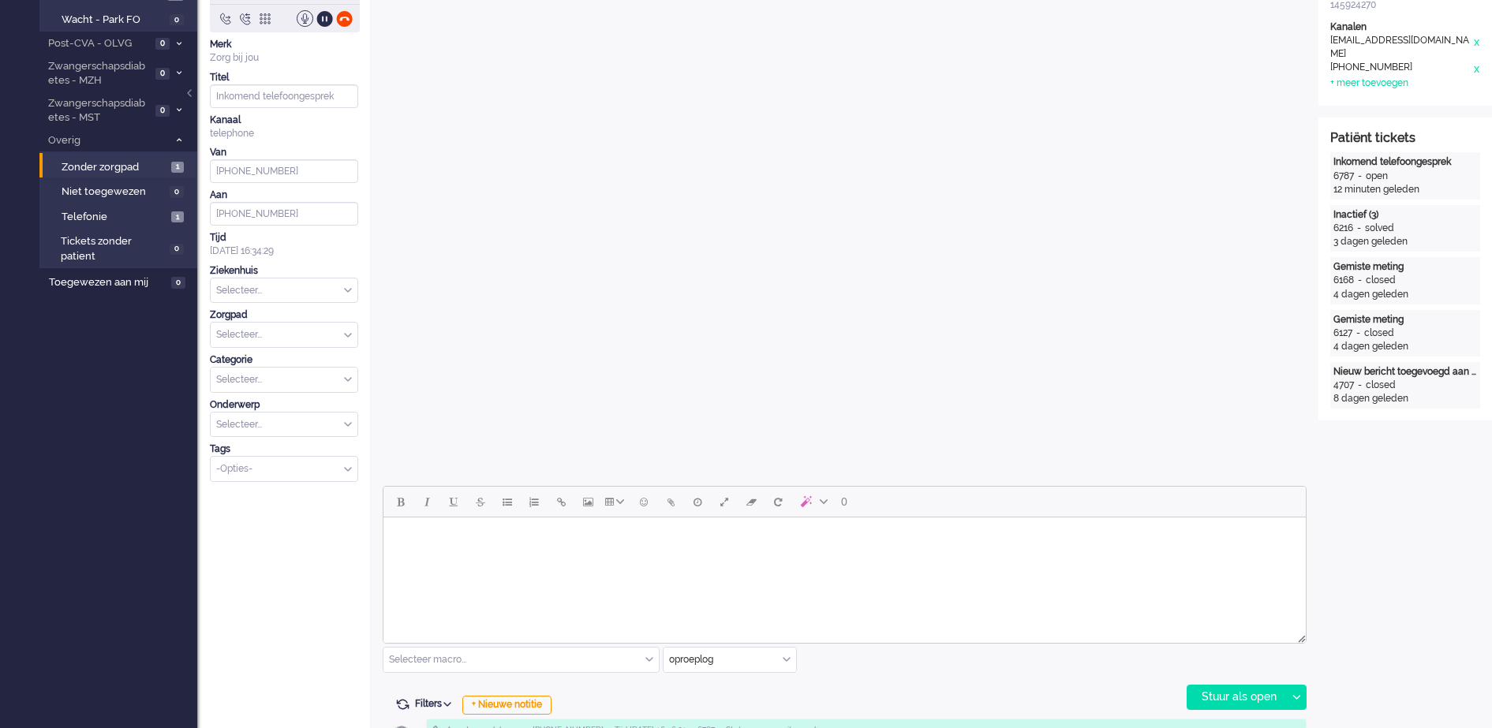
scroll to position [197, 0]
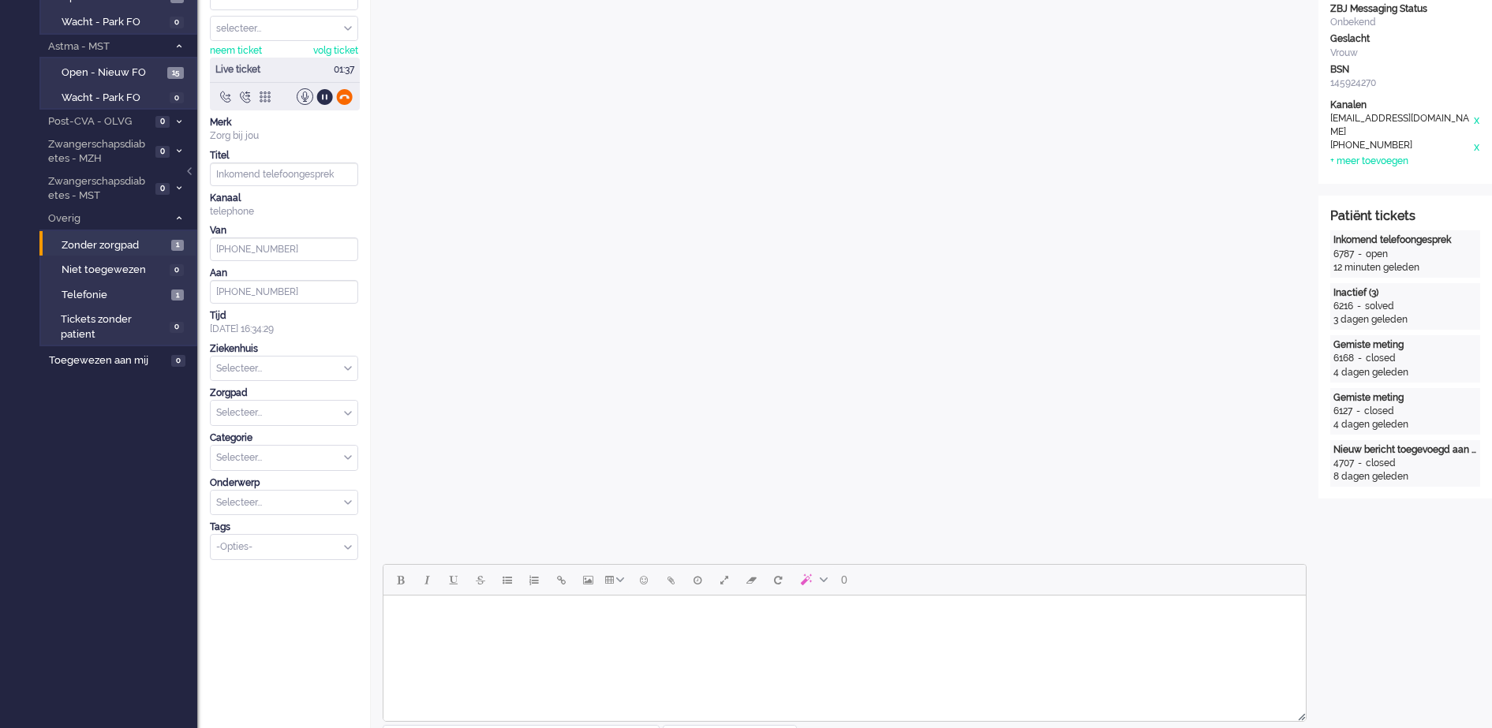
click at [343, 98] on div at bounding box center [344, 96] width 17 height 17
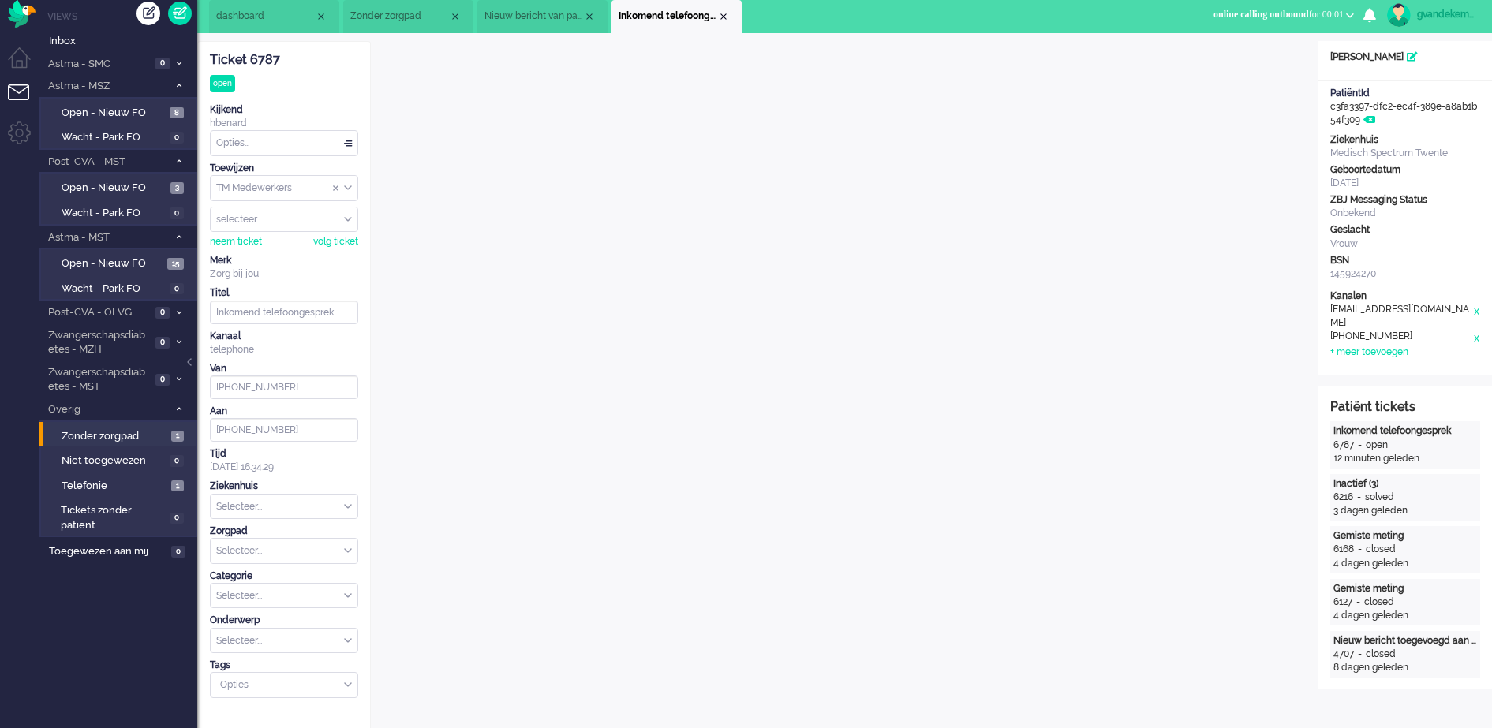
scroll to position [0, 0]
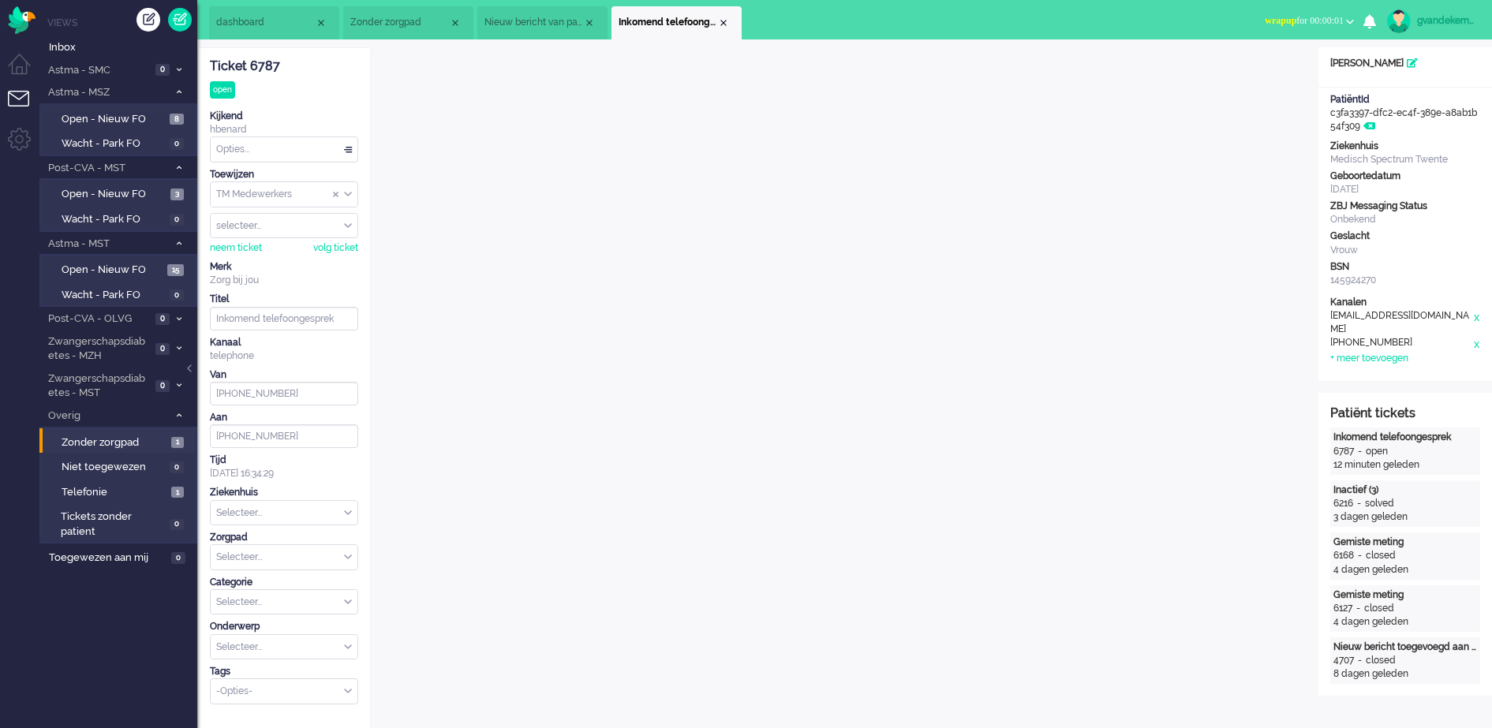
click at [345, 152] on div "Opties..." at bounding box center [284, 149] width 147 height 24
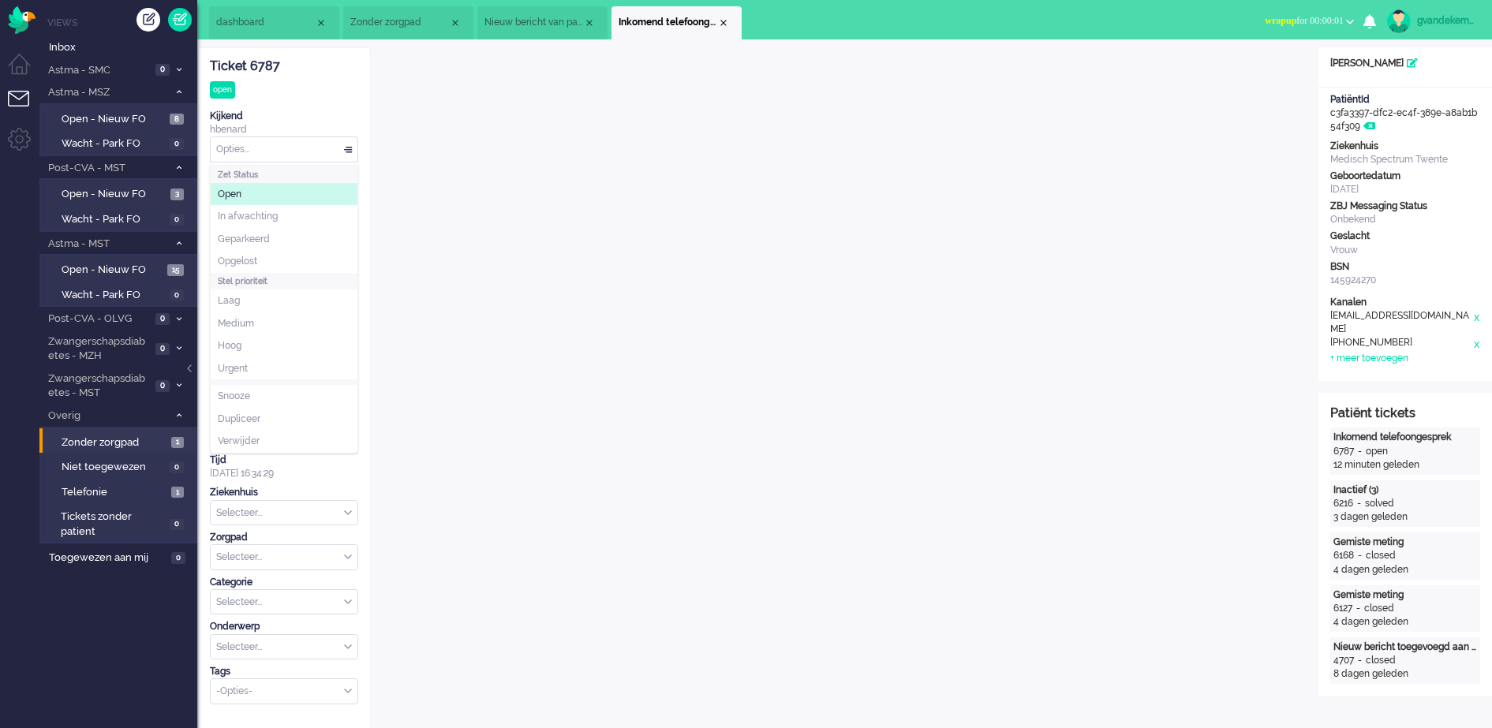
scroll to position [493, 0]
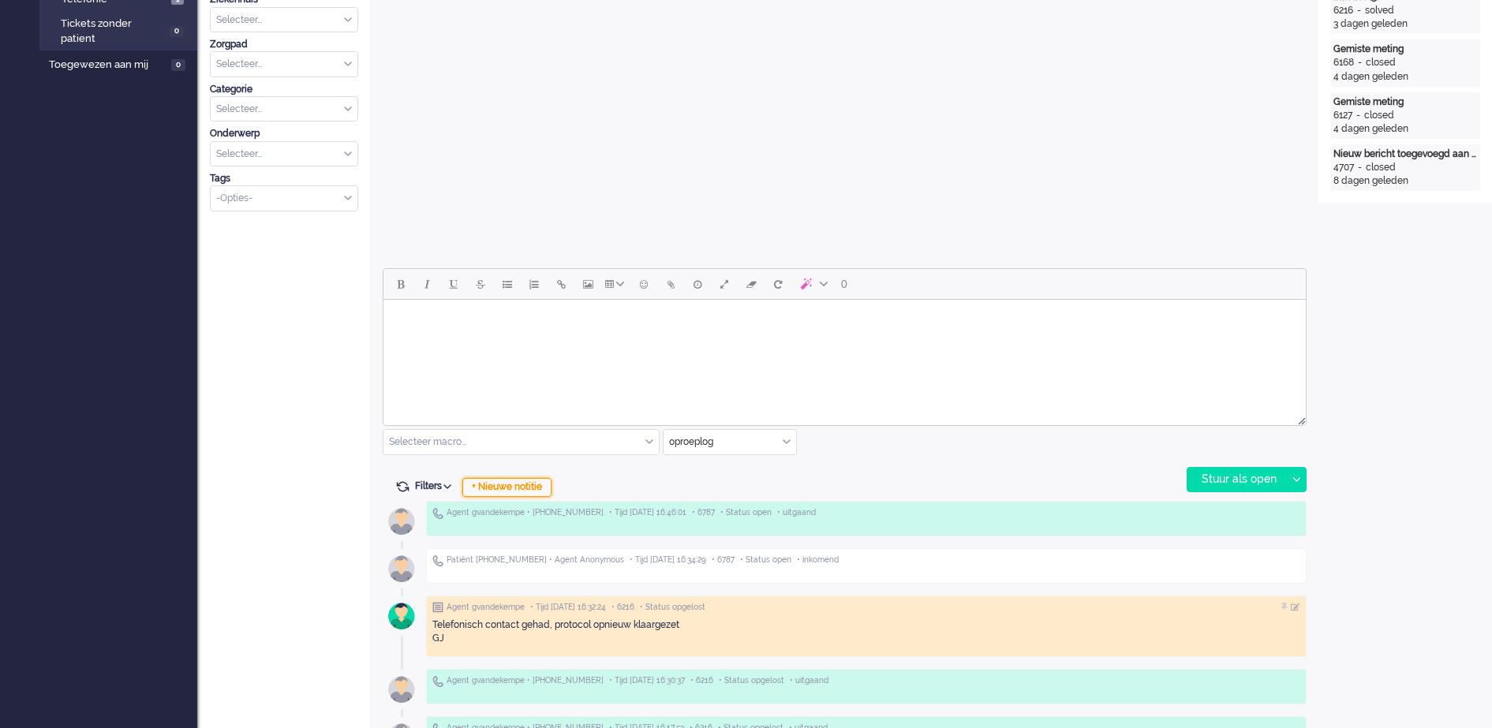
click at [534, 484] on div "+ Nieuwe notitie" at bounding box center [506, 487] width 89 height 19
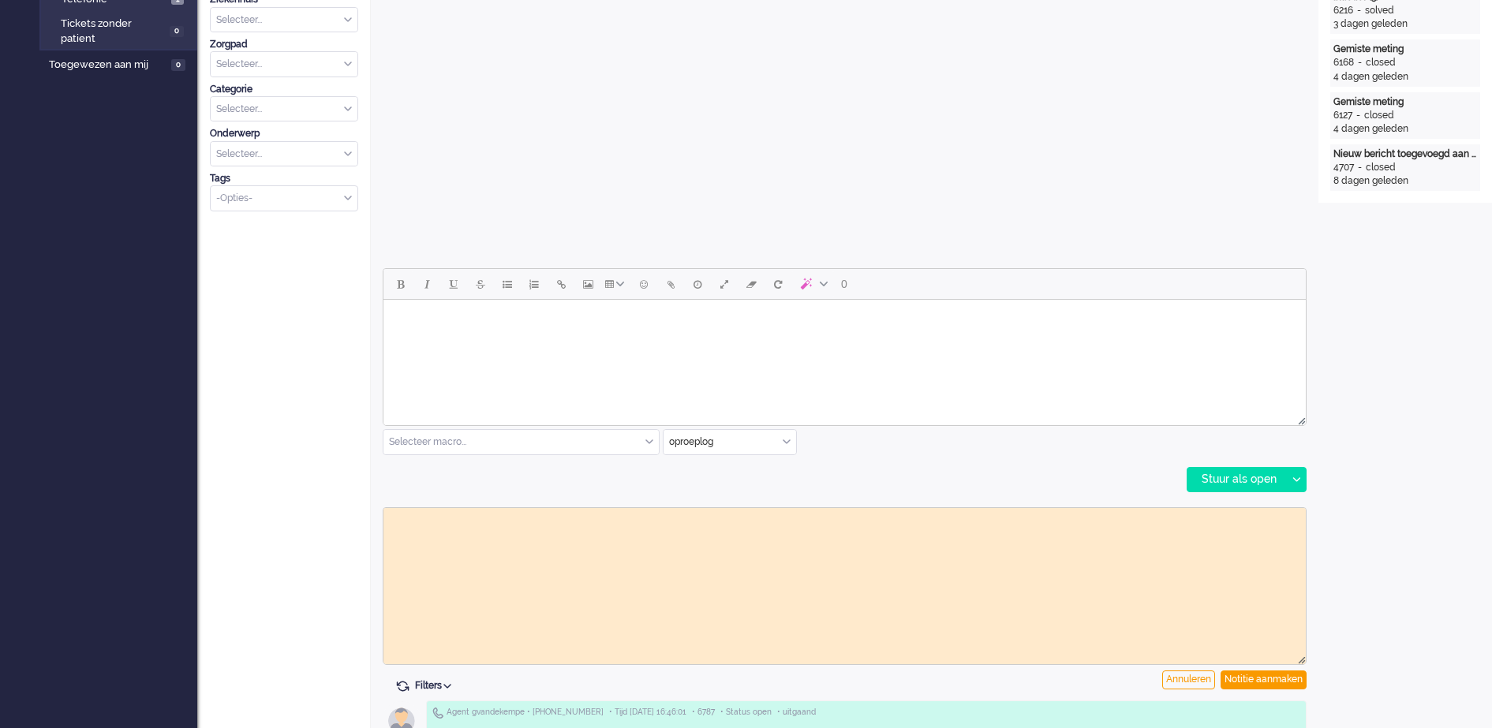
scroll to position [0, 0]
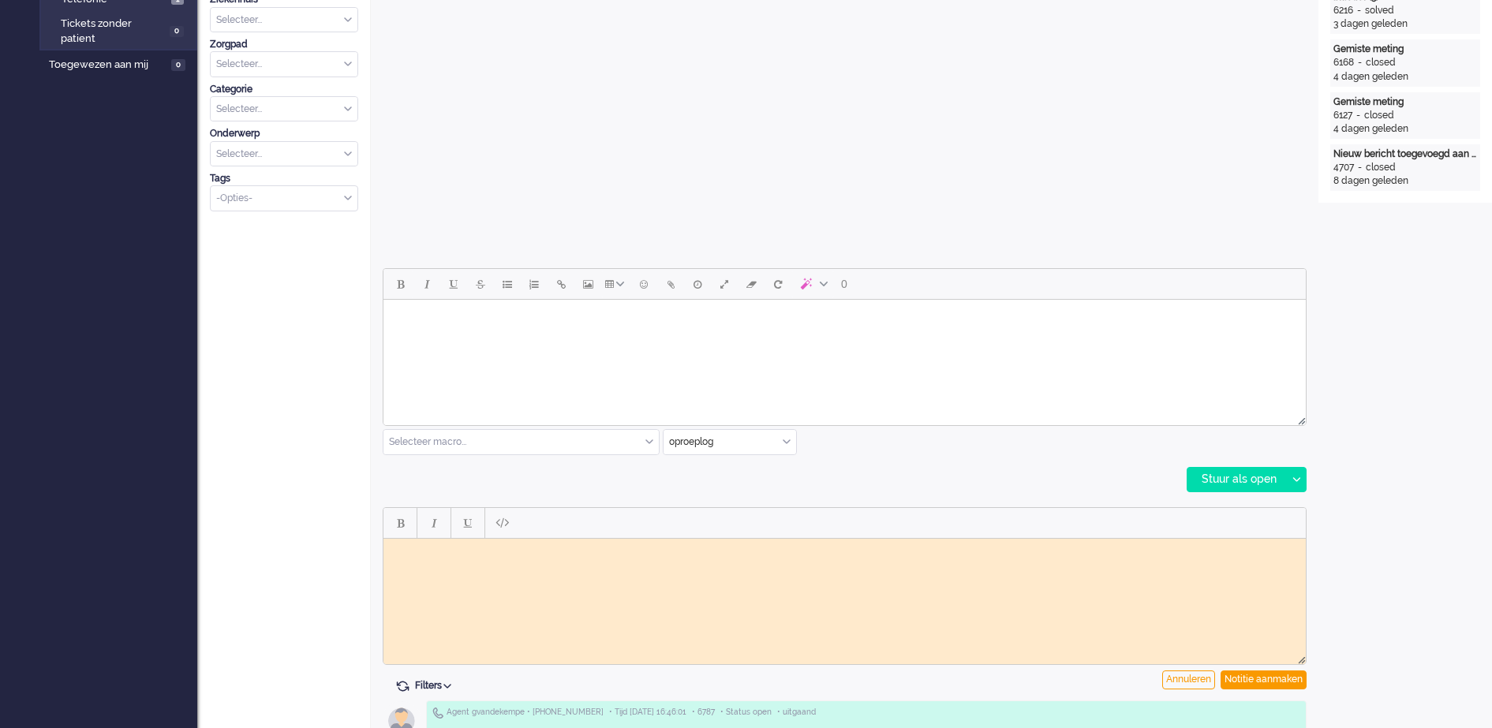
click at [560, 555] on body "Rich Text Area. Press ALT-0 for help." at bounding box center [845, 551] width 910 height 12
click at [1261, 682] on div "Notitie aanmaken" at bounding box center [1264, 680] width 86 height 19
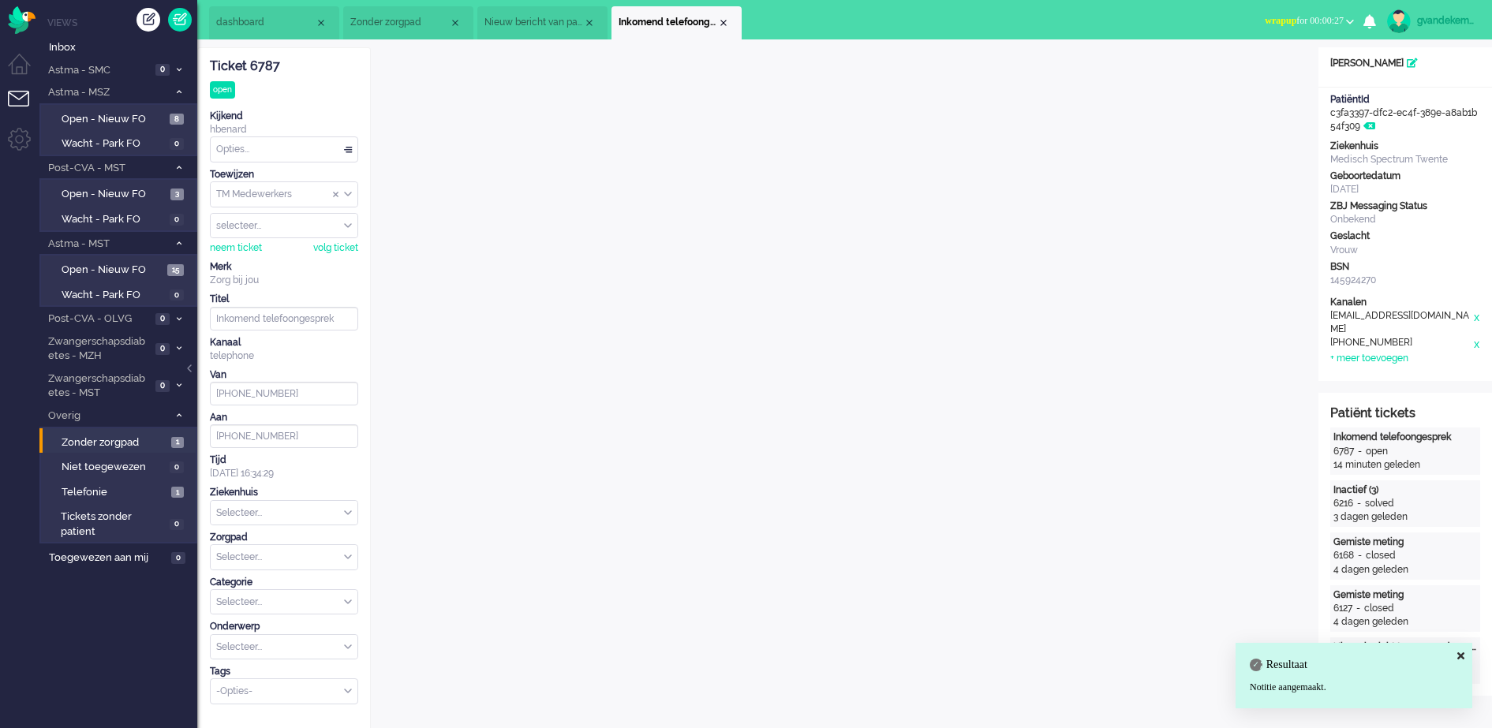
click at [350, 152] on div "Opties..." at bounding box center [284, 149] width 147 height 24
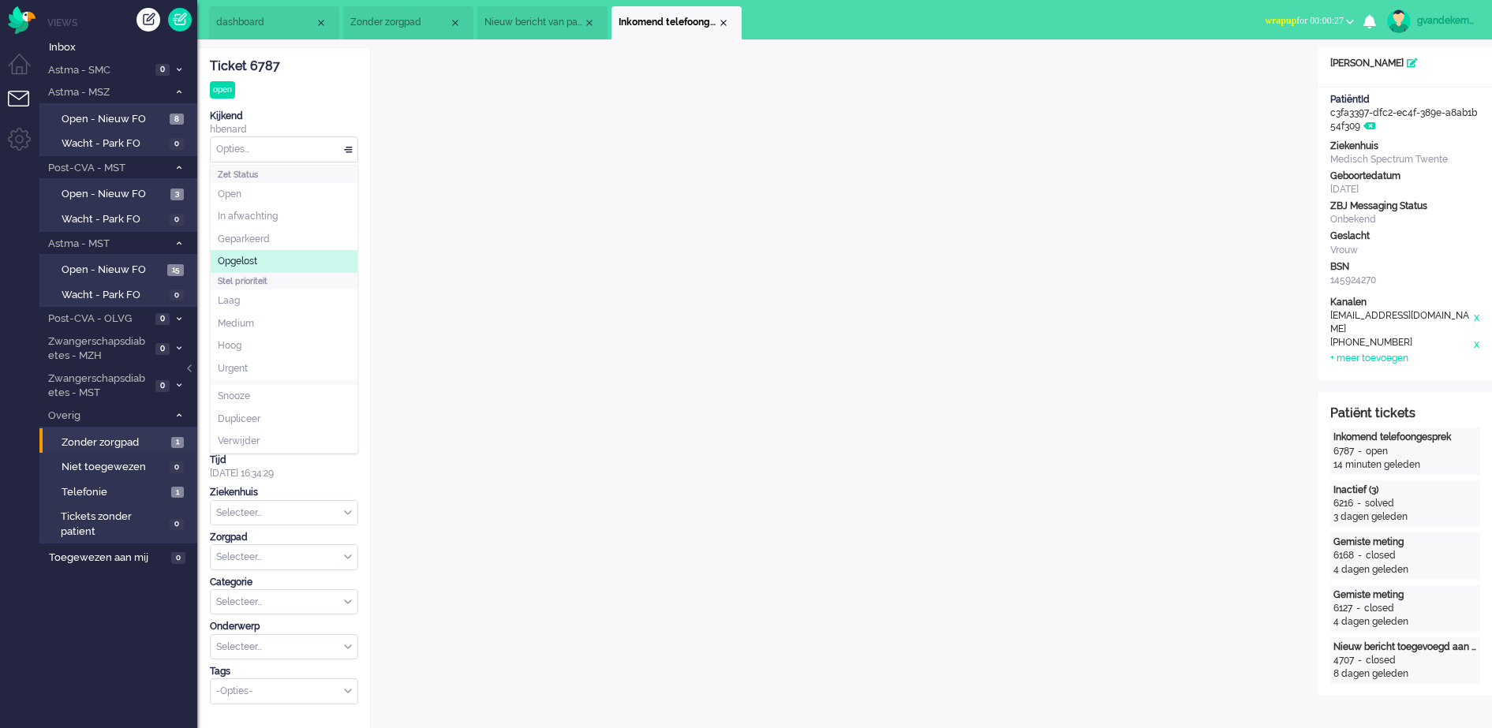
click at [247, 256] on span "Opgelost" at bounding box center [237, 261] width 39 height 13
click at [344, 149] on div "Opties..." at bounding box center [284, 149] width 147 height 24
click at [272, 259] on li "Opgelost" at bounding box center [284, 261] width 147 height 23
click at [720, 18] on div "Close tab" at bounding box center [723, 23] width 13 height 13
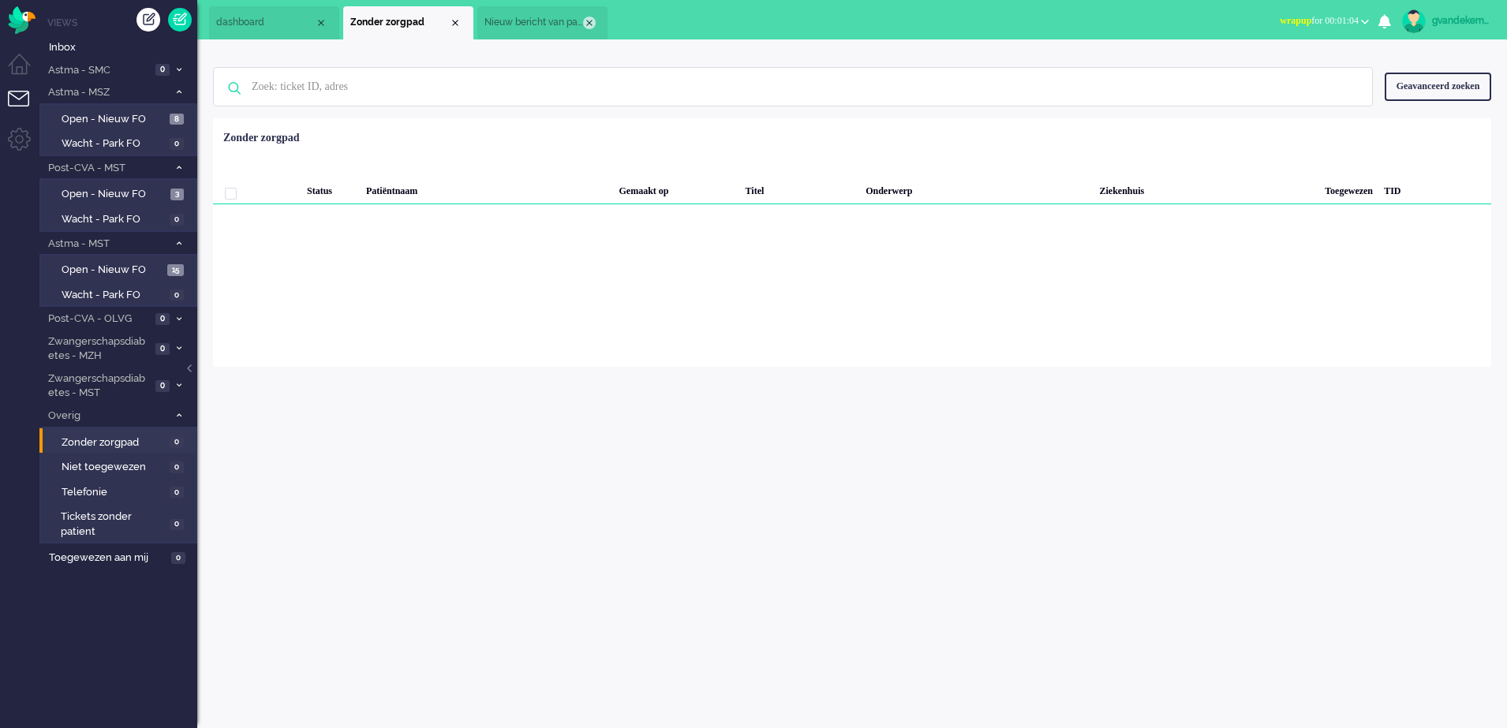
click at [591, 21] on div "Close tab" at bounding box center [589, 23] width 13 height 13
click at [456, 17] on div "Close tab" at bounding box center [455, 23] width 13 height 13
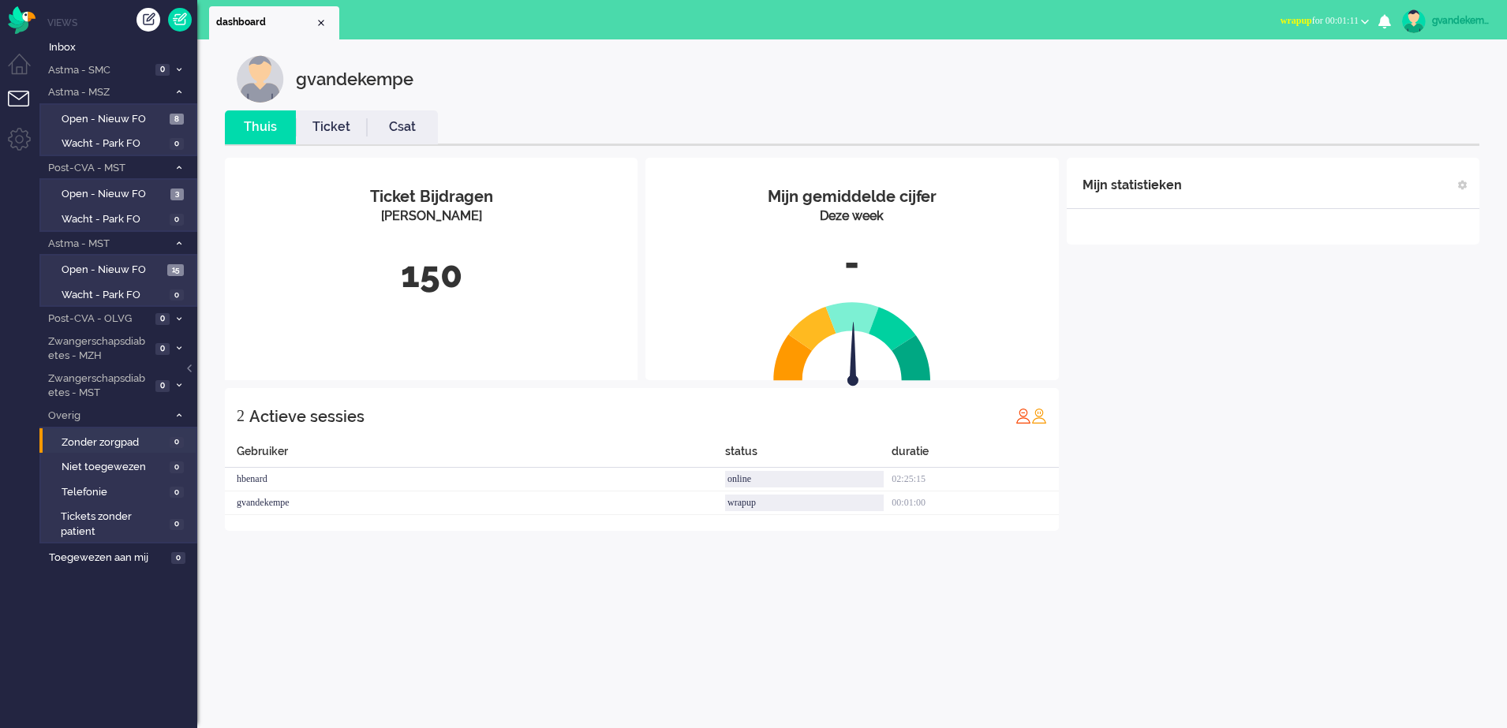
click at [1365, 21] on b "button" at bounding box center [1365, 22] width 8 height 6
click at [1275, 73] on label "Online" at bounding box center [1303, 70] width 125 height 13
click at [140, 123] on span "Open - Nieuw FO" at bounding box center [114, 119] width 104 height 15
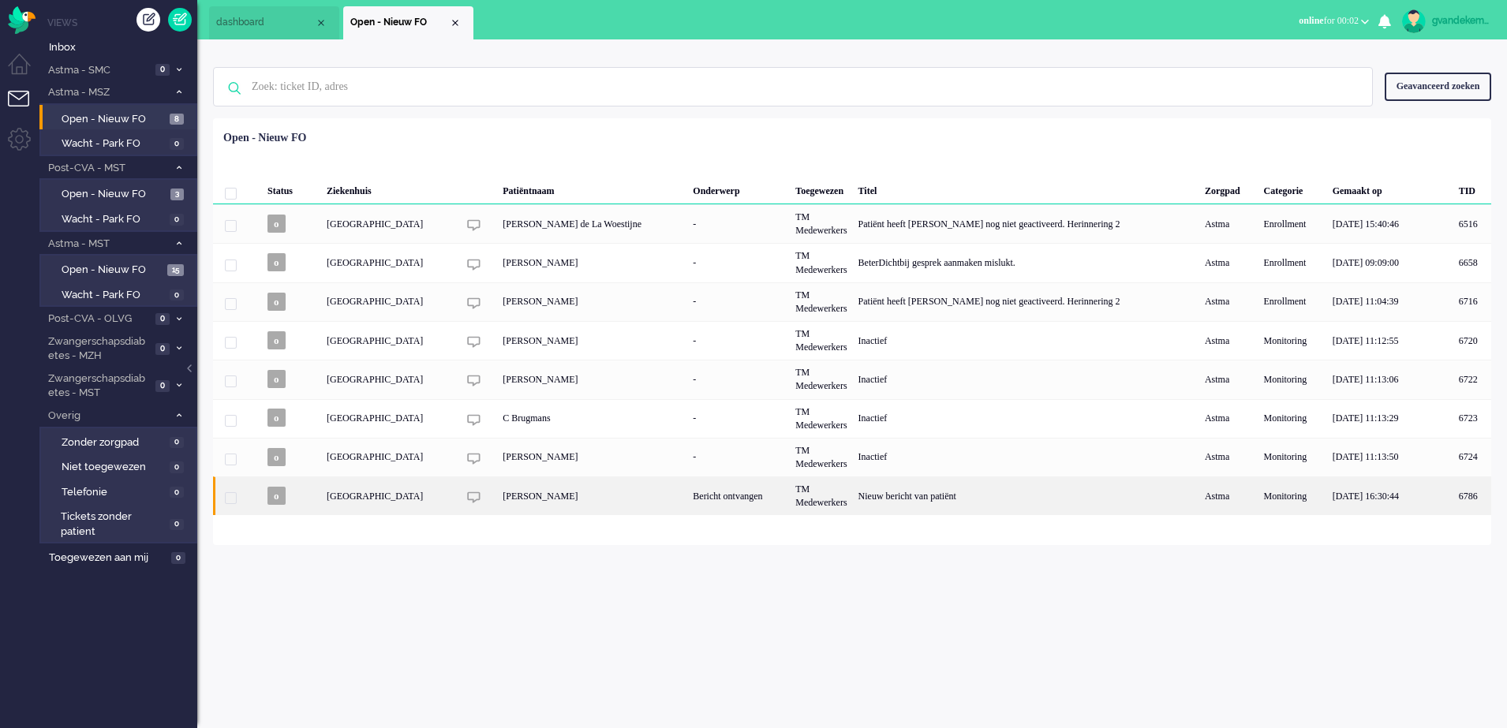
click at [840, 492] on div "TM Medewerkers" at bounding box center [821, 496] width 62 height 39
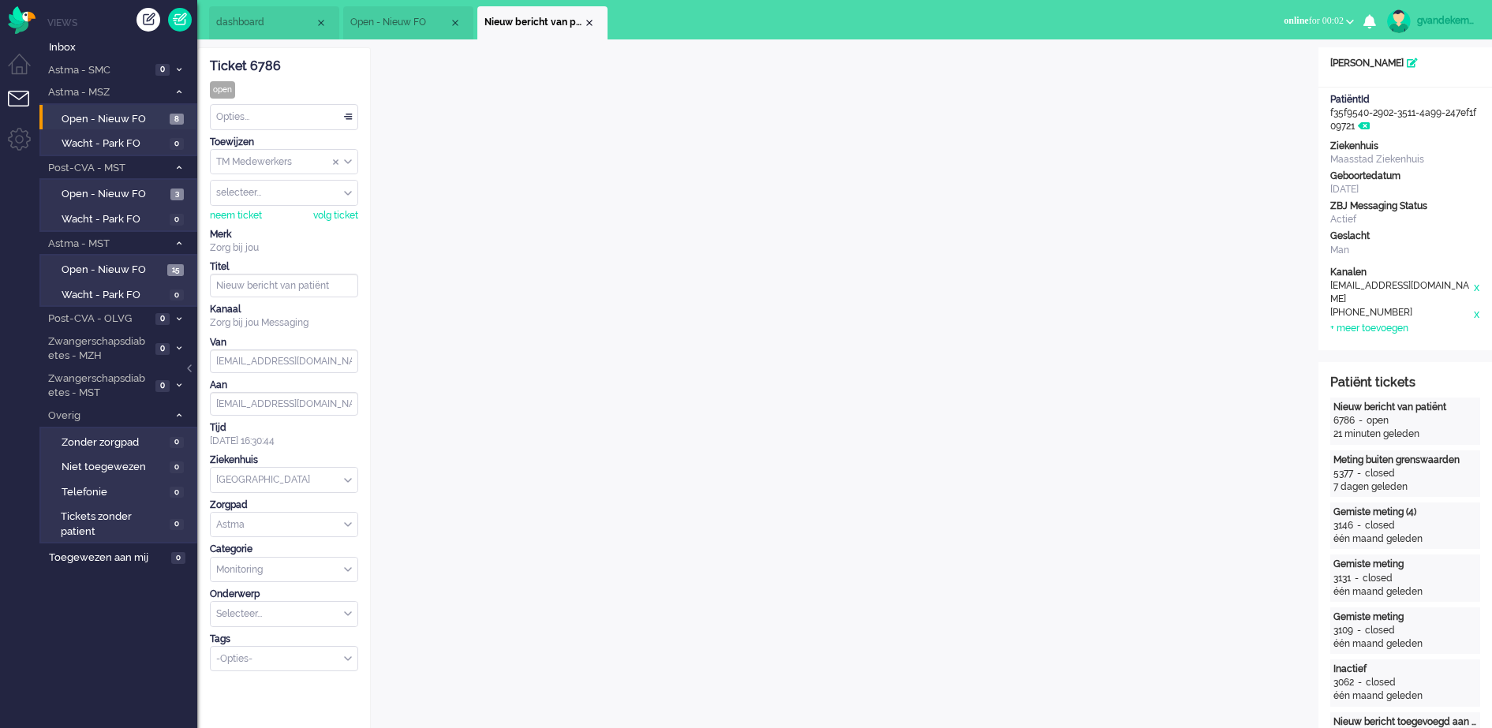
click at [348, 115] on div "Opties..." at bounding box center [284, 117] width 147 height 24
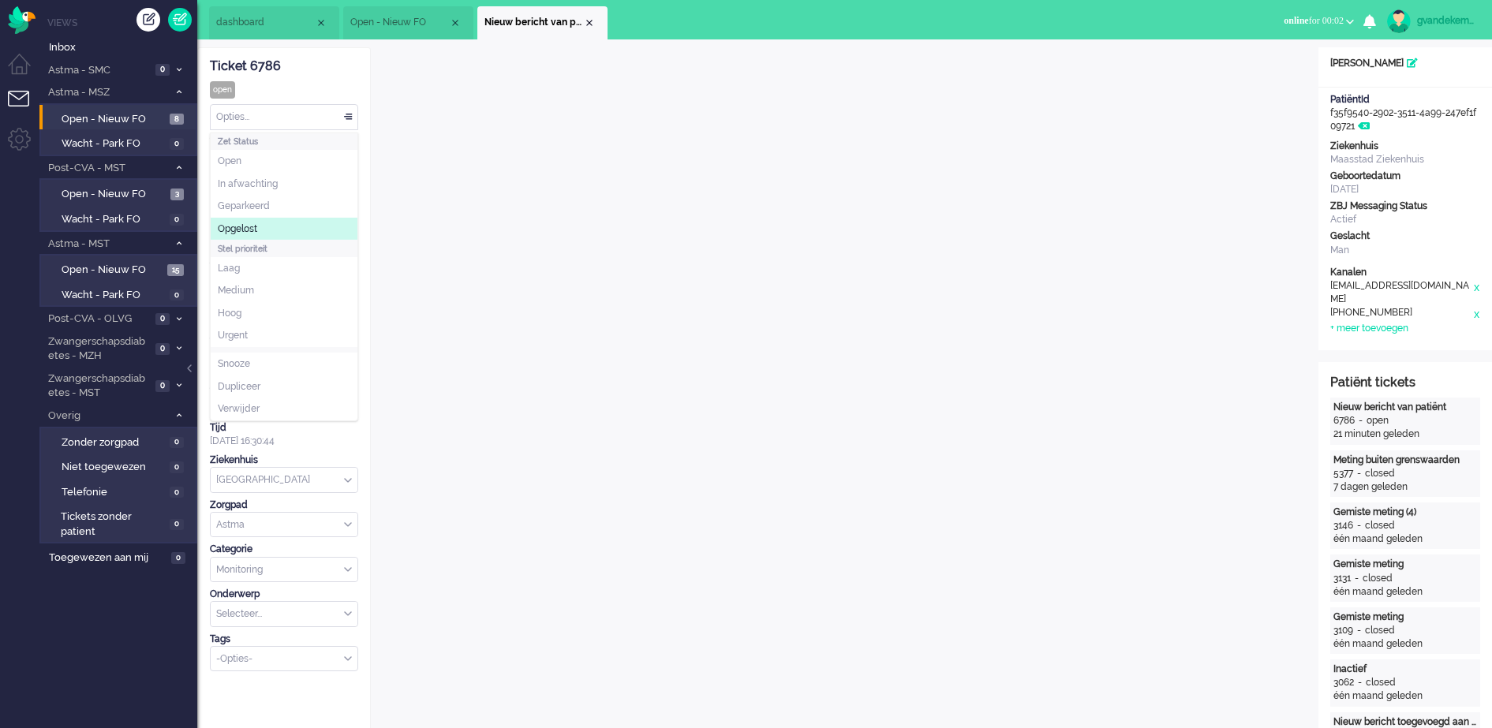
click at [237, 221] on li "Opgelost" at bounding box center [284, 229] width 147 height 23
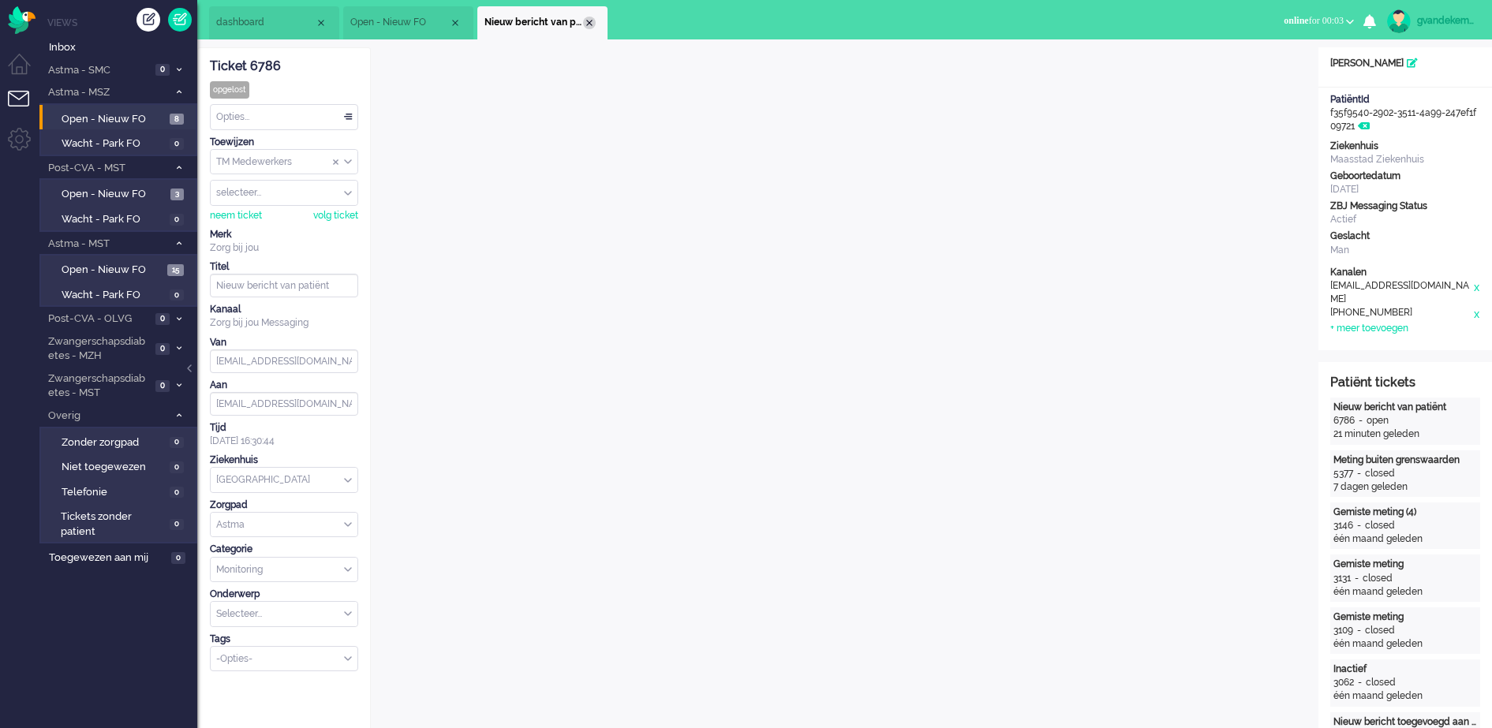
click at [587, 22] on div "Close tab" at bounding box center [589, 23] width 13 height 13
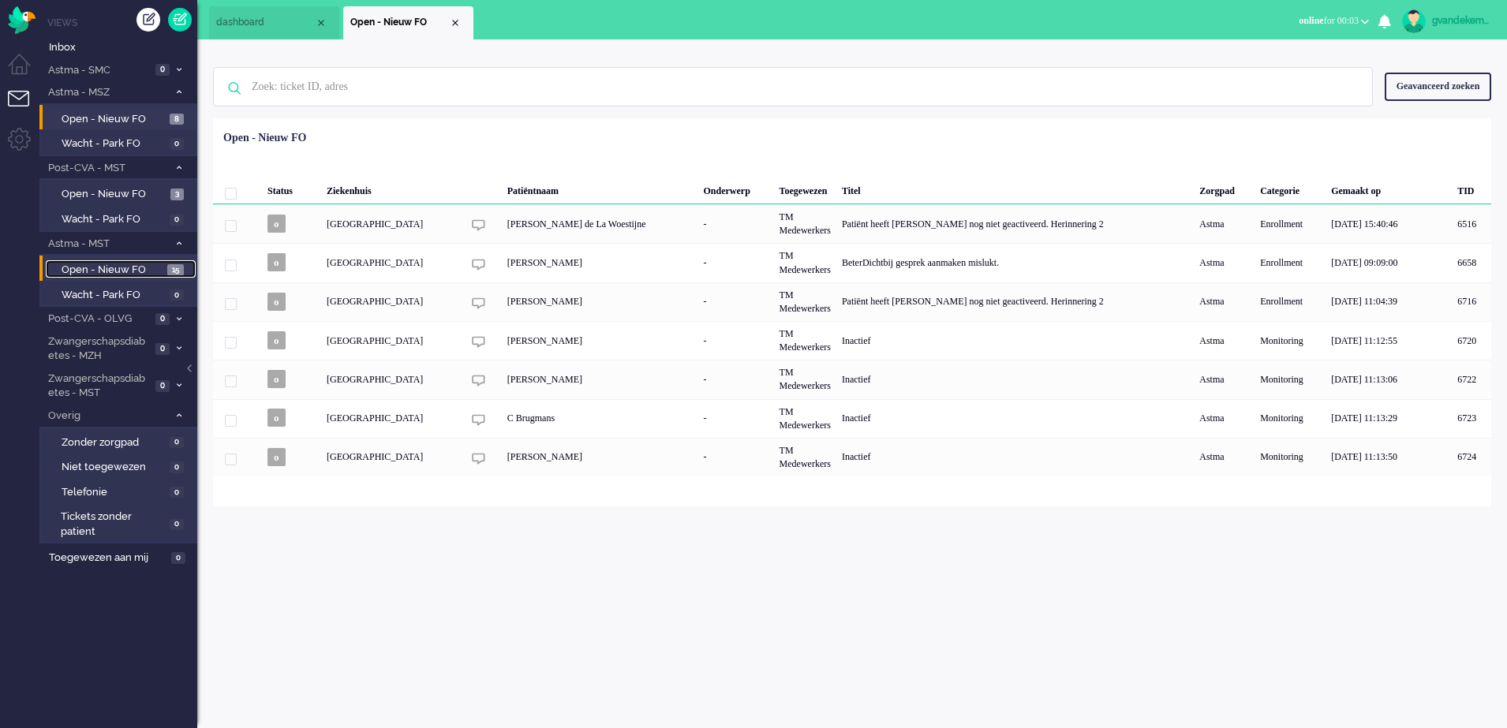
click at [128, 268] on span "Open - Nieuw FO" at bounding box center [113, 270] width 102 height 15
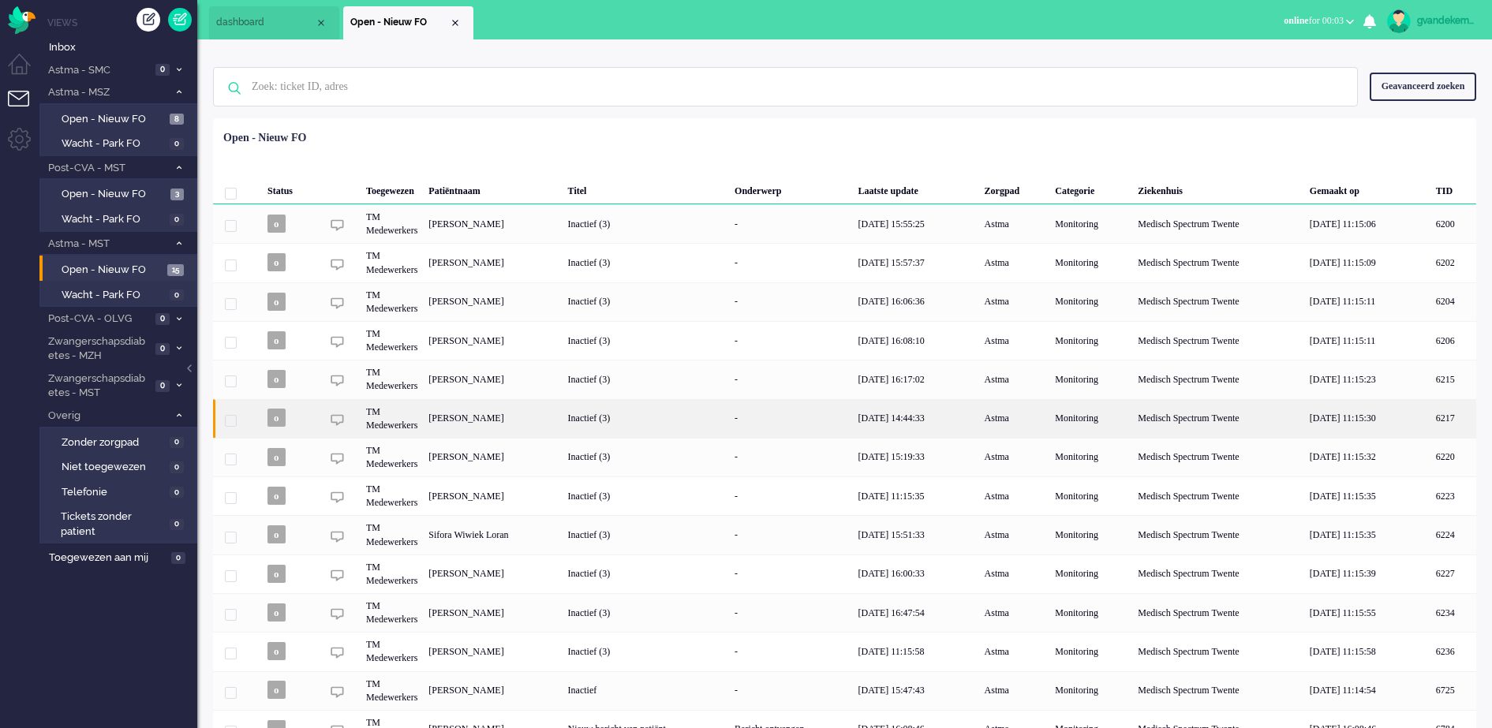
click at [695, 425] on div "Inactief (3)" at bounding box center [646, 418] width 167 height 39
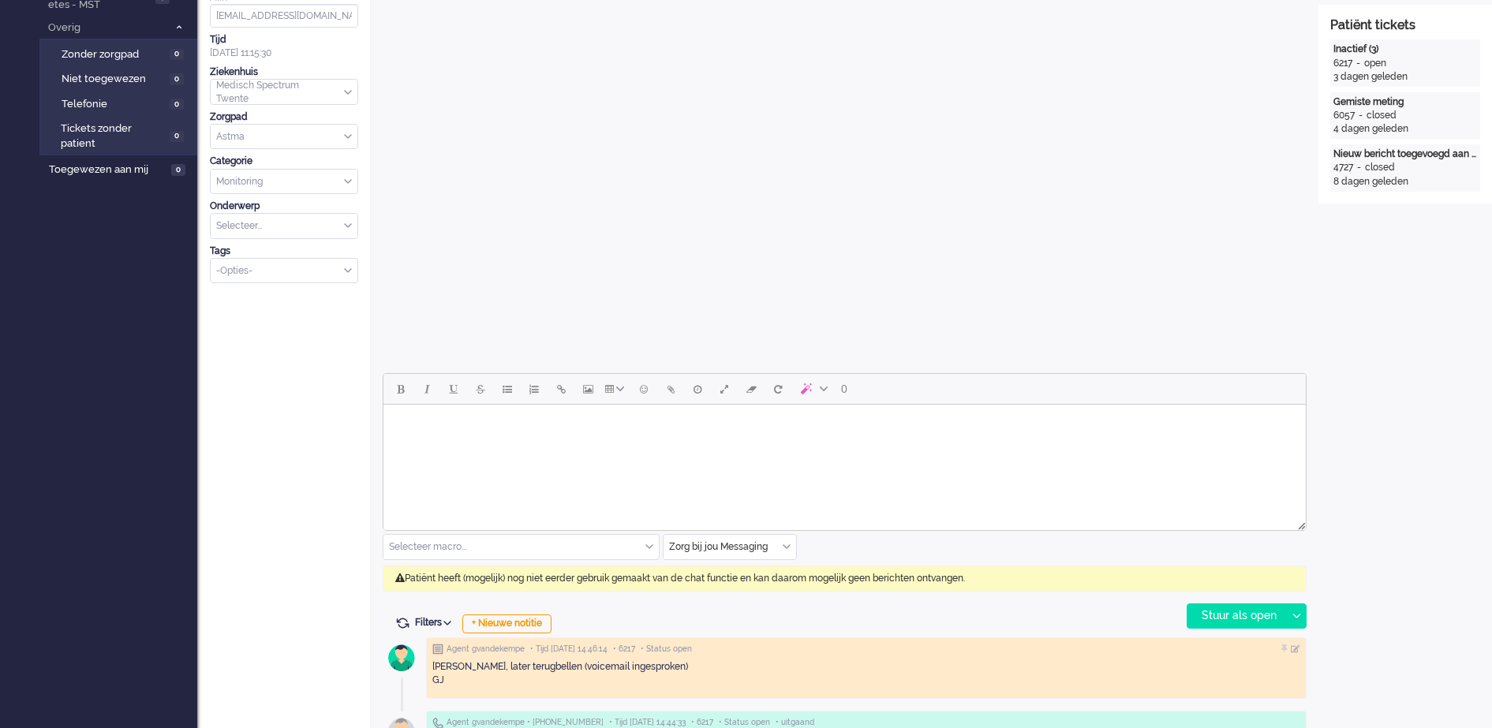
scroll to position [443, 0]
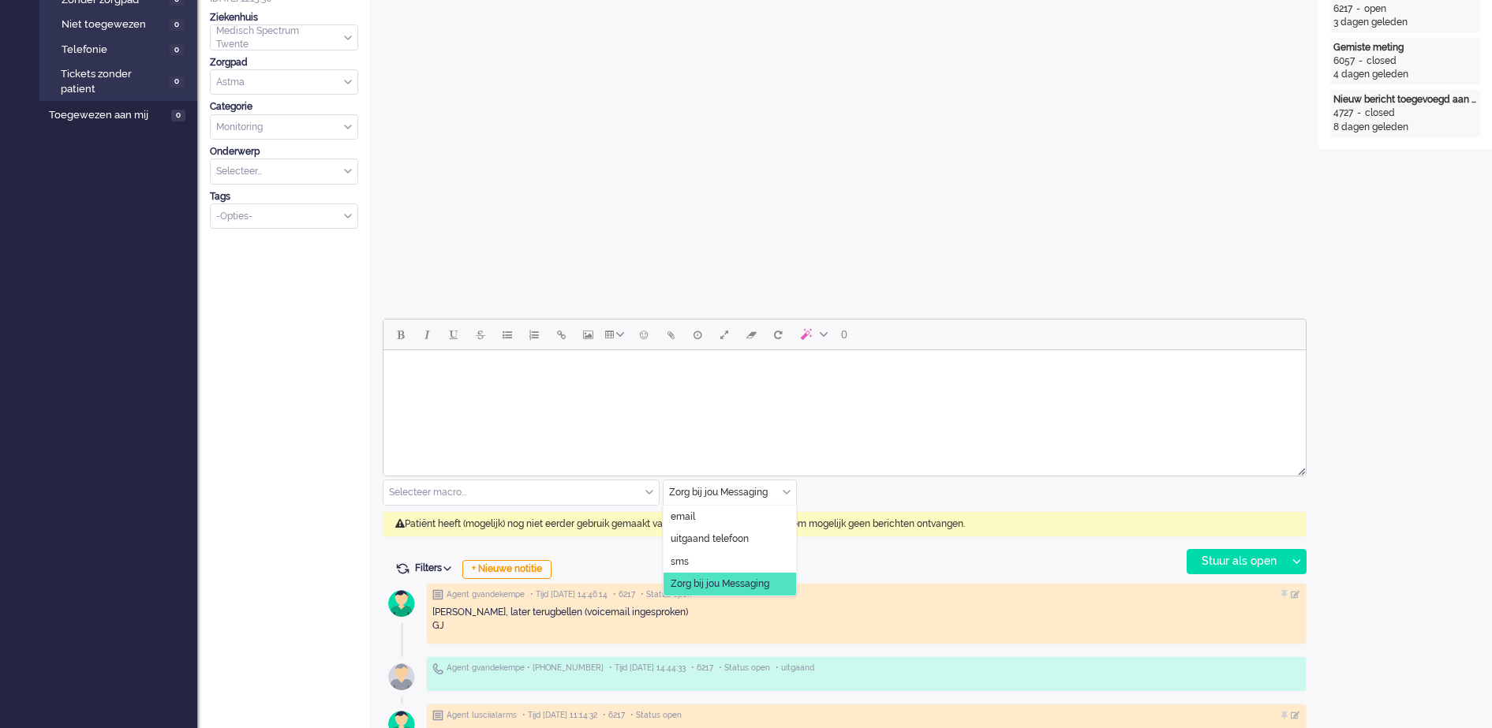
click at [790, 495] on div "Zorg bij jou Messaging" at bounding box center [730, 493] width 133 height 24
click at [743, 535] on span "uitgaand telefoon" at bounding box center [710, 539] width 78 height 13
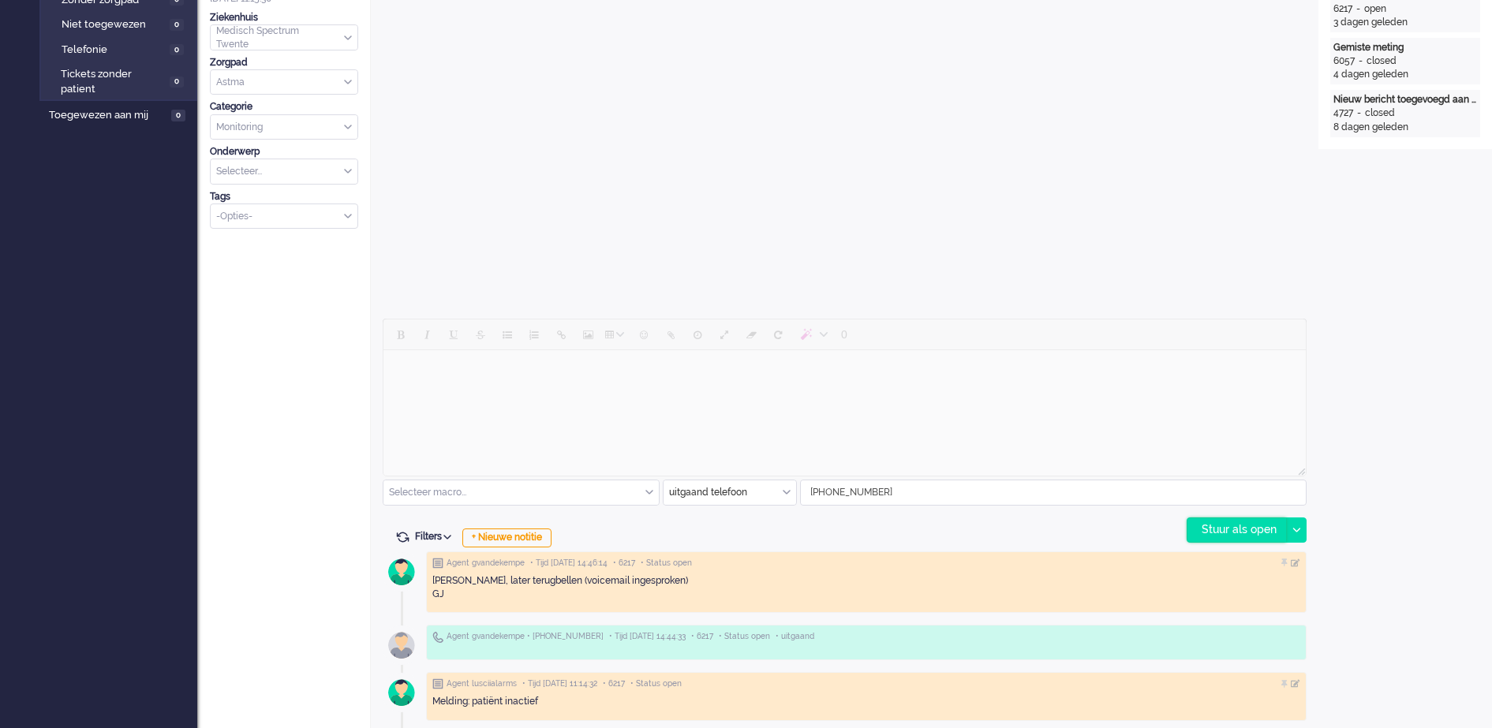
click at [1206, 529] on div "Stuur als open" at bounding box center [1237, 531] width 99 height 24
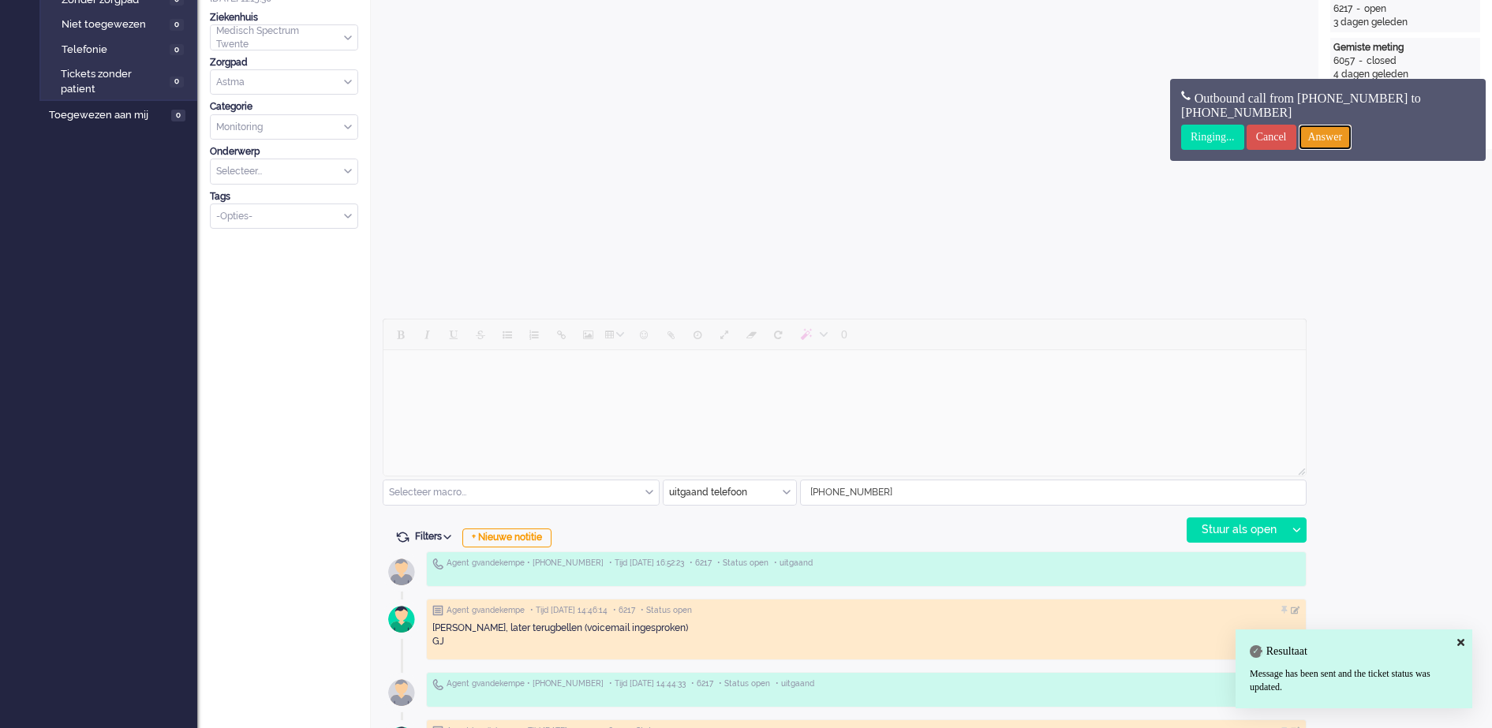
click at [1339, 138] on input "Answer" at bounding box center [1326, 137] width 54 height 25
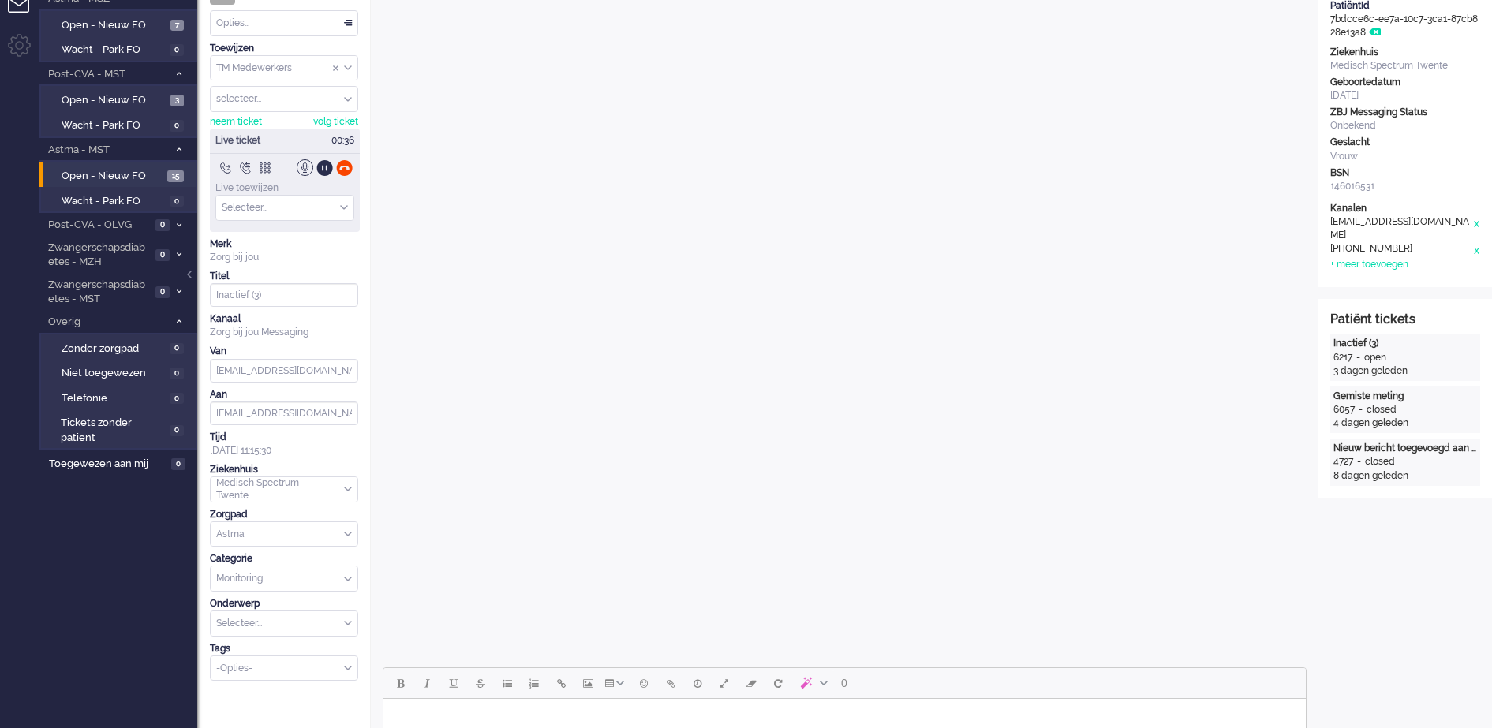
scroll to position [99, 0]
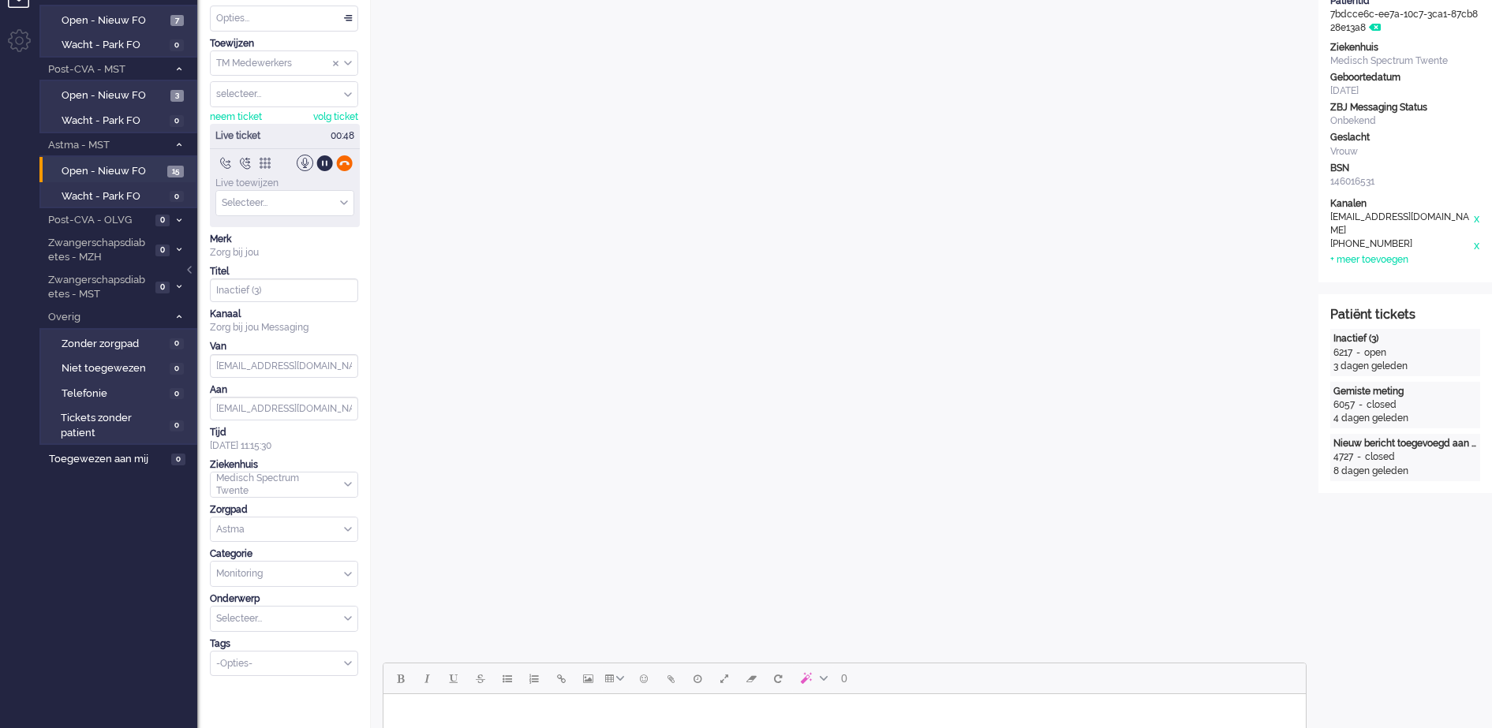
click at [348, 163] on div at bounding box center [344, 163] width 17 height 17
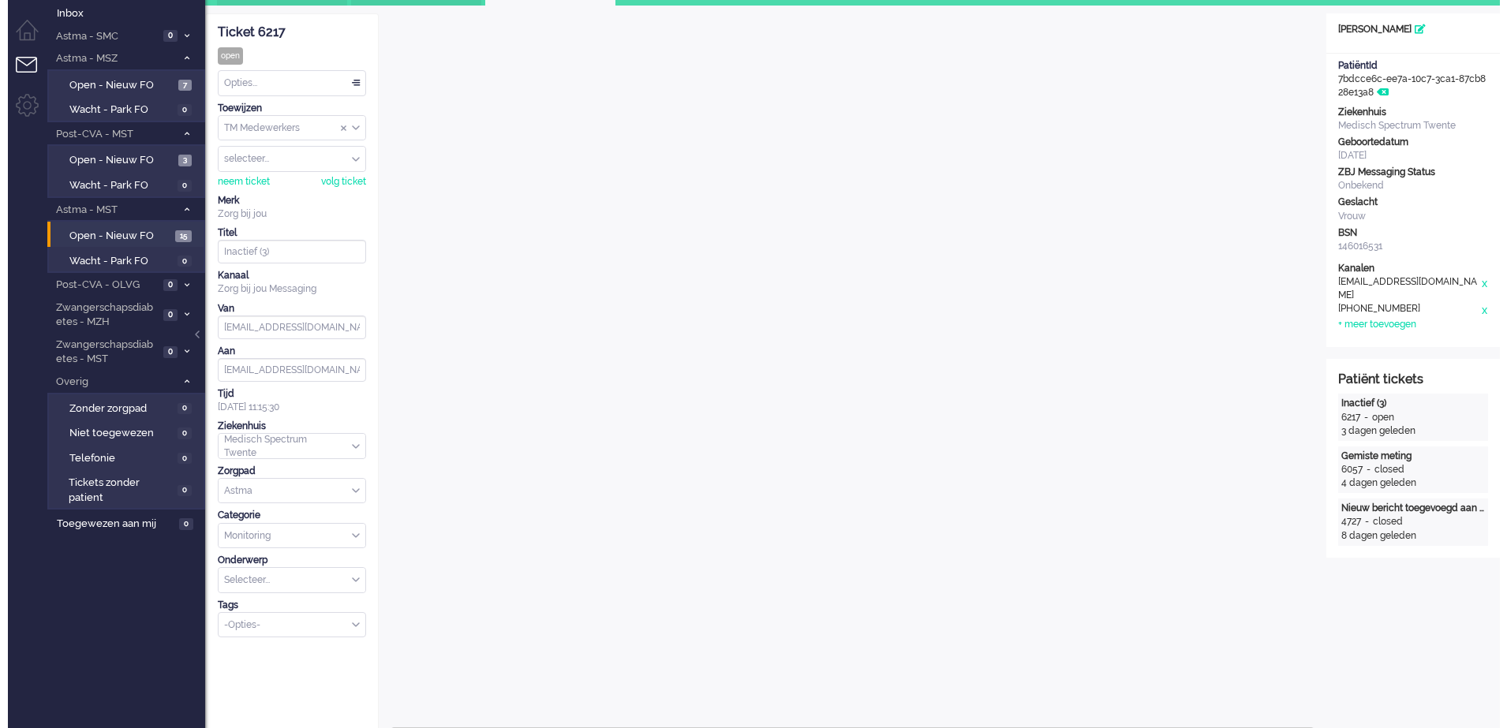
scroll to position [0, 0]
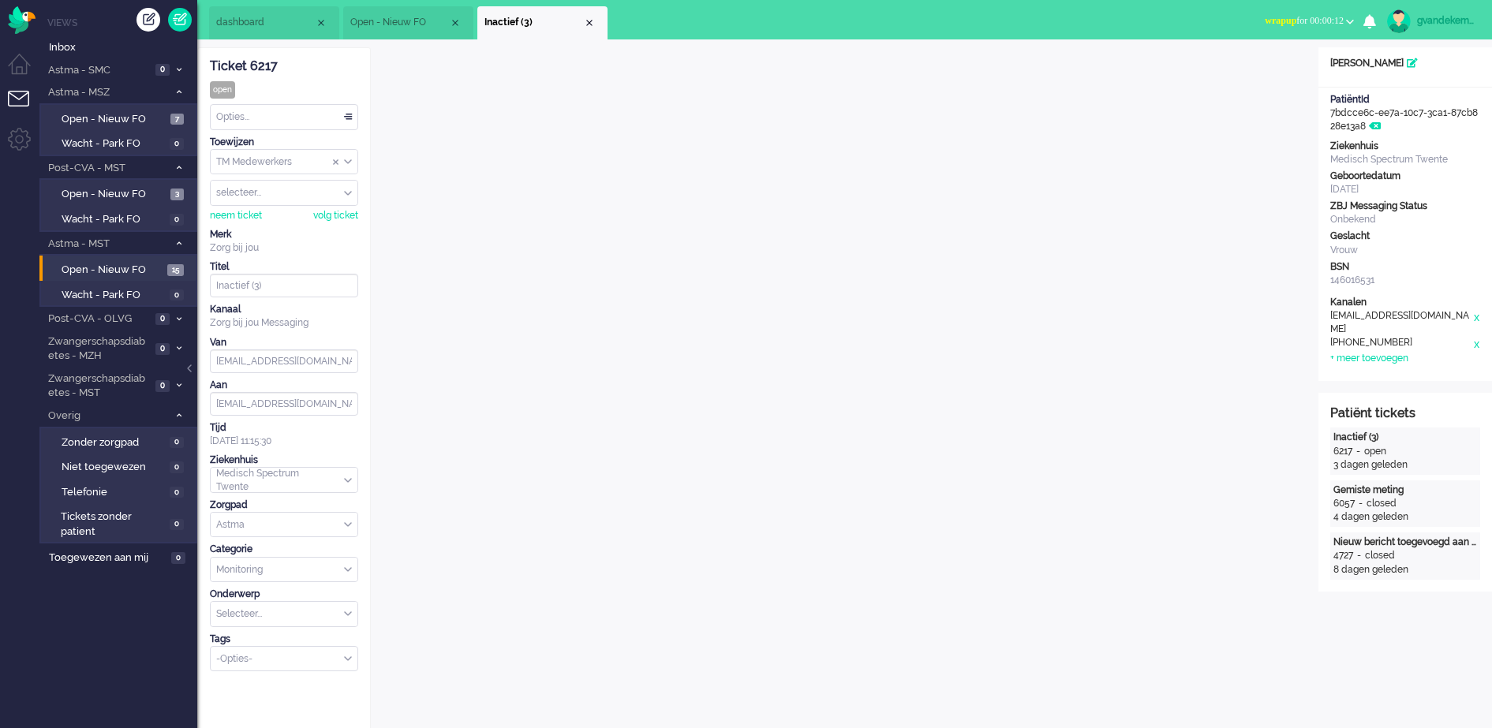
click at [587, 23] on div "Close tab" at bounding box center [589, 23] width 13 height 13
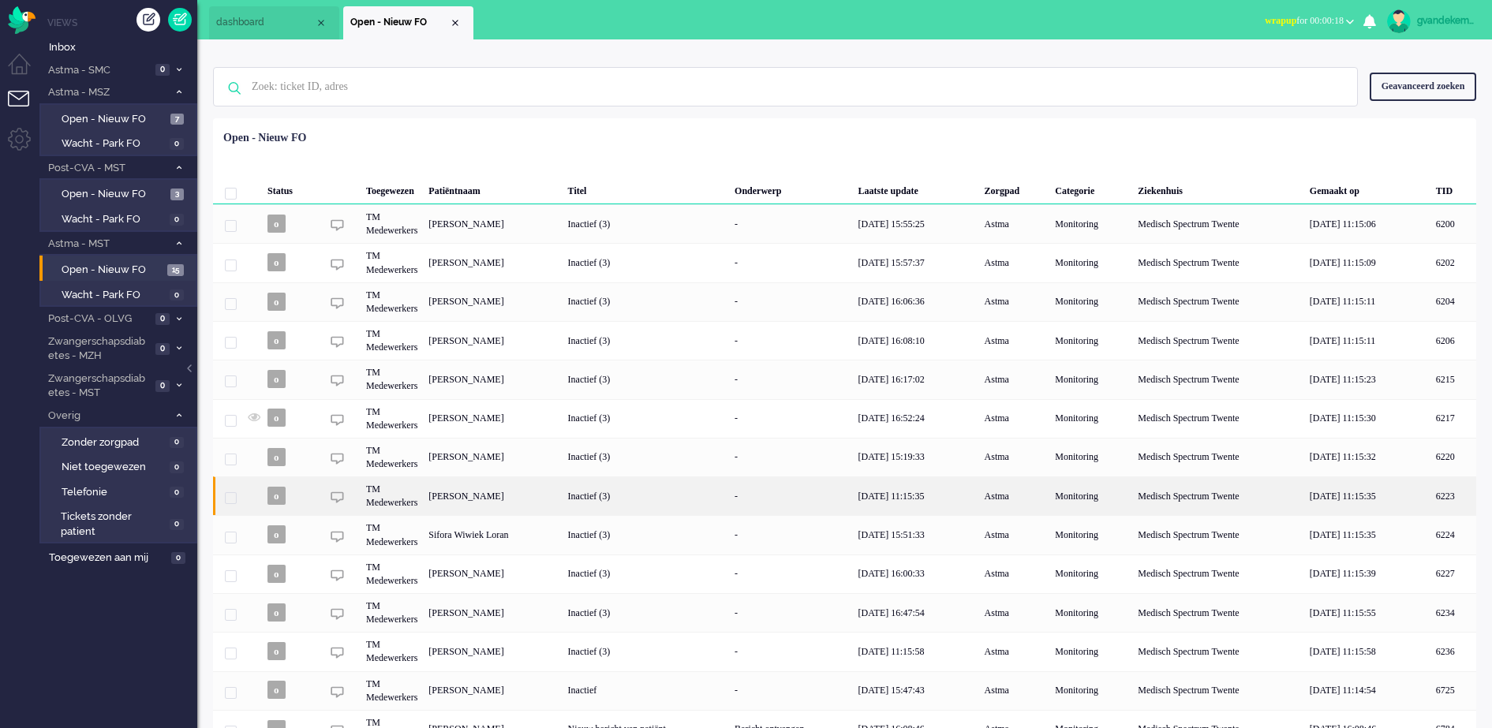
click at [663, 497] on div "Inactief (3)" at bounding box center [646, 496] width 167 height 39
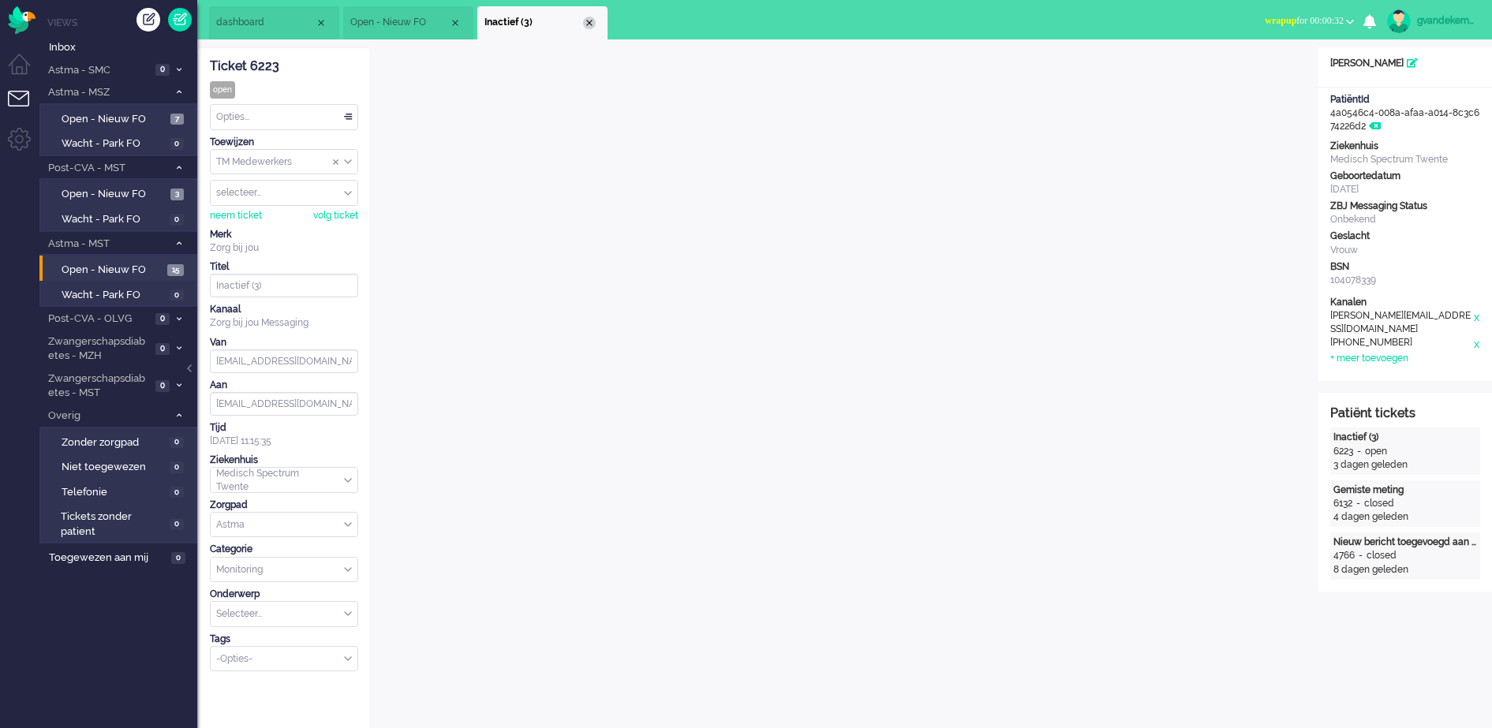
click at [587, 17] on div "Close tab" at bounding box center [589, 23] width 13 height 13
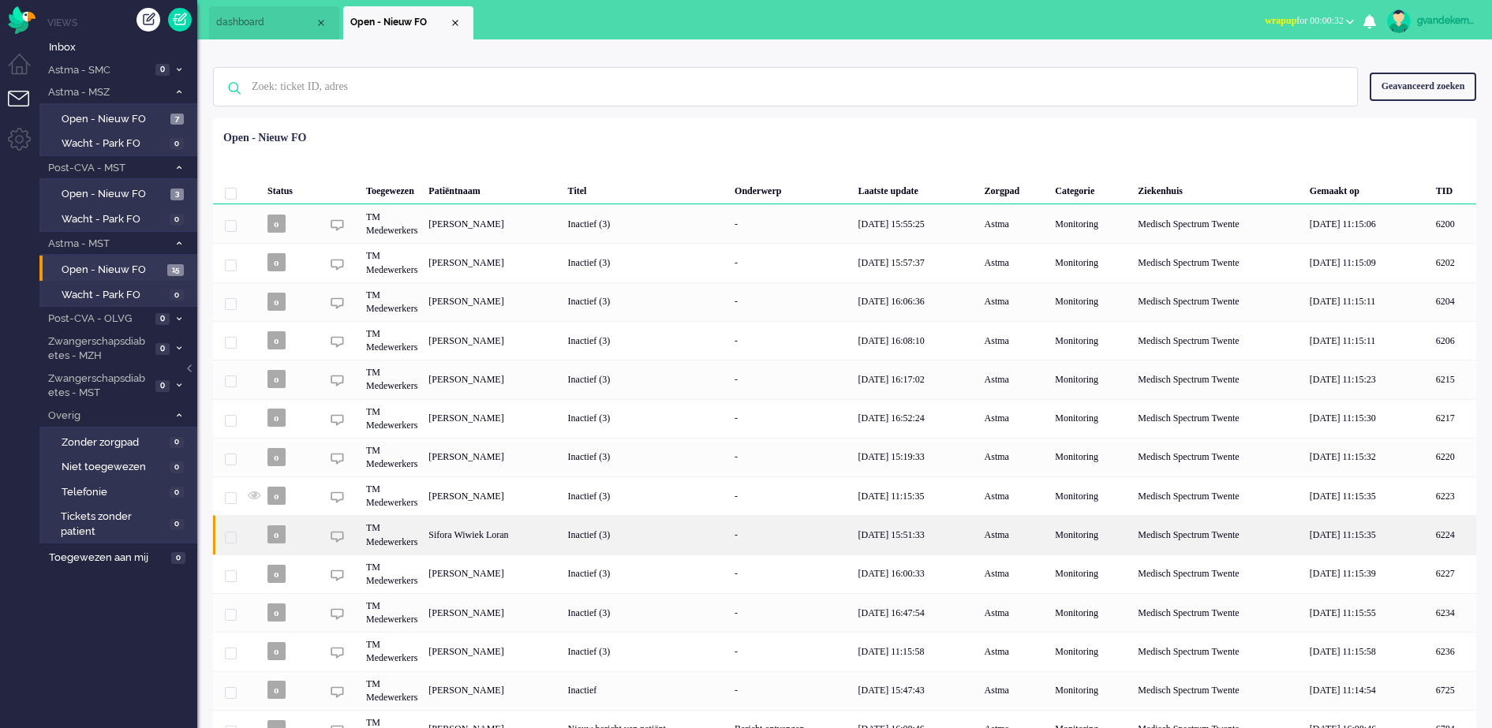
click at [1431, 527] on div "Sifora Wiwiek Loran" at bounding box center [1454, 534] width 46 height 39
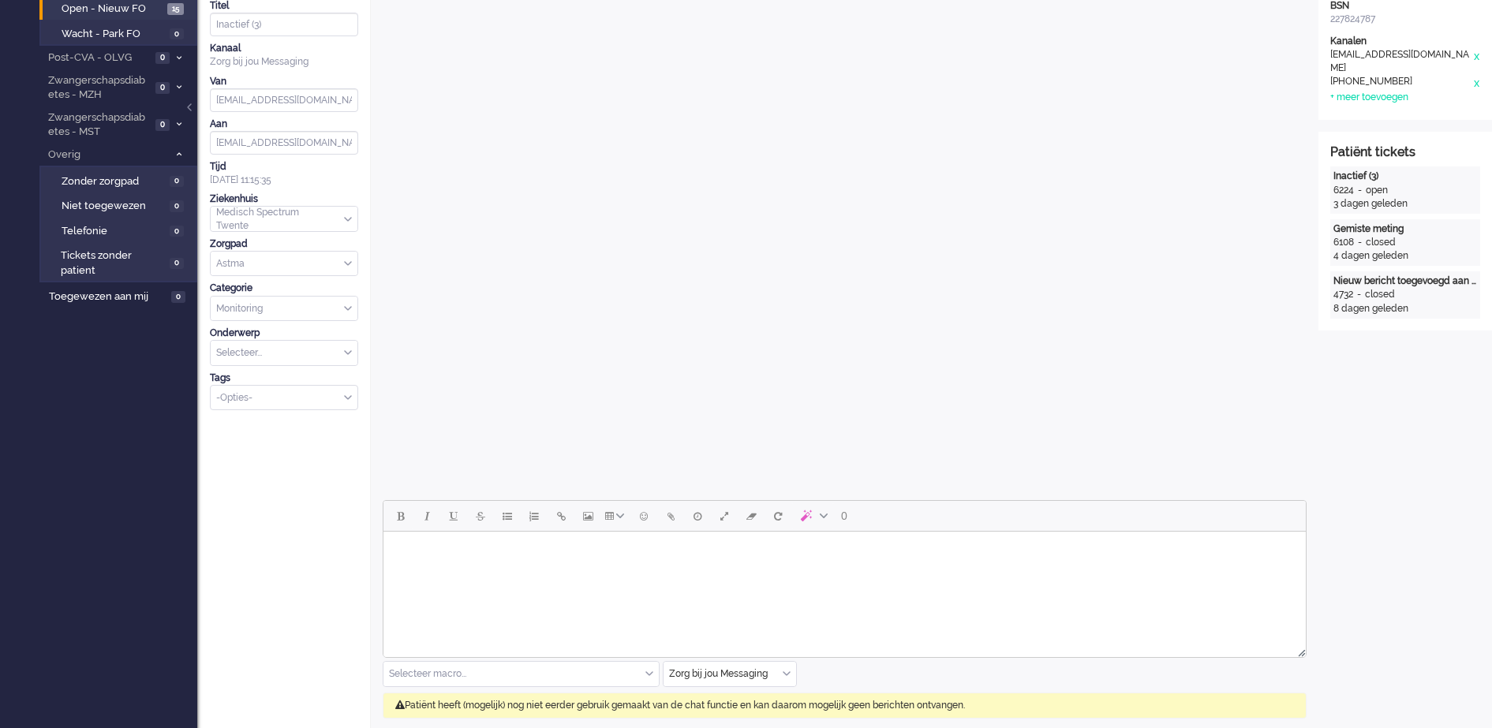
scroll to position [493, 0]
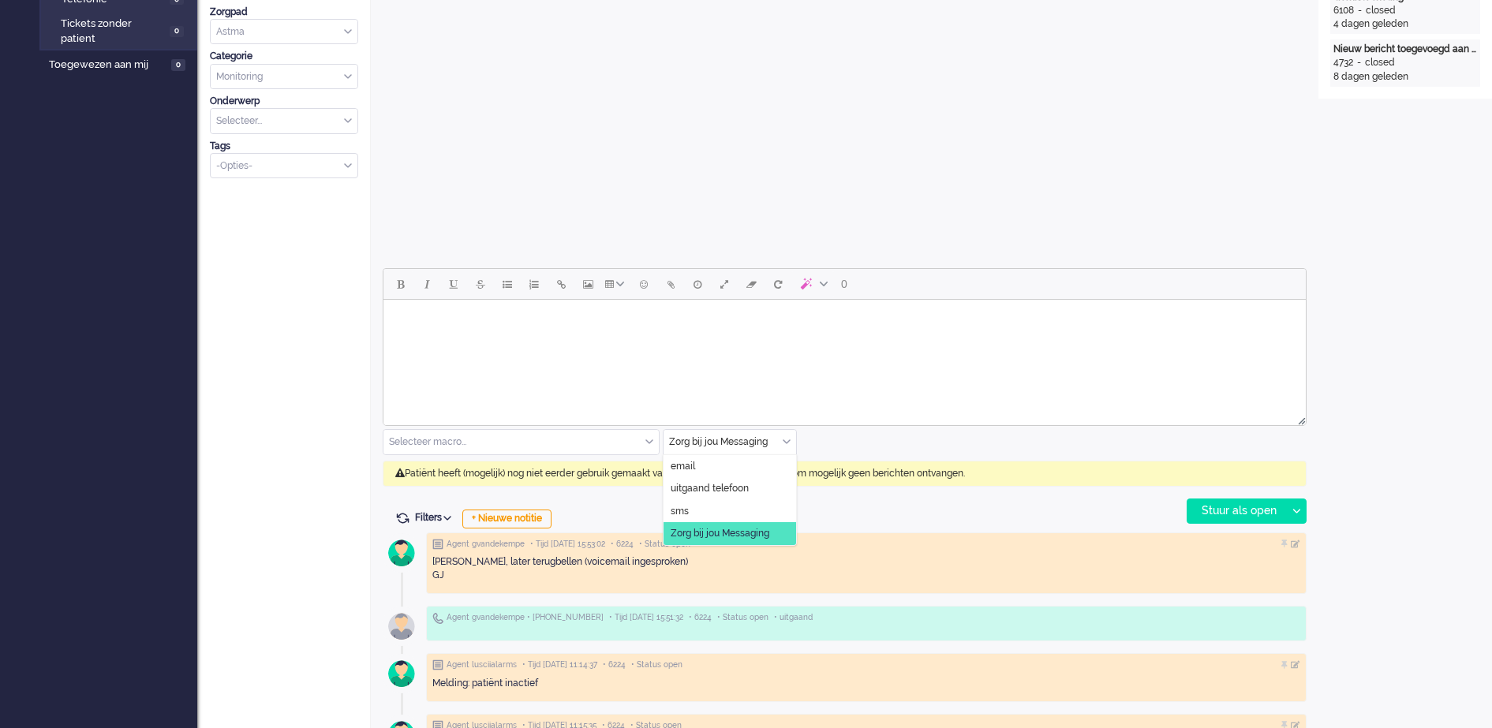
click at [784, 444] on div "Zorg bij jou Messaging" at bounding box center [730, 442] width 133 height 24
click at [712, 486] on span "uitgaand telefoon" at bounding box center [710, 488] width 78 height 13
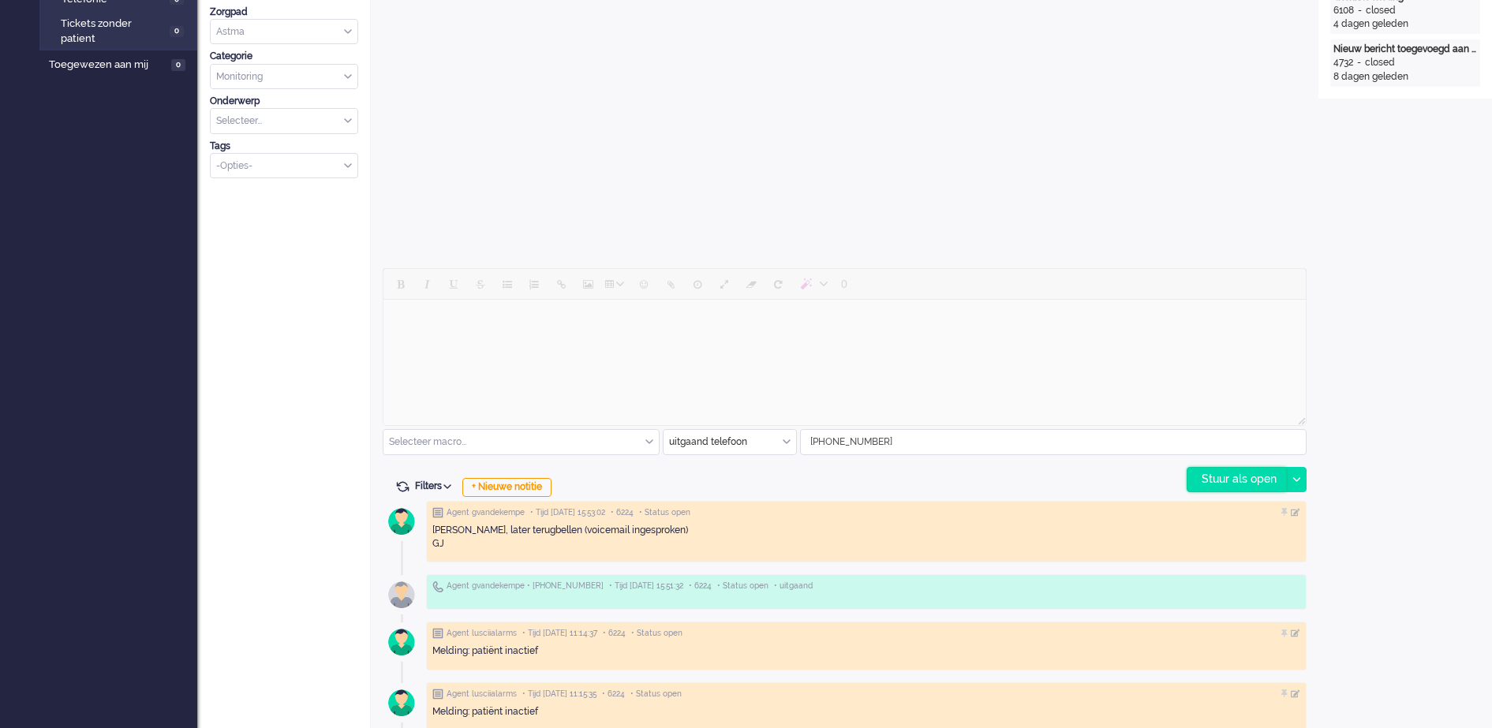
click at [1255, 477] on div "Stuur als open" at bounding box center [1237, 480] width 99 height 24
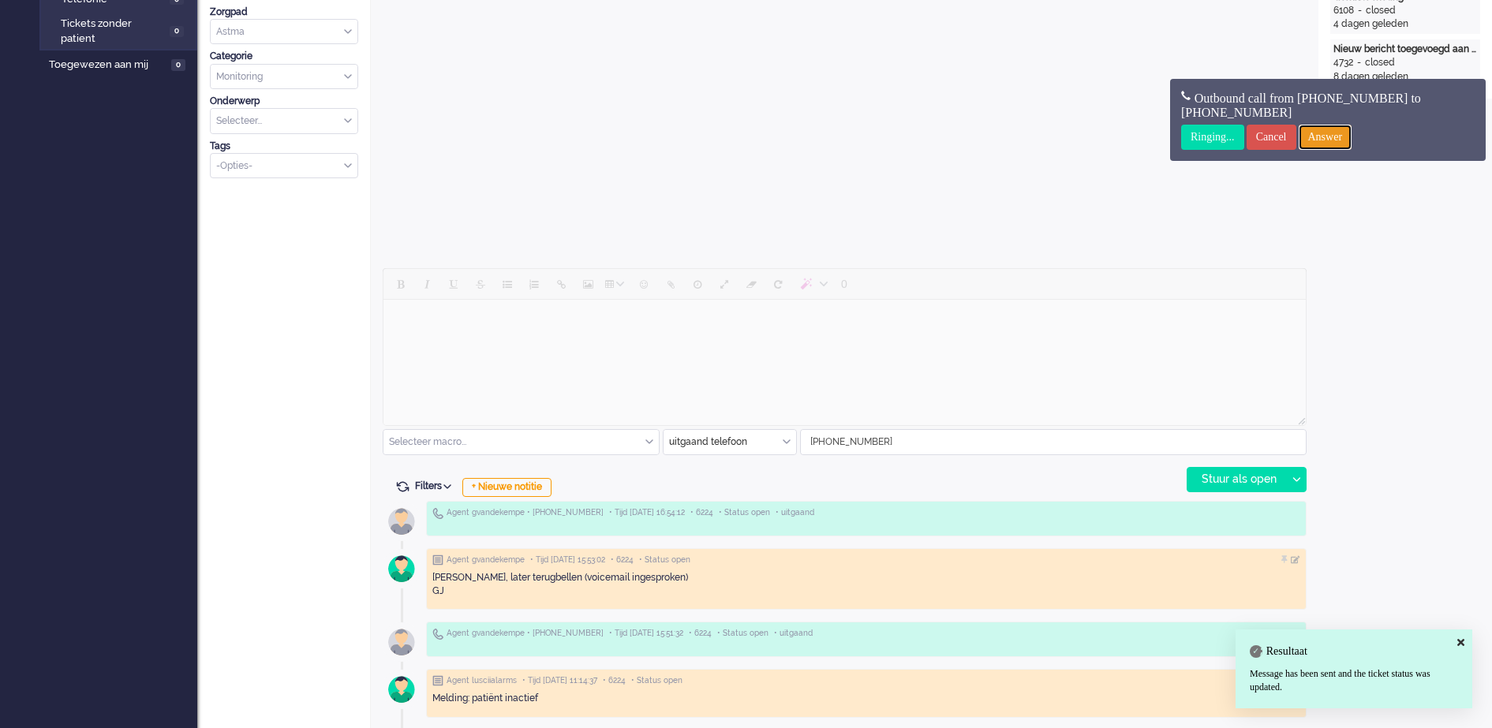
click at [1335, 129] on input "Answer" at bounding box center [1326, 137] width 54 height 25
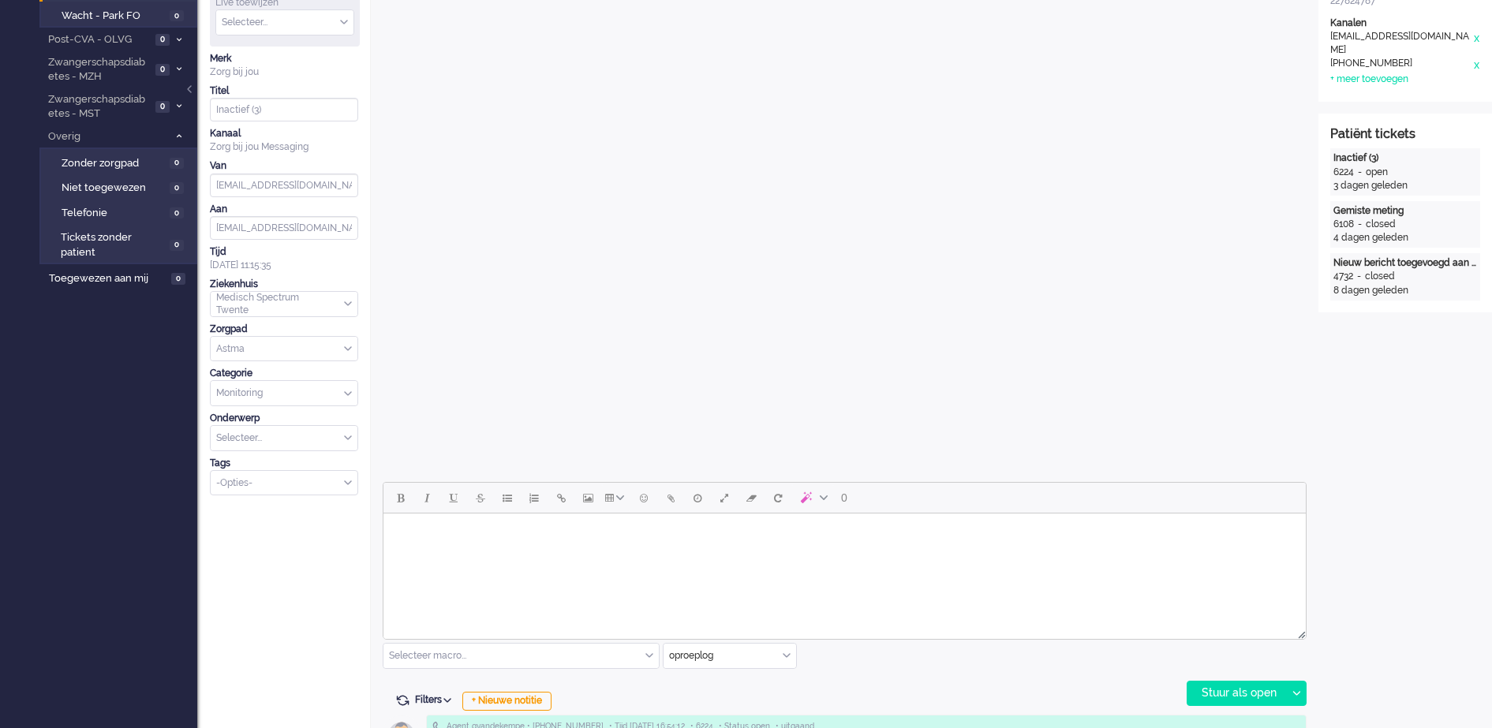
scroll to position [0, 0]
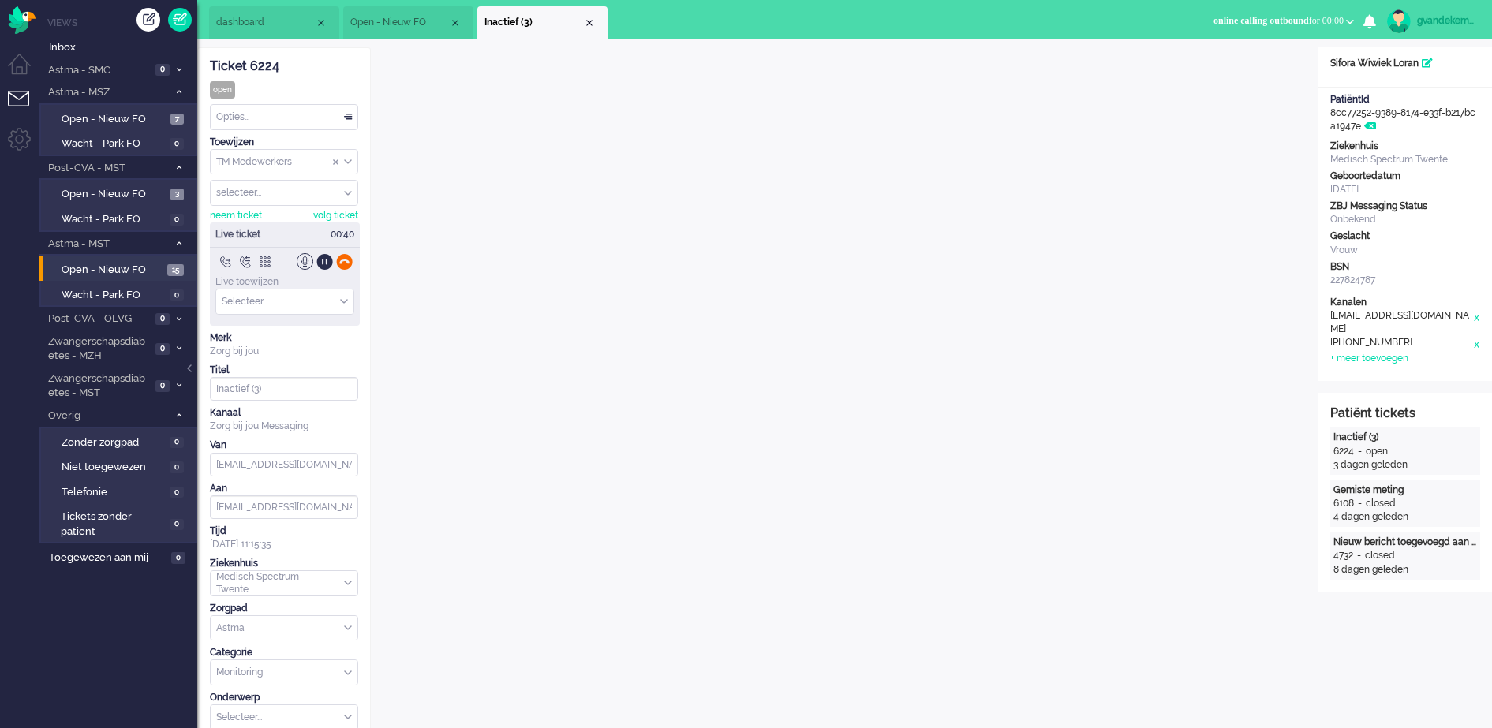
click at [346, 261] on div at bounding box center [344, 261] width 17 height 17
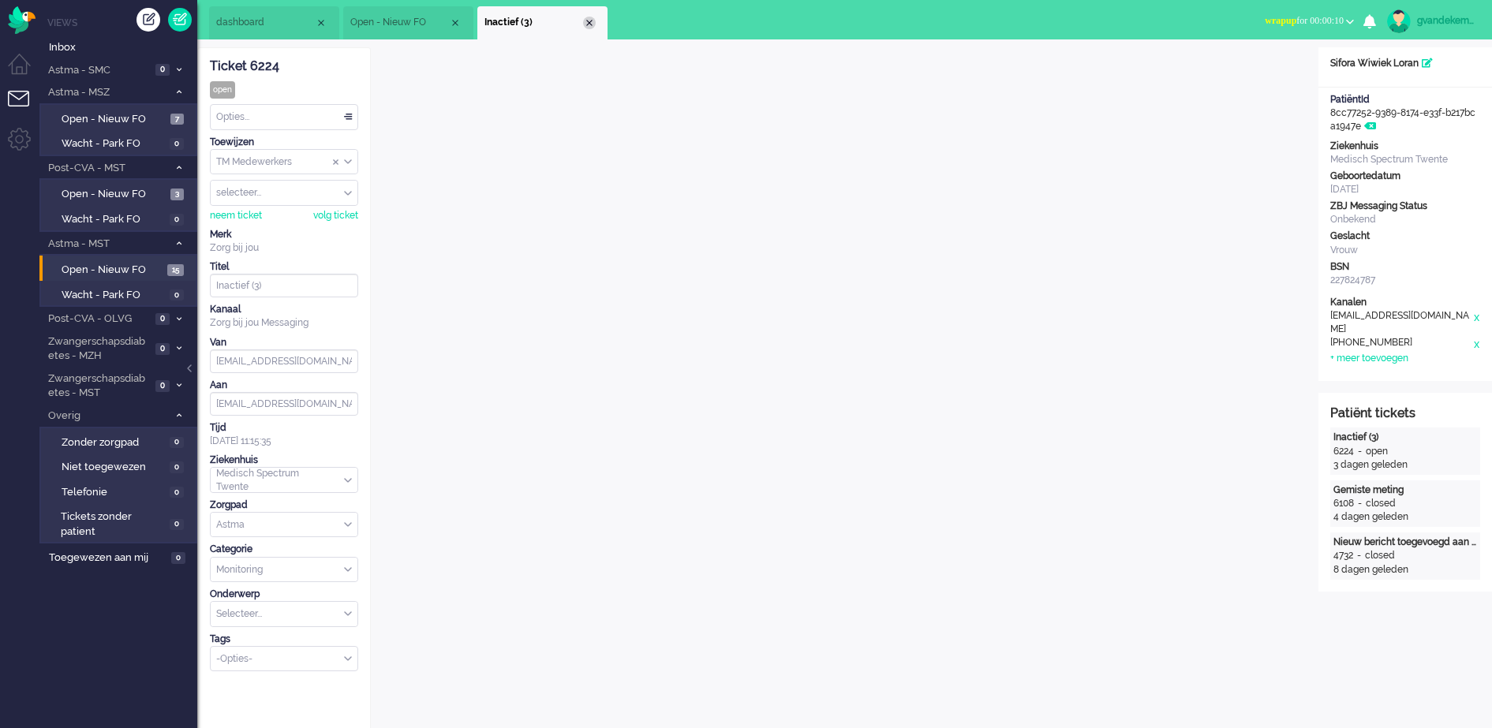
click at [586, 21] on div "Close tab" at bounding box center [589, 23] width 13 height 13
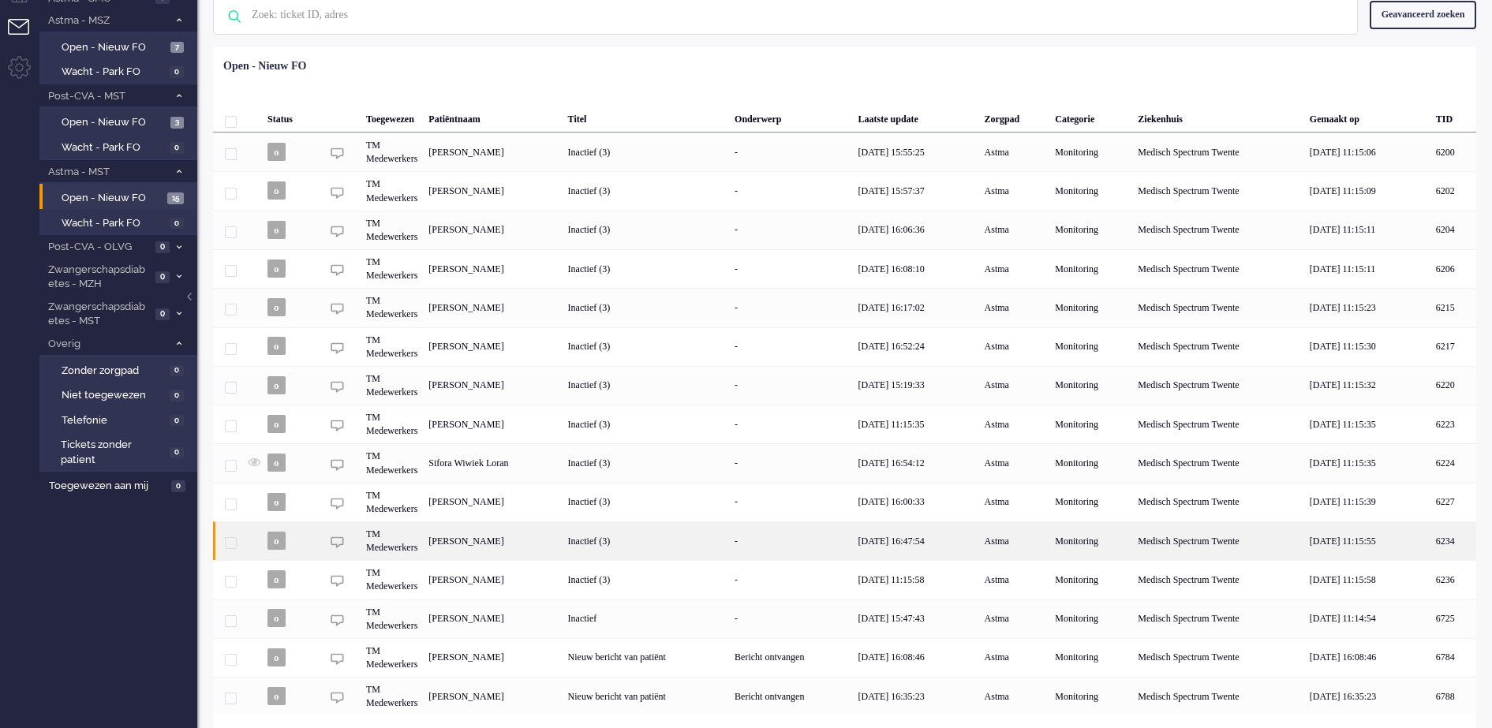
scroll to position [92, 0]
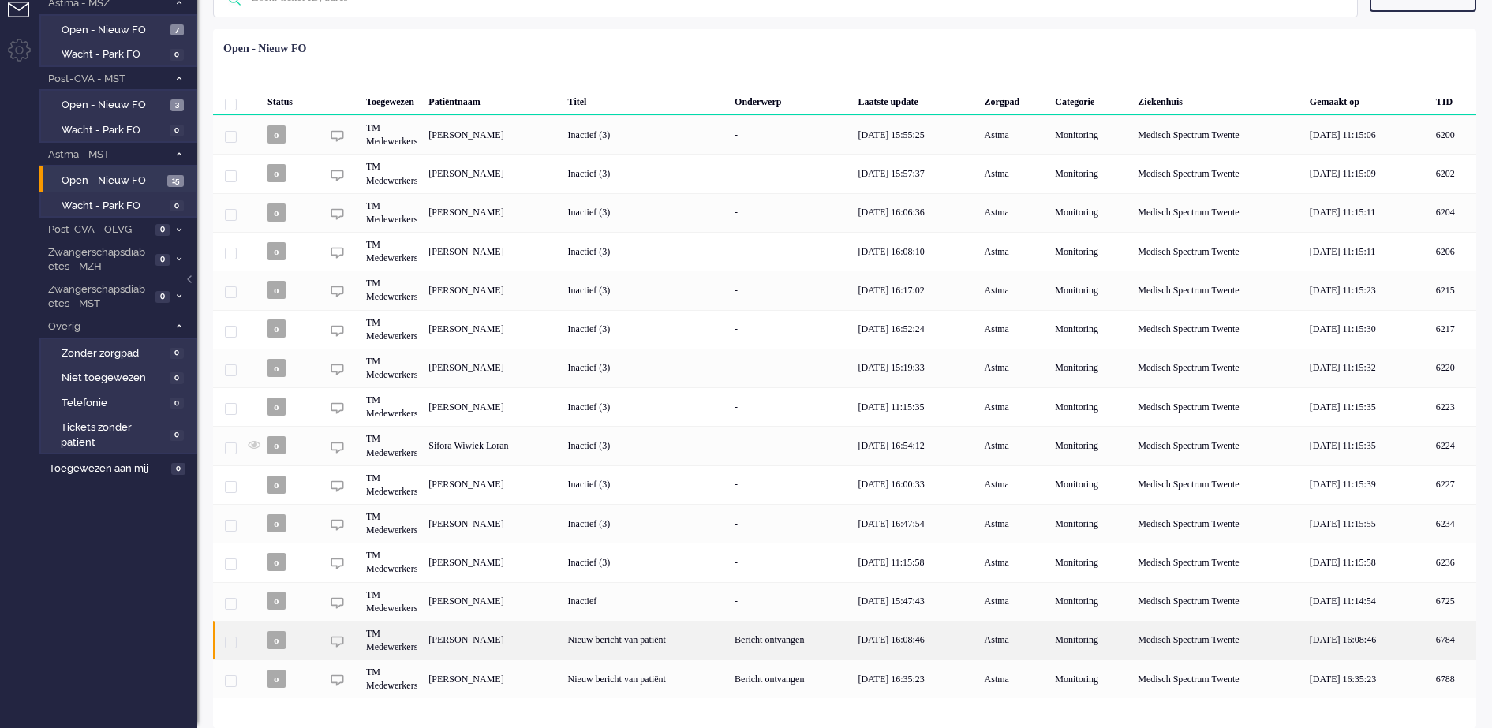
click at [729, 654] on div "Nieuw bericht van patiënt" at bounding box center [646, 640] width 167 height 39
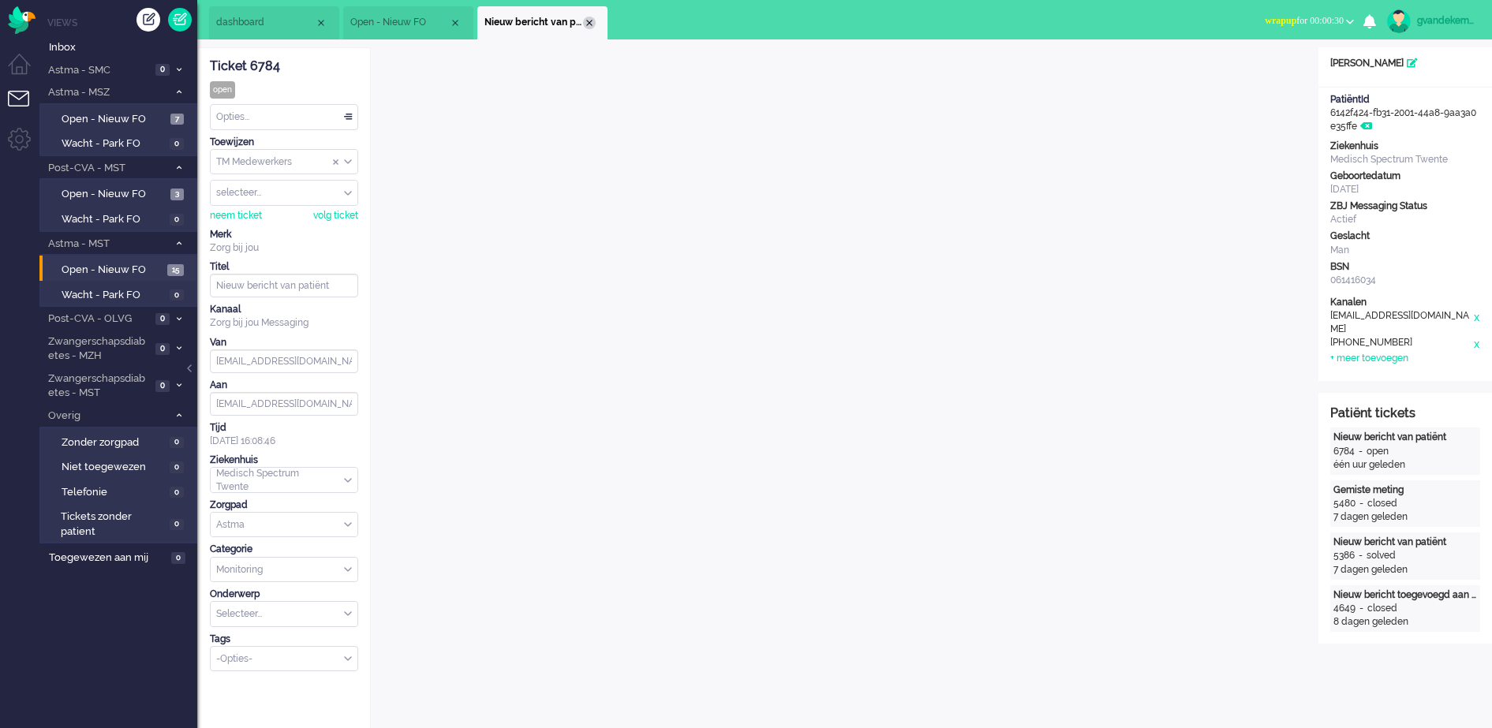
click at [590, 25] on div "Close tab" at bounding box center [589, 23] width 13 height 13
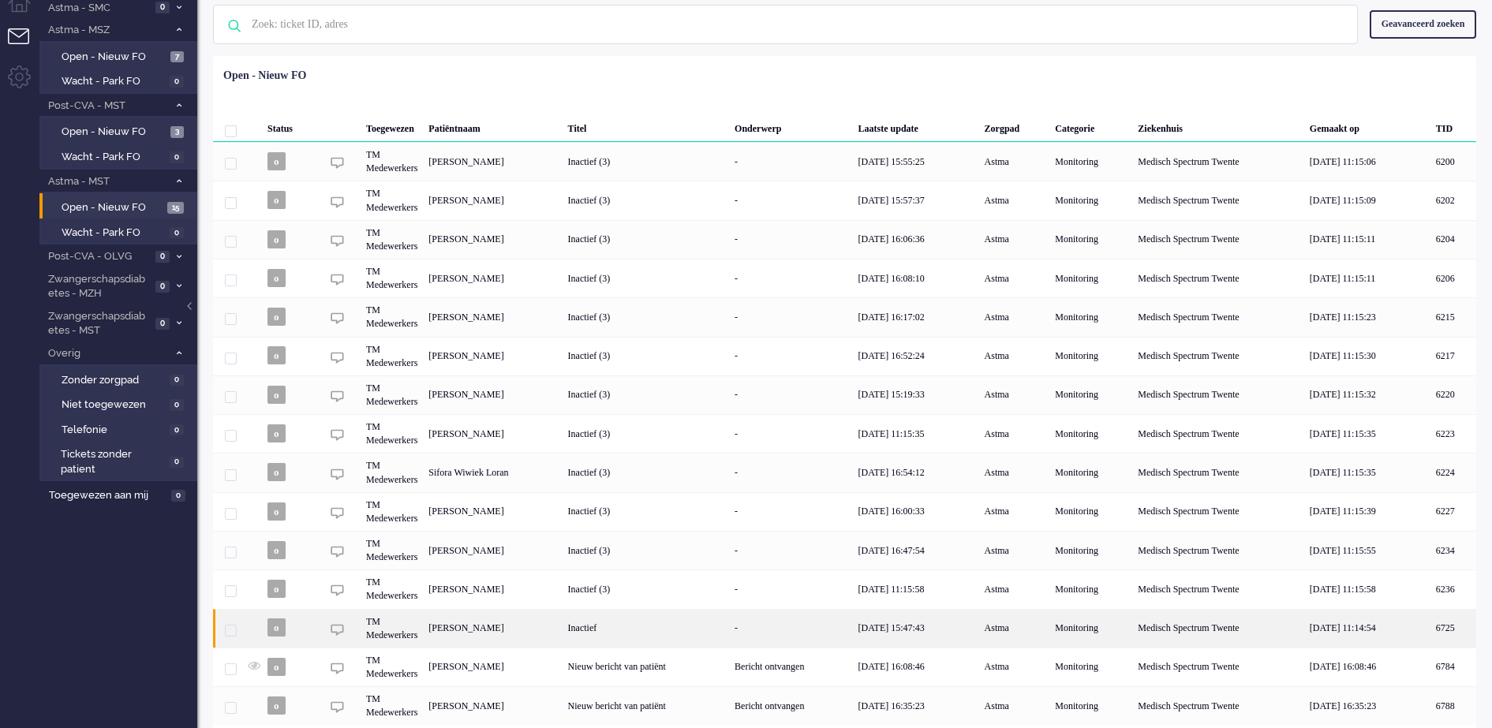
scroll to position [92, 0]
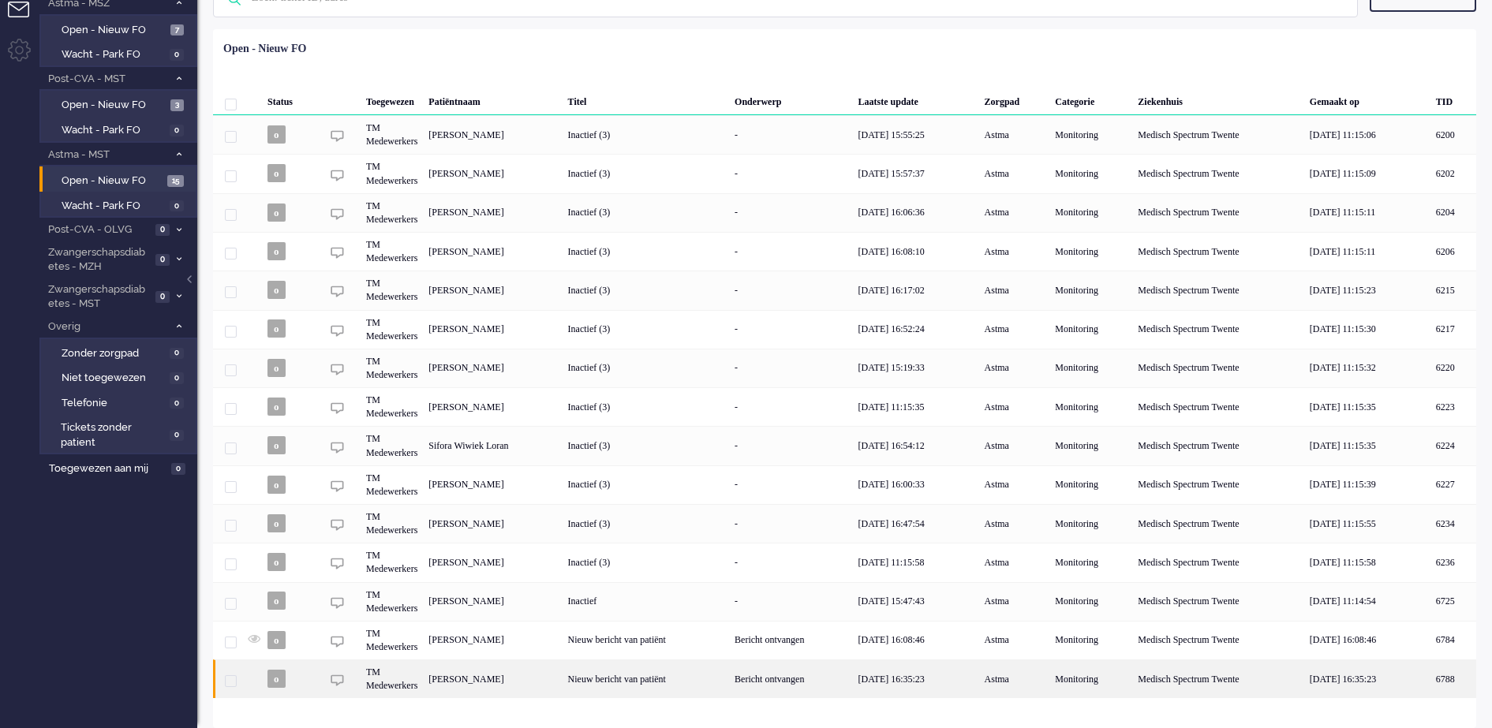
click at [729, 688] on div "Nieuw bericht van patiënt" at bounding box center [646, 679] width 167 height 39
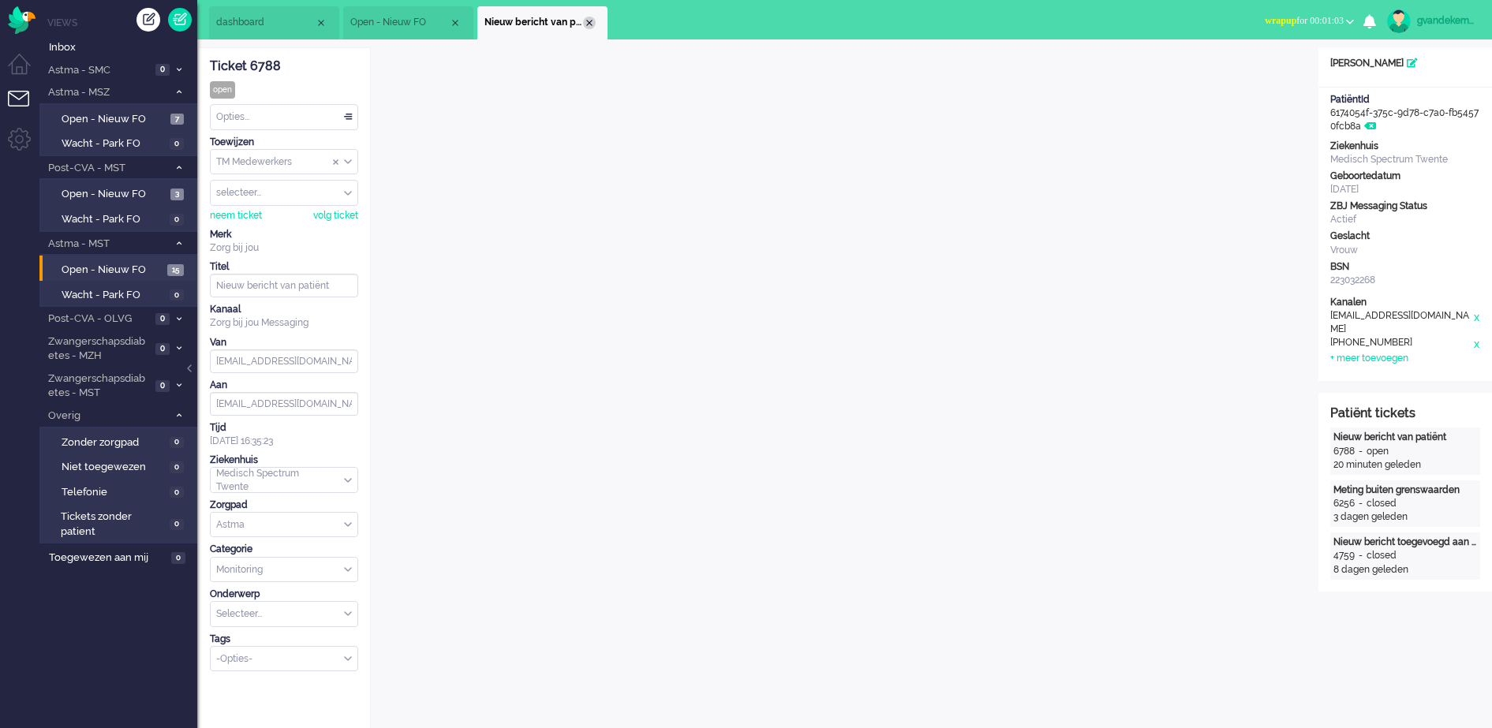
click at [586, 17] on div "Close tab" at bounding box center [589, 23] width 13 height 13
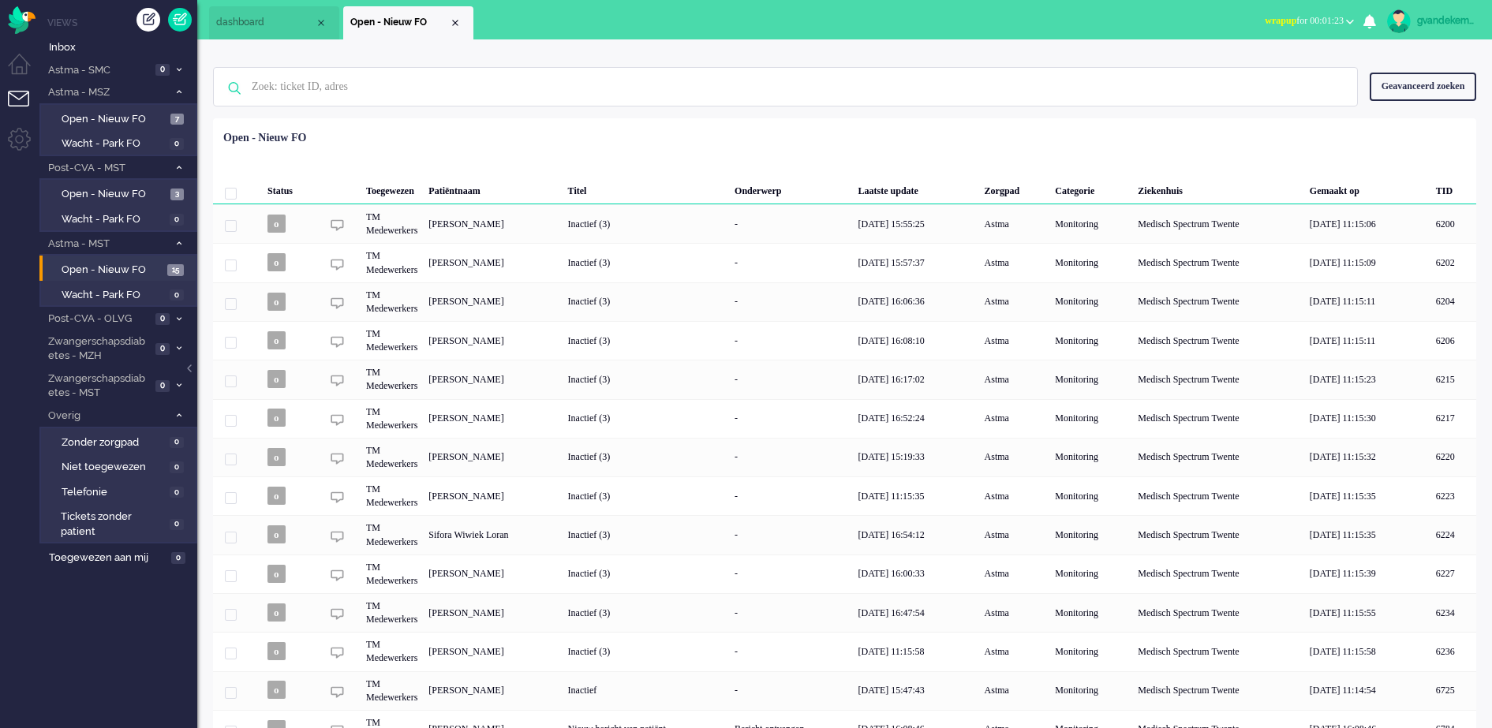
click at [1444, 16] on div "gvandekempe" at bounding box center [1446, 21] width 59 height 16
click at [1387, 127] on link "Uitloggen" at bounding box center [1425, 127] width 118 height 16
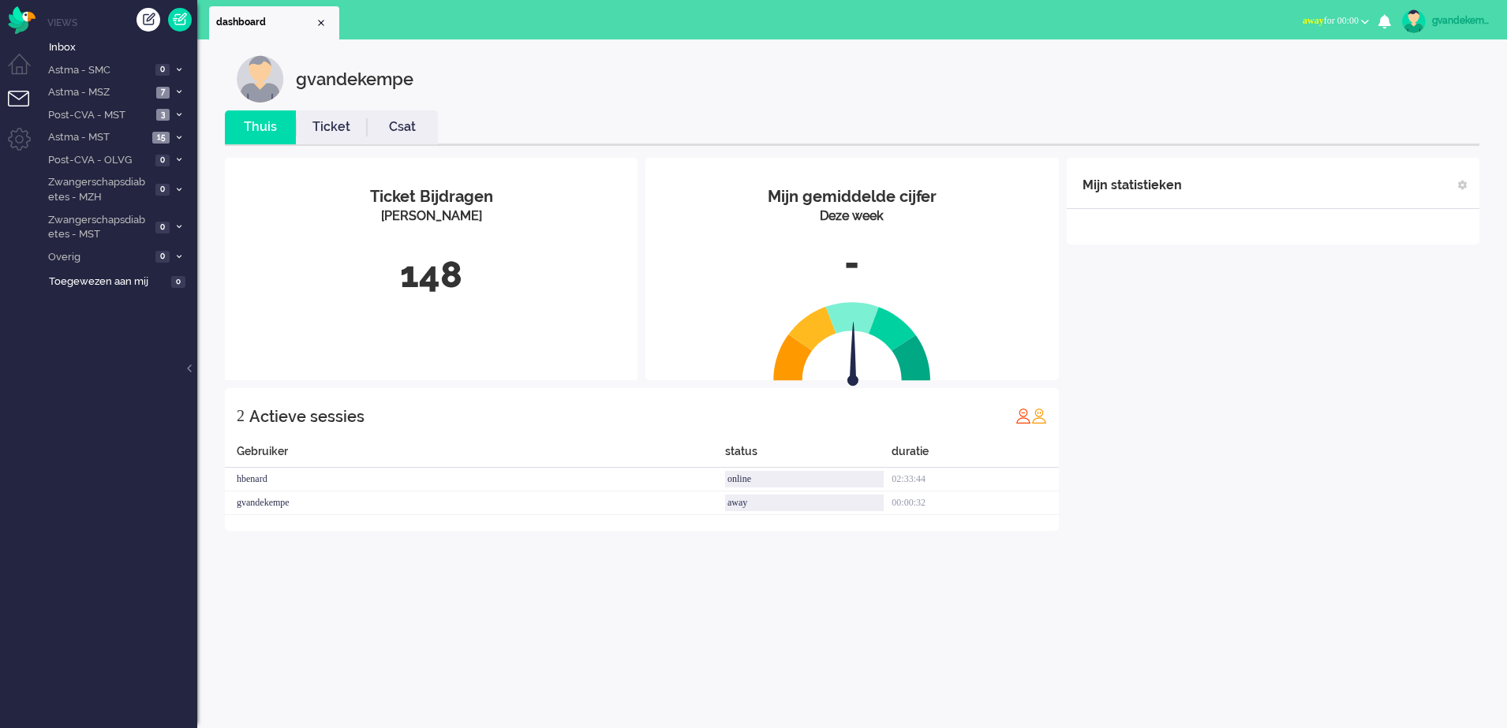
click at [1205, 23] on div "gvandekempe" at bounding box center [1461, 21] width 59 height 16
click at [1205, 121] on link "Uitloggen" at bounding box center [1440, 127] width 118 height 16
